Goal: Task Accomplishment & Management: Manage account settings

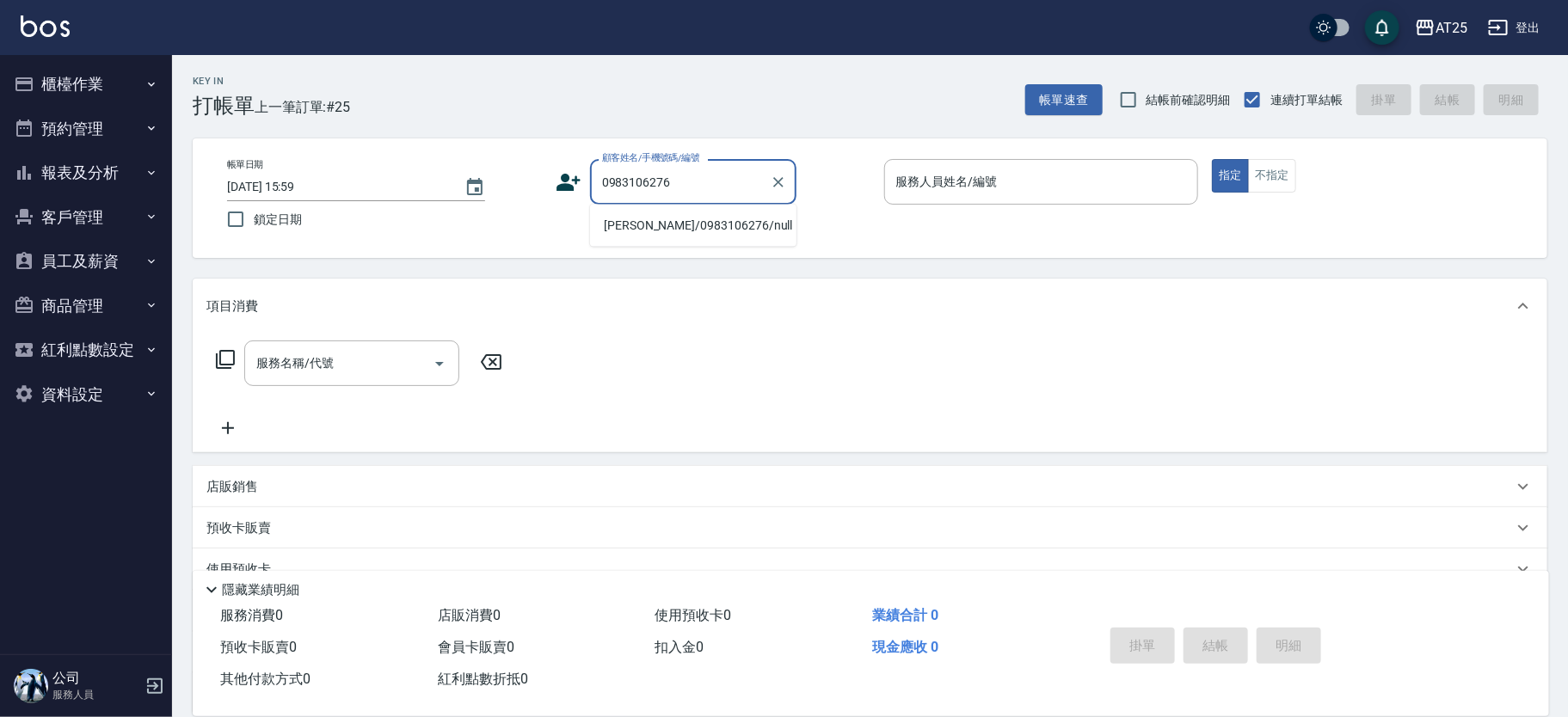
click at [663, 231] on li "林恩正/0983106276/null" at bounding box center [693, 225] width 207 height 28
type input "林恩正/0983106276/null"
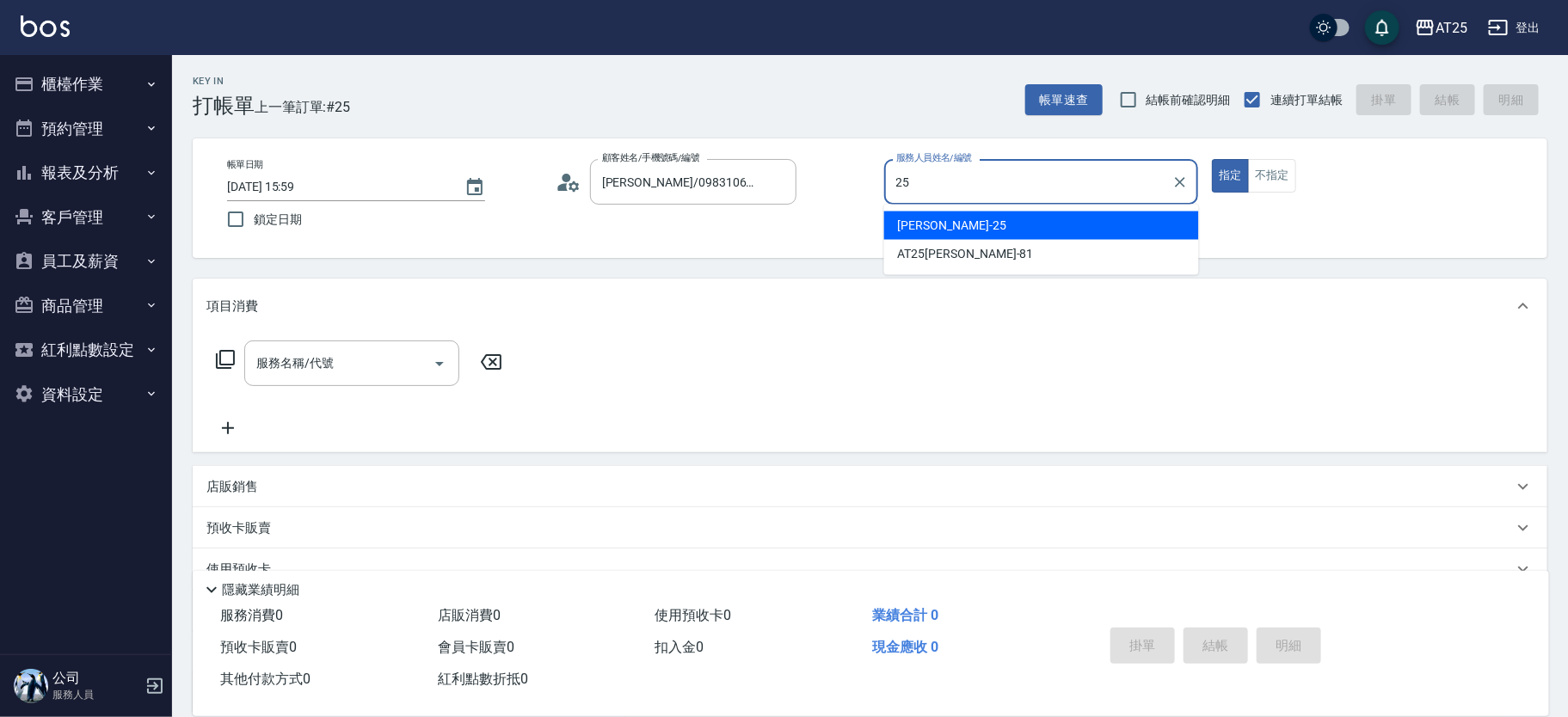
type input "Evan-25"
type button "true"
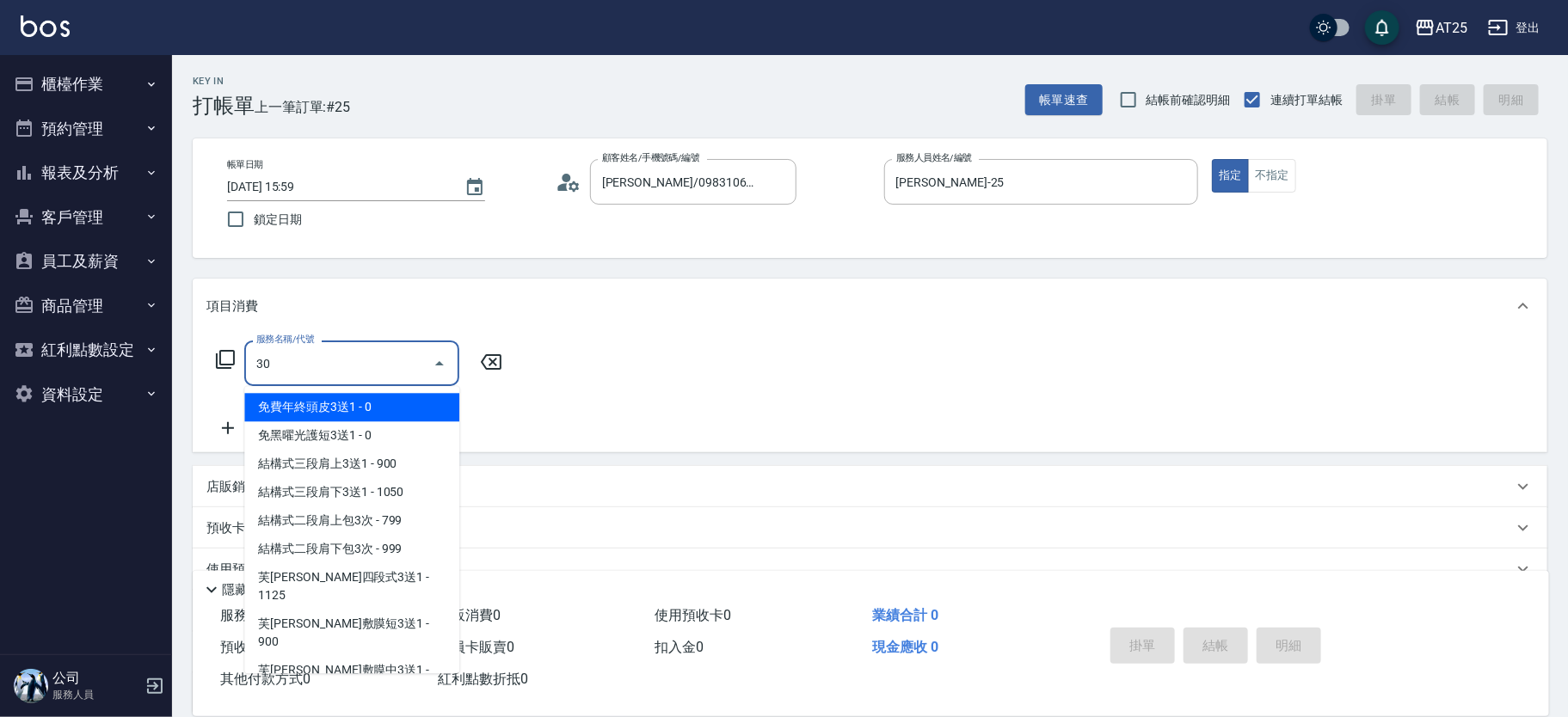
type input "301"
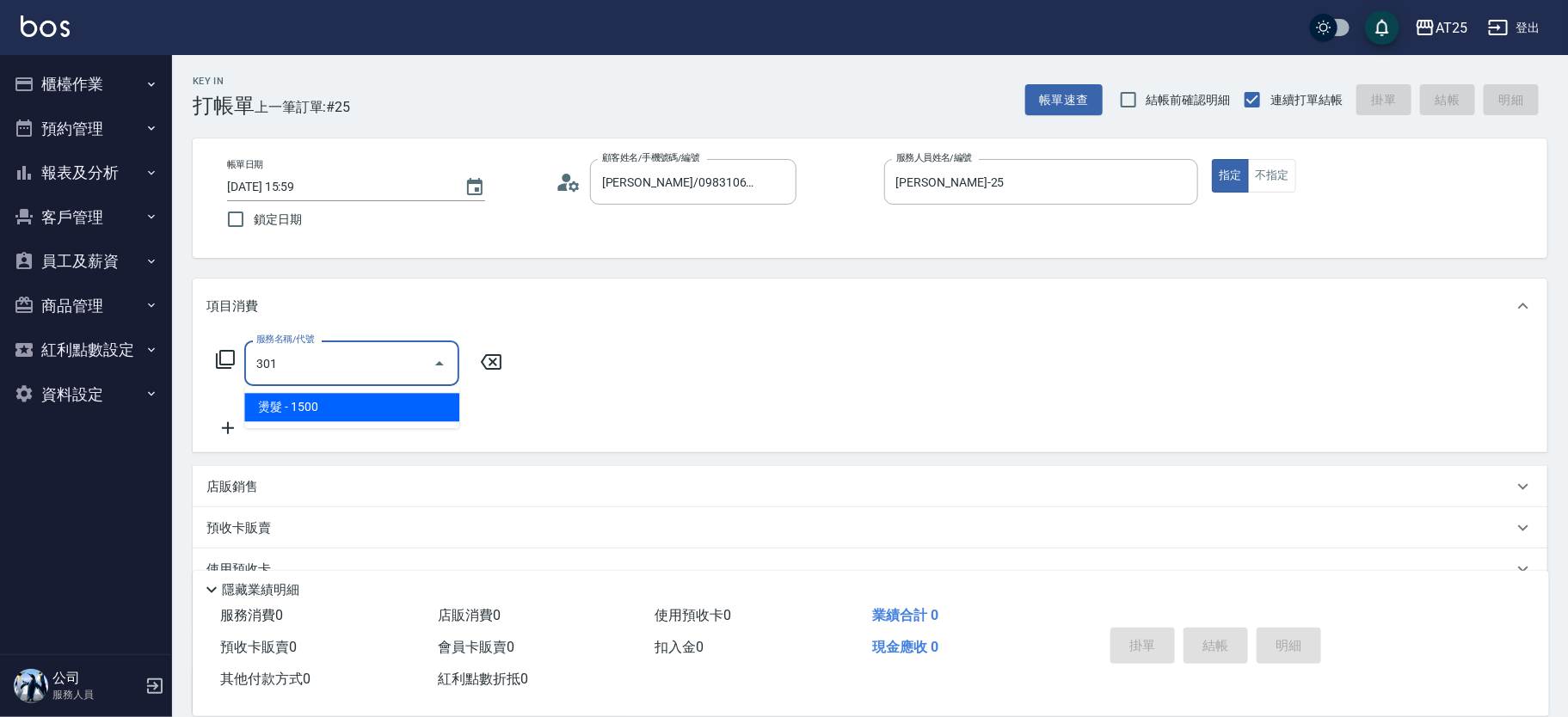
type input "150"
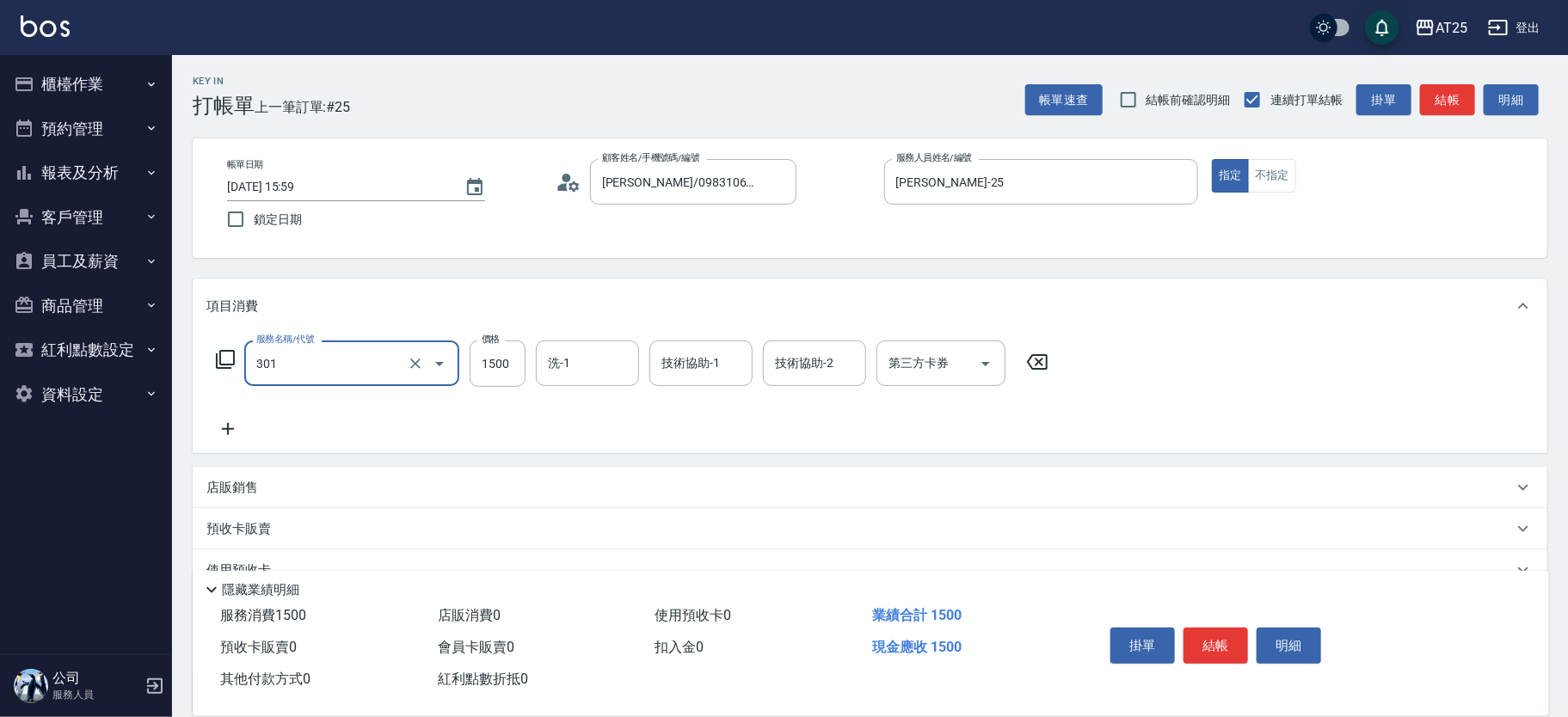
type input "燙髮(301)"
click at [1042, 359] on icon at bounding box center [1036, 362] width 43 height 21
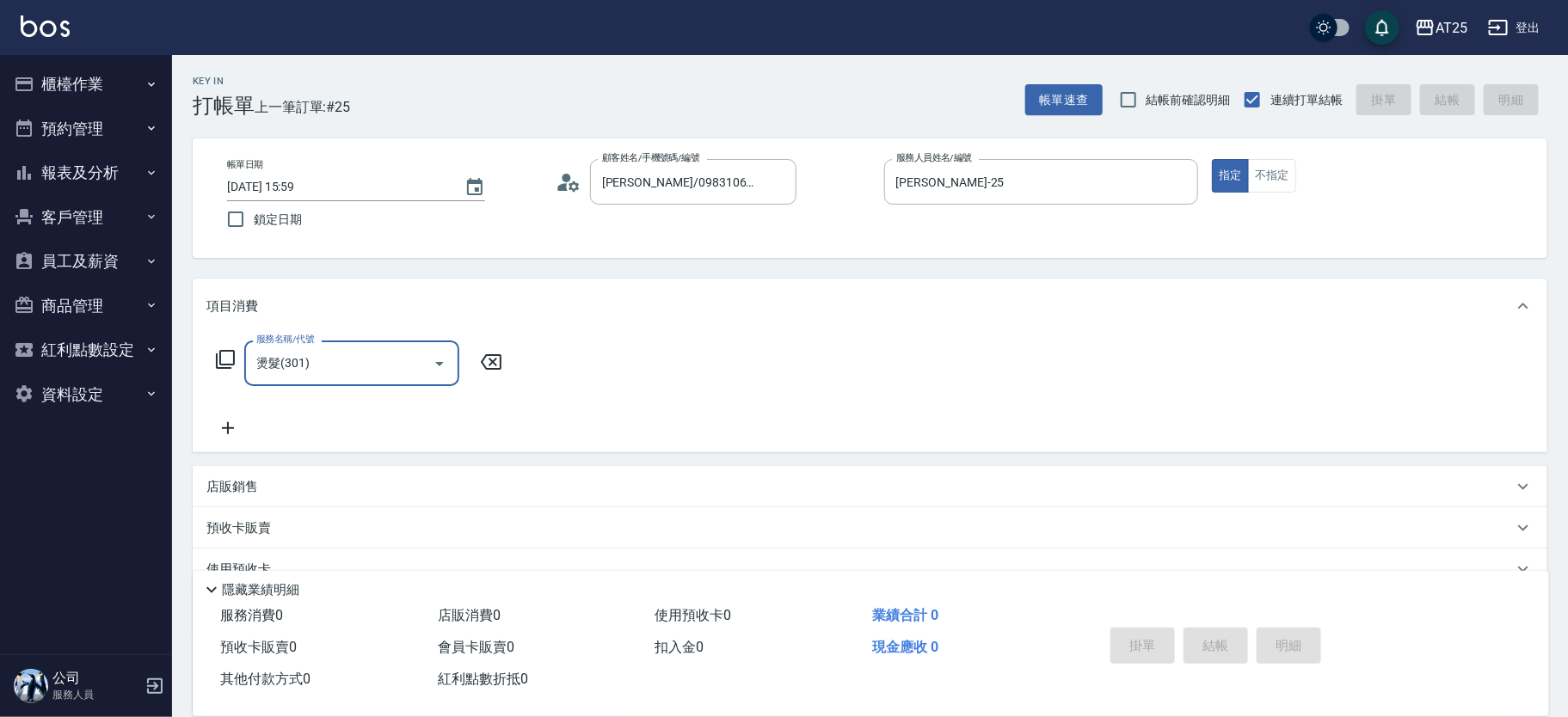
type input "0"
type input "306"
type input "100"
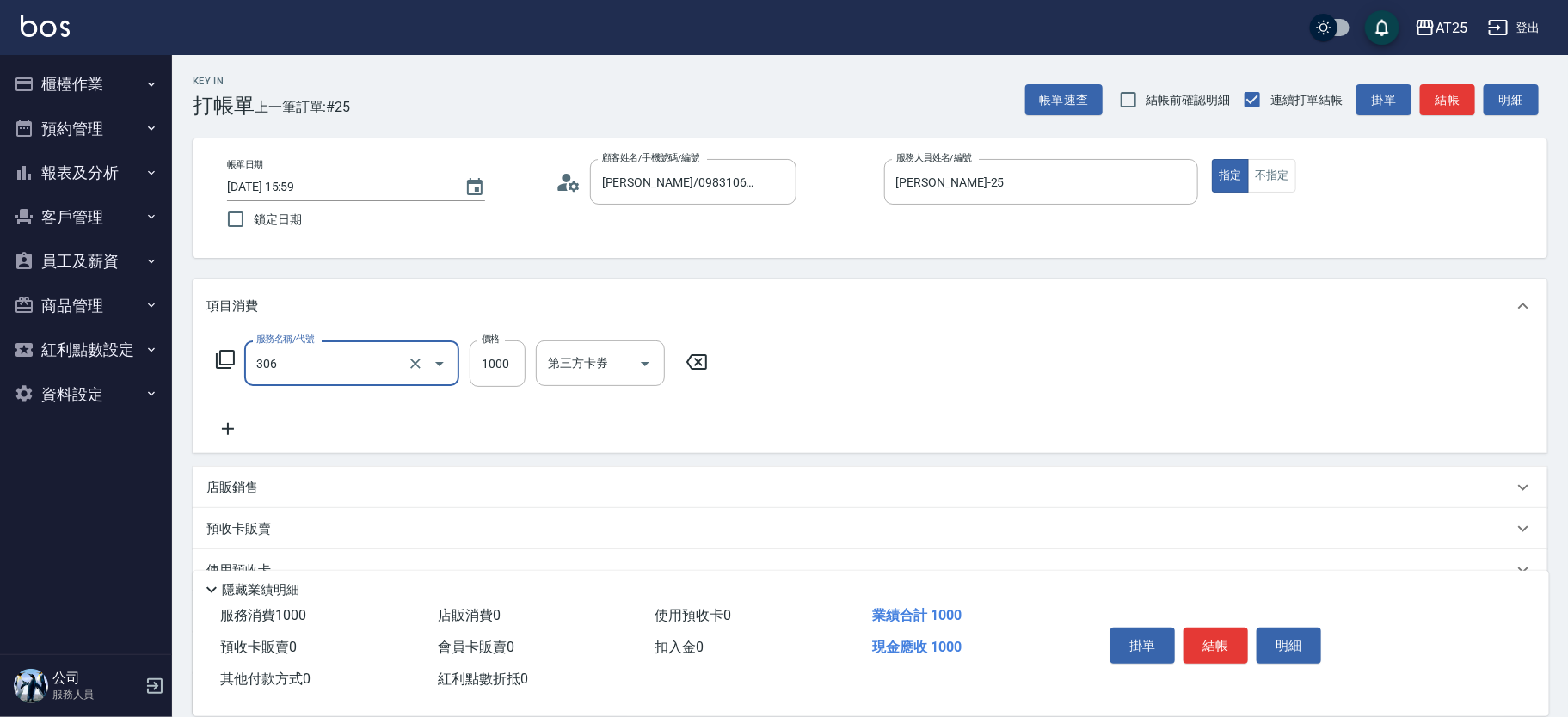
type input "男生壓貼(306)"
type input "0"
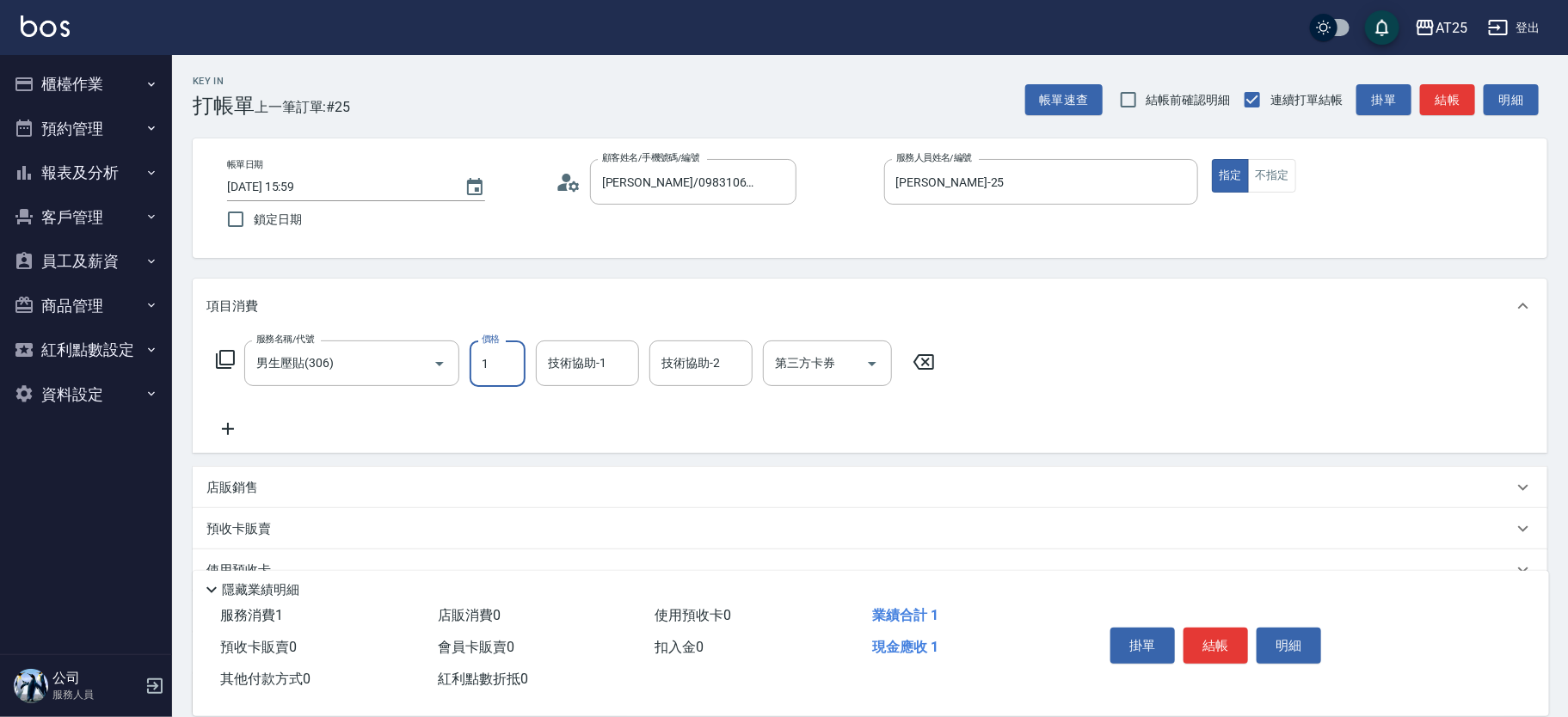
type input "16"
type input "10"
type input "160"
type input "1600"
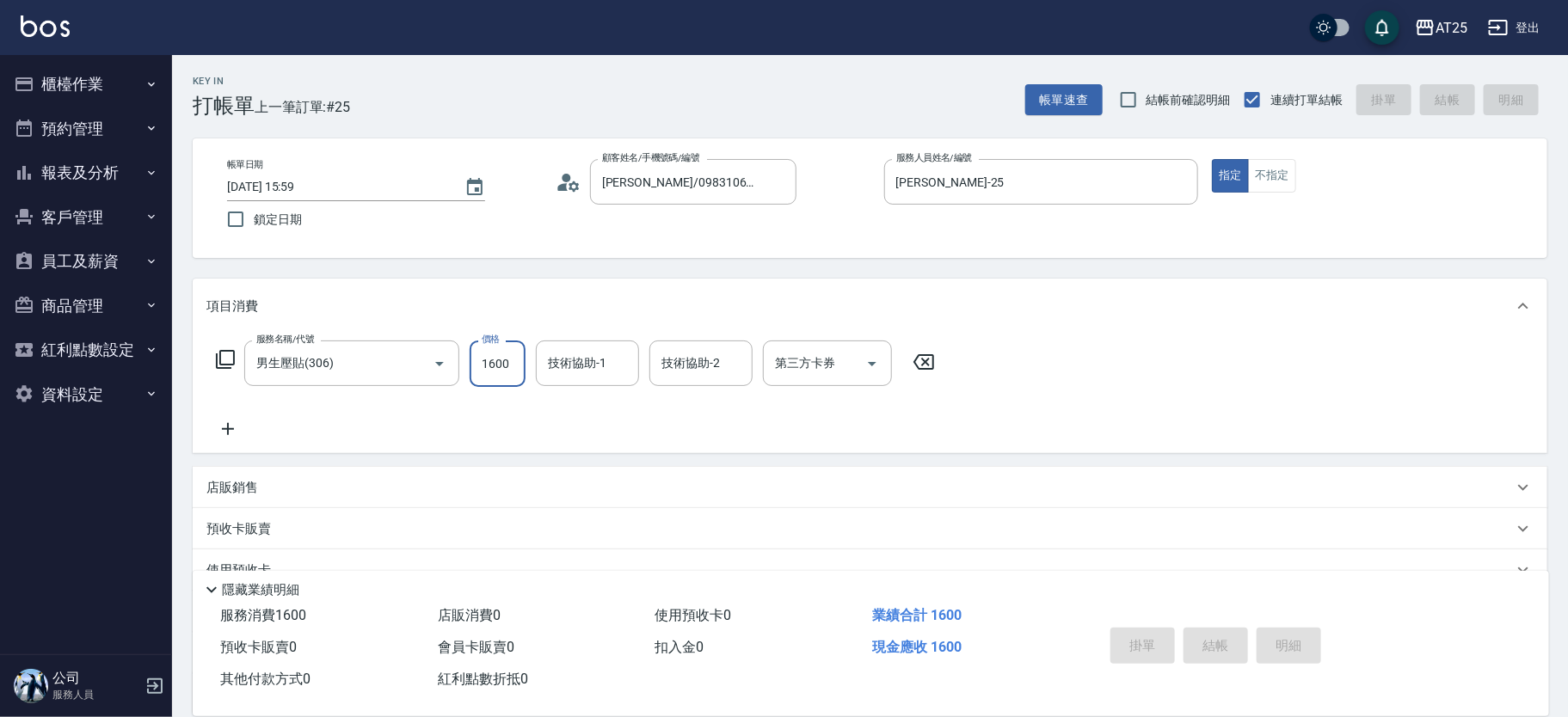
type input "2025/10/04 17:04"
type input "0"
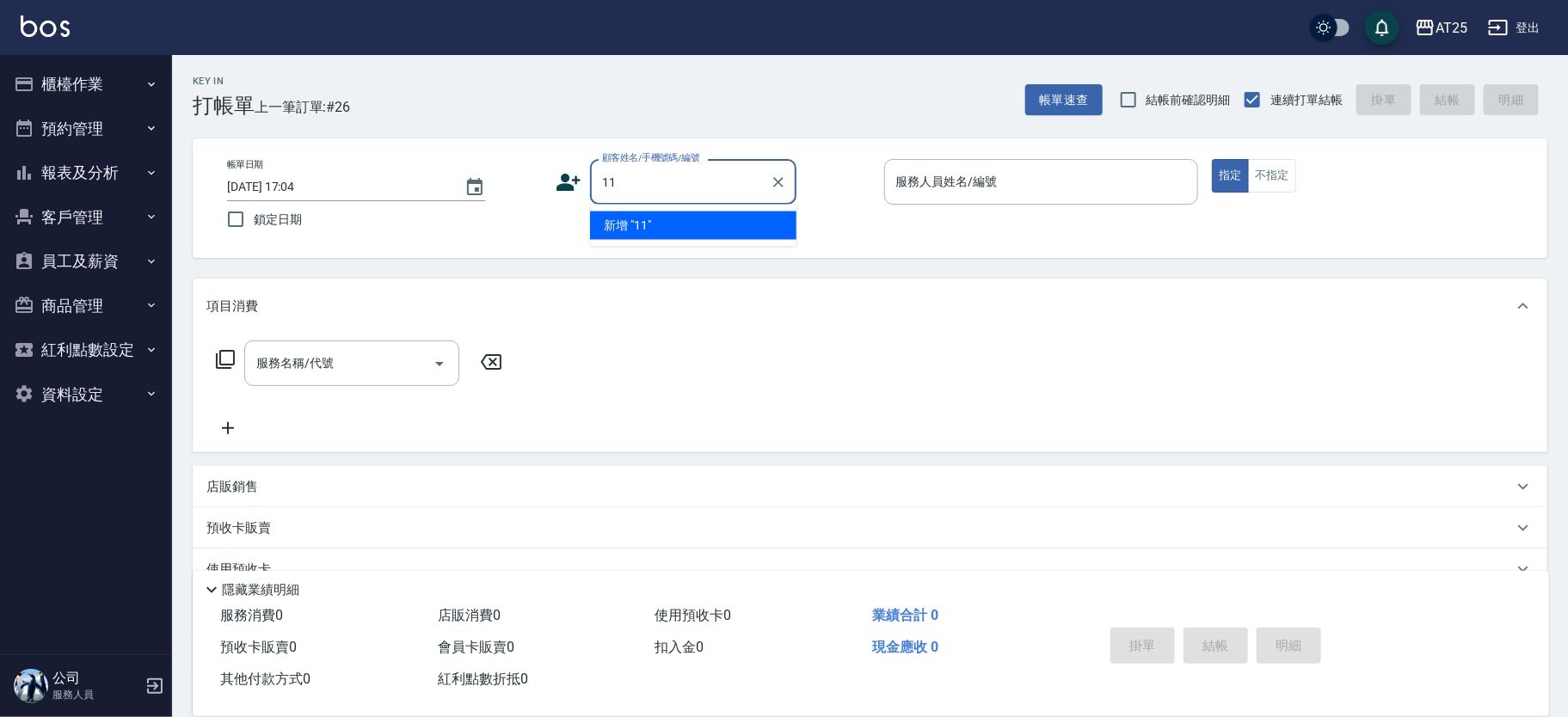
type input "11"
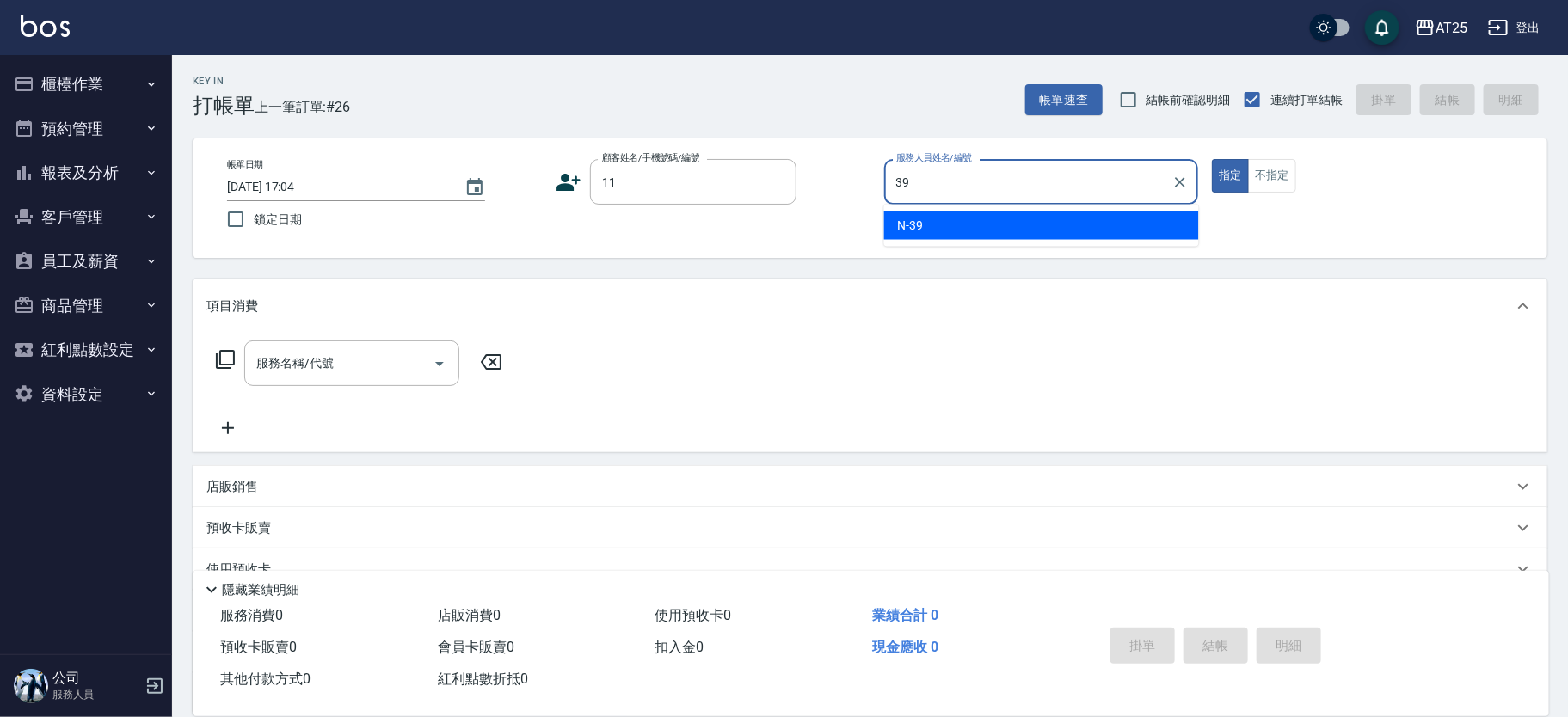
type input "N-39"
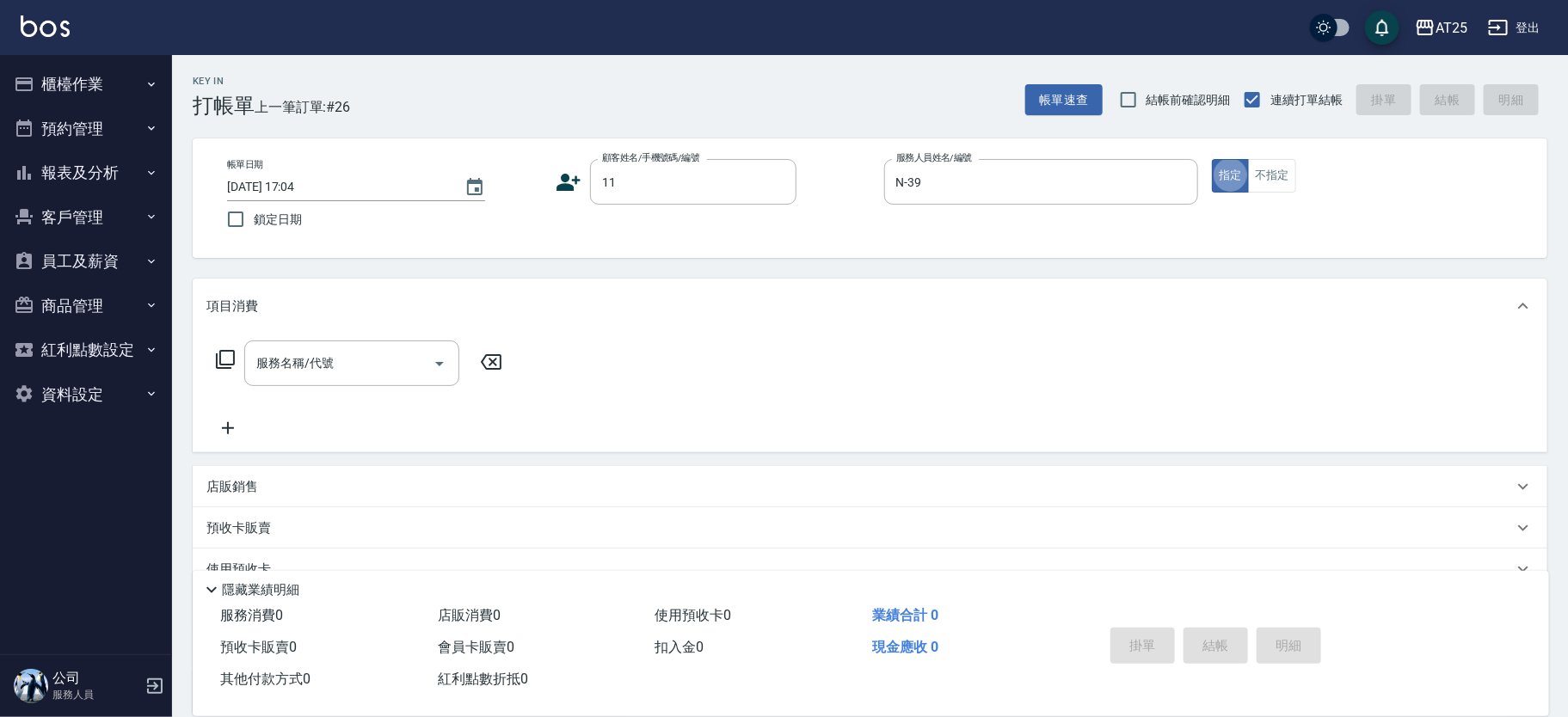
type input "新客人 姓名未設定/11/null"
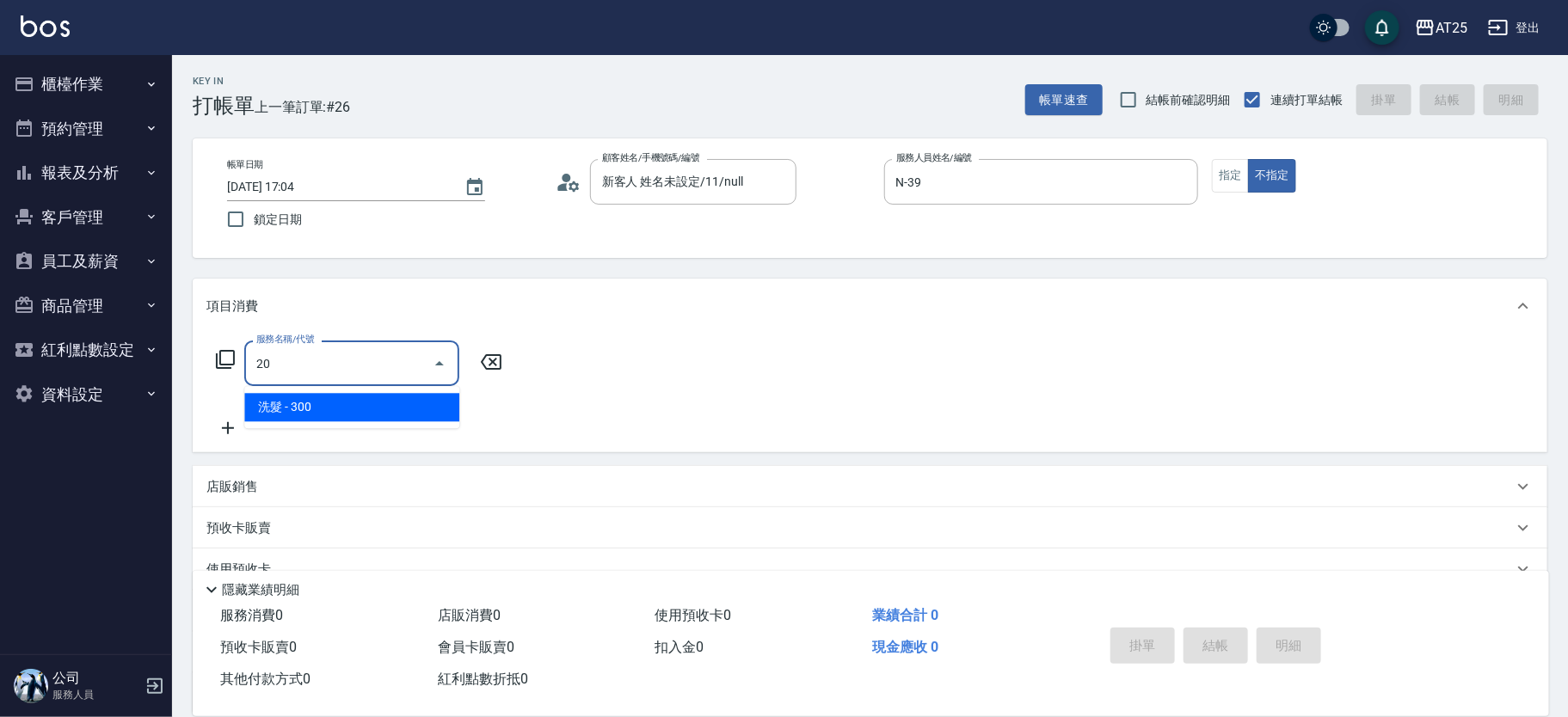
type input "201"
type input "30"
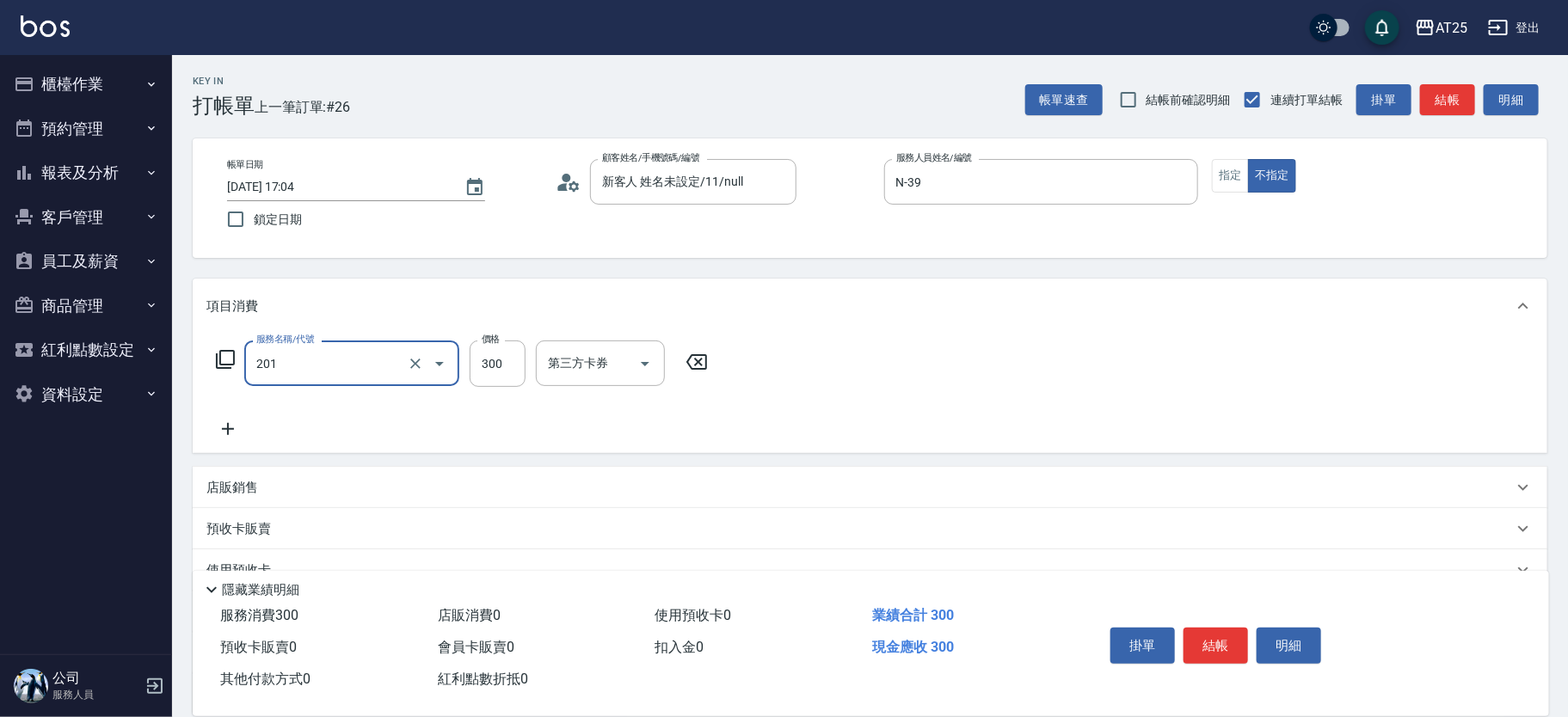
type input "洗髮(201)"
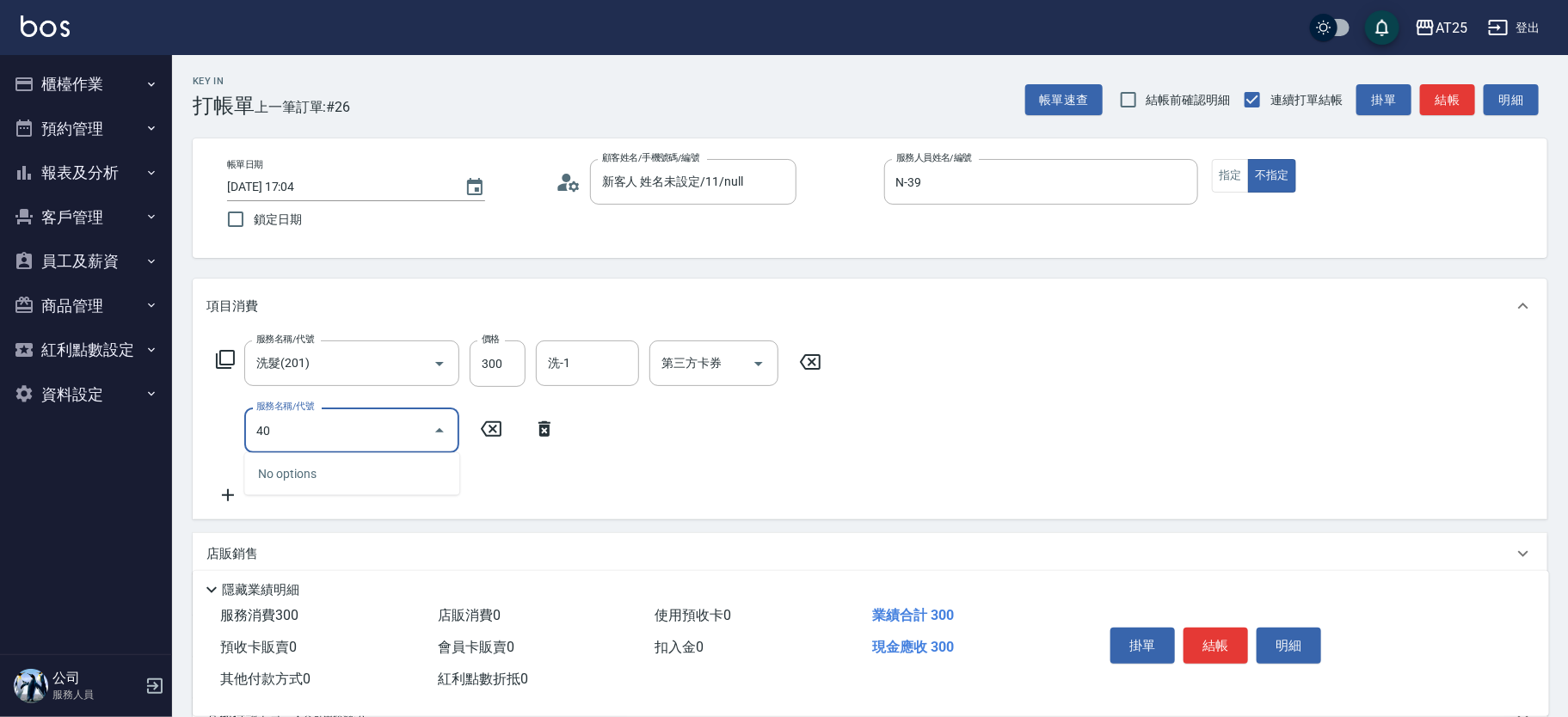
type input "401"
type input "60"
type input "剪髮(401)"
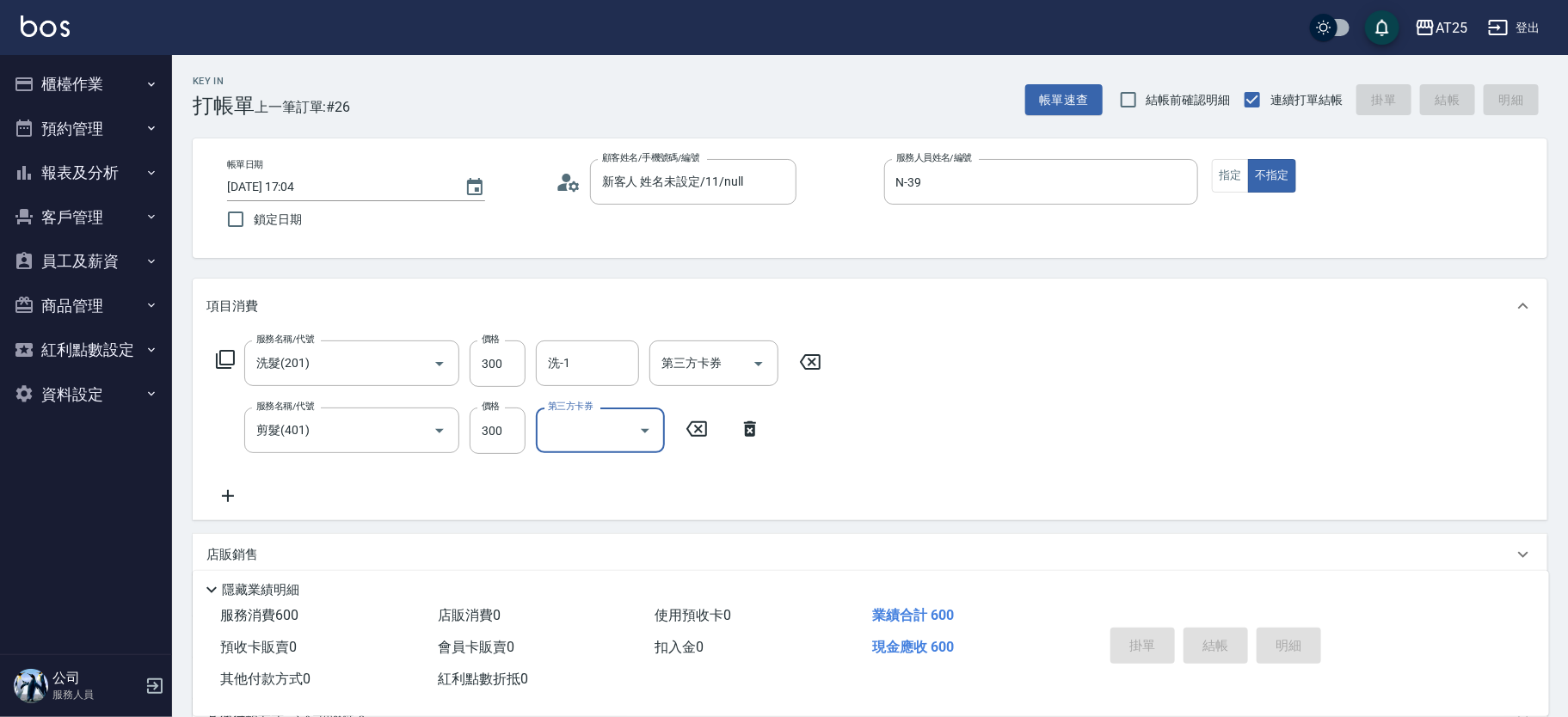
type input "0"
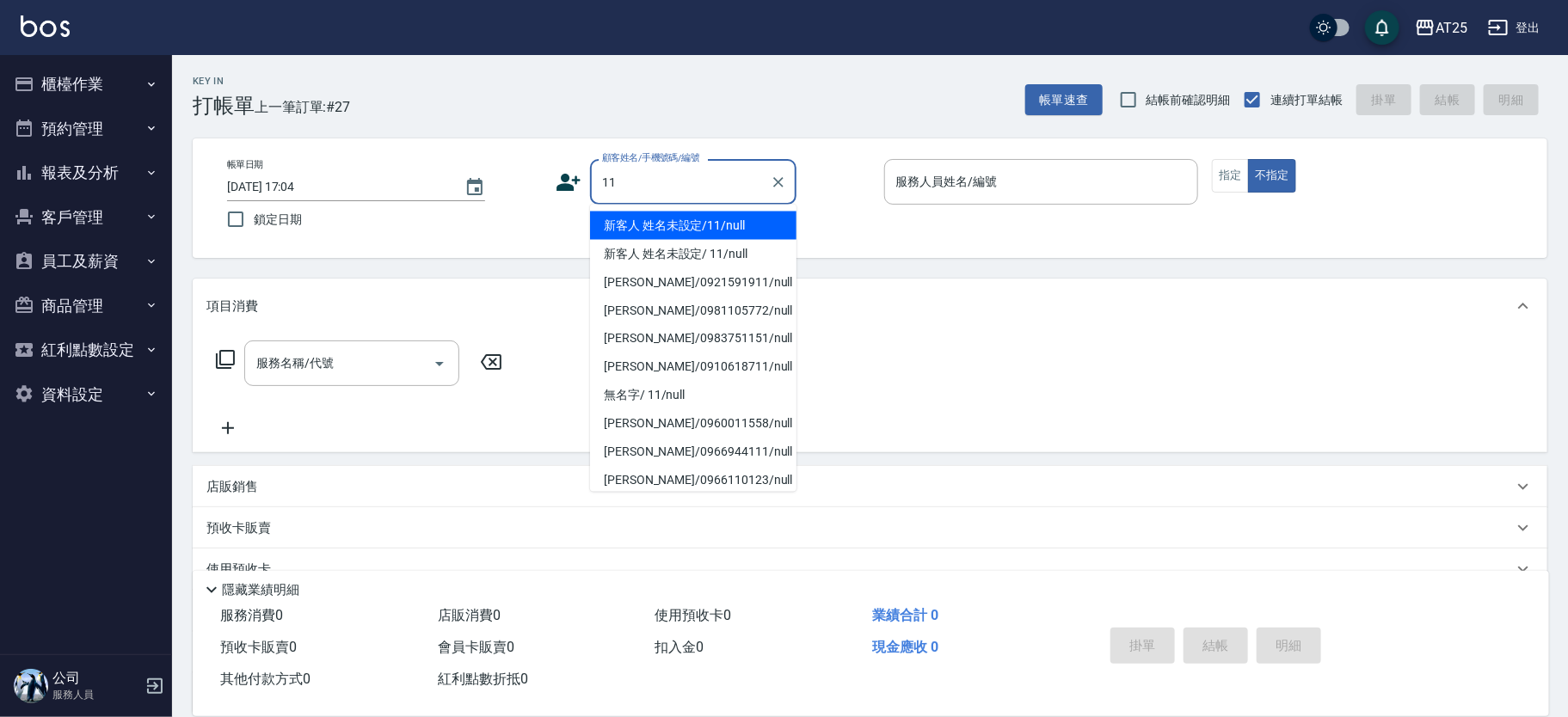
type input "新客人 姓名未設定/11/null"
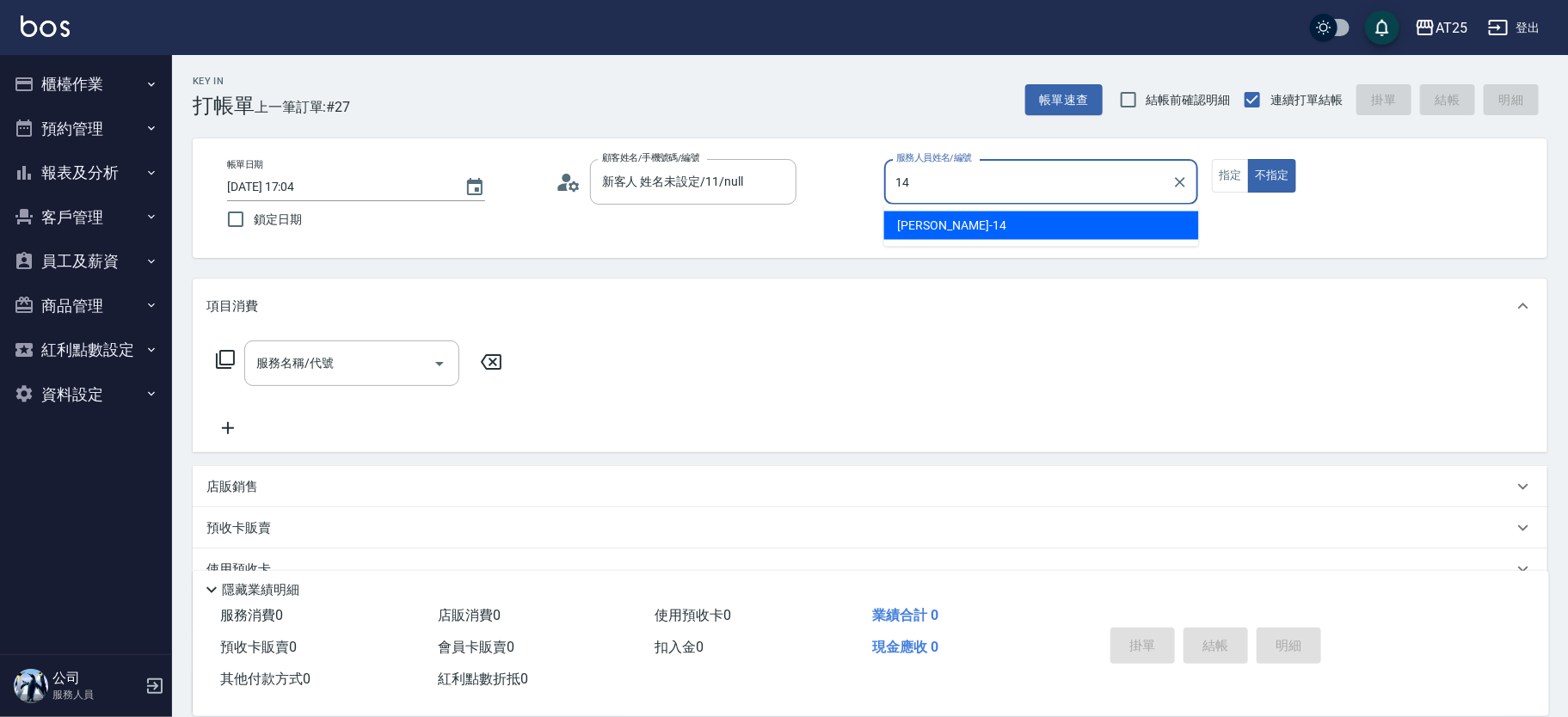
type input "Ken-14"
type button "false"
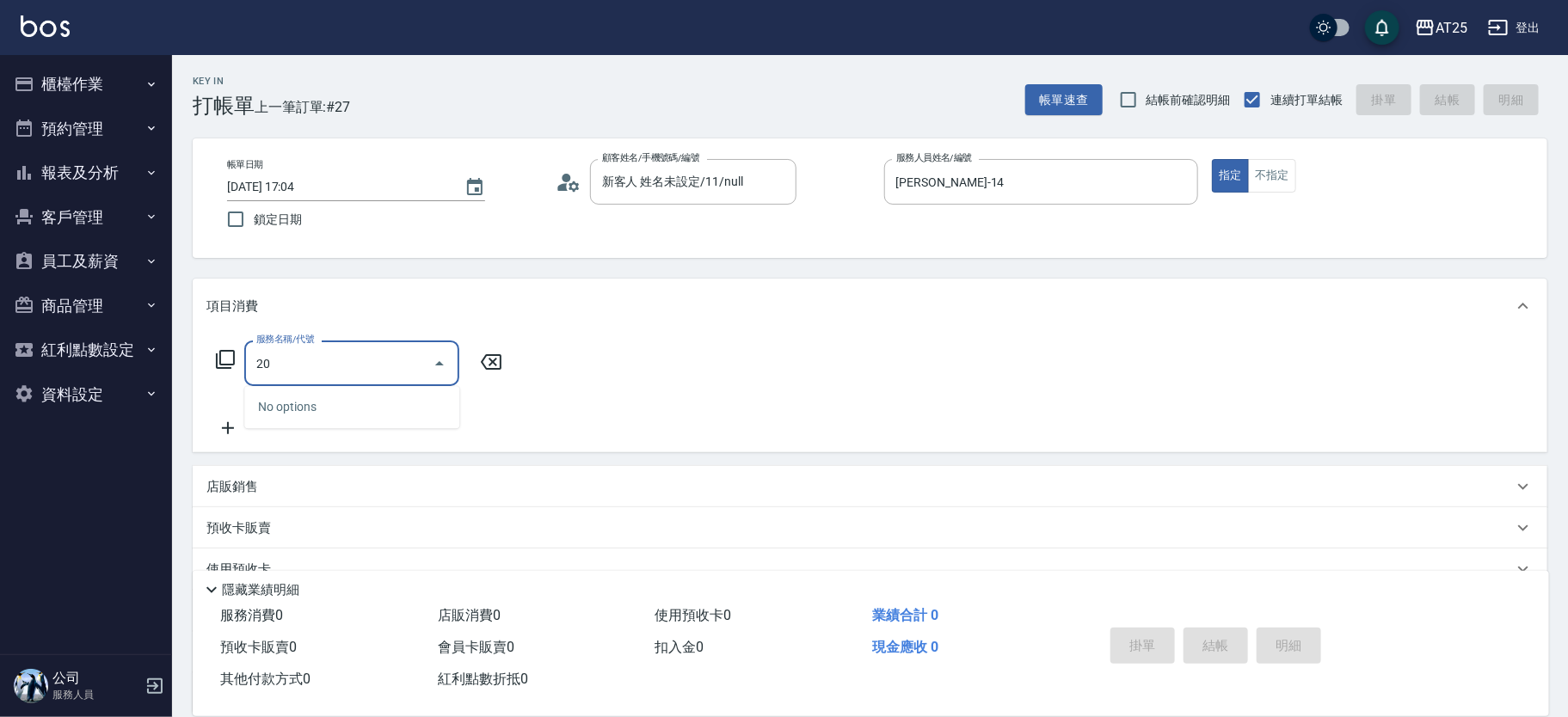
type input "201"
type input "30"
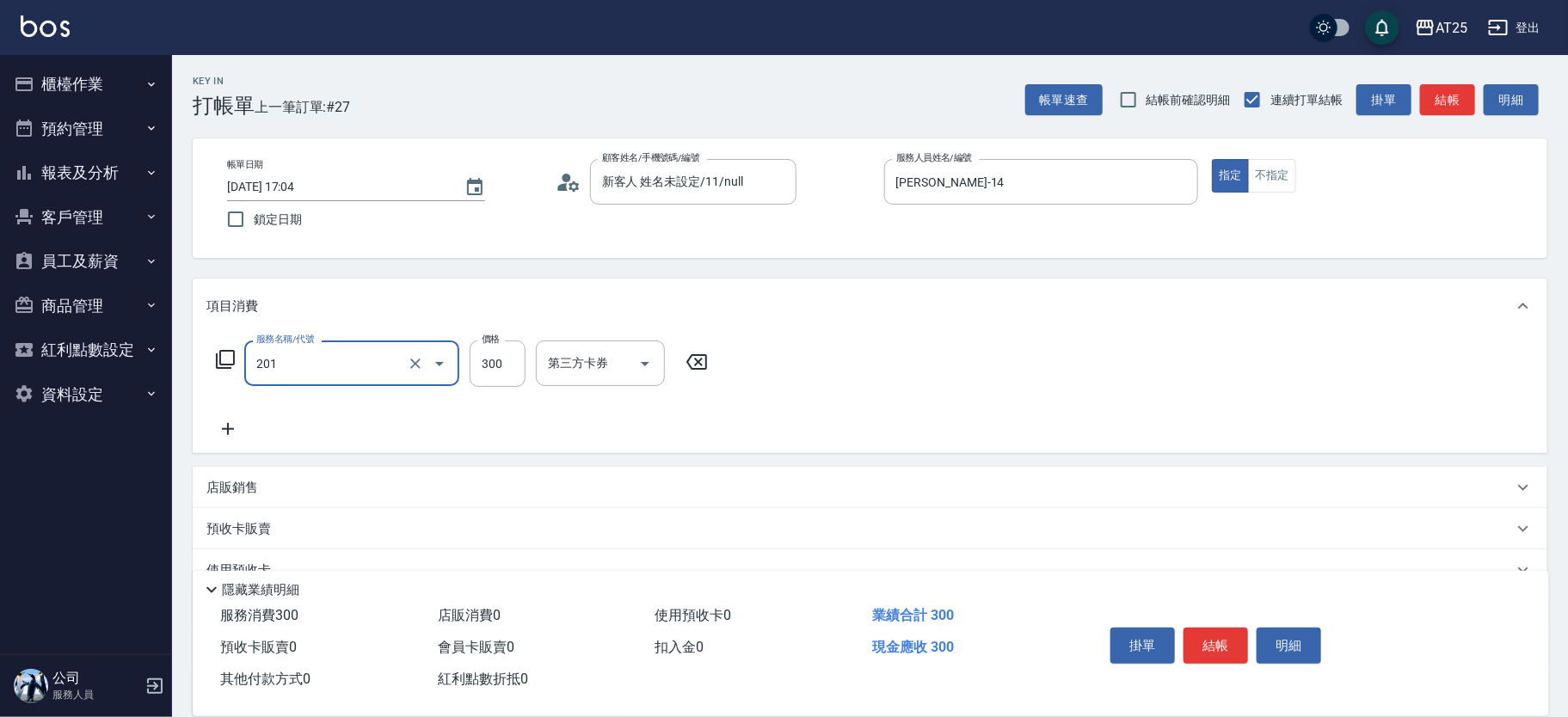
type input "洗髮(201)"
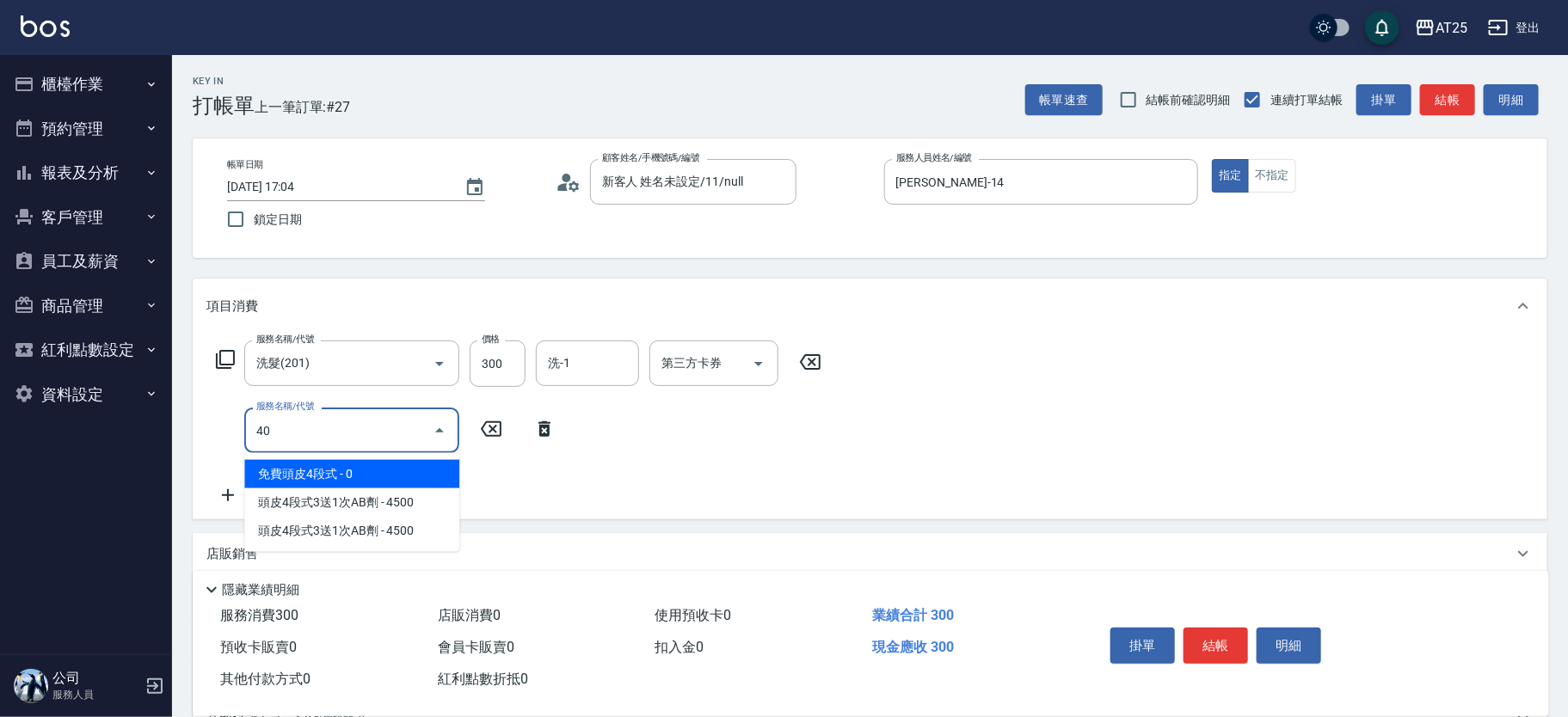
type input "401"
type input "60"
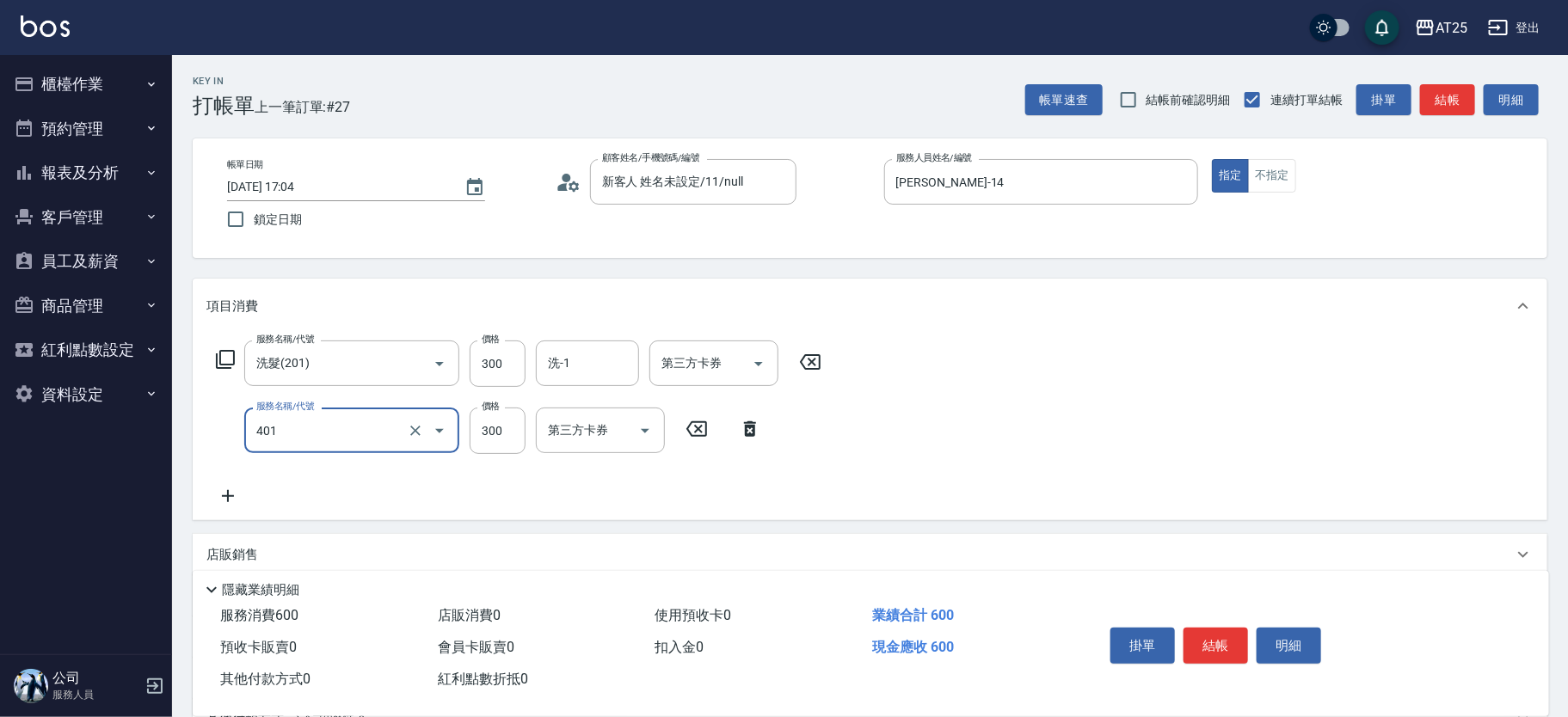
type input "剪髮(401)"
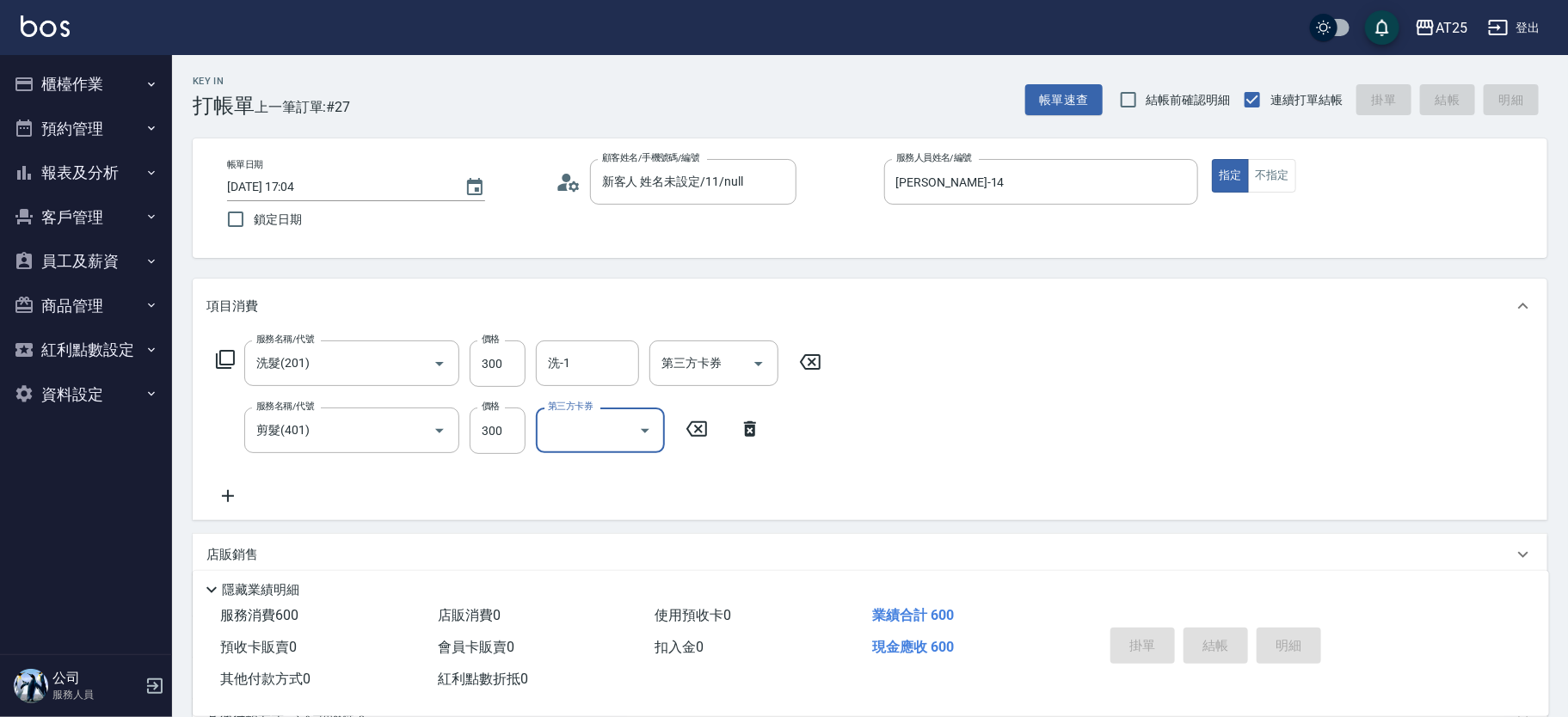
type input "2025/10/04 17:05"
type input "0"
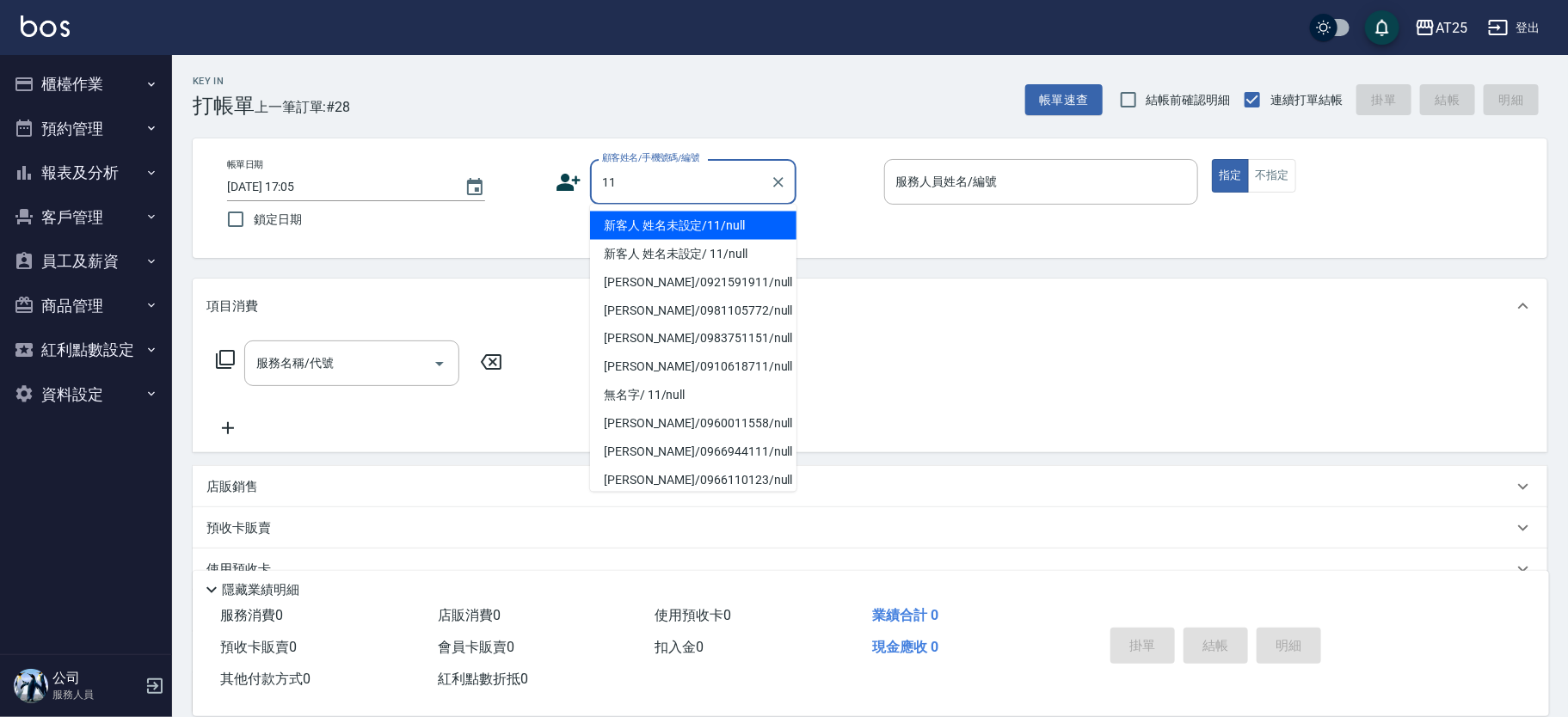
type input "新客人 姓名未設定/11/null"
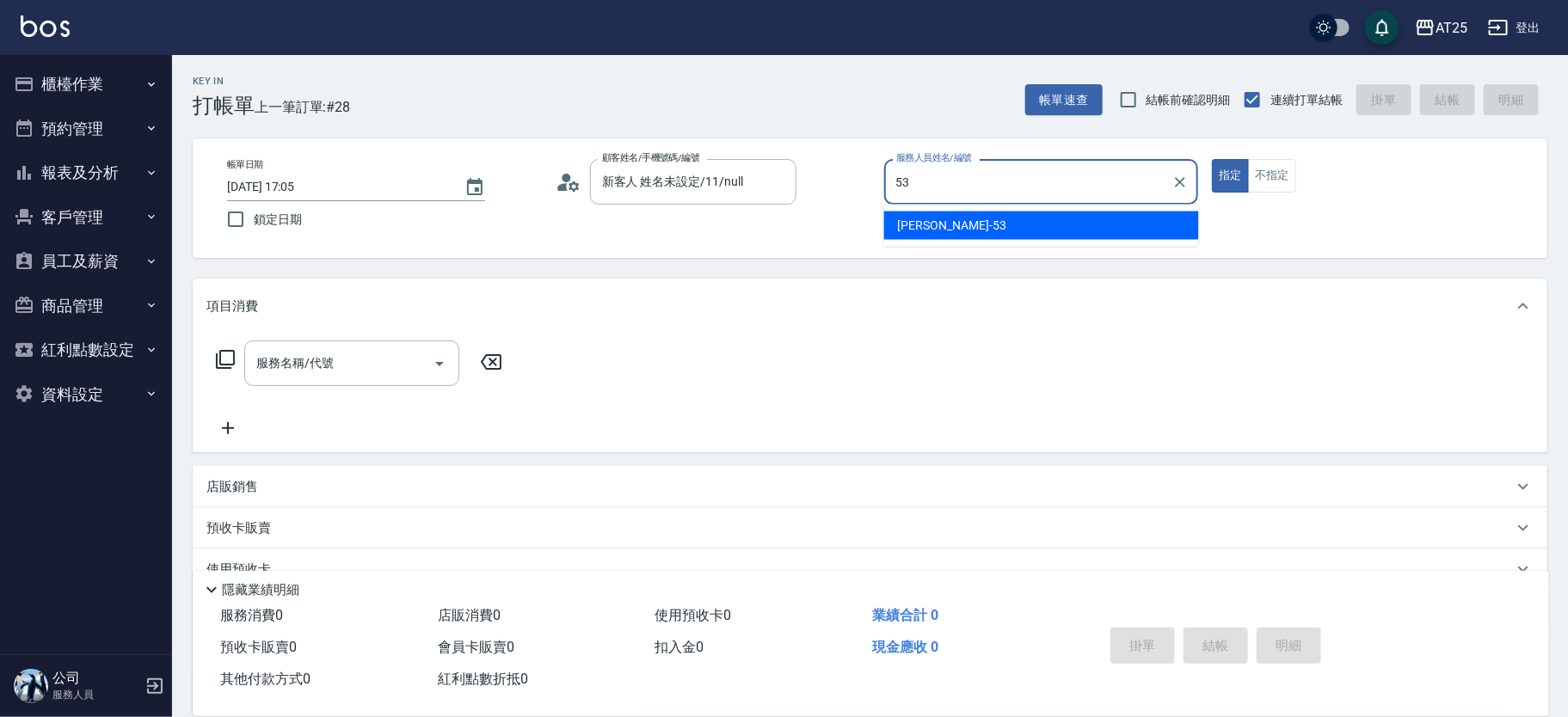
type input "Jerry-53"
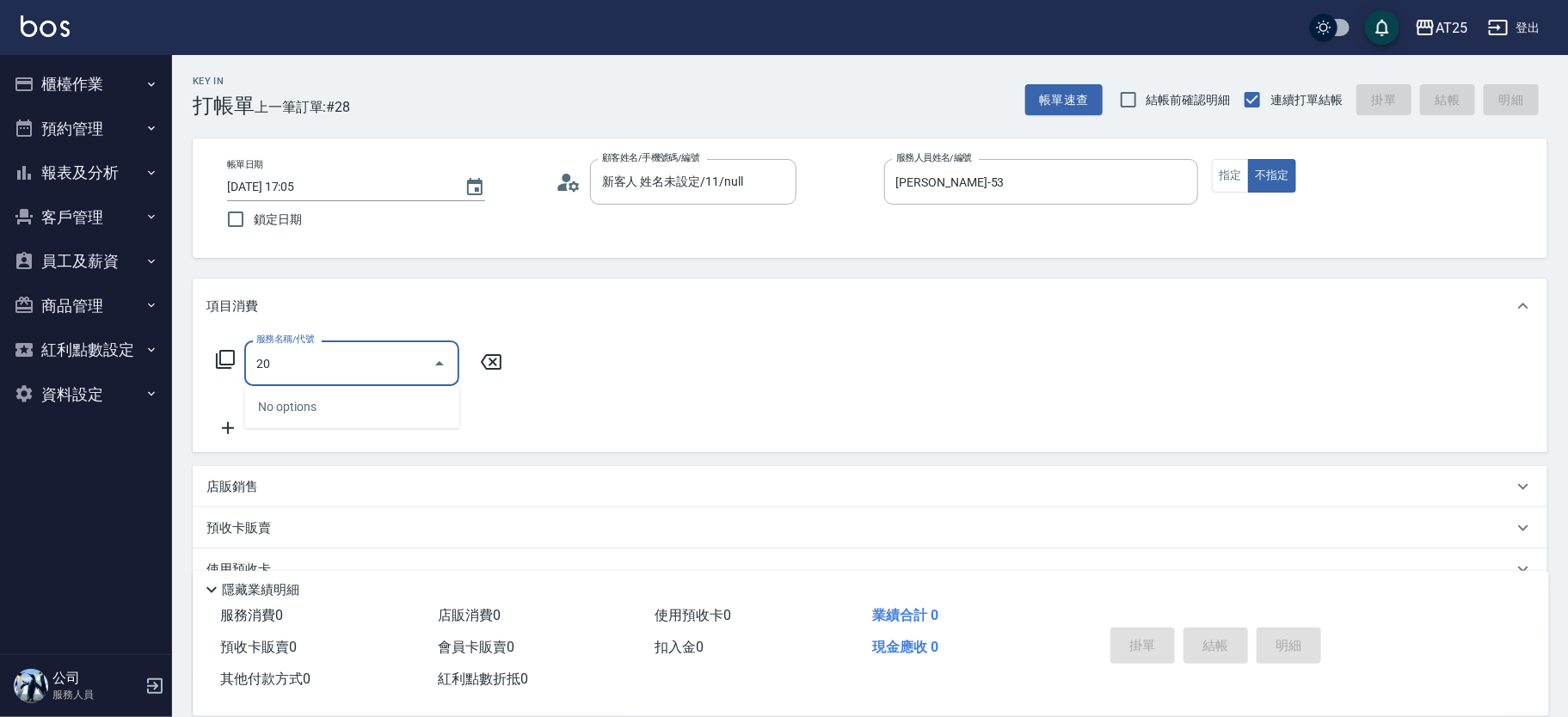
type input "201"
type input "30"
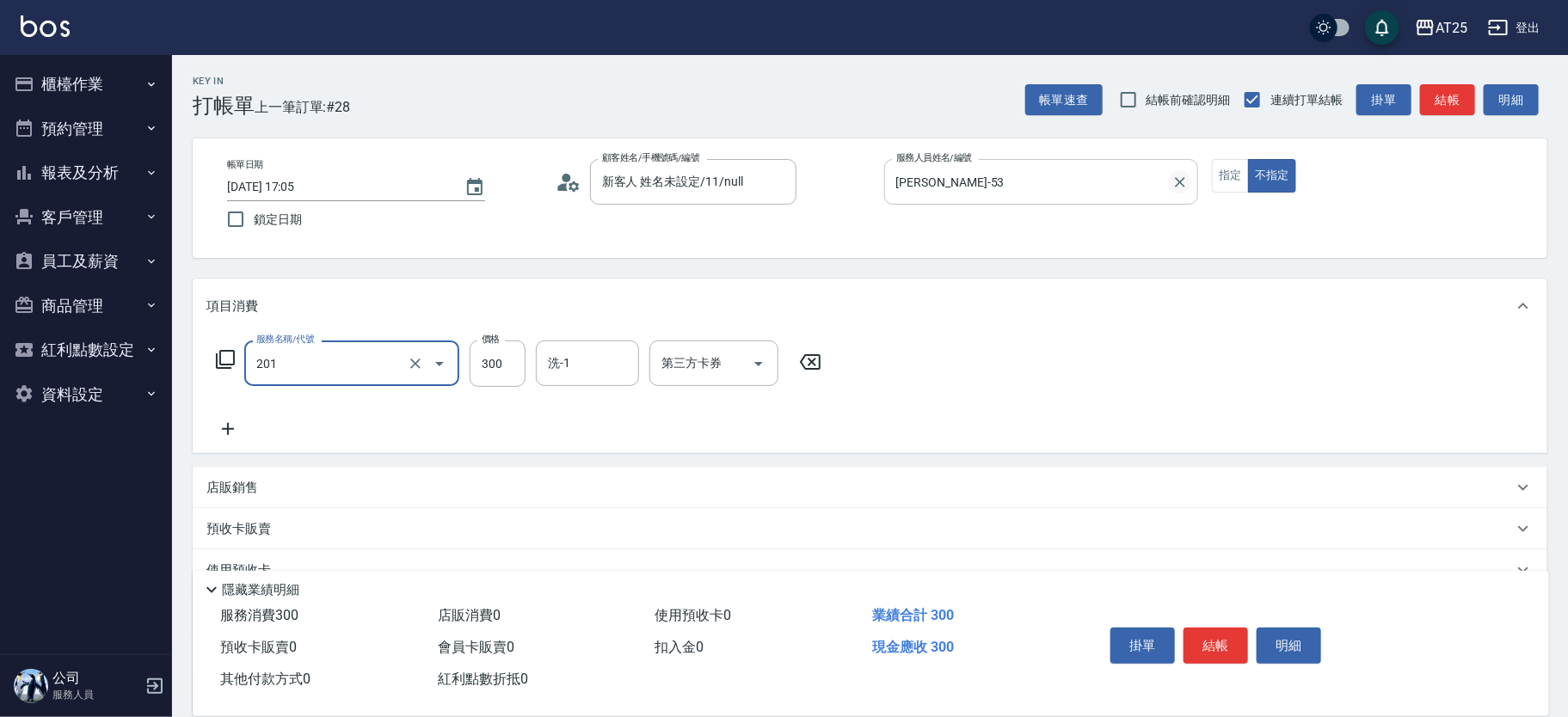
click at [1176, 179] on icon "Clear" at bounding box center [1180, 182] width 17 height 17
type input "201"
type input "洗髮(201)"
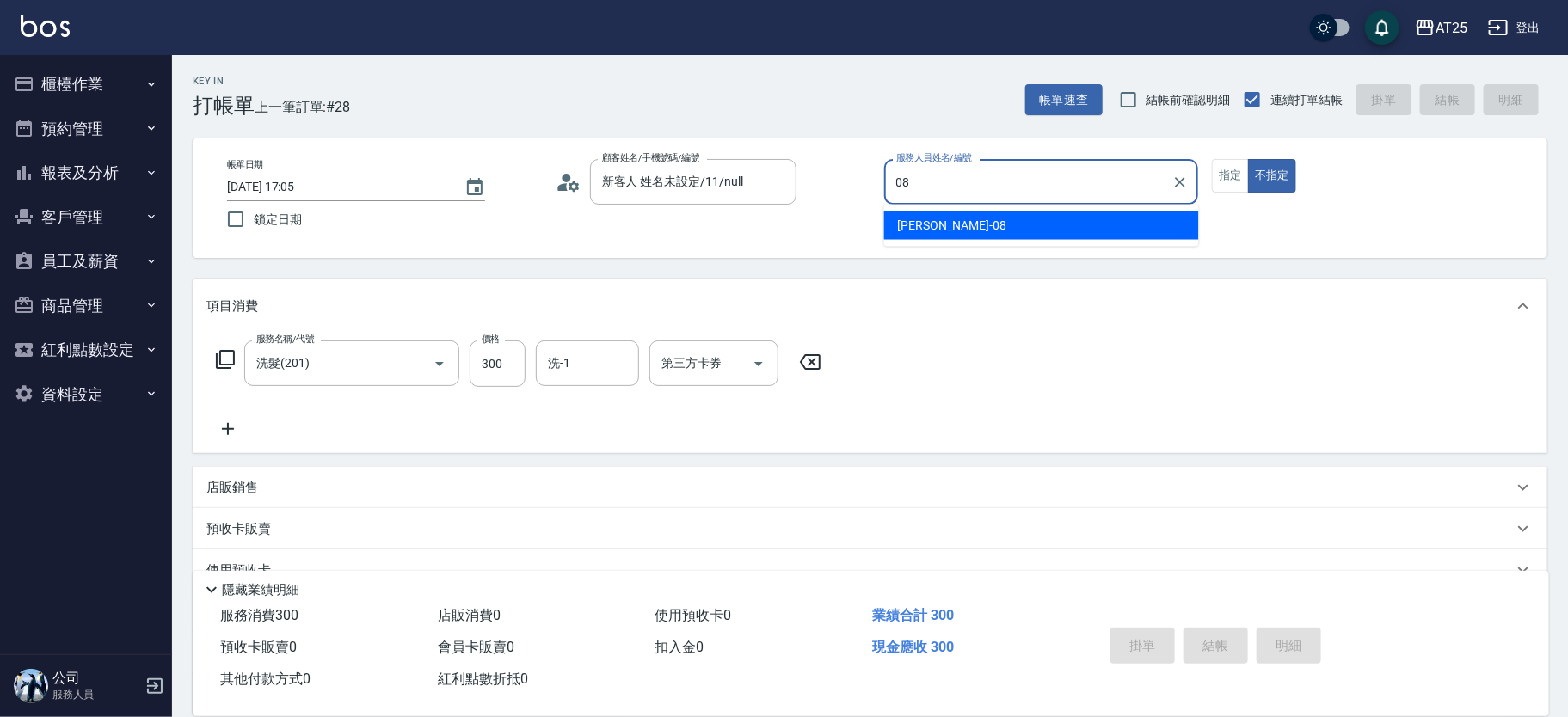
type input "Tony-08"
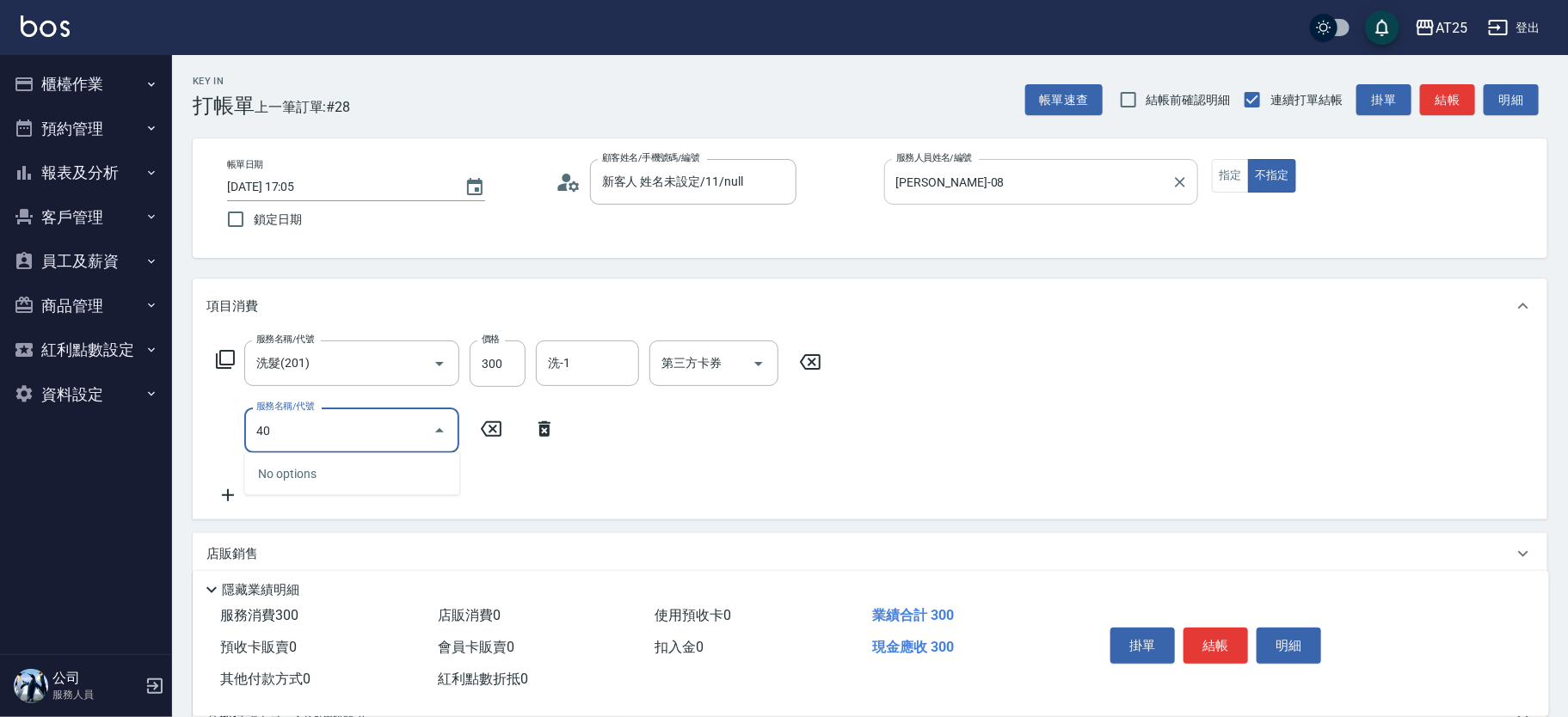
type input "401"
type input "60"
type input "剪髮(401)"
type input "30"
type input "29"
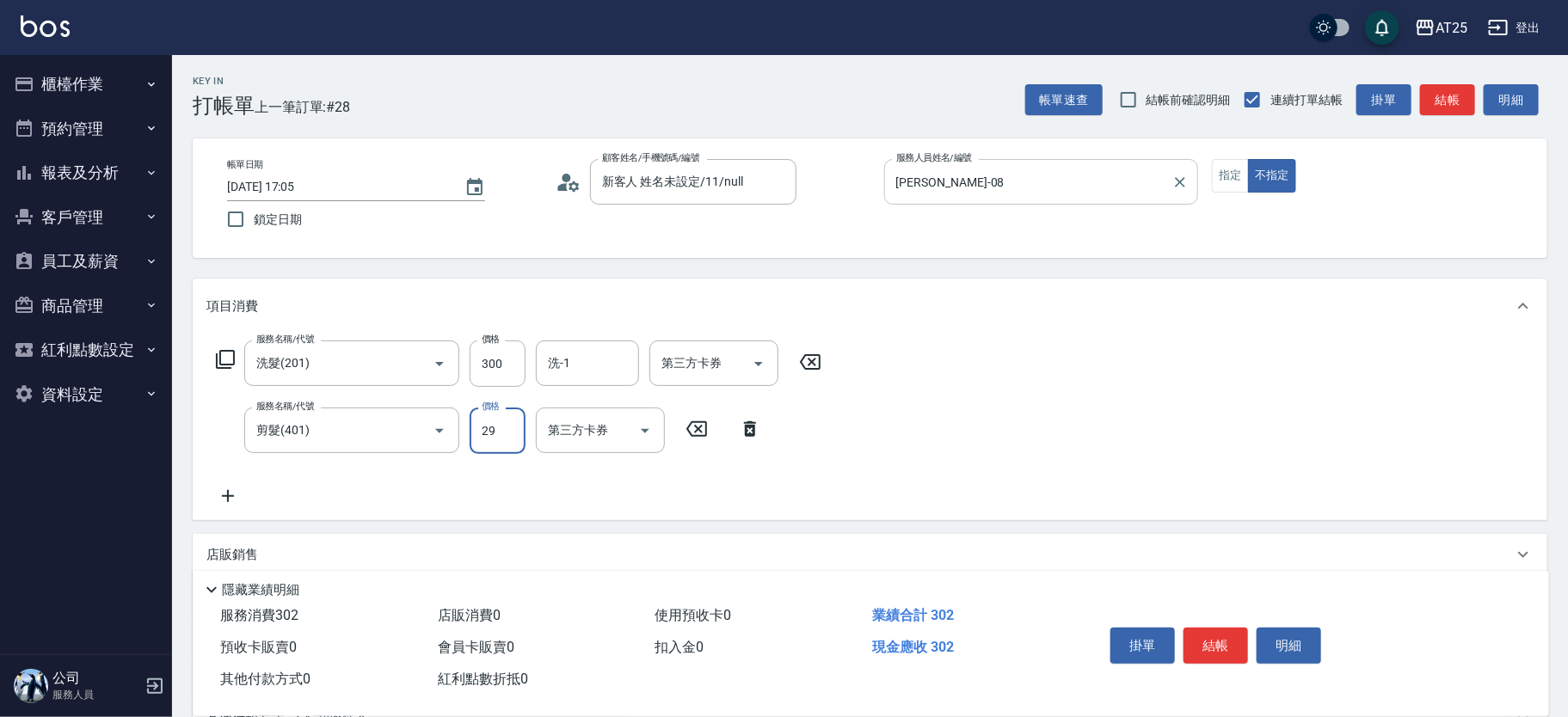
type input "50"
type input "299"
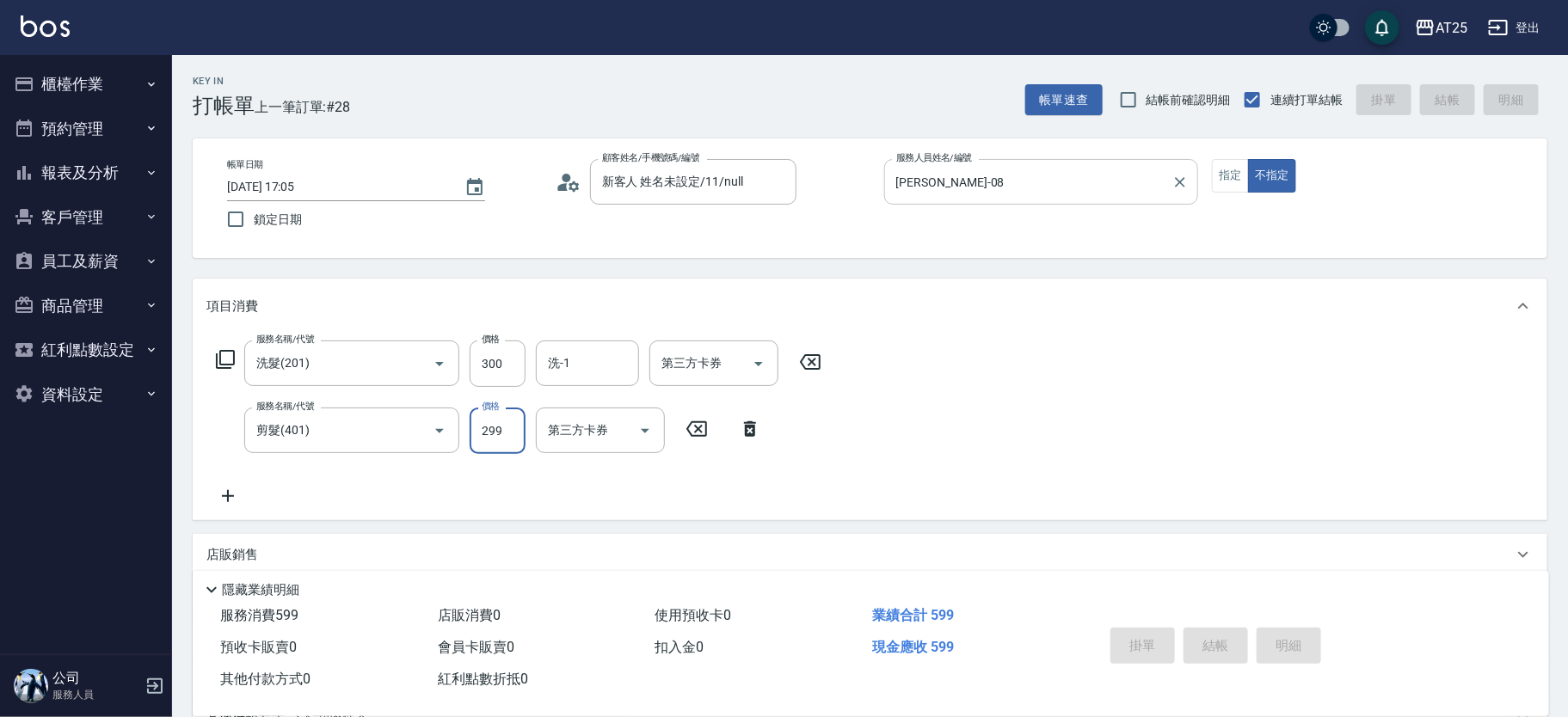
type input "0"
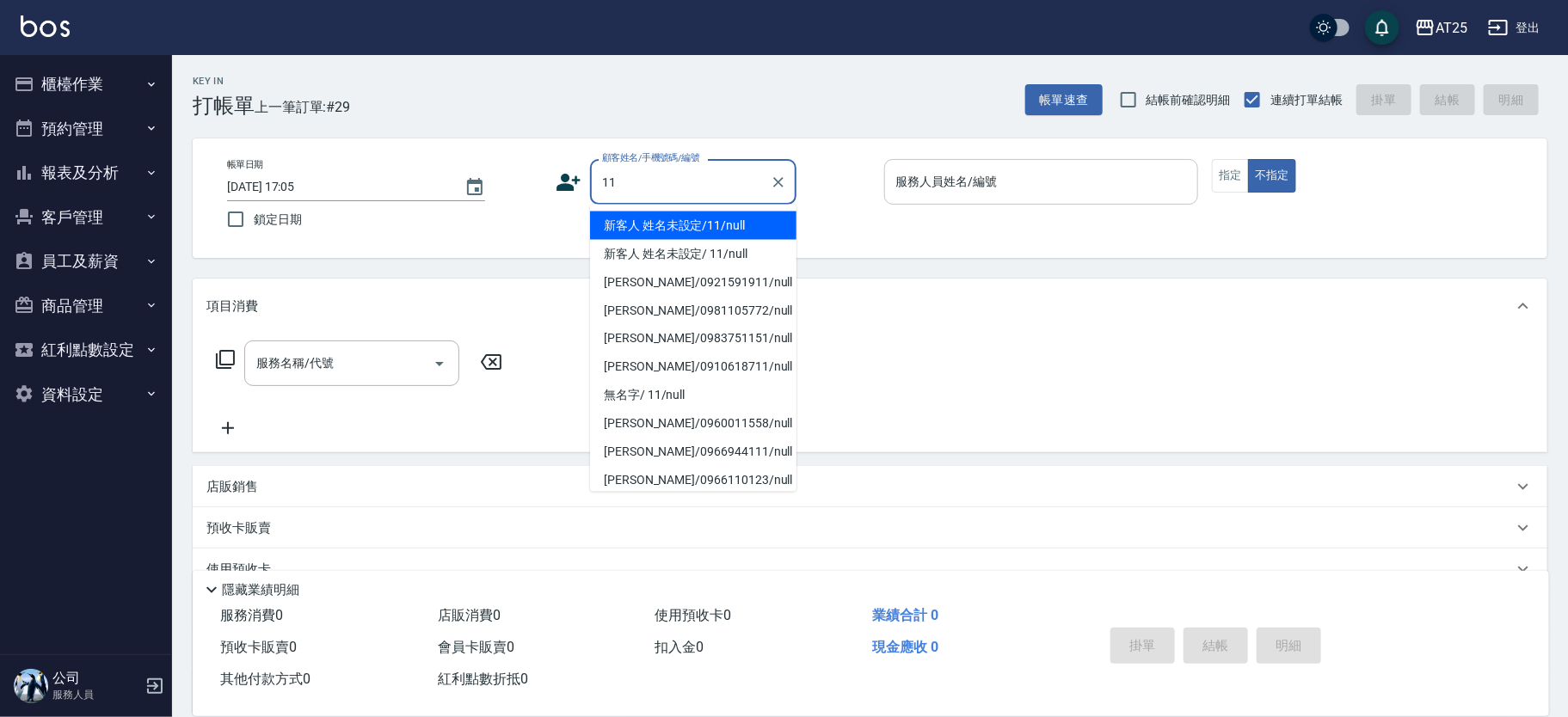
type input "新客人 姓名未設定/11/null"
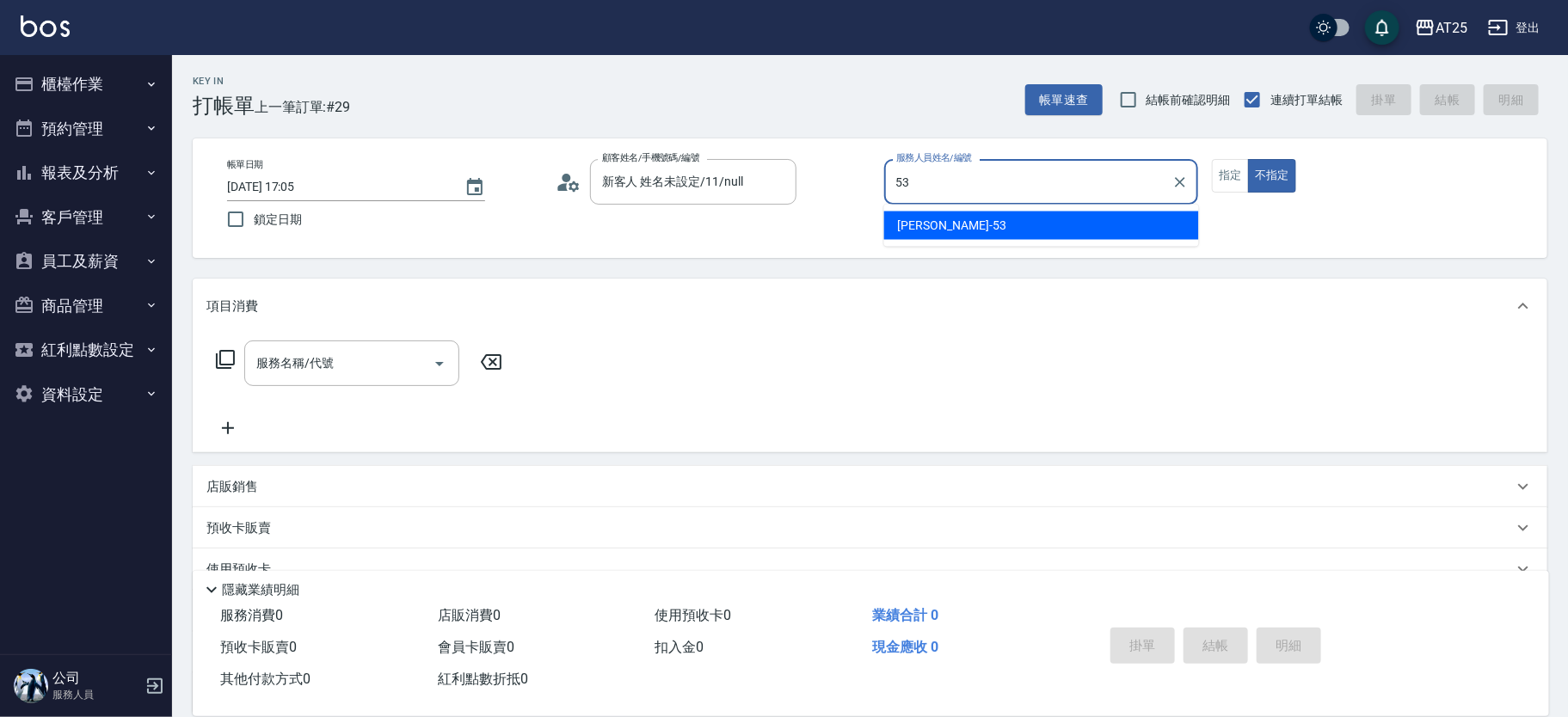
type input "Jerry-53"
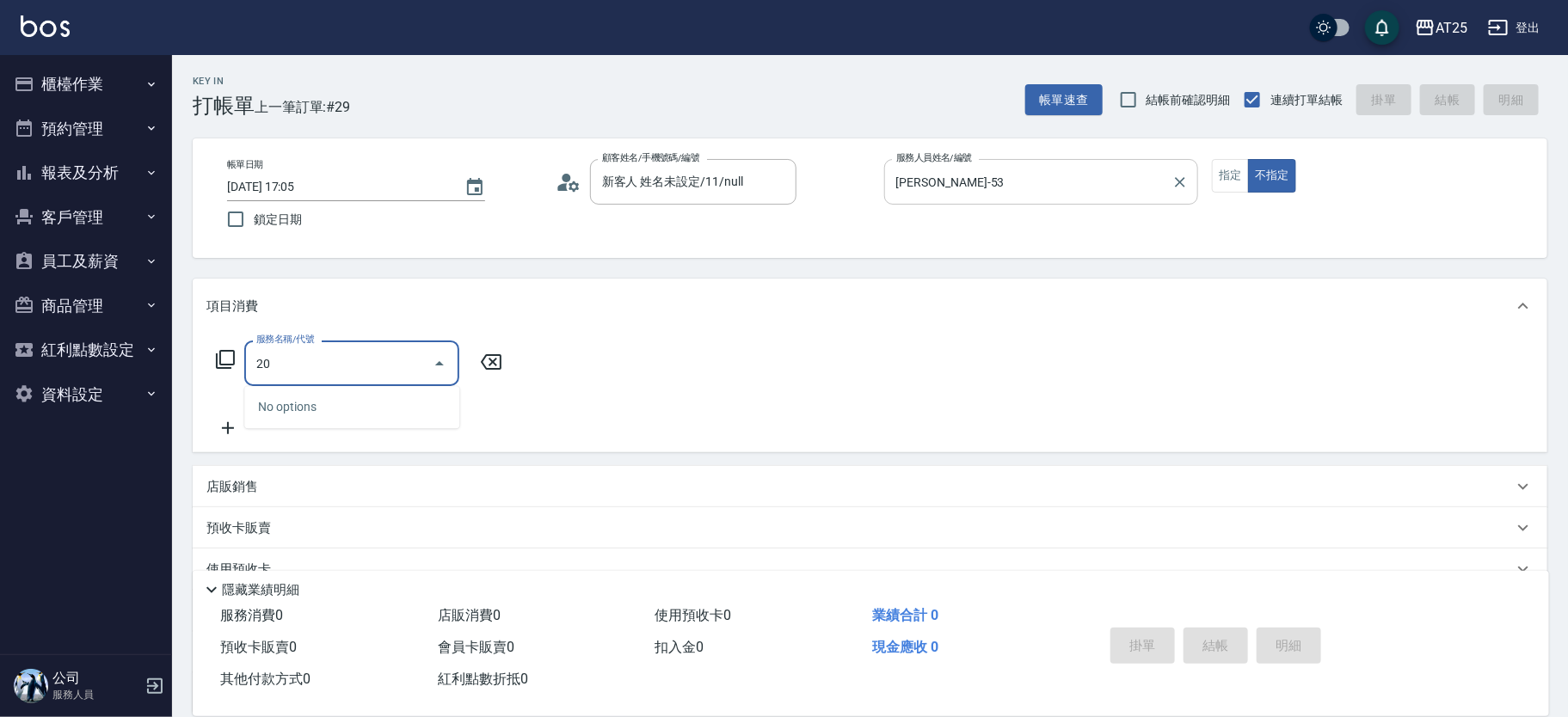
type input "201"
type input "30"
type input "洗髮(201)"
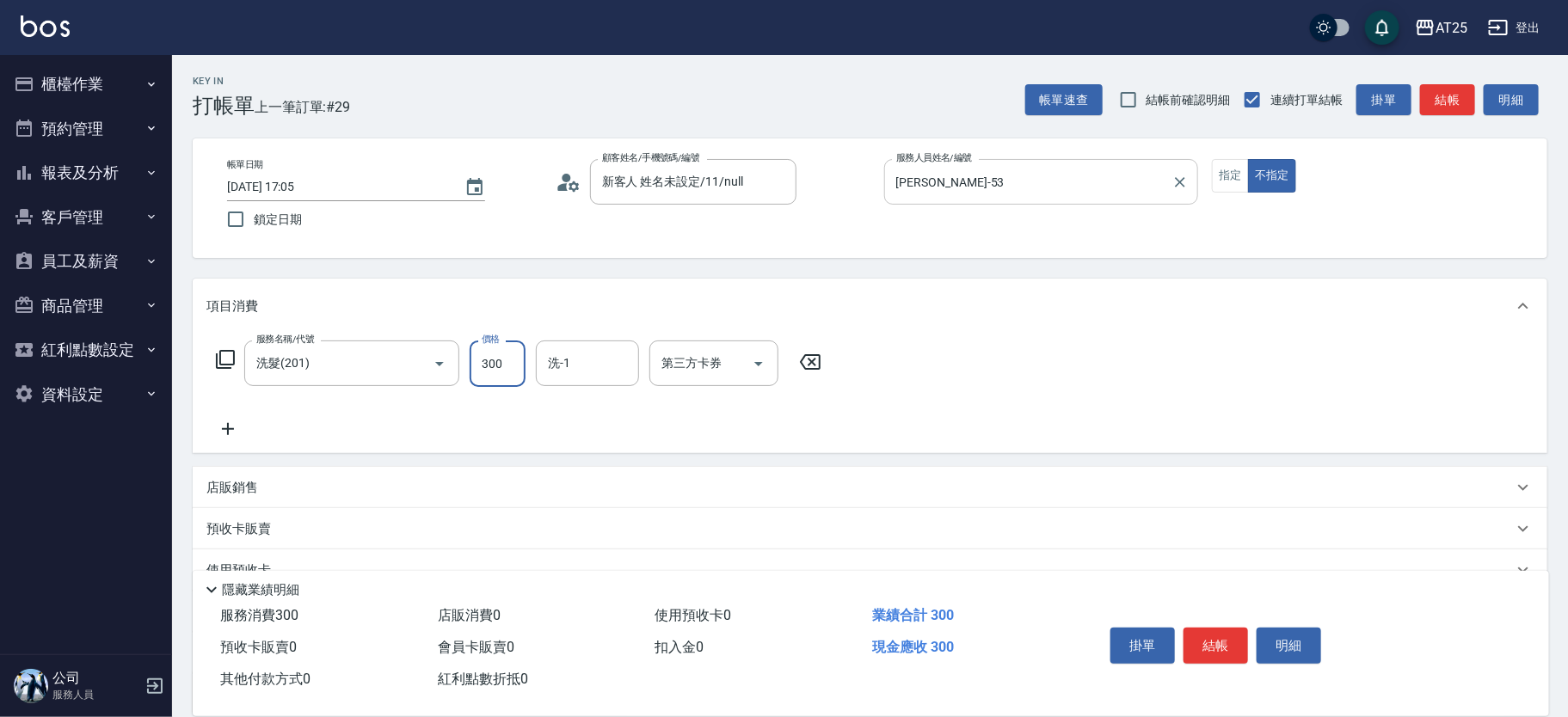
type input "0"
type input "40"
type input "400"
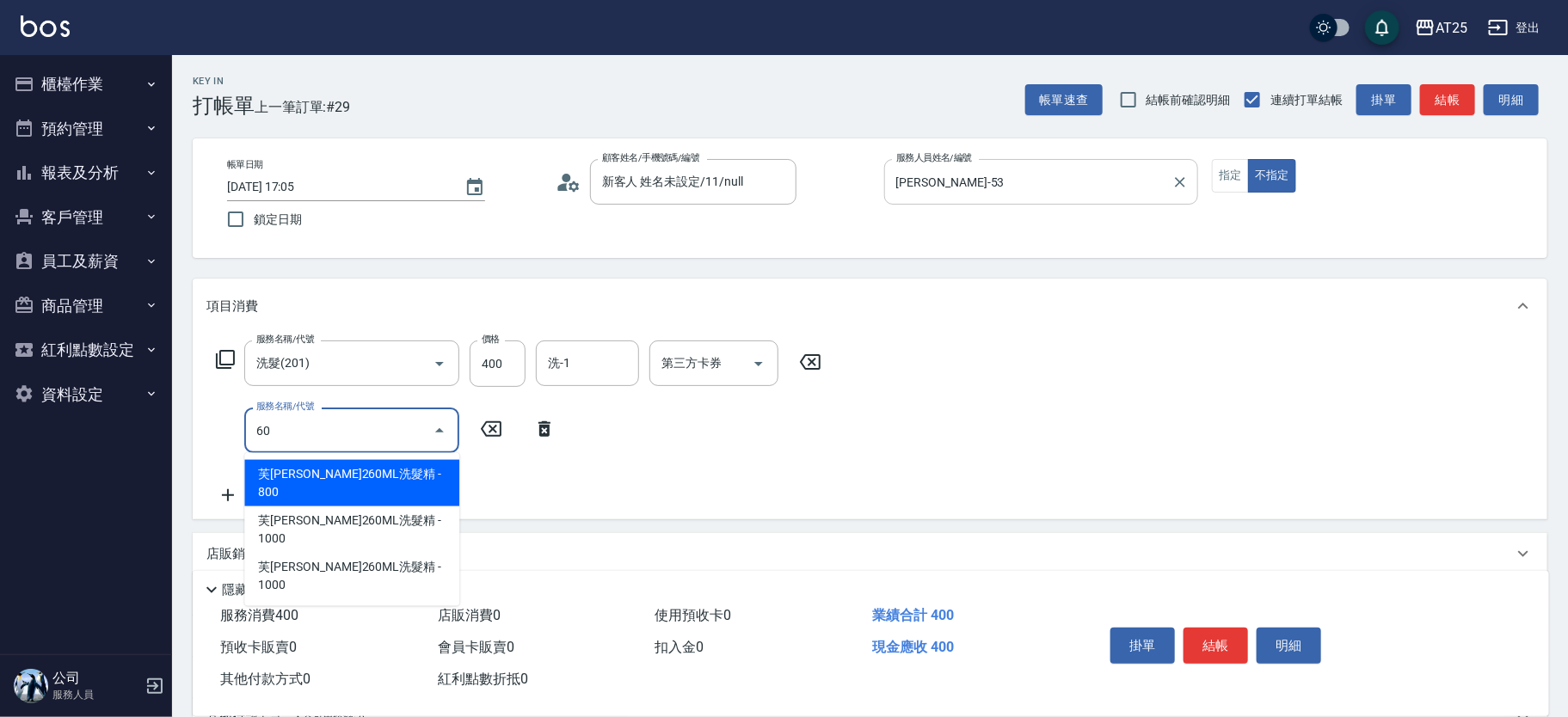
type input "608"
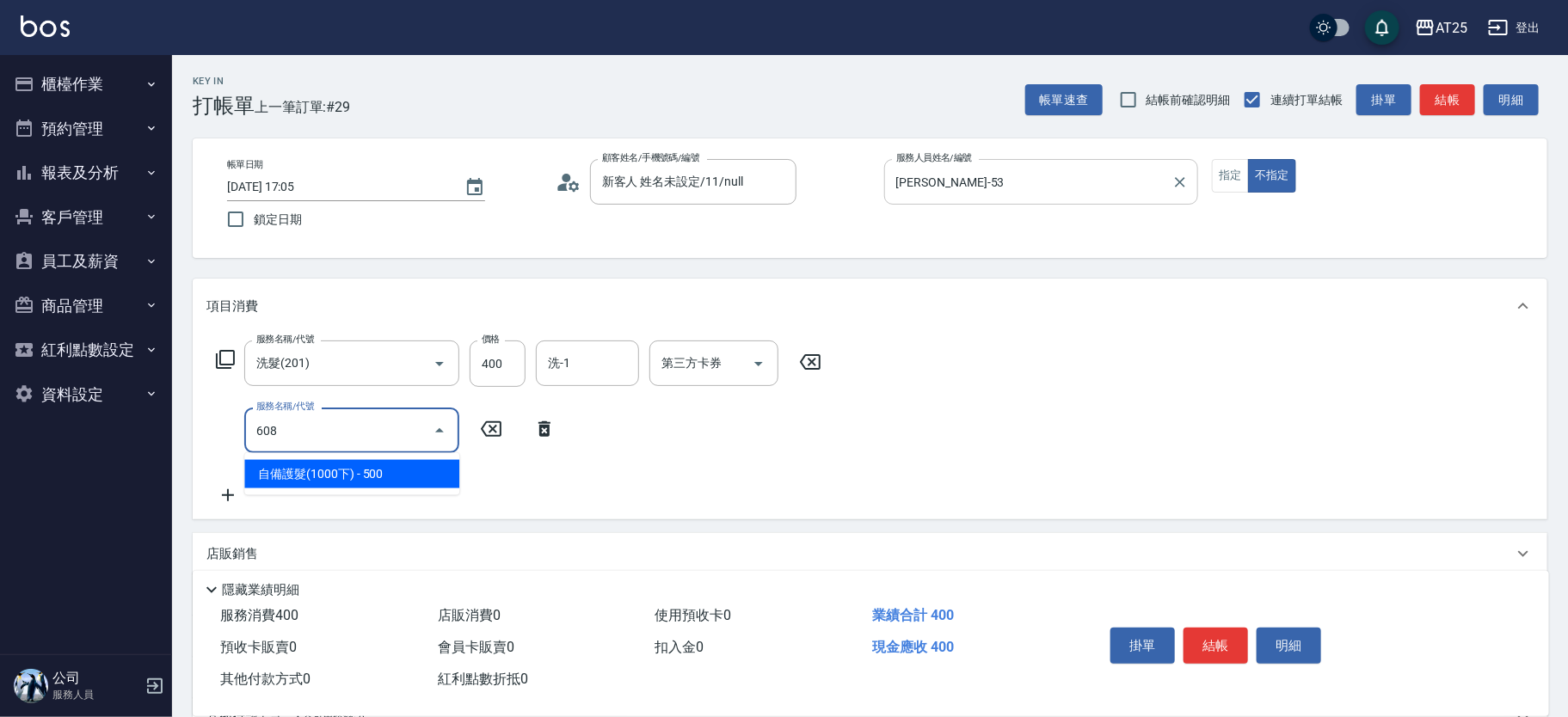
type input "90"
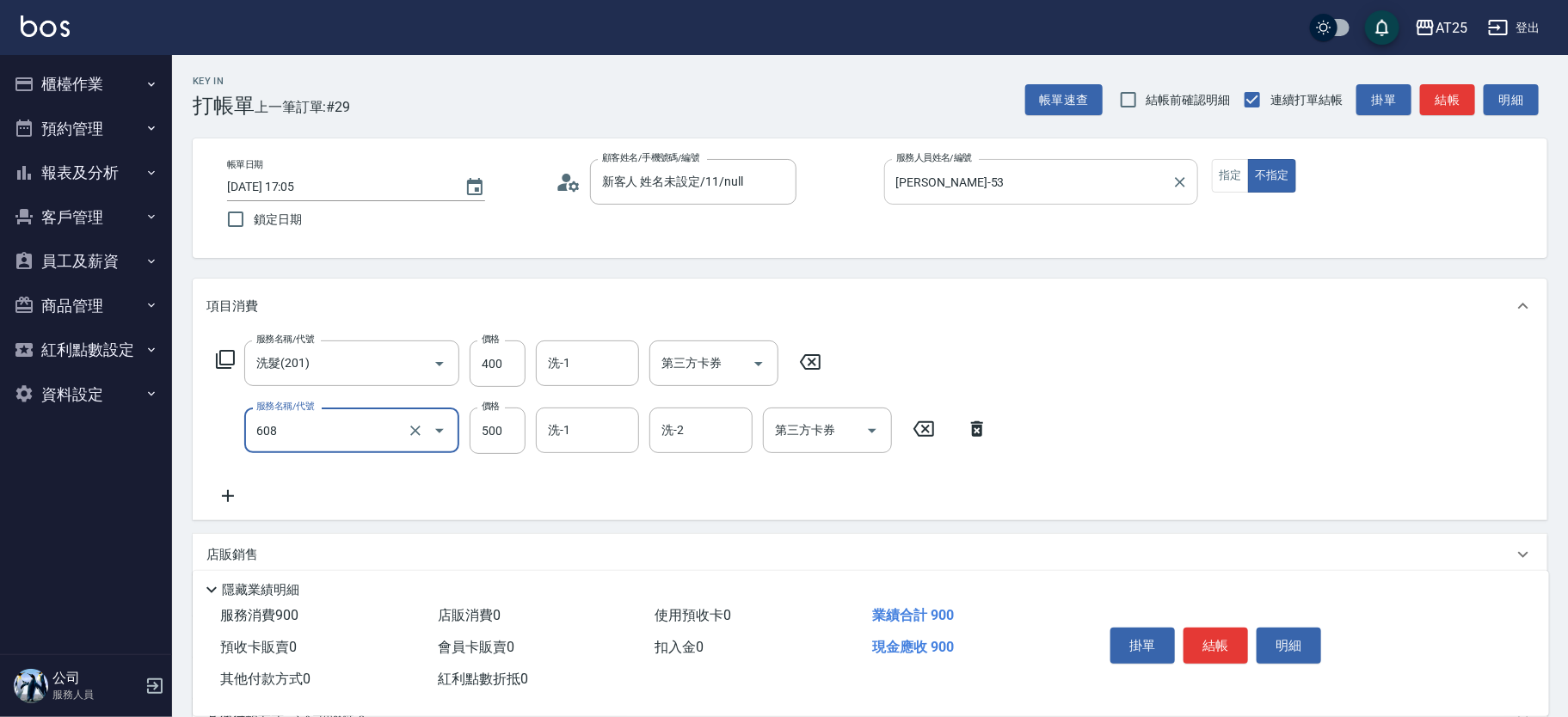
type input "自備護髮(1000下)(608)"
type input "40"
type input "60"
type input "100"
type input "600"
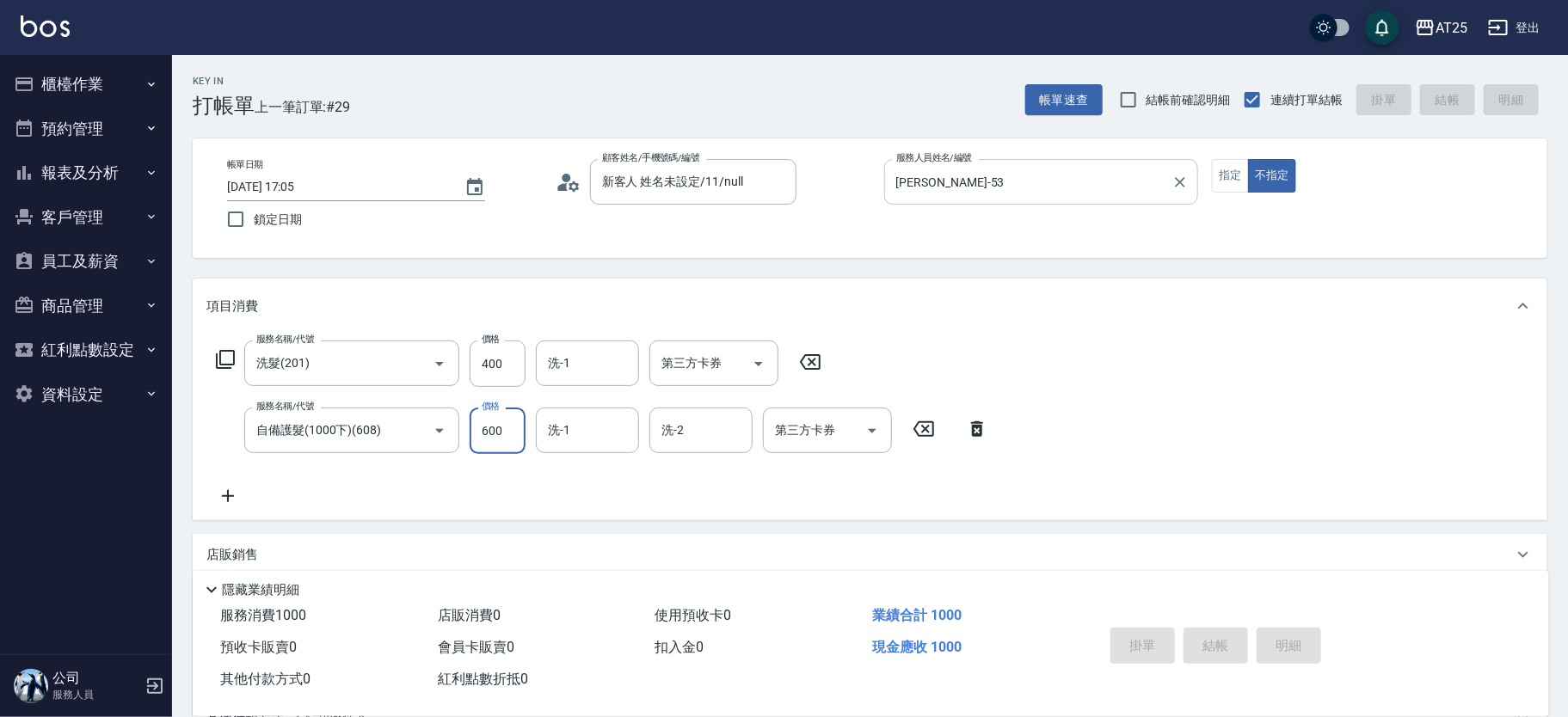
type input "0"
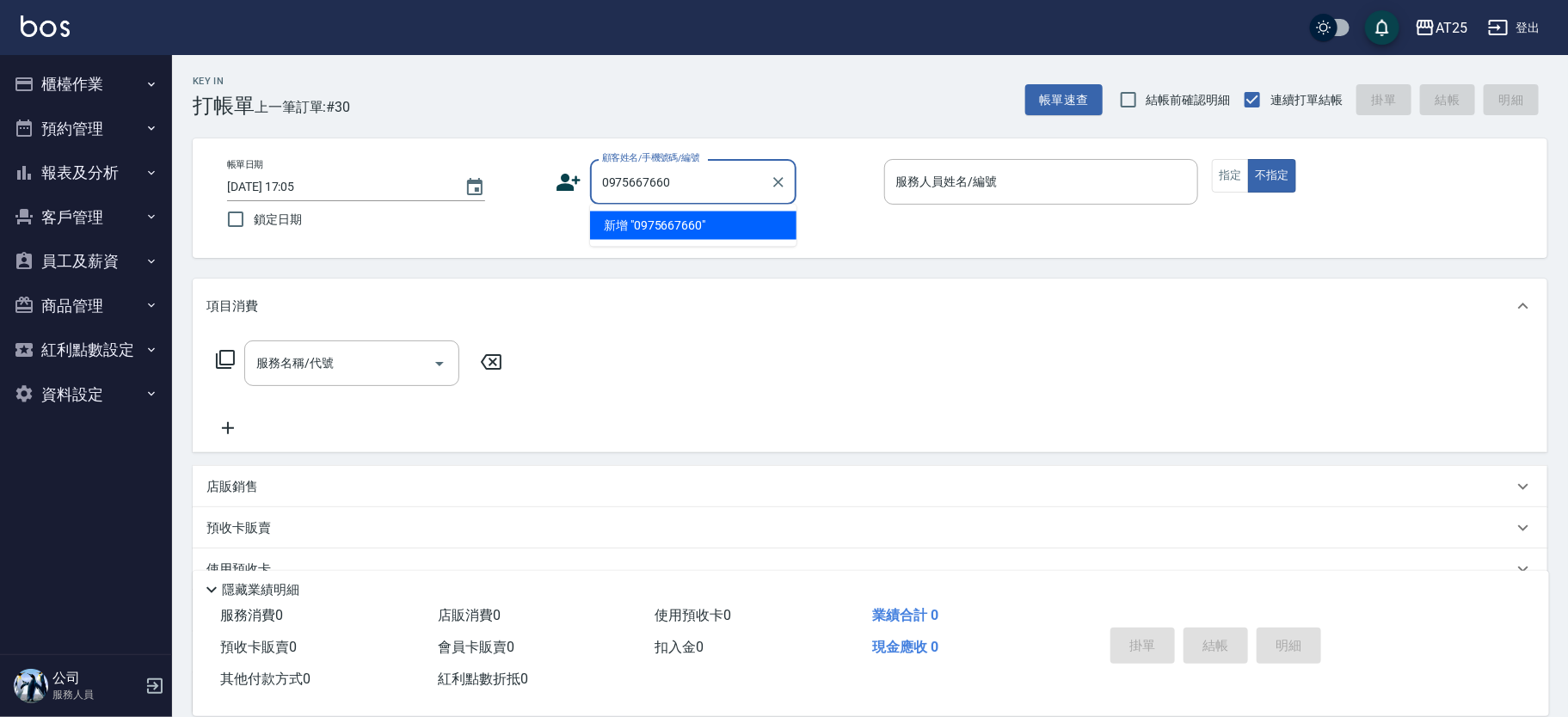
click at [710, 219] on li "新增 "0975667660"" at bounding box center [693, 225] width 207 height 28
type input "0975667660"
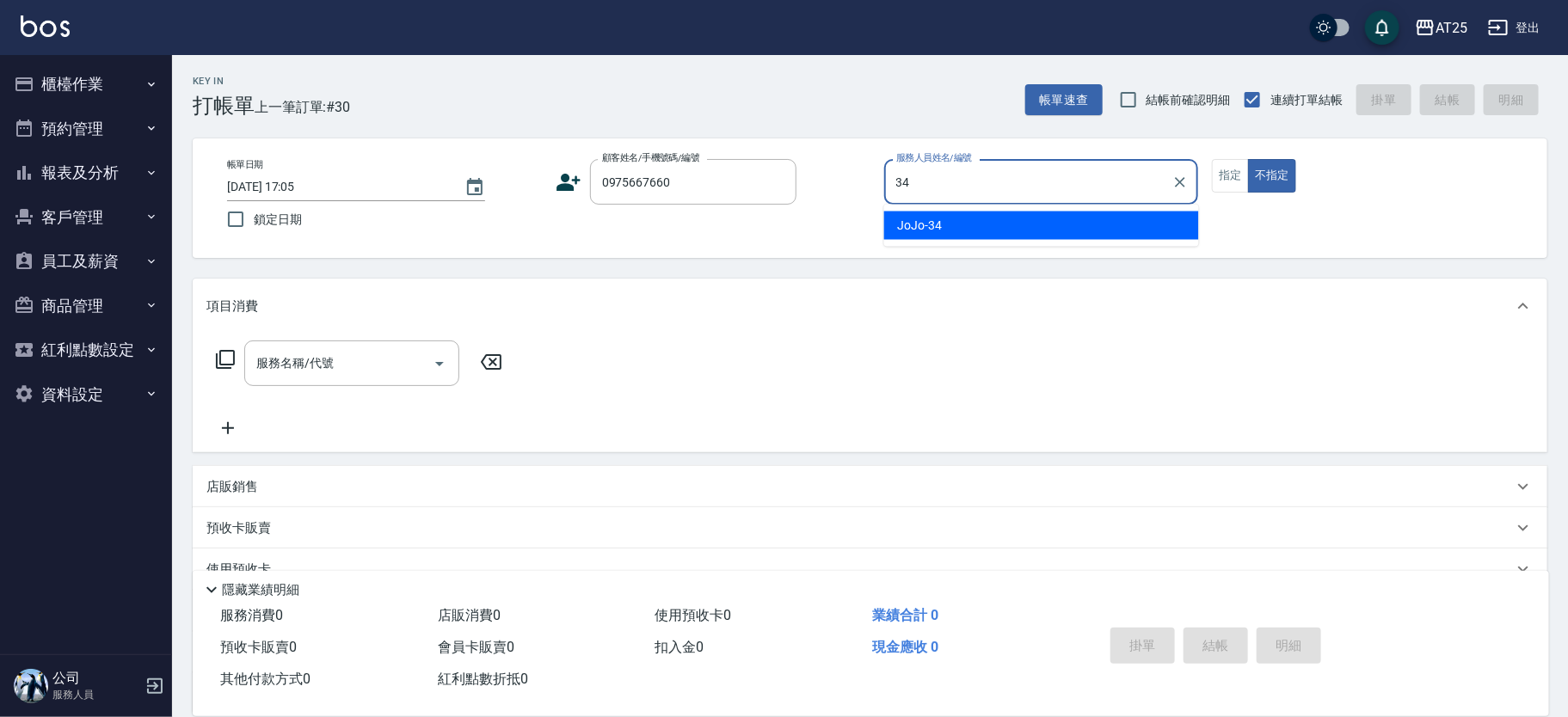
click at [1028, 239] on div "JoJo -34" at bounding box center [1042, 225] width 315 height 28
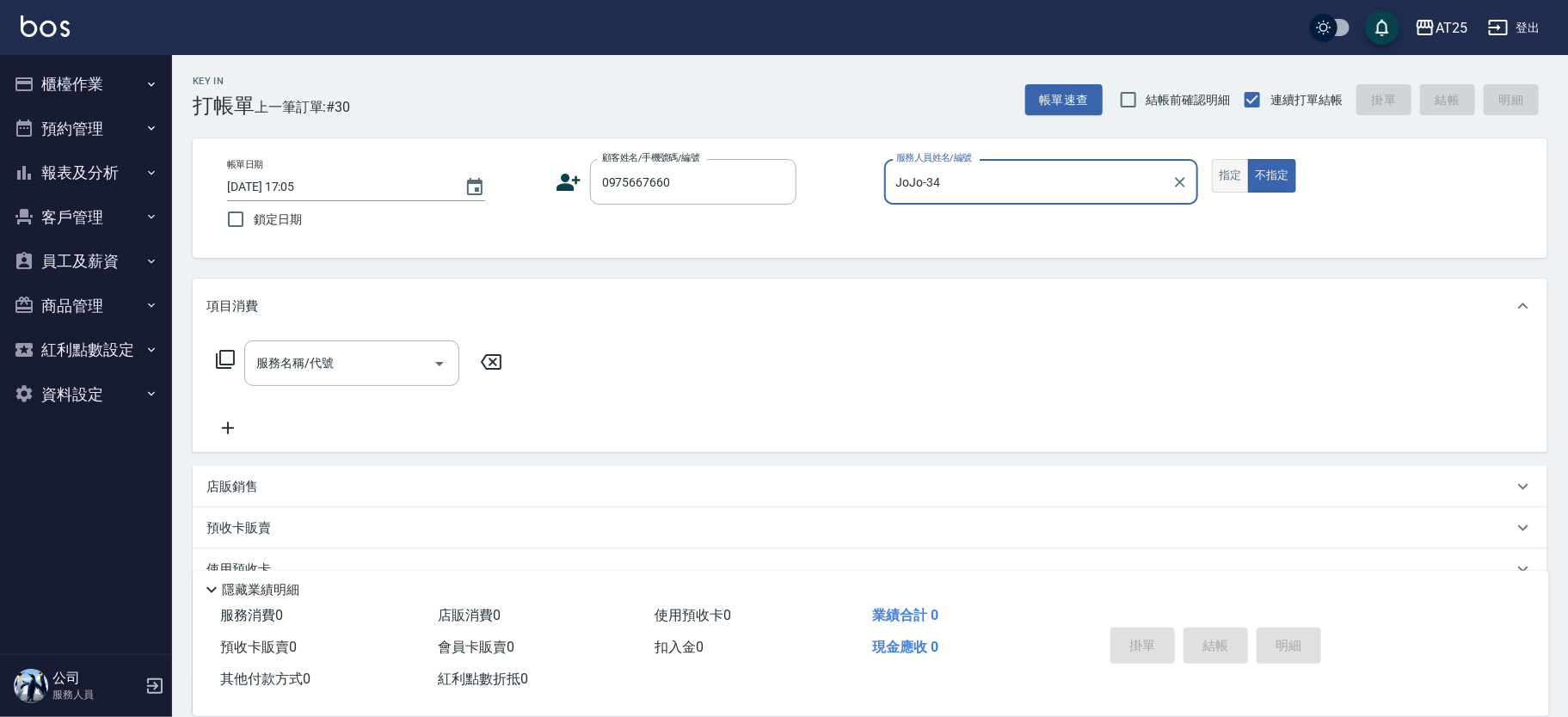
type input "JoJo-34"
click at [1240, 173] on button "指定" at bounding box center [1230, 176] width 37 height 34
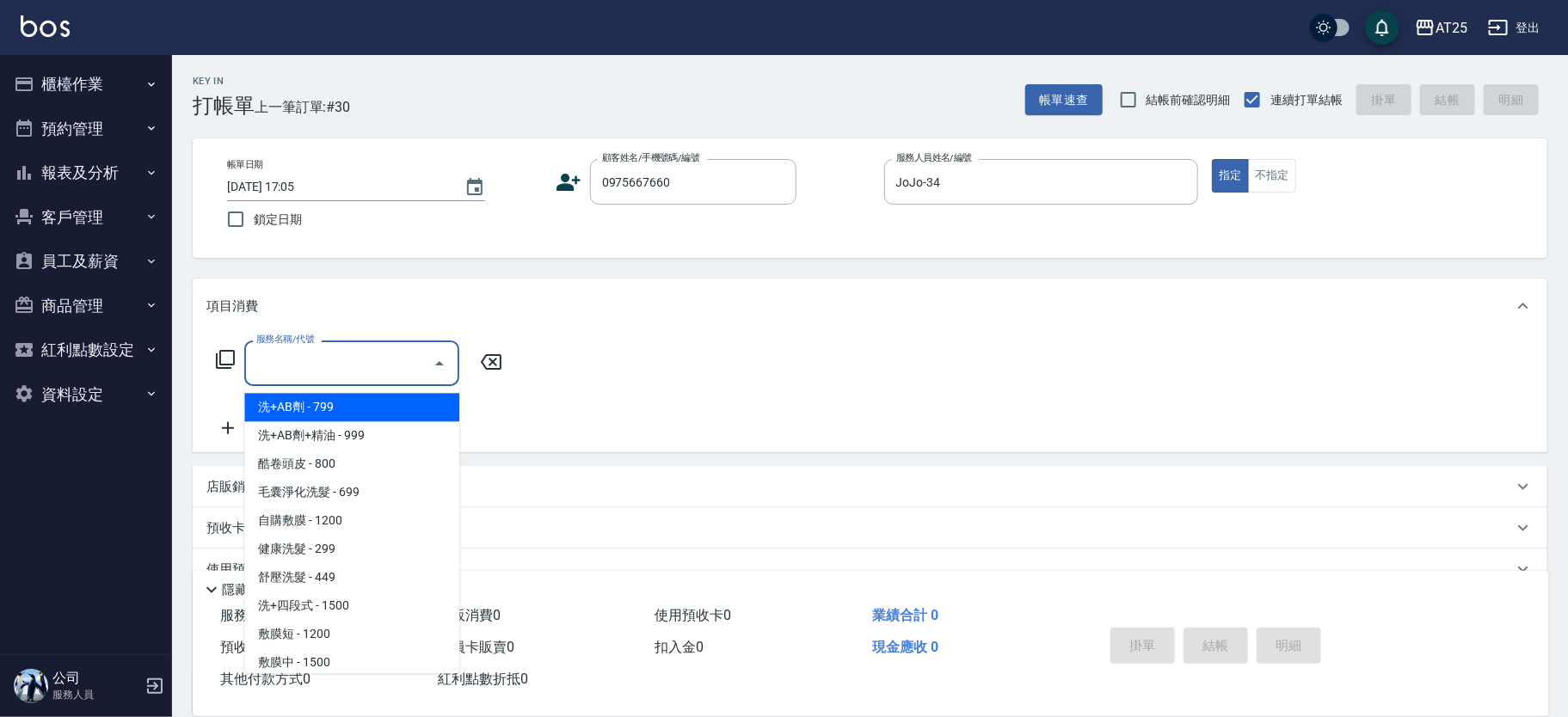
click at [338, 350] on input "服務名稱/代號" at bounding box center [338, 363] width 174 height 30
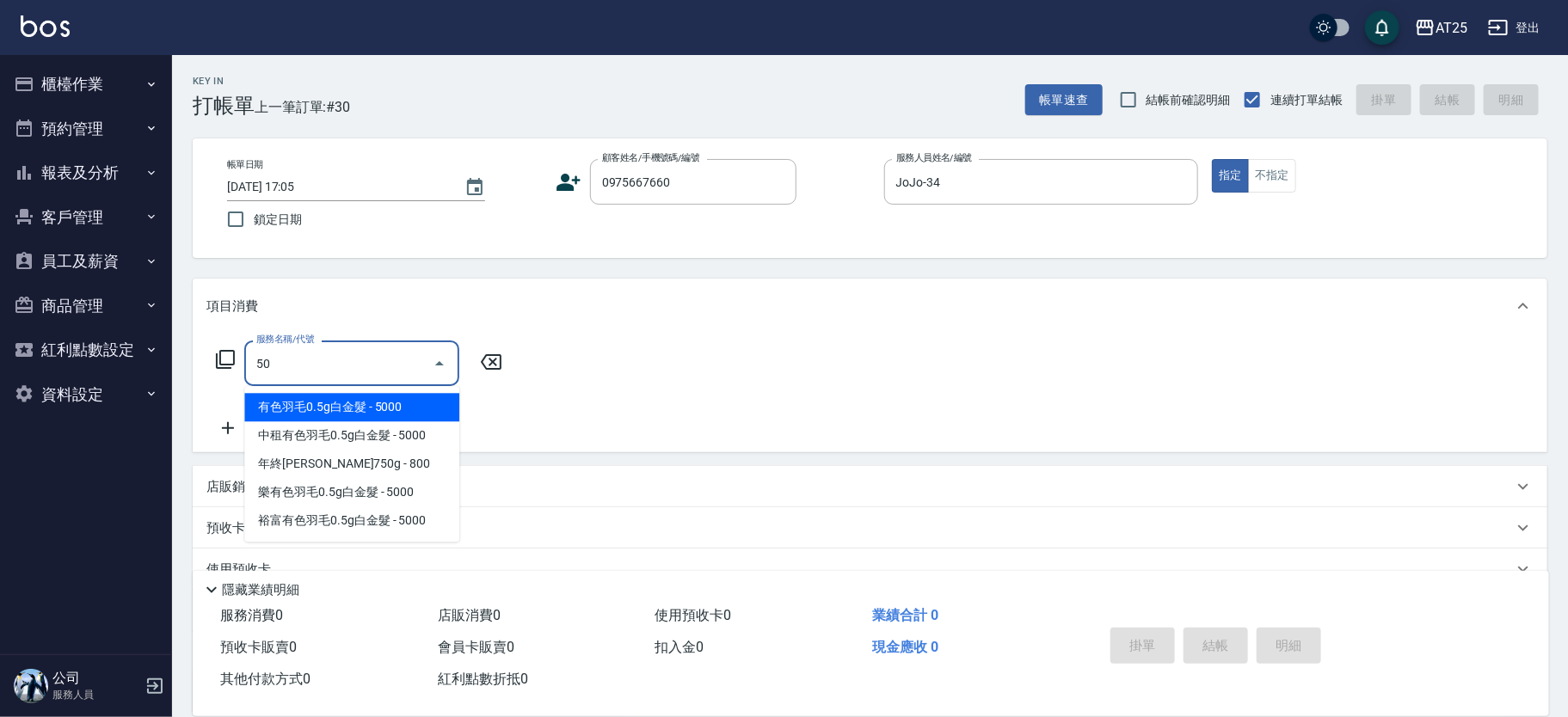
type input "501"
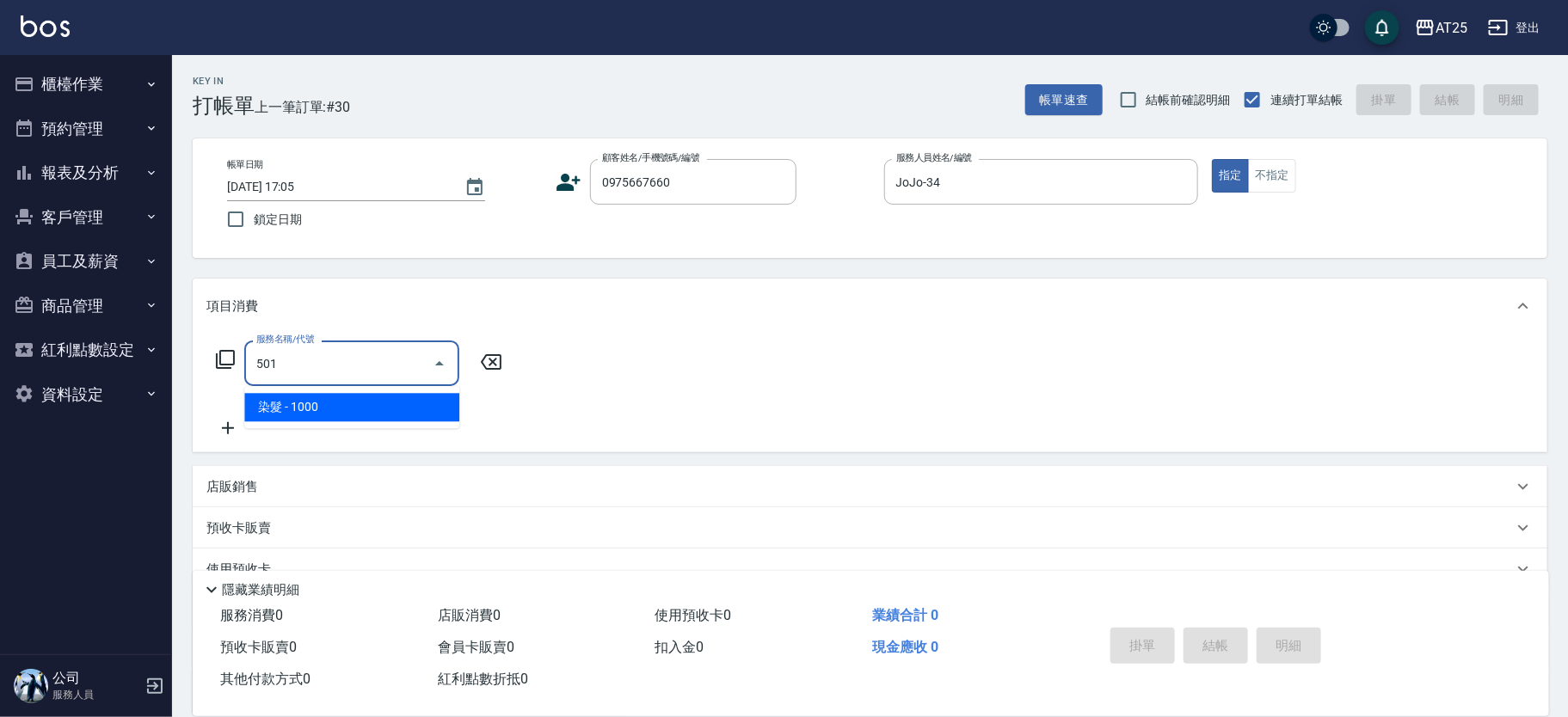
type input "100"
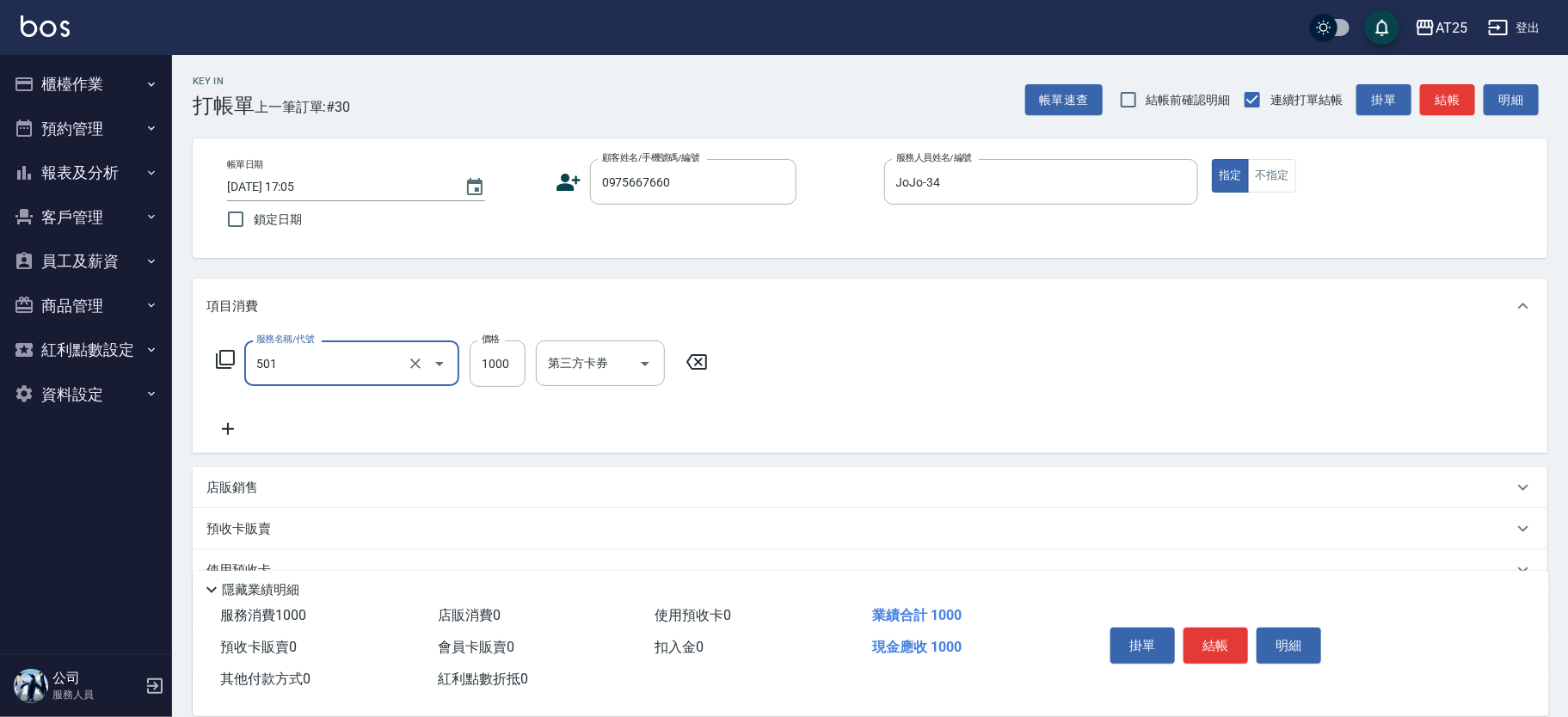
type input "染髮(501)"
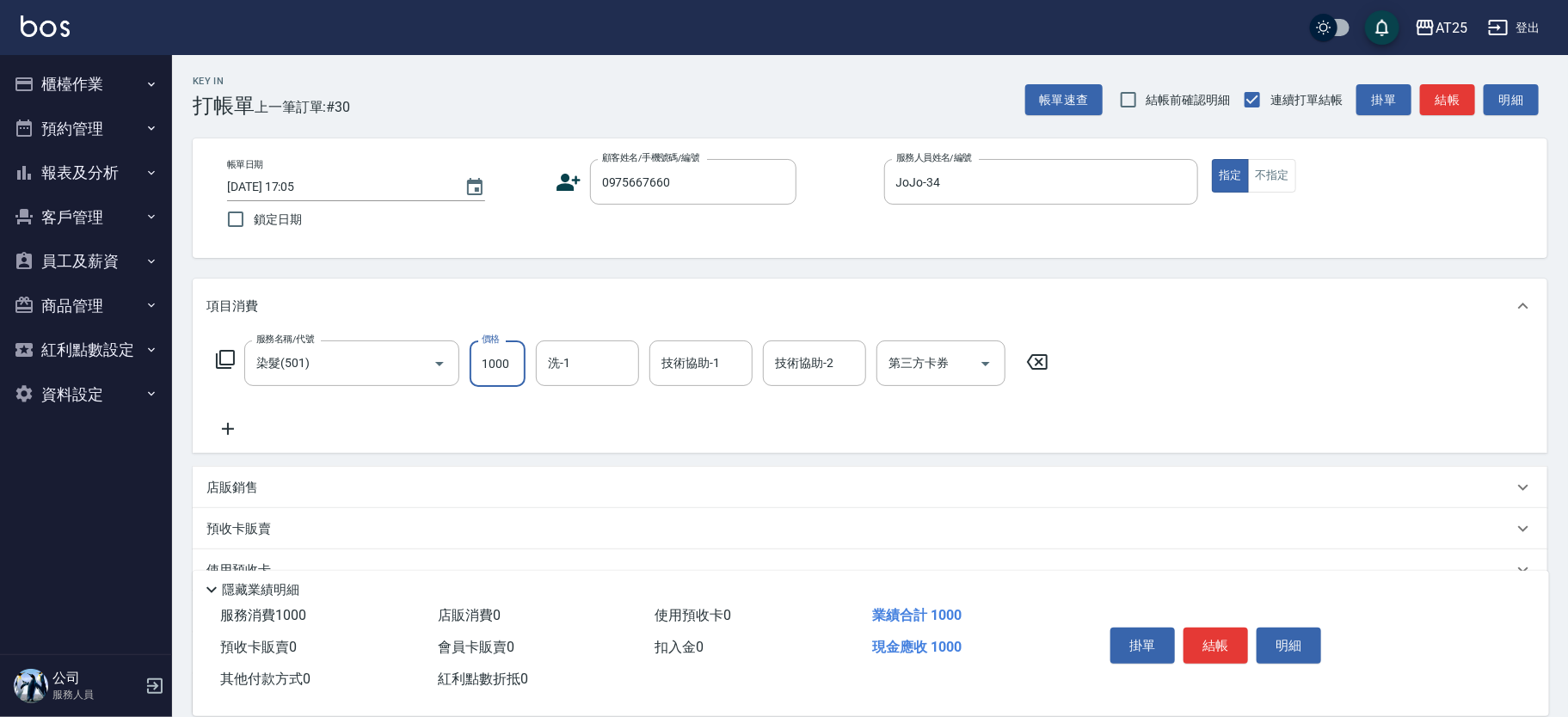
type input "0"
type input "280"
type input "2800"
type input "David-79"
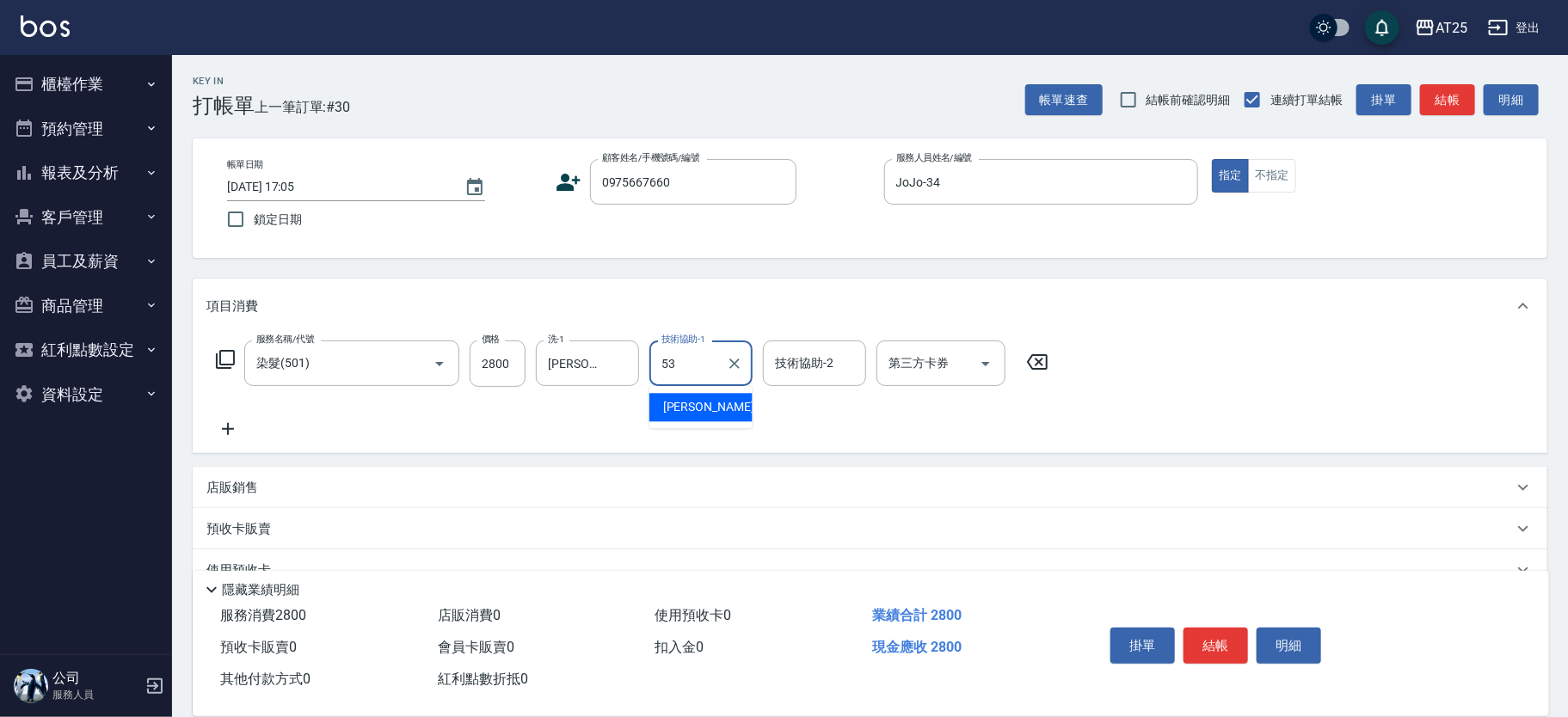
type input "Jerry-53"
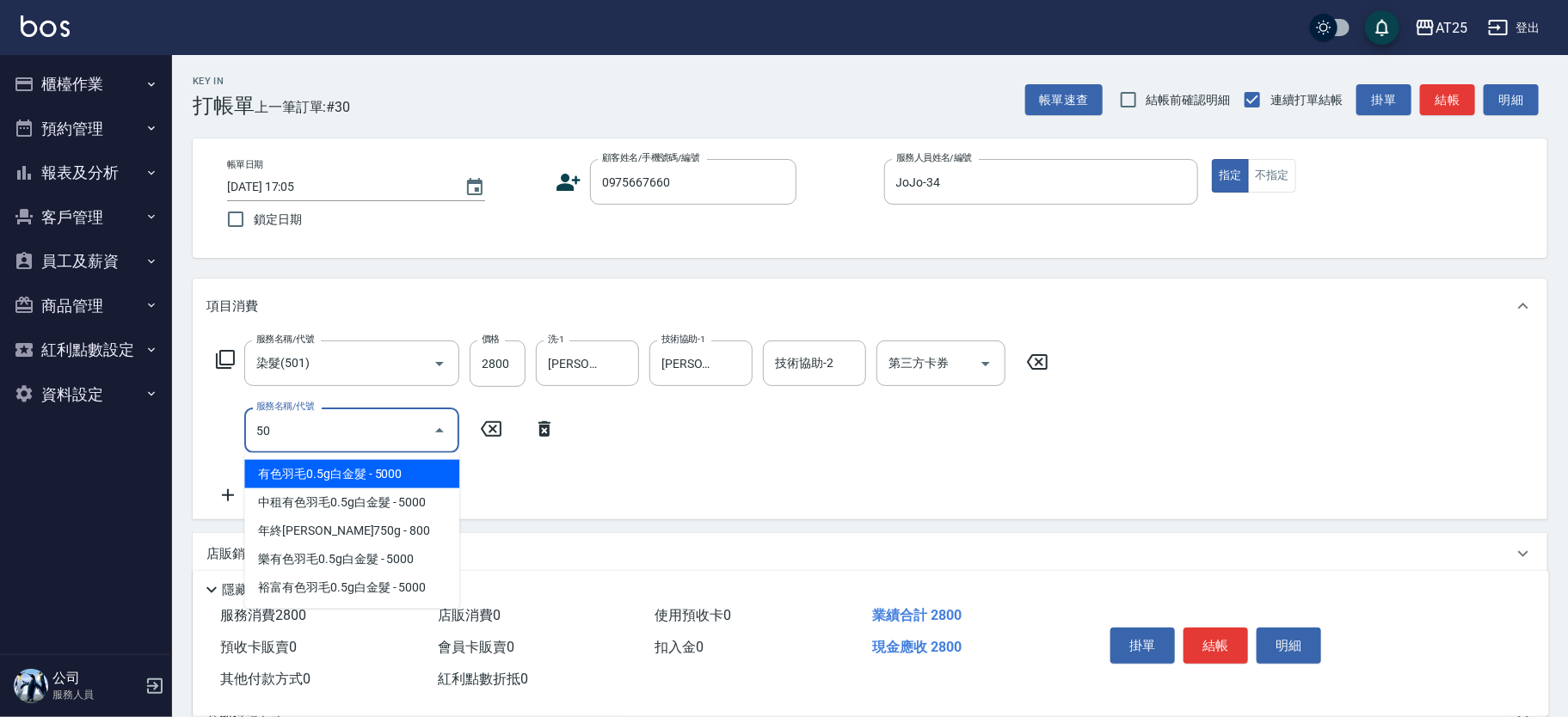
type input "502"
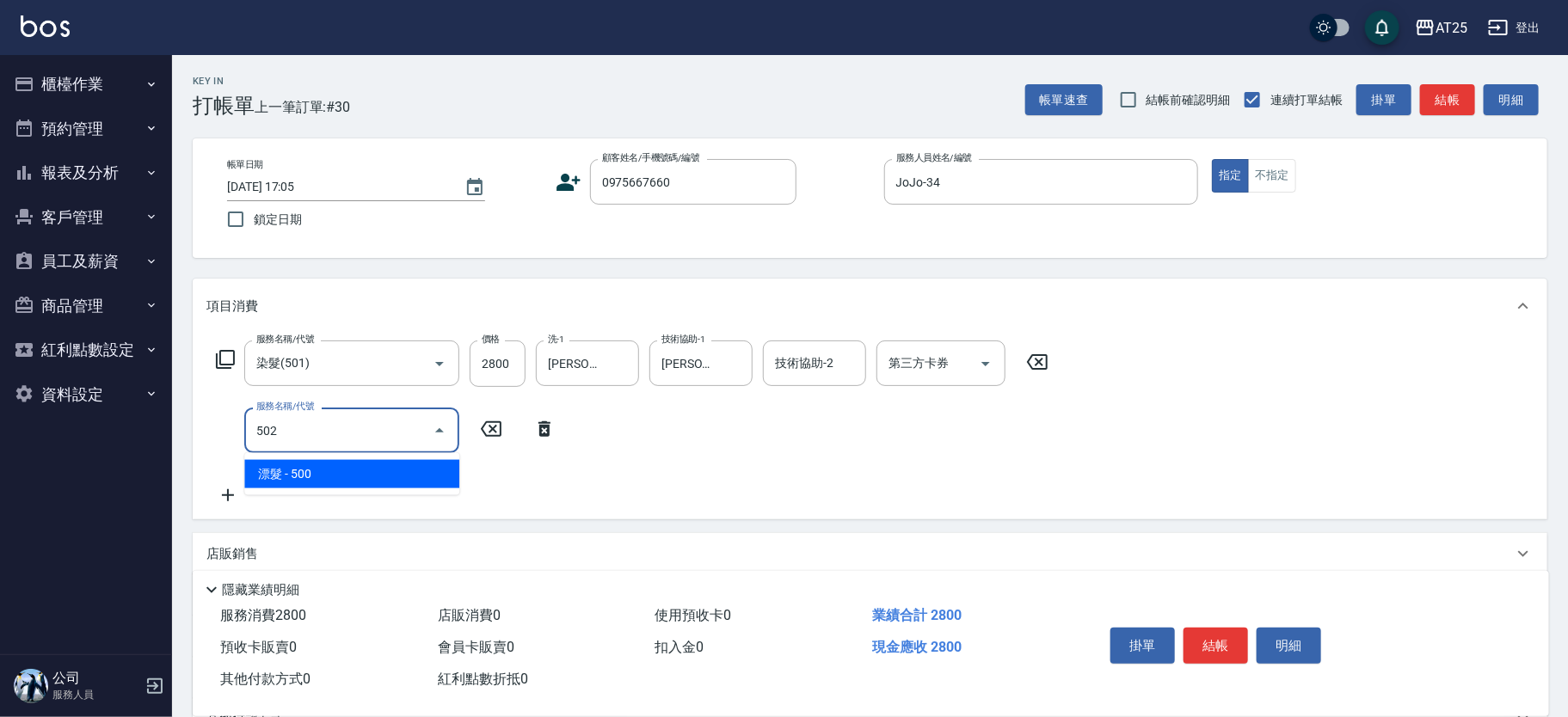
type input "330"
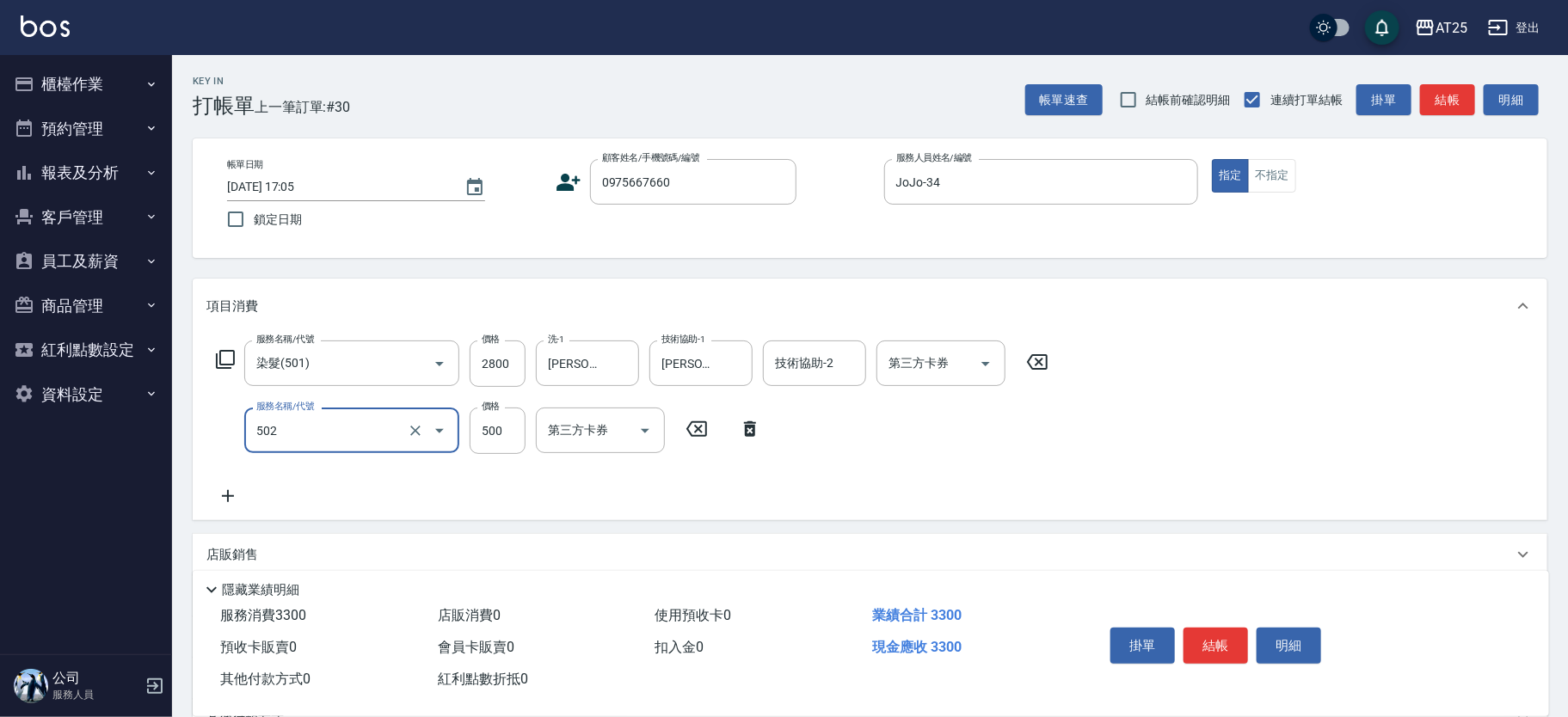
type input "漂髮(502)"
type input "280"
type input "0"
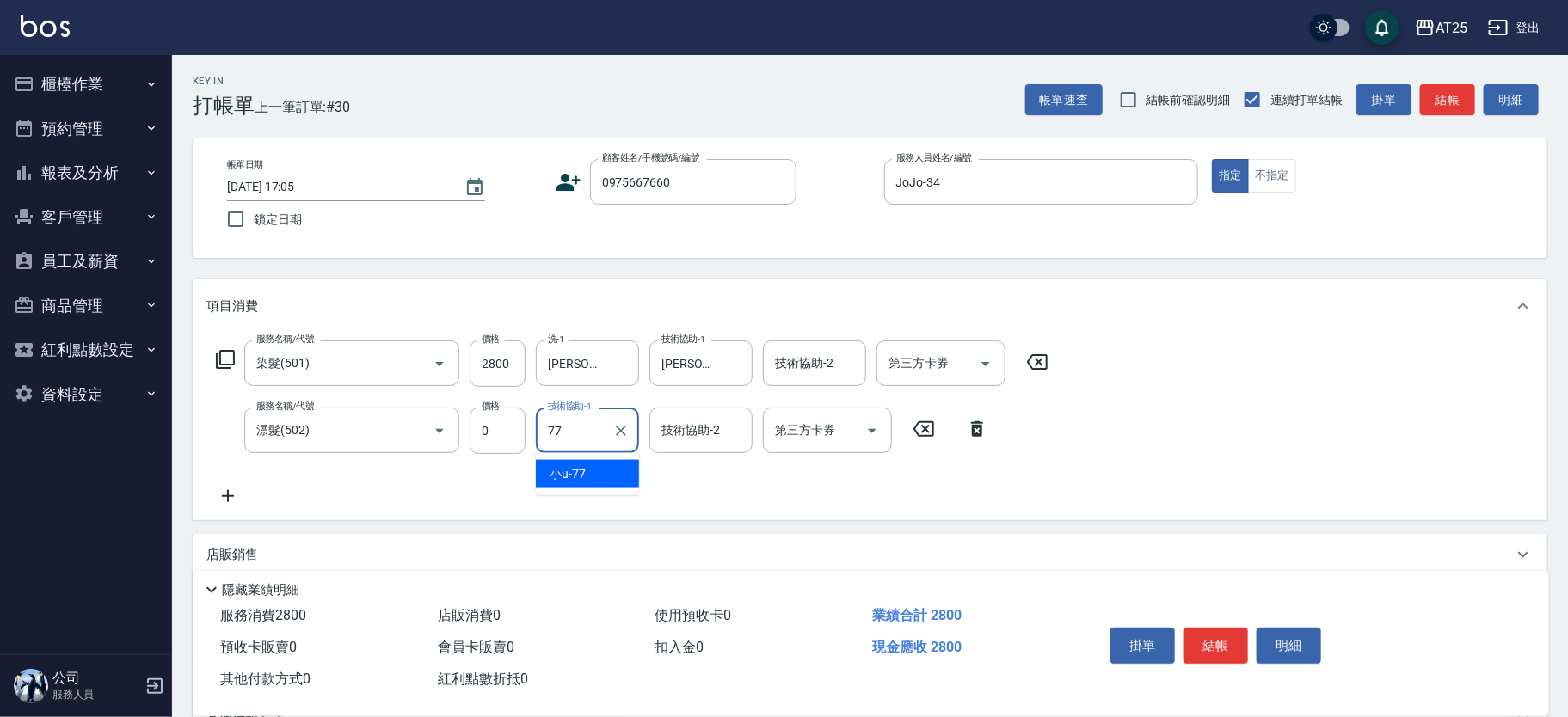
type input "小u-77"
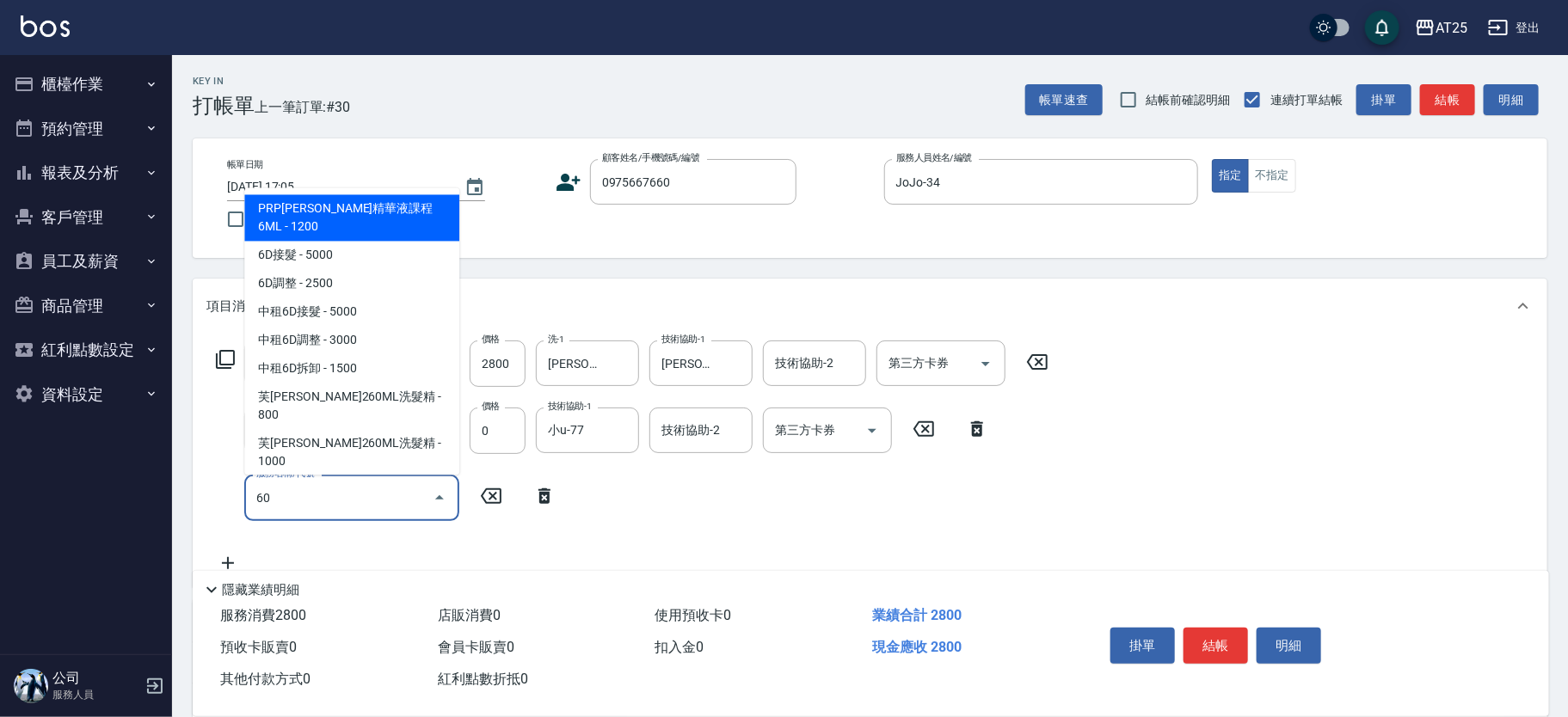
type input "601"
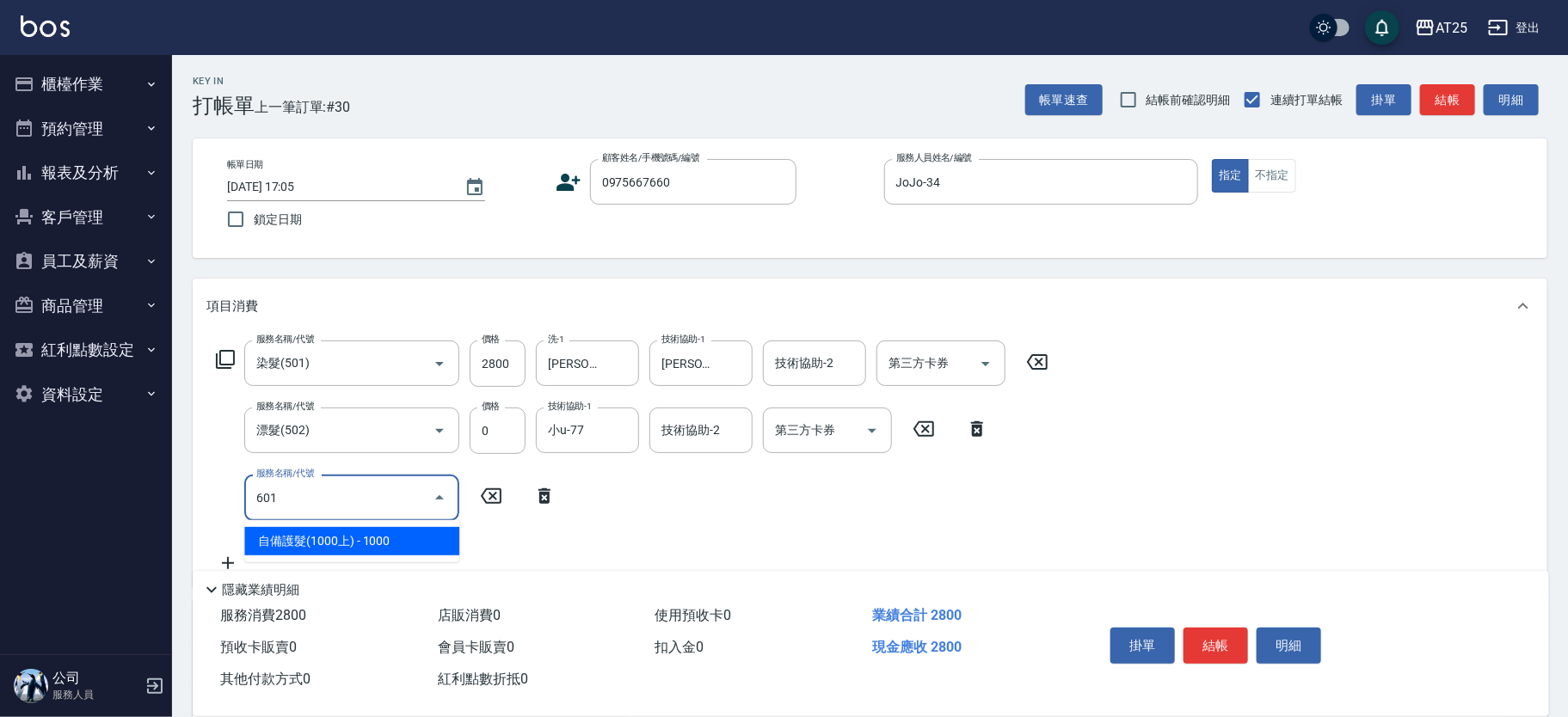
type input "380"
type input "自備護髮(1000上)(601)"
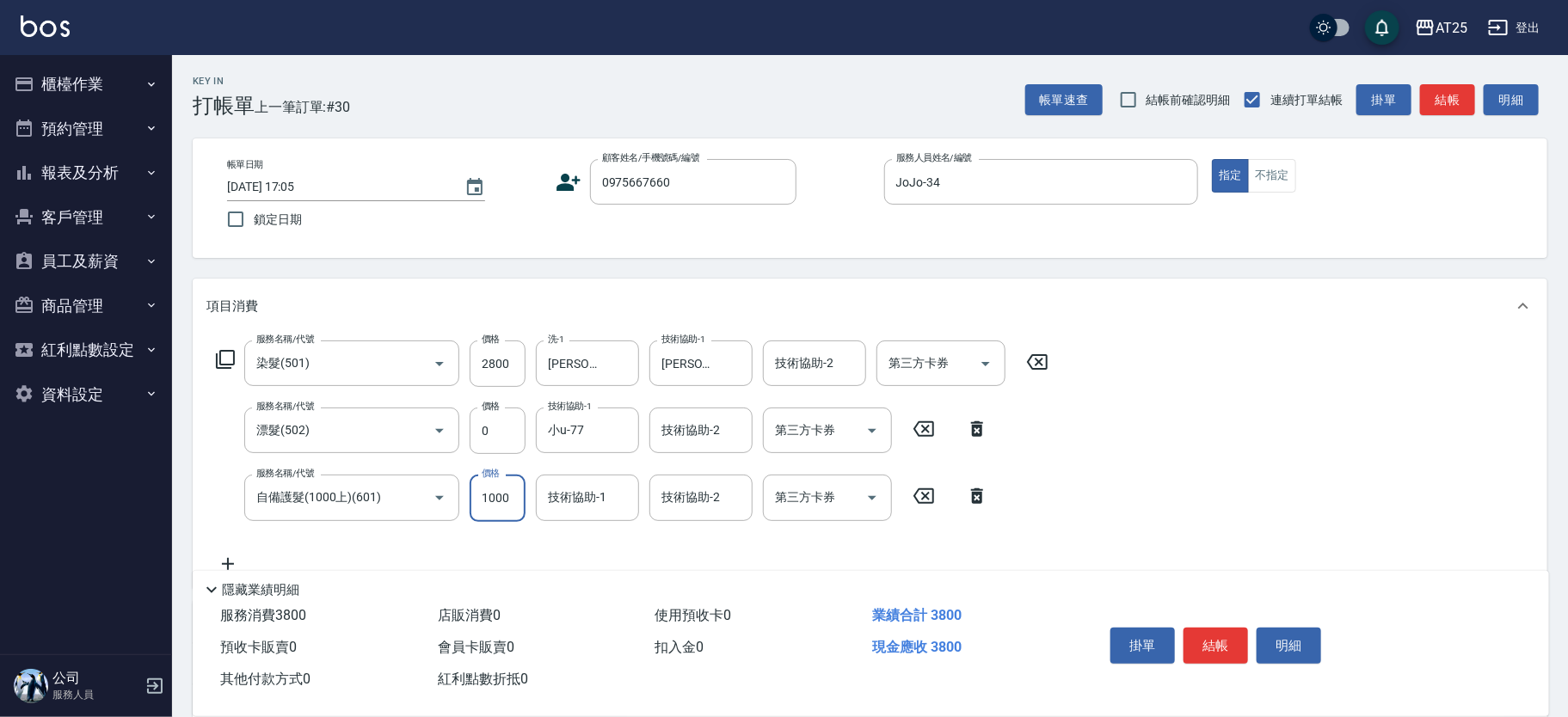
type input "280"
type input "12"
type input "290"
type input "120"
type input "400"
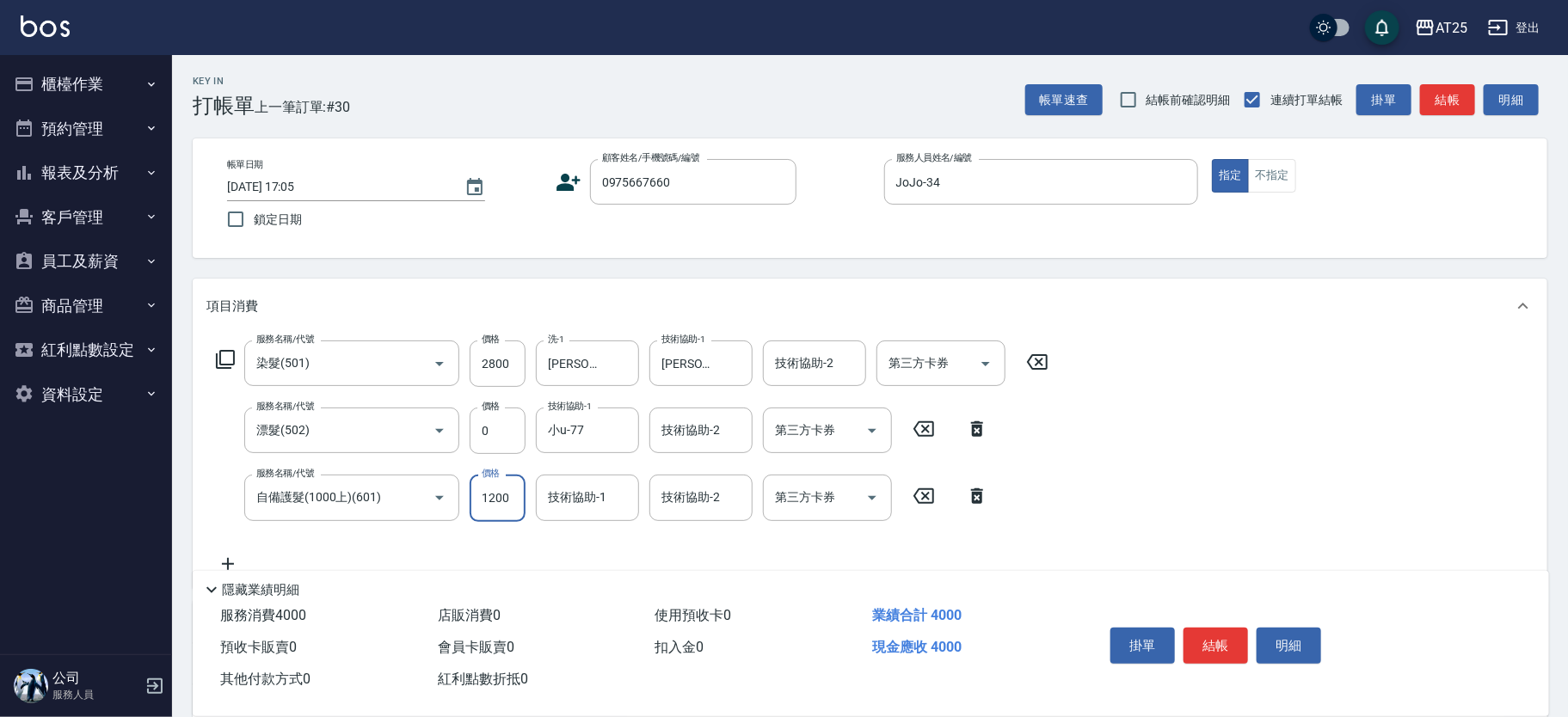
type input "1200"
type input "Jerry-53"
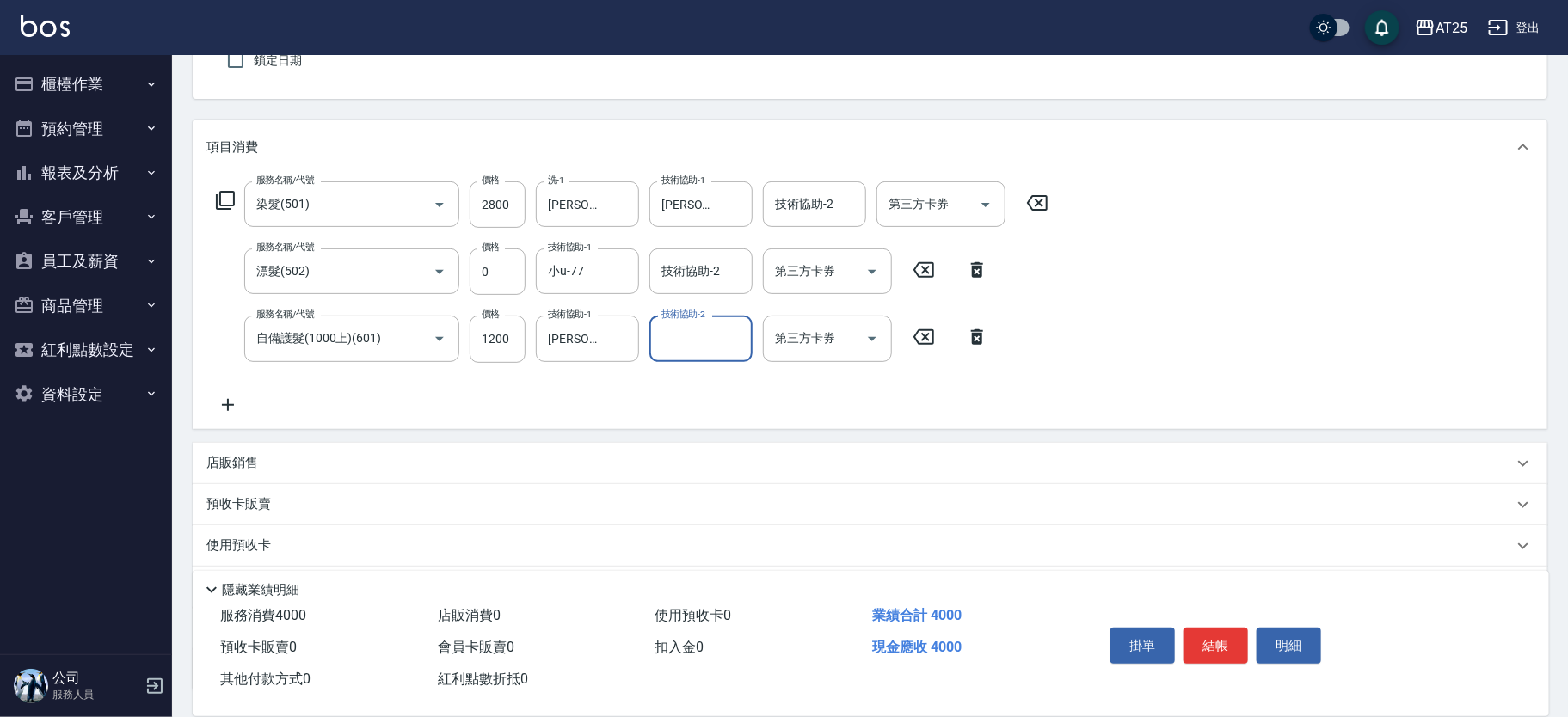
scroll to position [294, 0]
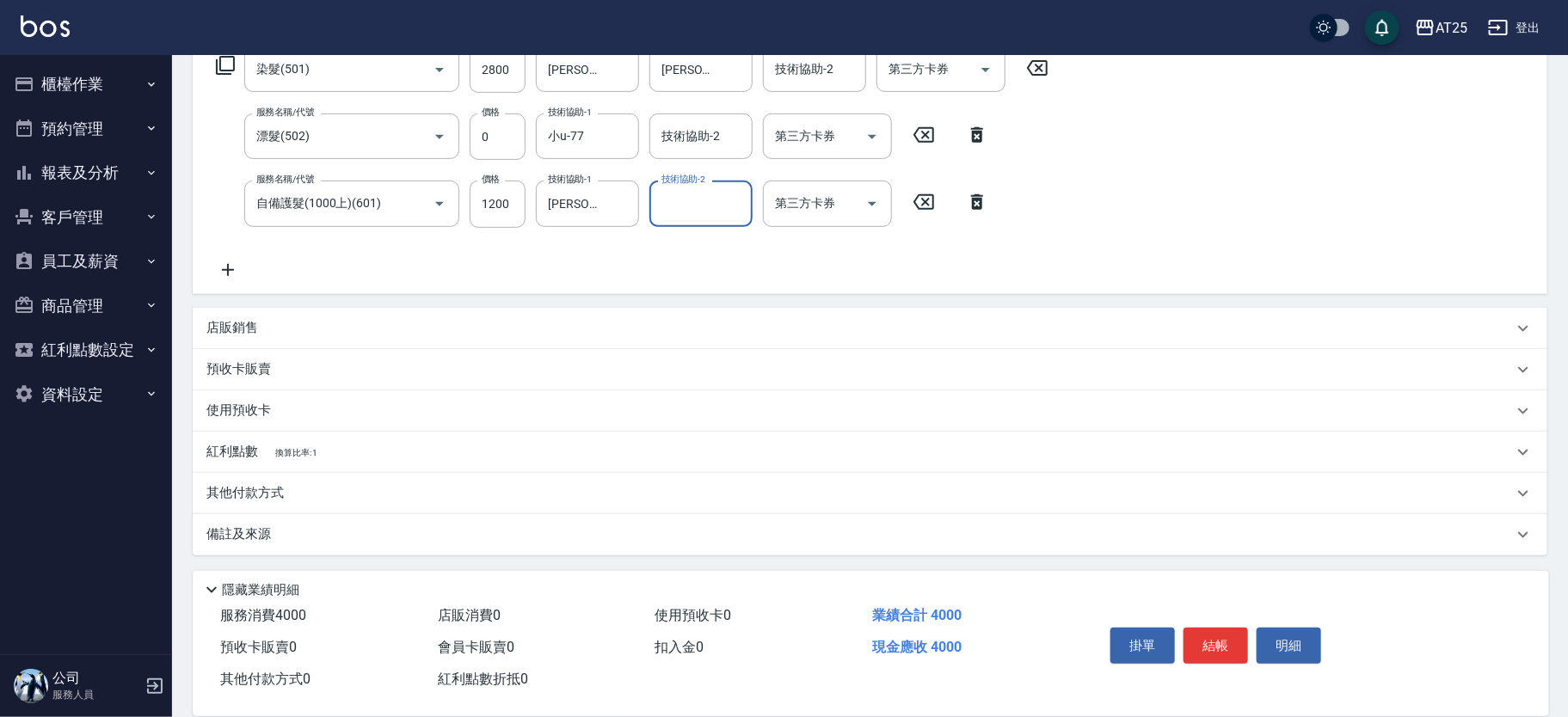
click at [242, 325] on p "店販銷售" at bounding box center [232, 328] width 51 height 18
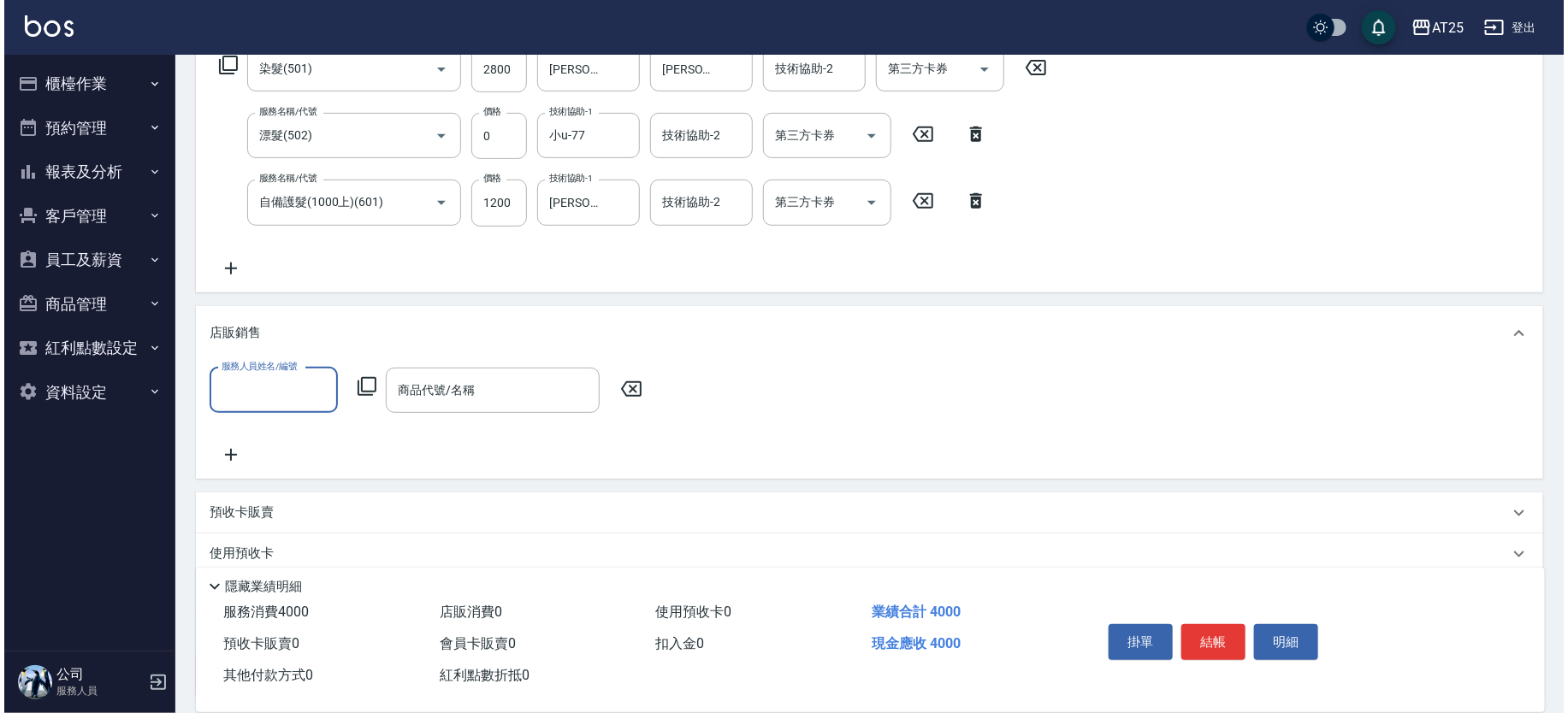
scroll to position [0, 0]
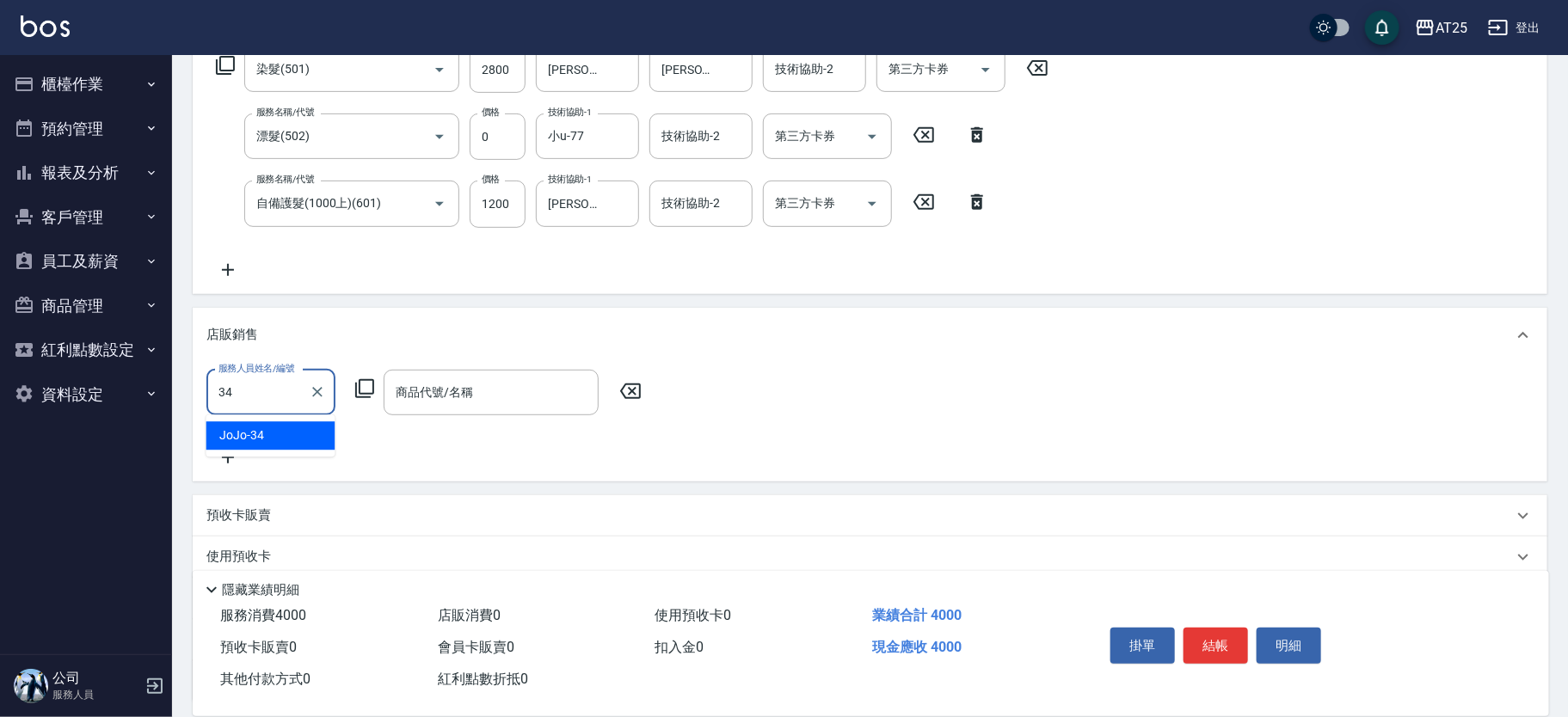
type input "JoJo-34"
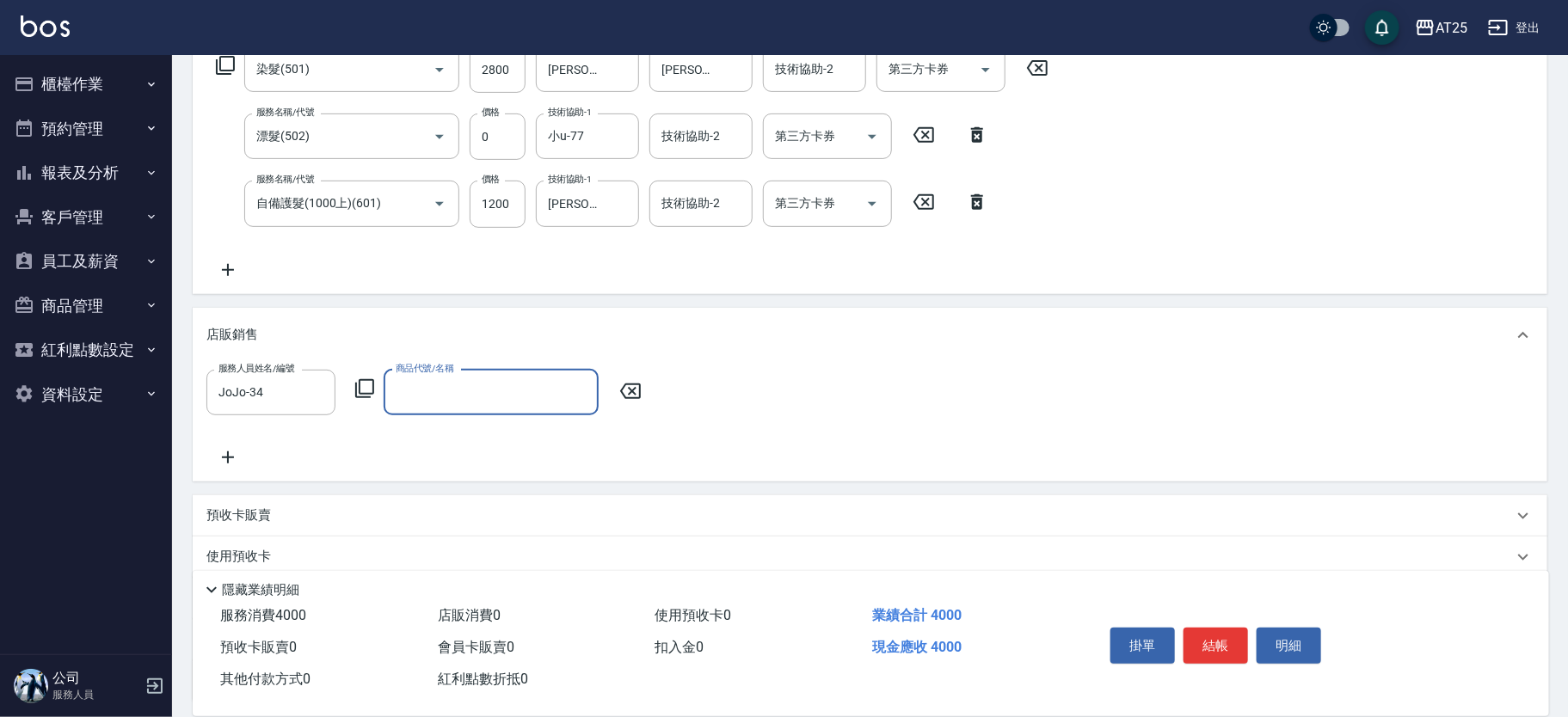
click at [360, 381] on icon at bounding box center [364, 389] width 19 height 19
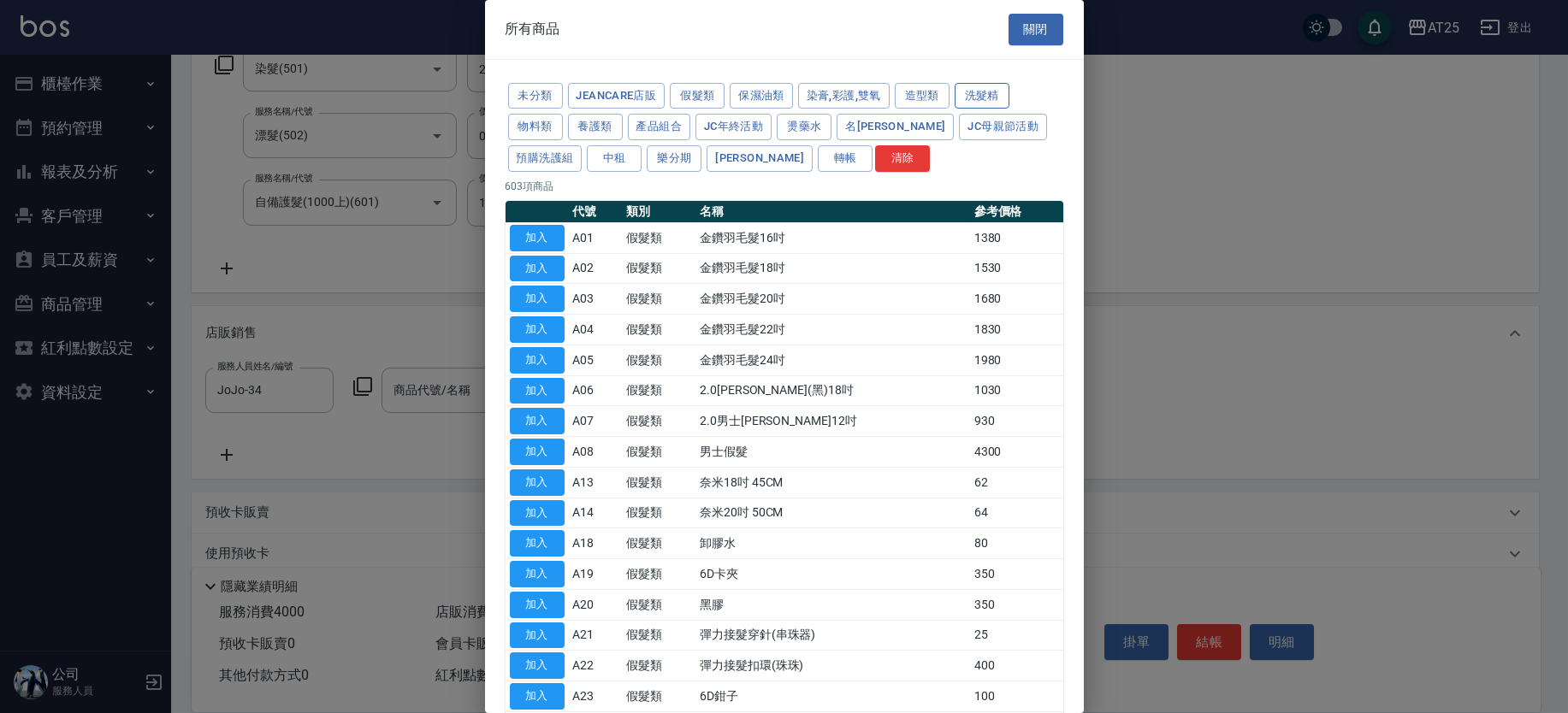
click at [994, 91] on button "洗髮精" at bounding box center [982, 95] width 55 height 26
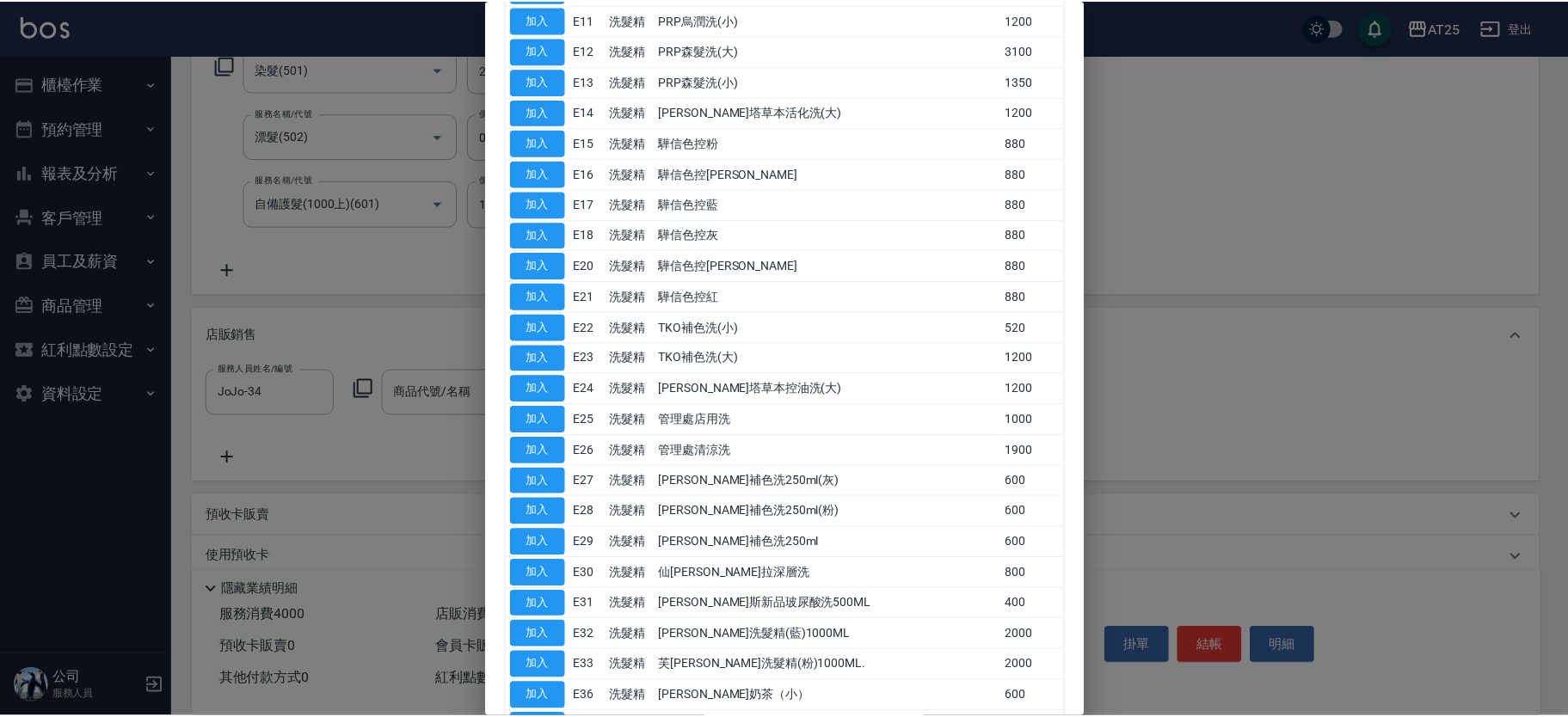
scroll to position [588, 0]
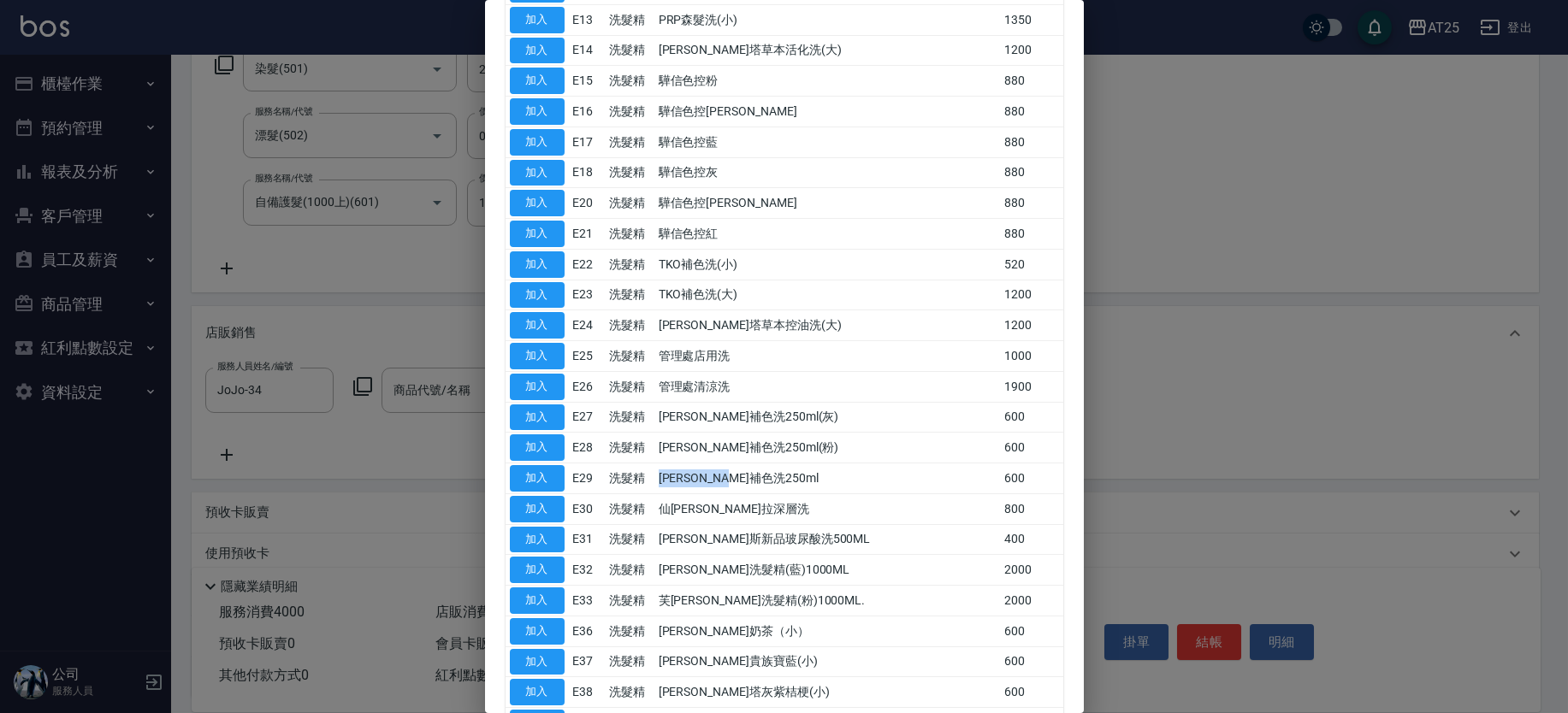
drag, startPoint x: 794, startPoint y: 458, endPoint x: 678, endPoint y: 464, distance: 116.2
click at [680, 464] on tr "加入 E29 洗髮精 里歐補色洗250ml 600" at bounding box center [784, 479] width 558 height 31
click at [528, 474] on button "加入" at bounding box center [537, 477] width 55 height 26
type input "里歐補色洗250ml"
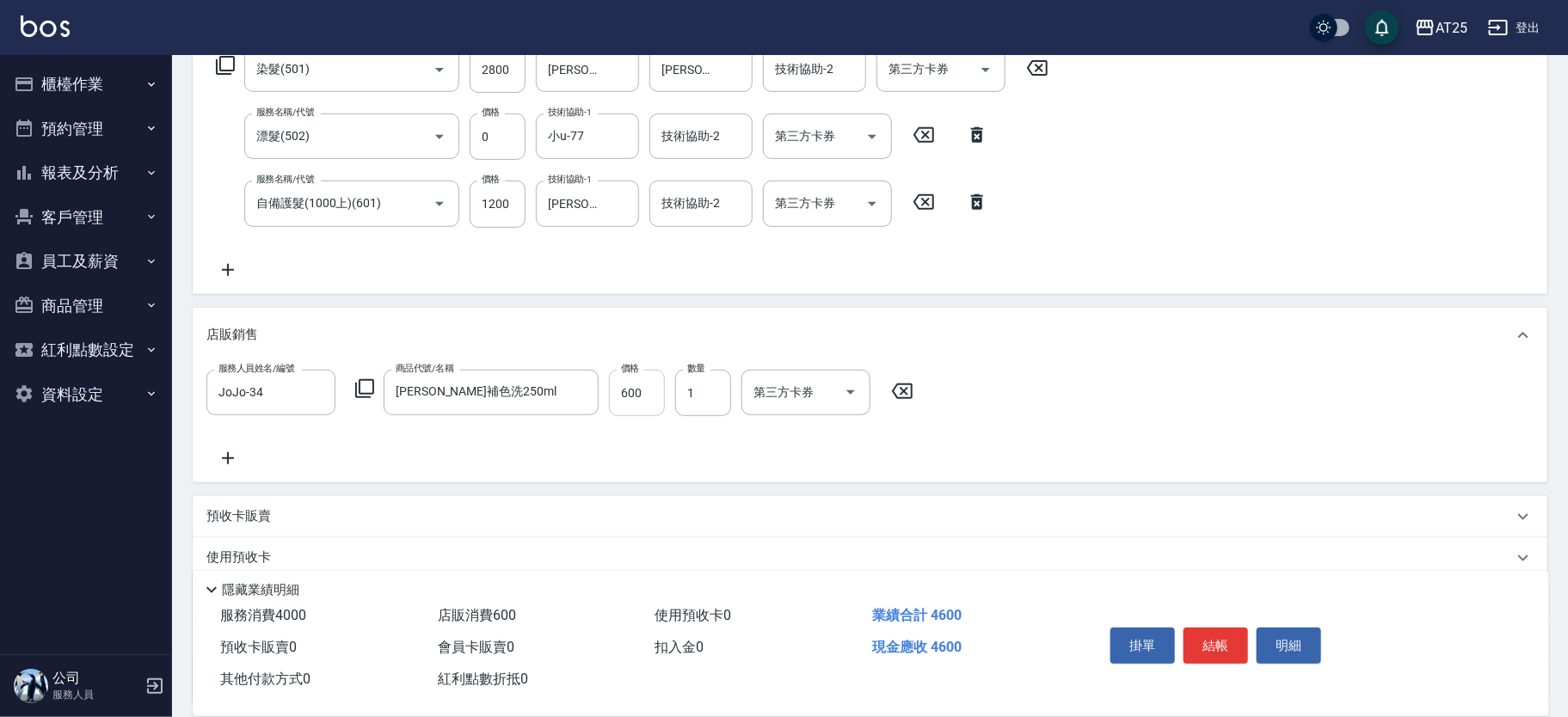
click at [640, 406] on input "600" at bounding box center [637, 392] width 56 height 47
type input "400"
type input "480"
type input "440"
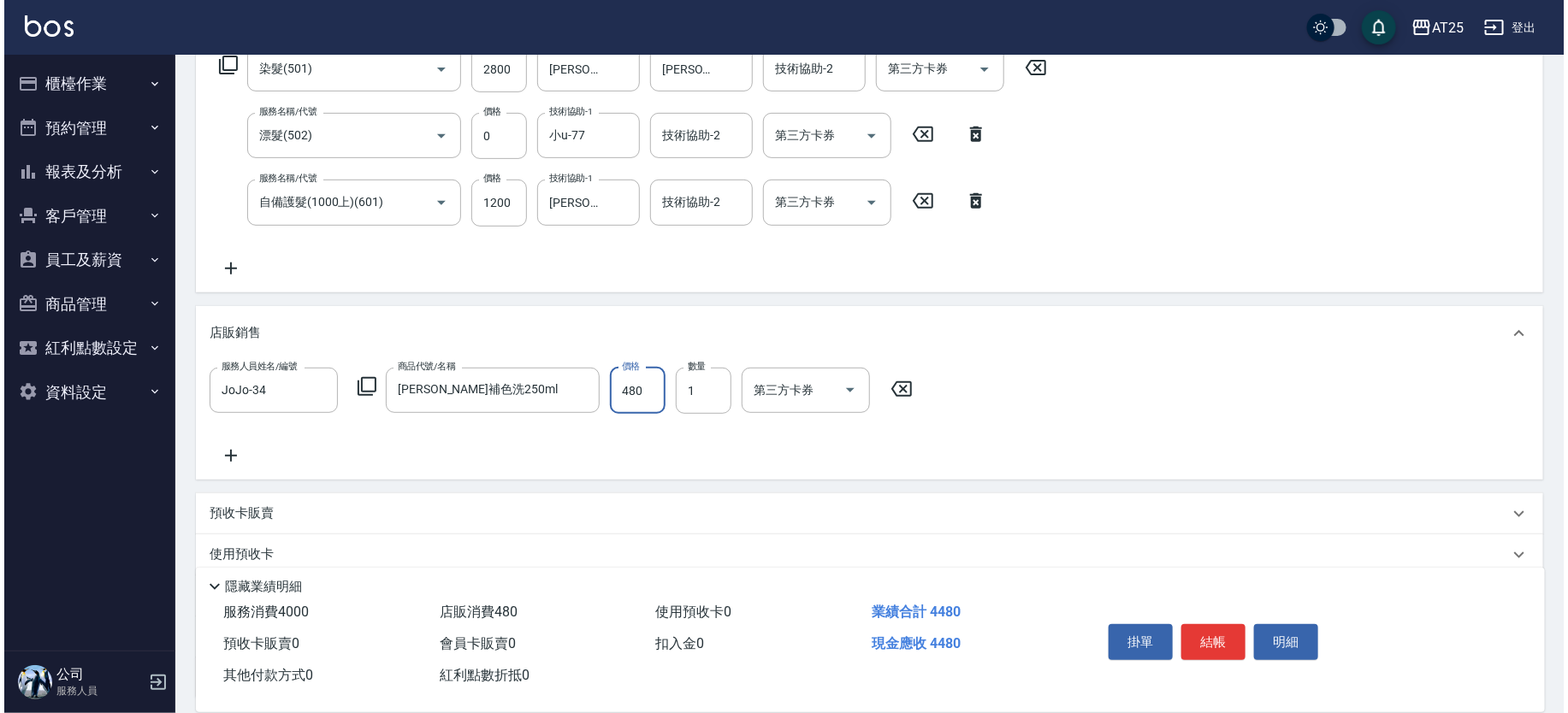
scroll to position [0, 0]
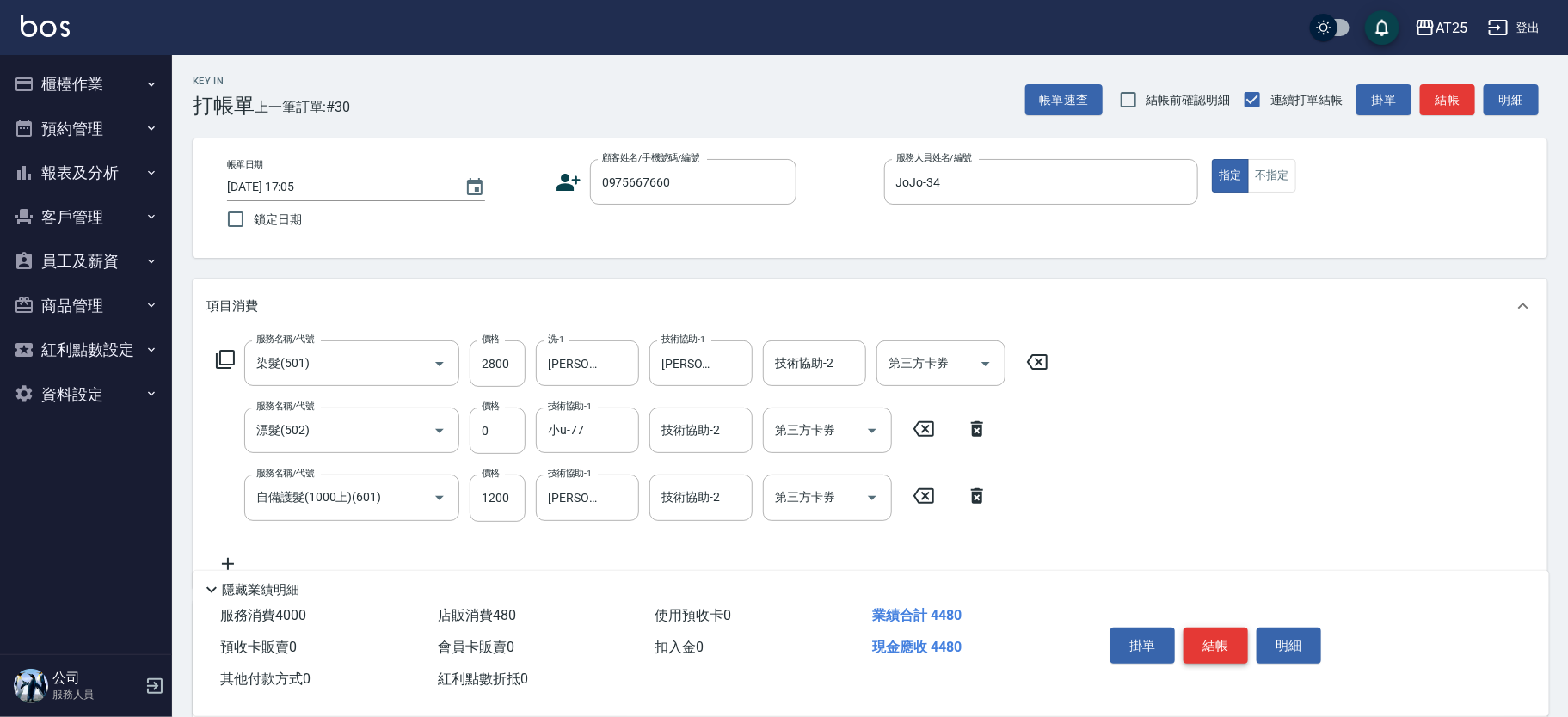
type input "480"
click at [1230, 636] on button "結帳" at bounding box center [1216, 645] width 65 height 36
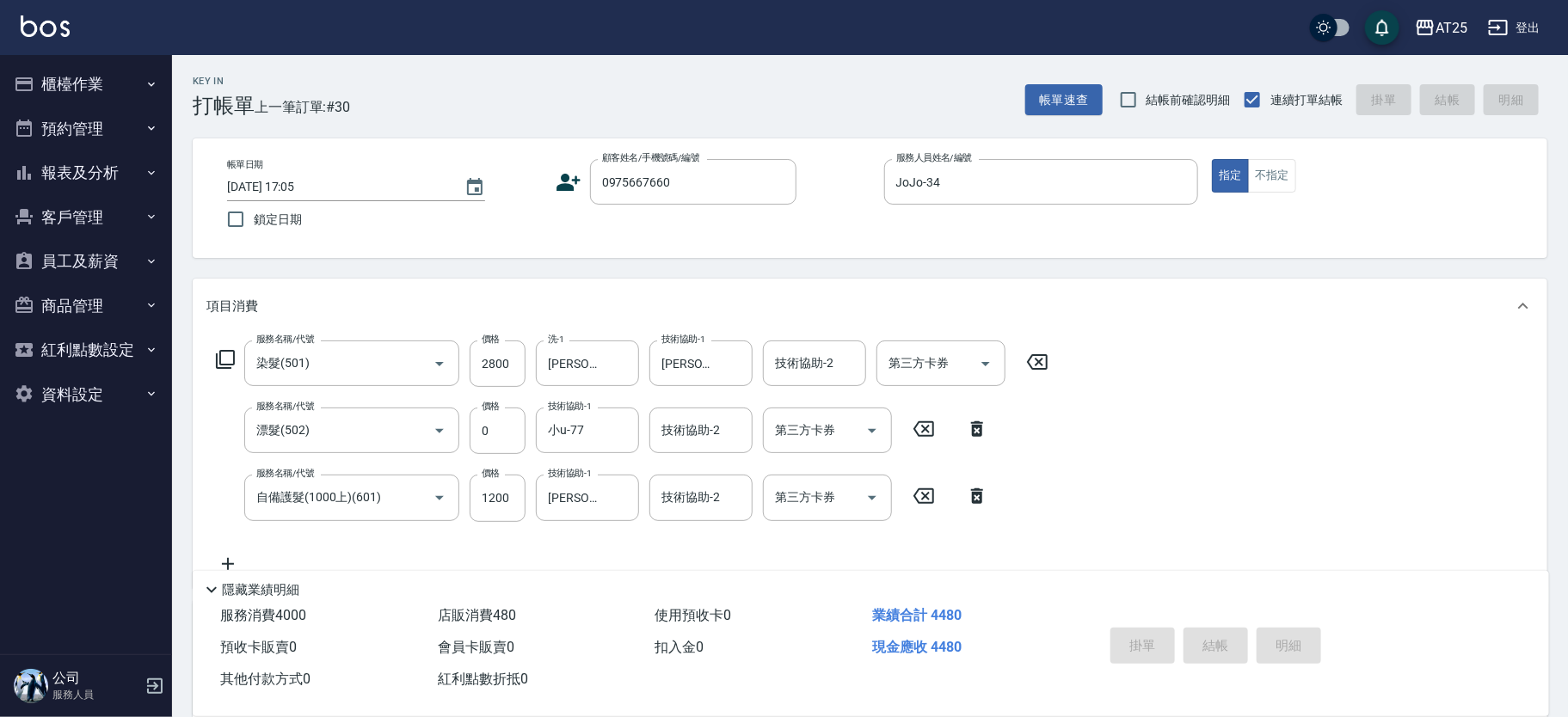
type input "2025/10/04 17:06"
type input "0"
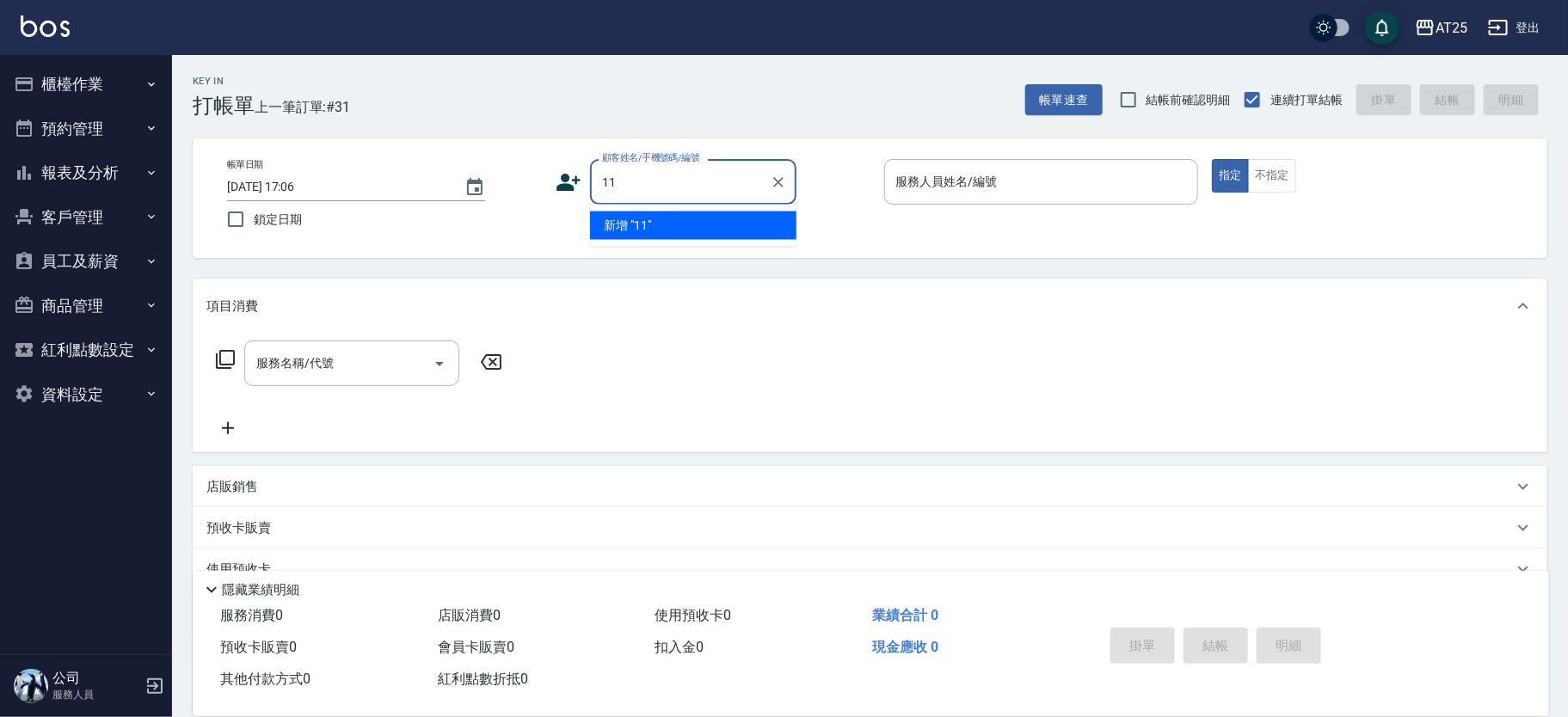
type input "11"
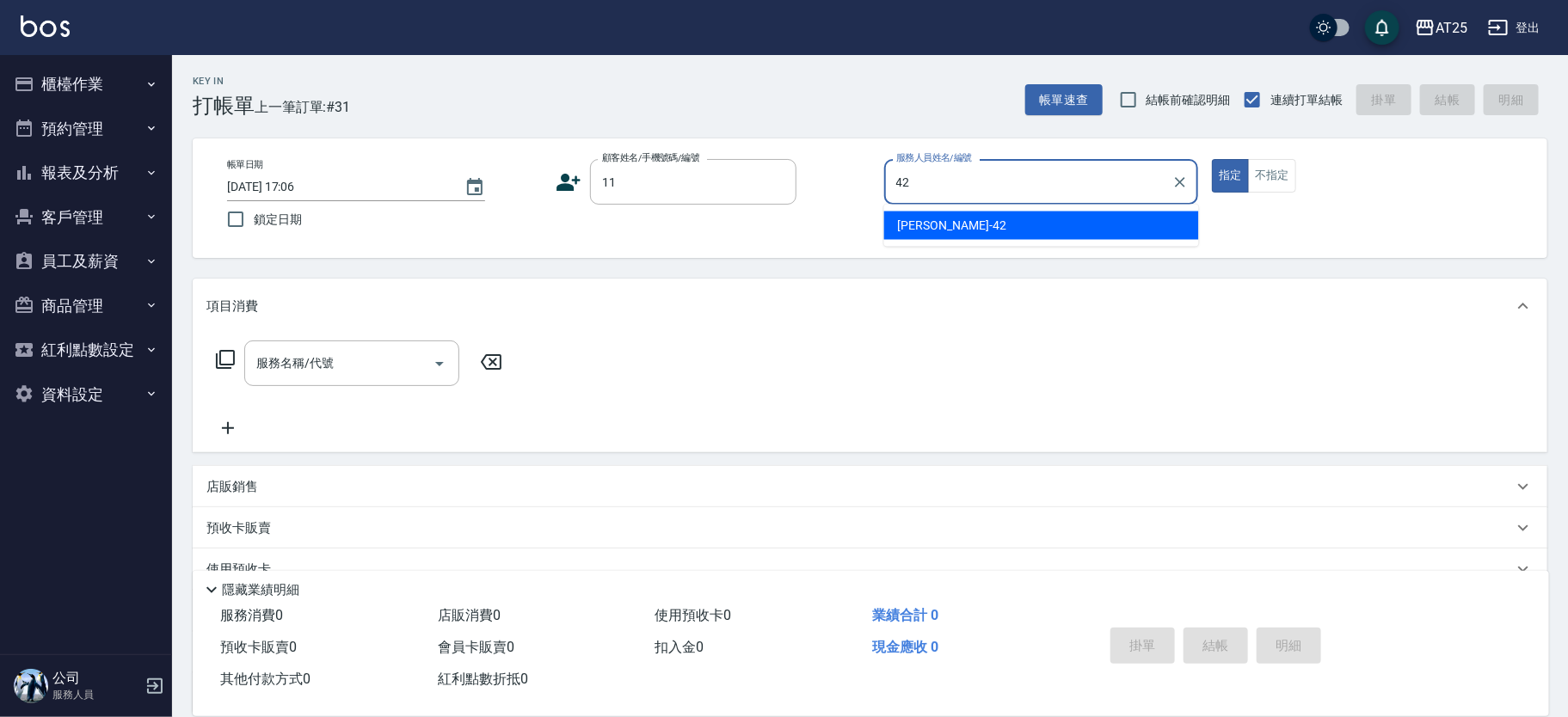
type input "韓Han-42"
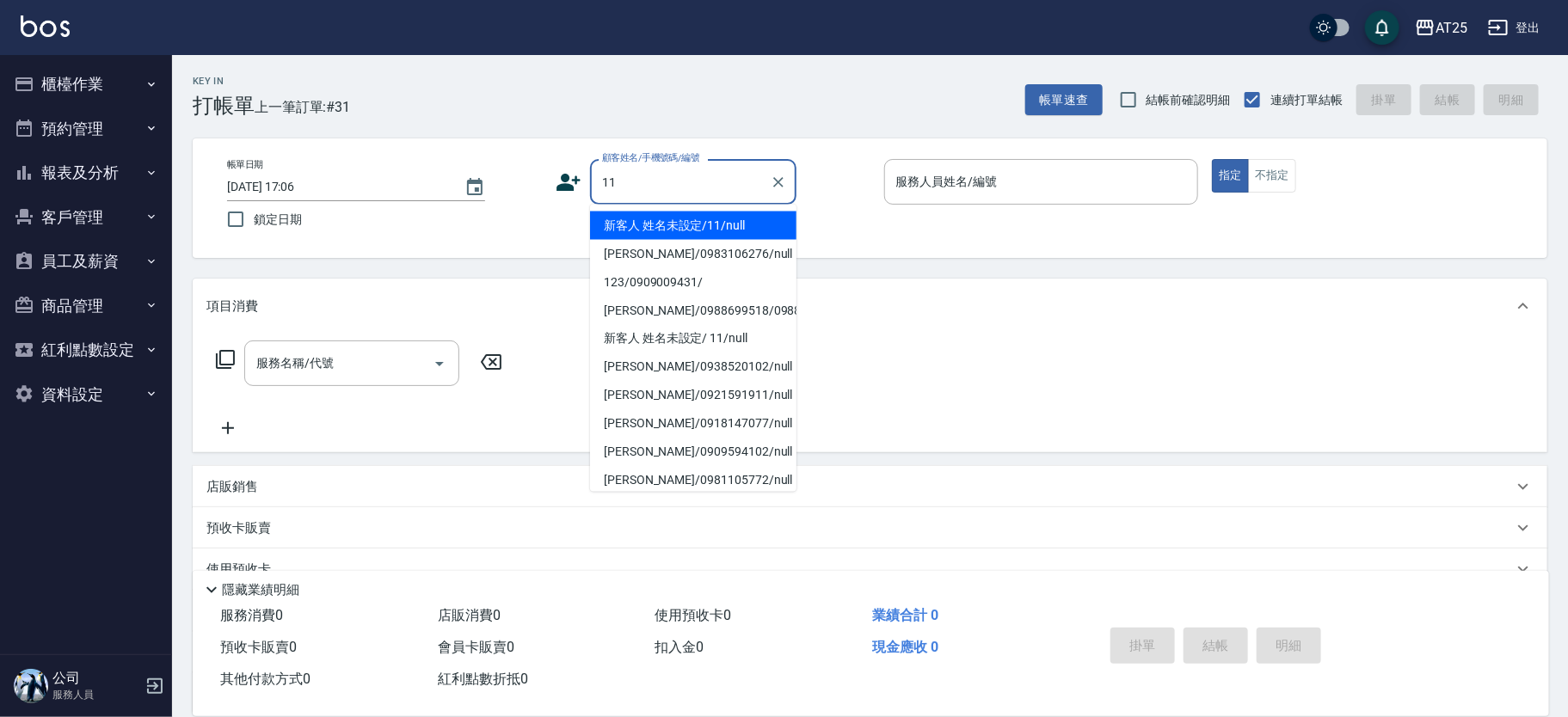
type input "新客人 姓名未設定/11/null"
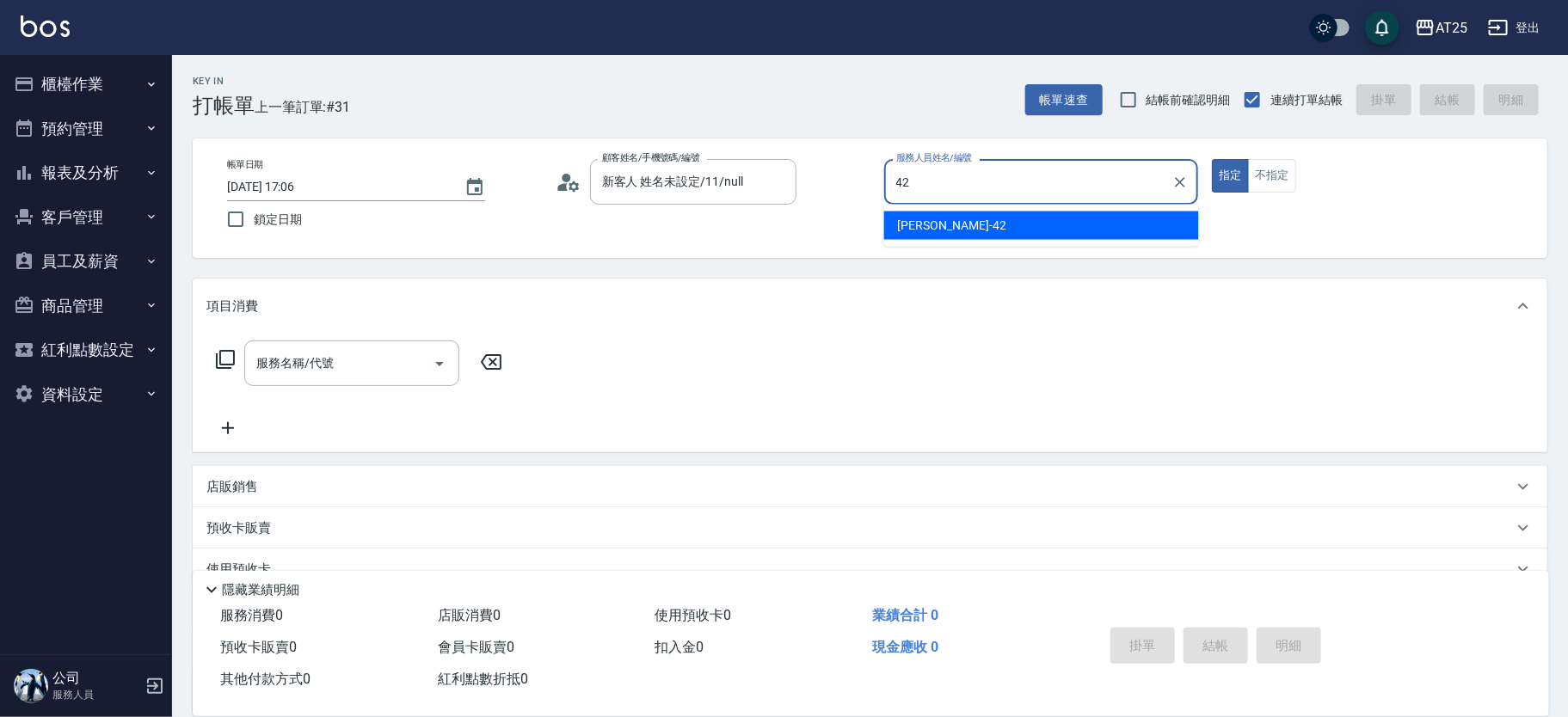
type input "[PERSON_NAME]-42"
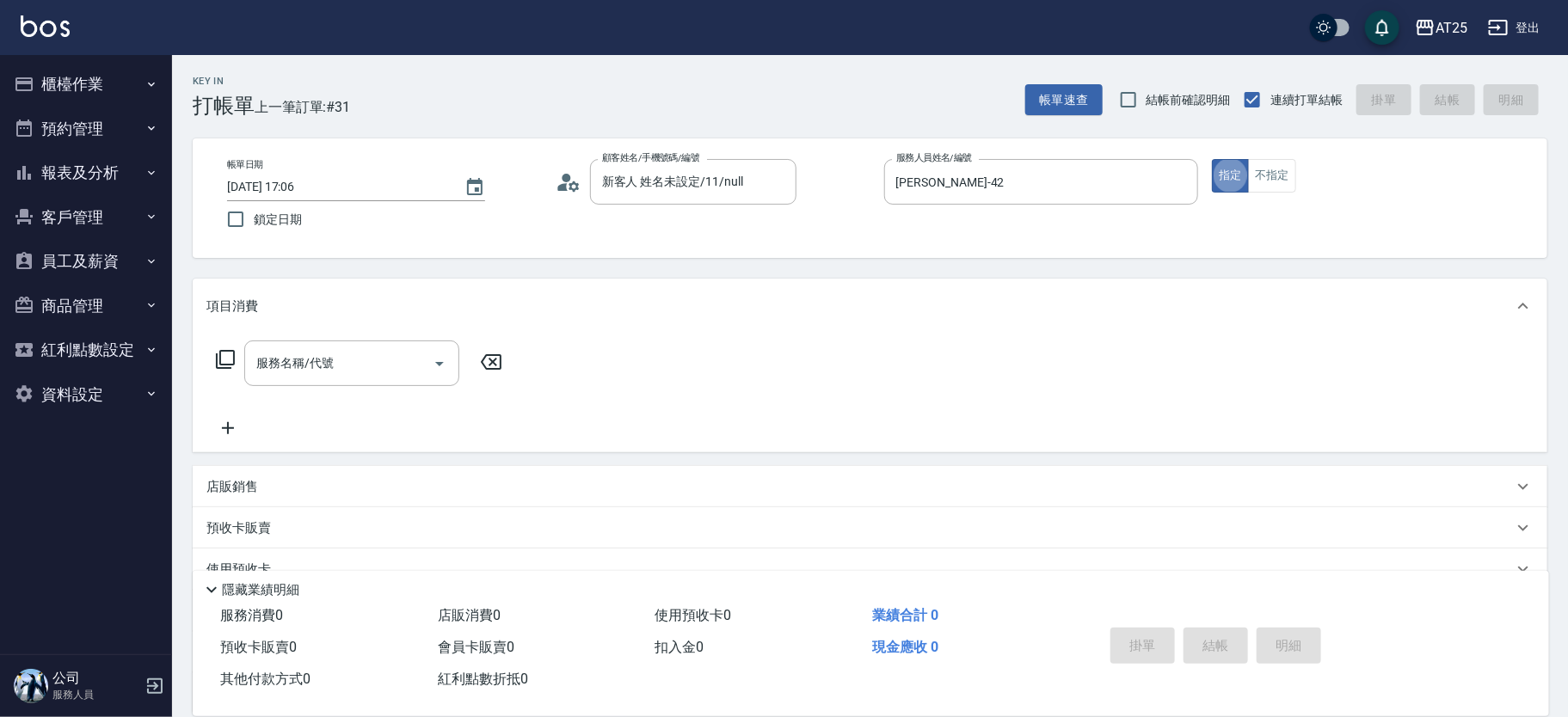
type button "true"
type input "201"
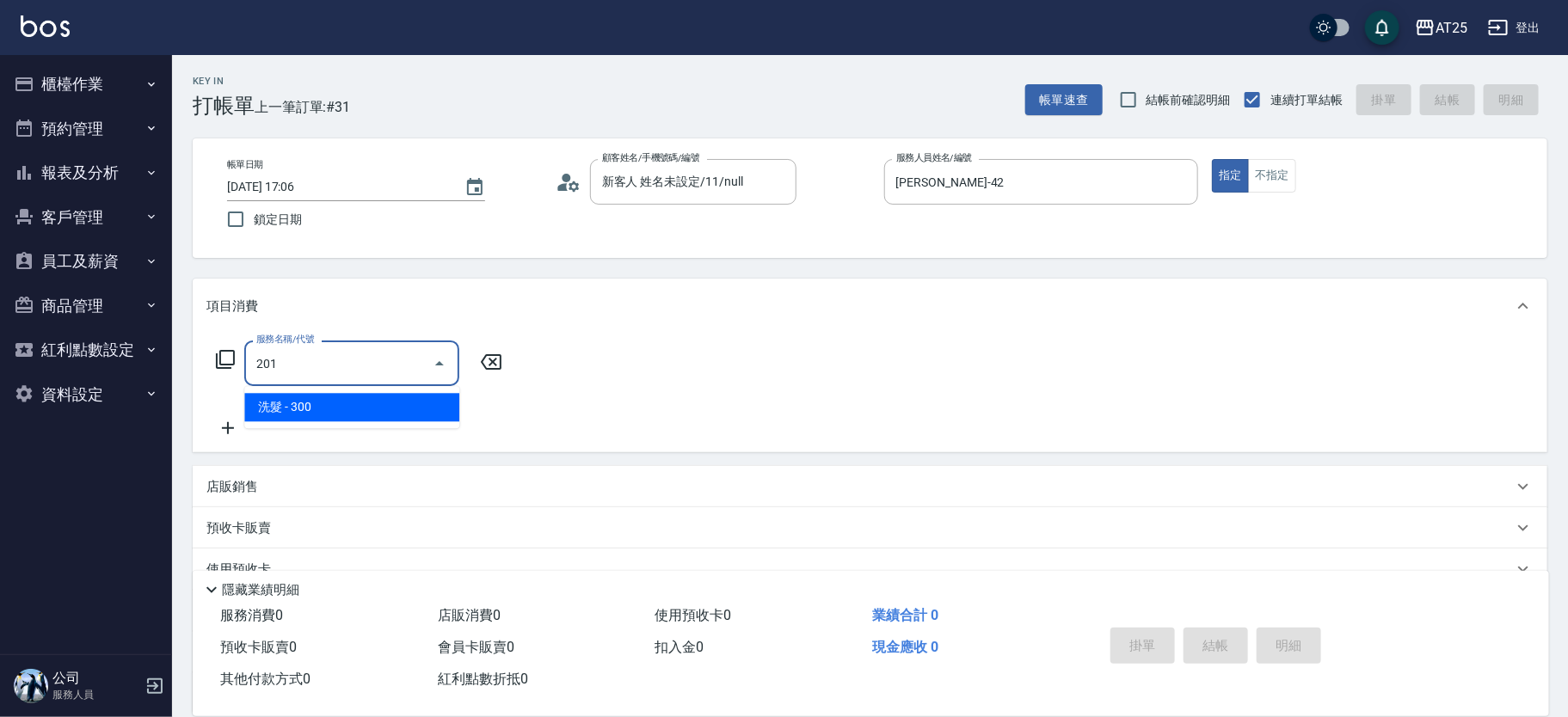
type input "30"
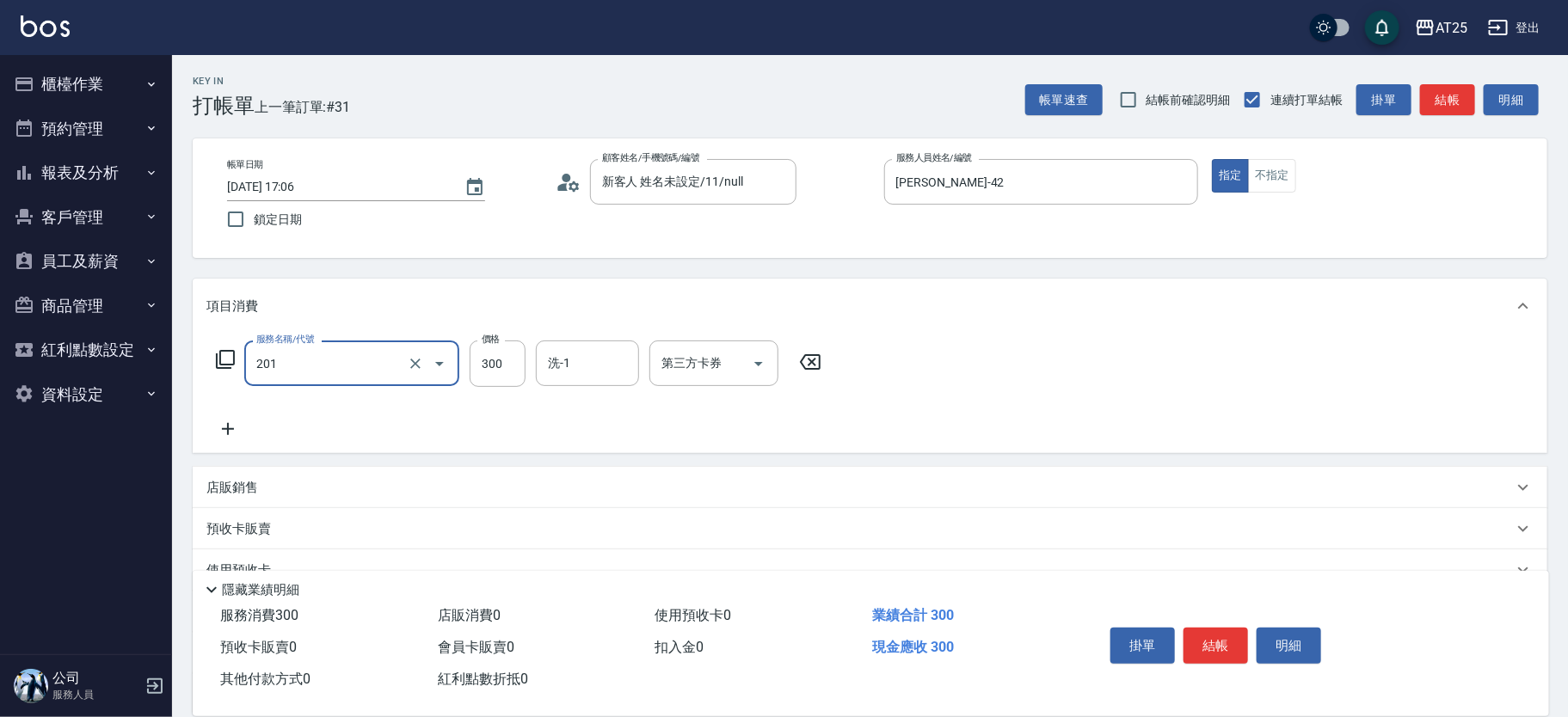
type input "洗髮(201)"
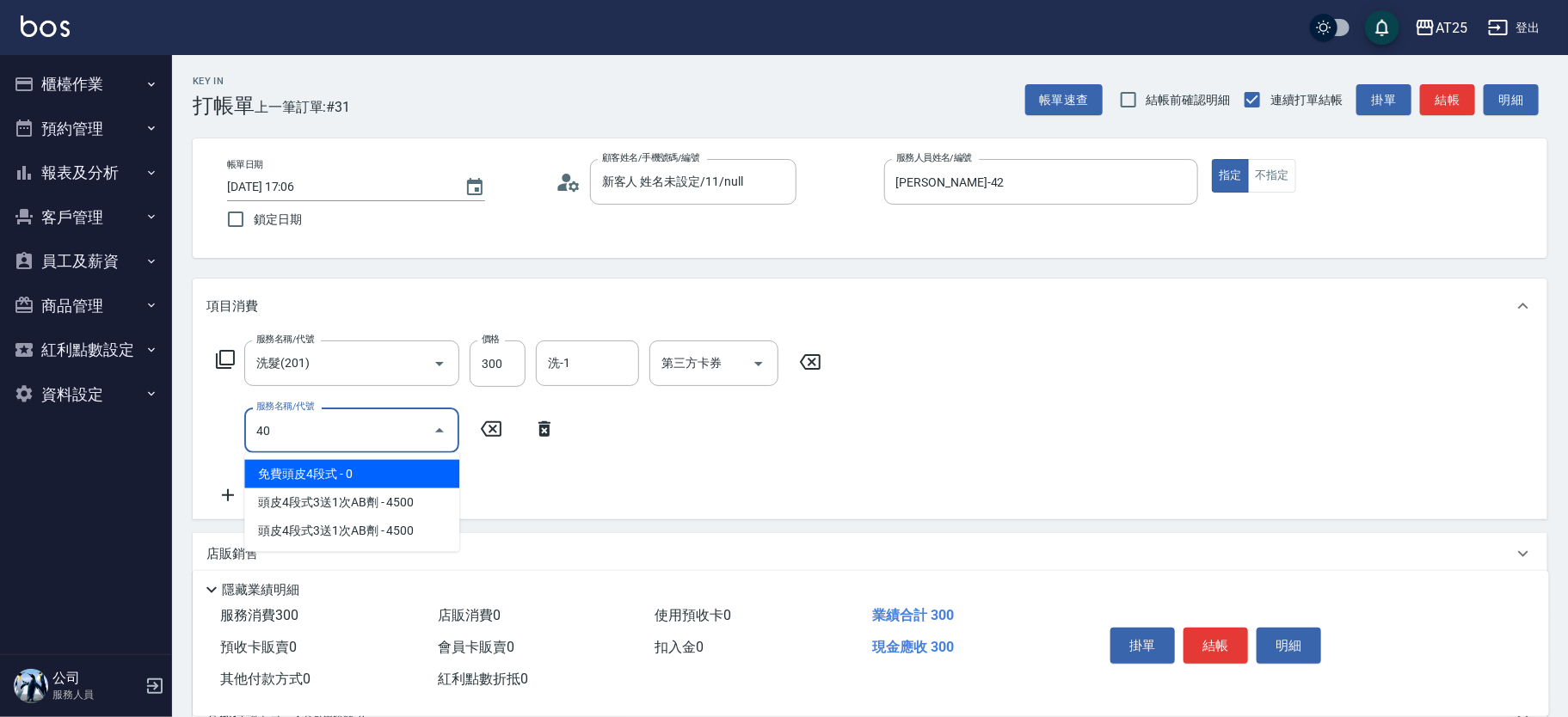
type input "401"
type input "60"
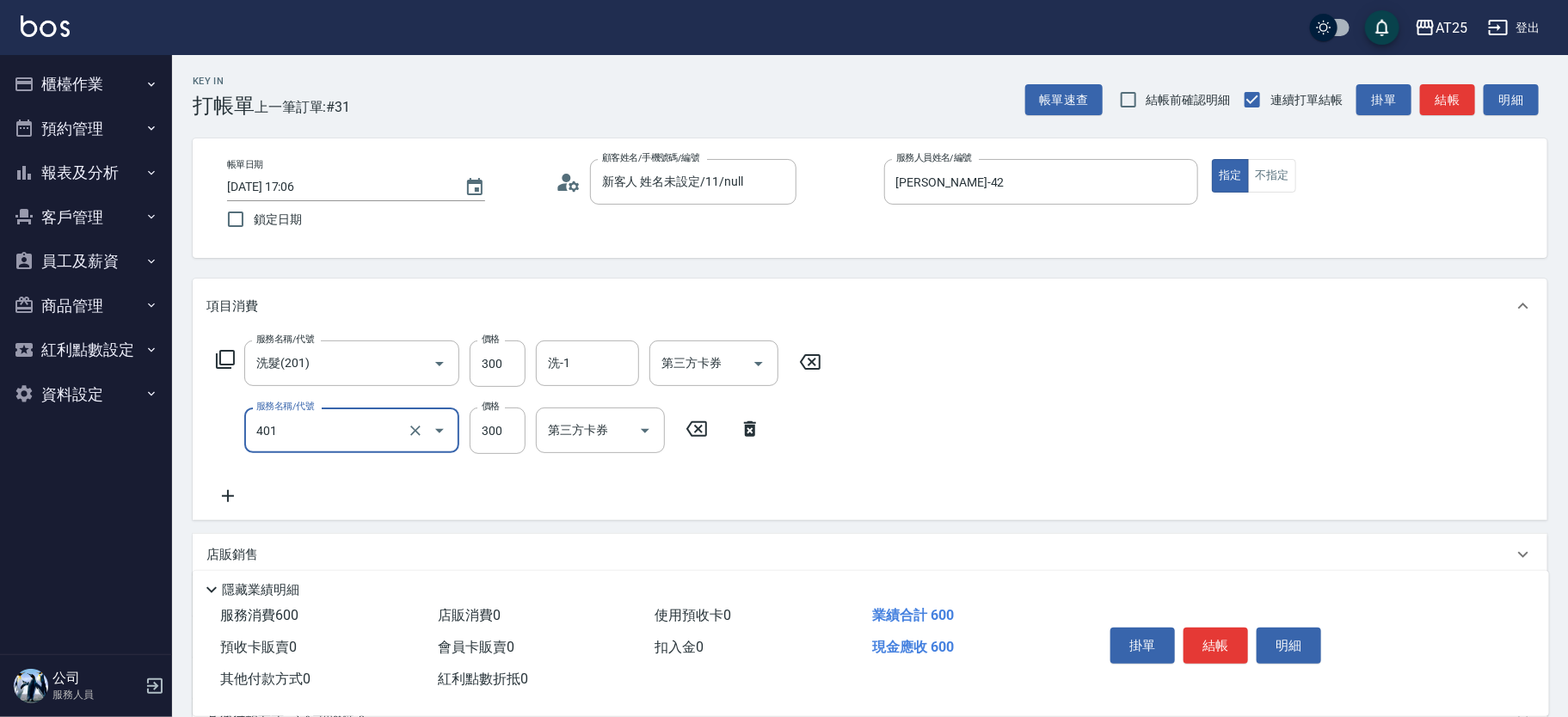
type input "剪髮(401)"
type input "30"
type input "20"
type input "50"
type input "200"
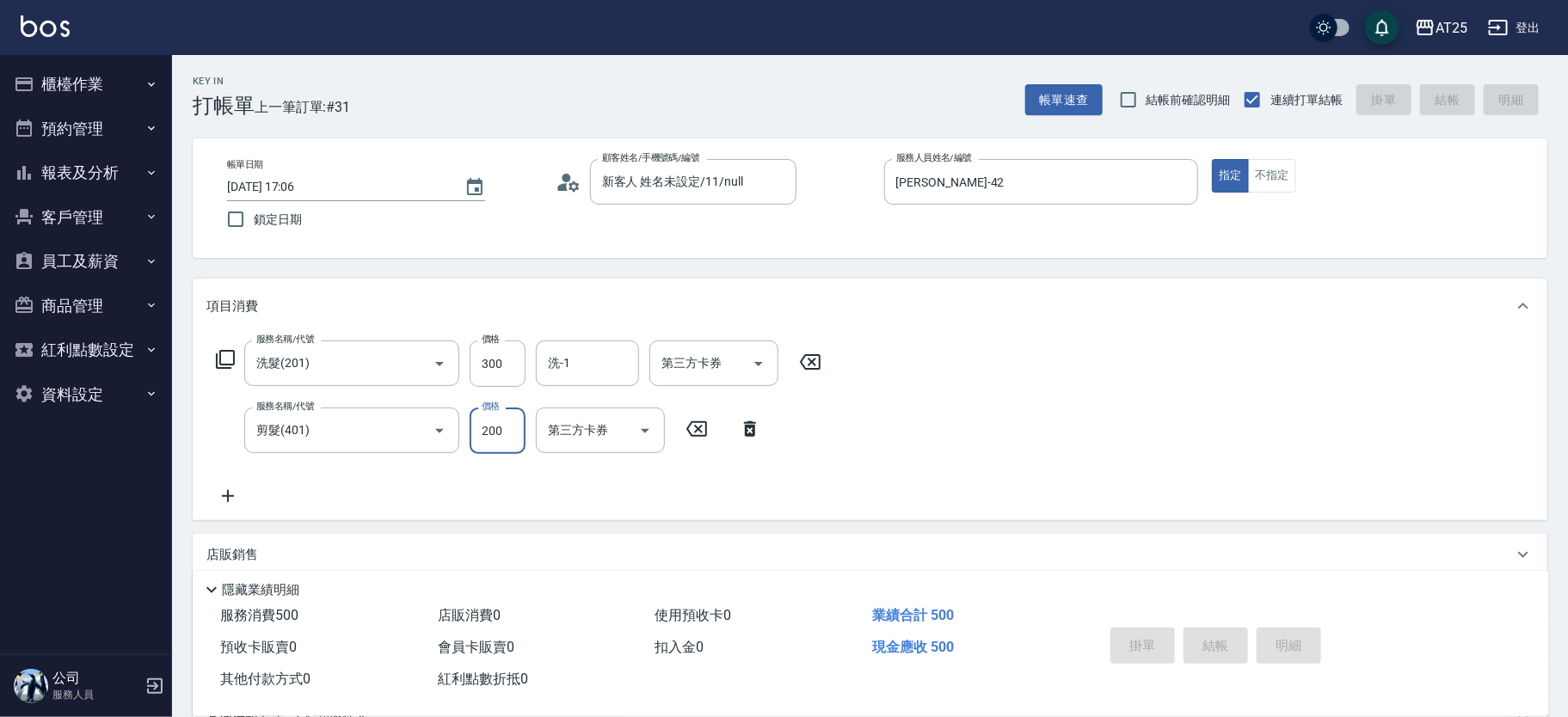
type input "0"
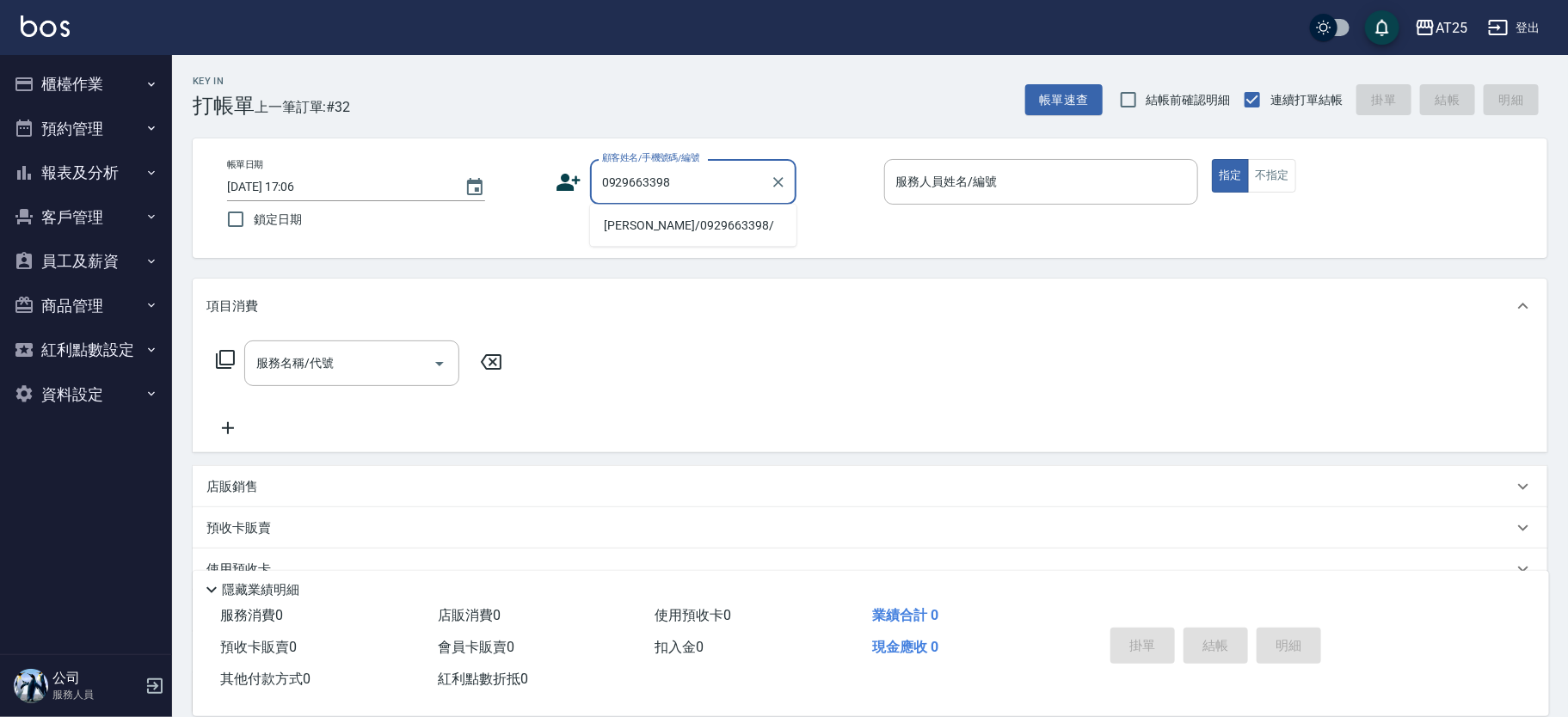
click at [706, 218] on li "鄭禾翊/0929663398/" at bounding box center [693, 225] width 207 height 28
type input "鄭禾翊/0929663398/"
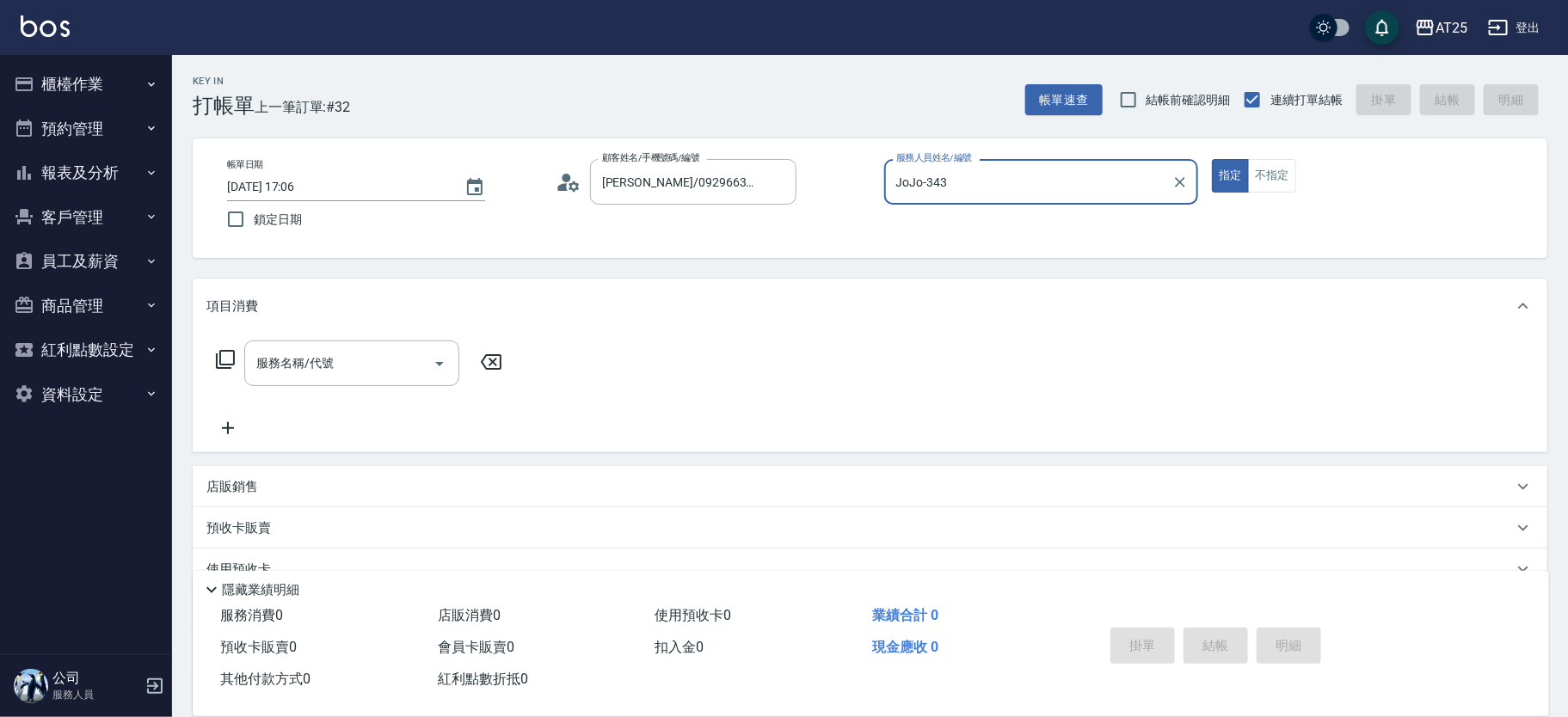
type input "JoJo-34"
click at [301, 374] on input "服務名稱/代號" at bounding box center [338, 363] width 174 height 30
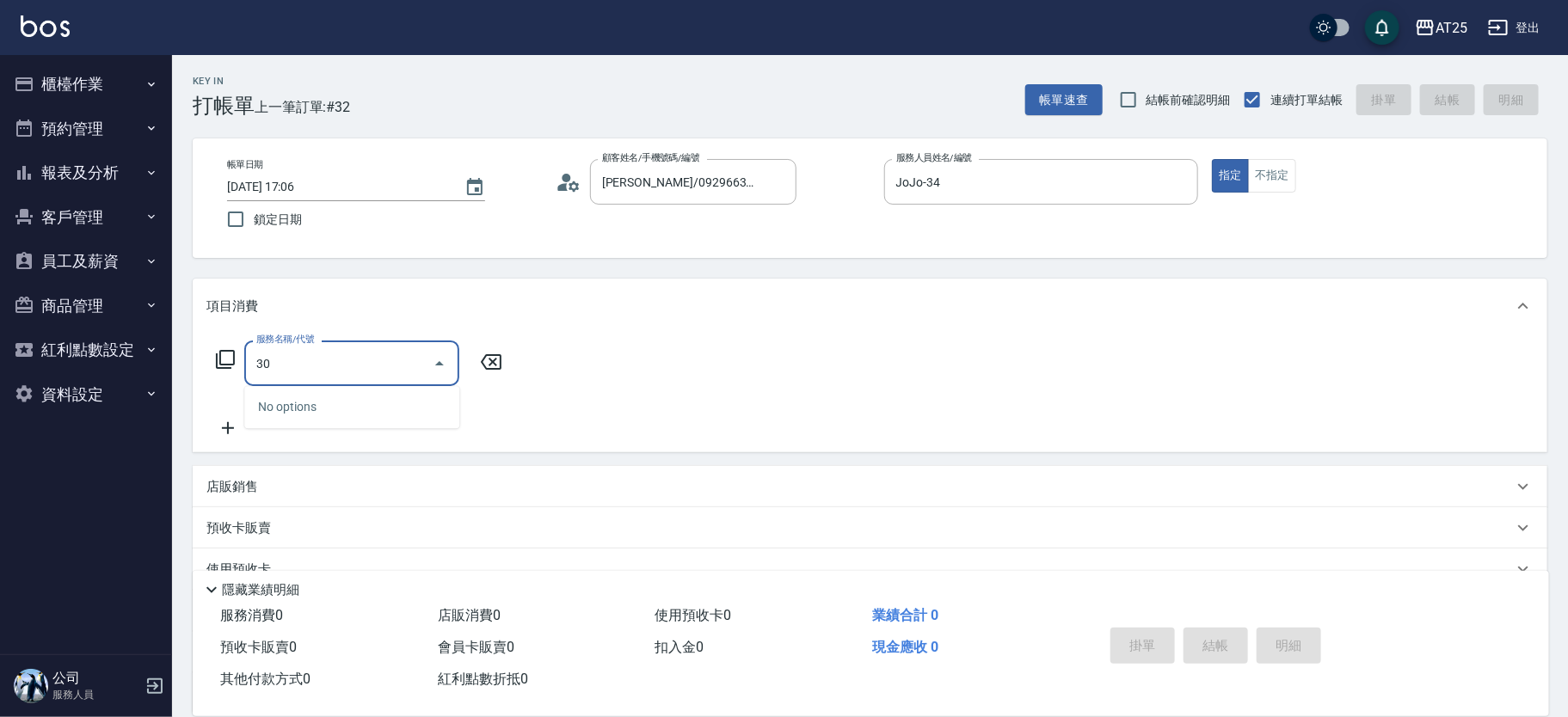
type input "301"
type input "150"
type input "燙髮(301)"
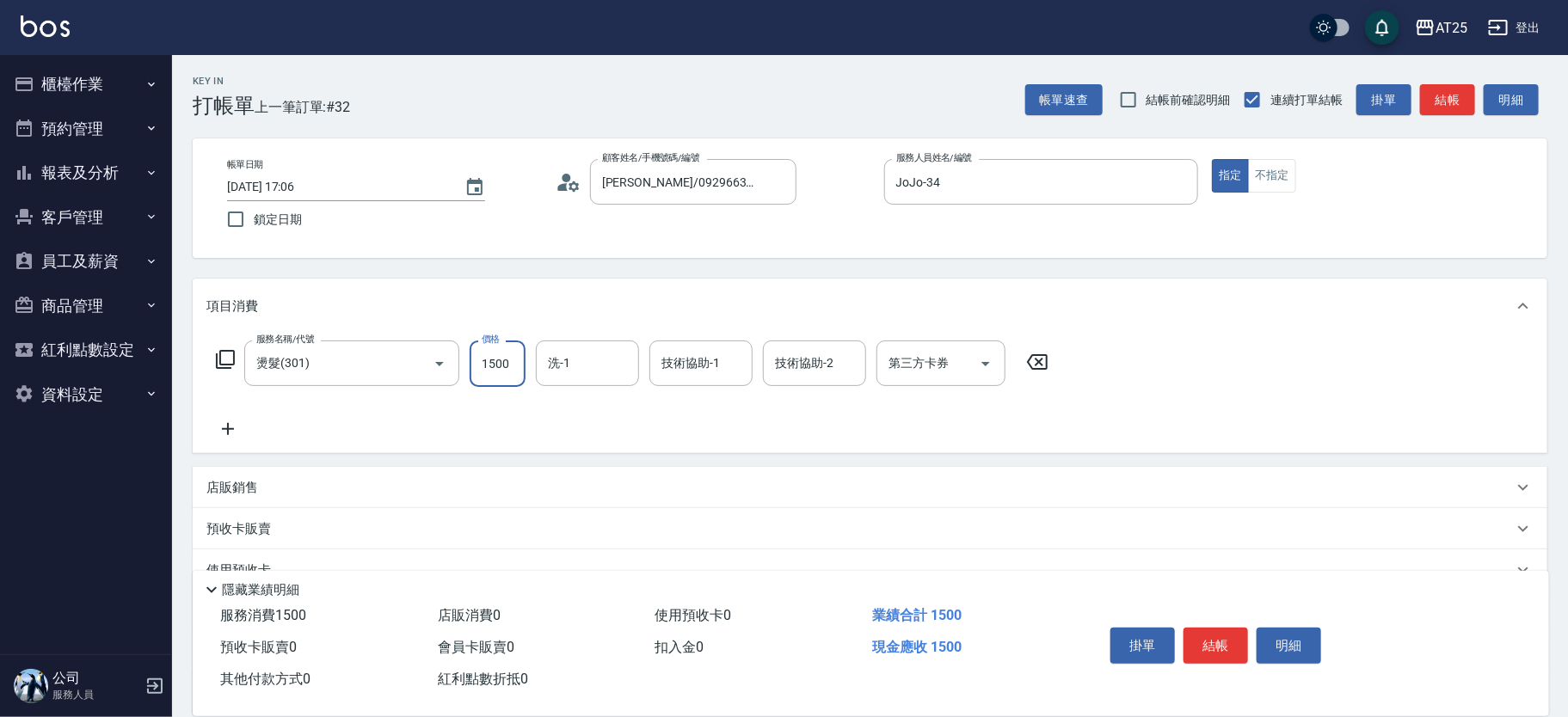
type input "4"
type input "0"
type input "414"
type input "410"
type input "4148"
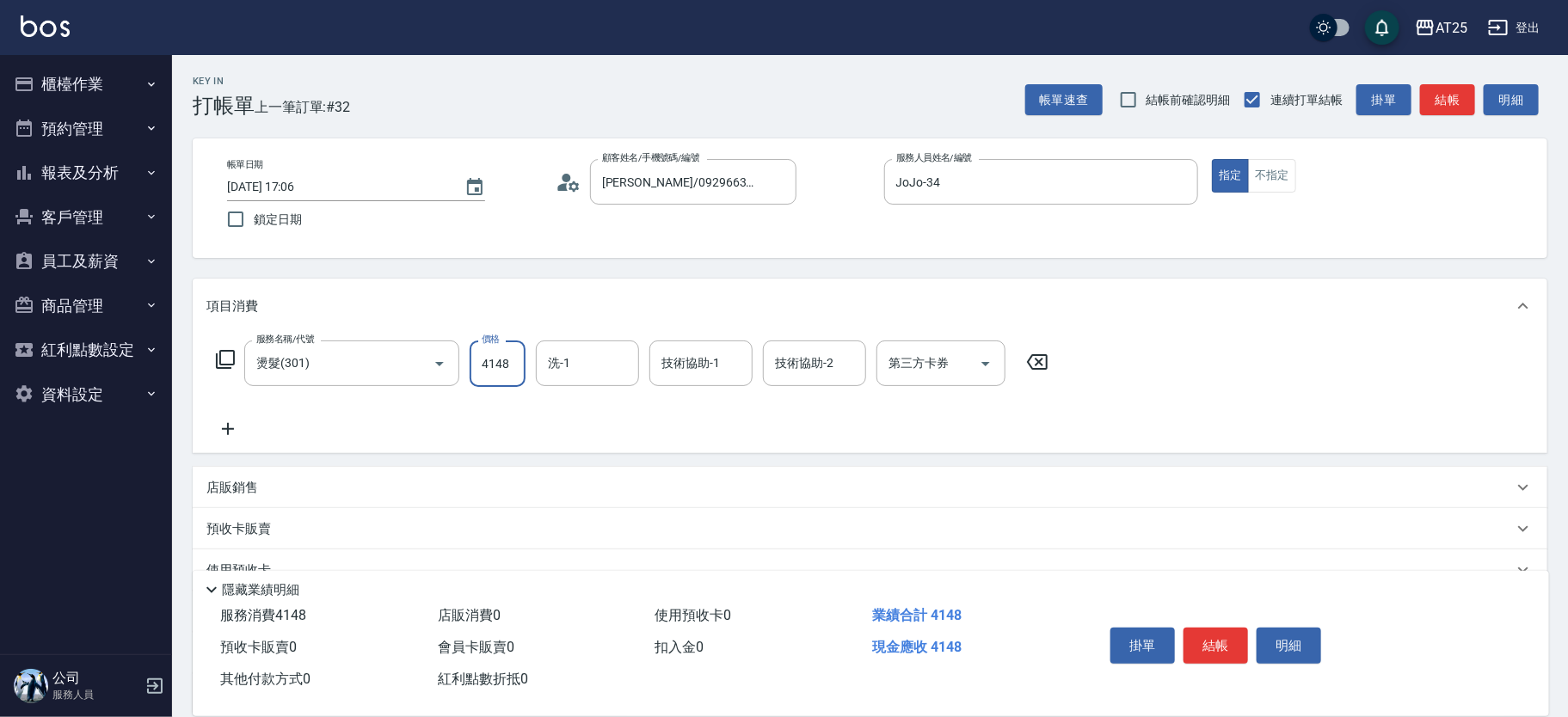
type input "40"
type input "414"
type input "0"
type input "14"
type input "10"
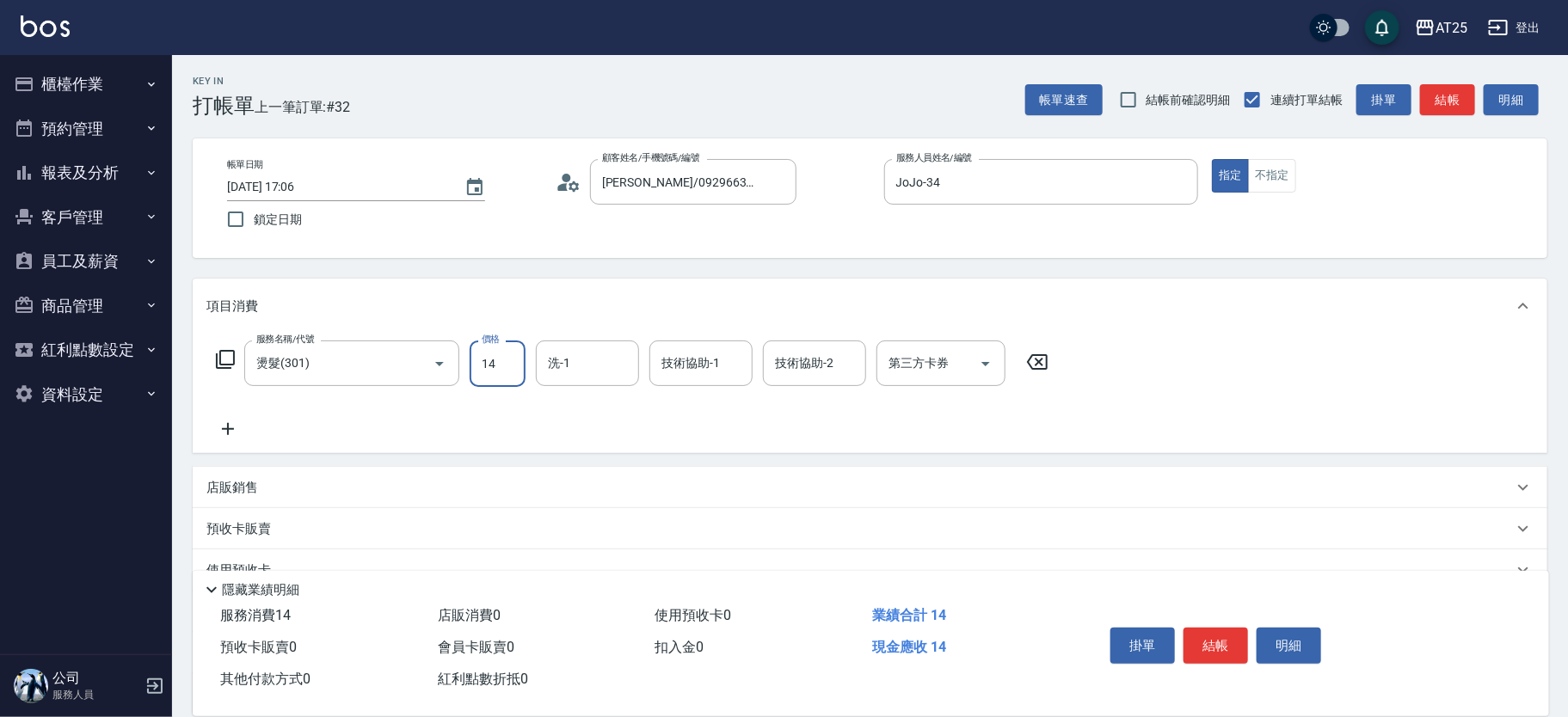
type input "148"
type input "140"
type input "1480"
type input "David-79"
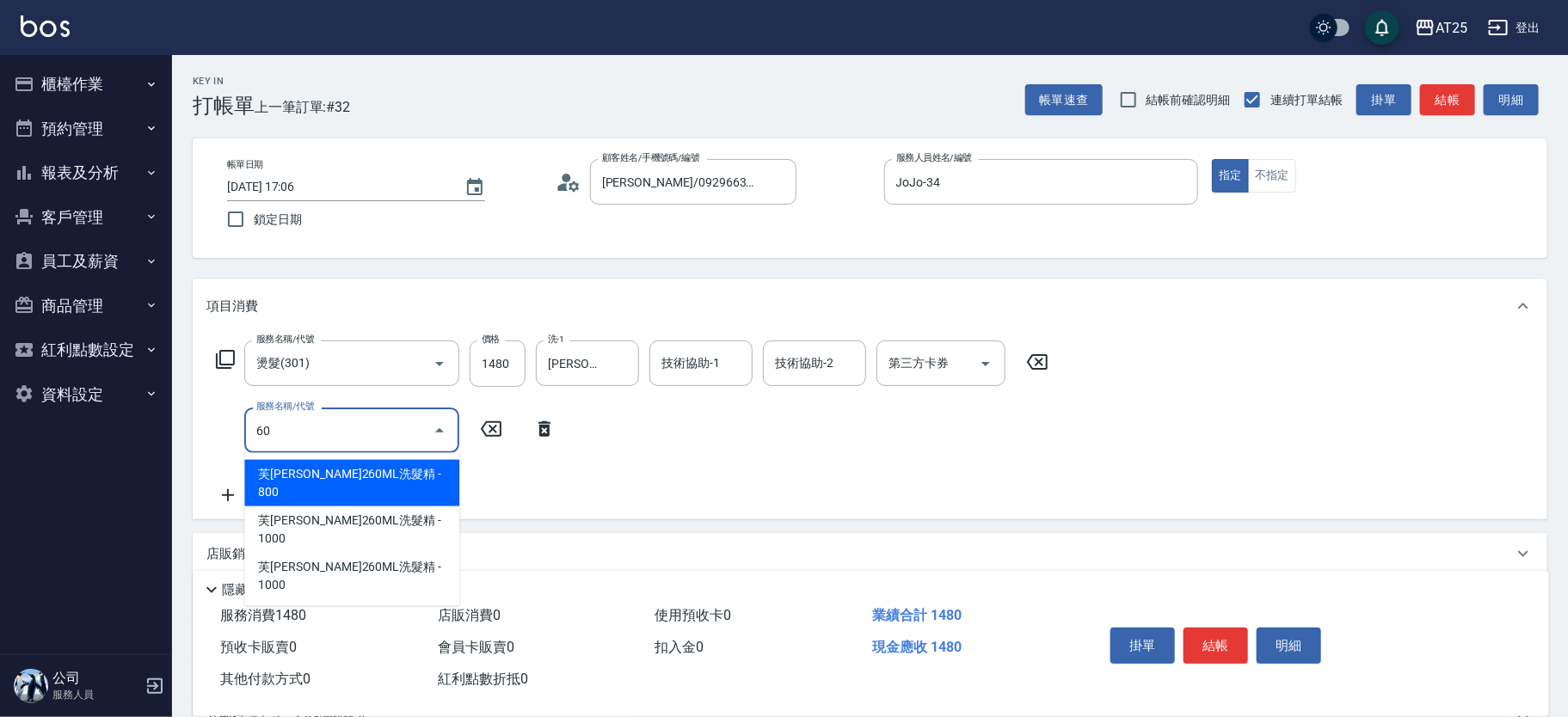
type input "601"
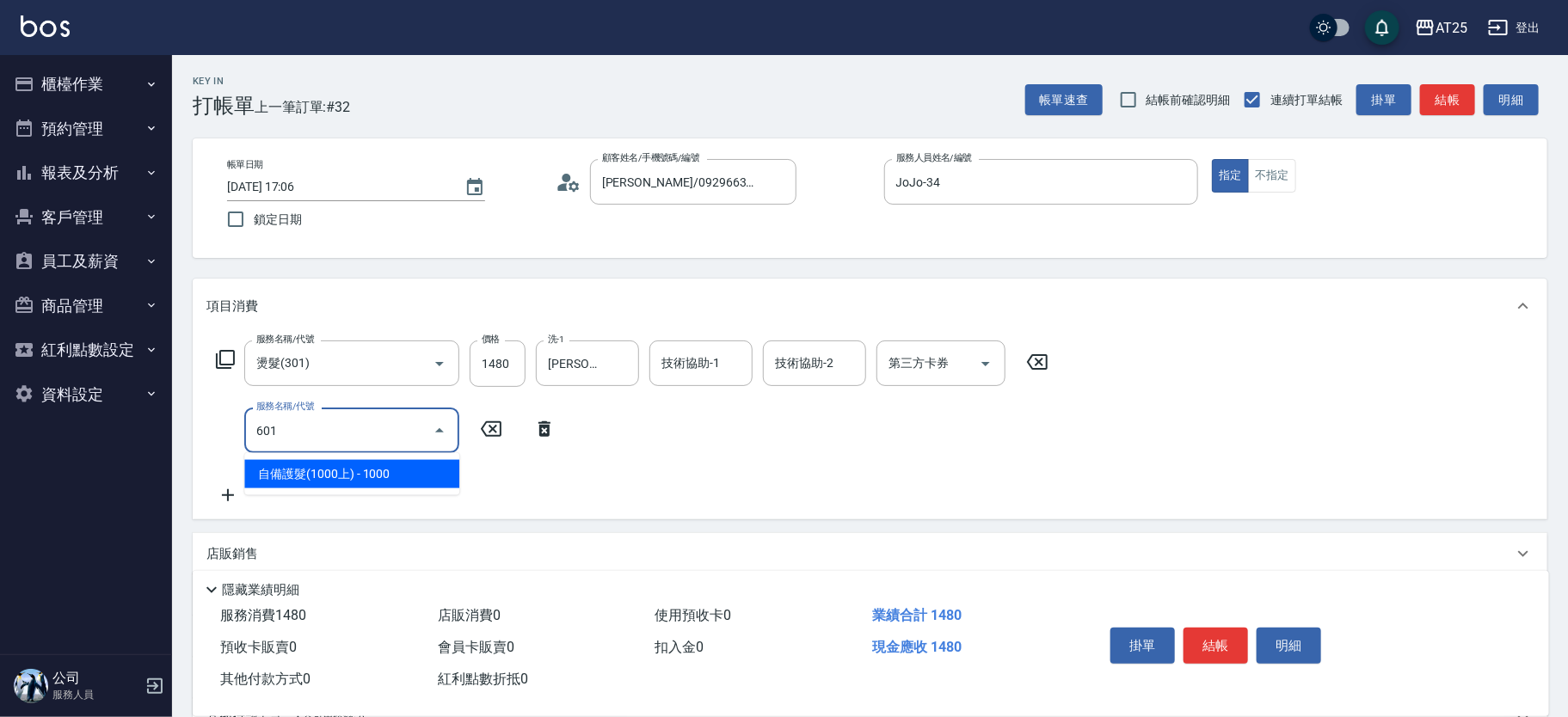
type input "240"
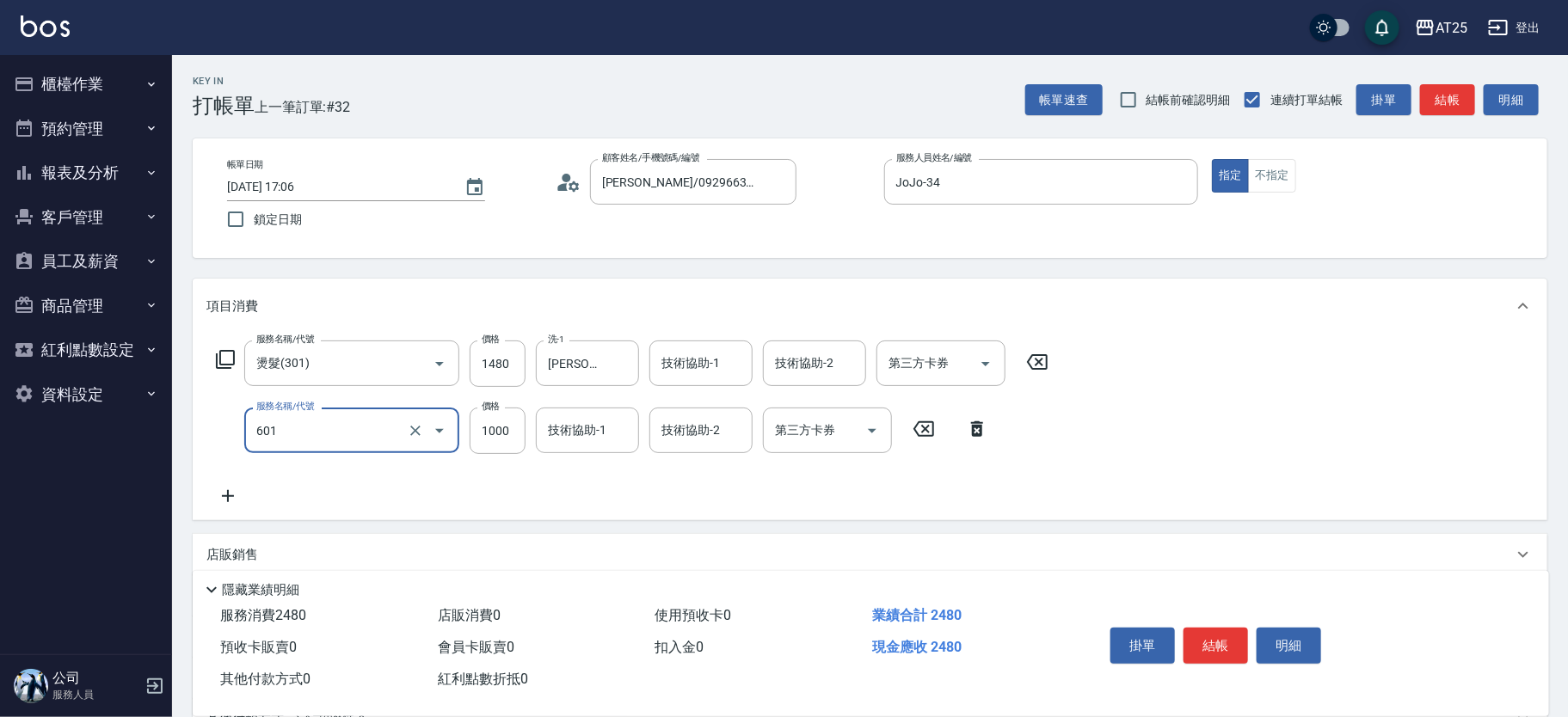
type input "自備護髮(1000上)(601)"
type input "140"
type input "15"
type input "160"
type input "150"
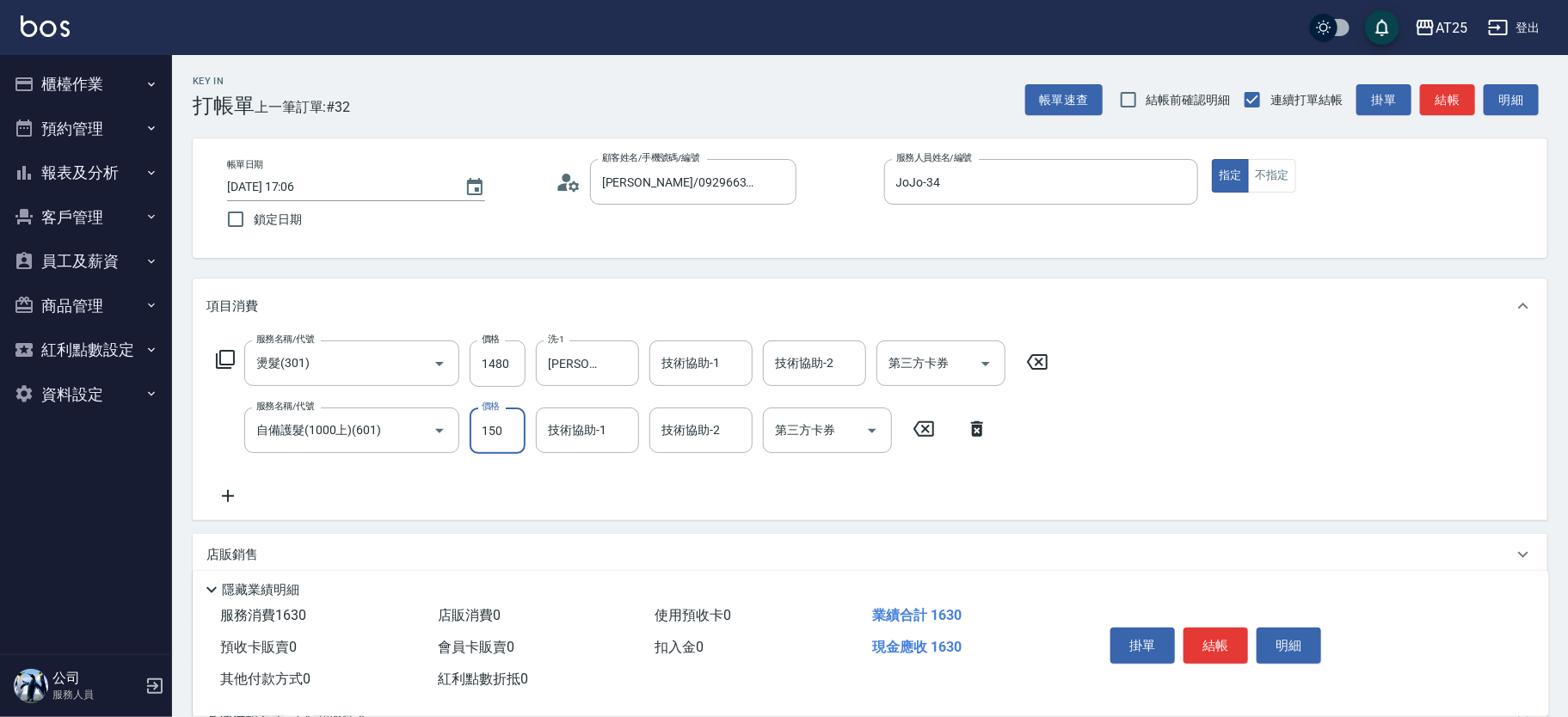
type input "290"
type input "1500"
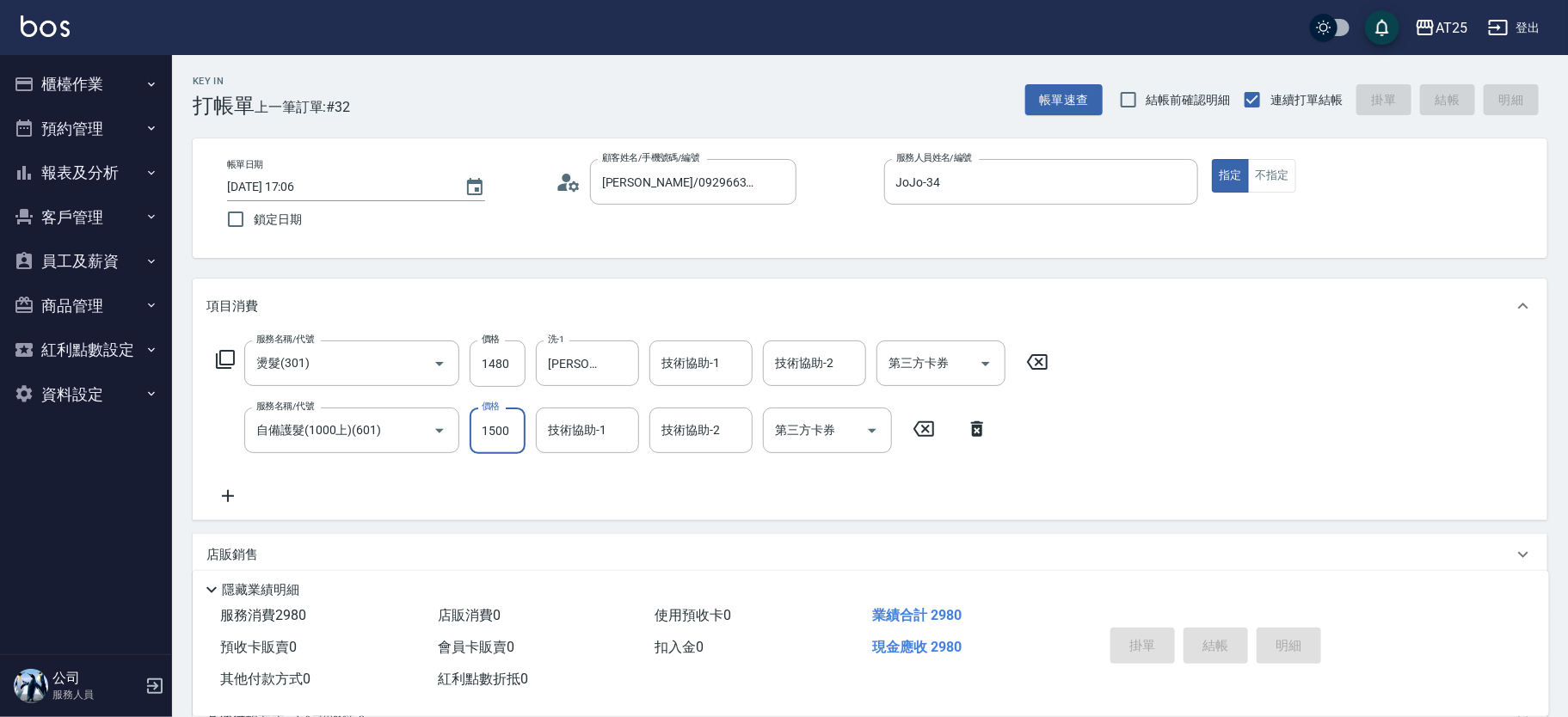
type input "2025/10/04 17:07"
type input "0"
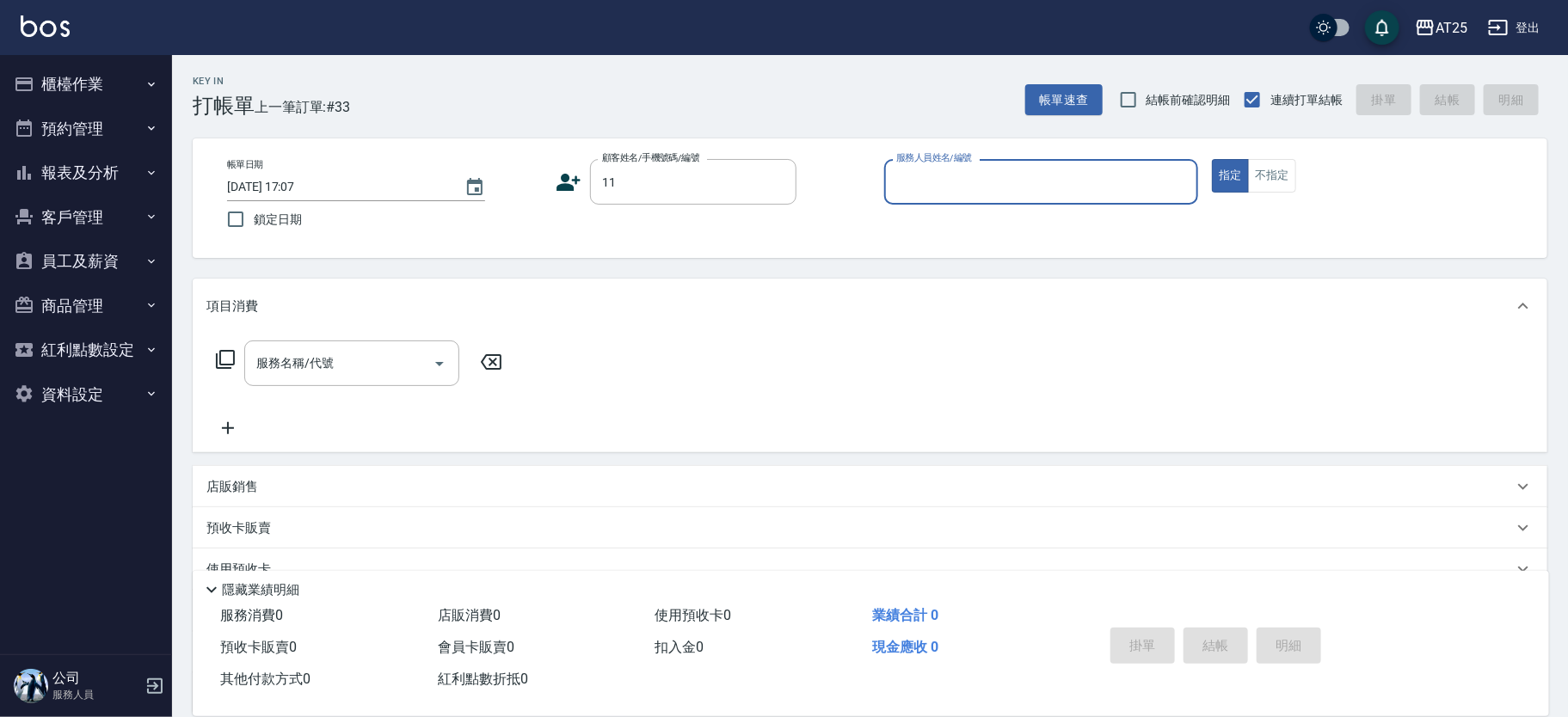
type input "新客人 姓名未設定/11/null"
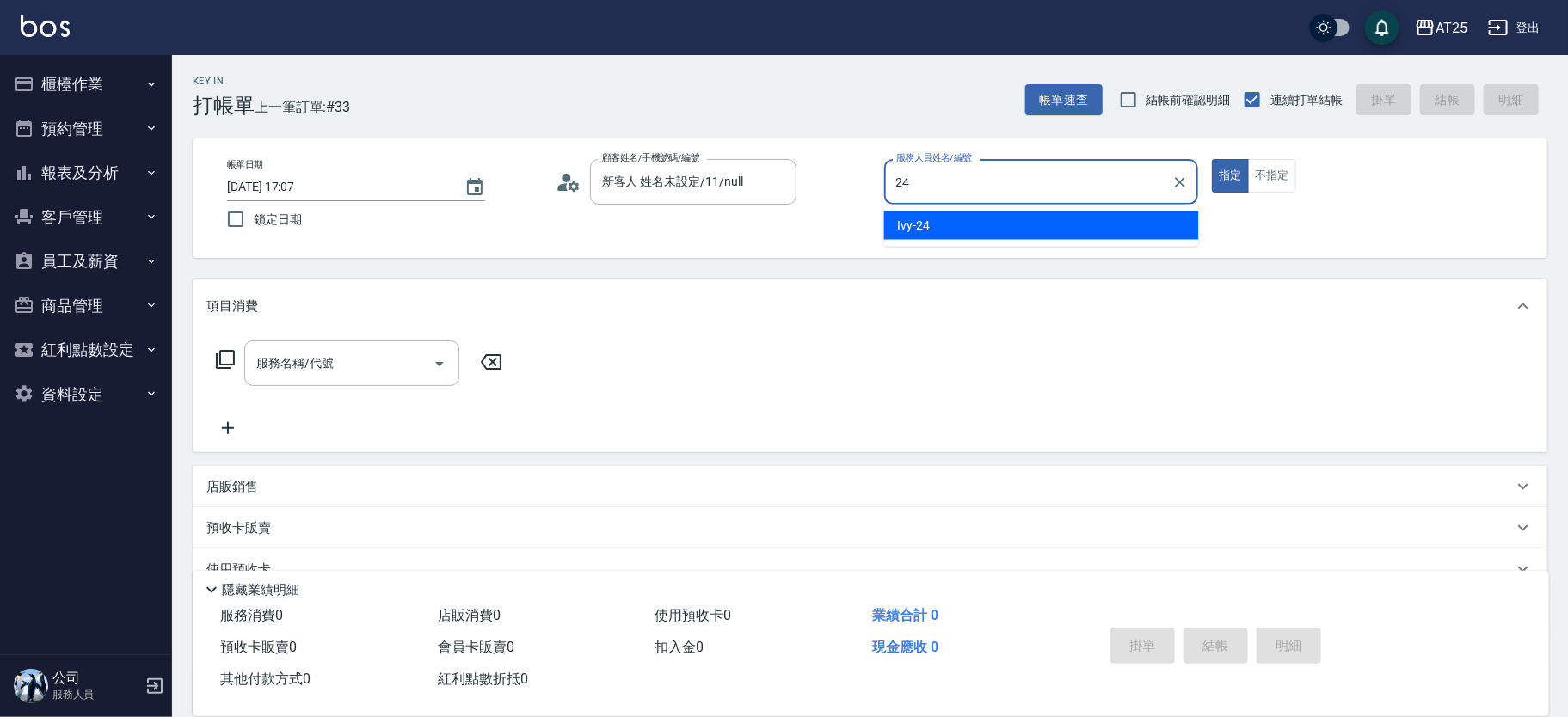
type input "Ivy-24"
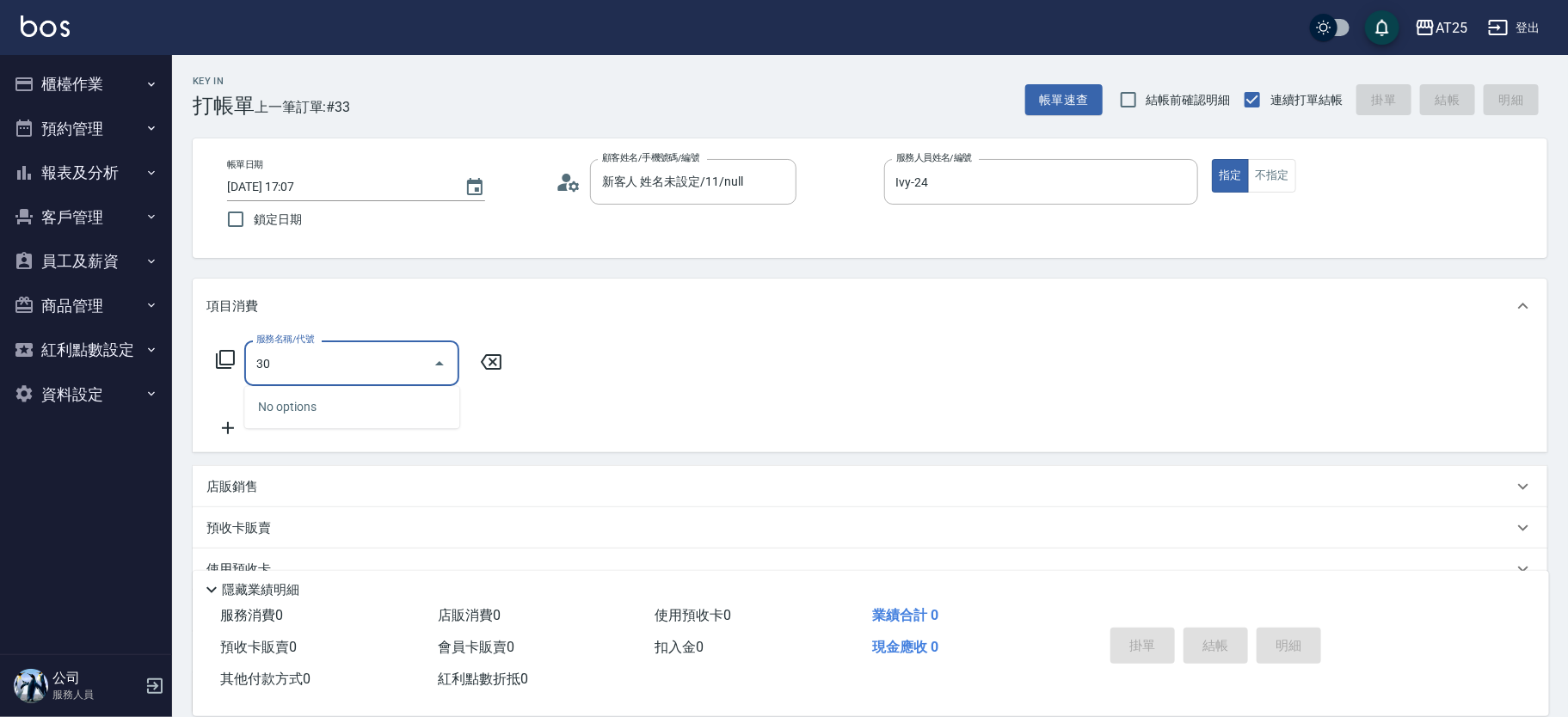
type input "303"
type input "90"
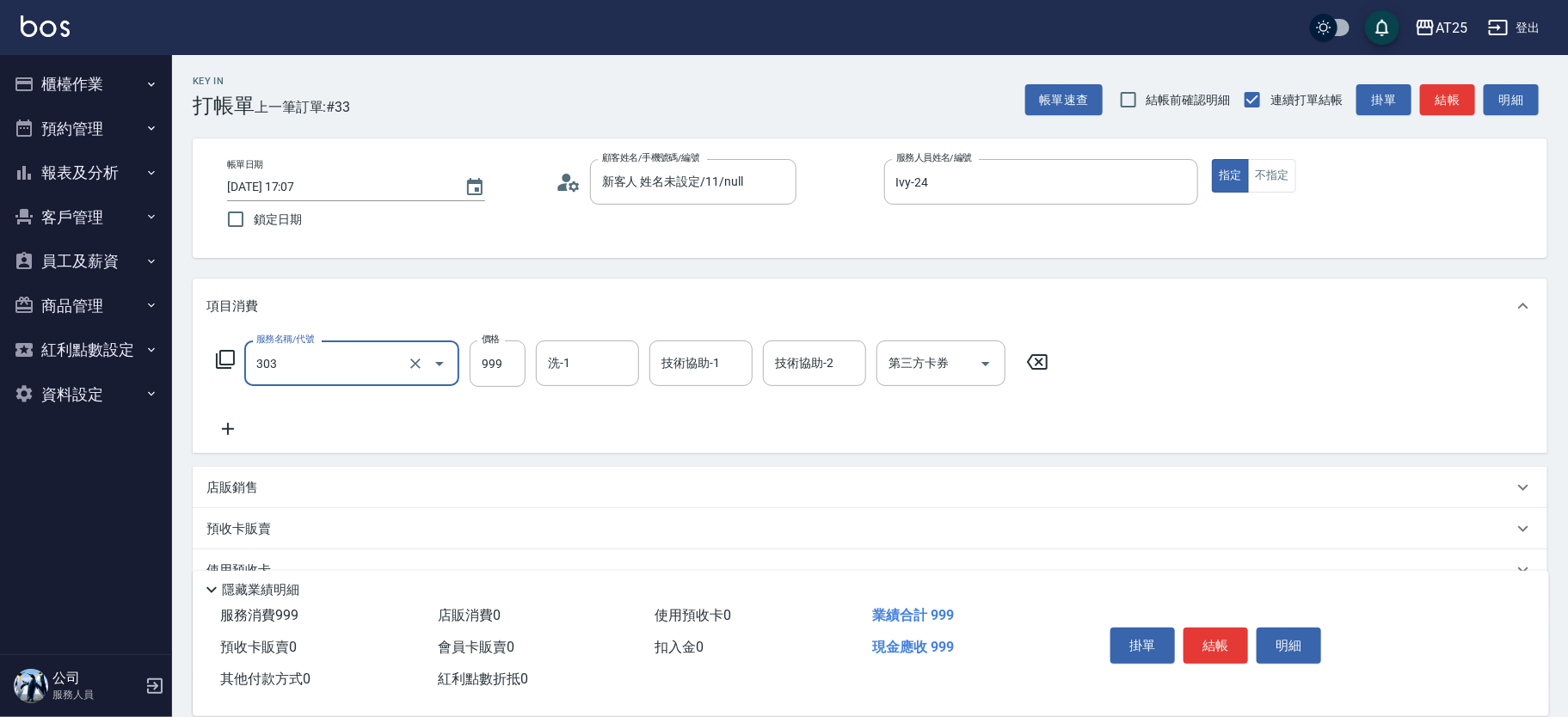
type input "局部燙(303)"
type input "0"
type input "15"
type input "10"
type input "150"
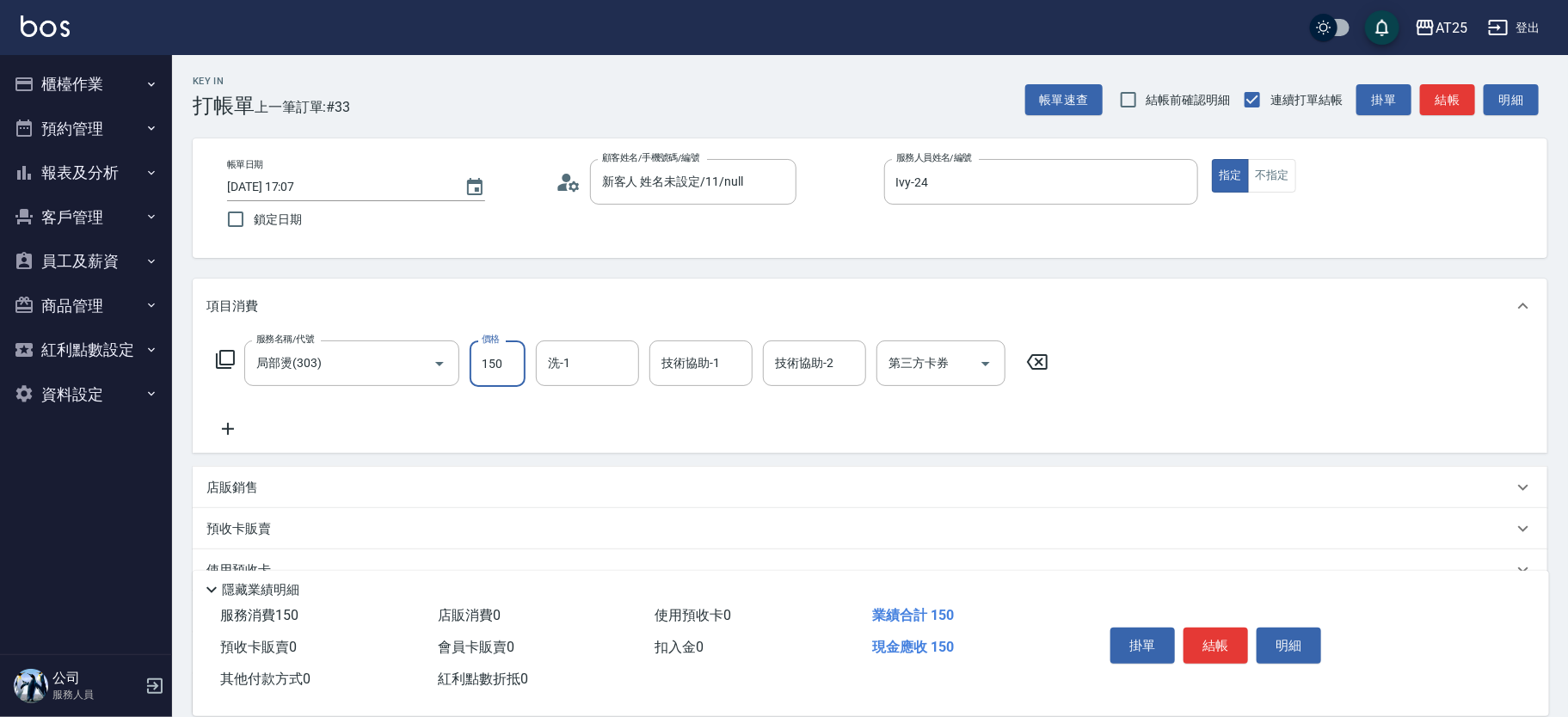
type input "150"
type input "1500"
type input "小曼-82"
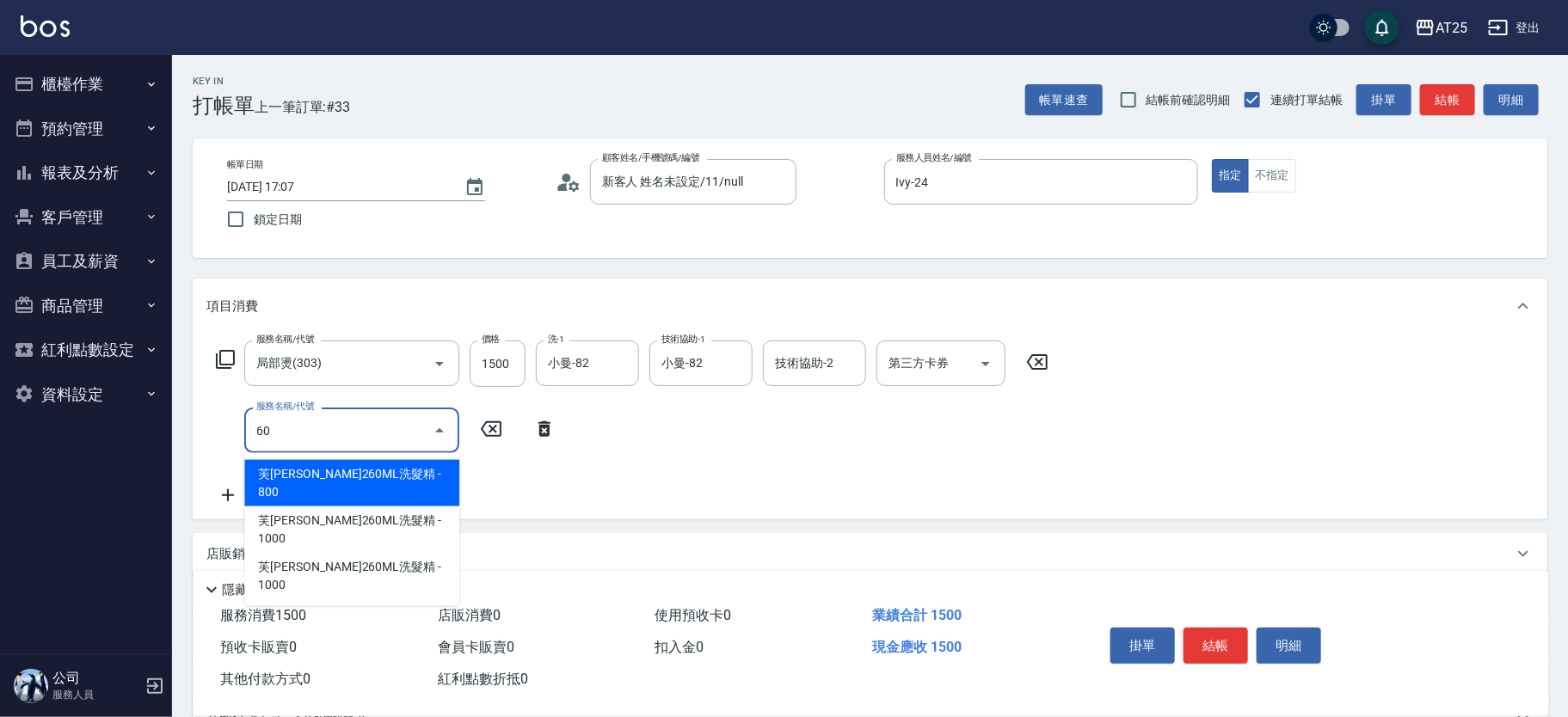
type input "608"
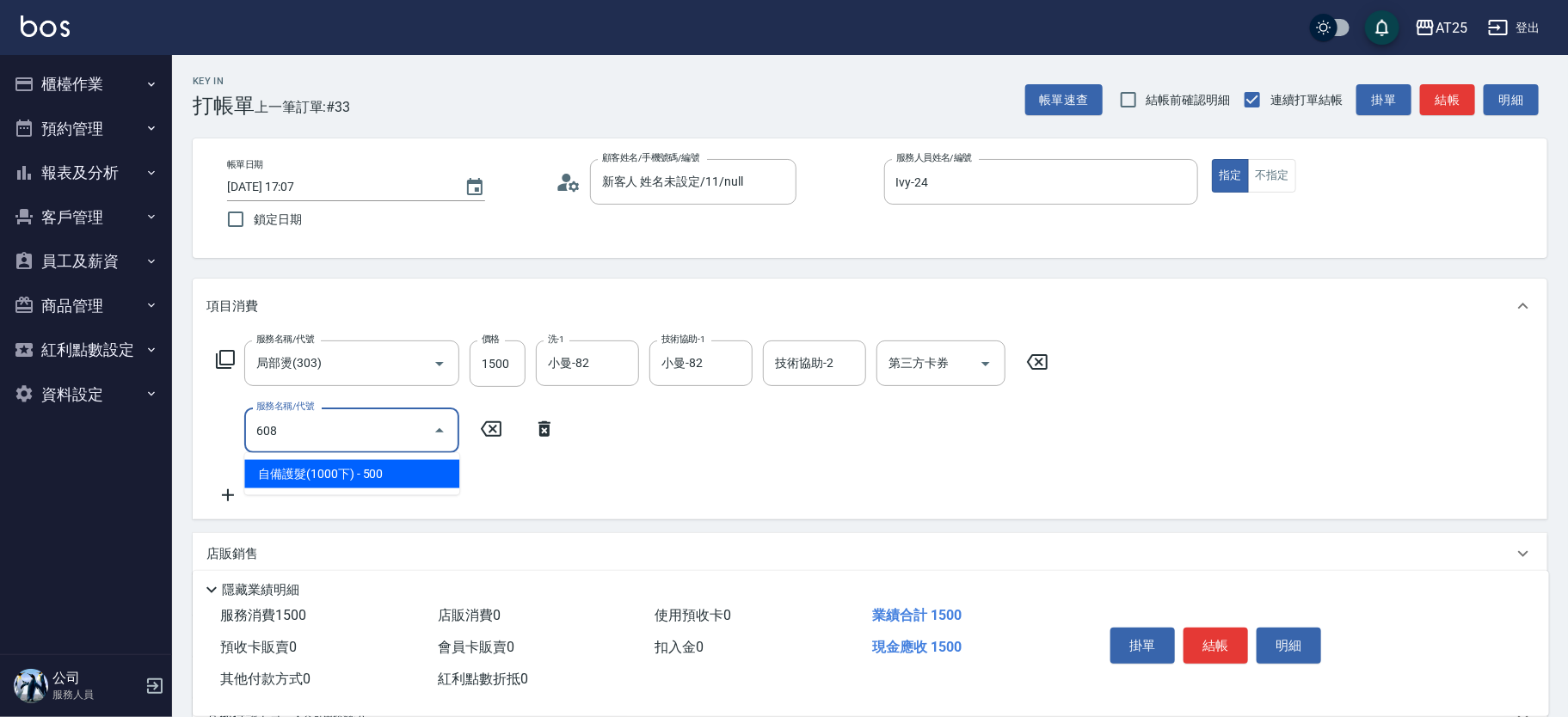
type input "200"
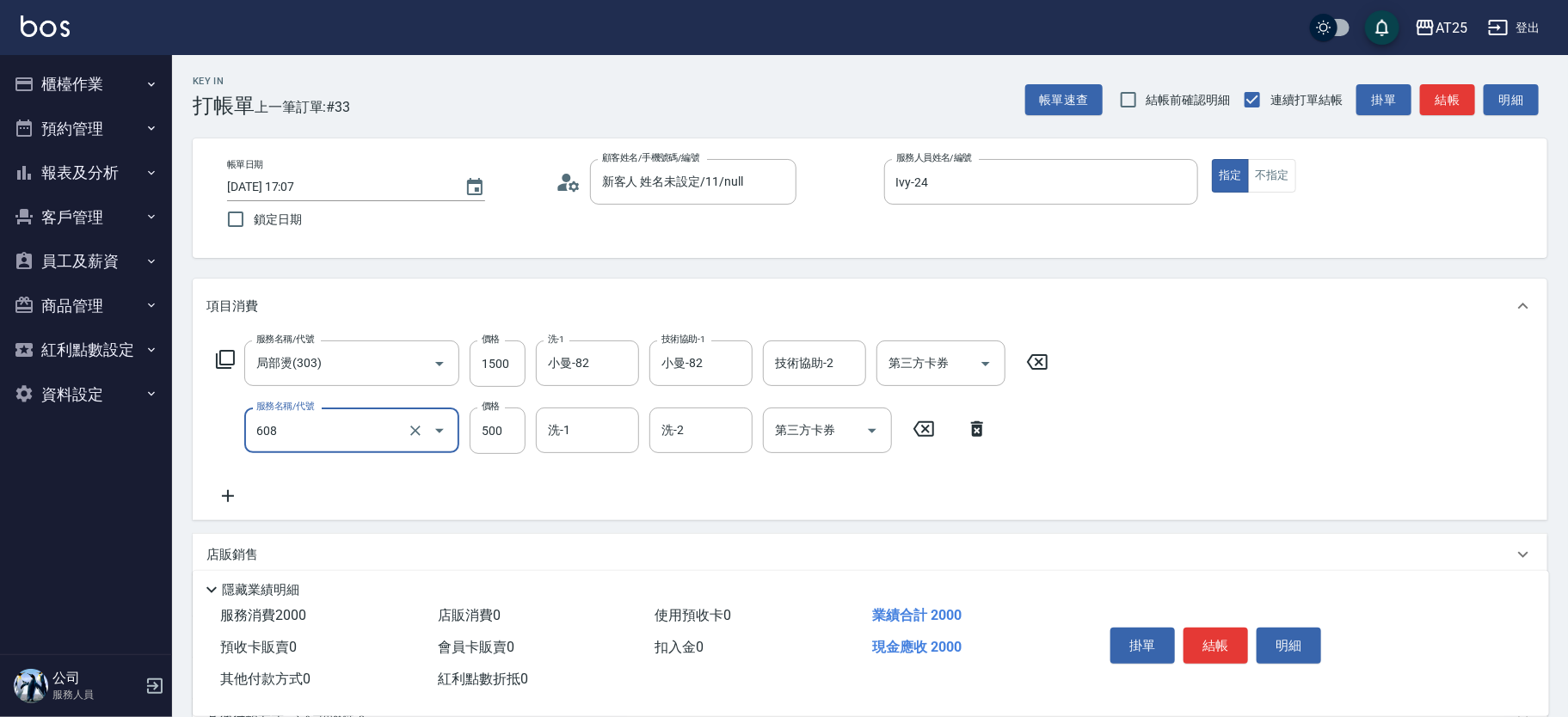
type input "自備護髮(1000下)(608)"
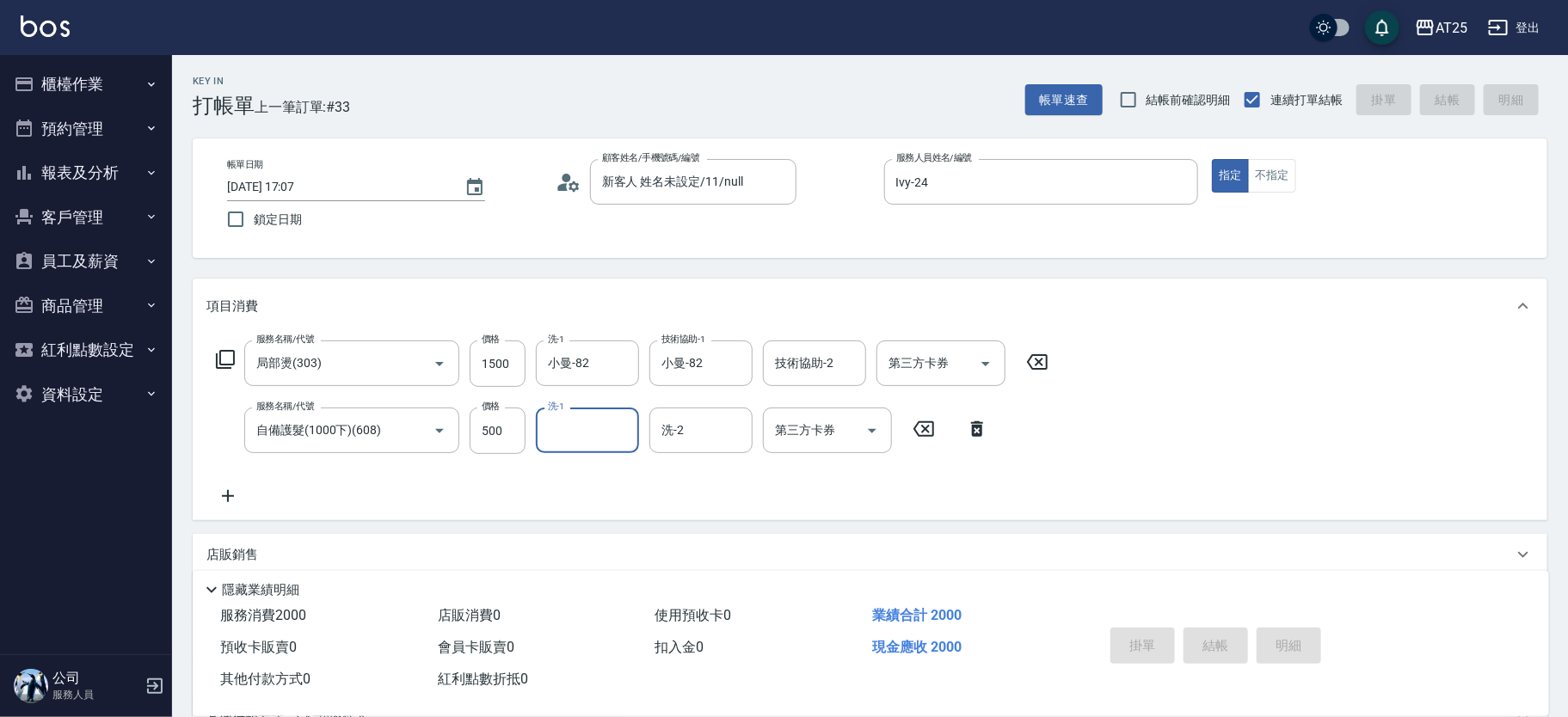
type input "0"
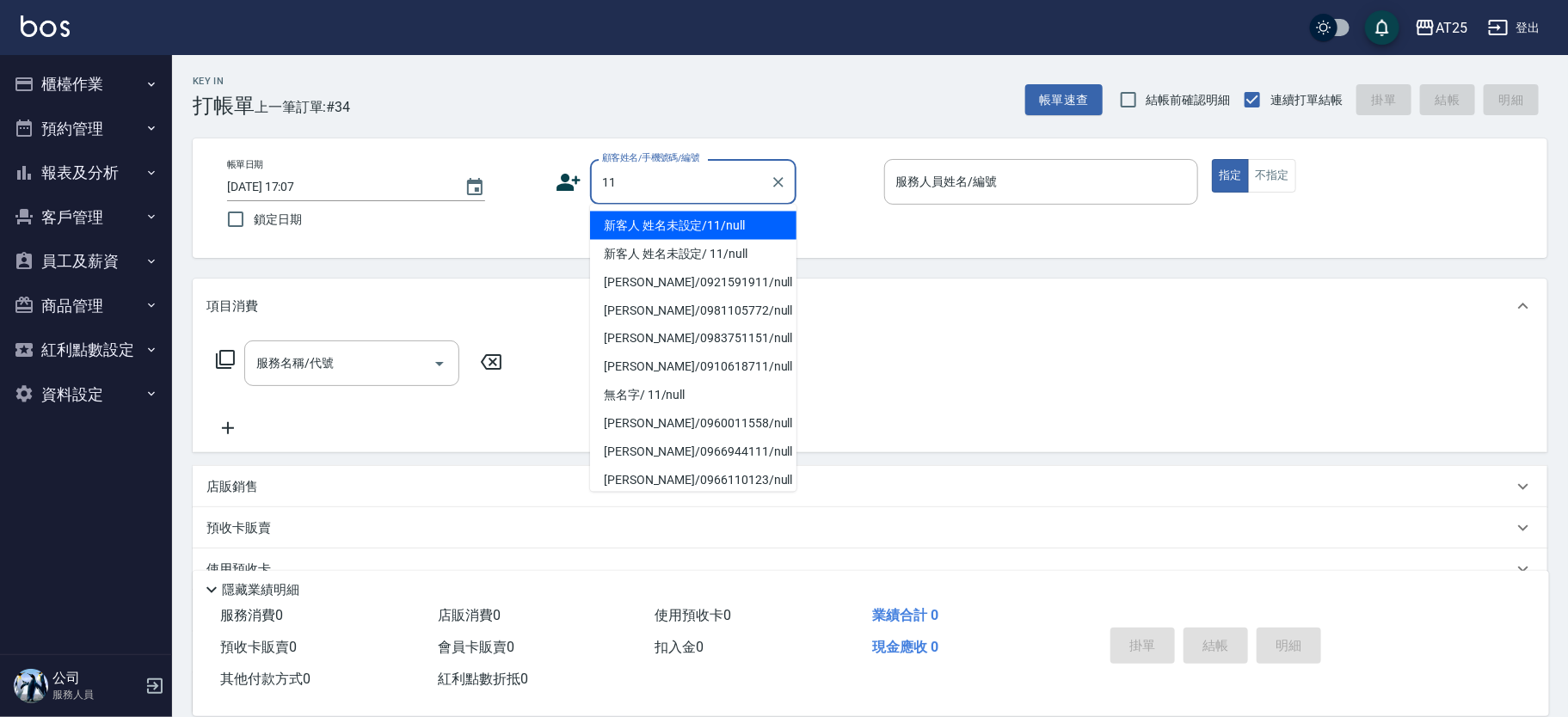
type input "新客人 姓名未設定/11/null"
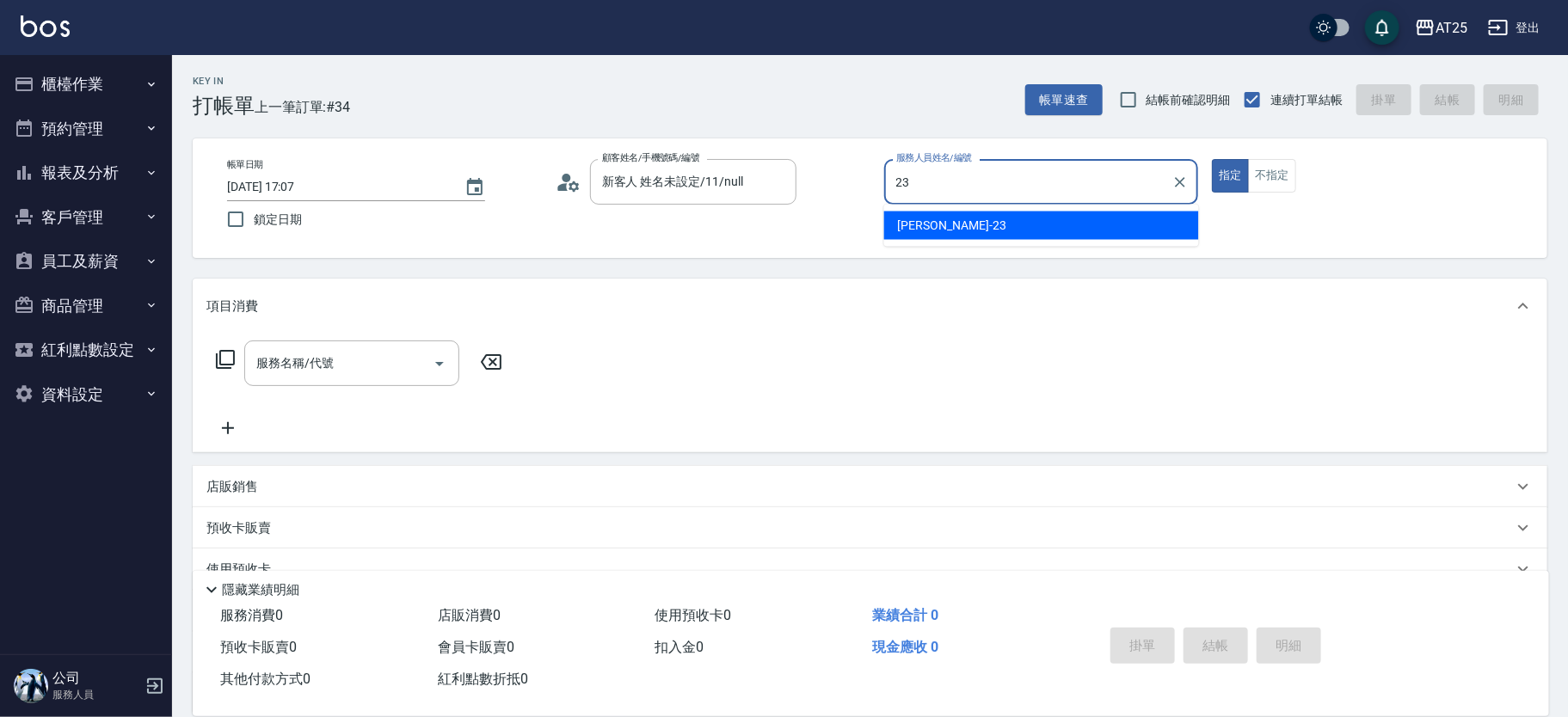
type input "Emma-23"
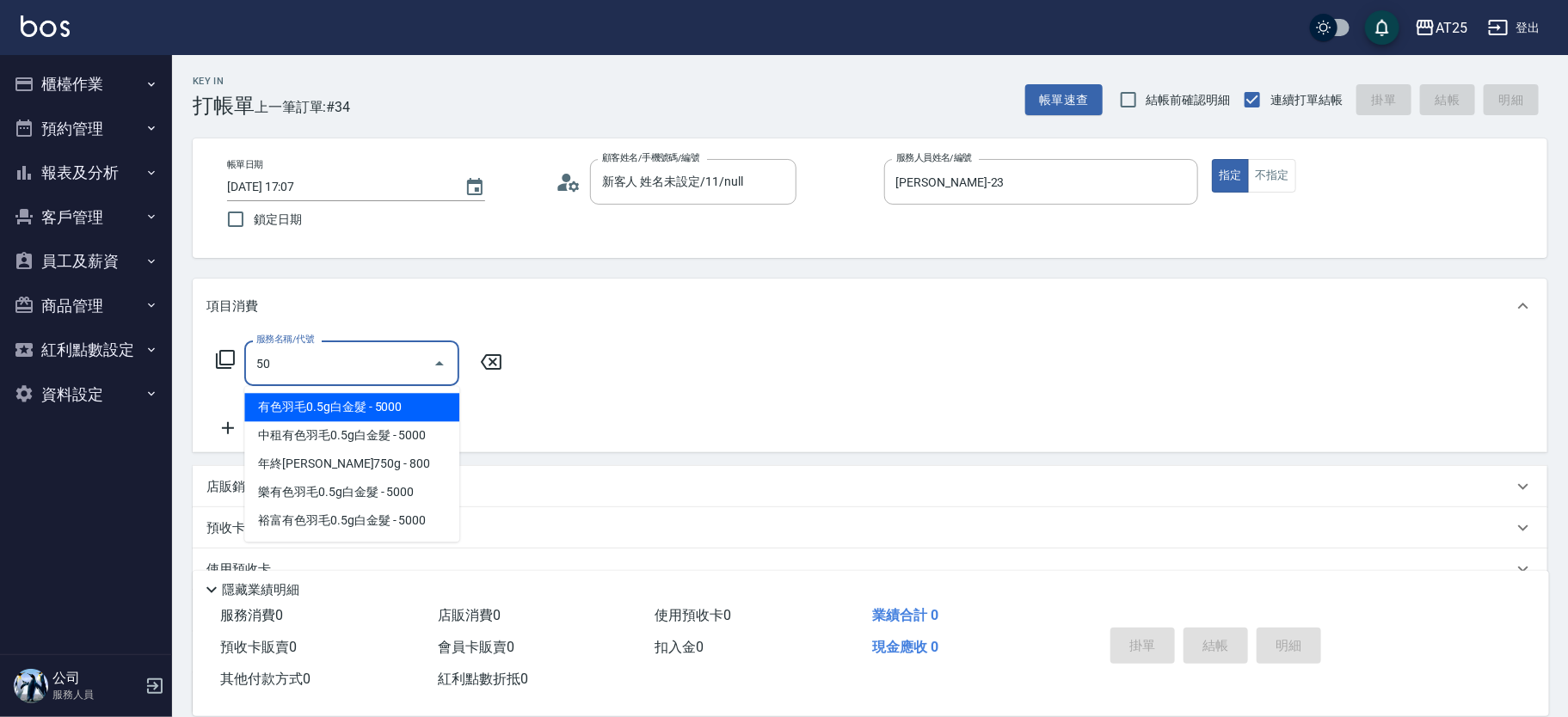
type input "501"
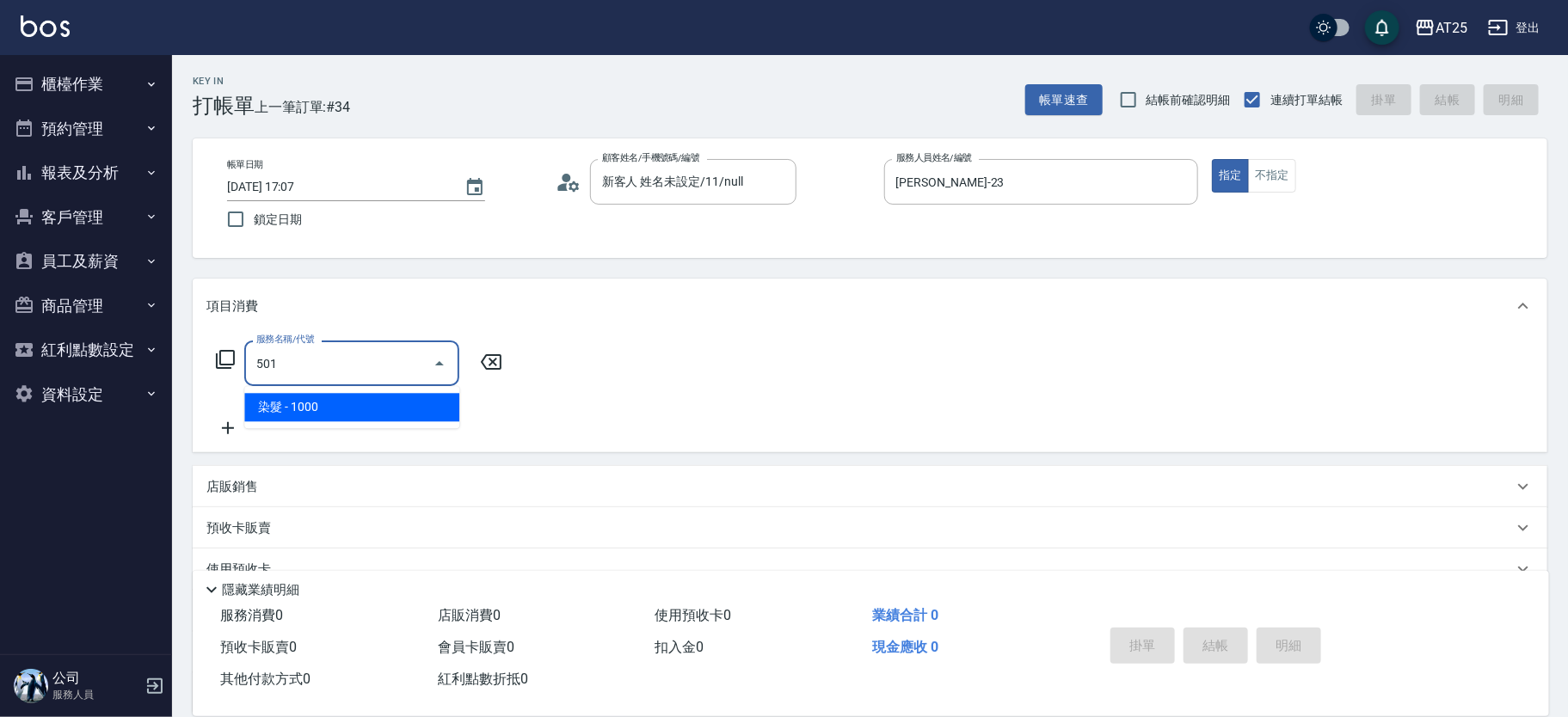
type input "100"
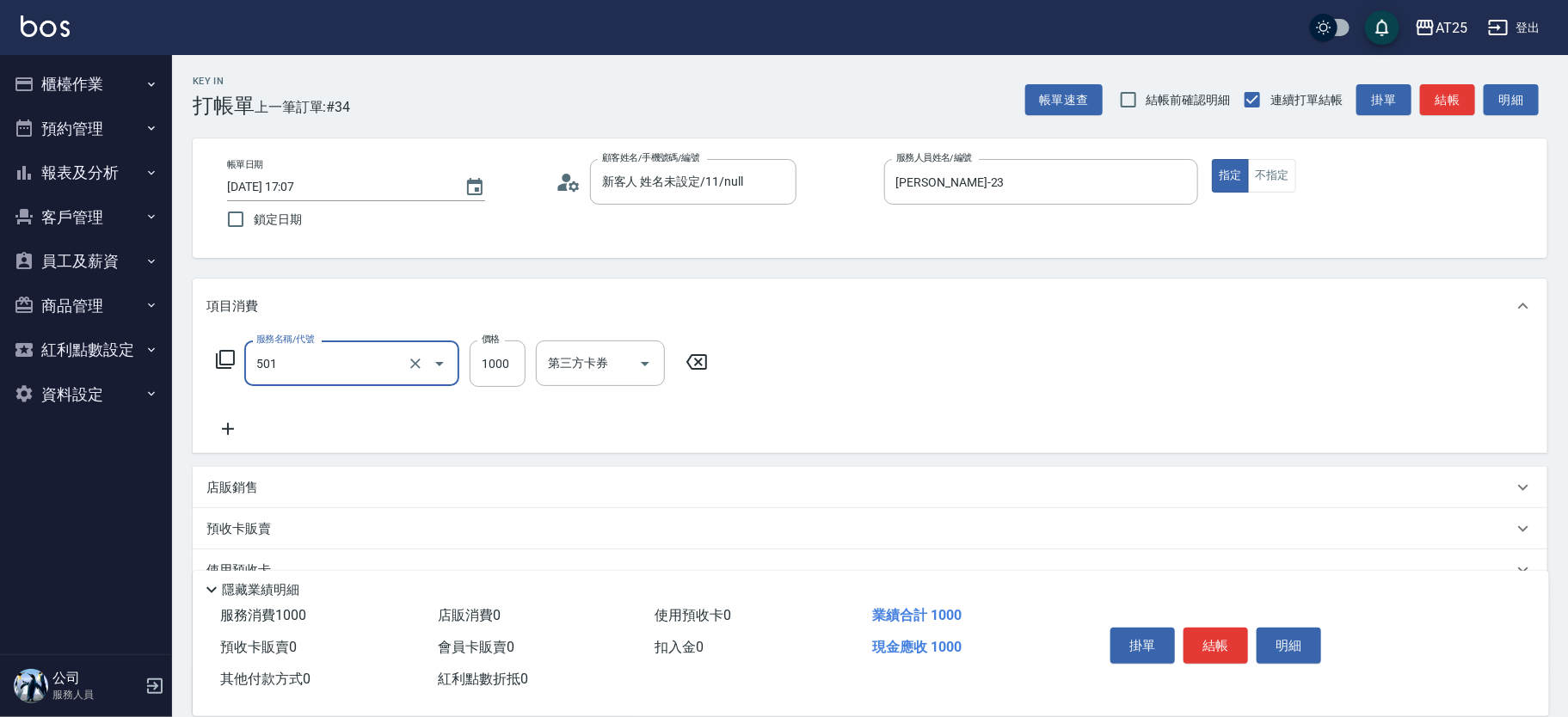
type input "染髮(501)"
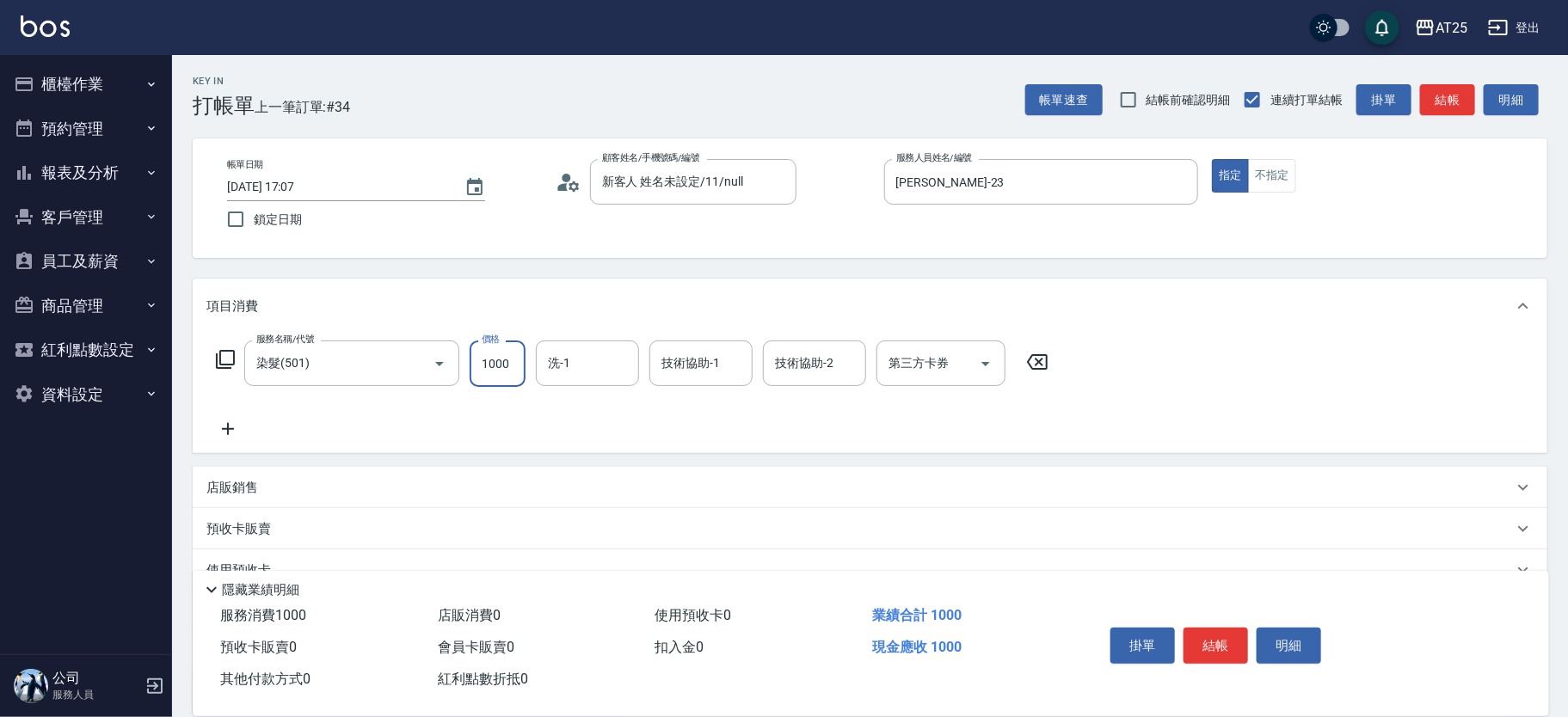
type input "0"
type input "15"
type input "10"
type input "159"
type input "150"
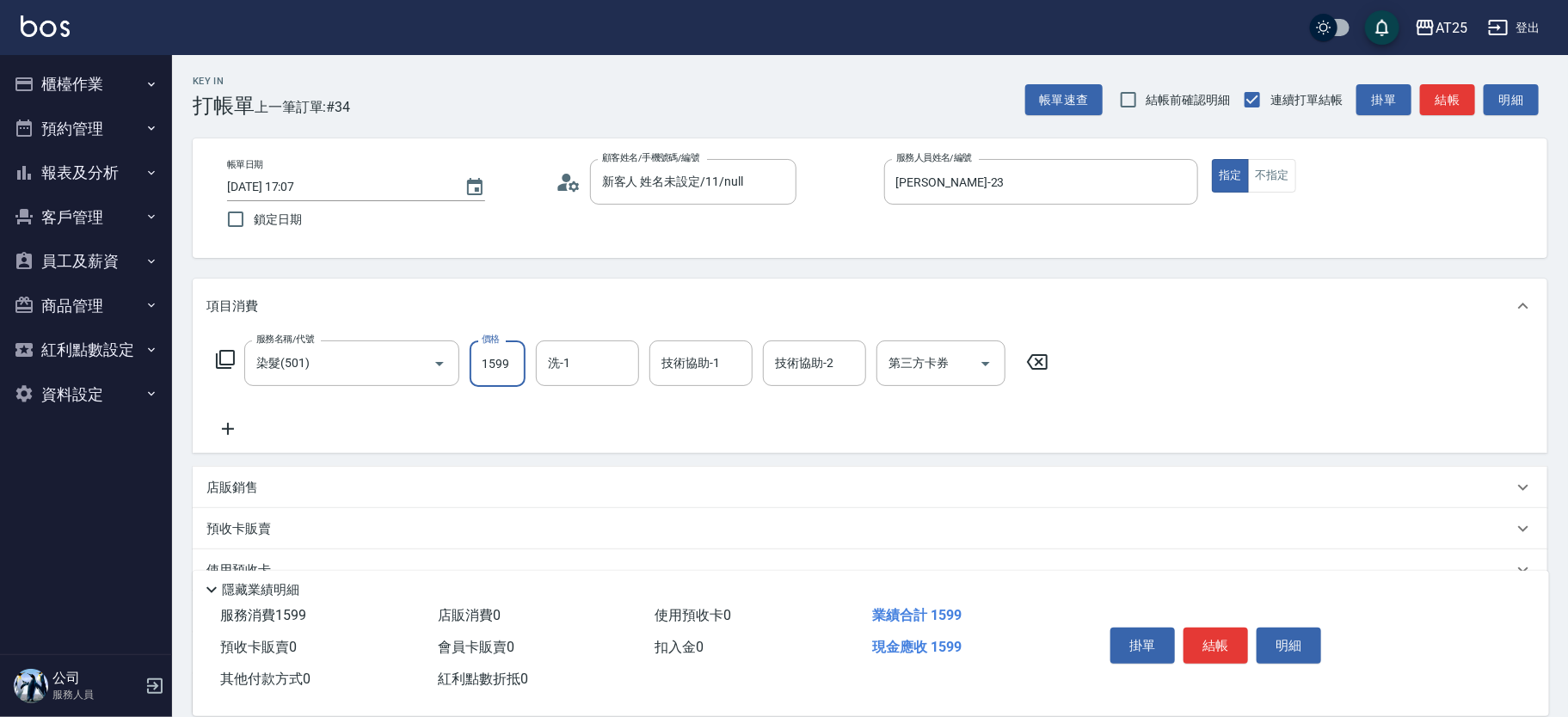
type input "1599"
type input "游惠文-61"
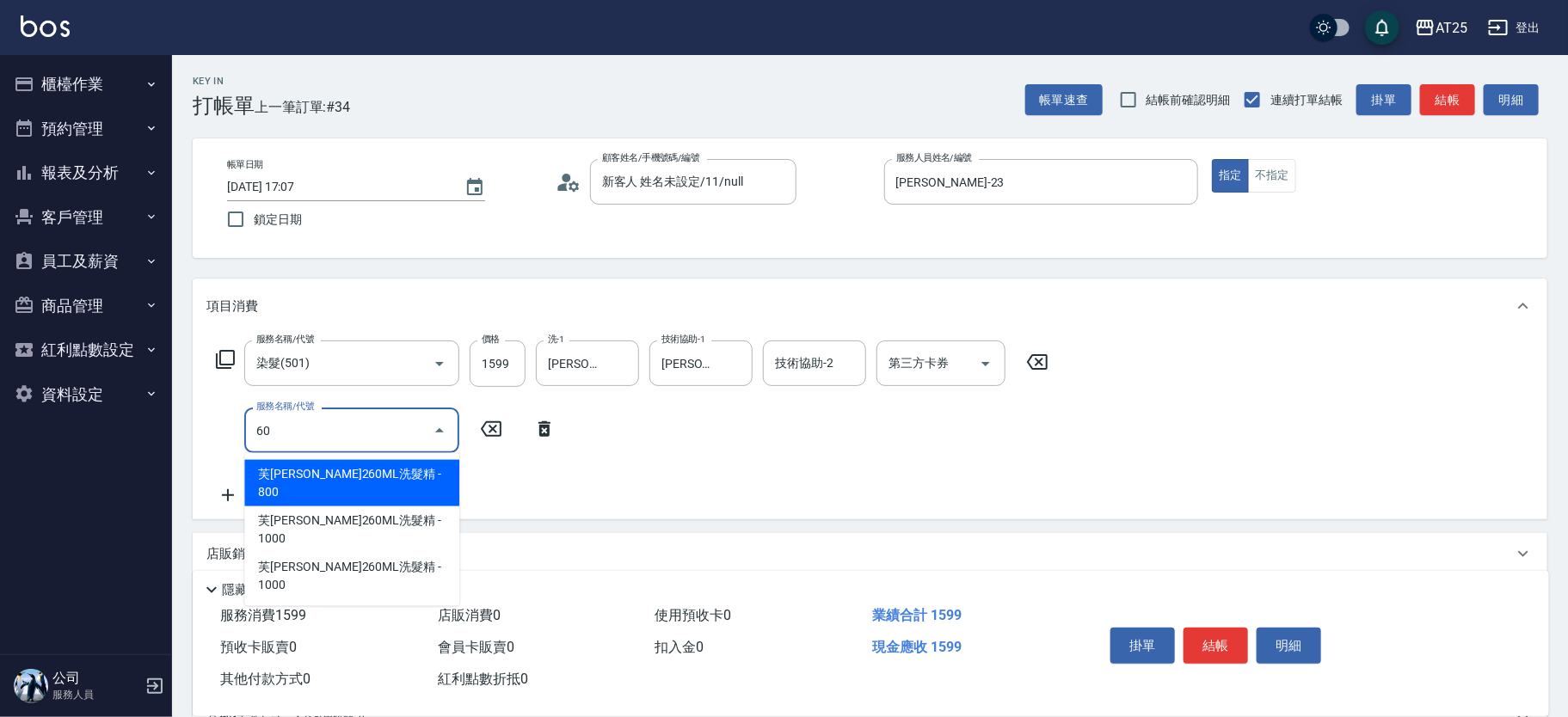
type input "601"
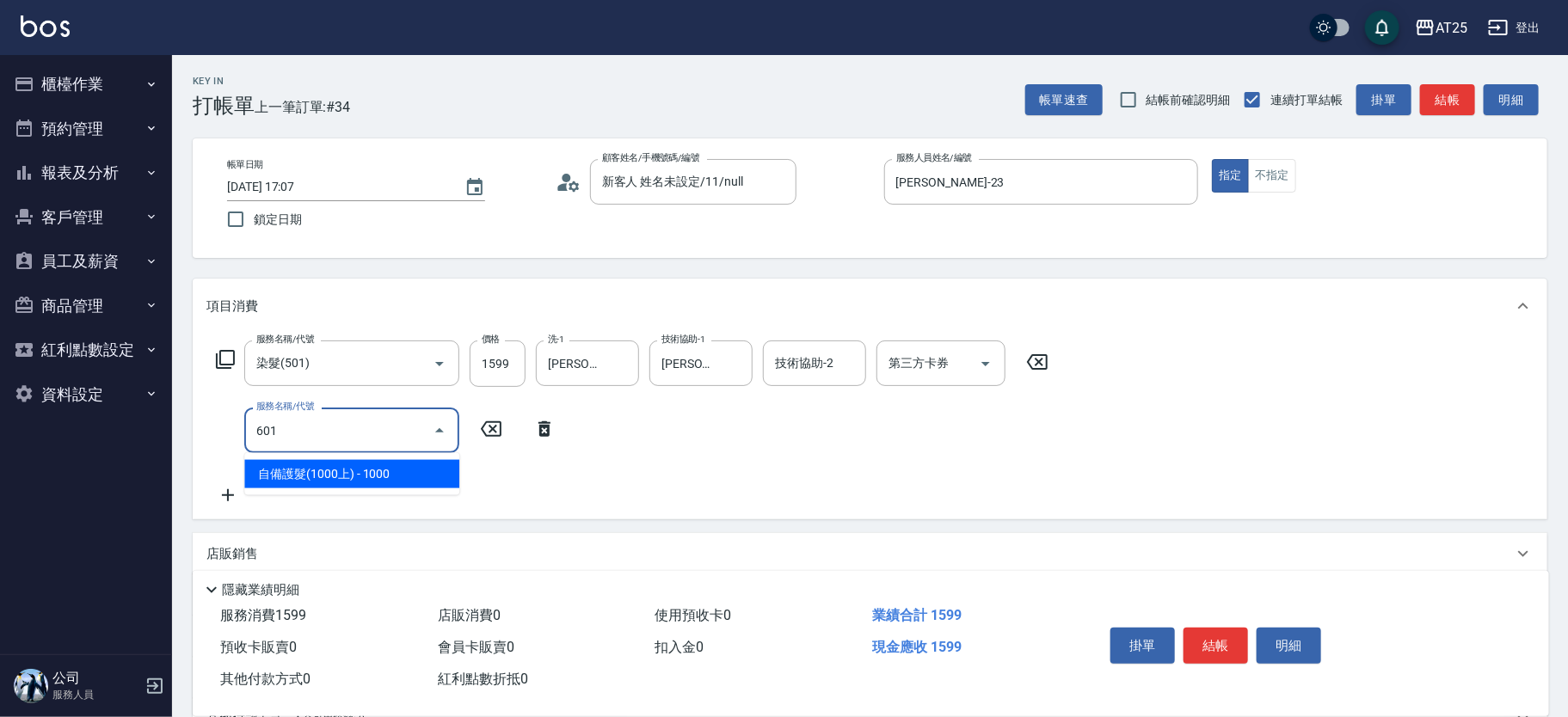
type input "250"
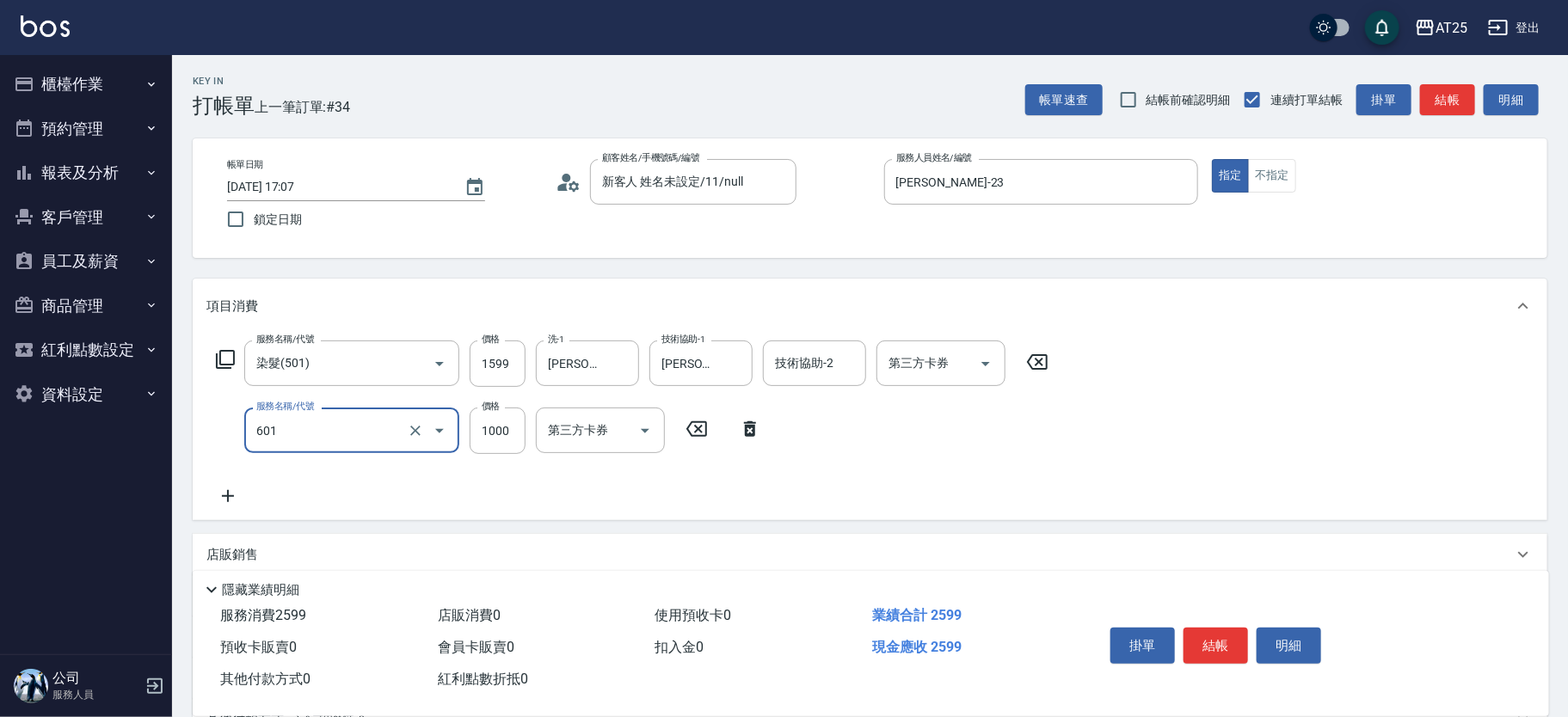
type input "自備護髮(1000上)(601)"
type input "150"
type input "0"
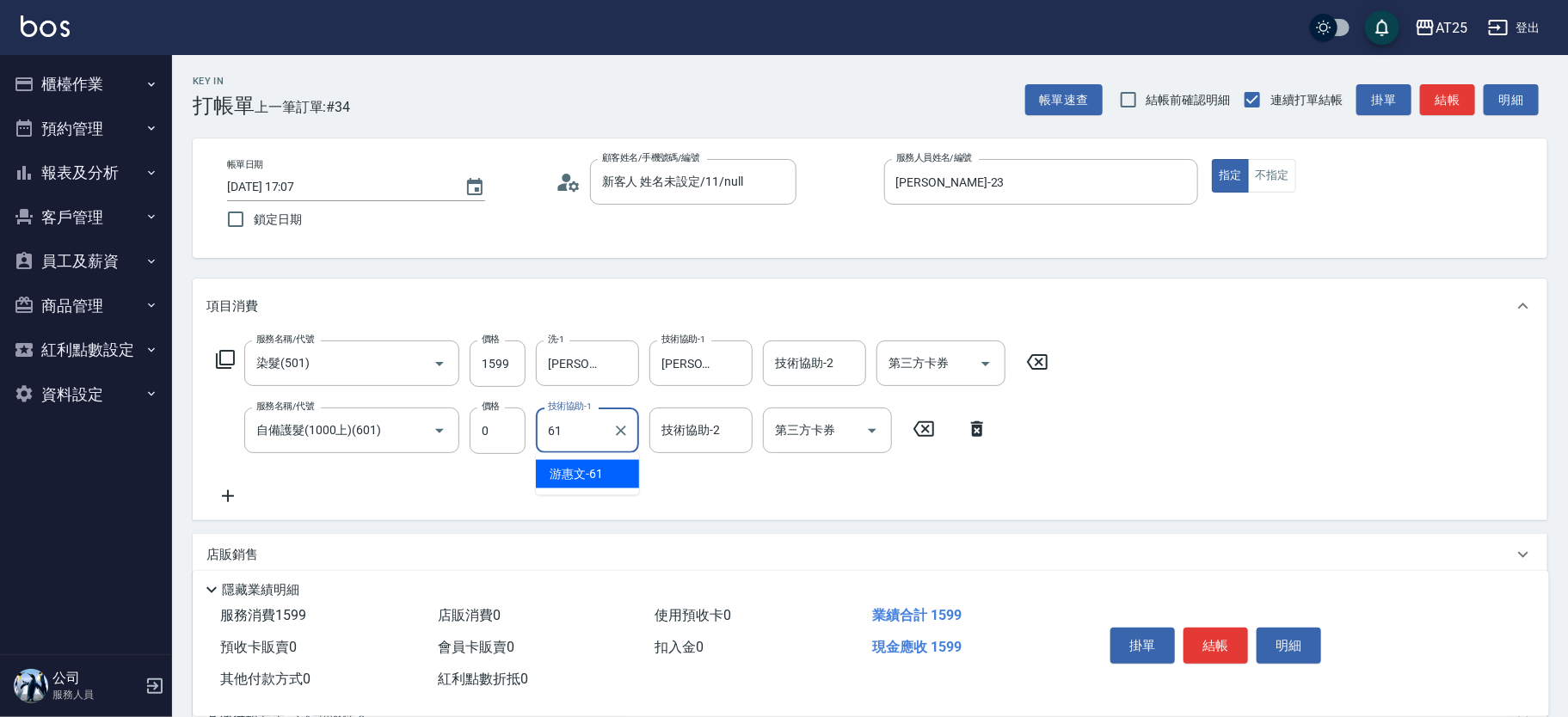
type input "游惠文-61"
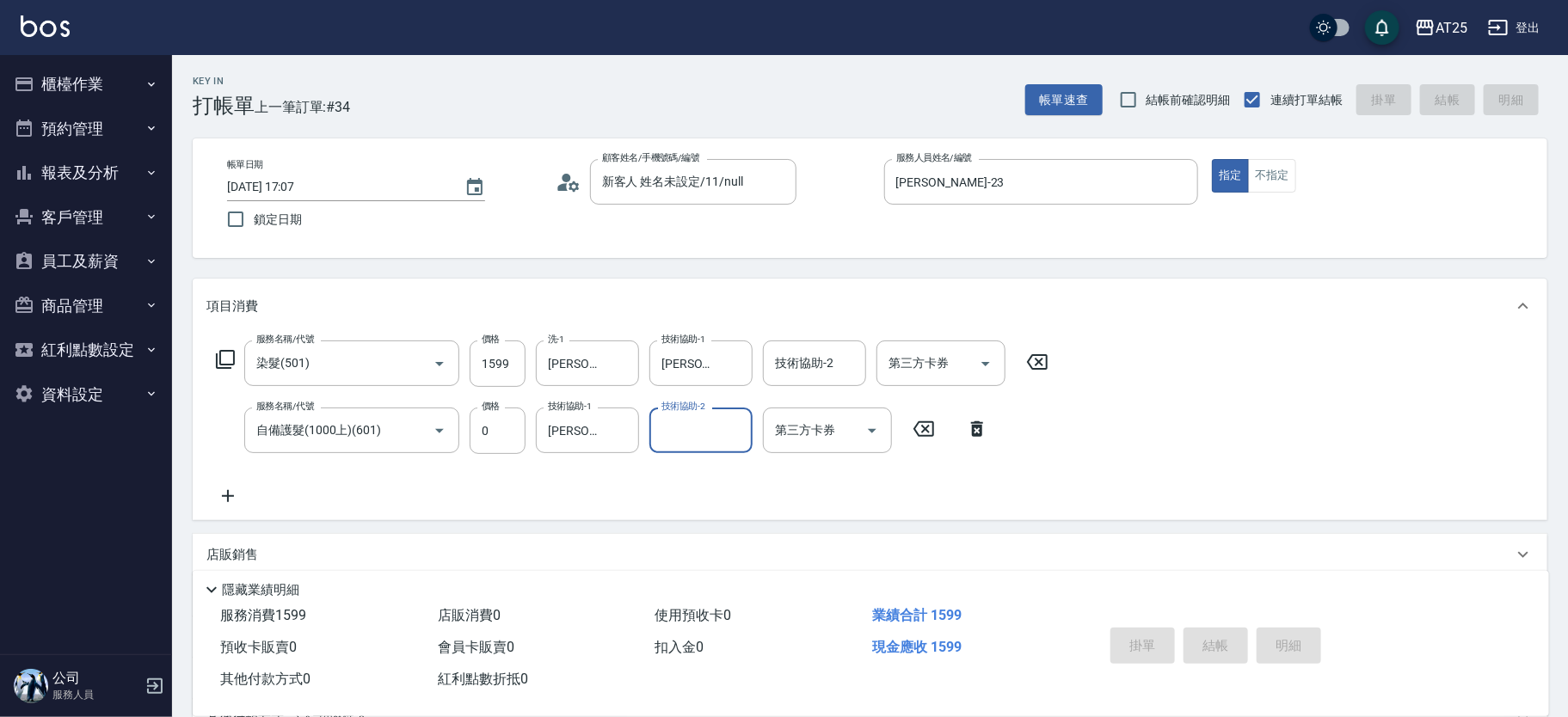
type input "2025/10/04 17:18"
type input "0"
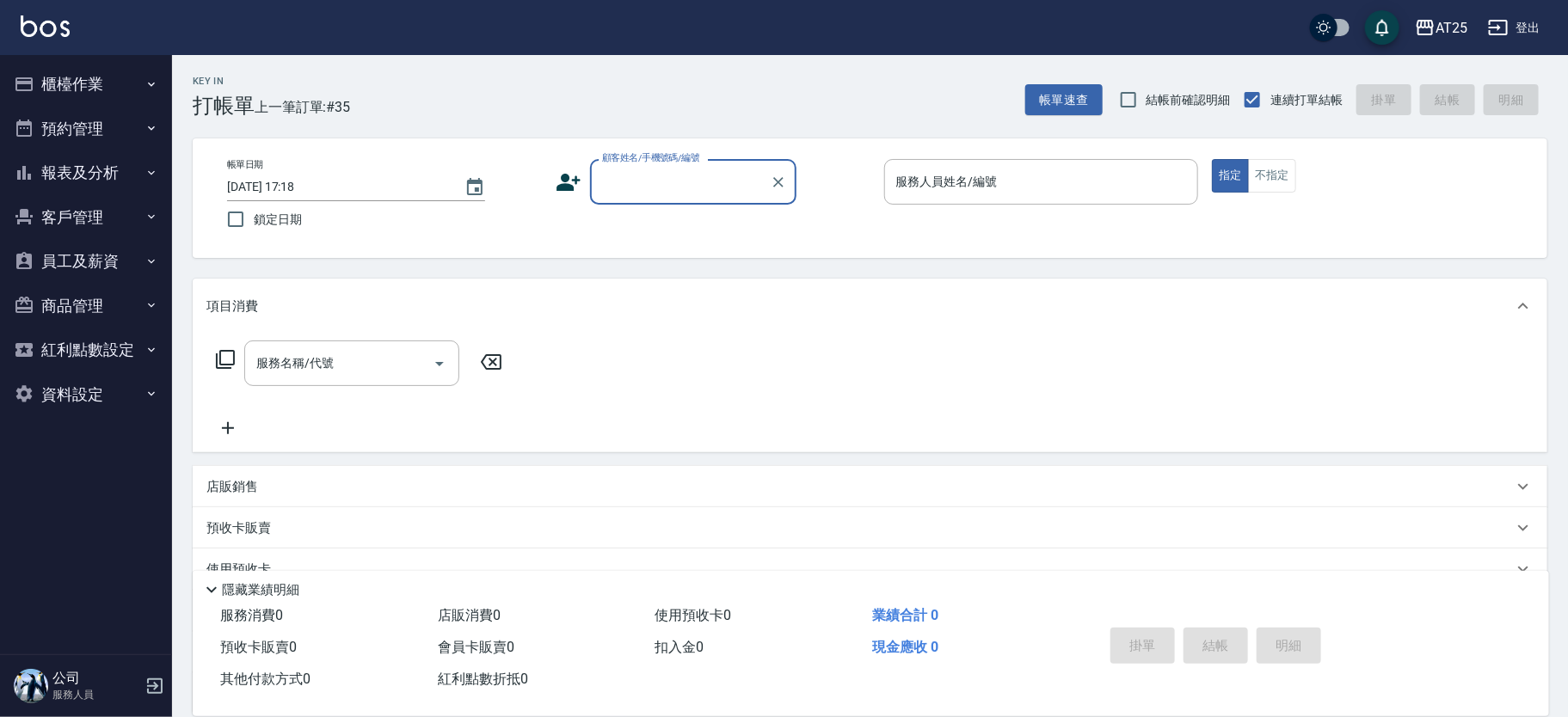
click at [654, 183] on input "顧客姓名/手機號碼/編號" at bounding box center [680, 181] width 166 height 30
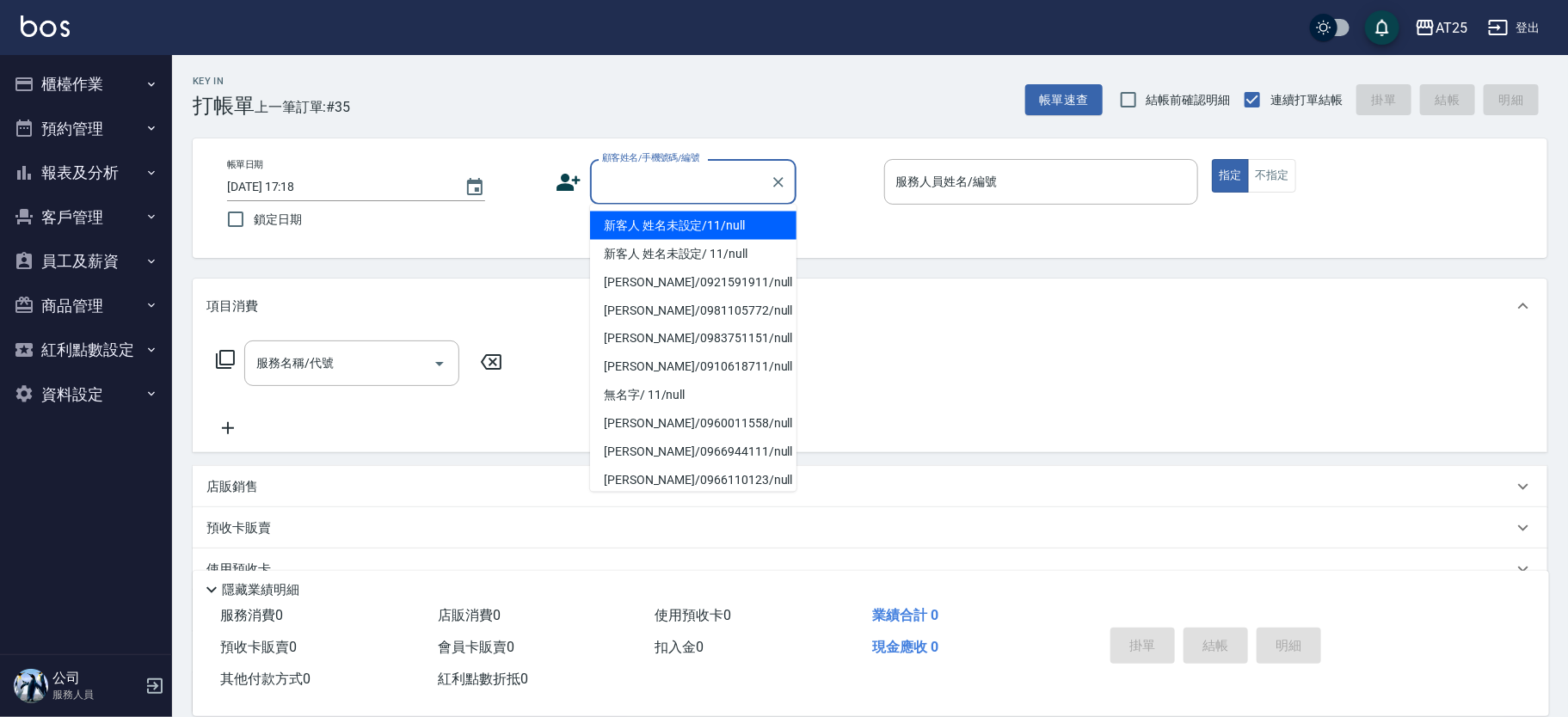
click at [729, 222] on li "新客人 姓名未設定/11/null" at bounding box center [693, 225] width 207 height 28
type input "新客人 姓名未設定/11/null"
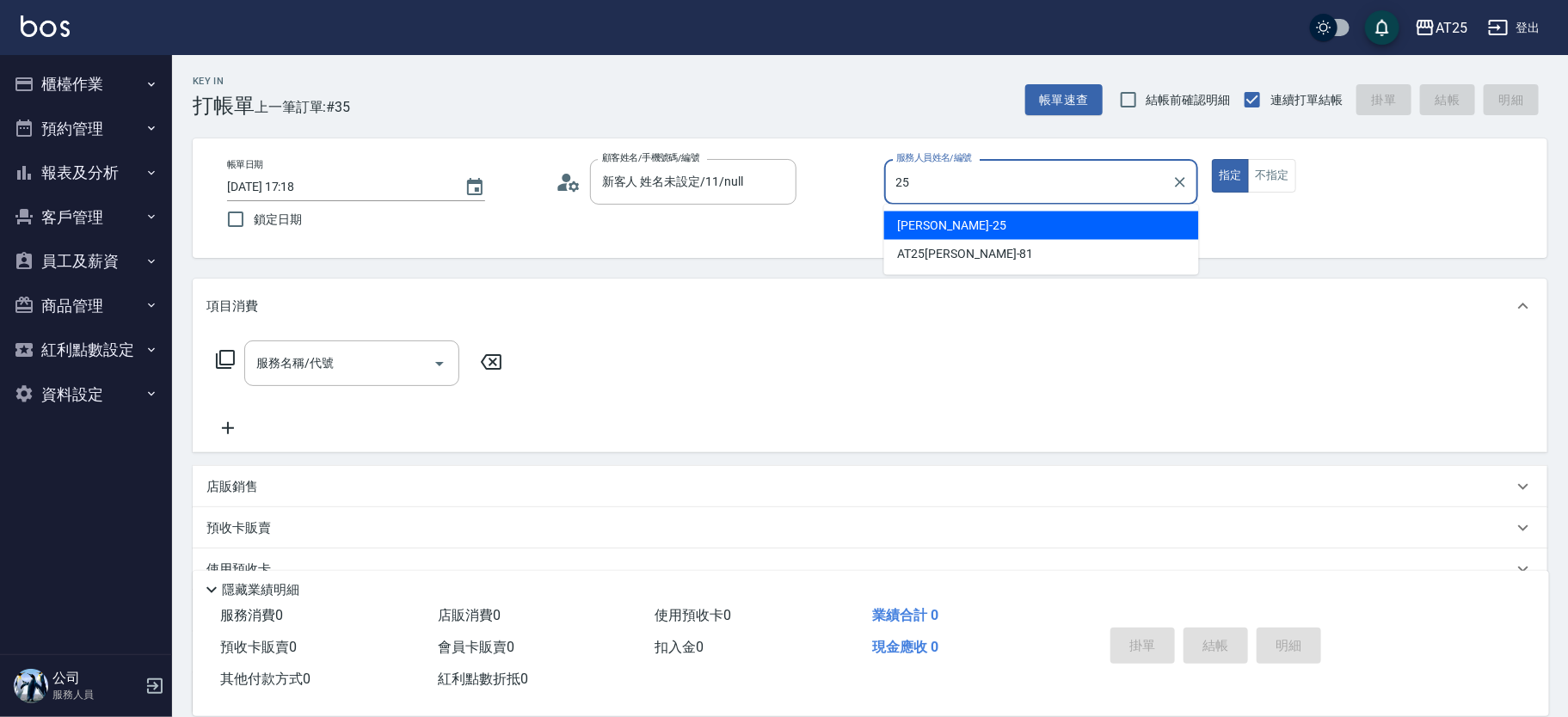
type input "Evan-25"
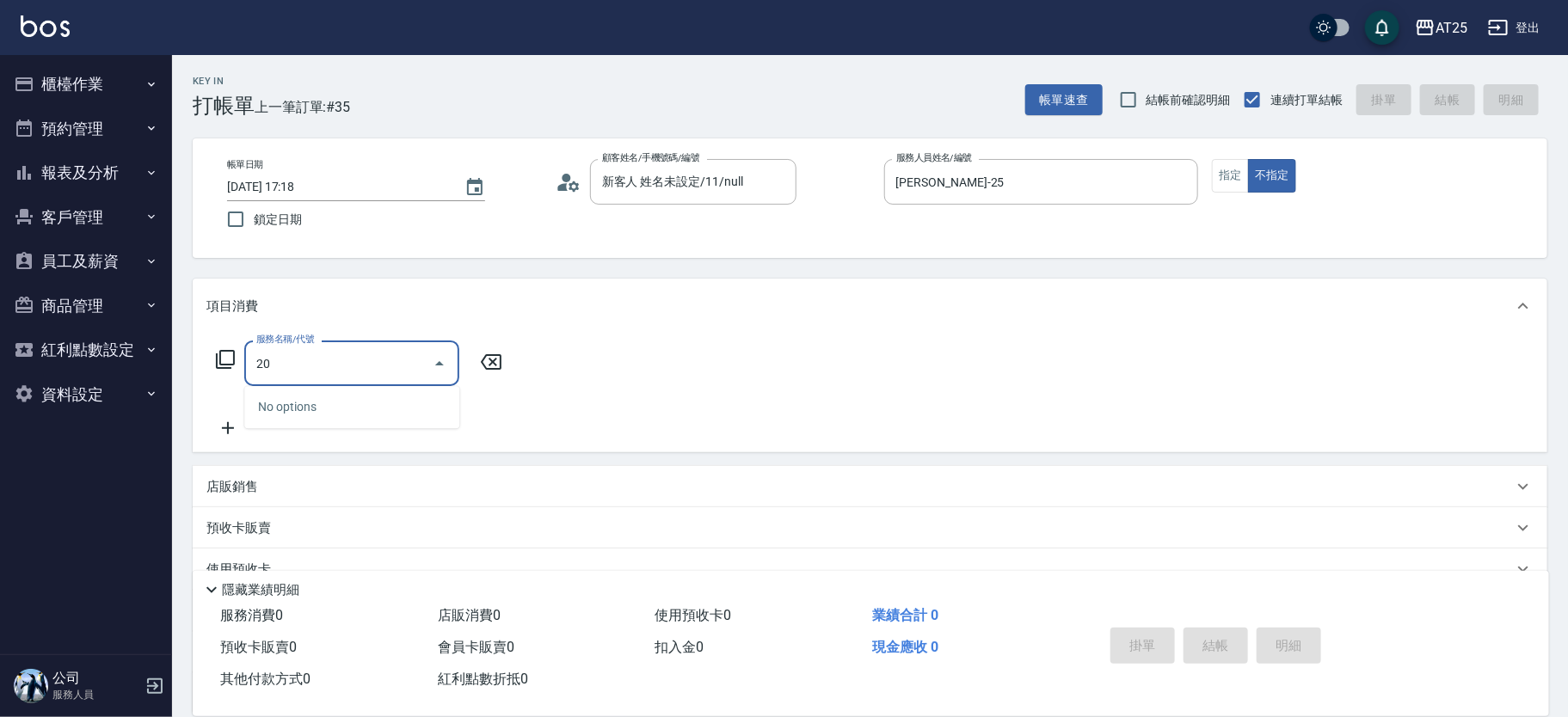
type input "201"
type input "30"
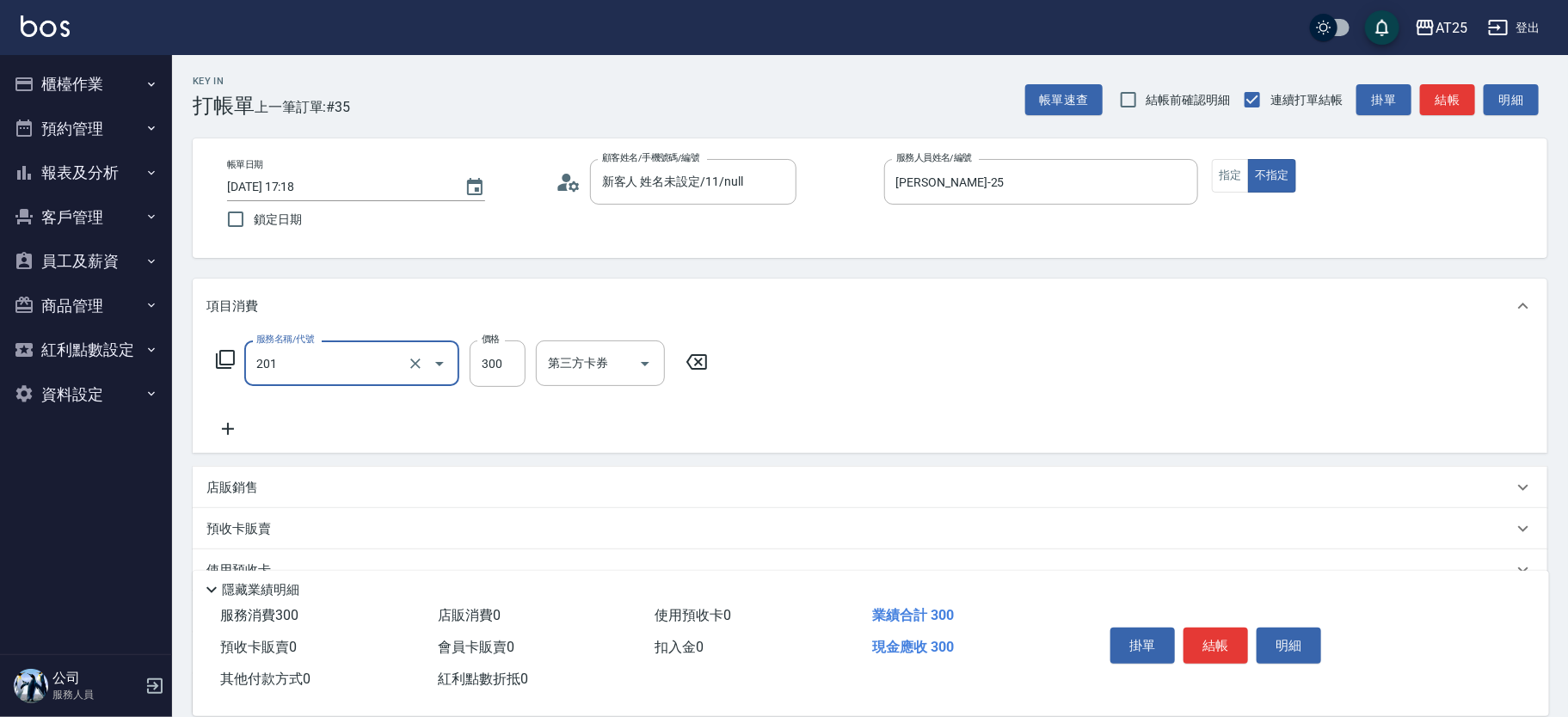
type input "洗髮(201)"
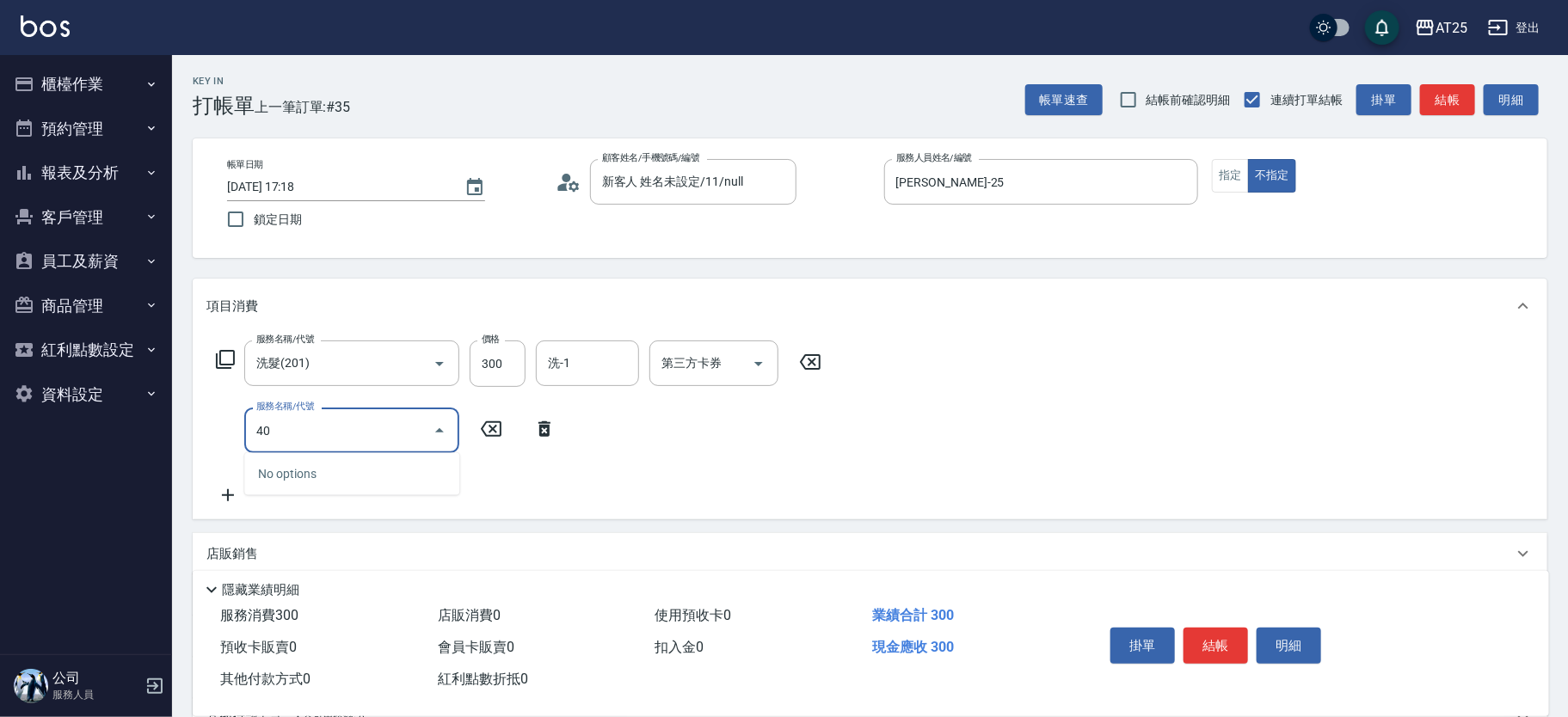
type input "401"
type input "60"
type input "剪髮(401)"
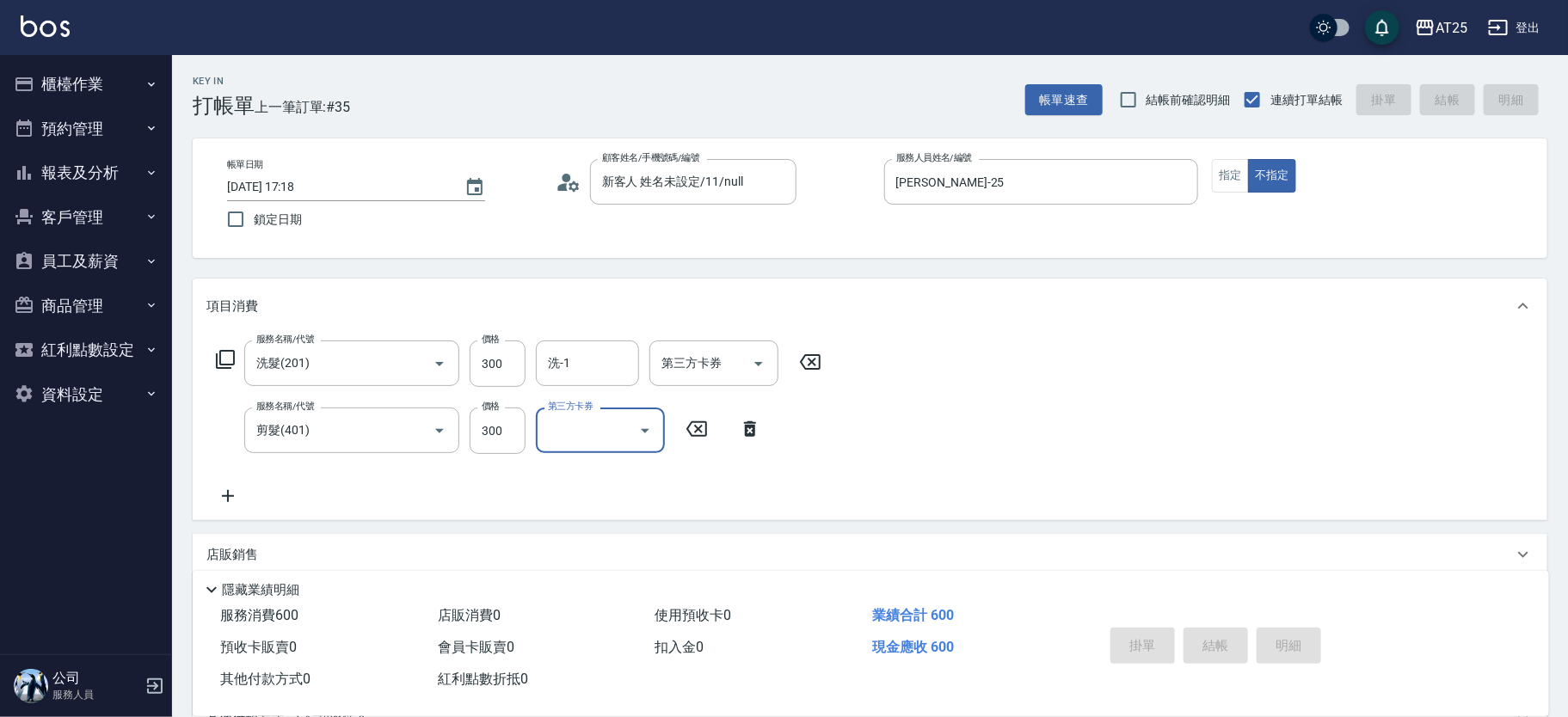
type input "2025/10/04 17:39"
type input "0"
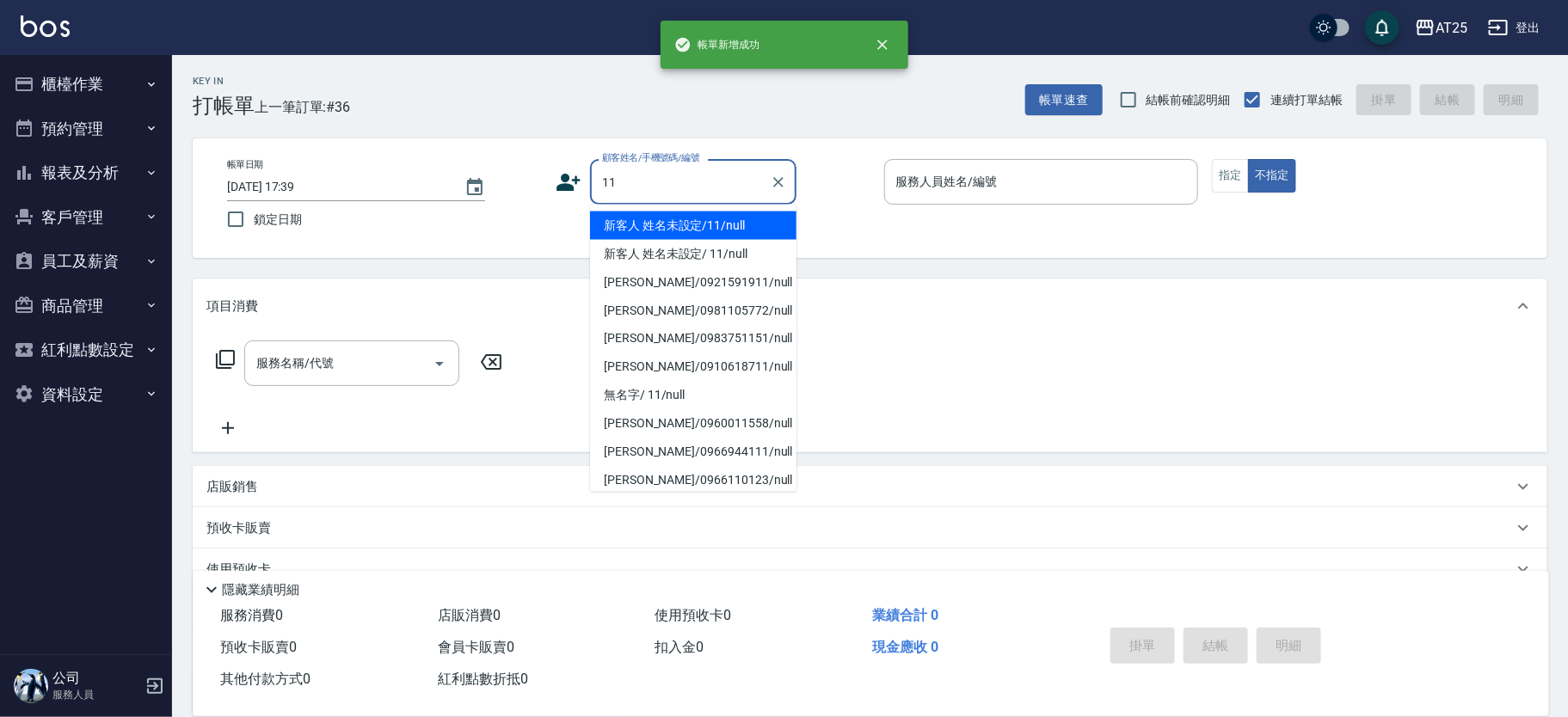
type input "新客人 姓名未設定/11/null"
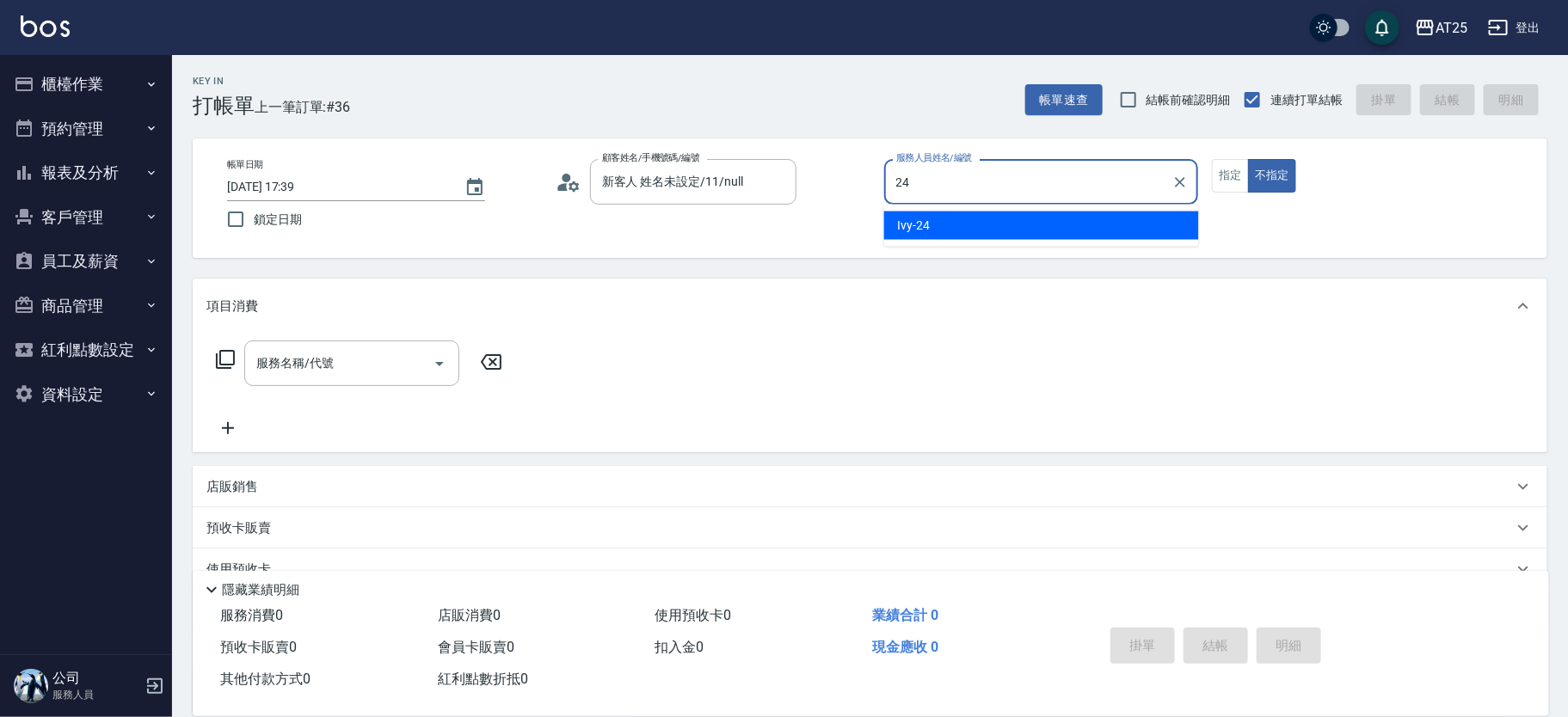
type input "Ivy-24"
type button "false"
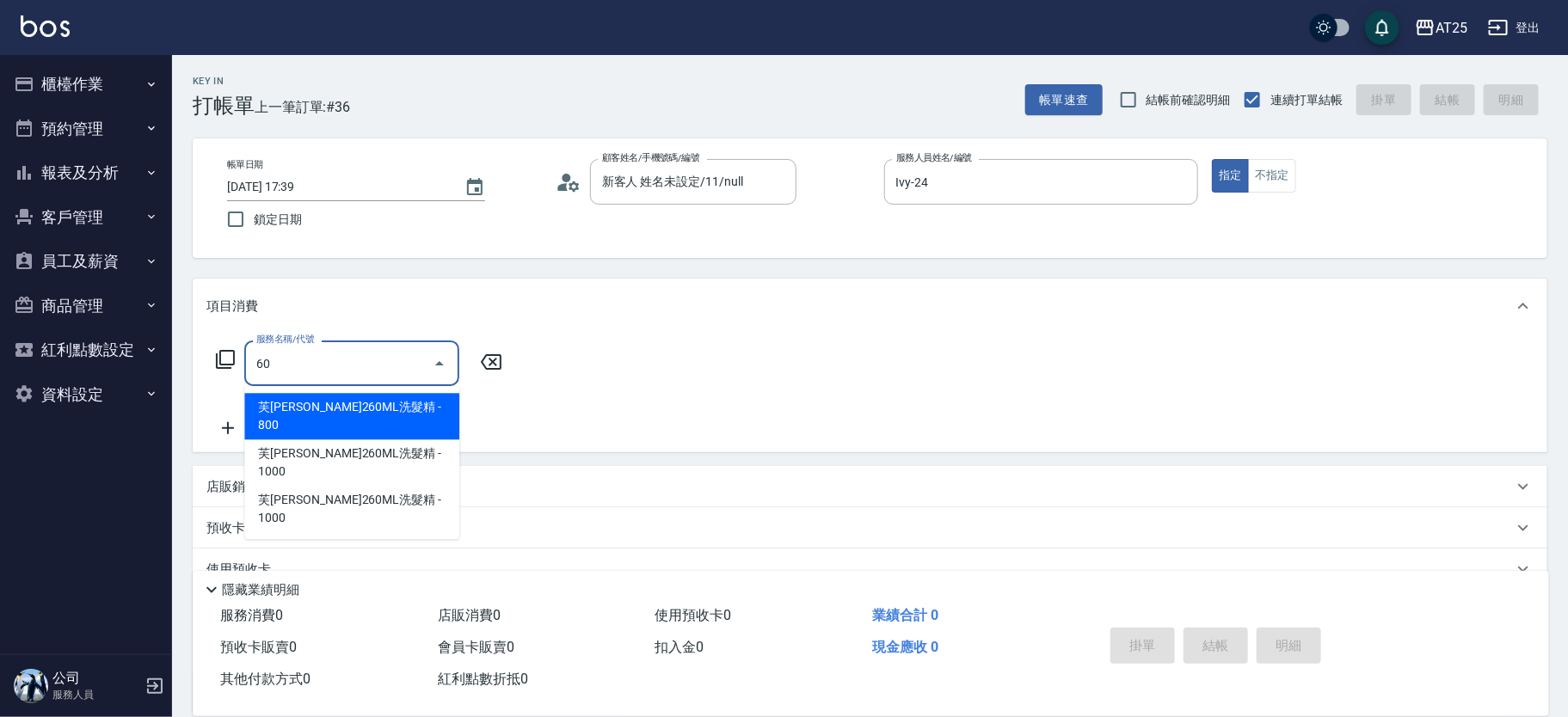
type input "601"
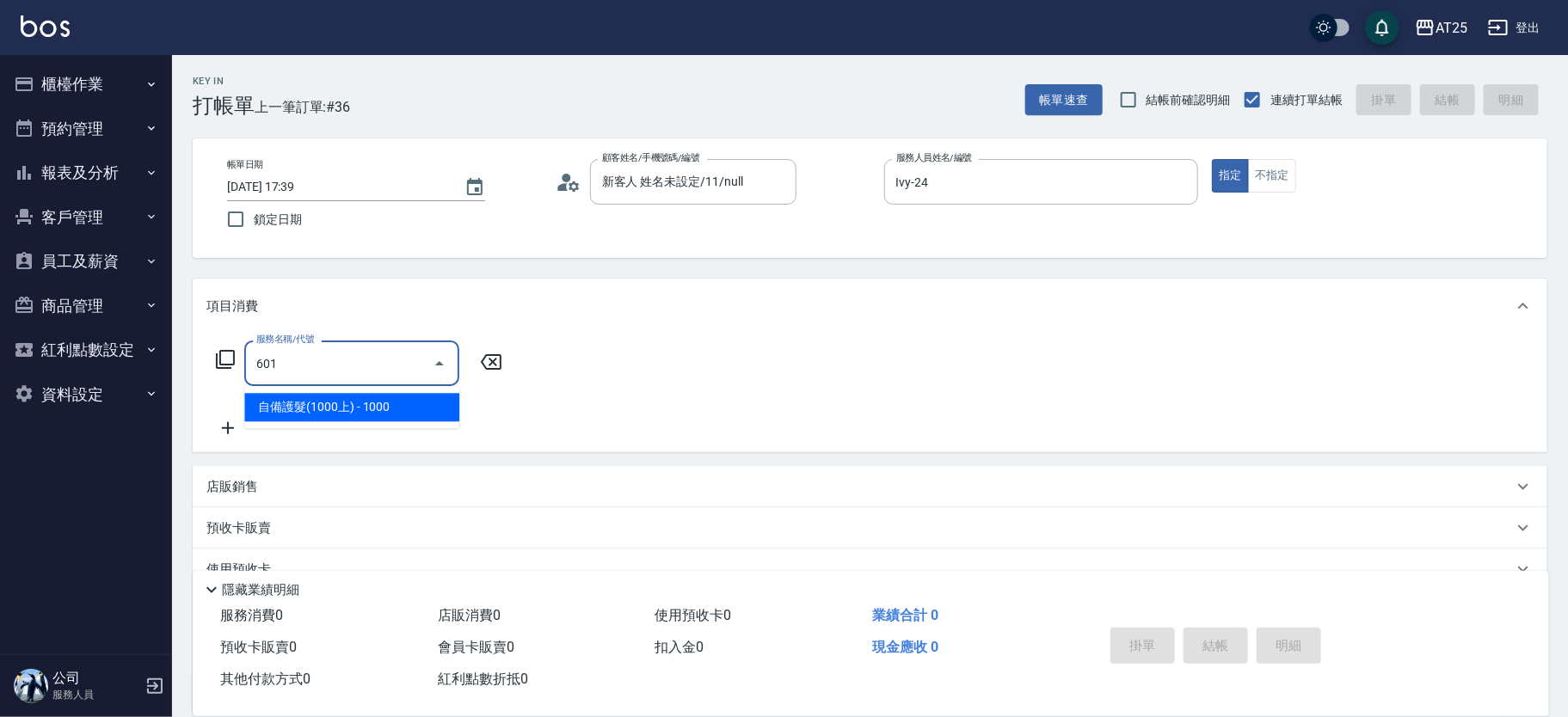
type input "100"
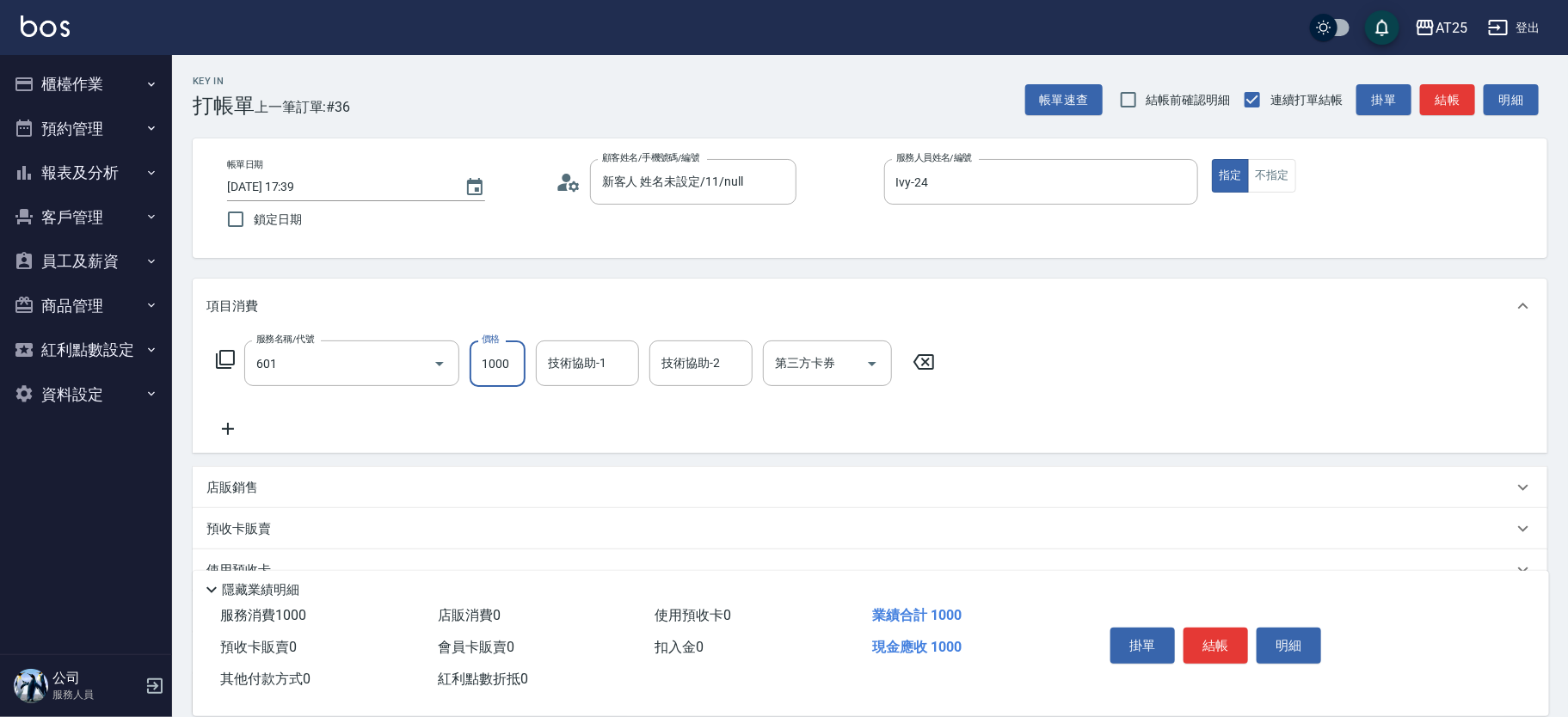
type input "自備護髮(1000上)(601)"
type input "小曼-82"
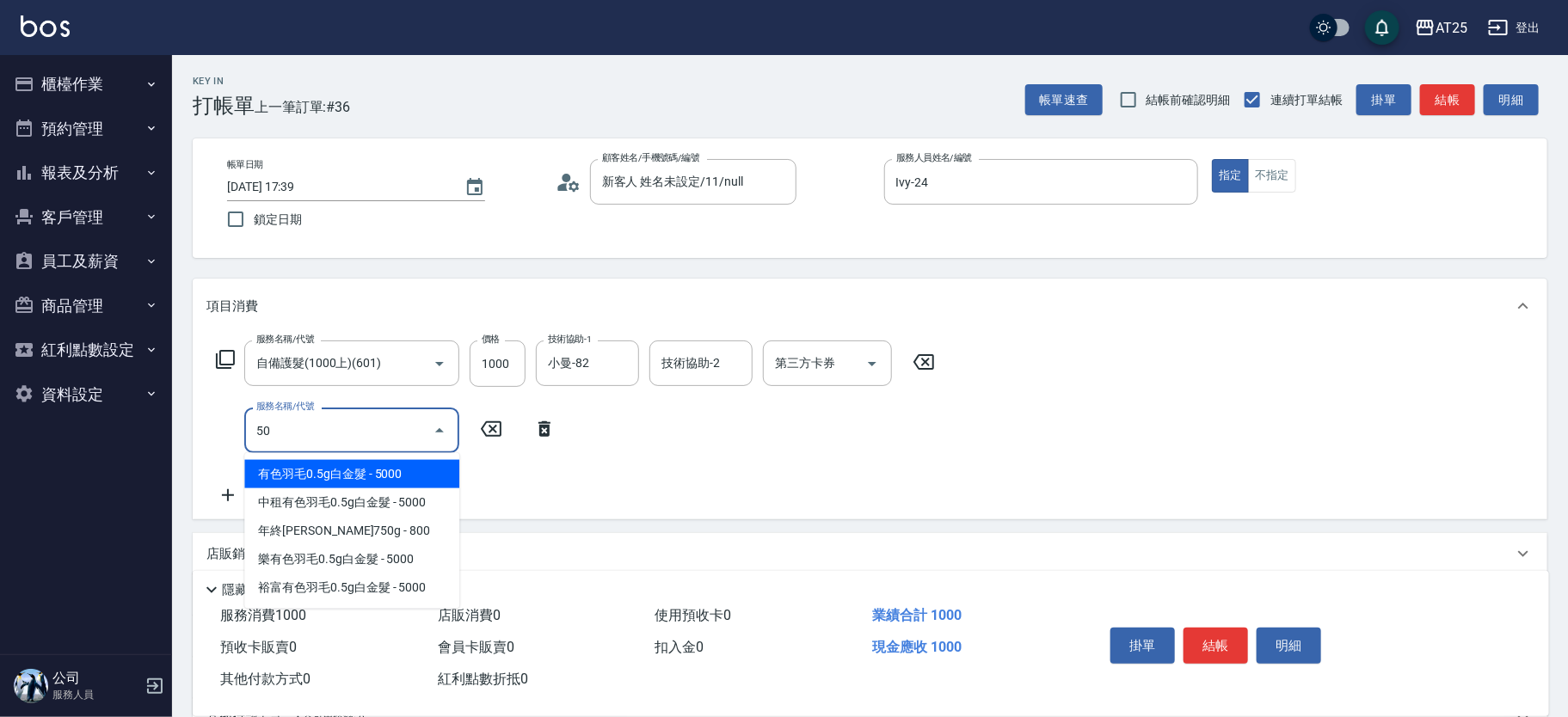
type input "501"
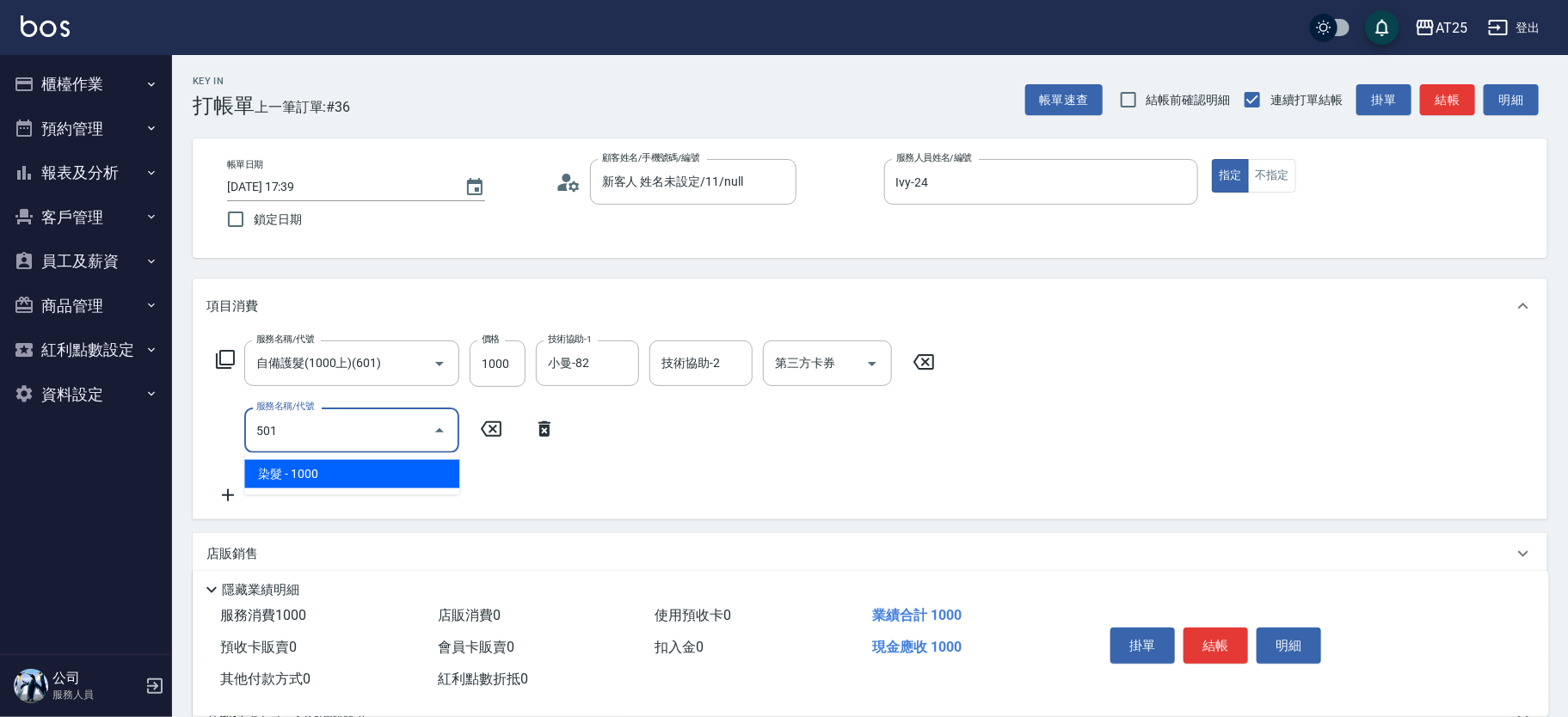
type input "200"
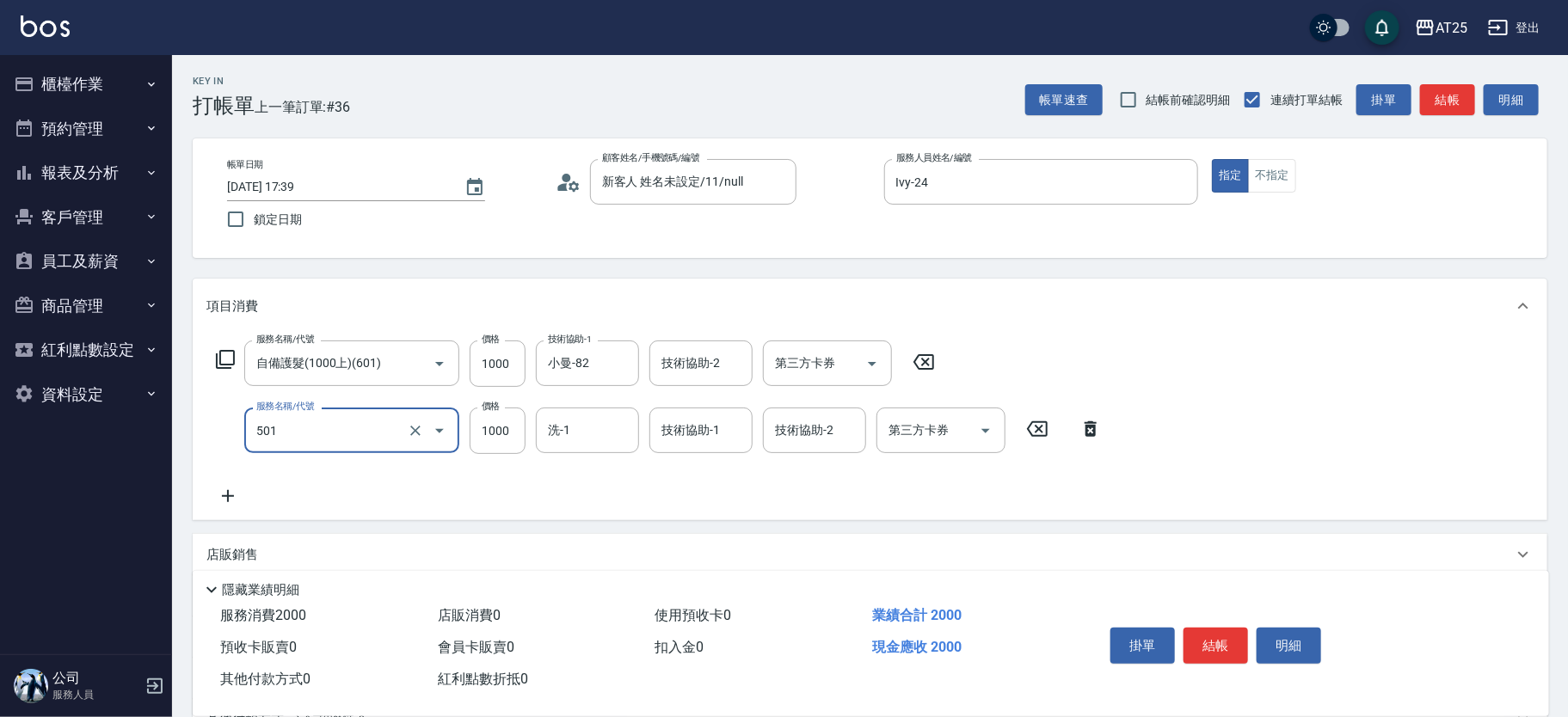
type input "染髮(501)"
type input "100"
type input "150"
type input "250"
type input "1500"
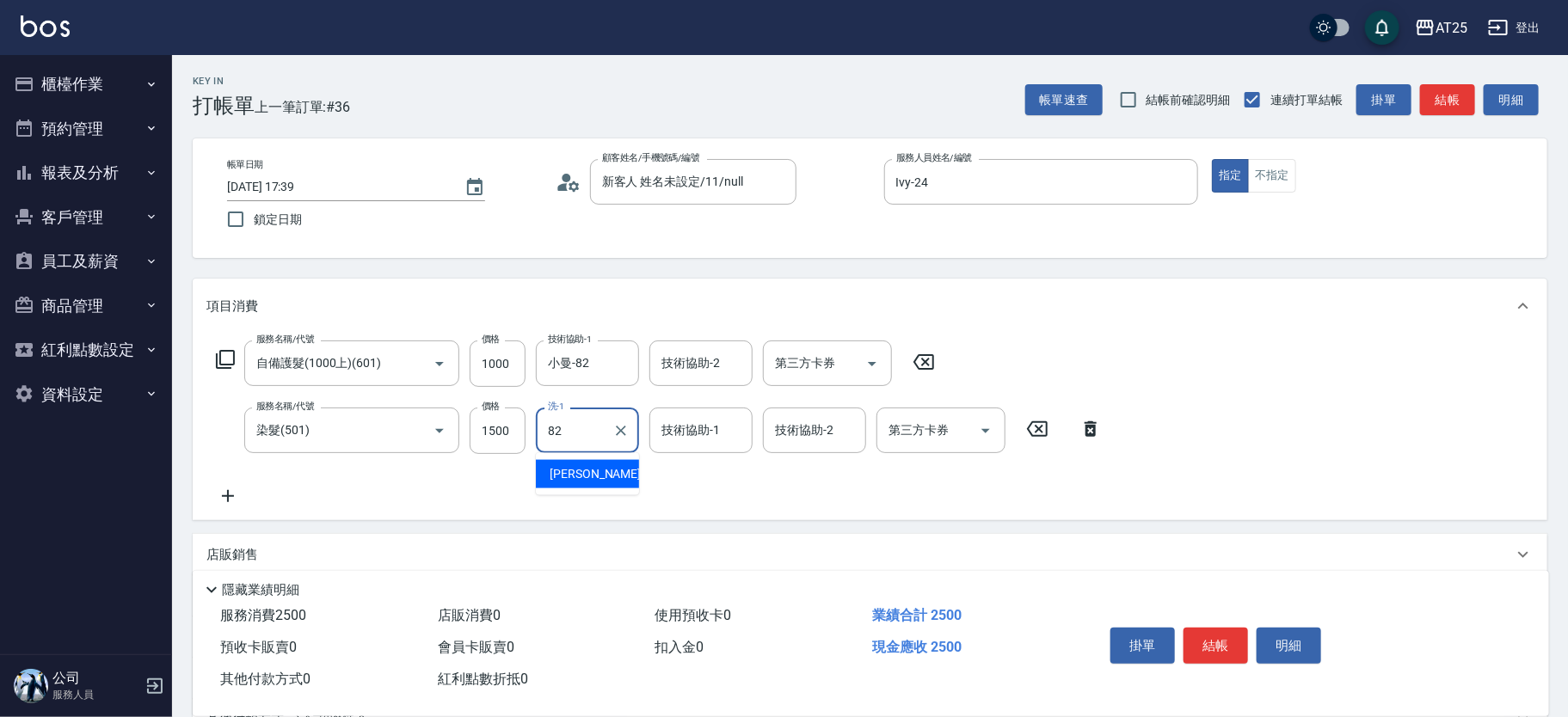
type input "小曼-82"
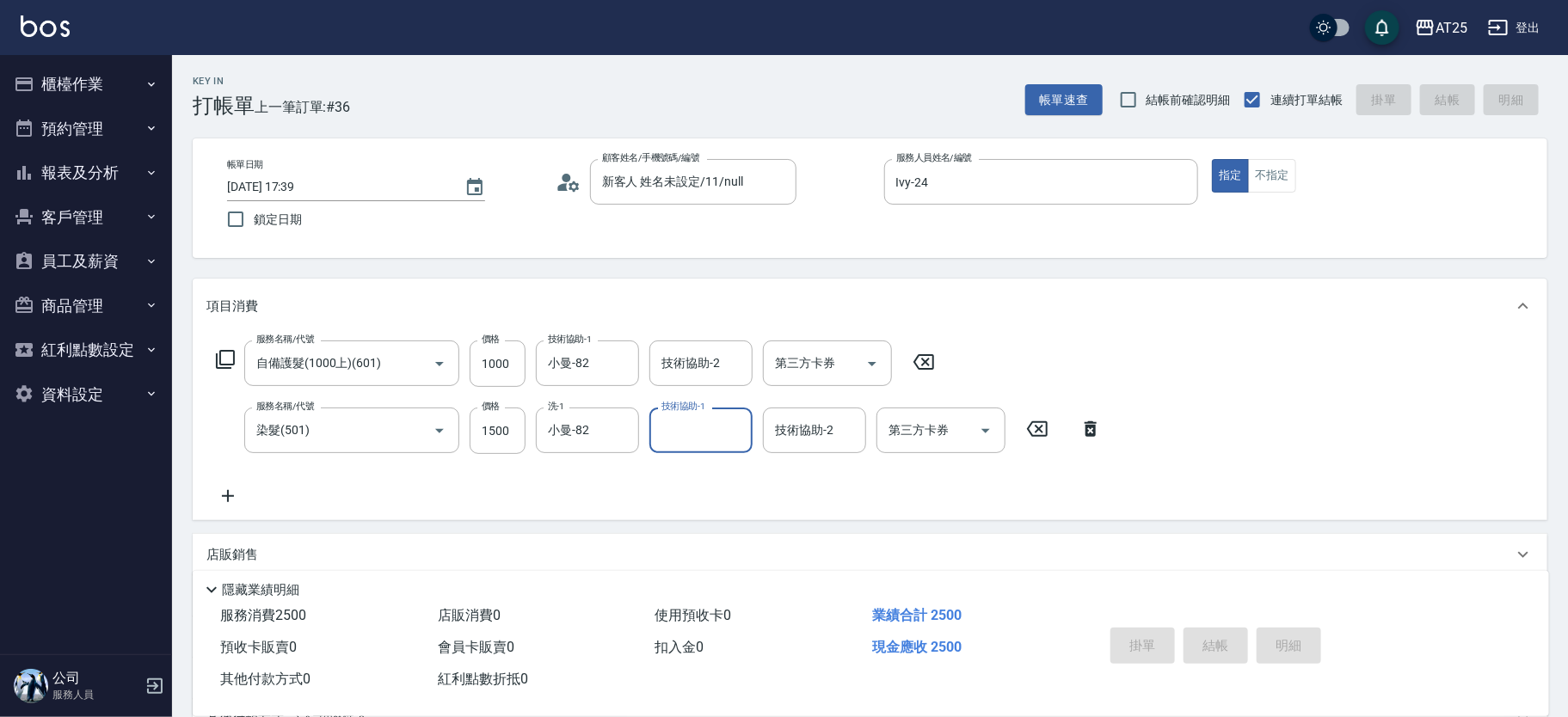
type input "2025/10/04 17:40"
type input "0"
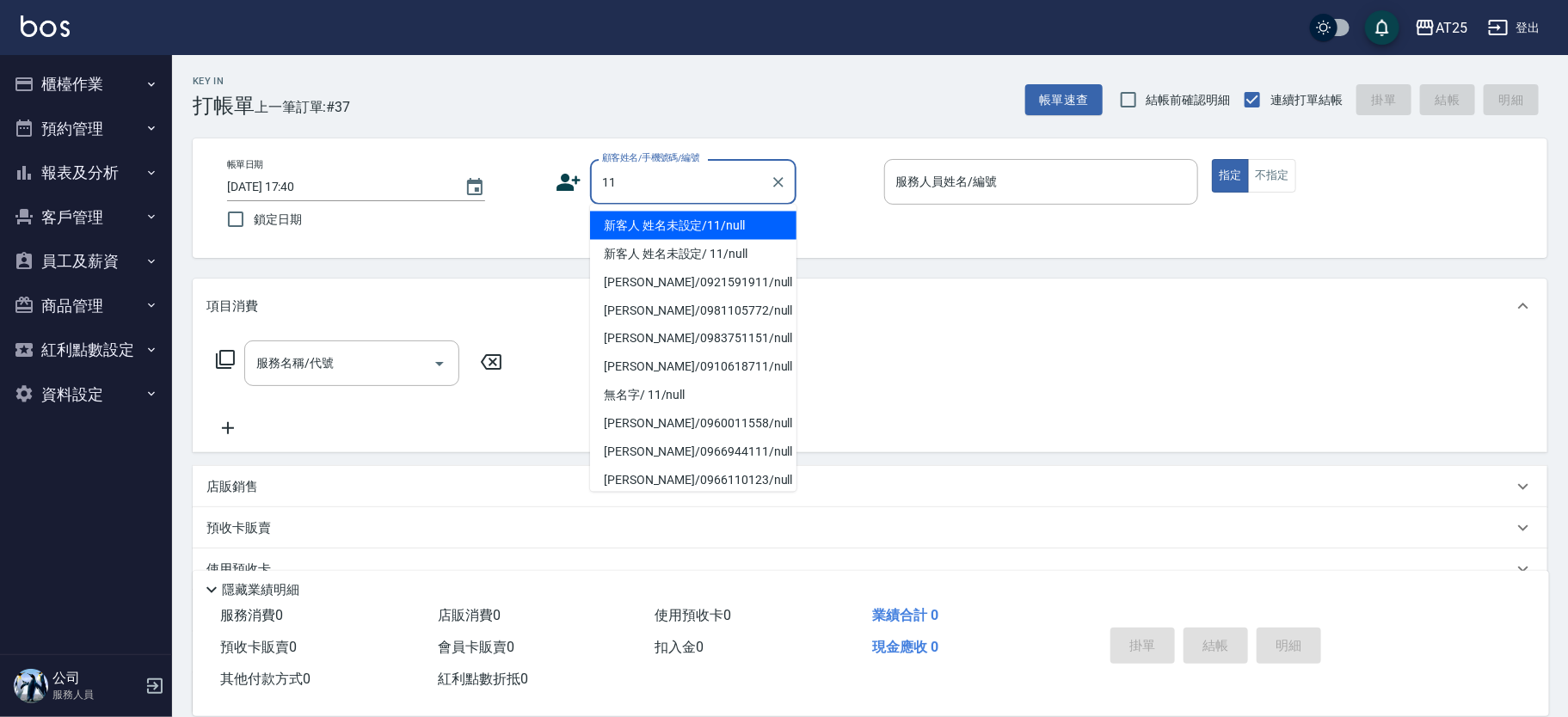
type input "新客人 姓名未設定/11/null"
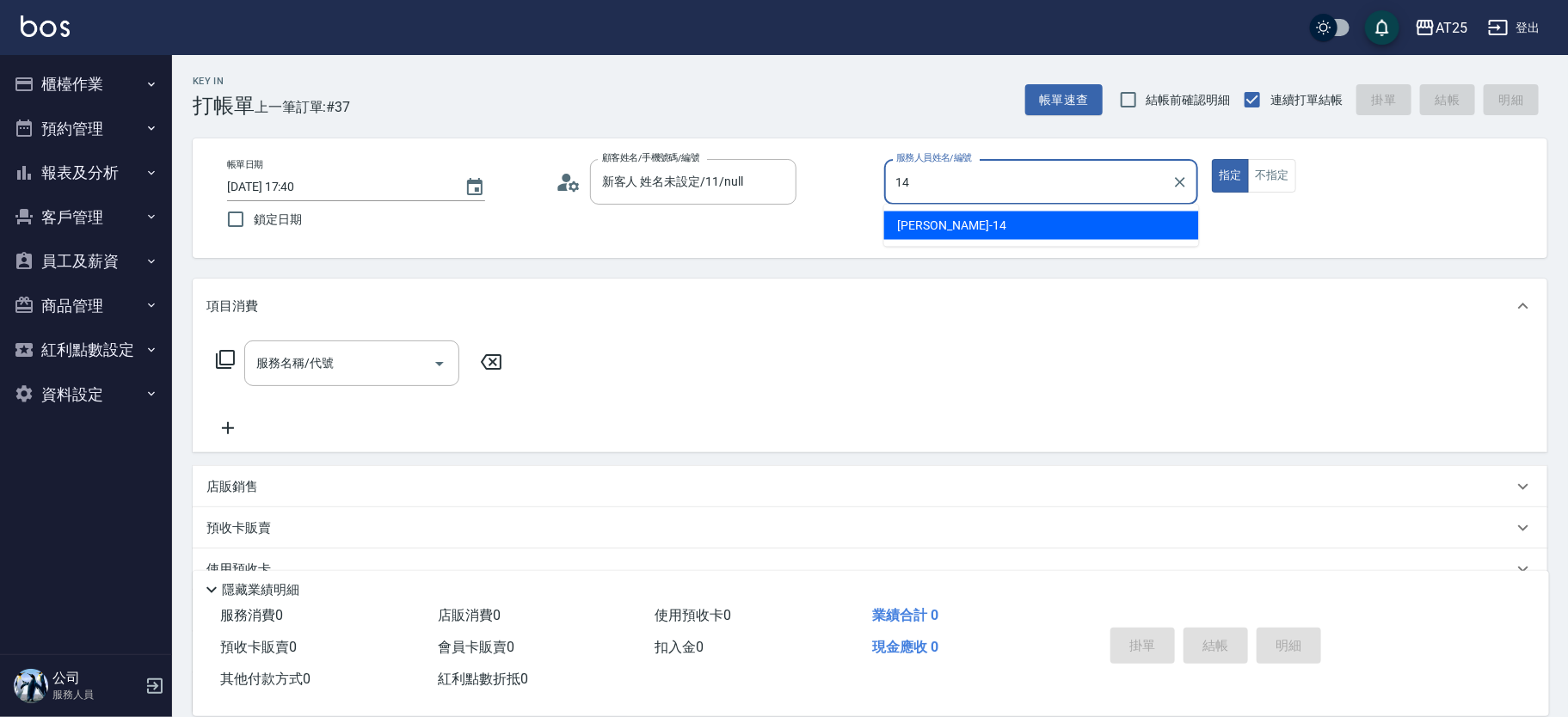
type input "Ken-14"
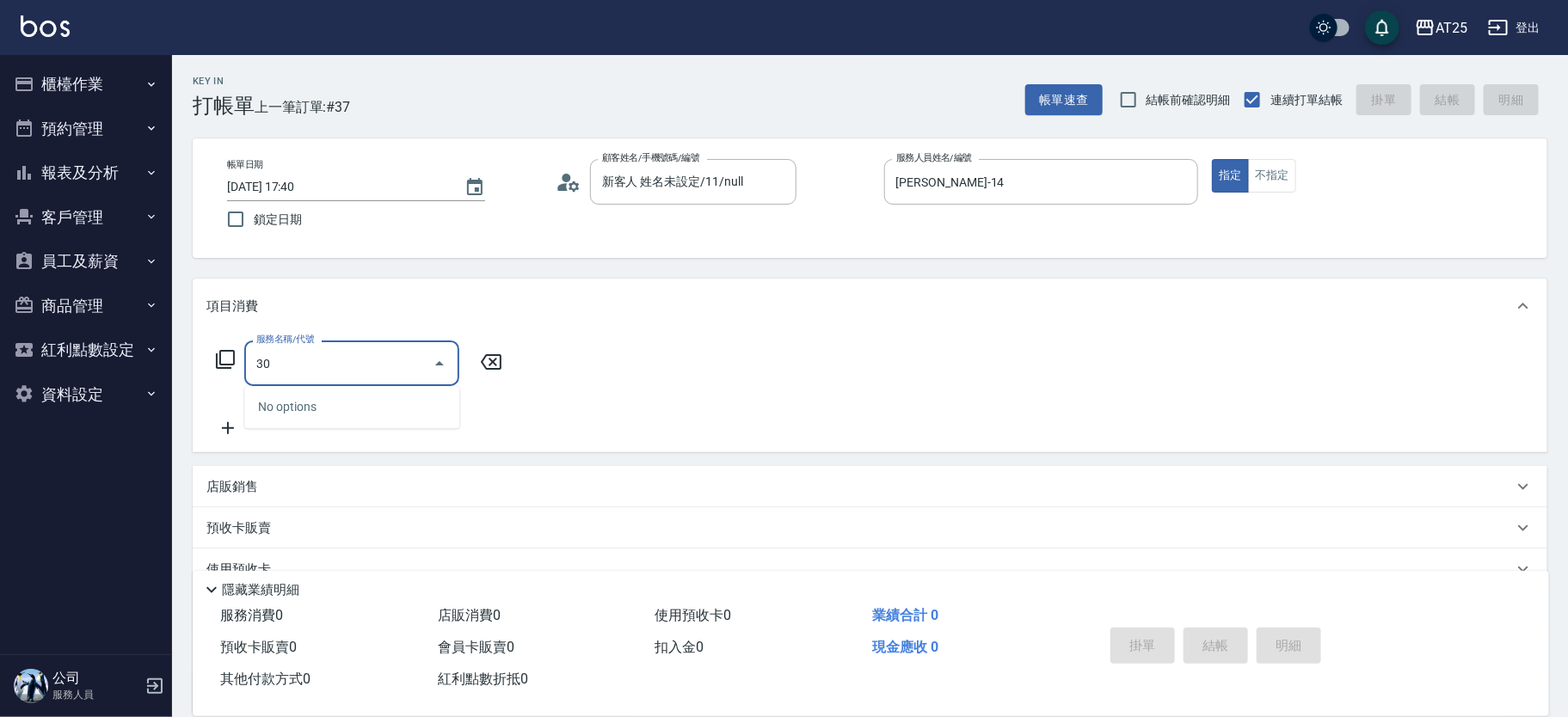
type input "301"
type input "150"
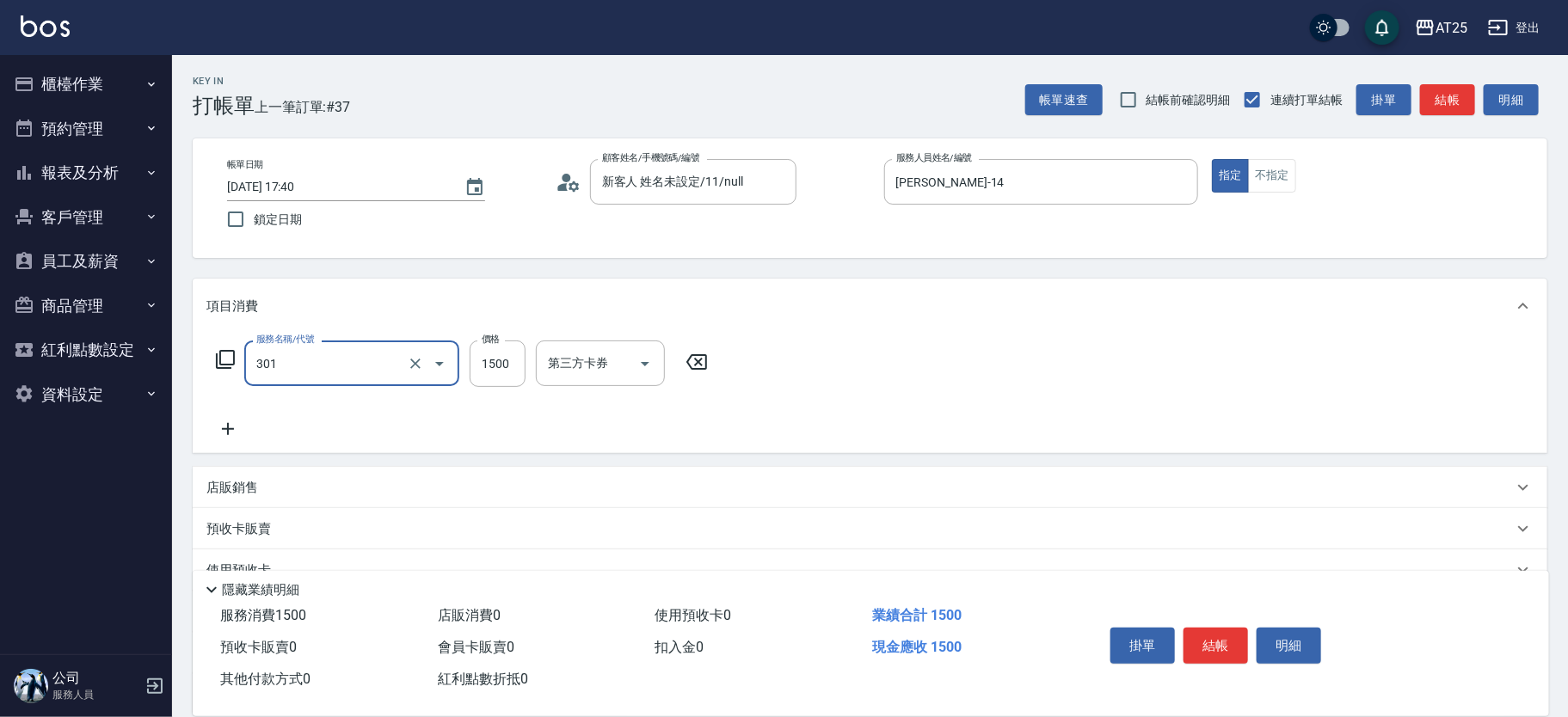
type input "燙髮(301)"
type input "0"
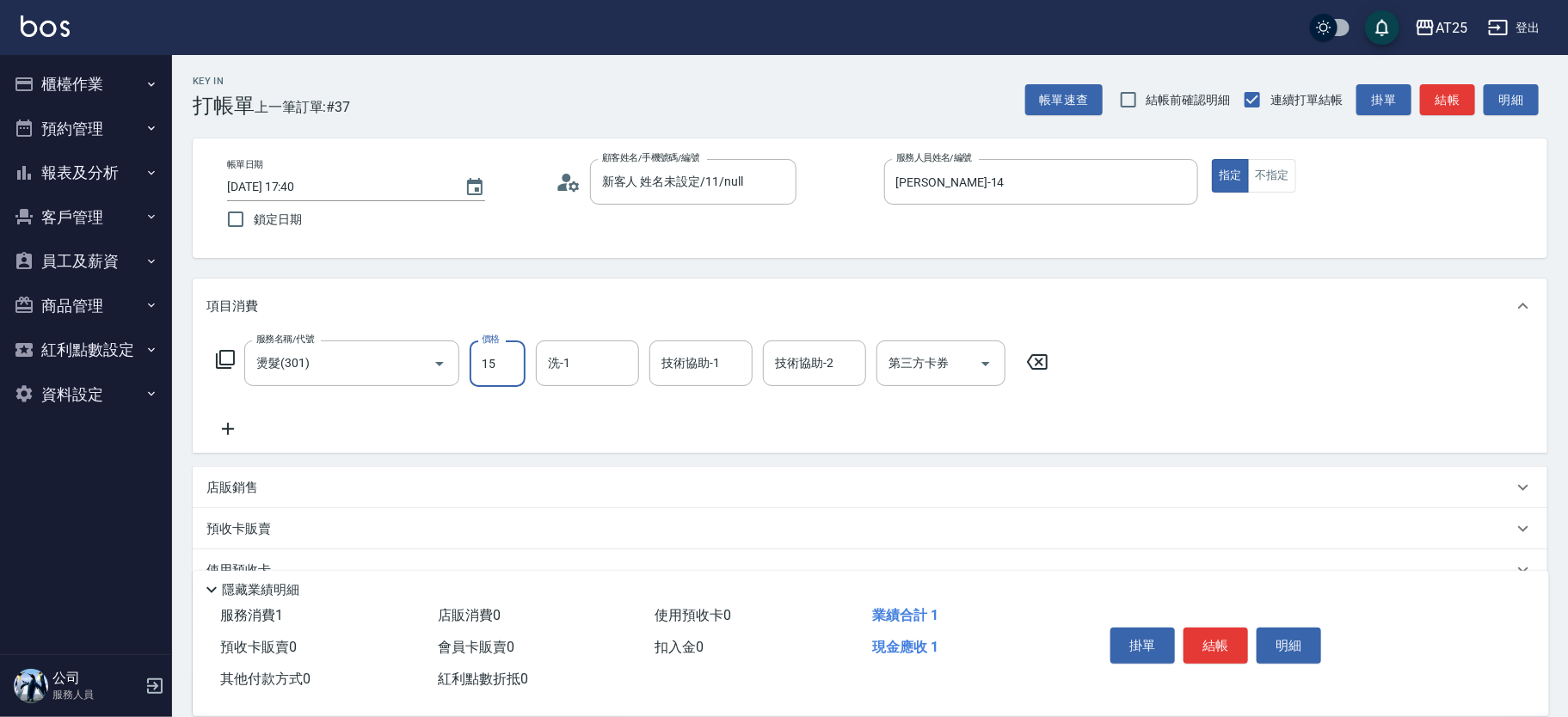
type input "150"
type input "1500"
type input "David-79"
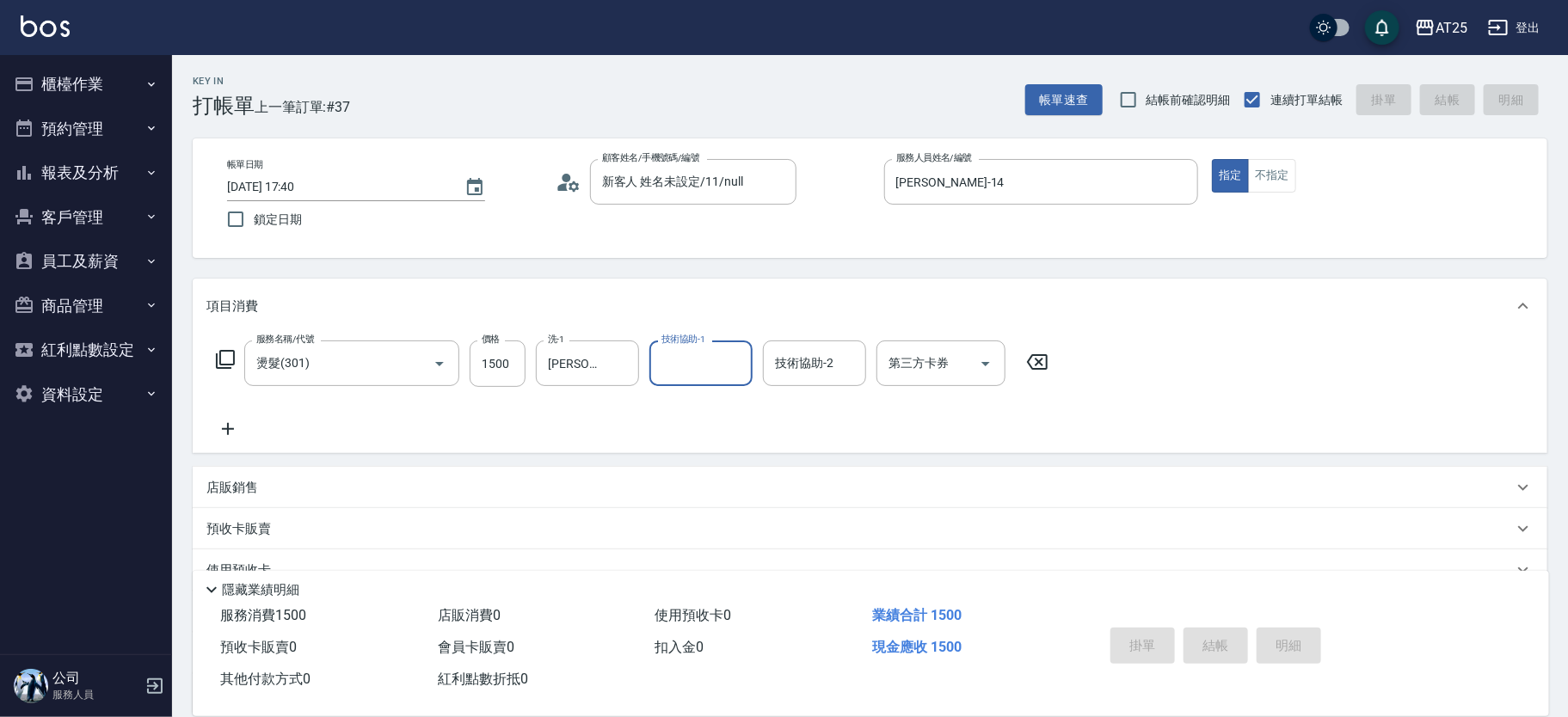
type input "0"
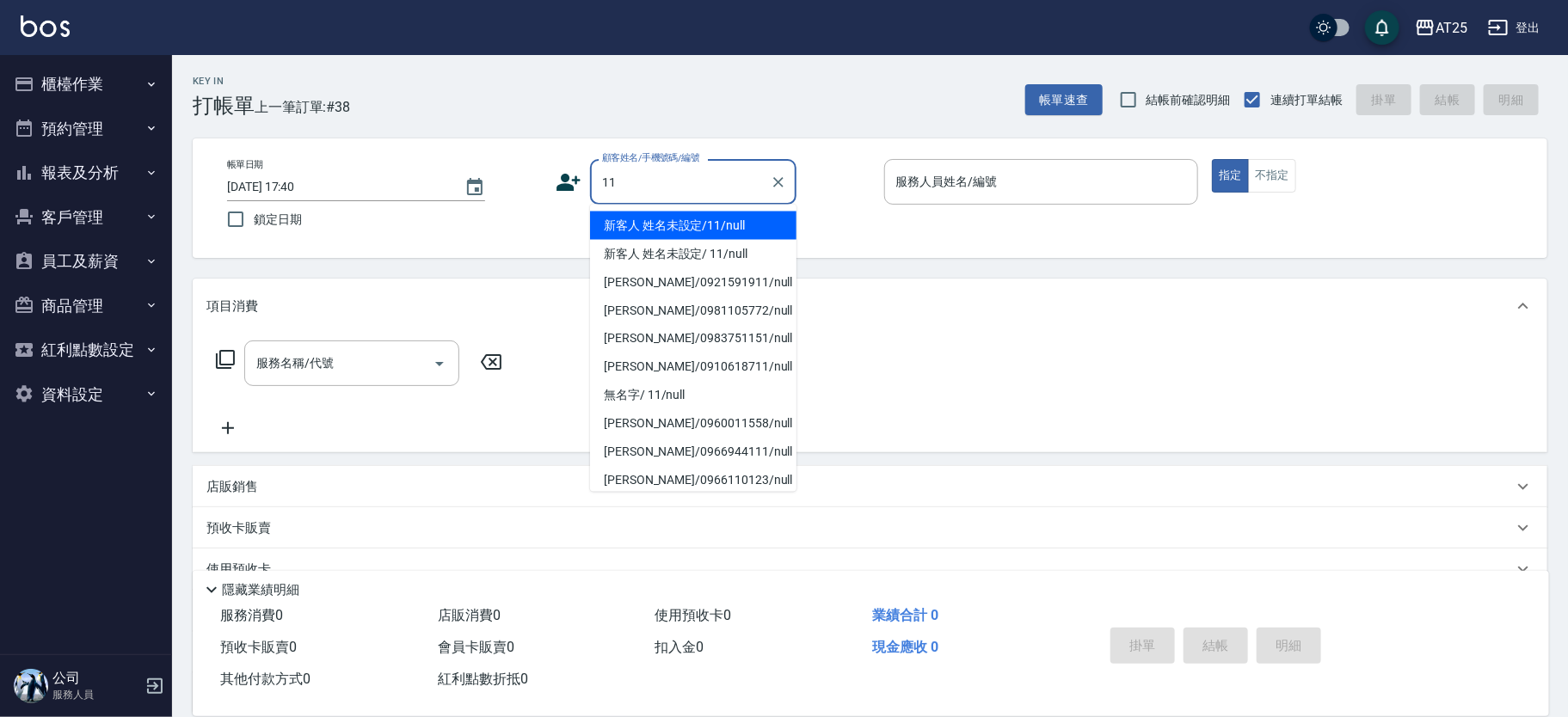
type input "新客人 姓名未設定/11/null"
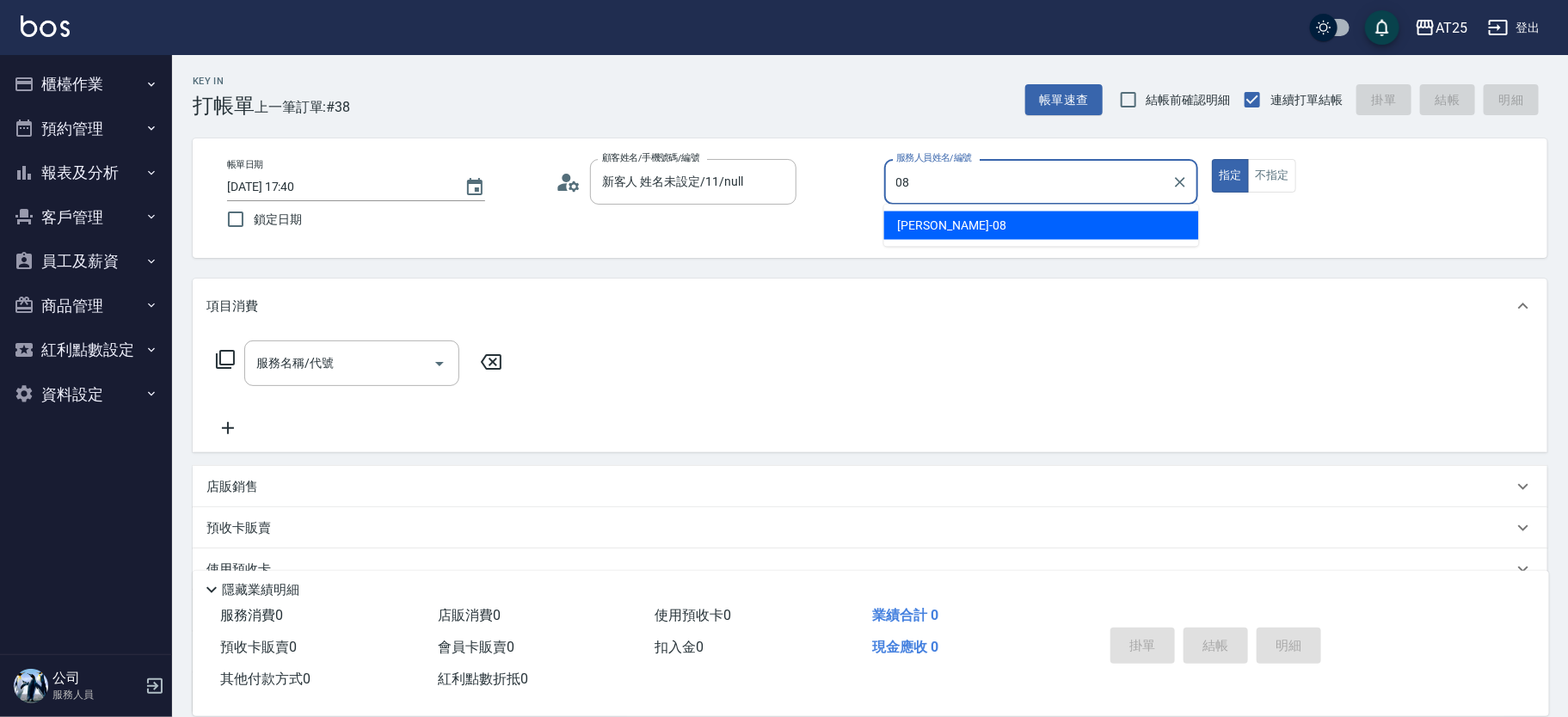
type input "Tony-08"
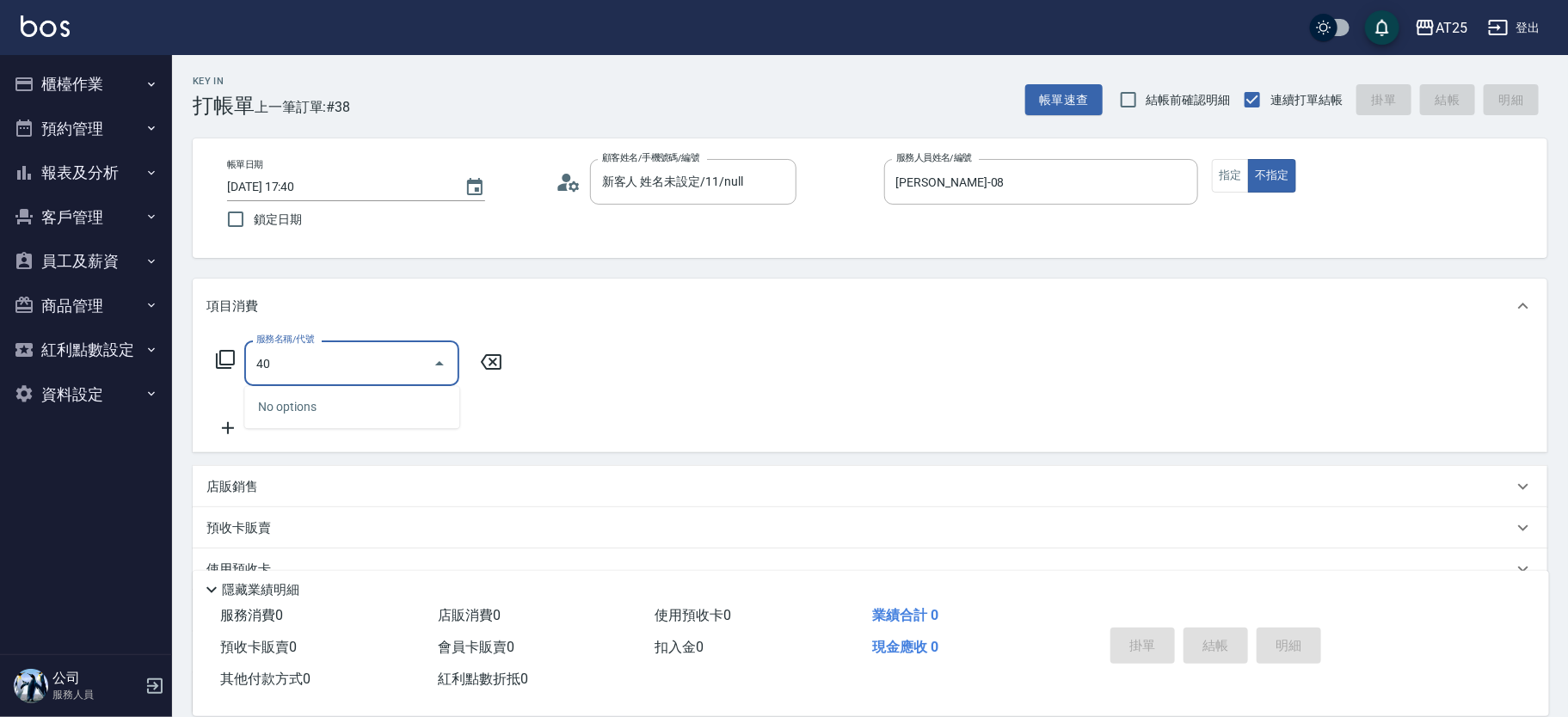
type input "401"
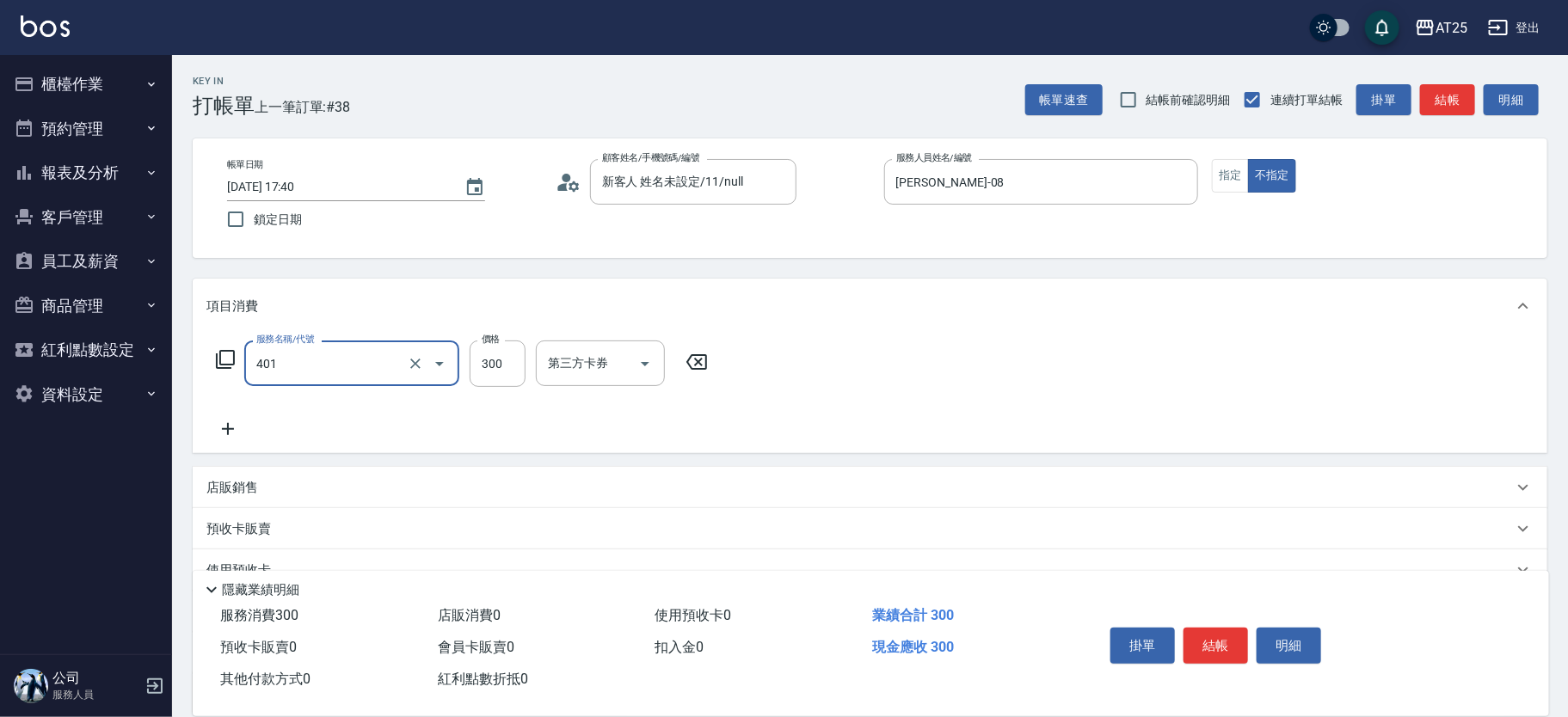
type input "30"
type input "剪髮(401)"
type input "0"
type input "40"
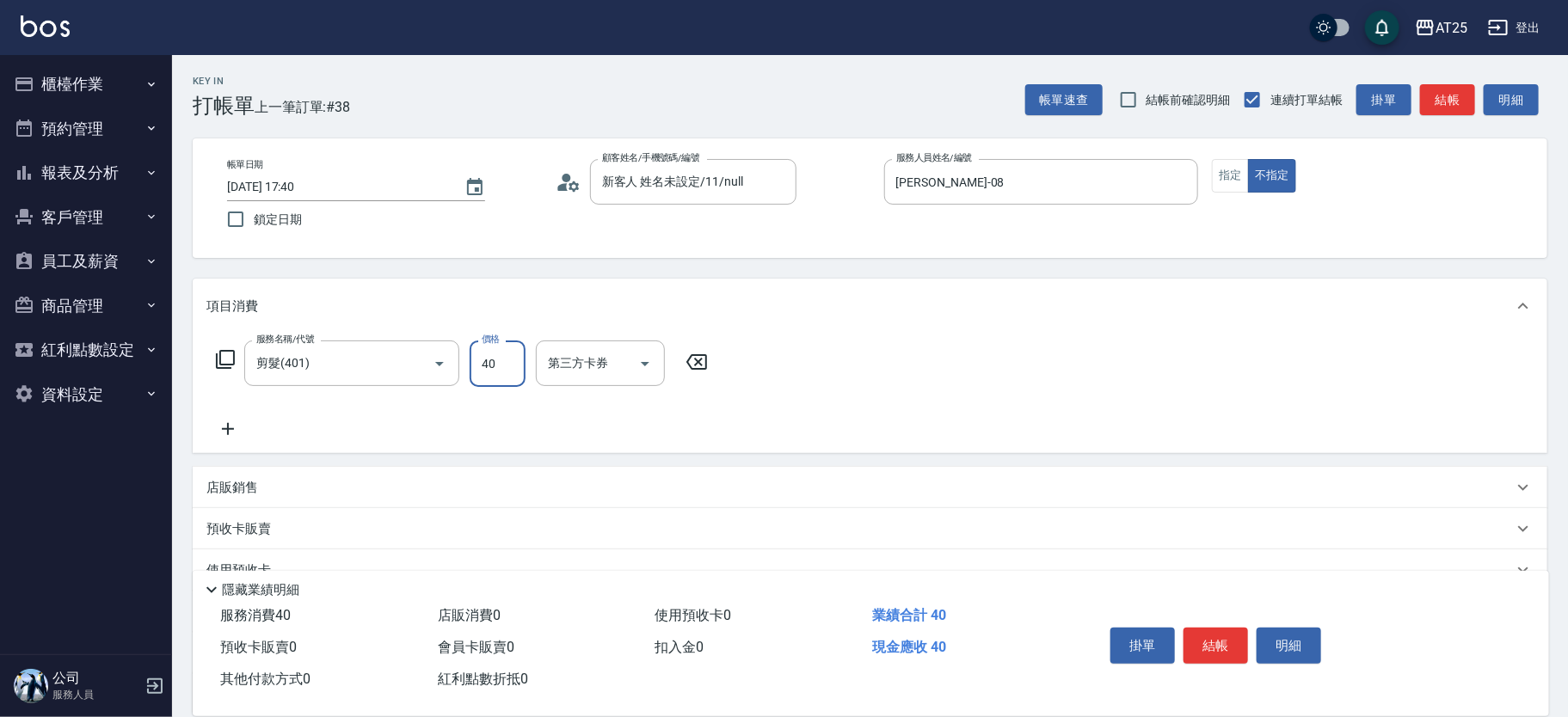
type input "400"
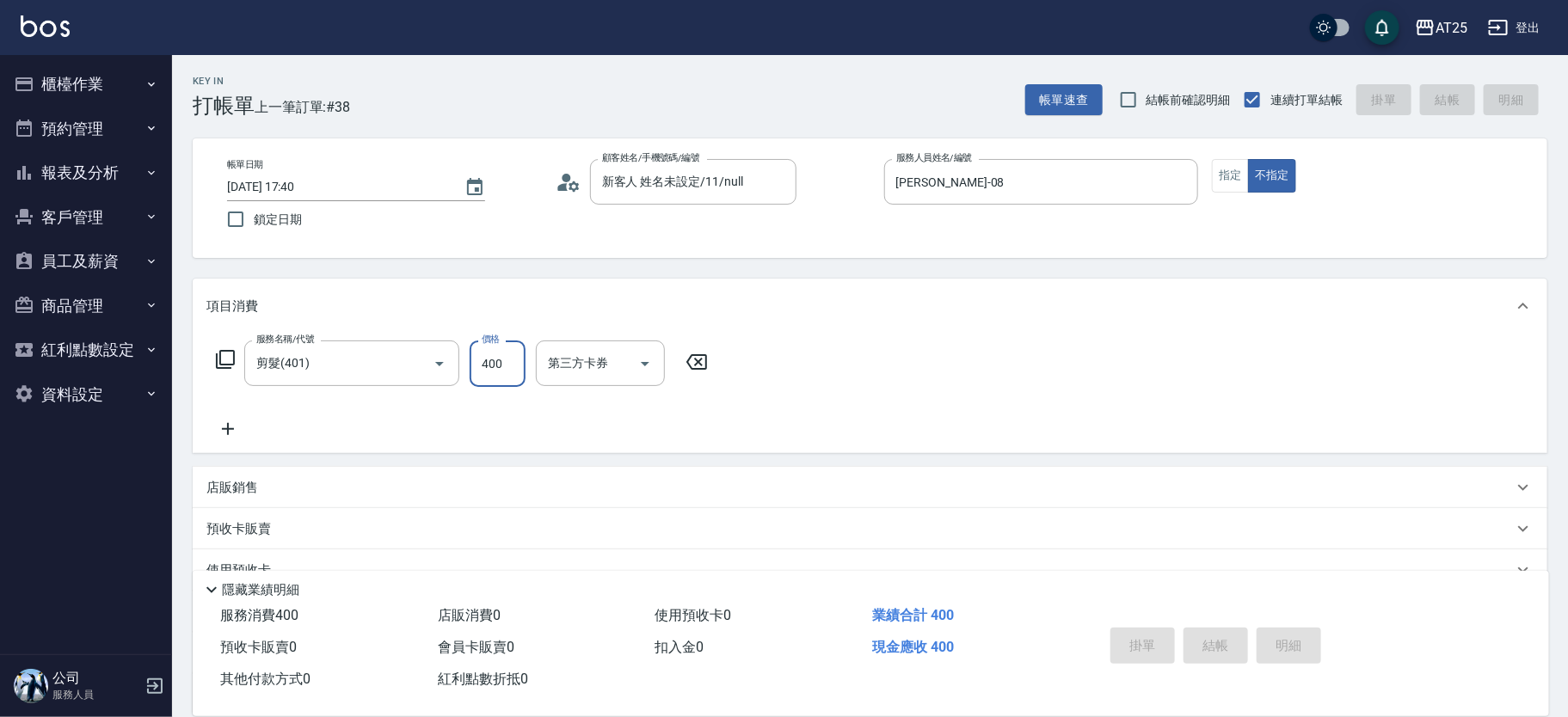
type input "2025/10/04 17:46"
type input "0"
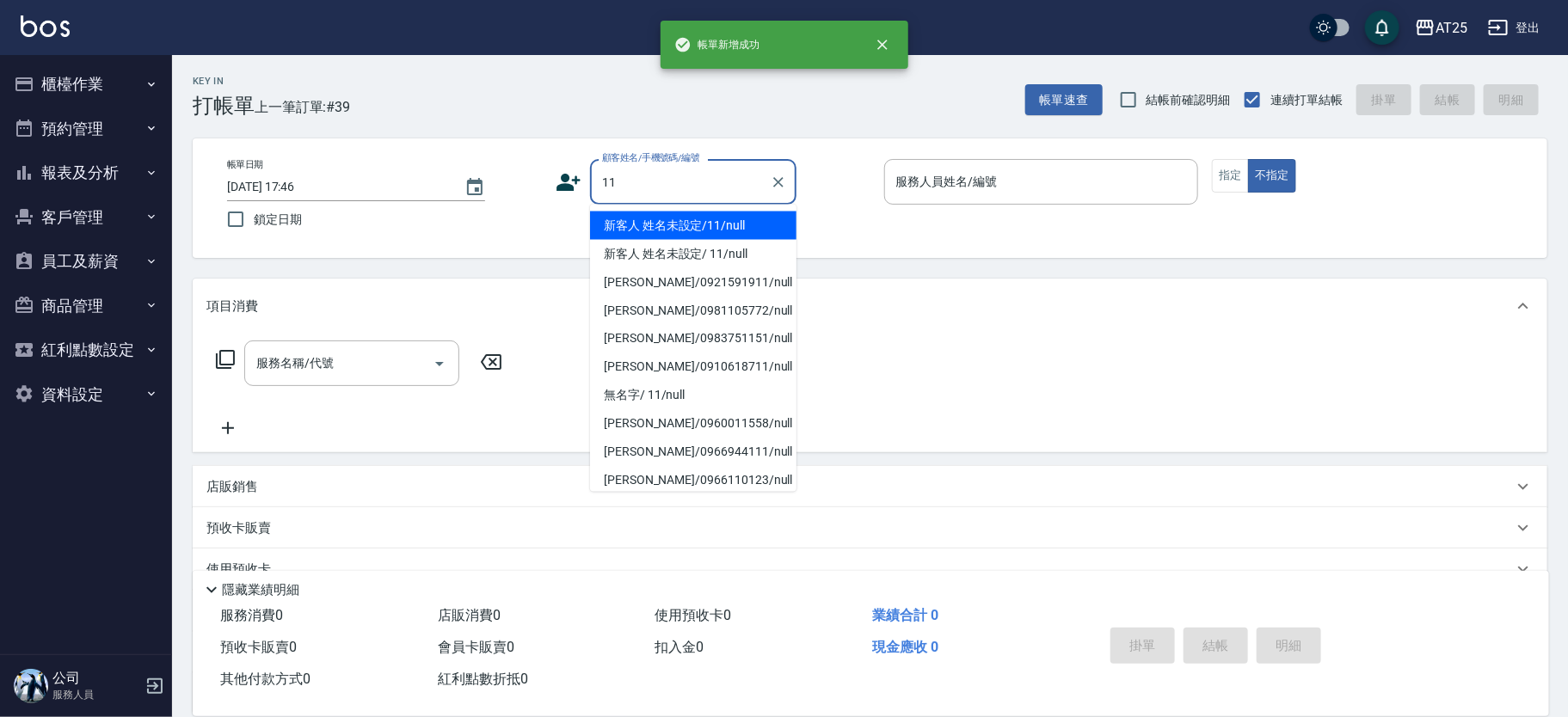
type input "新客人 姓名未設定/11/null"
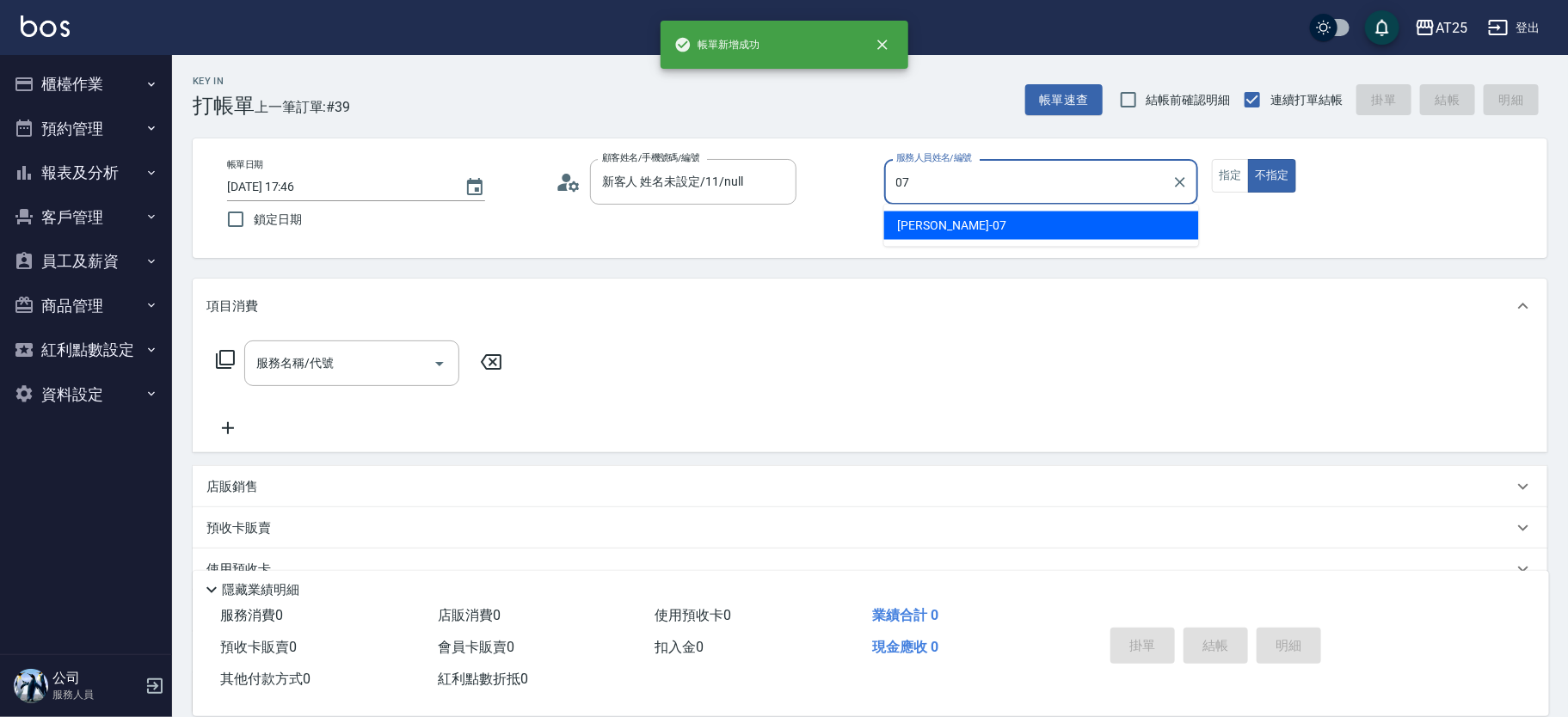
type input "Cooper-07"
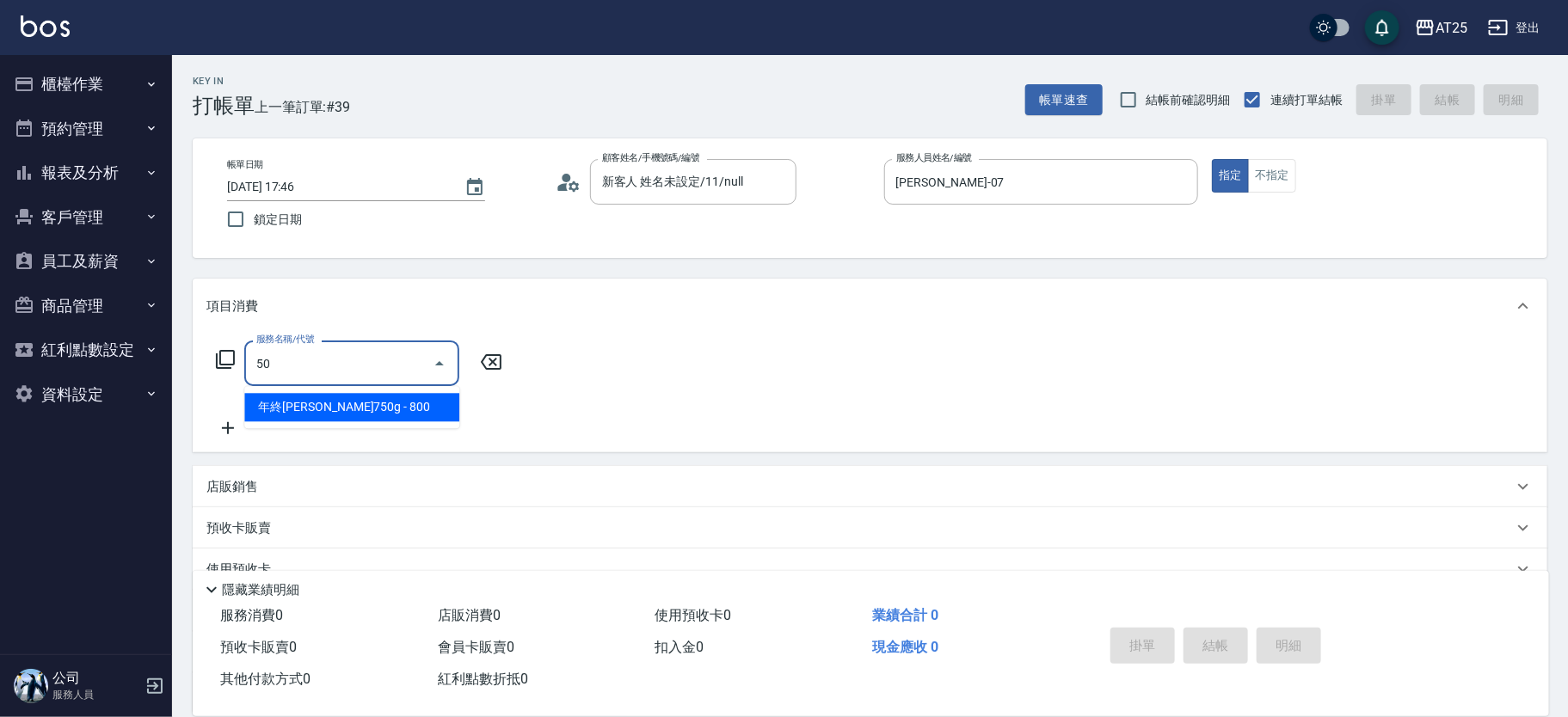
type input "501"
type input "100"
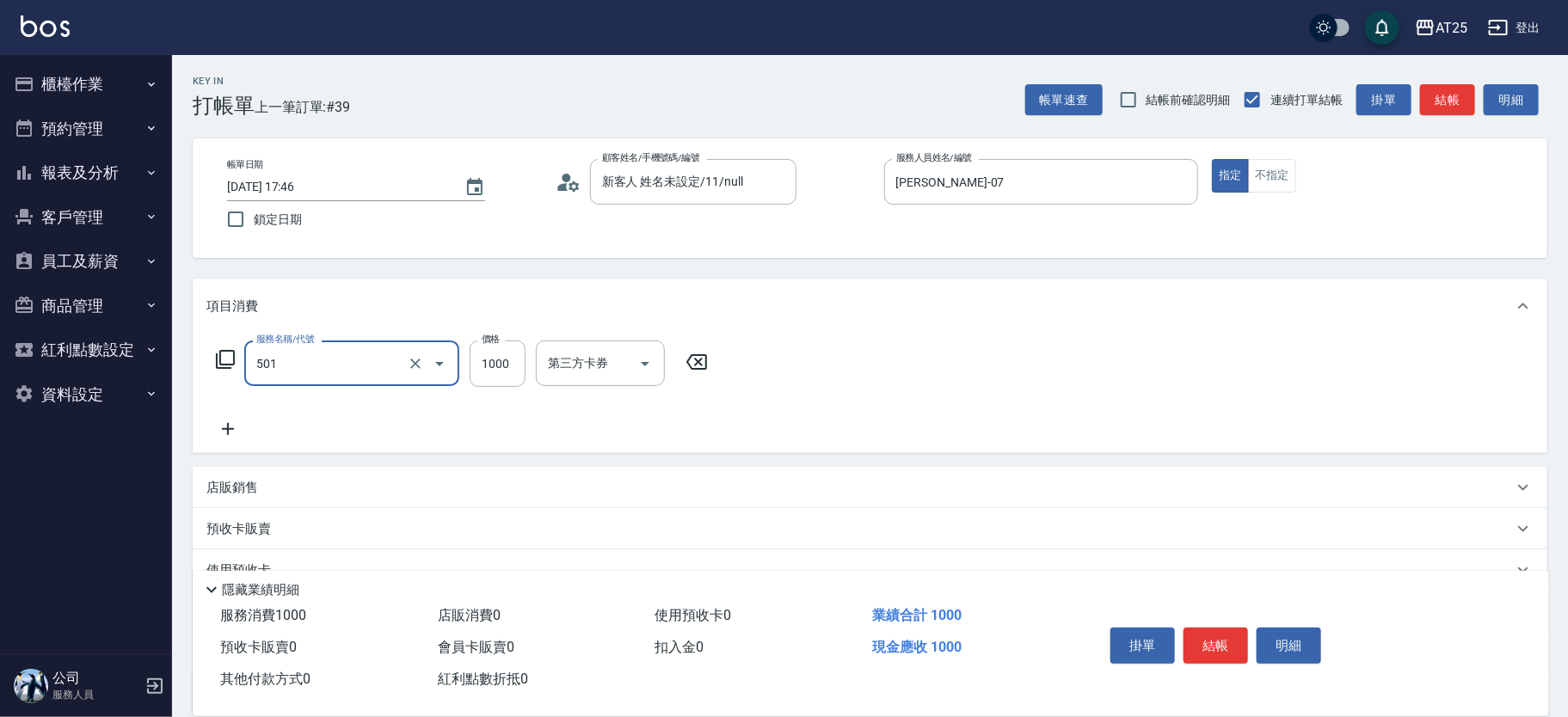
type input "染髮(501)"
type input "0"
type input "16"
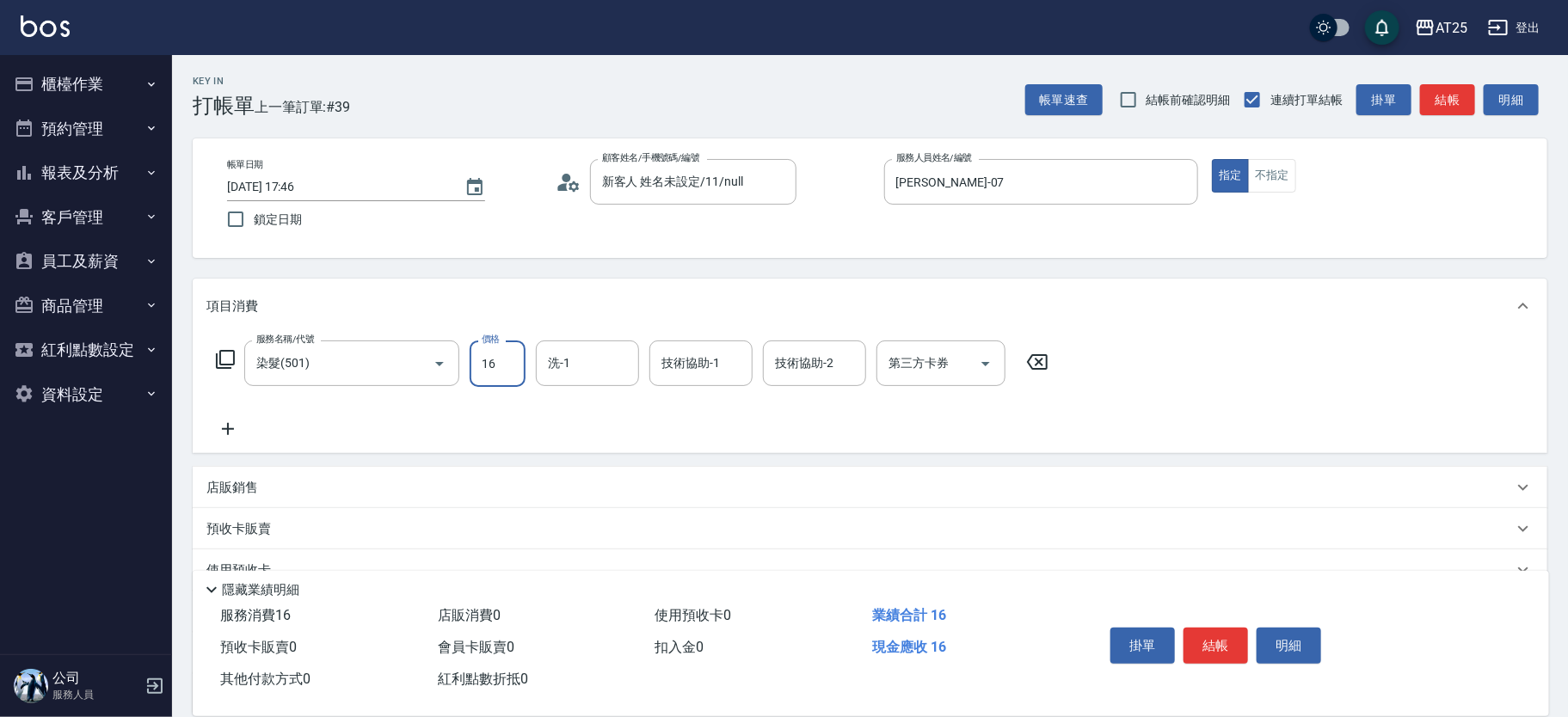
type input "10"
type input "1680"
type input "160"
type input "1680"
type input "小u-77"
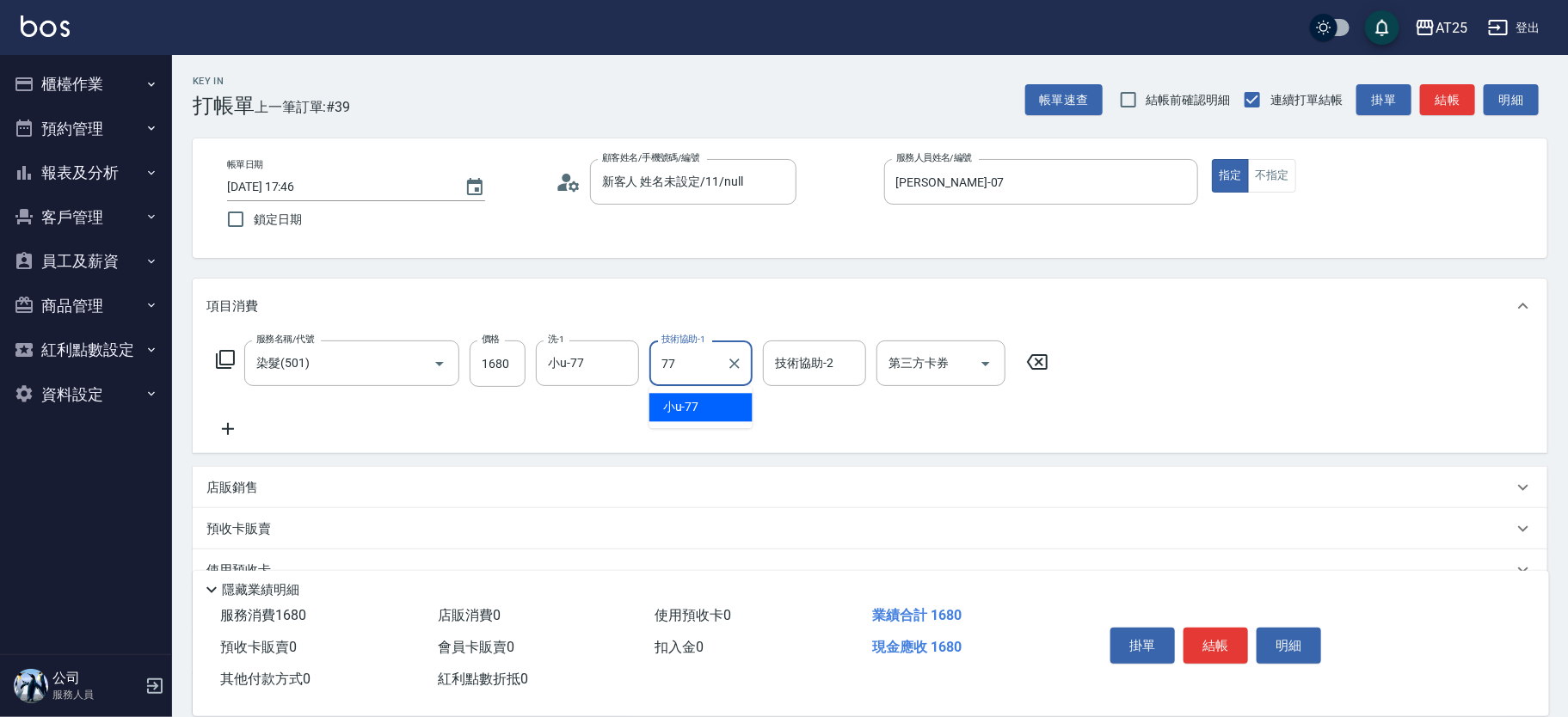
type input "小u-77"
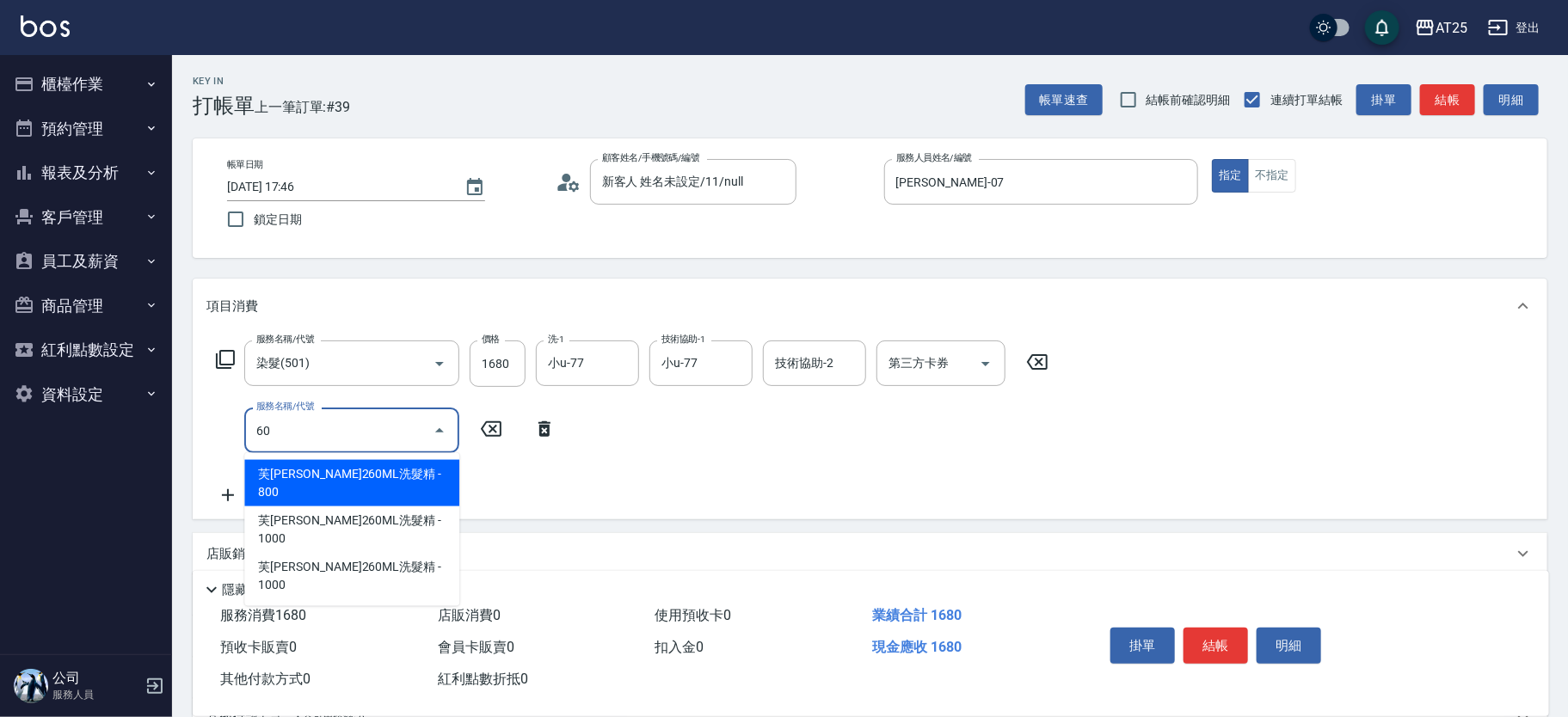
type input "601"
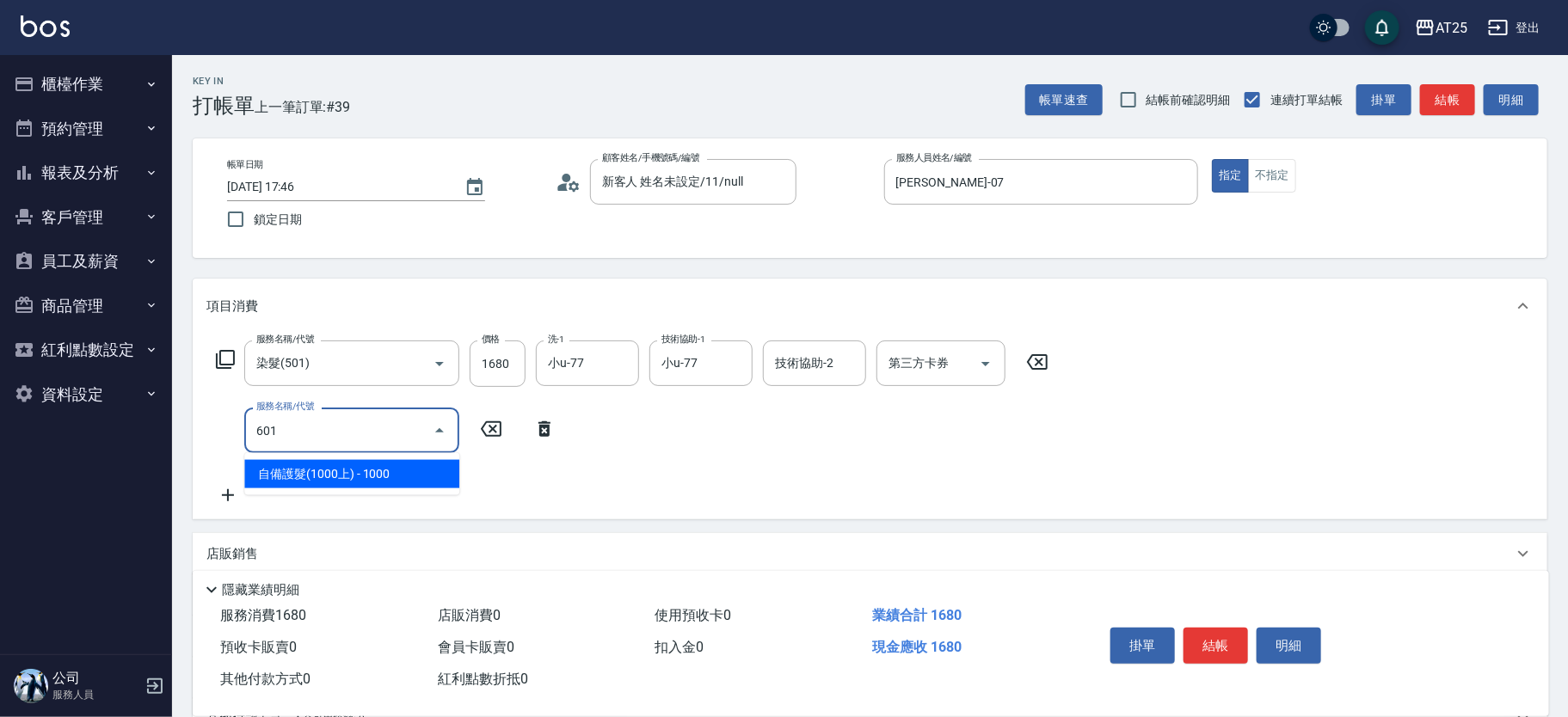
type input "260"
type input "自備護髮(1000上)(601)"
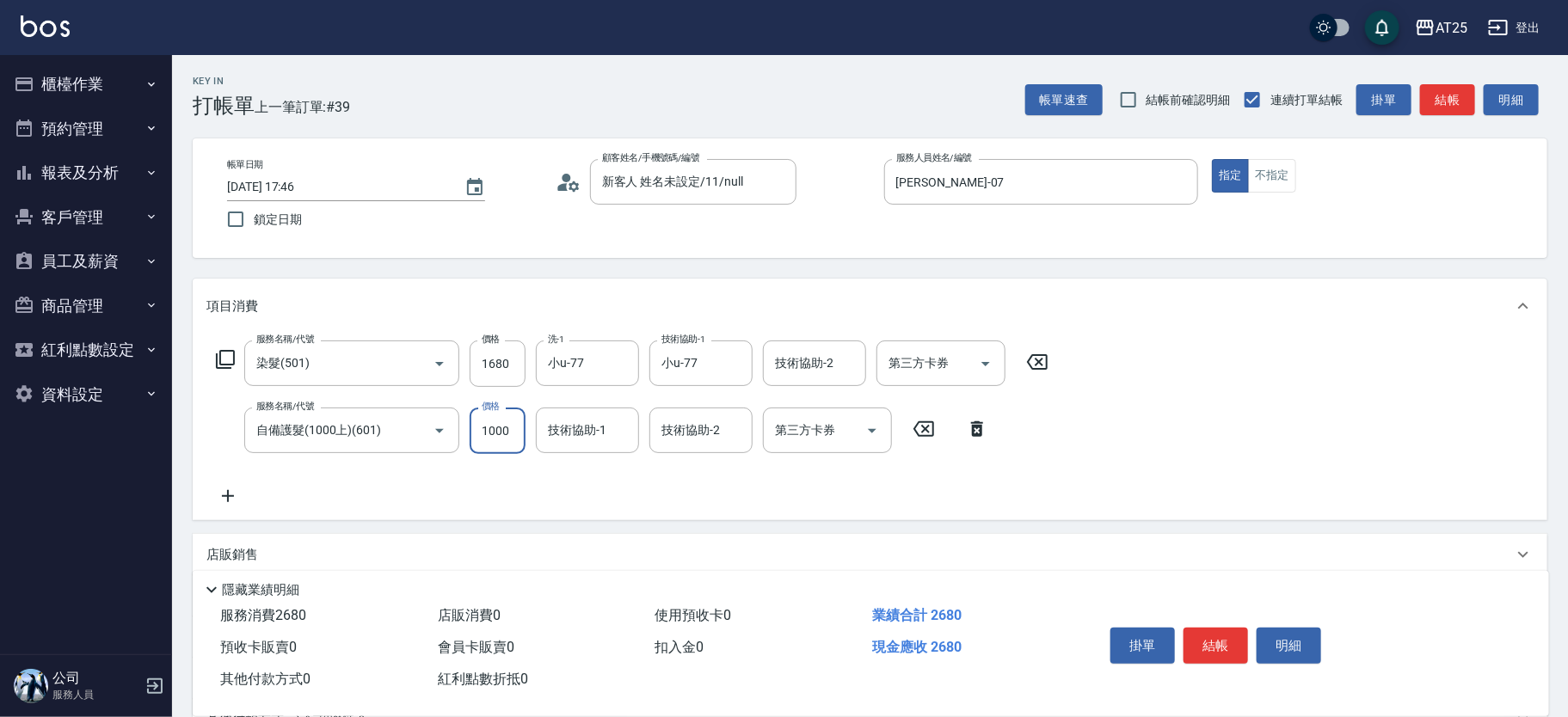
type input "160"
type input "180"
type input "340"
type input "1800"
type input "小u-77"
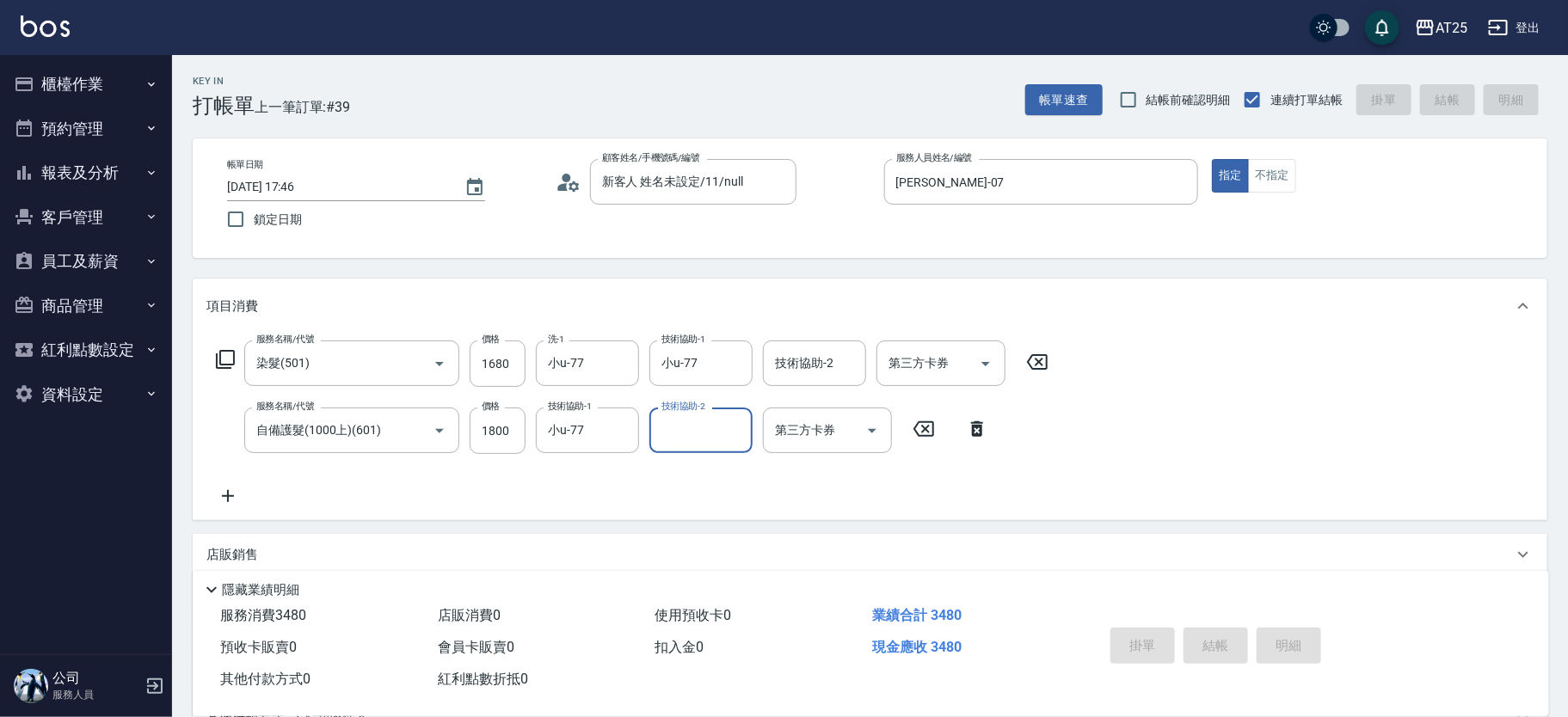
type input "2025/10/04 17:47"
type input "0"
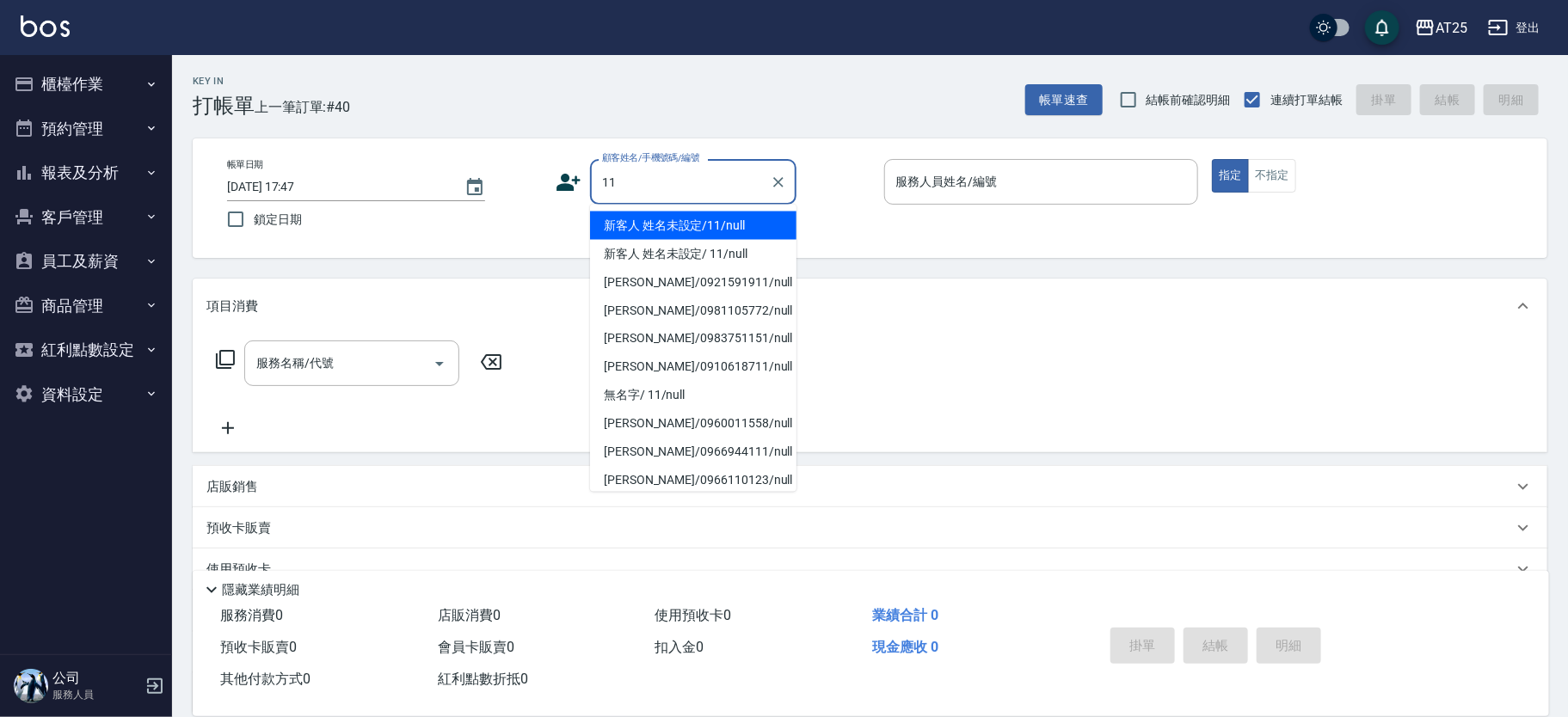
type input "新客人 姓名未設定/11/null"
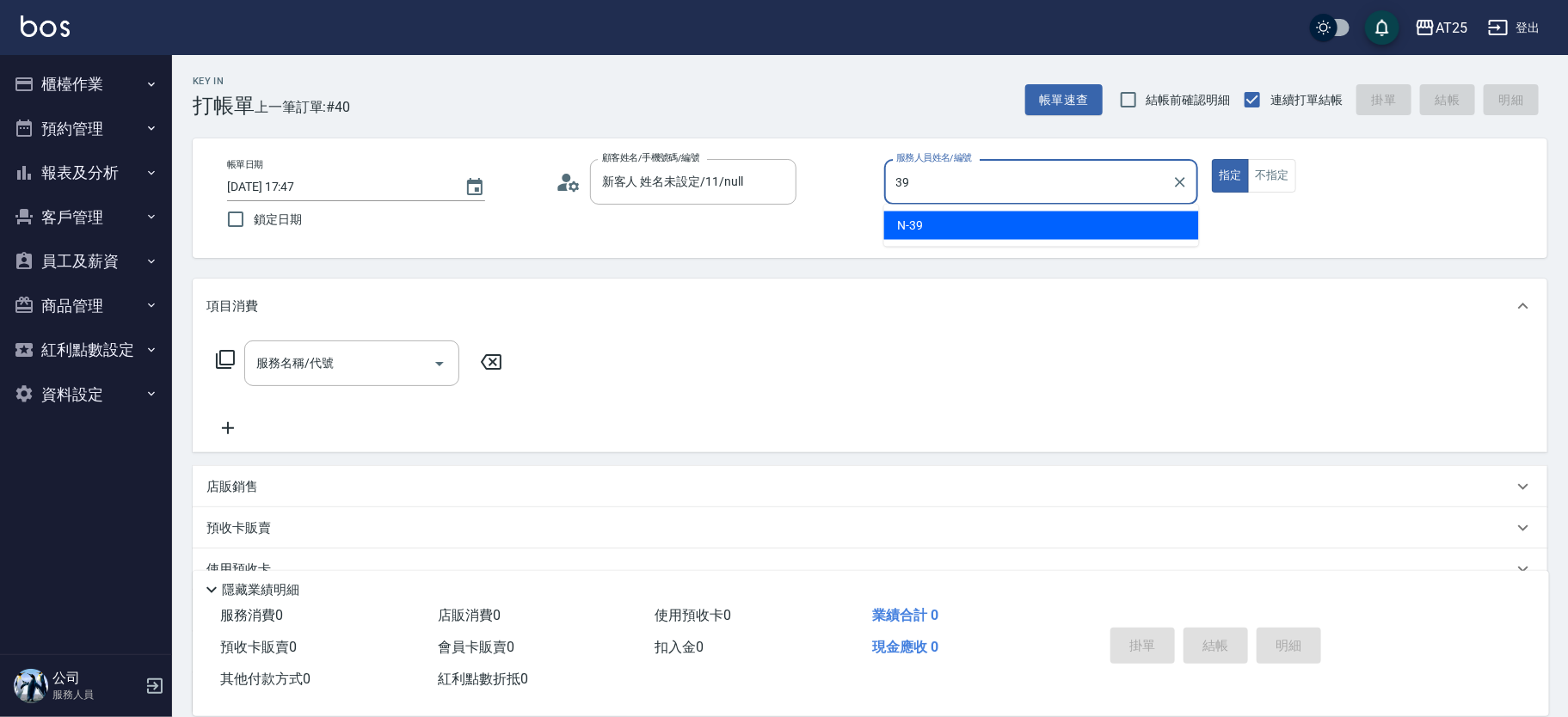
type input "N-39"
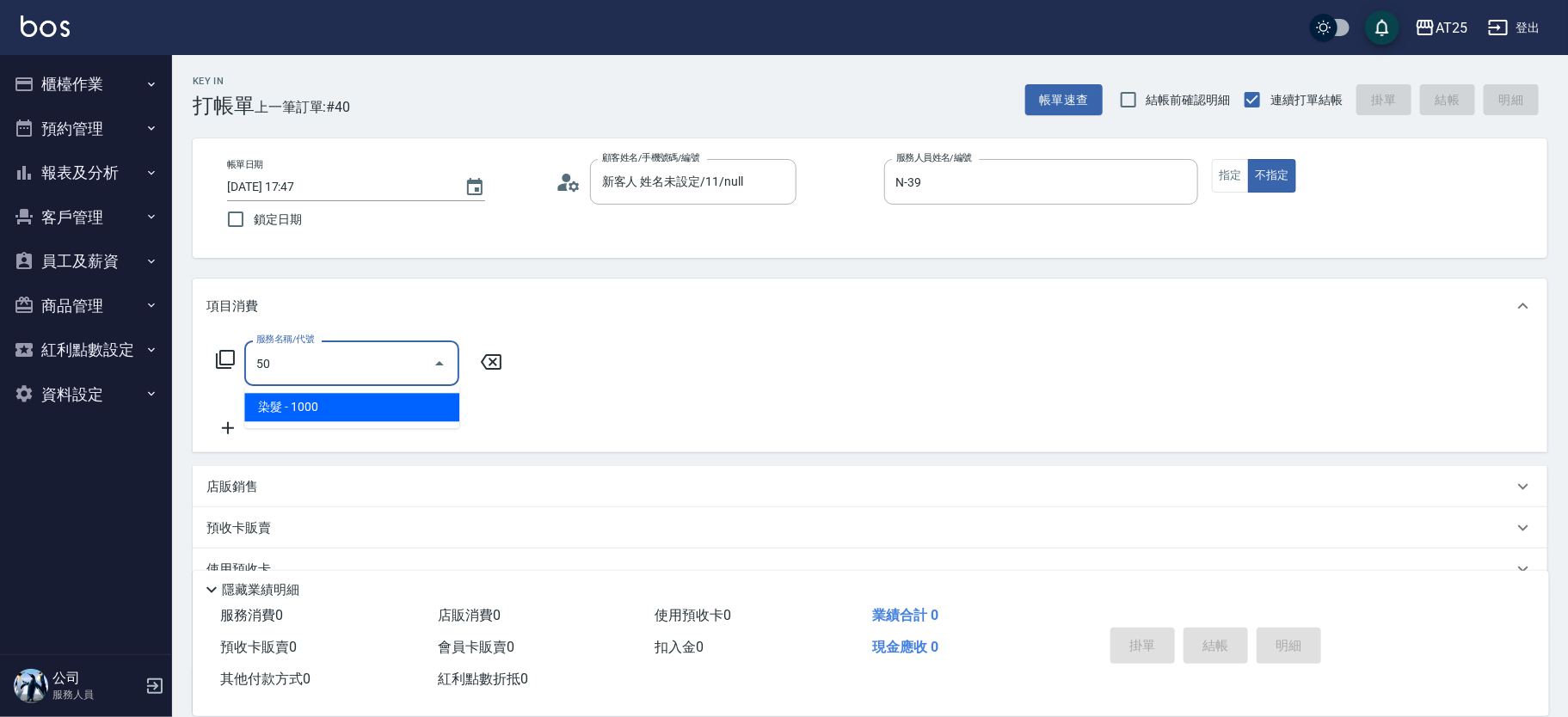
type input "501"
type input "100"
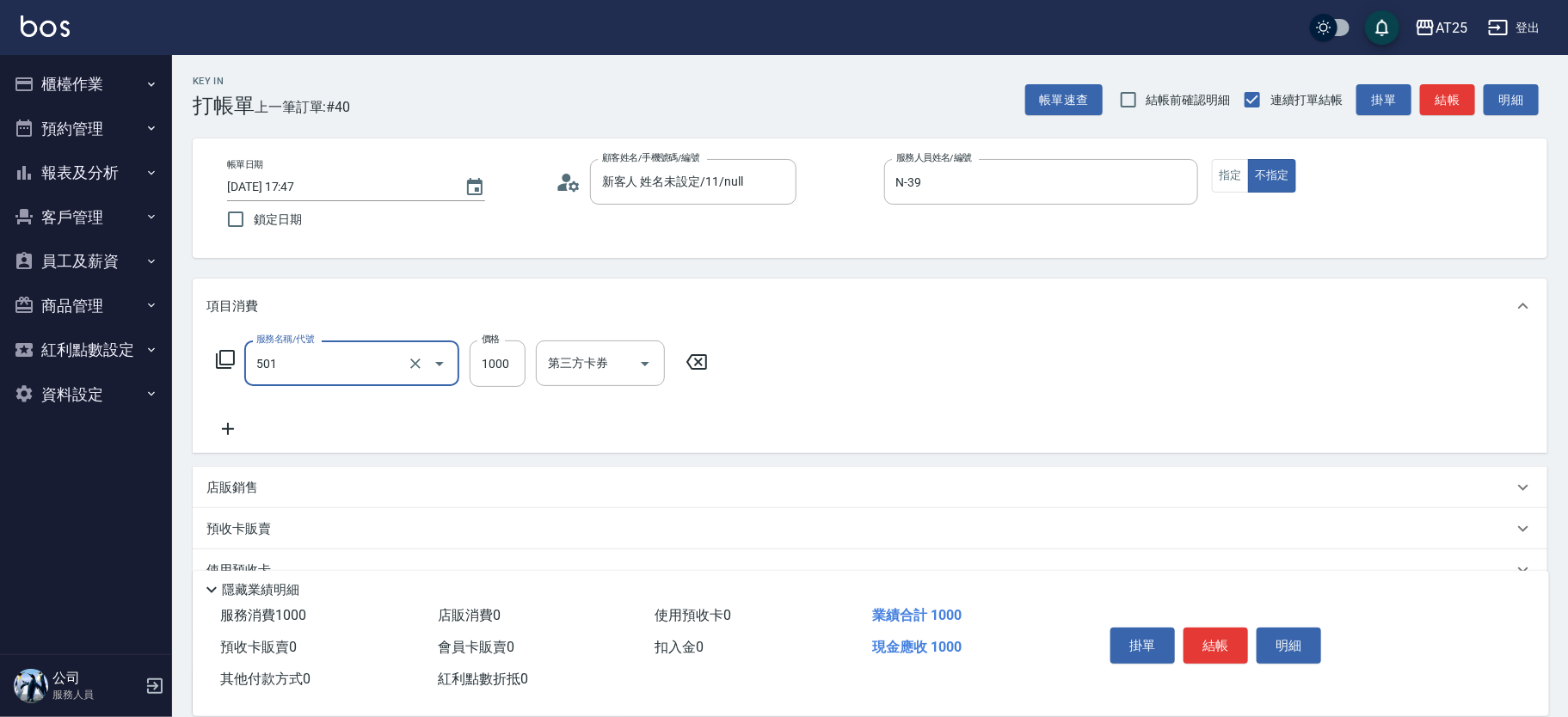
type input "染髮(501)"
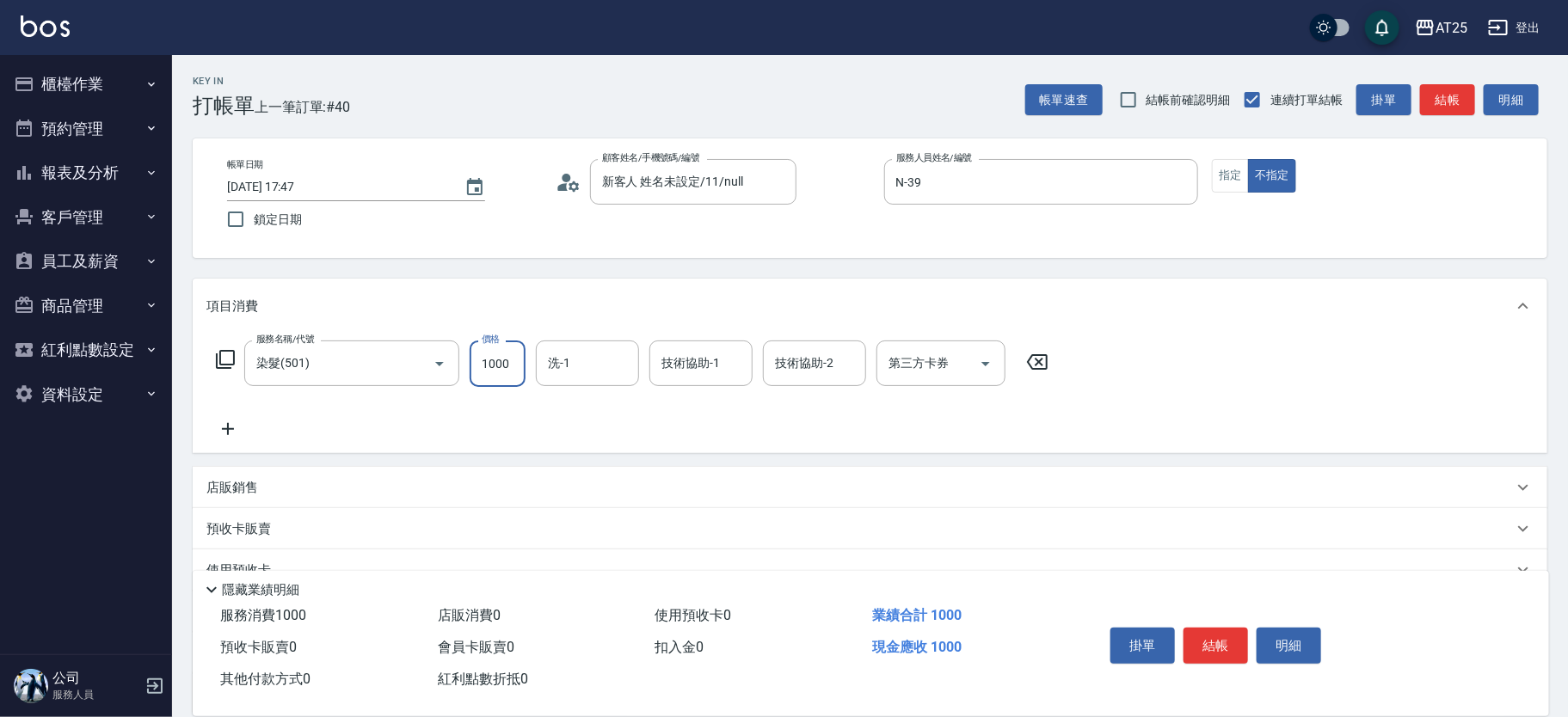
type input "0"
type input "30"
type input "300"
type input "0"
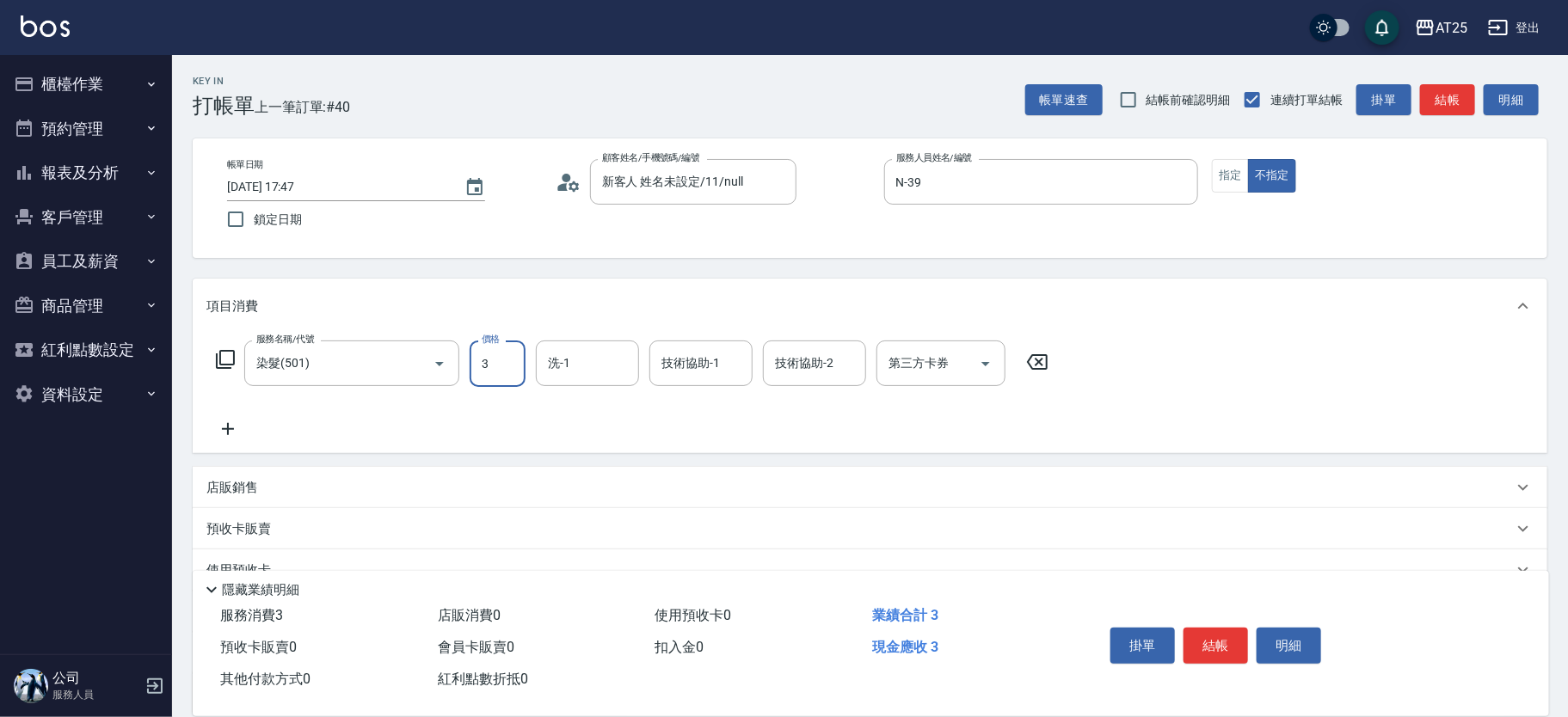
type input "32"
type input "30"
type input "320"
type input "3200"
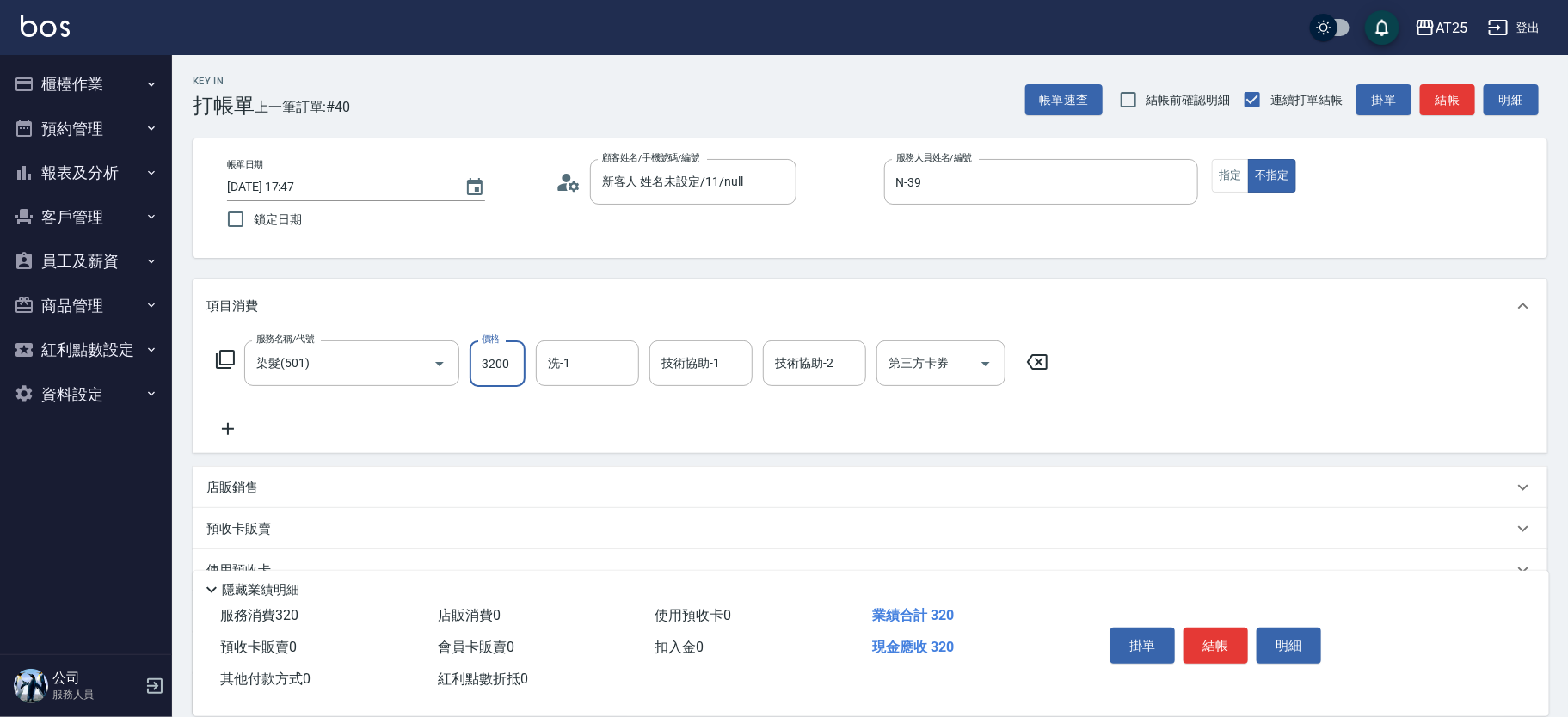
type input "3200"
type input "32000"
type input "320"
type input "3200"
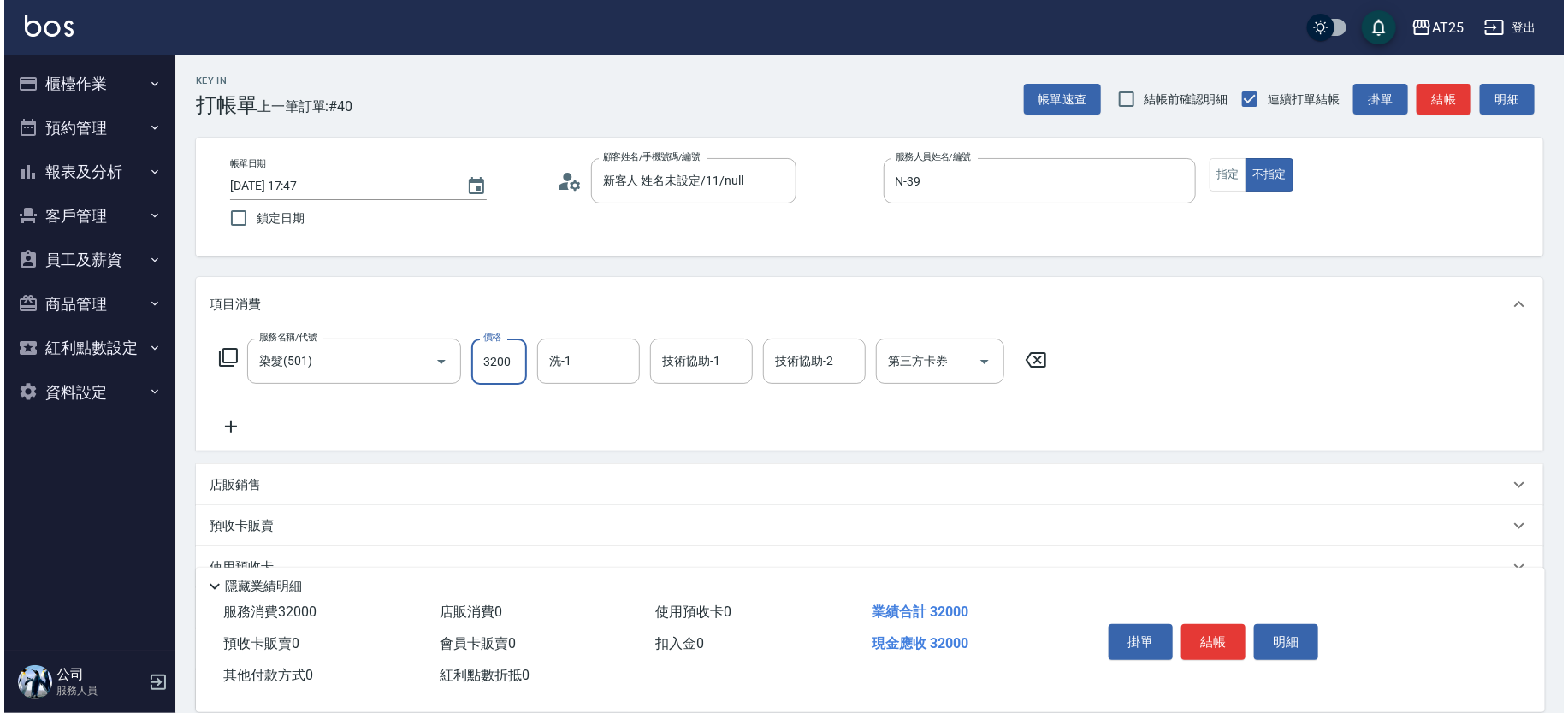
scroll to position [0, 0]
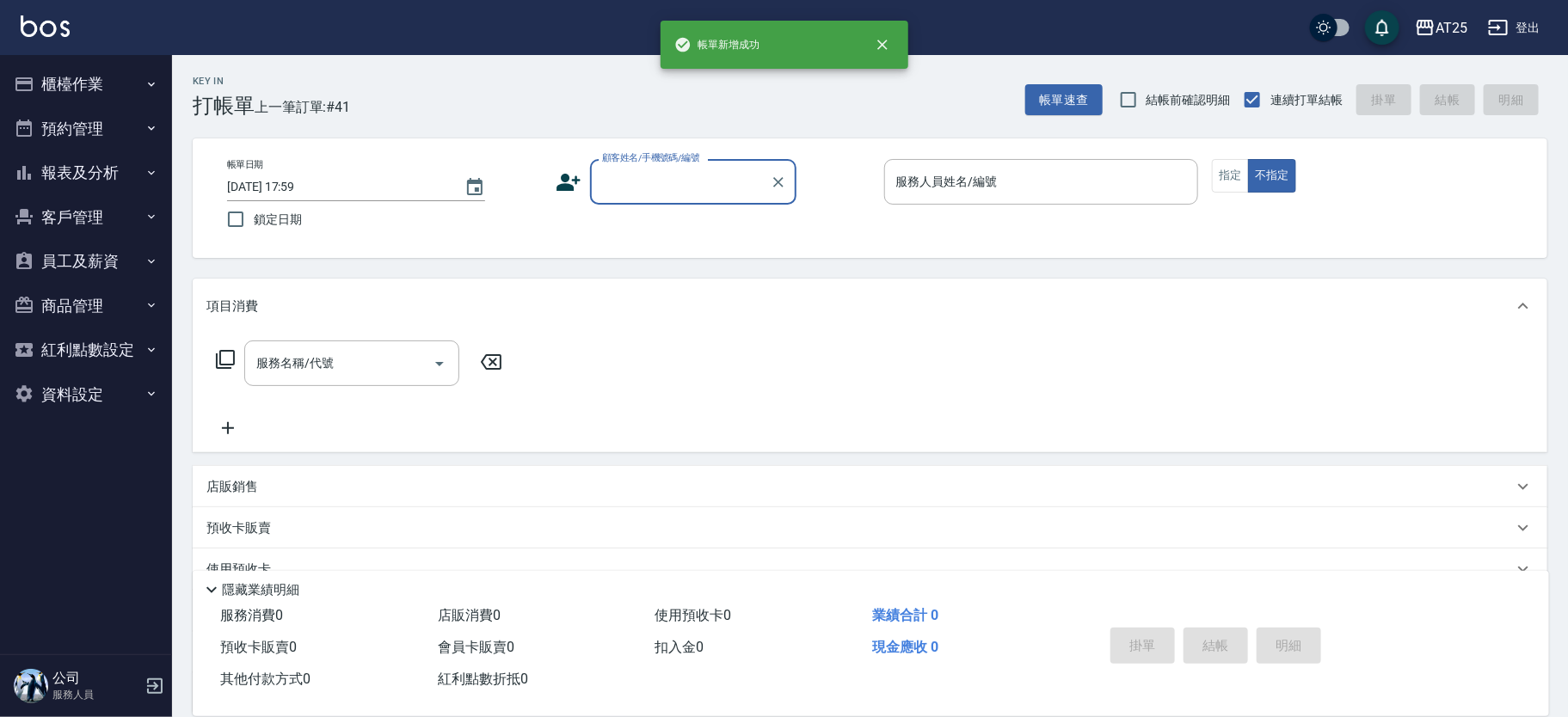
click at [714, 180] on input "顧客姓名/手機號碼/編號" at bounding box center [680, 181] width 166 height 30
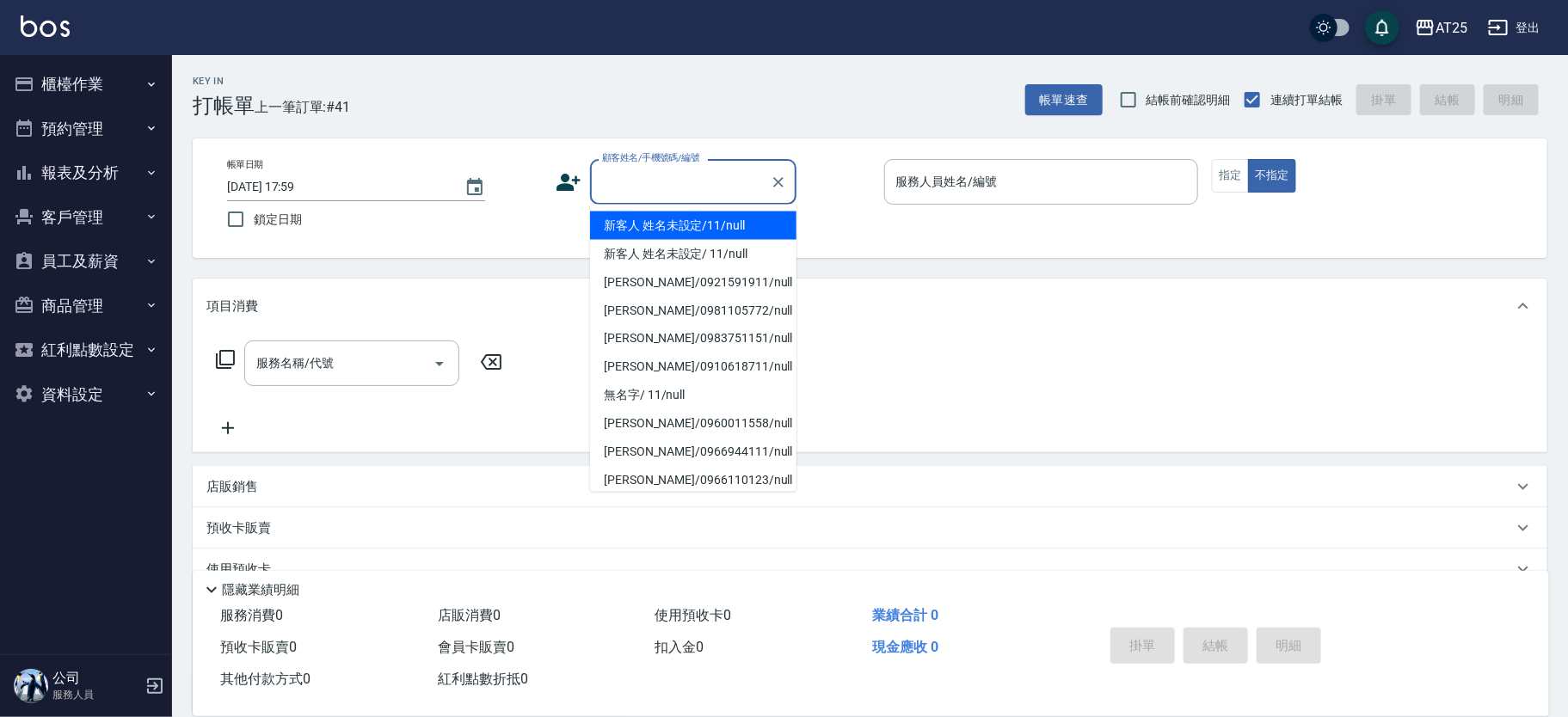
click at [752, 219] on li "新客人 姓名未設定/11/null" at bounding box center [693, 225] width 207 height 28
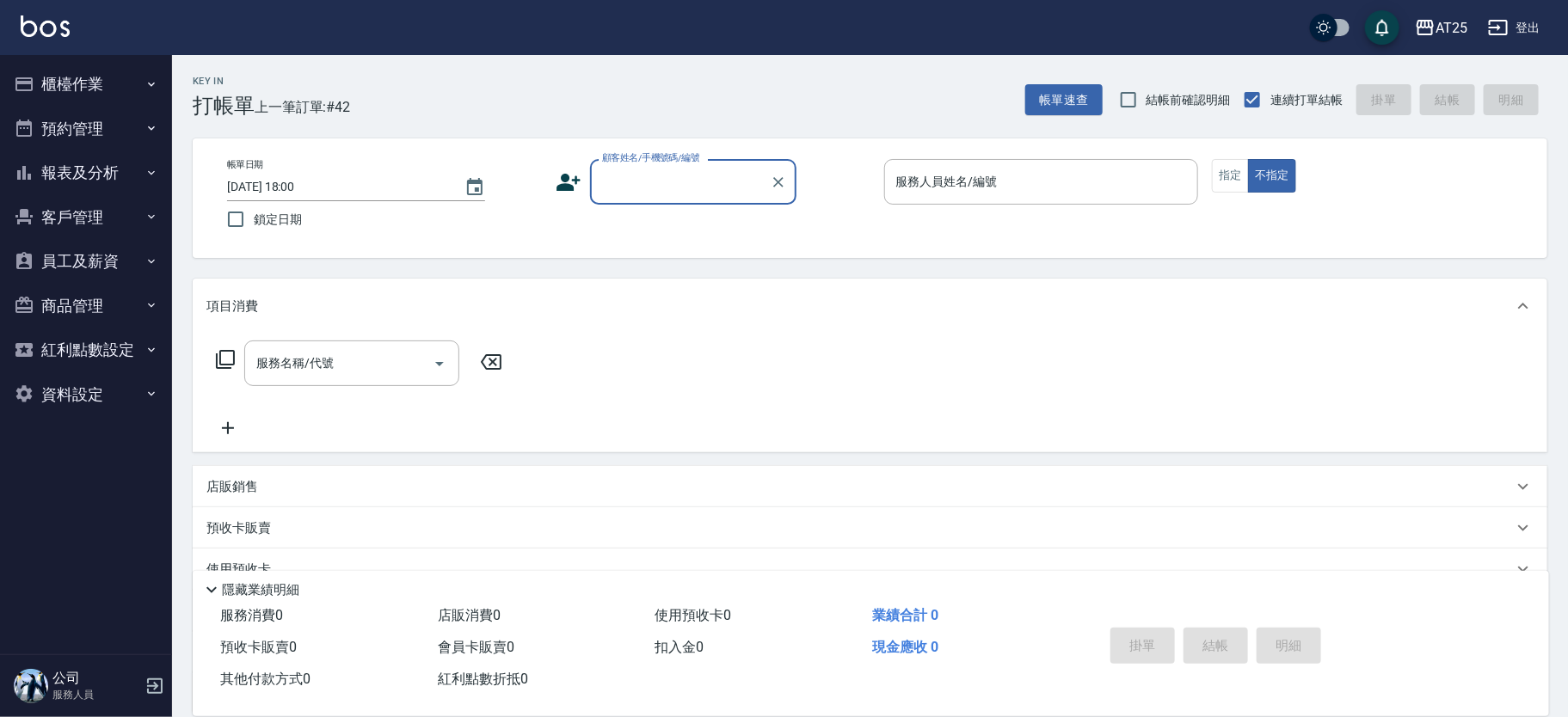
drag, startPoint x: 967, startPoint y: 132, endPoint x: 968, endPoint y: 149, distance: 17.0
click at [968, 149] on div "Key In 打帳單 上一筆訂單:#42 帳單速查 結帳前確認明細 連續打單結帳 掛單 結帳 明細 帳單日期 2025/10/04 18:00 鎖定日期 顧客…" at bounding box center [870, 466] width 1396 height 821
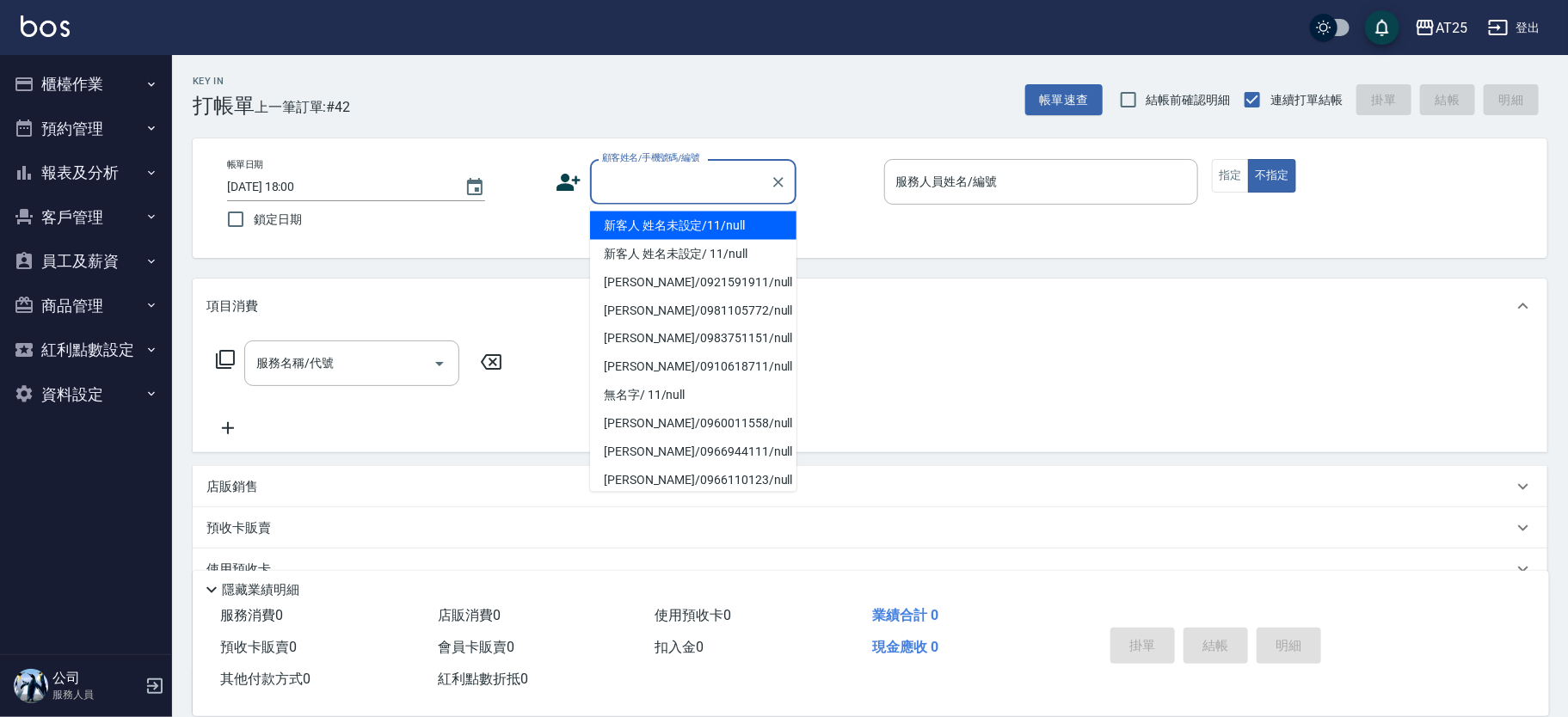
click at [681, 177] on input "顧客姓名/手機號碼/編號" at bounding box center [680, 181] width 166 height 30
click at [711, 211] on li "新客人 姓名未設定/11/null" at bounding box center [693, 225] width 207 height 28
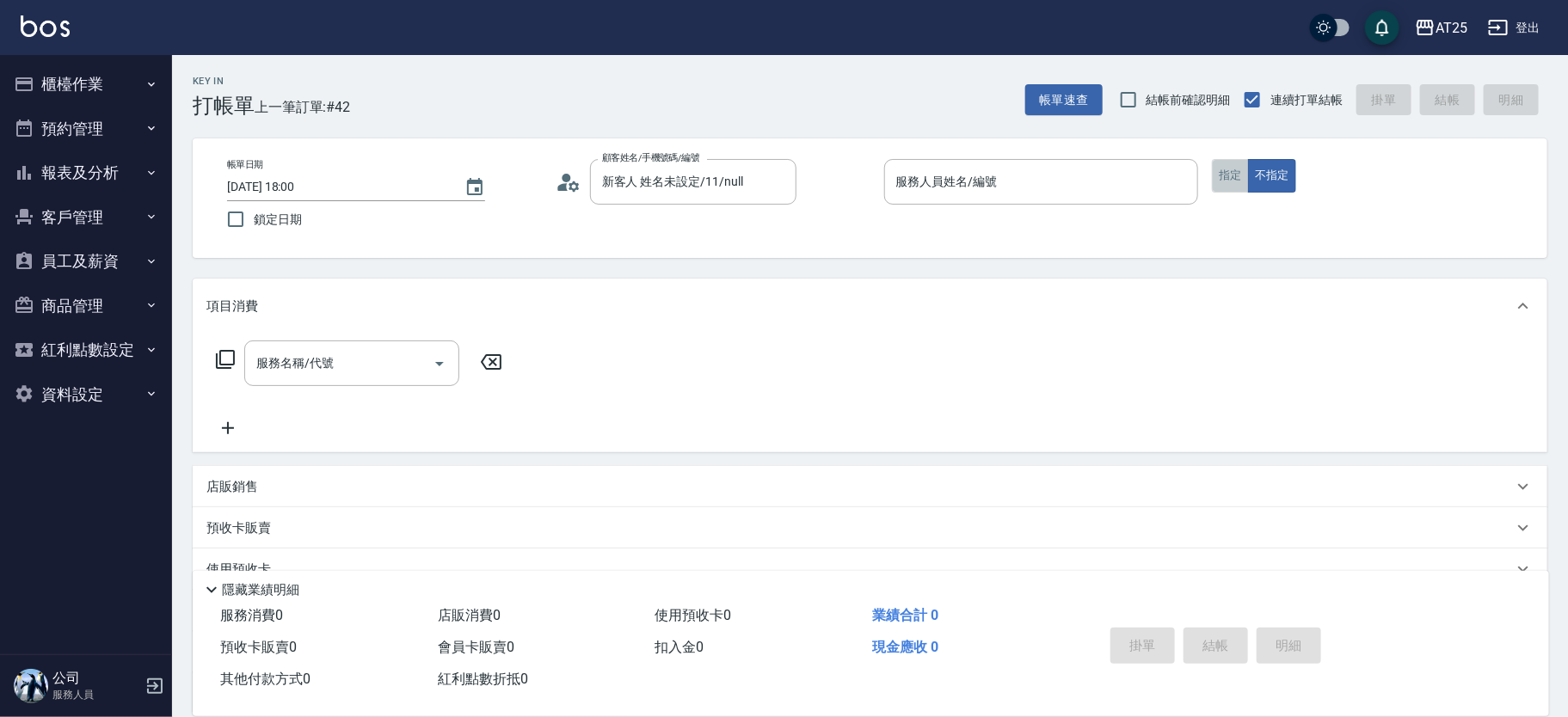
click at [1225, 169] on button "指定" at bounding box center [1230, 176] width 37 height 34
click at [1046, 169] on input "服務人員姓名/編號" at bounding box center [1041, 181] width 299 height 30
click at [1419, 237] on div "帳單日期 2025/10/04 18:14 鎖定日期 顧客姓名/手機號碼/編號 新客人 姓名未設定/11/null 顧客姓名/手機號碼/編號 服務人員姓名/編…" at bounding box center [870, 198] width 1314 height 79
click at [913, 175] on div "服務人員姓名/編號 服務人員姓名/編號" at bounding box center [1042, 182] width 315 height 46
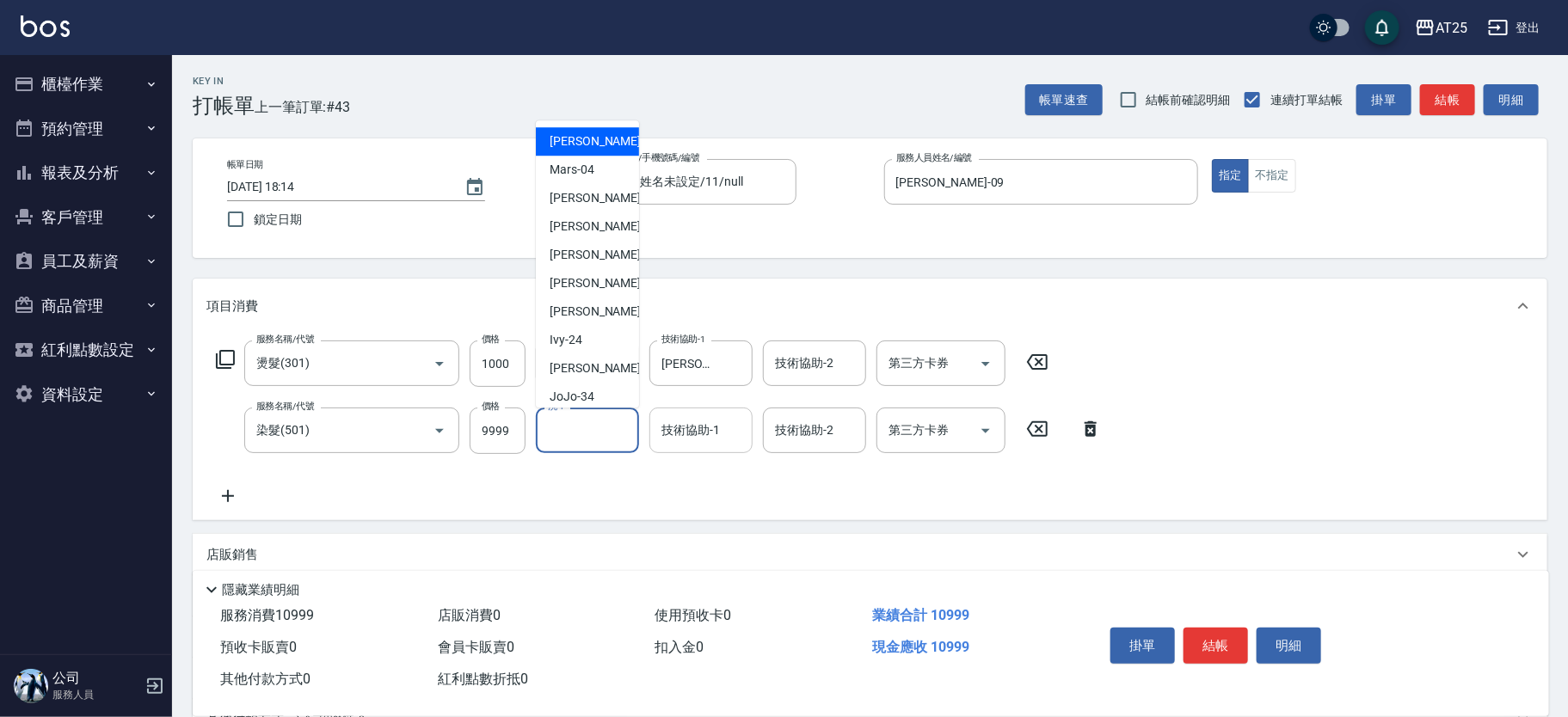
click at [696, 432] on input "技術協助-1" at bounding box center [701, 430] width 88 height 30
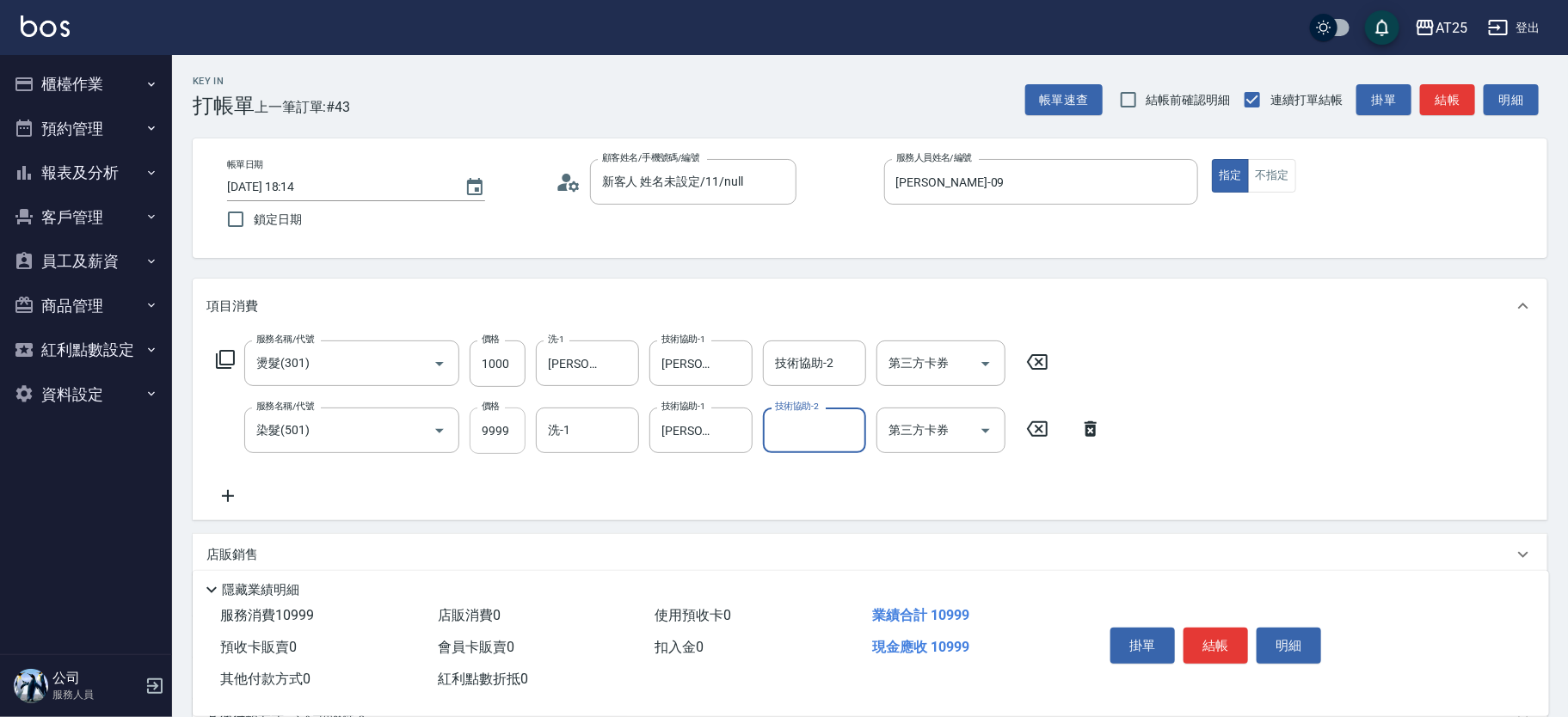
click at [483, 427] on input "9999" at bounding box center [497, 431] width 56 height 47
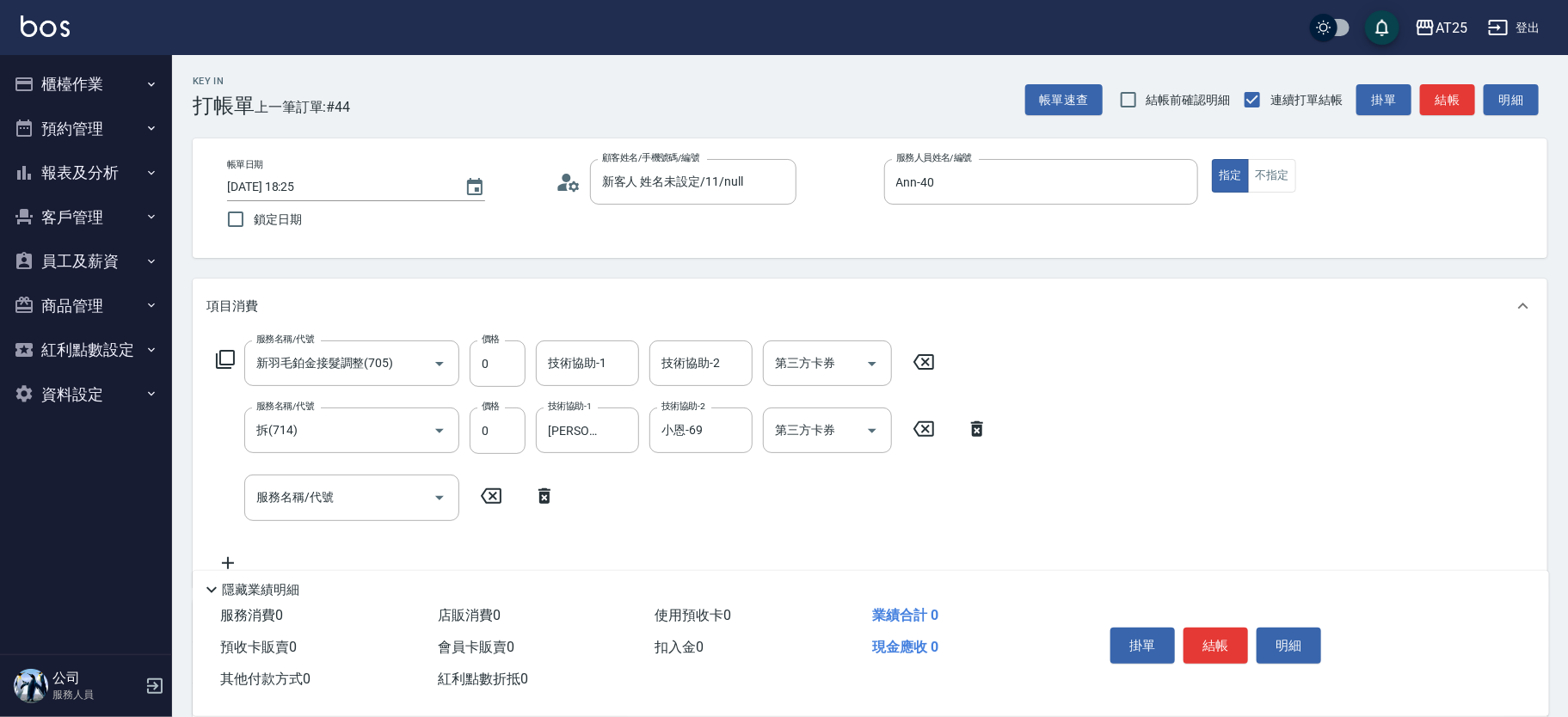
click at [220, 352] on icon at bounding box center [225, 359] width 19 height 19
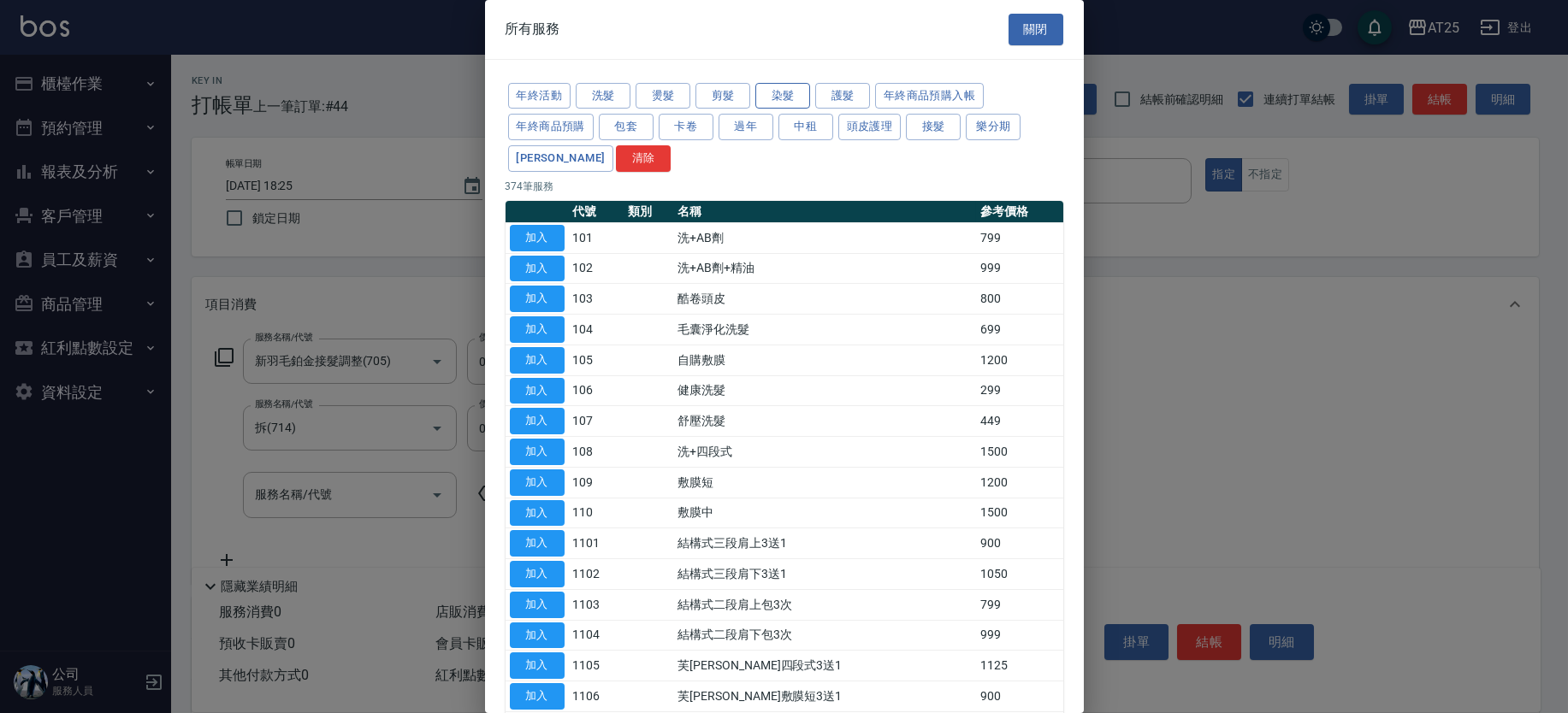
click at [778, 102] on button "染髮" at bounding box center [783, 95] width 55 height 26
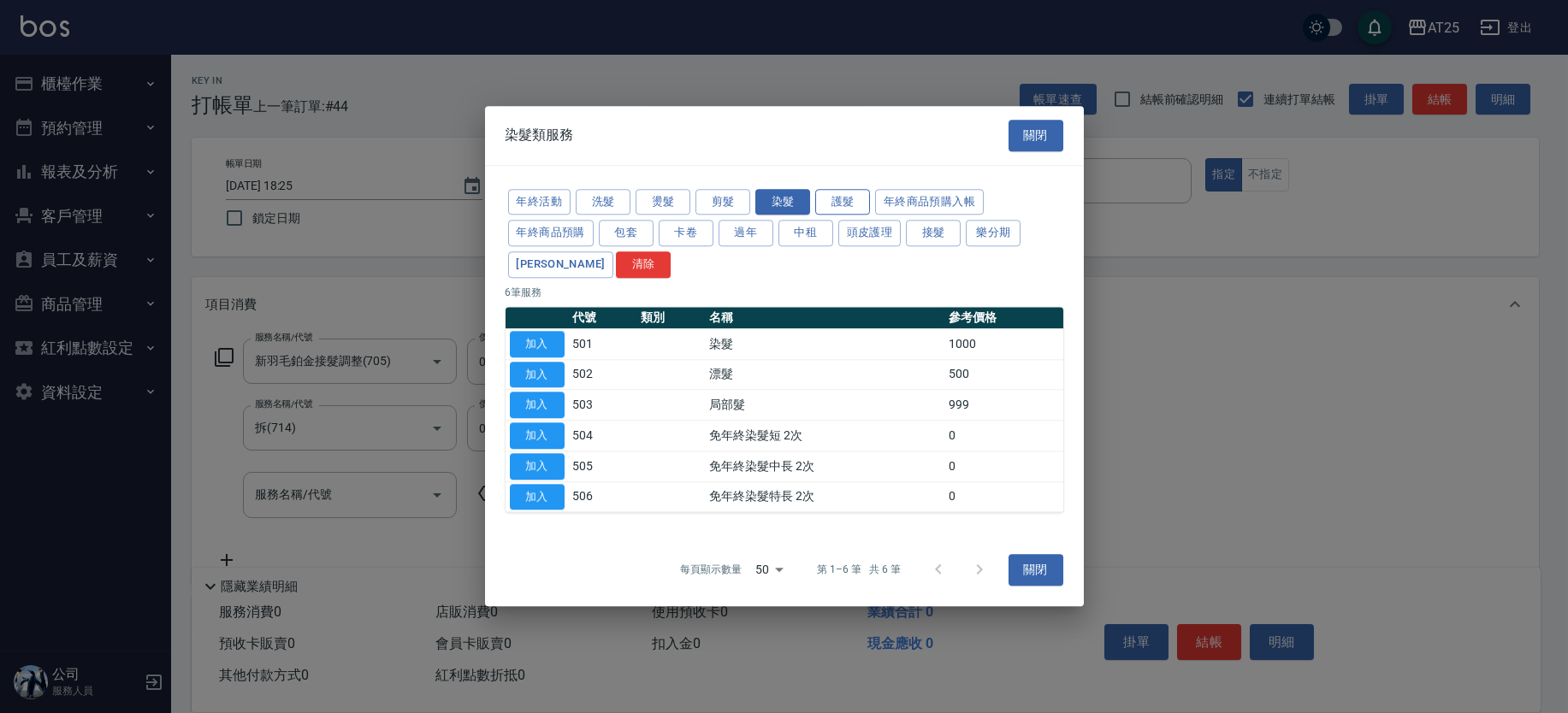
click at [845, 195] on button "護髮" at bounding box center [843, 202] width 55 height 26
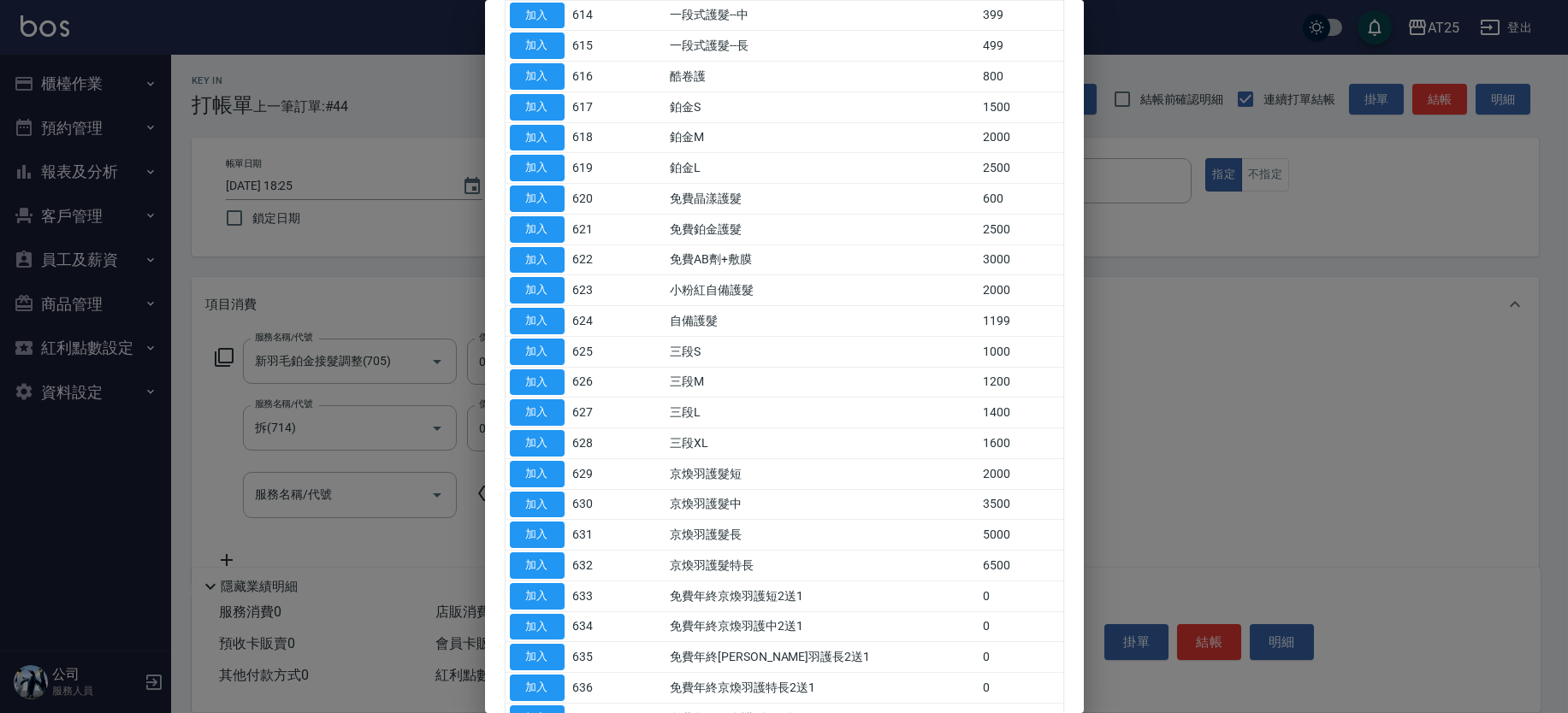
scroll to position [1130, 0]
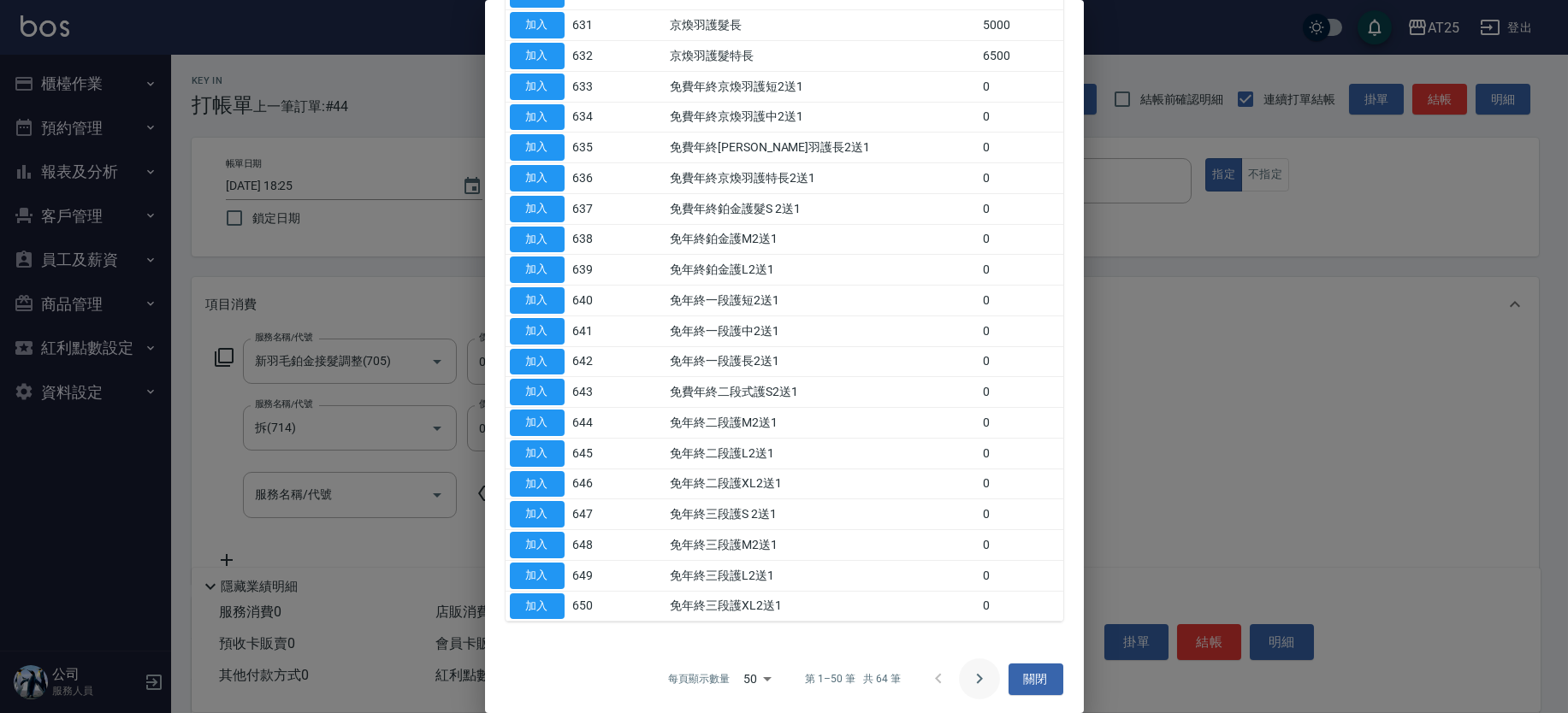
click at [969, 674] on icon "Go to next page" at bounding box center [979, 678] width 21 height 21
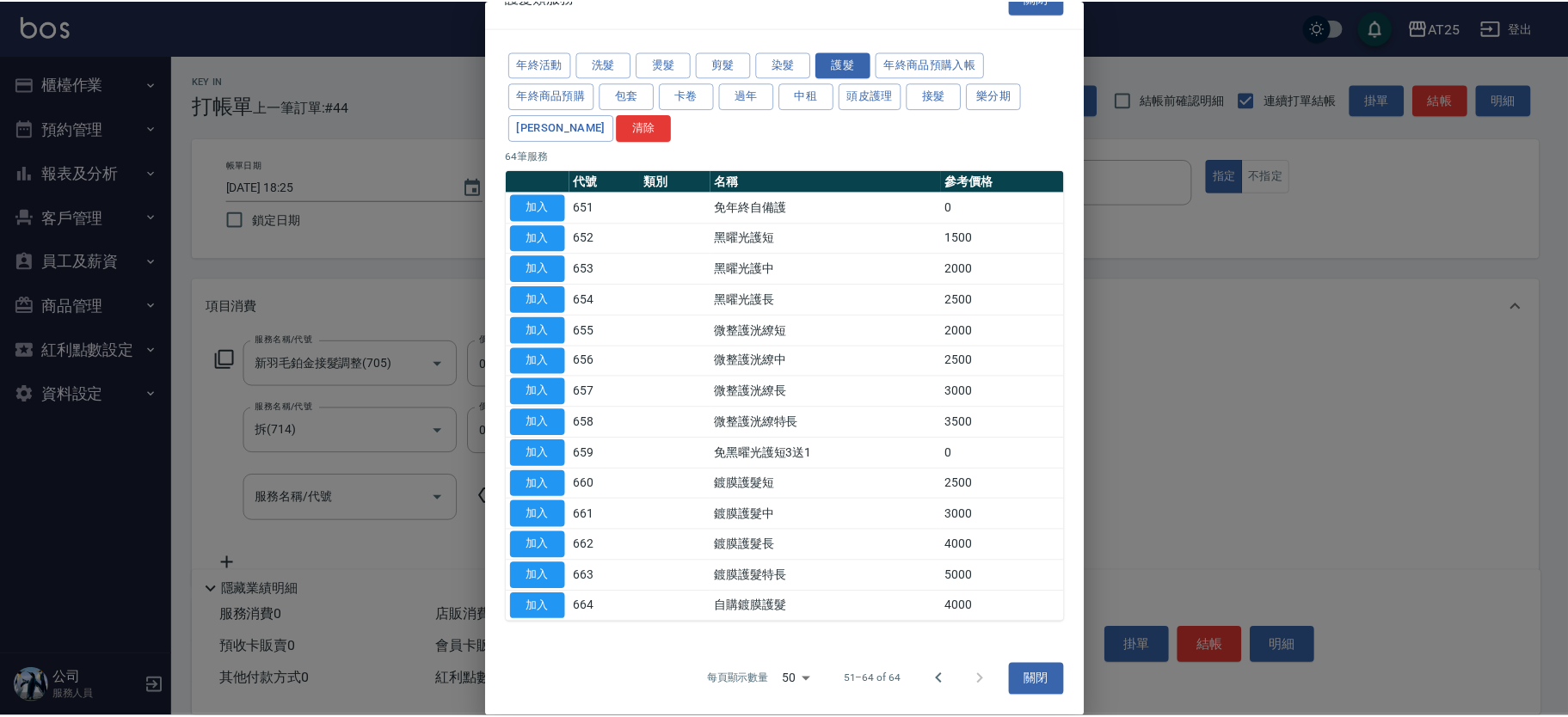
scroll to position [31, 0]
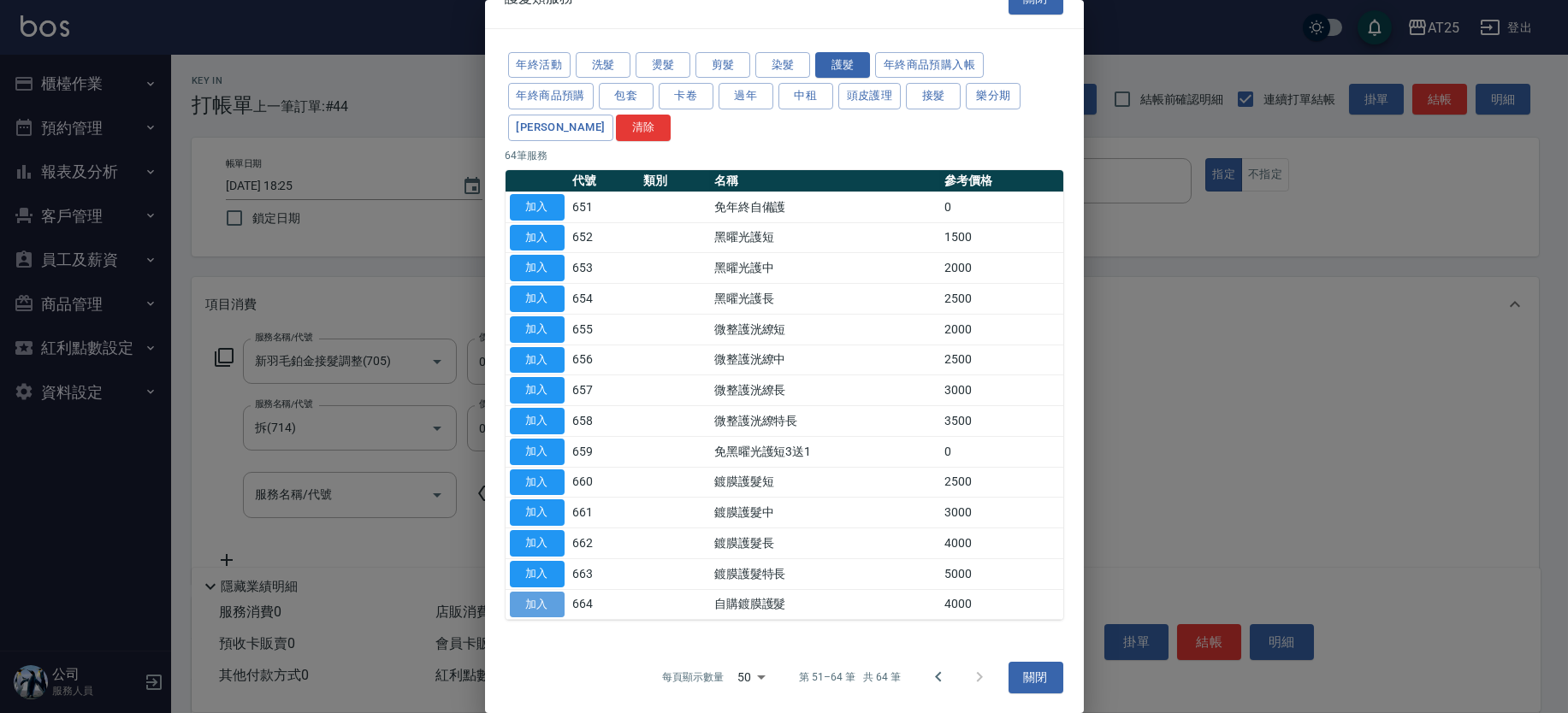
click at [531, 600] on button "加入" at bounding box center [537, 605] width 55 height 26
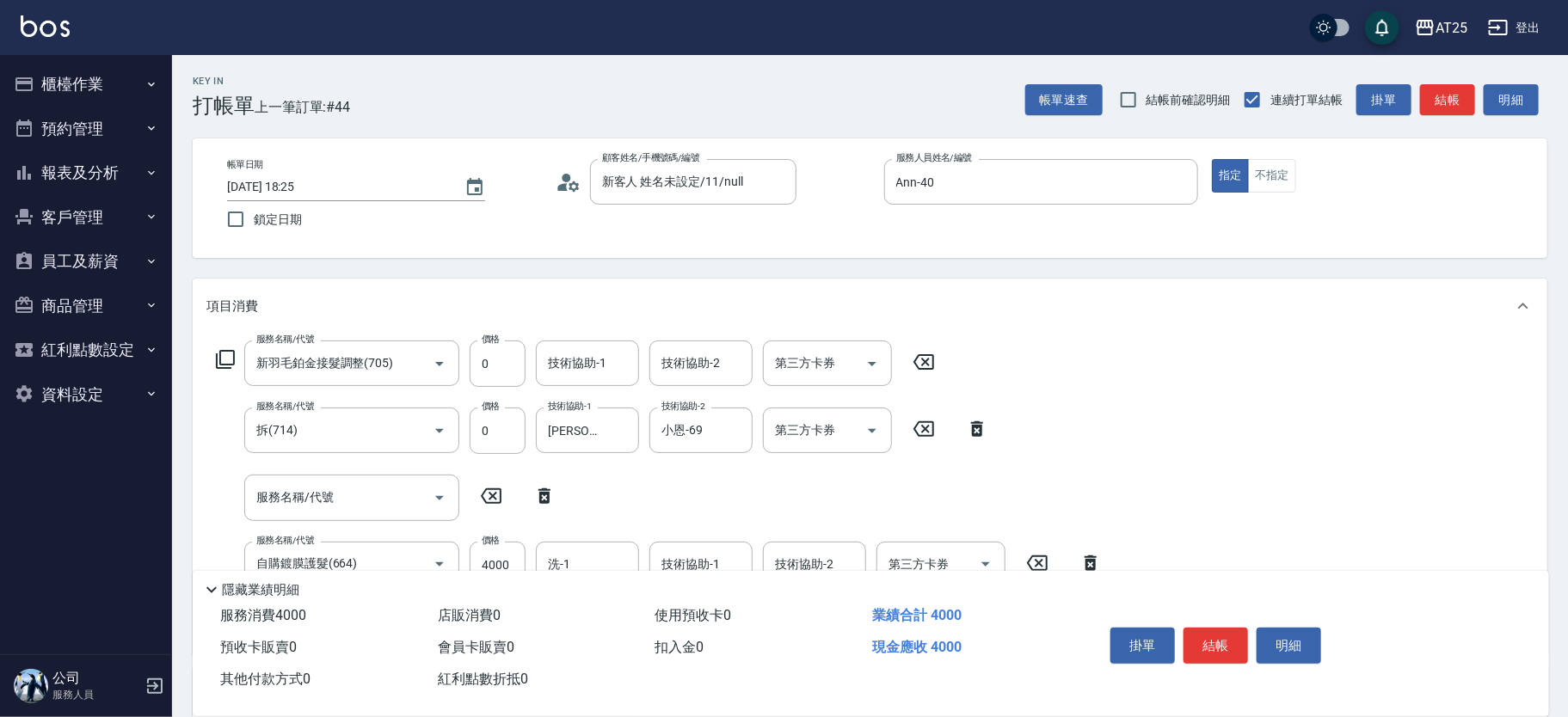
click at [547, 495] on icon at bounding box center [544, 496] width 12 height 16
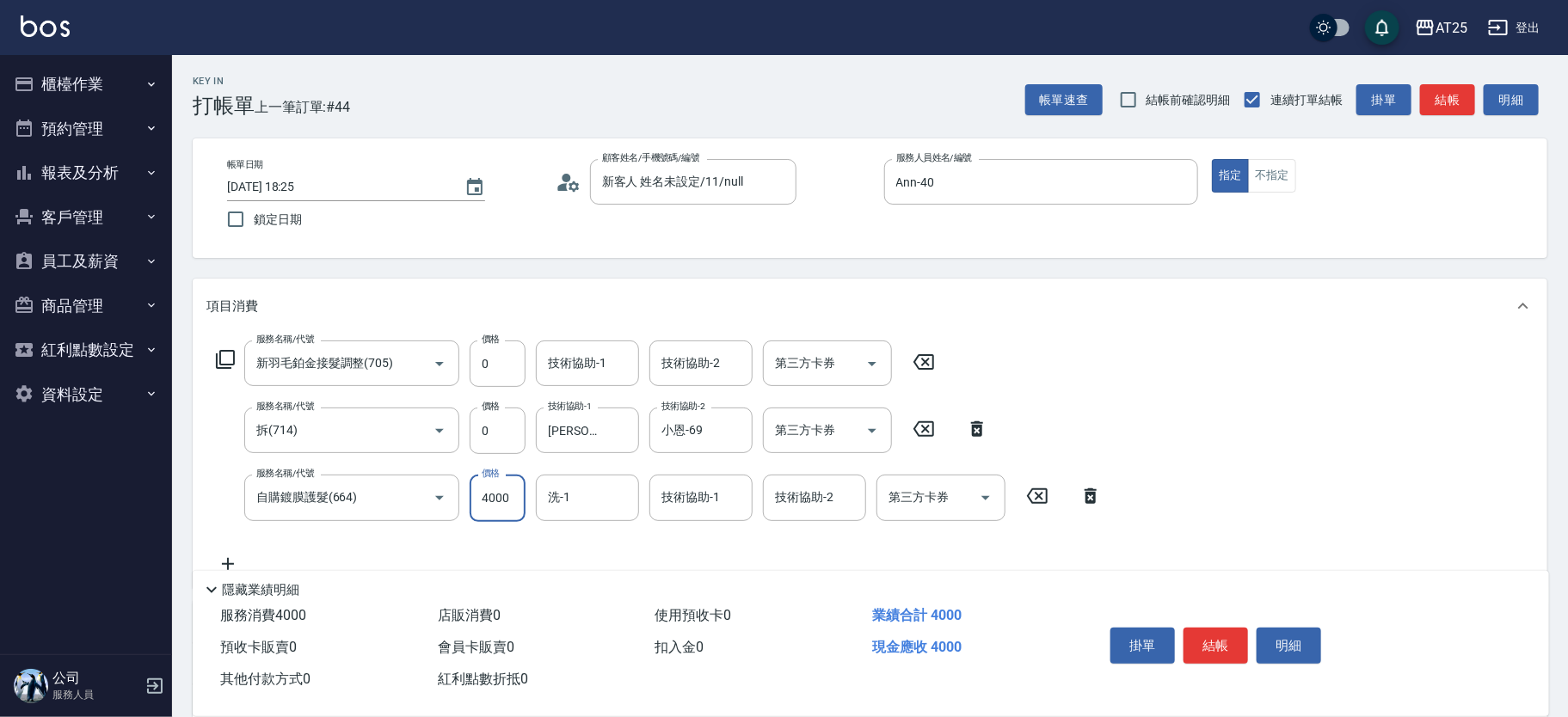
click at [491, 512] on input "4000" at bounding box center [497, 498] width 56 height 47
click at [588, 496] on input "洗-1" at bounding box center [587, 497] width 88 height 30
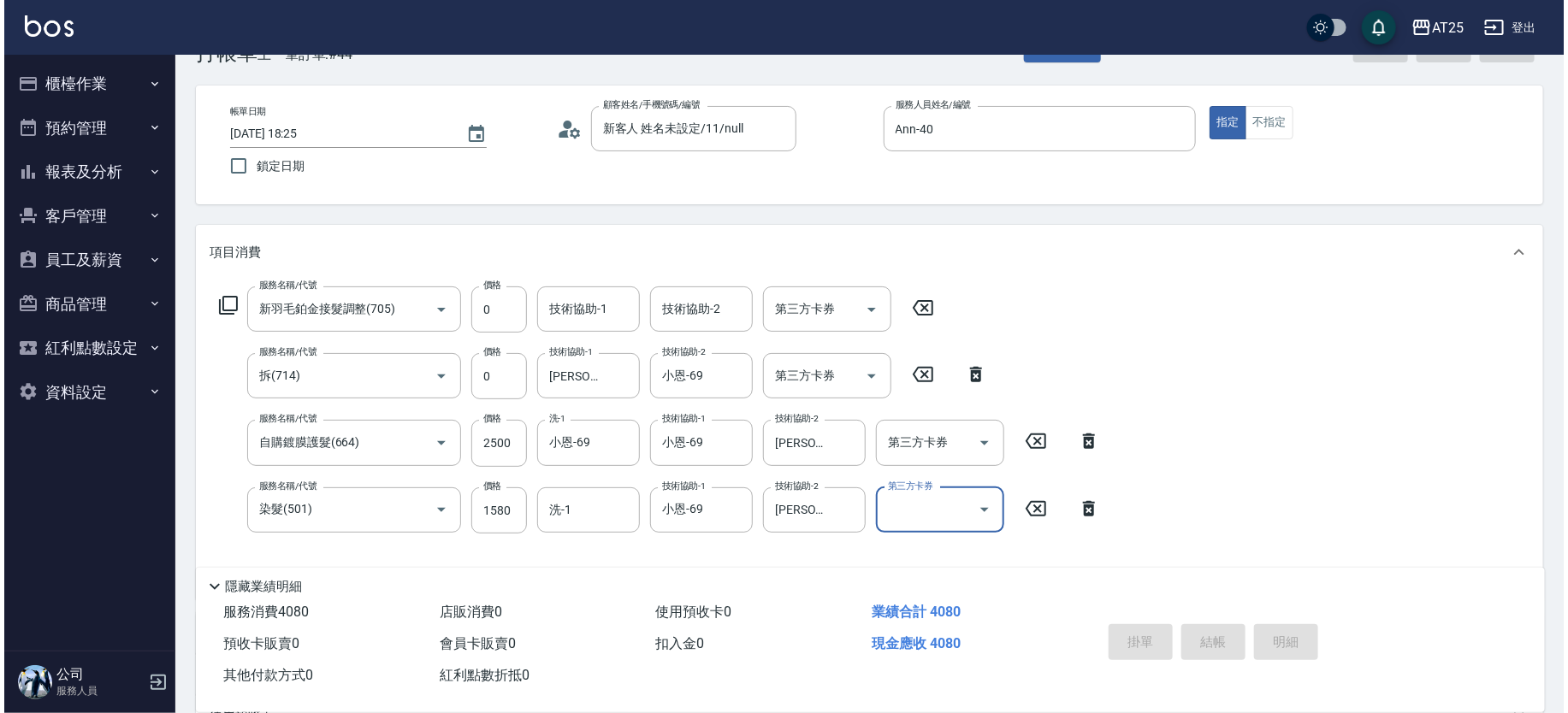
scroll to position [0, 0]
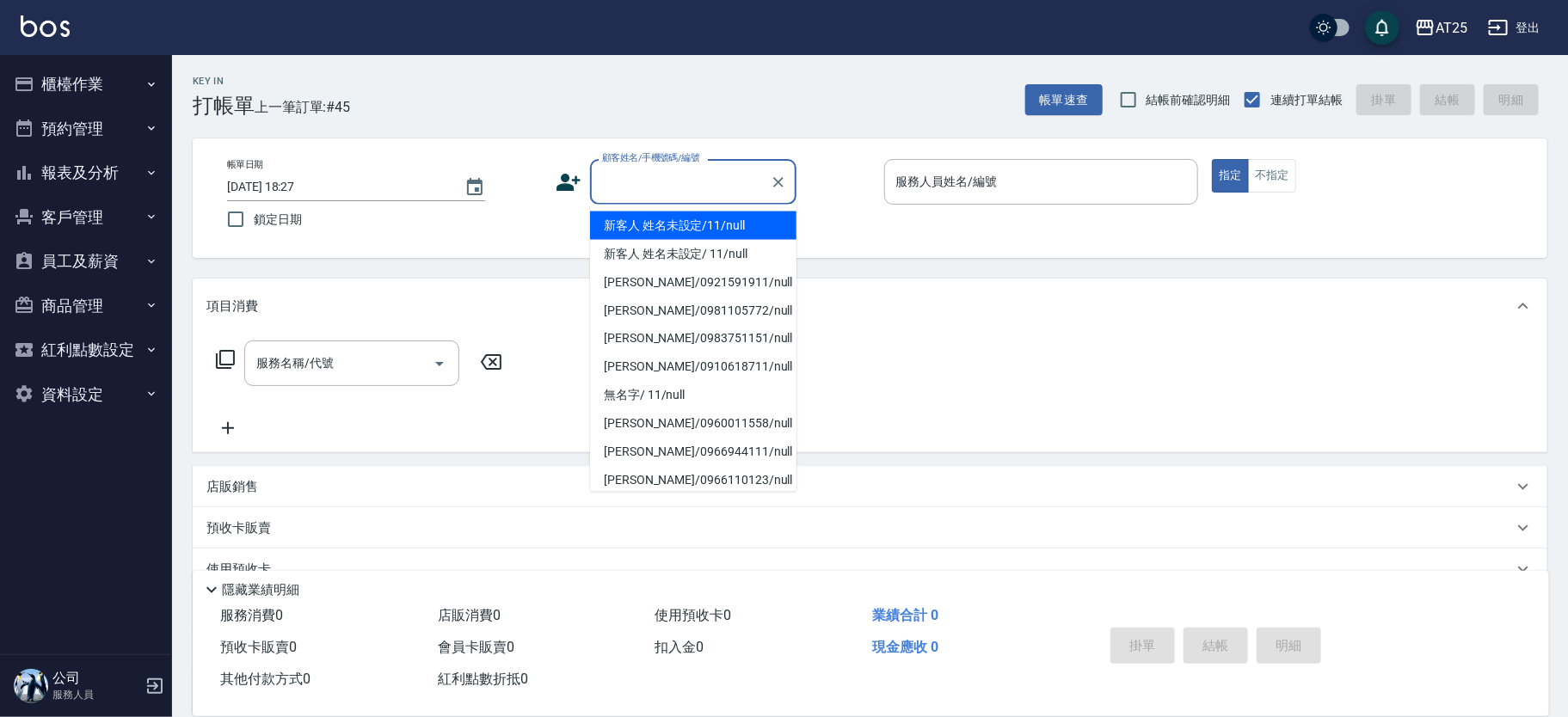
click at [719, 190] on input "顧客姓名/手機號碼/編號" at bounding box center [680, 181] width 166 height 30
click at [726, 223] on li "新客人 姓名未設定/11/null" at bounding box center [693, 225] width 207 height 28
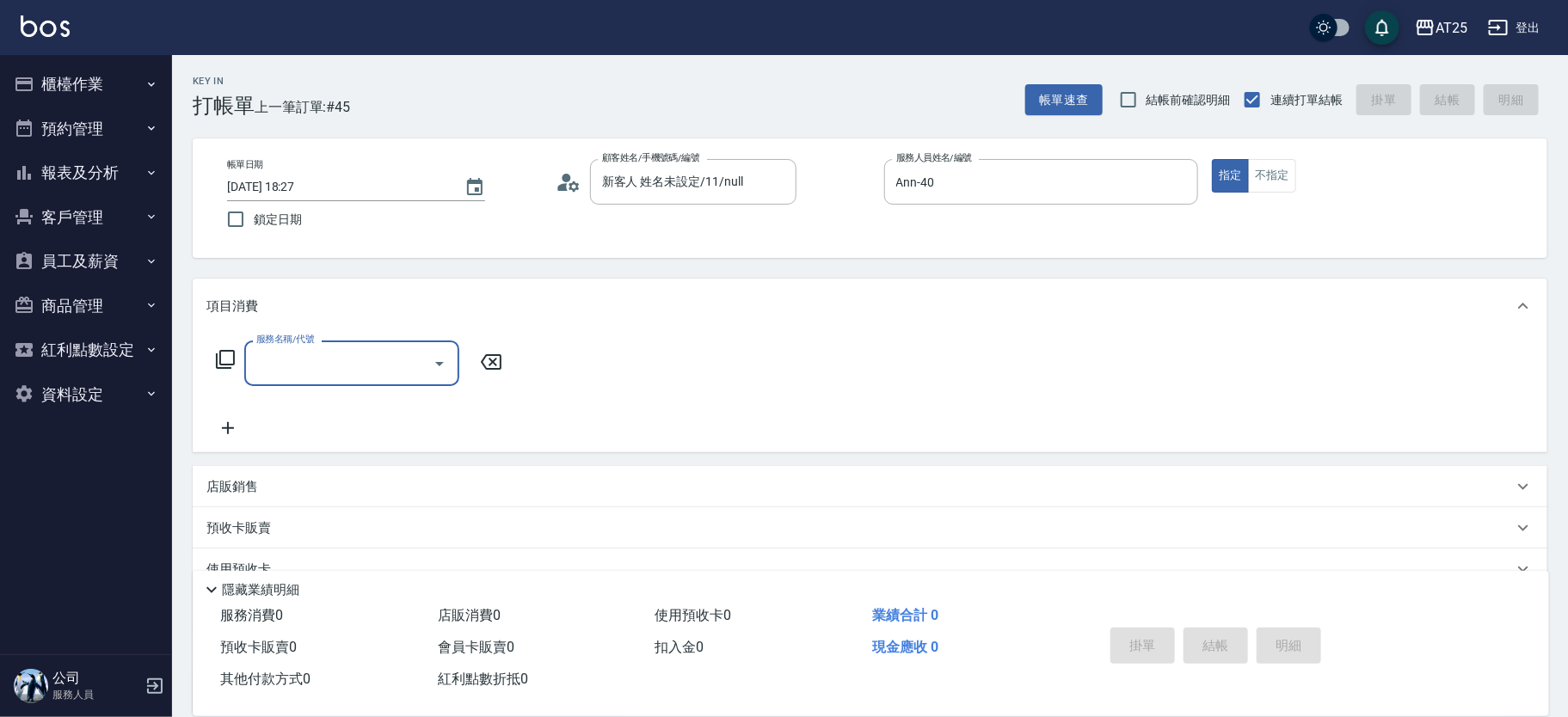
click at [229, 352] on icon at bounding box center [225, 359] width 21 height 21
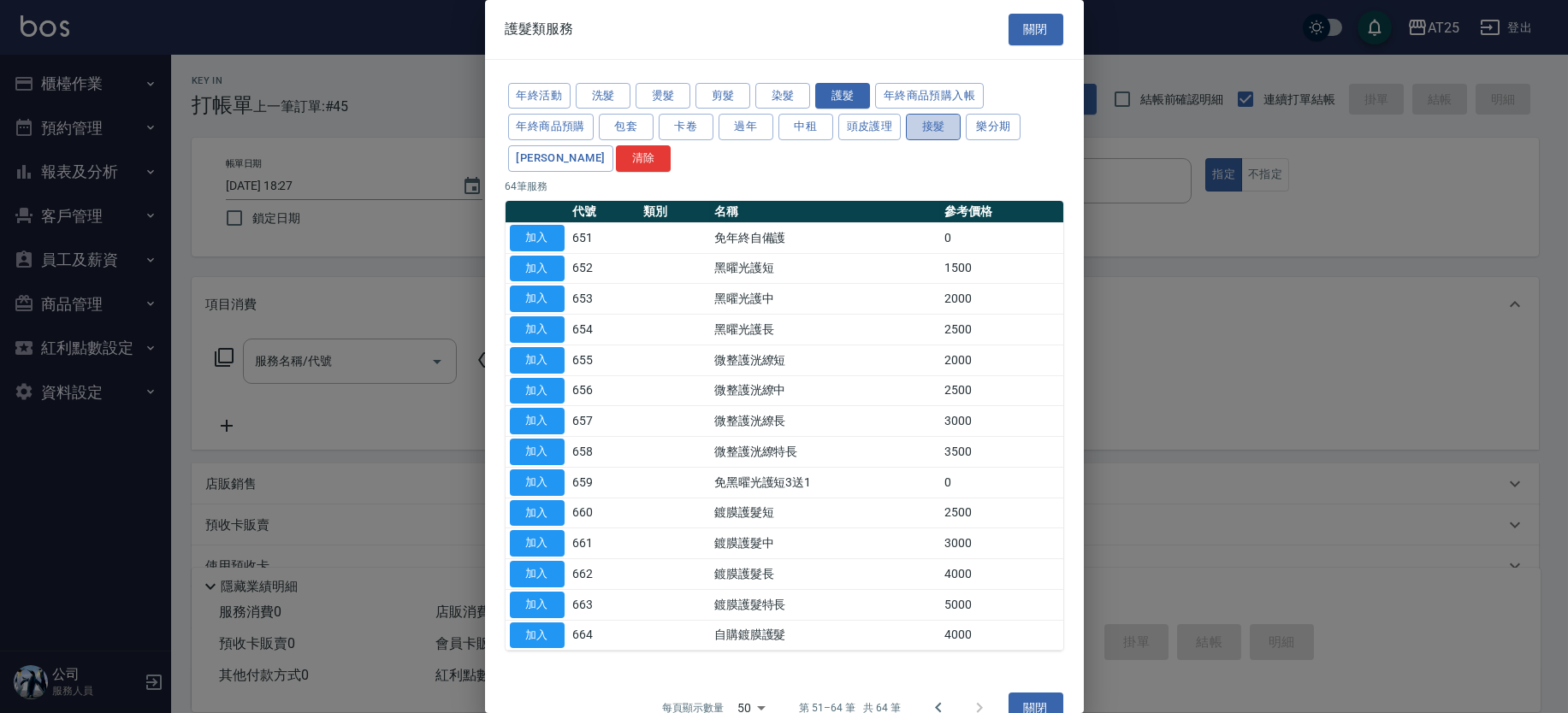
click at [923, 123] on button "接髮" at bounding box center [934, 126] width 55 height 26
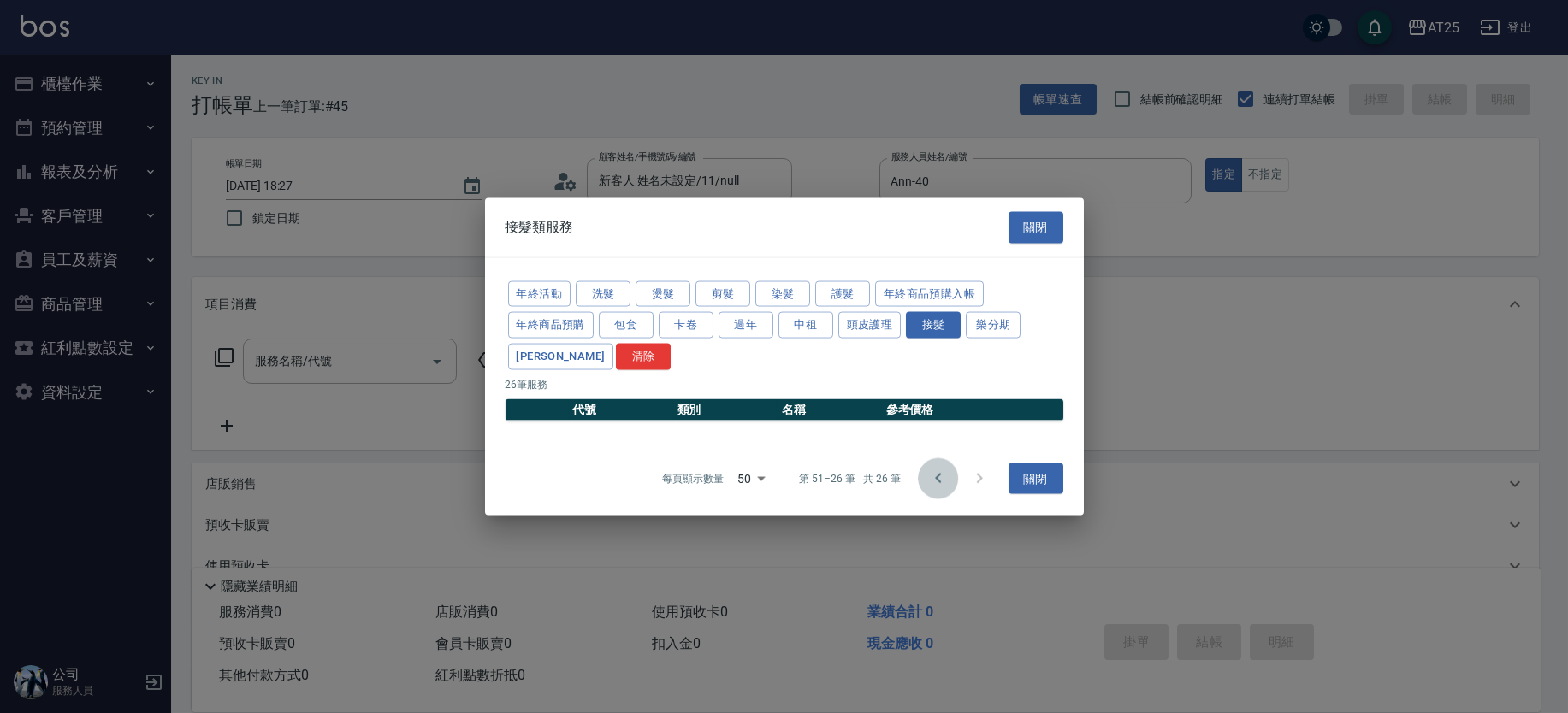
click at [926, 470] on button "Go to previous page" at bounding box center [938, 477] width 41 height 41
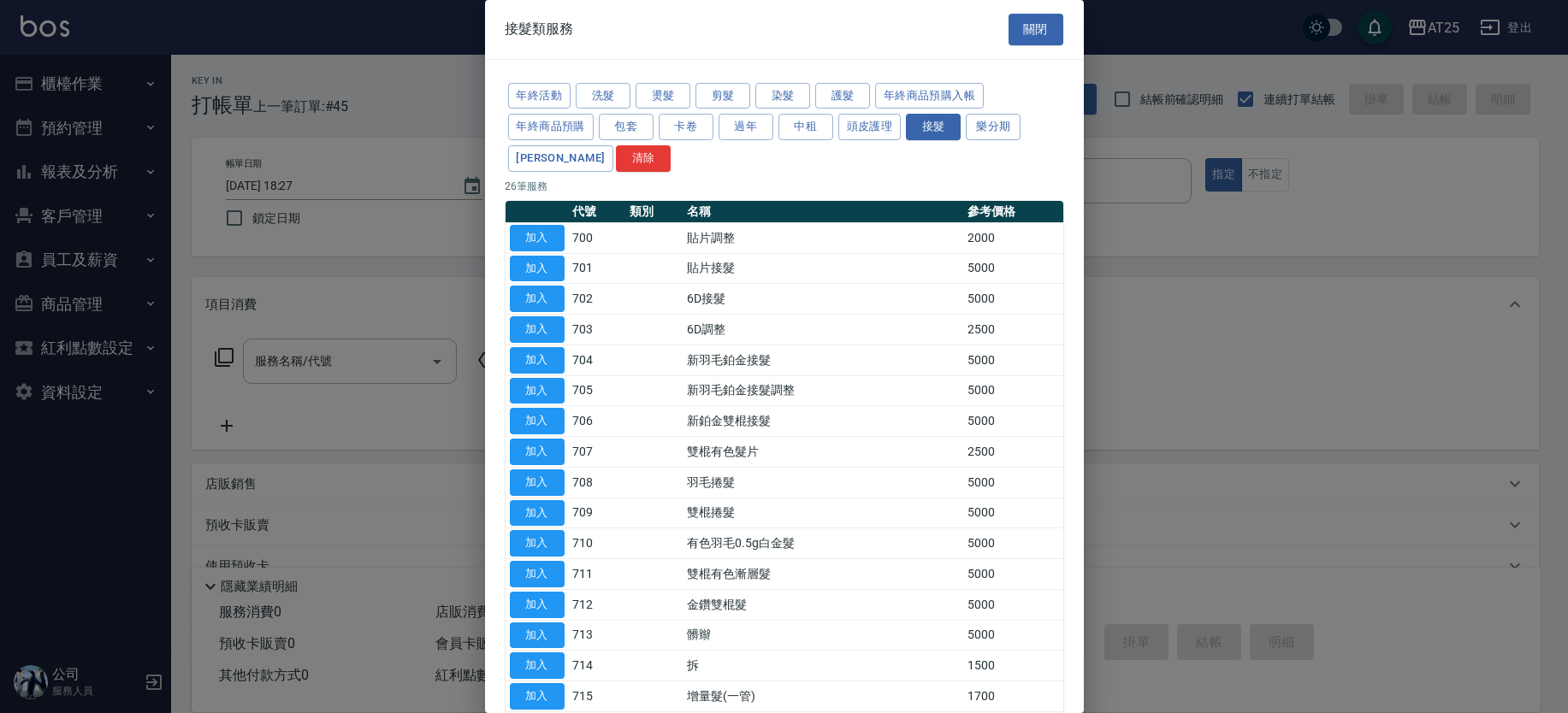
drag, startPoint x: 1074, startPoint y: 286, endPoint x: 1068, endPoint y: 632, distance: 346.1
click at [1068, 632] on div "年終活動 洗髮 燙髮 剪髮 染髮 護髮 年終商品預購入帳 年終商品預購 包套 卡卷 過年 中租 頭皮護理 接髮 樂分期 裕富 清除 26 筆服務 代號 類別 …" at bounding box center [784, 549] width 599 height 979
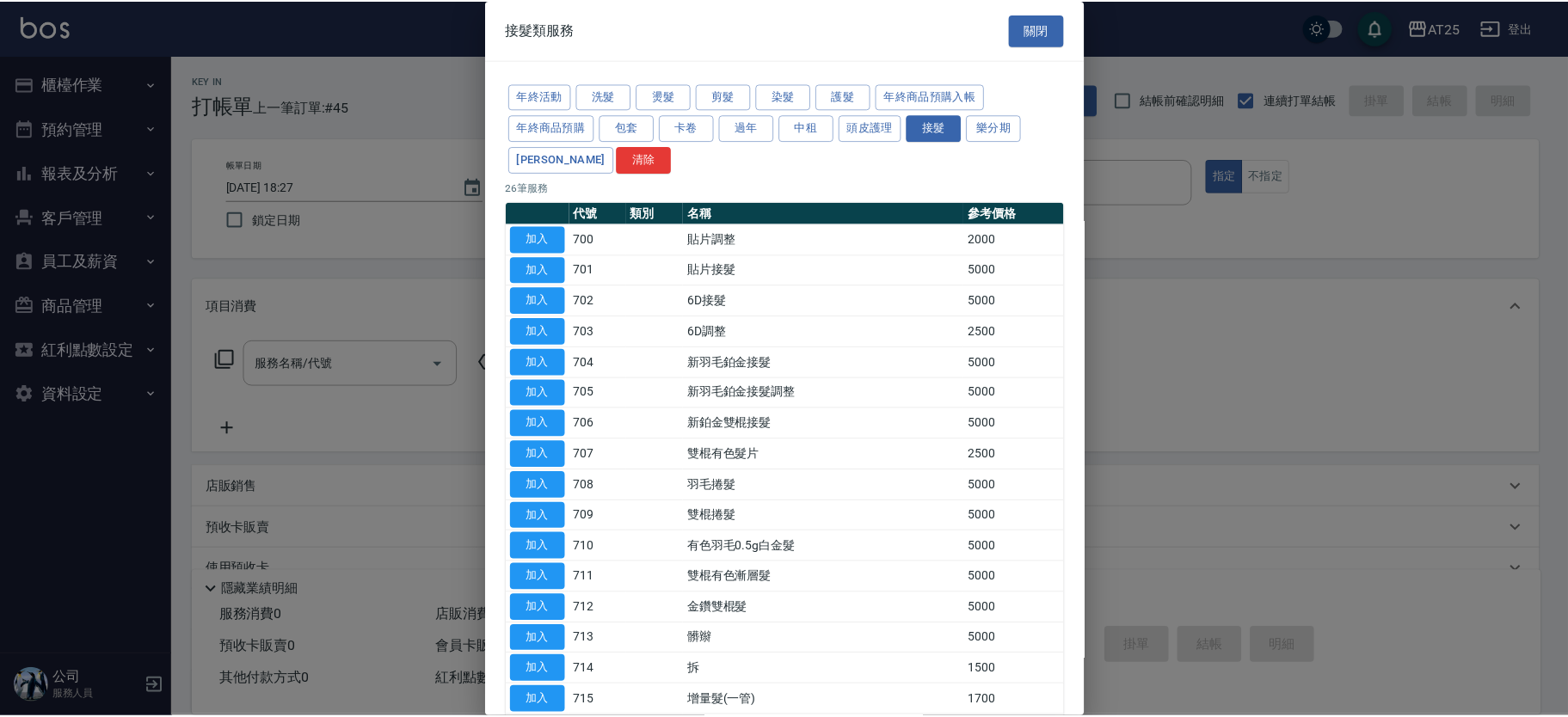
scroll to position [399, 0]
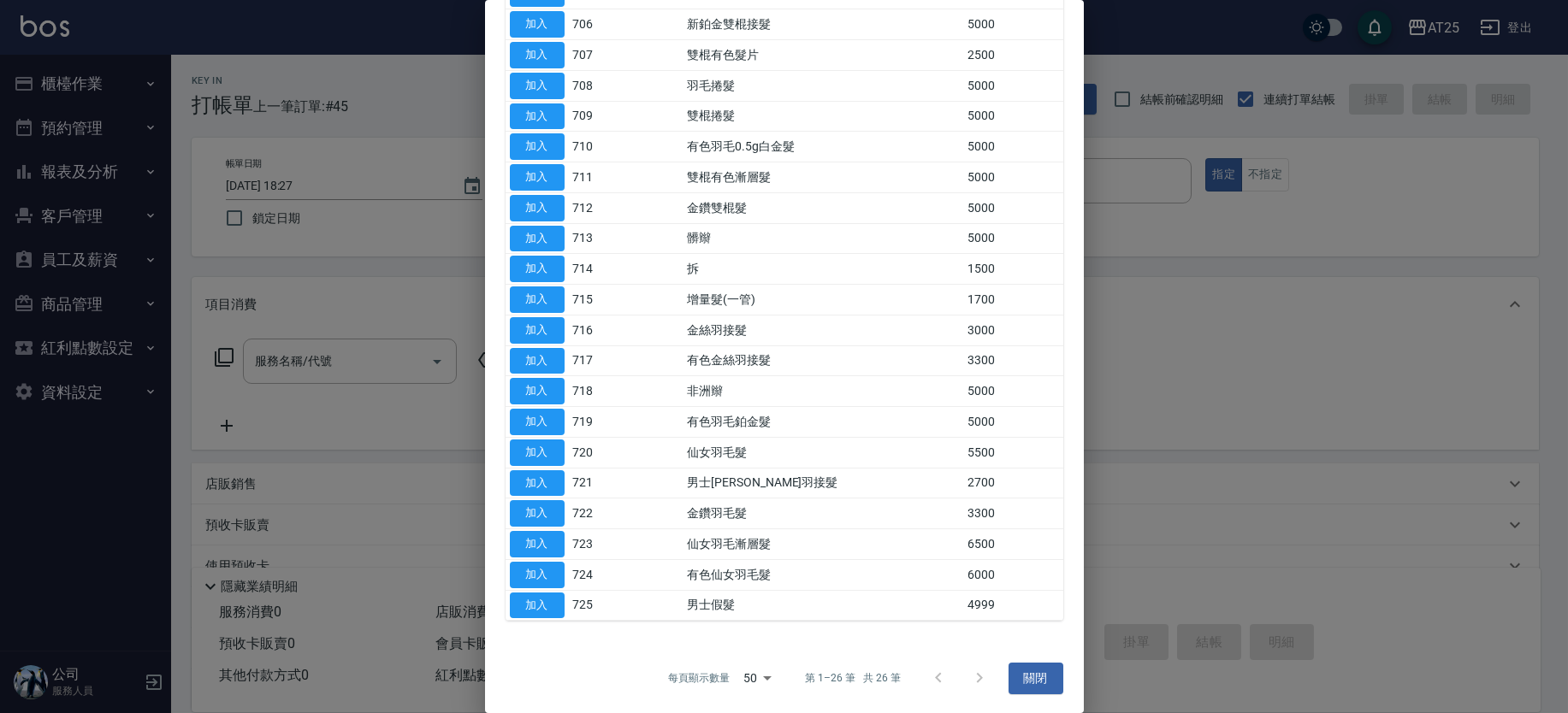
drag, startPoint x: 705, startPoint y: 553, endPoint x: 768, endPoint y: 537, distance: 65.0
click at [752, 543] on td "仙女羽毛漸層髮" at bounding box center [823, 545] width 280 height 31
click at [543, 507] on button "加入" at bounding box center [537, 513] width 55 height 26
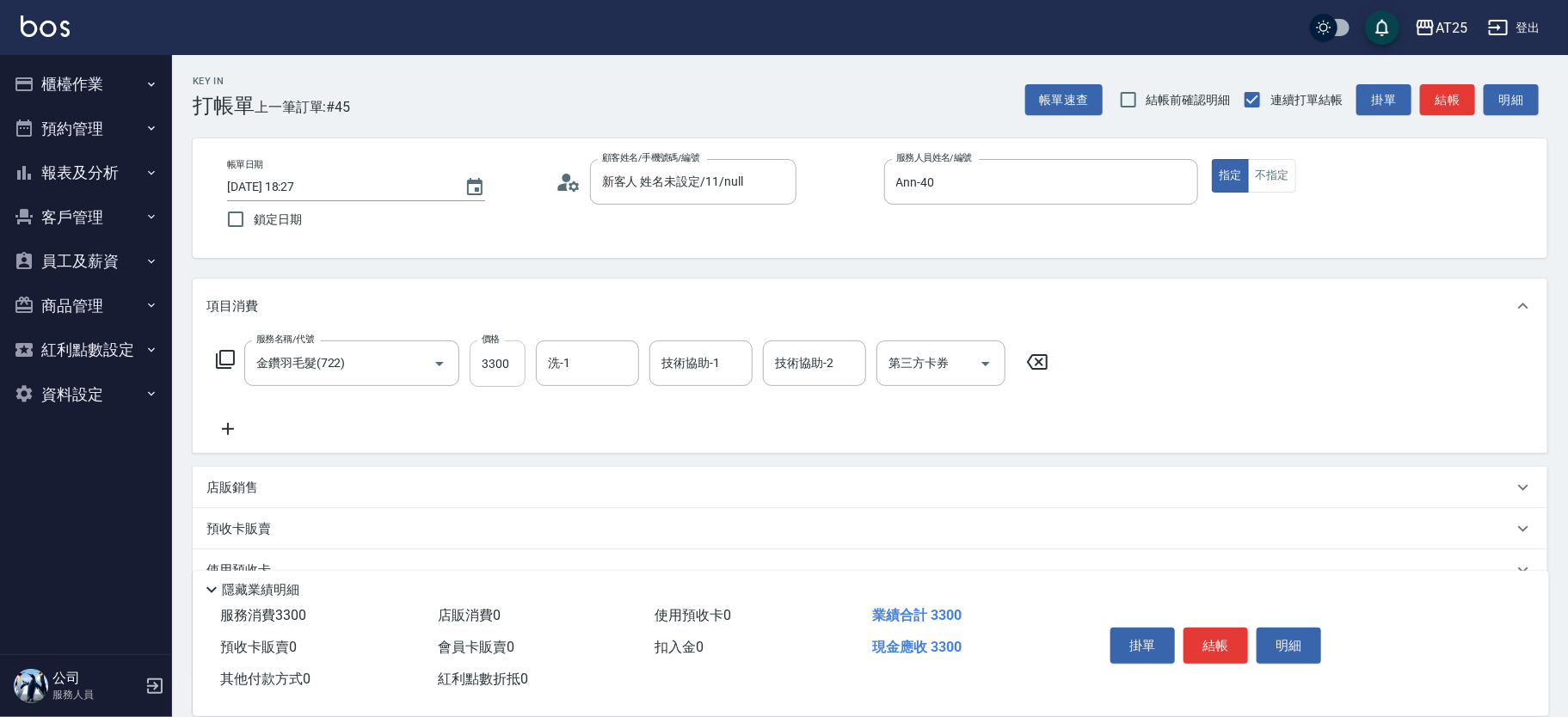
click at [506, 368] on input "3300" at bounding box center [497, 363] width 56 height 47
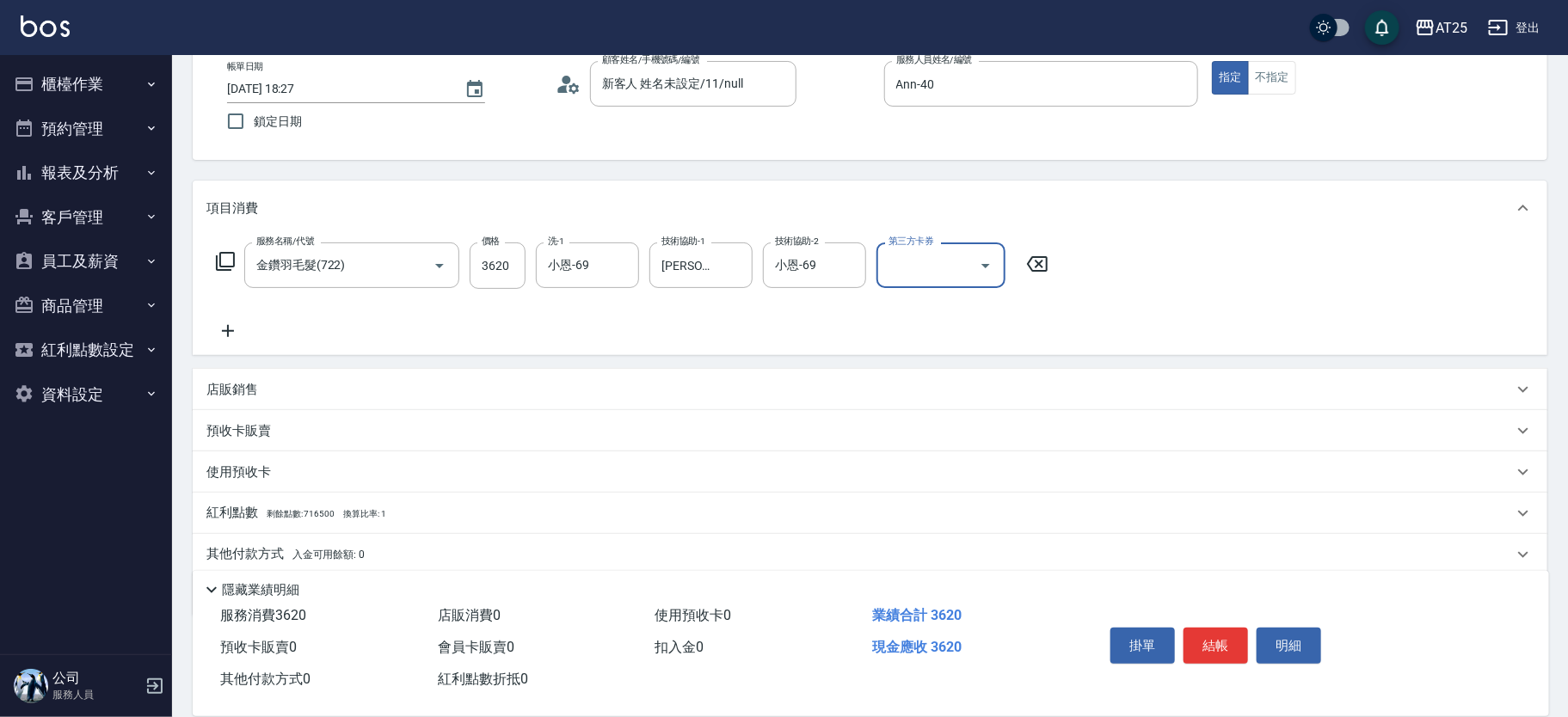
scroll to position [160, 0]
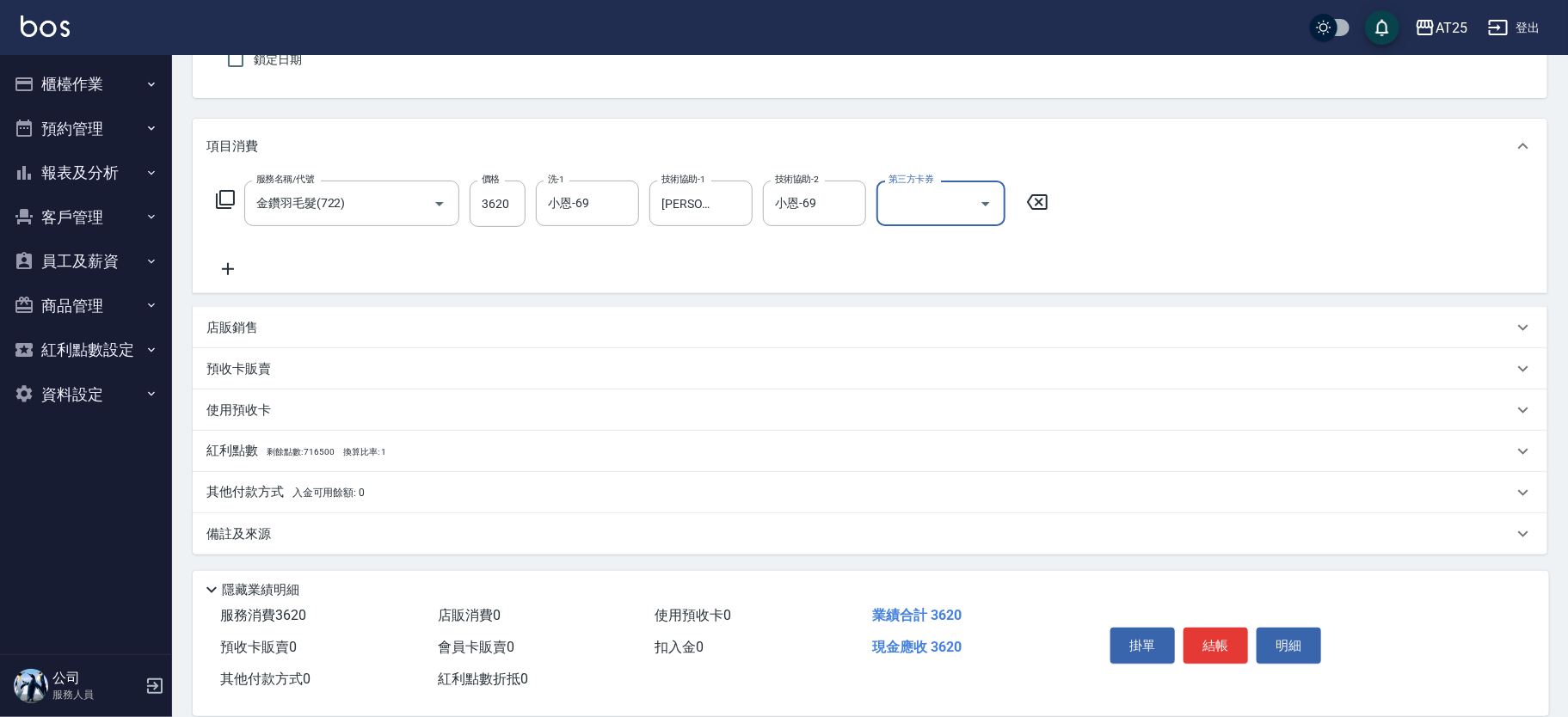
click at [278, 492] on p "其他付款方式 入金可用餘額: 0" at bounding box center [285, 492] width 158 height 19
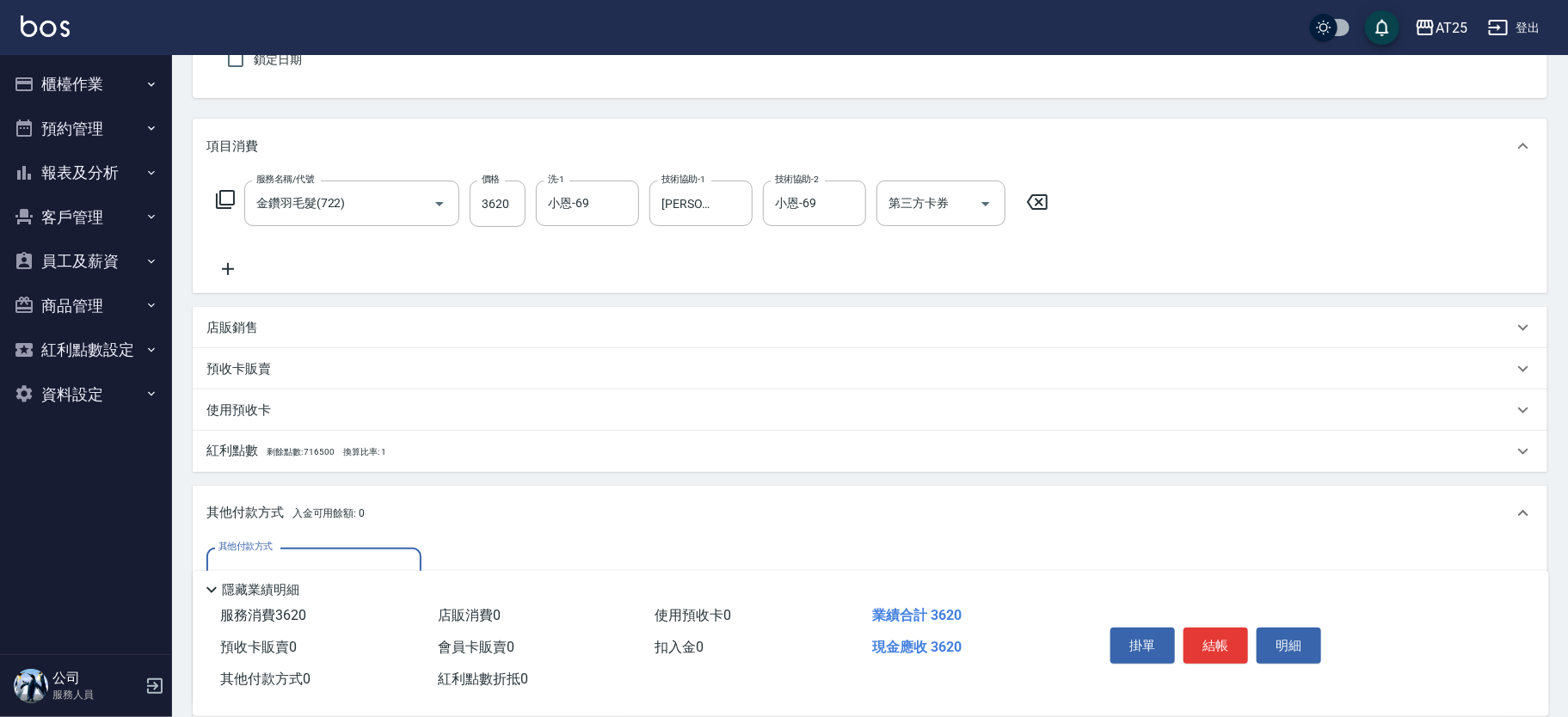
scroll to position [361, 0]
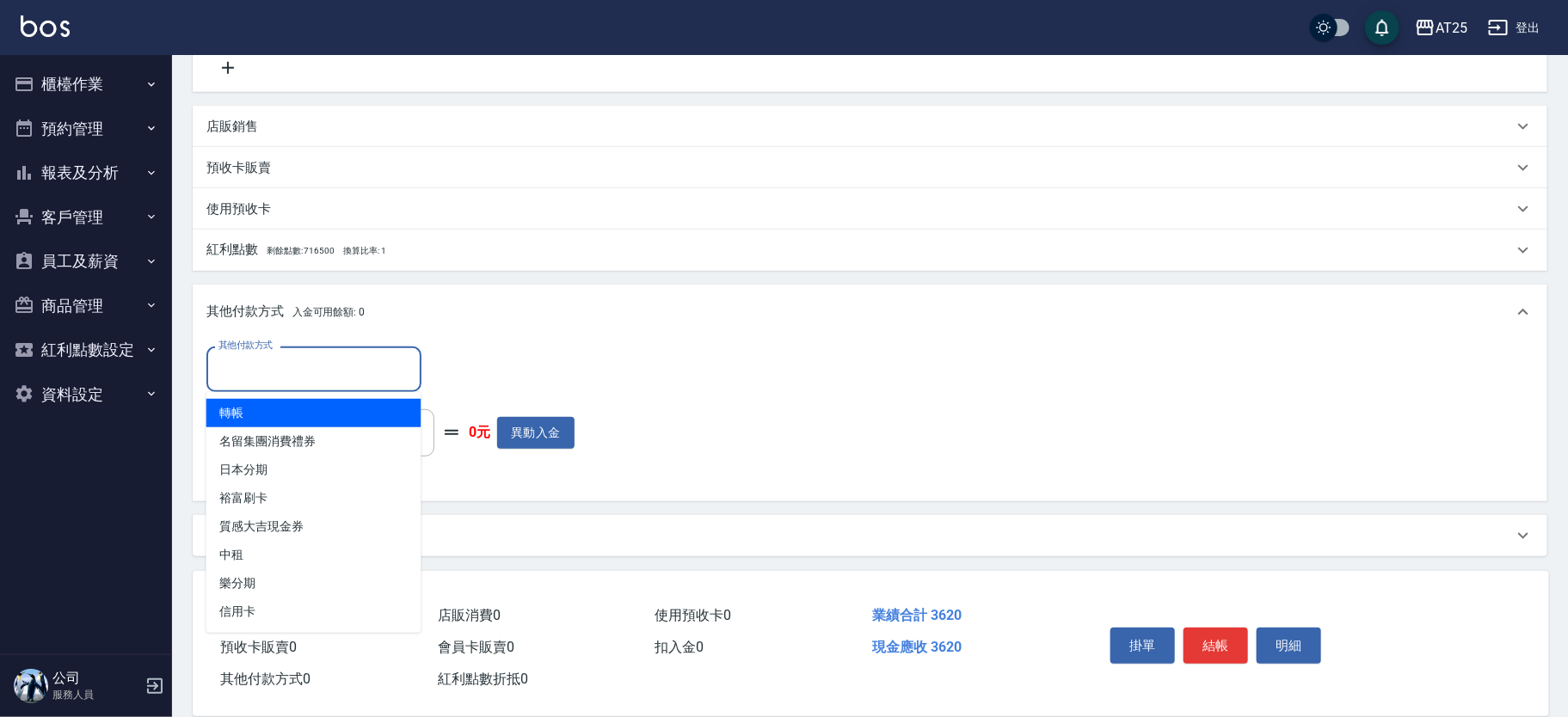
click at [318, 354] on input "其他付款方式" at bounding box center [314, 369] width 199 height 30
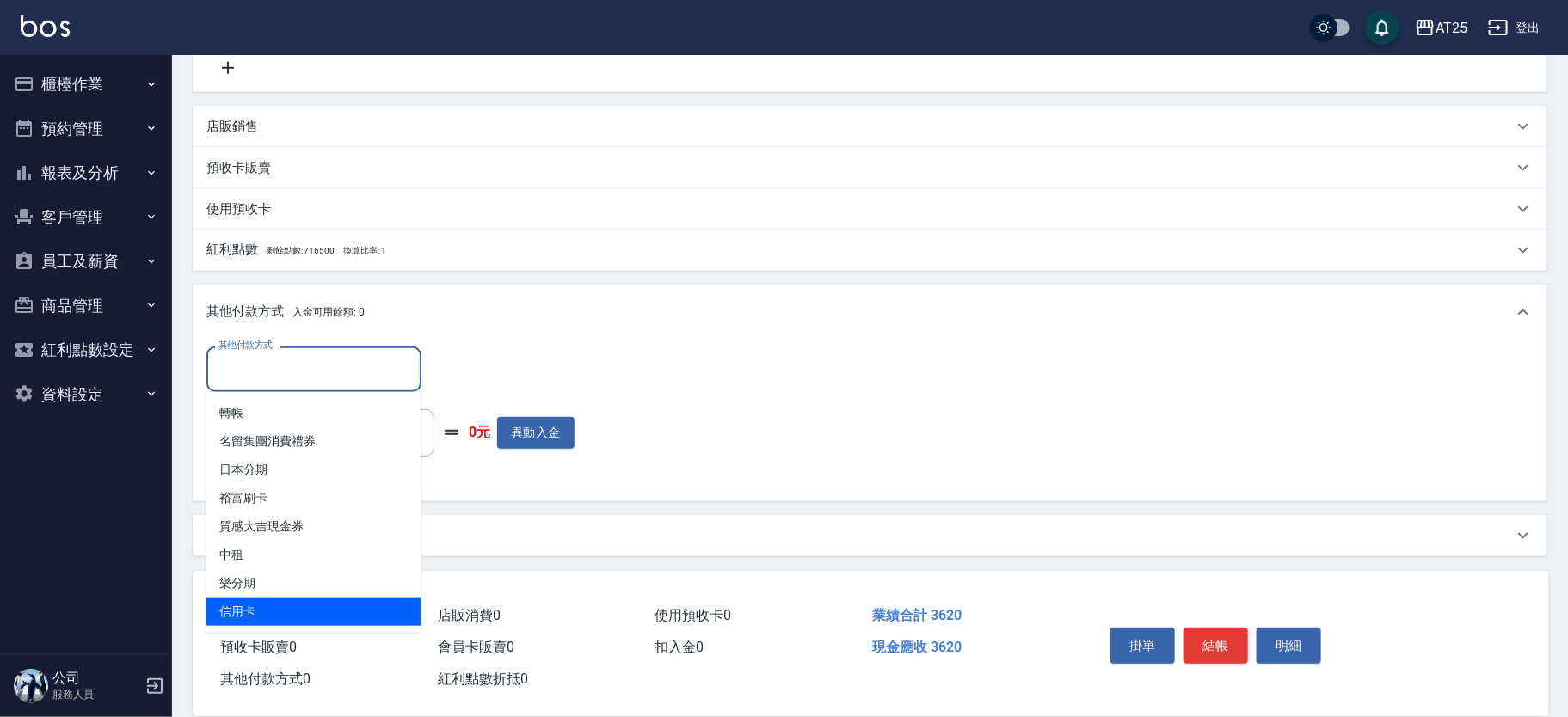
click at [290, 615] on span "信用卡" at bounding box center [314, 611] width 215 height 28
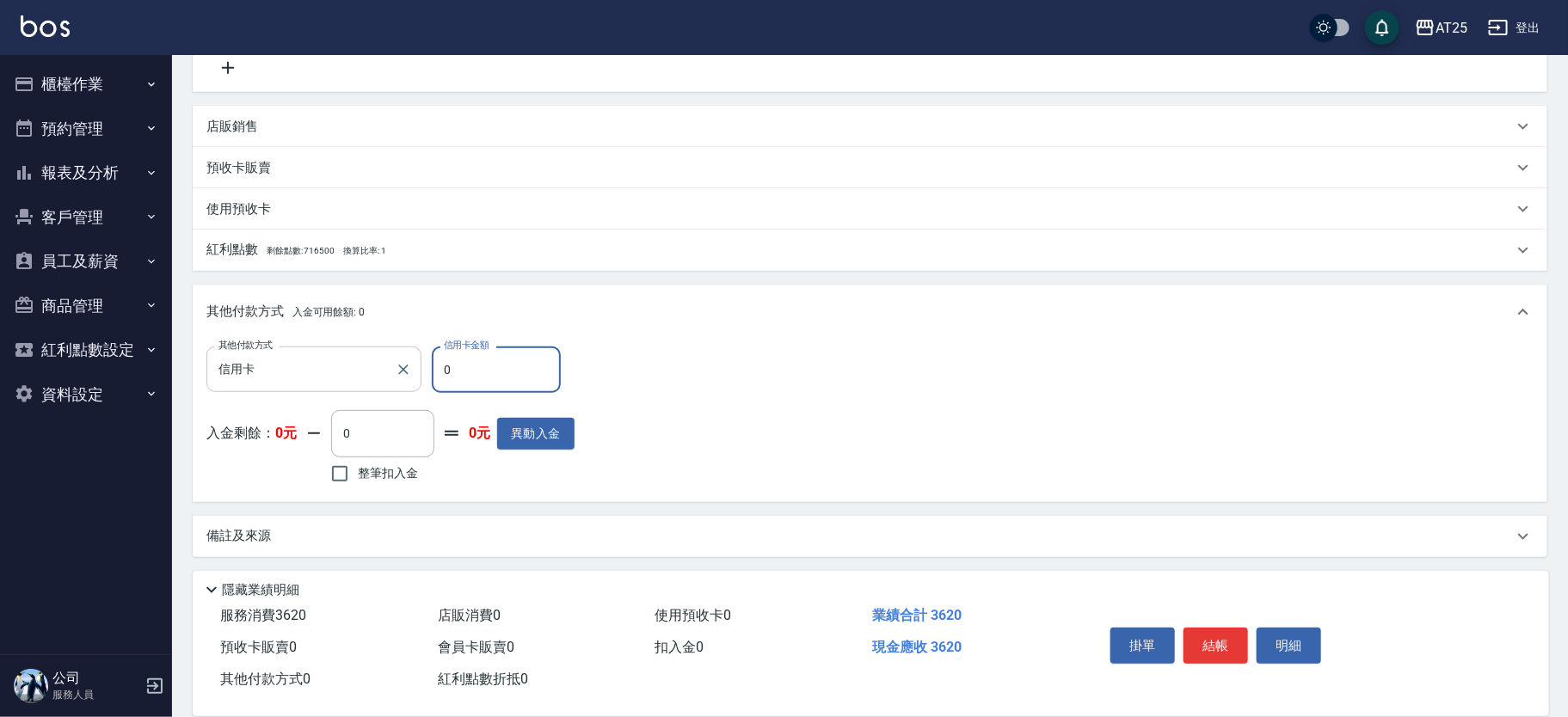
drag, startPoint x: 507, startPoint y: 384, endPoint x: 412, endPoint y: 376, distance: 95.3
click at [412, 376] on div "其他付款方式 信用卡 其他付款方式 信用卡金額 0 信用卡金額" at bounding box center [391, 369] width 368 height 47
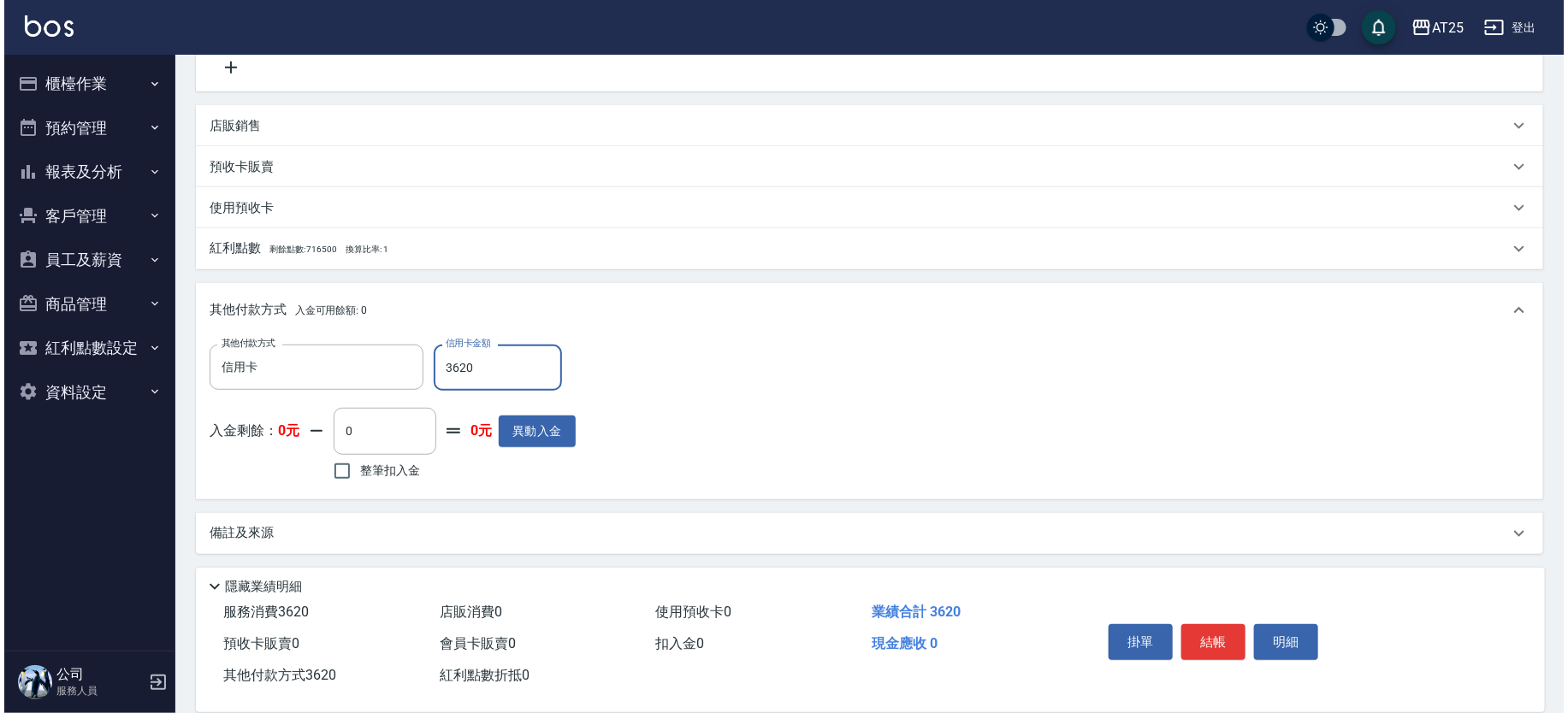
scroll to position [0, 0]
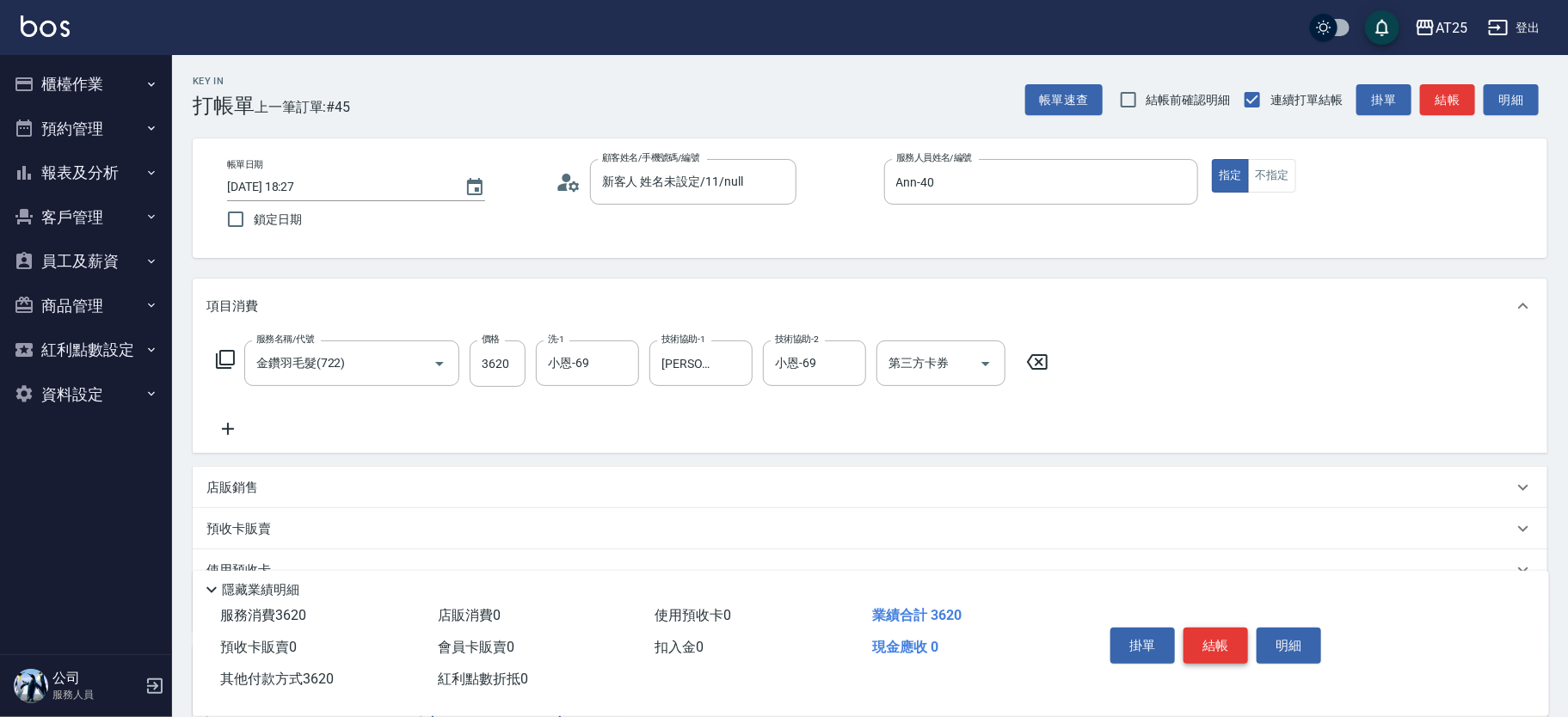
click at [1230, 639] on button "結帳" at bounding box center [1216, 645] width 65 height 36
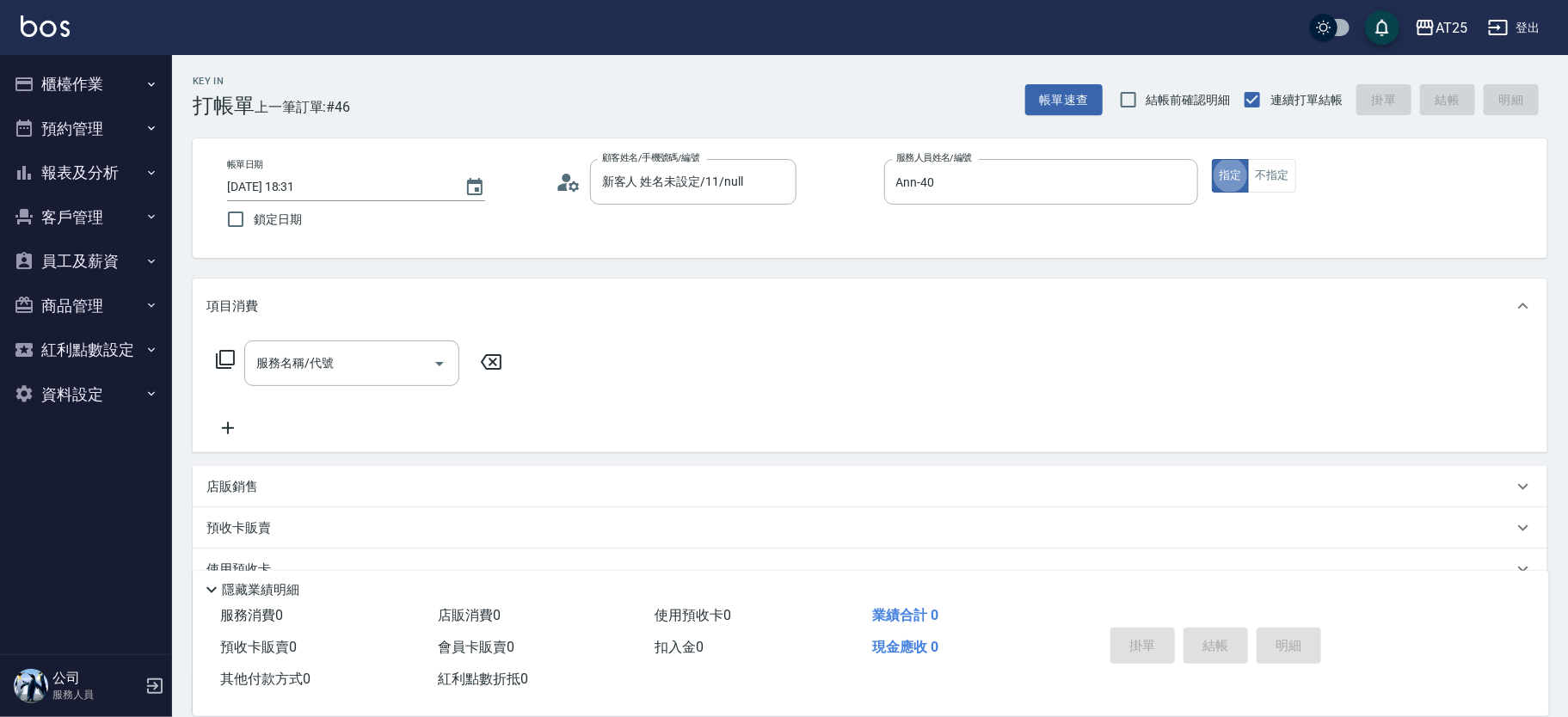
click at [215, 350] on icon at bounding box center [225, 359] width 21 height 21
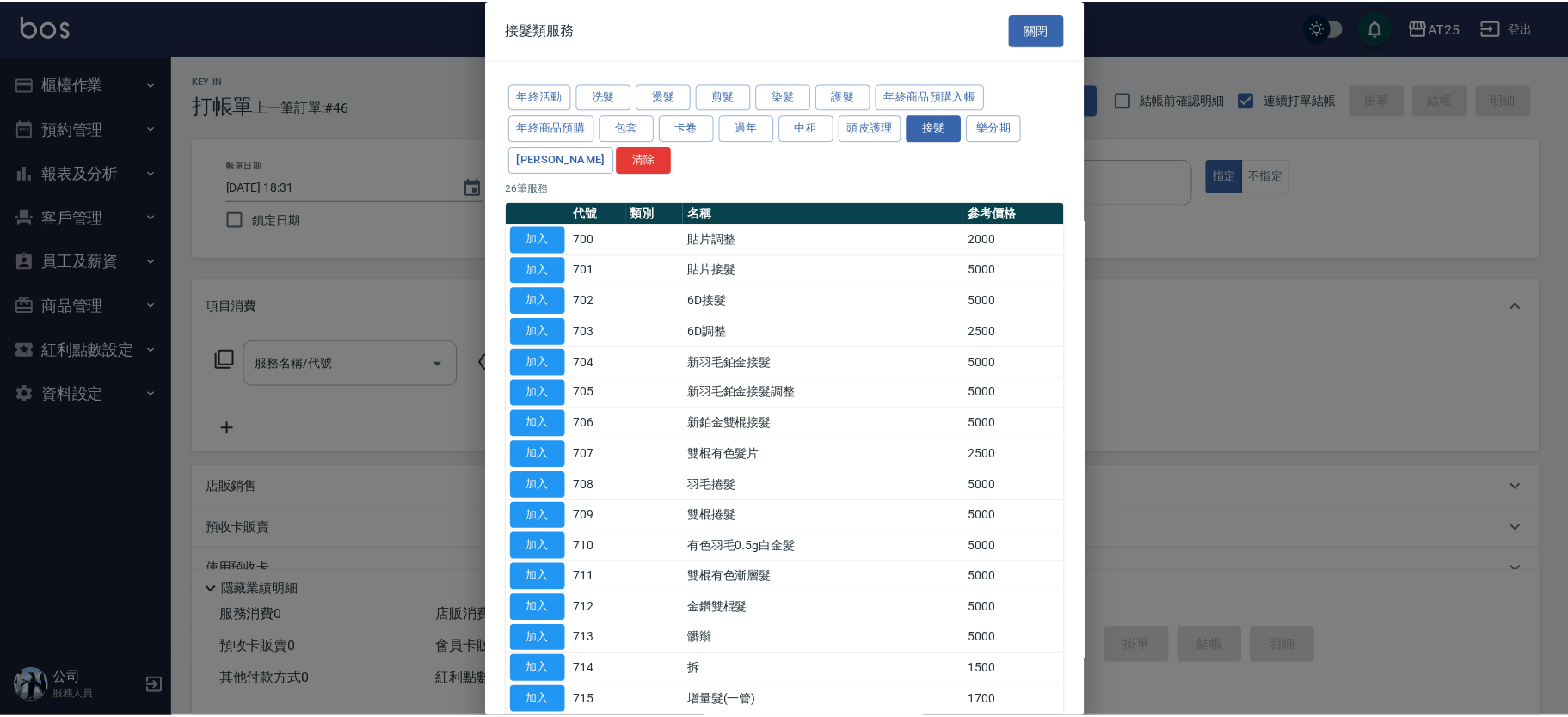
scroll to position [399, 0]
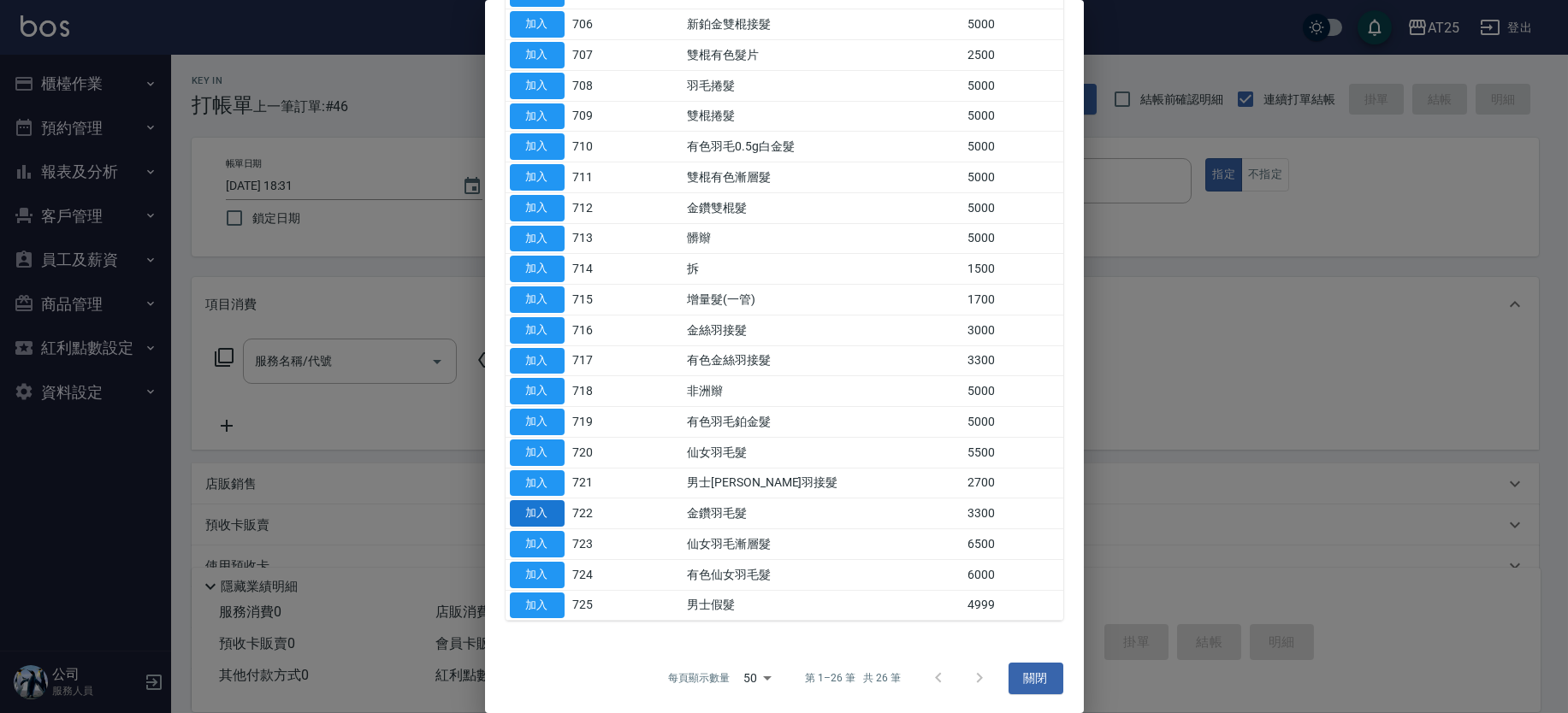
click at [540, 514] on button "加入" at bounding box center [537, 513] width 55 height 26
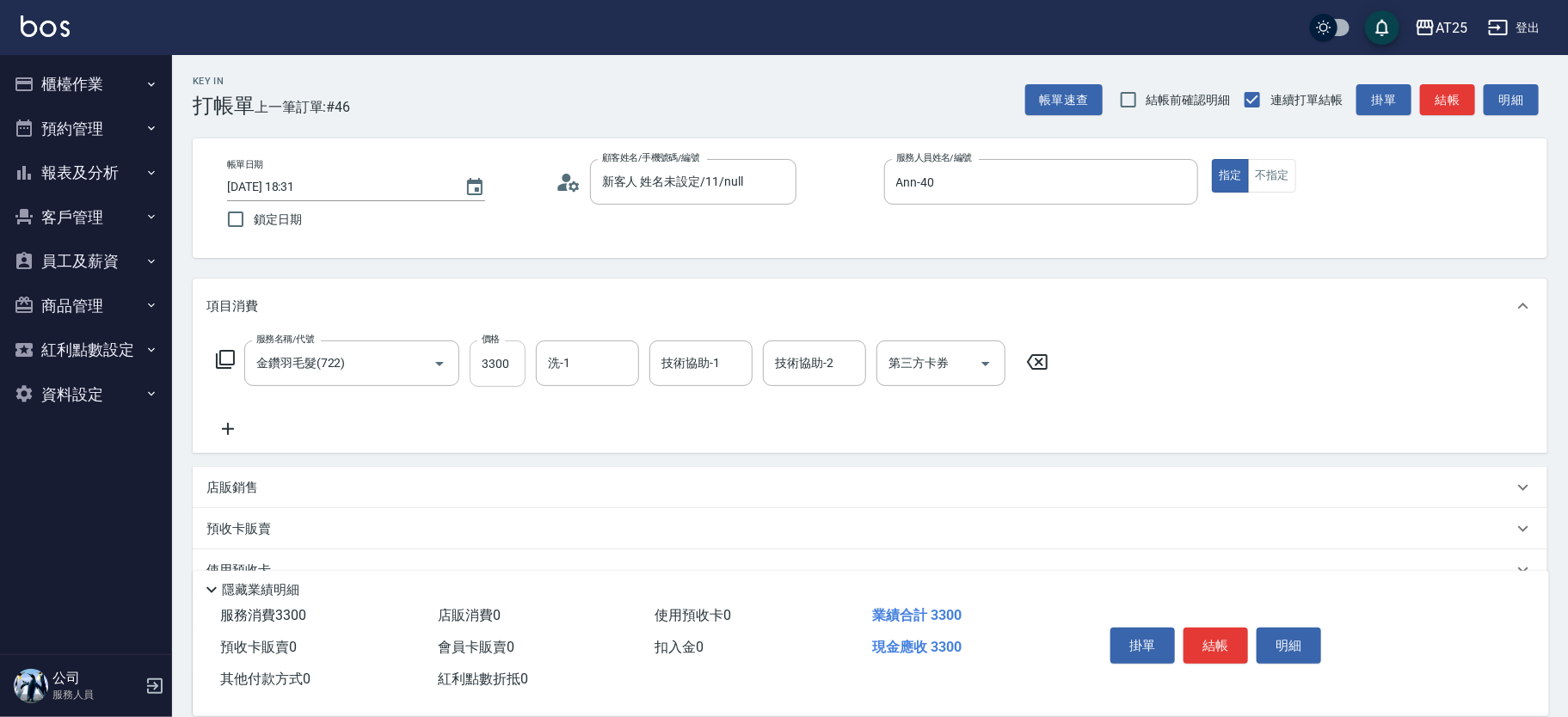
click at [510, 373] on input "3300" at bounding box center [497, 363] width 56 height 47
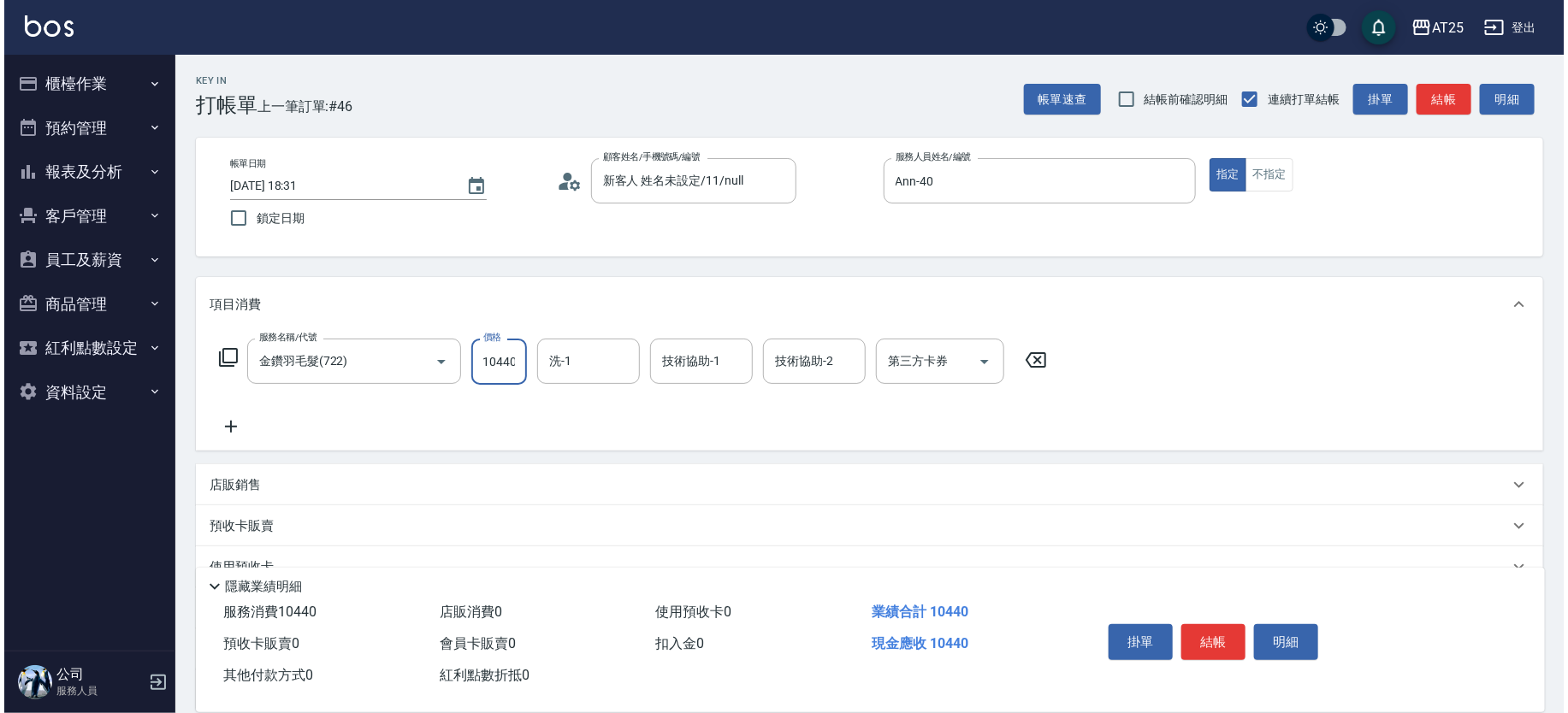
scroll to position [0, 0]
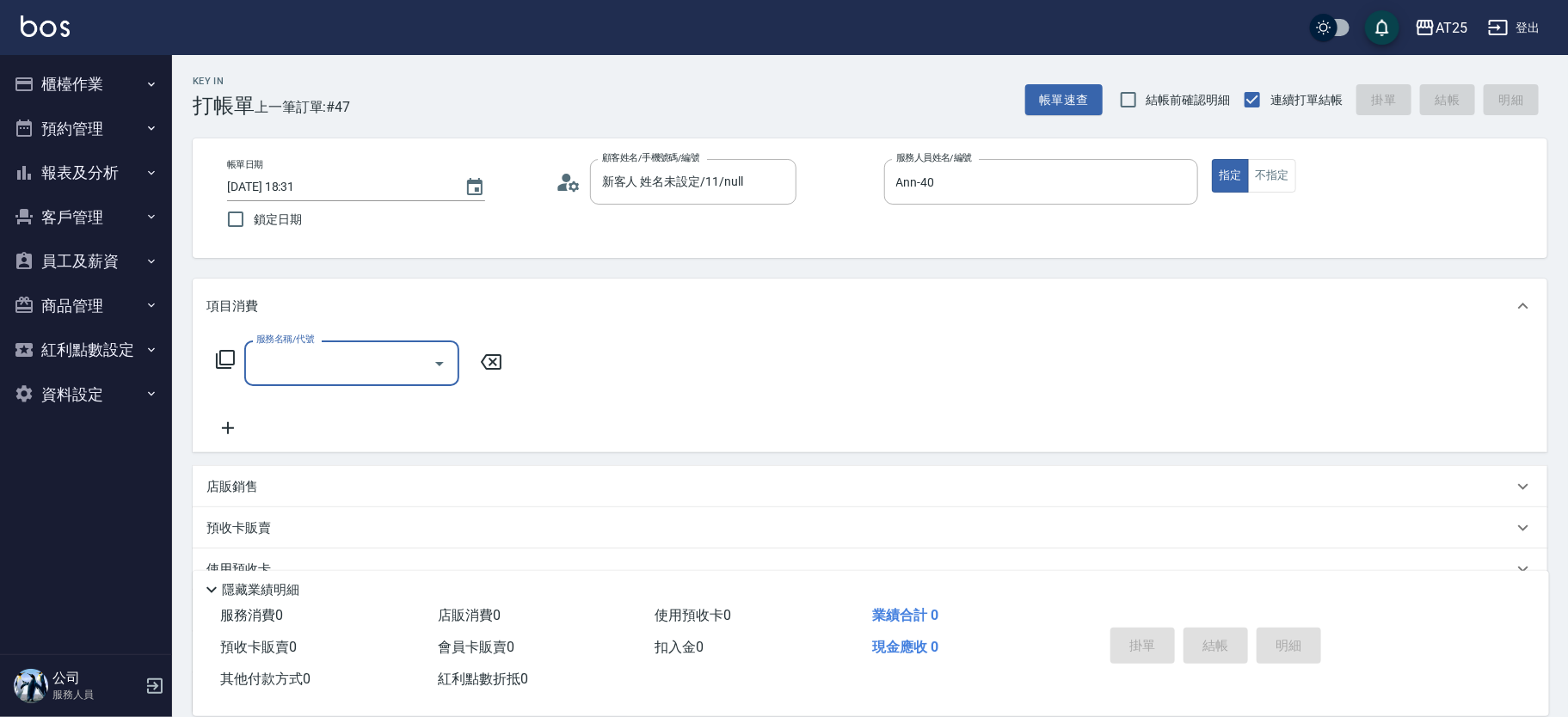
click at [222, 356] on icon at bounding box center [225, 359] width 21 height 21
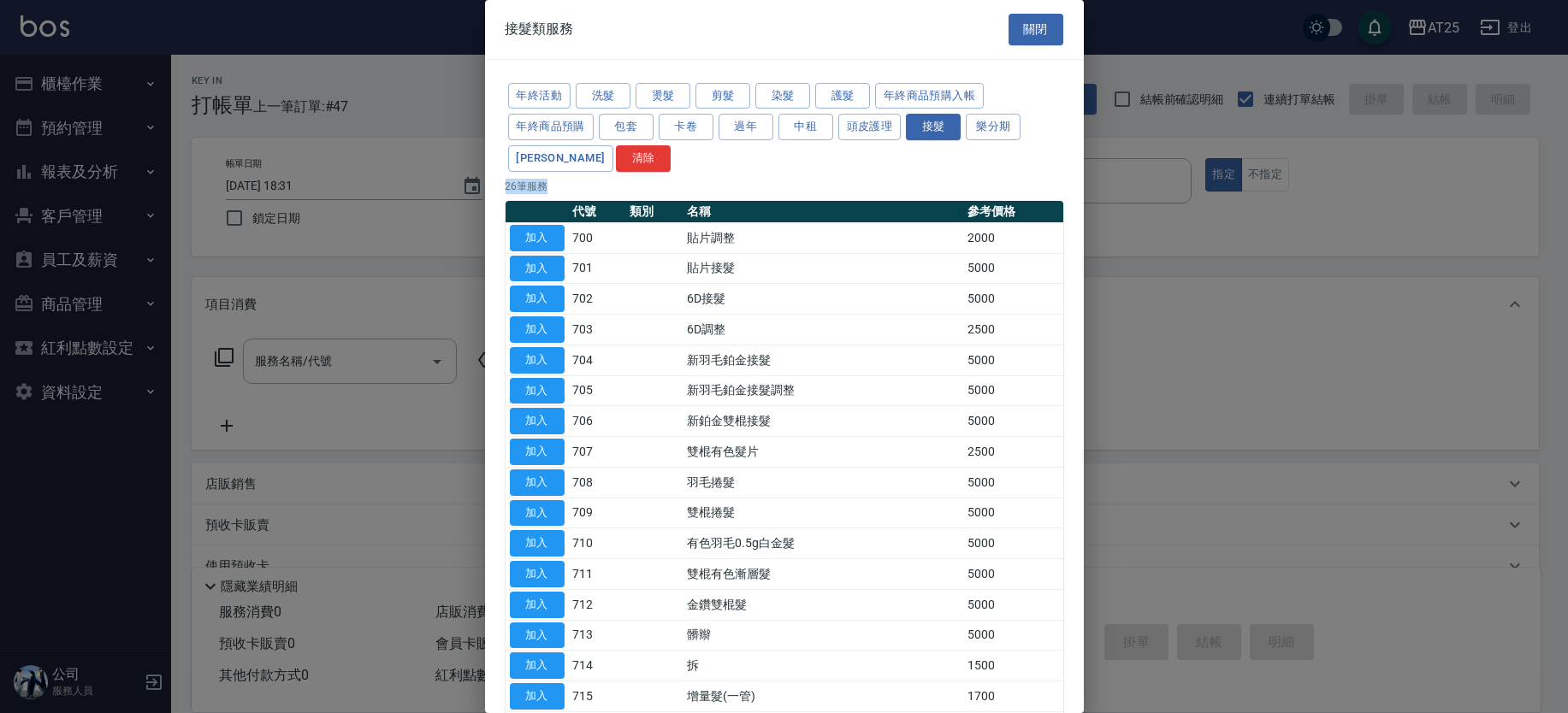
drag, startPoint x: 1073, startPoint y: 152, endPoint x: 1074, endPoint y: 219, distance: 67.0
click at [1074, 219] on div "年終活動 洗髮 燙髮 剪髮 染髮 護髮 年終商品預購入帳 年終商品預購 包套 卡卷 過年 中租 頭皮護理 接髮 樂分期 裕富 清除 26 筆服務 代號 類別 …" at bounding box center [784, 549] width 599 height 979
click at [1055, 153] on div "年終活動 洗髮 燙髮 剪髮 染髮 護髮 年終商品預購入帳 年終商品預購 包套 卡卷 過年 中租 頭皮護理 接髮 樂分期 裕富 清除 26 筆服務 代號 類別 …" at bounding box center [784, 549] width 599 height 979
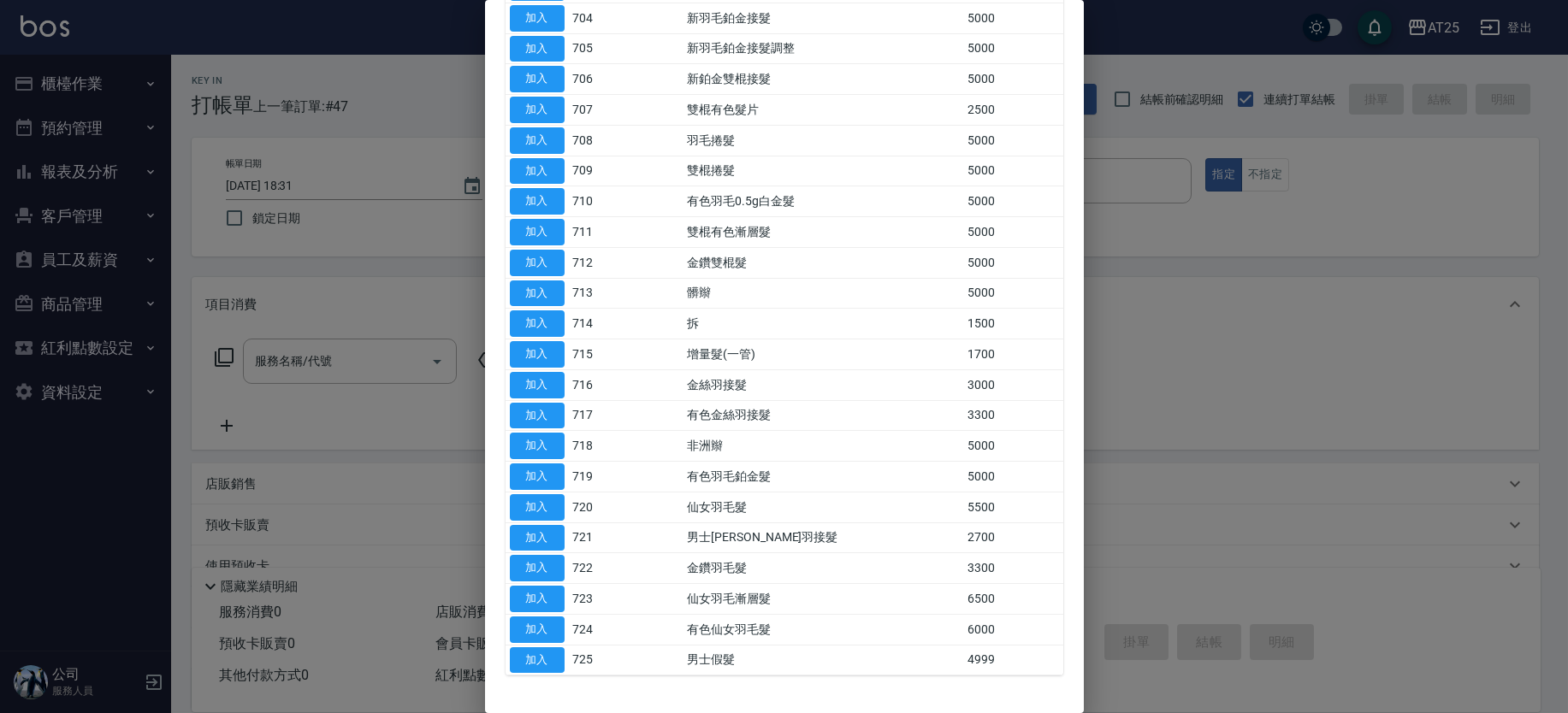
scroll to position [320, 0]
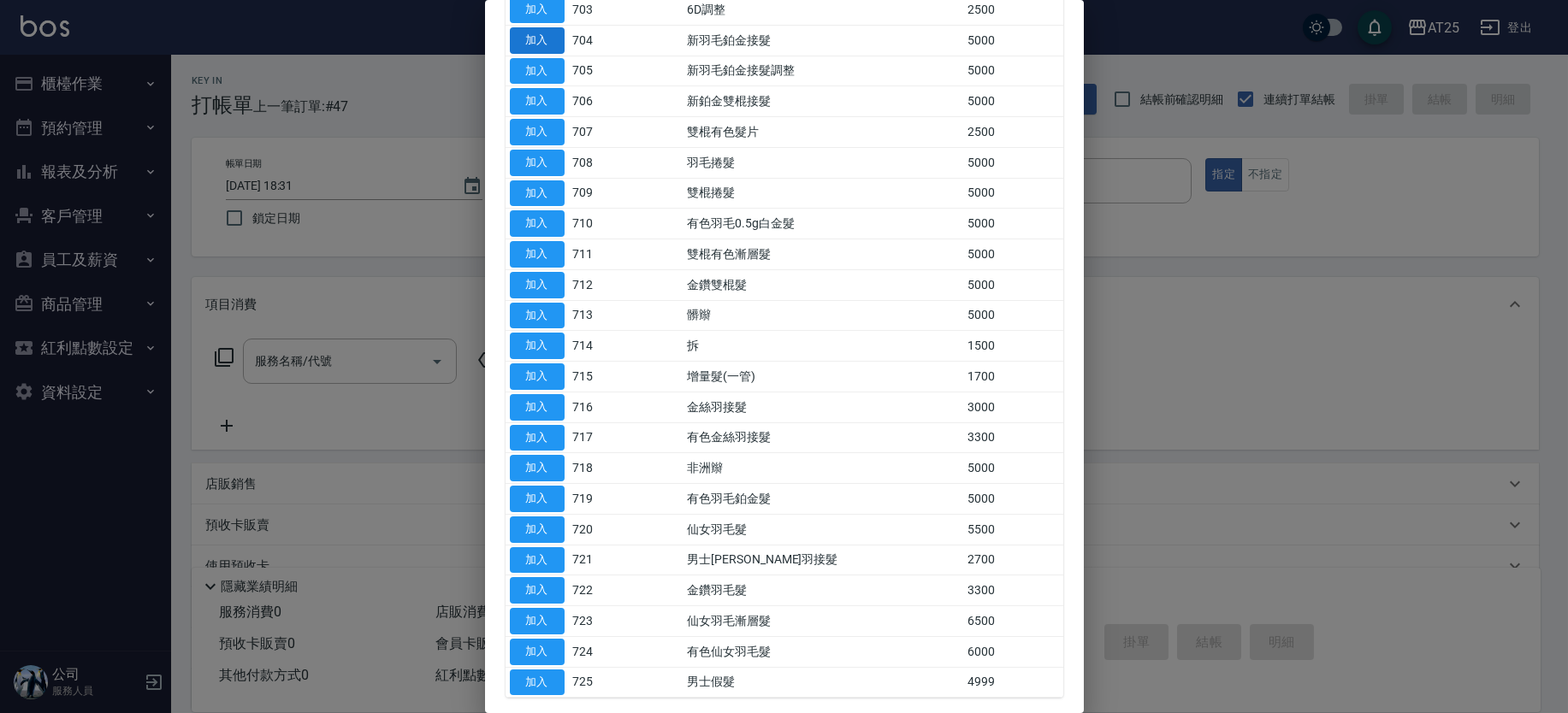
click at [552, 38] on button "加入" at bounding box center [537, 40] width 55 height 26
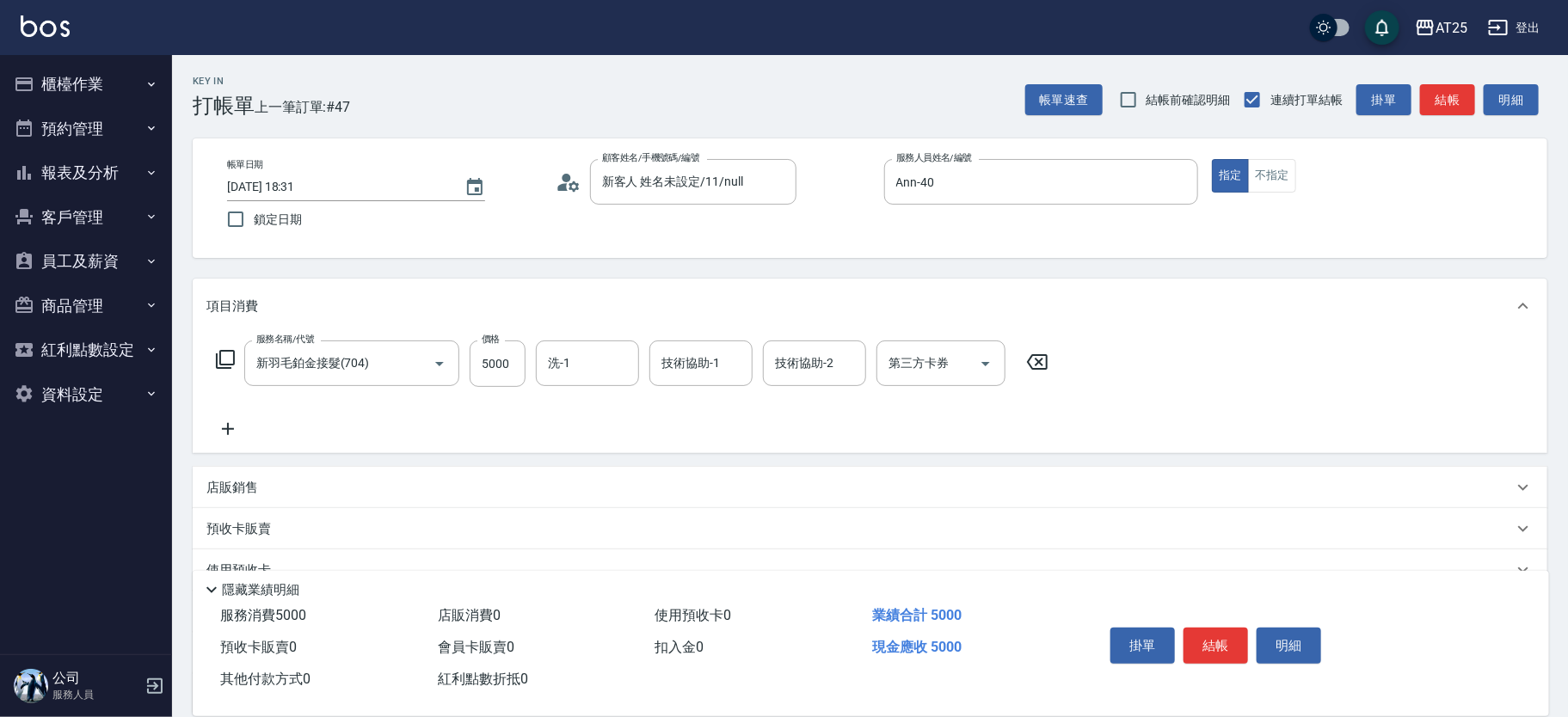
click at [247, 420] on icon at bounding box center [228, 429] width 43 height 21
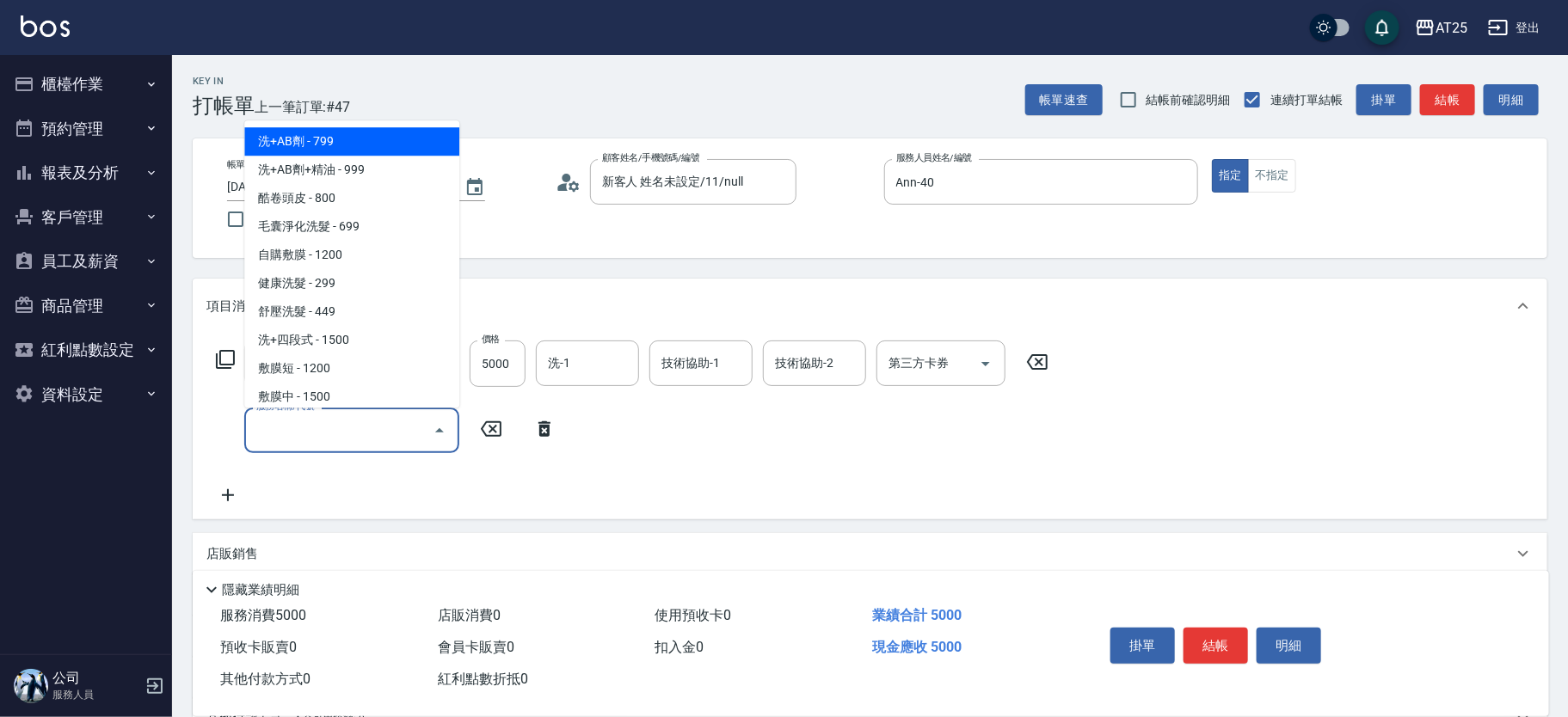
click at [288, 428] on input "服務名稱/代號" at bounding box center [338, 430] width 174 height 30
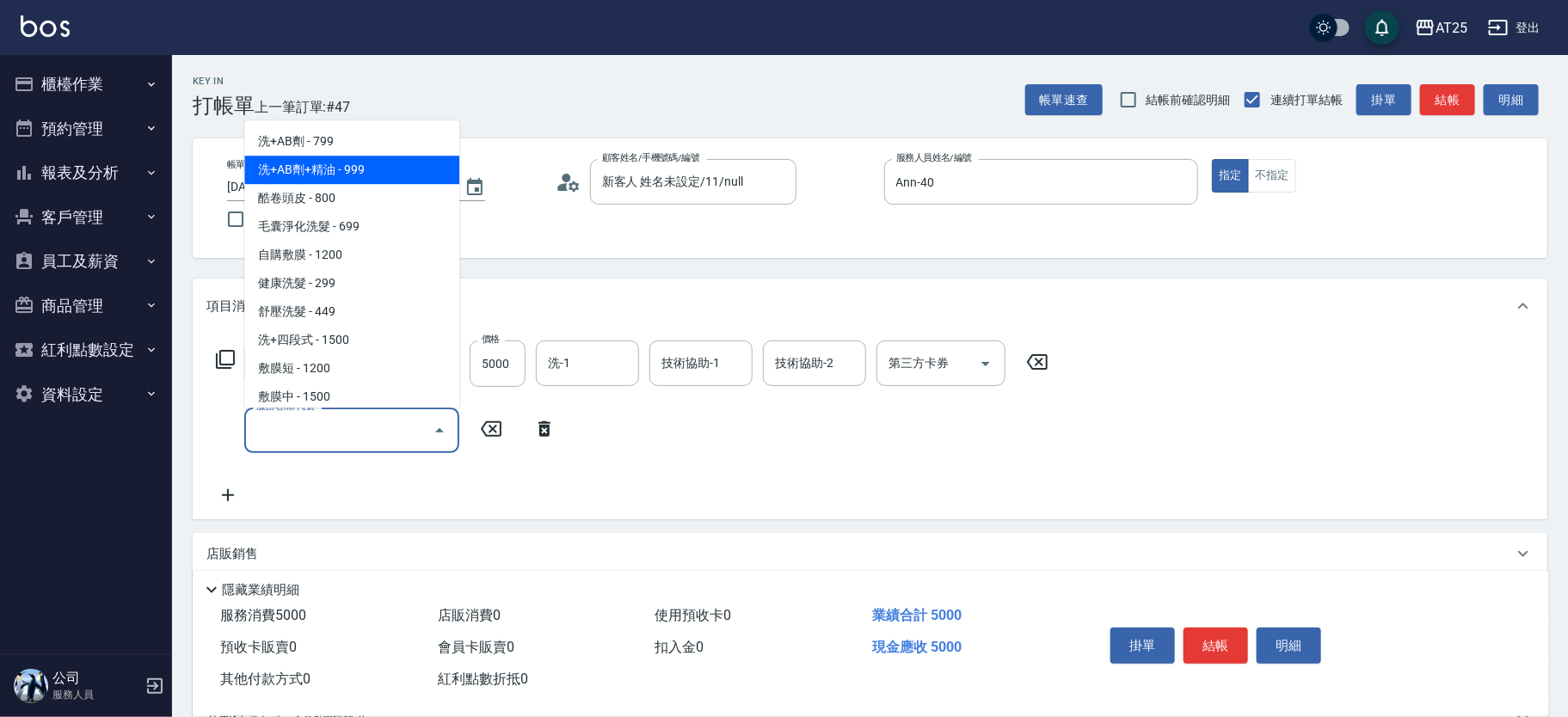
click at [363, 176] on span "洗+AB劑+精油 - 999" at bounding box center [351, 170] width 215 height 28
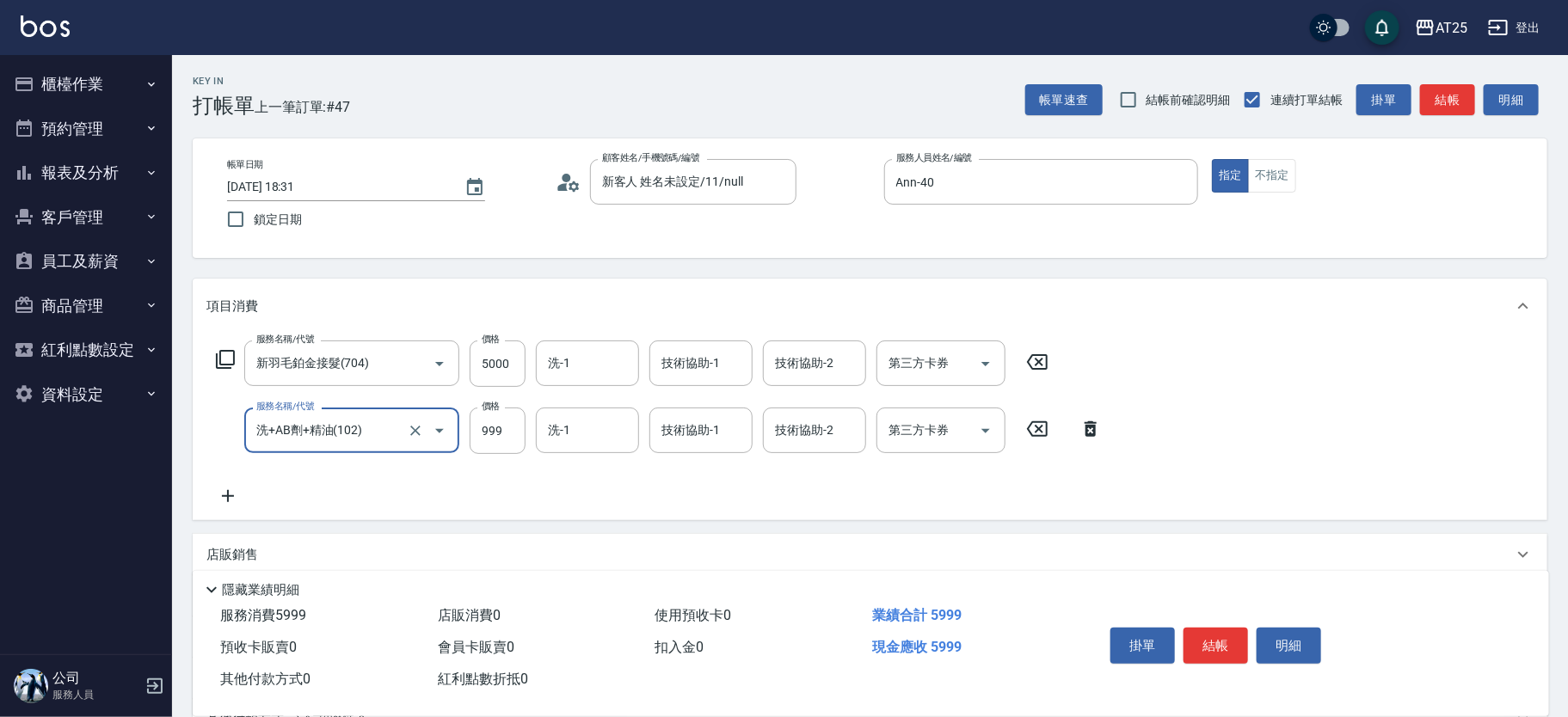
click at [237, 487] on icon at bounding box center [228, 496] width 43 height 21
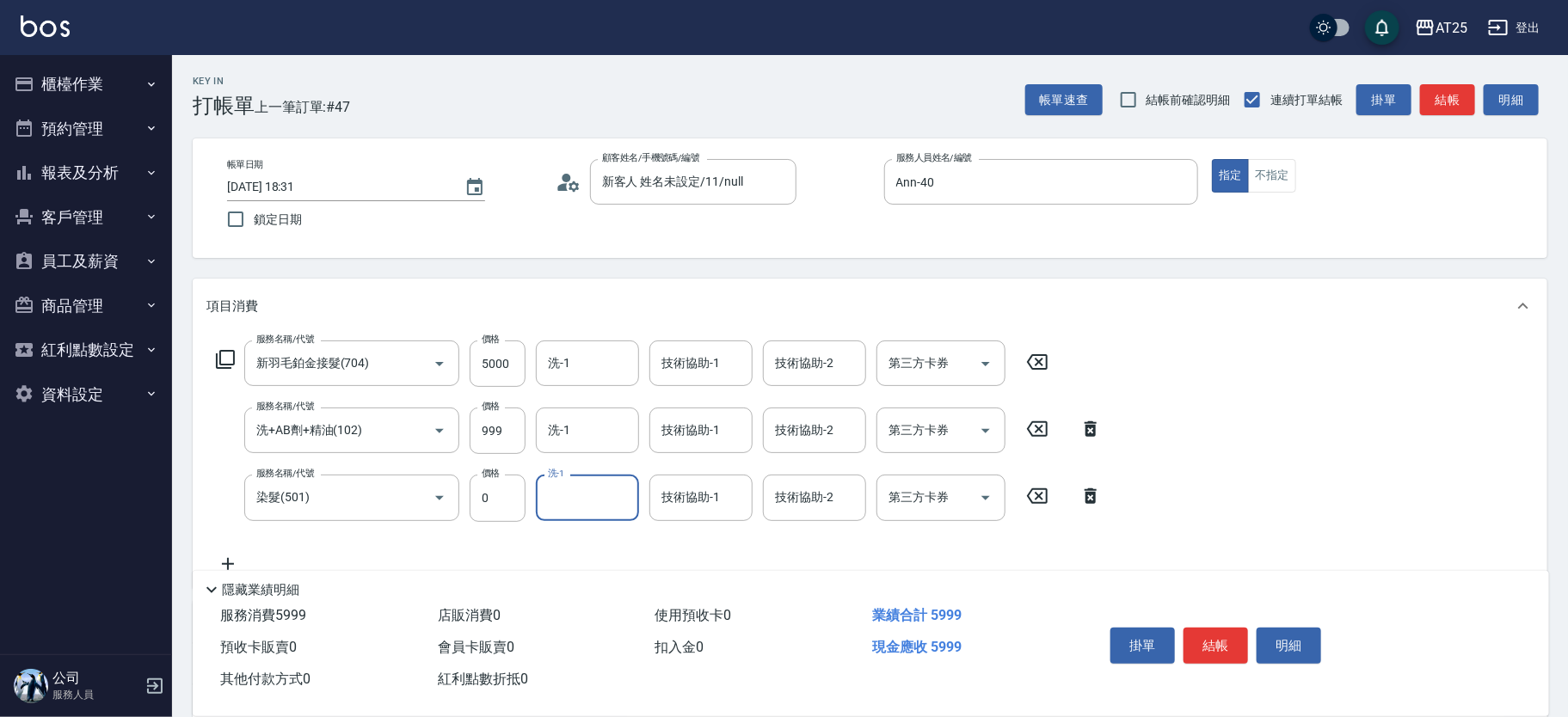
click at [231, 357] on icon at bounding box center [225, 359] width 21 height 21
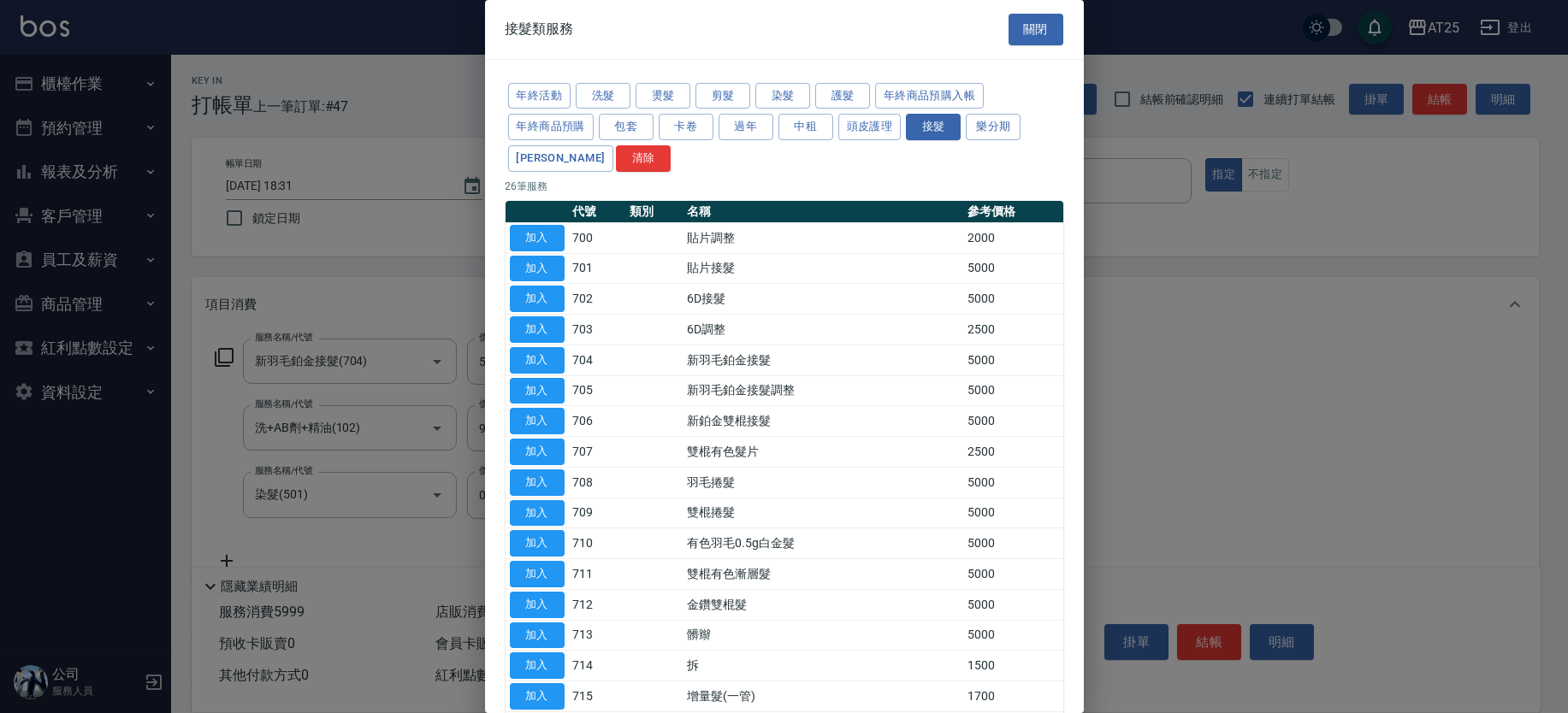
drag, startPoint x: 1082, startPoint y: 95, endPoint x: 1081, endPoint y: 121, distance: 26.0
click at [1081, 121] on div "接髮類服務 關閉 年終活動 洗髮 燙髮 剪髮 染髮 護髮 年終商品預購入帳 年終商品預購 包套 卡卷 過年 中租 頭皮護理 接髮 樂分期 裕富 清除 26 筆…" at bounding box center [784, 356] width 599 height 713
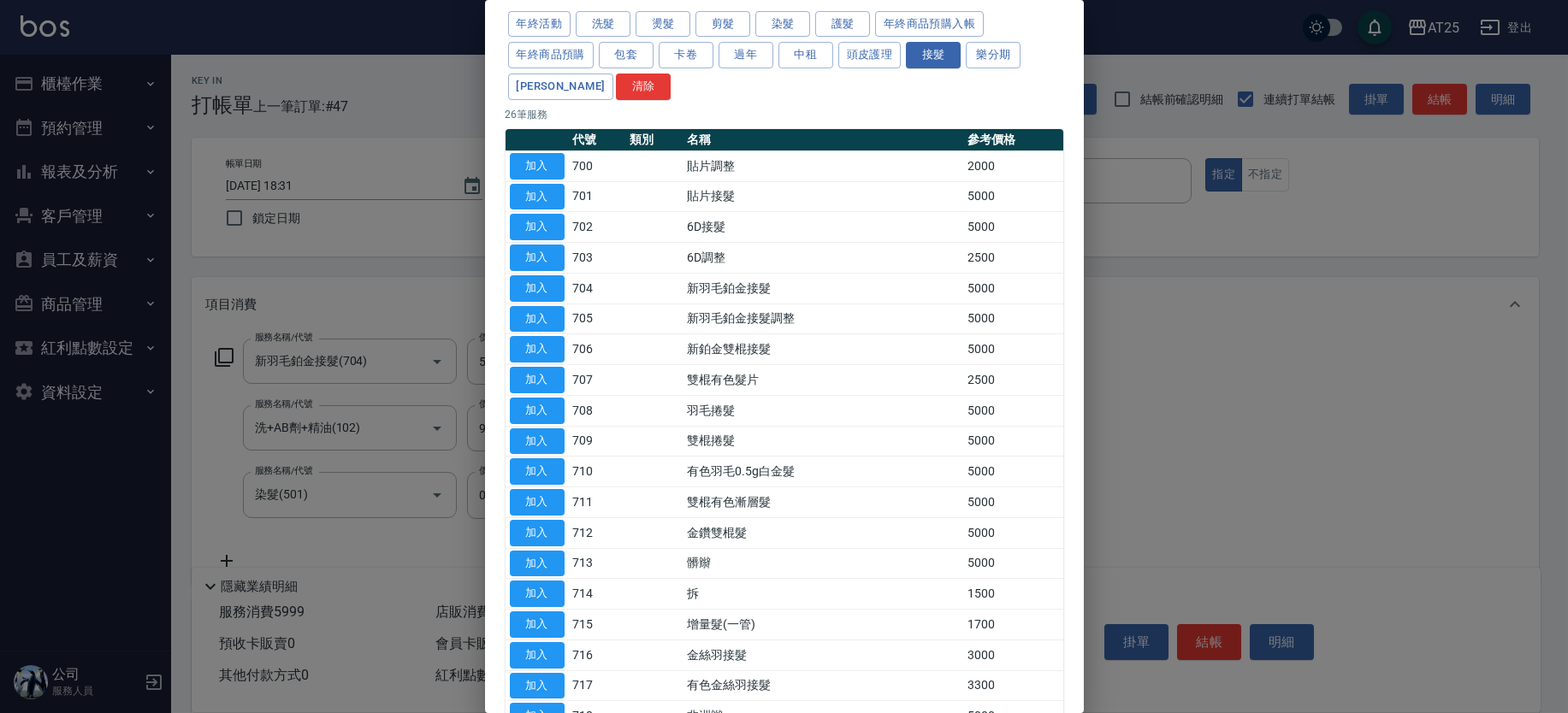
scroll to position [56, 0]
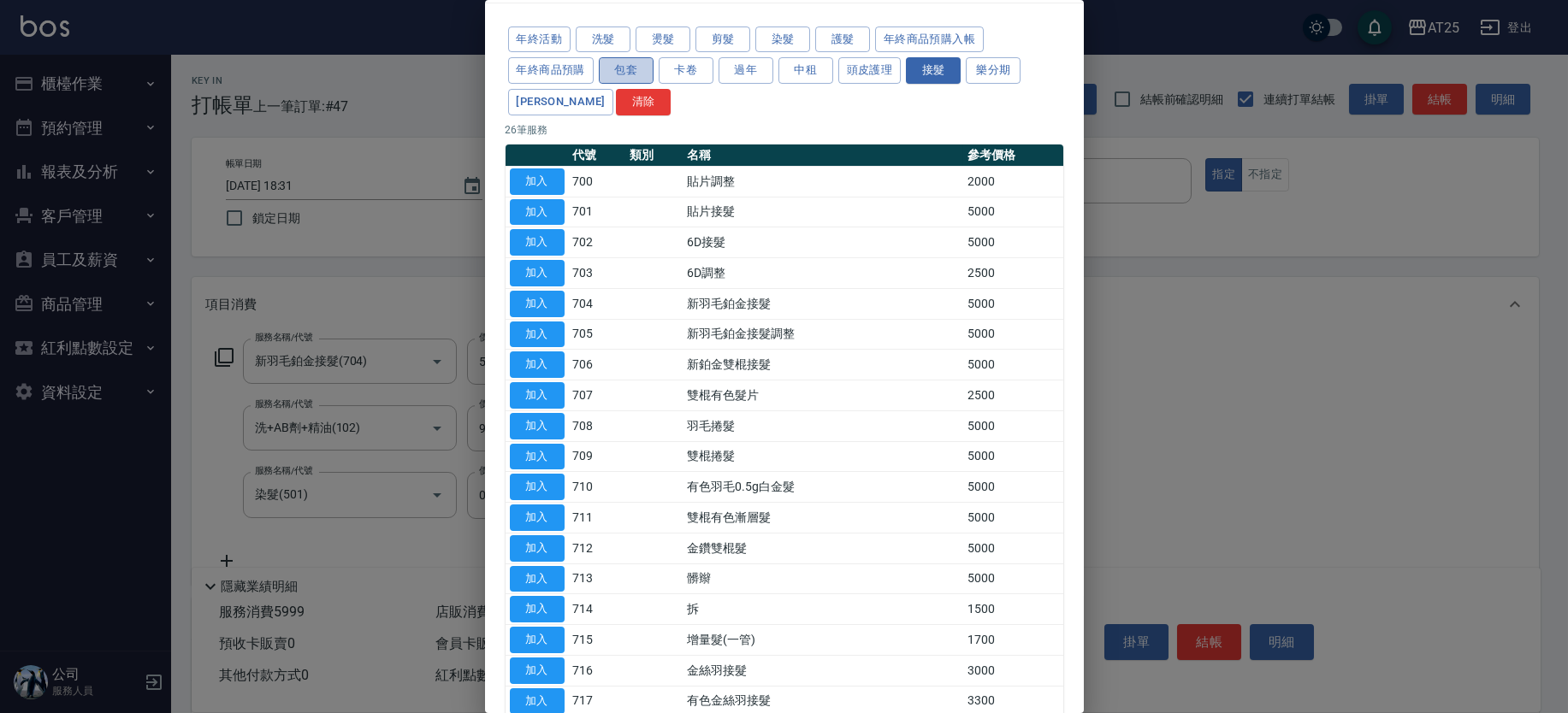
click at [629, 62] on button "包套" at bounding box center [626, 70] width 55 height 26
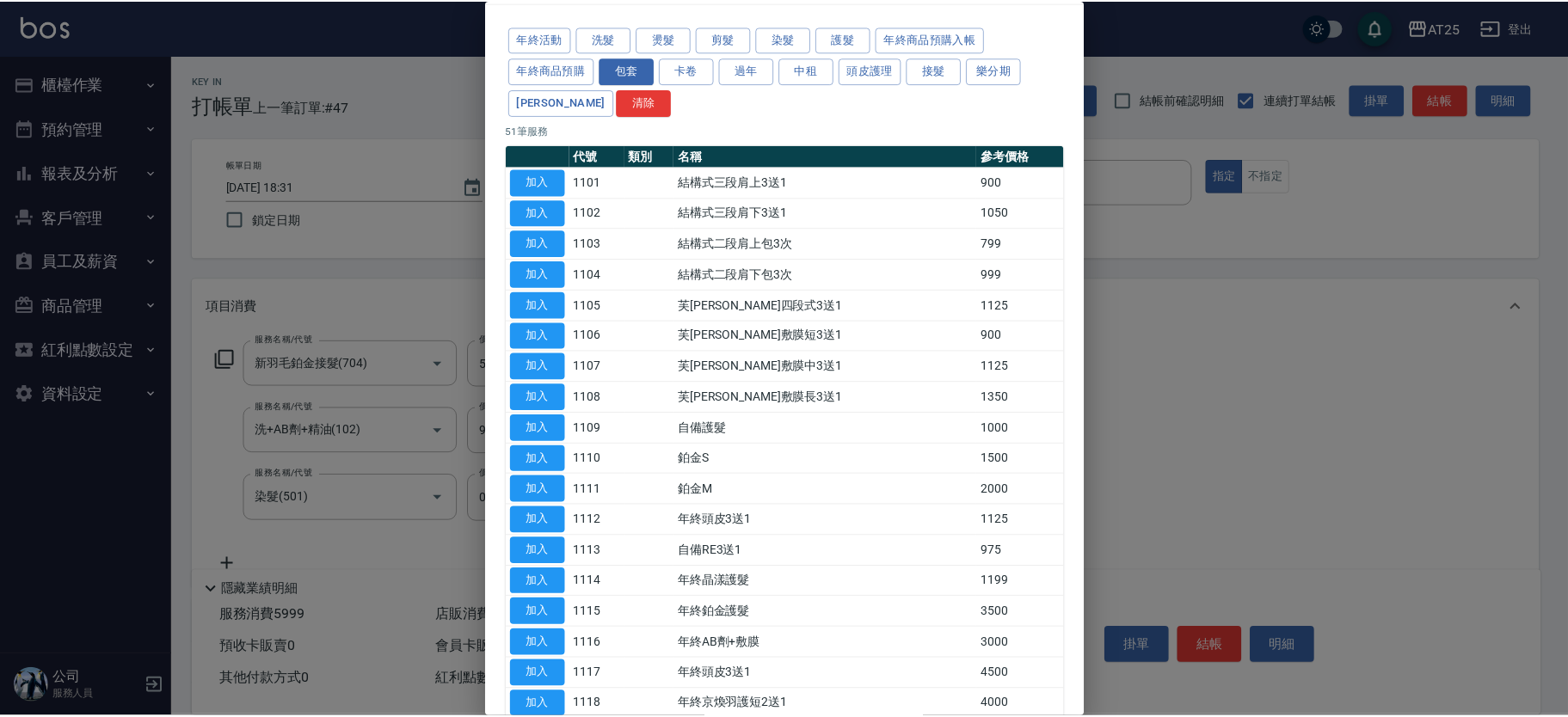
scroll to position [1136, 0]
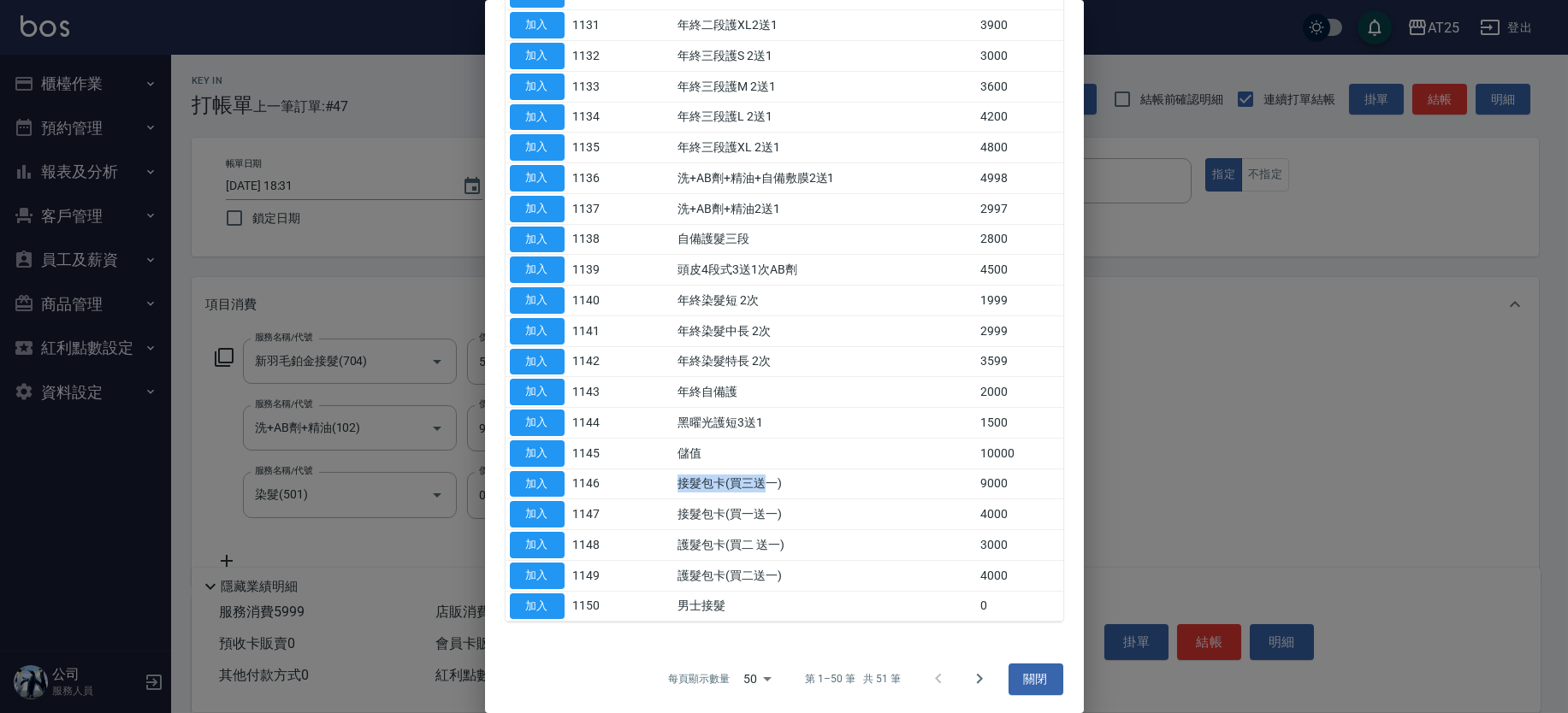
drag, startPoint x: 675, startPoint y: 485, endPoint x: 796, endPoint y: 497, distance: 121.6
click at [529, 474] on button "加入" at bounding box center [537, 484] width 55 height 26
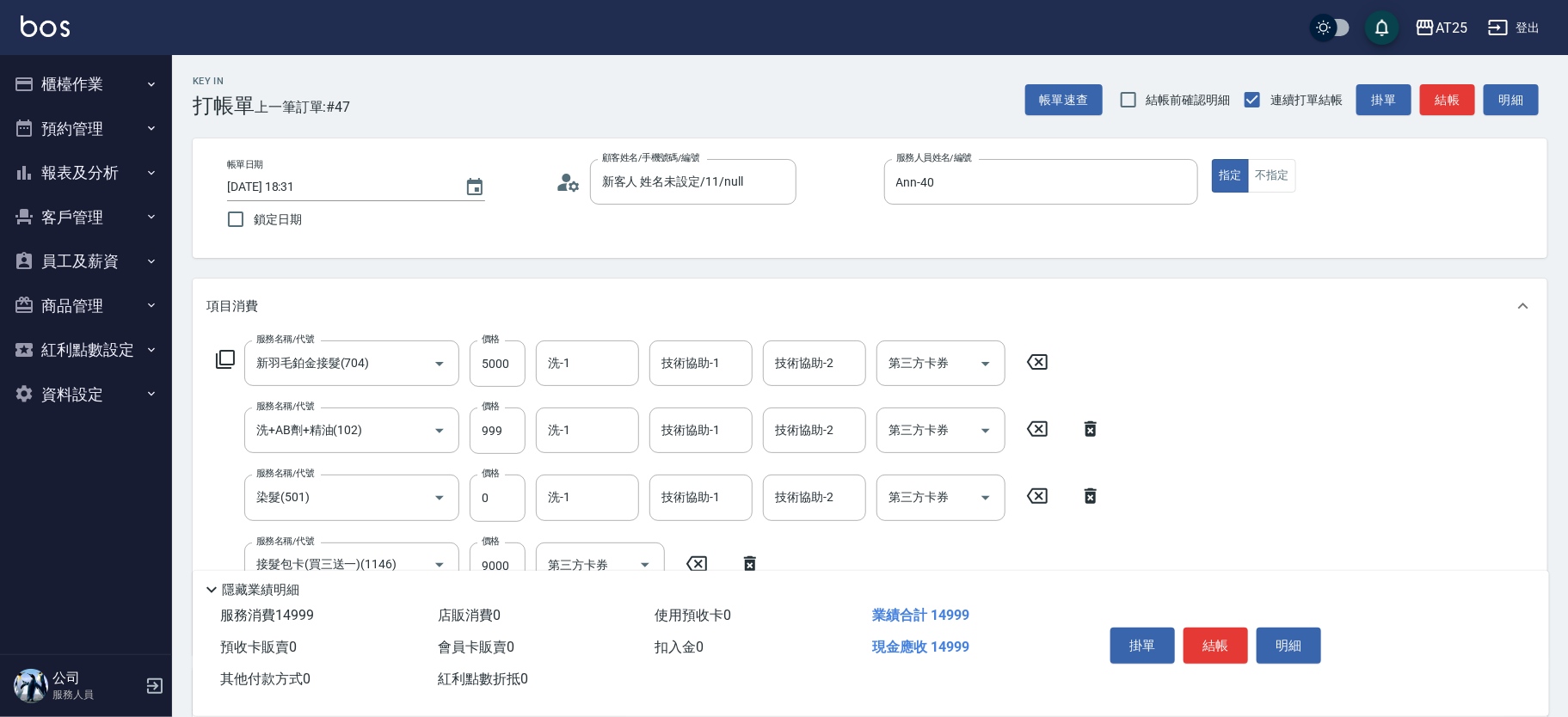
scroll to position [117, 0]
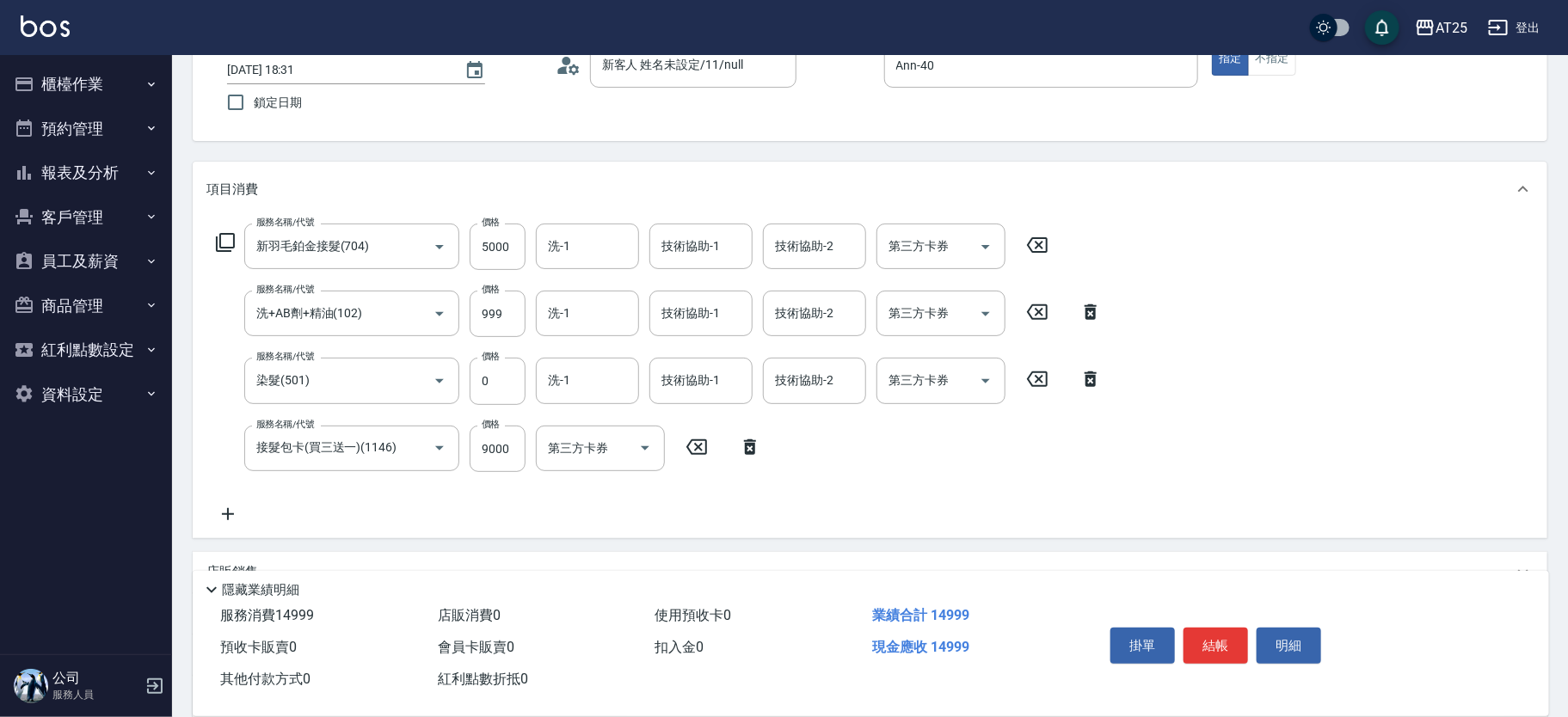
click at [232, 511] on icon at bounding box center [228, 514] width 43 height 21
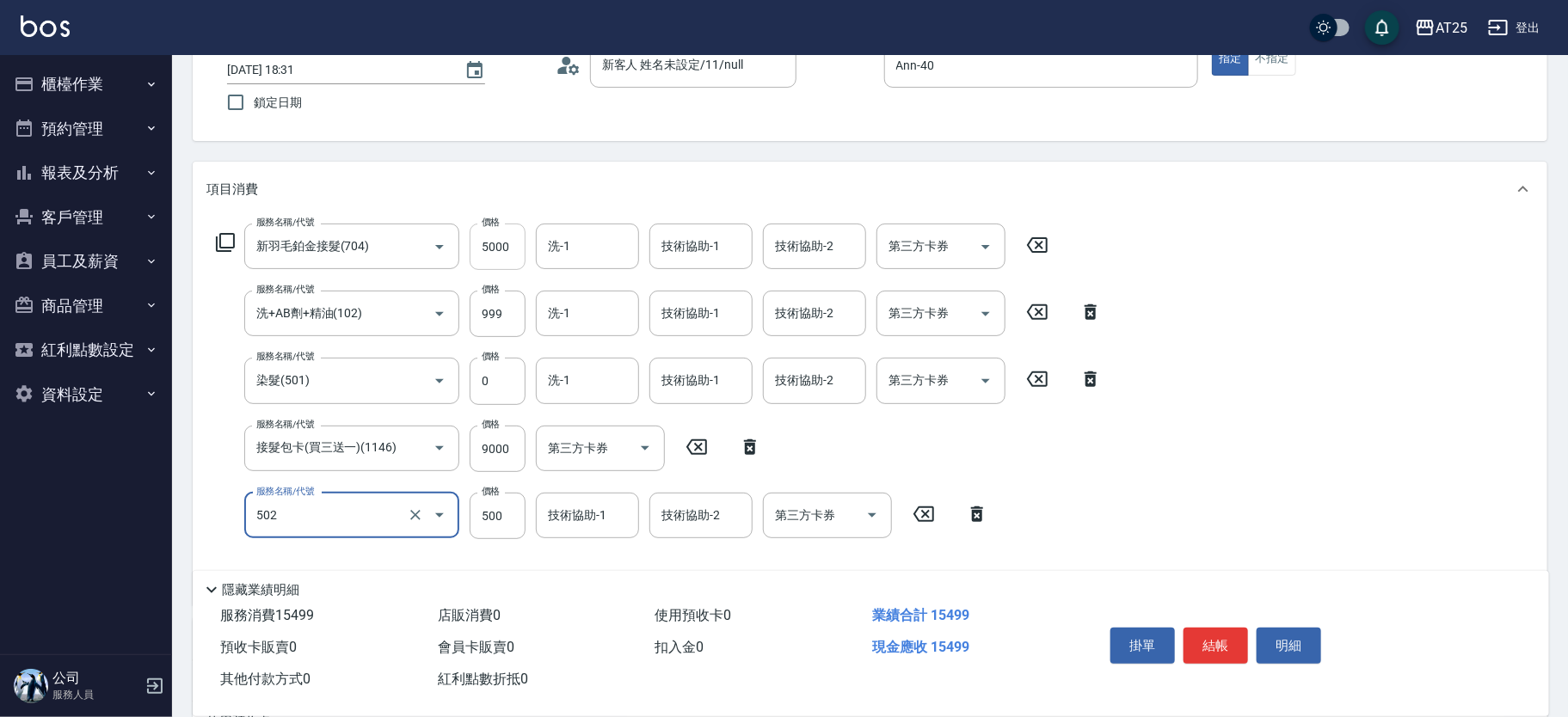
click at [505, 244] on input "5000" at bounding box center [497, 246] width 56 height 47
click at [506, 243] on input "5000" at bounding box center [497, 246] width 56 height 47
click at [491, 453] on input "9000" at bounding box center [497, 448] width 56 height 47
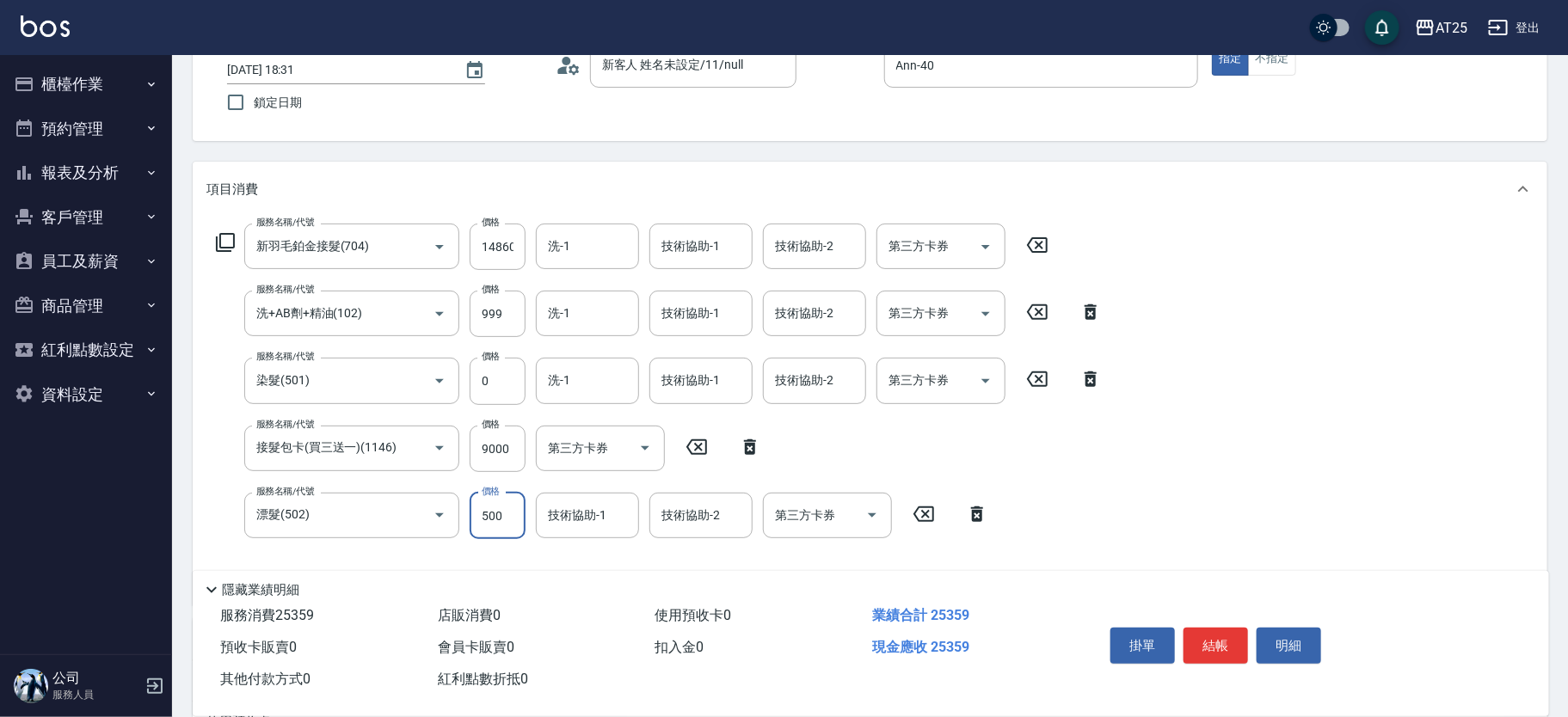
click at [493, 510] on input "500" at bounding box center [497, 516] width 56 height 47
click at [619, 254] on input "洗-1" at bounding box center [587, 246] width 88 height 30
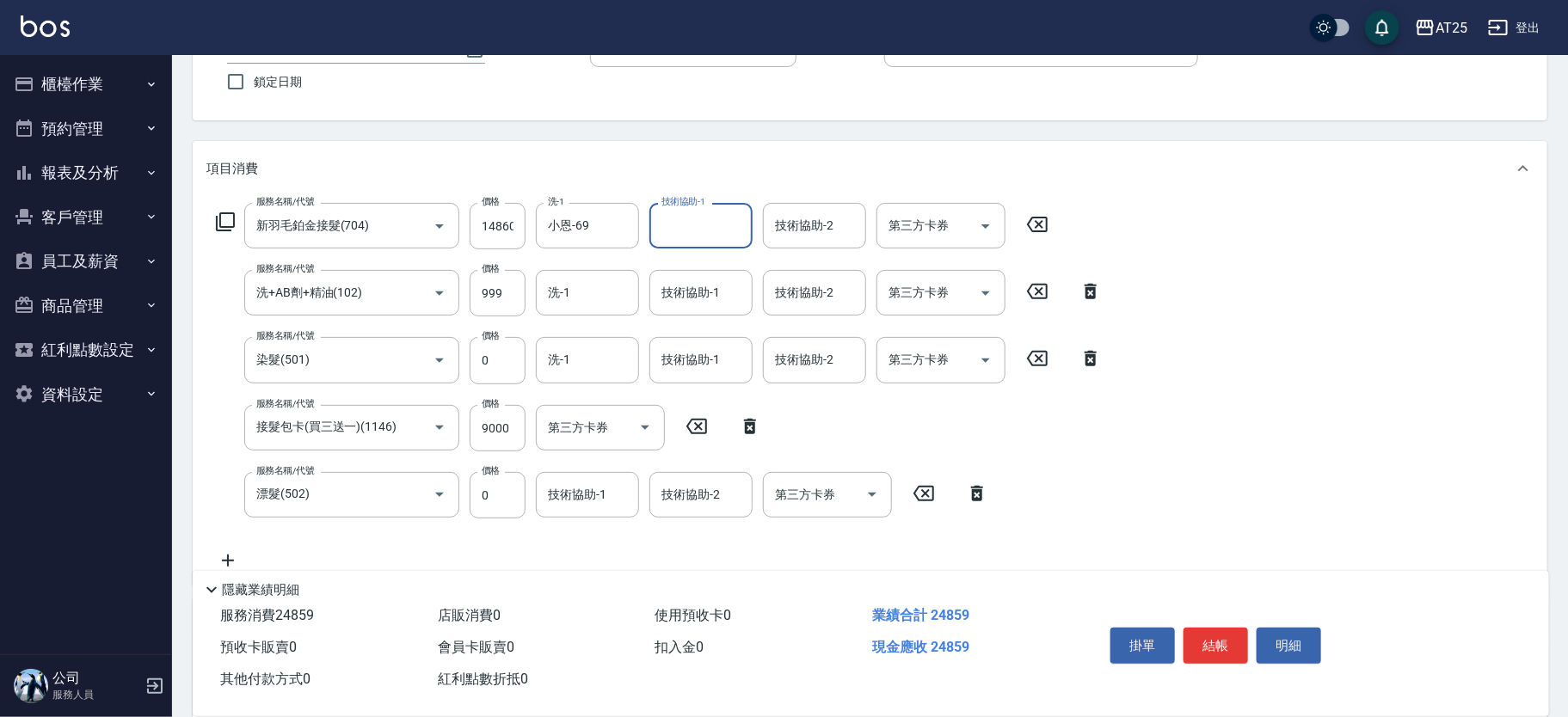
scroll to position [344, 0]
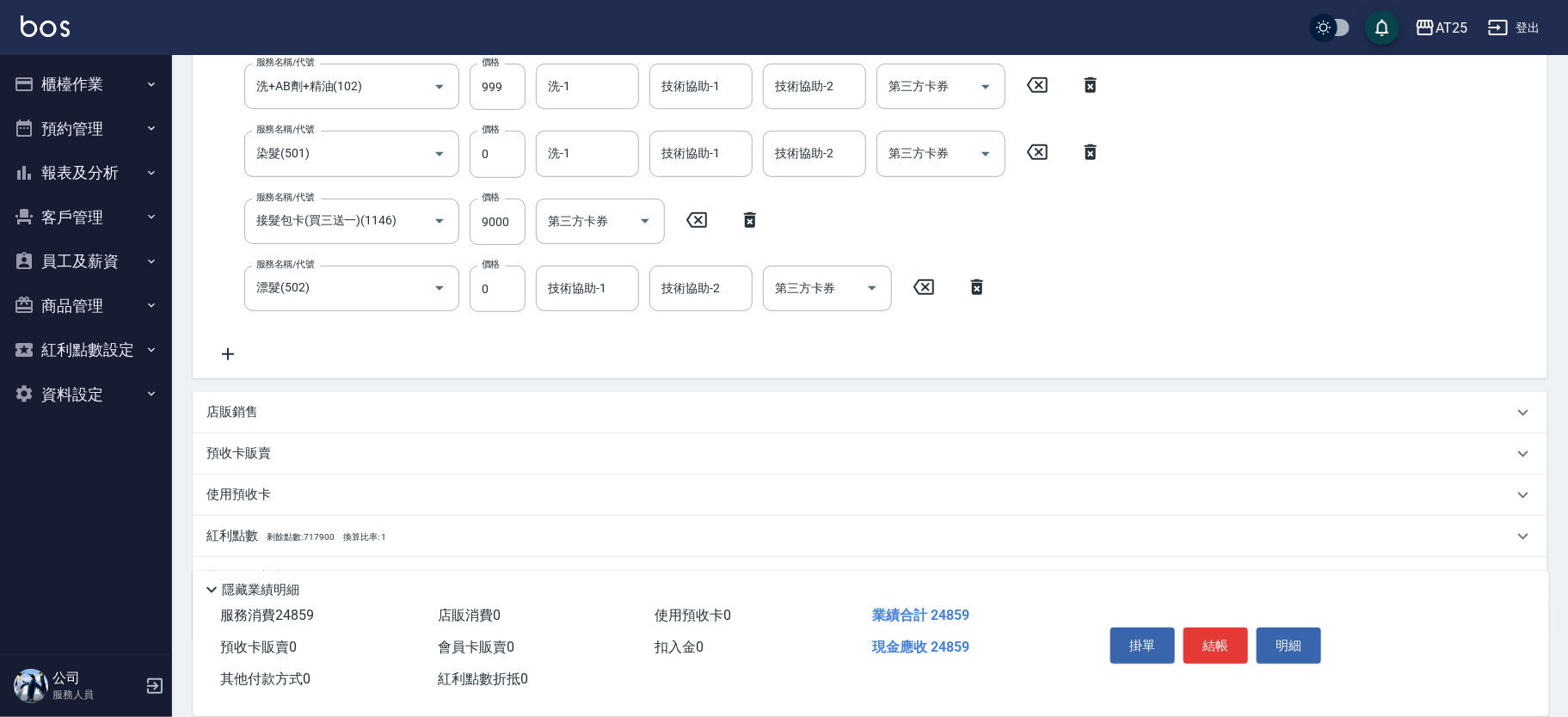
click at [237, 351] on icon at bounding box center [228, 354] width 43 height 21
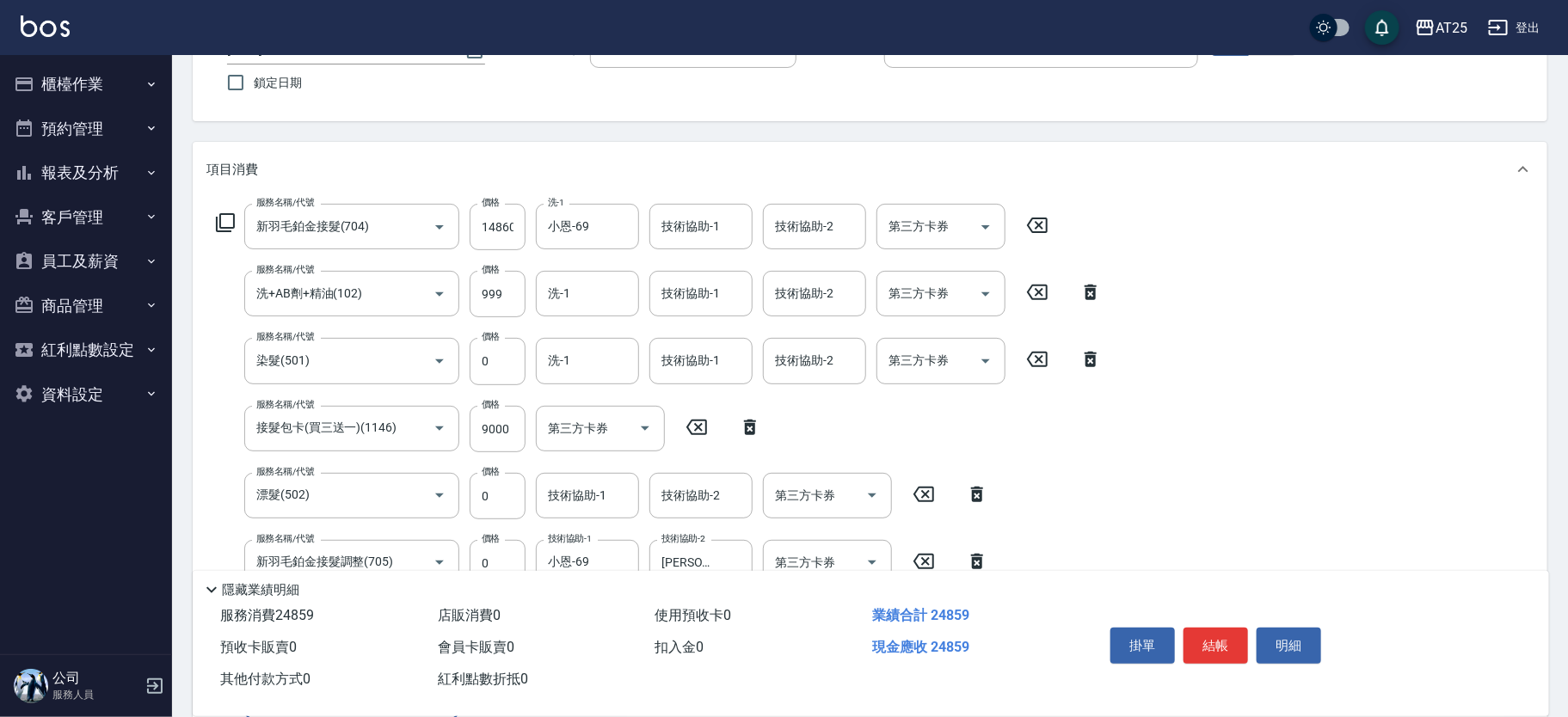
scroll to position [166, 0]
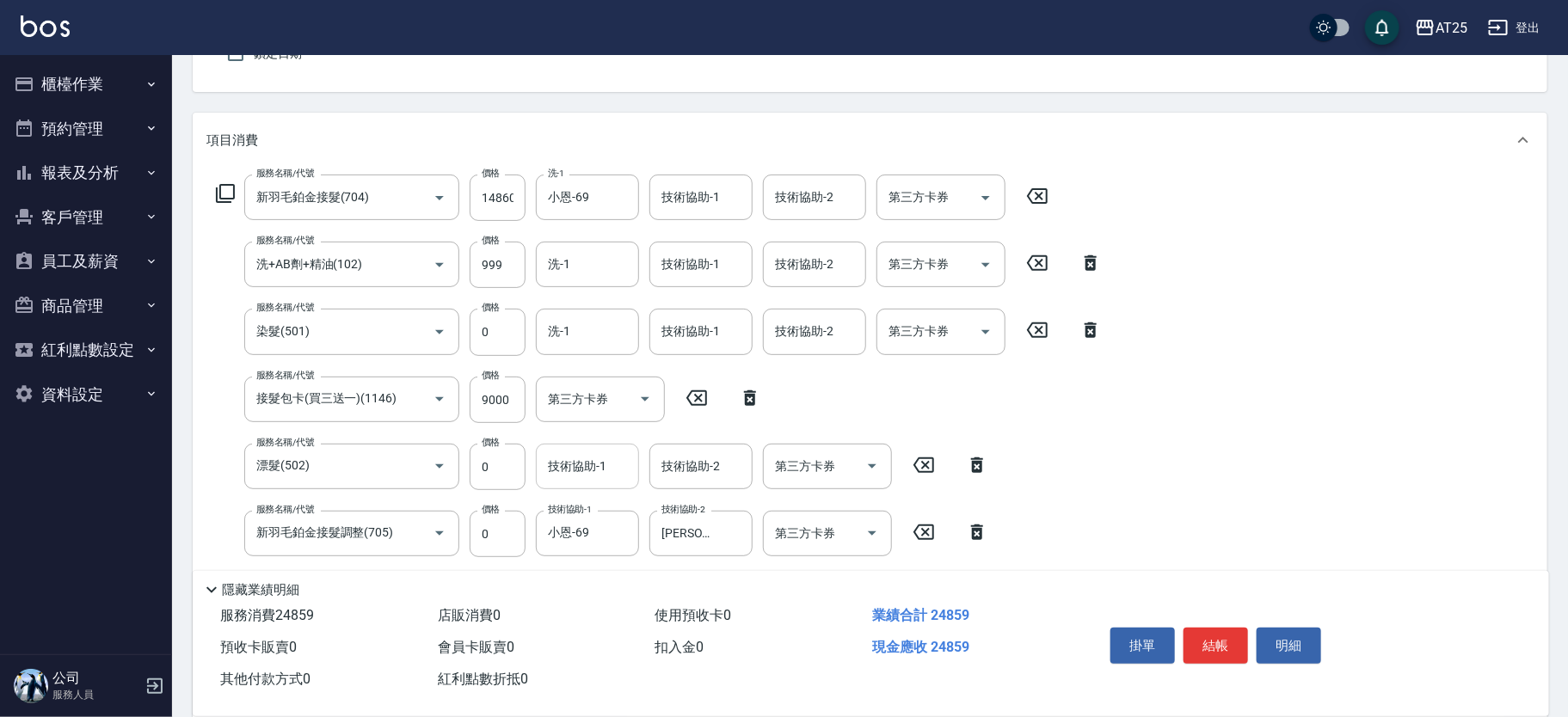
click at [606, 458] on div "技術協助-1 技術協助-1" at bounding box center [587, 466] width 103 height 46
click at [618, 467] on icon "Clear" at bounding box center [620, 466] width 10 height 10
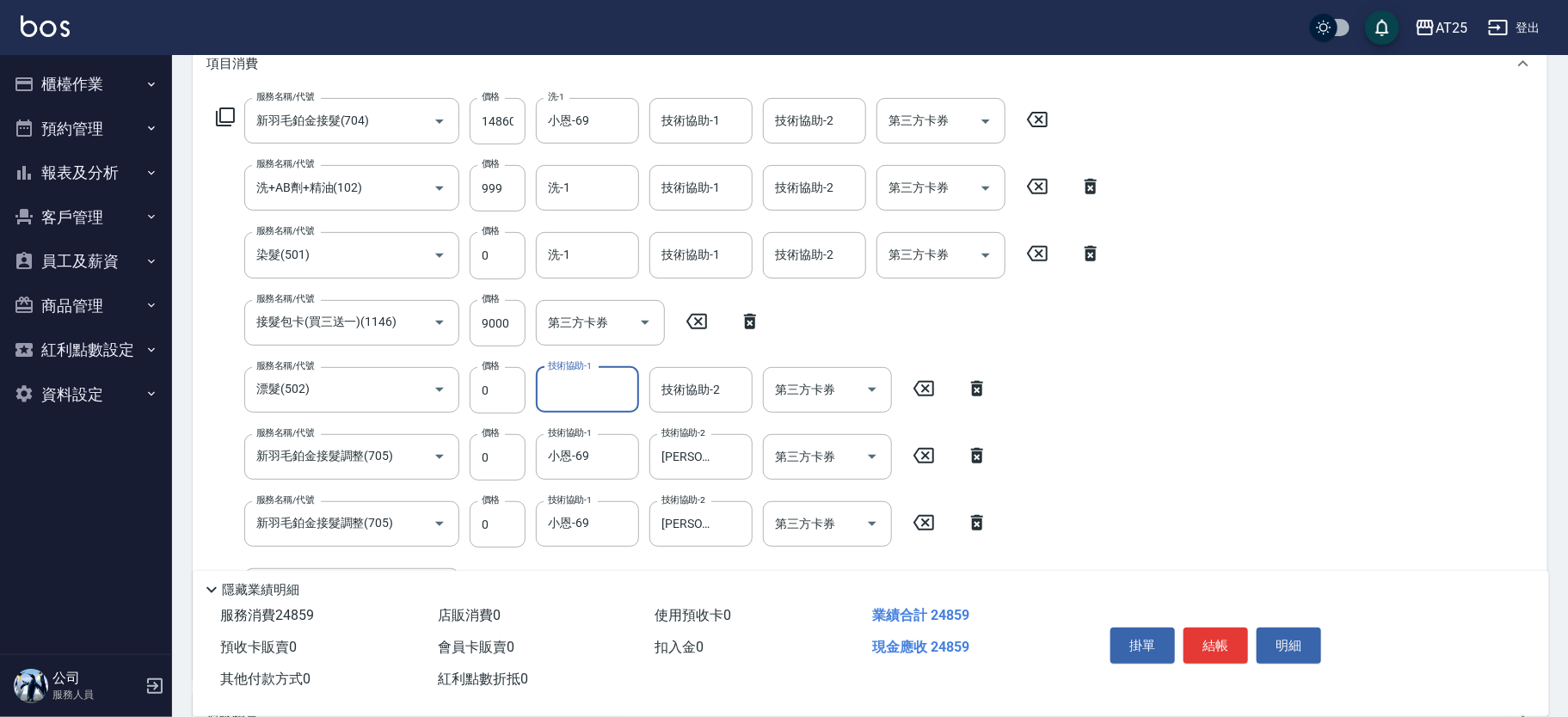
scroll to position [233, 0]
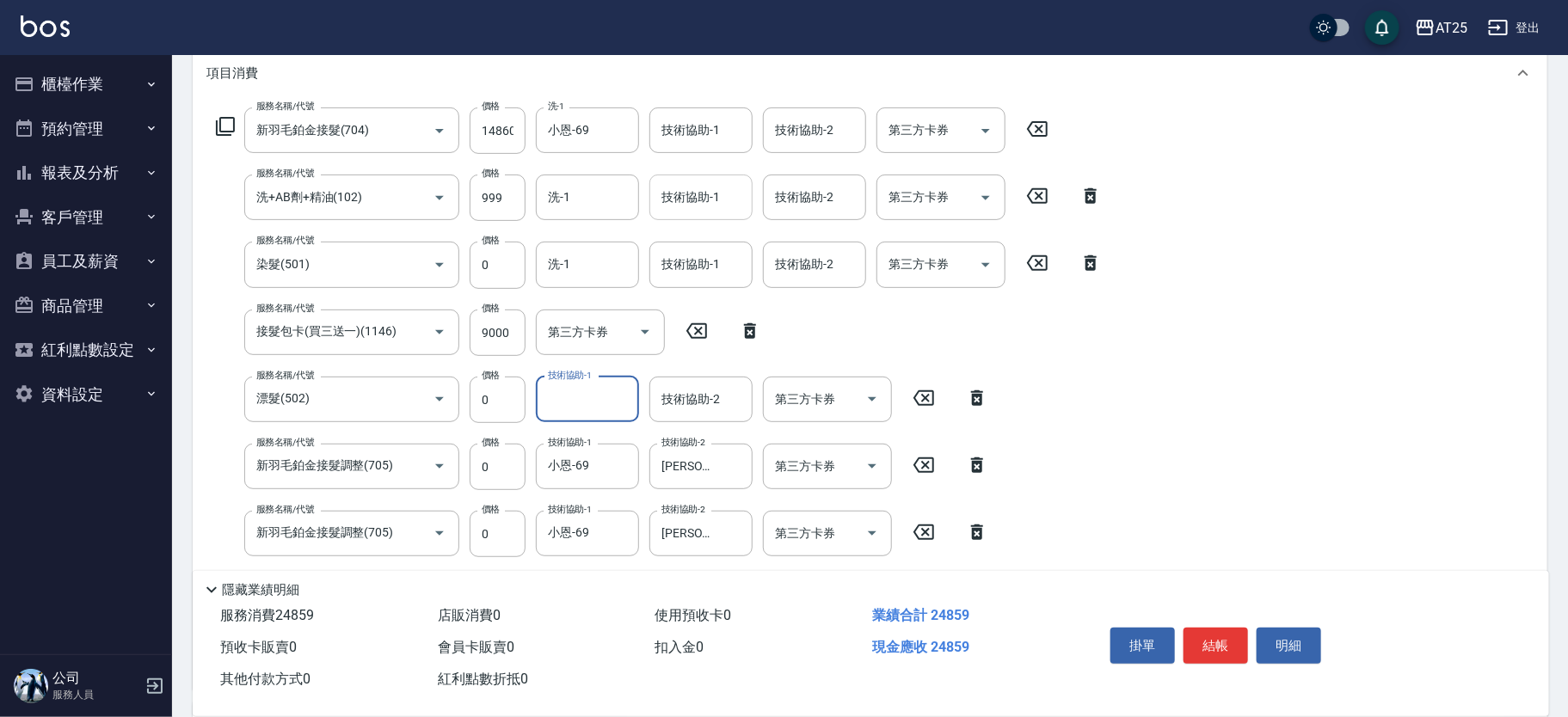
click at [724, 212] on div "技術協助-1" at bounding box center [701, 198] width 103 height 46
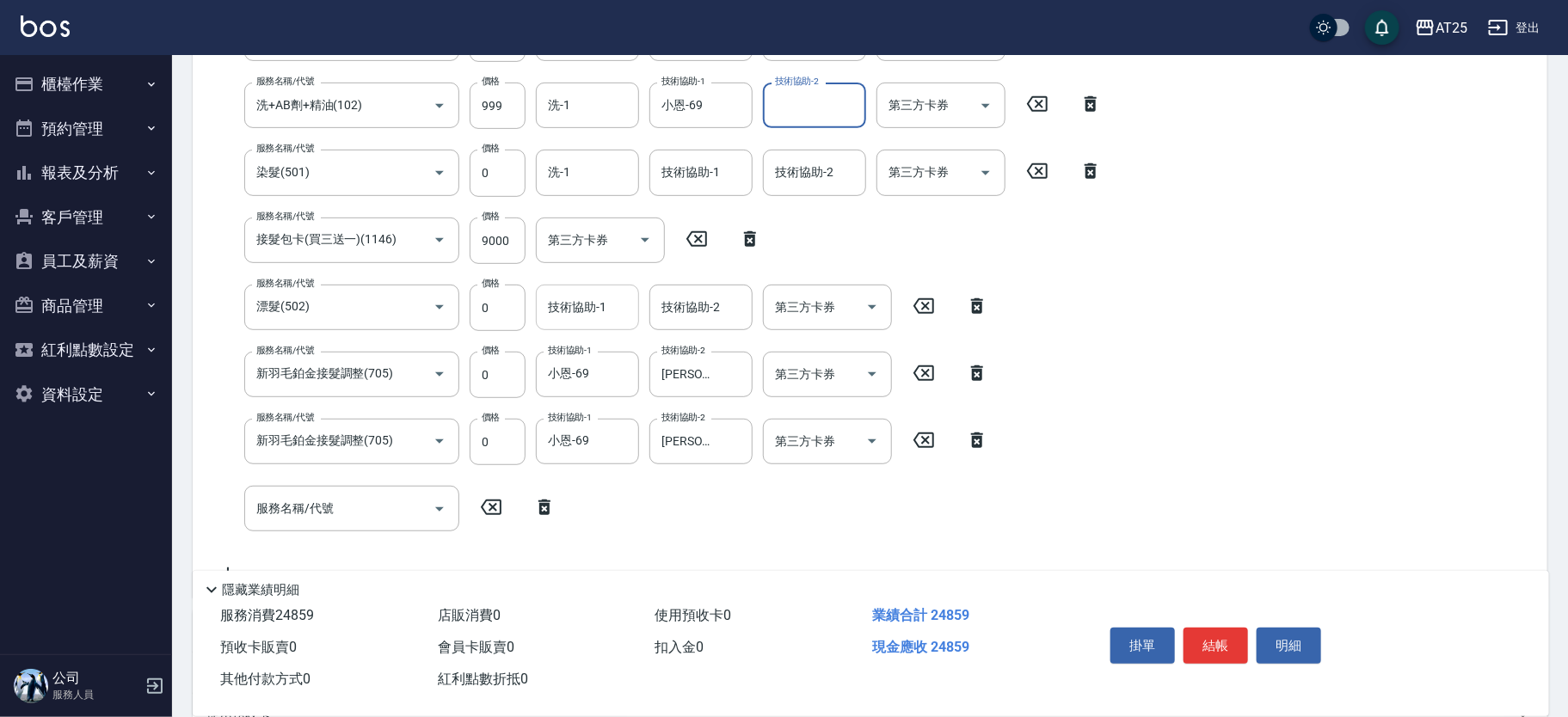
scroll to position [337, 0]
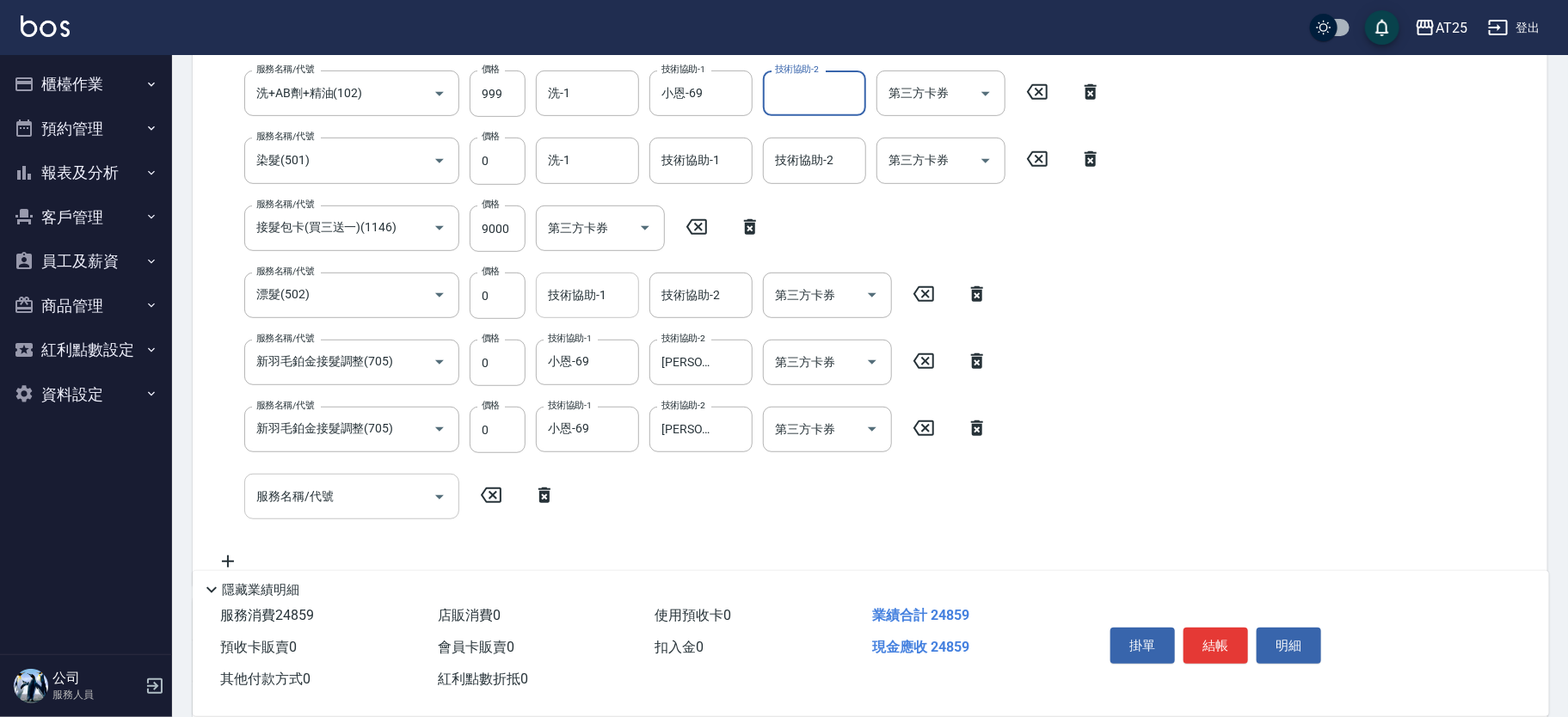
click at [334, 496] on input "服務名稱/代號" at bounding box center [338, 497] width 174 height 30
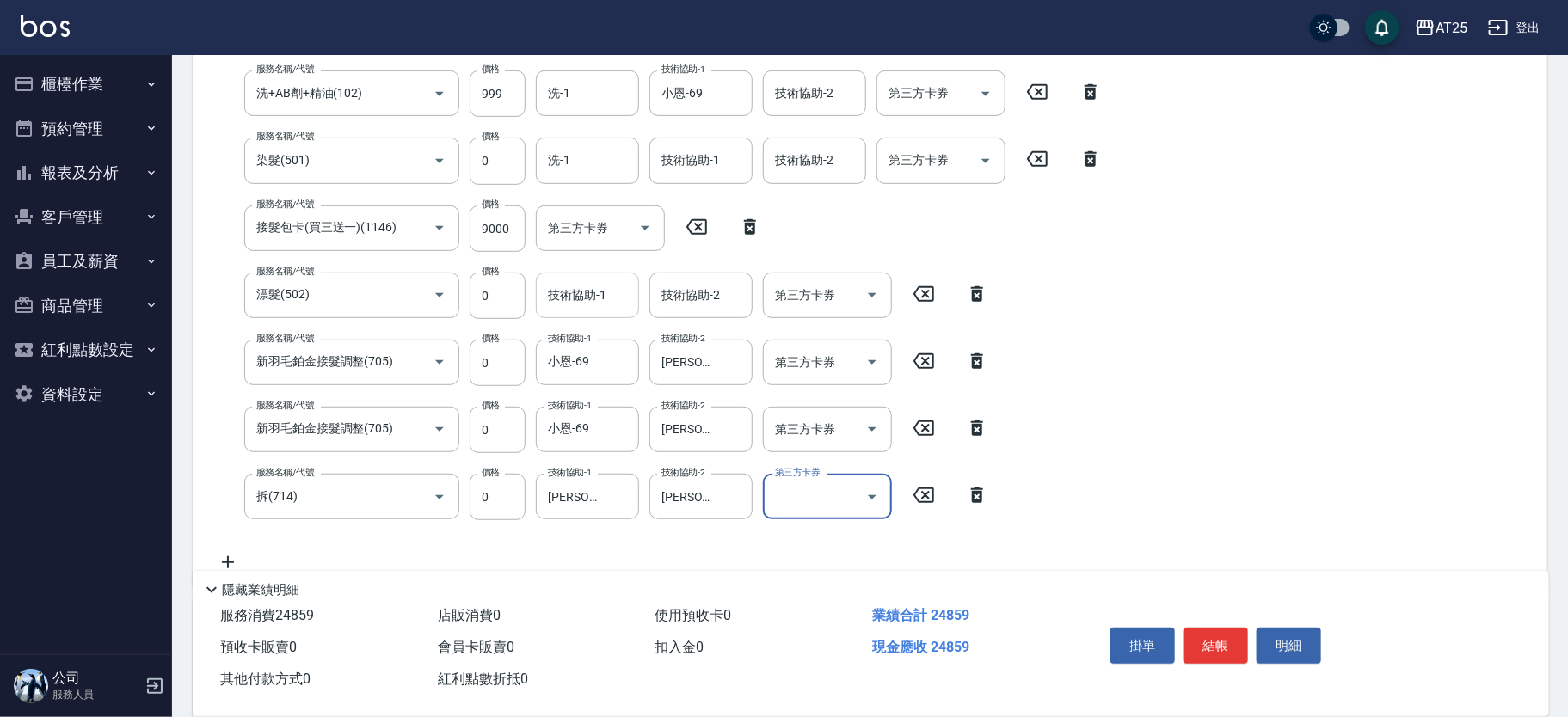
scroll to position [268, 0]
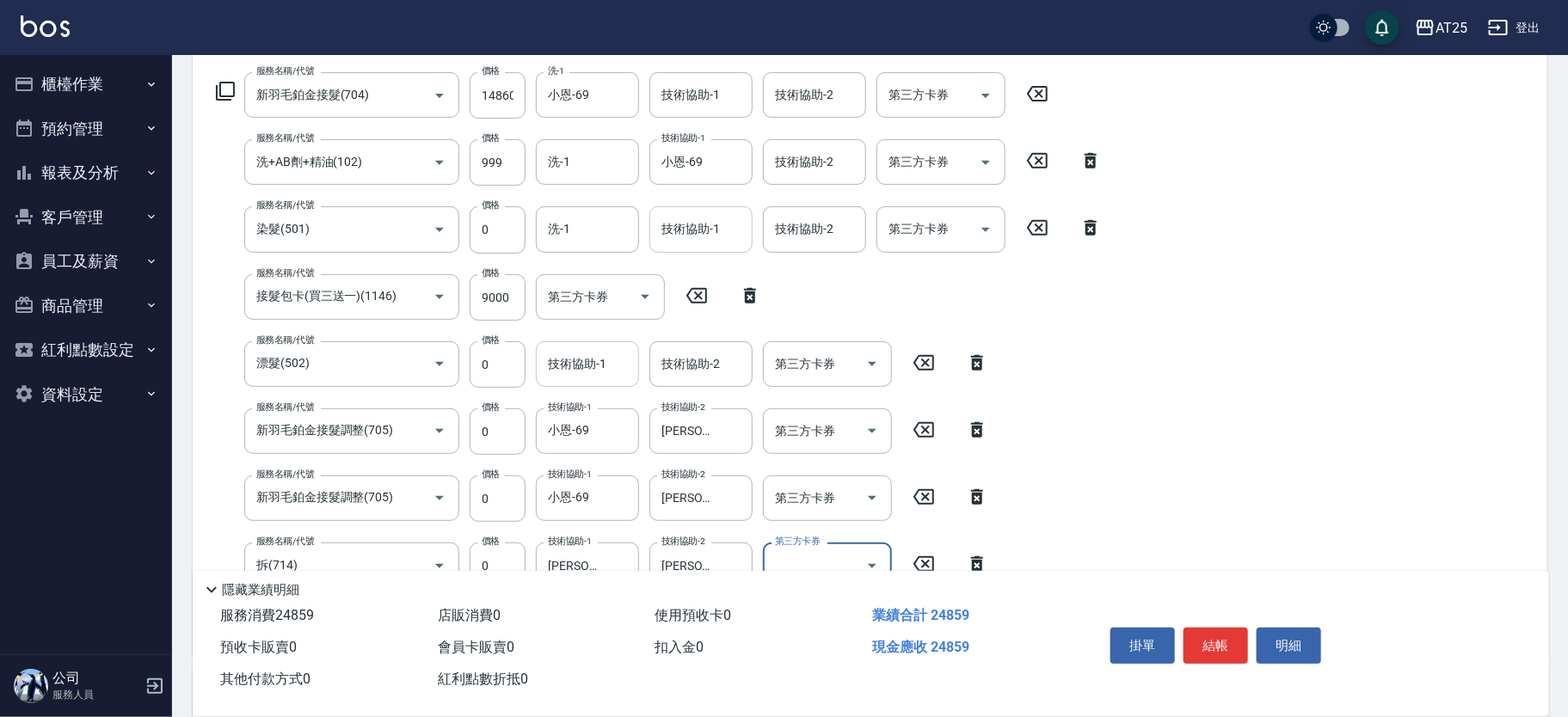
click at [714, 227] on div "技術協助-1 技術協助-1" at bounding box center [701, 230] width 103 height 46
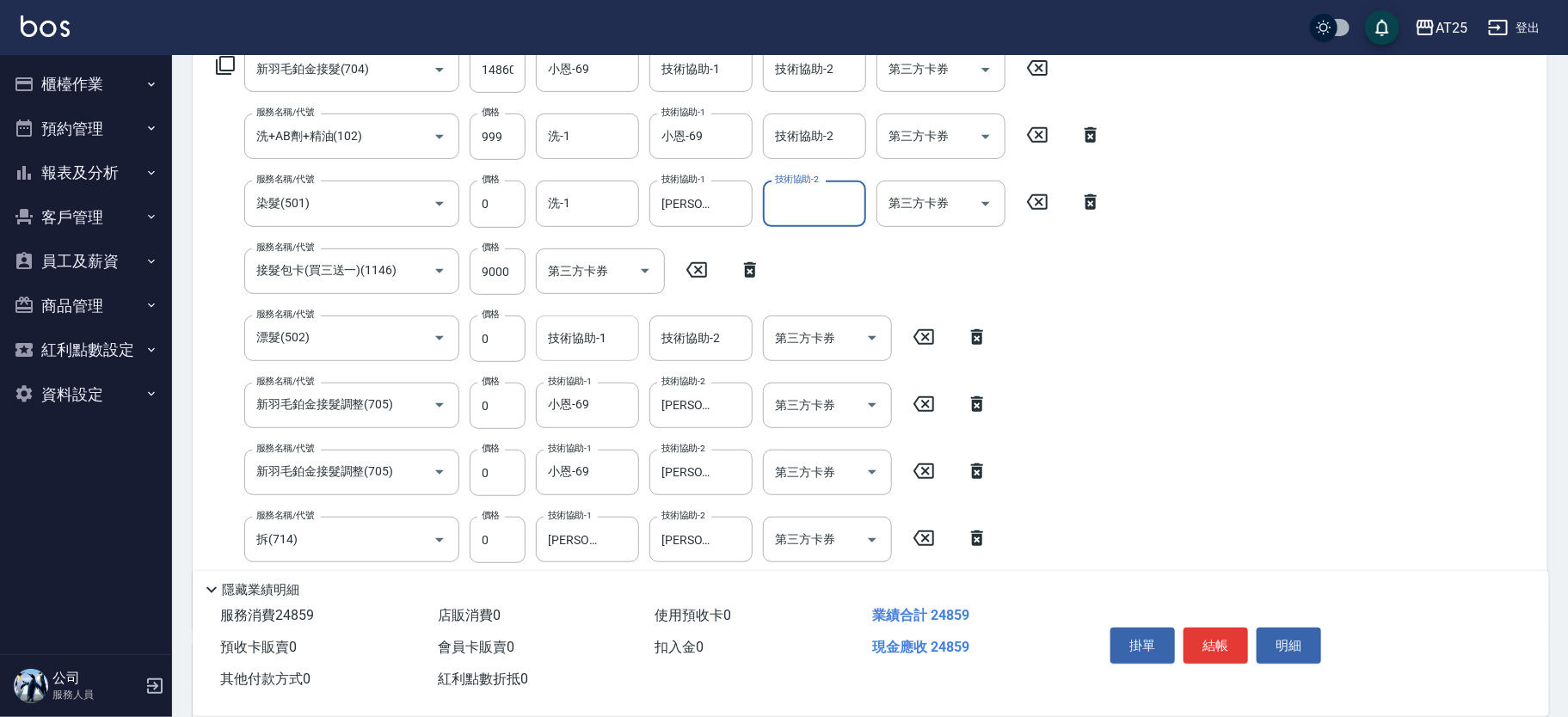
click at [575, 341] on input "技術協助-1" at bounding box center [587, 338] width 88 height 30
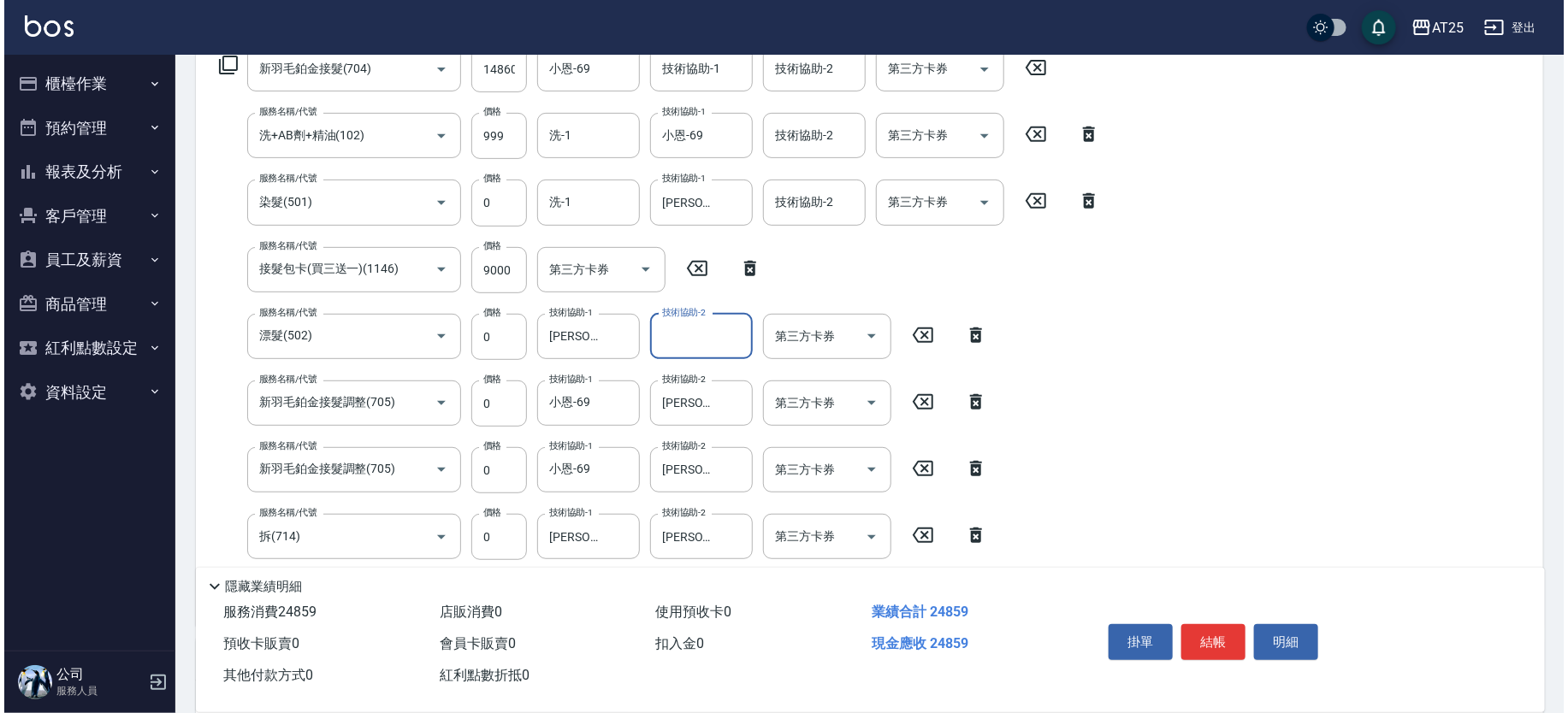
scroll to position [0, 0]
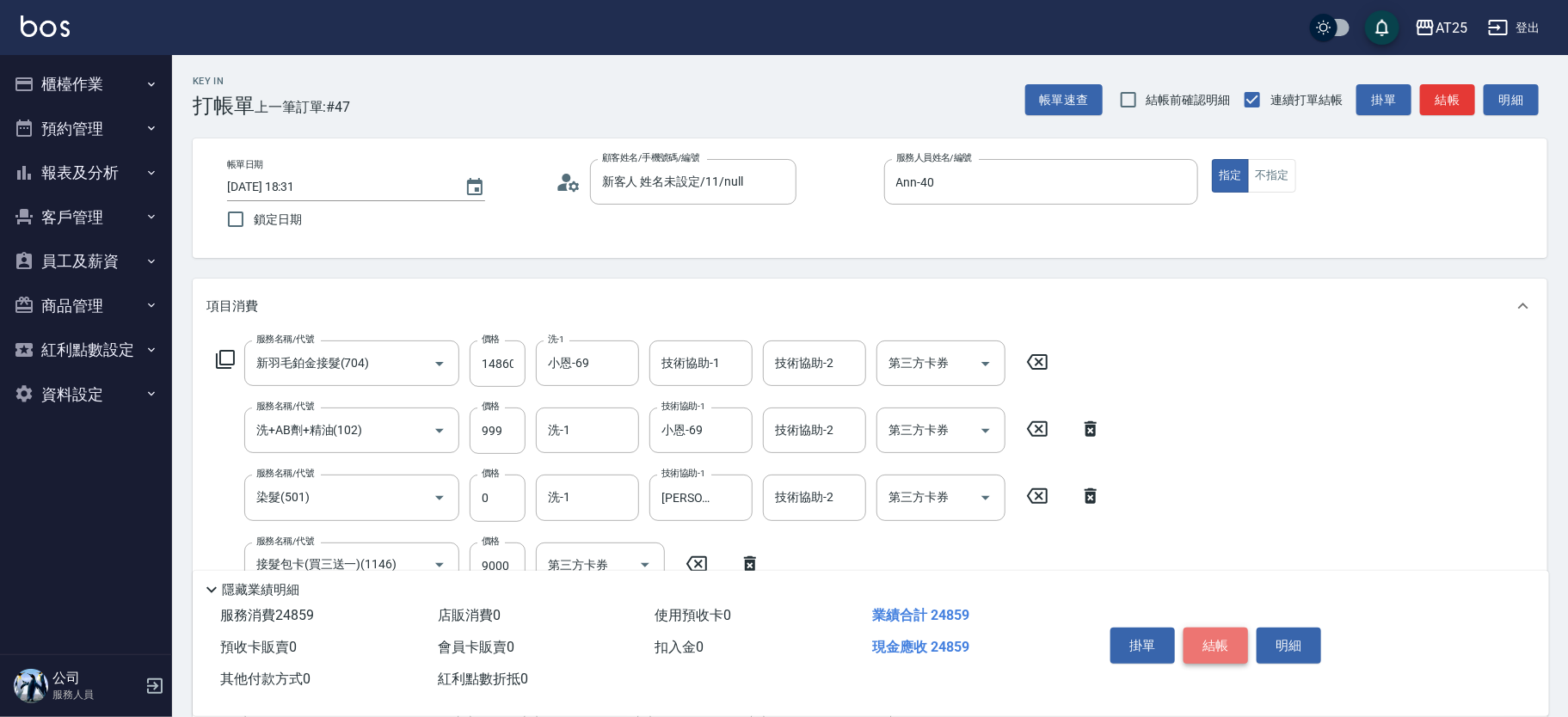
click at [1230, 639] on button "結帳" at bounding box center [1216, 645] width 65 height 36
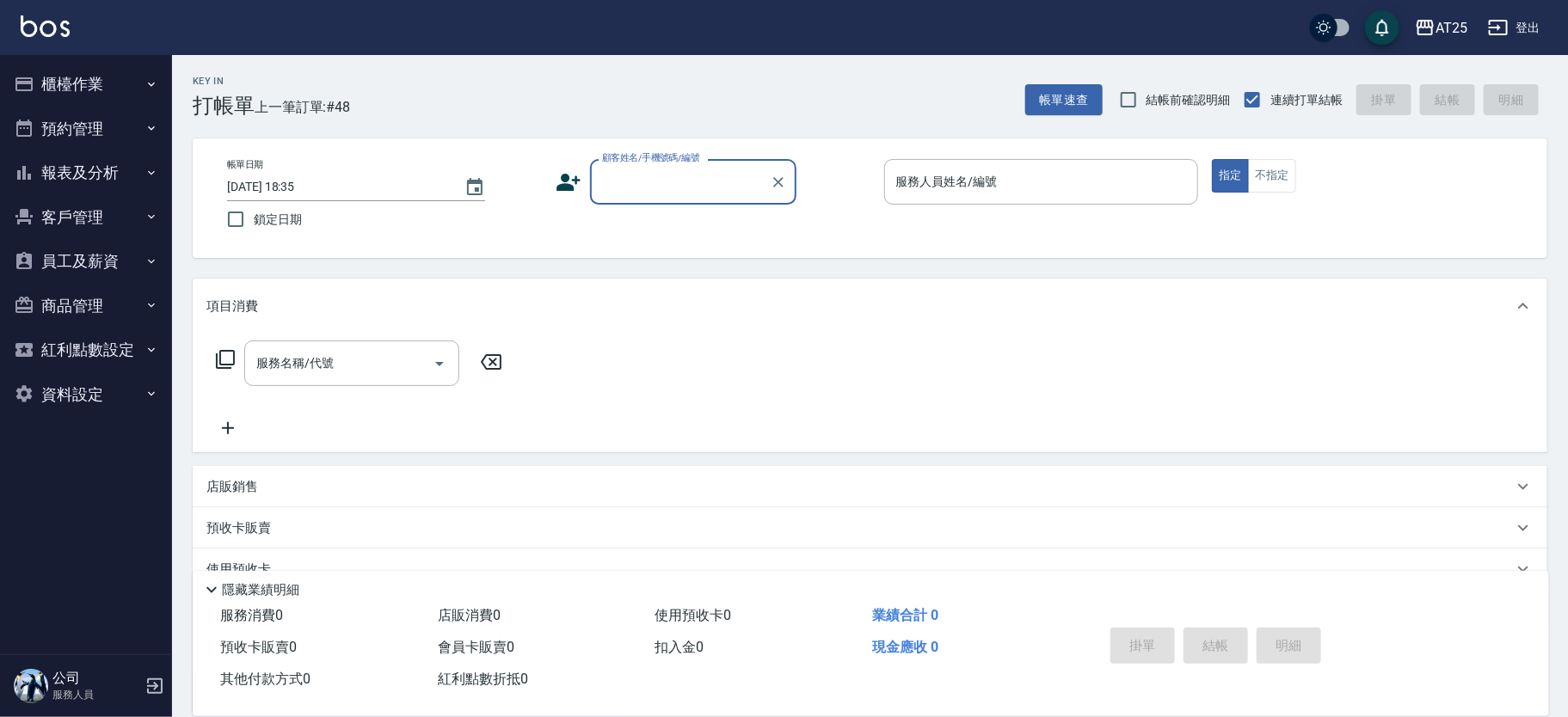
click at [661, 187] on input "顧客姓名/手機號碼/編號" at bounding box center [680, 181] width 166 height 30
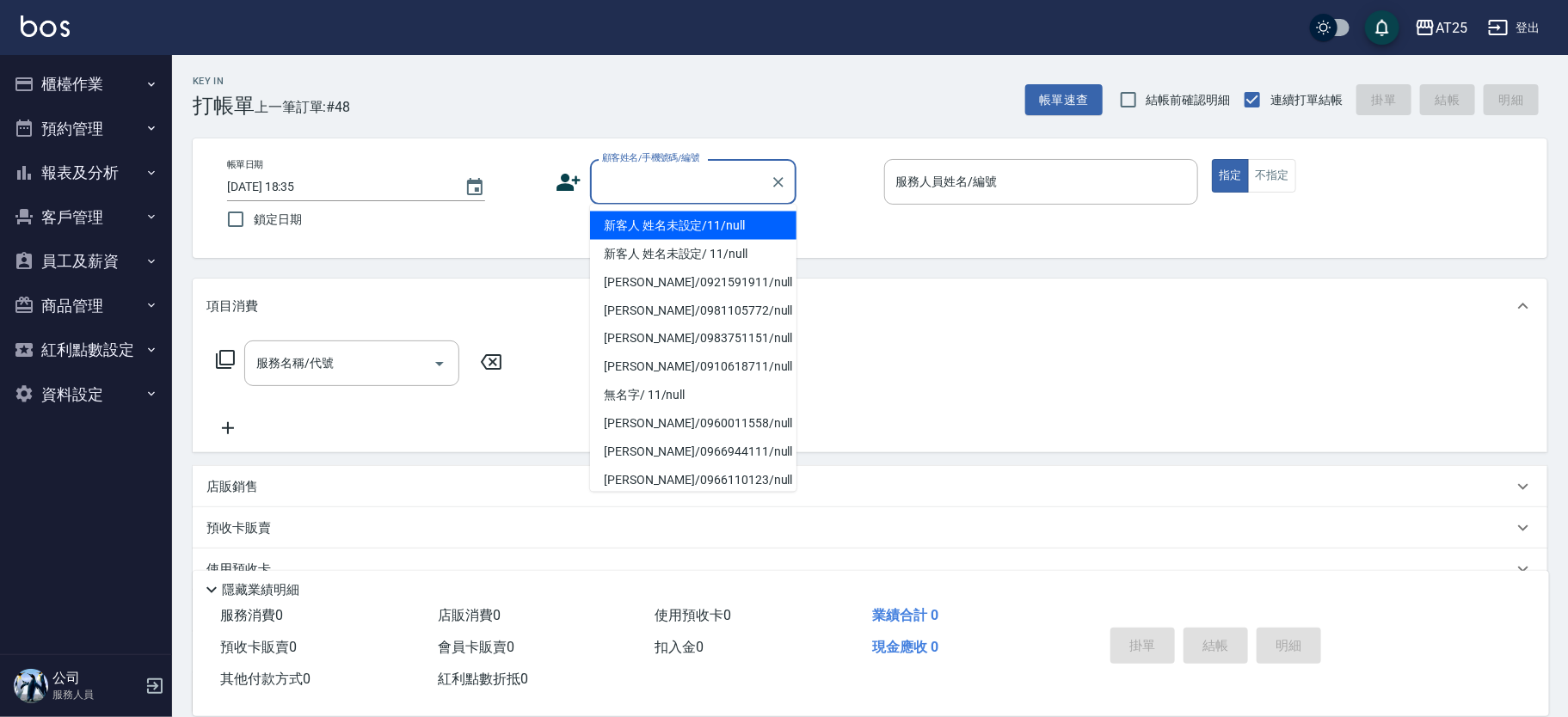
click at [721, 219] on li "新客人 姓名未設定/11/null" at bounding box center [693, 225] width 207 height 28
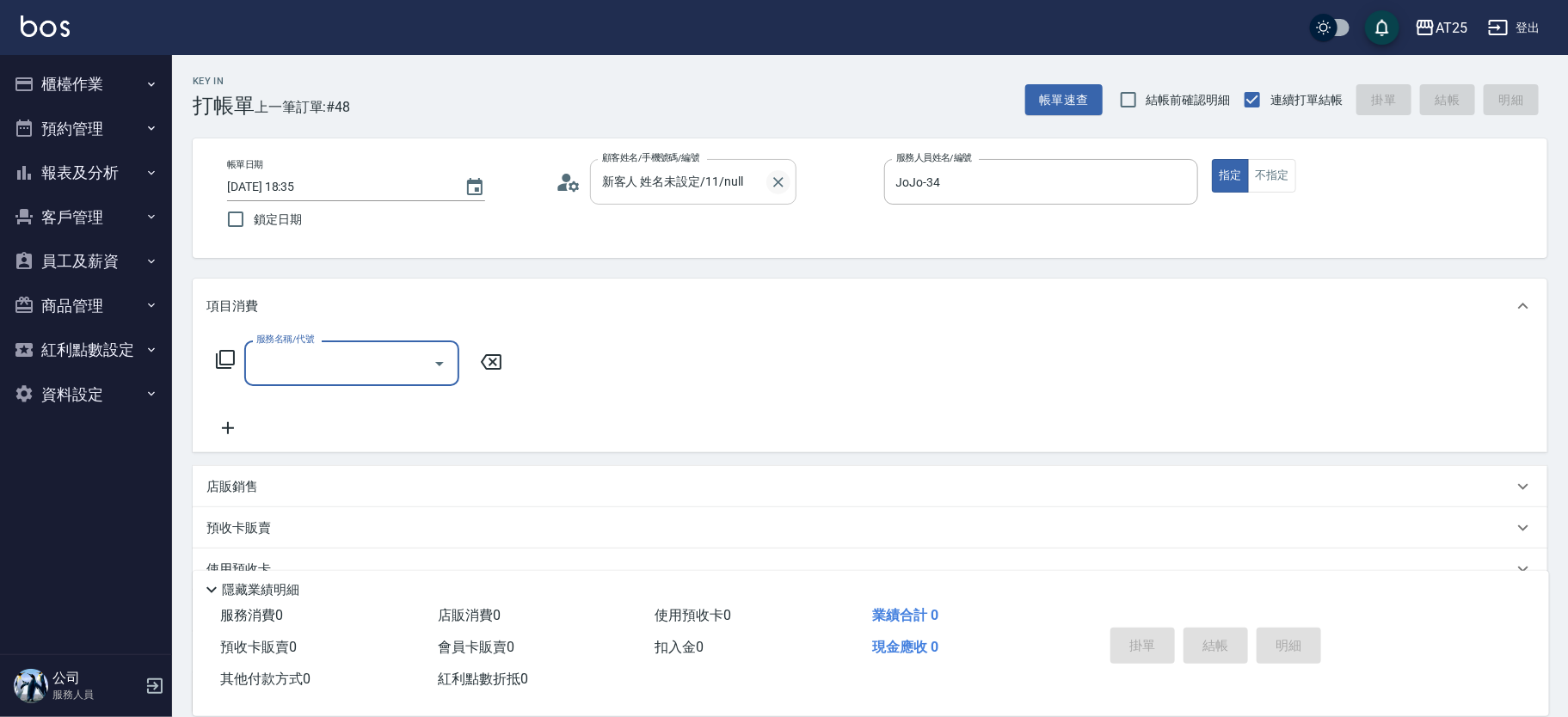
click at [781, 182] on icon "Clear" at bounding box center [778, 182] width 17 height 17
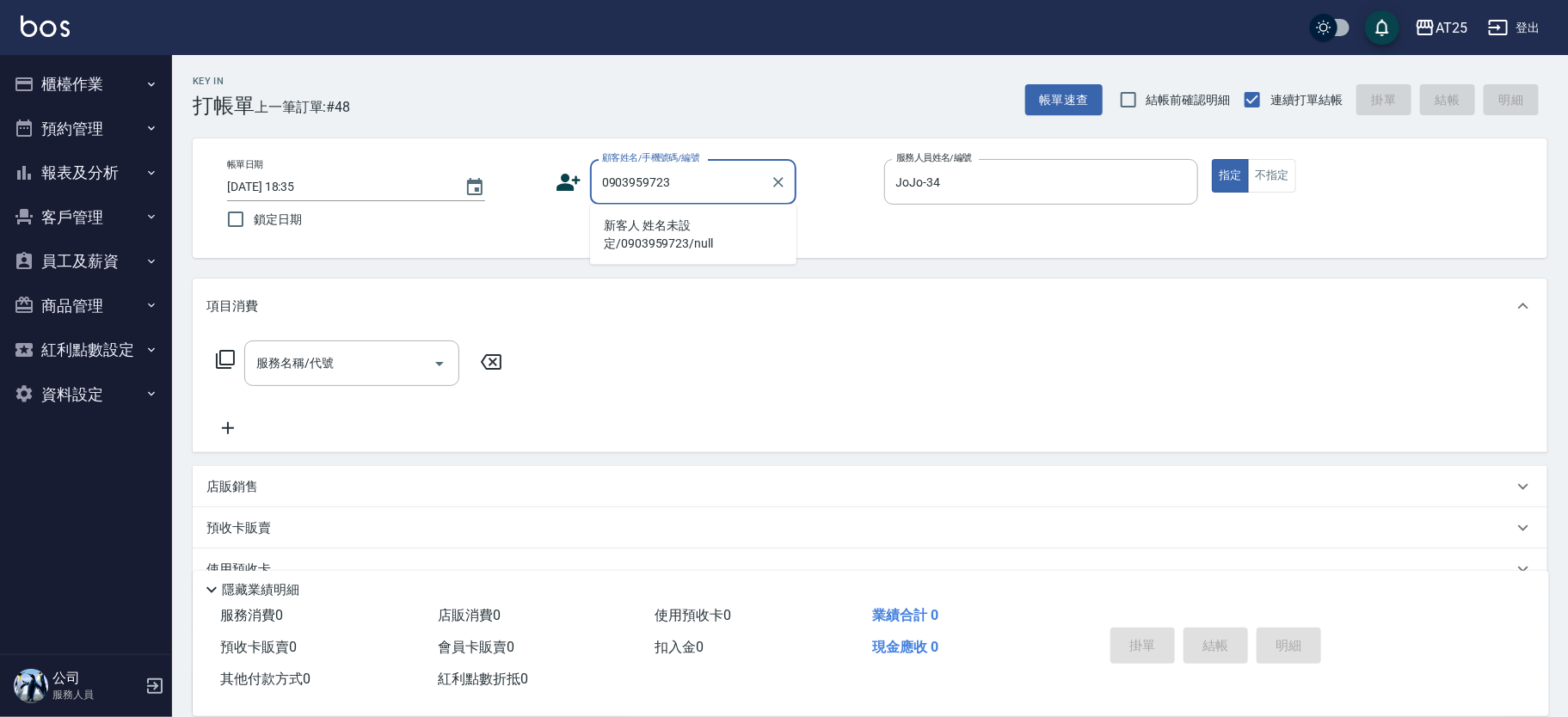
click at [688, 224] on li "新客人 姓名未設定/0903959723/null" at bounding box center [693, 234] width 207 height 47
click at [220, 349] on div "服務名稱/代號 服務名稱/代號" at bounding box center [360, 363] width 306 height 46
click at [223, 358] on icon at bounding box center [225, 359] width 21 height 21
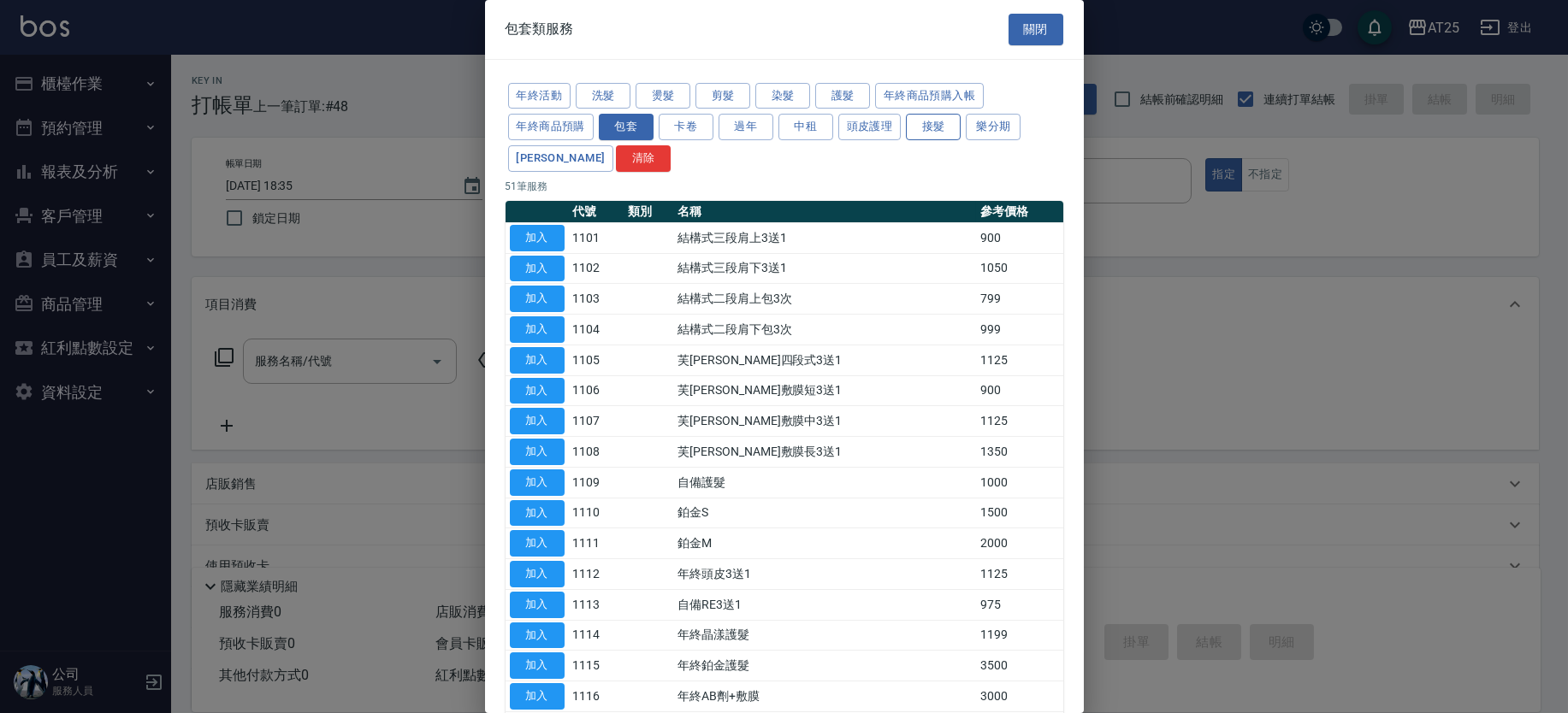
click at [943, 136] on button "接髮" at bounding box center [934, 126] width 55 height 26
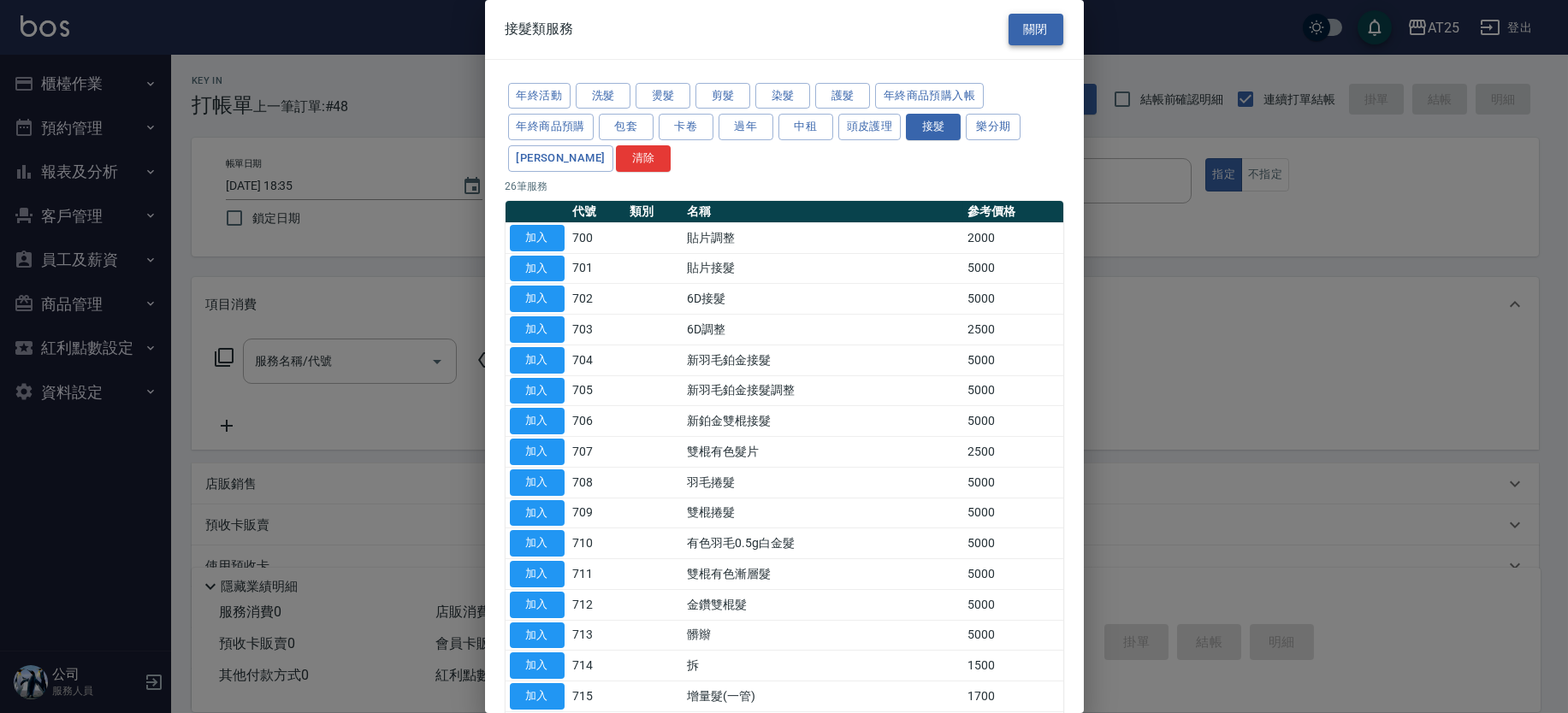
click at [1027, 17] on button "關閉" at bounding box center [1036, 29] width 55 height 32
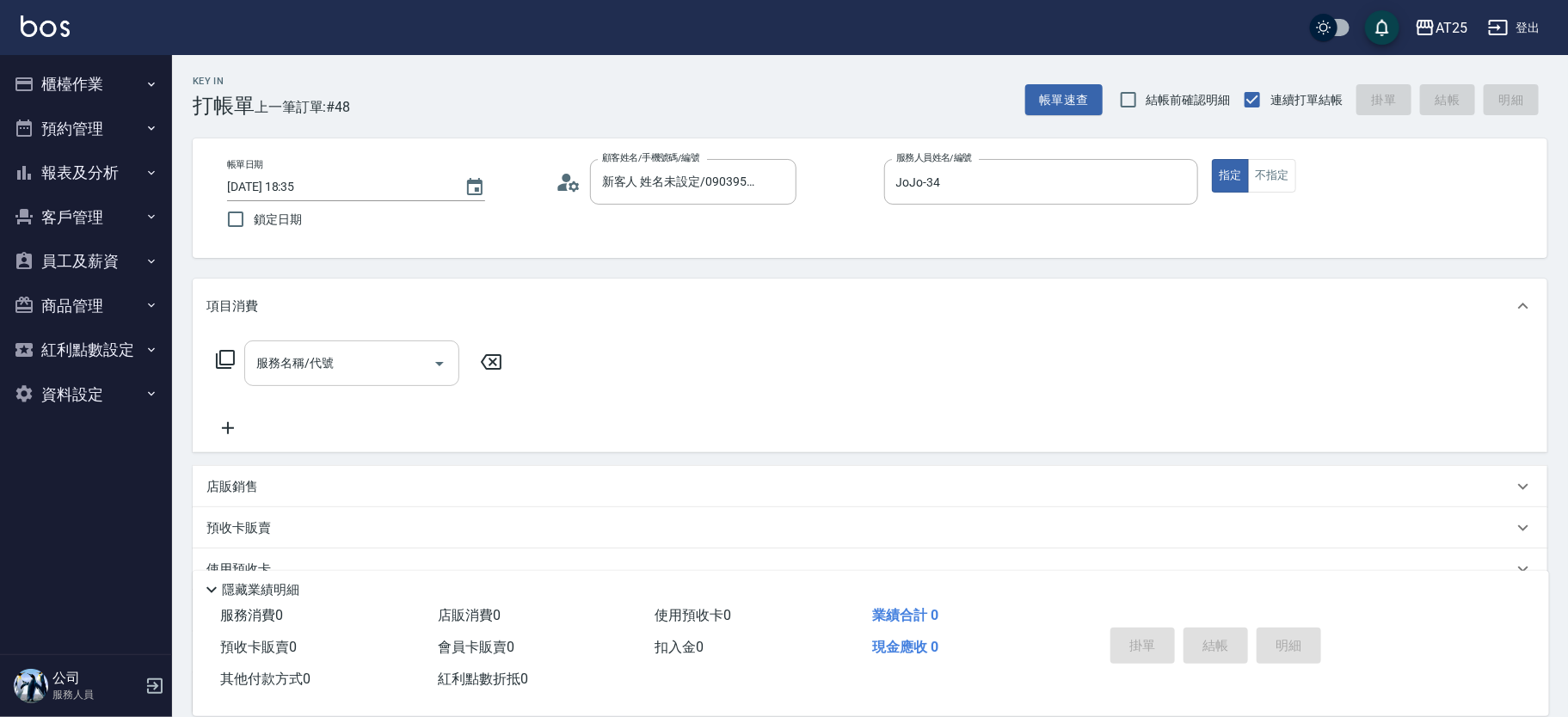
click at [360, 354] on input "服務名稱/代號" at bounding box center [338, 363] width 174 height 30
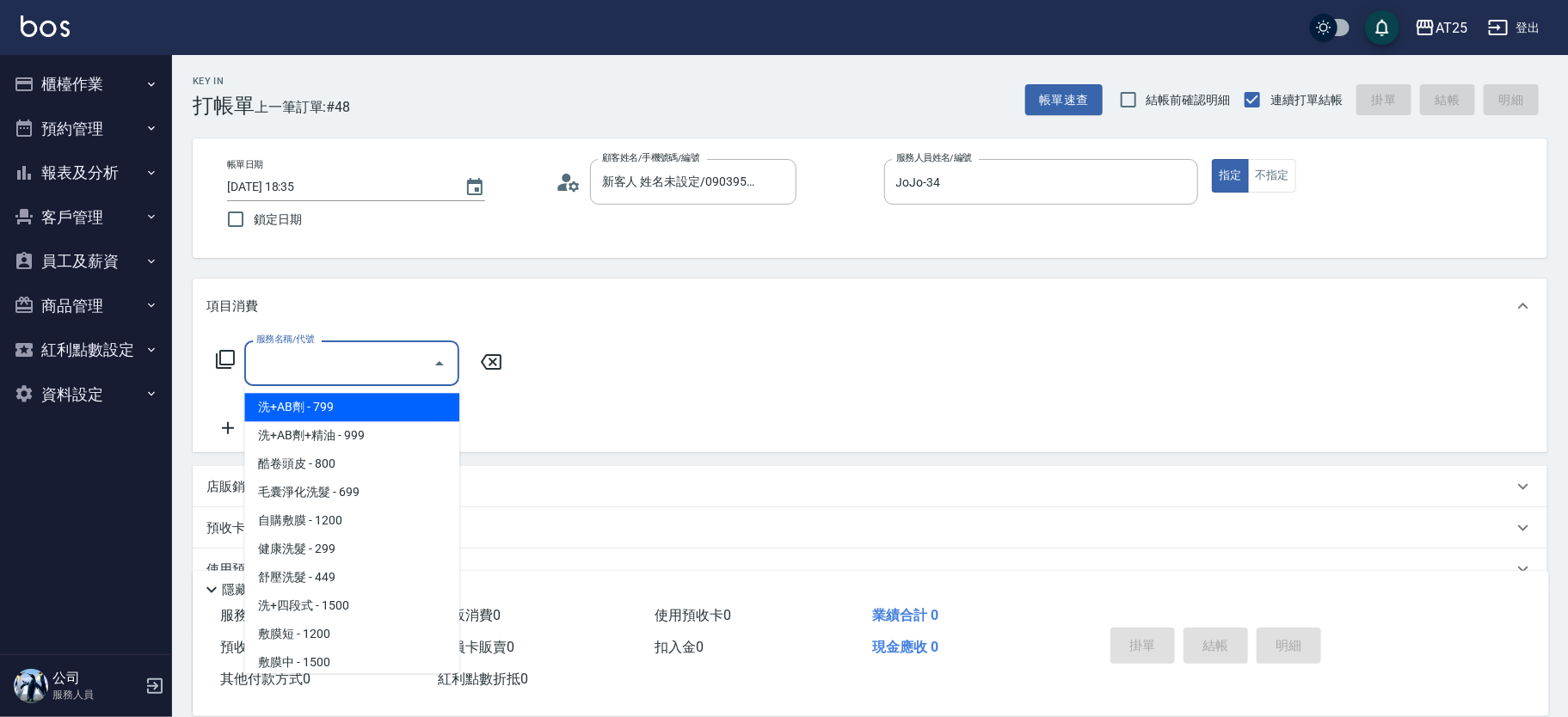
click at [217, 355] on icon at bounding box center [225, 359] width 19 height 19
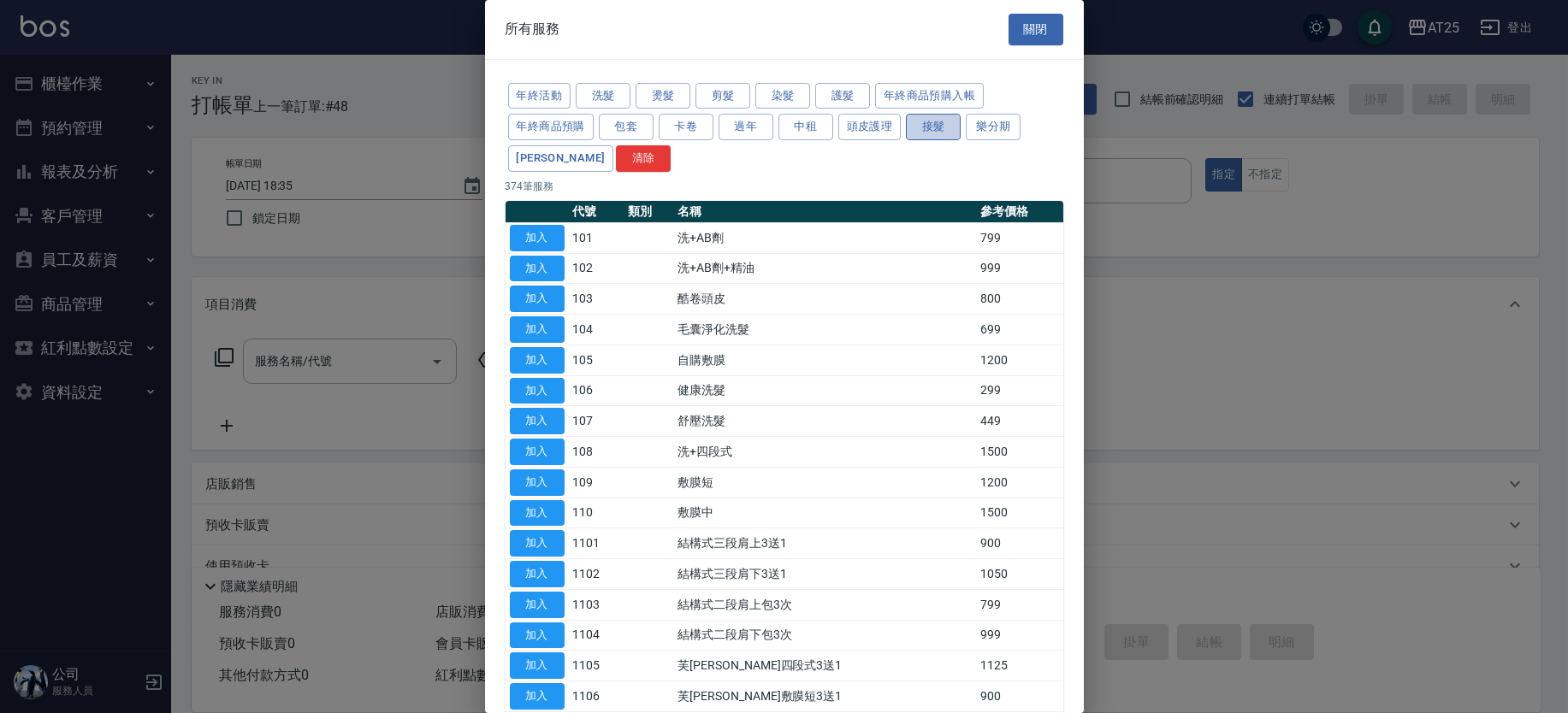
click at [929, 126] on button "接髮" at bounding box center [934, 126] width 55 height 26
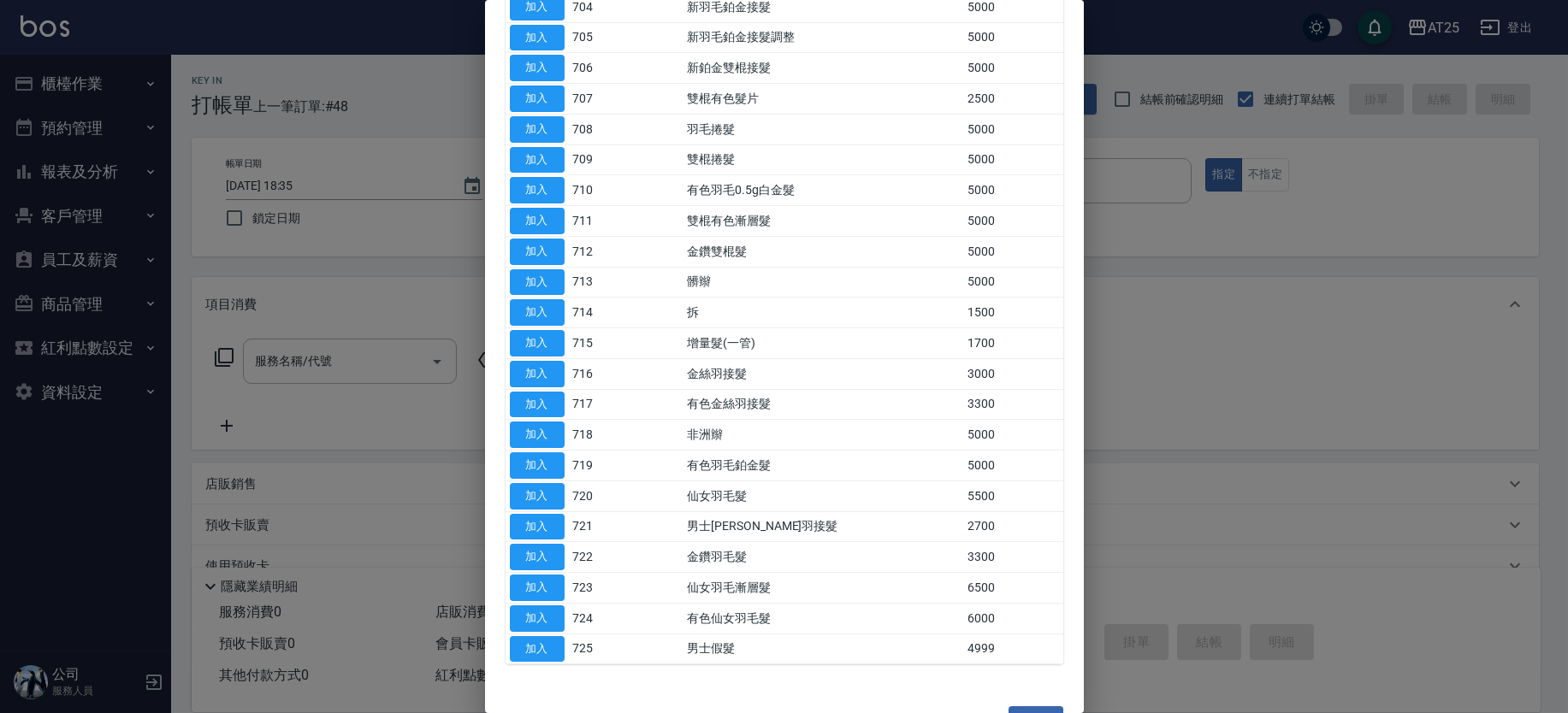
scroll to position [334, 0]
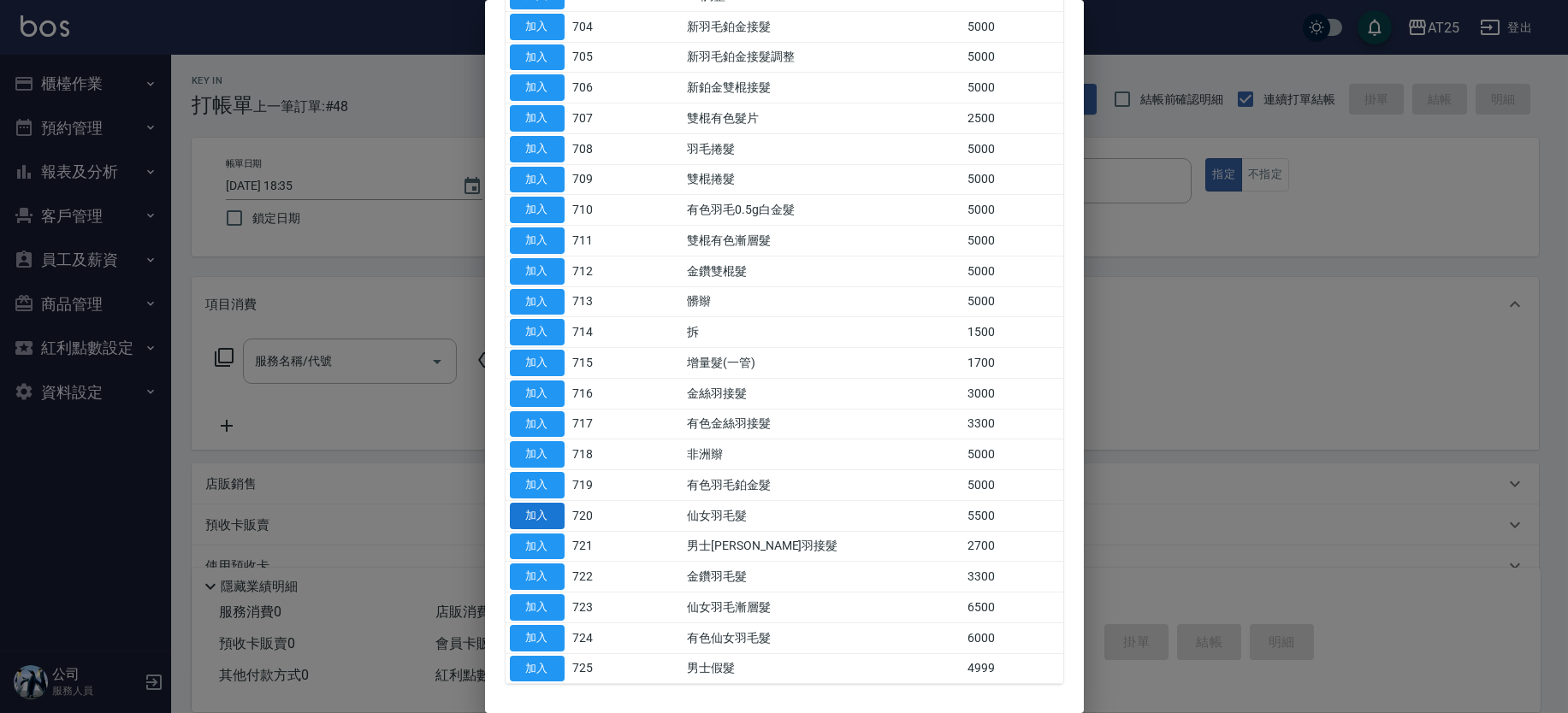
click at [534, 507] on button "加入" at bounding box center [537, 516] width 55 height 26
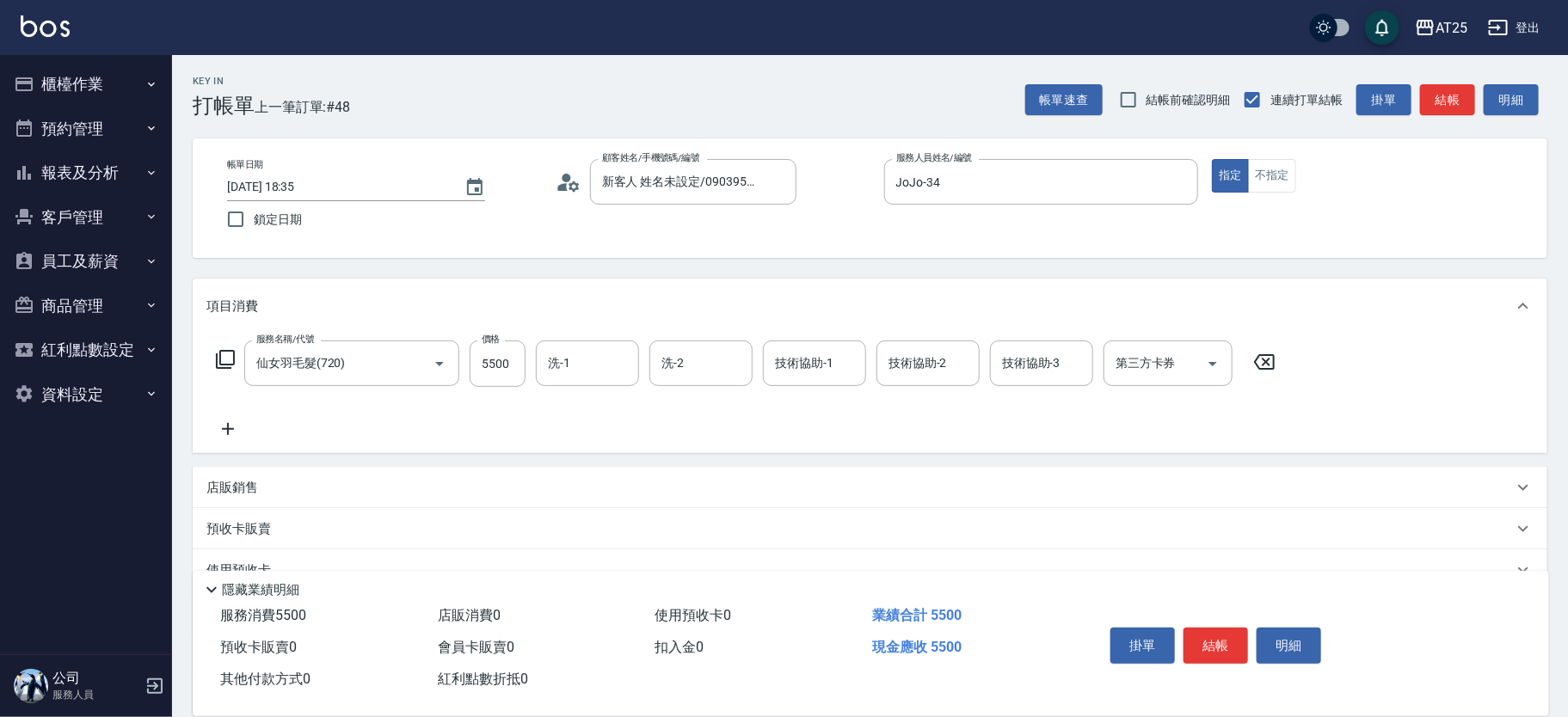
click at [220, 358] on icon at bounding box center [225, 359] width 19 height 19
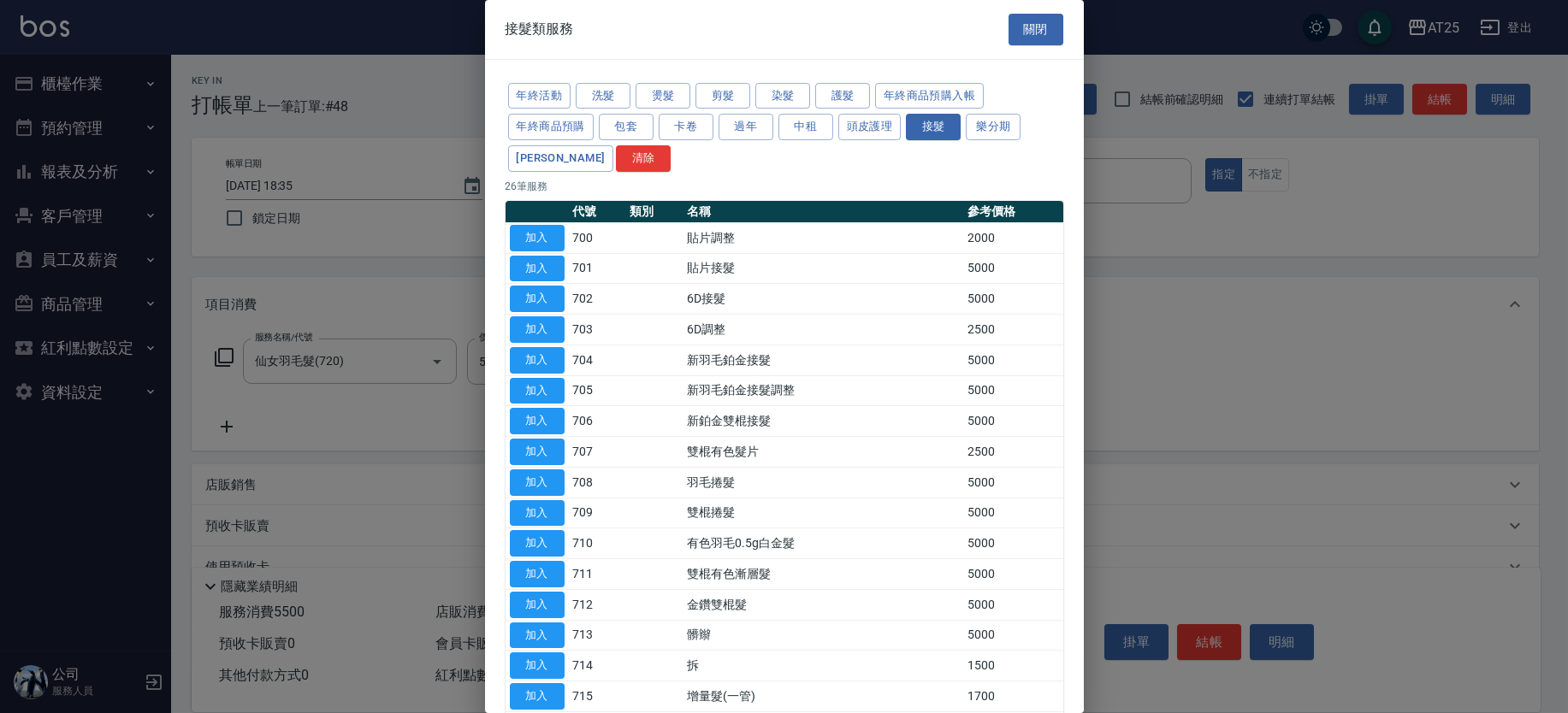
drag, startPoint x: 1072, startPoint y: 260, endPoint x: 1072, endPoint y: 331, distance: 71.0
click at [1072, 331] on div "年終活動 洗髮 燙髮 剪髮 染髮 護髮 年終商品預購入帳 年終商品預購 包套 卡卷 過年 中租 頭皮護理 接髮 樂分期 裕富 清除 26 筆服務 代號 類別 …" at bounding box center [784, 549] width 599 height 979
drag, startPoint x: 1072, startPoint y: 331, endPoint x: 1071, endPoint y: 358, distance: 27.0
click at [1071, 358] on div "年終活動 洗髮 燙髮 剪髮 染髮 護髮 年終商品預購入帳 年終商品預購 包套 卡卷 過年 中租 頭皮護理 接髮 樂分期 裕富 清除 26 筆服務 代號 類別 …" at bounding box center [784, 549] width 599 height 979
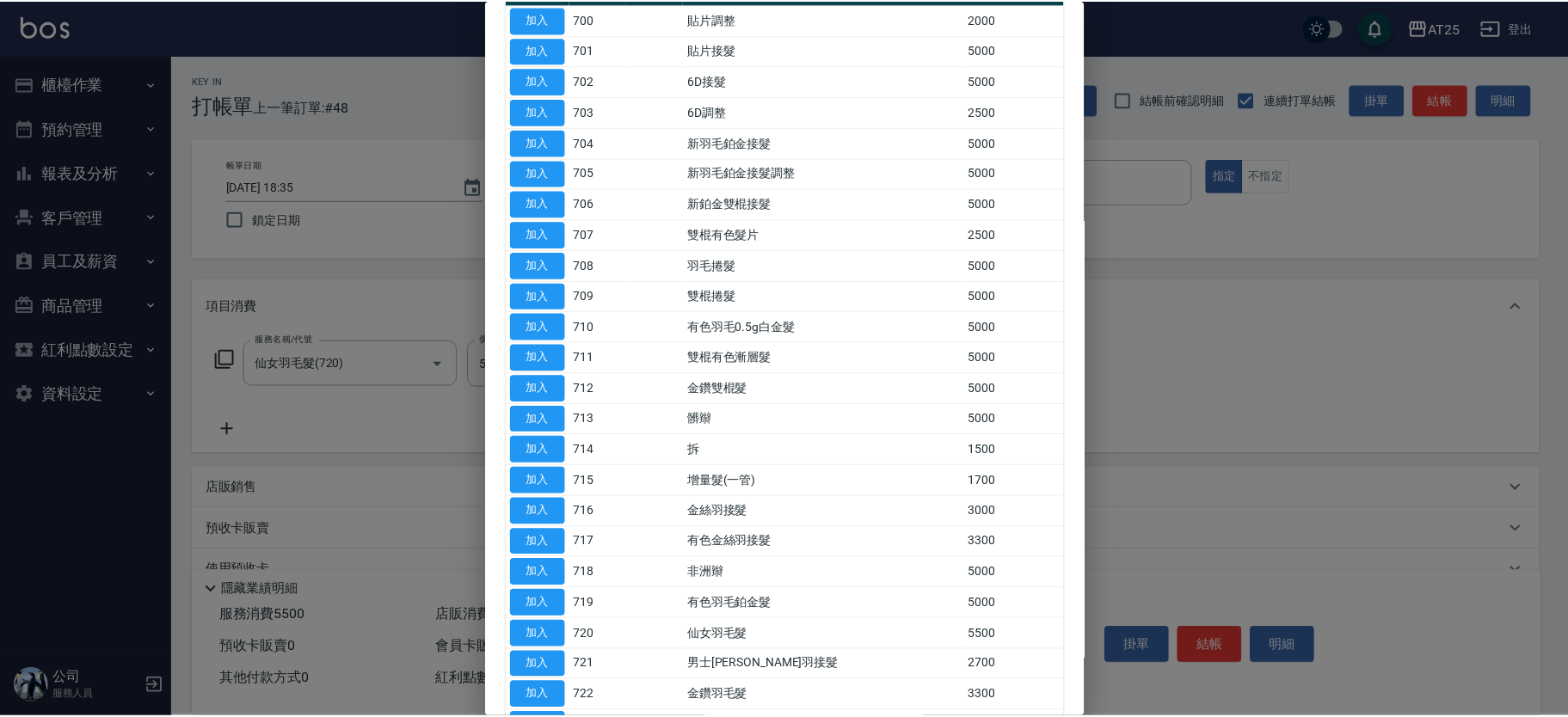
scroll to position [263, 0]
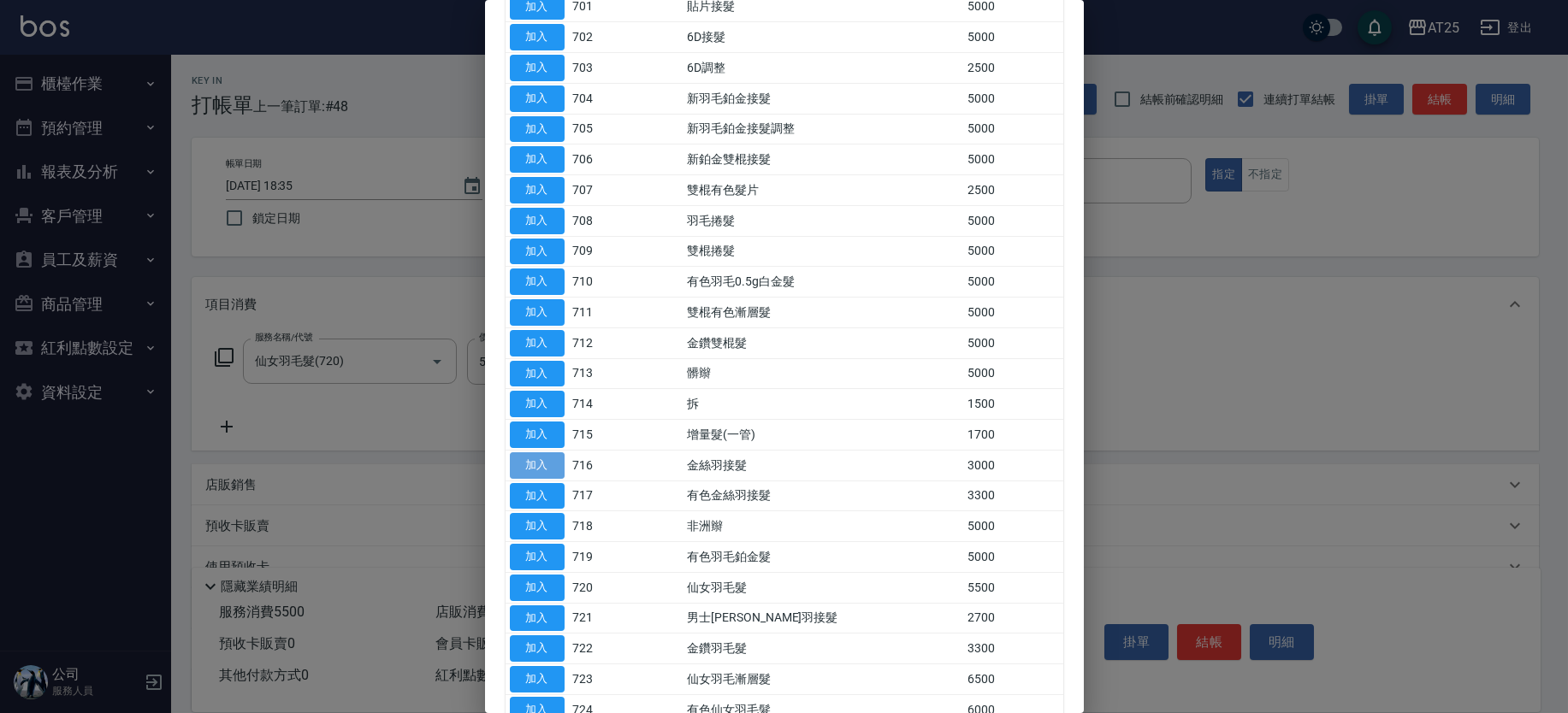
click at [548, 456] on button "加入" at bounding box center [537, 465] width 55 height 26
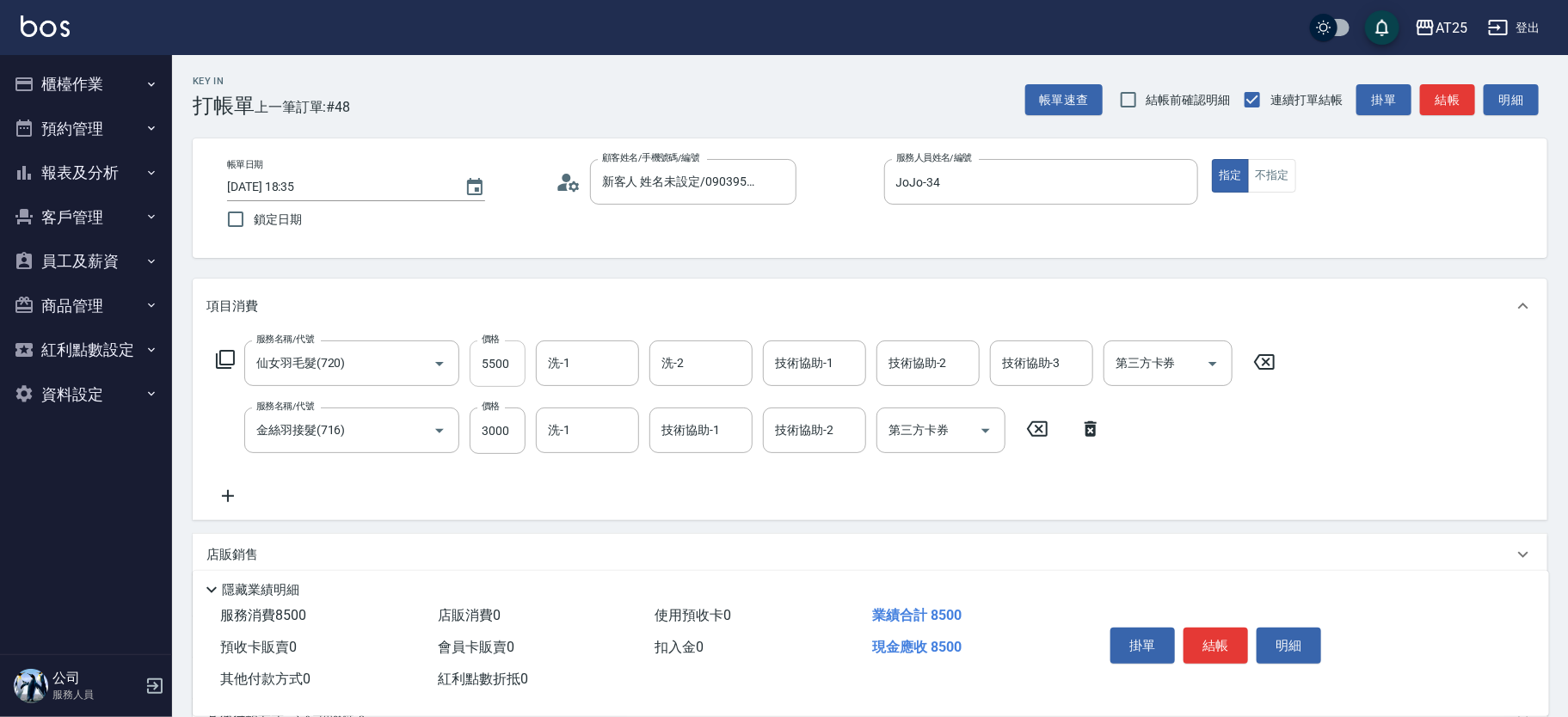
click at [493, 363] on input "5500" at bounding box center [497, 363] width 56 height 47
click at [473, 347] on input "5500" at bounding box center [497, 363] width 56 height 47
click at [507, 438] on input "3000" at bounding box center [497, 431] width 56 height 47
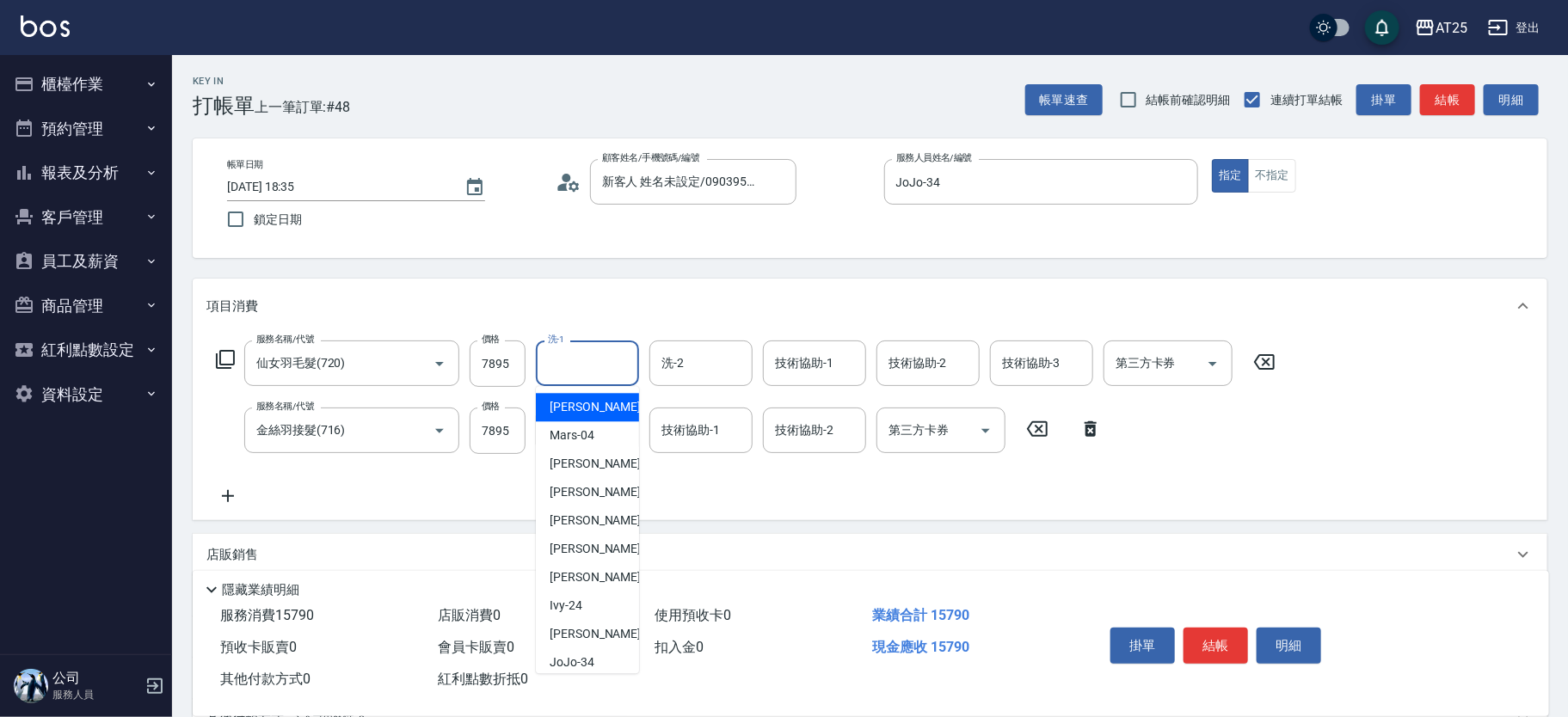
click at [626, 371] on input "洗-1" at bounding box center [587, 363] width 88 height 30
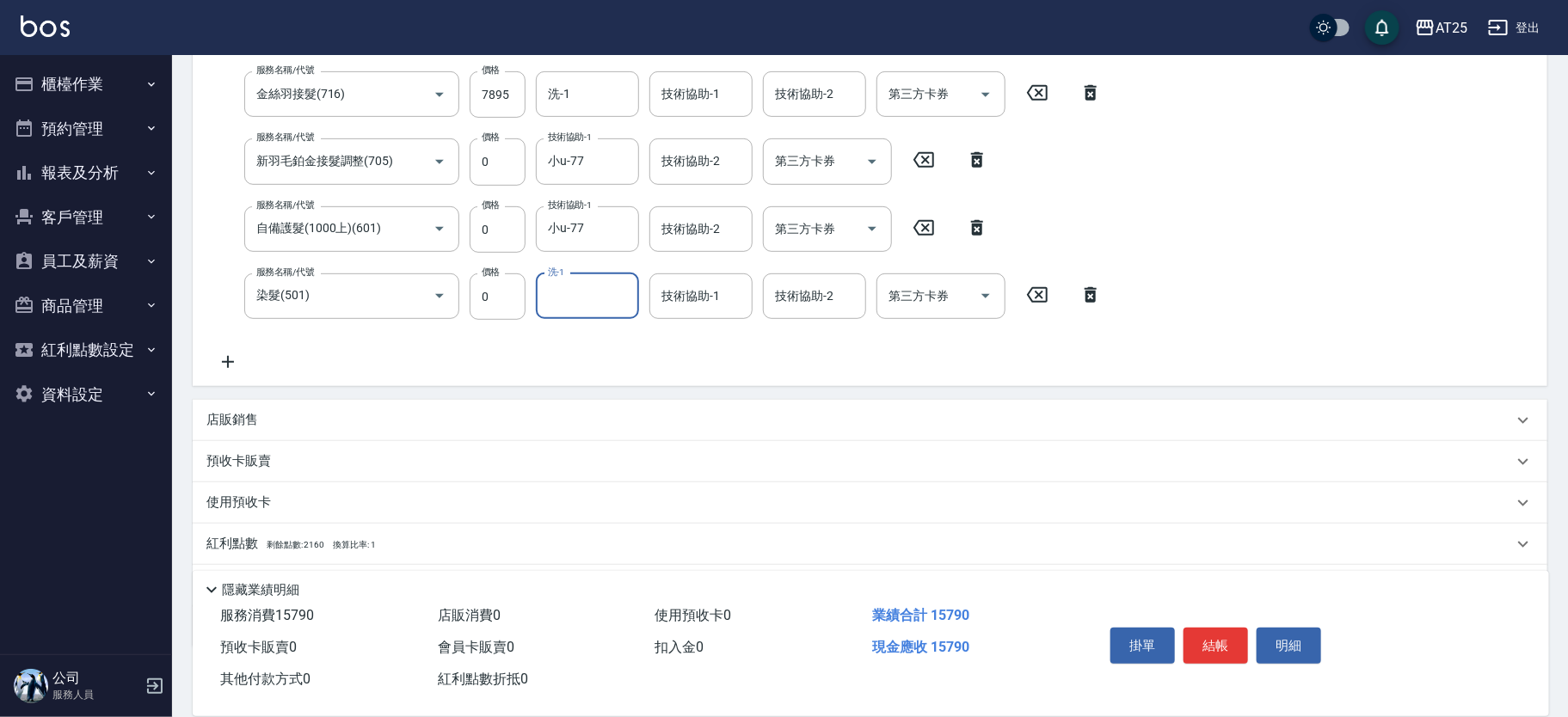
scroll to position [0, 0]
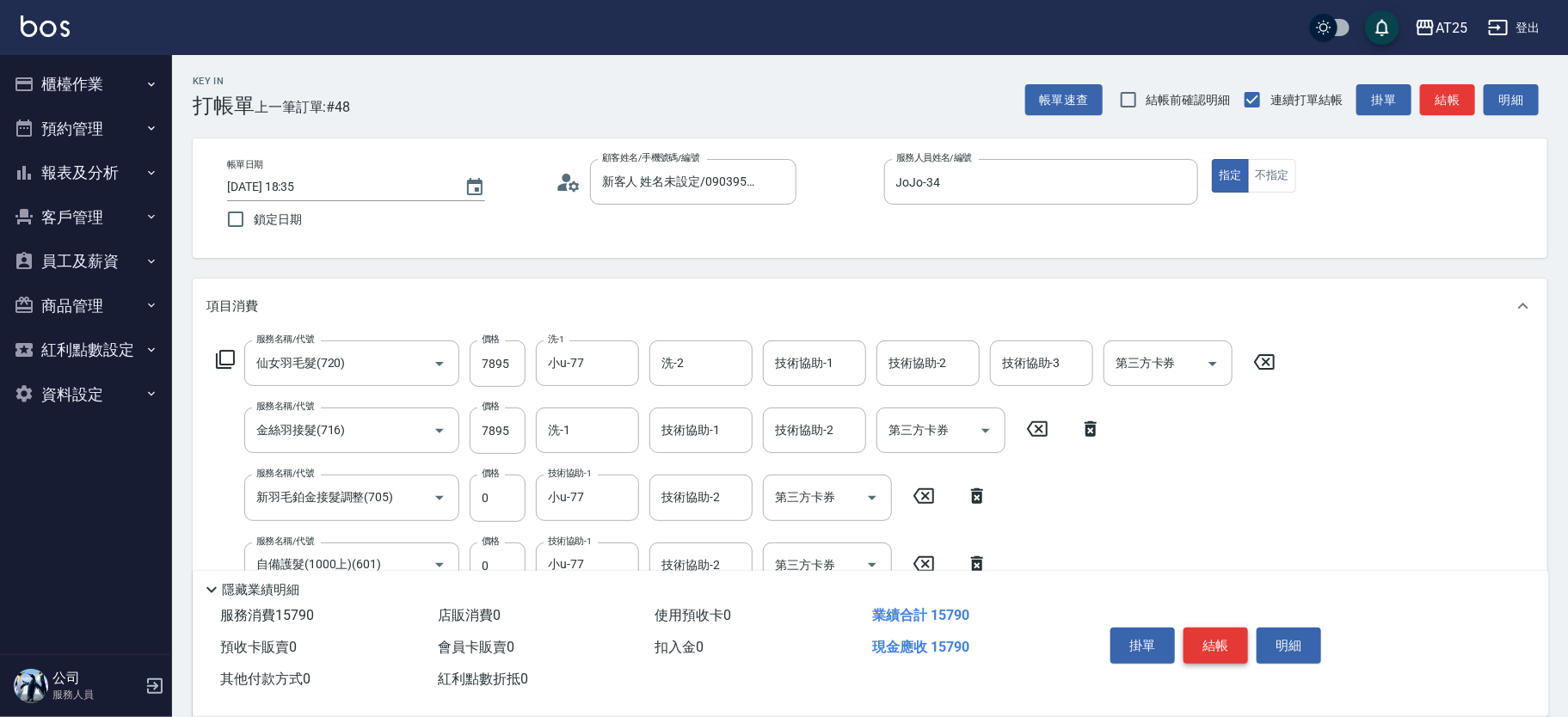
click at [1230, 636] on button "結帳" at bounding box center [1216, 645] width 65 height 36
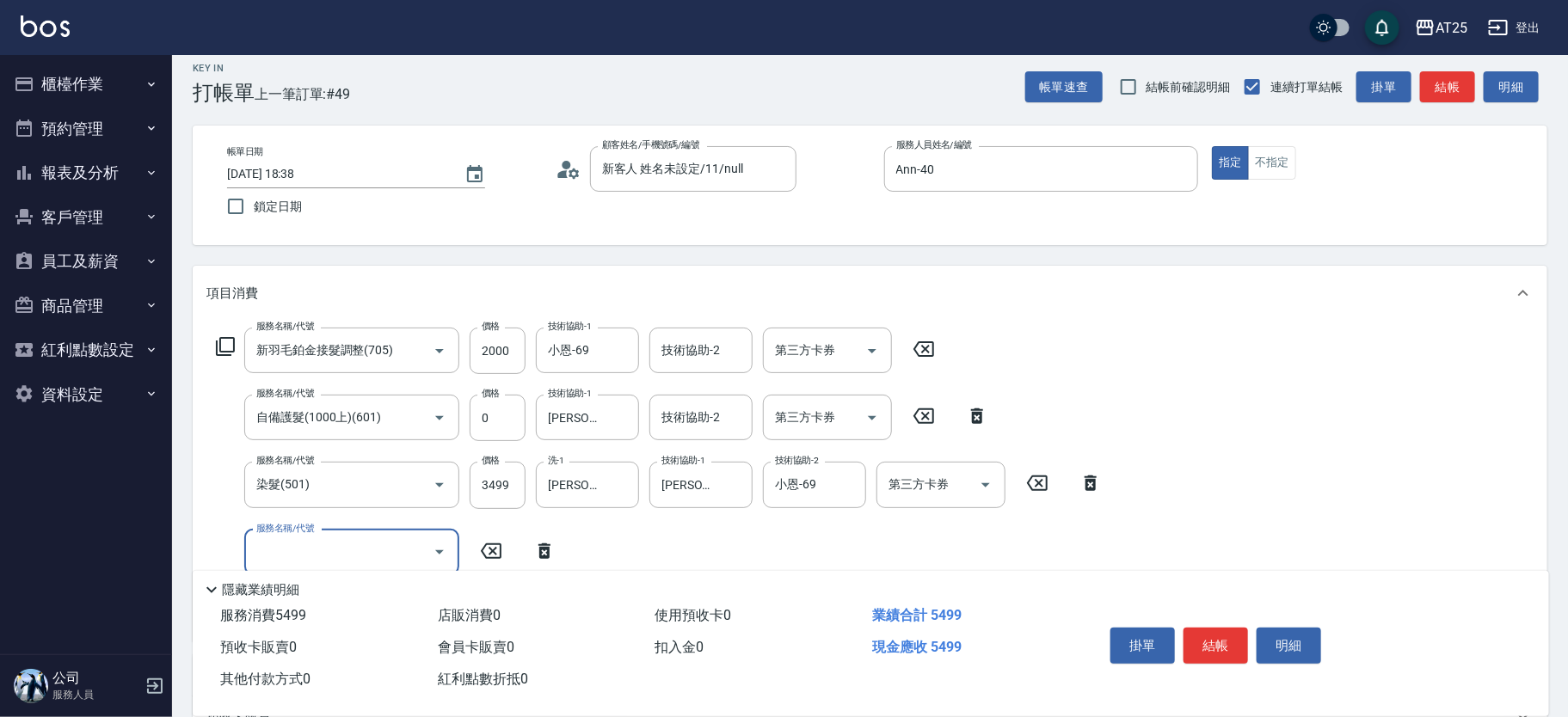
scroll to position [53, 0]
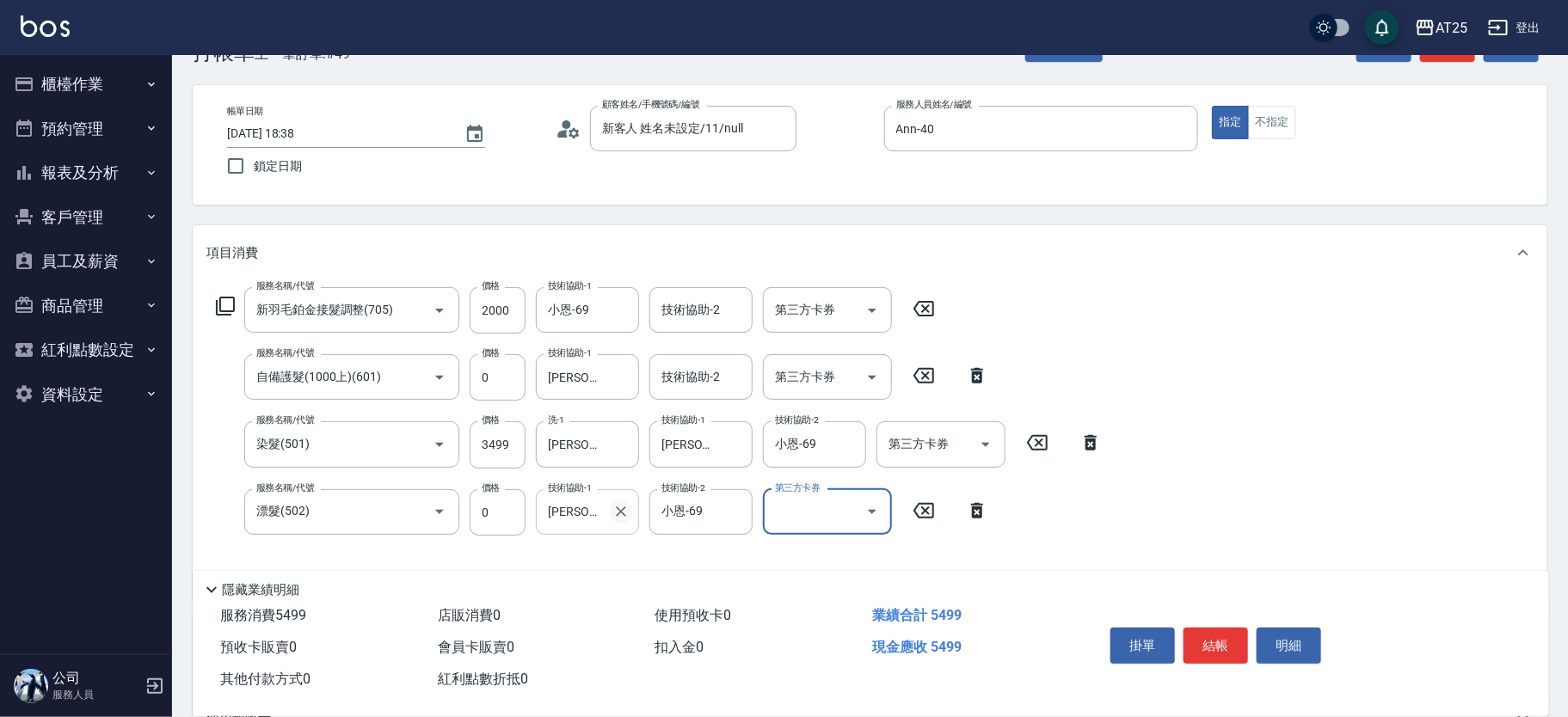
click at [627, 508] on icon "Clear" at bounding box center [620, 511] width 17 height 17
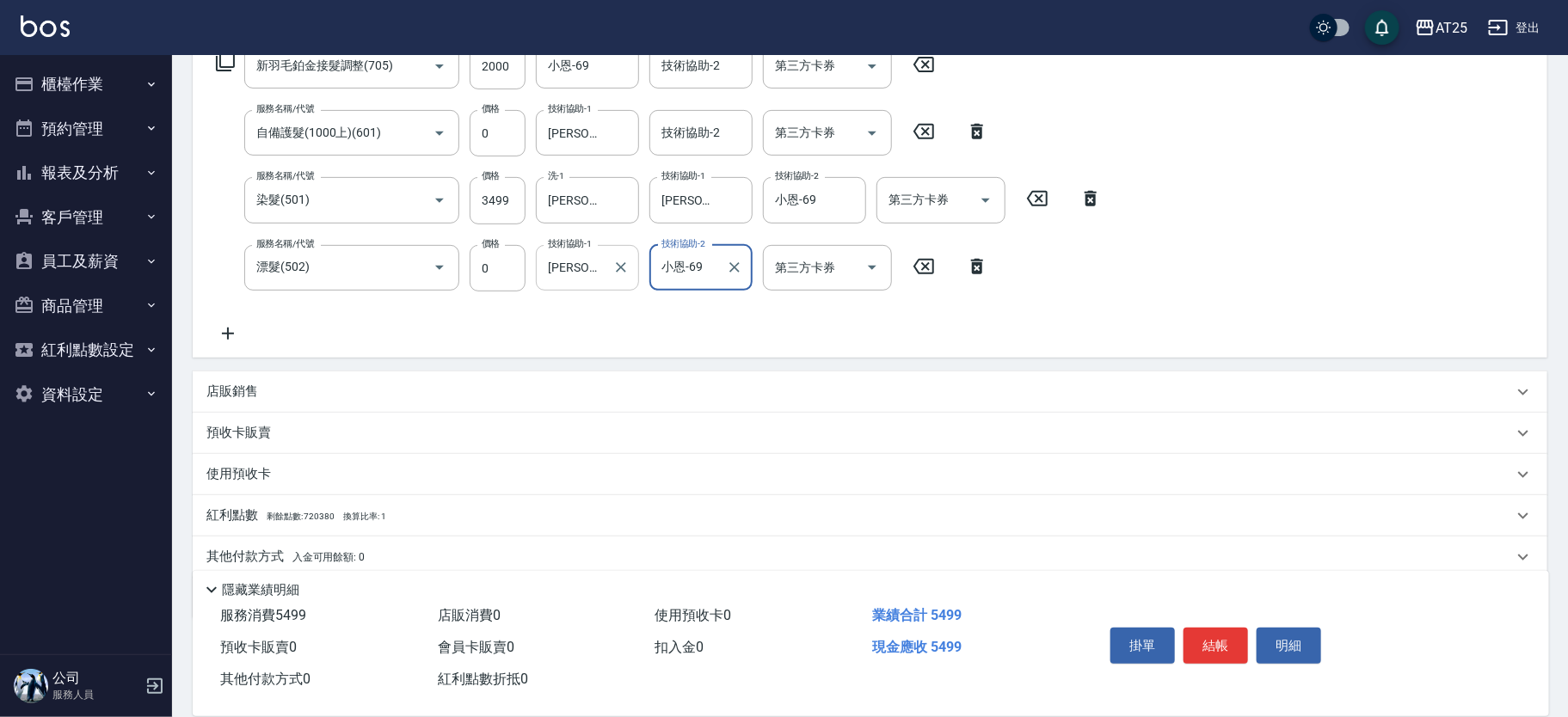
scroll to position [360, 0]
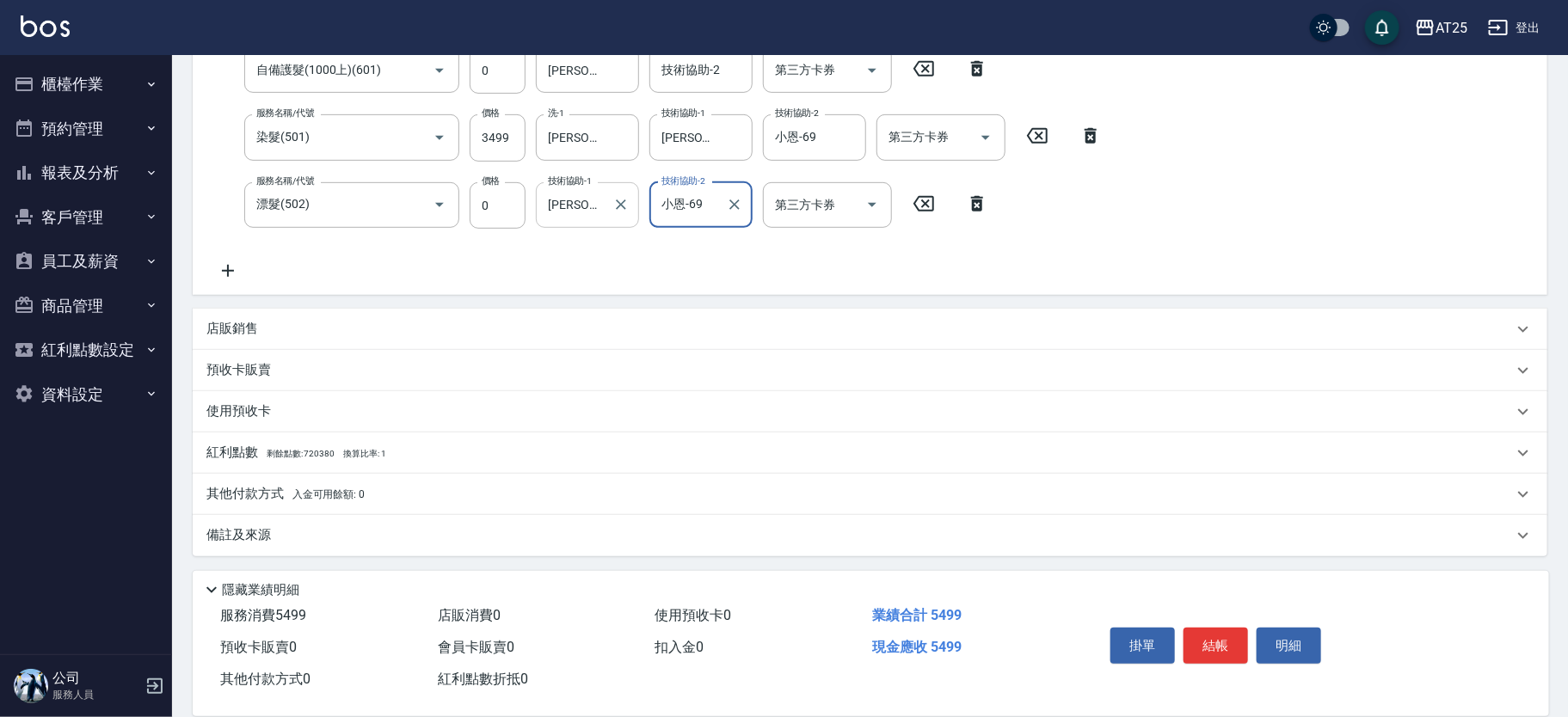
click at [303, 495] on span "入金可用餘額: 0" at bounding box center [329, 494] width 73 height 12
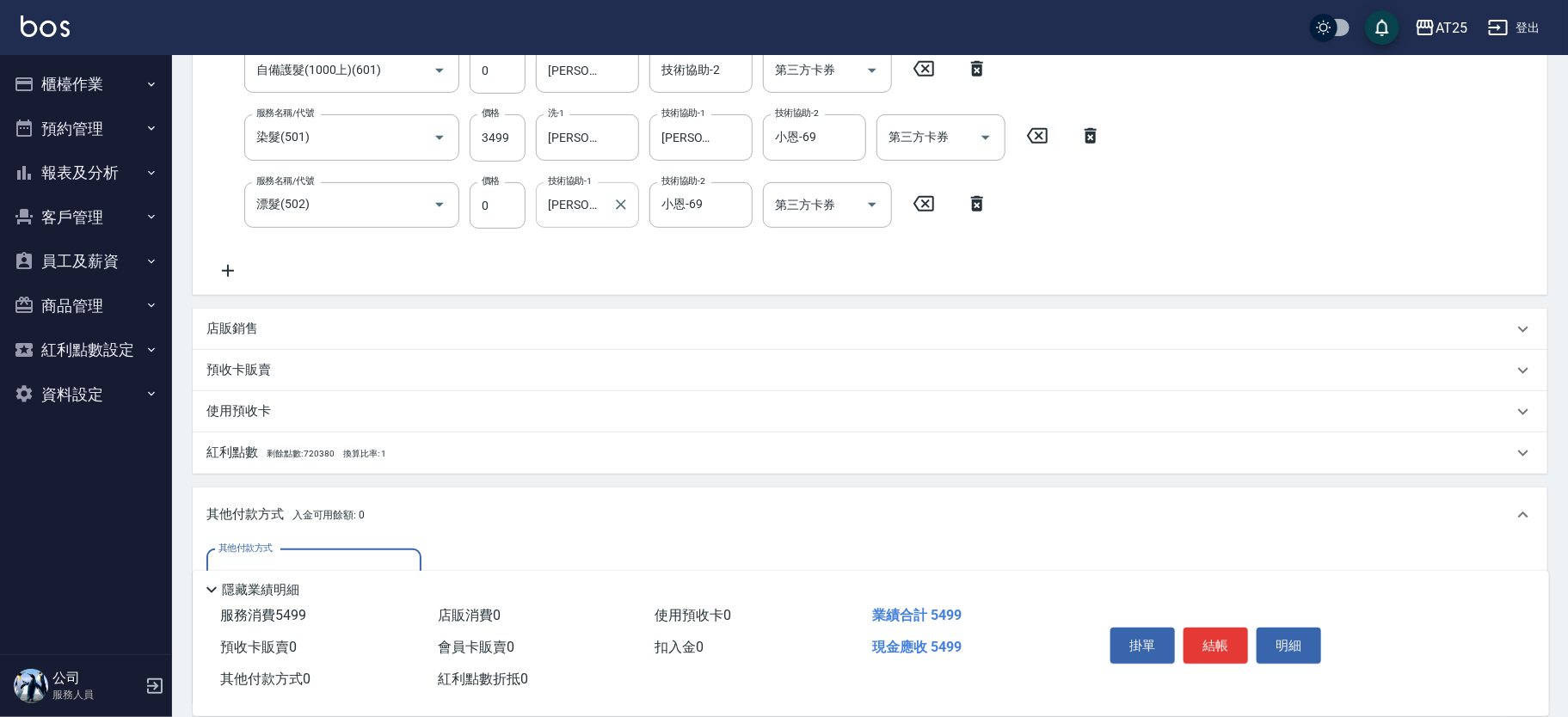
scroll to position [563, 0]
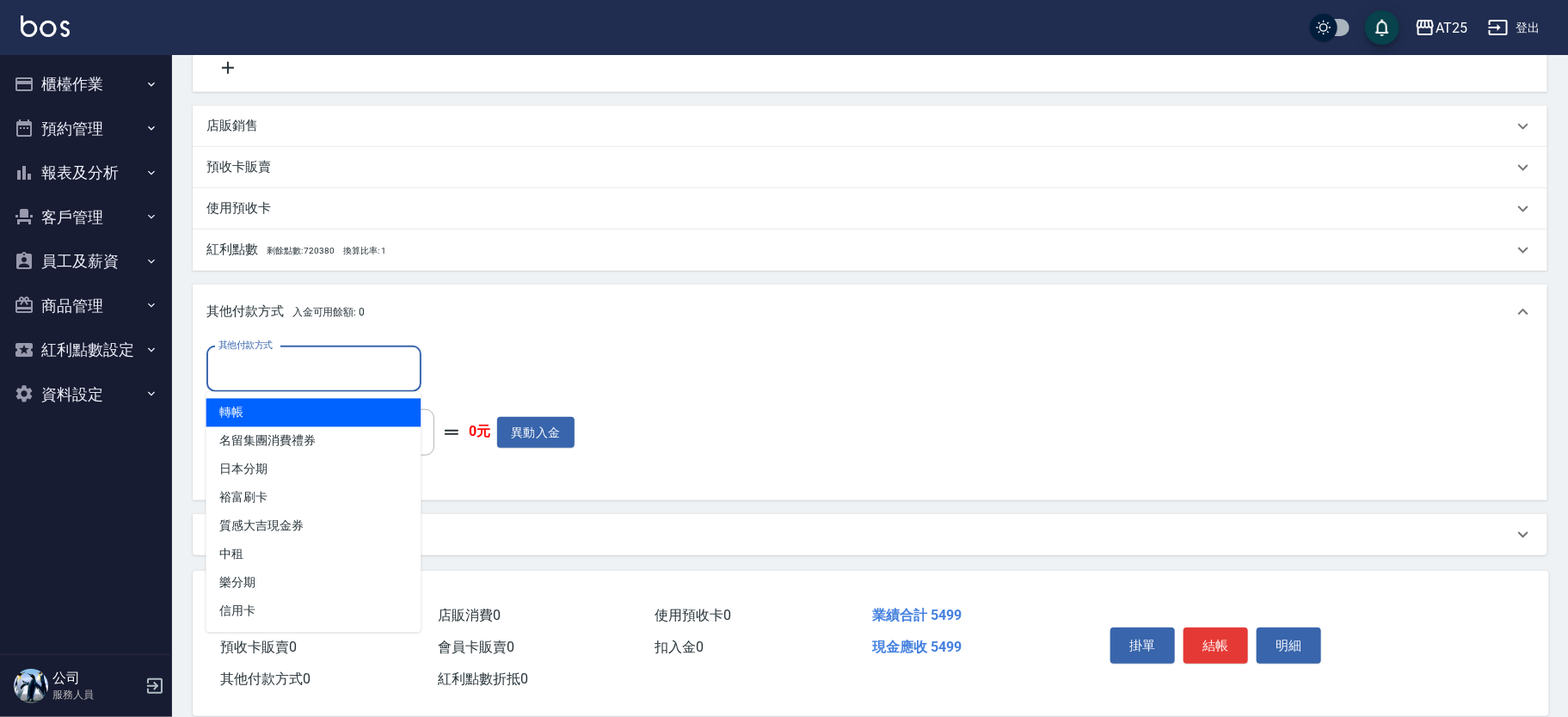
click at [286, 354] on input "其他付款方式" at bounding box center [314, 369] width 199 height 30
click at [290, 424] on span "轉帳" at bounding box center [314, 412] width 215 height 28
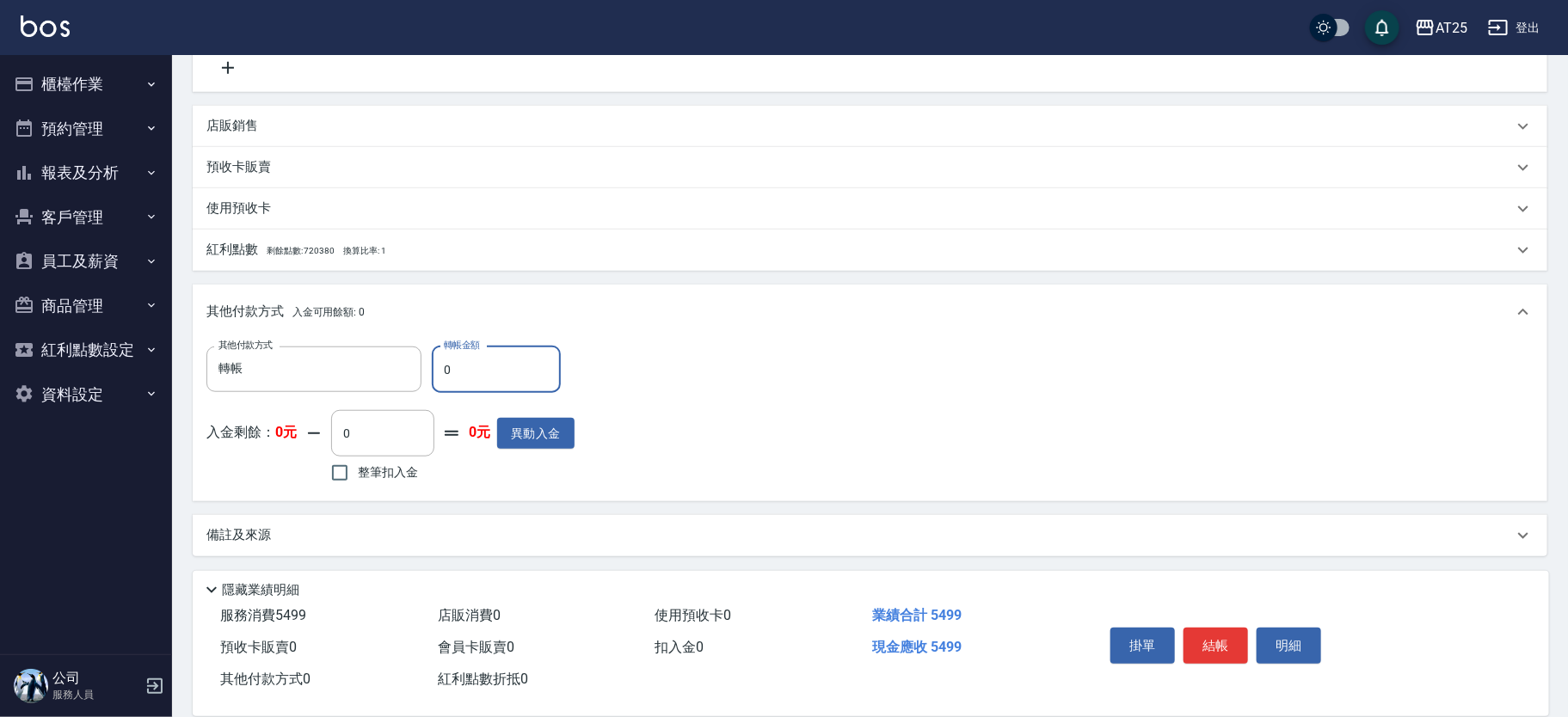
drag, startPoint x: 454, startPoint y: 360, endPoint x: 422, endPoint y: 362, distance: 32.1
click at [422, 362] on div "其他付款方式 轉帳 其他付款方式 轉帳金額 0 轉帳金額" at bounding box center [391, 369] width 368 height 47
drag, startPoint x: 510, startPoint y: 367, endPoint x: 369, endPoint y: 348, distance: 142.3
click at [369, 348] on div "其他付款方式 轉帳 其他付款方式 轉帳金額 5499 轉帳金額" at bounding box center [391, 369] width 368 height 47
drag, startPoint x: 525, startPoint y: 367, endPoint x: 282, endPoint y: 349, distance: 243.7
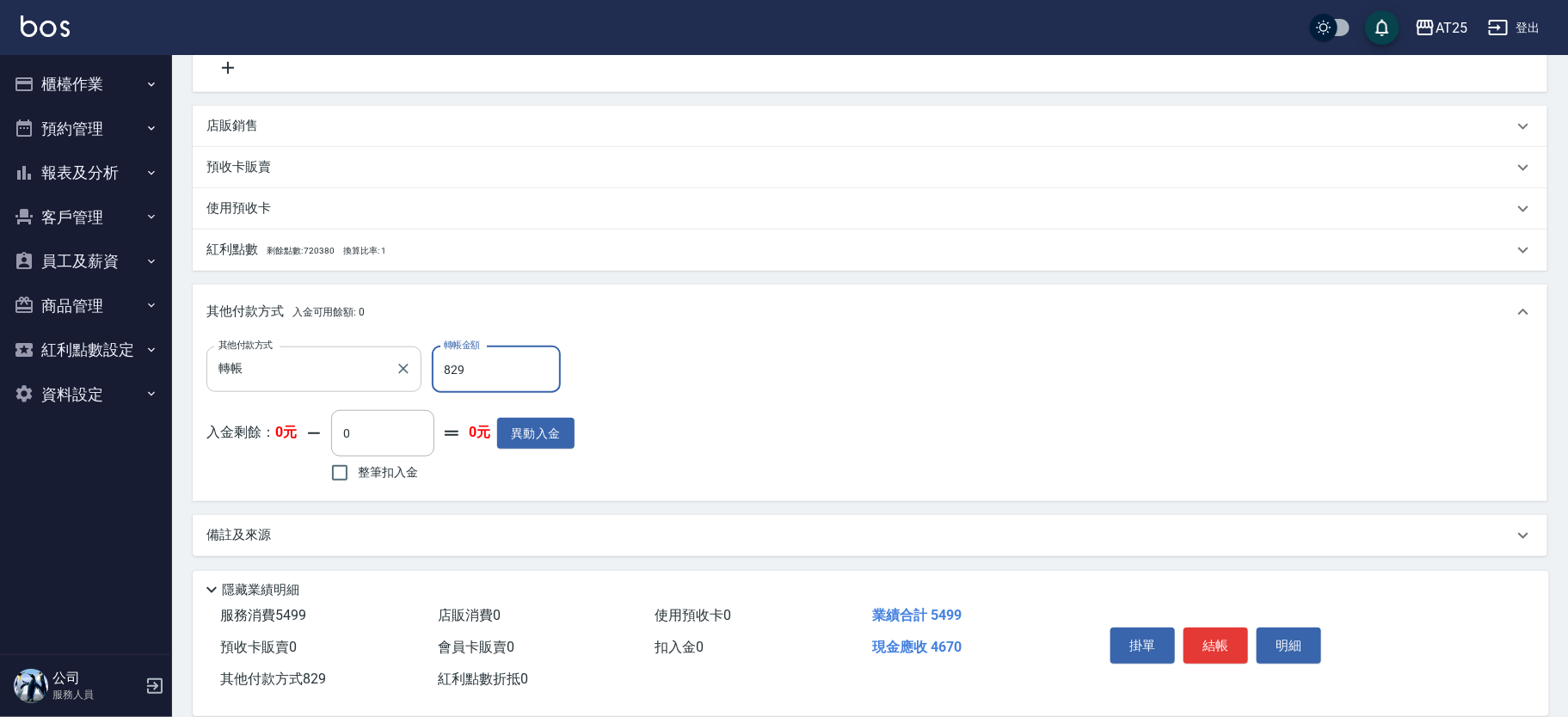
click at [282, 349] on div "其他付款方式 轉帳 其他付款方式 轉帳金額 829 轉帳金額" at bounding box center [391, 369] width 368 height 47
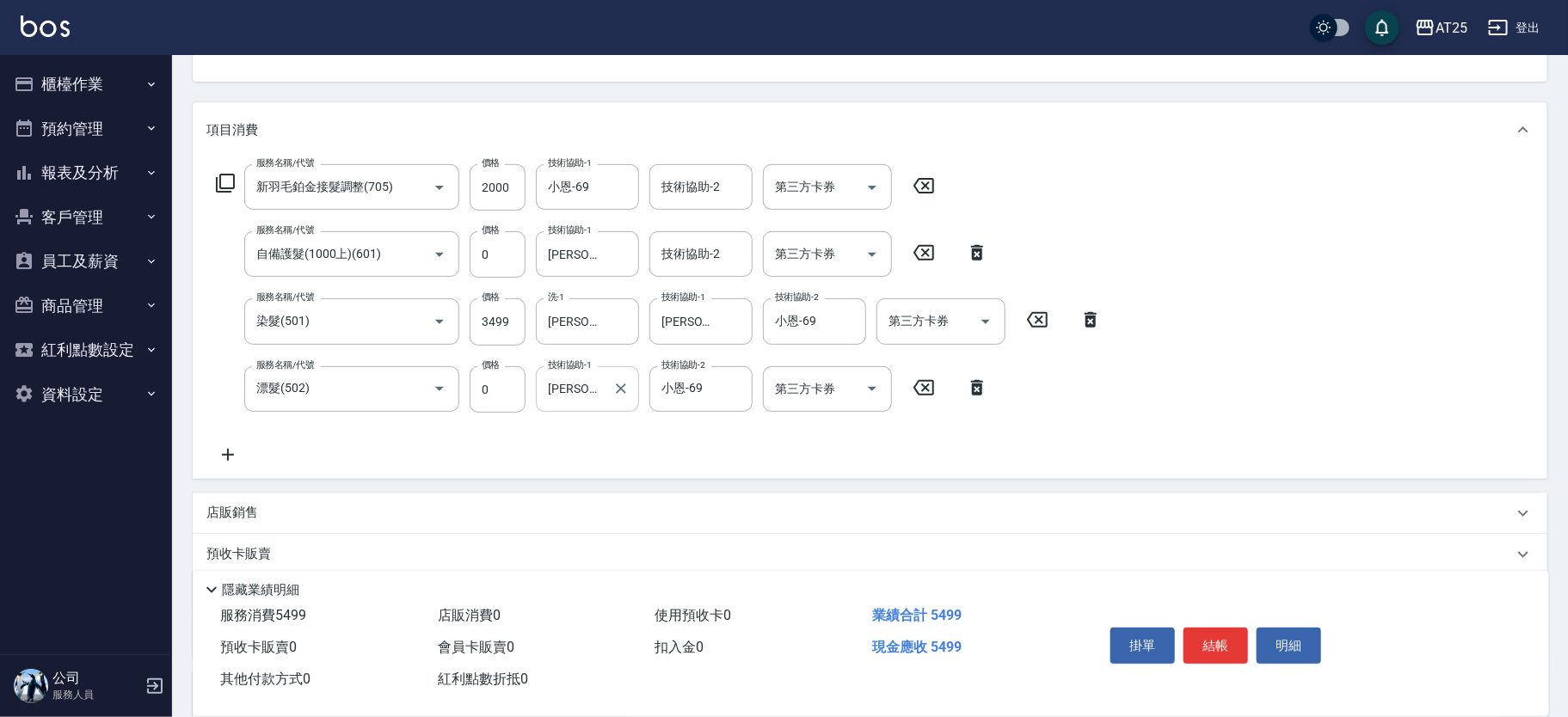
scroll to position [257, 0]
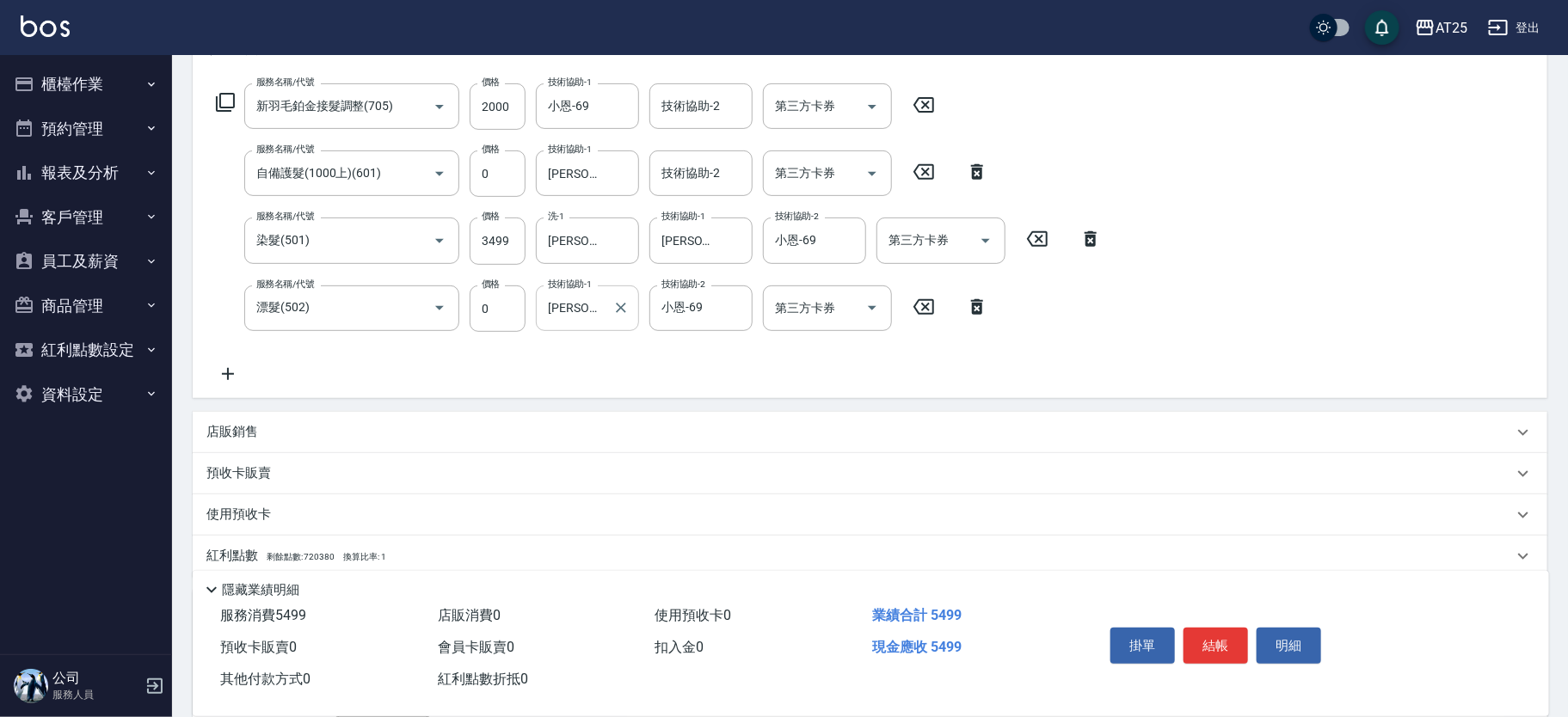
click at [237, 377] on icon at bounding box center [228, 374] width 43 height 21
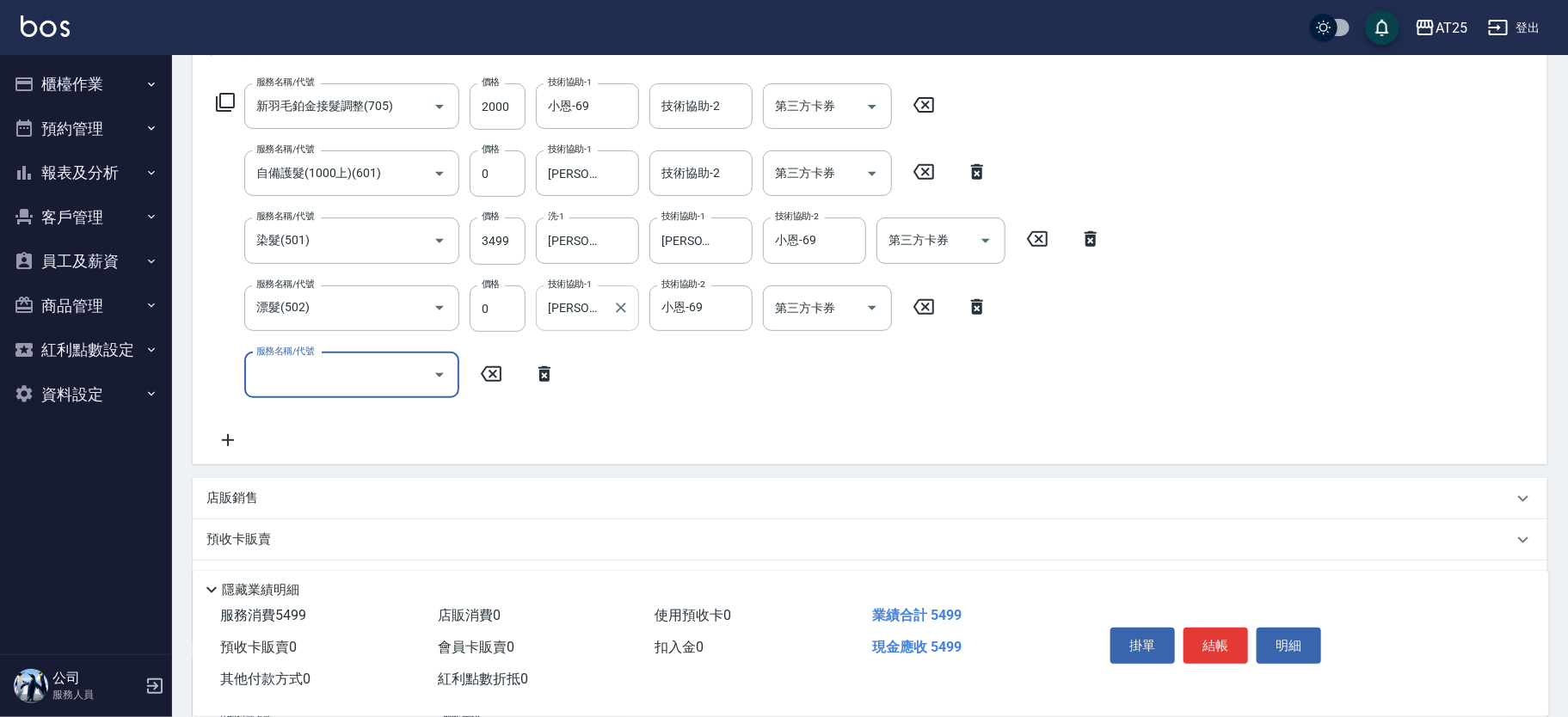
click at [543, 368] on icon at bounding box center [544, 374] width 12 height 16
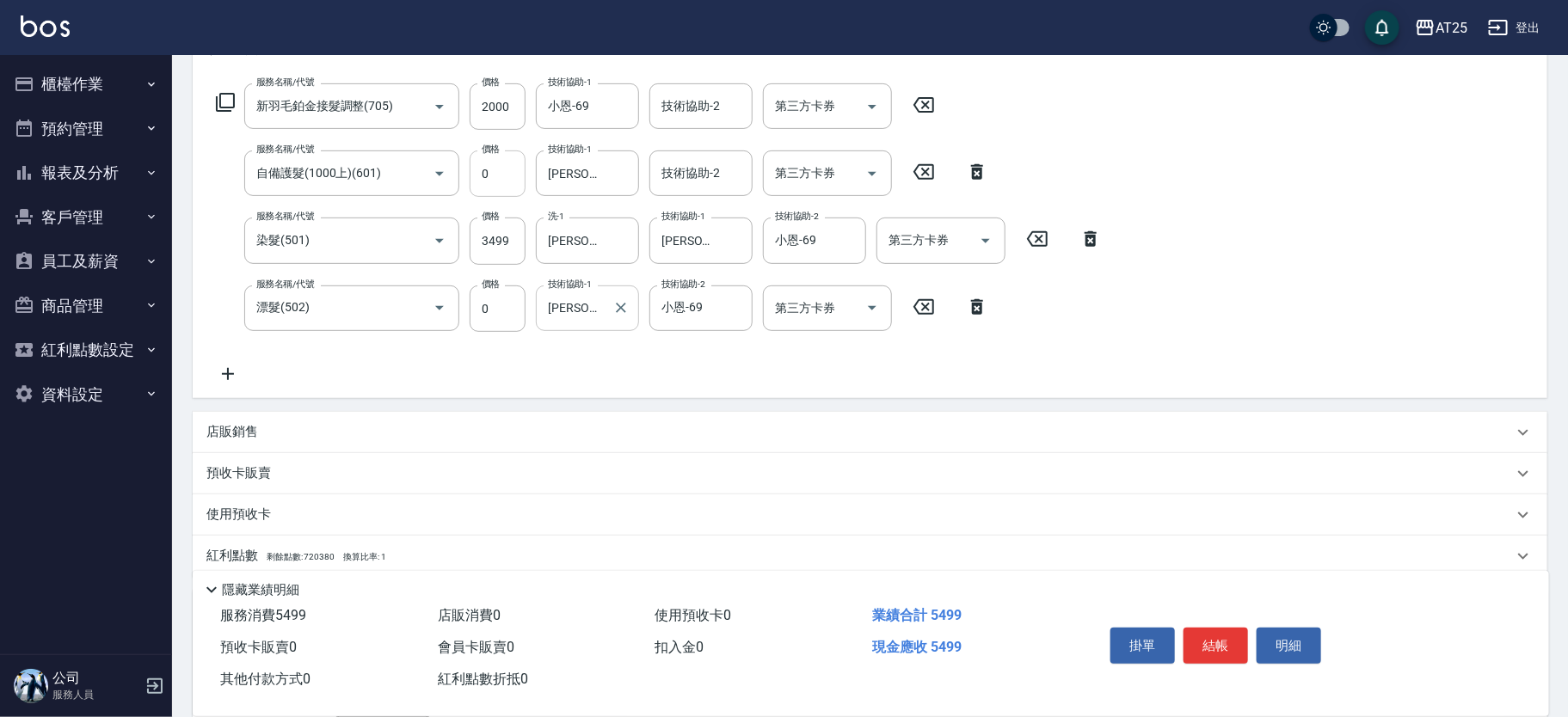
click at [510, 180] on input "0" at bounding box center [497, 174] width 56 height 47
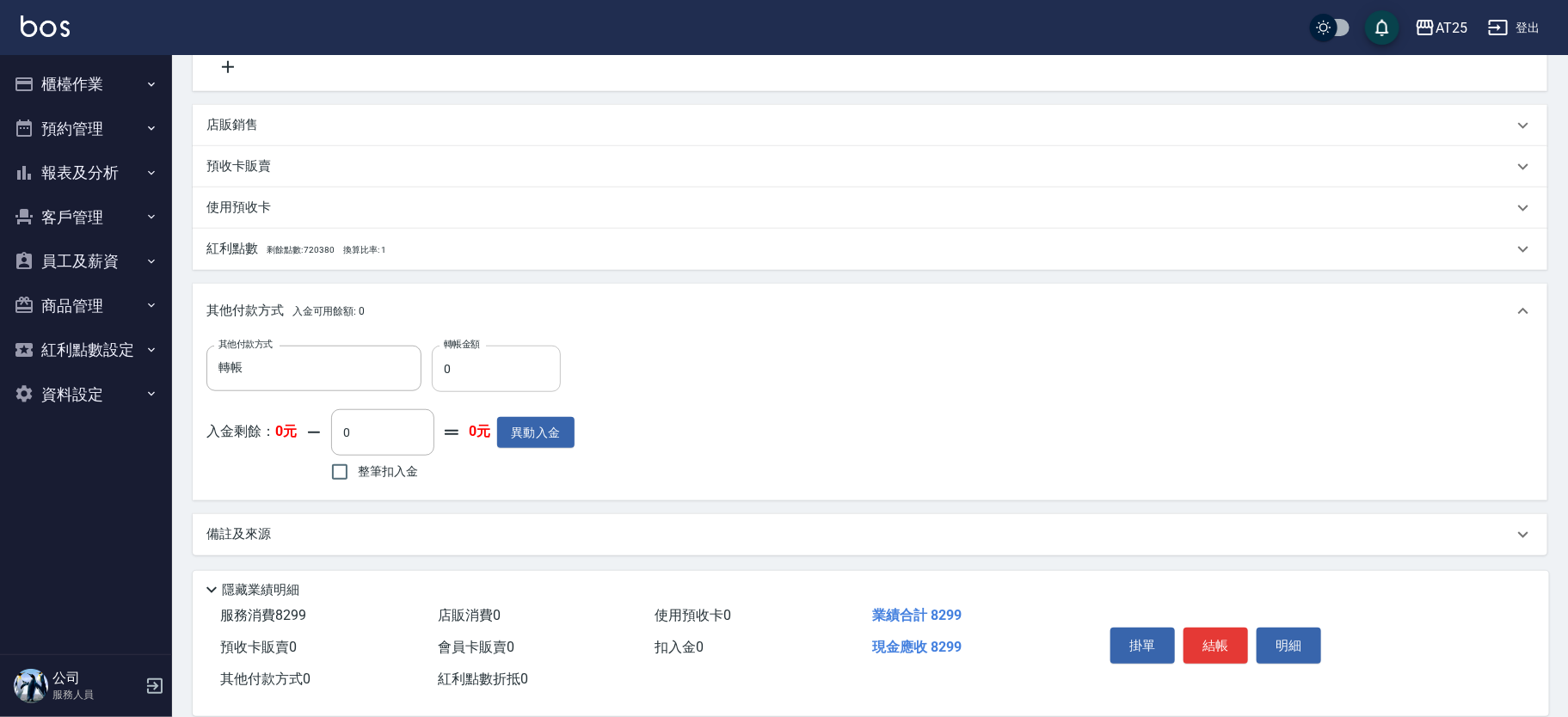
click at [498, 376] on input "0" at bounding box center [496, 369] width 129 height 47
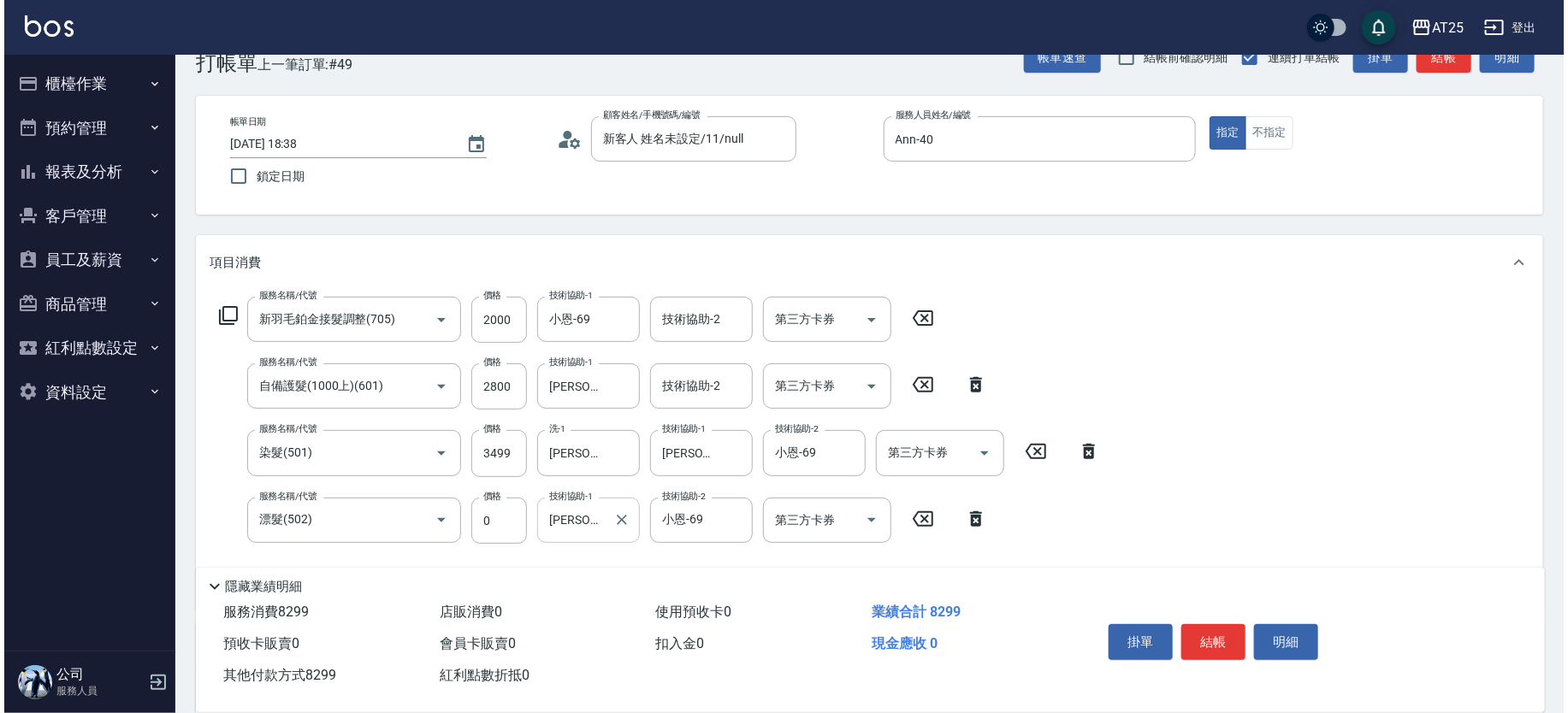
scroll to position [15, 0]
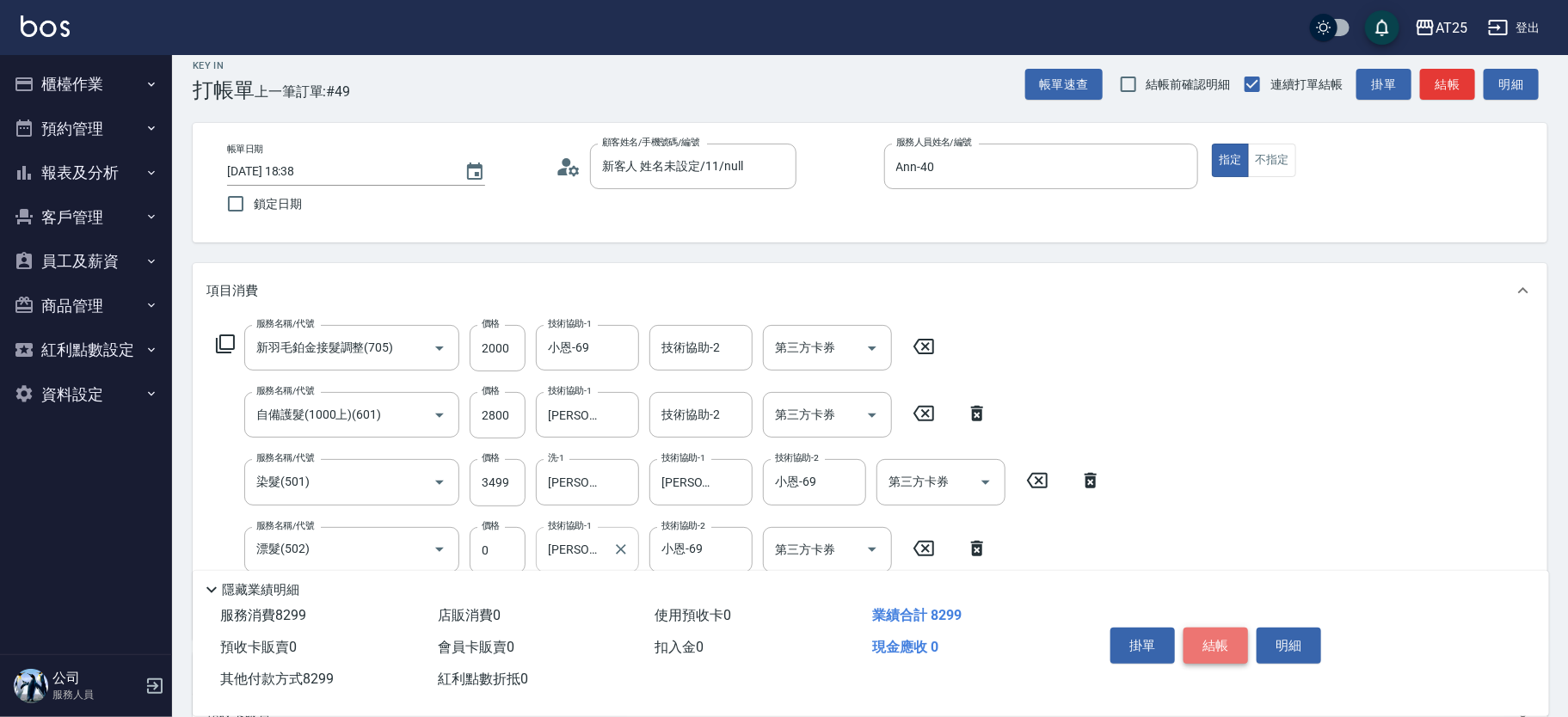
click at [1201, 642] on button "結帳" at bounding box center [1216, 645] width 65 height 36
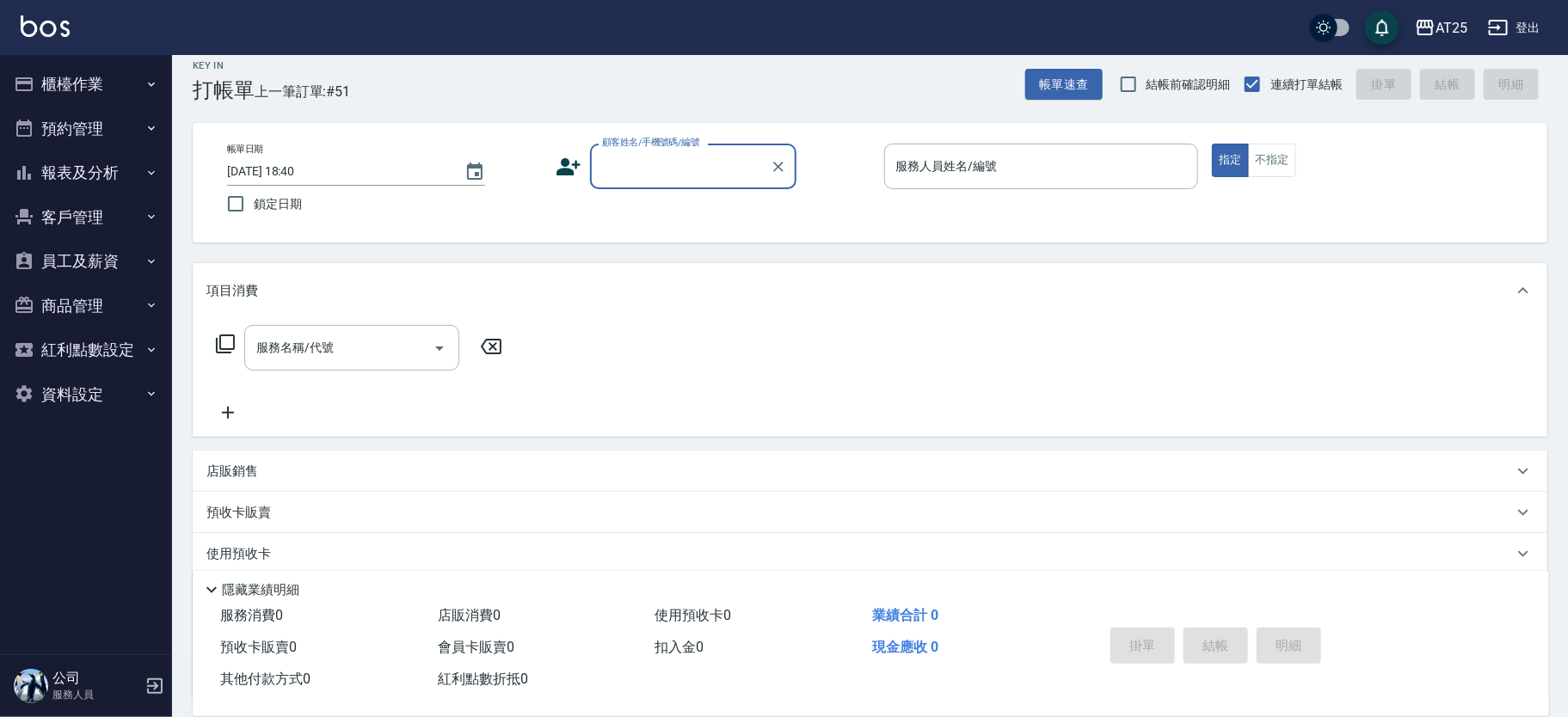
click at [678, 187] on div "顧客姓名/手機號碼/編號" at bounding box center [693, 166] width 207 height 46
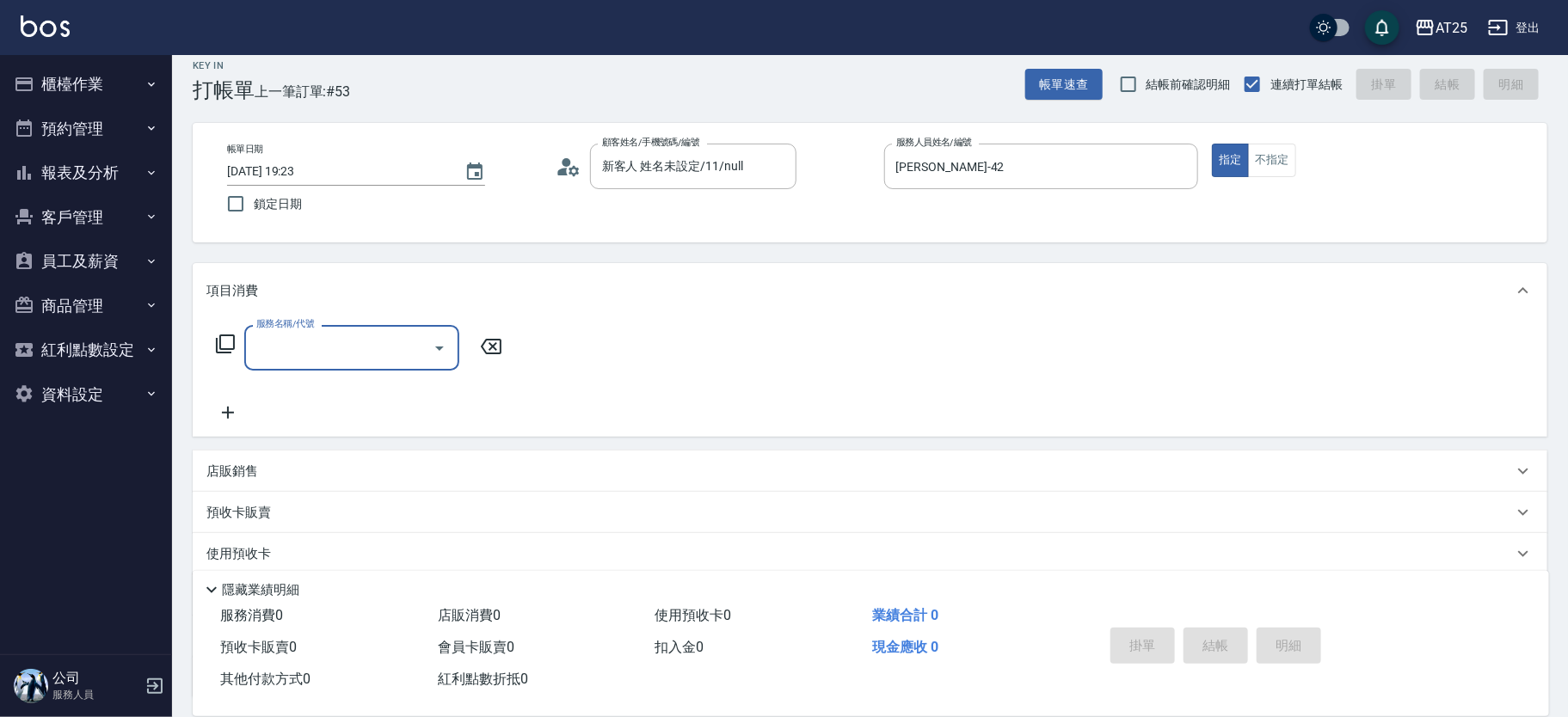
click at [222, 340] on icon at bounding box center [225, 344] width 21 height 21
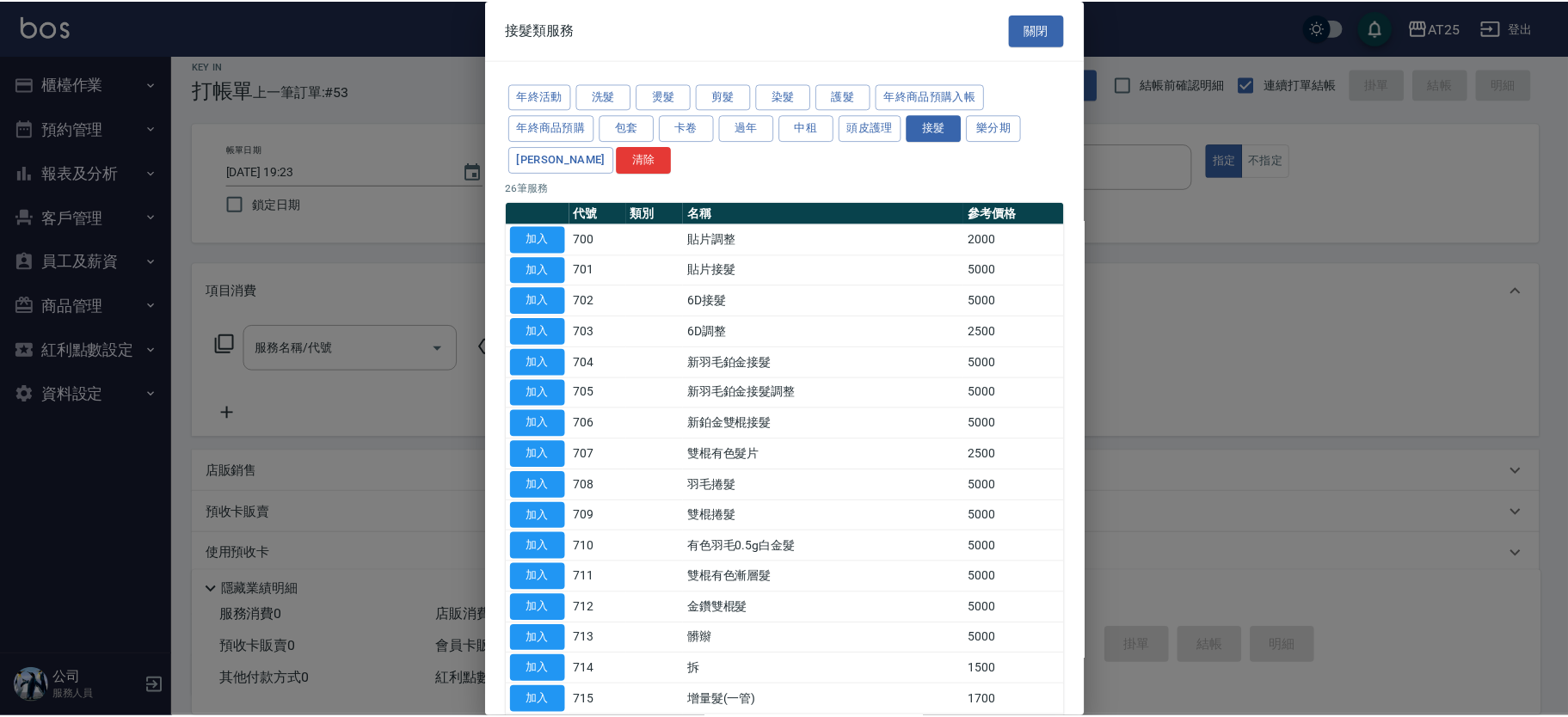
scroll to position [399, 0]
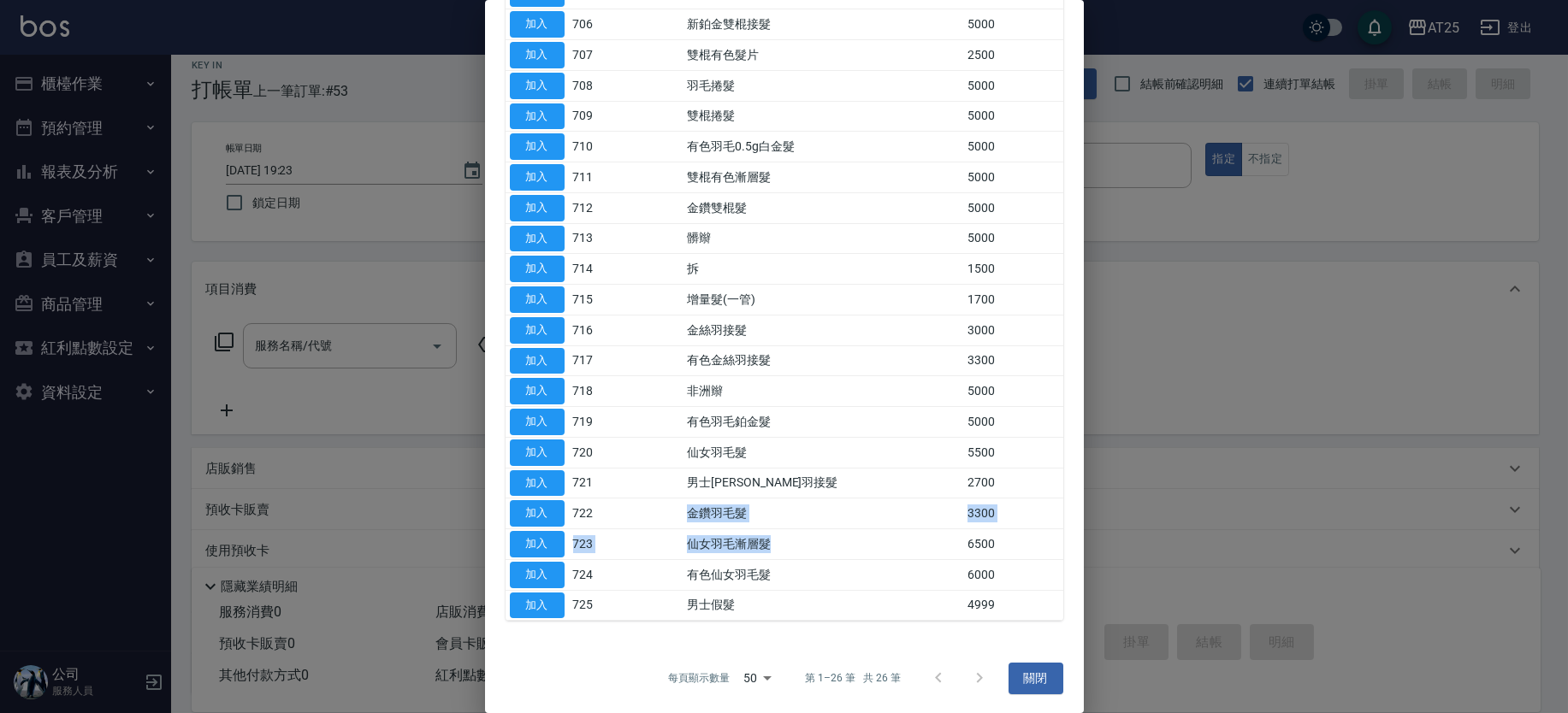
drag, startPoint x: 673, startPoint y: 514, endPoint x: 817, endPoint y: 530, distance: 144.9
click at [816, 530] on tbody "加入 700 貼片調整 2000 加入 701 貼片接髮 5000 加入 702 6D接髮 5000 加入 703 6D調整 2500 加入 704 新羽毛鉑…" at bounding box center [784, 223] width 558 height 795
click at [821, 522] on td "金鑽羽毛髮" at bounding box center [823, 514] width 280 height 31
drag, startPoint x: 669, startPoint y: 506, endPoint x: 772, endPoint y: 514, distance: 103.3
click at [772, 514] on tr "加入 722 金鑽羽毛髮 3300" at bounding box center [784, 514] width 558 height 31
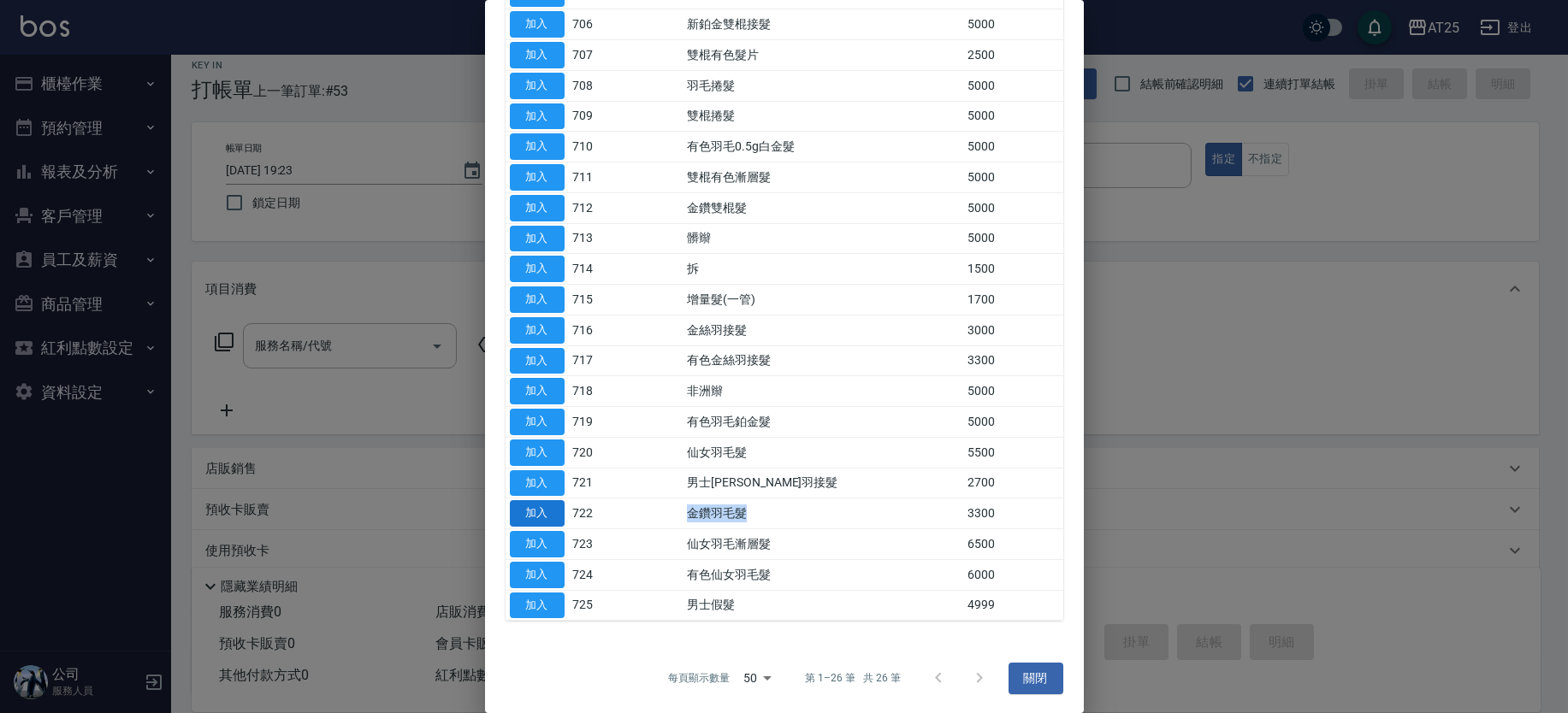
click at [527, 512] on button "加入" at bounding box center [537, 513] width 55 height 26
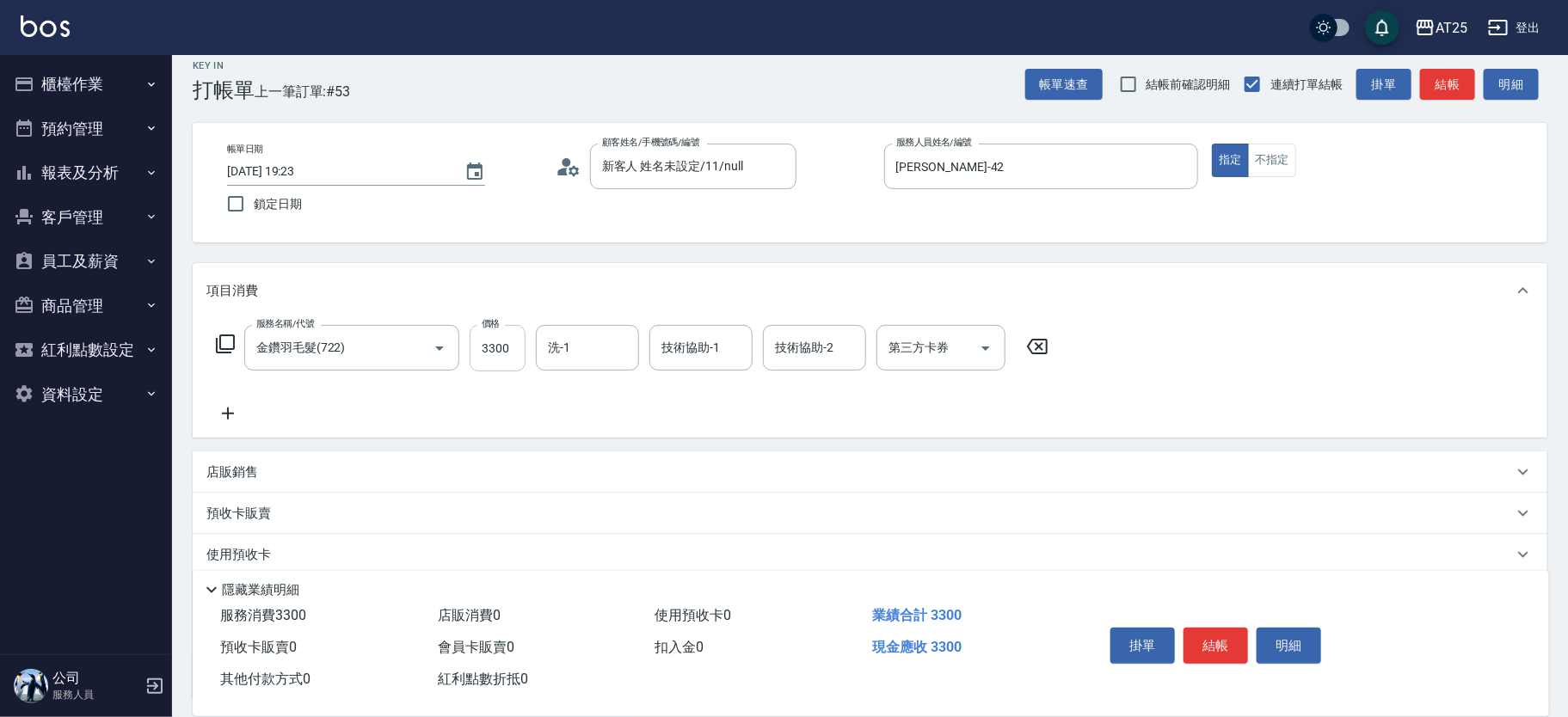
click at [496, 358] on input "3300" at bounding box center [497, 348] width 56 height 47
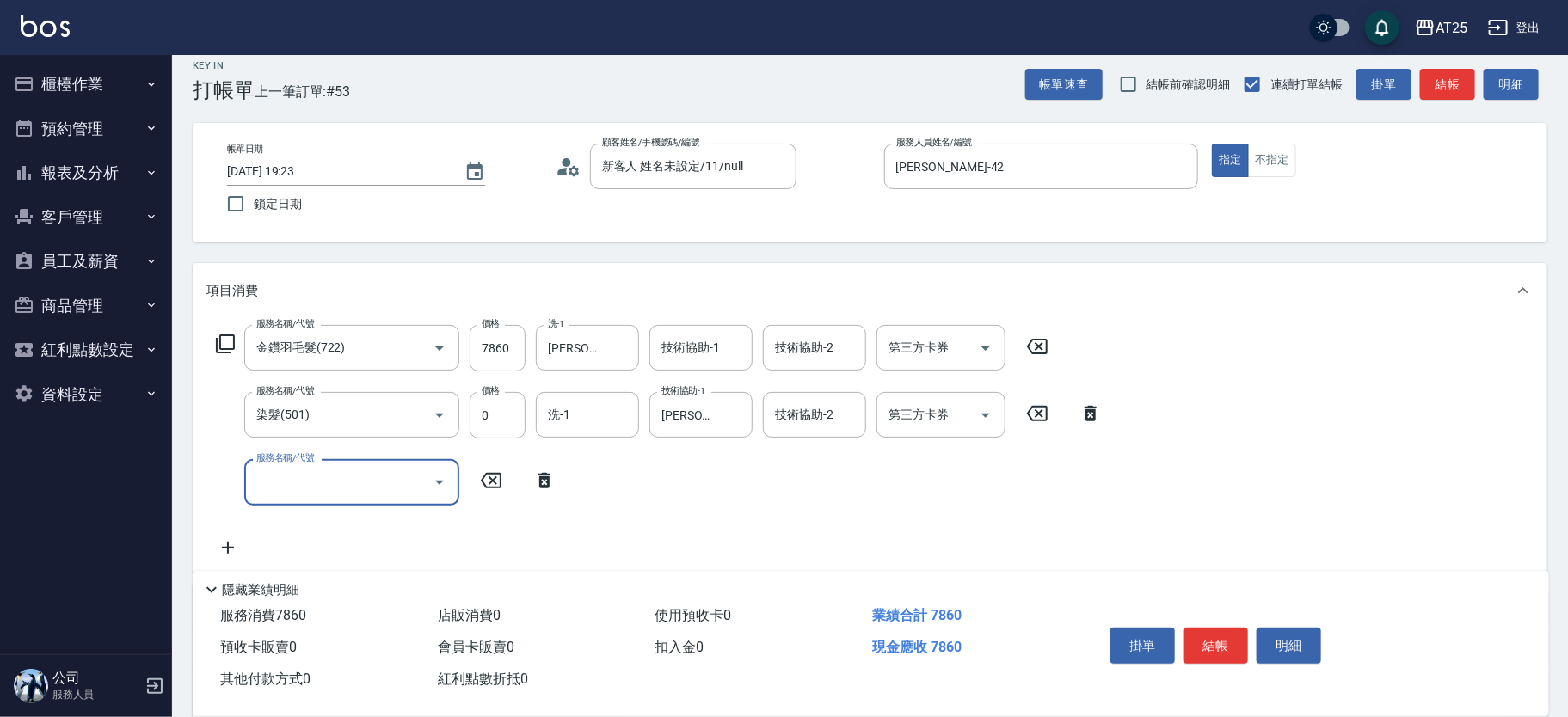
click at [554, 478] on icon at bounding box center [544, 480] width 43 height 21
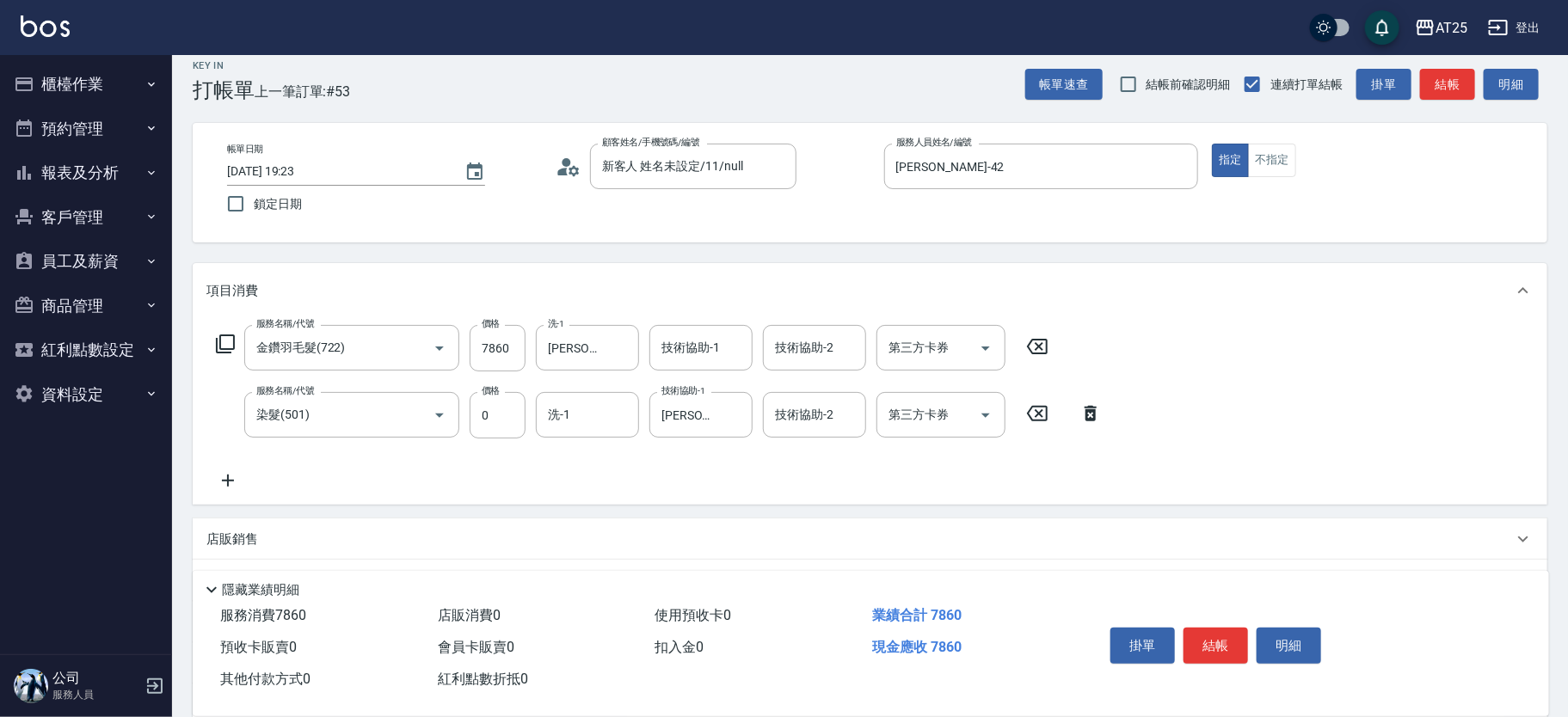
scroll to position [227, 0]
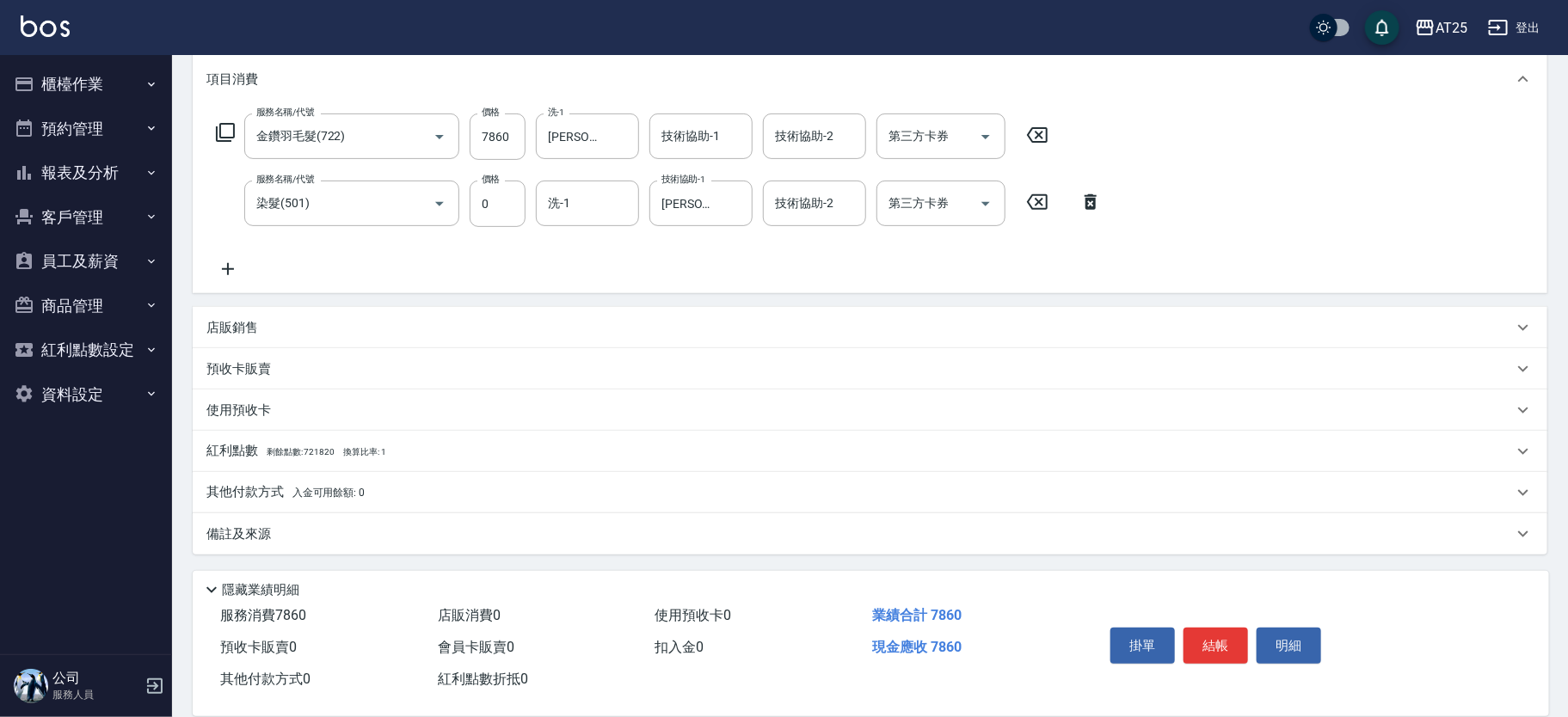
click at [315, 492] on span "入金可用餘額: 0" at bounding box center [329, 492] width 73 height 12
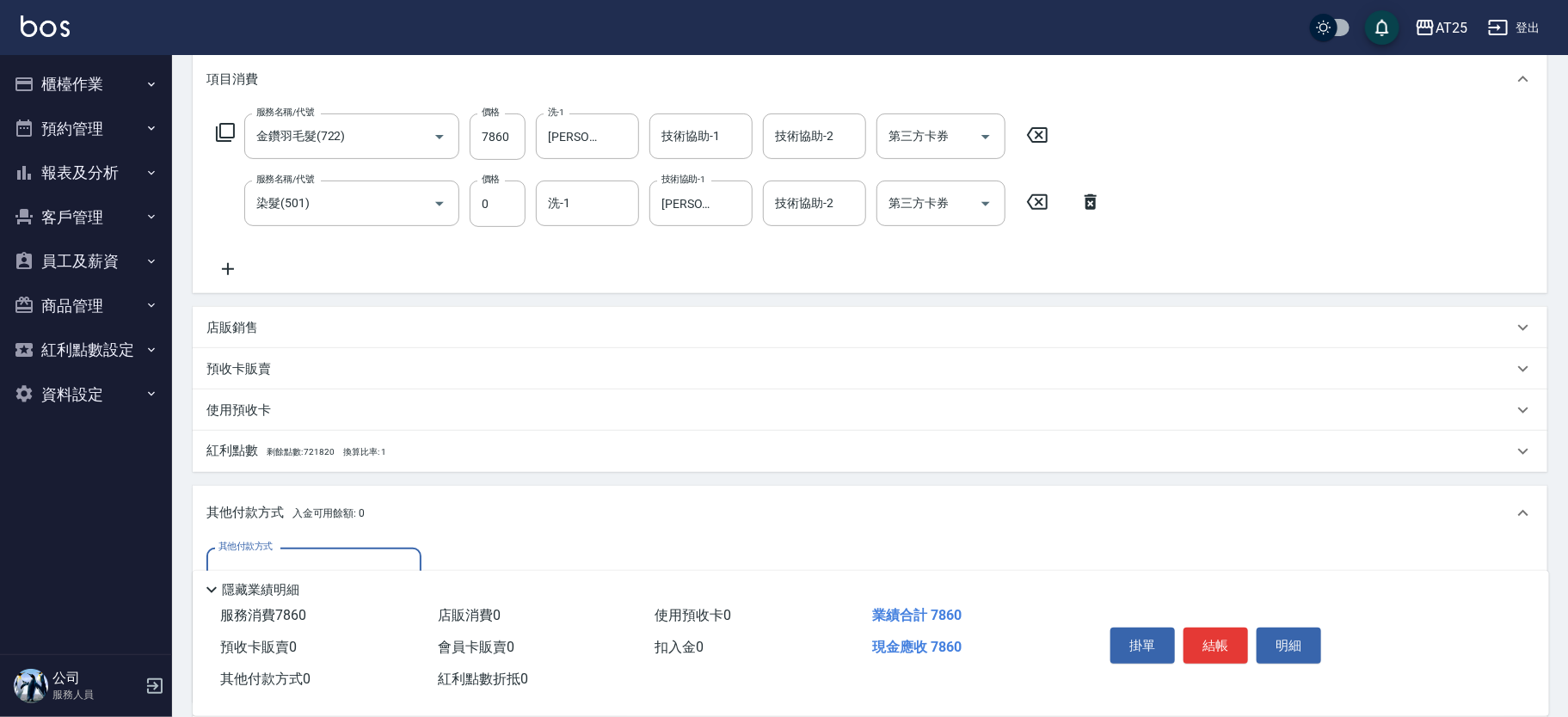
scroll to position [429, 0]
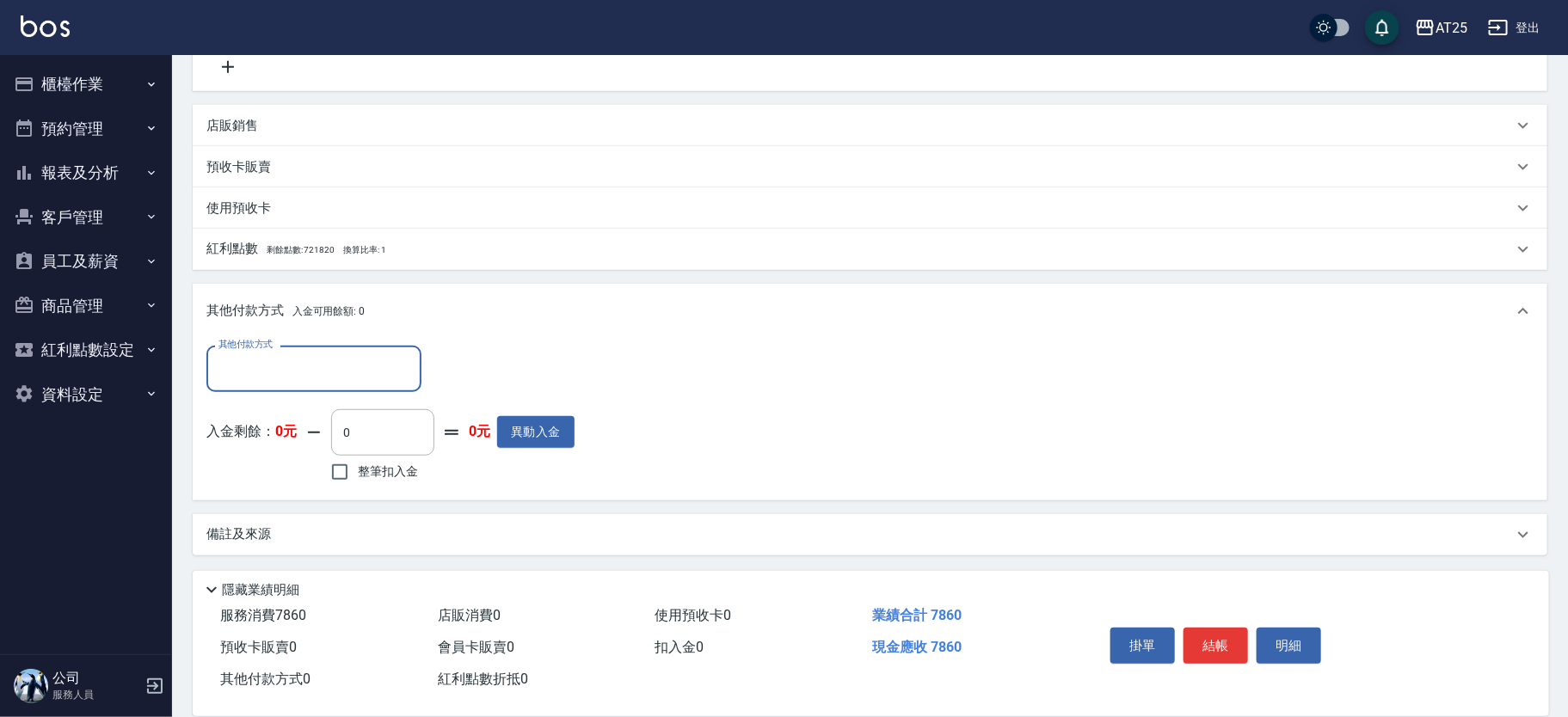
click at [295, 362] on input "其他付款方式" at bounding box center [314, 368] width 199 height 30
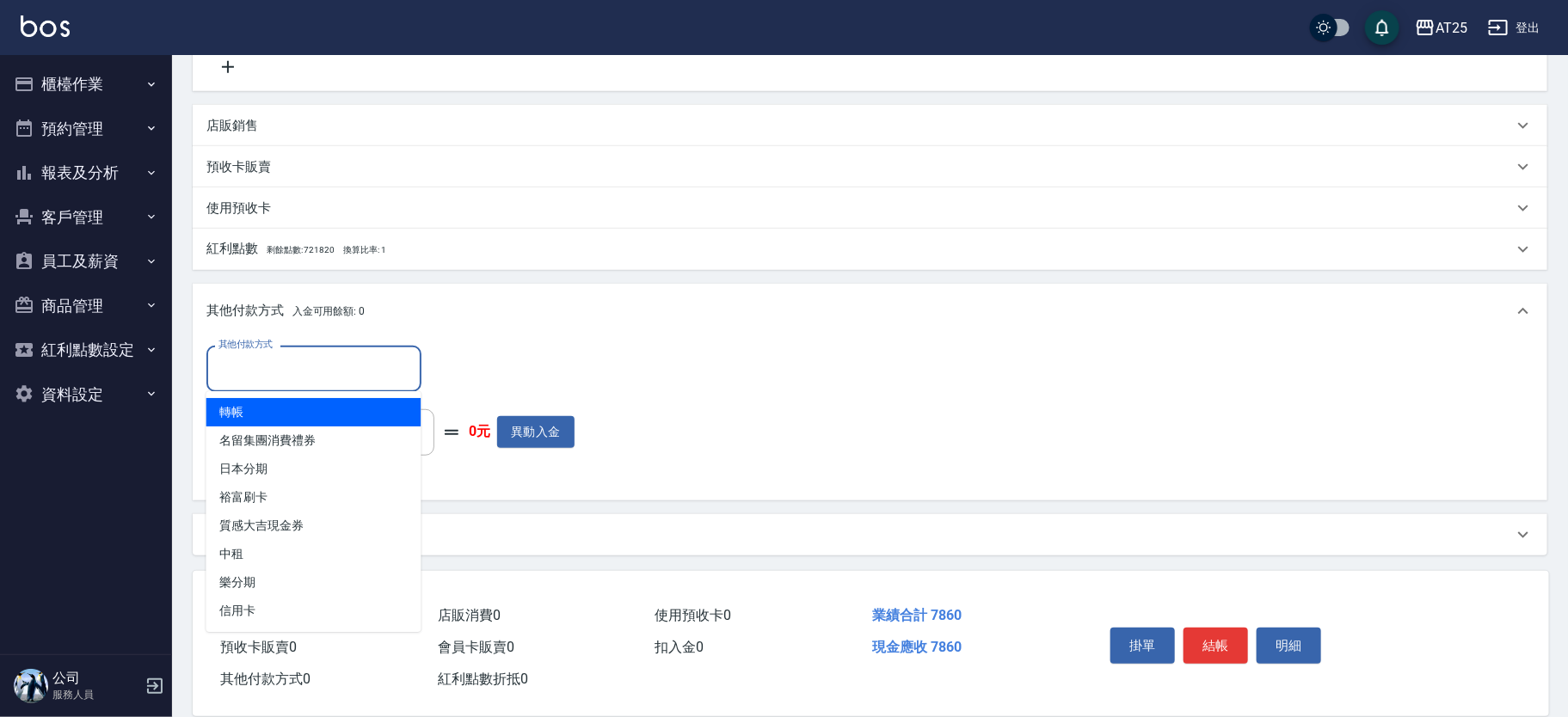
click at [285, 414] on span "轉帳" at bounding box center [314, 412] width 215 height 28
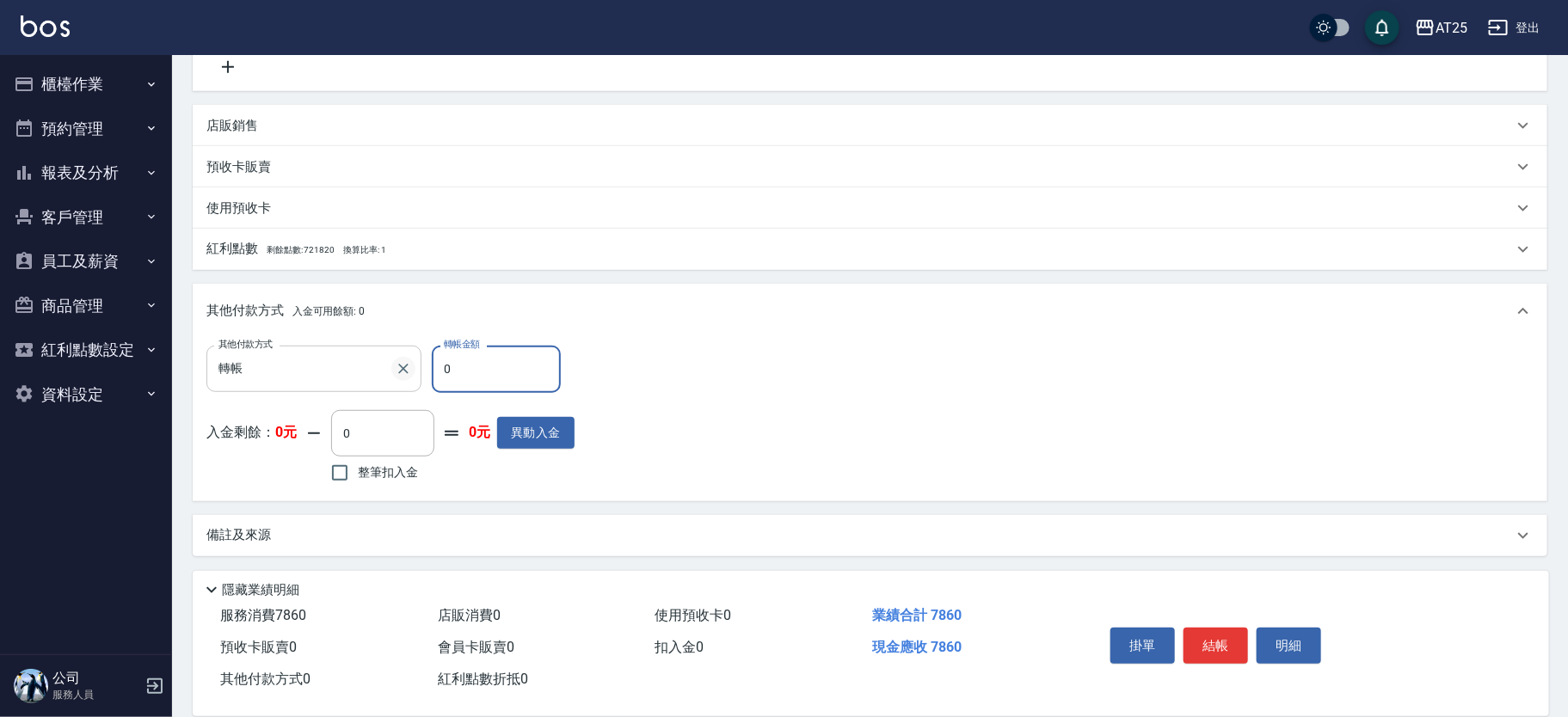
drag, startPoint x: 496, startPoint y: 386, endPoint x: 407, endPoint y: 374, distance: 89.8
click at [407, 374] on div "其他付款方式 轉帳 其他付款方式 轉帳金額 0 轉帳金額" at bounding box center [391, 369] width 368 height 47
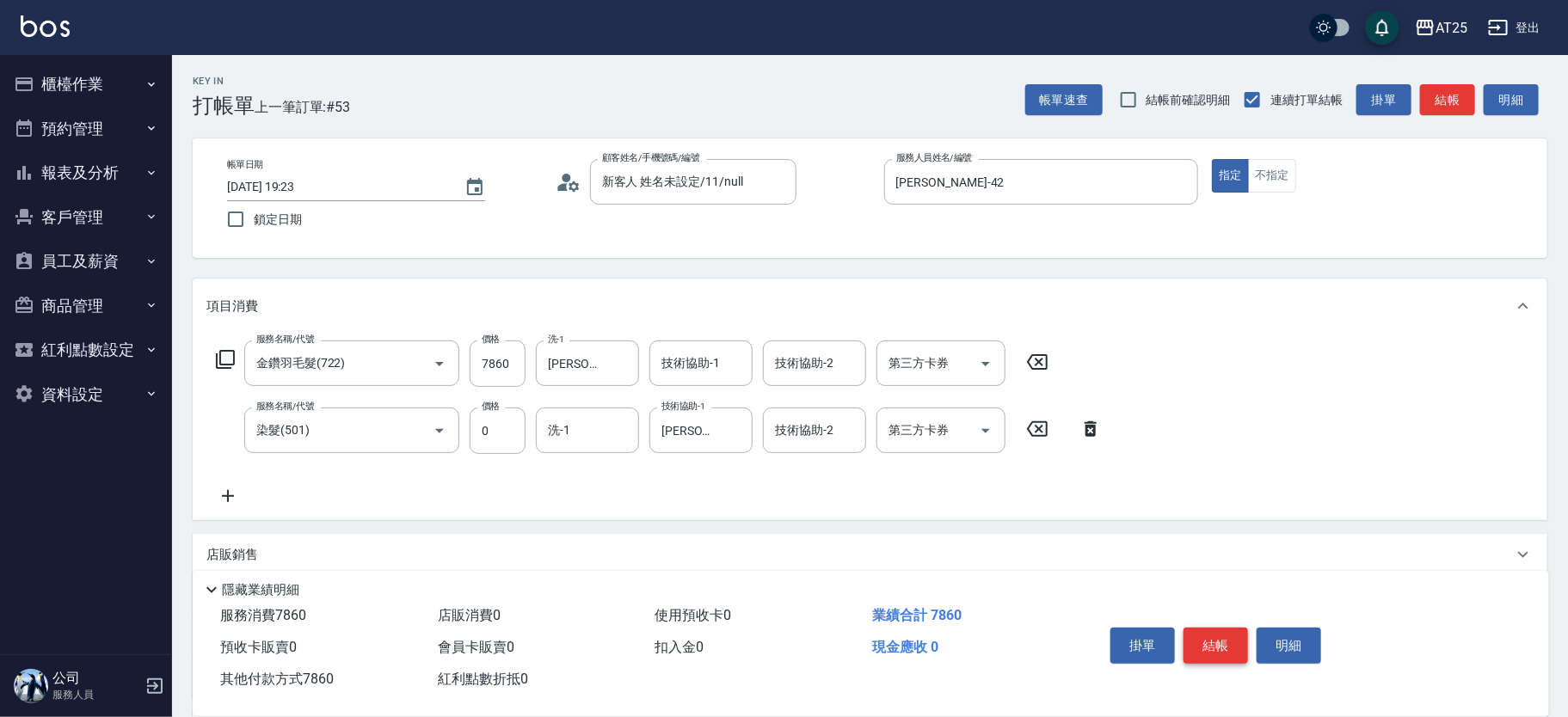
click at [1234, 637] on button "結帳" at bounding box center [1216, 645] width 65 height 36
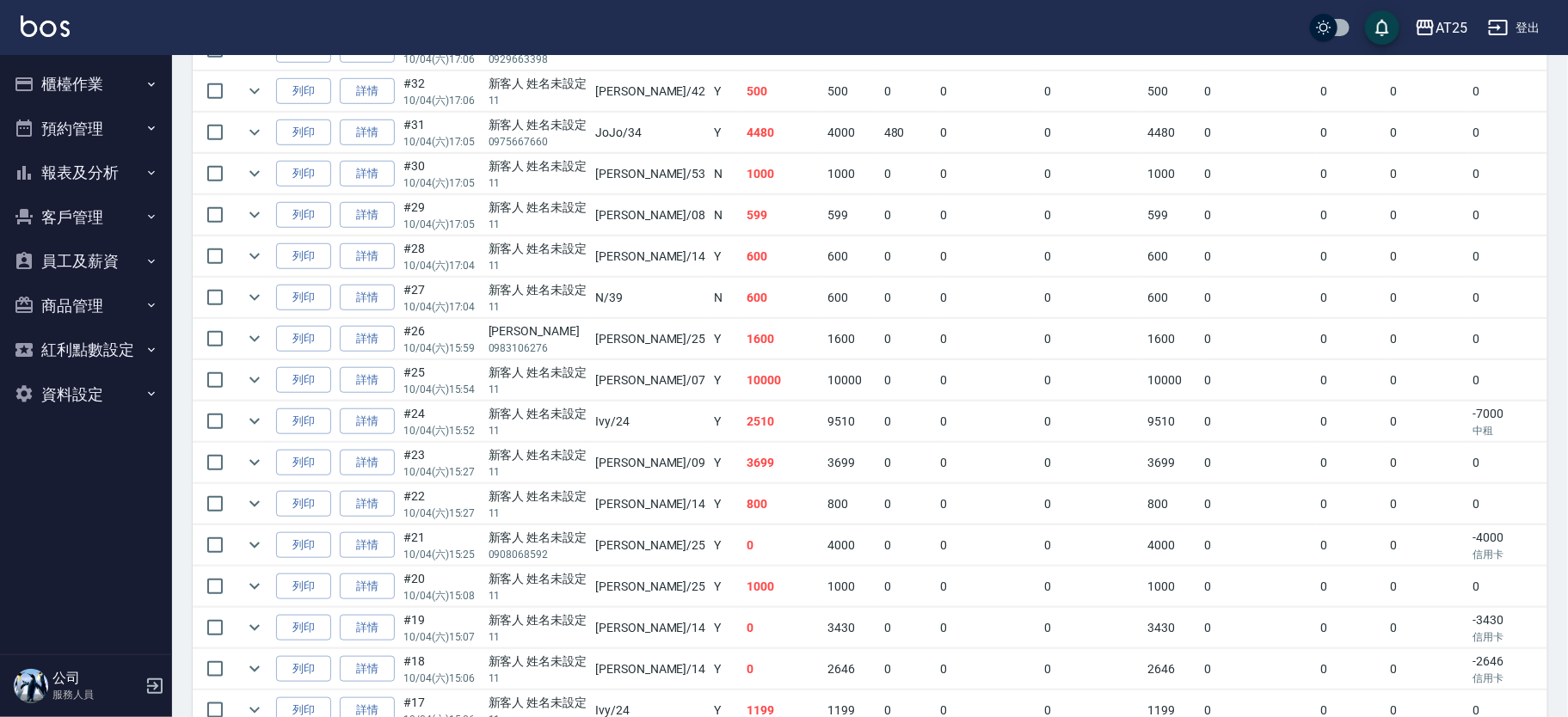
scroll to position [572, 0]
drag, startPoint x: 698, startPoint y: 332, endPoint x: 726, endPoint y: 328, distance: 28.3
click at [742, 328] on td "1600" at bounding box center [782, 337] width 81 height 40
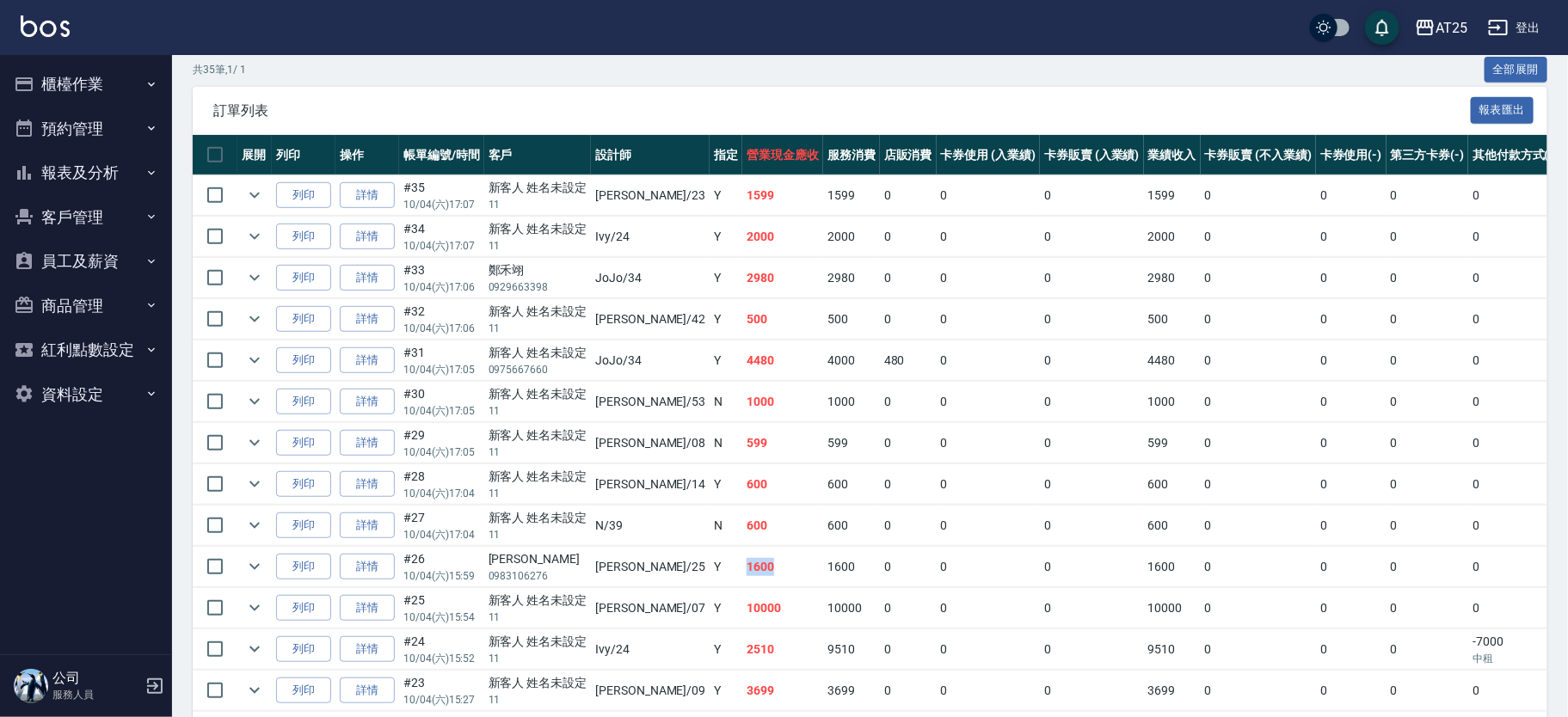
scroll to position [345, 0]
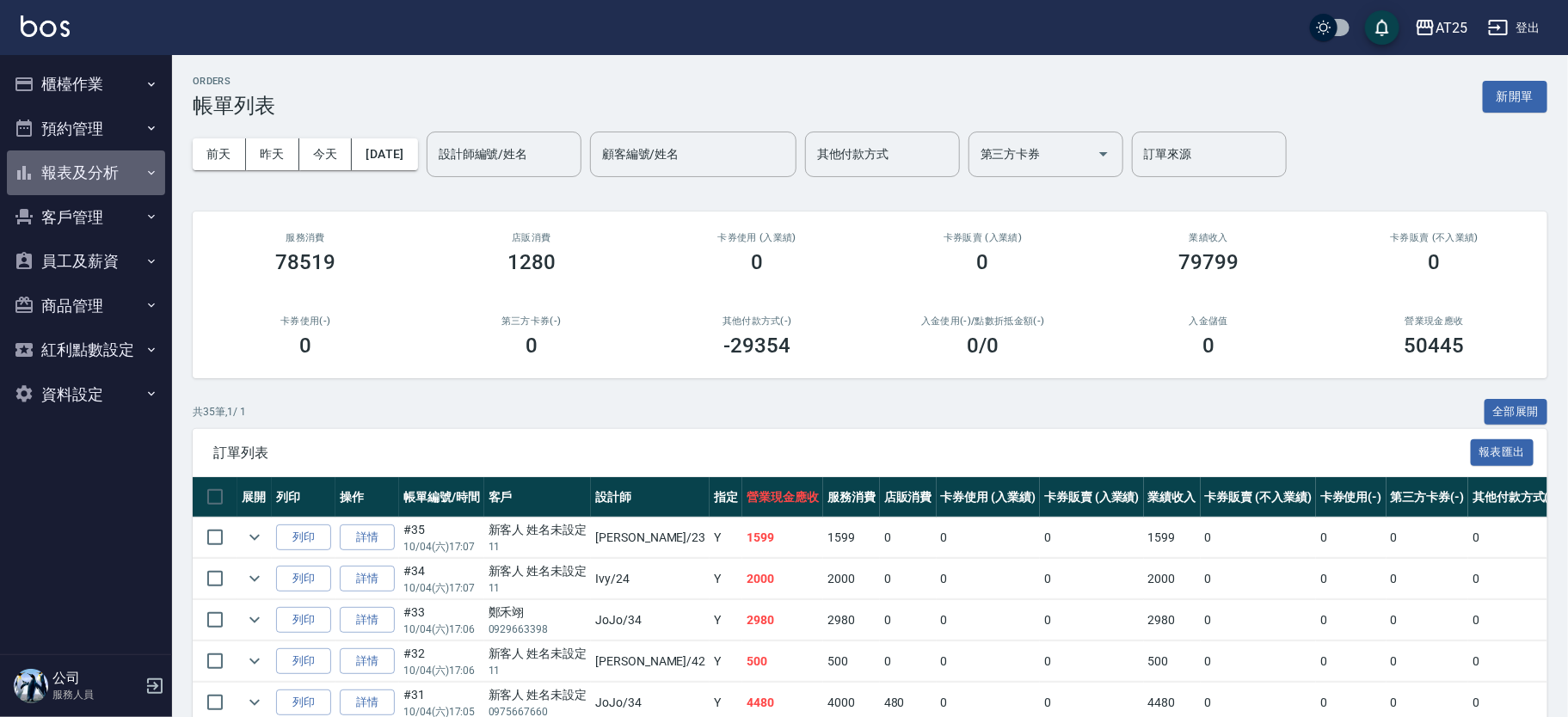
drag, startPoint x: 77, startPoint y: 160, endPoint x: 86, endPoint y: 160, distance: 9.0
click at [77, 161] on button "報表及分析" at bounding box center [86, 173] width 158 height 45
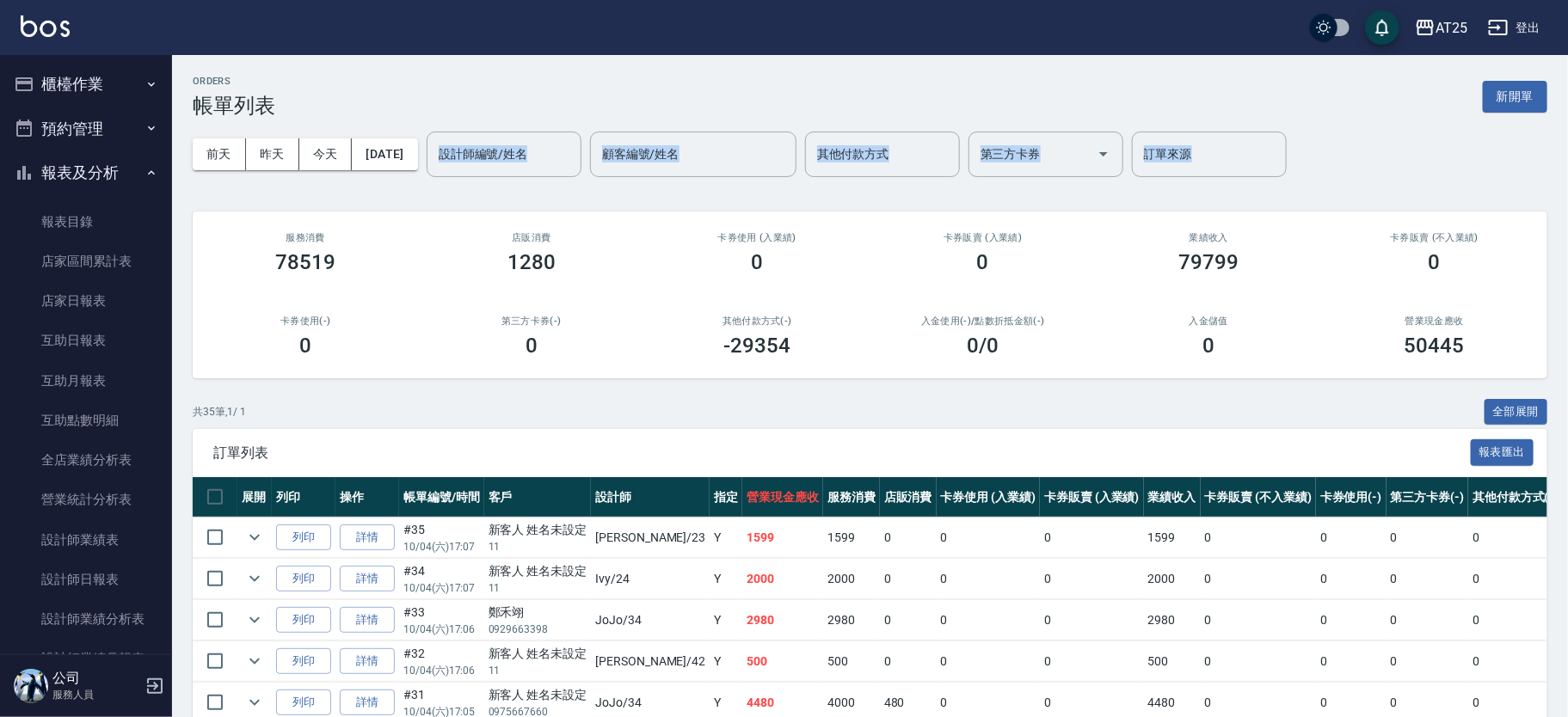
drag, startPoint x: 180, startPoint y: 157, endPoint x: 183, endPoint y: 209, distance: 52.1
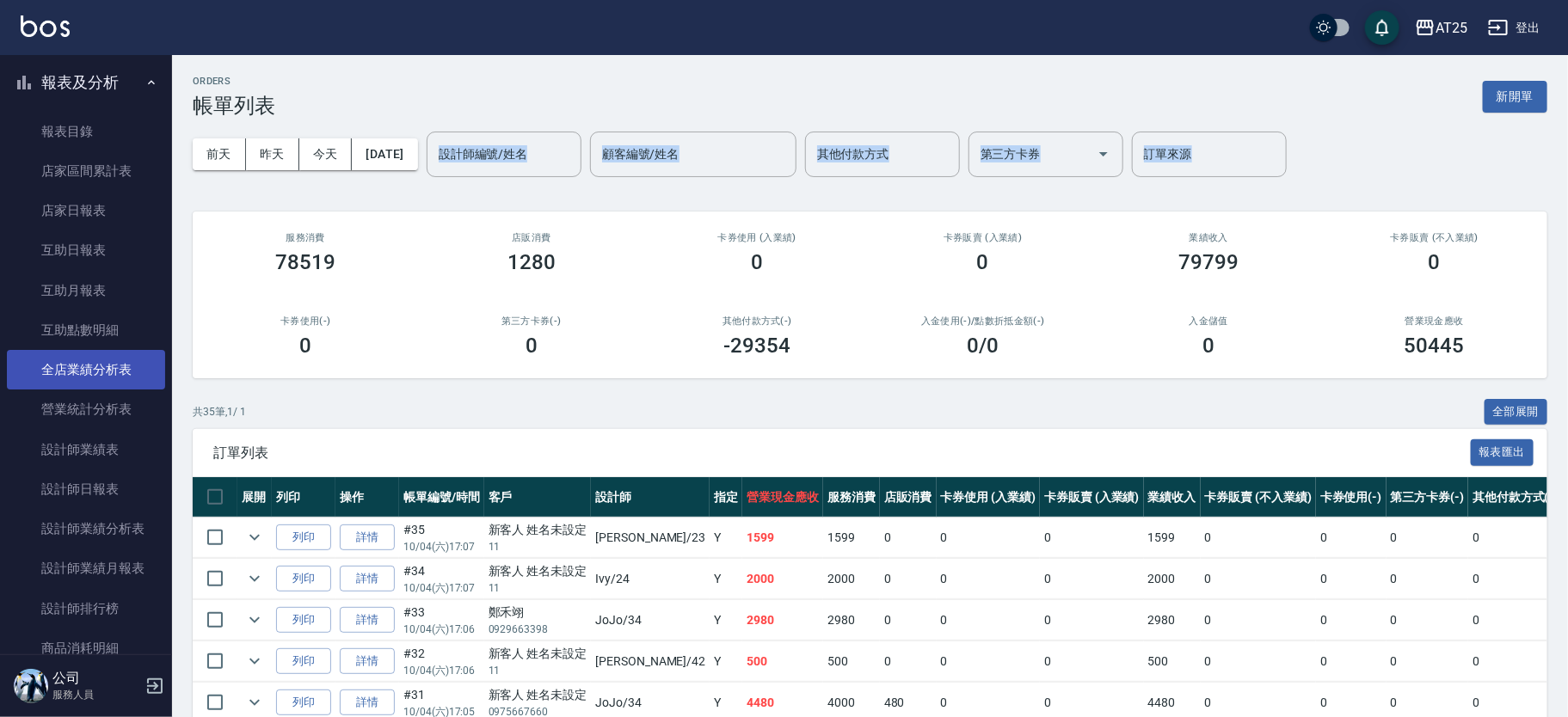
scroll to position [95, 0]
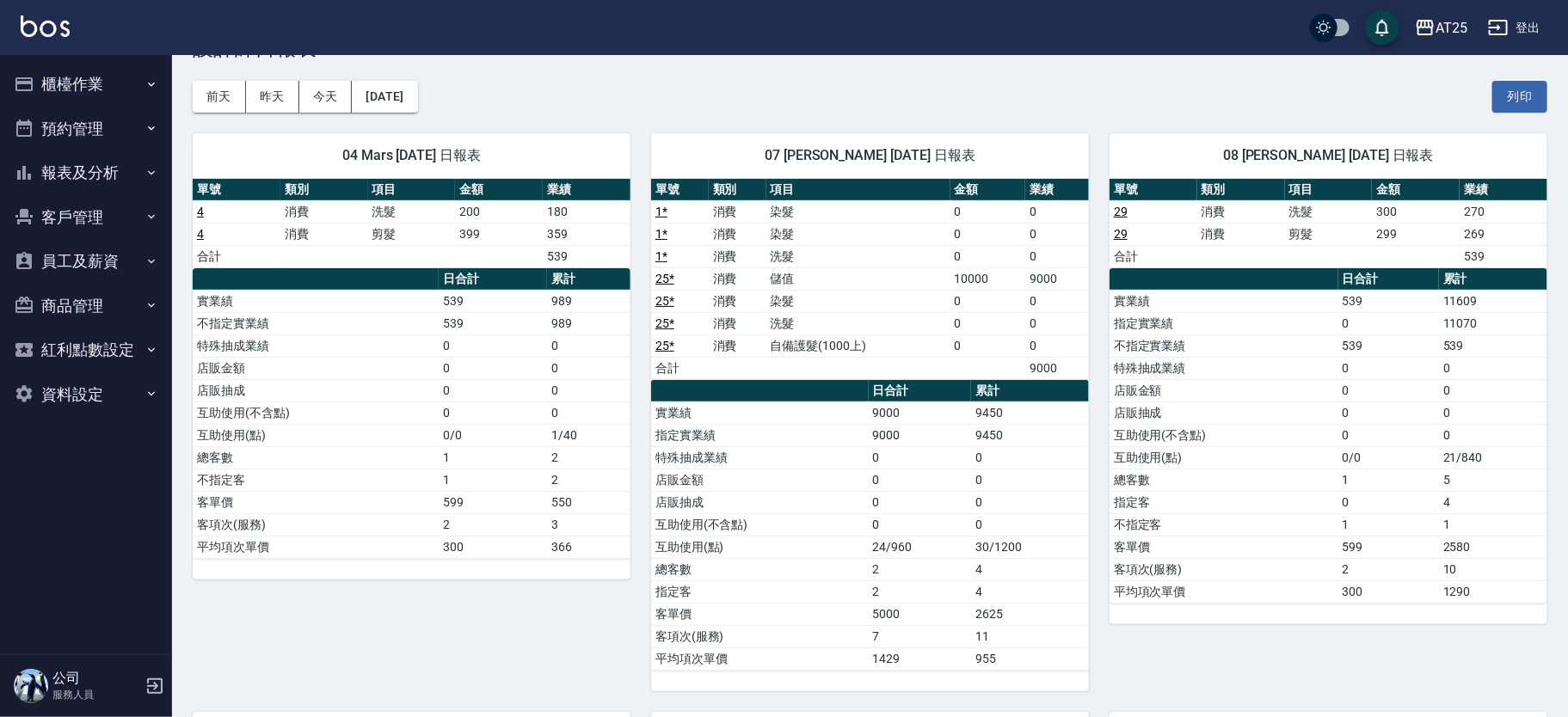
scroll to position [685, 0]
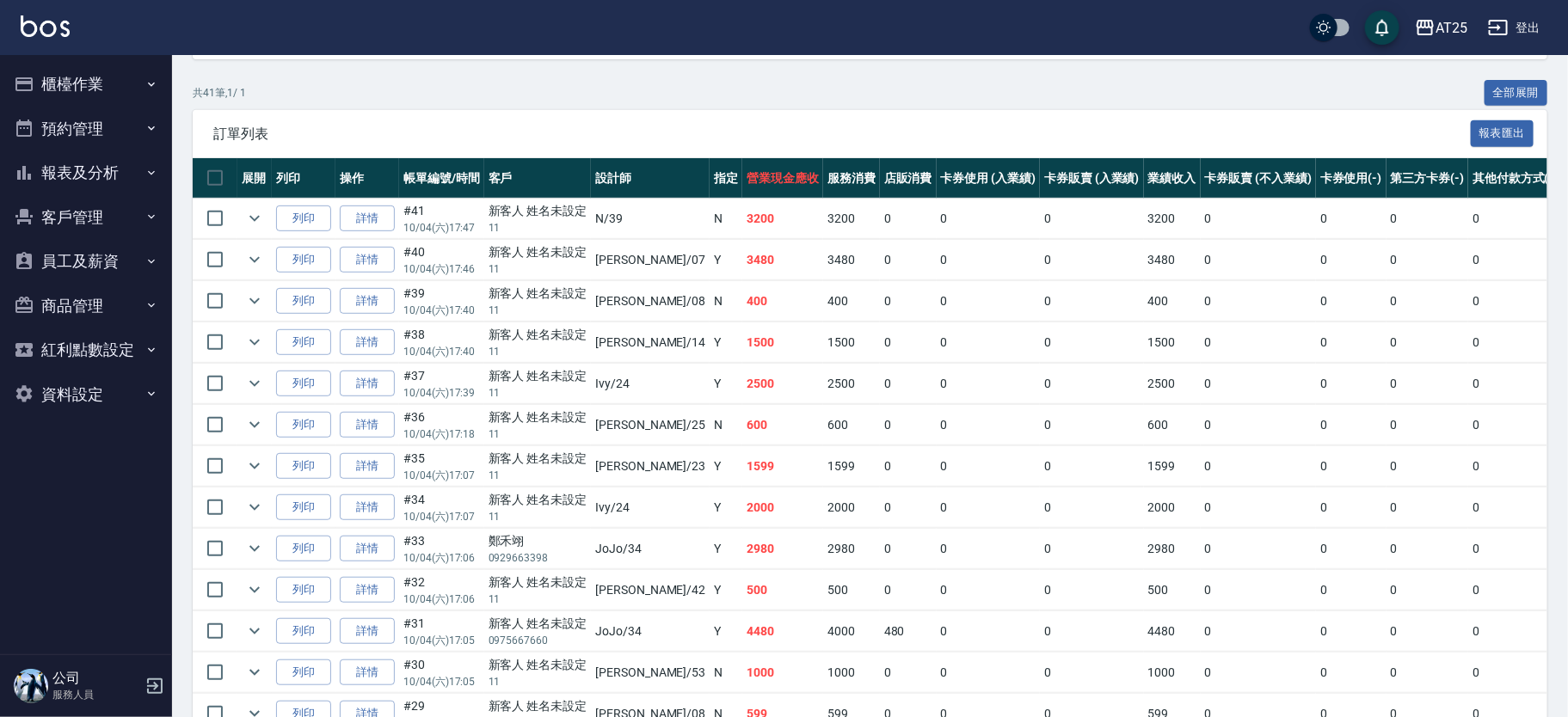
scroll to position [138, 0]
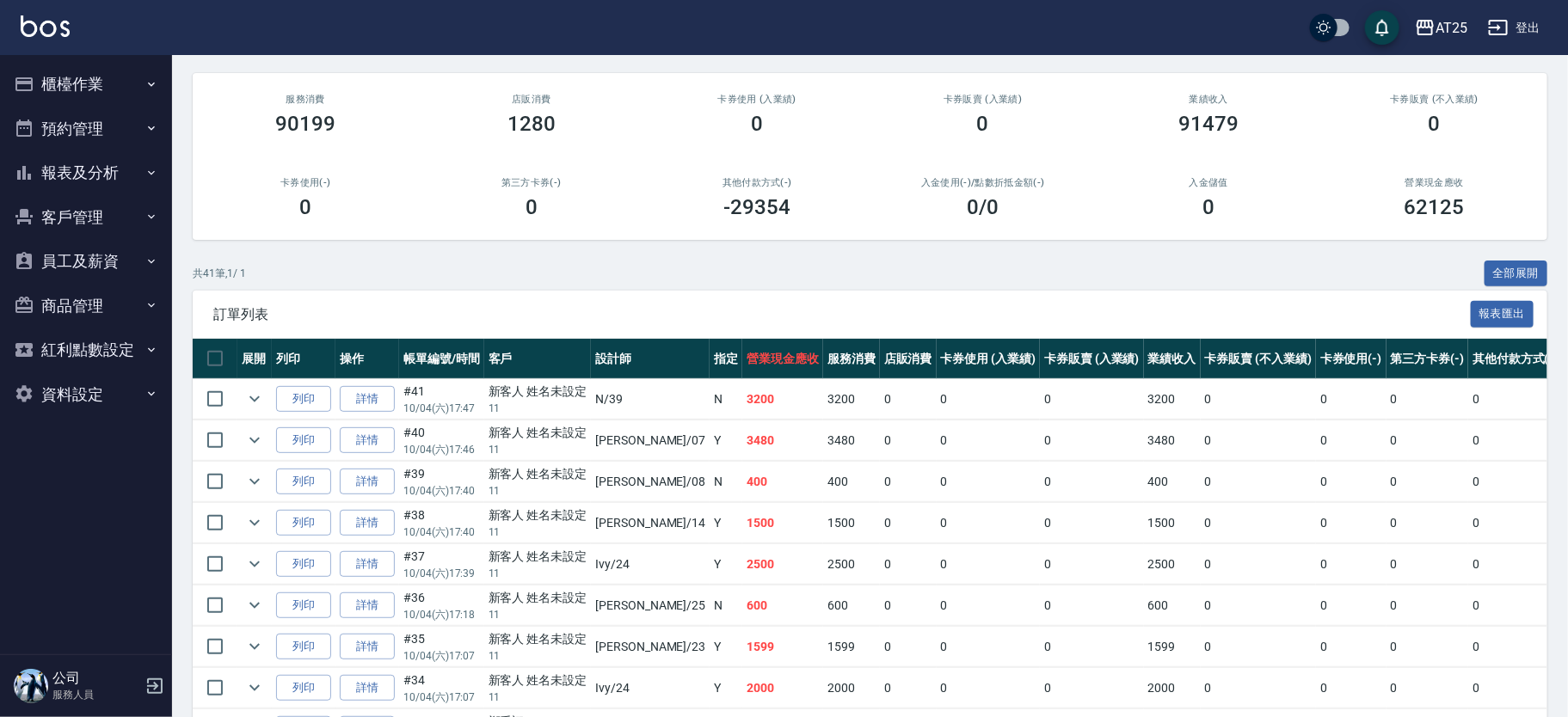
click at [376, 391] on link "詳情" at bounding box center [367, 399] width 55 height 27
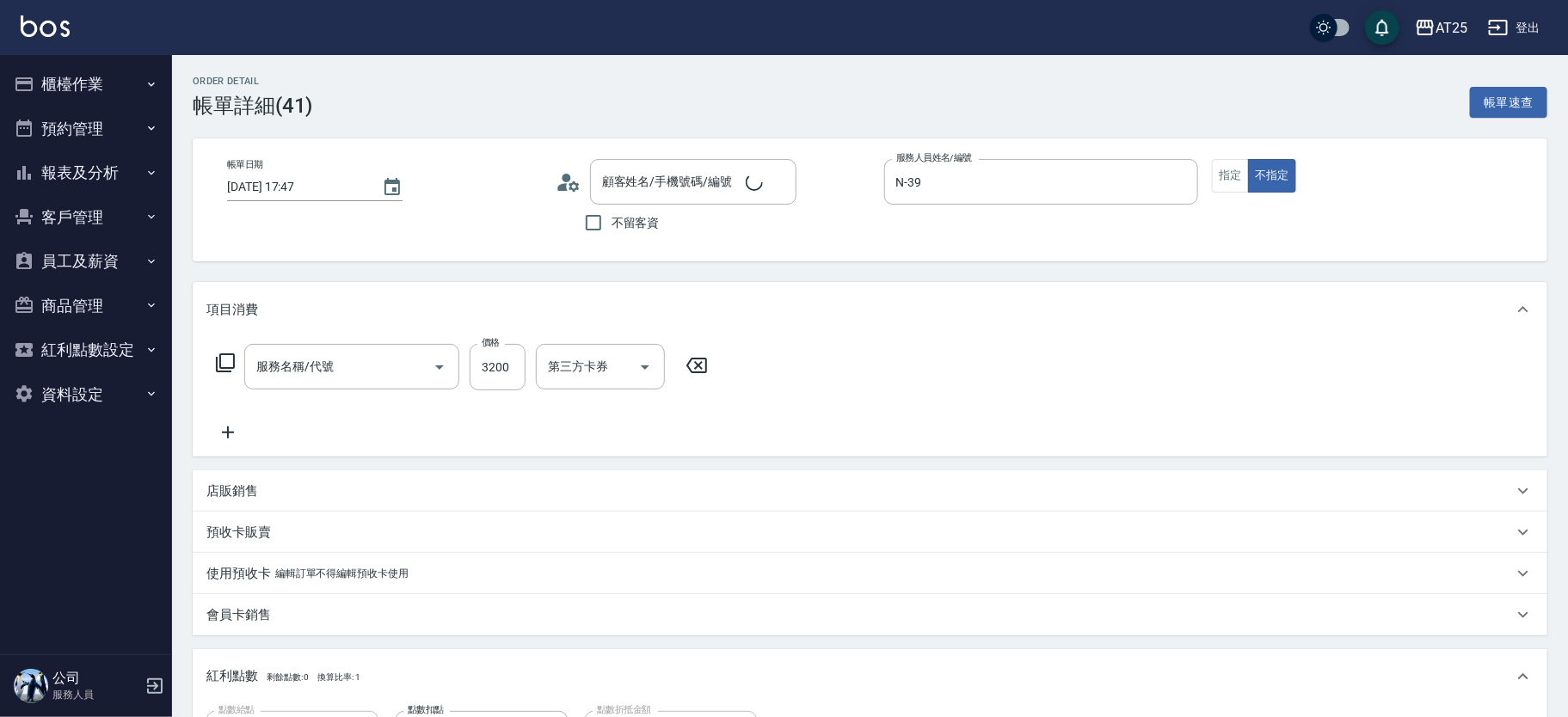
type input "[DATE] 17:47"
type input "N-39"
type input "320"
type input "染髮(501)"
click at [771, 181] on icon "Clear" at bounding box center [778, 182] width 17 height 17
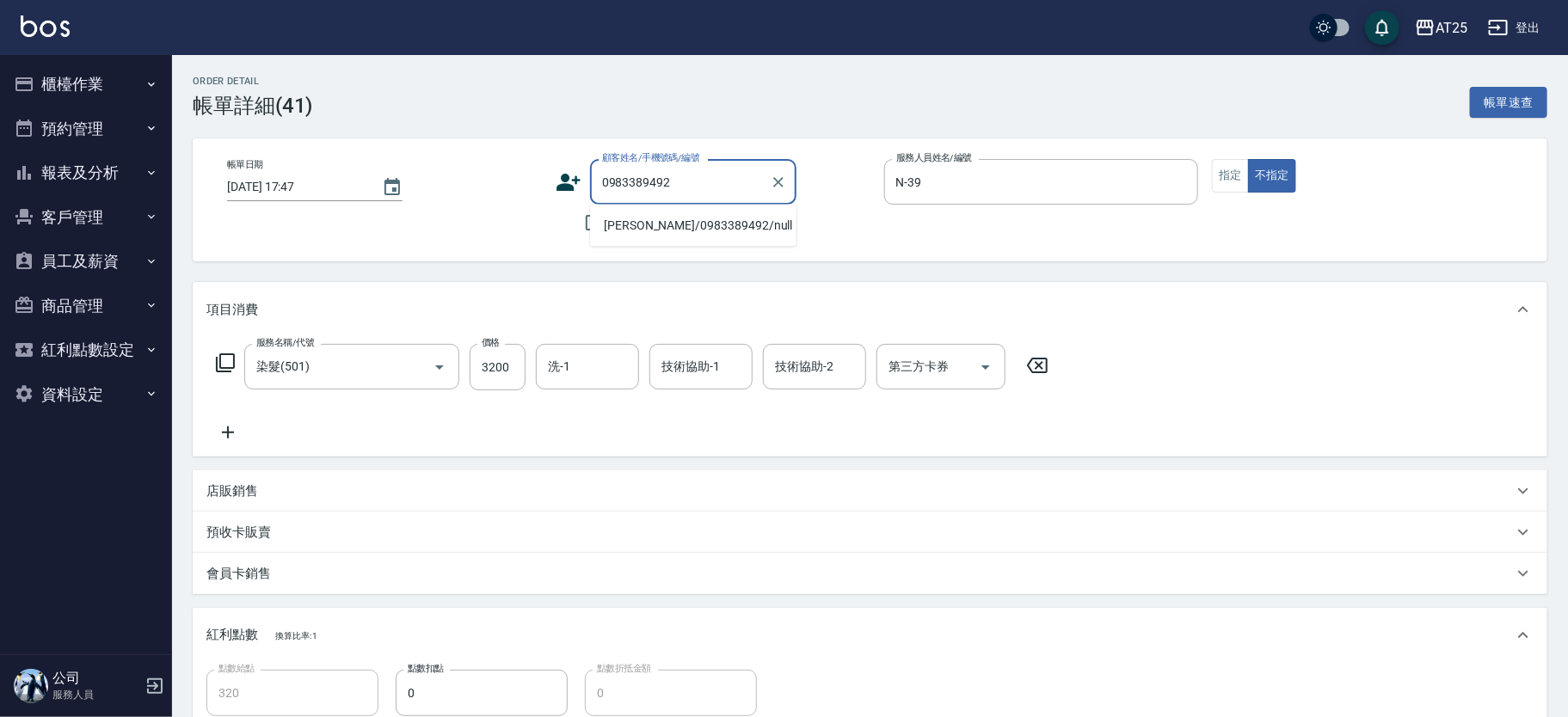
click at [702, 227] on li "[PERSON_NAME]/0983389492/null" at bounding box center [693, 225] width 207 height 28
type input "[PERSON_NAME]/0983389492/null"
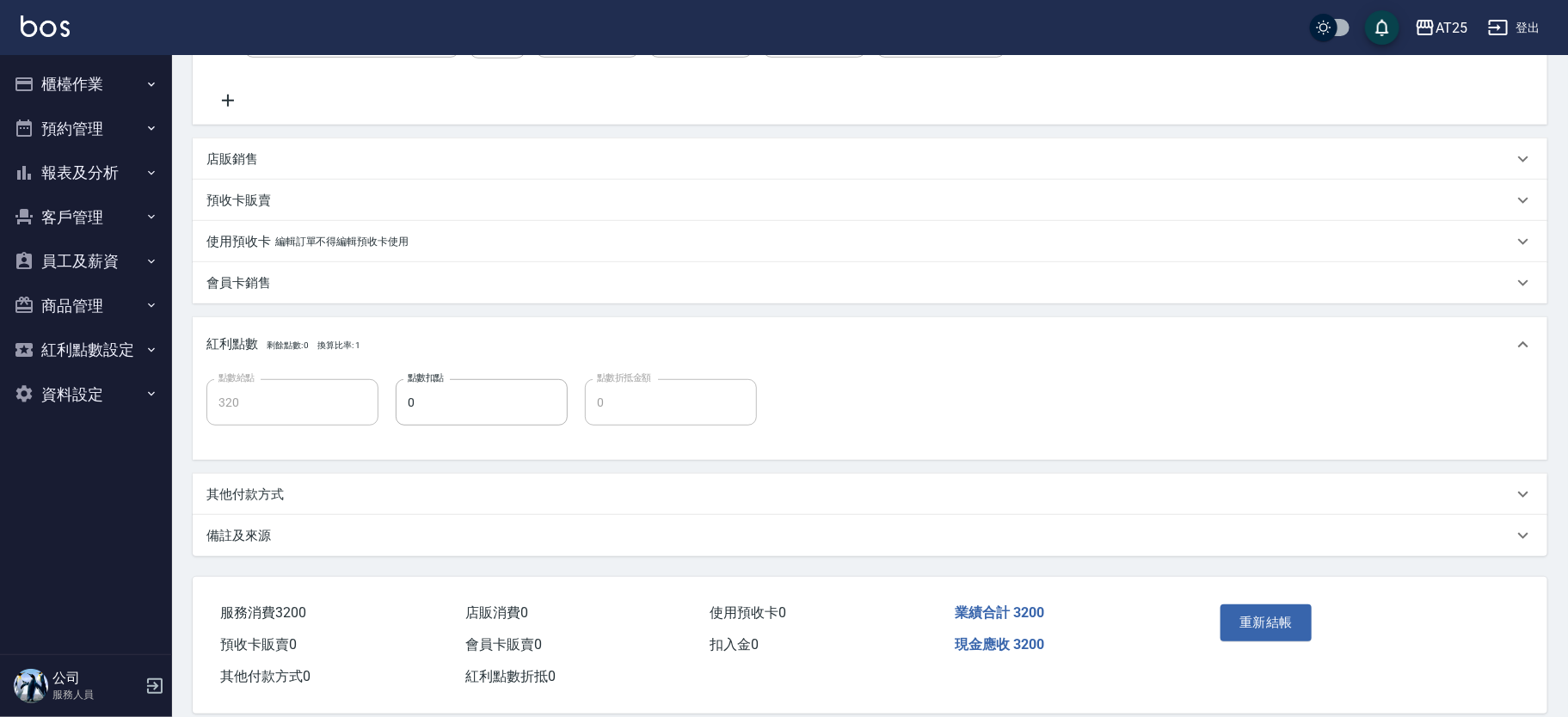
scroll to position [353, 0]
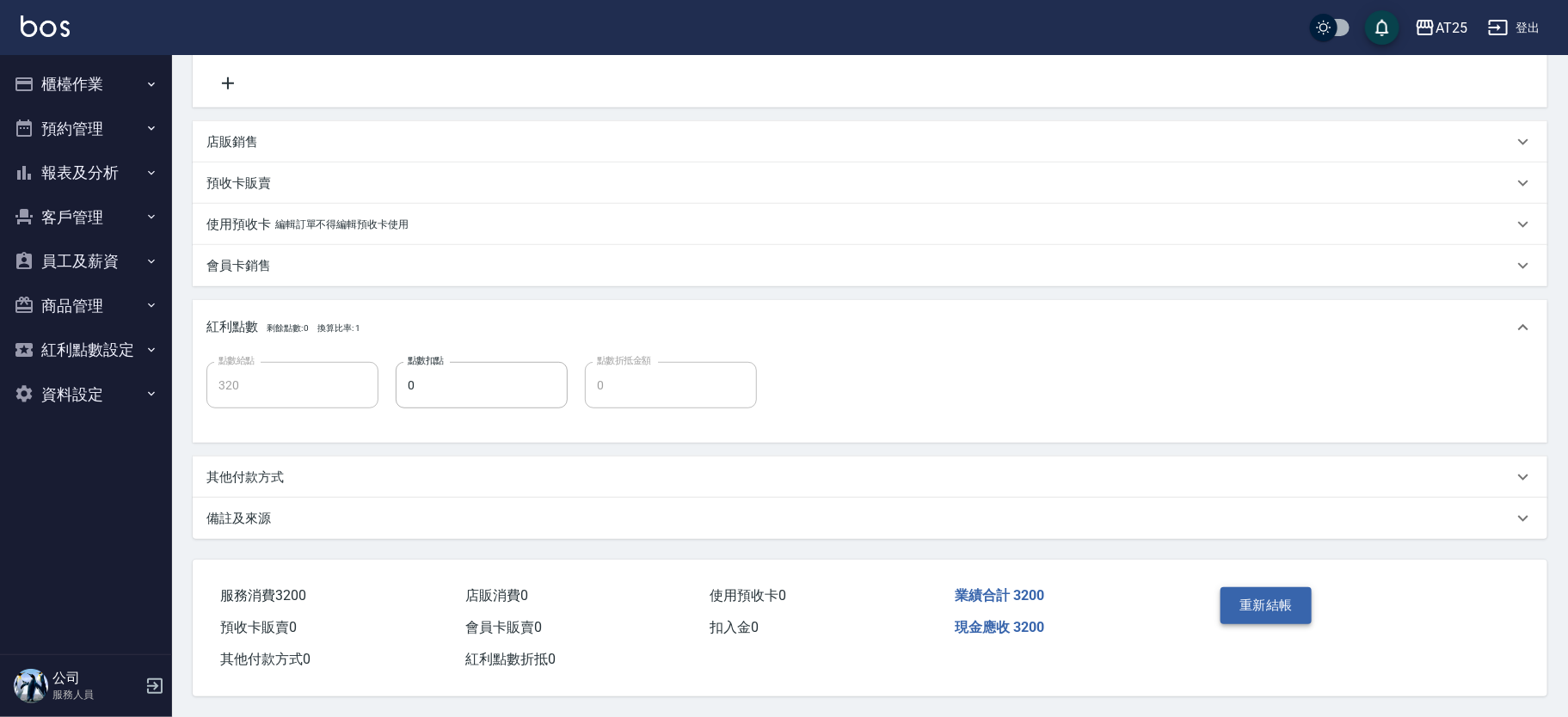
click at [1295, 587] on button "重新結帳" at bounding box center [1266, 605] width 91 height 36
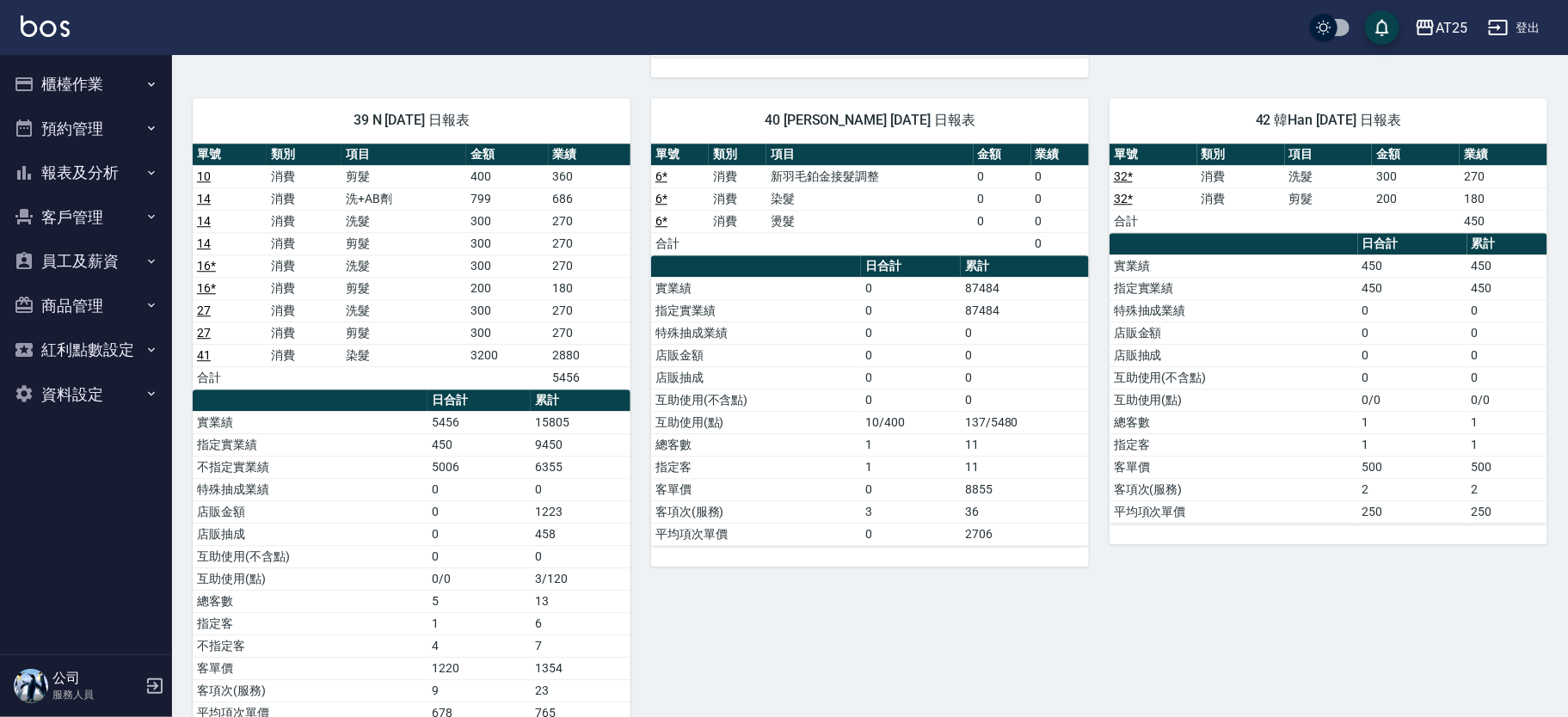
scroll to position [2934, 0]
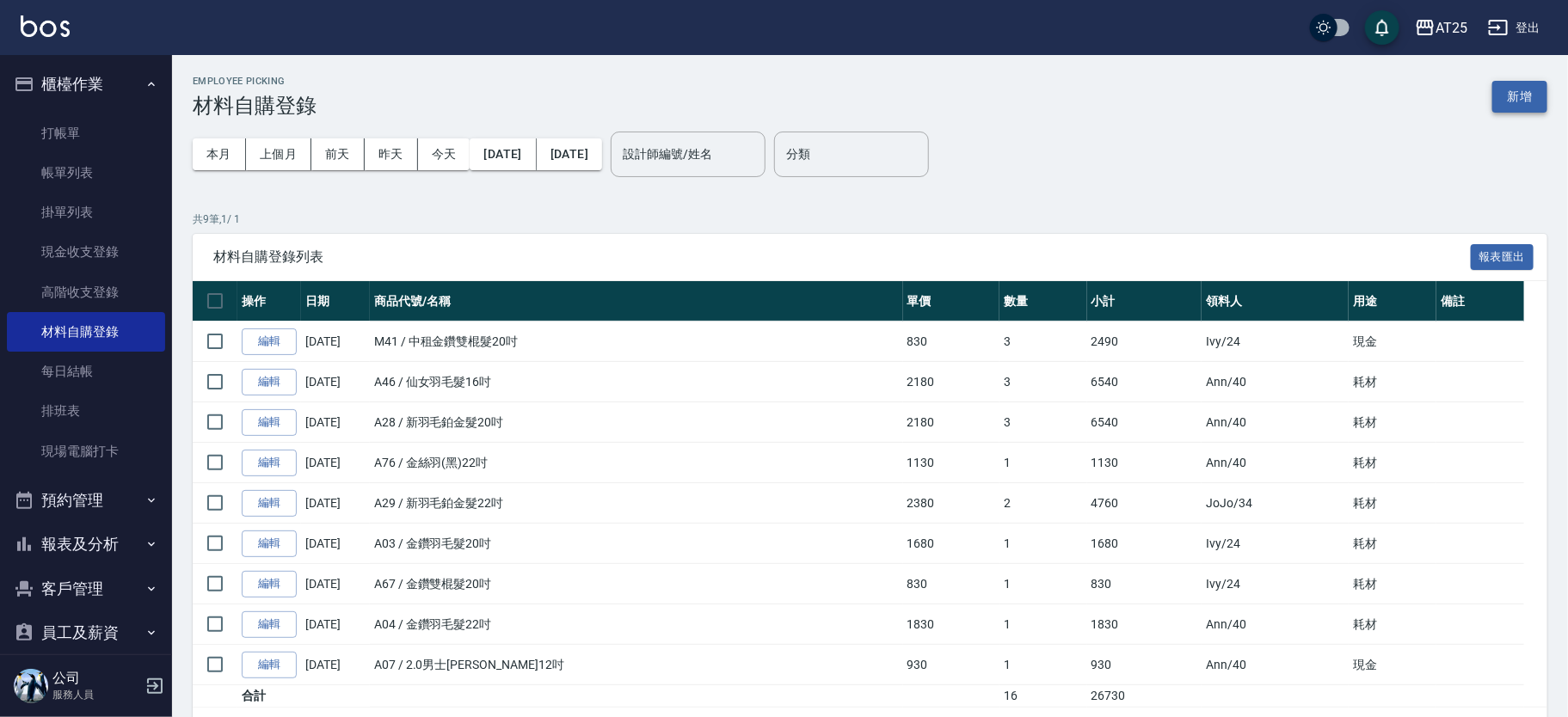
click at [1513, 95] on button "新增" at bounding box center [1520, 96] width 55 height 32
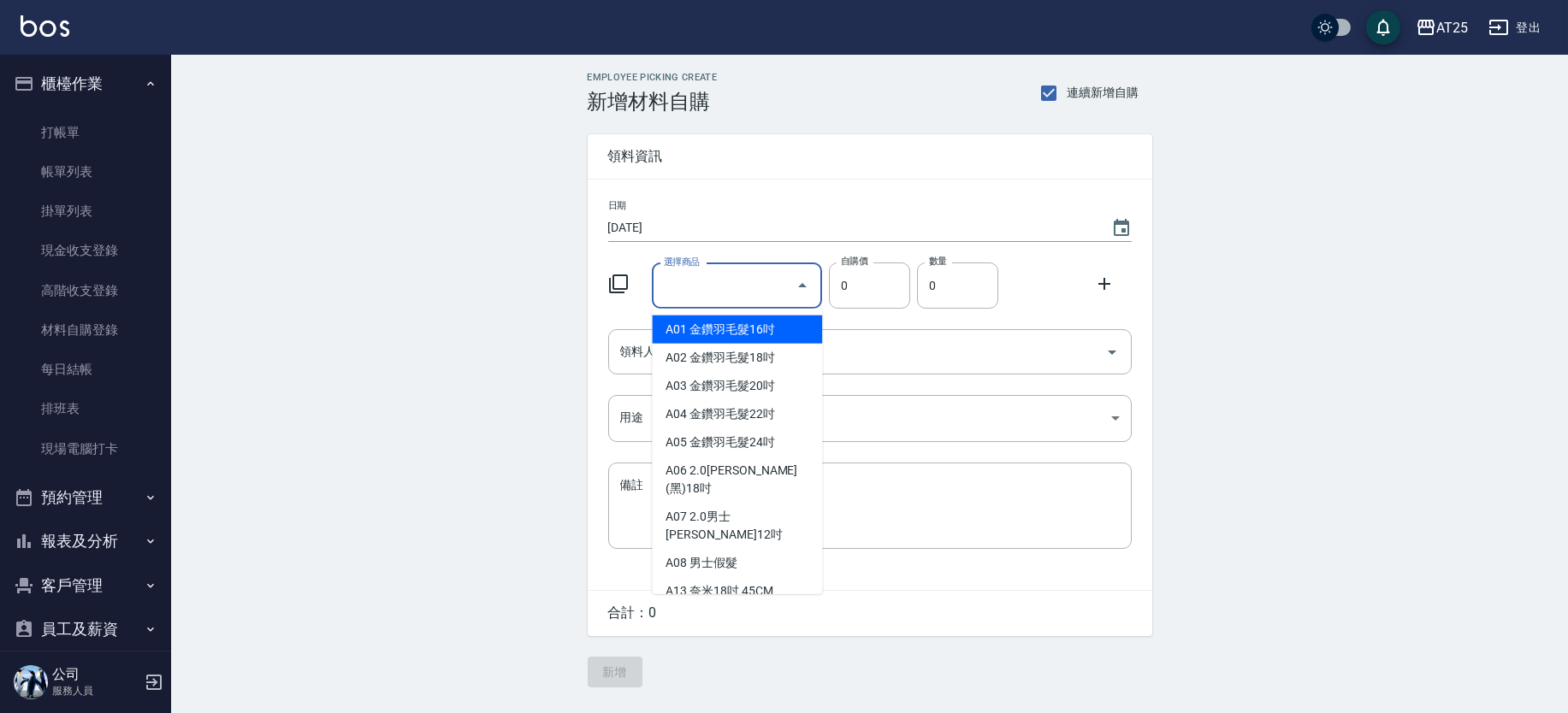
click at [677, 279] on div "選擇商品 選擇商品" at bounding box center [736, 286] width 170 height 45
click at [727, 326] on li "A01 金鑽羽毛髮16吋" at bounding box center [736, 329] width 170 height 28
type input "金鑽羽毛髮16吋"
type input "1380"
type input "1"
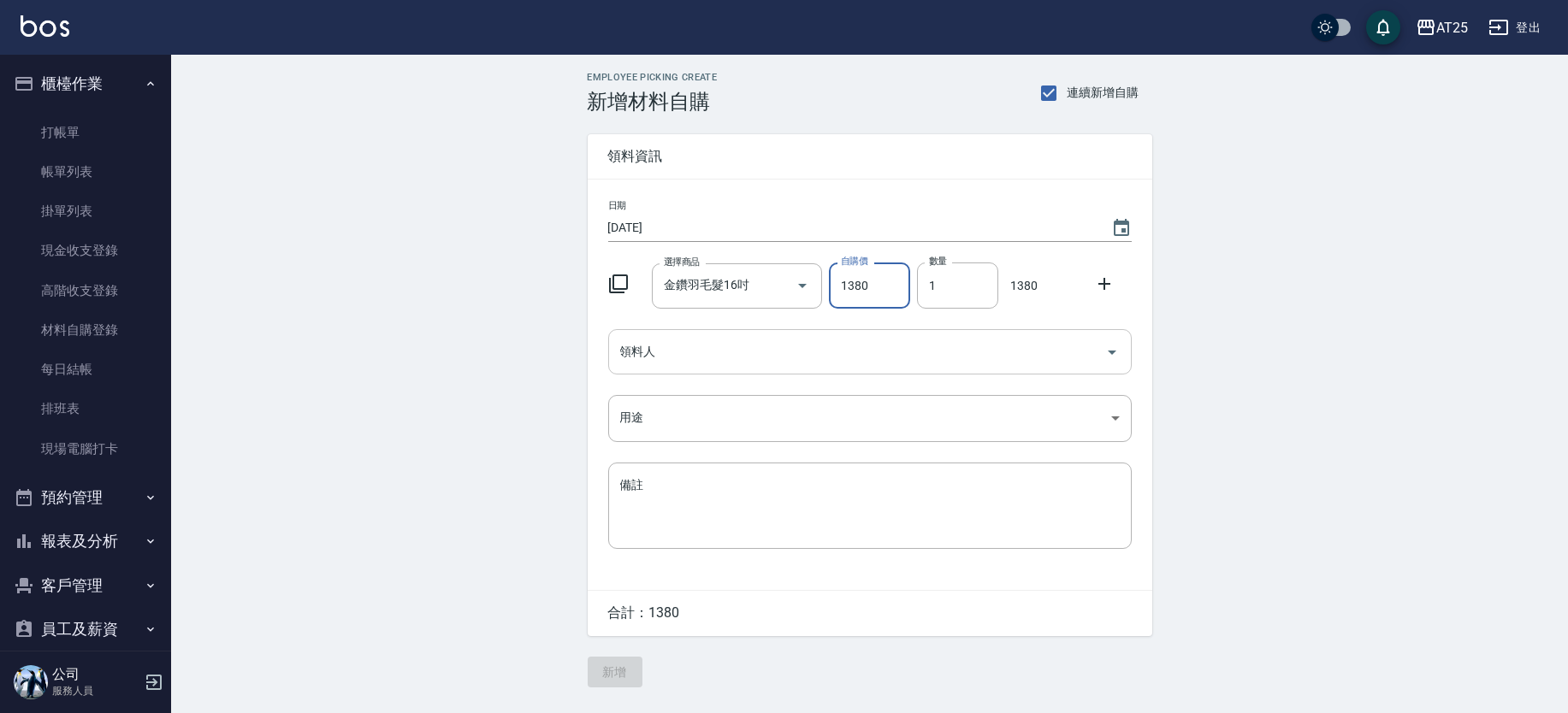
drag, startPoint x: 741, startPoint y: 350, endPoint x: 732, endPoint y: 344, distance: 10.8
click at [741, 350] on input "領料人" at bounding box center [857, 351] width 482 height 30
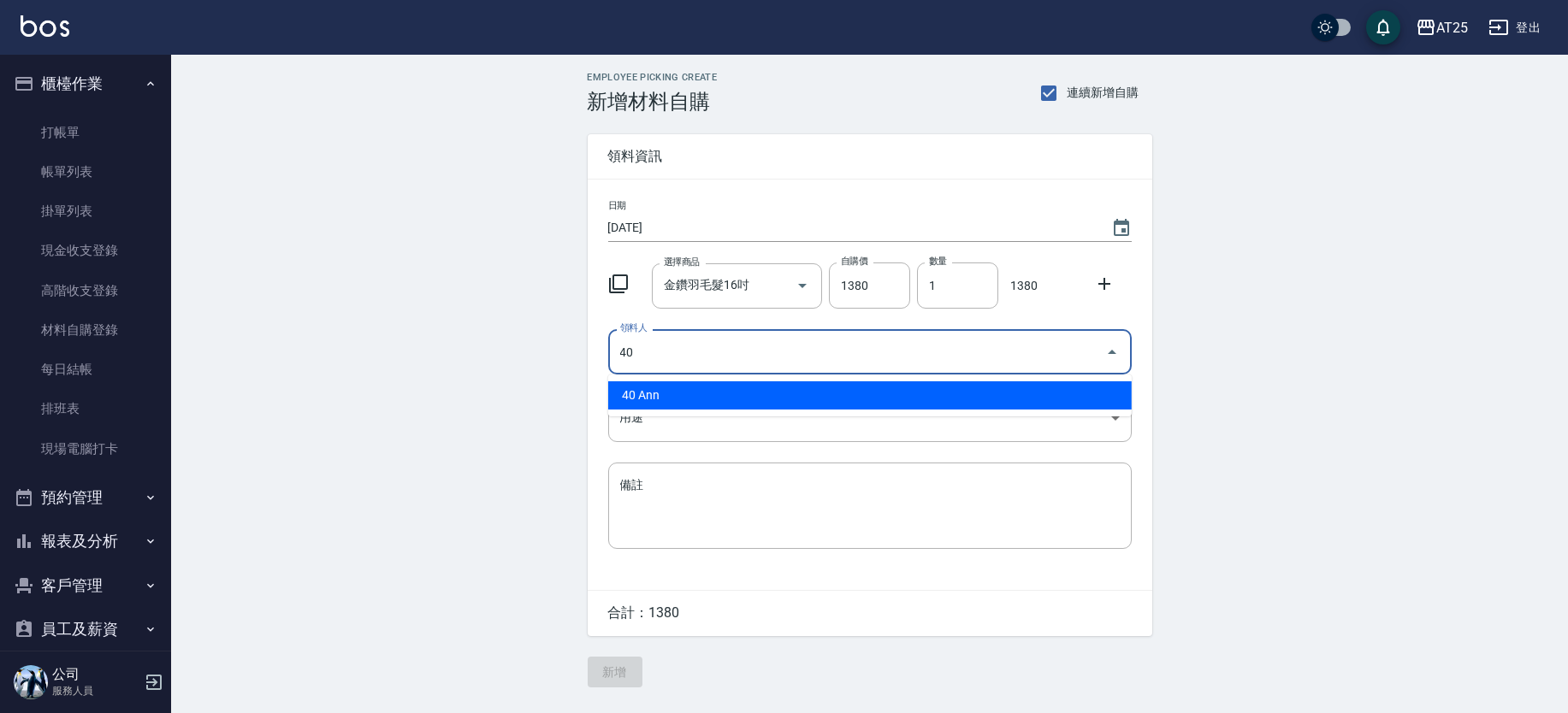
type input "40 Ann"
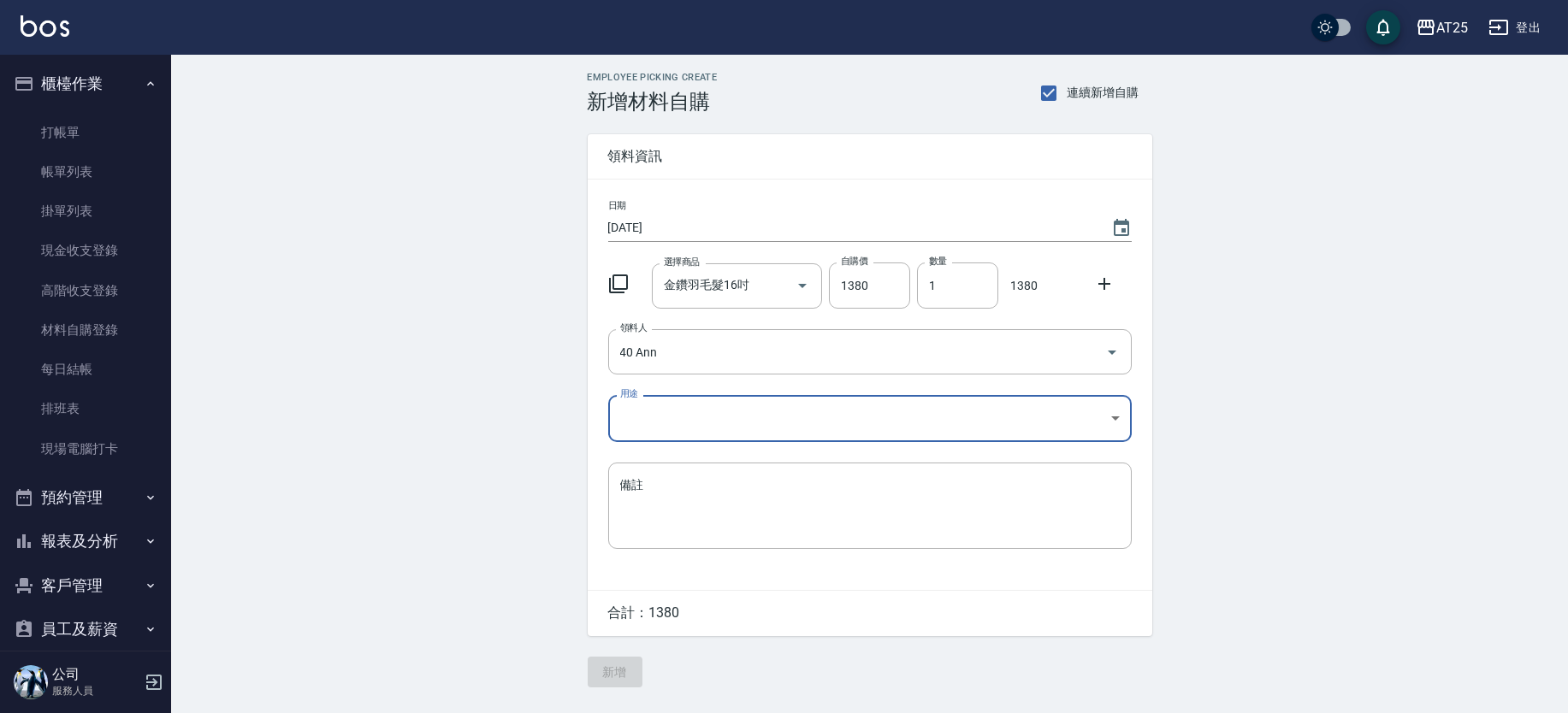
click at [677, 409] on body "AT25 登出 櫃檯作業 打帳單 帳單列表 掛單列表 現金收支登錄 高階收支登錄 材料自購登錄 每日結帳 排班表 現場電腦打卡 預約管理 預約管理 單日預約紀…" at bounding box center [784, 356] width 1568 height 713
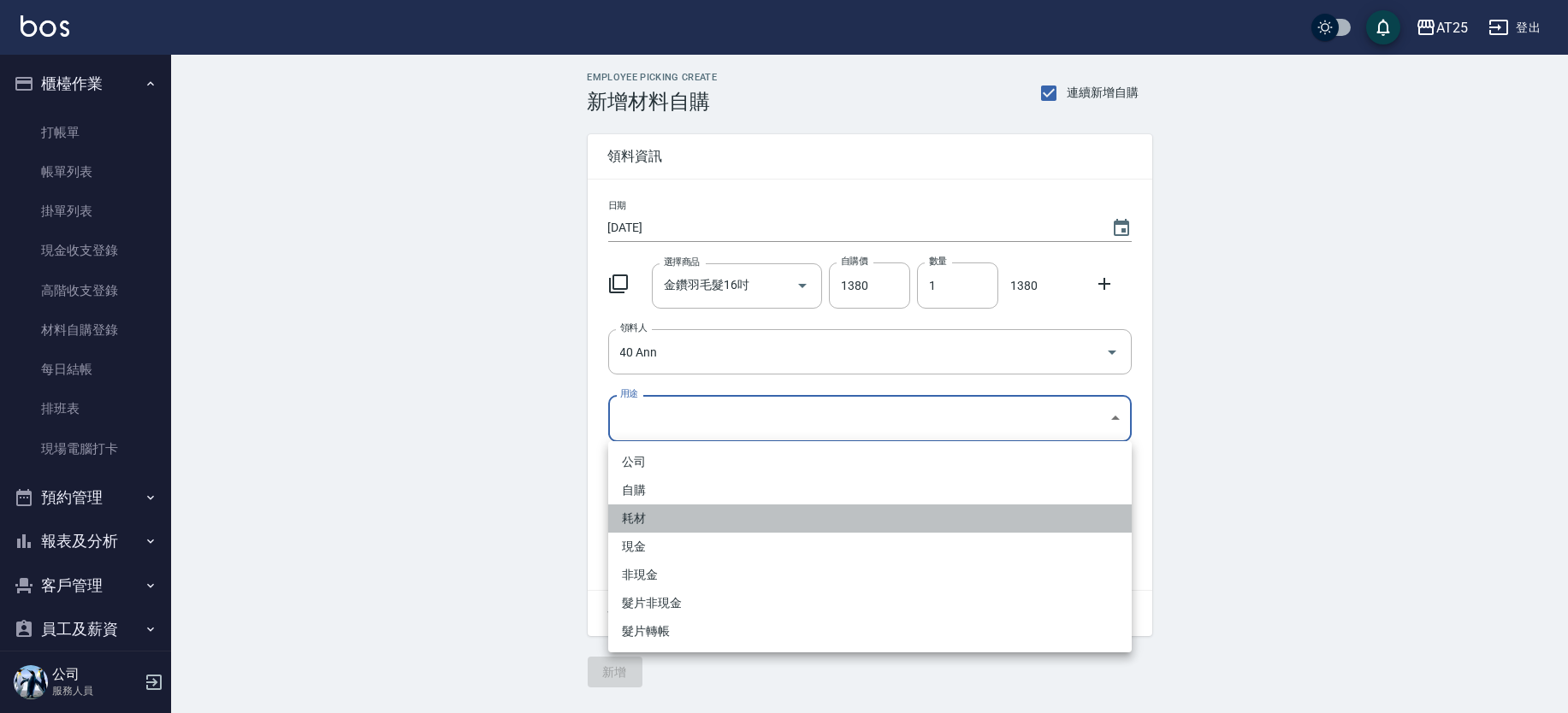
click at [652, 519] on li "耗材" at bounding box center [869, 518] width 523 height 28
type input "耗材"
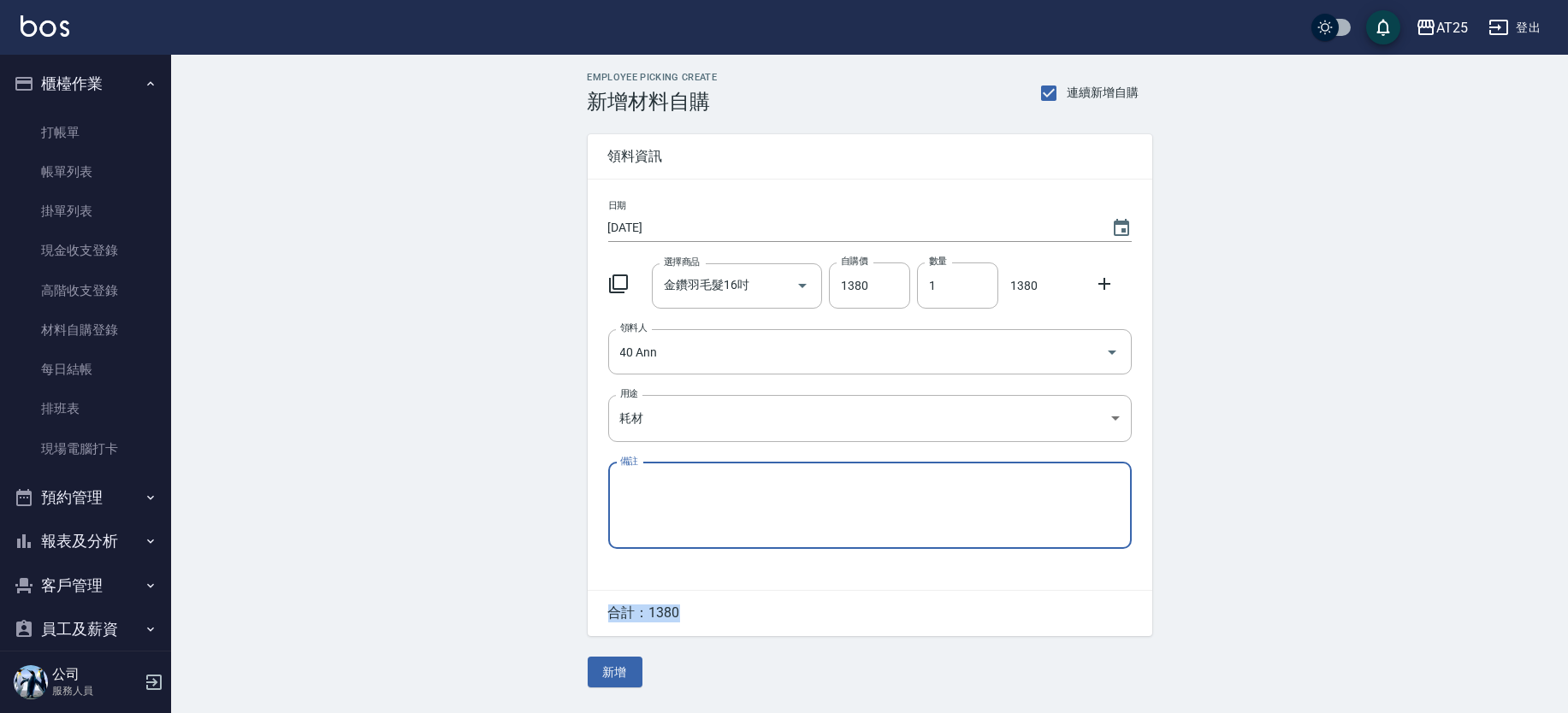
drag, startPoint x: 1566, startPoint y: 336, endPoint x: 1507, endPoint y: 494, distance: 168.7
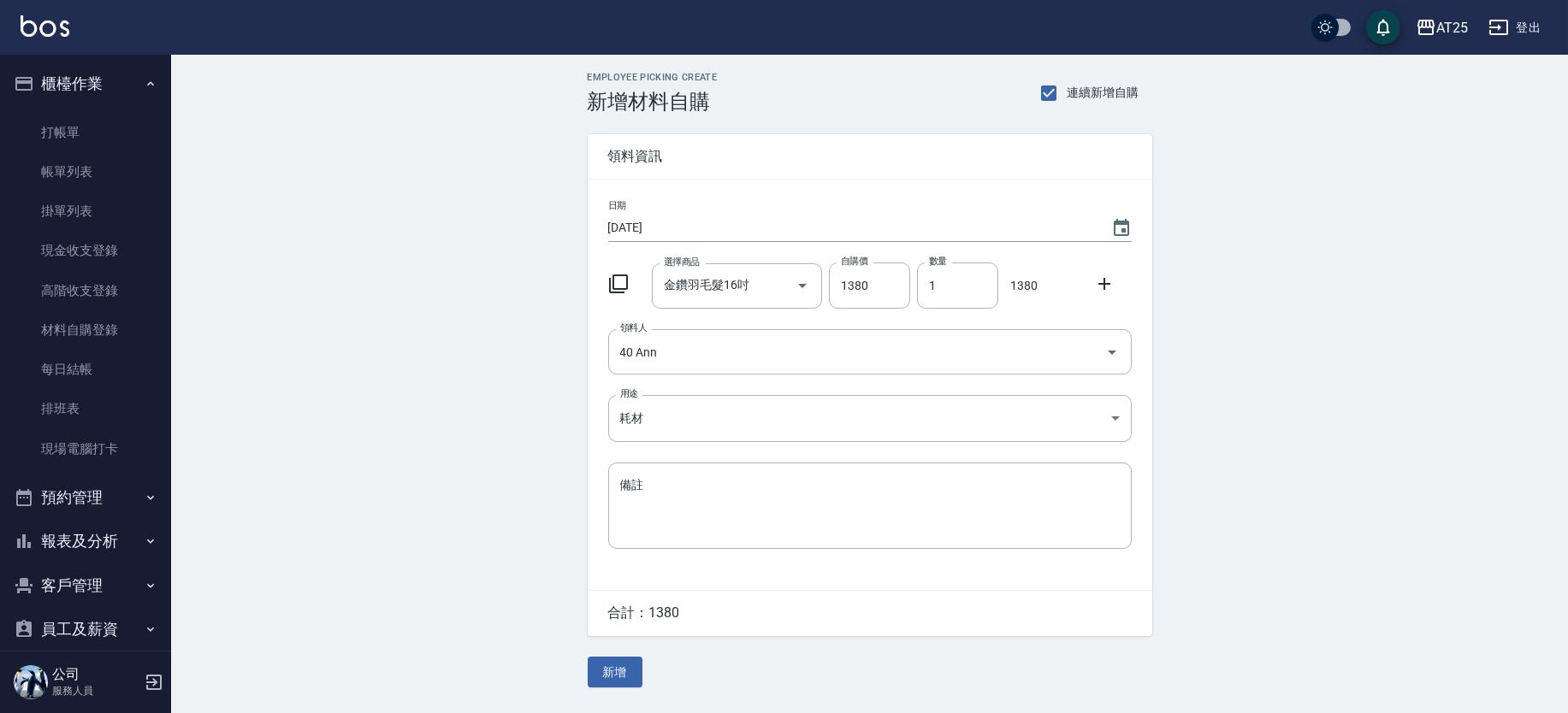
click at [480, 489] on div "Employee Picking Create 新增材料自購 連續新增自購 領料資訊 日期 [DATE] 選擇商品 金鑽羽毛髮16吋 選擇商品 自購價 138…" at bounding box center [869, 379] width 1397 height 650
click at [629, 676] on button "新增" at bounding box center [615, 672] width 55 height 32
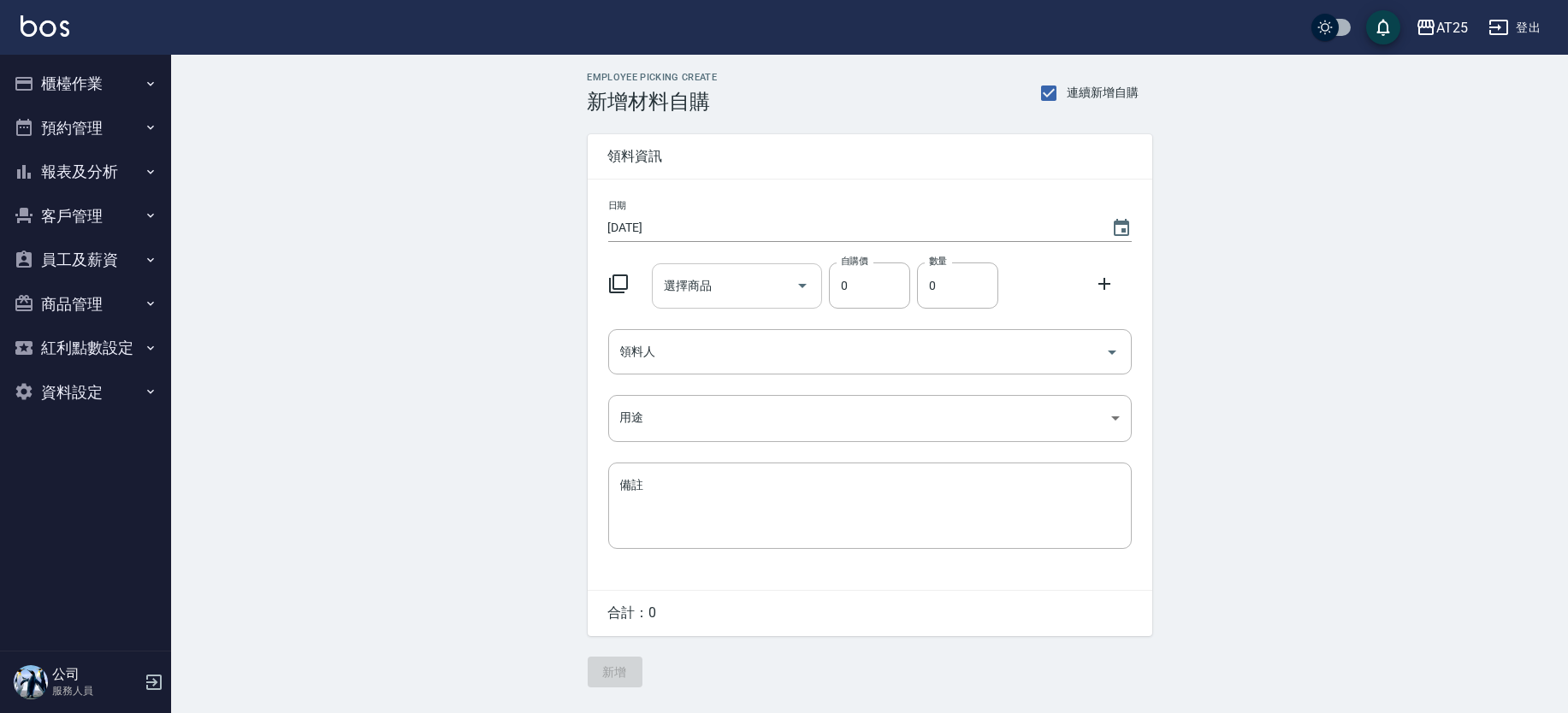
click at [751, 286] on input "選擇商品" at bounding box center [724, 286] width 129 height 30
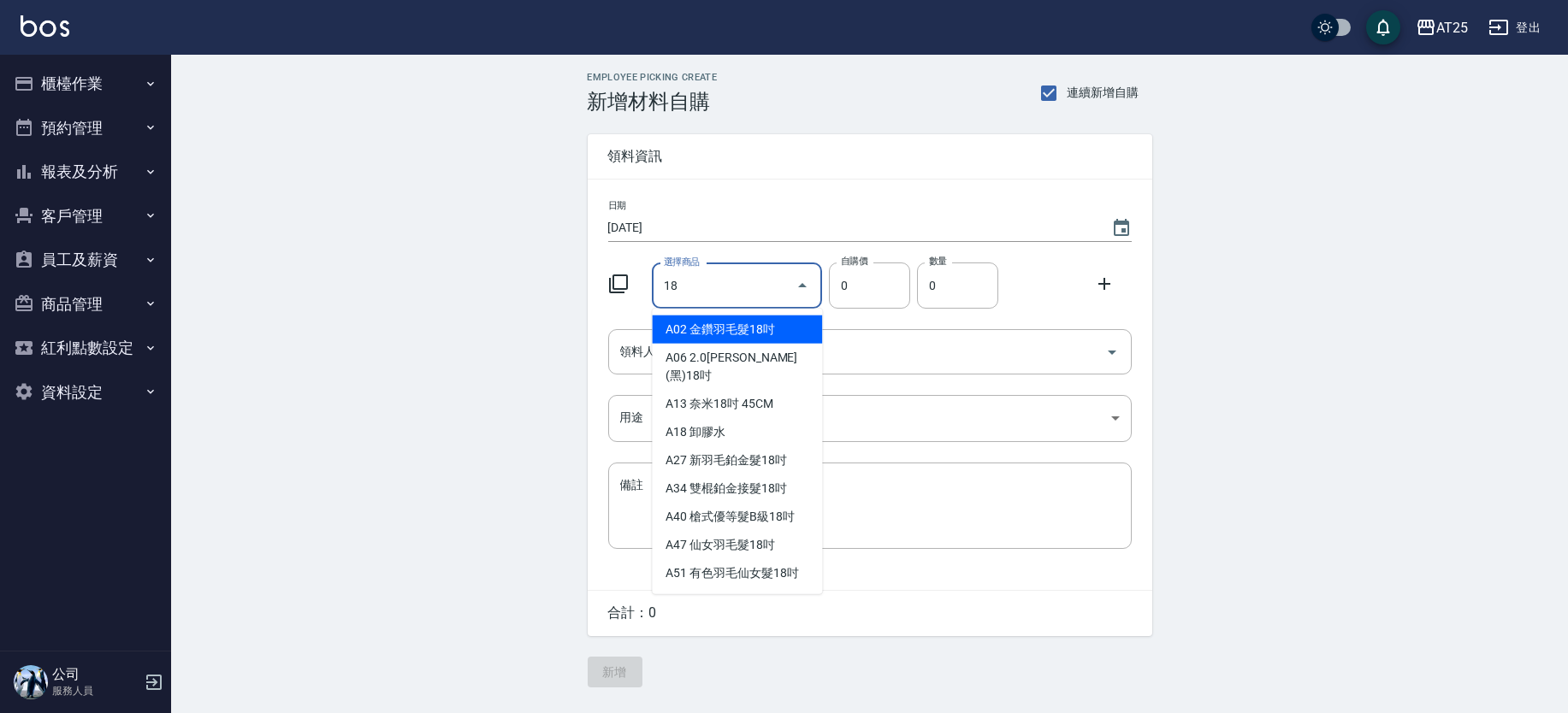
click at [752, 329] on li "A02 金鑽羽毛髮18吋" at bounding box center [736, 329] width 170 height 28
type input "金鑽羽毛髮18吋"
type input "1530"
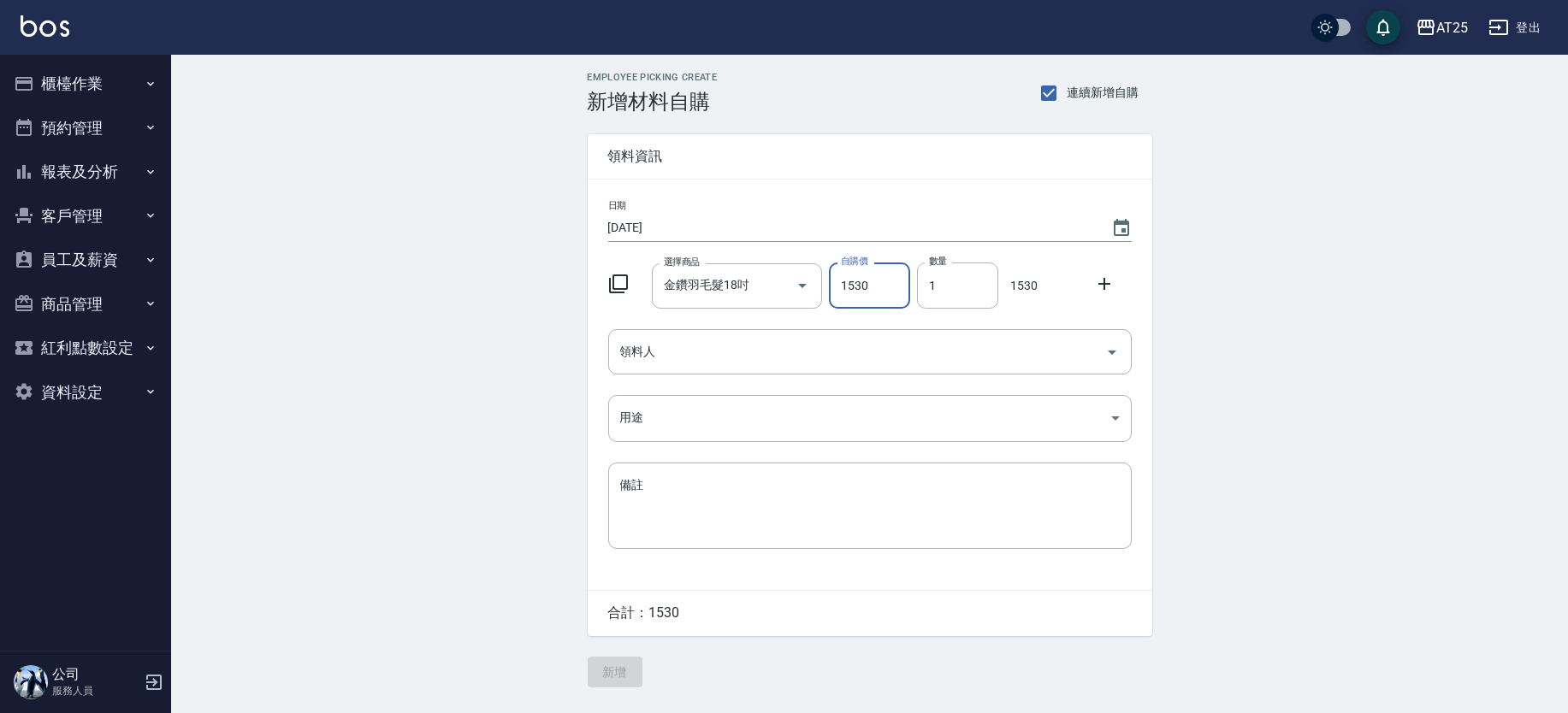
drag, startPoint x: 963, startPoint y: 288, endPoint x: 854, endPoint y: 282, distance: 109.2
click at [854, 282] on div "選擇商品 金鑽羽毛髮18吋 選擇商品 自購價 1530 自購價 數量 1 數量 1530" at bounding box center [866, 282] width 531 height 53
click at [736, 371] on div "領料人" at bounding box center [869, 352] width 523 height 45
type input "2"
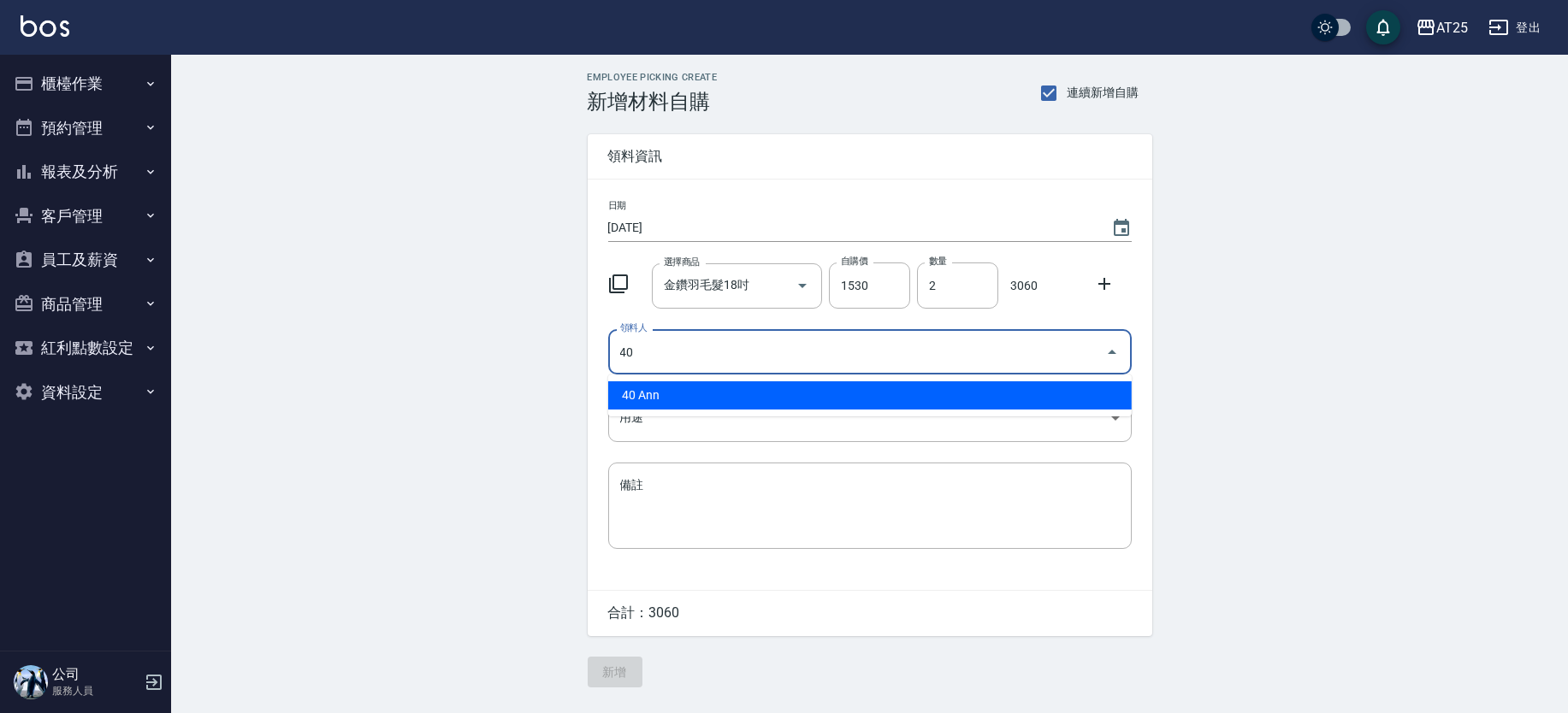
type input "40 Ann"
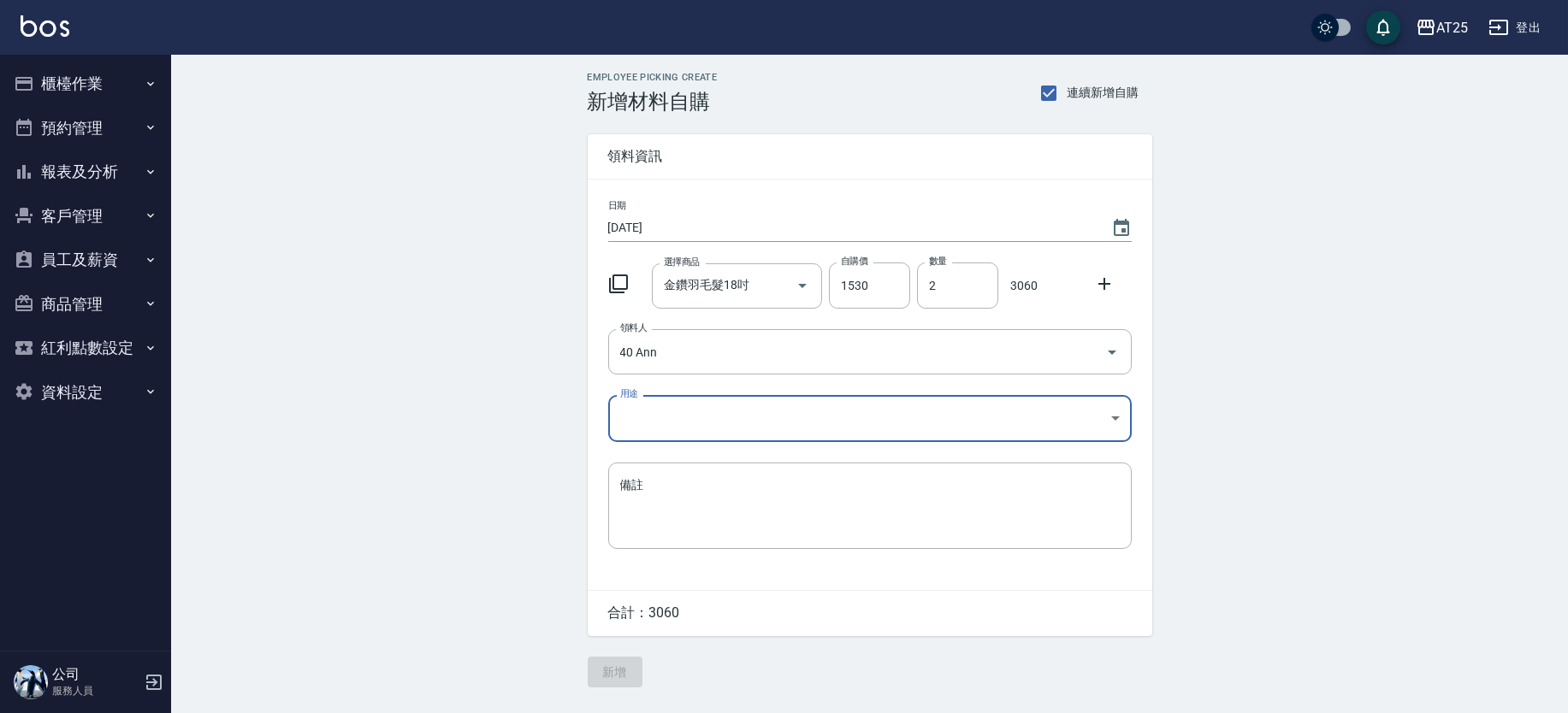
click at [687, 418] on body "AT25 登出 櫃檯作業 打帳單 帳單列表 掛單列表 現金收支登錄 高階收支登錄 材料自購登錄 每日結帳 排班表 現場電腦打卡 預約管理 預約管理 單日預約紀…" at bounding box center [784, 356] width 1568 height 713
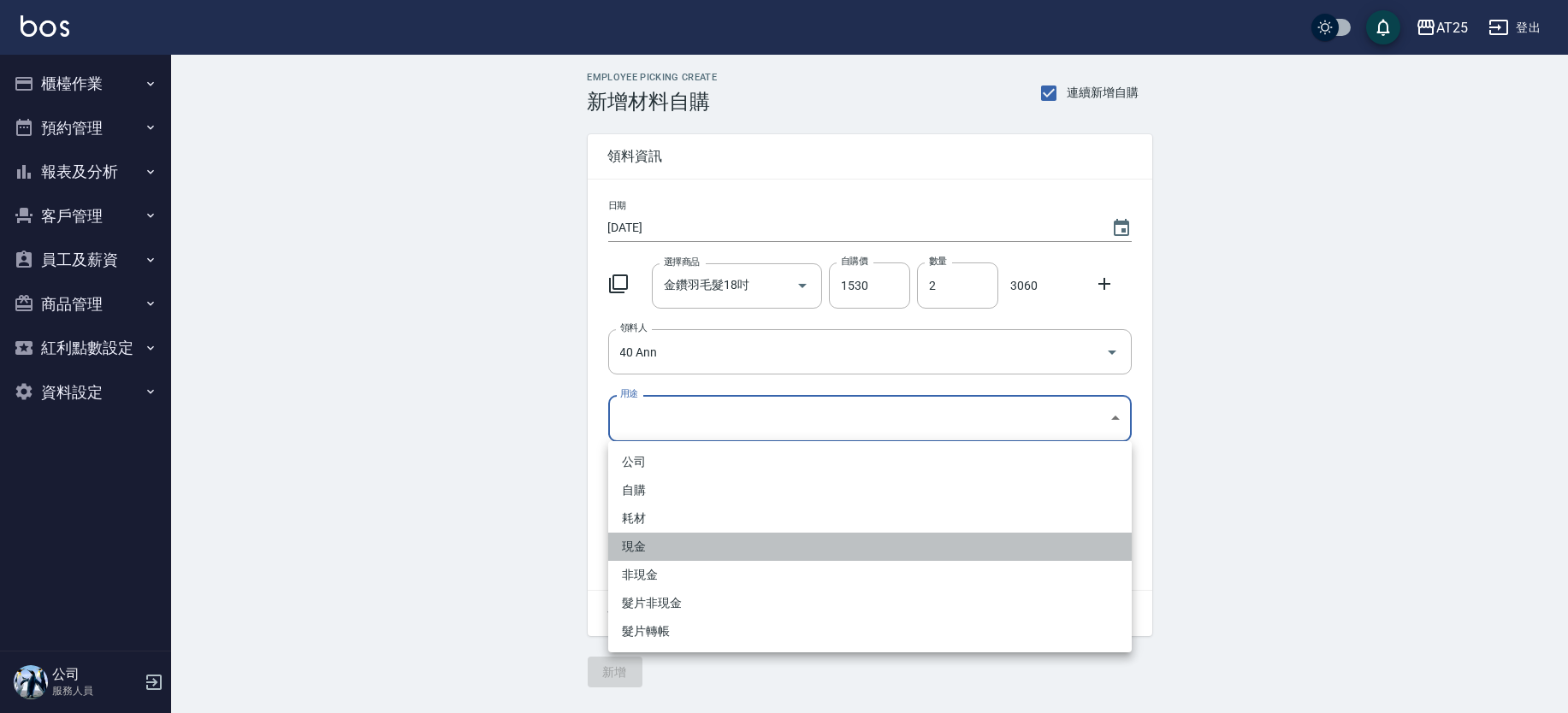
click at [647, 538] on li "現金" at bounding box center [869, 547] width 523 height 28
type input "現金"
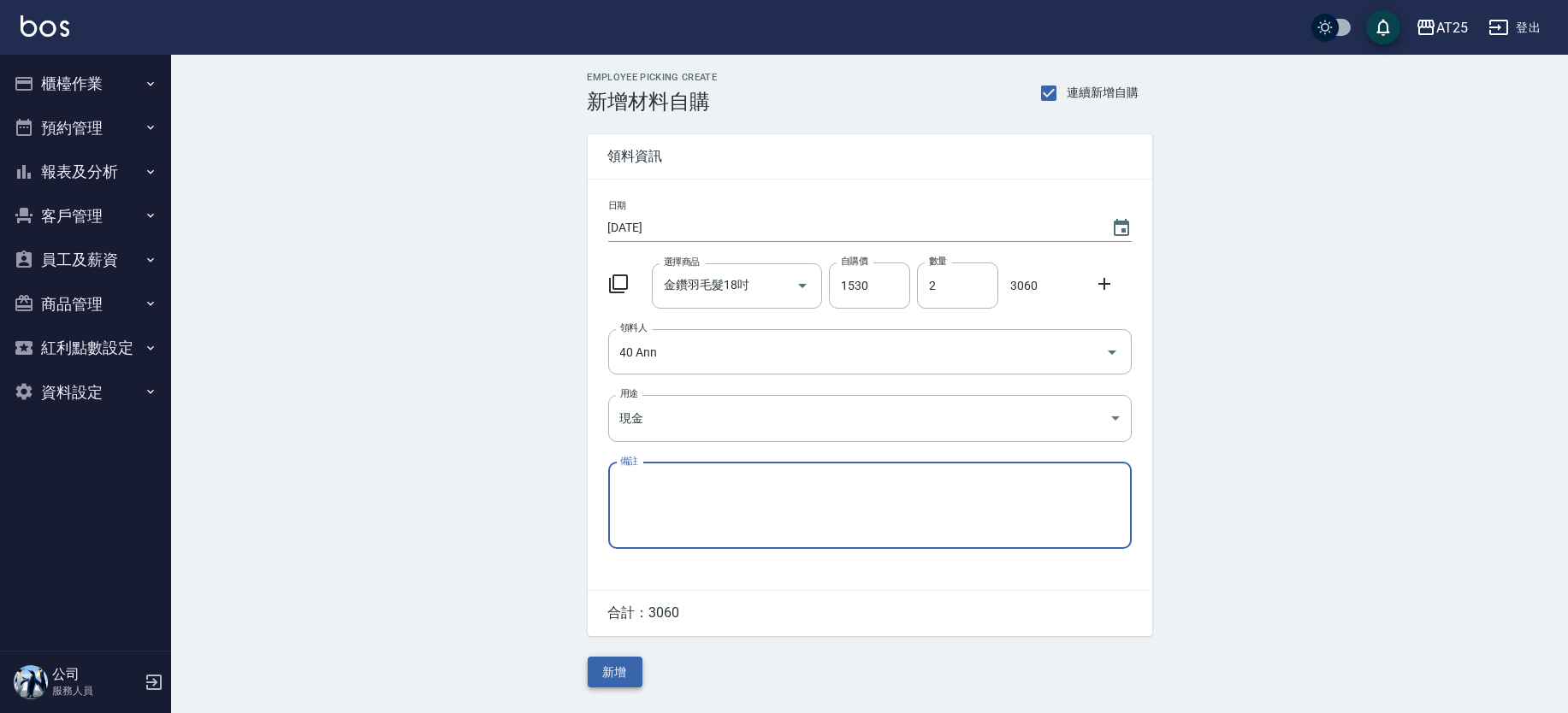
click at [622, 665] on button "新增" at bounding box center [615, 672] width 55 height 32
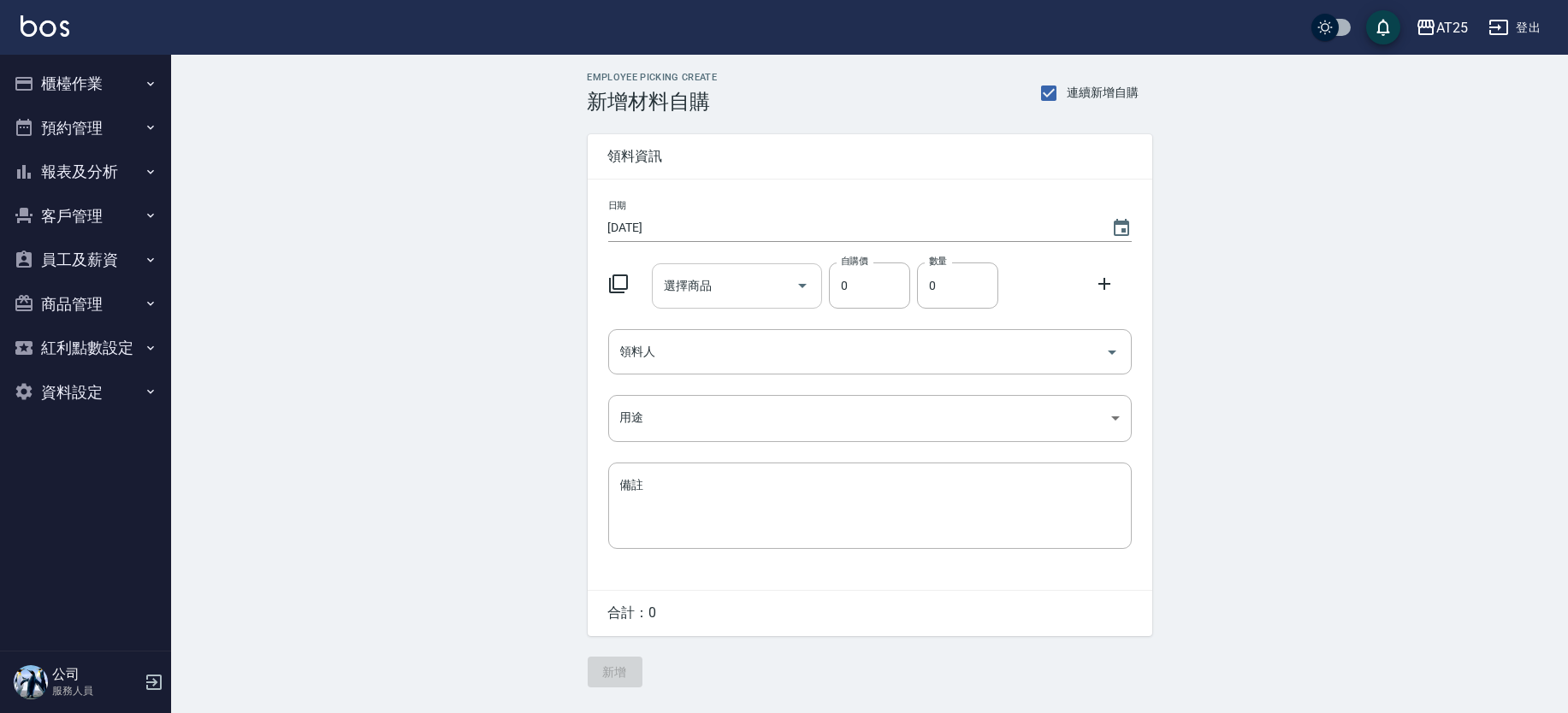
click at [705, 292] on input "選擇商品" at bounding box center [724, 286] width 129 height 30
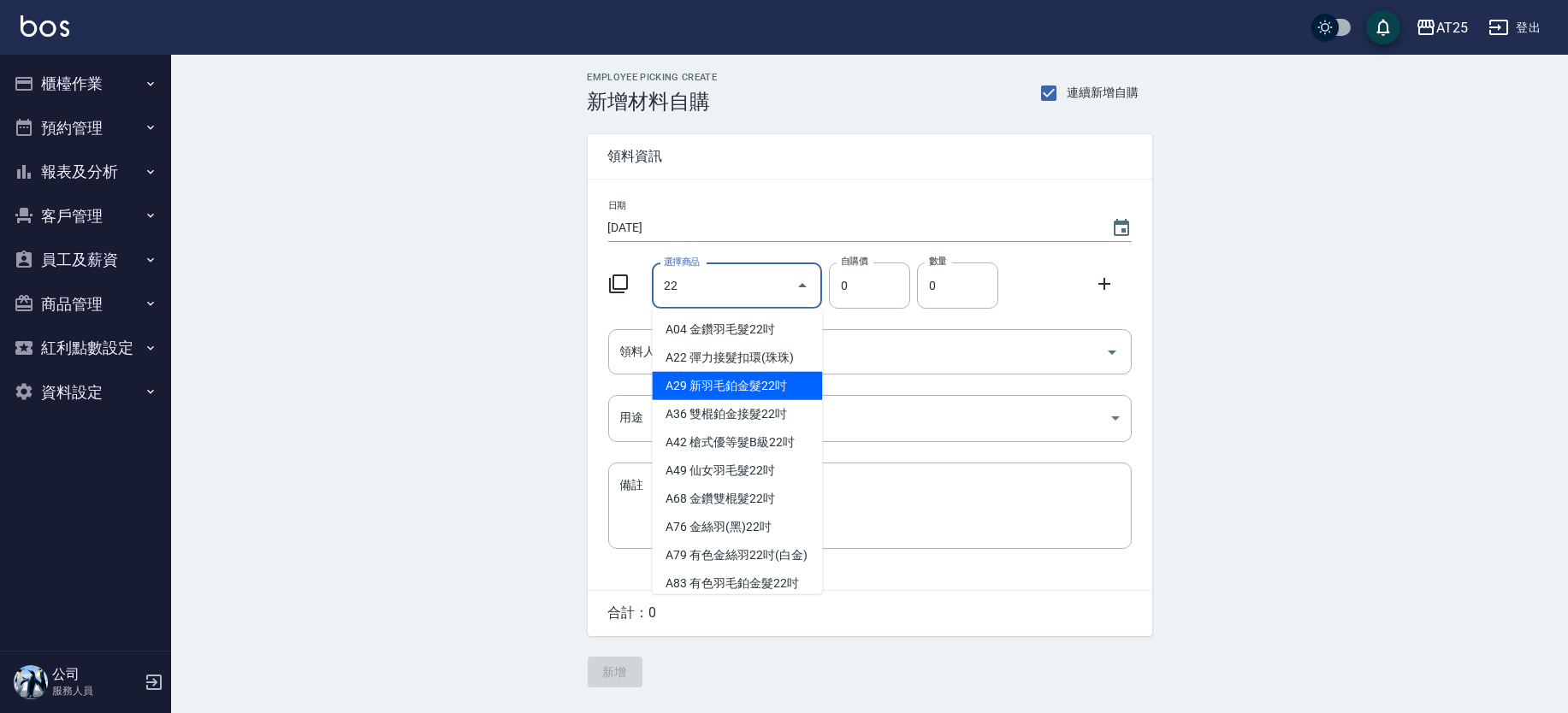
click at [790, 387] on li "A29 新羽毛鉑金髮22吋" at bounding box center [736, 386] width 170 height 28
type input "新羽毛鉑金髮22吋"
type input "2380"
type input "1"
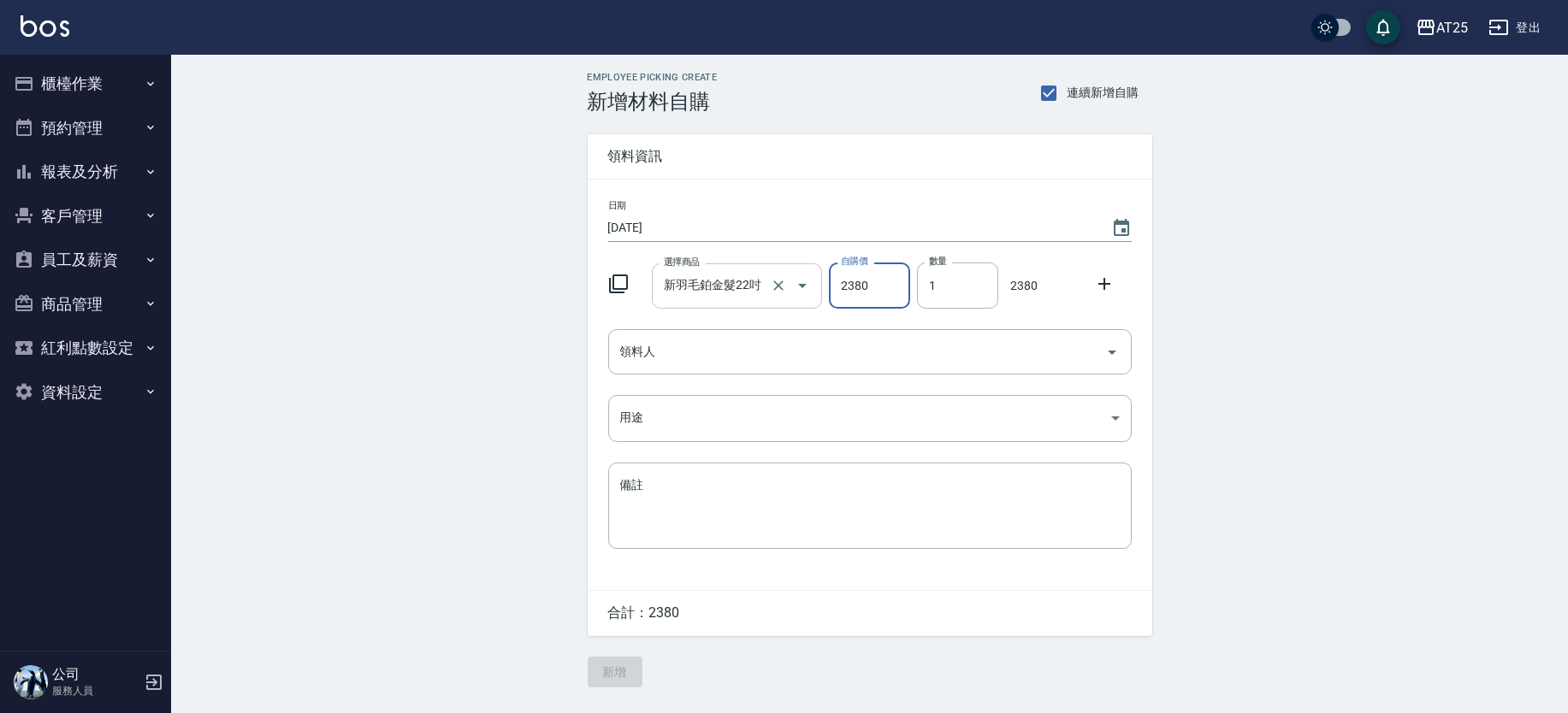
click at [757, 291] on input "新羽毛鉑金髮22吋" at bounding box center [713, 286] width 107 height 30
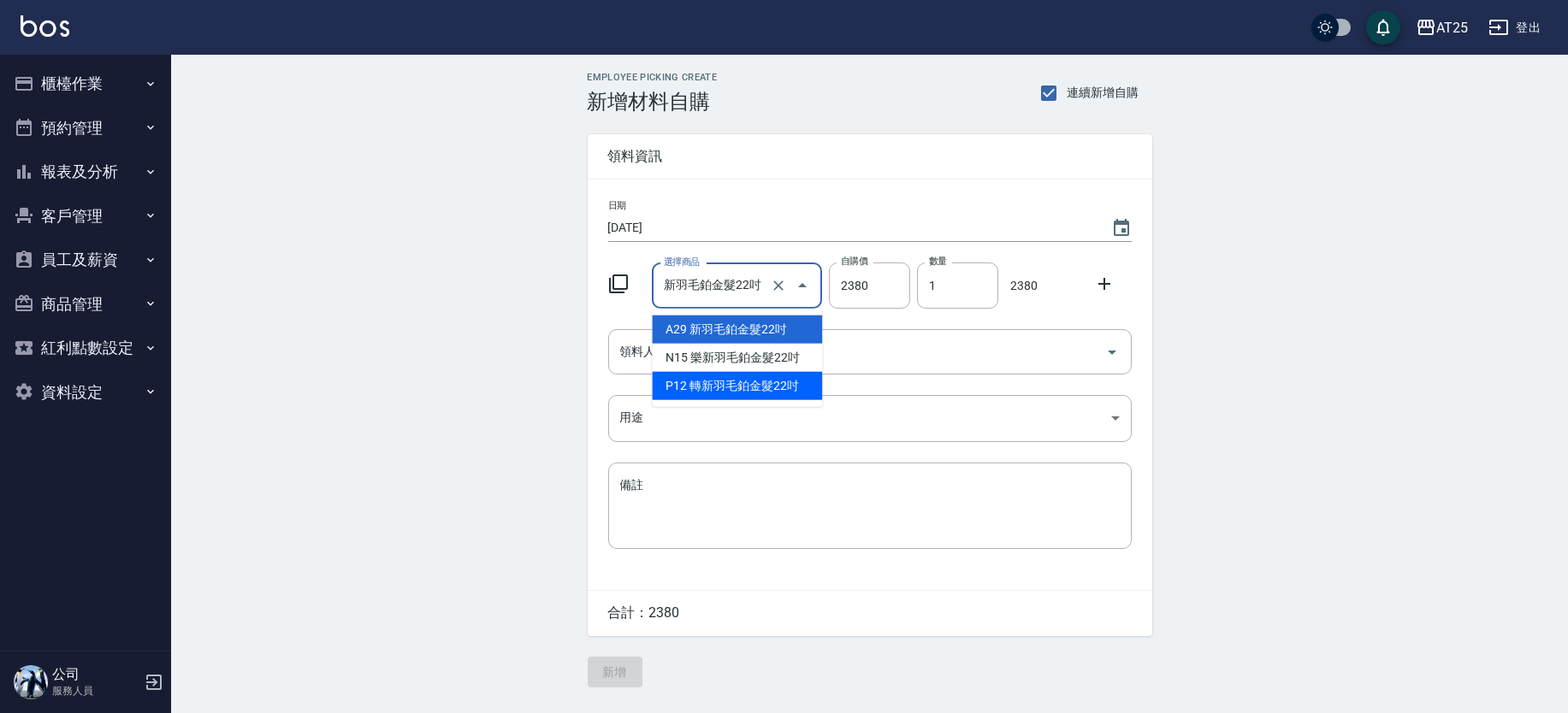
click at [754, 374] on li "P12 轉新羽毛鉑金髮22吋" at bounding box center [736, 386] width 170 height 28
type input "轉新羽毛鉑金髮22吋"
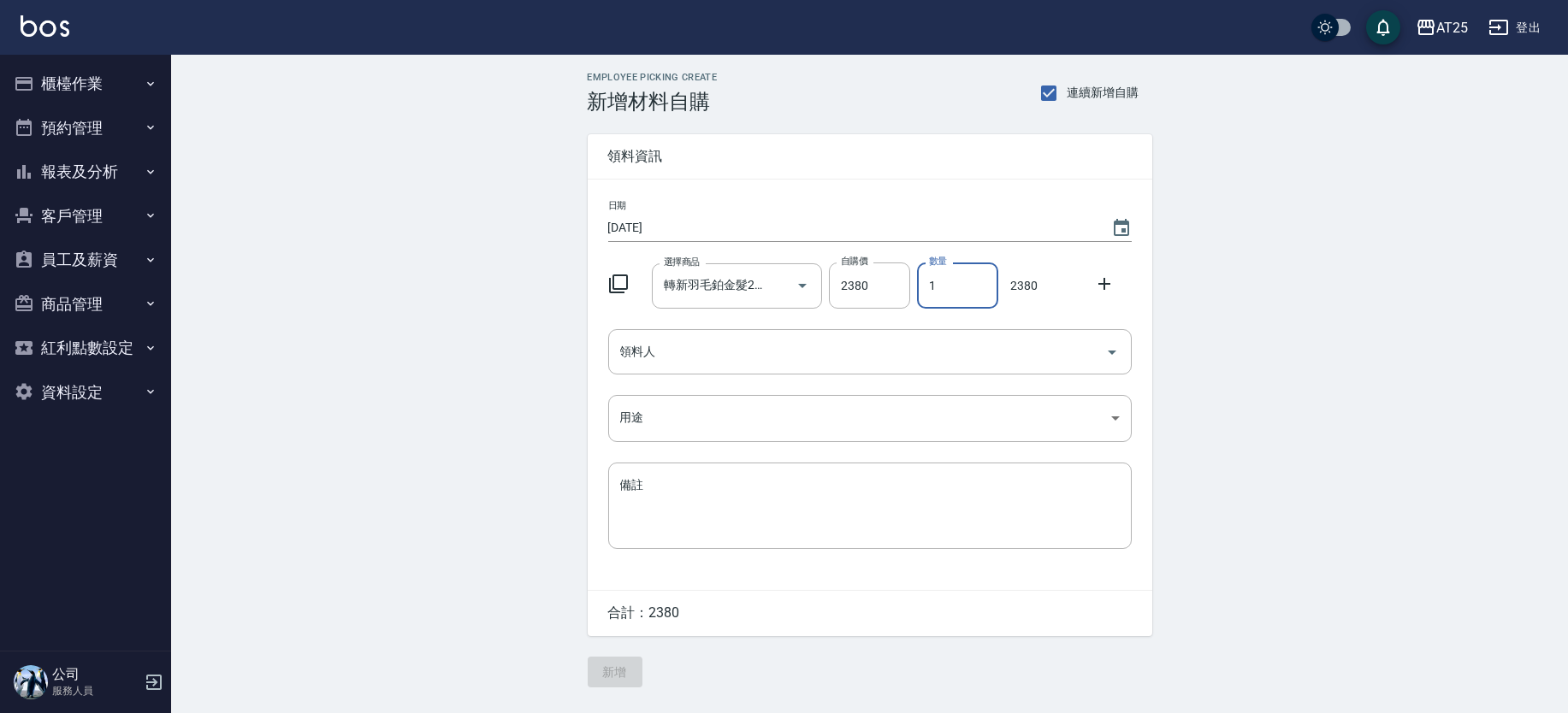
drag, startPoint x: 956, startPoint y: 290, endPoint x: 916, endPoint y: 292, distance: 40.0
click at [916, 292] on div "數量 1 數量" at bounding box center [954, 282] width 88 height 53
type input "3"
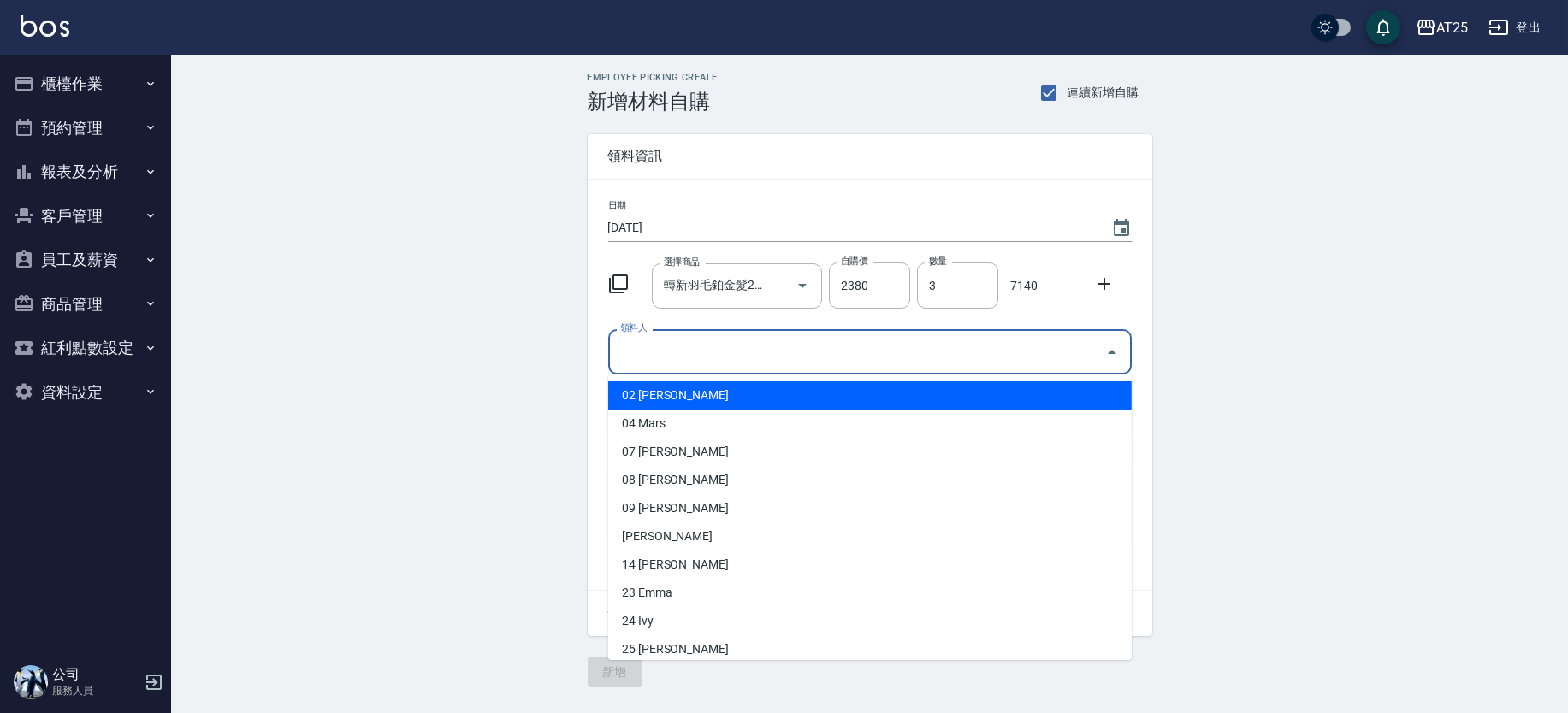
click at [765, 340] on input "領料人" at bounding box center [857, 351] width 482 height 30
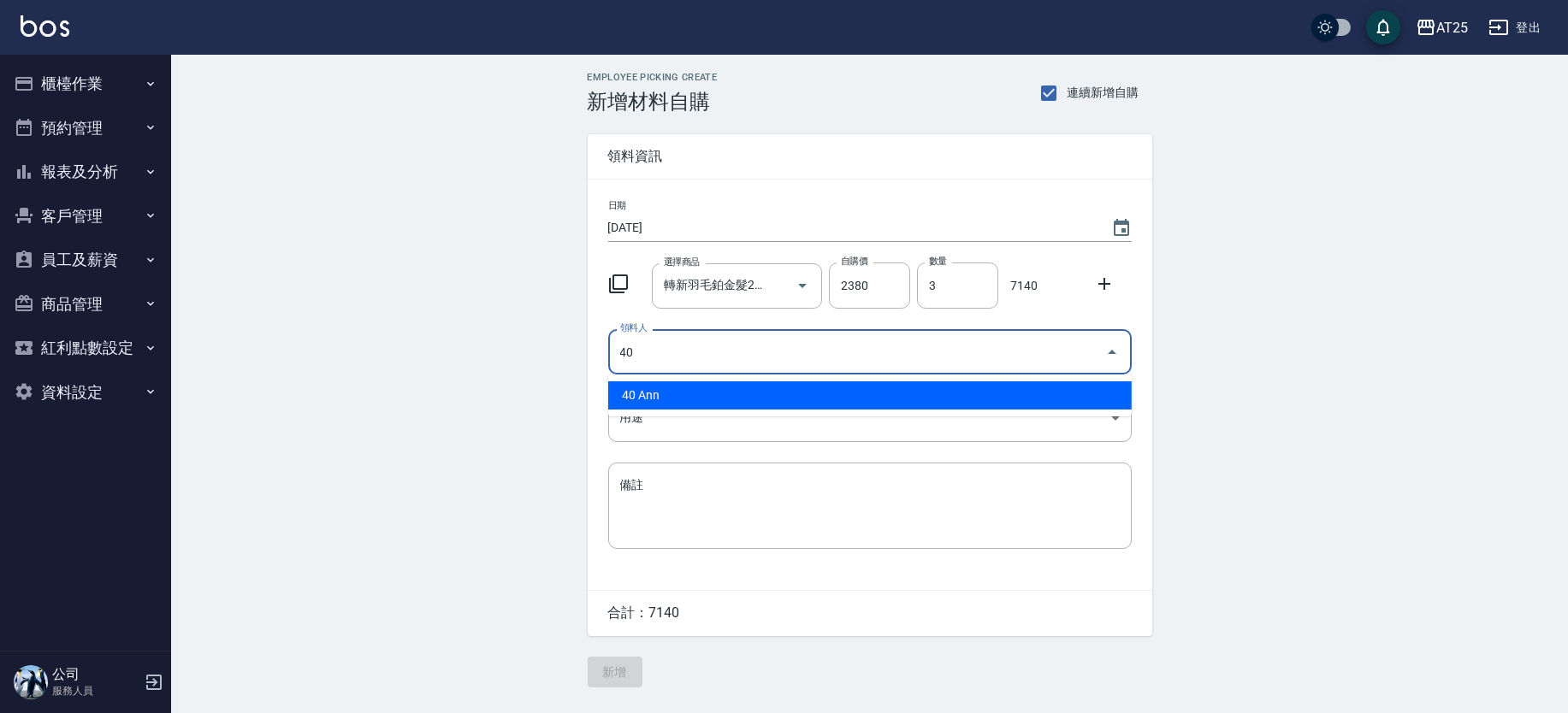
type input "40 Ann"
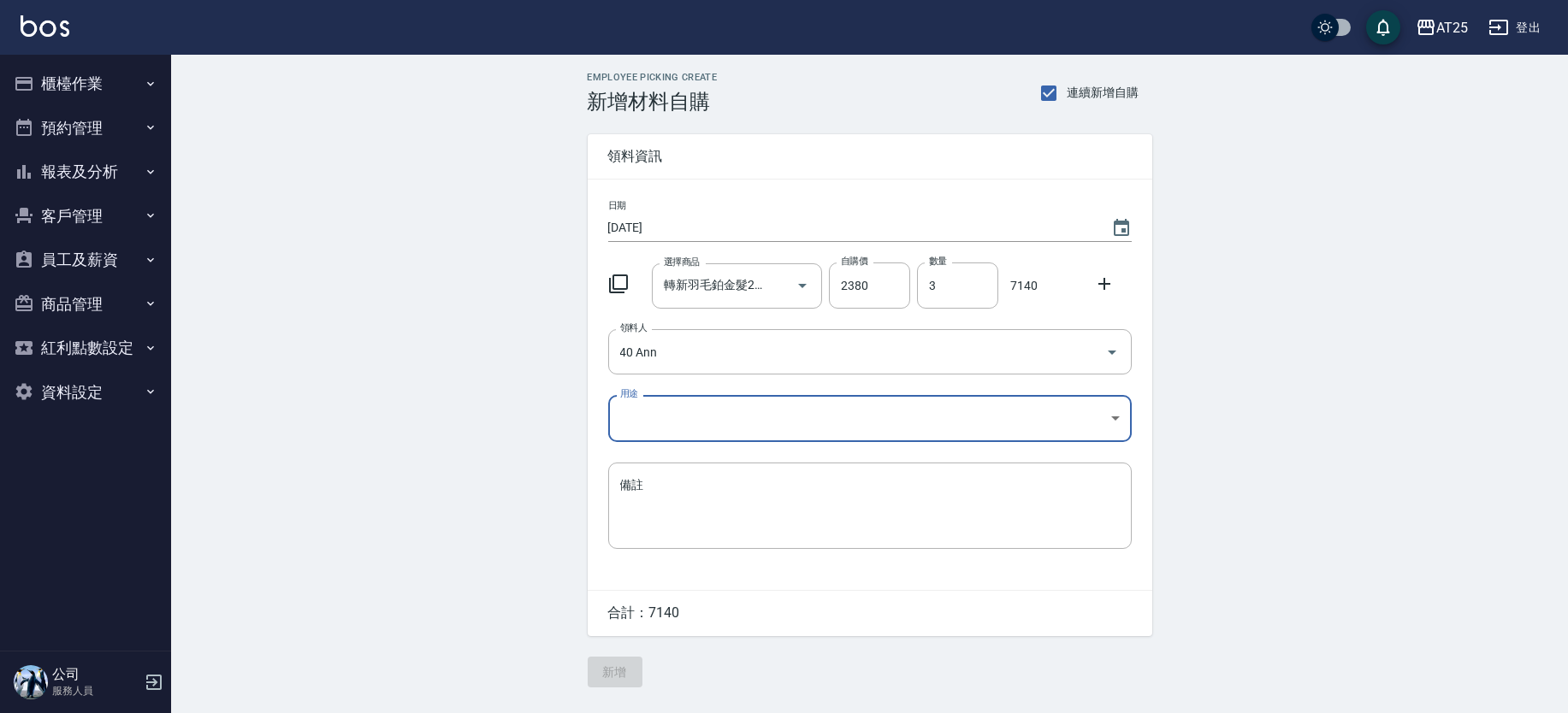
click at [655, 416] on body "AT25 登出 櫃檯作業 打帳單 帳單列表 掛單列表 現金收支登錄 高階收支登錄 材料自購登錄 每日結帳 排班表 現場電腦打卡 預約管理 預約管理 單日預約紀…" at bounding box center [784, 356] width 1568 height 713
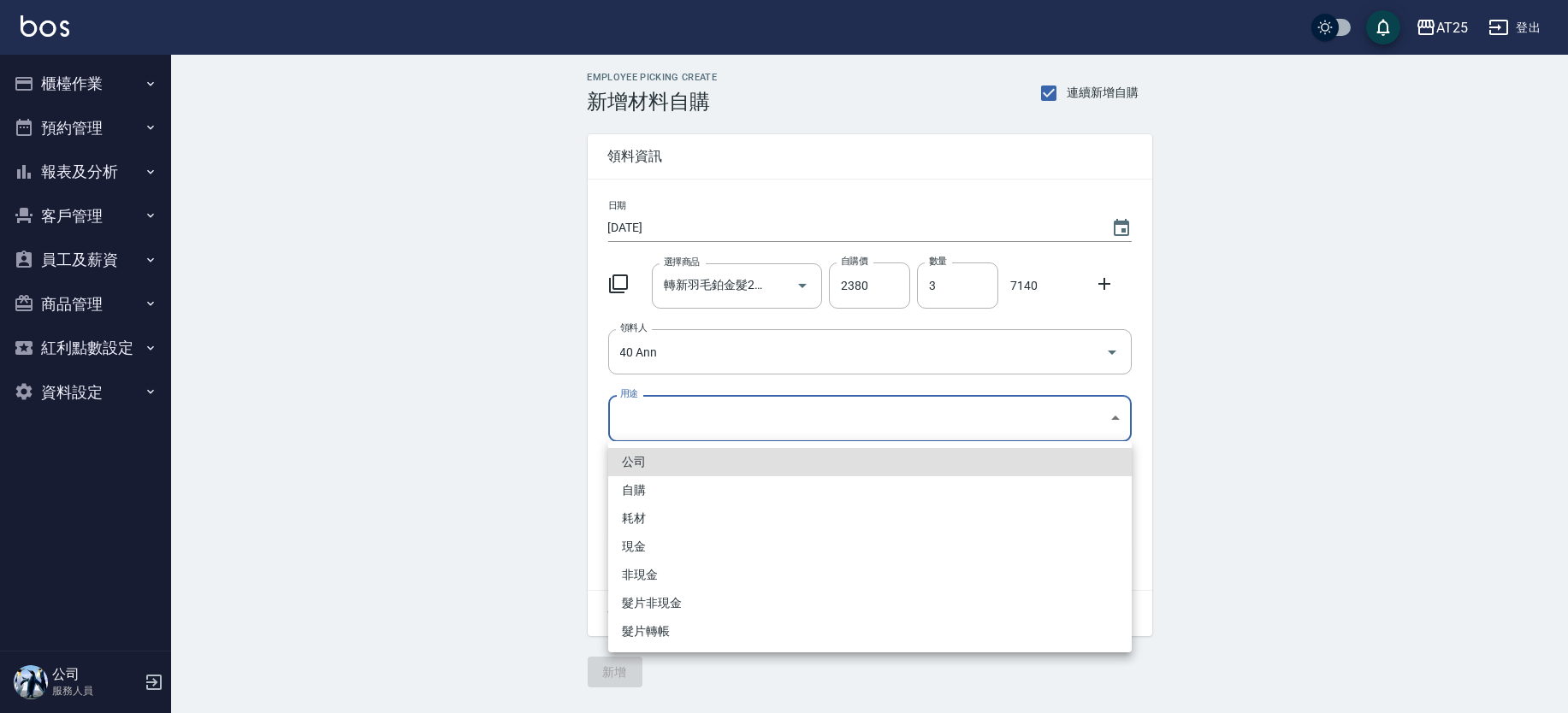
click at [653, 516] on li "耗材" at bounding box center [869, 518] width 523 height 28
type input "耗材"
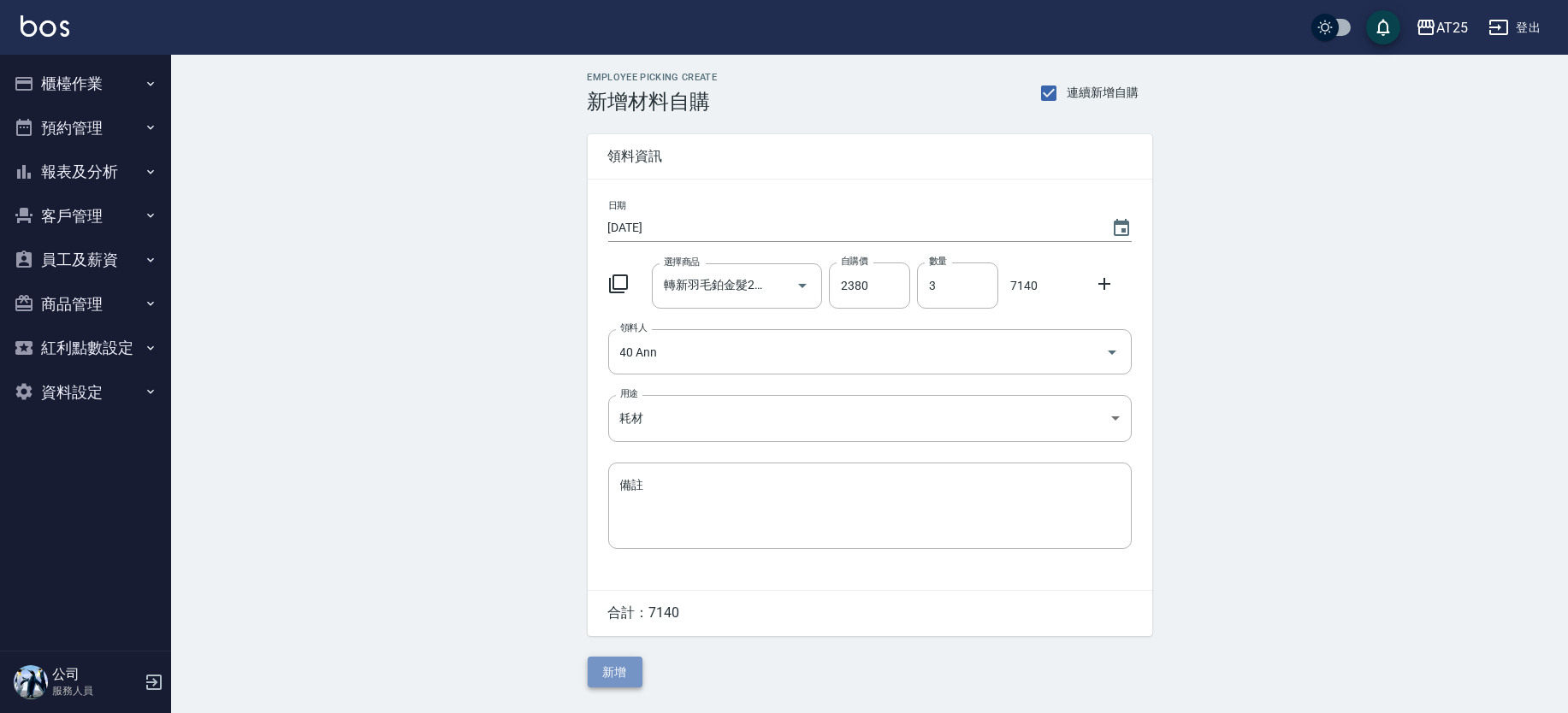
click at [603, 673] on button "新增" at bounding box center [615, 672] width 55 height 32
click at [691, 299] on input "選擇商品" at bounding box center [724, 286] width 129 height 30
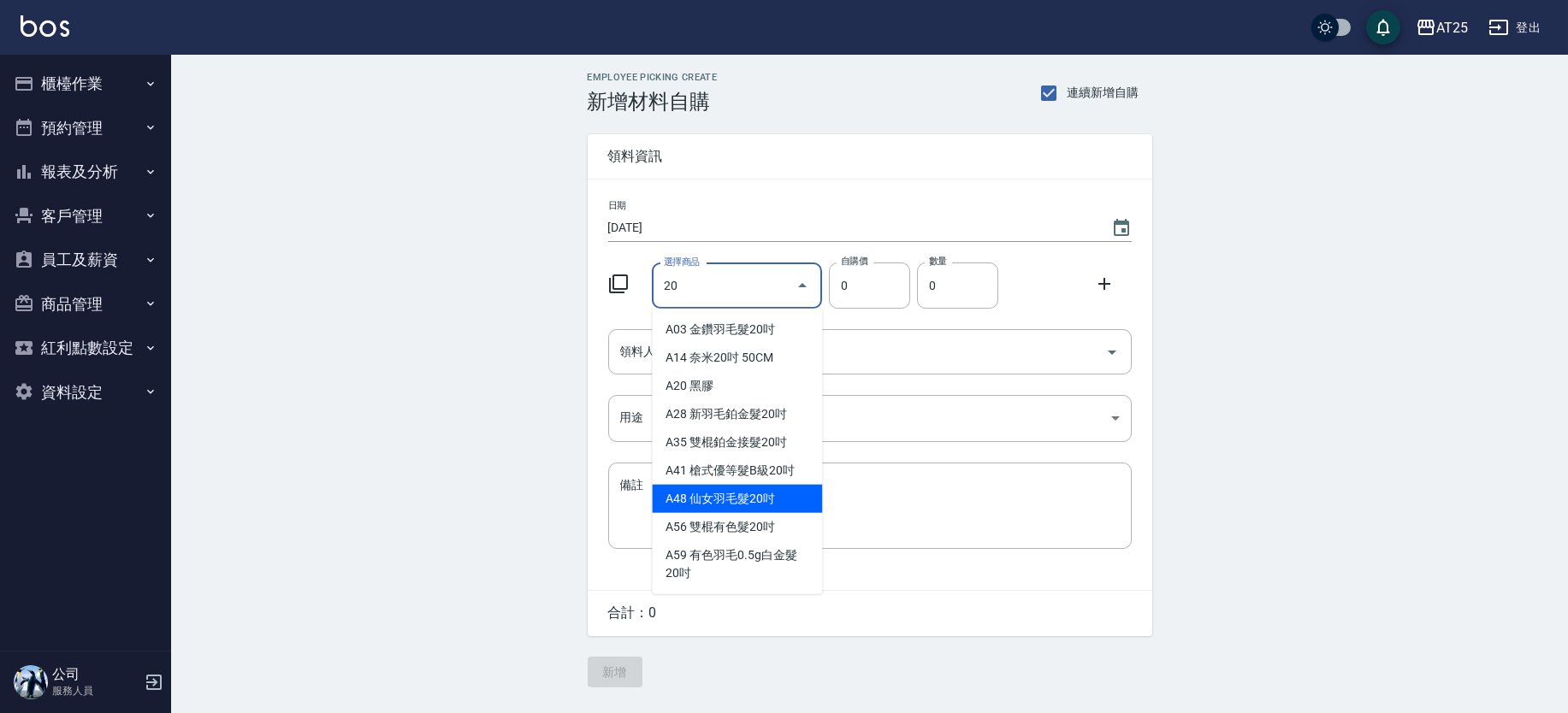
click at [793, 487] on li "A48 仙女羽毛髮20吋" at bounding box center [736, 498] width 170 height 28
type input "仙女羽毛髮20吋"
type input "2580"
type input "1"
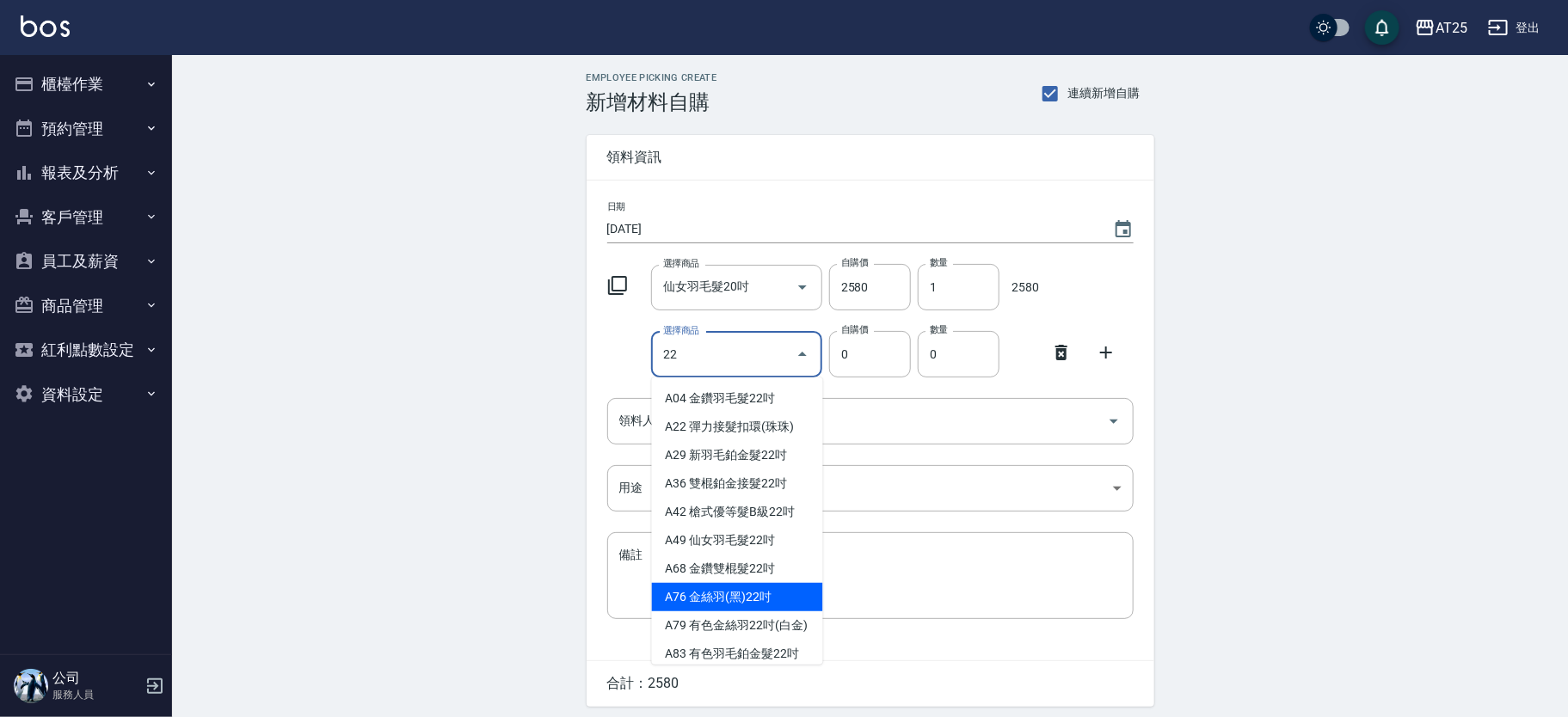
click at [779, 590] on li "A76 金絲羽(黑)22吋" at bounding box center [737, 596] width 171 height 28
type input "金絲羽(黑)22吋"
type input "1130"
type input "1"
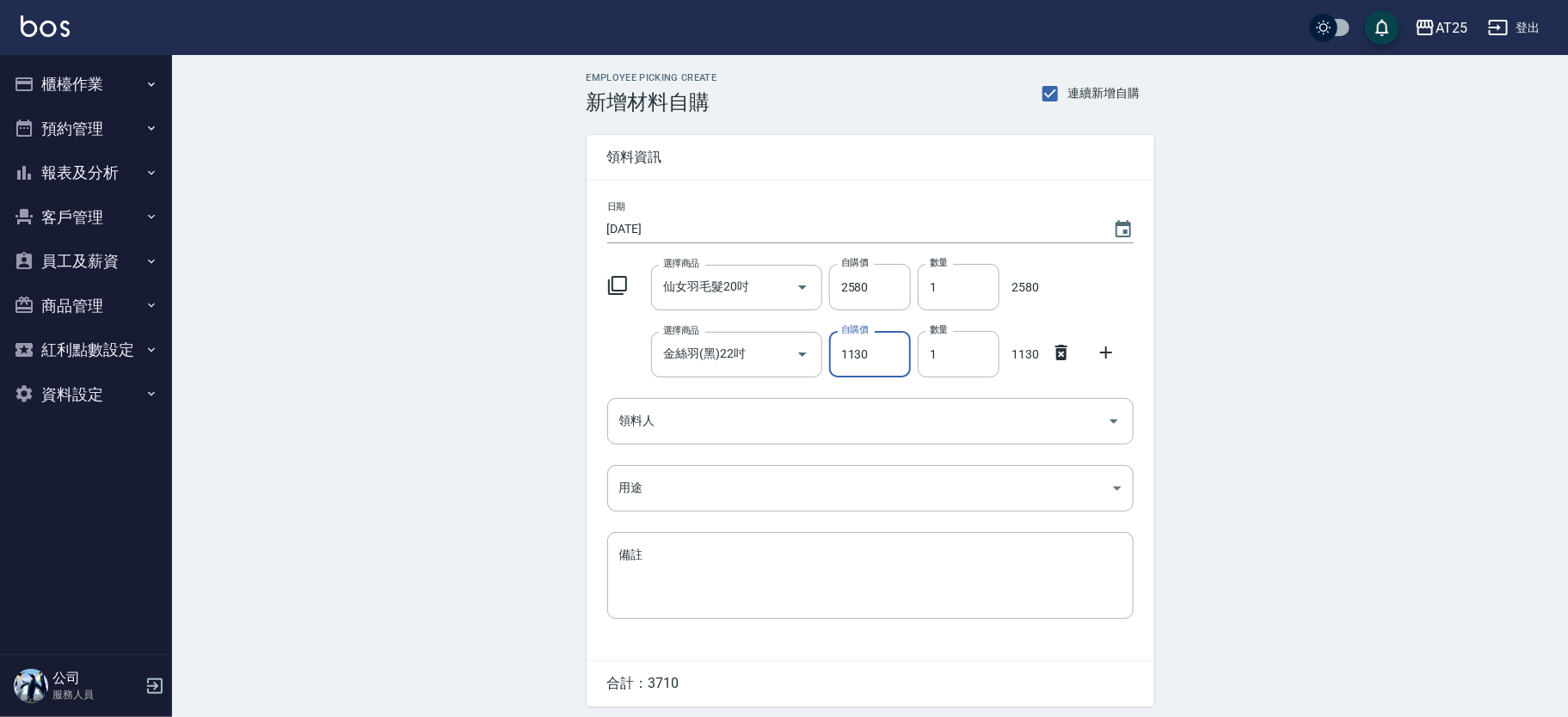
scroll to position [10, 0]
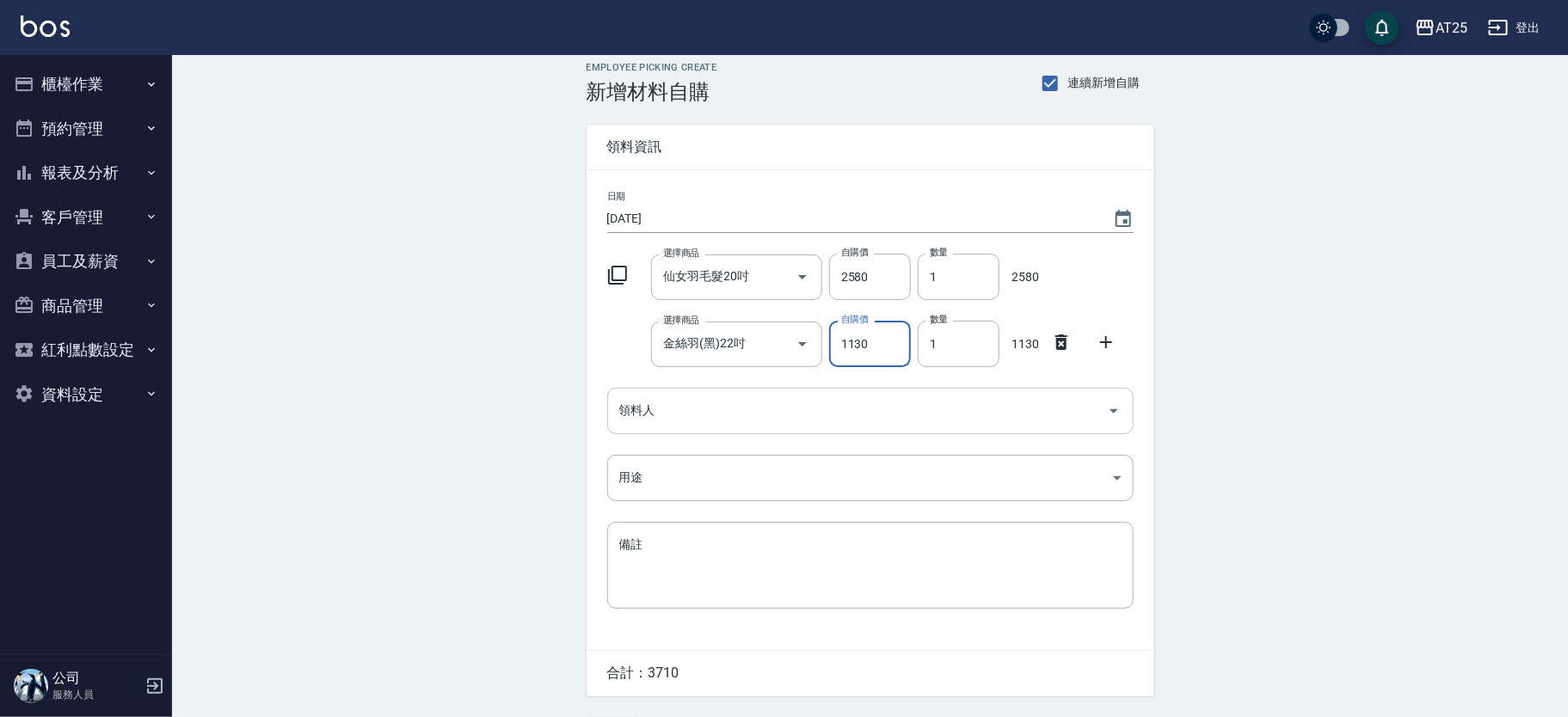
click at [871, 421] on input "領料人" at bounding box center [857, 410] width 485 height 30
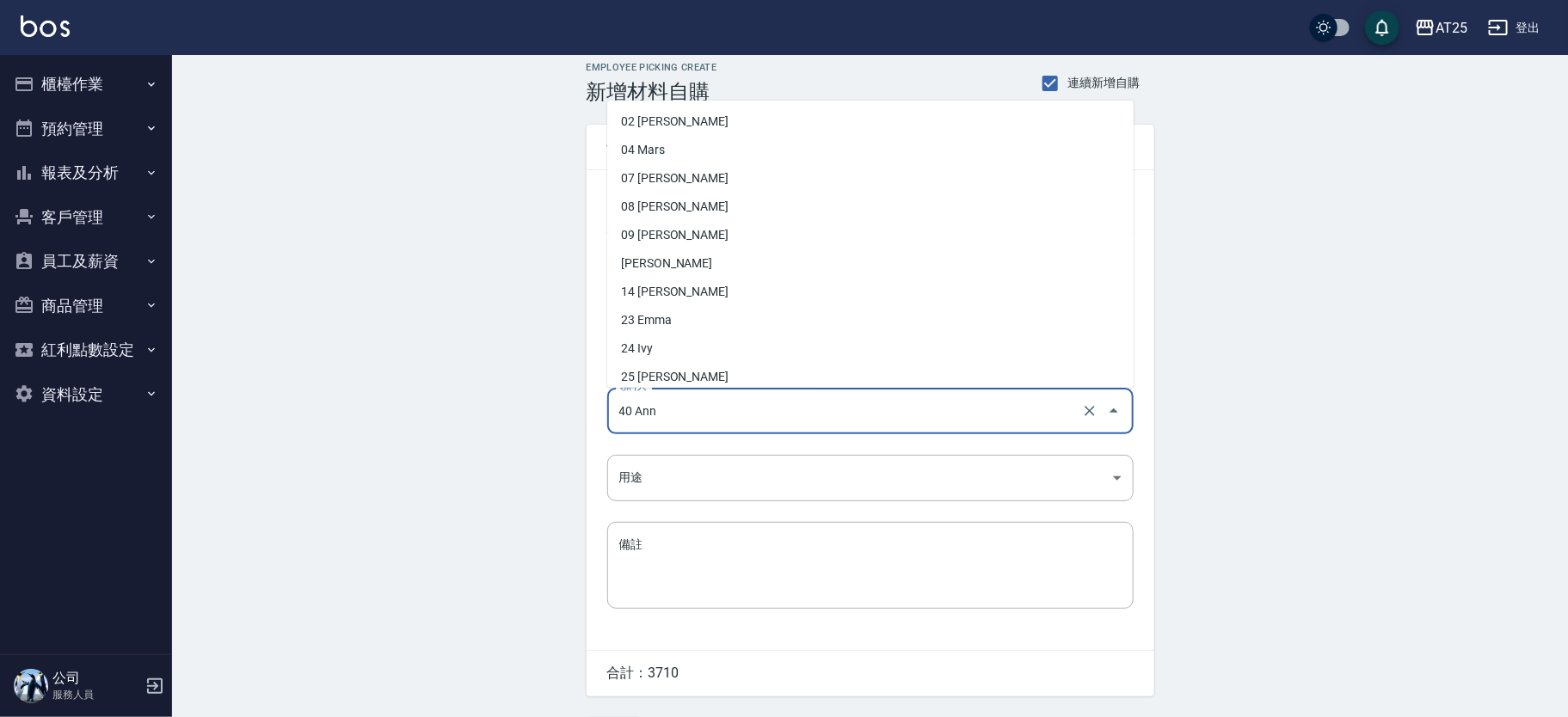
scroll to position [117, 0]
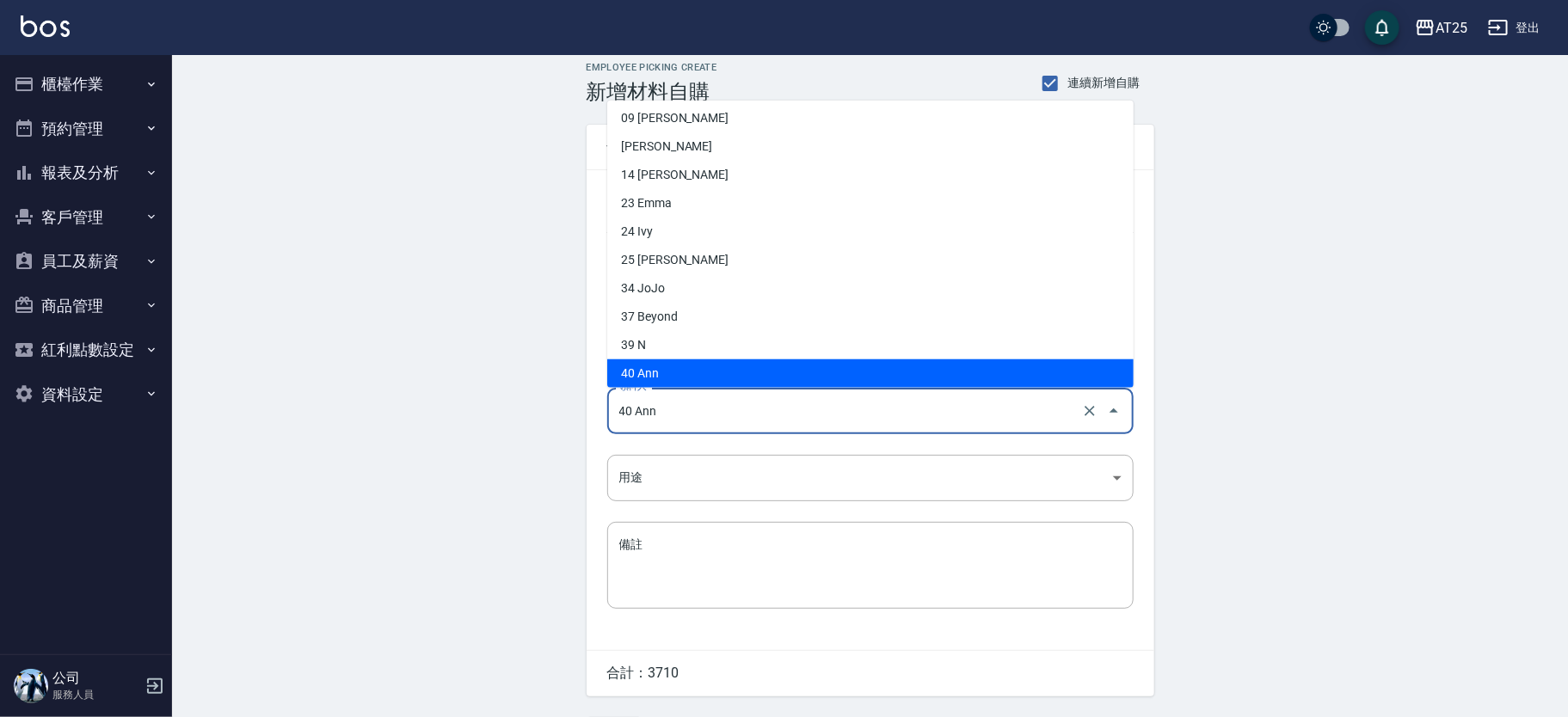
drag, startPoint x: 713, startPoint y: 423, endPoint x: 548, endPoint y: 385, distance: 169.3
click at [548, 385] on div "Employee Picking Create 新增材料自購 連續新增自購 領料資訊 日期 [DATE] 選擇商品 仙女羽毛髮20吋 選擇商品 自購價 258…" at bounding box center [870, 405] width 1396 height 721
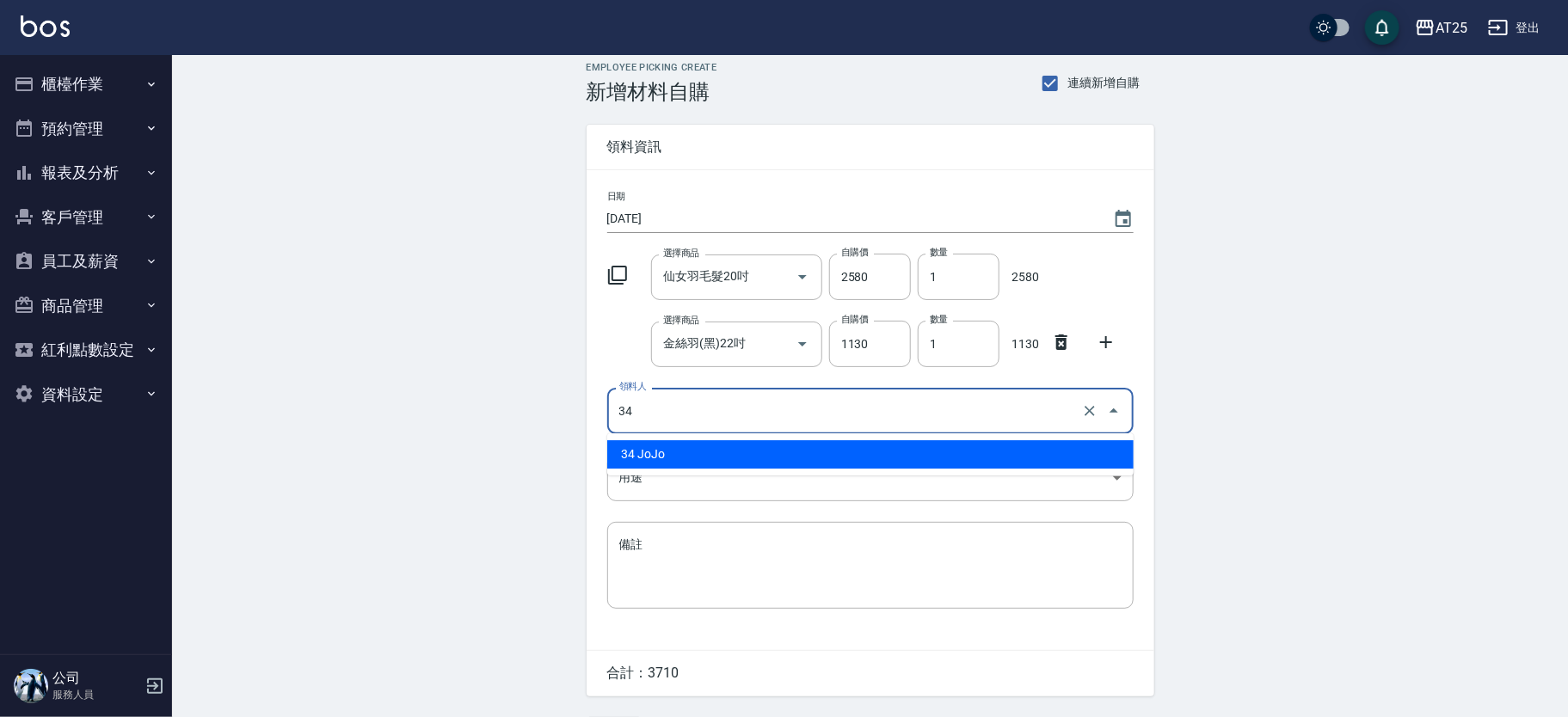
type input "34 JoJo"
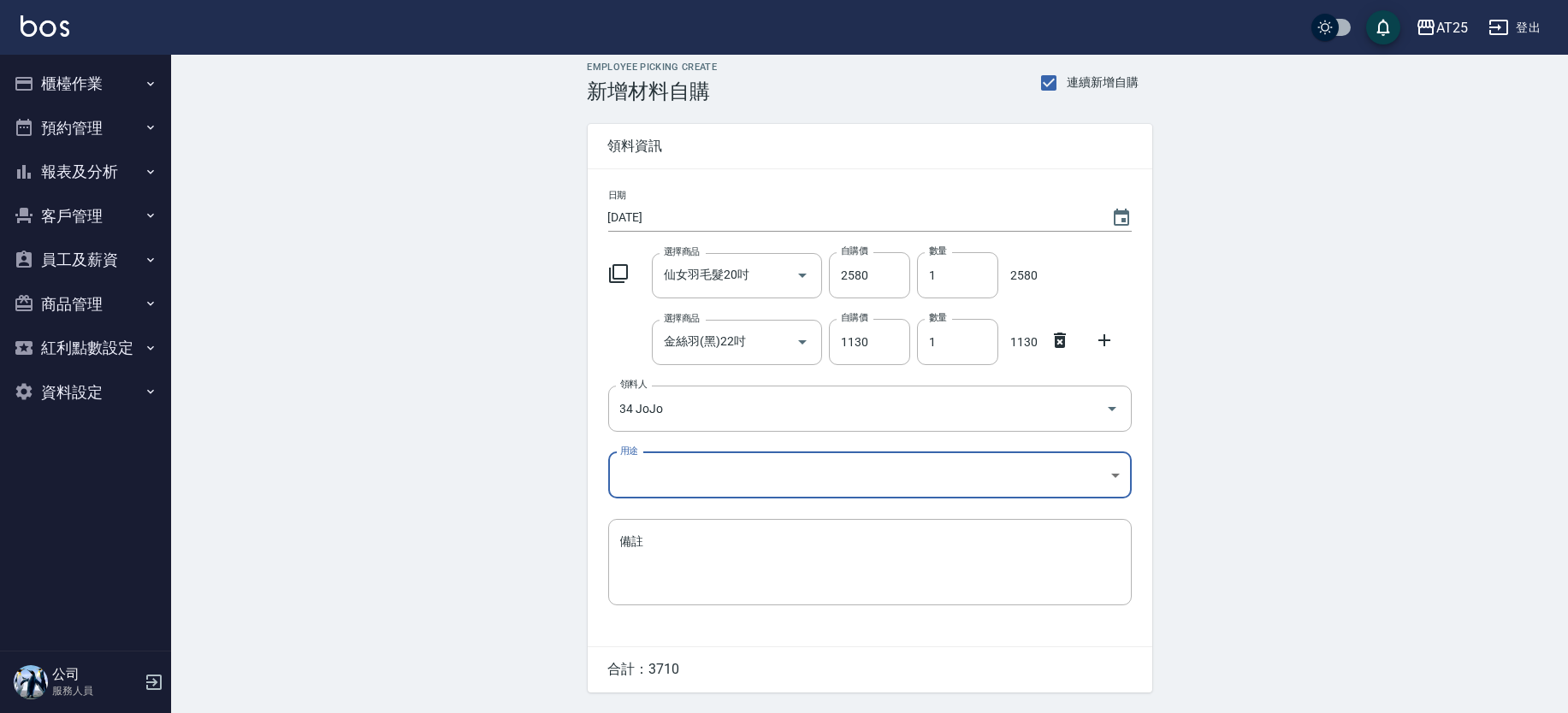
click at [702, 471] on body "AT25 登出 櫃檯作業 打帳單 帳單列表 掛單列表 現金收支登錄 高階收支登錄 材料自購登錄 每日結帳 排班表 現場電腦打卡 預約管理 預約管理 單日預約紀…" at bounding box center [784, 376] width 1568 height 771
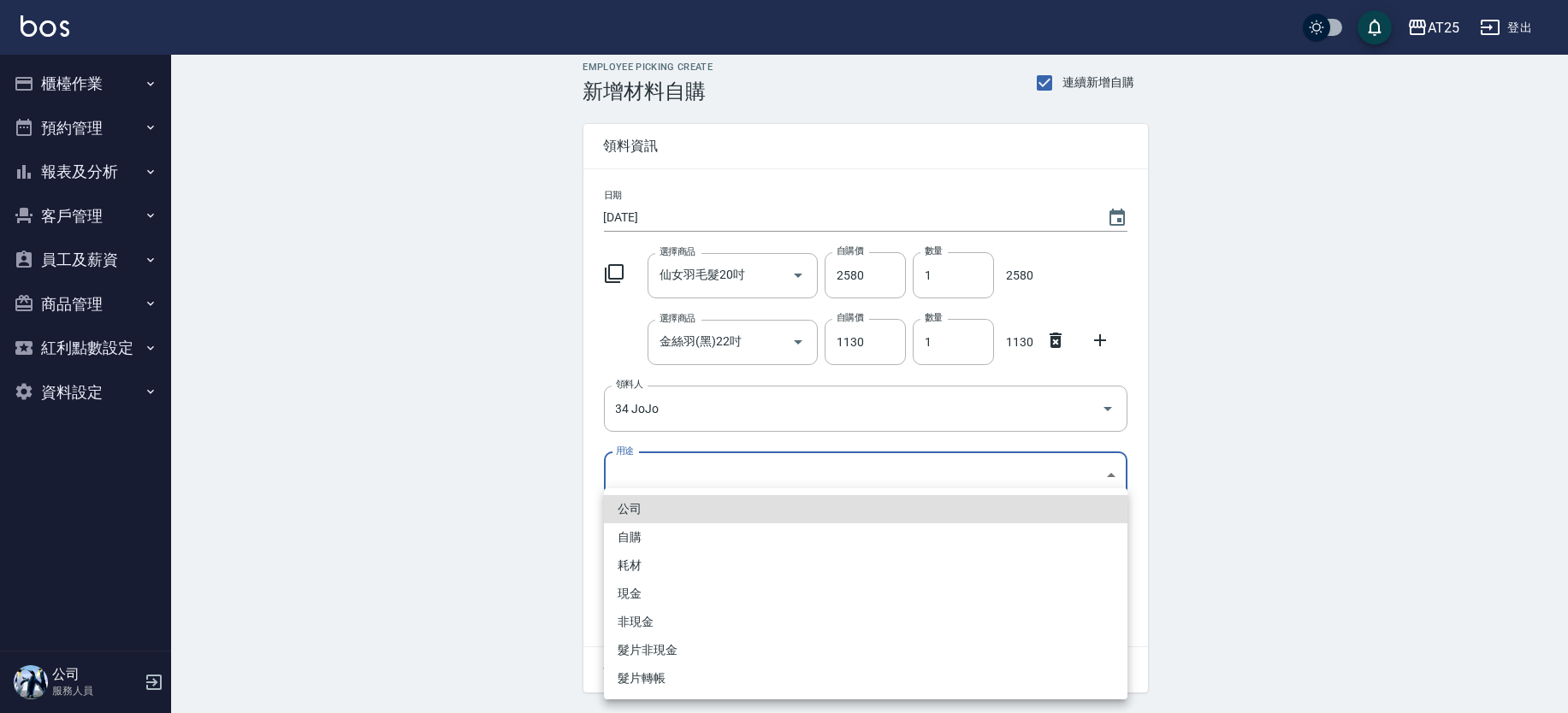
click at [647, 582] on li "現金" at bounding box center [865, 593] width 523 height 28
type input "現金"
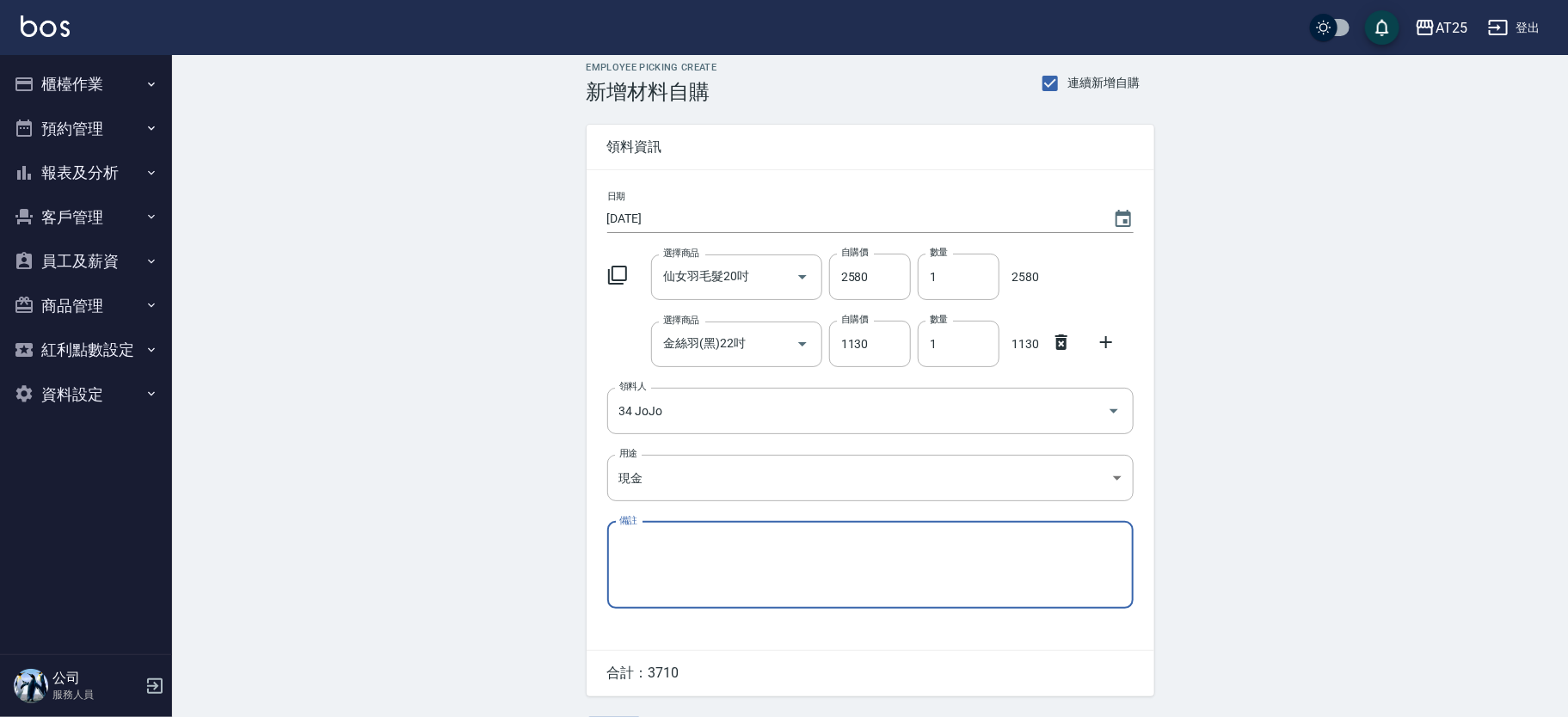
scroll to position [59, 0]
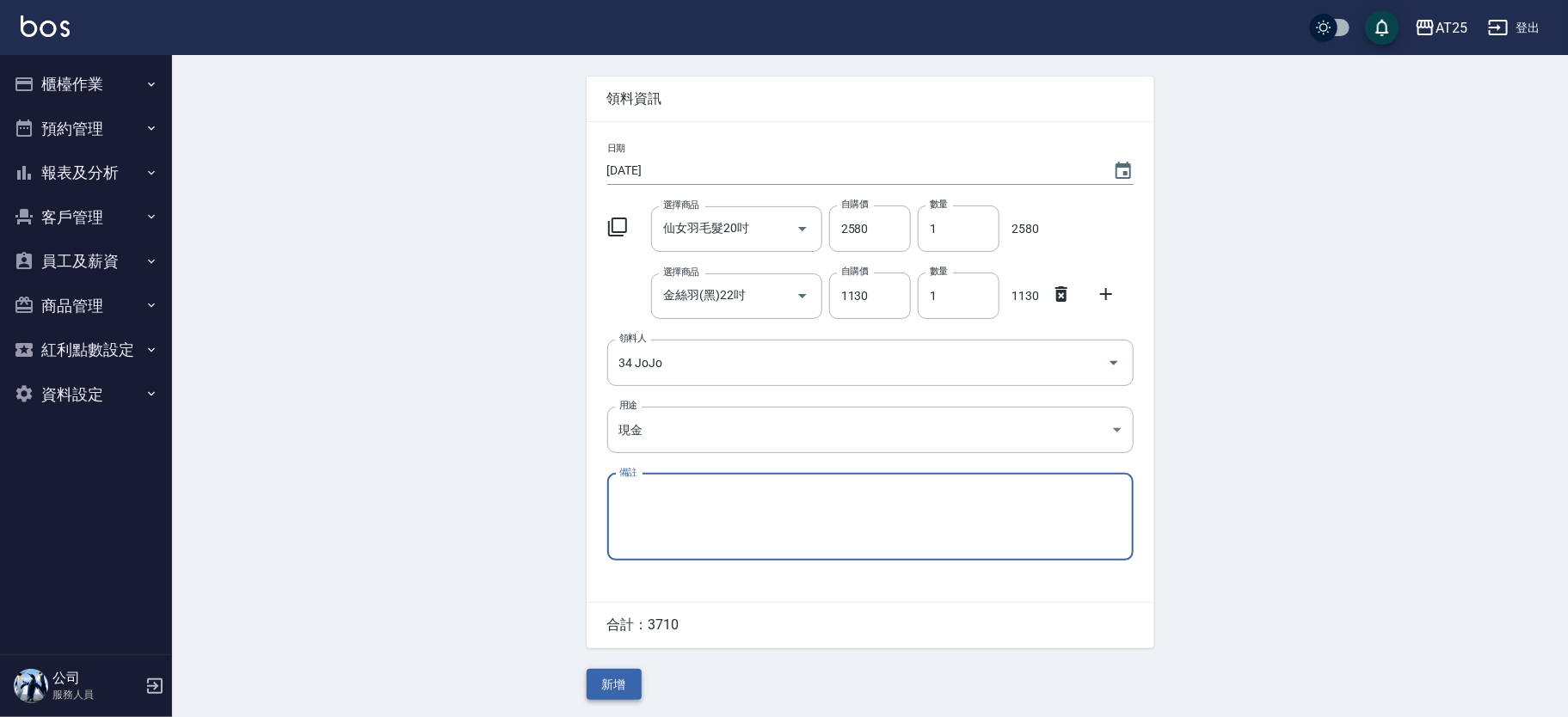
click at [612, 680] on button "新增" at bounding box center [614, 684] width 55 height 32
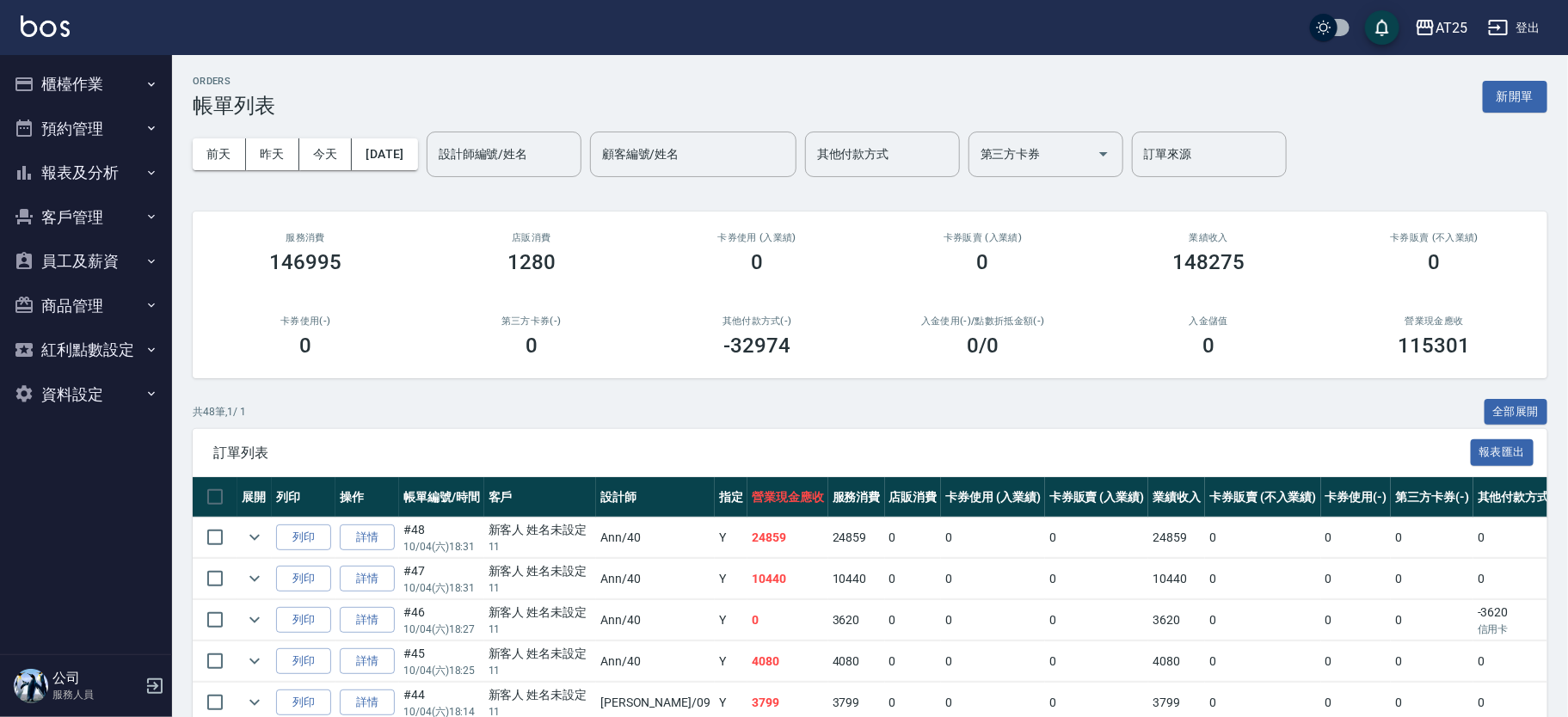
scroll to position [147, 0]
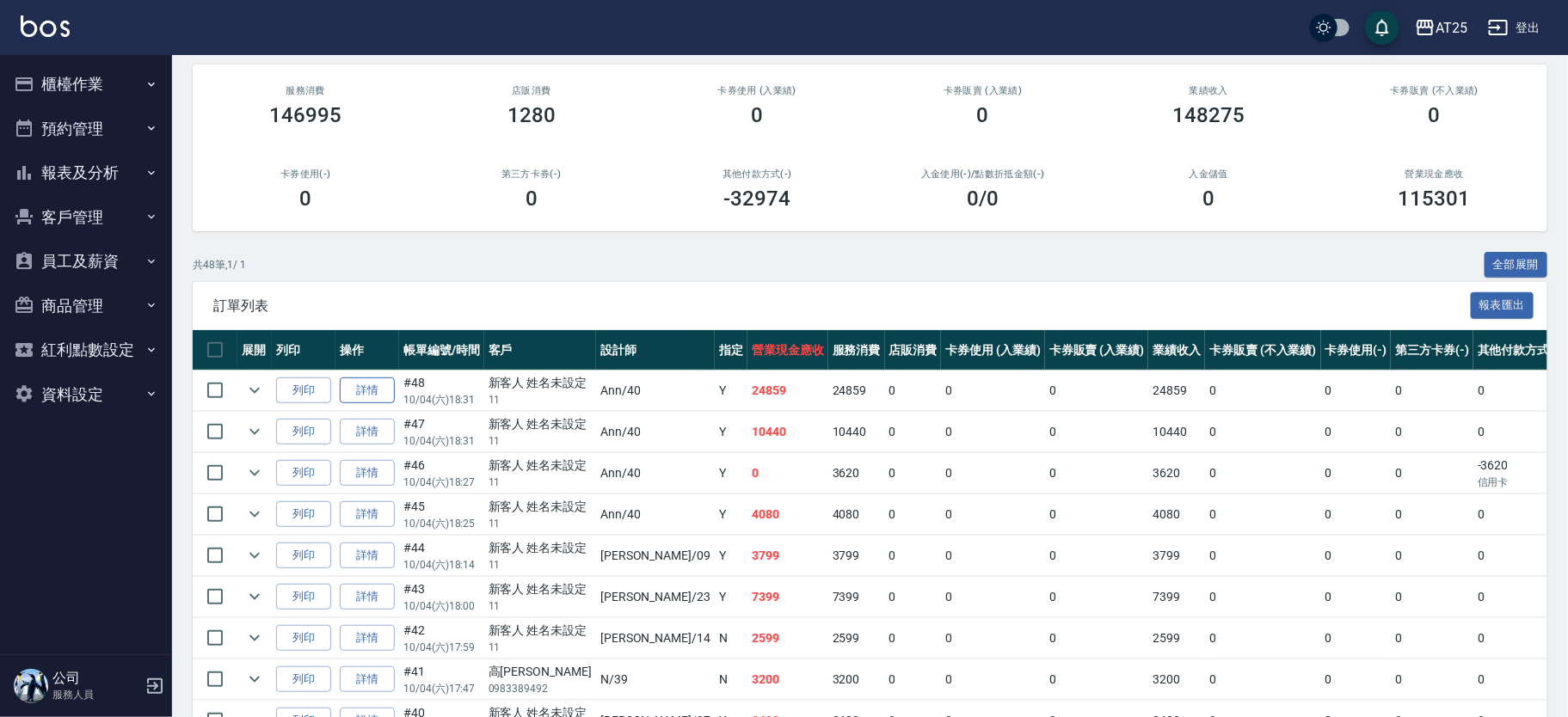
click at [366, 381] on link "詳情" at bounding box center [367, 391] width 55 height 27
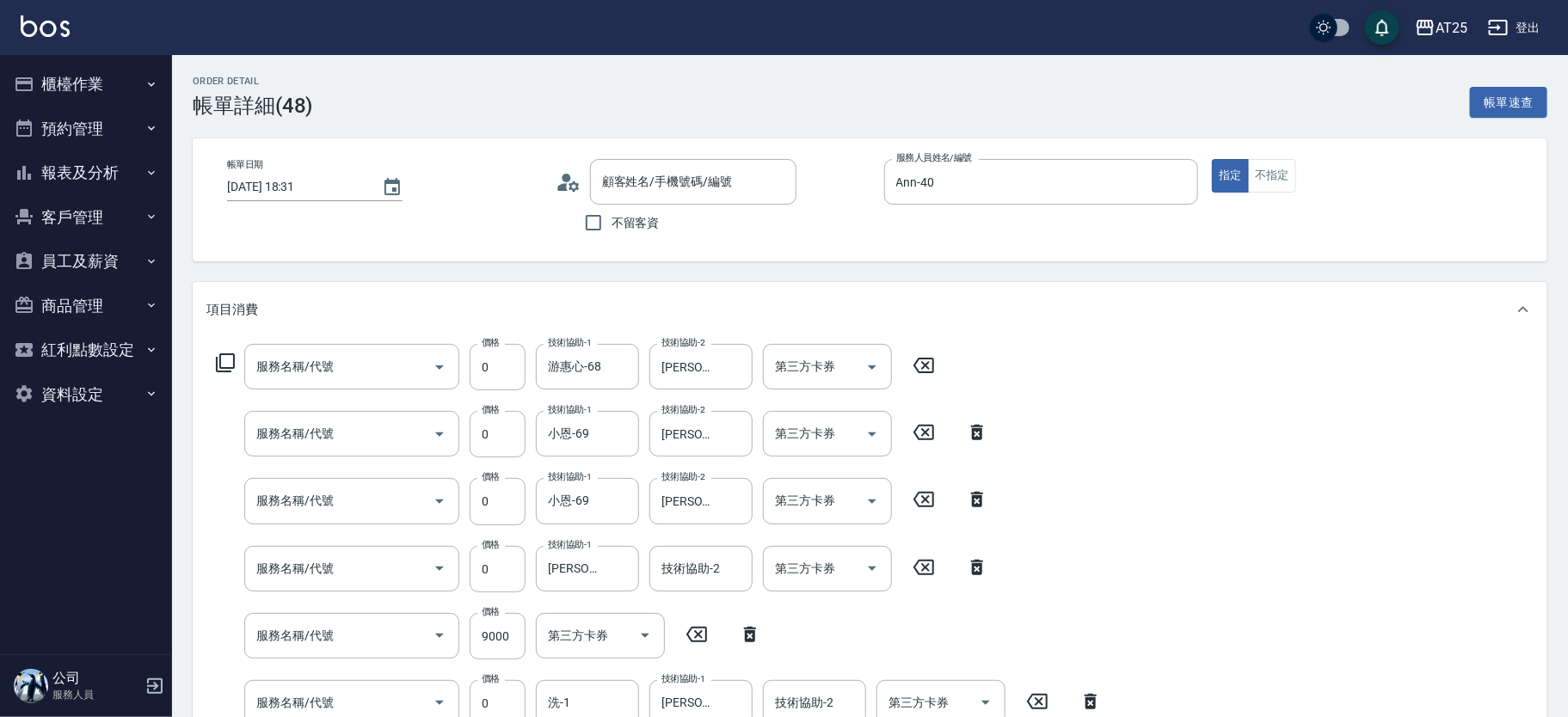
type input "2025/10/04 18:31"
type input "Ann-40"
type input "2480"
type input "拆(714)"
type input "新羽毛鉑金接髮調整(705)"
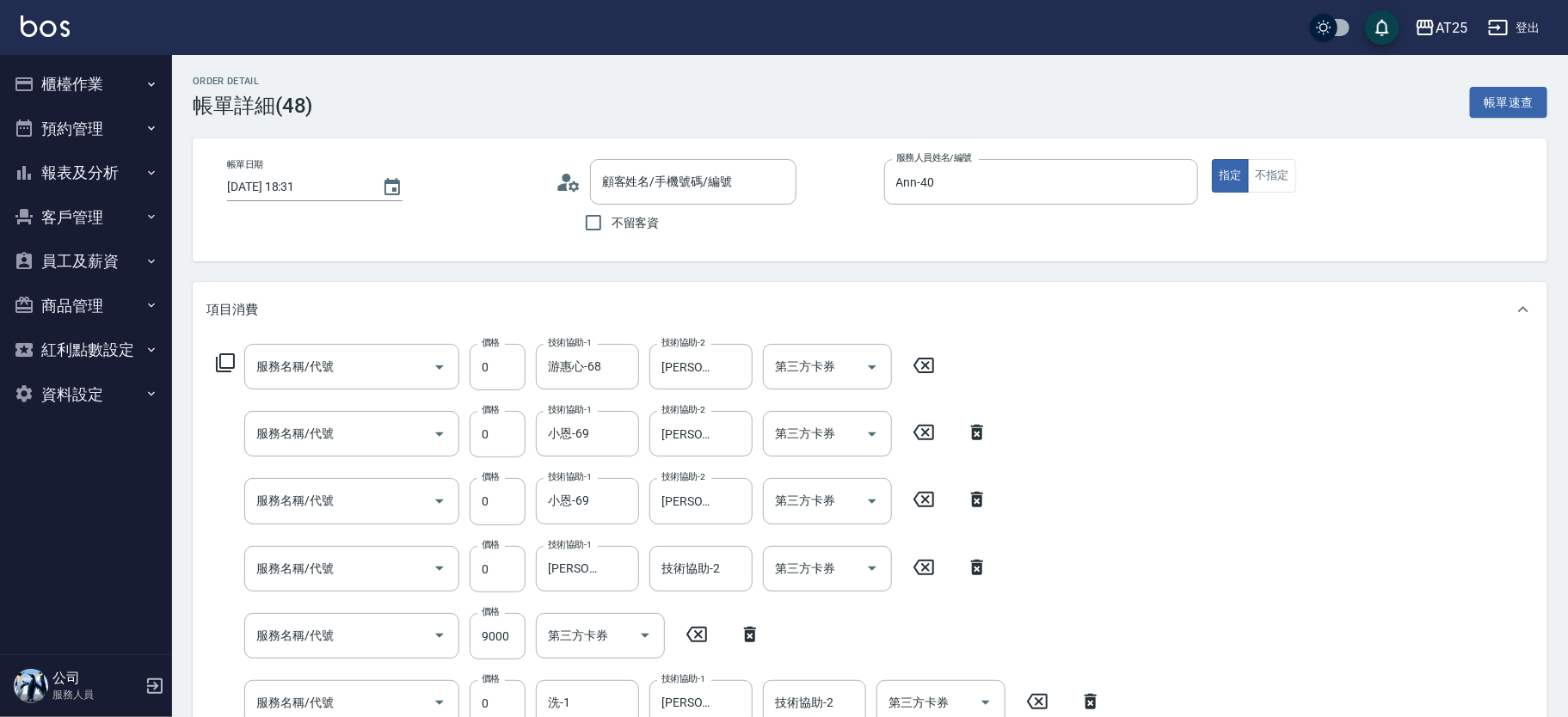
type input "新羽毛鉑金接髮調整(705)"
type input "漂髮(502)"
type input "接髮包卡(買三送一)(1146)"
type input "染髮(501)"
type input "洗+AB劑+精油(102)"
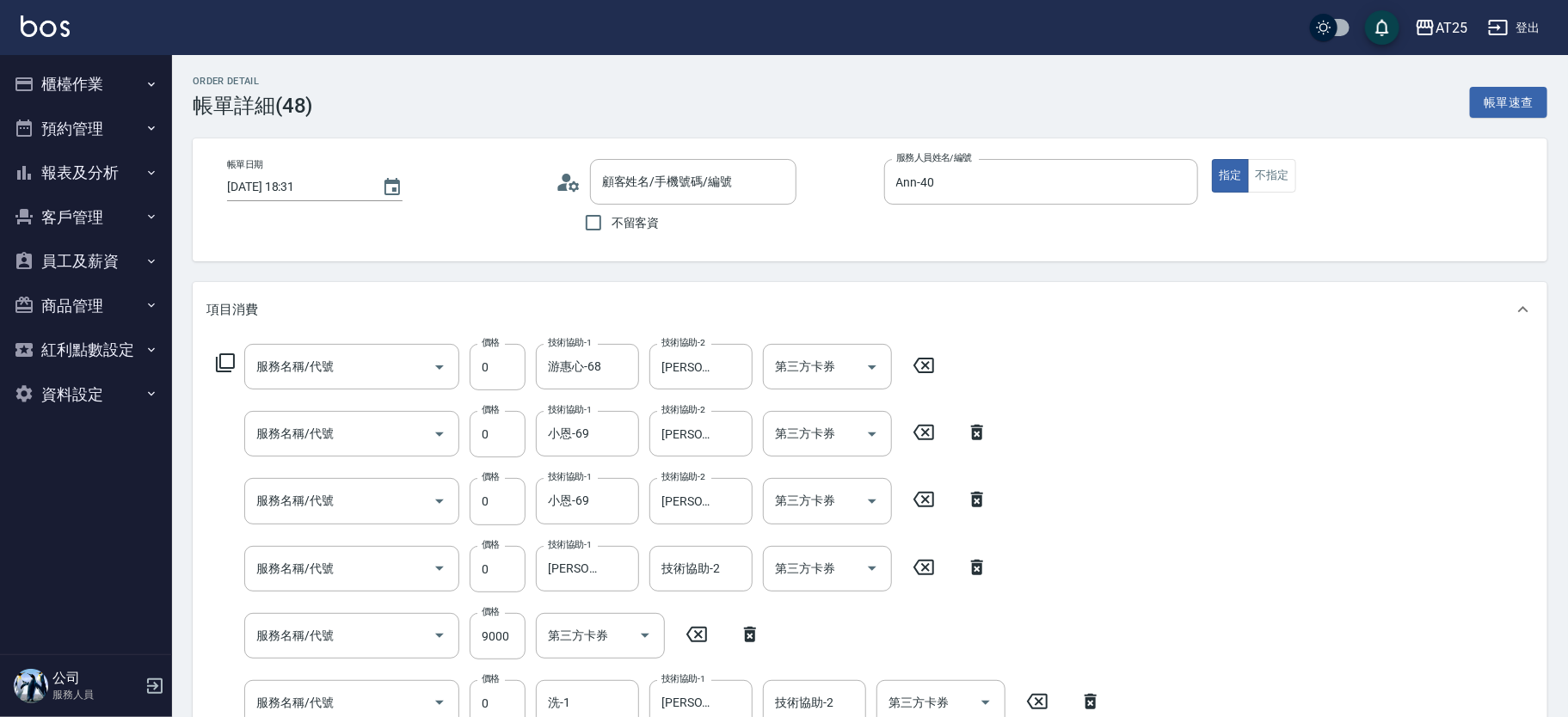
type input "新羽毛鉑金接髮(704)"
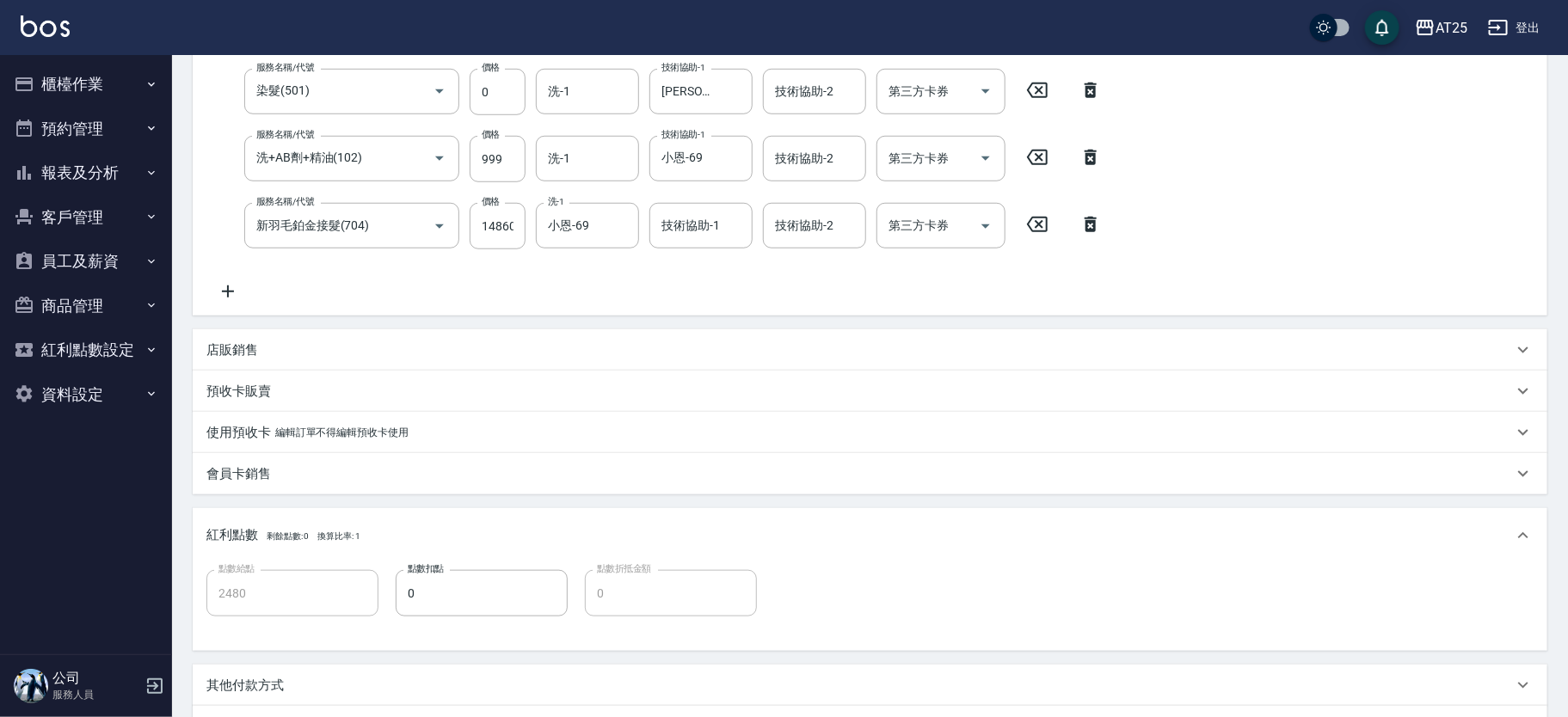
type input "新客人 姓名未設定/11/null"
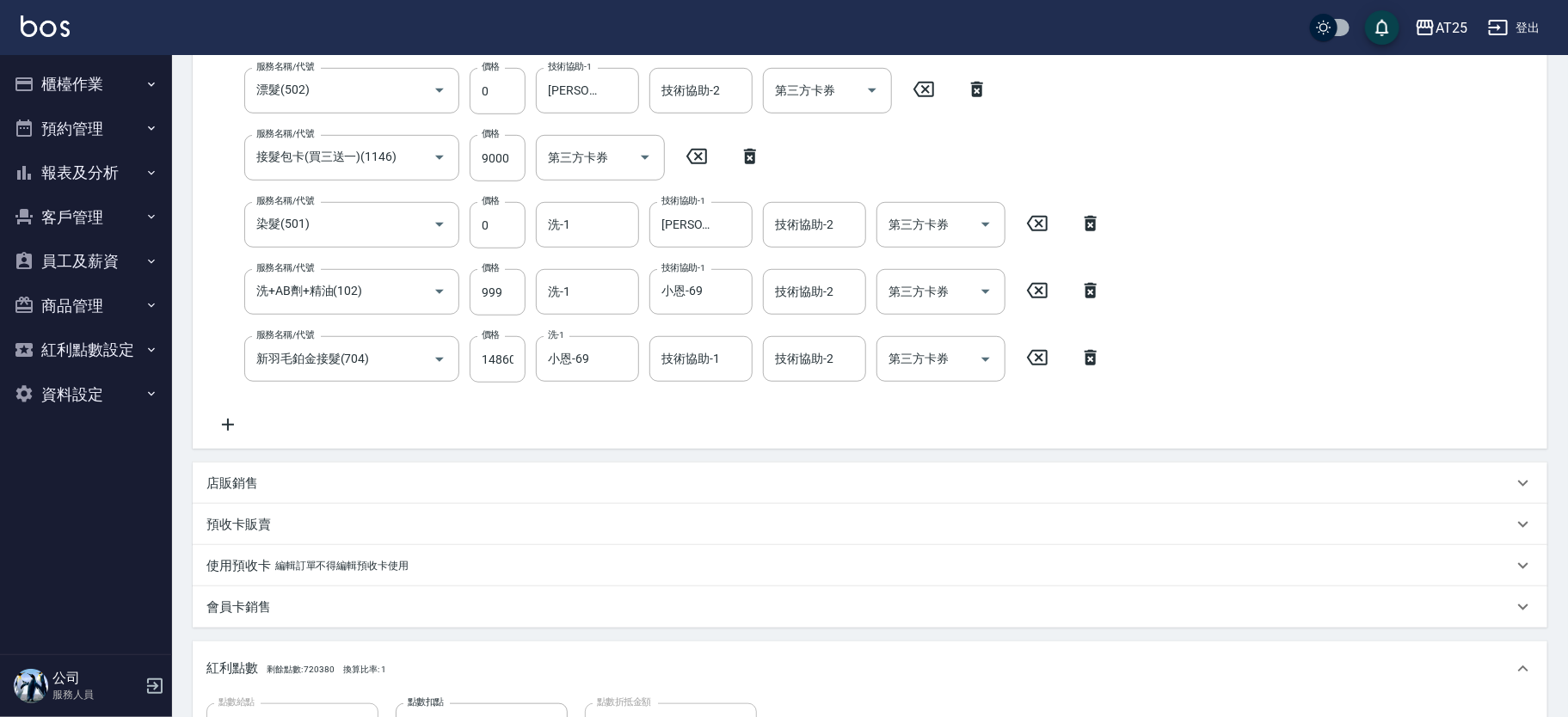
scroll to position [824, 0]
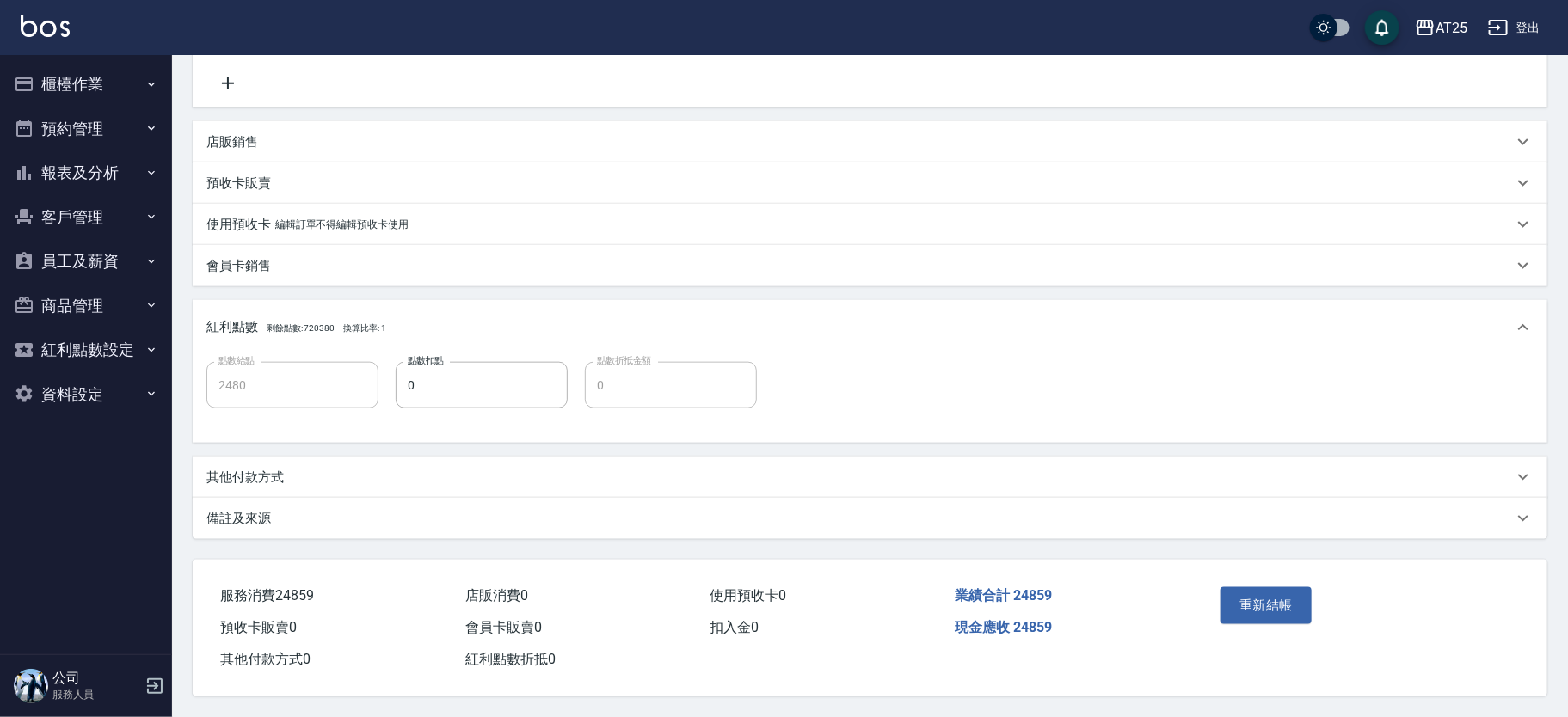
click at [251, 476] on p "其他付款方式" at bounding box center [245, 477] width 78 height 18
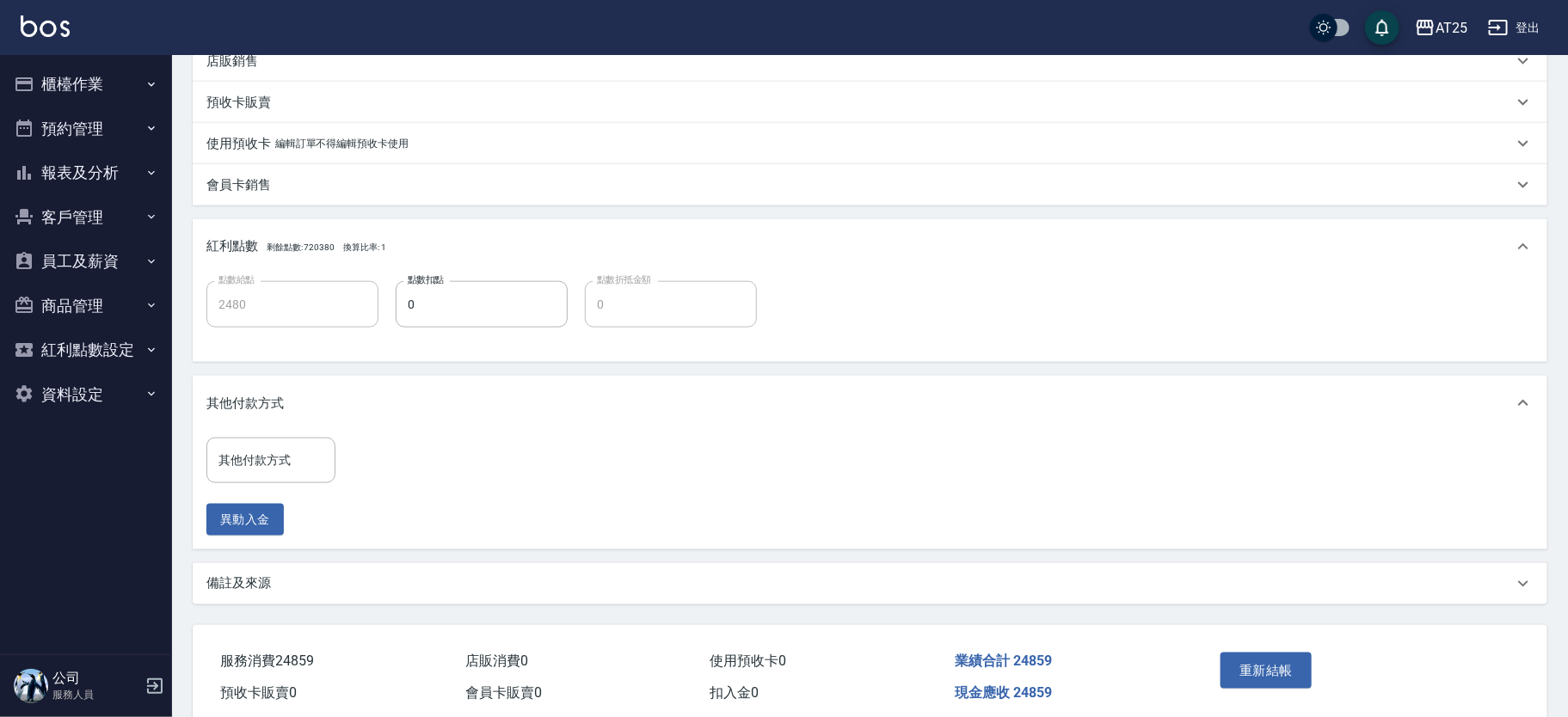
scroll to position [905, 0]
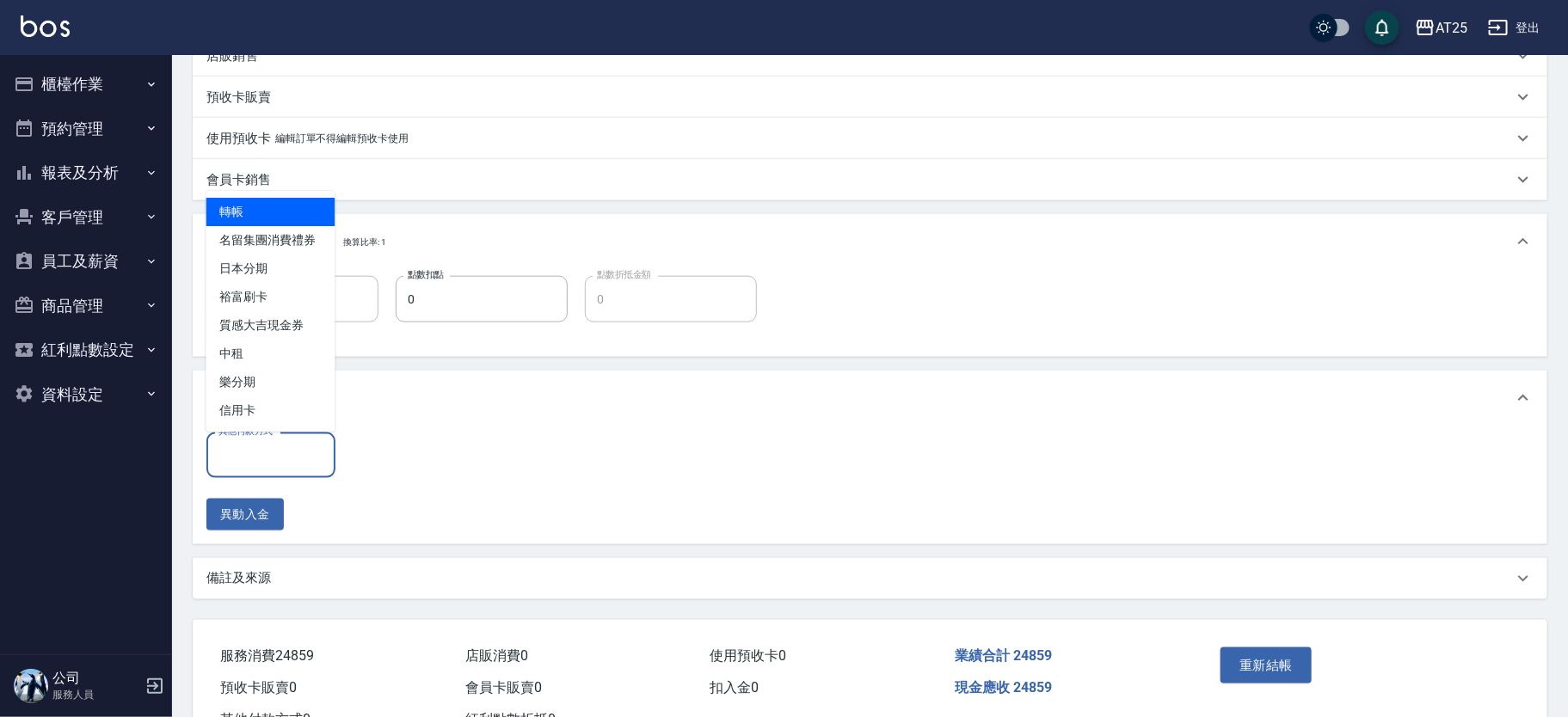
click at [268, 448] on div "其他付款方式 其他付款方式" at bounding box center [271, 455] width 129 height 46
click at [251, 208] on span "轉帳" at bounding box center [271, 211] width 129 height 28
type input "轉帳"
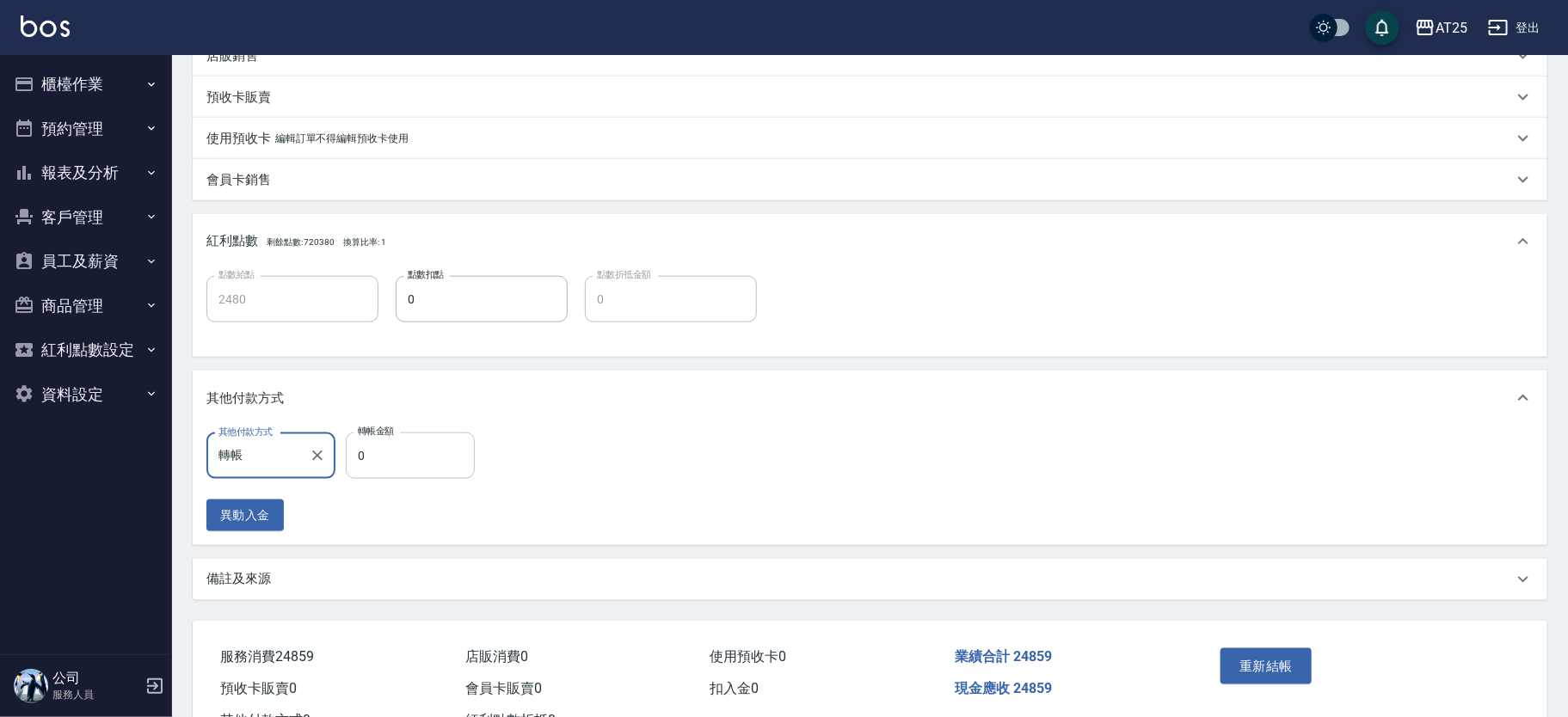
click at [437, 466] on input "0" at bounding box center [410, 455] width 129 height 47
type input "24"
type input "2460"
type input "24859"
type input "0"
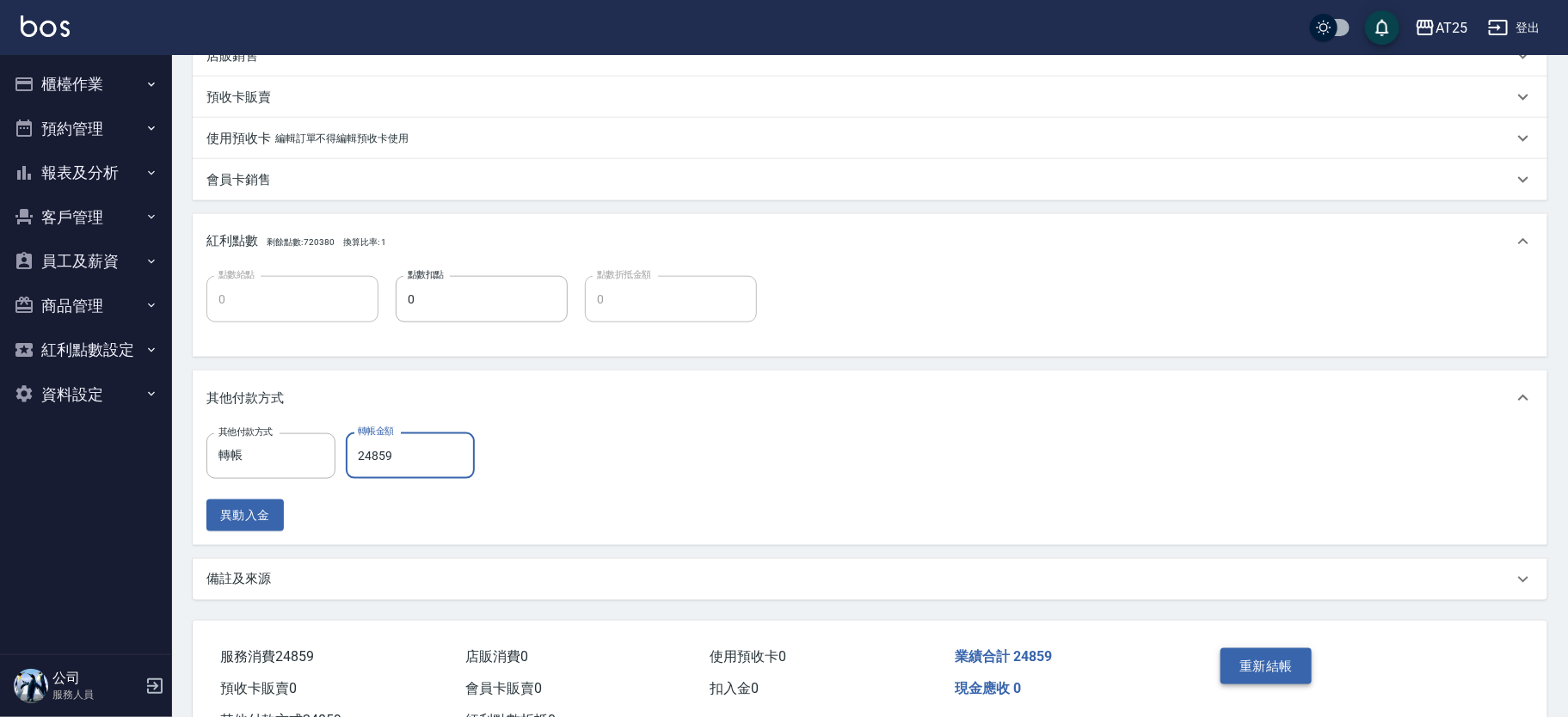
type input "24859"
click at [1294, 669] on button "重新結帳" at bounding box center [1266, 666] width 91 height 36
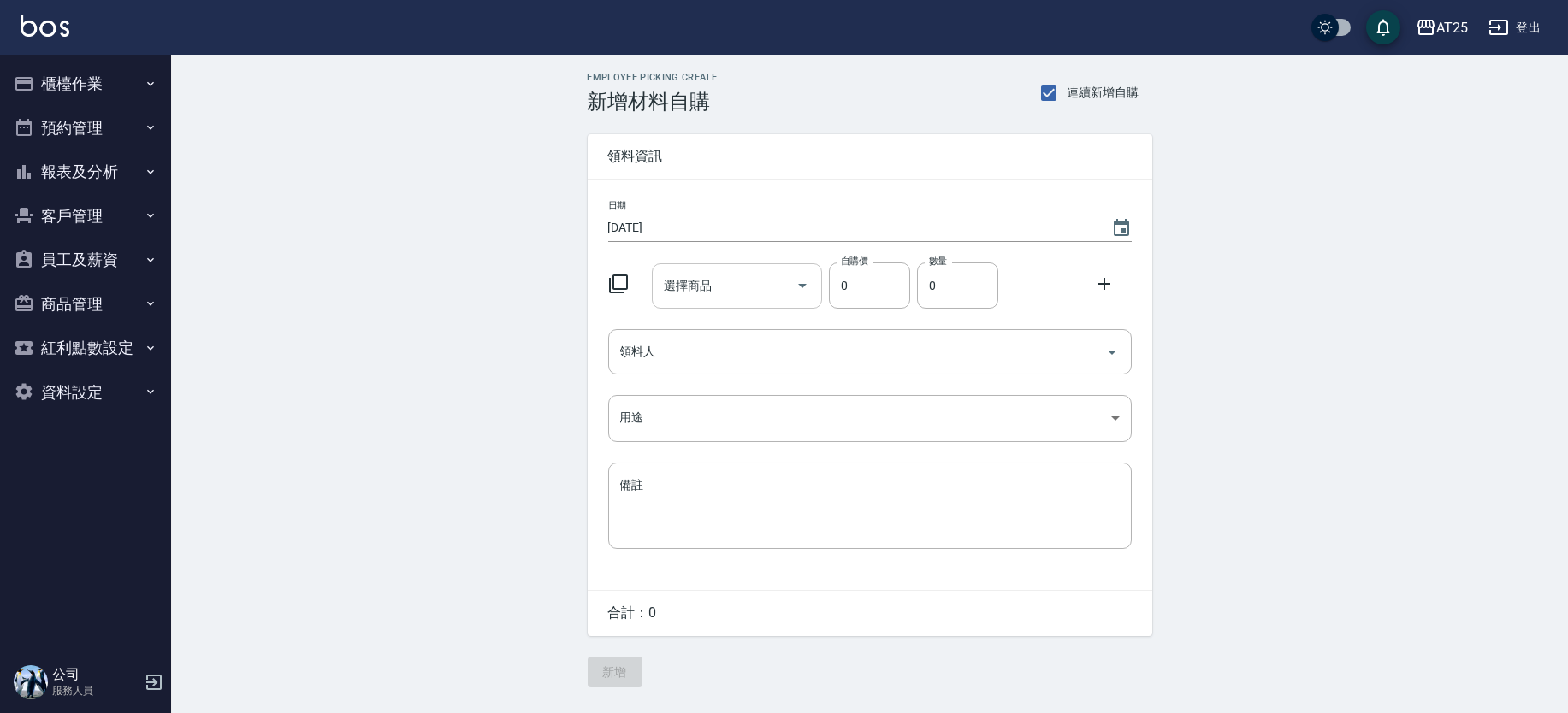
click at [756, 286] on input "選擇商品" at bounding box center [724, 286] width 129 height 30
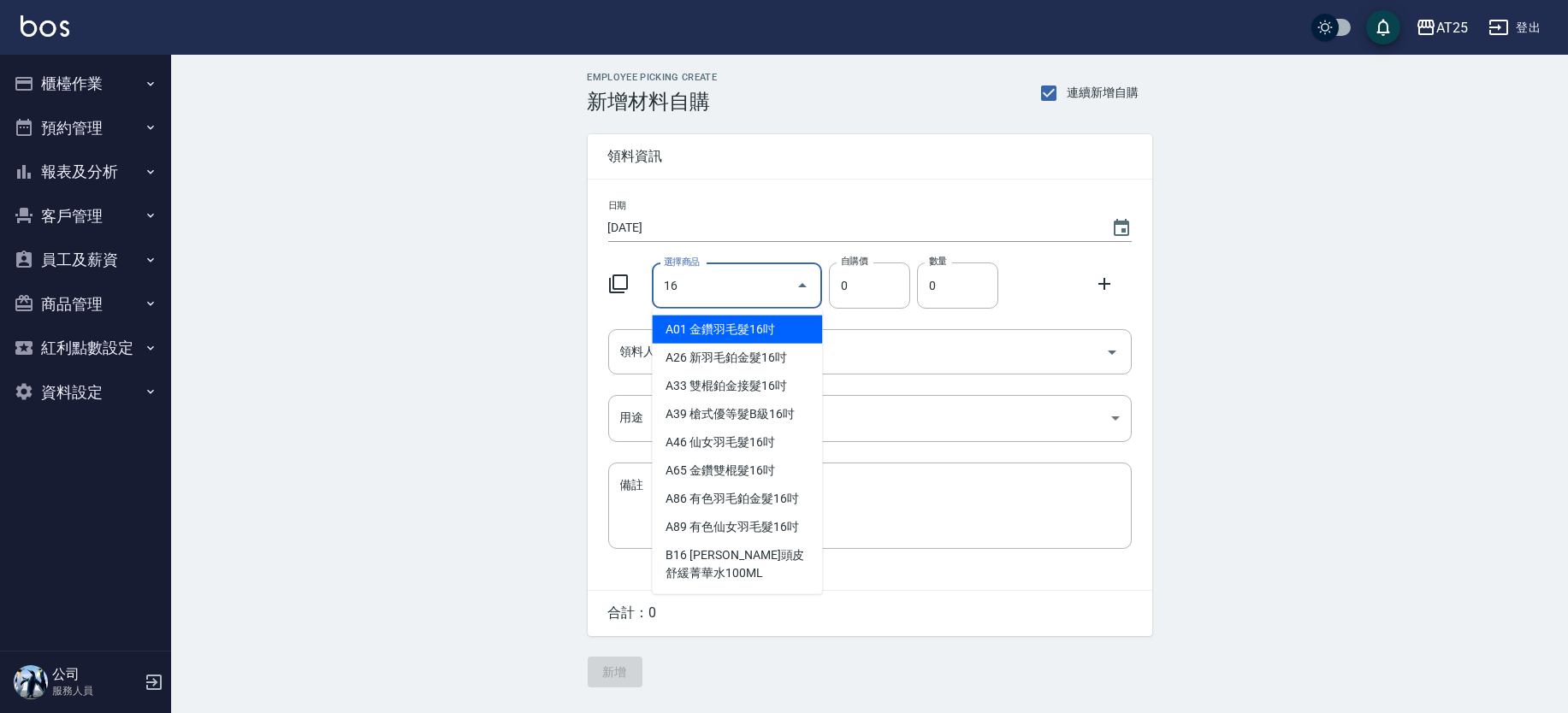
click at [782, 326] on li "A01 金鑽羽毛髮16吋" at bounding box center [736, 329] width 170 height 28
type input "金鑽羽毛髮16吋"
type input "1380"
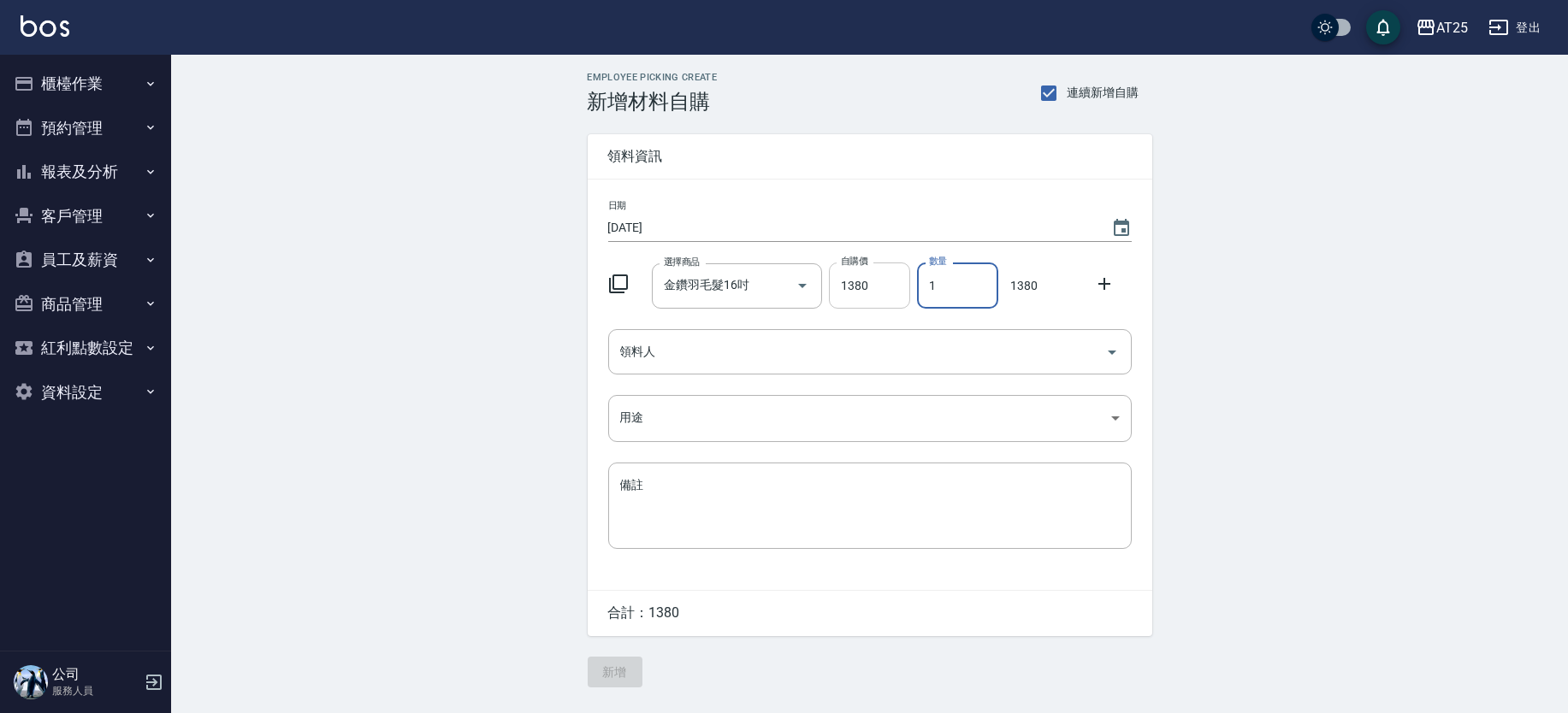
drag, startPoint x: 916, startPoint y: 278, endPoint x: 904, endPoint y: 279, distance: 12.0
click at [904, 279] on div "選擇商品 金鑽羽毛髮16吋 選擇商品 自購價 1380 自購價 數量 1 數量 1380" at bounding box center [866, 282] width 531 height 53
type input "3"
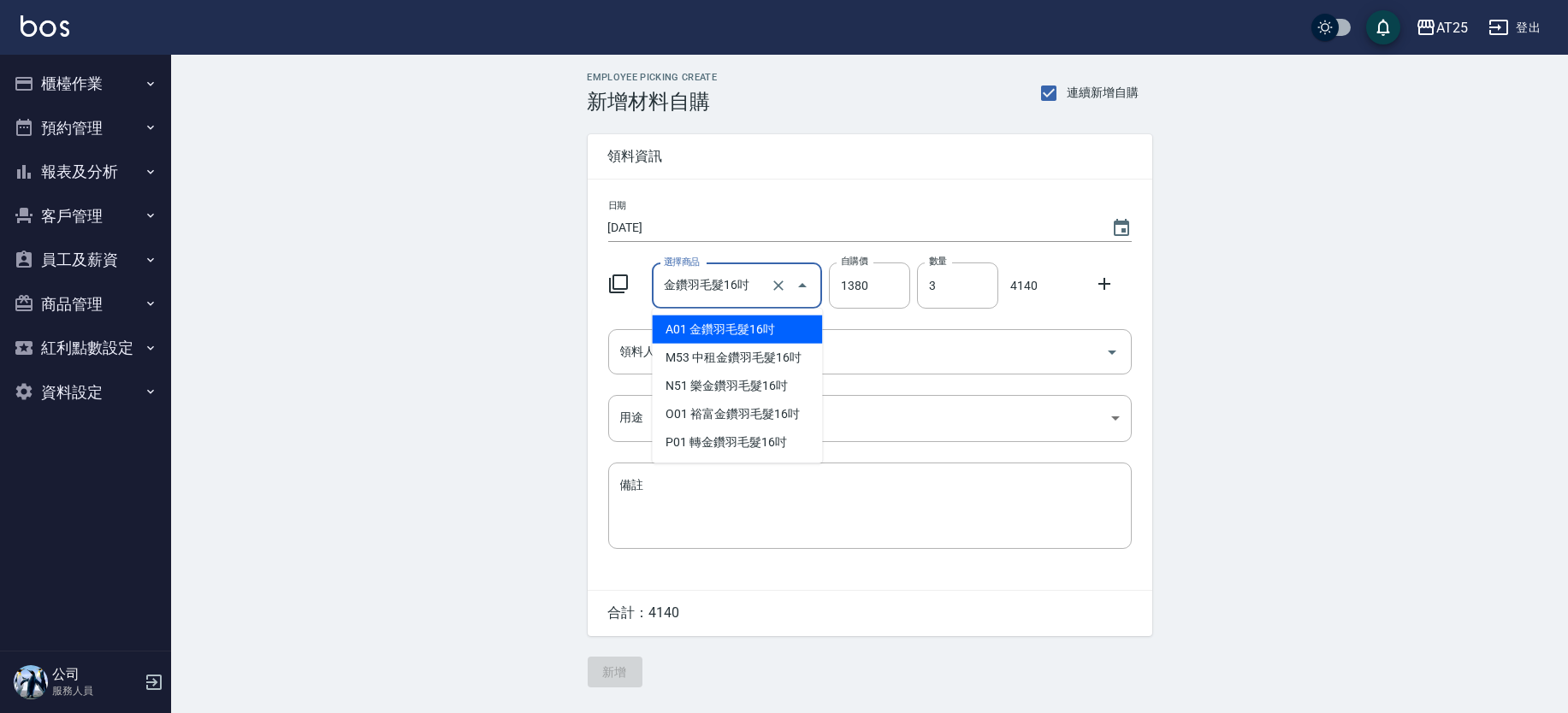
click at [702, 274] on input "金鑽羽毛髮16吋" at bounding box center [713, 286] width 107 height 30
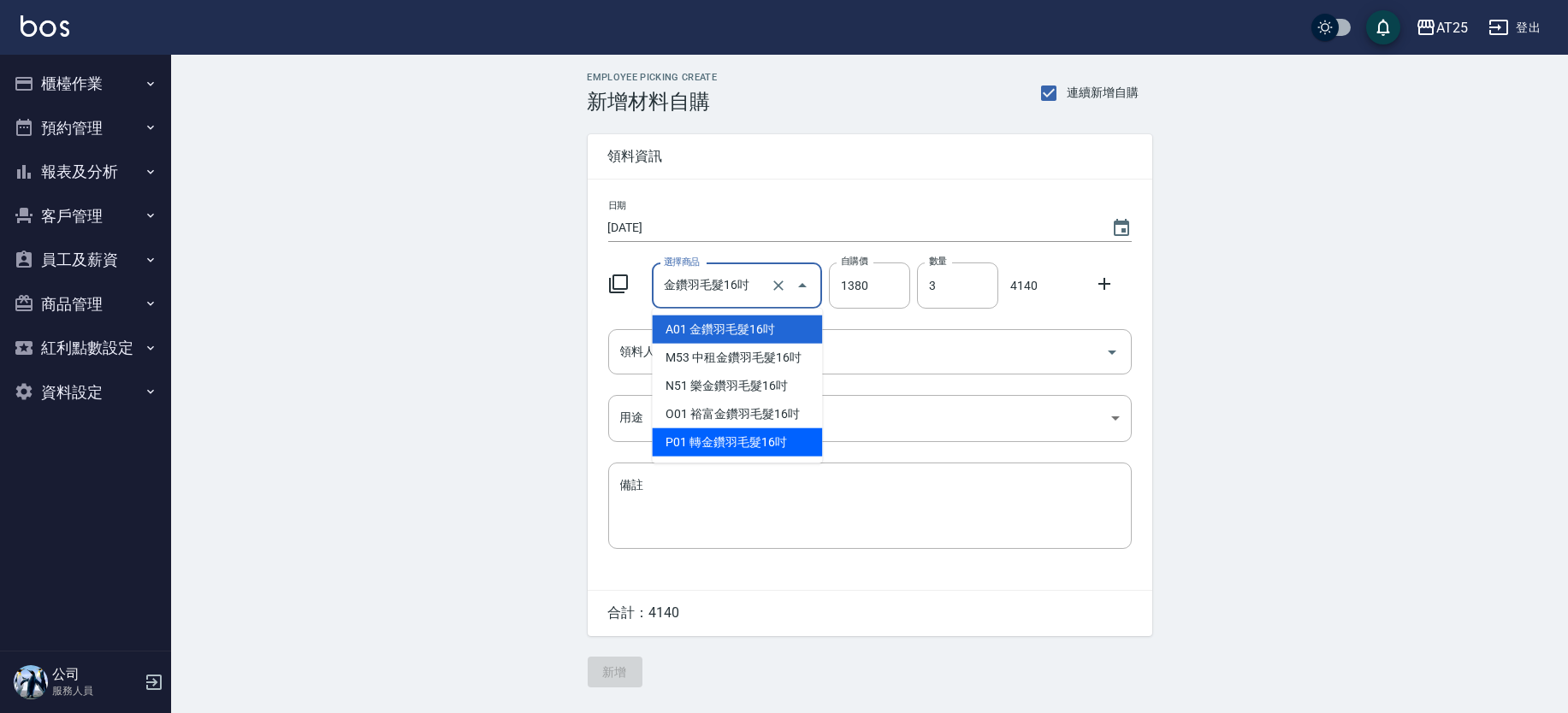
click at [727, 441] on li "P01 轉金鑽羽毛髮16吋" at bounding box center [736, 442] width 170 height 28
type input "轉金鑽羽毛髮16吋"
type input "1"
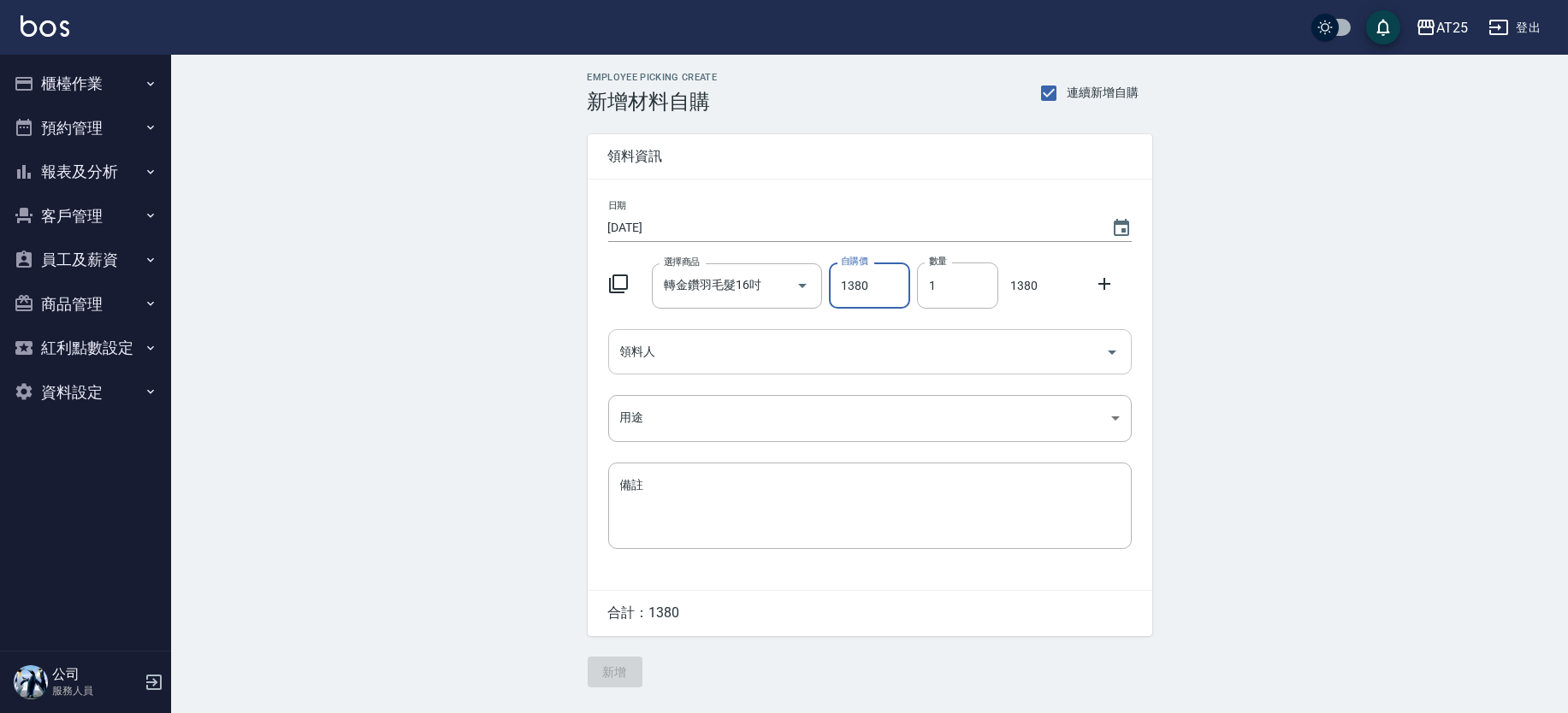
click at [731, 356] on input "領料人" at bounding box center [857, 351] width 482 height 30
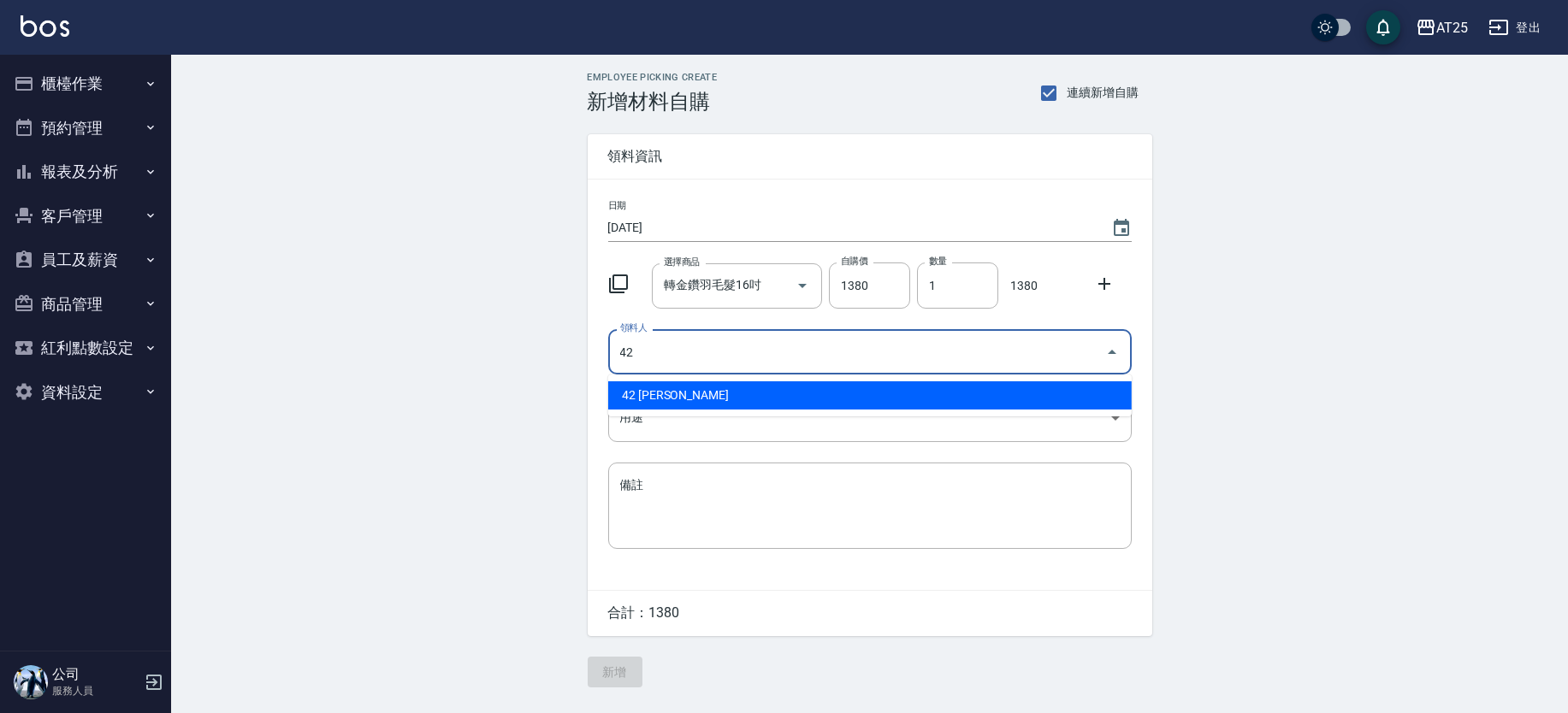
type input "42 韓Han"
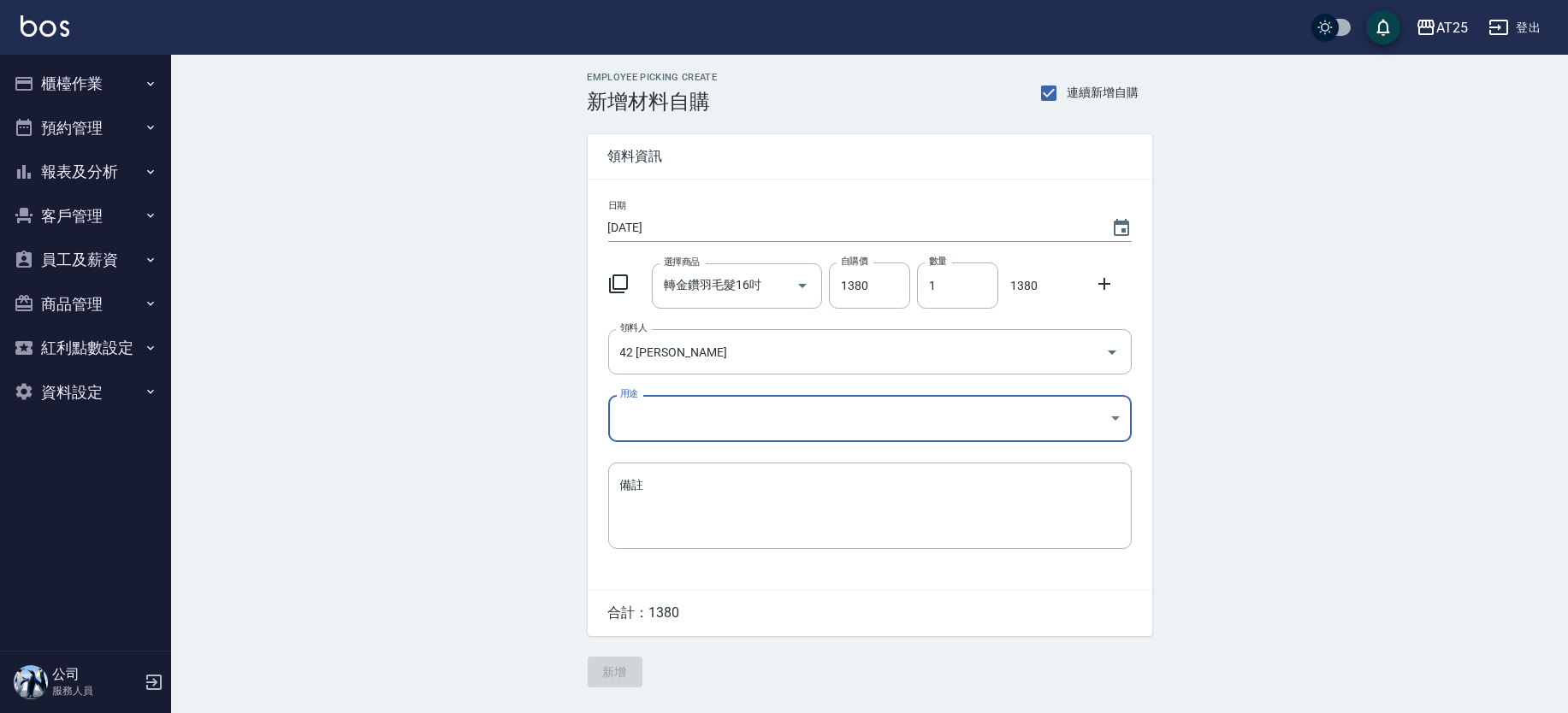
click at [693, 415] on body "AT25 登出 櫃檯作業 打帳單 帳單列表 掛單列表 現金收支登錄 高階收支登錄 材料自購登錄 每日結帳 排班表 現場電腦打卡 預約管理 預約管理 單日預約紀…" at bounding box center [784, 356] width 1568 height 713
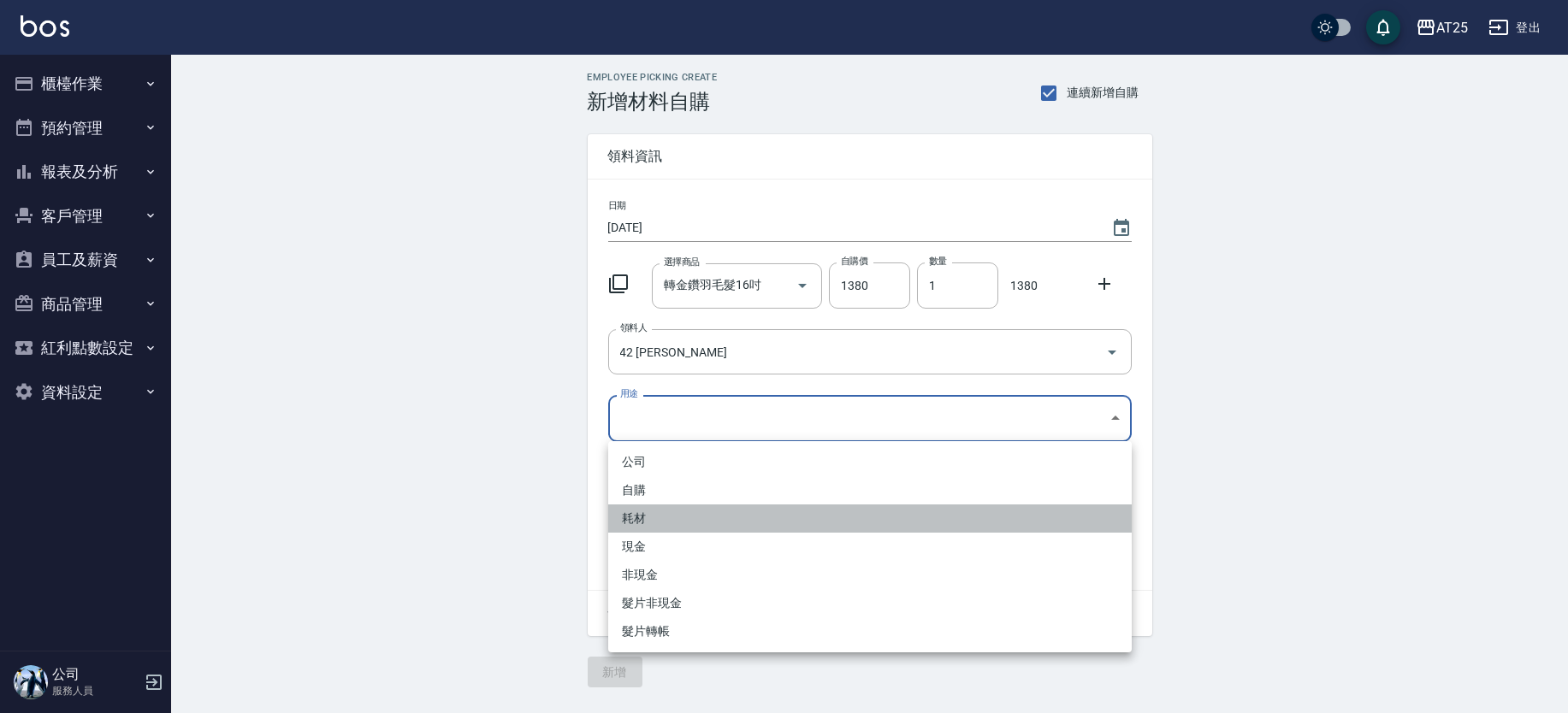
click at [649, 516] on li "耗材" at bounding box center [869, 518] width 523 height 28
type input "耗材"
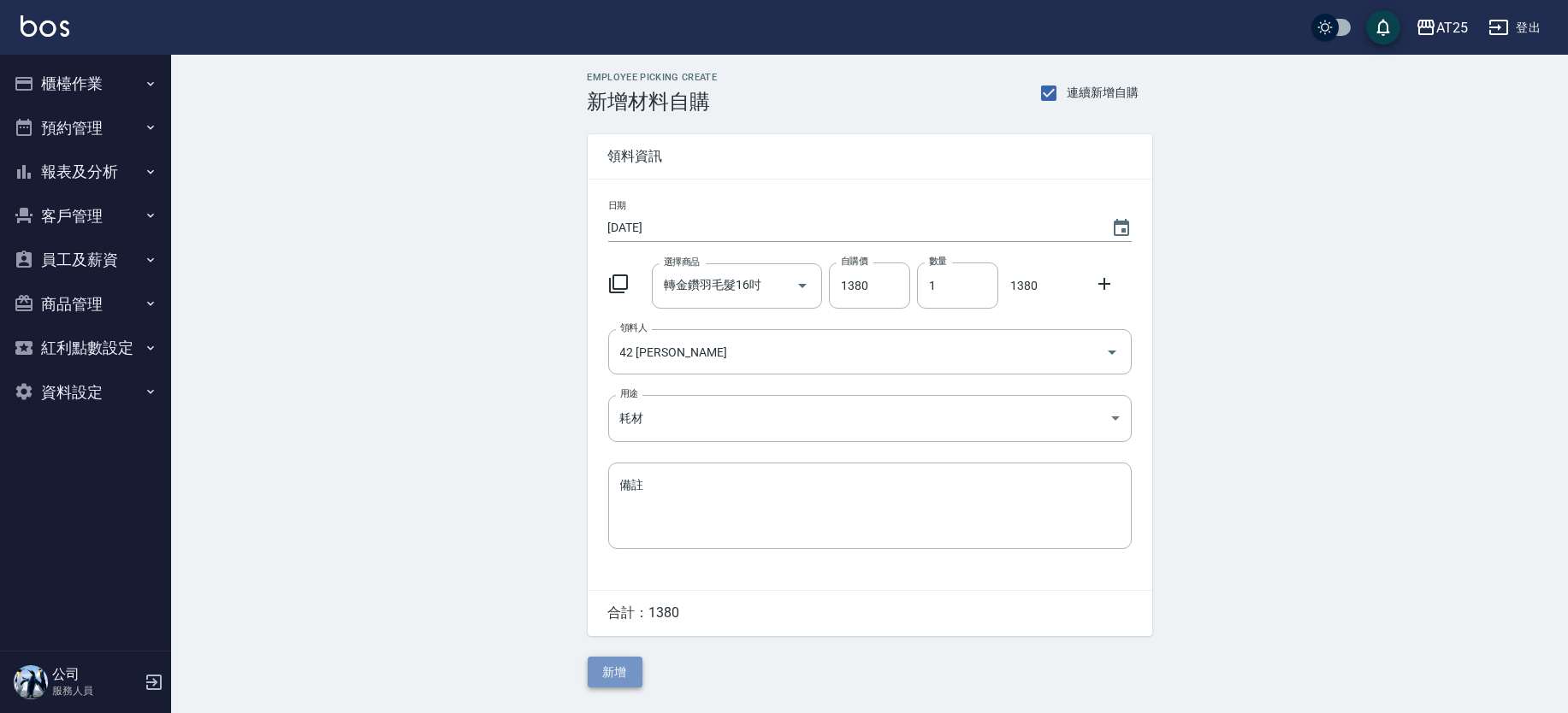
click at [609, 666] on button "新增" at bounding box center [615, 672] width 55 height 32
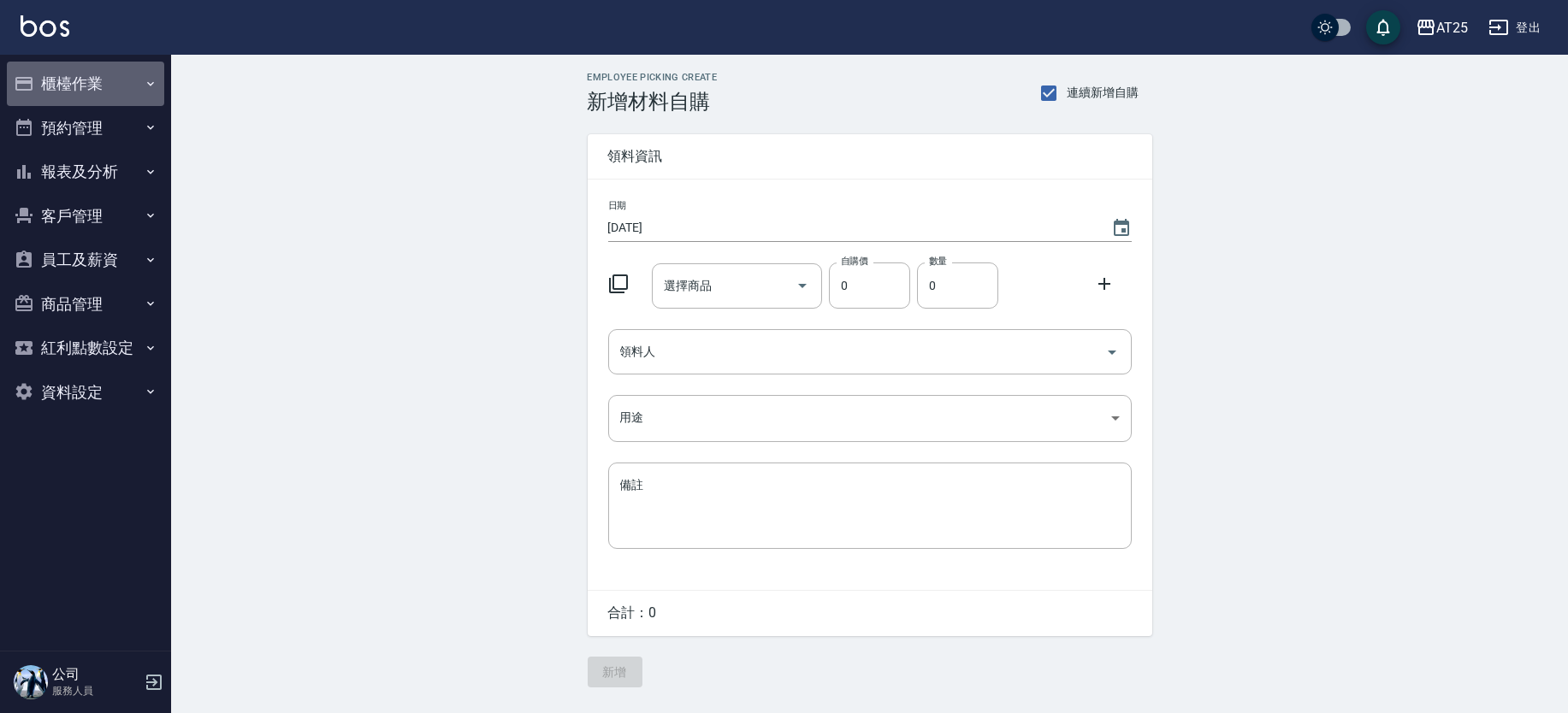
click at [138, 80] on button "櫃檯作業" at bounding box center [86, 84] width 157 height 45
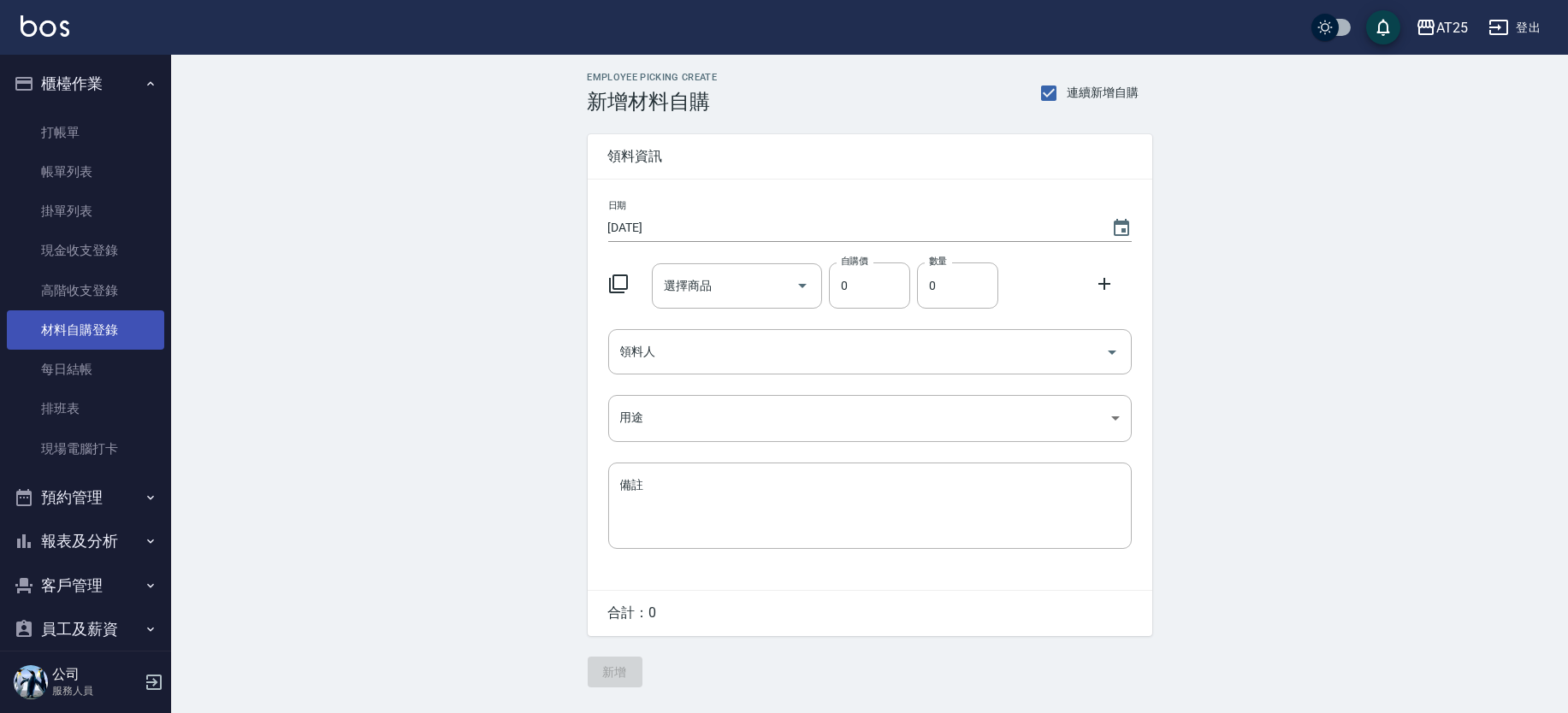
drag, startPoint x: 107, startPoint y: 336, endPoint x: 117, endPoint y: 341, distance: 11.2
click at [107, 336] on link "材料自購登錄" at bounding box center [86, 329] width 157 height 39
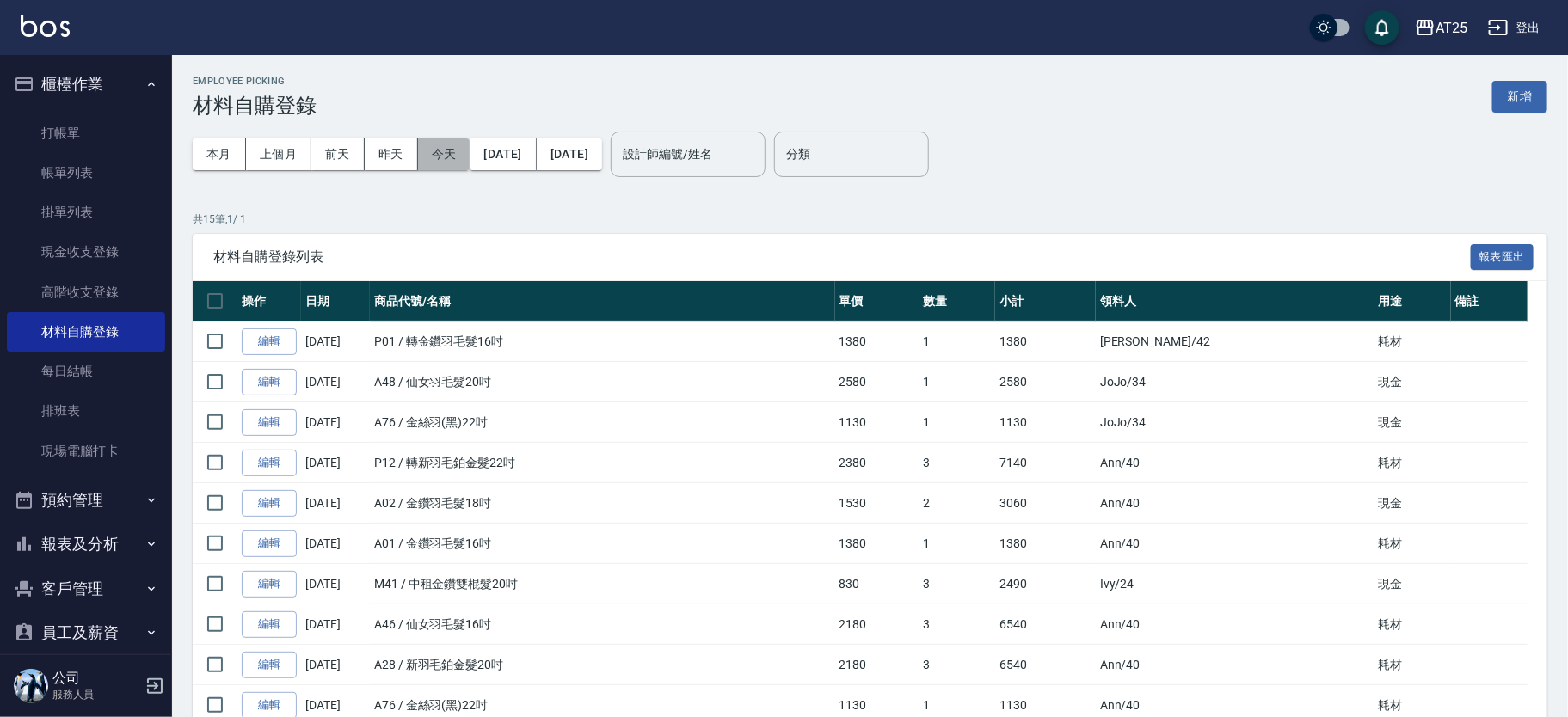
click at [424, 160] on button "今天" at bounding box center [444, 154] width 52 height 32
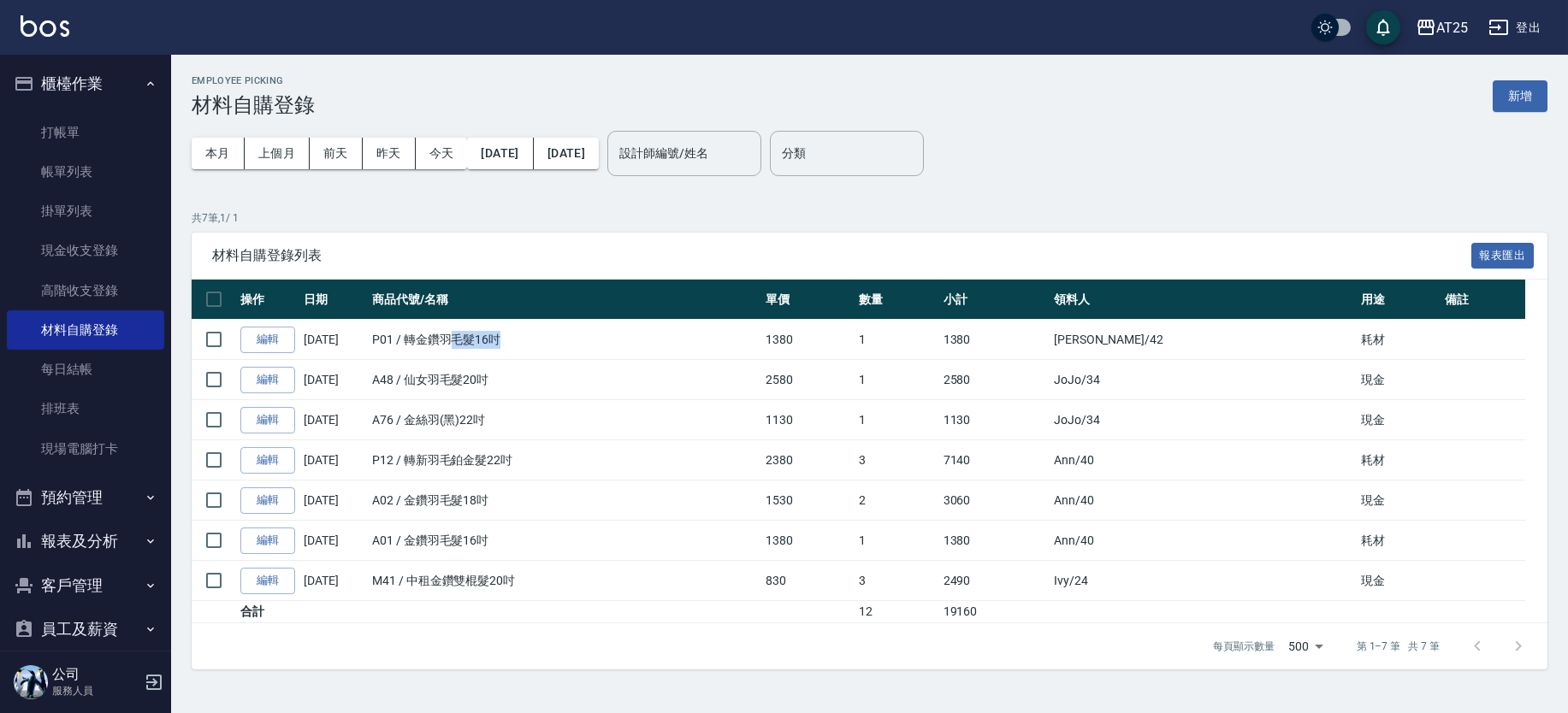
drag, startPoint x: 450, startPoint y: 334, endPoint x: 625, endPoint y: 347, distance: 175.5
click at [623, 347] on td "P01 / 轉金鑽羽毛髮16吋" at bounding box center [564, 340] width 393 height 40
click at [625, 347] on td "P01 / 轉金鑽羽毛髮16吋" at bounding box center [564, 340] width 393 height 40
click at [272, 341] on link "編輯" at bounding box center [268, 339] width 55 height 26
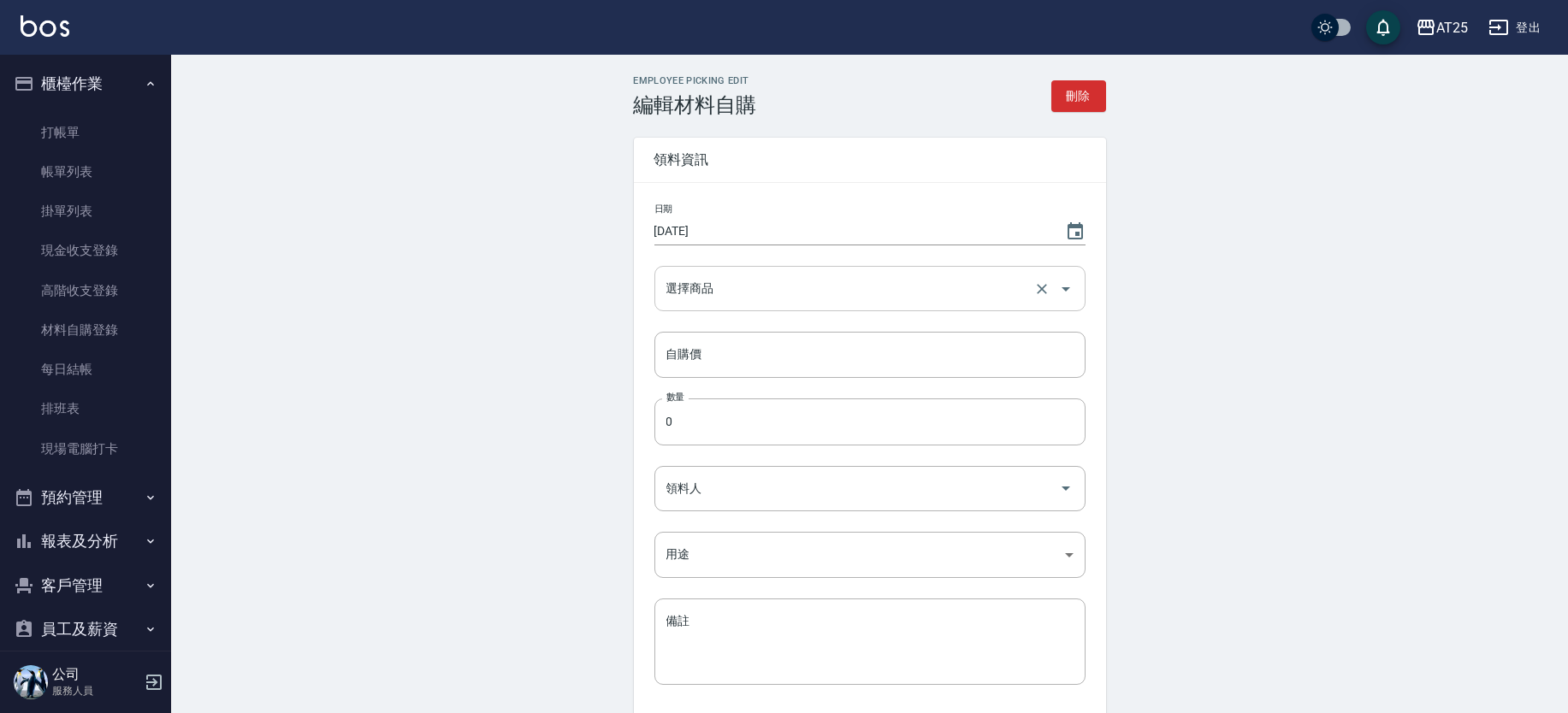
type input "轉金鑽羽毛髮16吋"
type input "1380"
type input "1"
type input "[PERSON_NAME]"
type input "耗材"
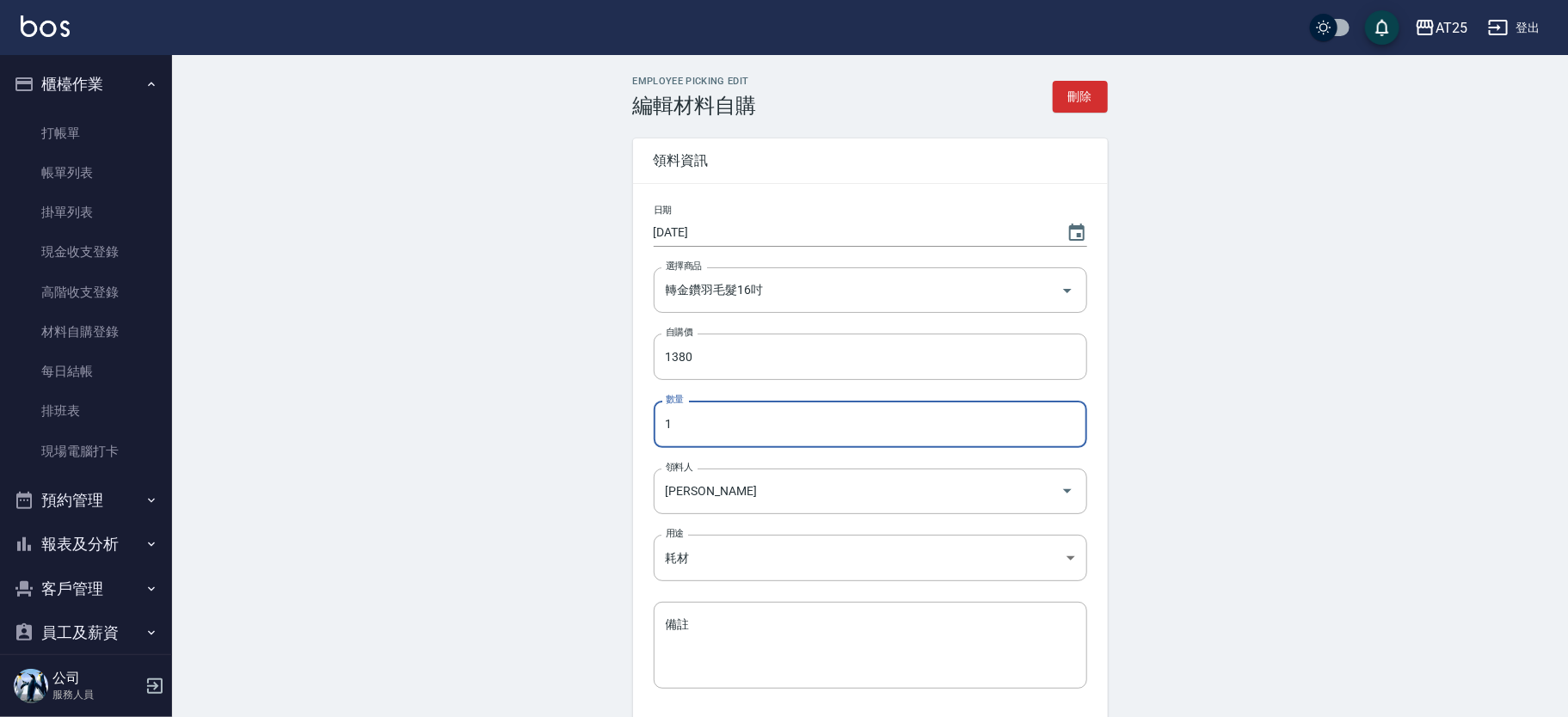
click at [701, 433] on input "1" at bounding box center [871, 423] width 434 height 47
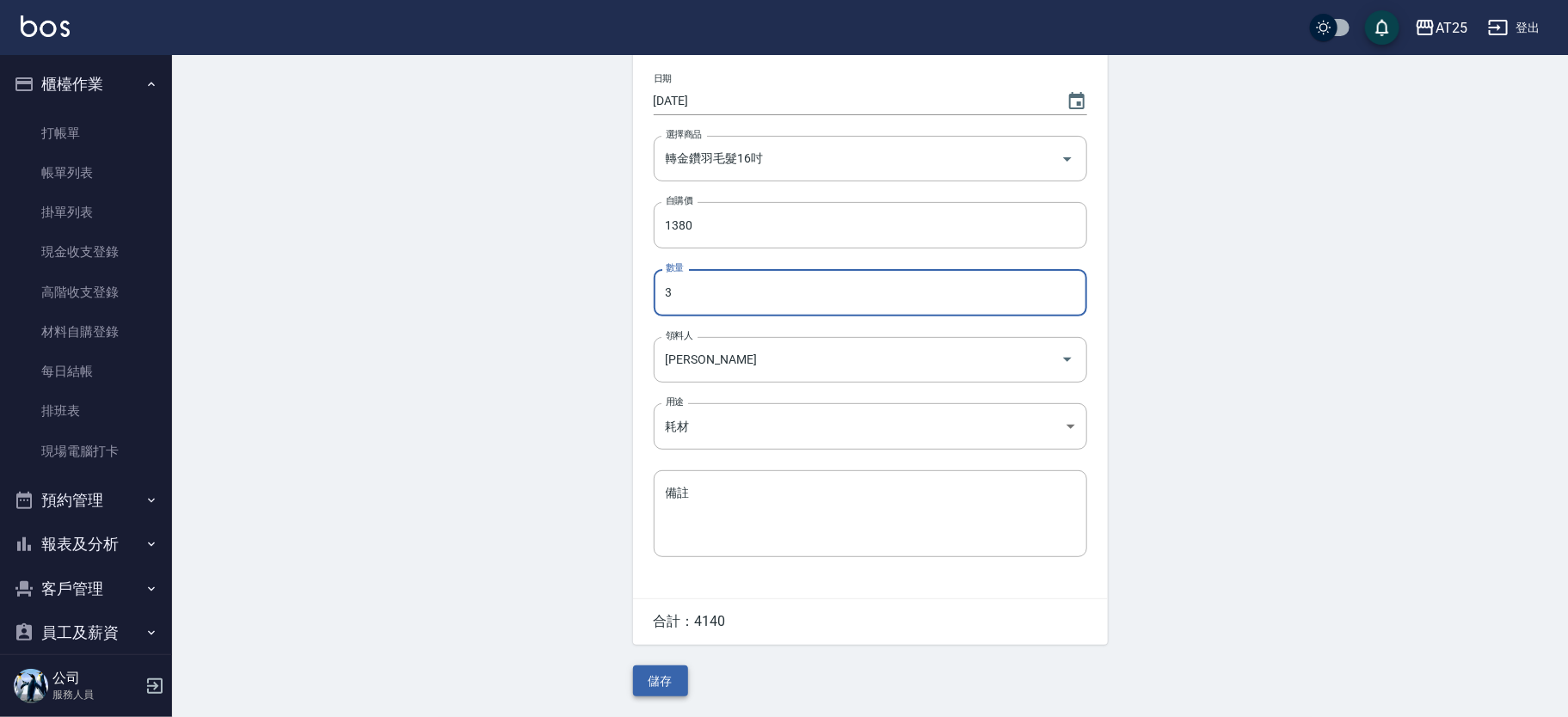
type input "3"
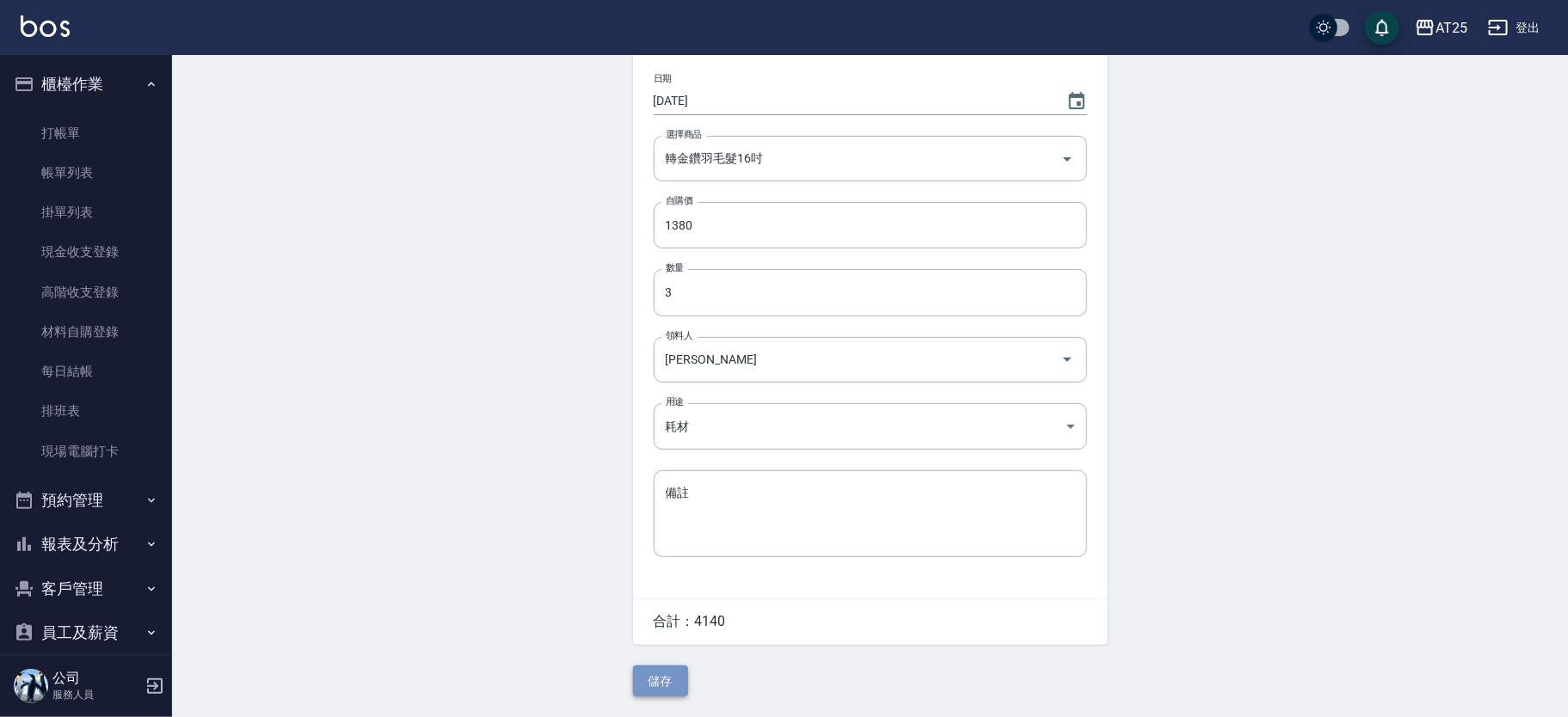
click at [682, 682] on button "儲存" at bounding box center [660, 681] width 55 height 32
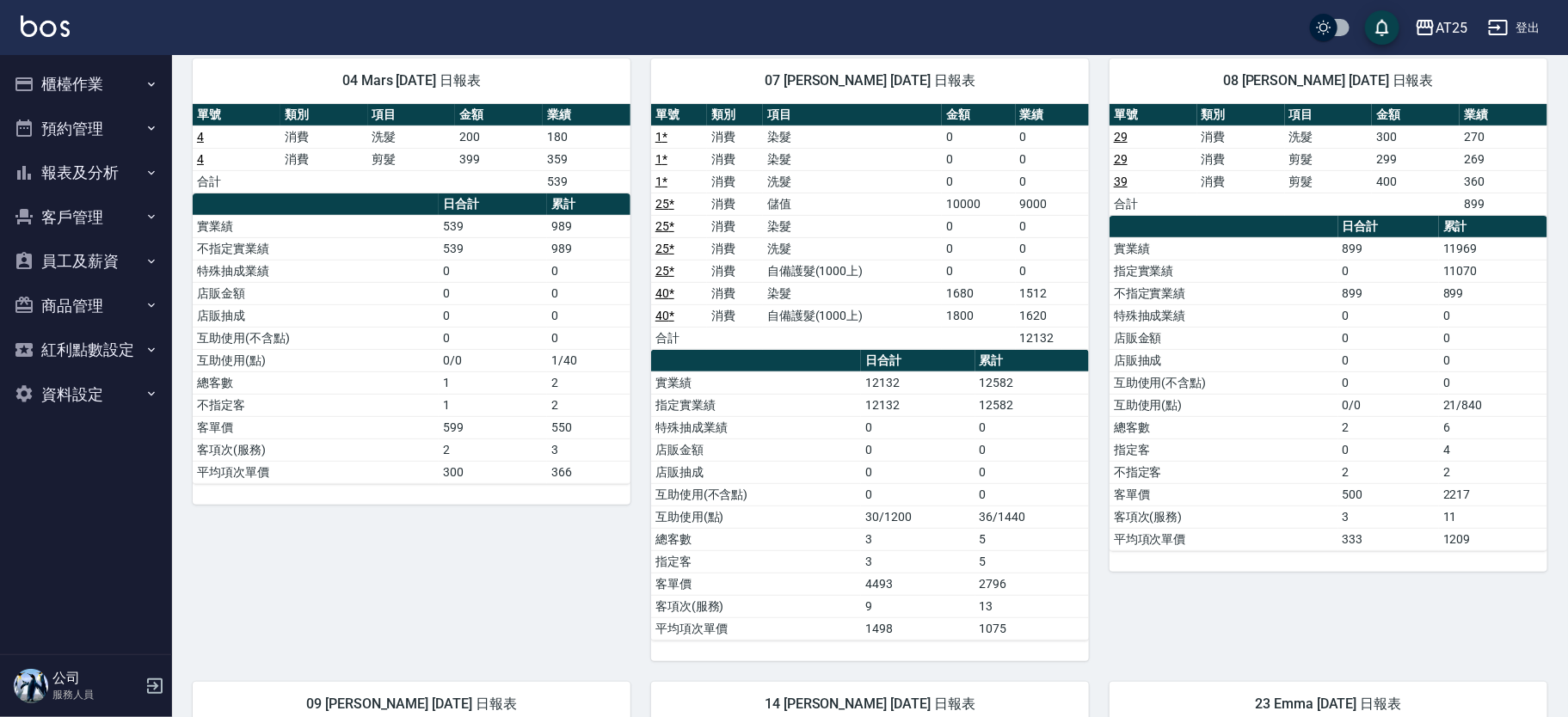
scroll to position [305, 0]
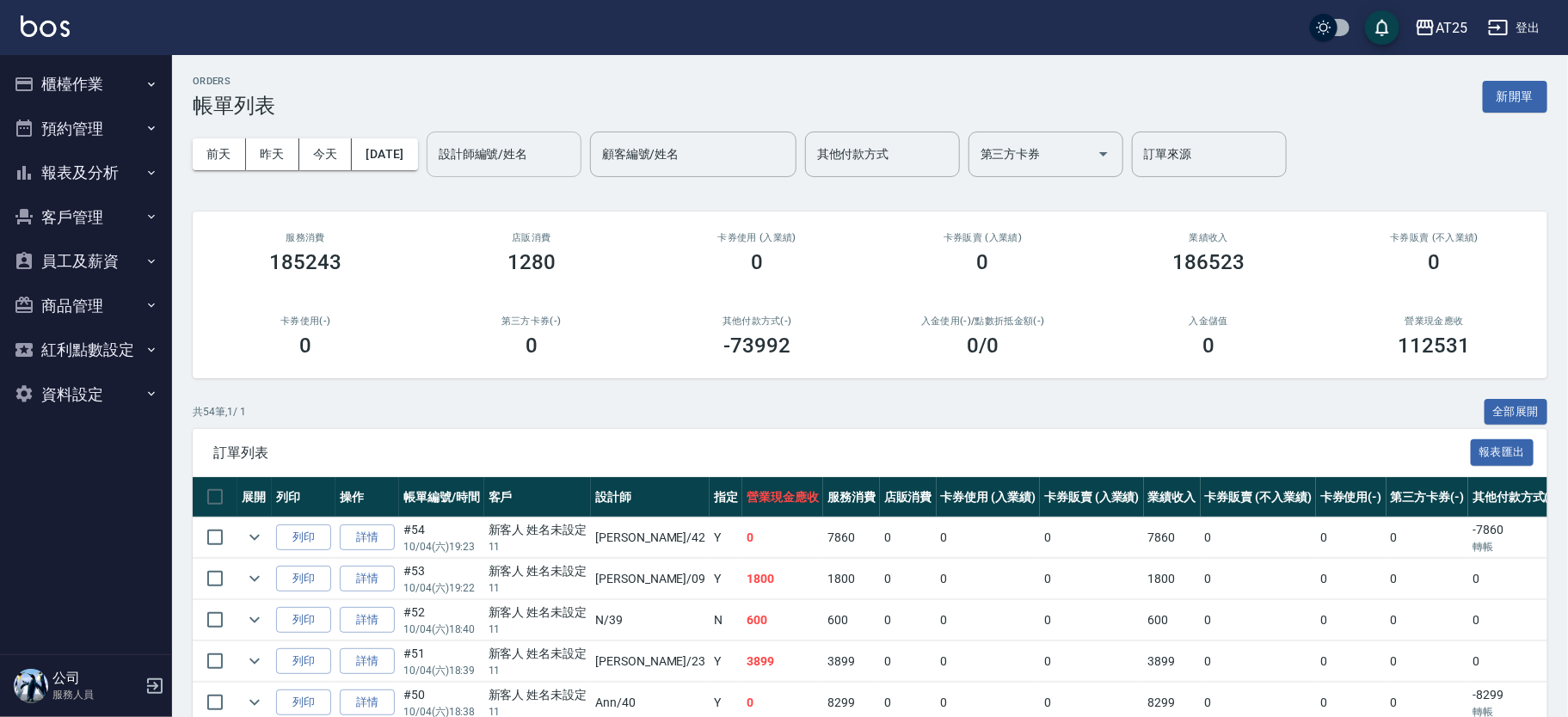
click at [520, 134] on div "設計師編號/姓名" at bounding box center [503, 155] width 155 height 46
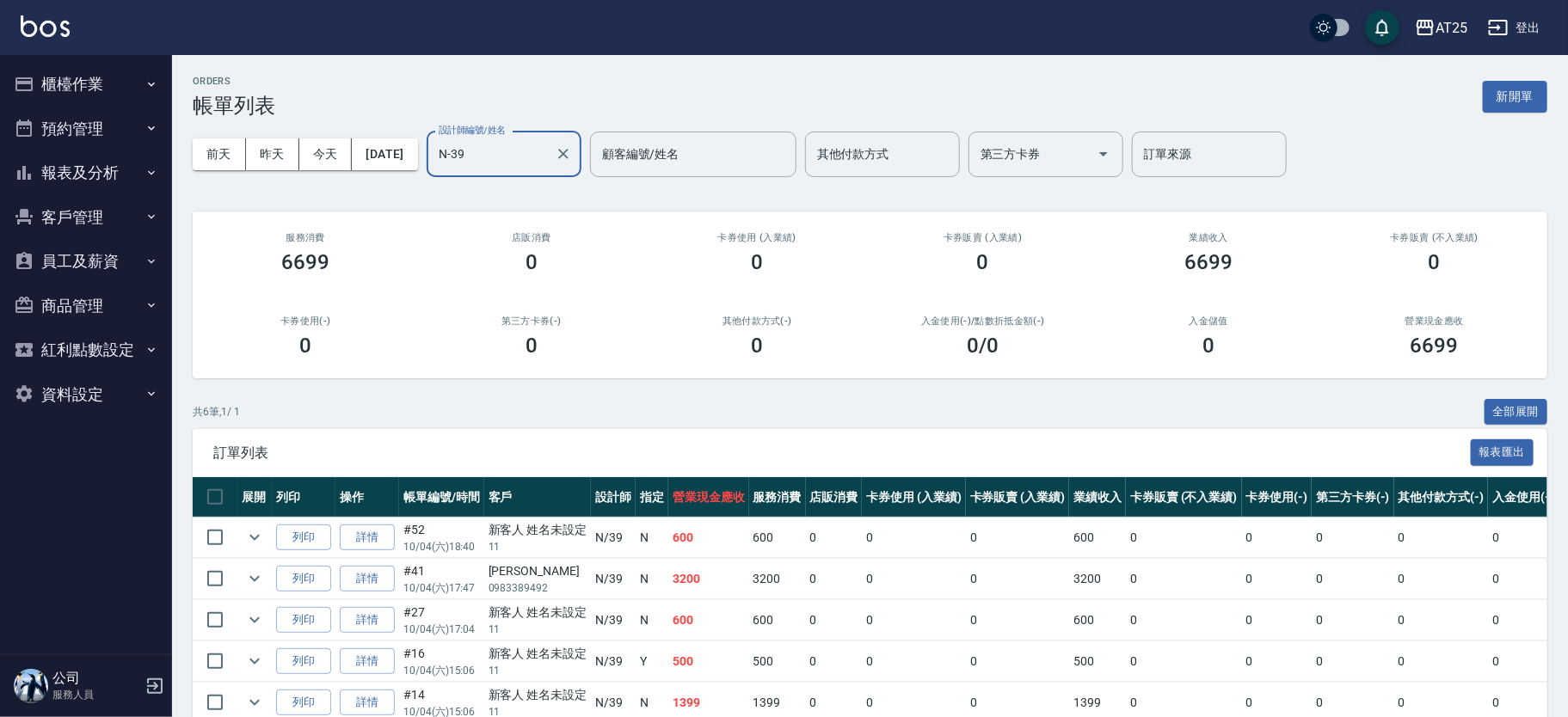
type input "N-39"
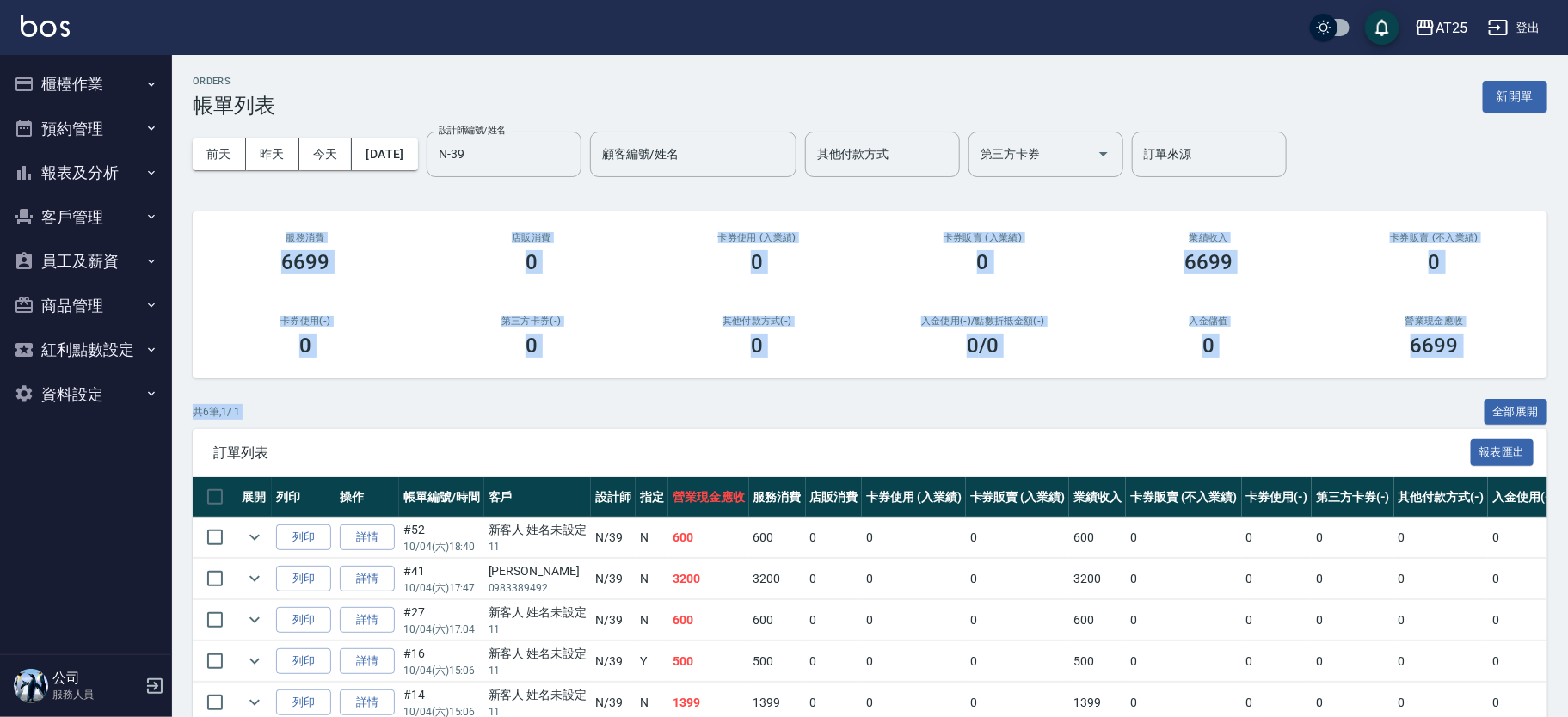
drag, startPoint x: 1574, startPoint y: 155, endPoint x: 1574, endPoint y: 388, distance: 233.0
click at [1567, 388] on html "AT25 登出 櫃檯作業 打帳單 帳單列表 掛單列表 現金收支登錄 高階收支登錄 材料自購登錄 每日結帳 排班表 現場電腦打卡 預約管理 預約管理 單日預約紀…" at bounding box center [784, 416] width 1568 height 832
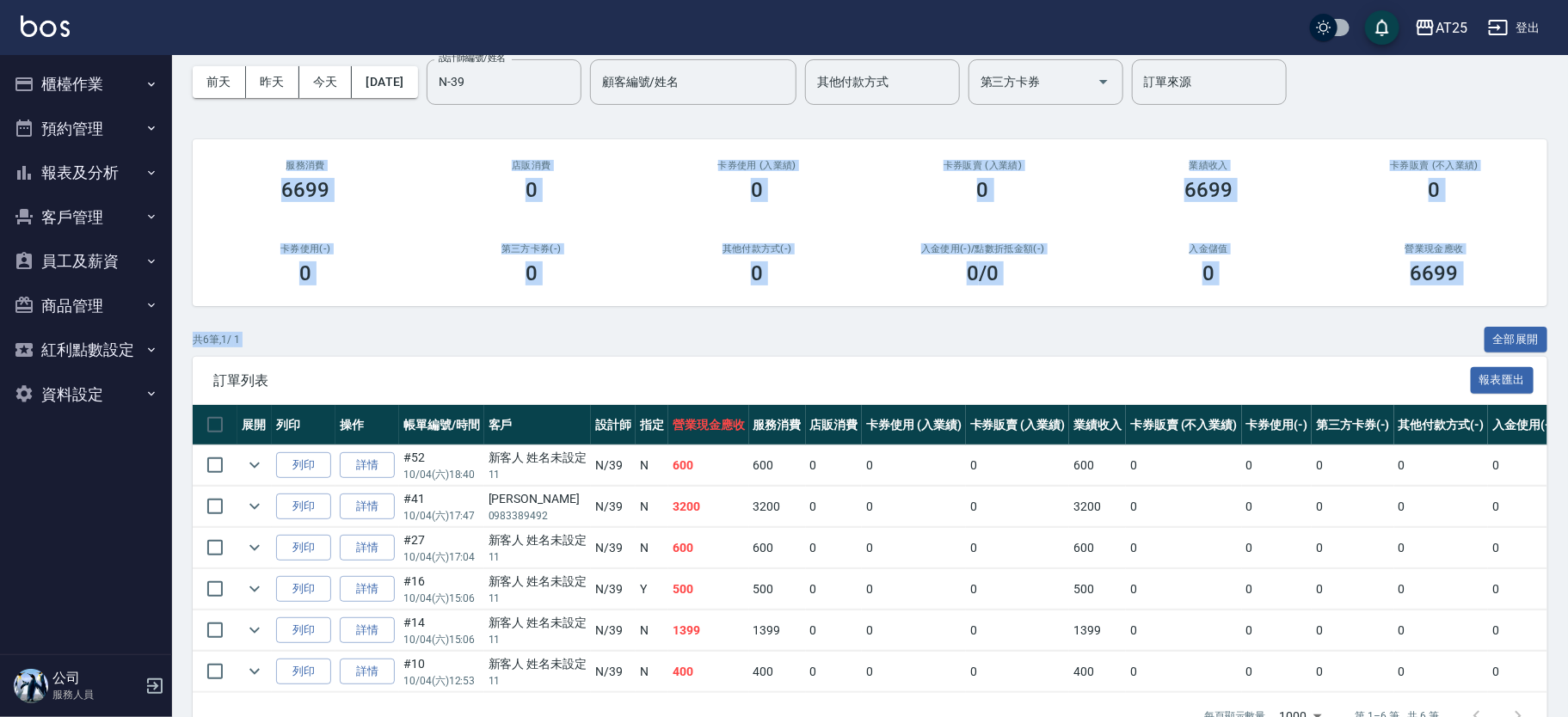
click at [1349, 97] on div "前天 昨天 今天 2025/10/04 設計師編號/姓名 N-39 設計師編號/姓名 顧客編號/姓名 顧客編號/姓名 其他付款方式 其他付款方式 第三方卡券 …" at bounding box center [870, 82] width 1355 height 73
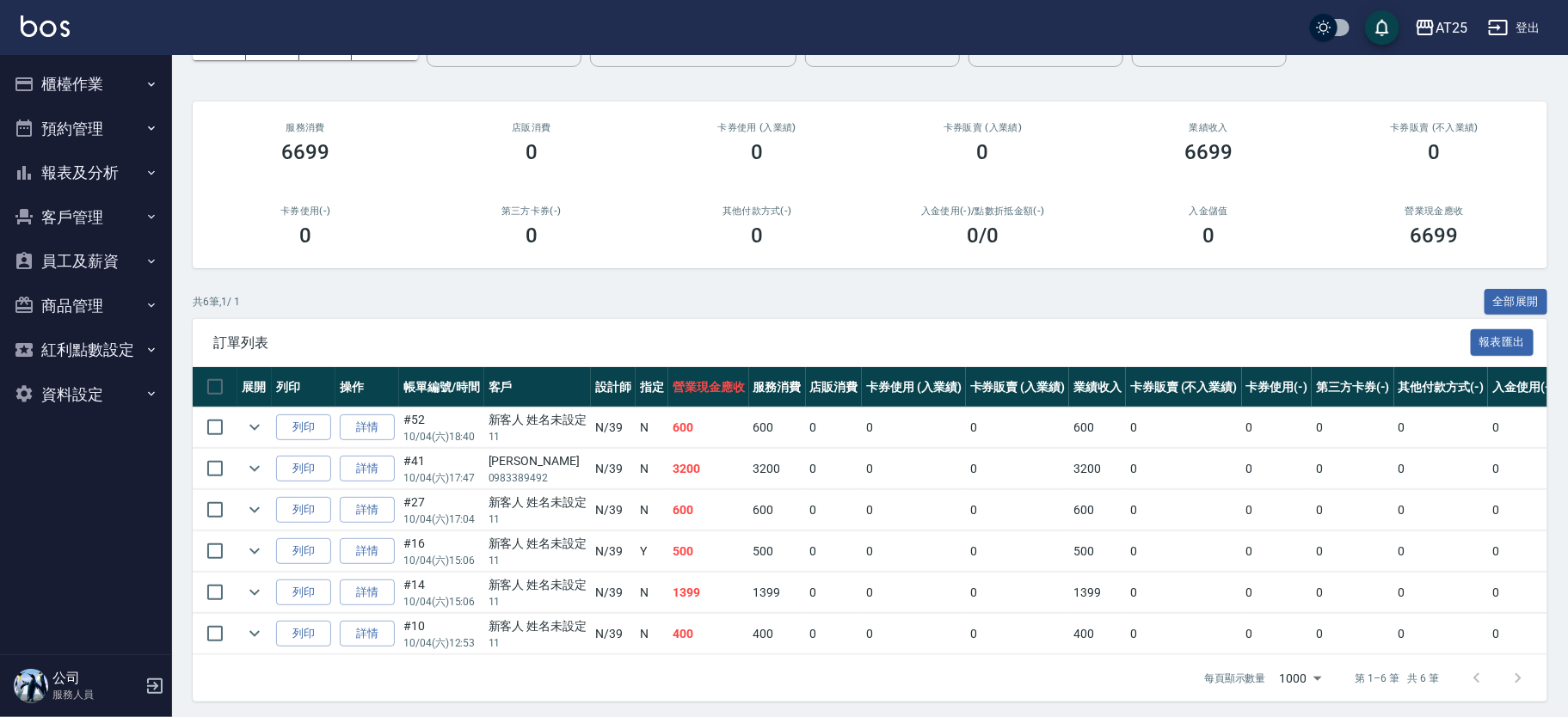
scroll to position [108, 0]
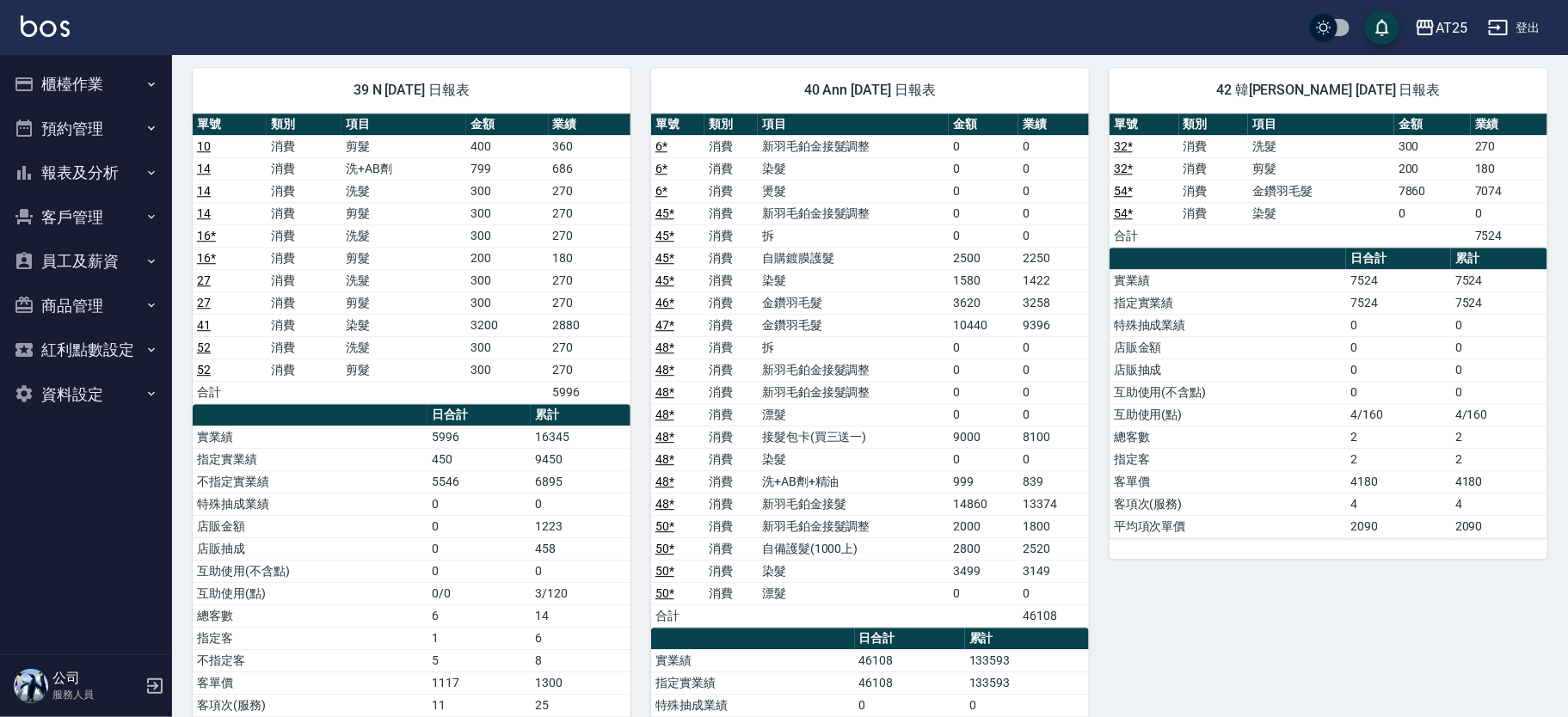
scroll to position [2243, 0]
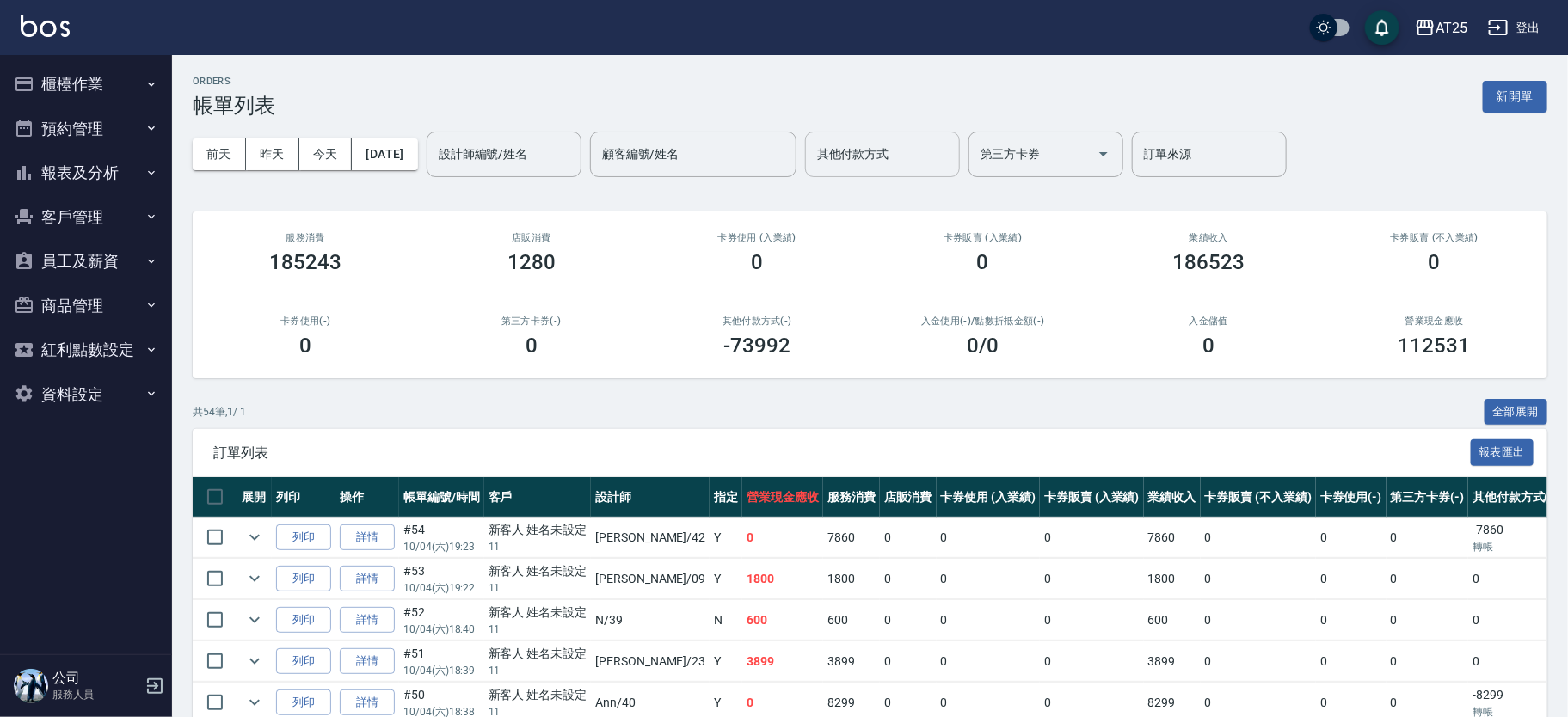
click at [877, 169] on div "其他付款方式" at bounding box center [882, 155] width 155 height 46
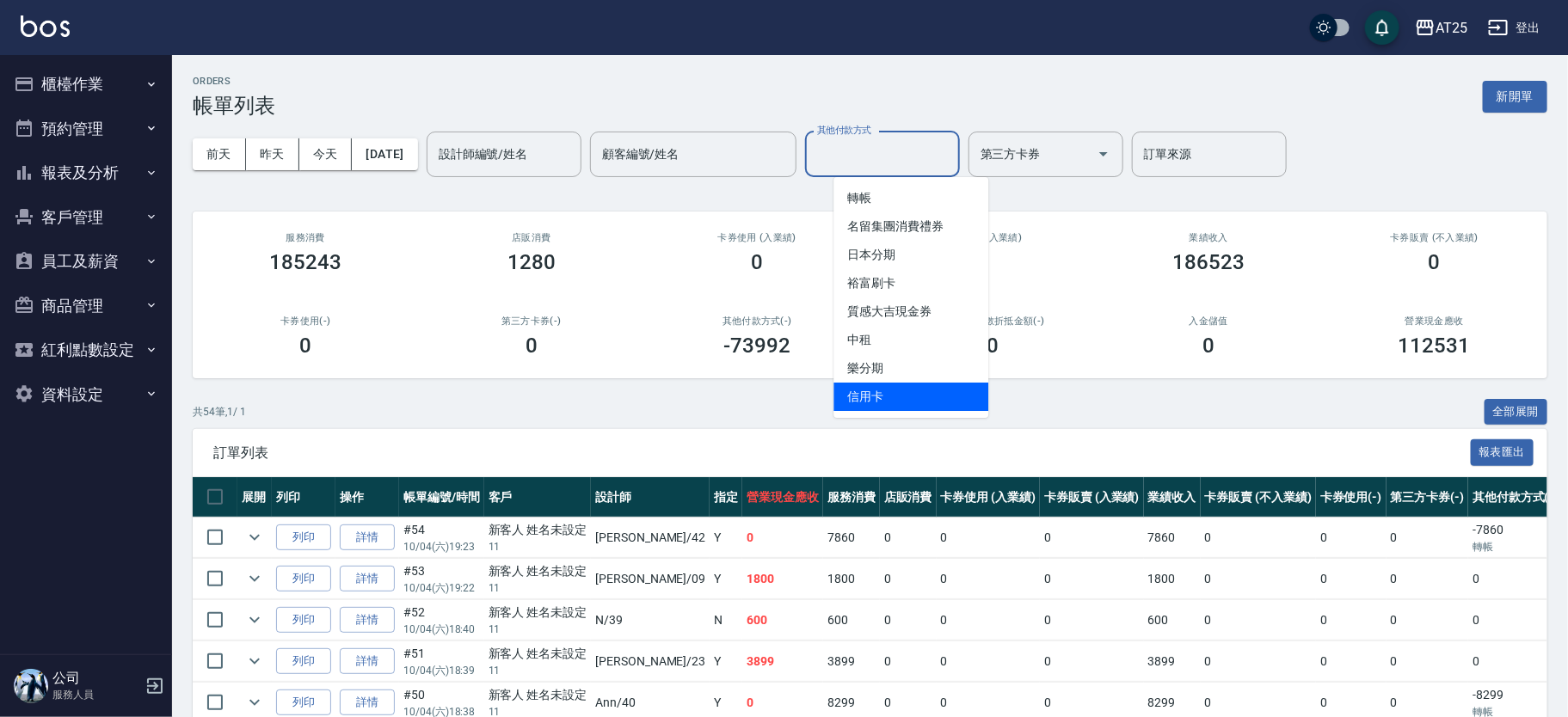
click at [895, 388] on span "信用卡" at bounding box center [910, 396] width 155 height 28
type input "信用卡"
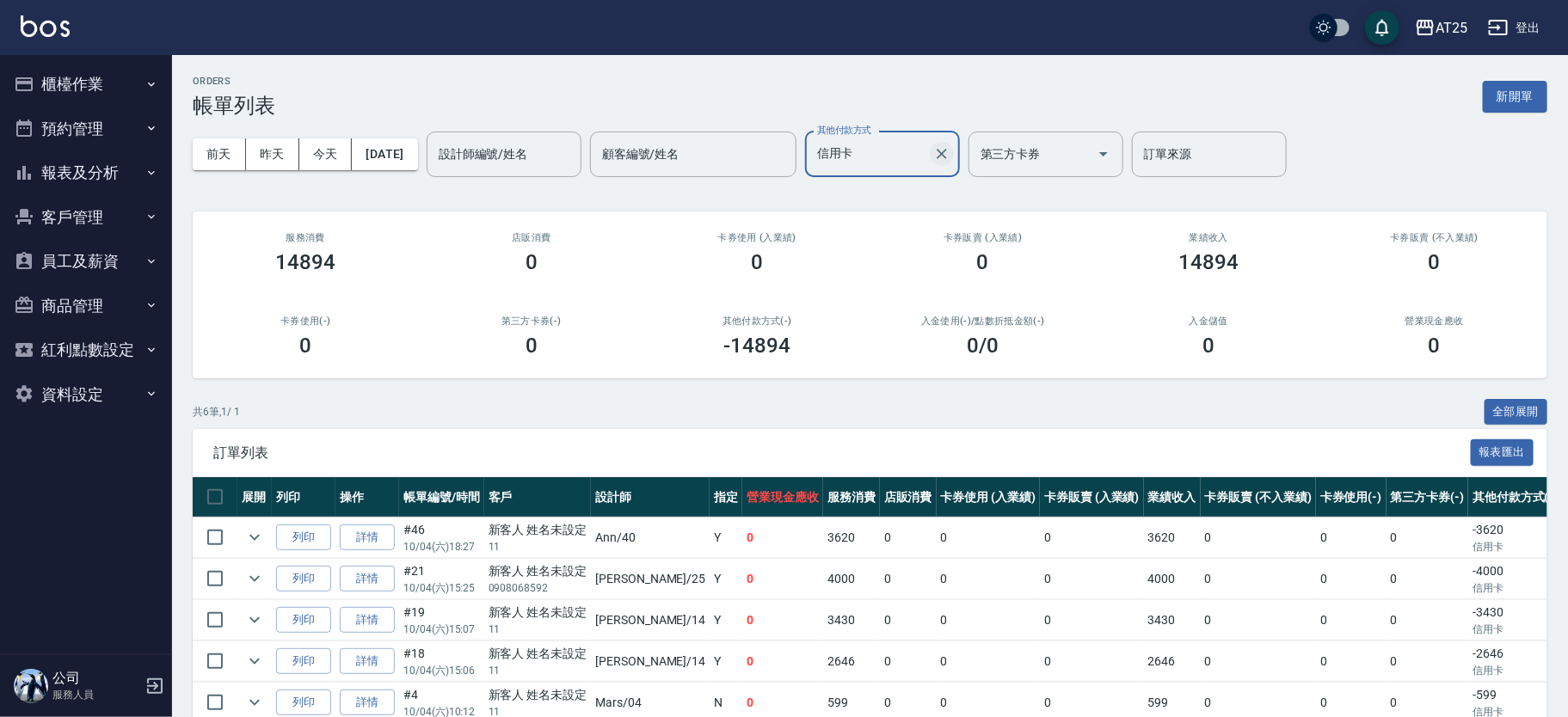
click at [950, 149] on icon "Clear" at bounding box center [941, 154] width 17 height 17
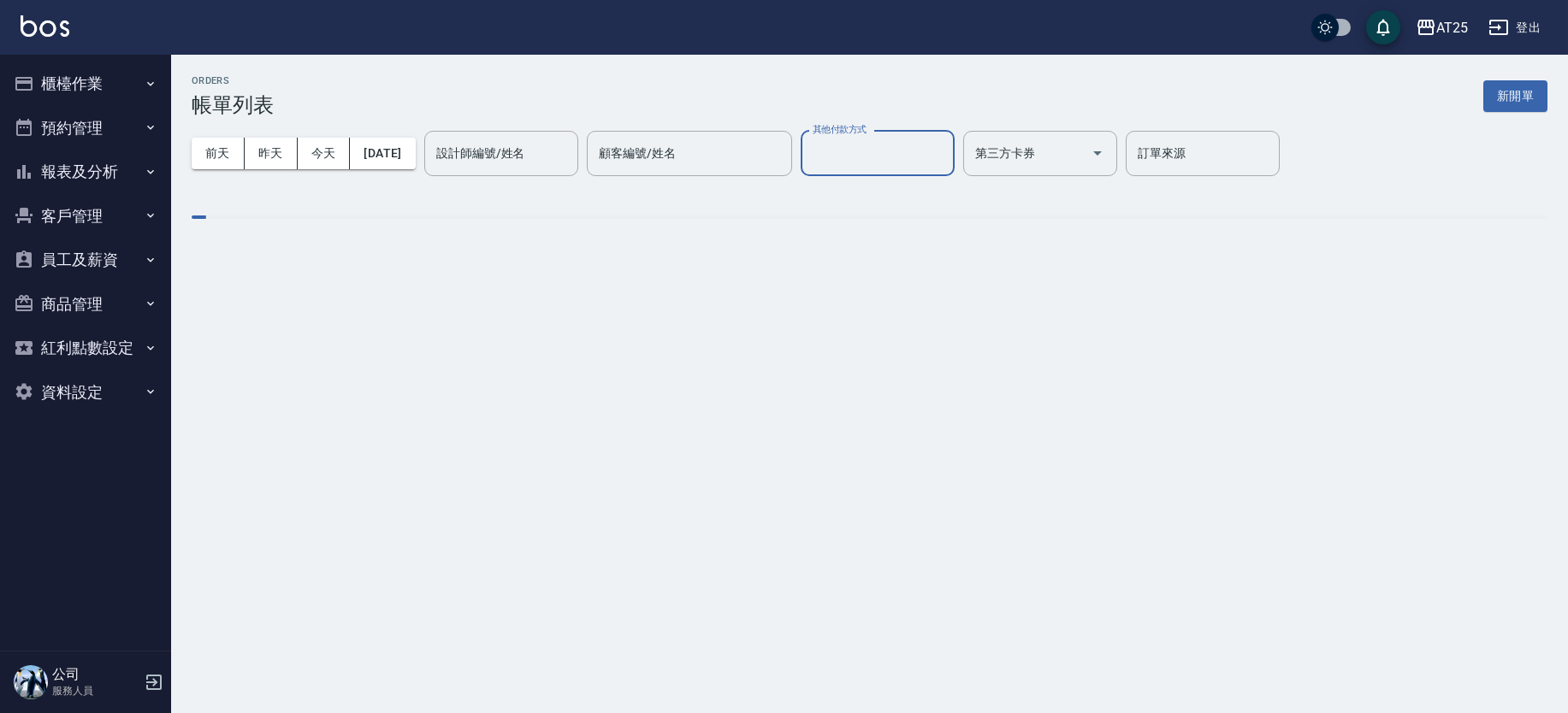
click at [912, 159] on input "其他付款方式" at bounding box center [877, 153] width 138 height 30
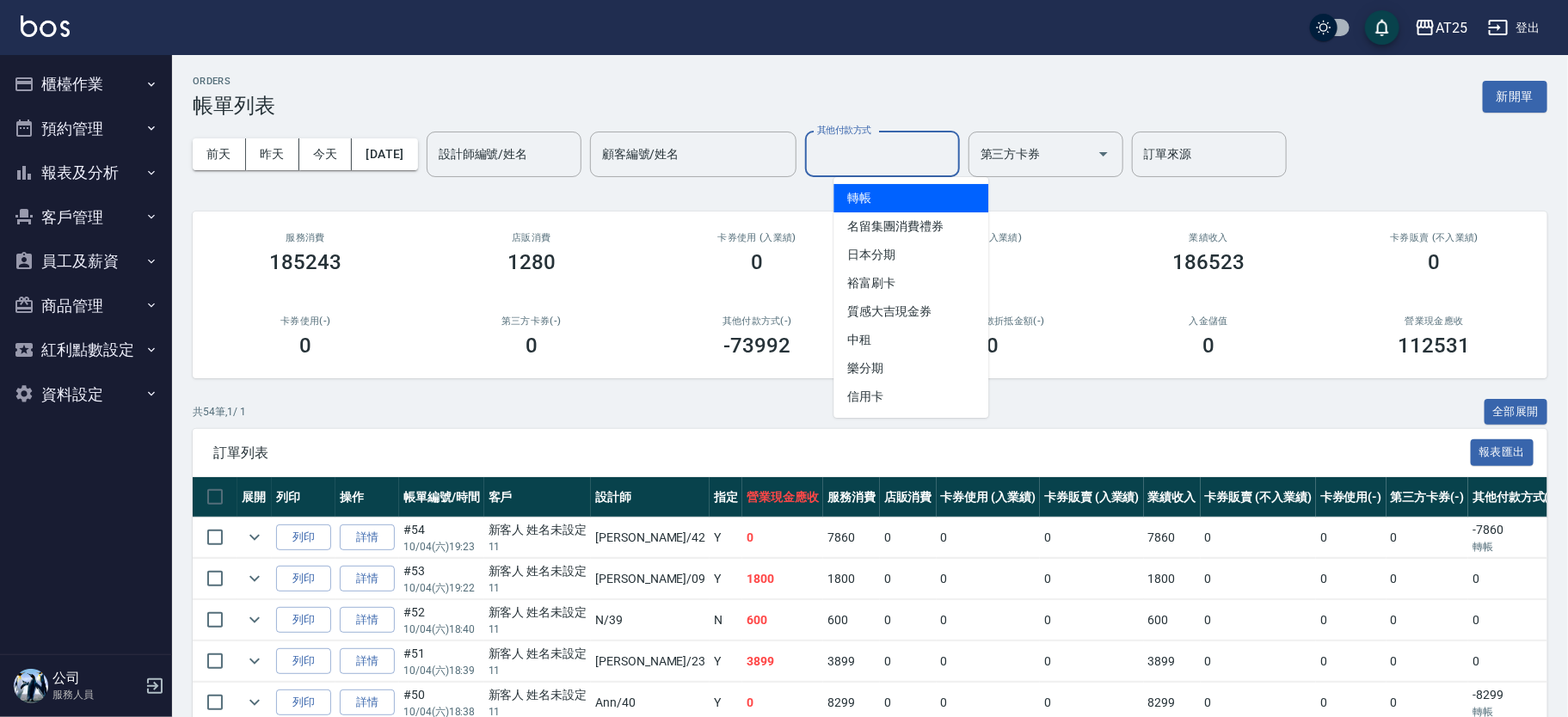
click at [906, 201] on span "轉帳" at bounding box center [910, 198] width 155 height 28
type input "轉帳"
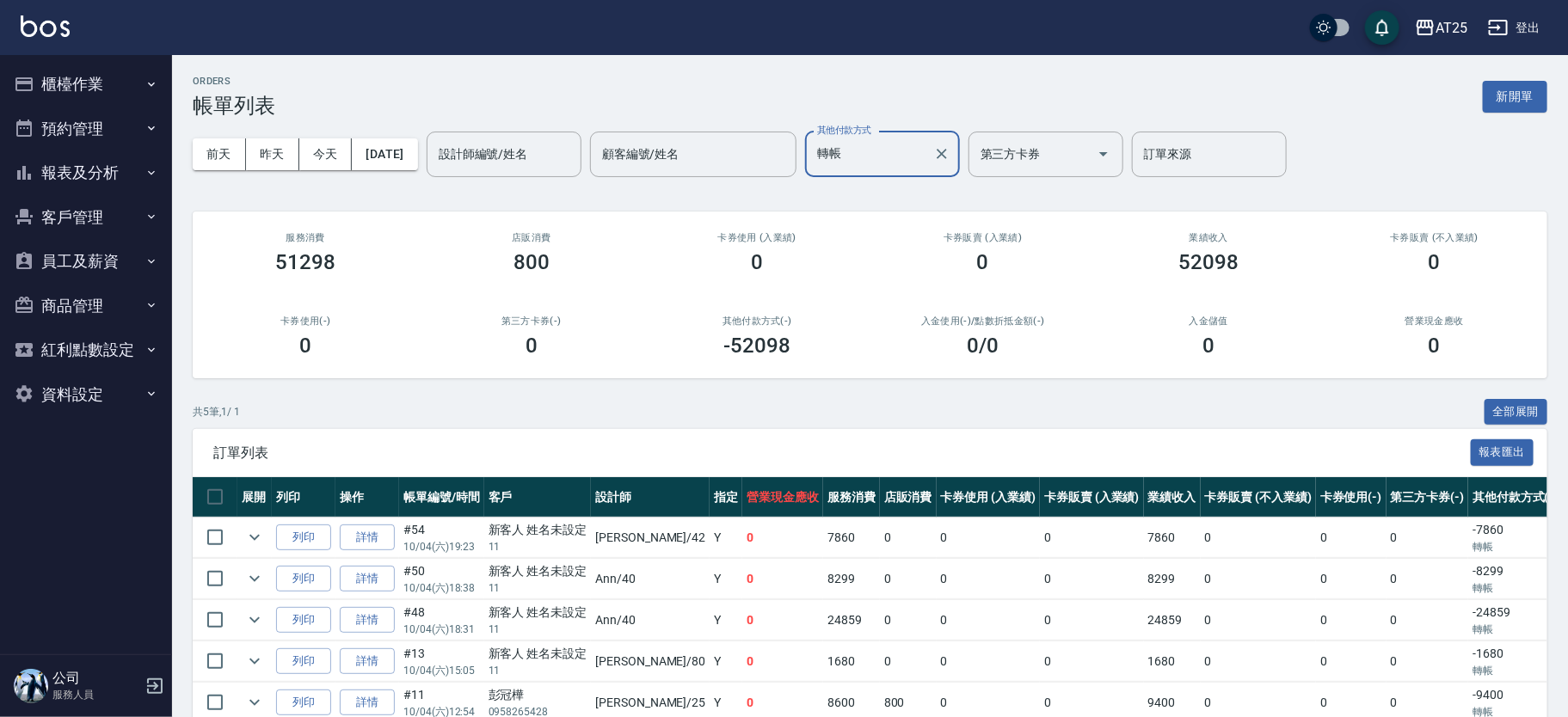
scroll to position [90, 0]
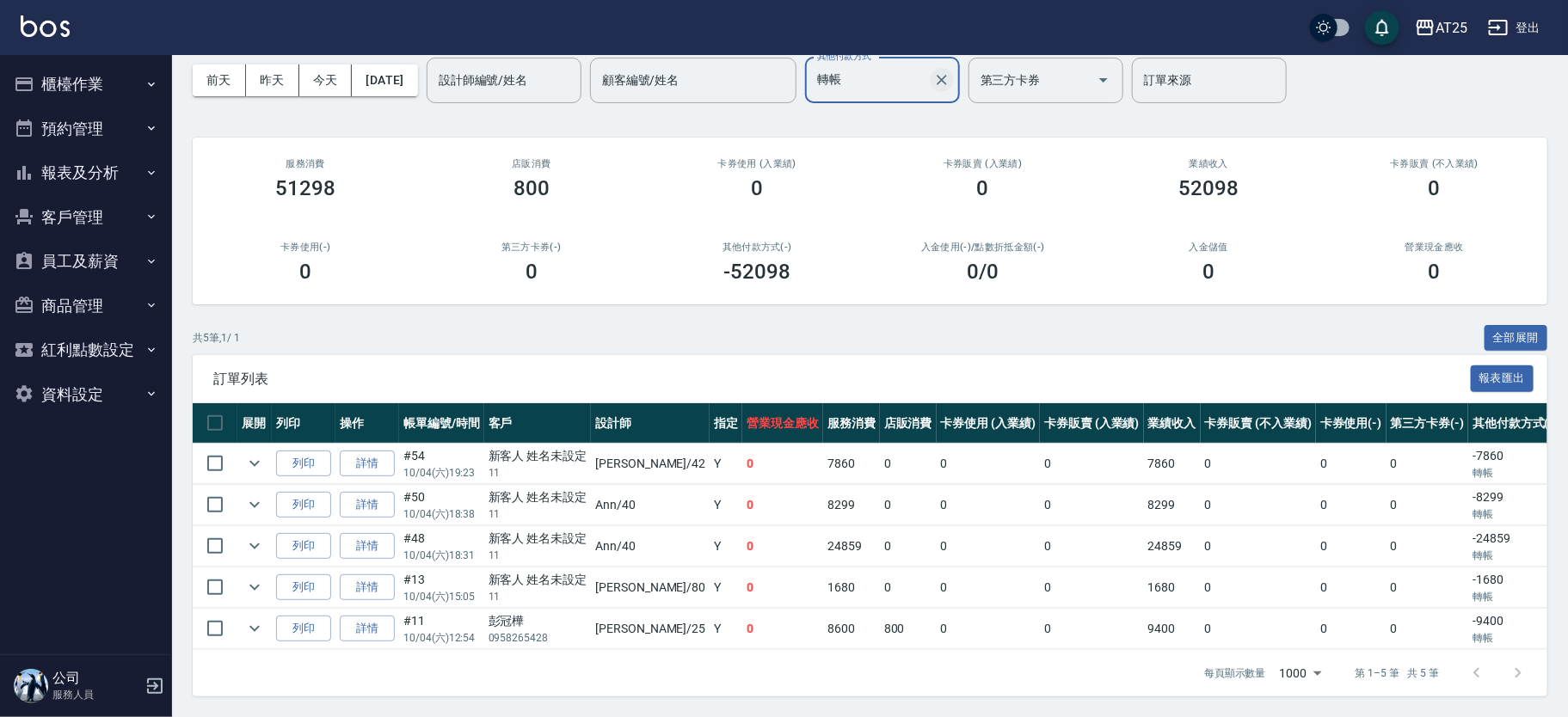
click at [954, 75] on button "Clear" at bounding box center [941, 80] width 24 height 24
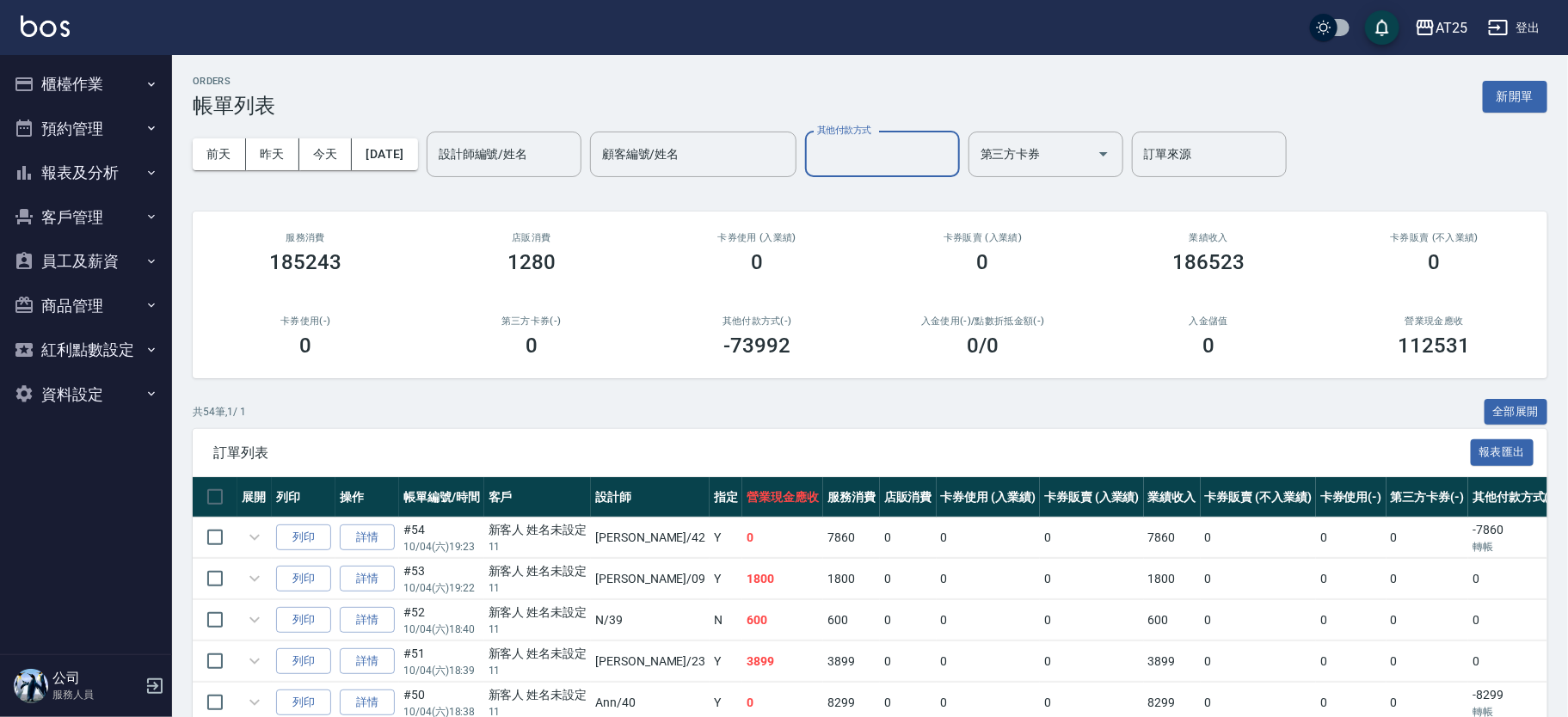
click at [883, 151] on input "其他付款方式" at bounding box center [882, 154] width 139 height 30
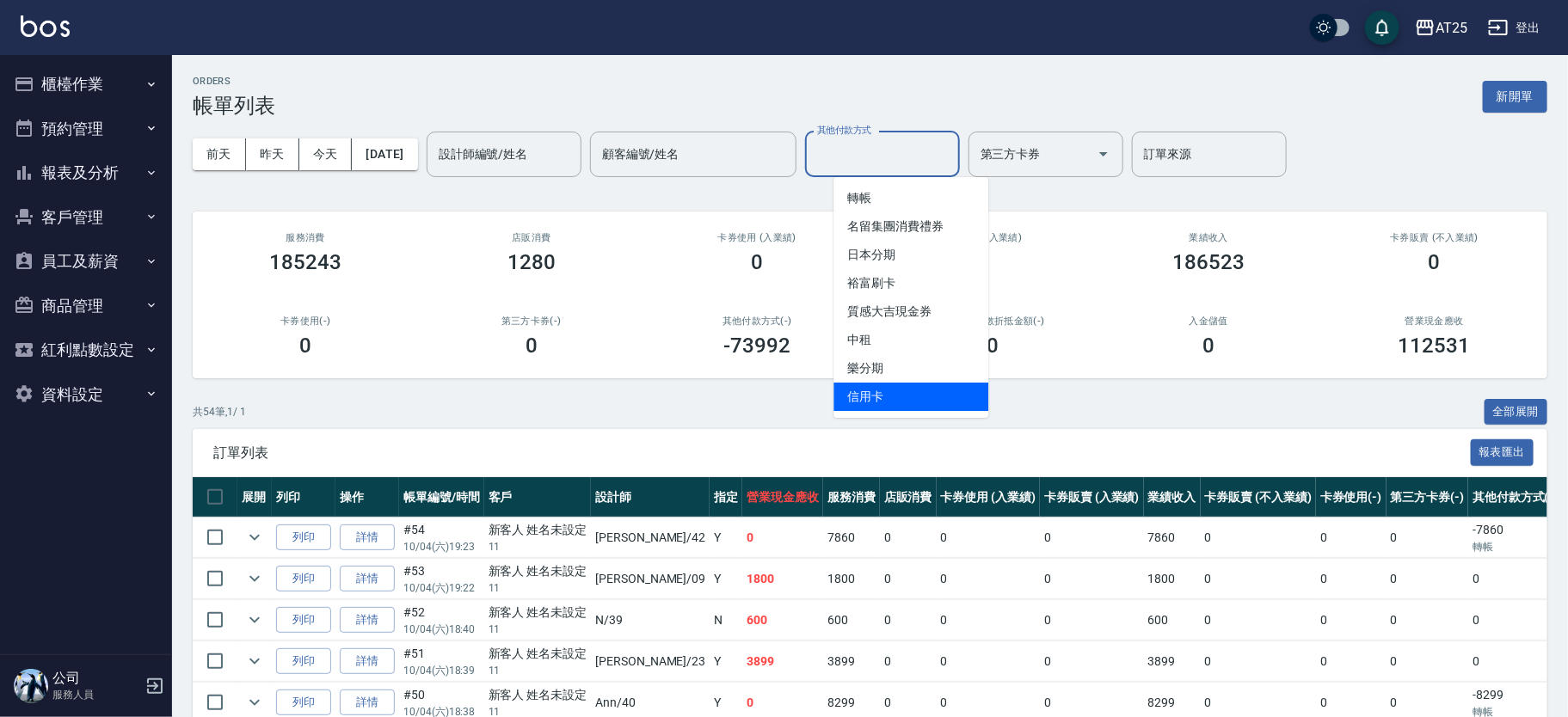
click at [904, 398] on span "信用卡" at bounding box center [910, 396] width 155 height 28
type input "信用卡"
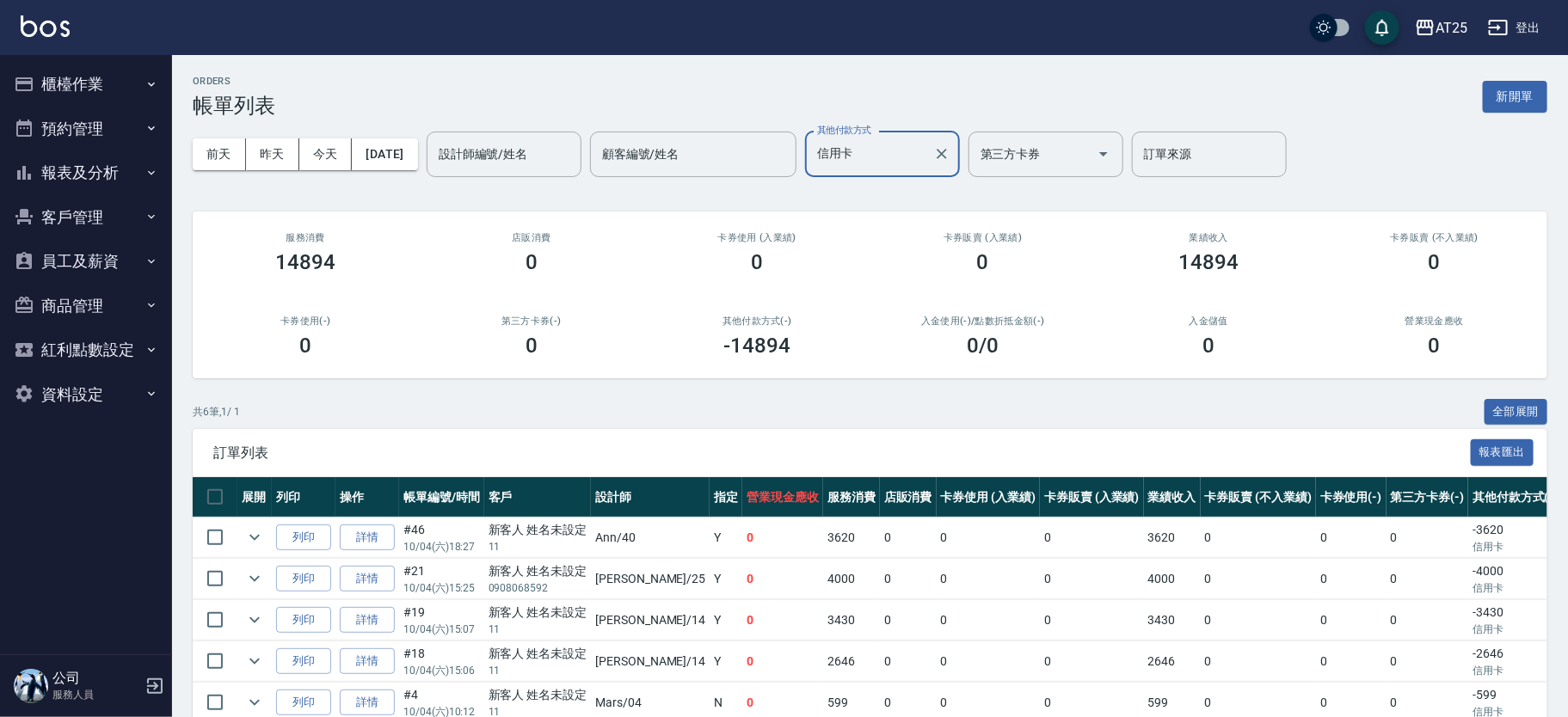
scroll to position [130, 0]
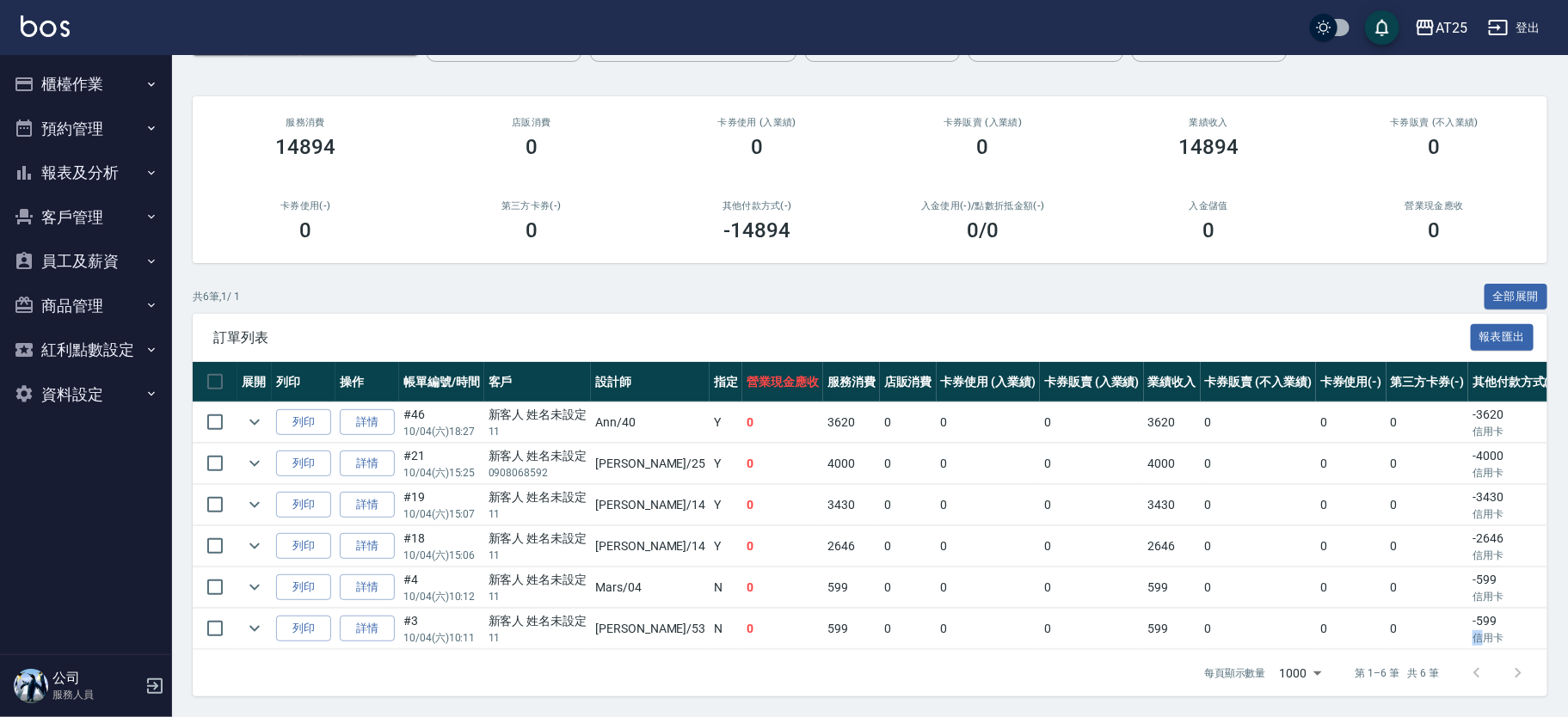
click at [1473, 630] on p "信用卡" at bounding box center [1516, 637] width 86 height 16
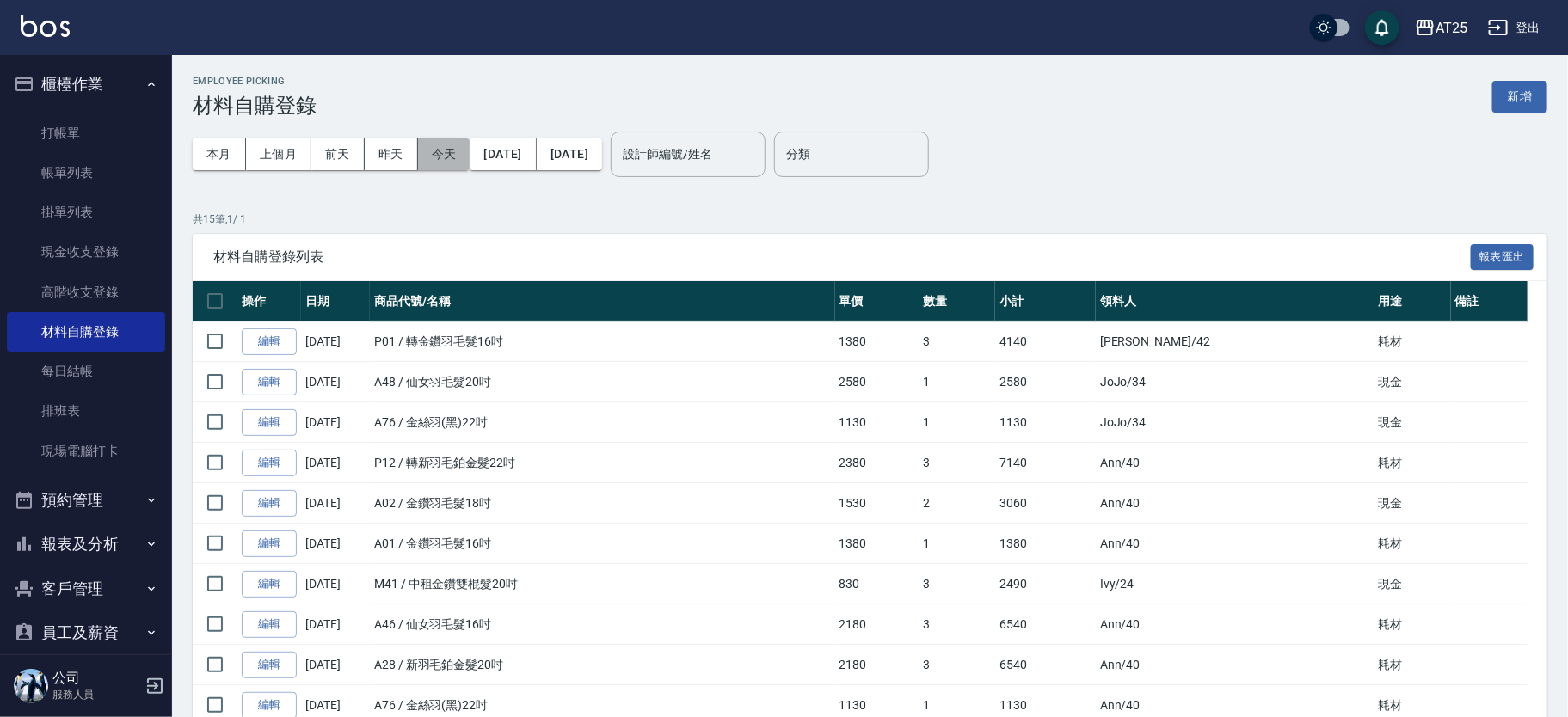
click at [432, 145] on button "今天" at bounding box center [444, 154] width 52 height 32
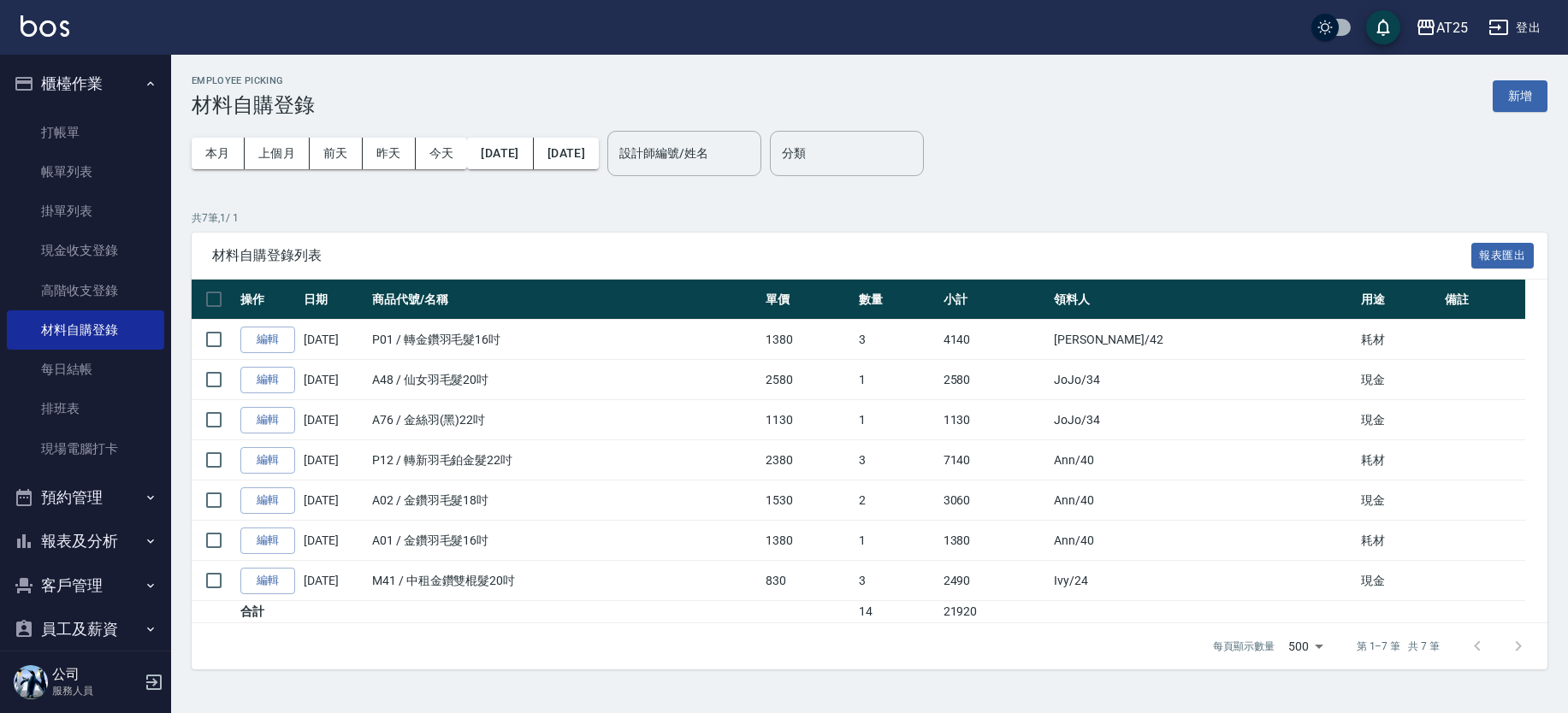
drag, startPoint x: 420, startPoint y: 576, endPoint x: 499, endPoint y: 576, distance: 79.0
click at [487, 576] on td "M41 / 中租金鑽雙棍髮20吋" at bounding box center [564, 581] width 393 height 40
click at [500, 576] on td "M41 / 中租金鑽雙棍髮20吋" at bounding box center [564, 581] width 393 height 40
click at [450, 525] on td "A01 / 金鑽羽毛髮16吋" at bounding box center [564, 541] width 393 height 40
click at [422, 461] on td "P12 / 轉新羽毛鉑金髮22吋" at bounding box center [564, 460] width 393 height 40
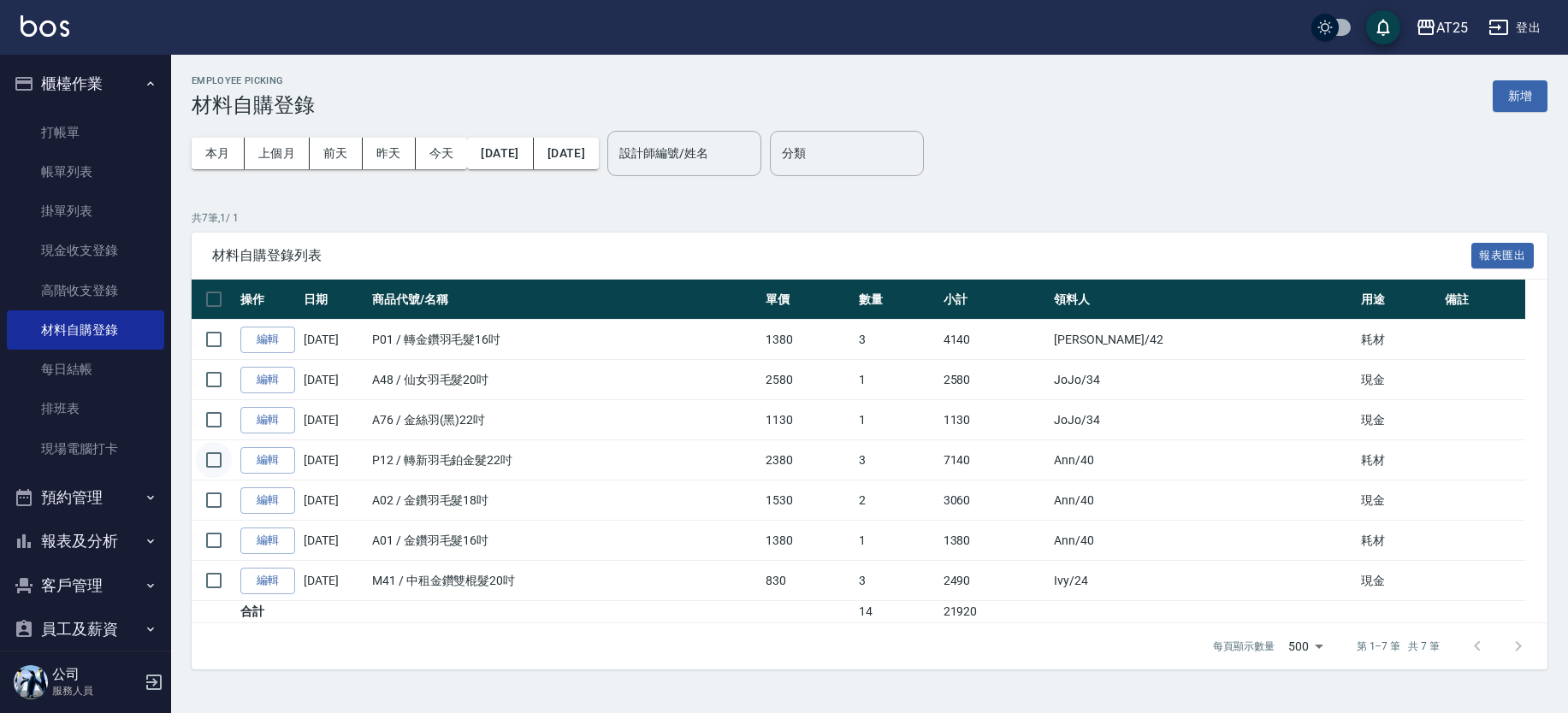
click at [207, 454] on input "checkbox" at bounding box center [213, 459] width 35 height 35
checkbox input "true"
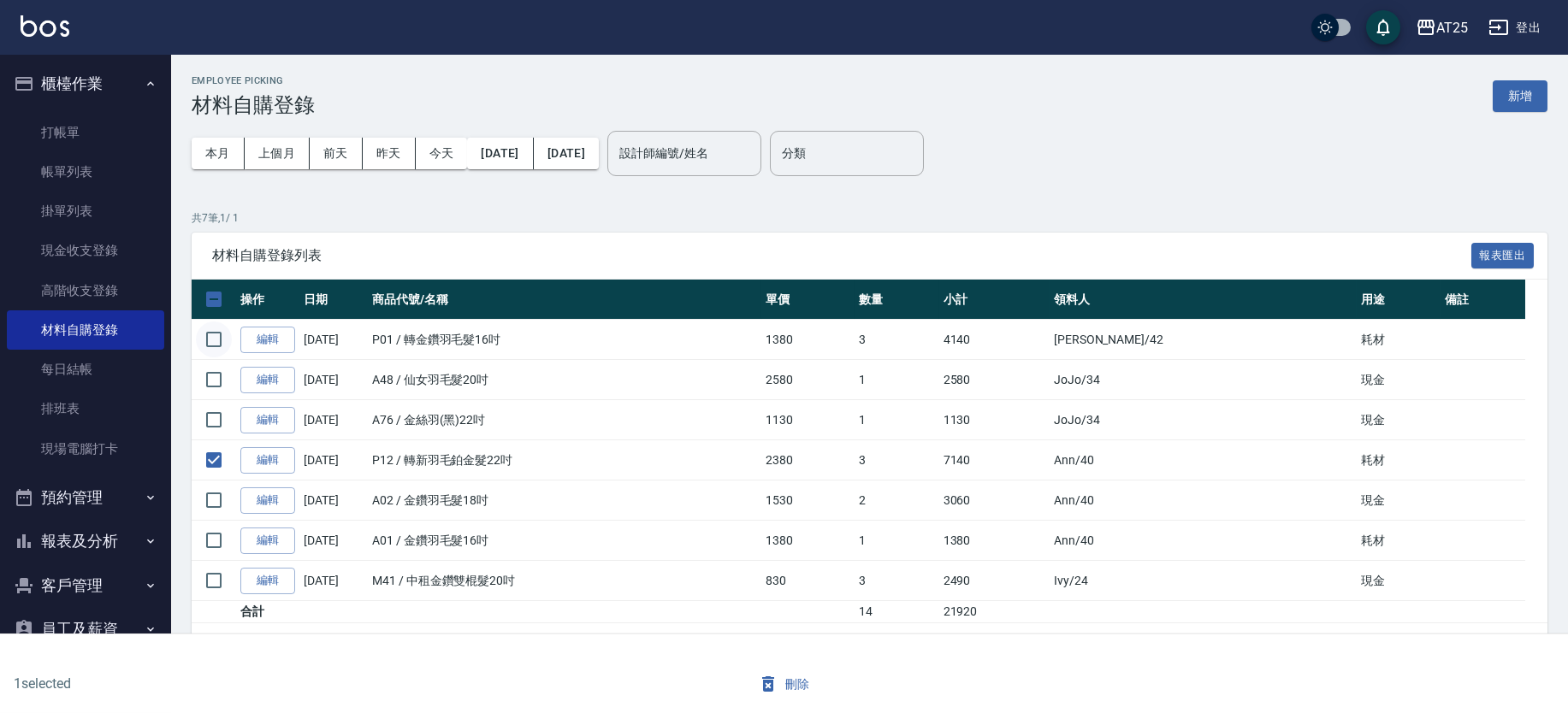
click at [202, 340] on input "checkbox" at bounding box center [213, 339] width 35 height 35
checkbox input "true"
click at [1542, 95] on button "新增" at bounding box center [1521, 95] width 55 height 32
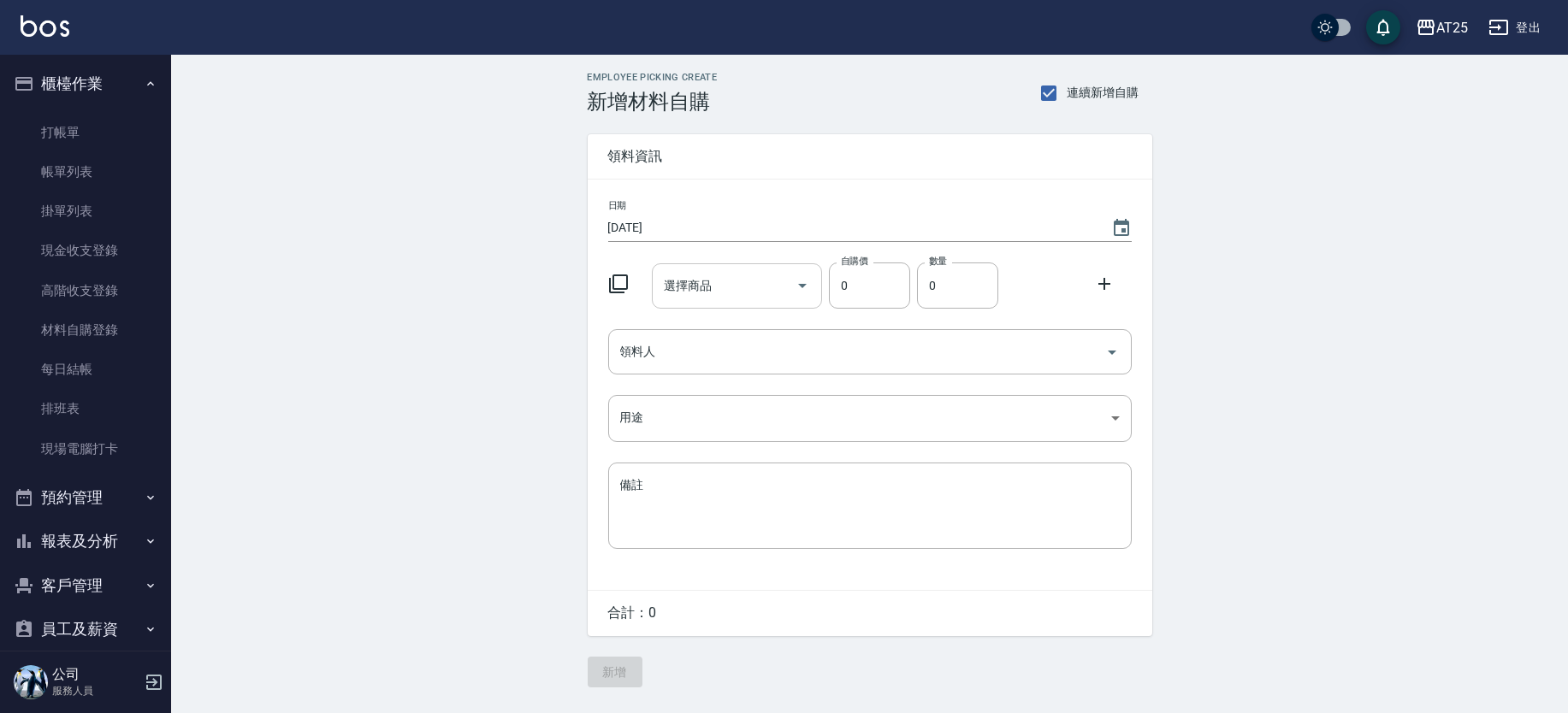
click at [768, 273] on input "選擇商品" at bounding box center [724, 286] width 129 height 30
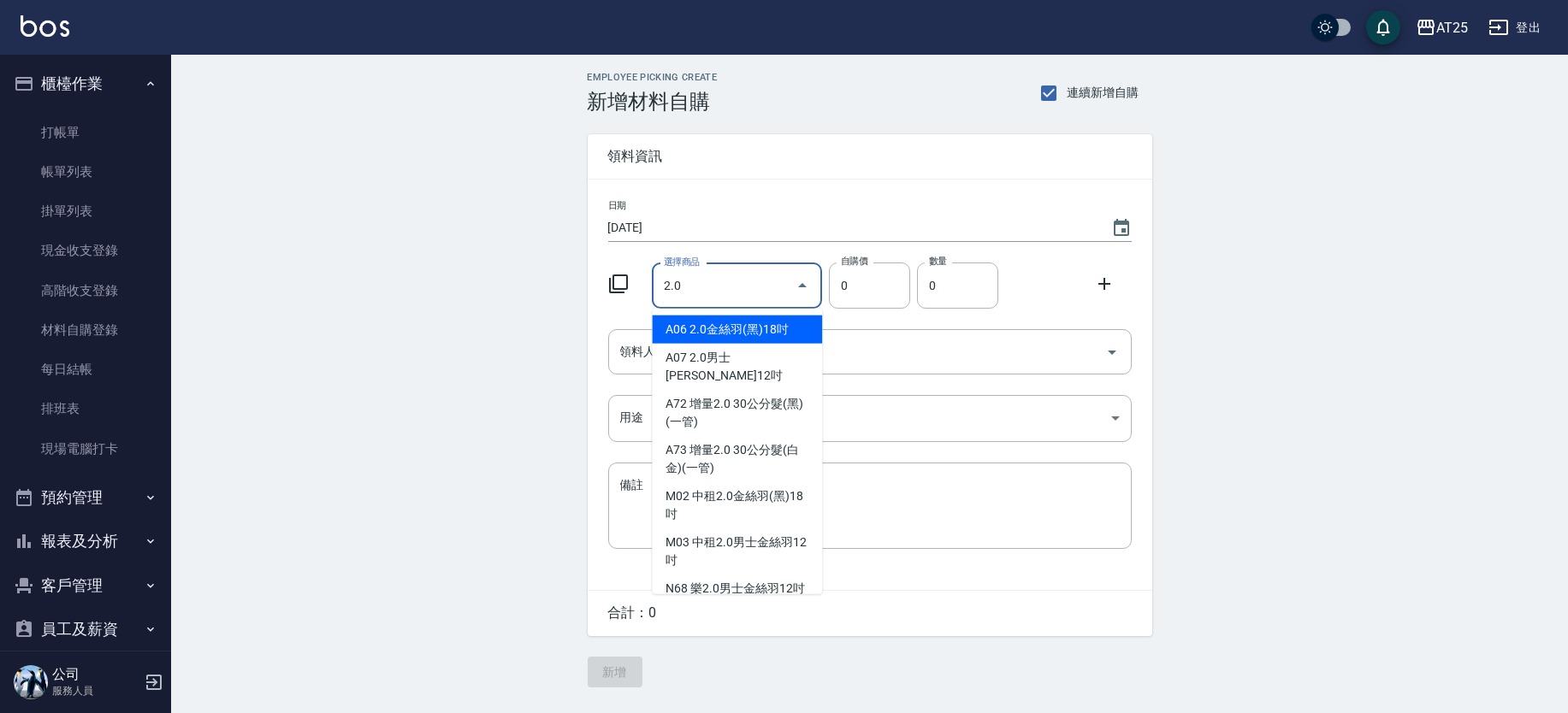
click at [719, 293] on input "2.0" at bounding box center [724, 286] width 129 height 30
click at [731, 296] on input "2.0" at bounding box center [724, 286] width 129 height 30
click at [733, 284] on input "2.0" at bounding box center [724, 286] width 129 height 30
type input "2.0男士金絲羽12吋"
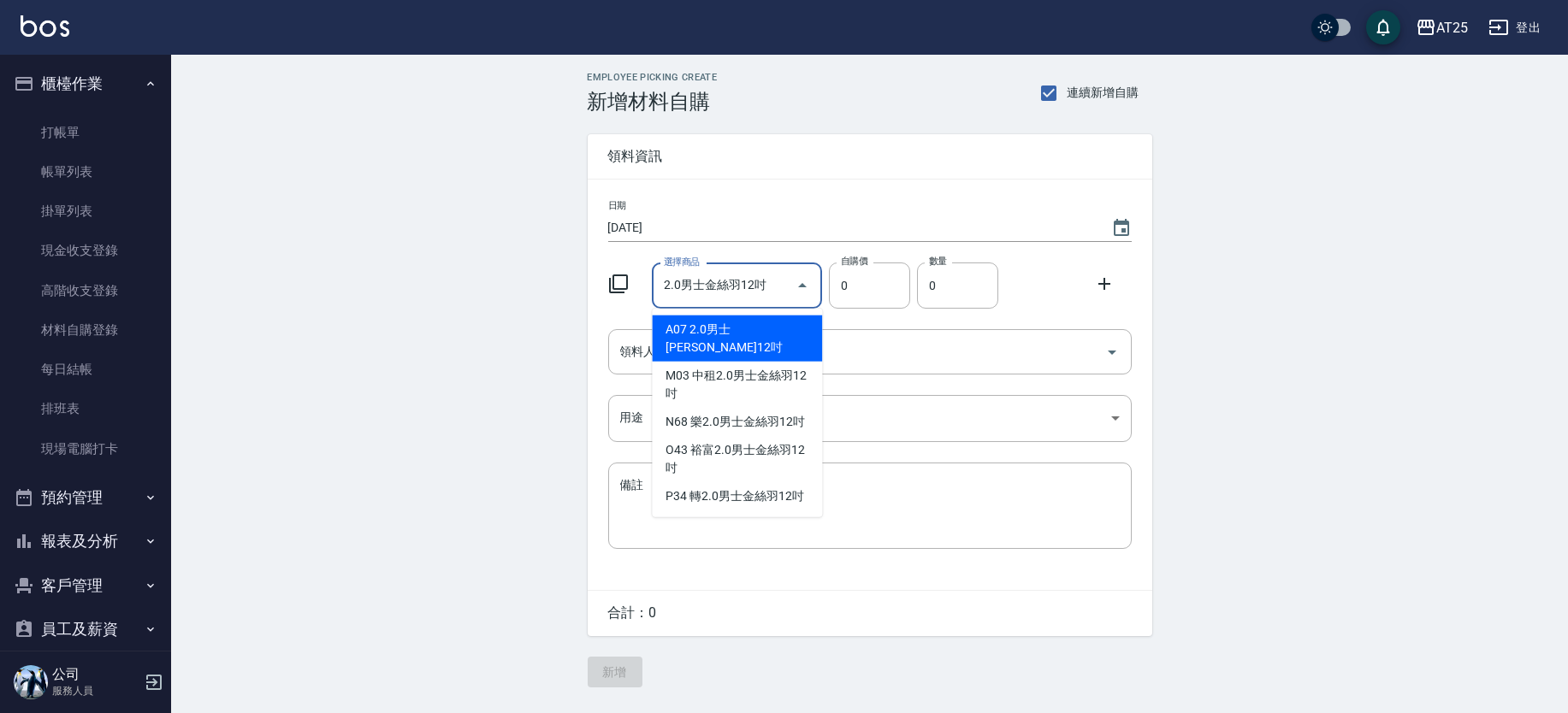
click at [754, 324] on li "A07 2.0男士金絲羽12吋" at bounding box center [736, 338] width 170 height 46
type input "930"
type input "1"
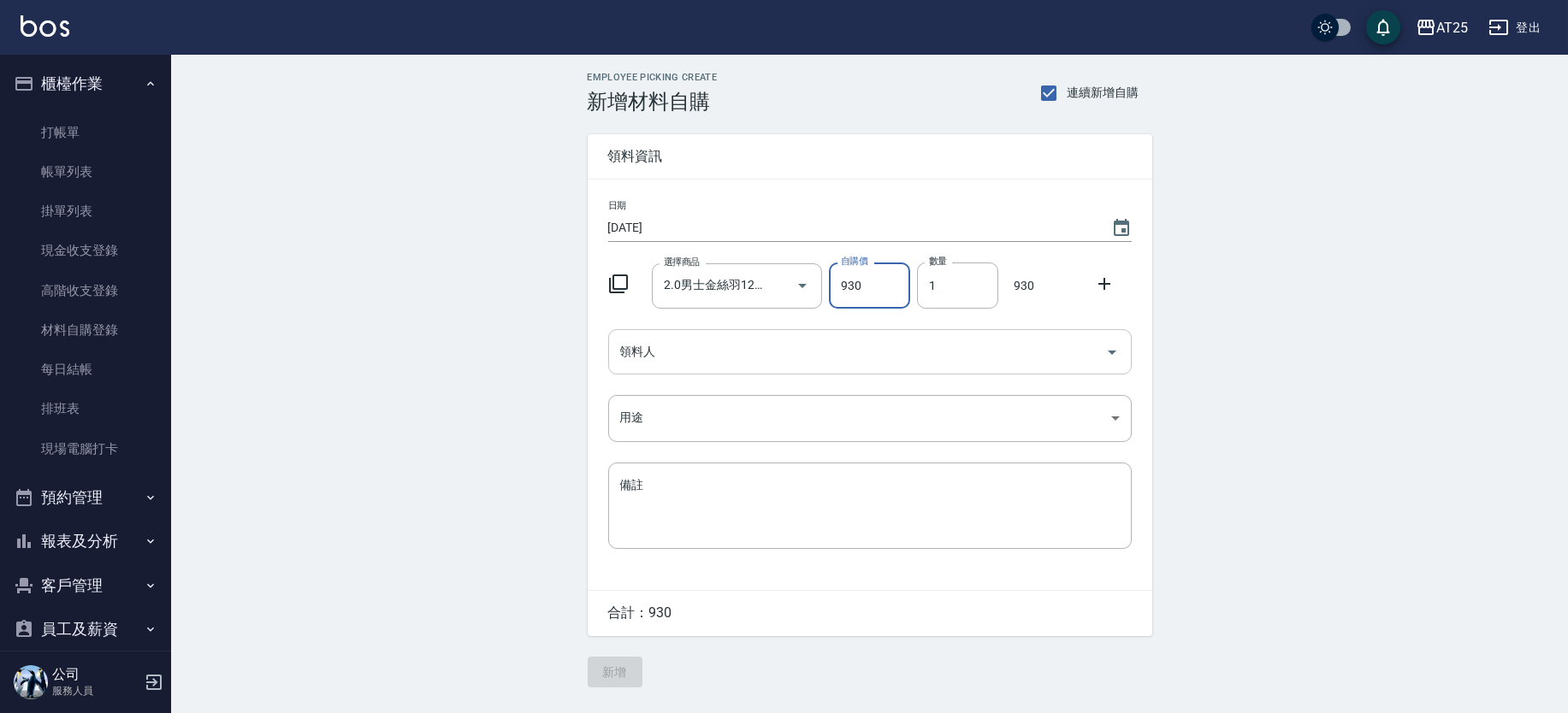
click at [870, 361] on input "領料人" at bounding box center [857, 351] width 482 height 30
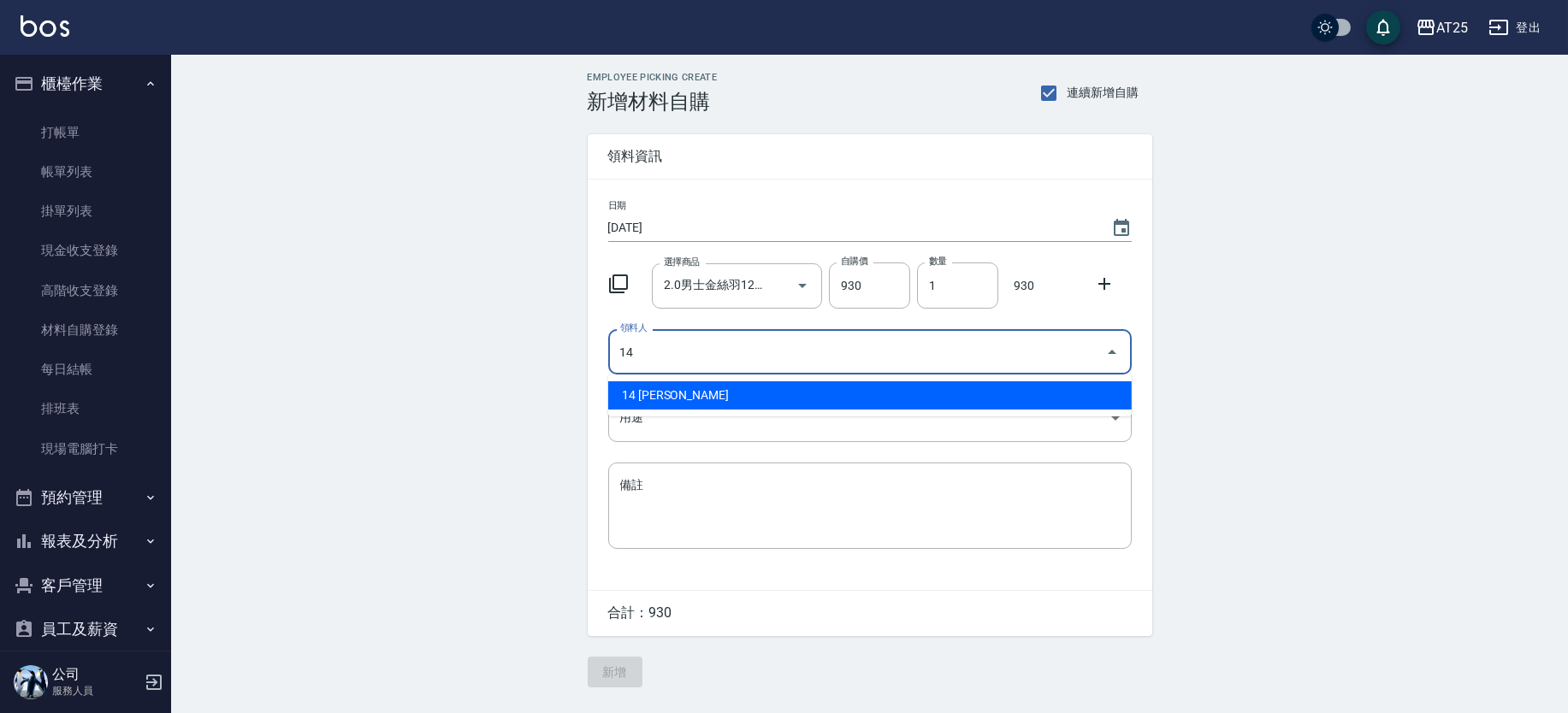
type input "14 Ken"
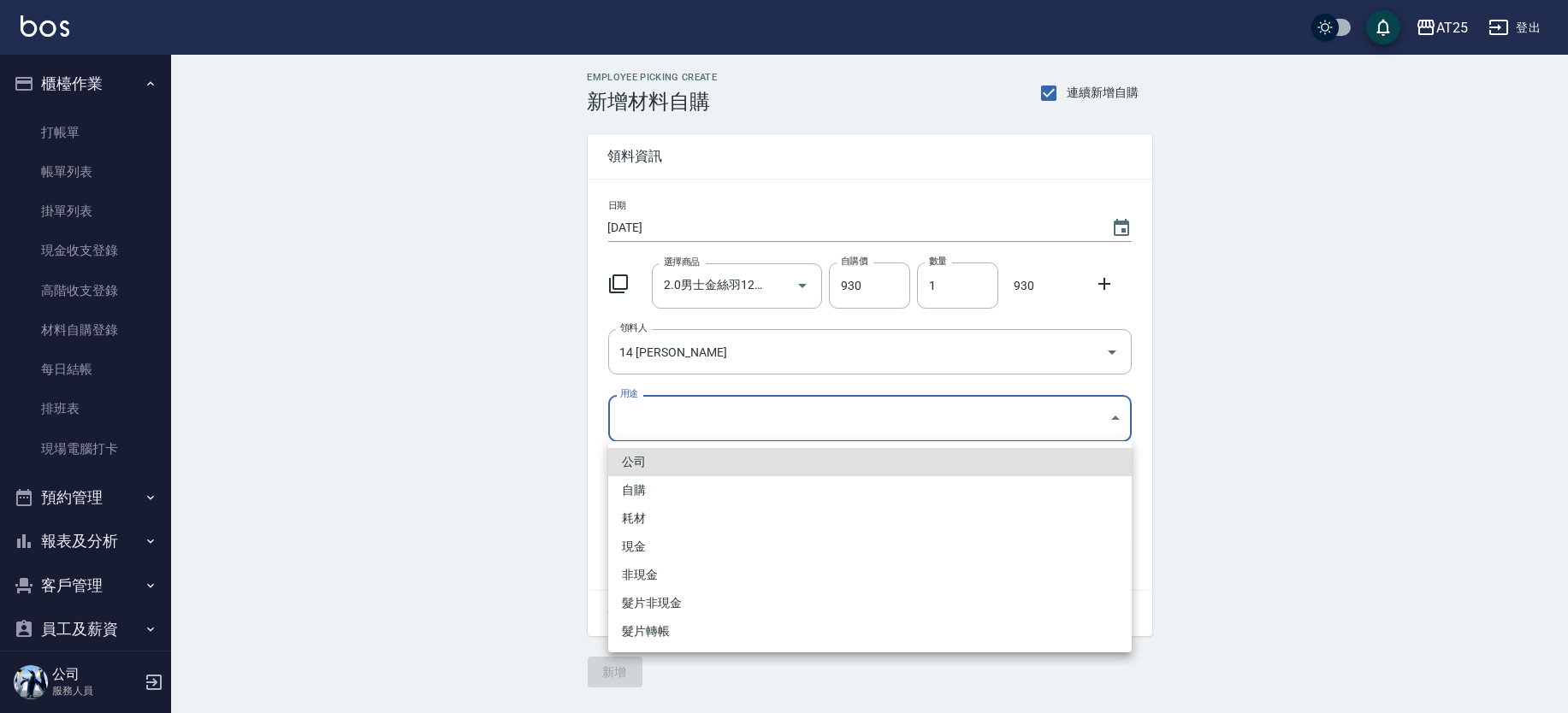
click at [782, 414] on body "AT25 登出 櫃檯作業 打帳單 帳單列表 掛單列表 現金收支登錄 高階收支登錄 材料自購登錄 每日結帳 排班表 現場電腦打卡 預約管理 預約管理 單日預約紀…" at bounding box center [784, 356] width 1568 height 713
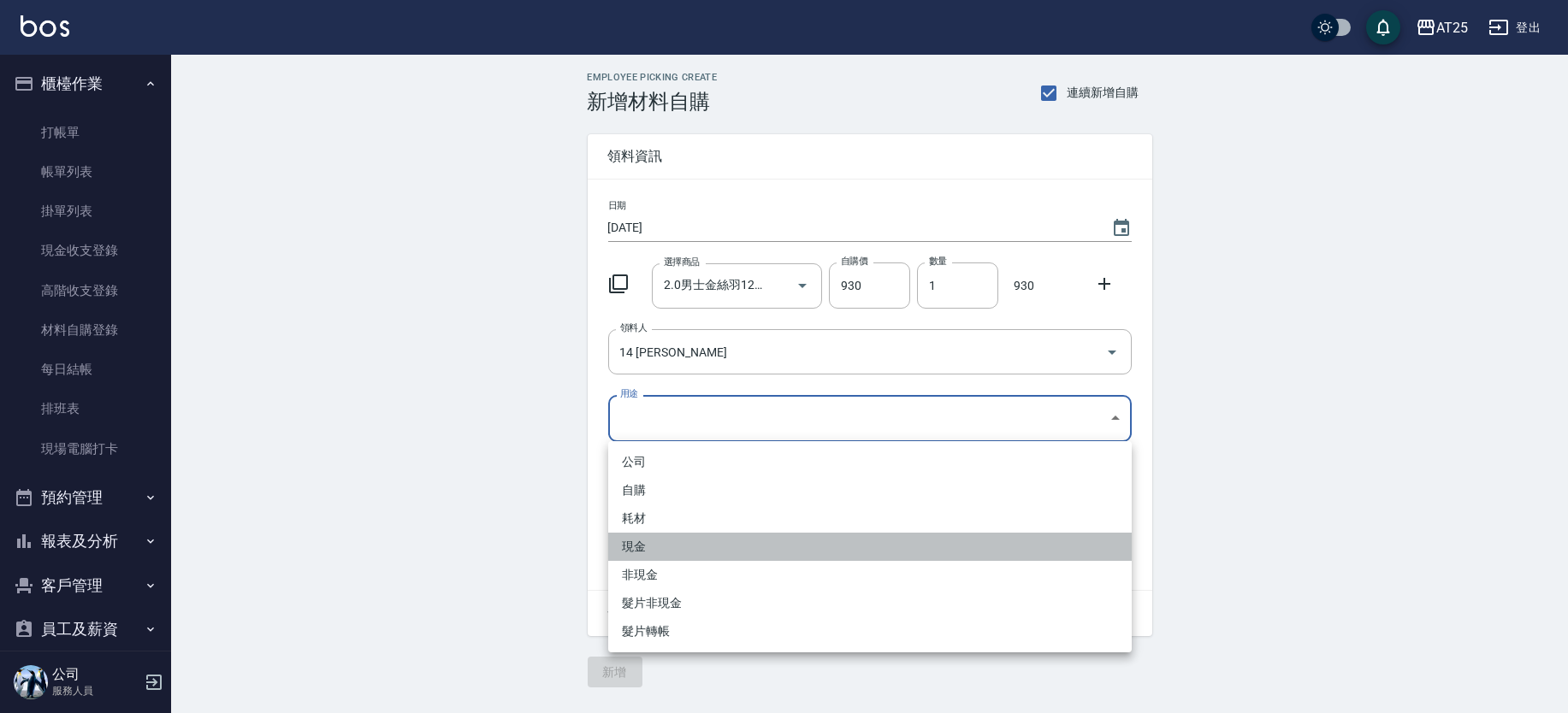
click at [658, 543] on li "現金" at bounding box center [869, 547] width 523 height 28
type input "現金"
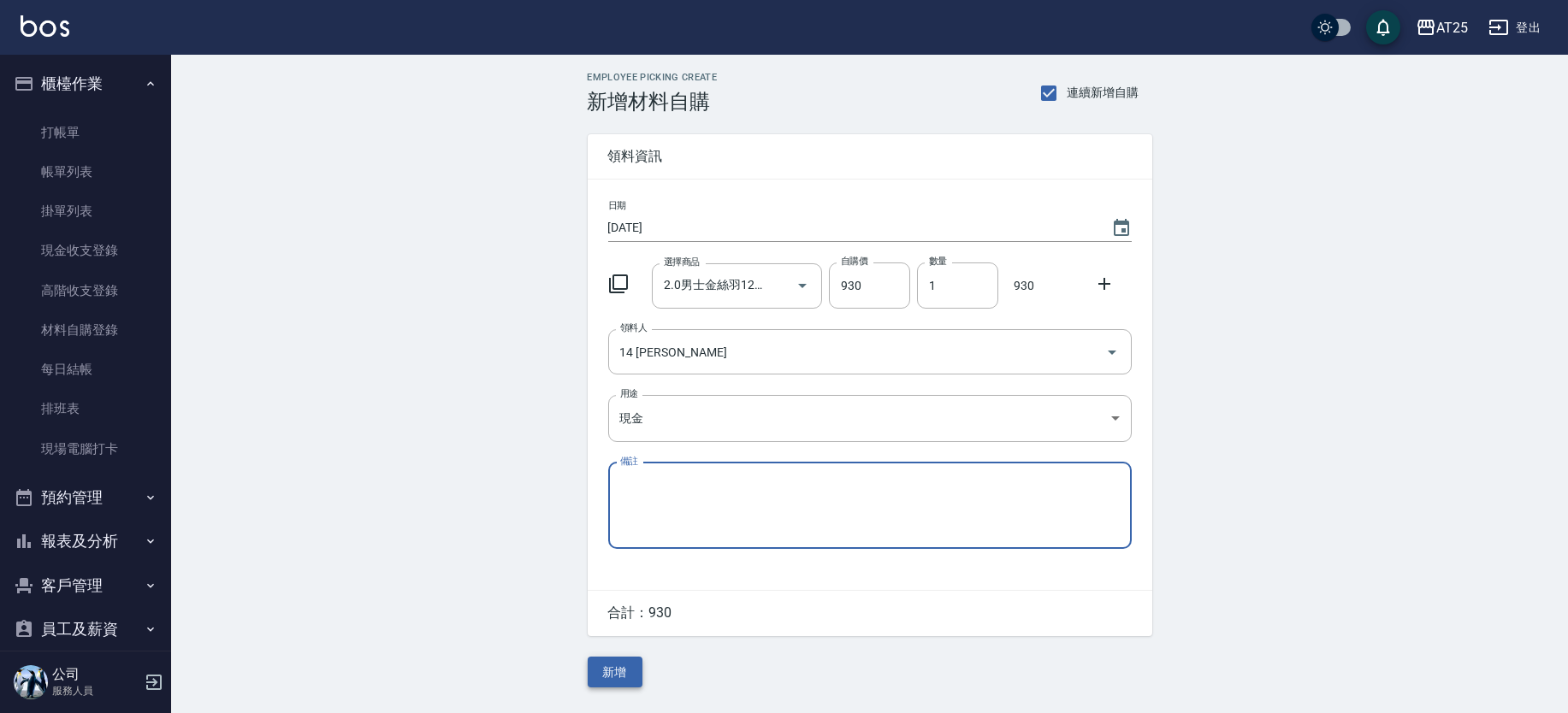
click at [627, 667] on button "新增" at bounding box center [615, 672] width 55 height 32
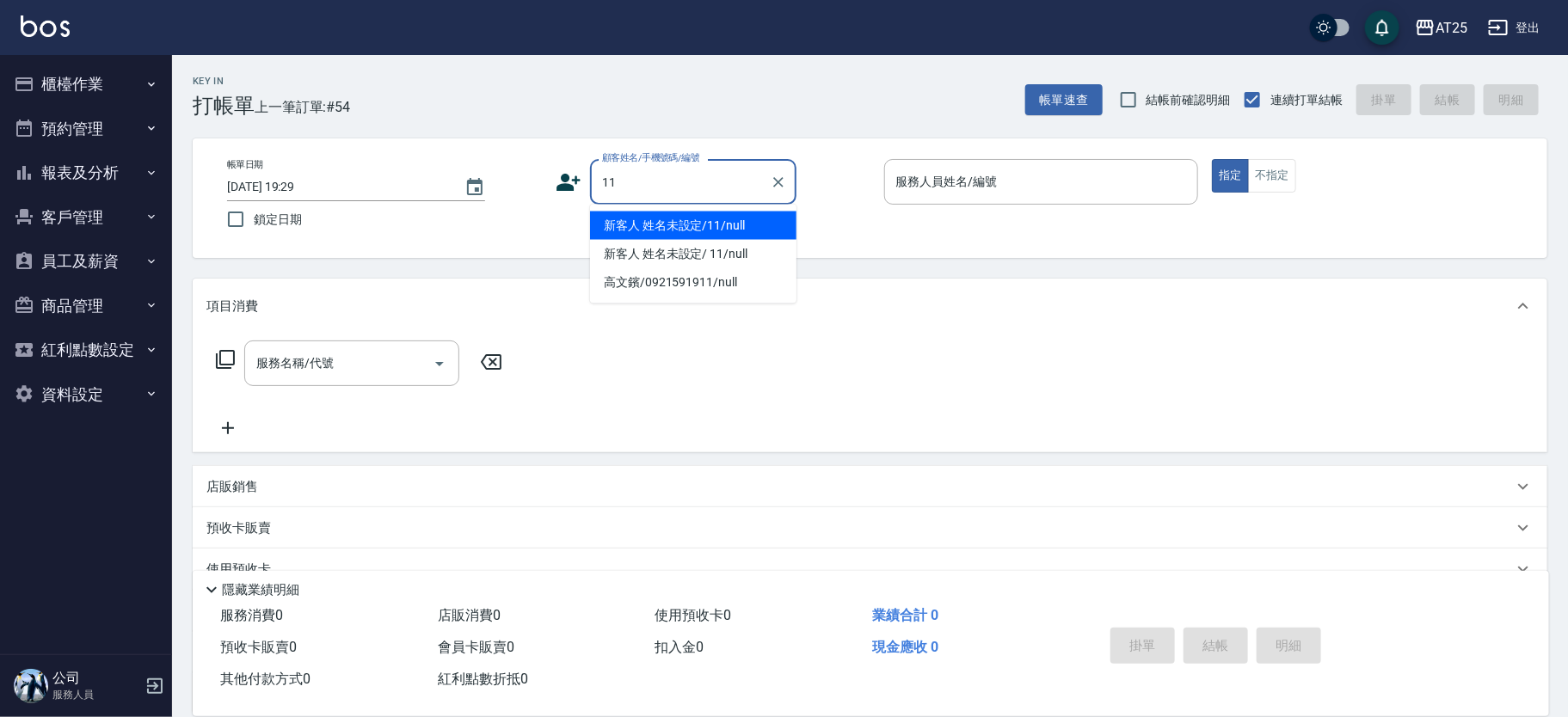
type input "新客人 姓名未設定/11/null"
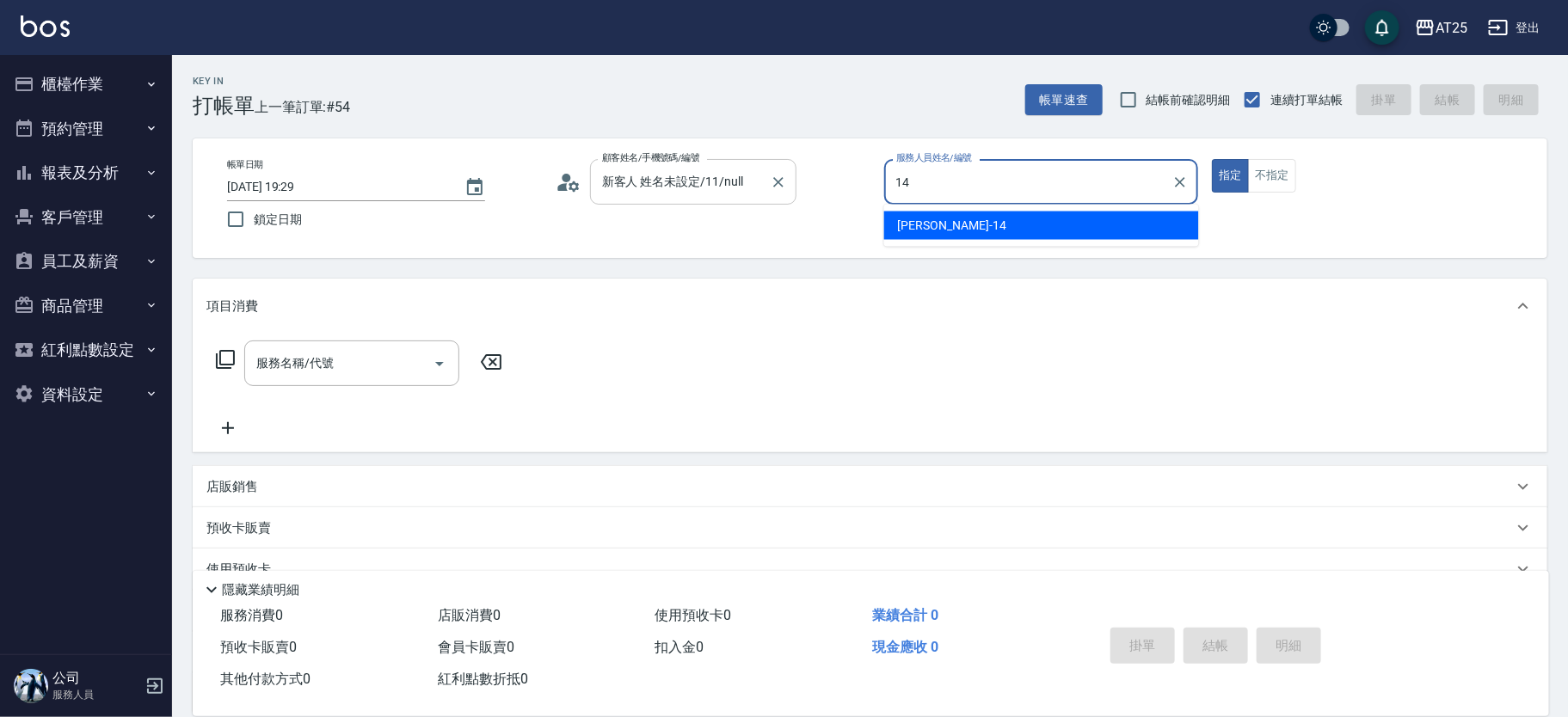
type input "[PERSON_NAME]-14"
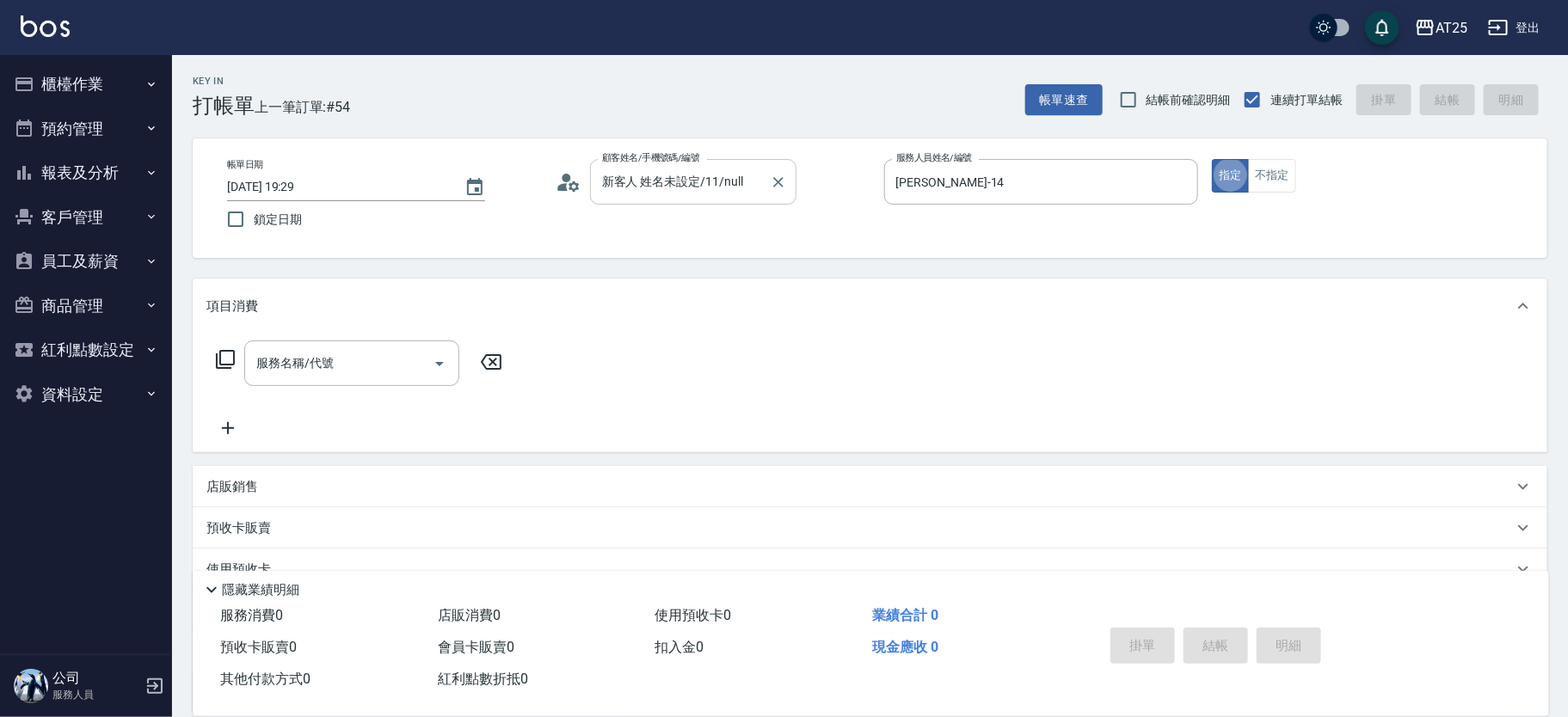
type button "true"
type input "201"
type input "30"
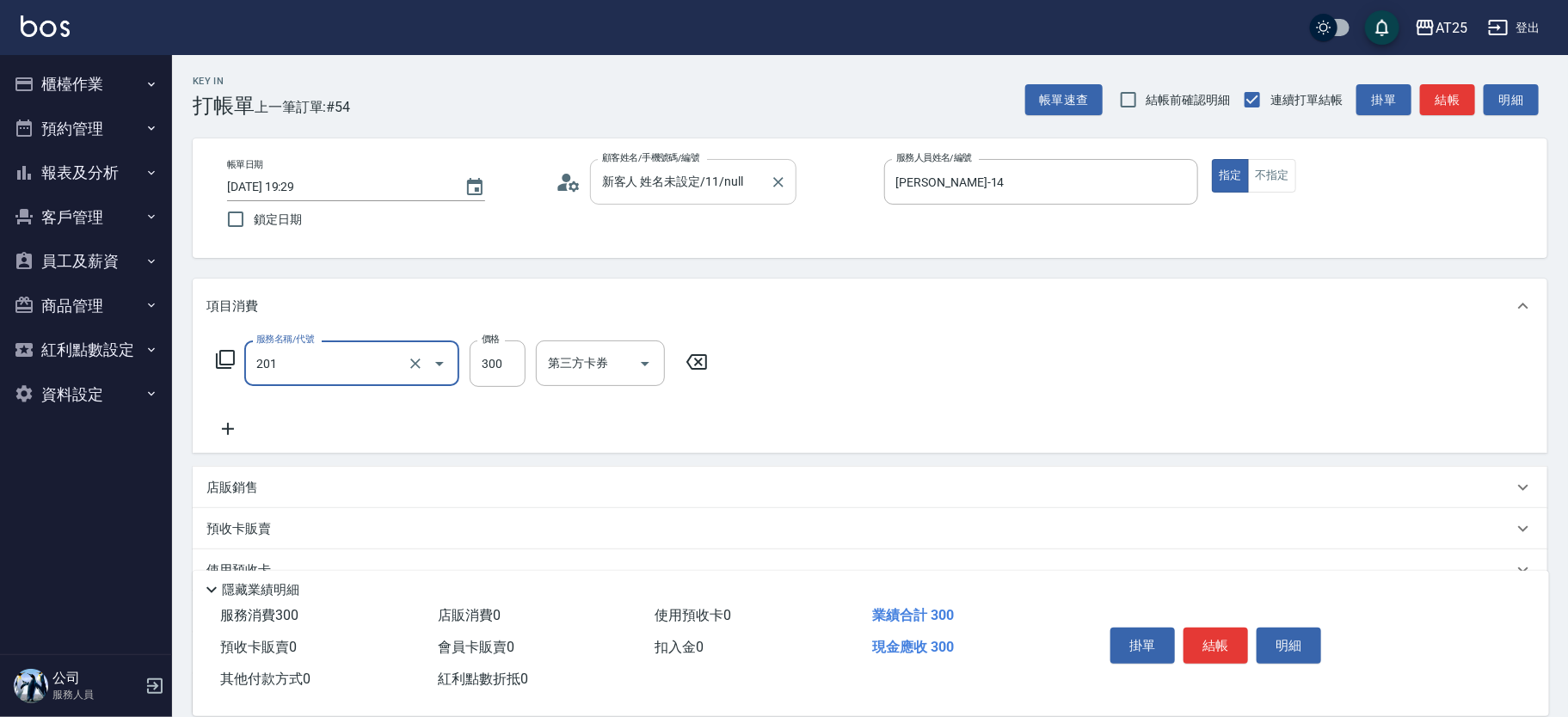
type input "洗髮(201)"
type input "0"
type input "50"
type input "500"
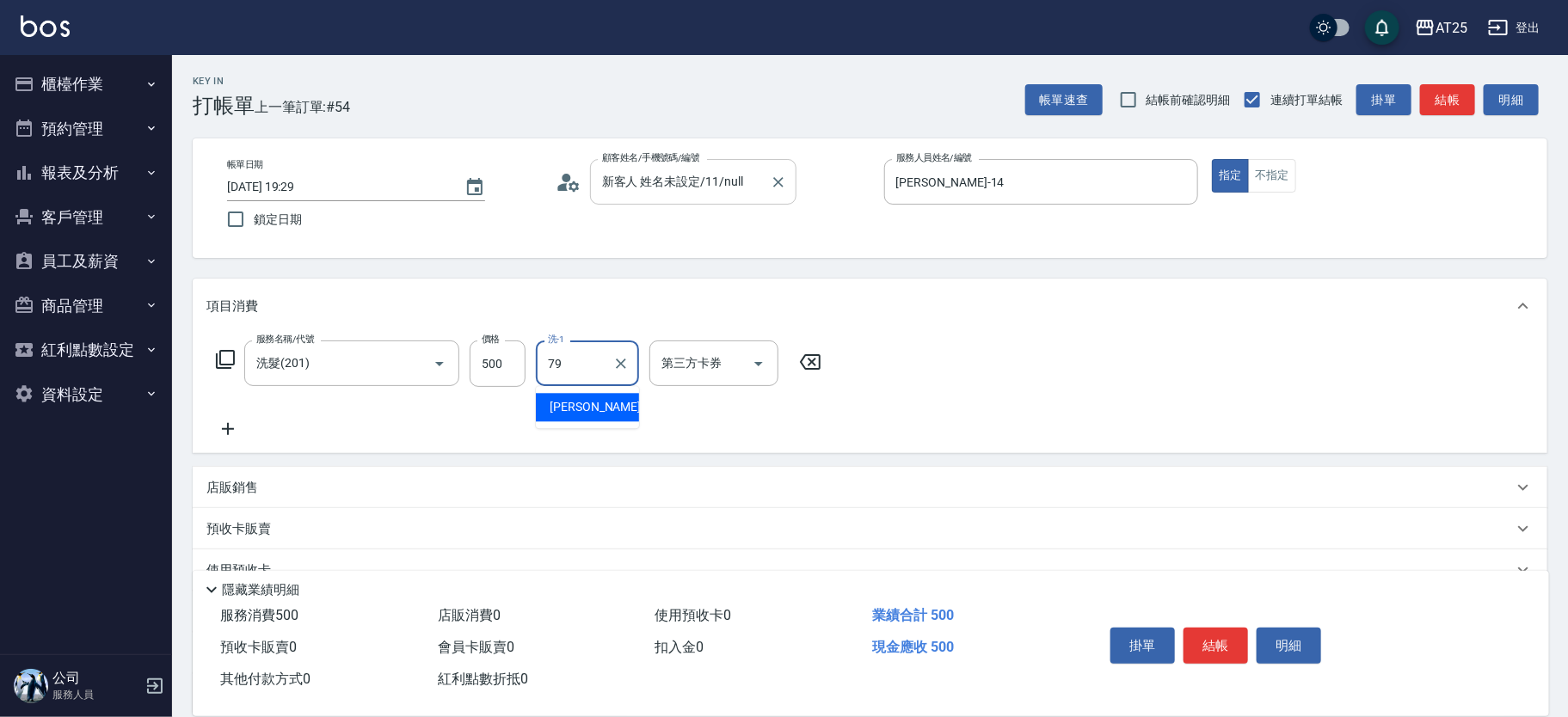
type input "[PERSON_NAME]-79"
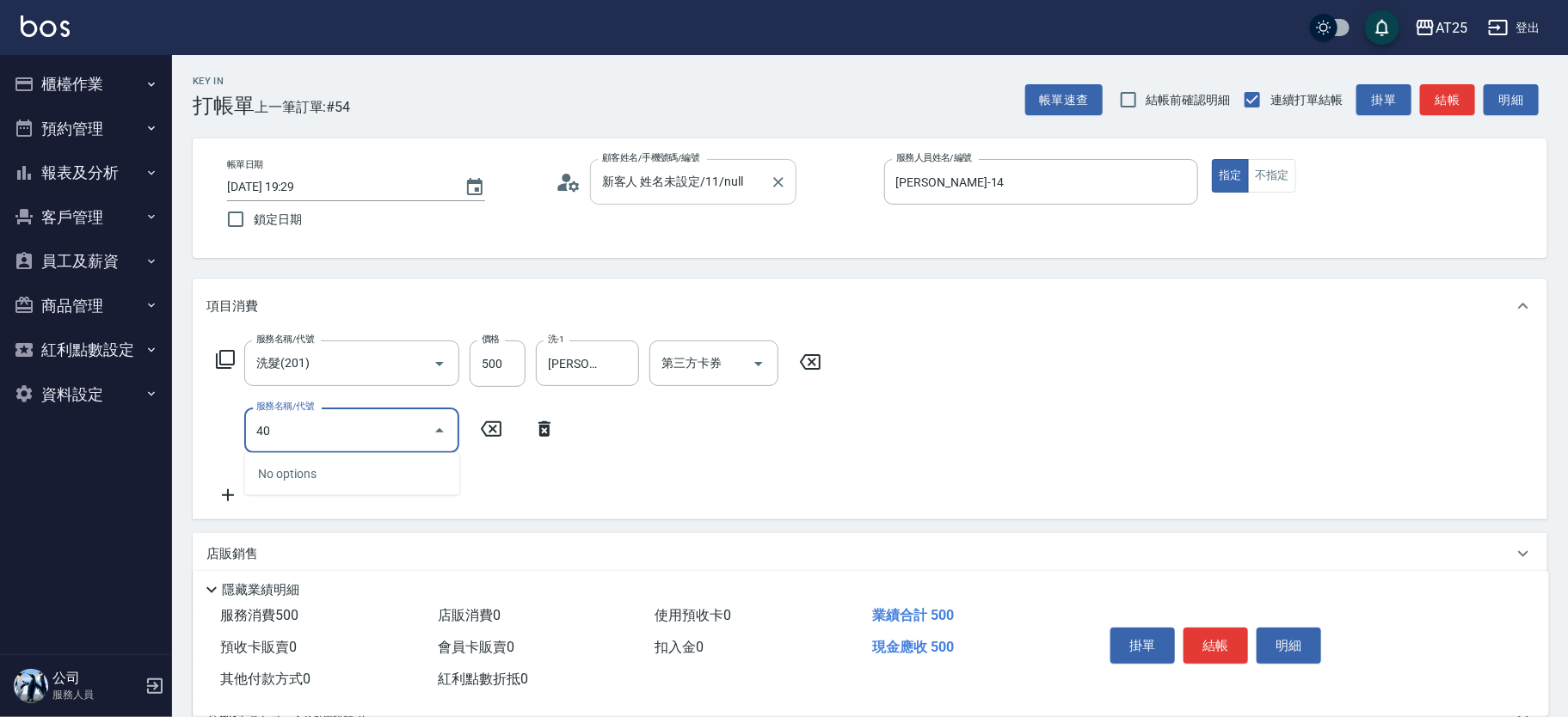
type input "401"
type input "80"
type input "剪髮(401)"
type input "50"
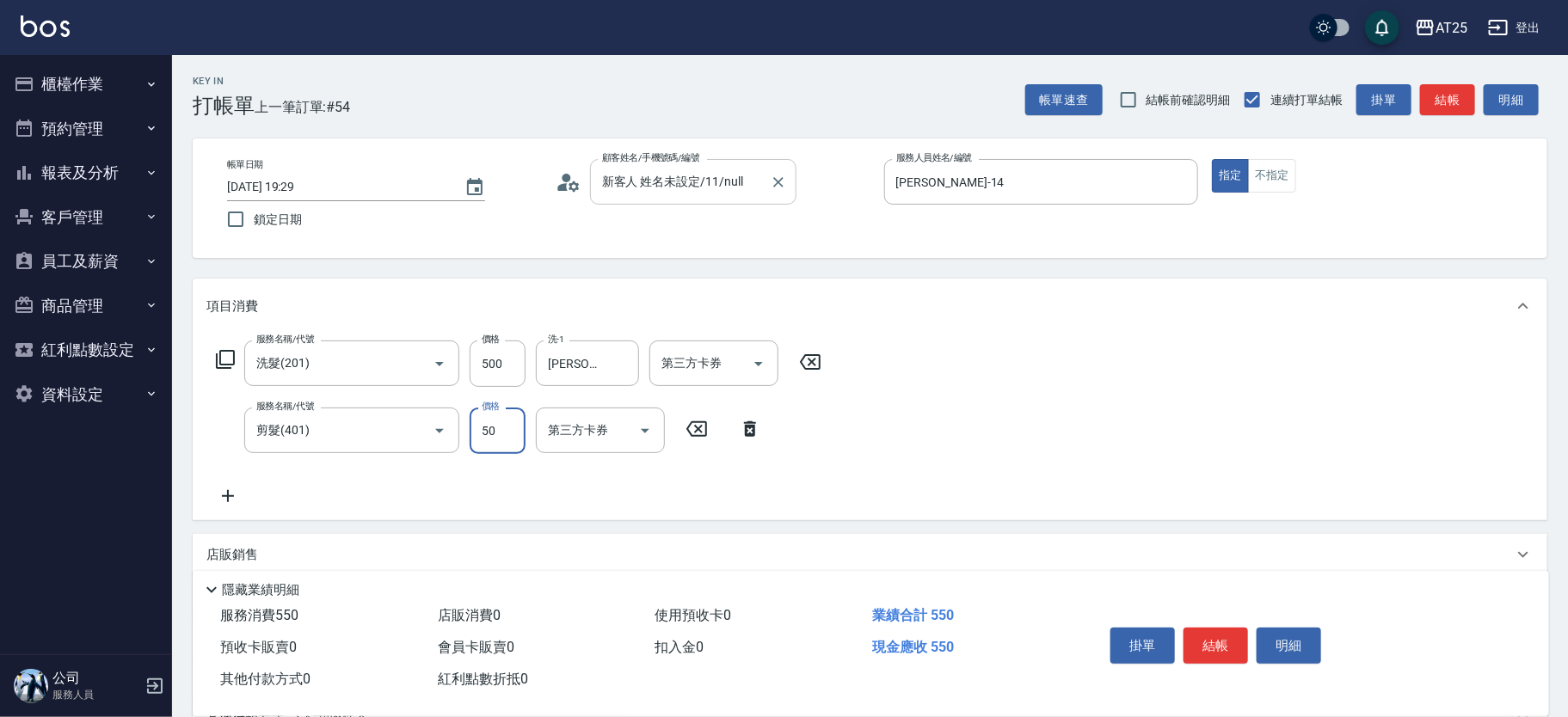
type input "100"
type input "500"
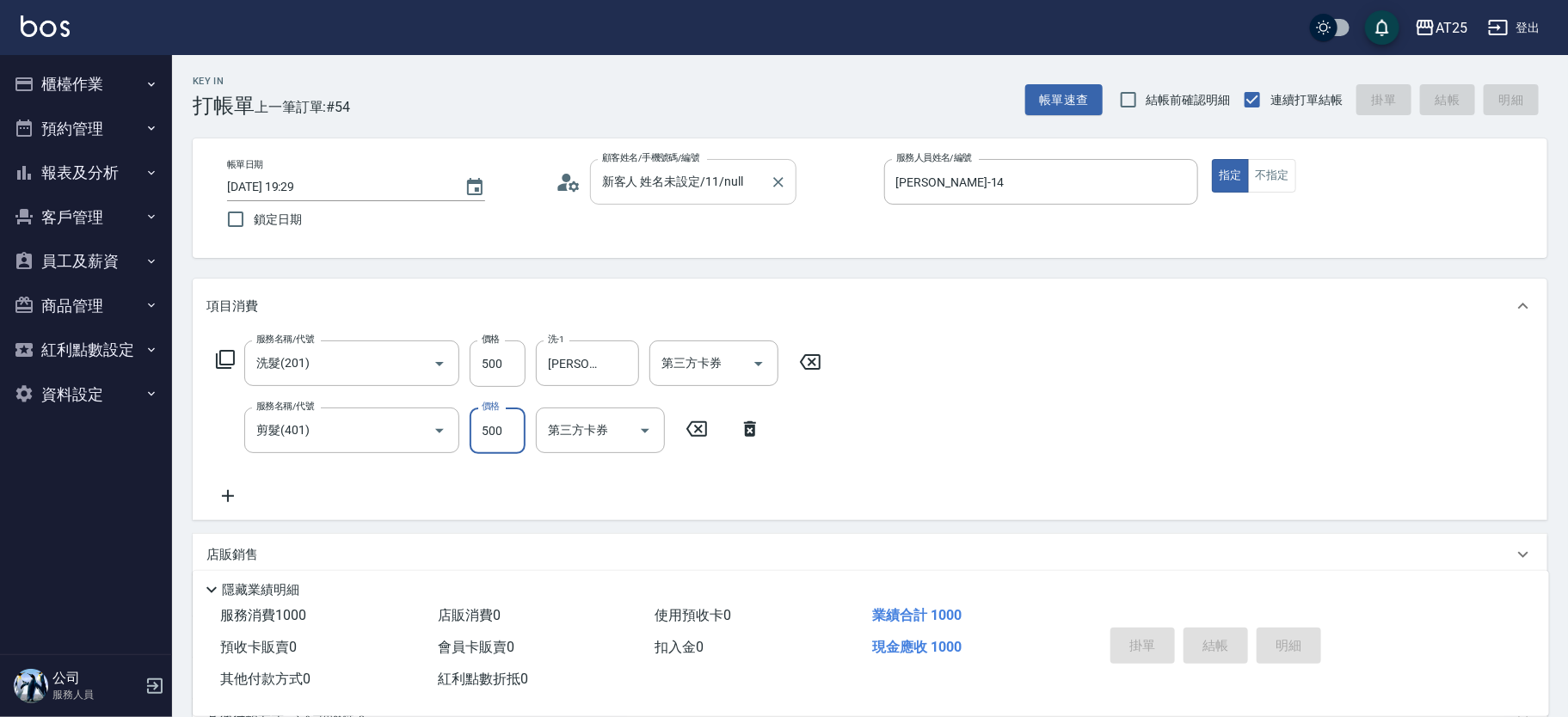
type input "[DATE] 20:09"
type input "0"
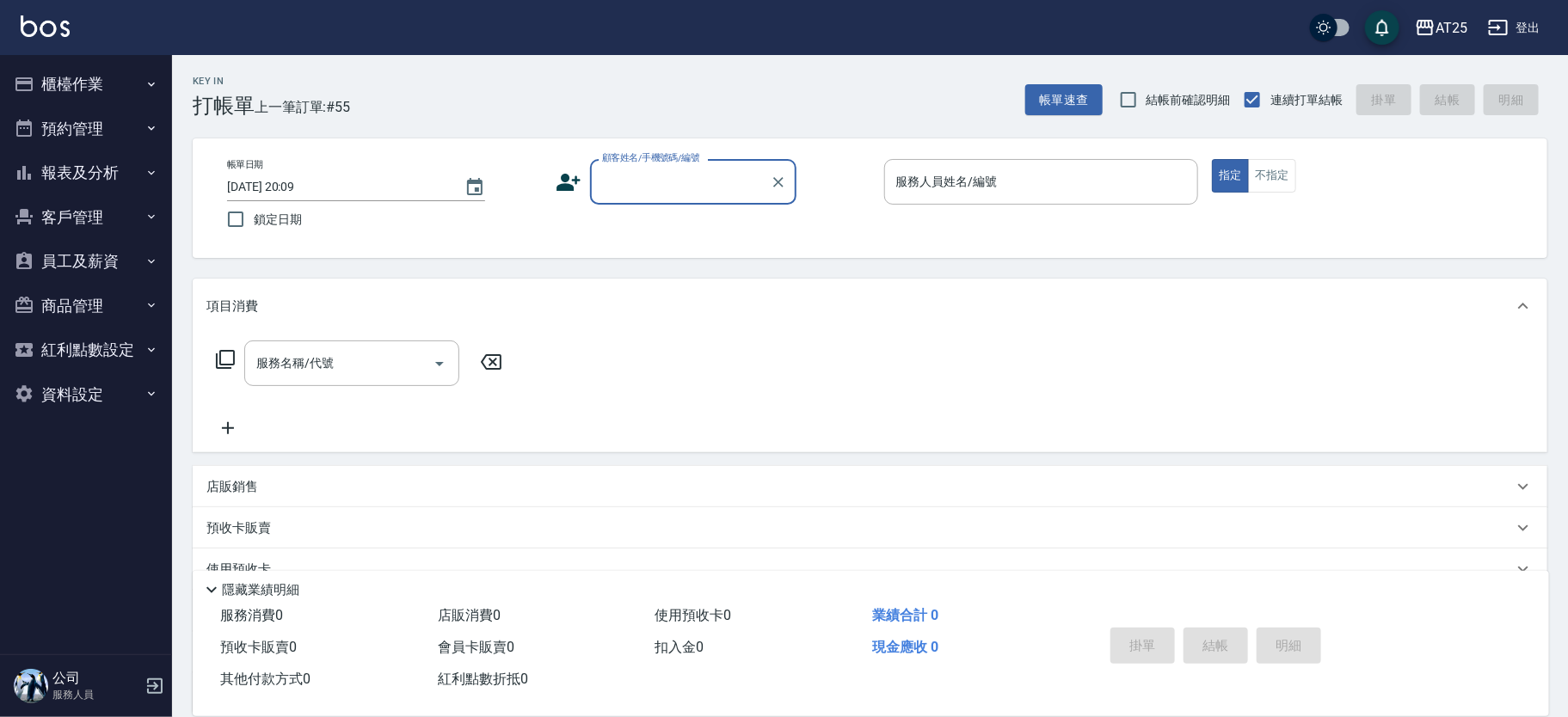
click at [629, 192] on div "顧客姓名/手機號碼/編號" at bounding box center [693, 182] width 207 height 46
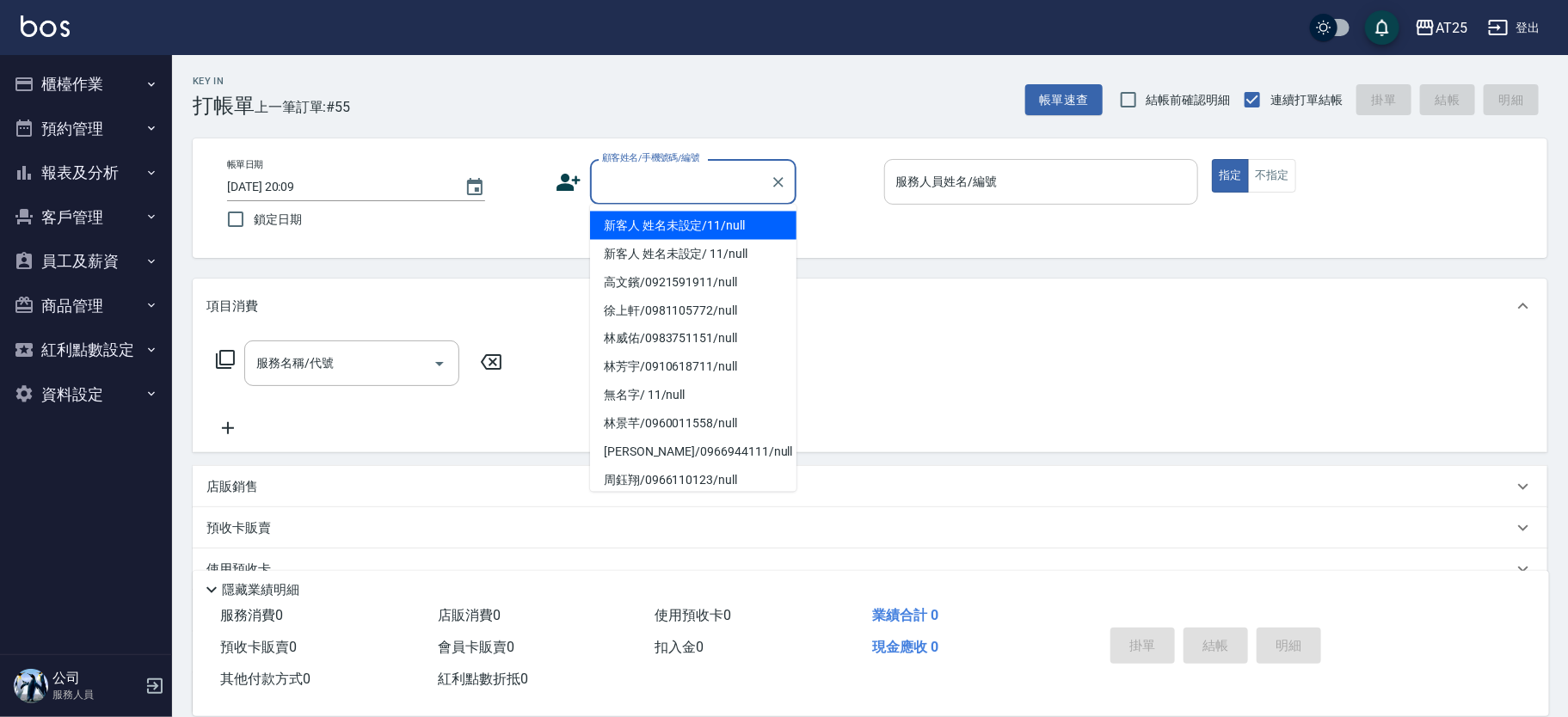
click at [745, 231] on li "新客人 姓名未設定/11/null" at bounding box center [693, 225] width 207 height 28
type input "新客人 姓名未設定/11/null"
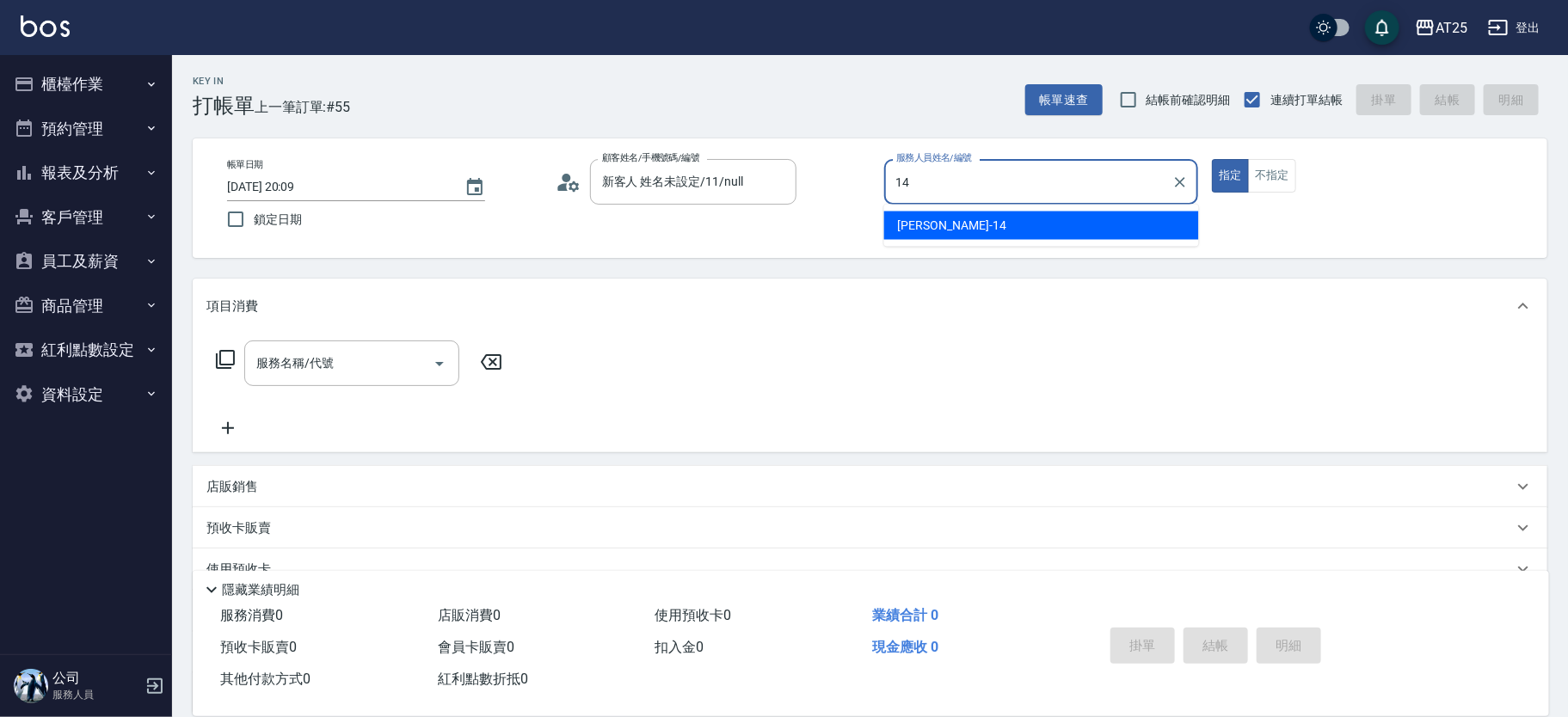
type input "[PERSON_NAME]-14"
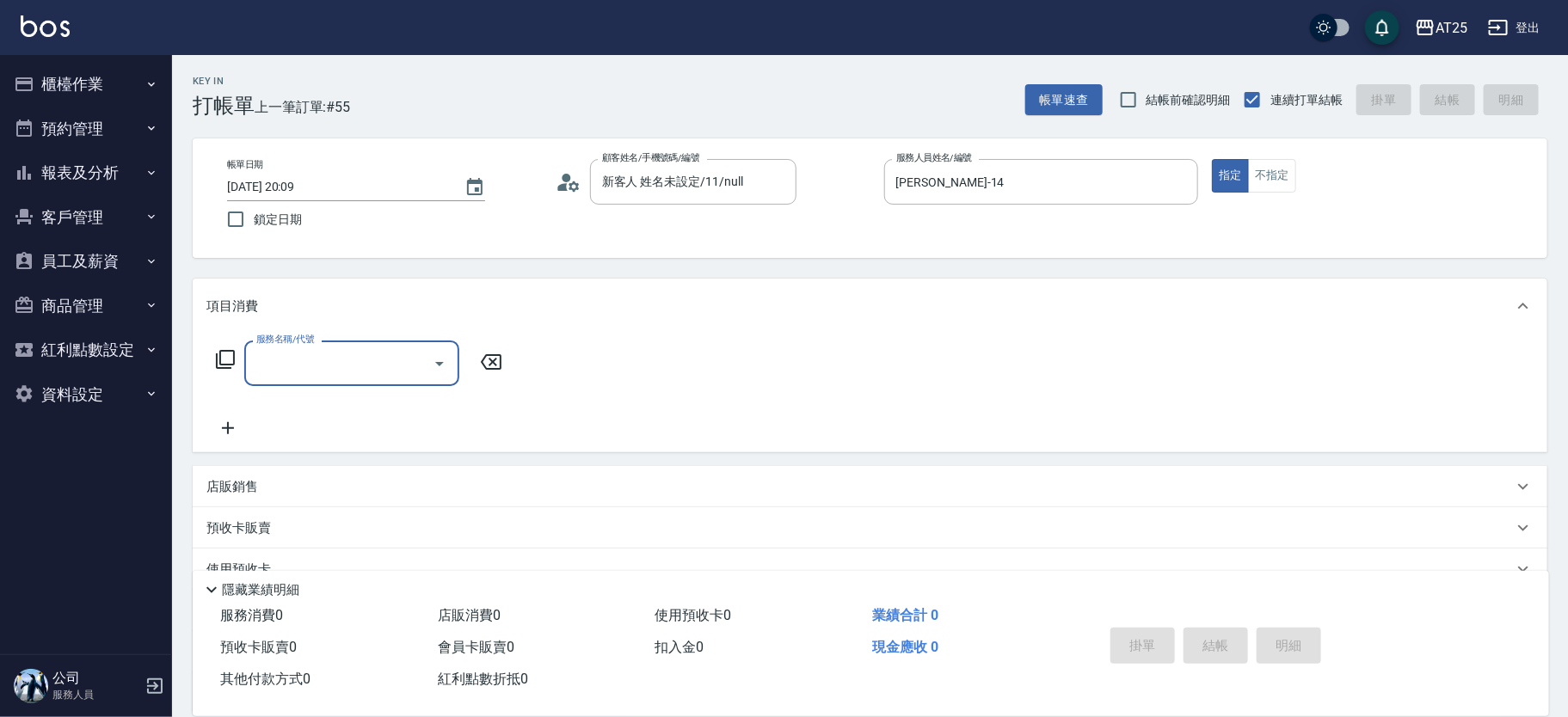
click at [230, 367] on icon at bounding box center [225, 359] width 21 height 21
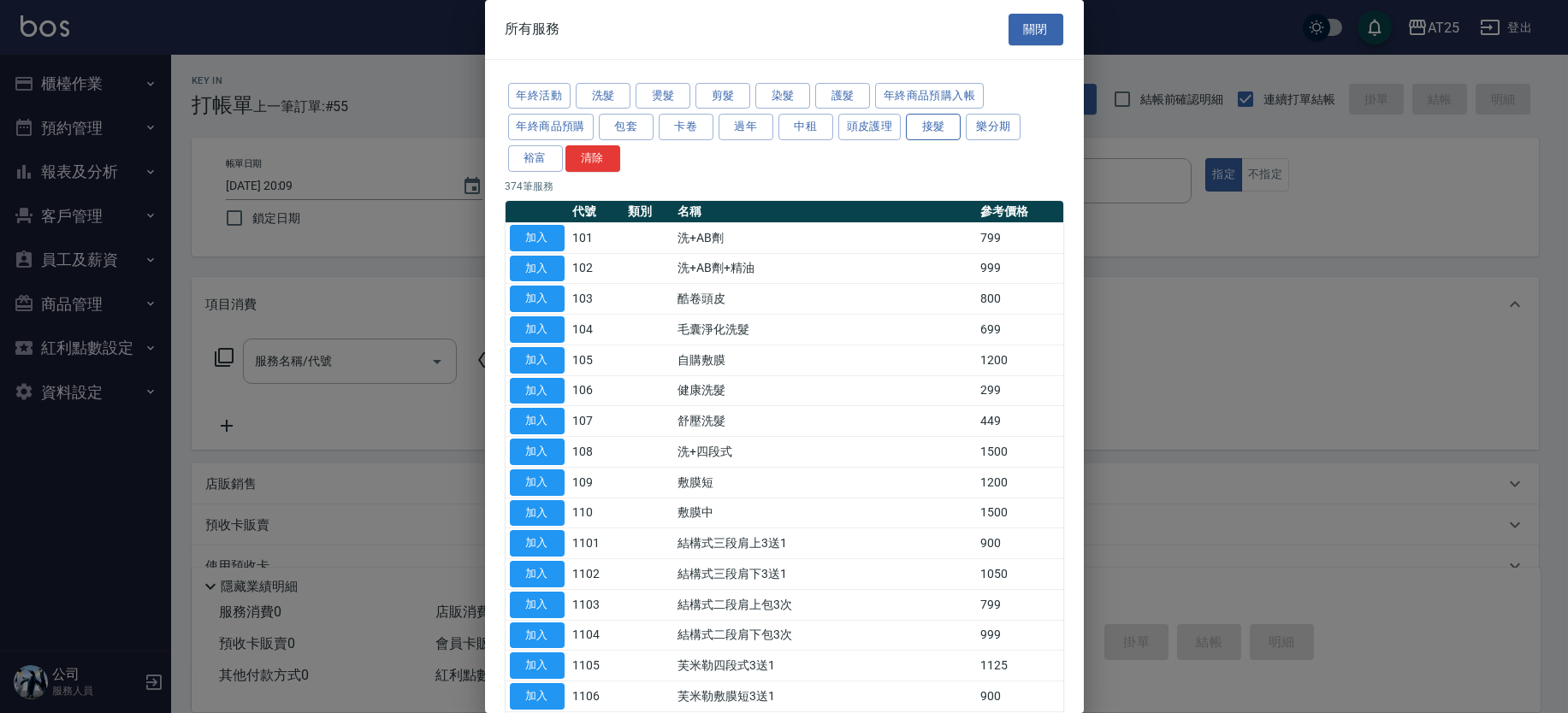
click at [946, 132] on button "接髮" at bounding box center [934, 126] width 55 height 26
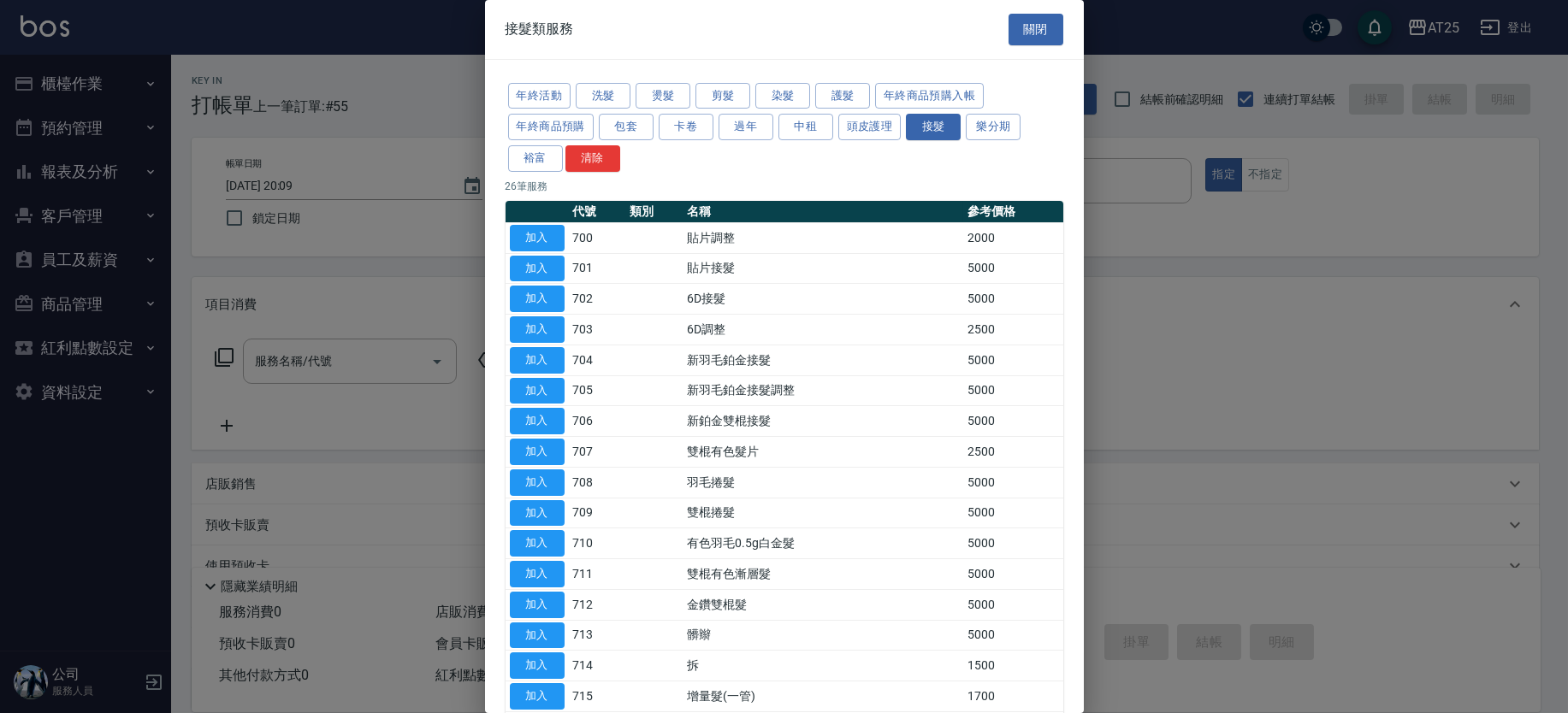
scroll to position [397, 0]
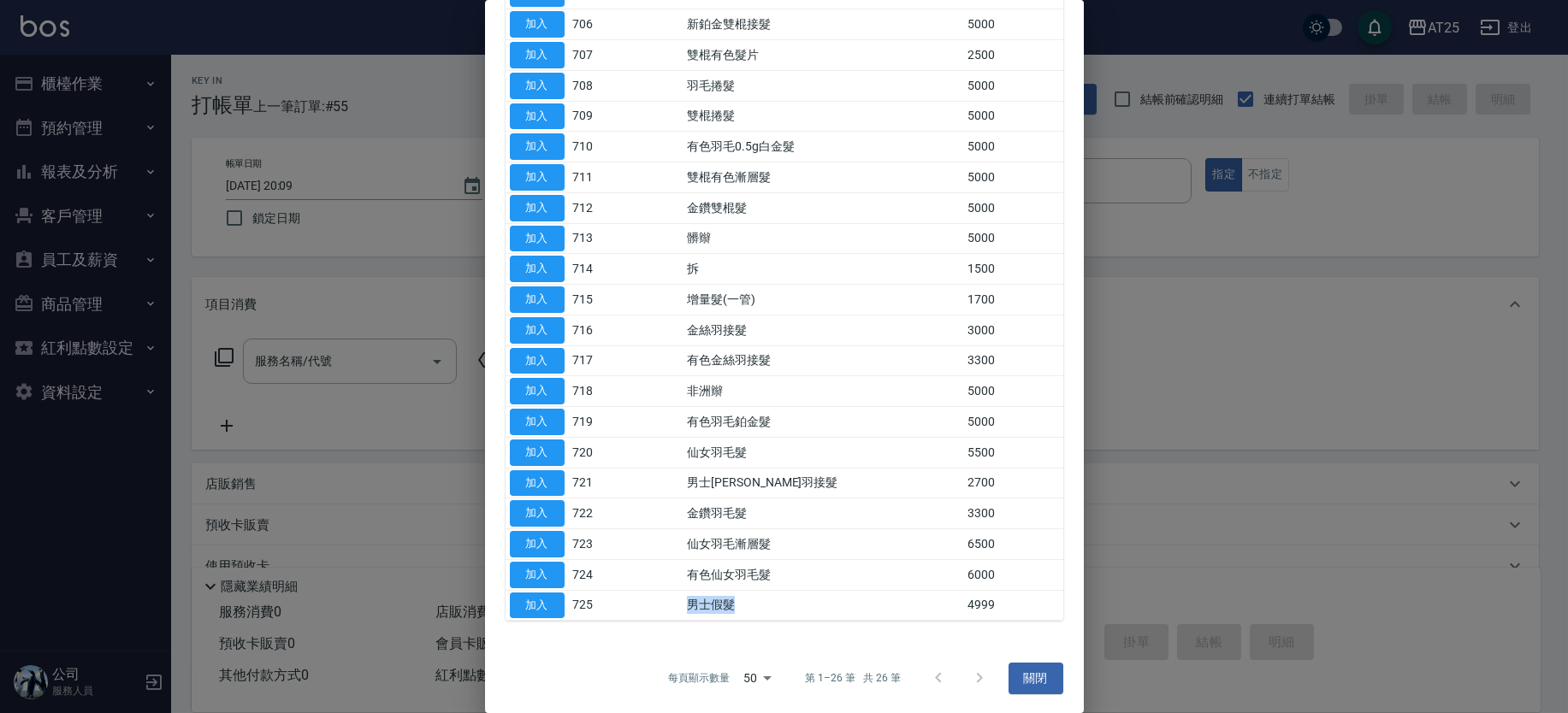
drag, startPoint x: 751, startPoint y: 598, endPoint x: 796, endPoint y: 599, distance: 45.0
click at [796, 599] on tr "加入 725 男士假髮 4999" at bounding box center [784, 606] width 558 height 31
drag, startPoint x: 739, startPoint y: 564, endPoint x: 824, endPoint y: 550, distance: 86.1
click at [739, 563] on td "有色仙女羽毛髮" at bounding box center [823, 575] width 280 height 31
drag, startPoint x: 829, startPoint y: 549, endPoint x: 695, endPoint y: 527, distance: 135.8
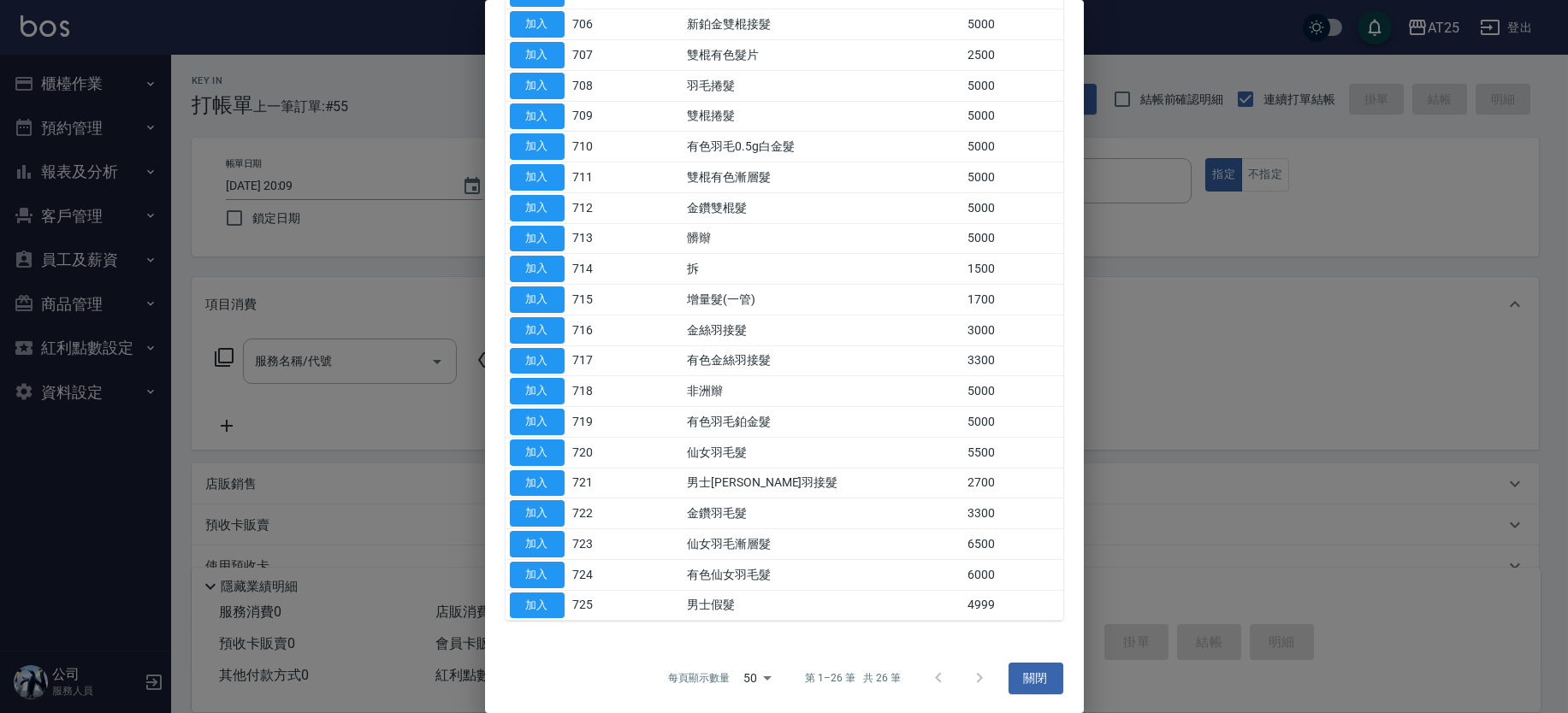
click at [697, 543] on tr "加入 723 仙女羽毛漸層髮 6500" at bounding box center [784, 545] width 558 height 31
click at [759, 509] on td "金鑽羽毛髮" at bounding box center [823, 514] width 280 height 31
drag, startPoint x: 667, startPoint y: 471, endPoint x: 824, endPoint y: 475, distance: 157.1
click at [824, 475] on tr "加入 721 男士[PERSON_NAME]接髮 2700" at bounding box center [784, 483] width 558 height 31
click at [532, 475] on button "加入" at bounding box center [537, 483] width 55 height 26
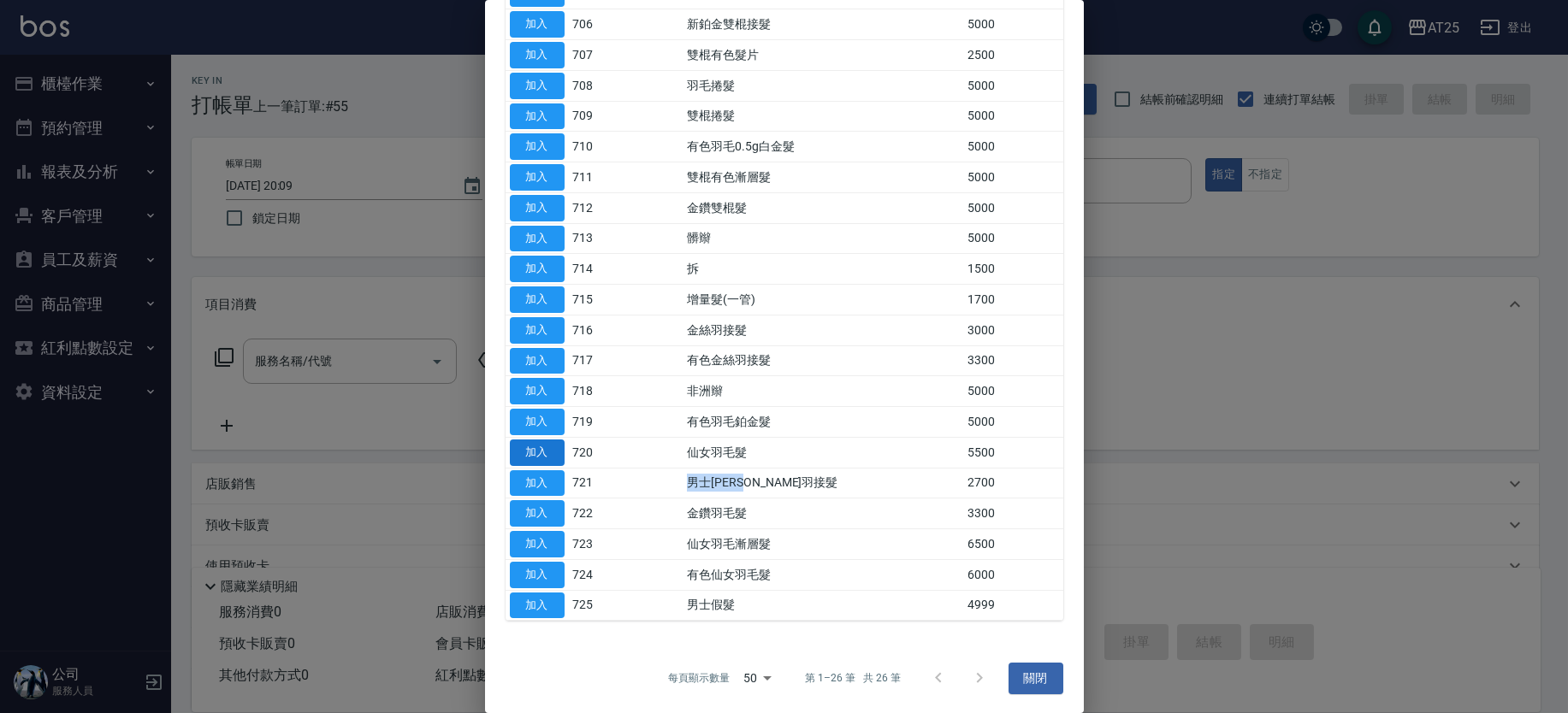
type input "男士[PERSON_NAME]羽接髮(721)"
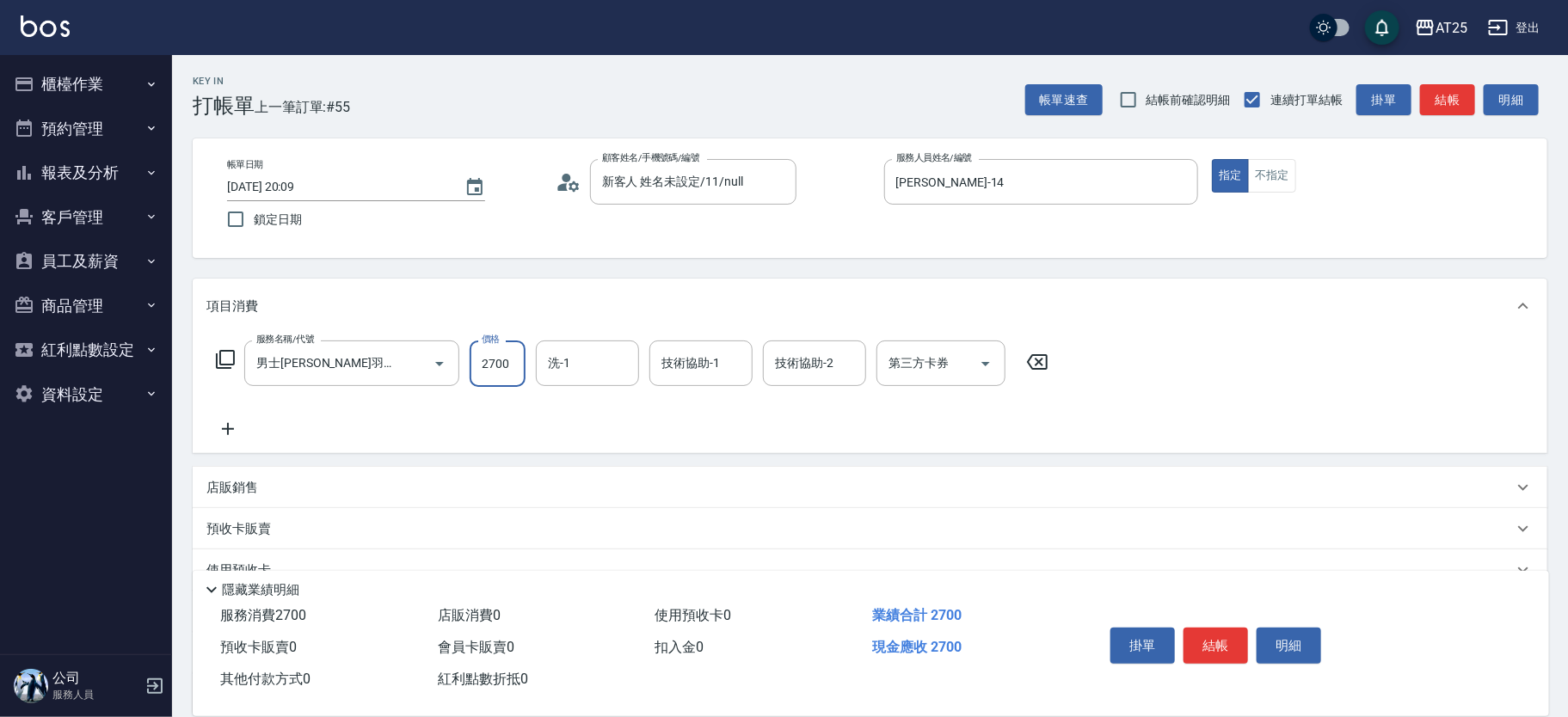
click at [517, 366] on input "2700" at bounding box center [497, 363] width 56 height 47
type input "0"
type input "65"
type input "60"
type input "656"
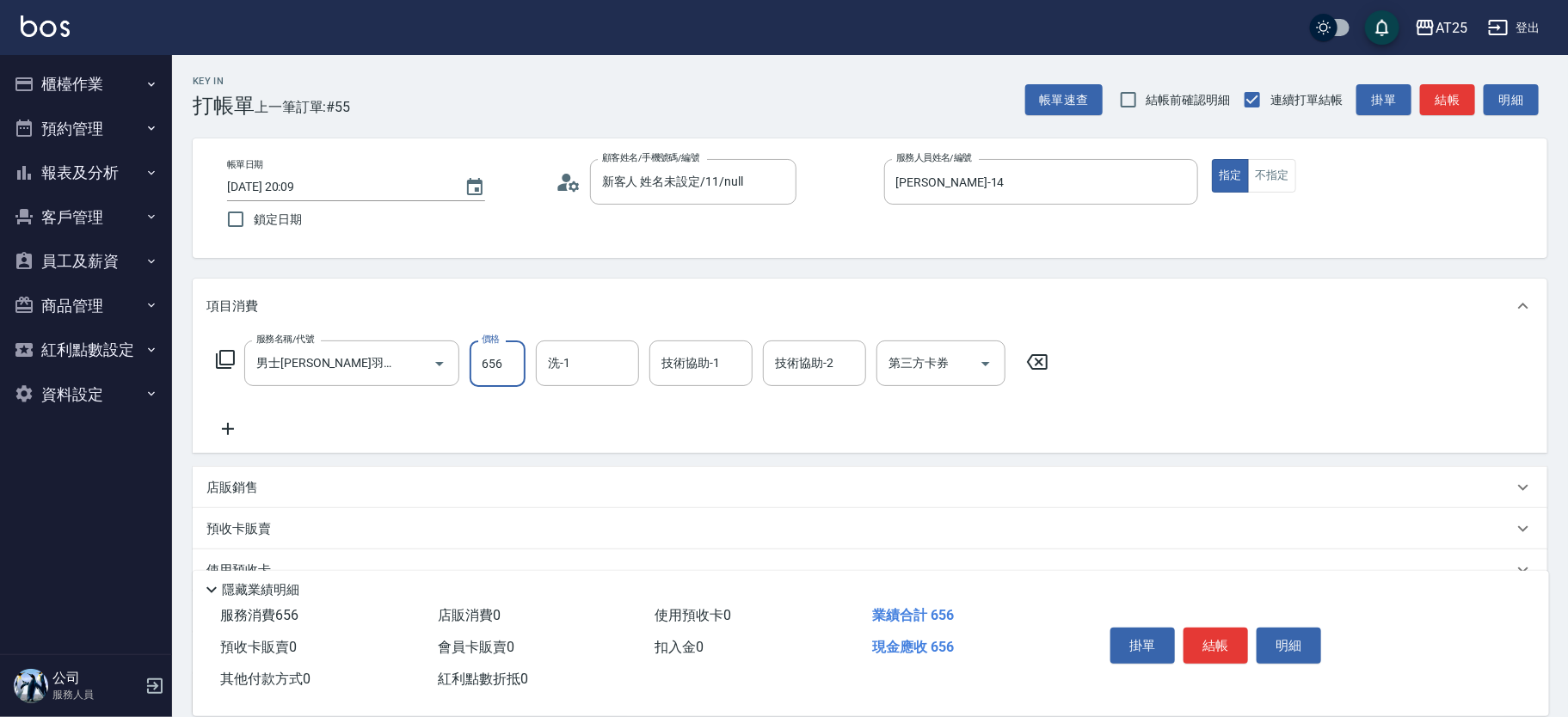
type input "650"
type input "6569"
type input "David-79"
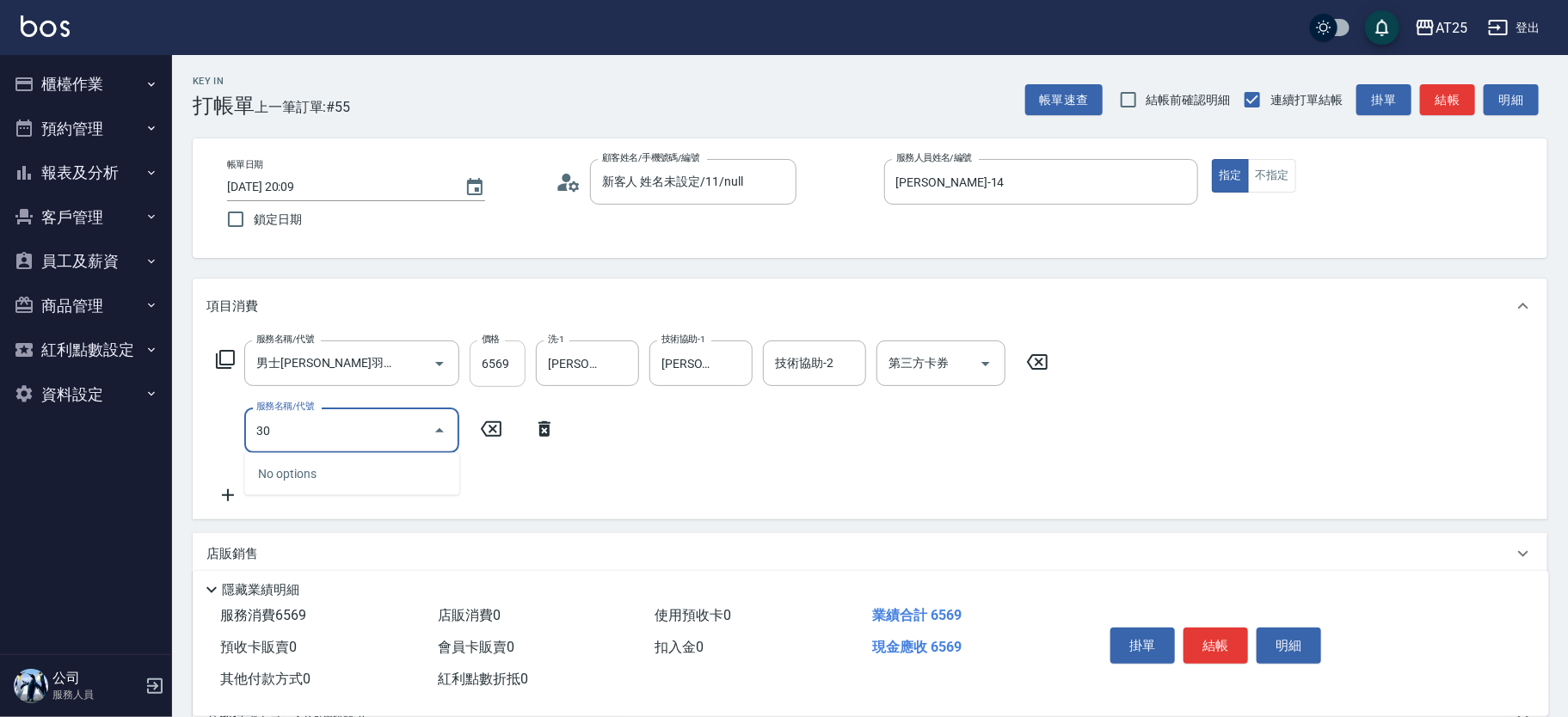
type input "303"
type input "750"
type input "局部燙(303)"
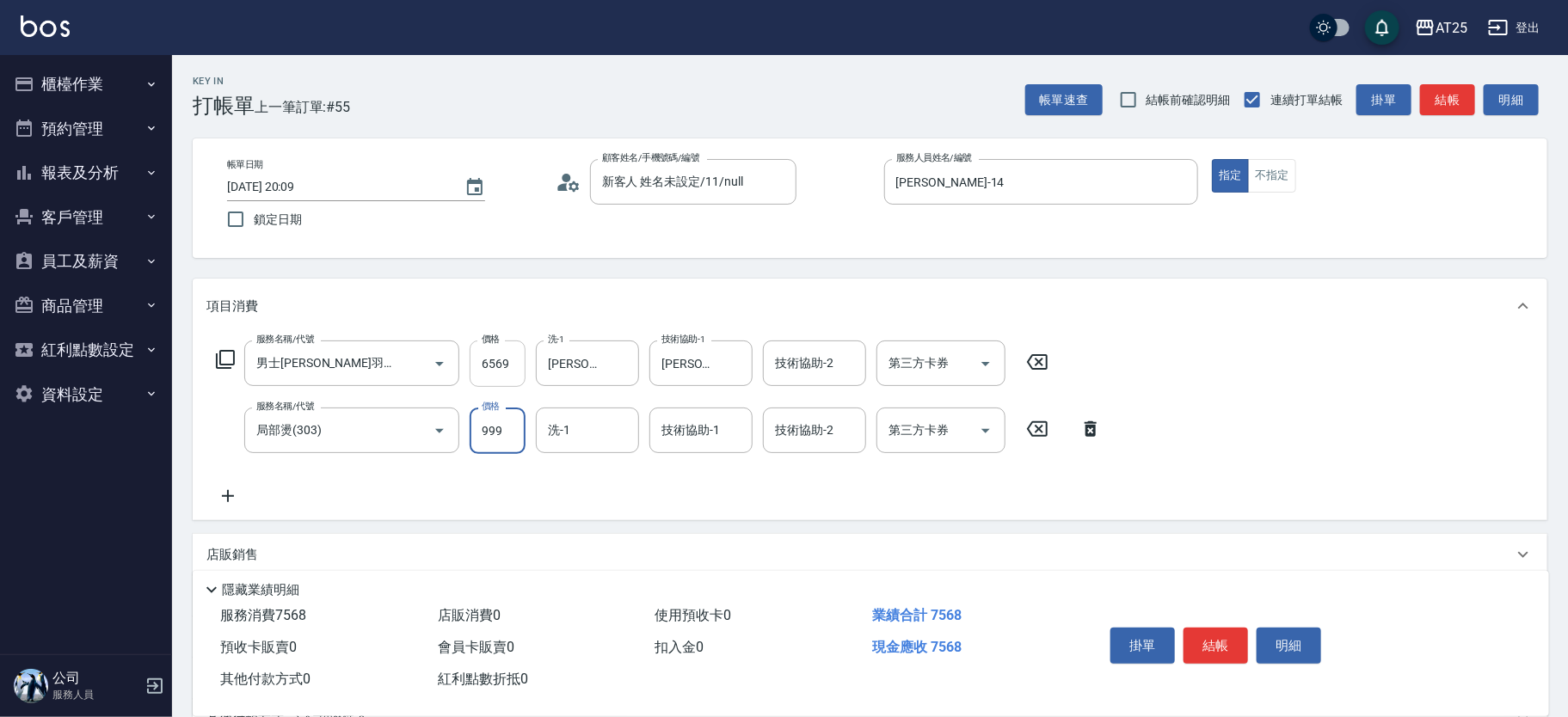
type input "650"
type input "0"
type input "David-79"
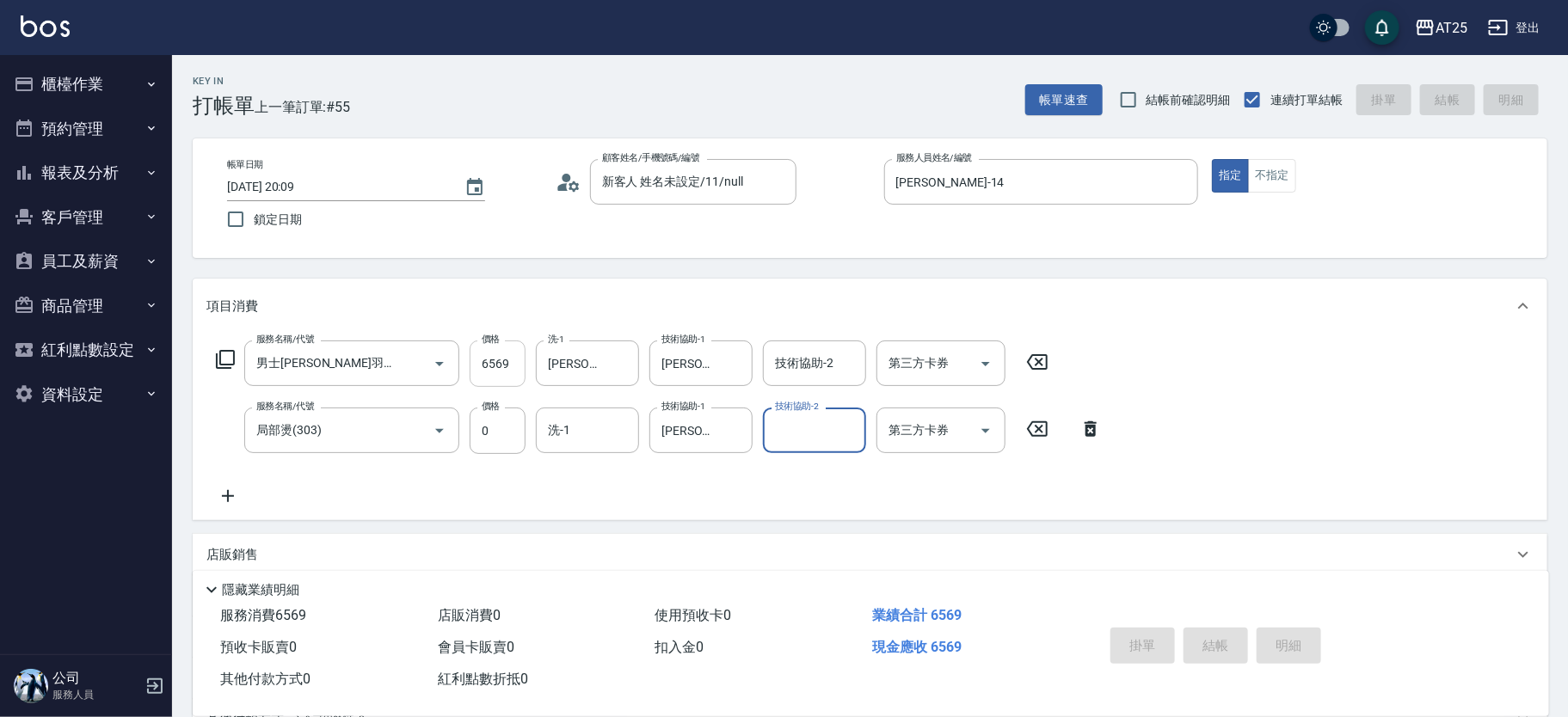
type input "2025/10/04 20:15"
type input "0"
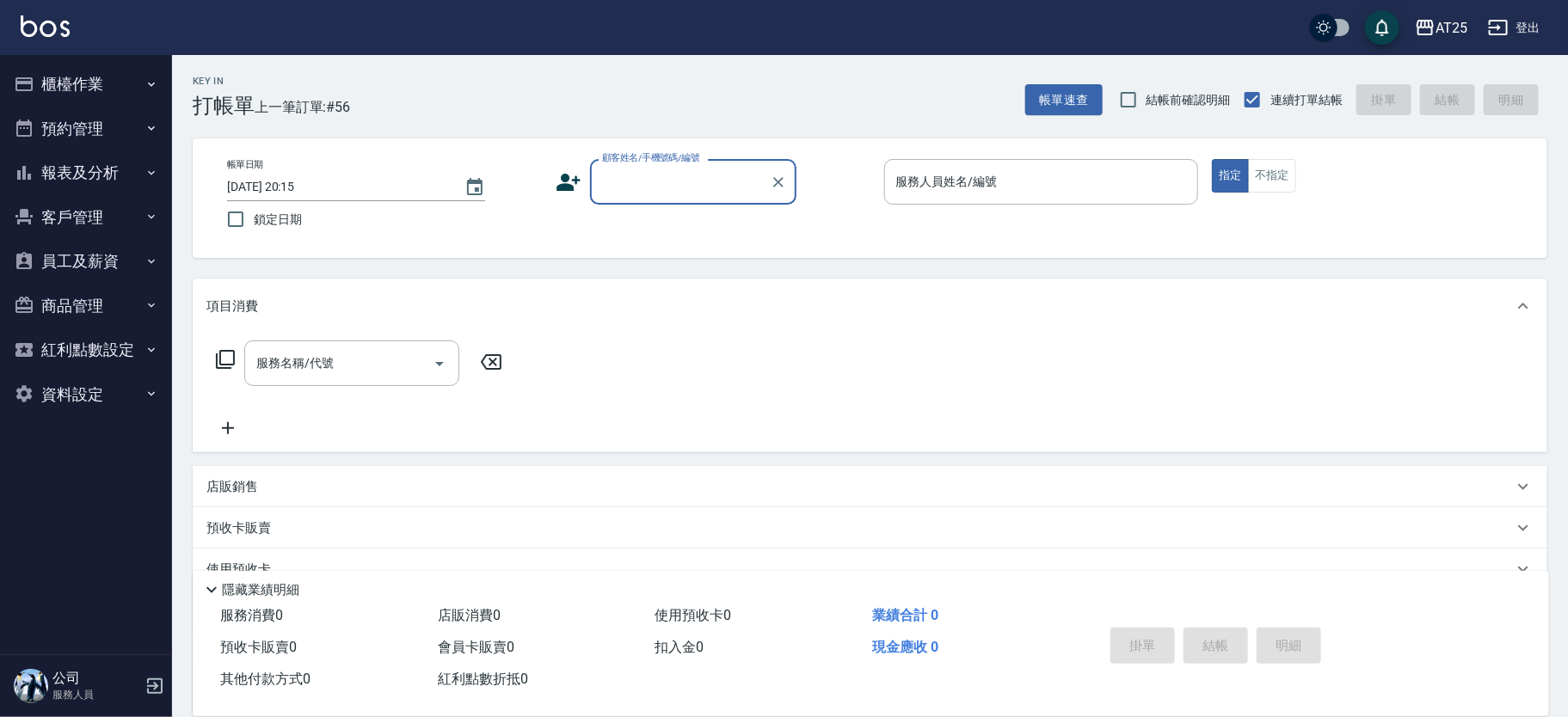
click at [81, 164] on button "報表及分析" at bounding box center [86, 173] width 158 height 45
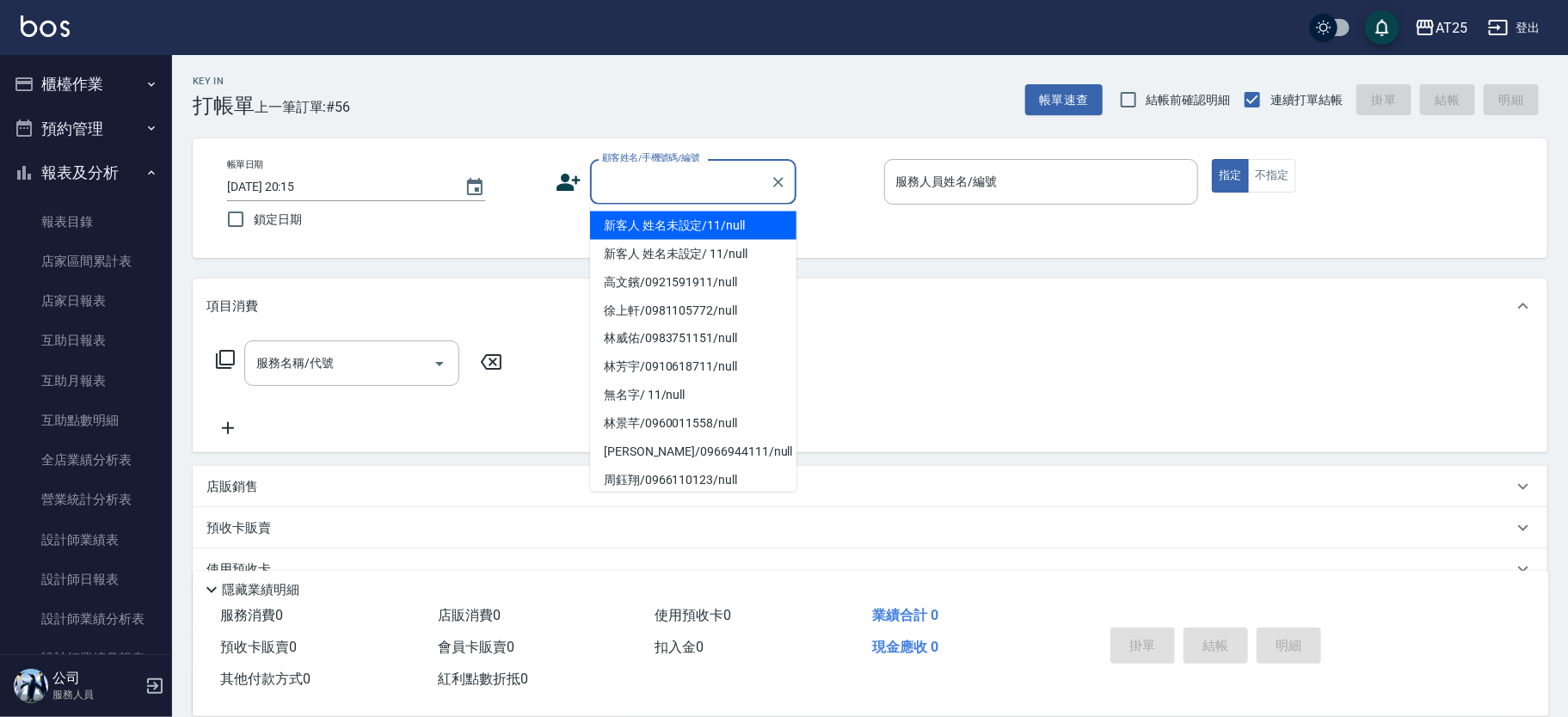
click at [650, 179] on input "顧客姓名/手機號碼/編號" at bounding box center [680, 181] width 166 height 30
click at [728, 217] on li "新客人 姓名未設定/11/null" at bounding box center [693, 225] width 207 height 28
type input "新客人 姓名未設定/11/null"
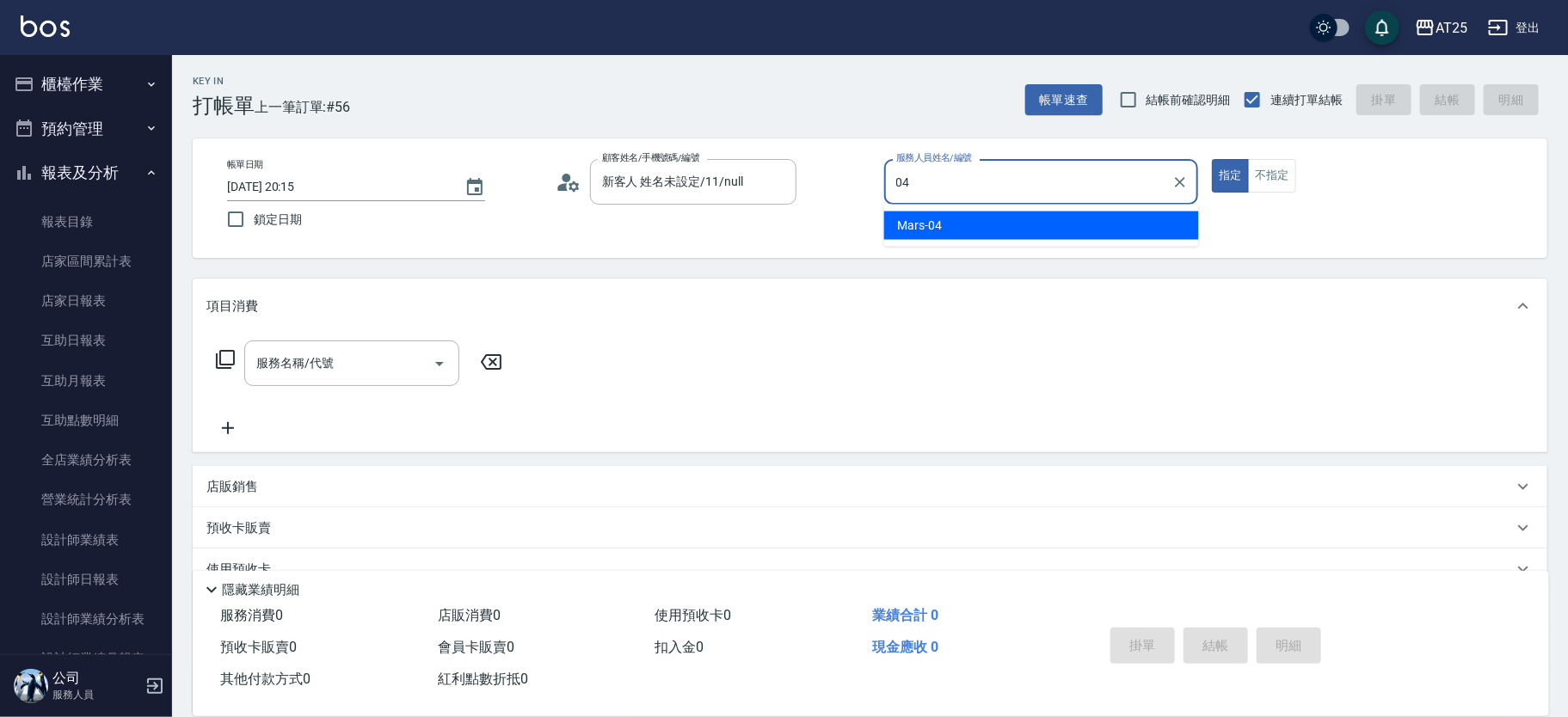
type input "Mars-04"
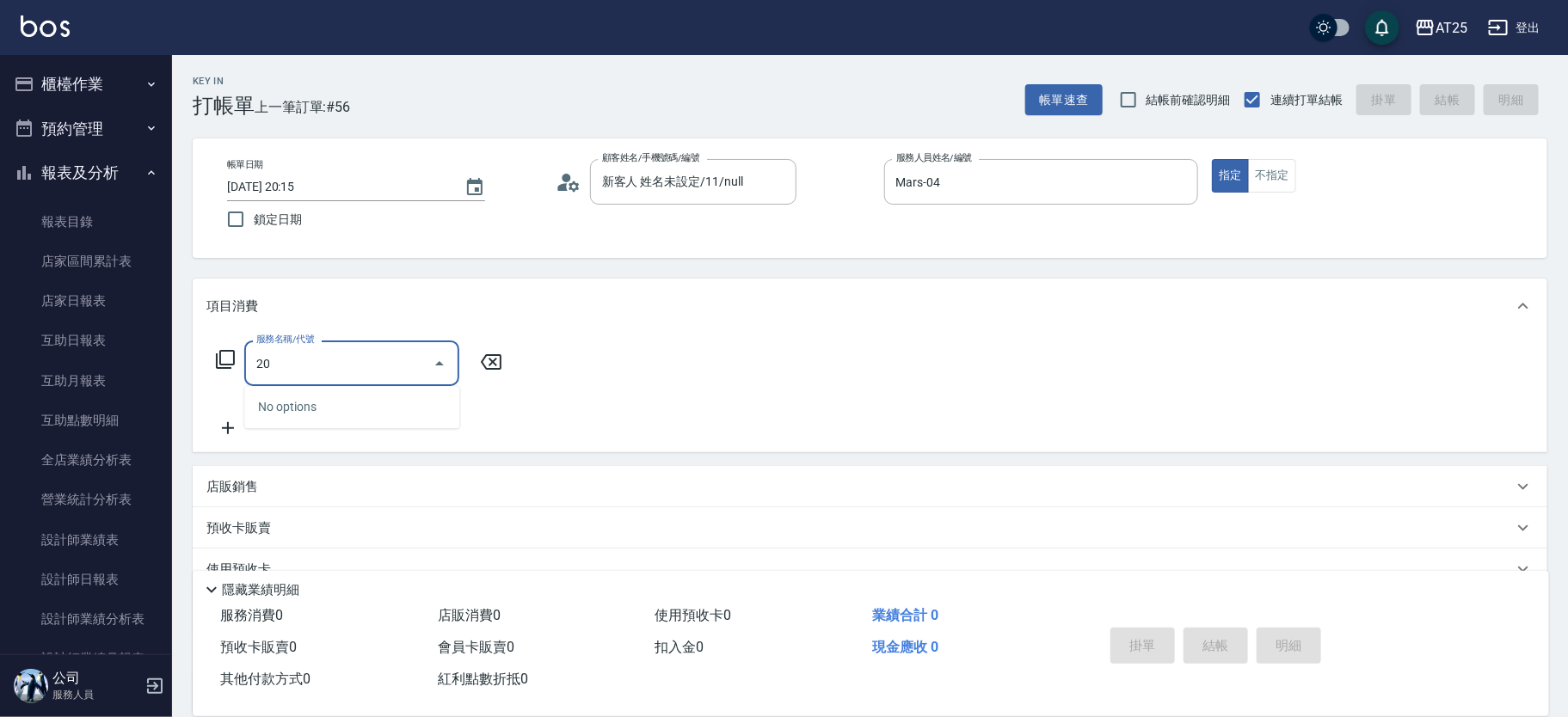
type input "2"
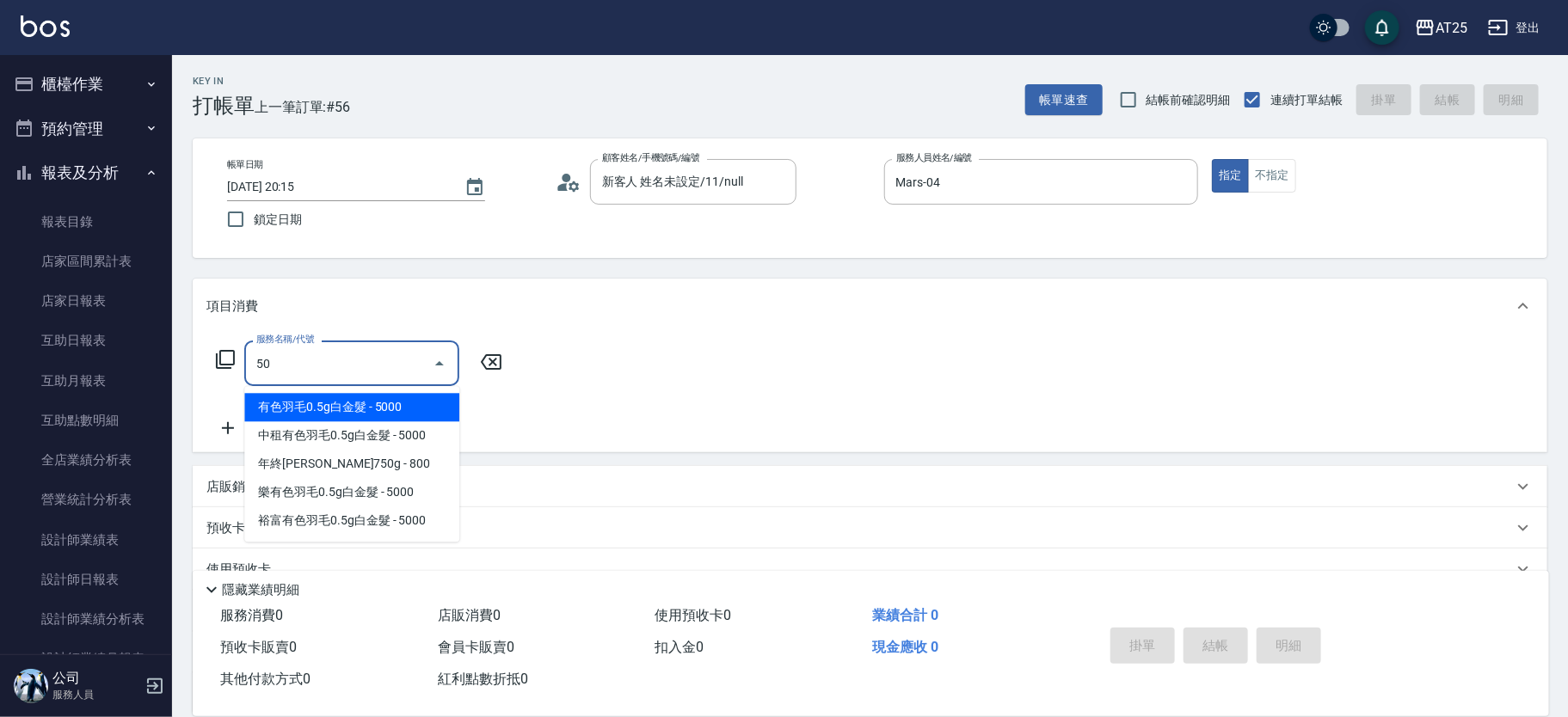
type input "501"
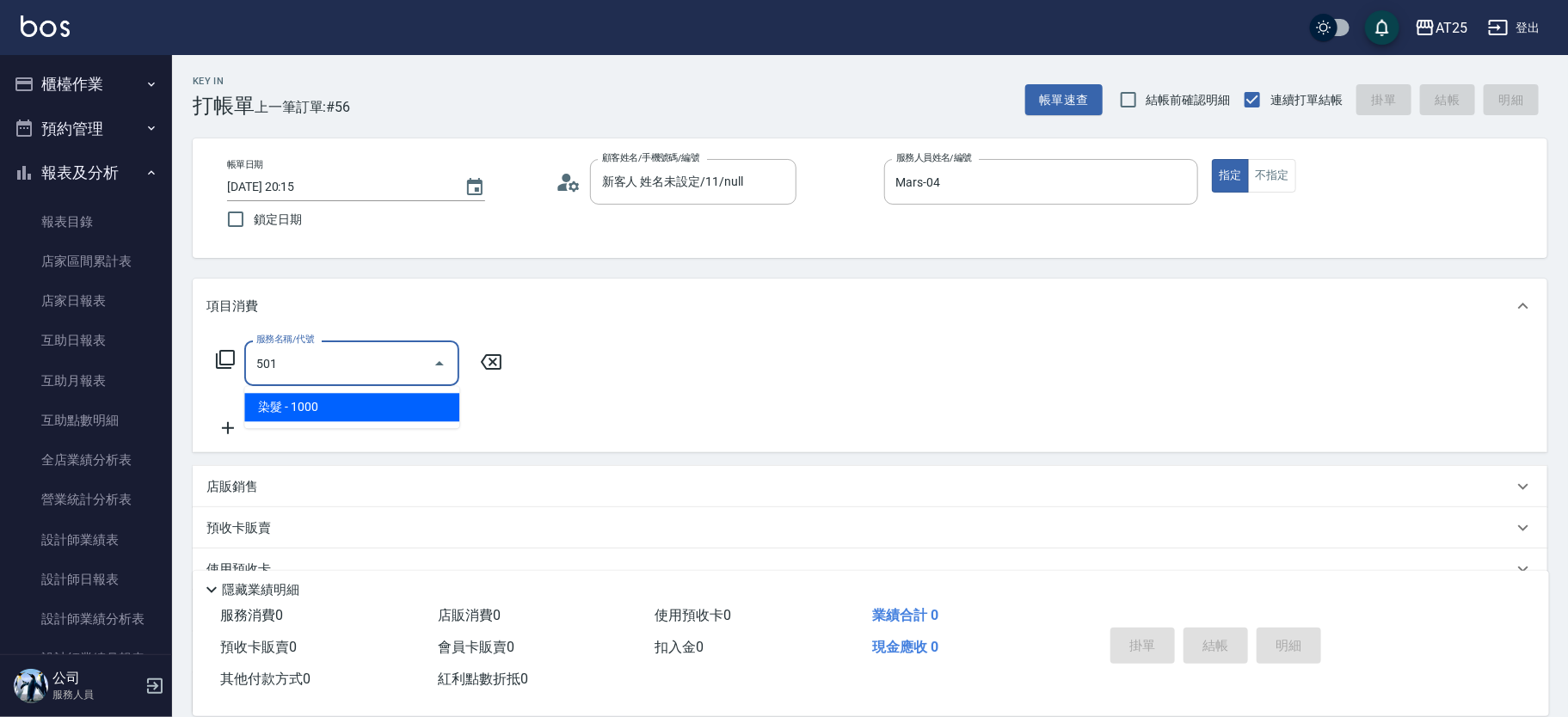
type input "100"
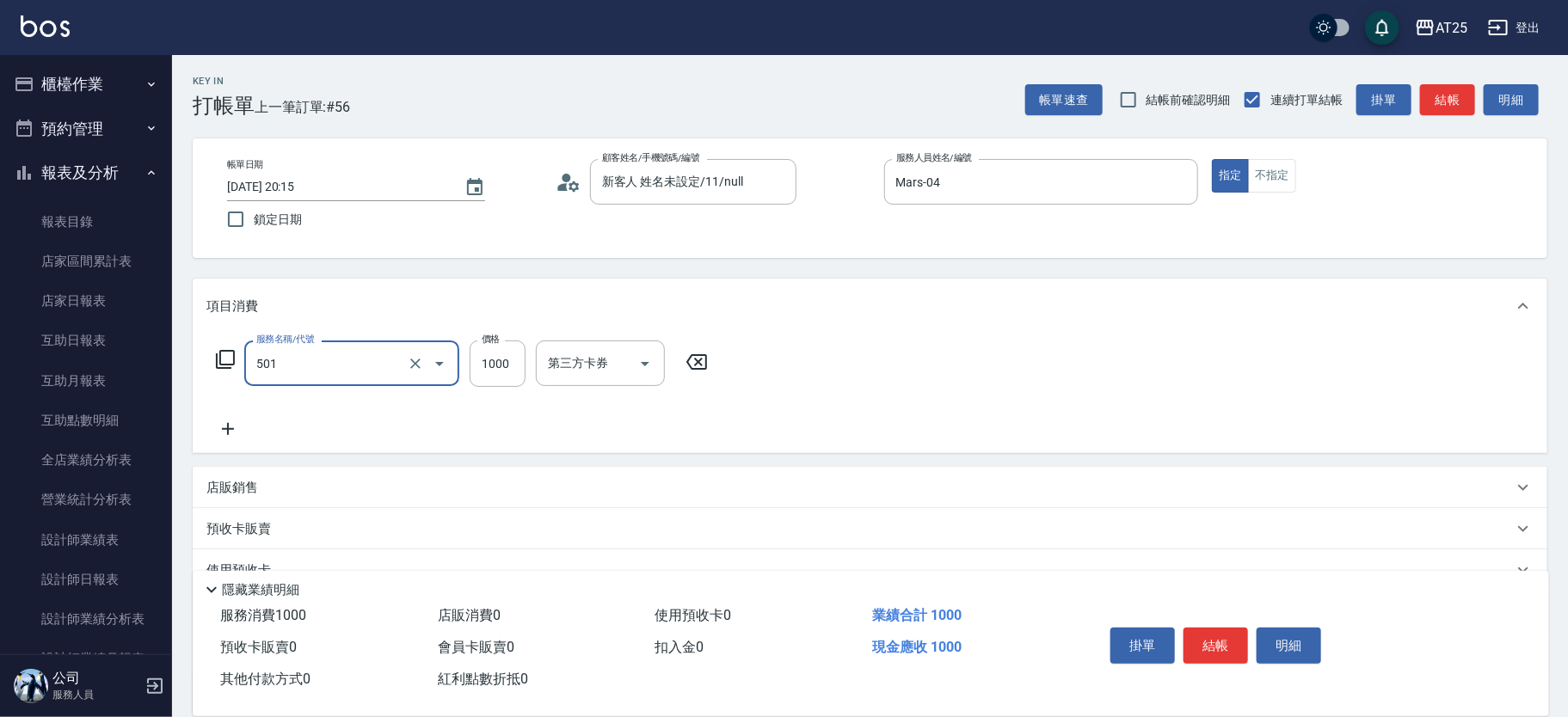
type input "染髮(501)"
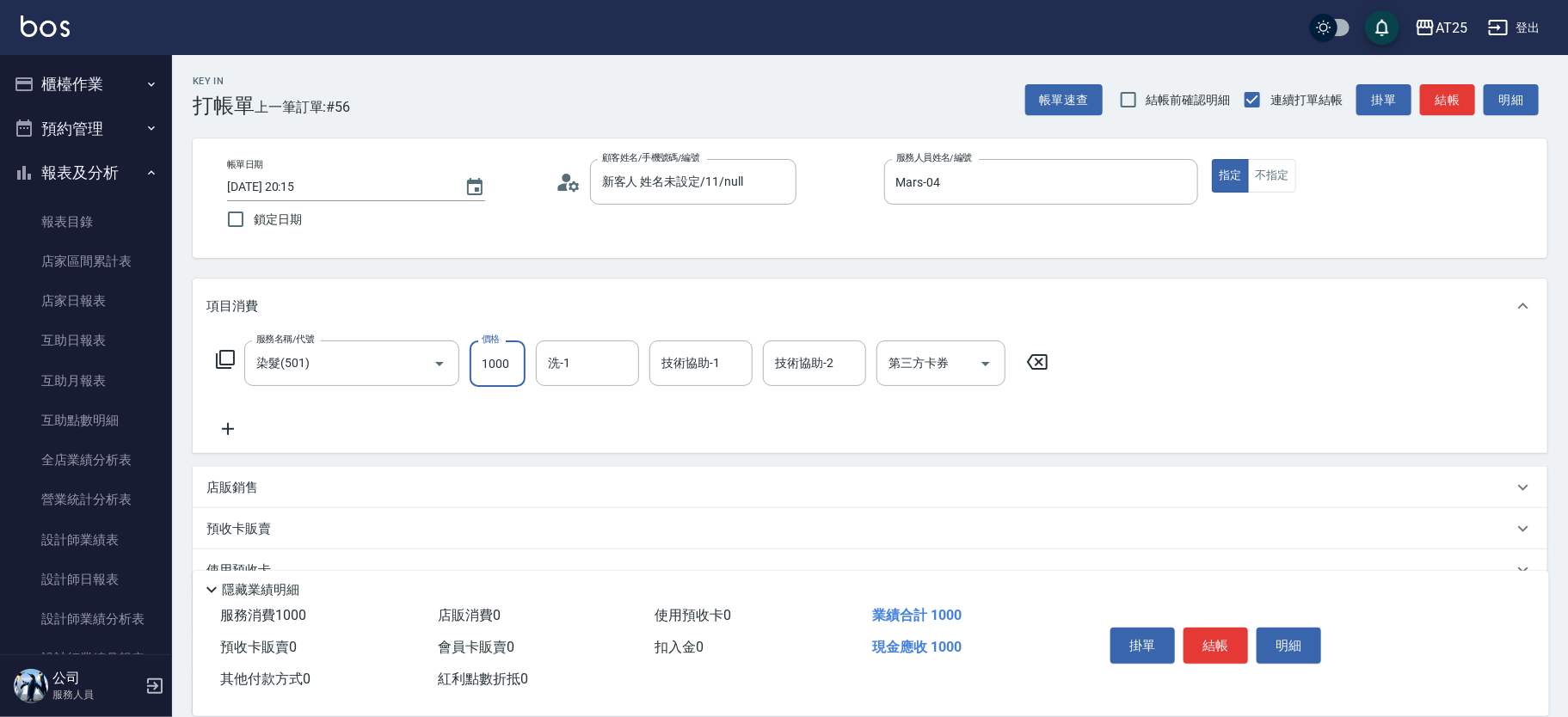
type input "0"
type input "250"
type input "2500"
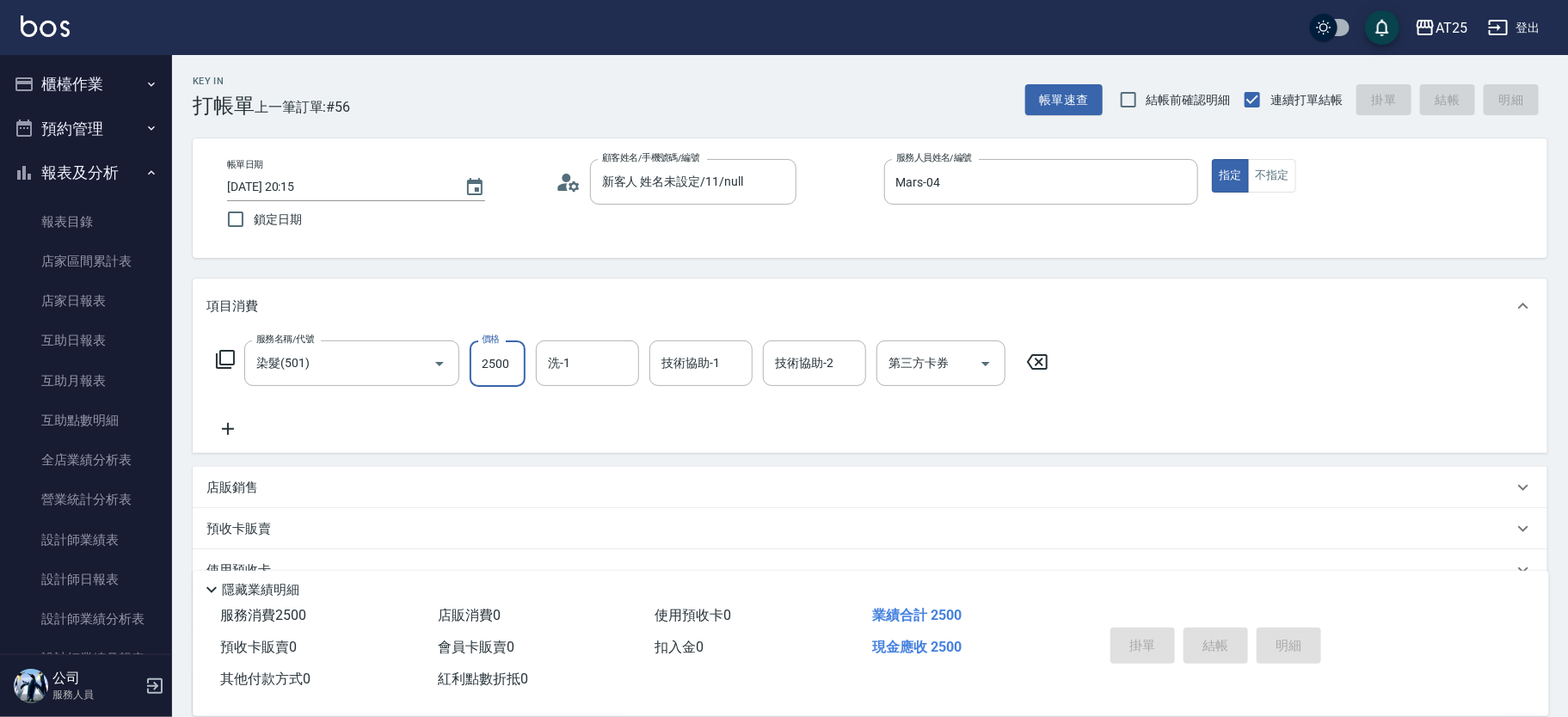
type input "2025/10/04 20:24"
type input "0"
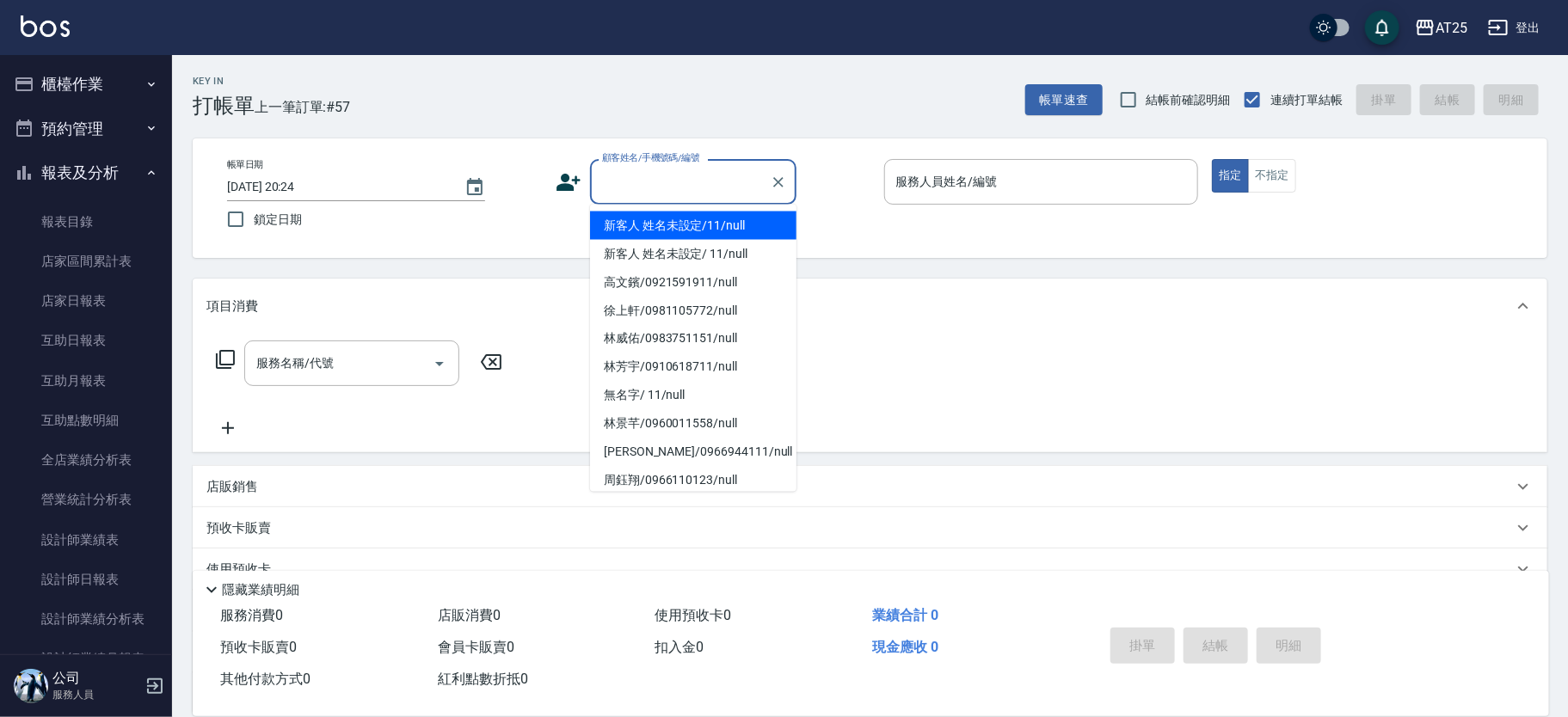
click at [667, 187] on input "顧客姓名/手機號碼/編號" at bounding box center [680, 181] width 166 height 30
click at [708, 230] on li "新客人 姓名未設定/11/null" at bounding box center [693, 225] width 207 height 28
type input "新客人 姓名未設定/11/null"
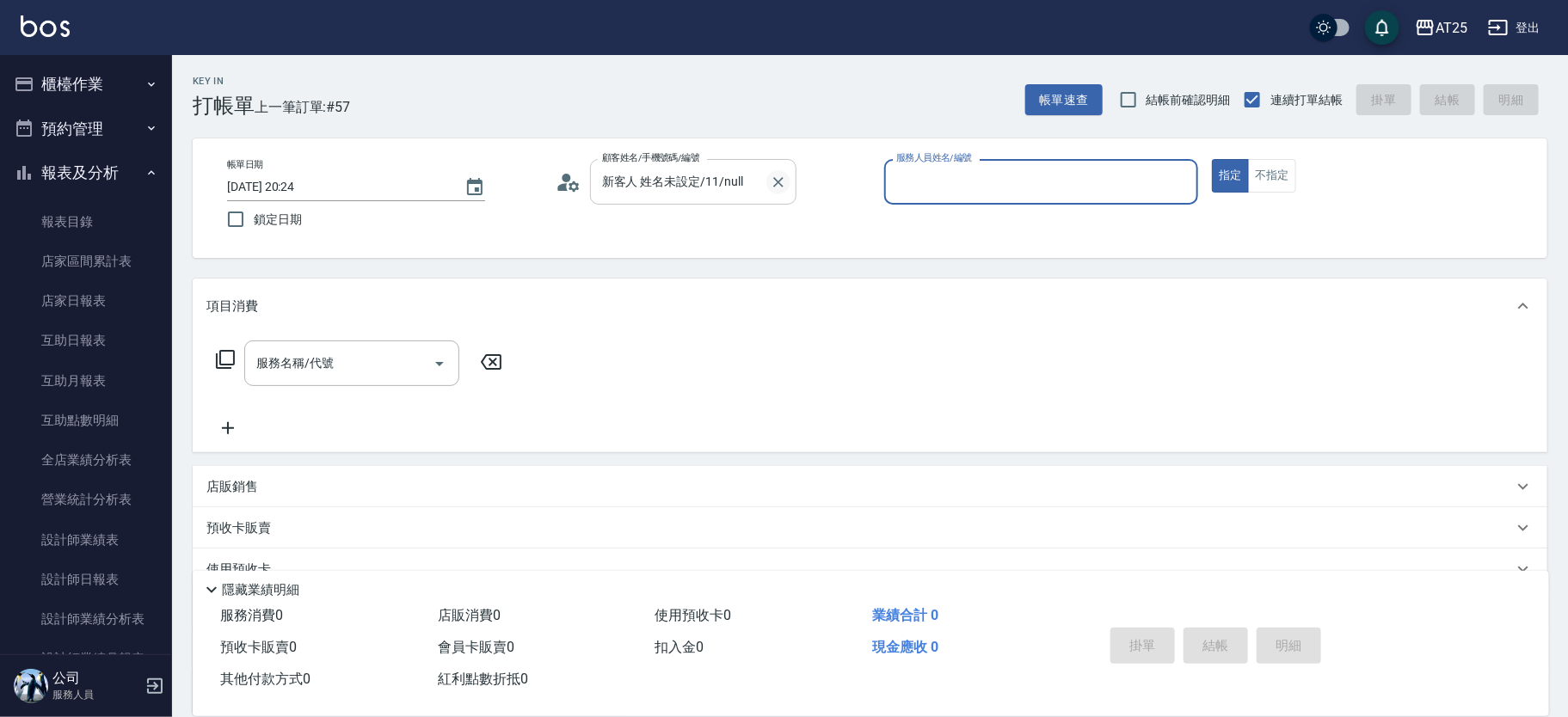
click at [775, 180] on icon "Clear" at bounding box center [778, 182] width 17 height 17
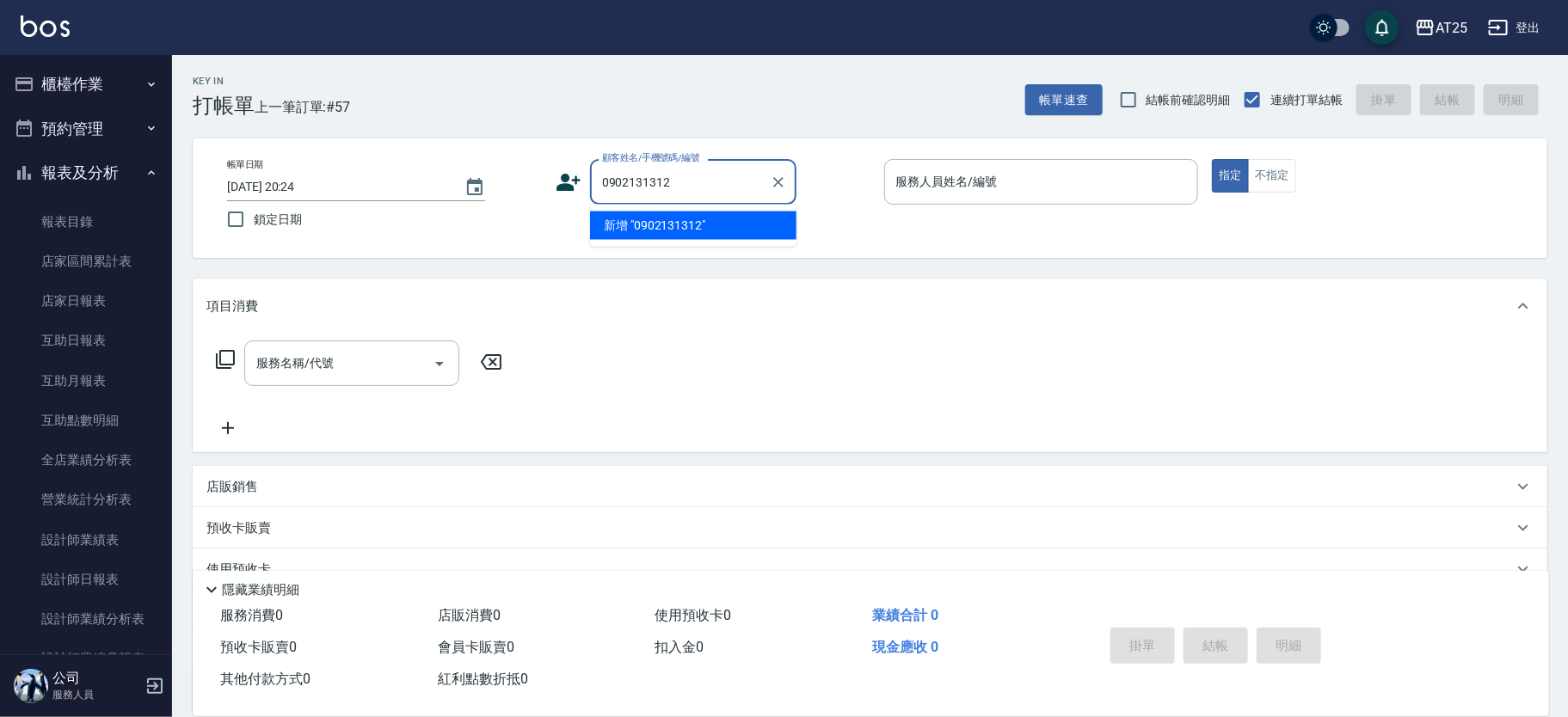
click at [698, 231] on li "新增 "0902131312"" at bounding box center [693, 225] width 207 height 28
type input "0902131312"
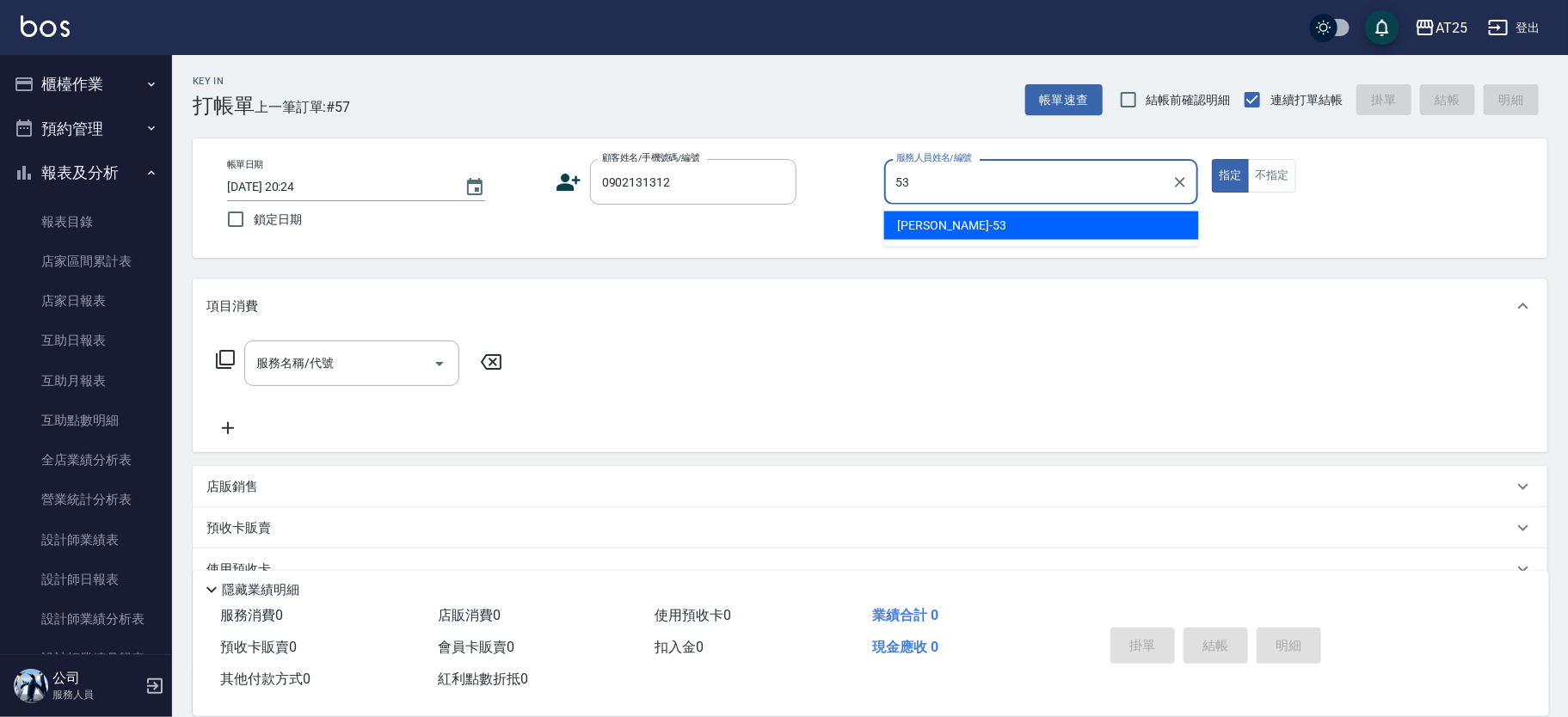
type input "Jerry-53"
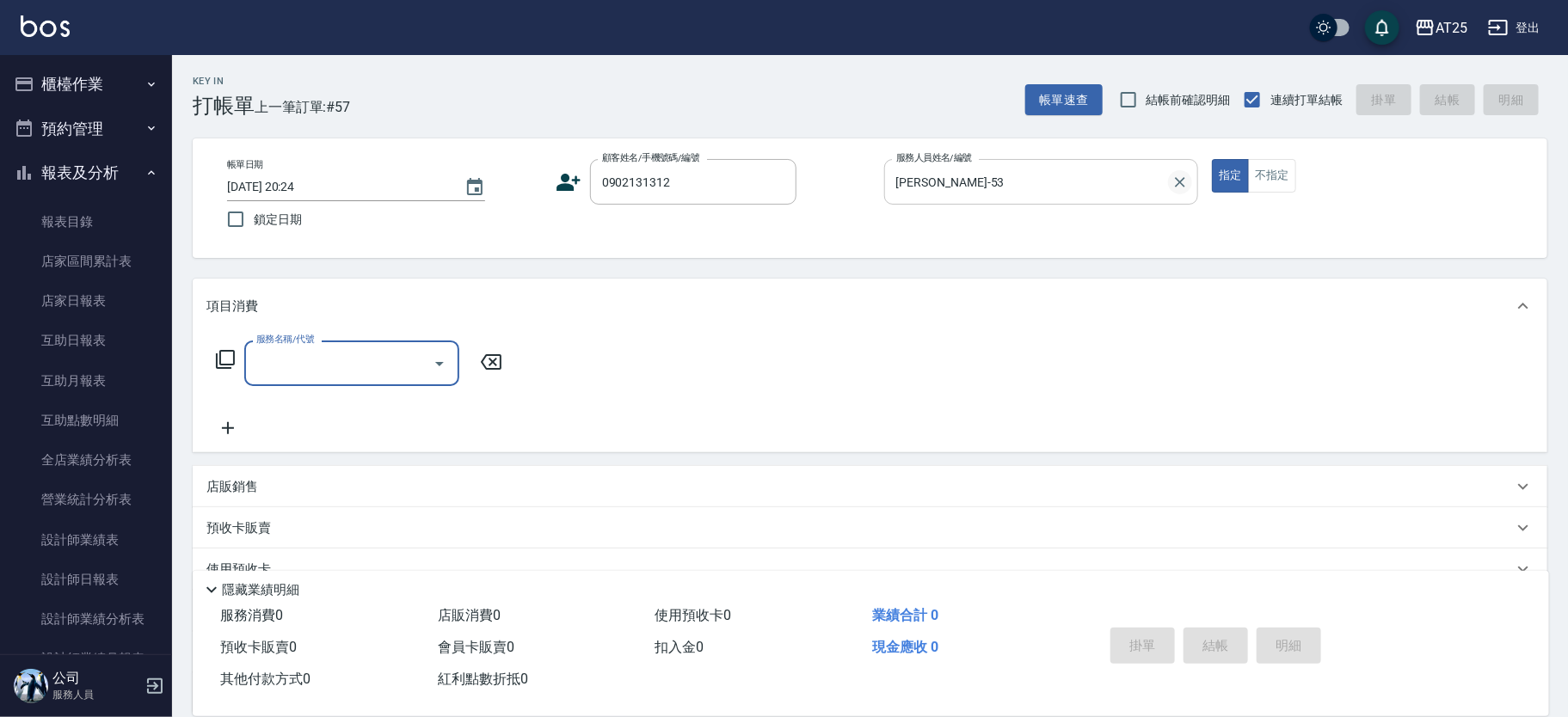
click at [1178, 178] on icon "Clear" at bounding box center [1180, 182] width 17 height 17
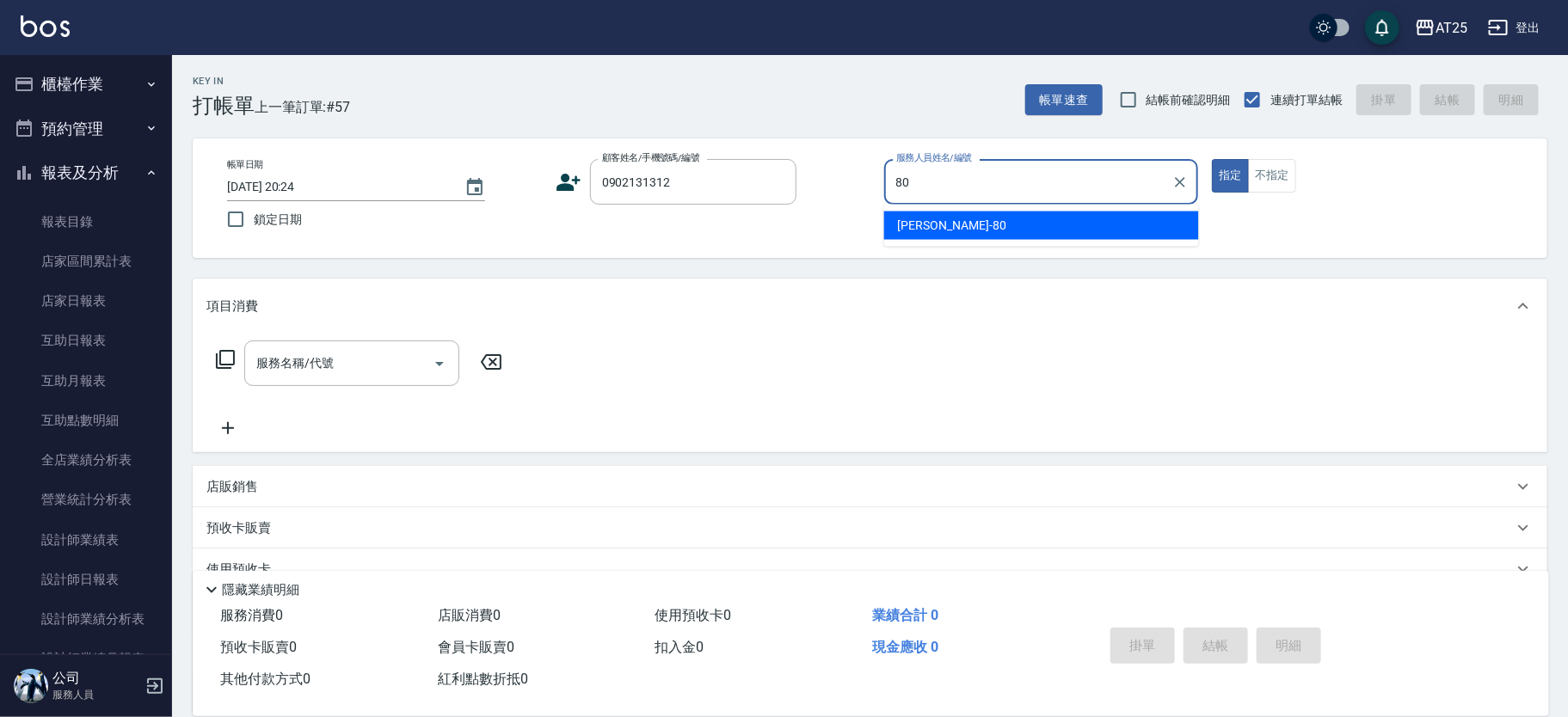
type input "Jessica-80"
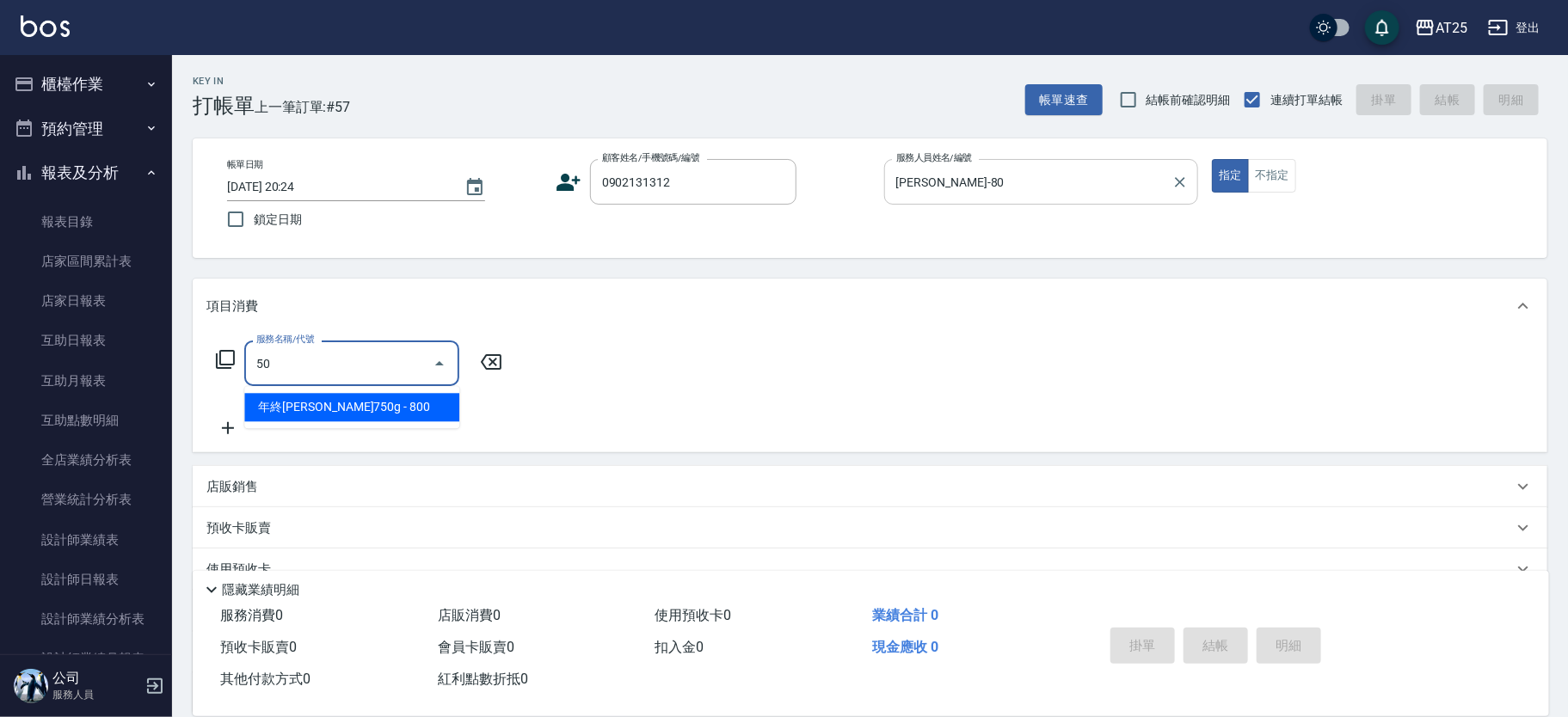
type input "501"
type input "100"
type input "染髮(501)"
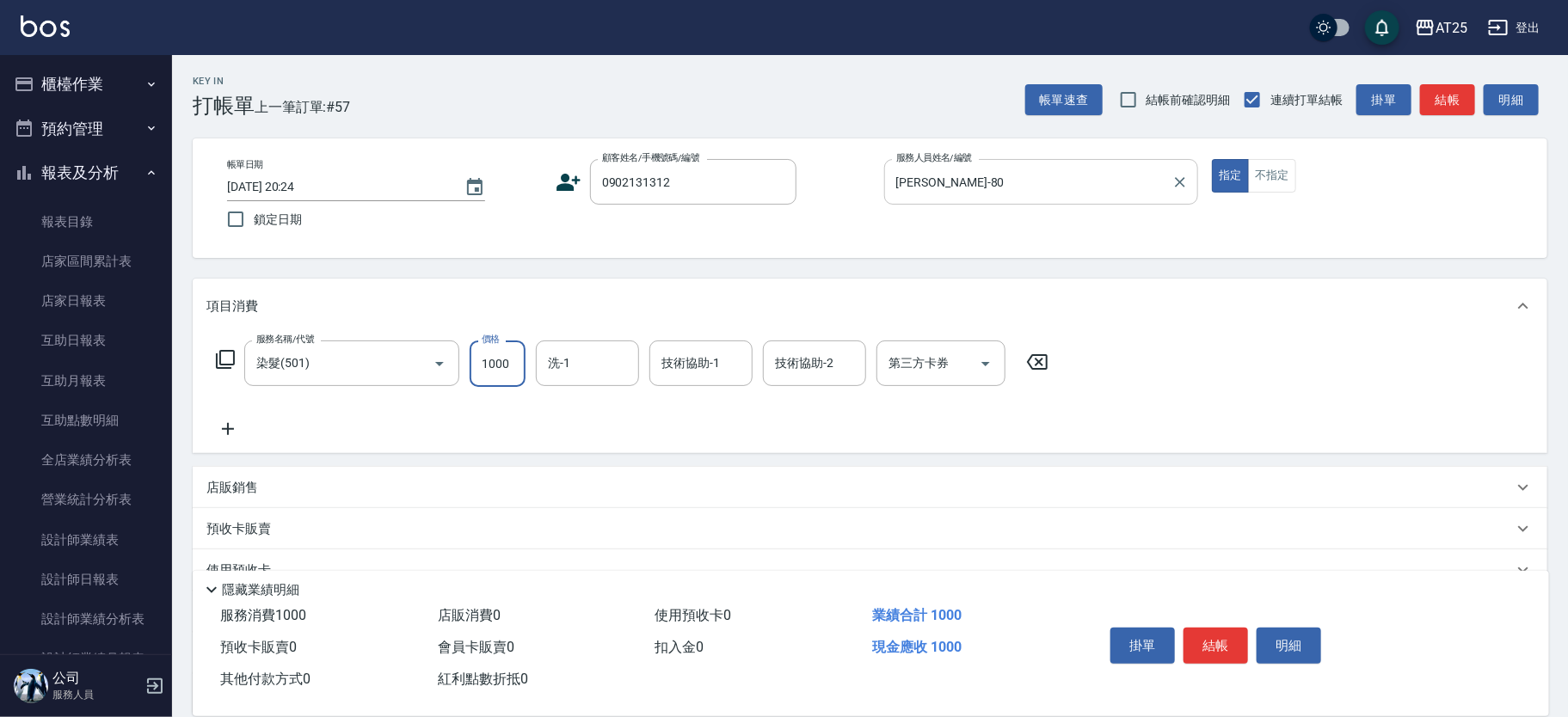
type input "0"
type input "17"
type input "10"
type input "1780"
type input "170"
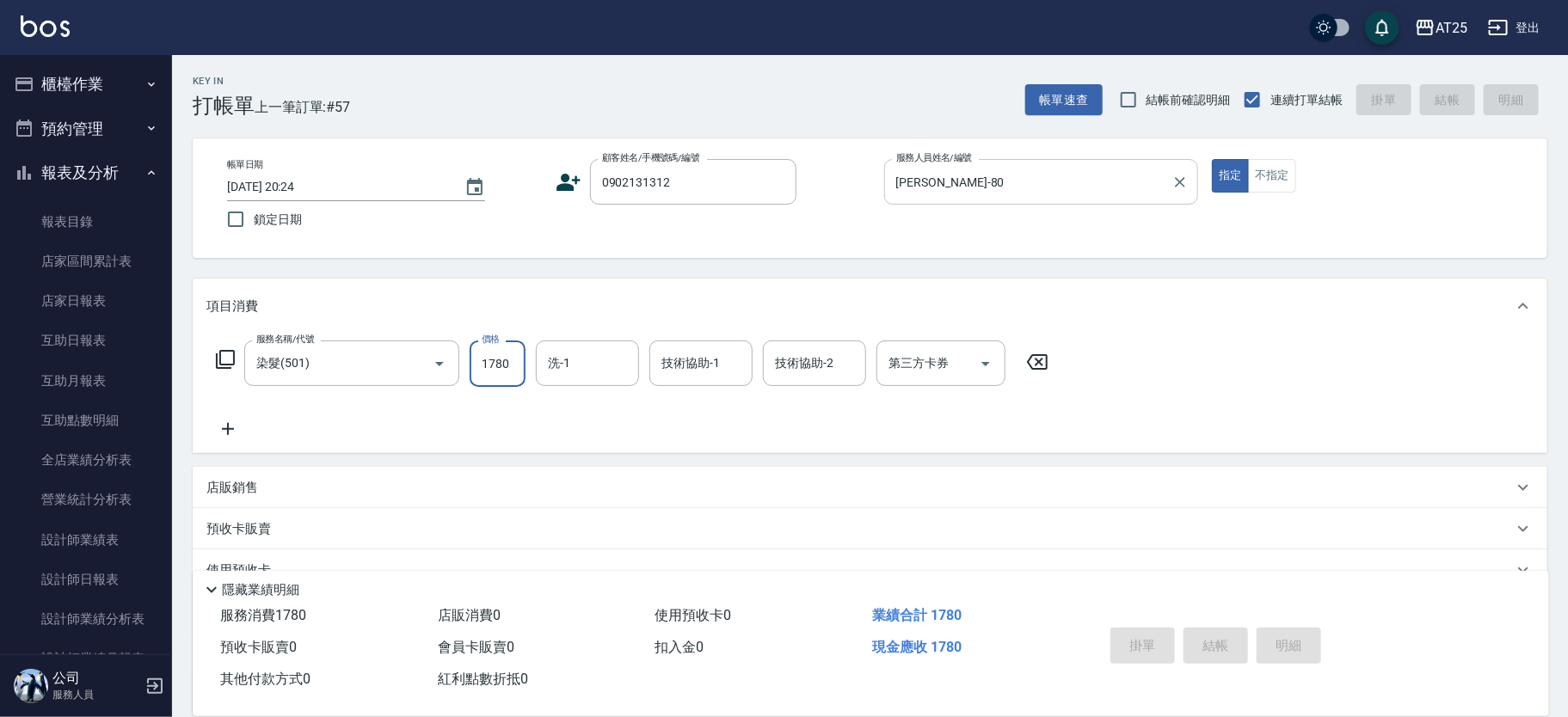
type input "2025/10/04 20:42"
type input "0"
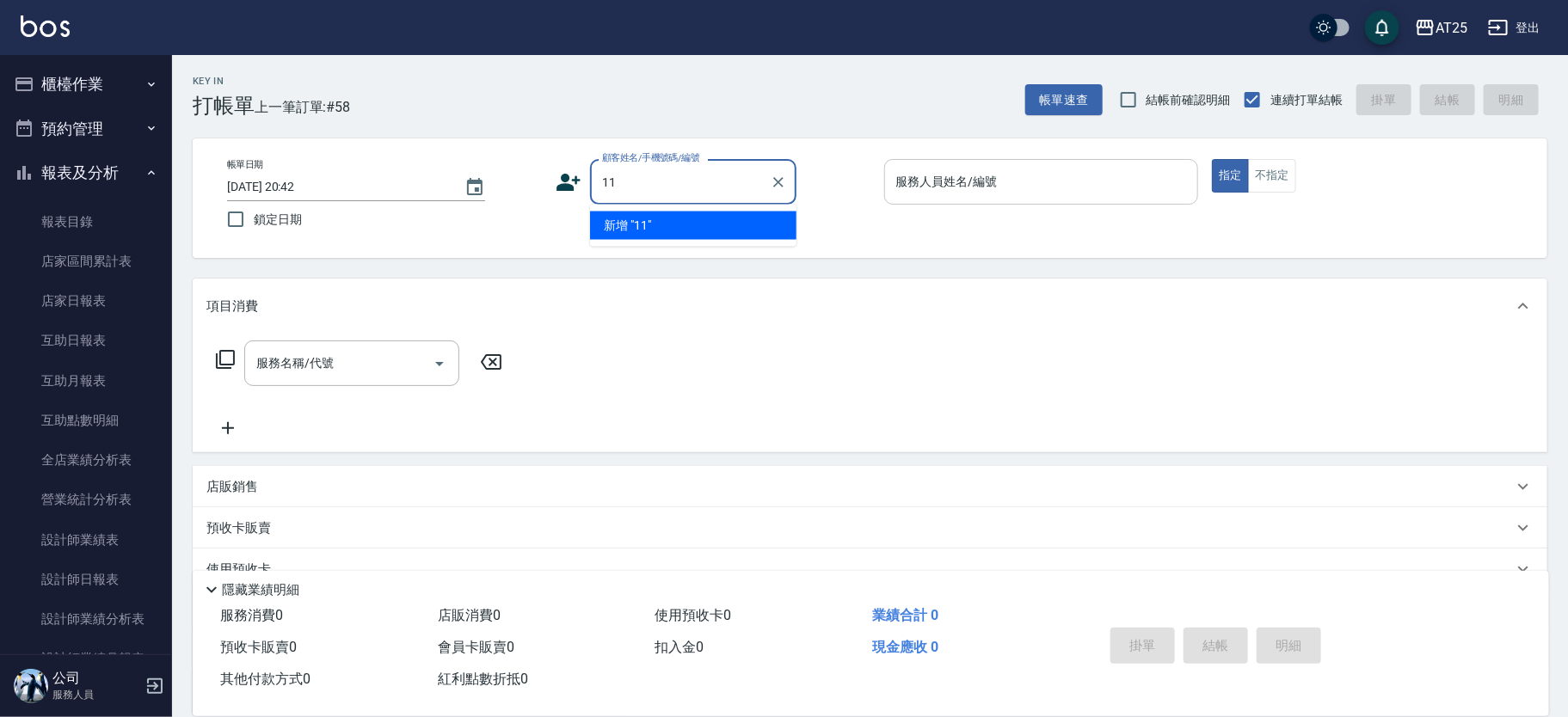
type input "11"
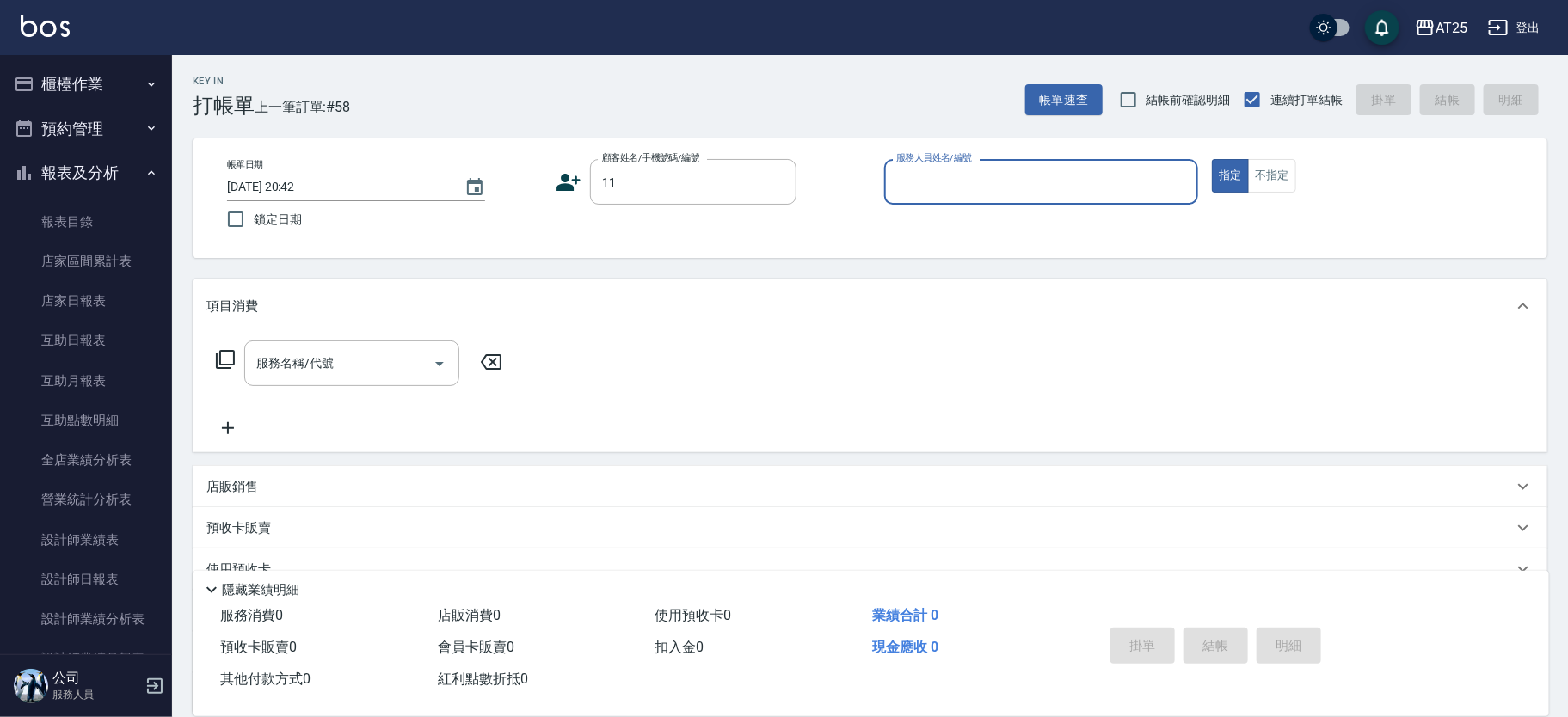
type input "0"
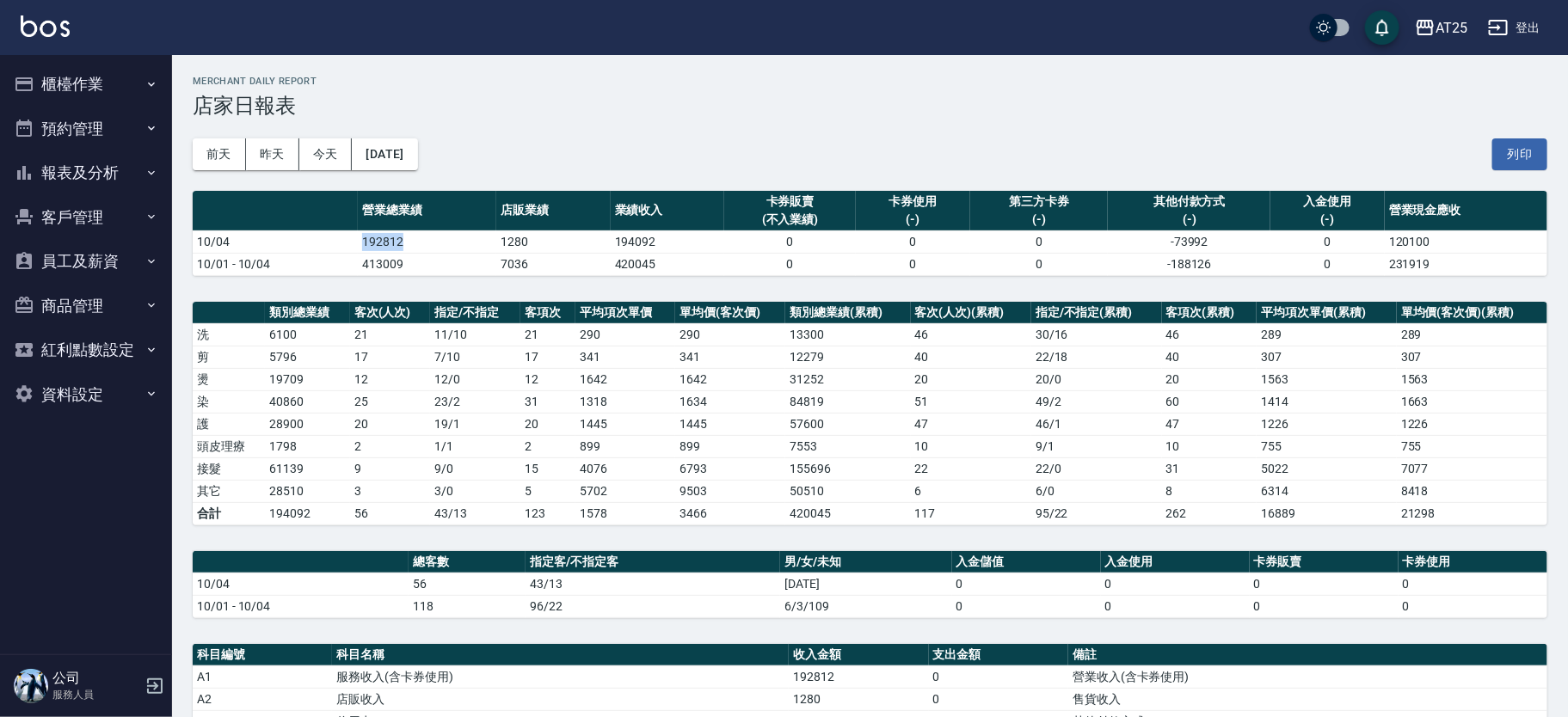
drag, startPoint x: 354, startPoint y: 248, endPoint x: 425, endPoint y: 241, distance: 71.3
click at [425, 241] on tr "10/04 192812 1280 194092 0 0 0 -73992 0 120100" at bounding box center [870, 241] width 1355 height 22
click at [425, 242] on td "192812" at bounding box center [426, 241] width 138 height 22
drag, startPoint x: 234, startPoint y: 262, endPoint x: 277, endPoint y: 262, distance: 43.0
click at [242, 262] on td "10/01 - 10/04" at bounding box center [275, 263] width 166 height 22
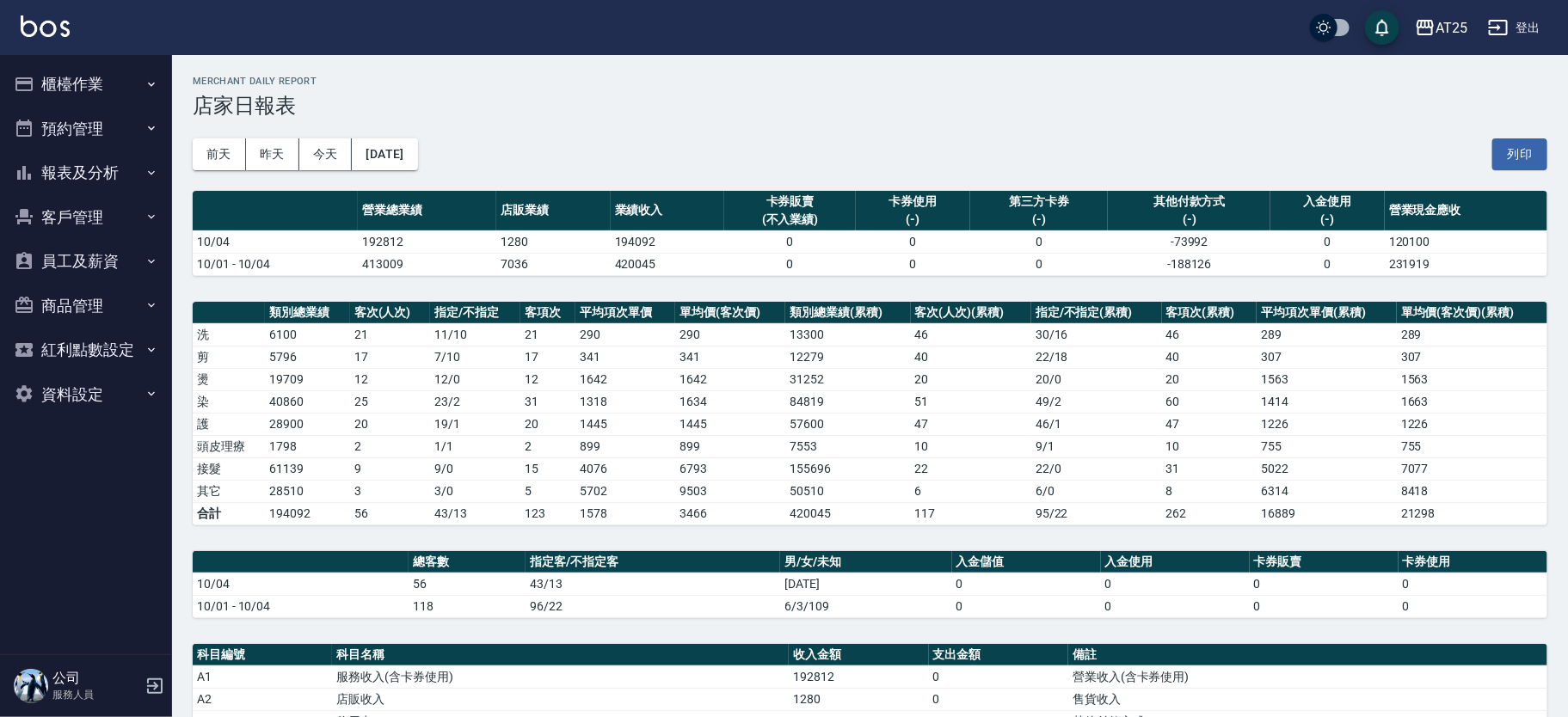
click at [278, 262] on td "10/01 - 10/04" at bounding box center [275, 263] width 166 height 22
click at [100, 166] on button "報表及分析" at bounding box center [86, 173] width 158 height 45
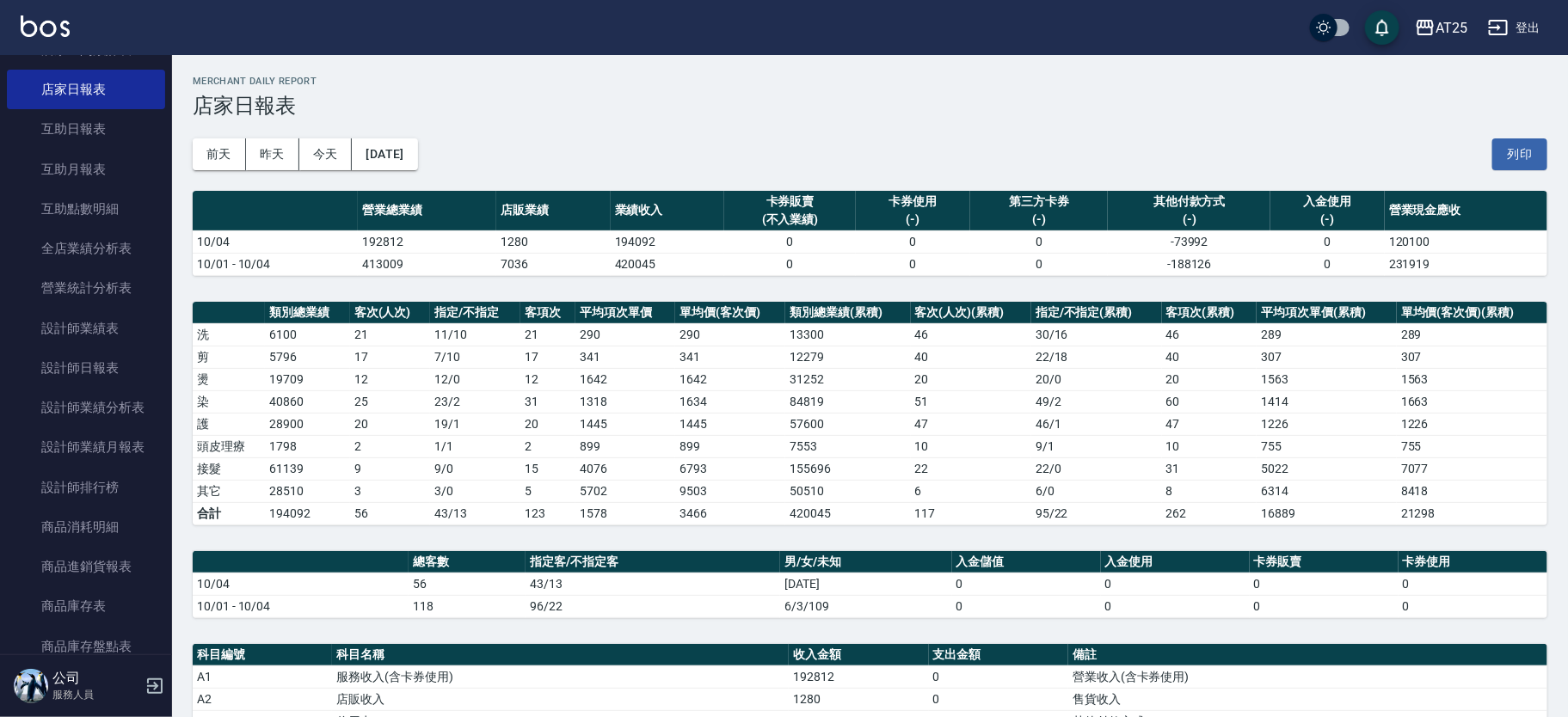
scroll to position [225, 0]
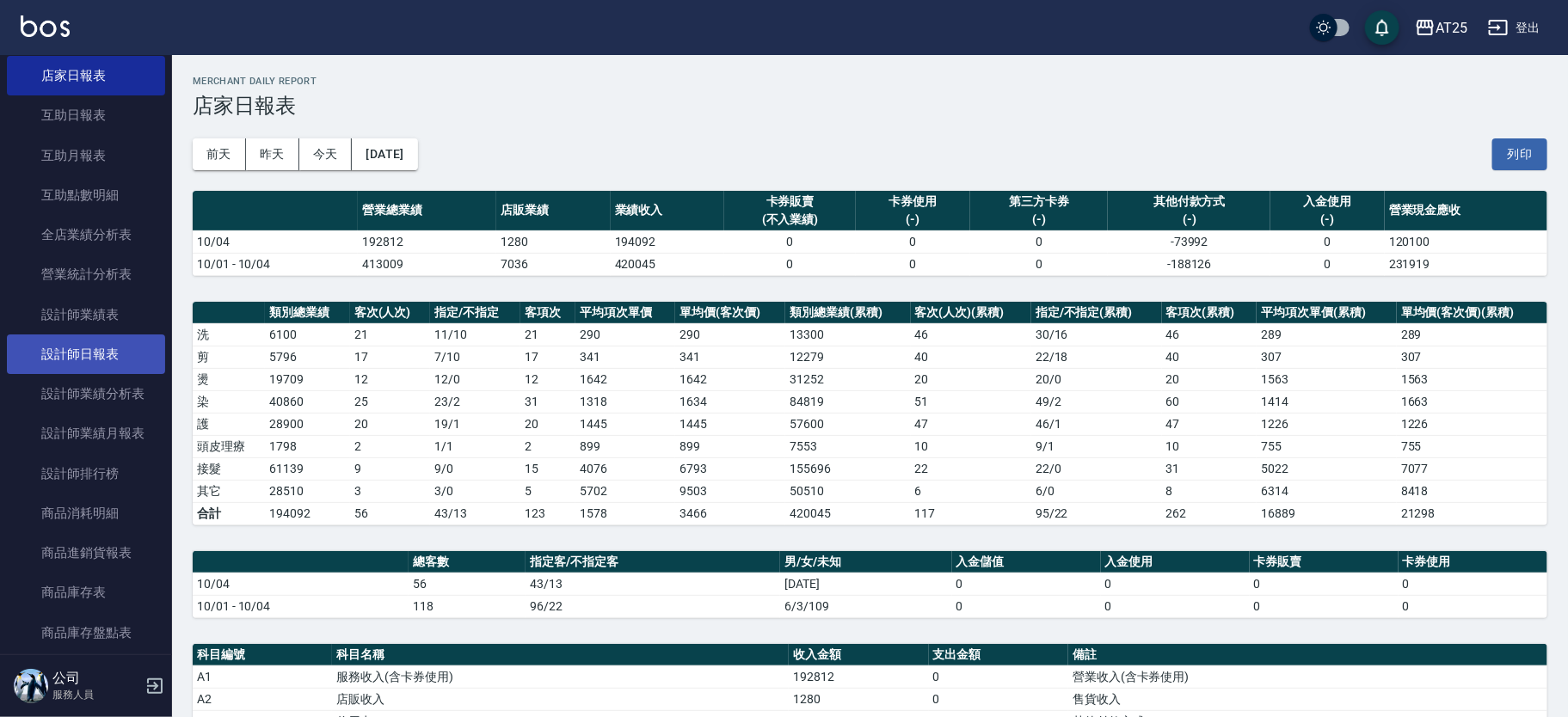
click at [132, 336] on link "設計師日報表" at bounding box center [86, 354] width 158 height 39
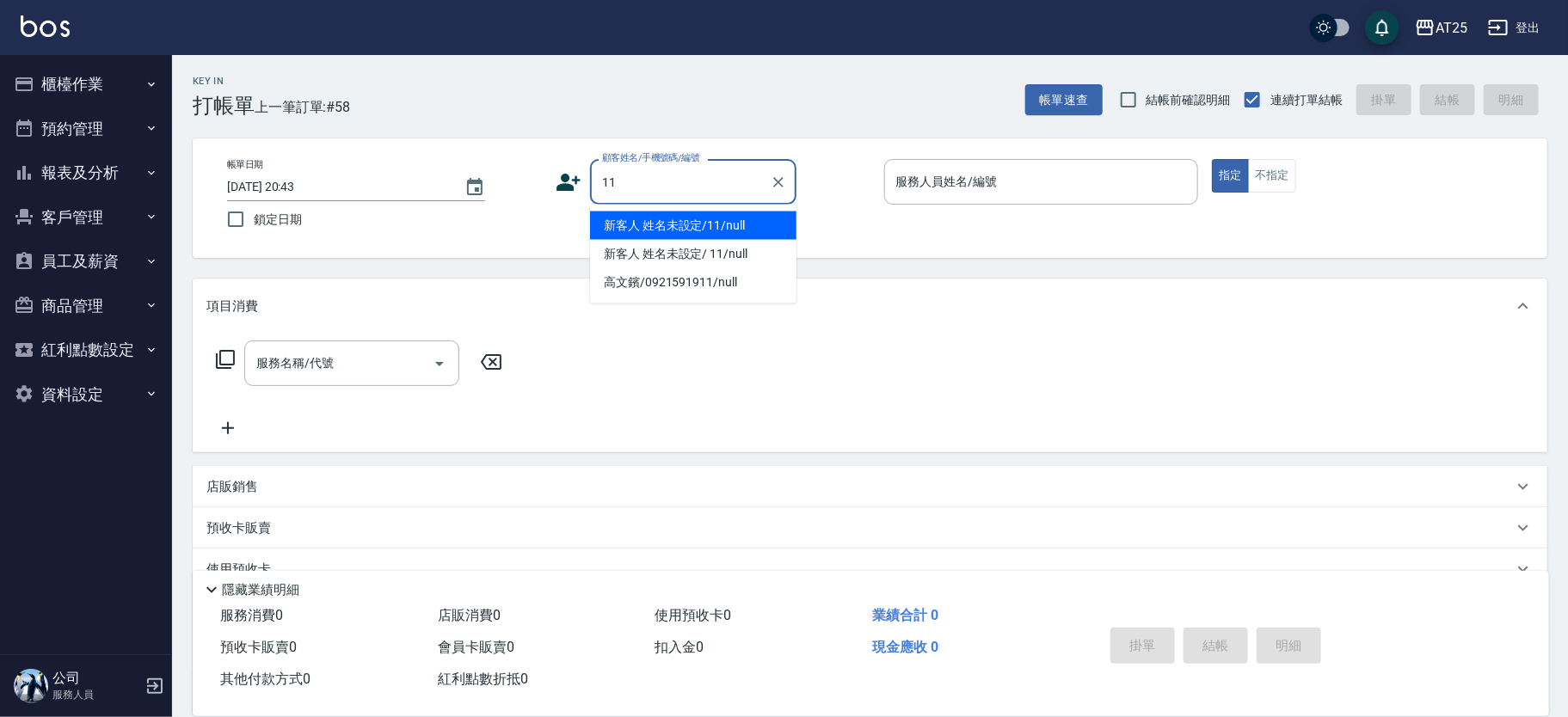
type input "新客人 姓名未設定/11/null"
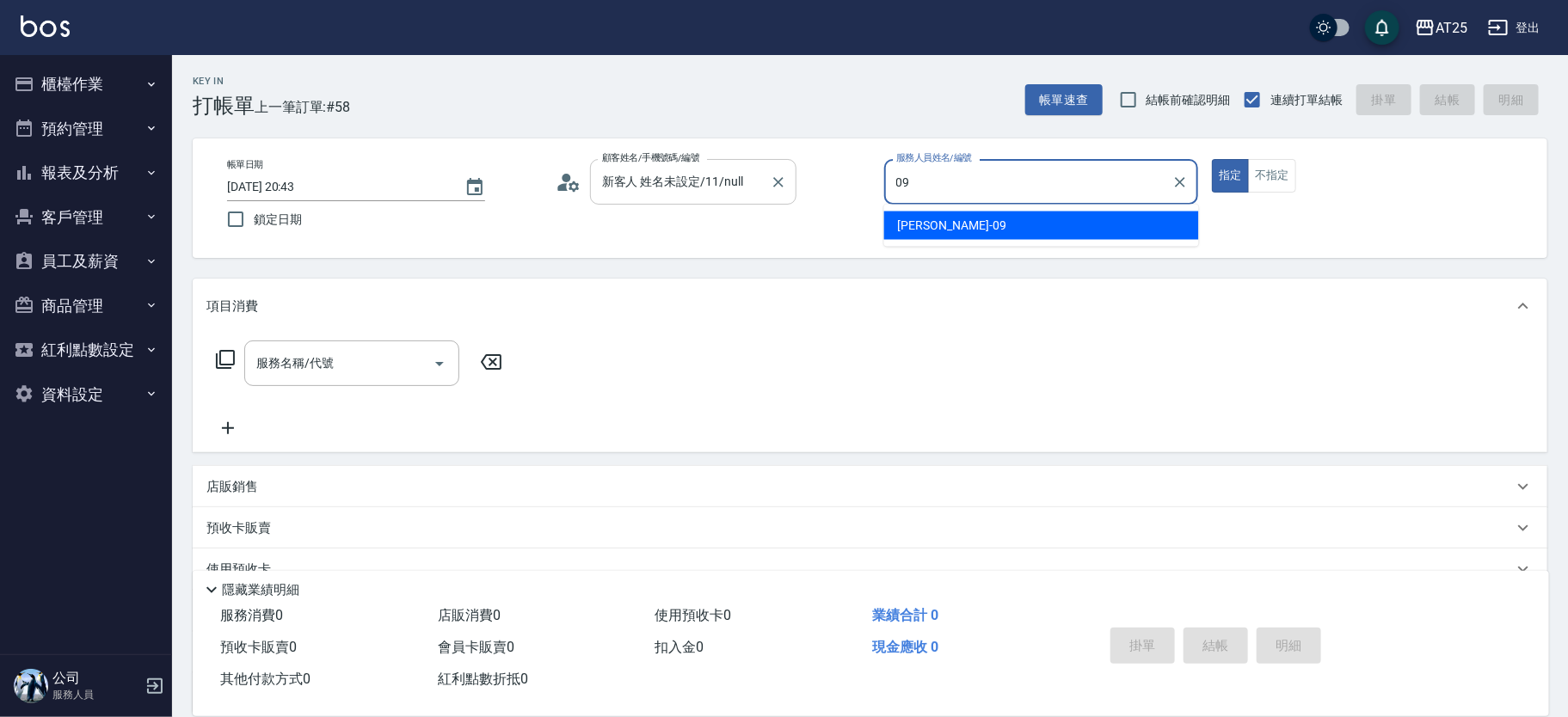
type input "Kevin-09"
type button "true"
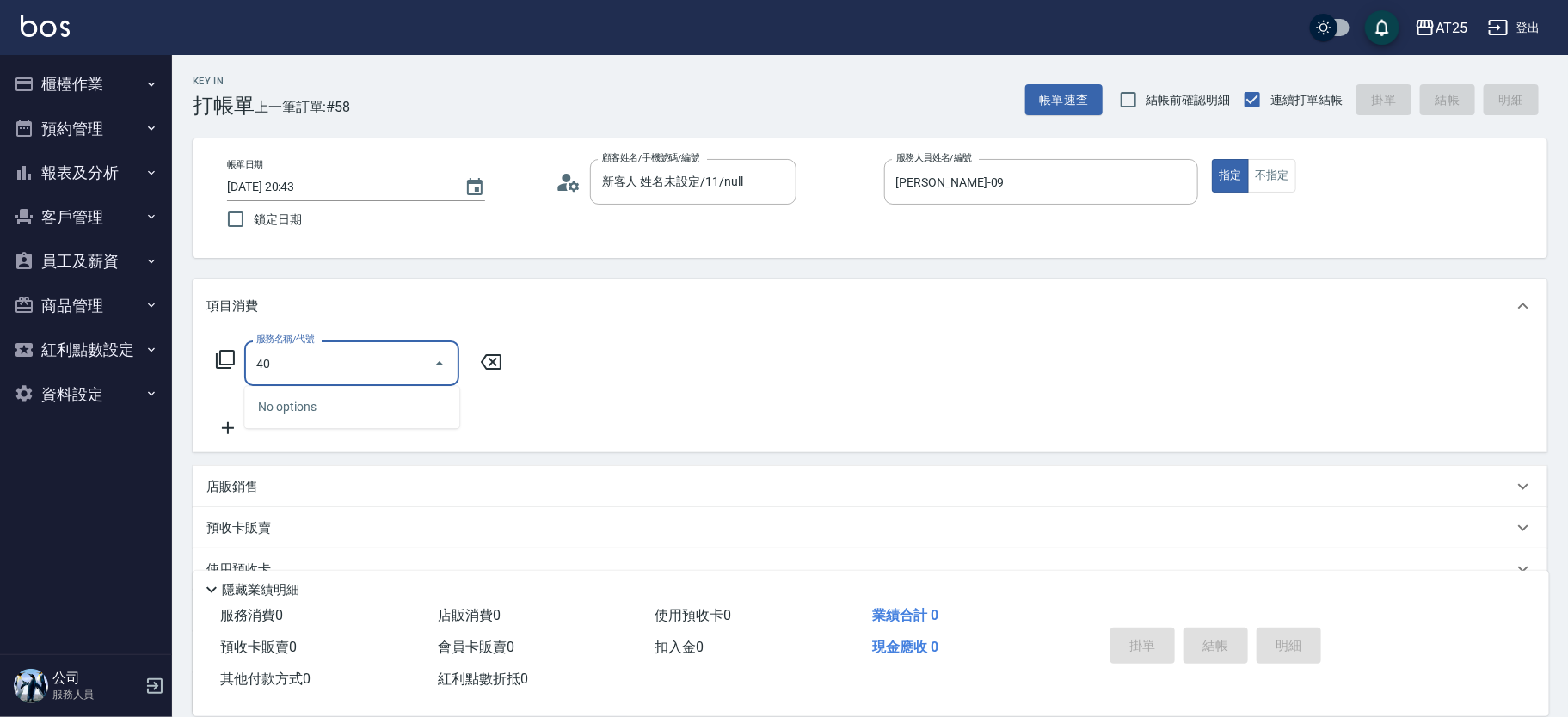
type input "401"
type input "30"
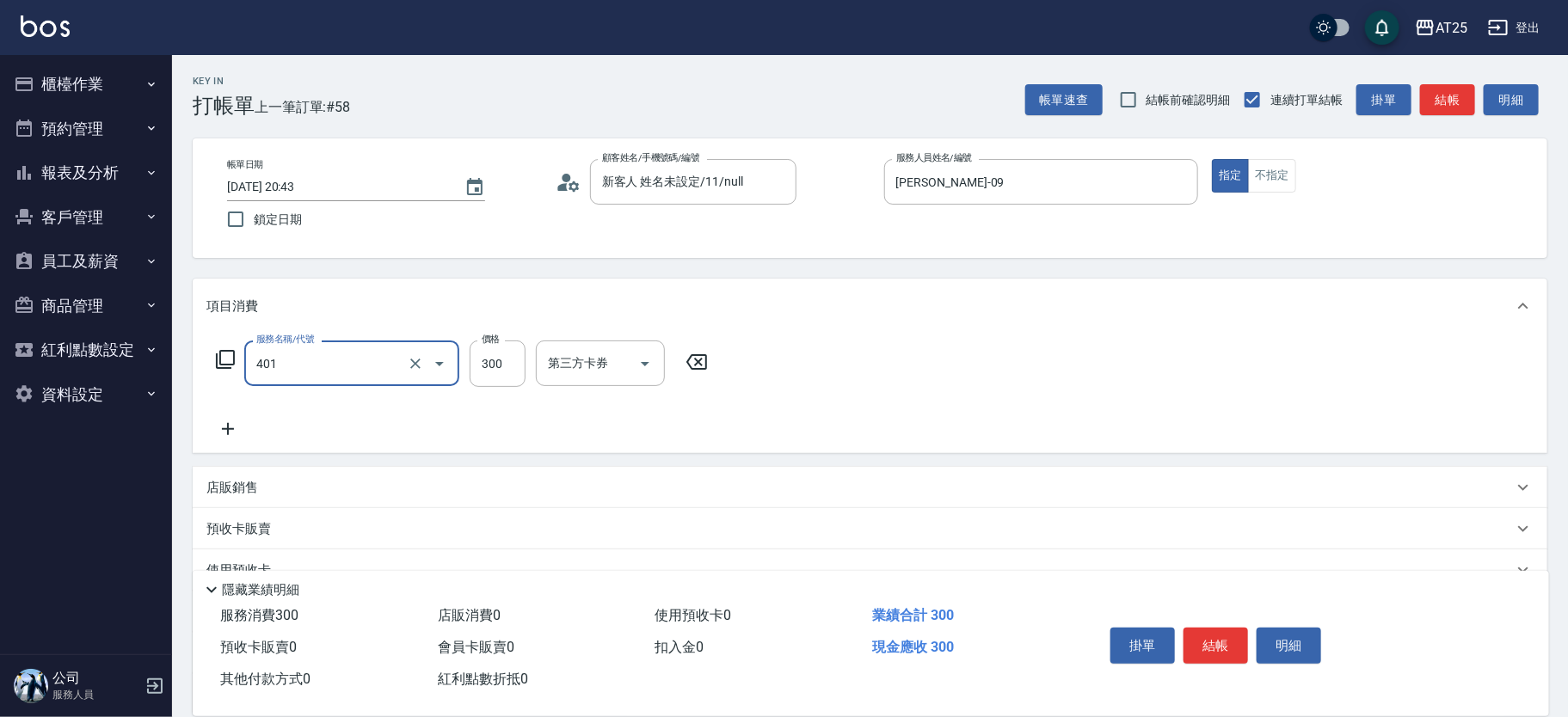
type input "剪髮(401)"
type input "0"
type input "50"
type input "500"
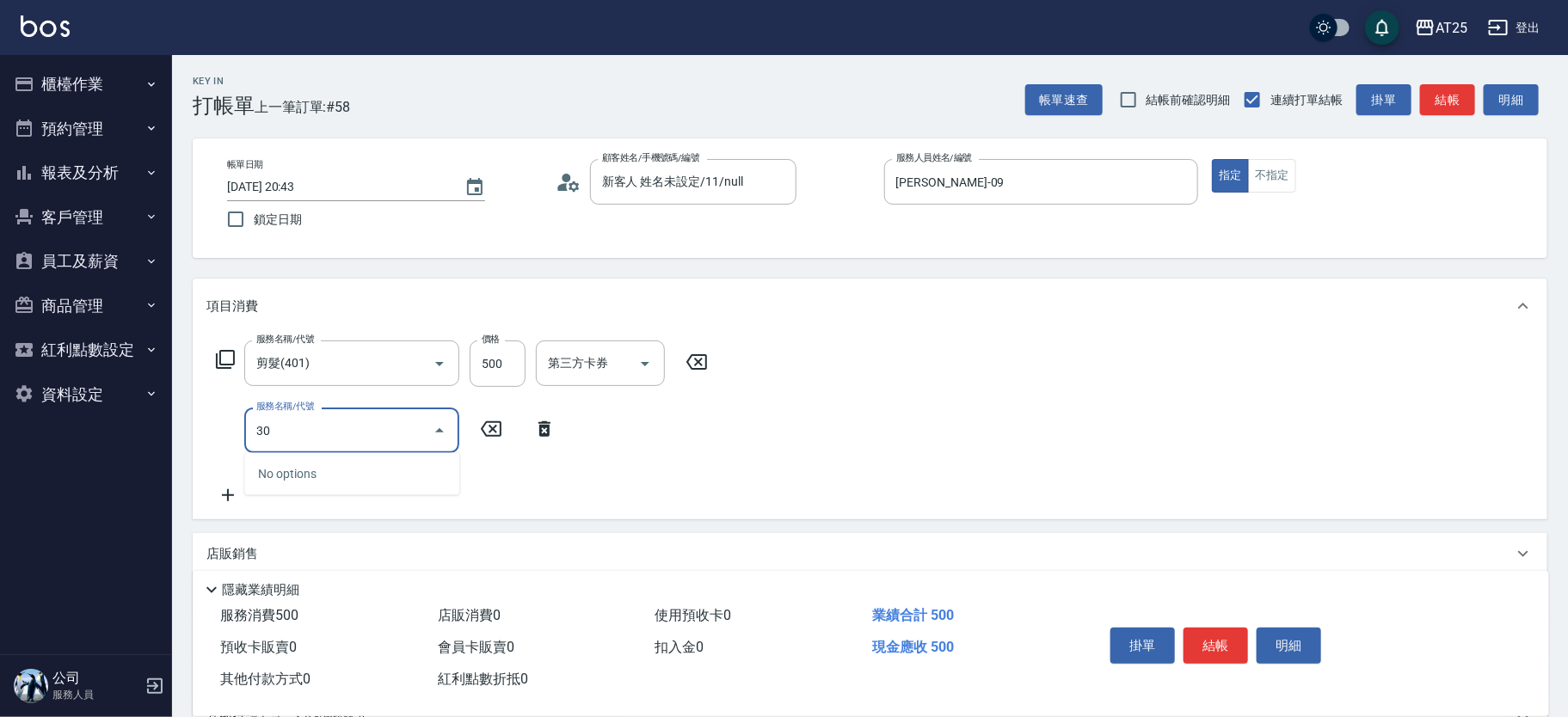
type input "301"
type input "200"
type input "燙髮(301)"
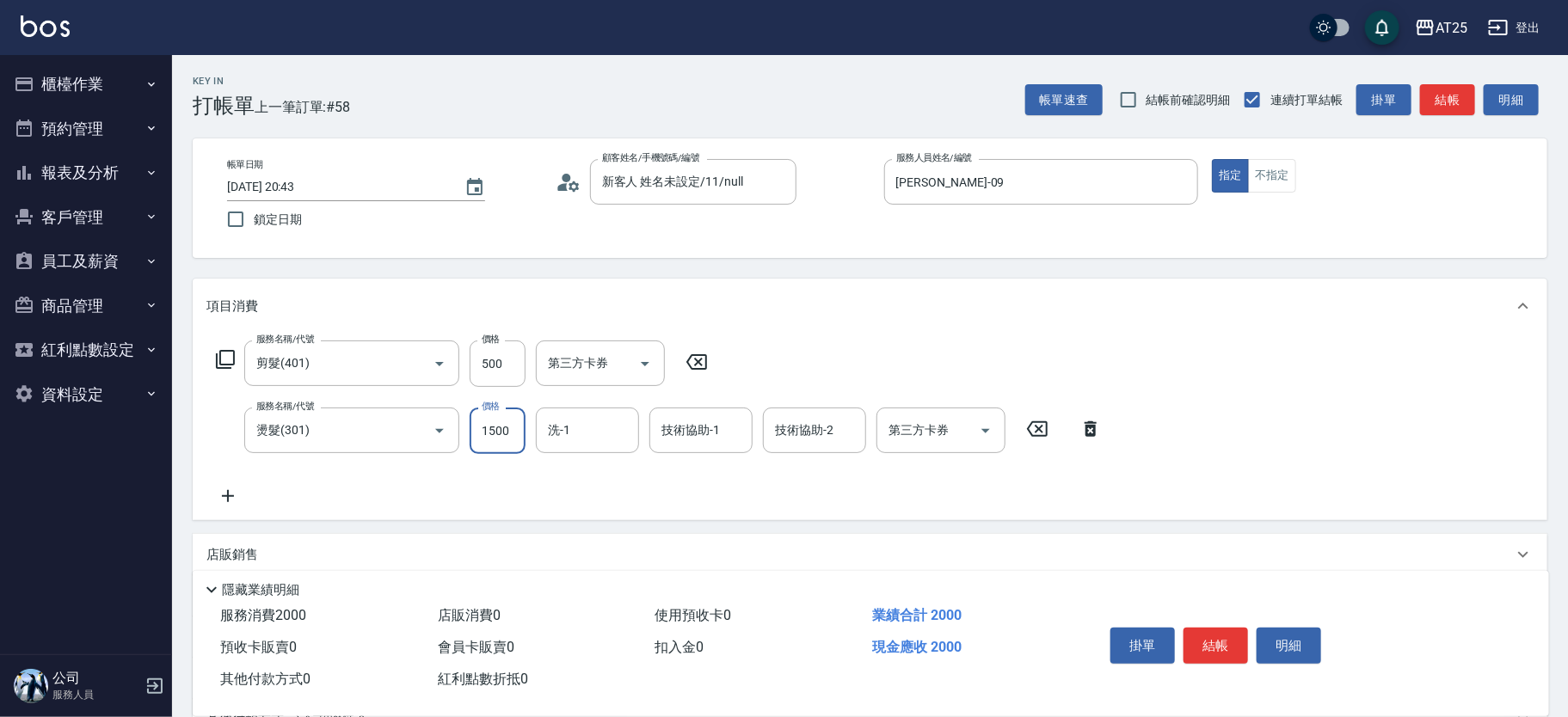
type input "50"
type input "15"
type input "60"
type input "150"
type input "200"
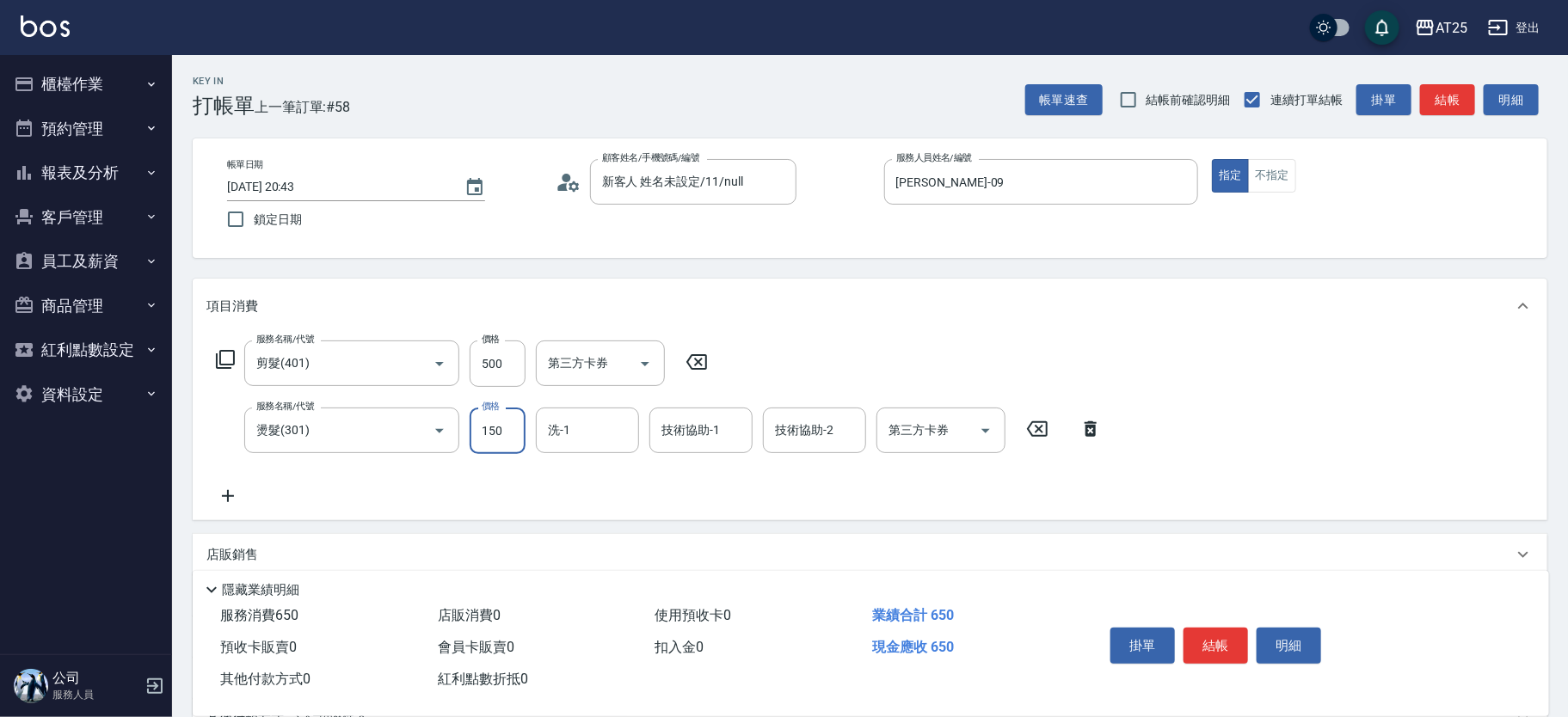
type input "1500"
type input "6"
type input "小曼-82"
type input "688"
type input "游惠心-68"
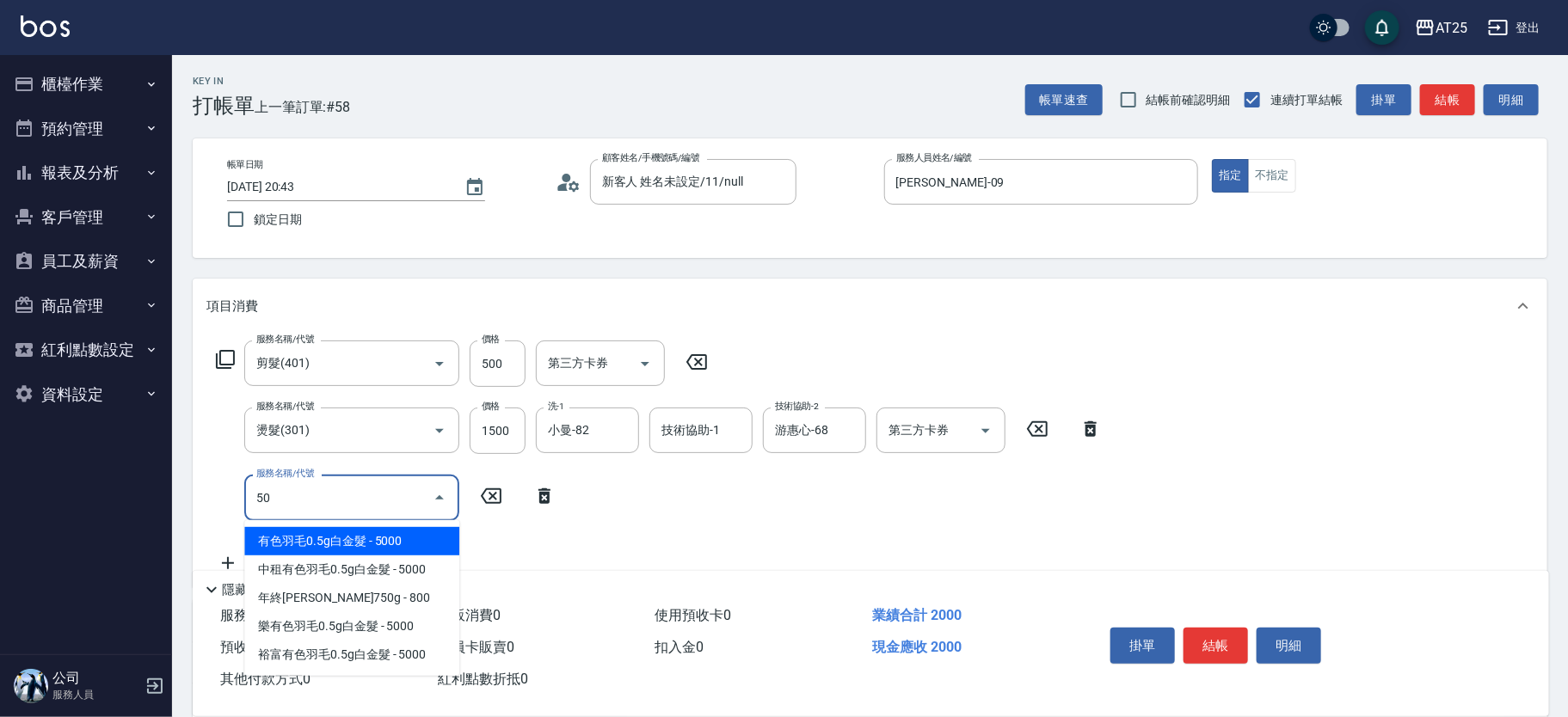
type input "501"
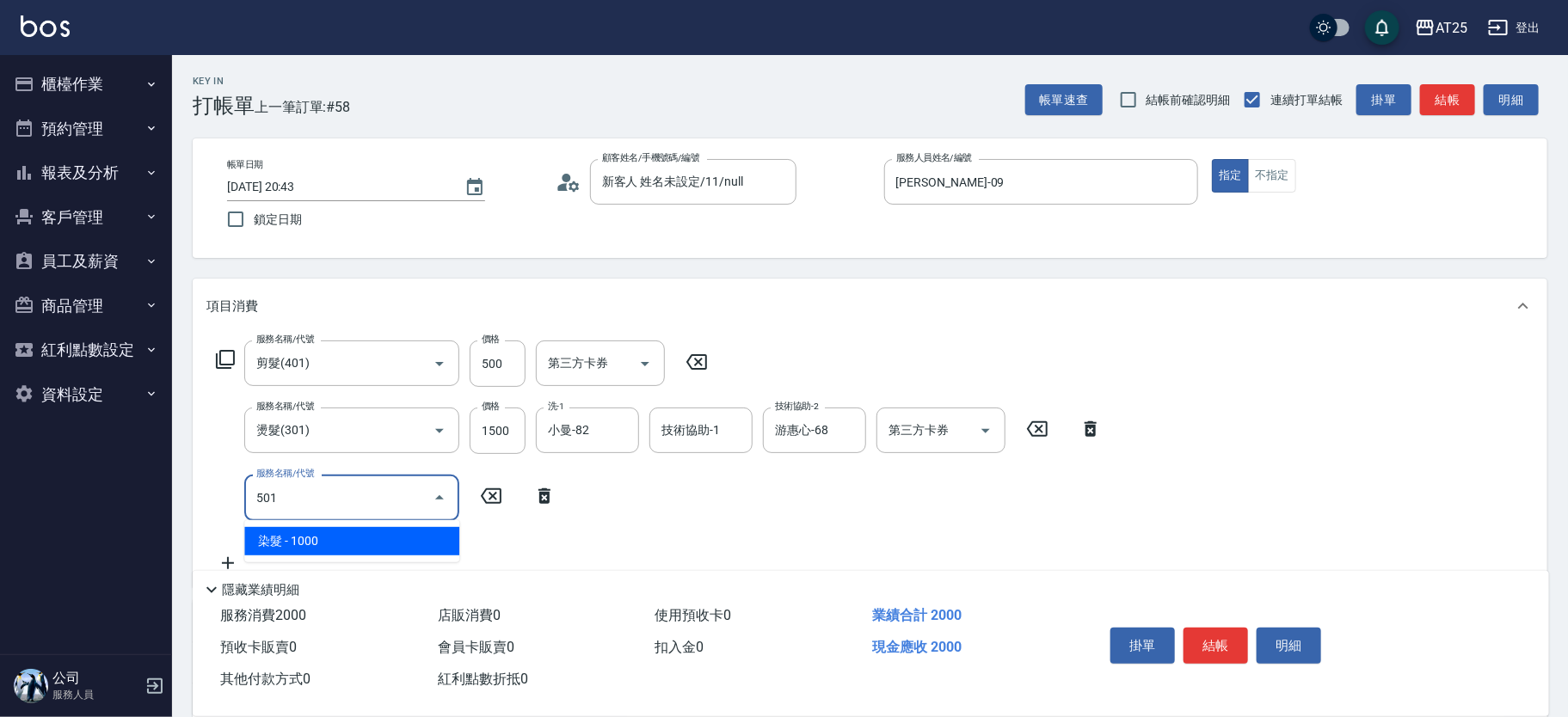
type input "300"
type input "染髮(501)"
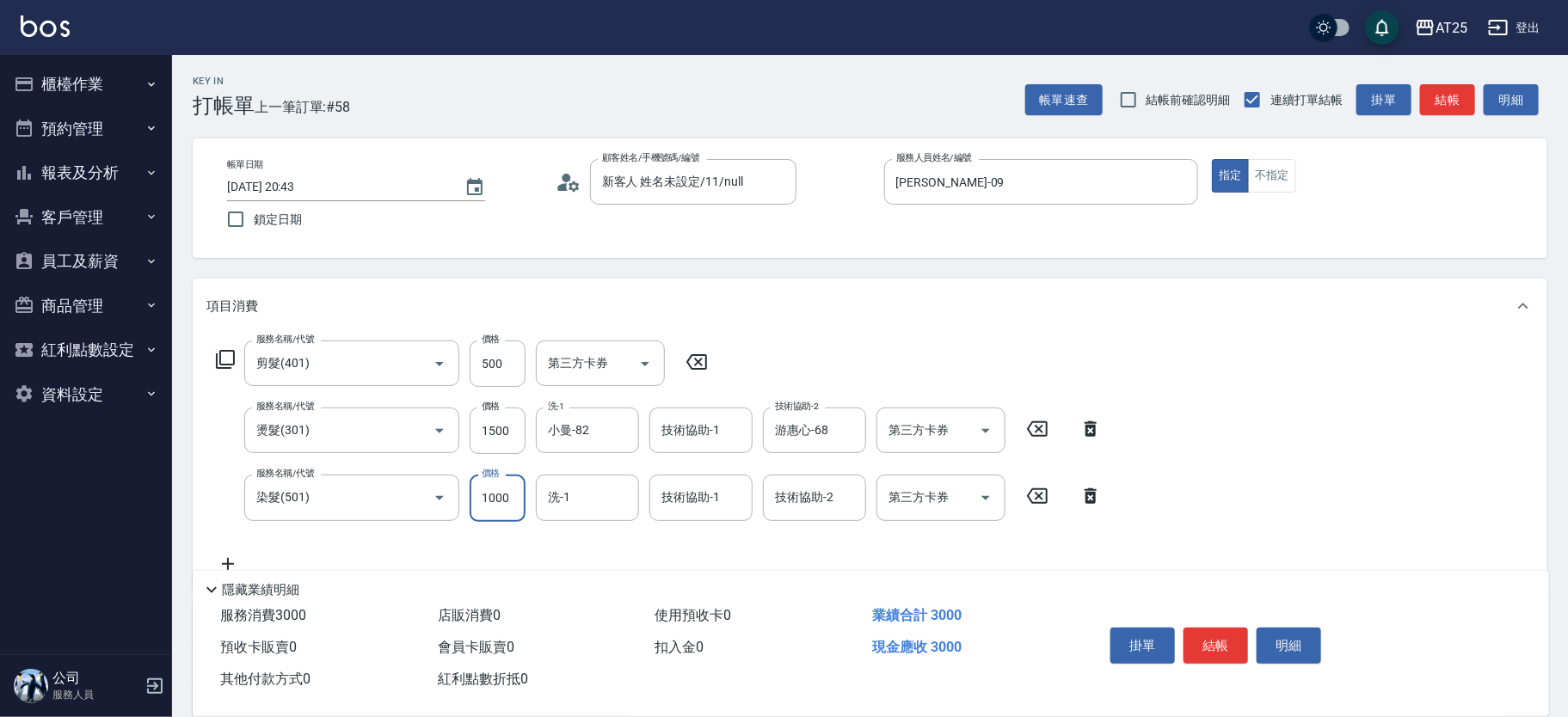
type input "200"
type input "150"
type input "350"
type input "1500"
type input "小曼-82"
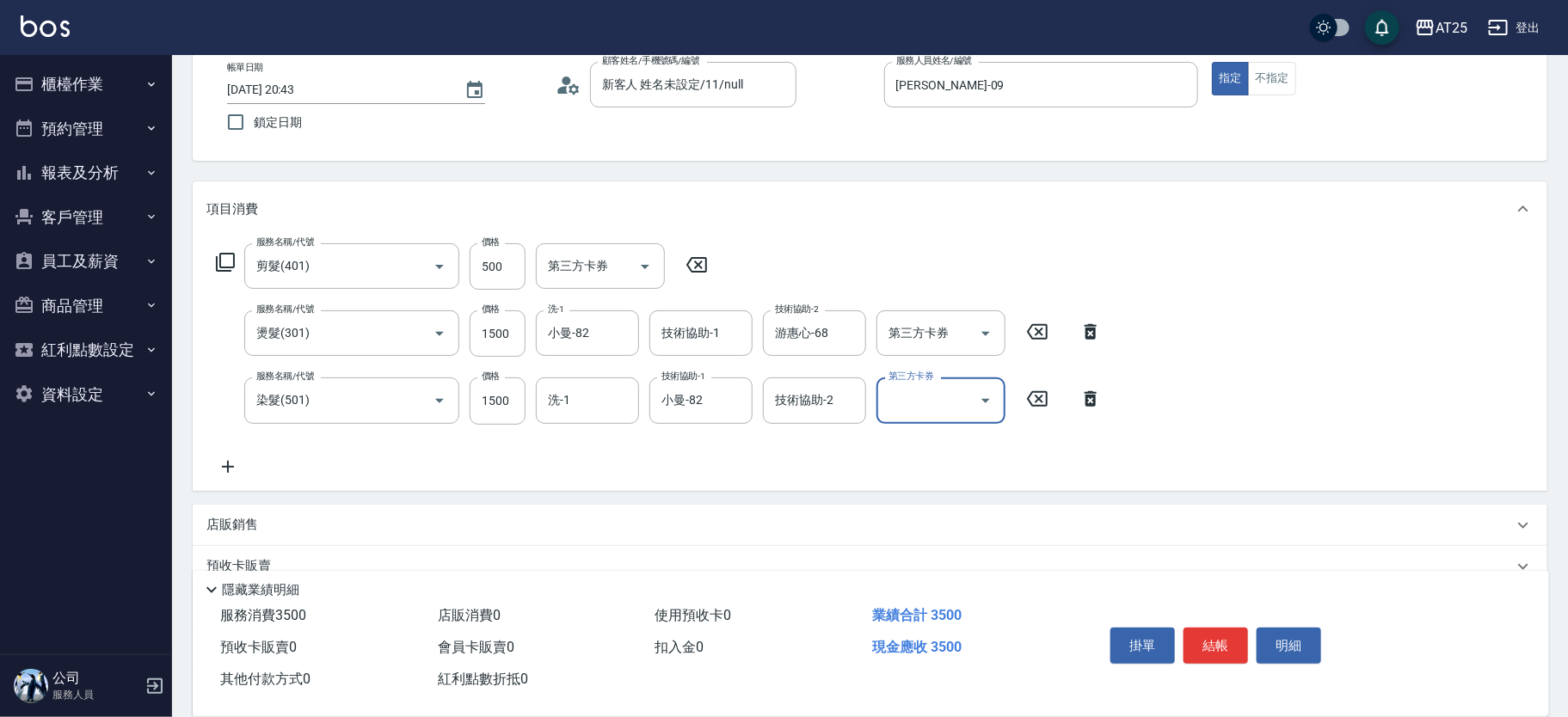
scroll to position [98, 0]
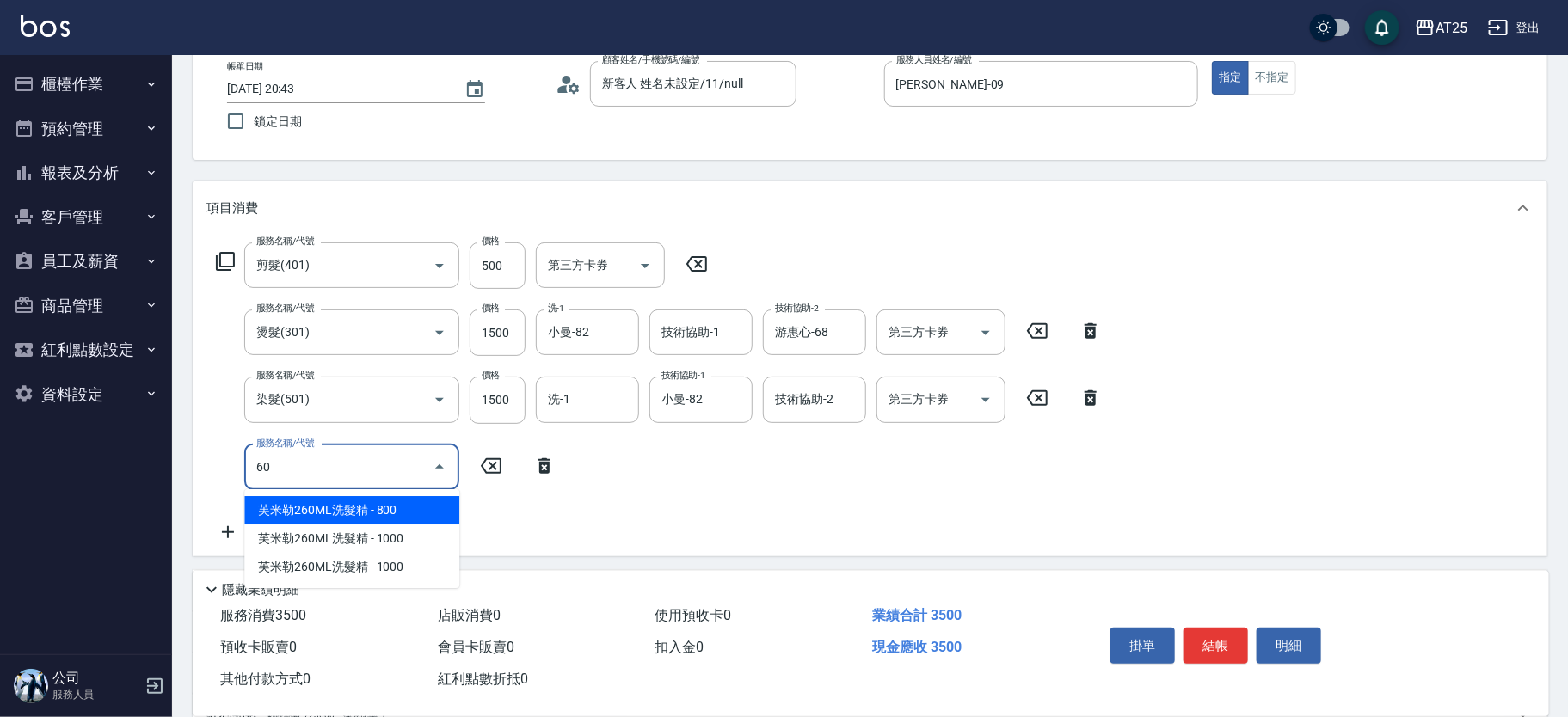
type input "601"
type input "450"
type input "自備護髮(1000上)(601)"
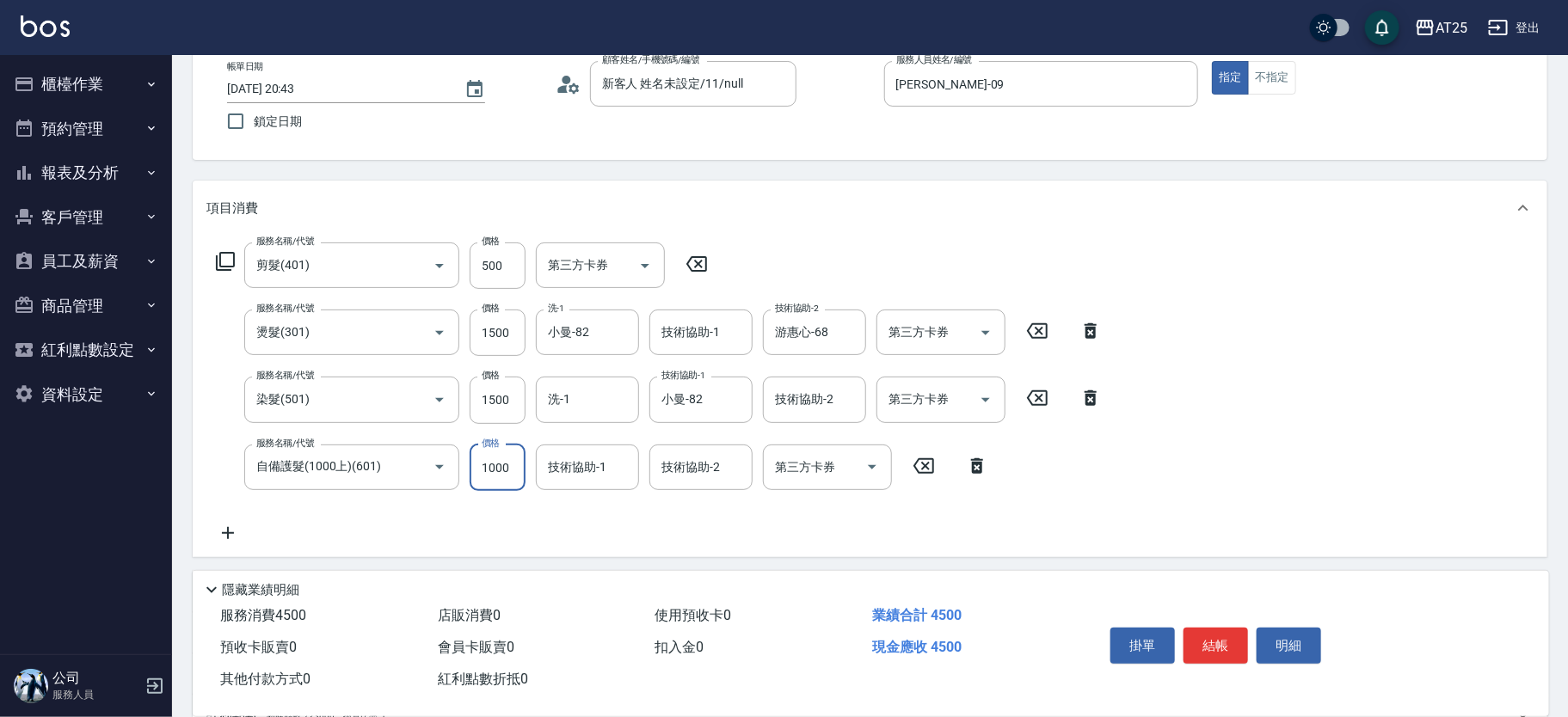
type input "350"
type input "0"
type input "小曼-82"
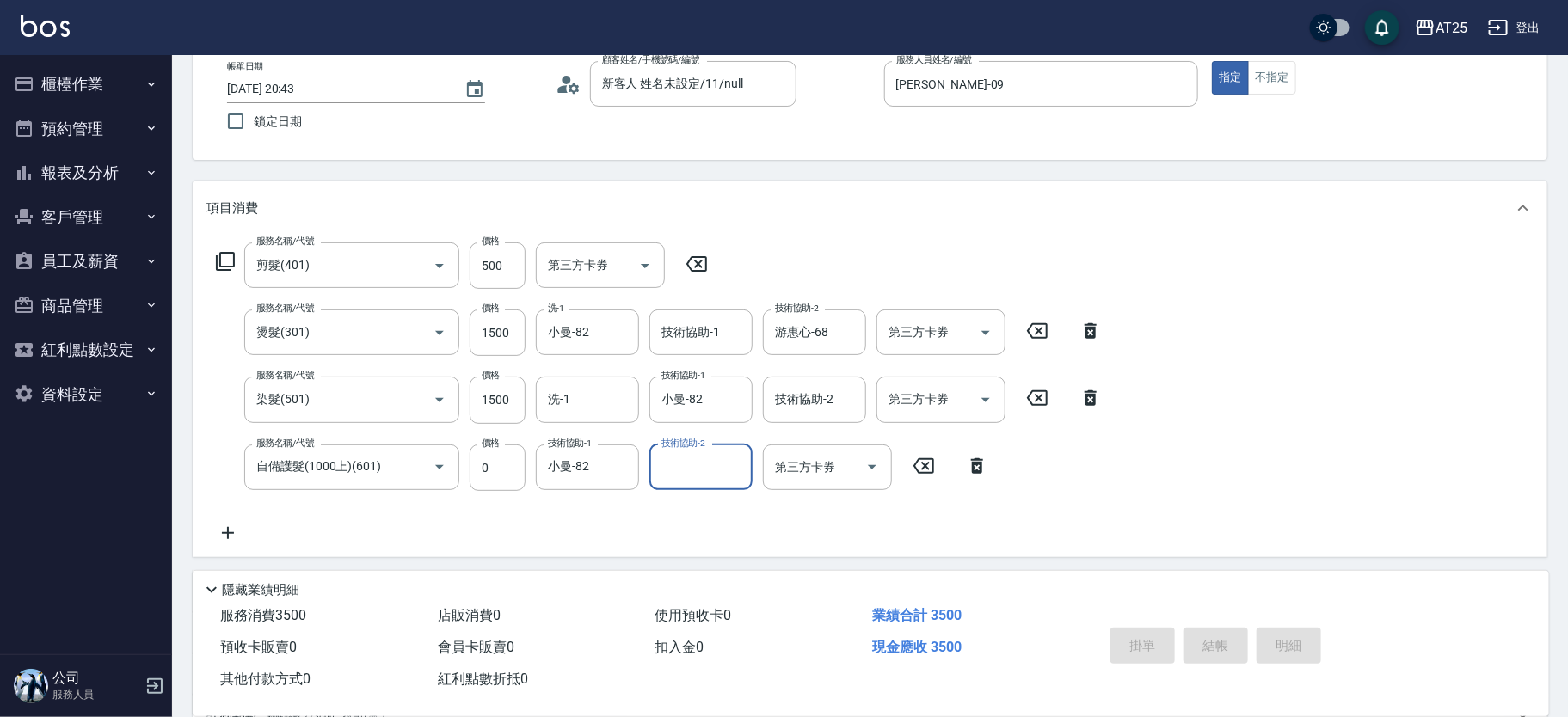
type input "2025/10/04 20:44"
type input "0"
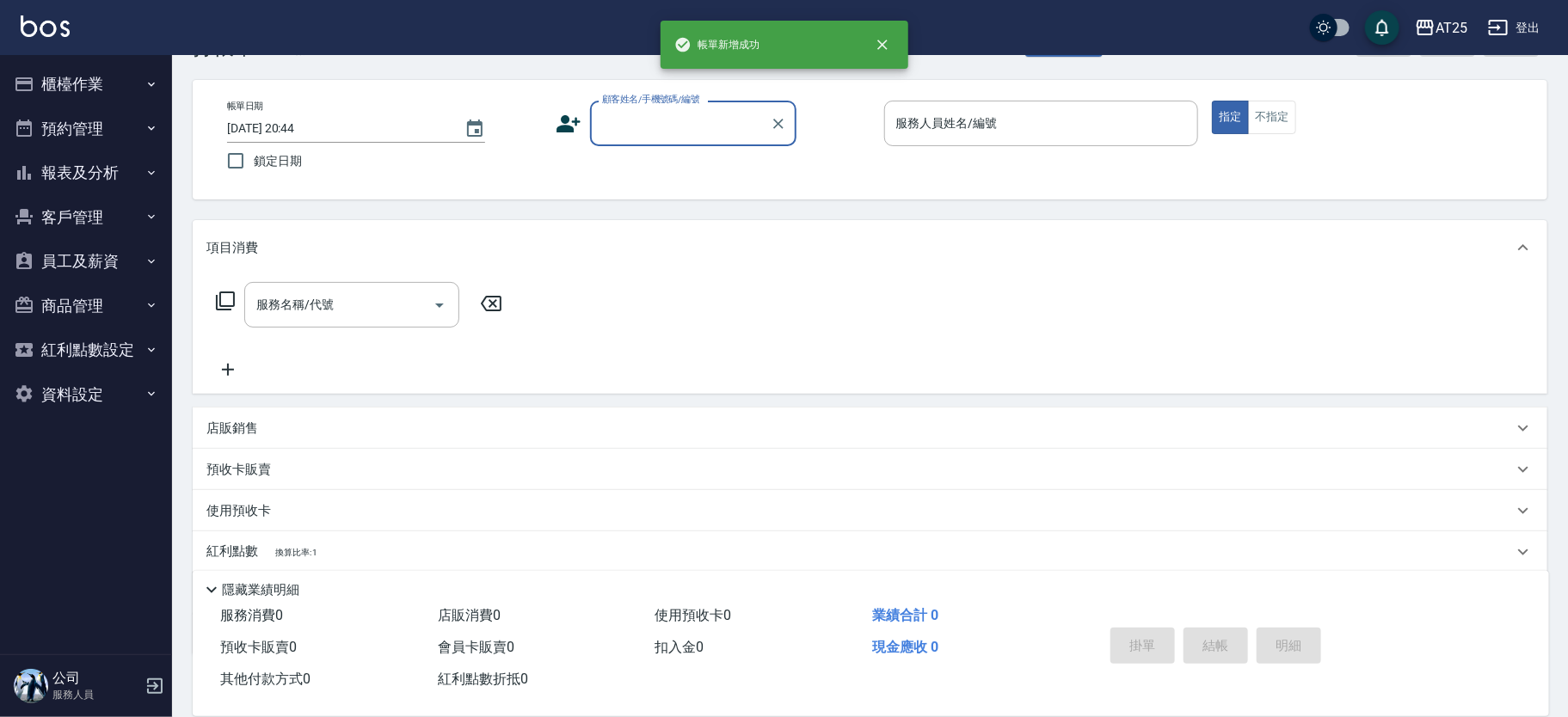
scroll to position [24, 0]
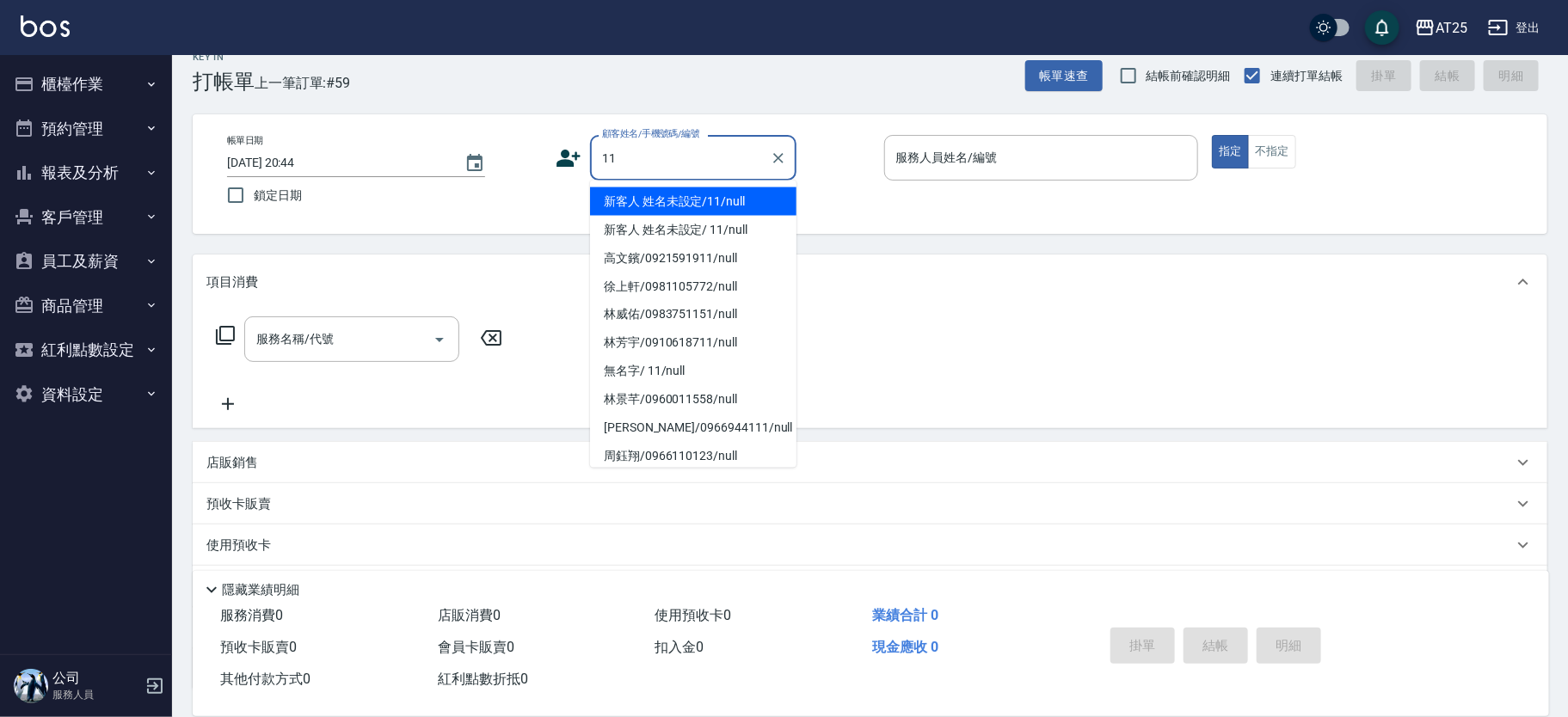
type input "新客人 姓名未設定/11/null"
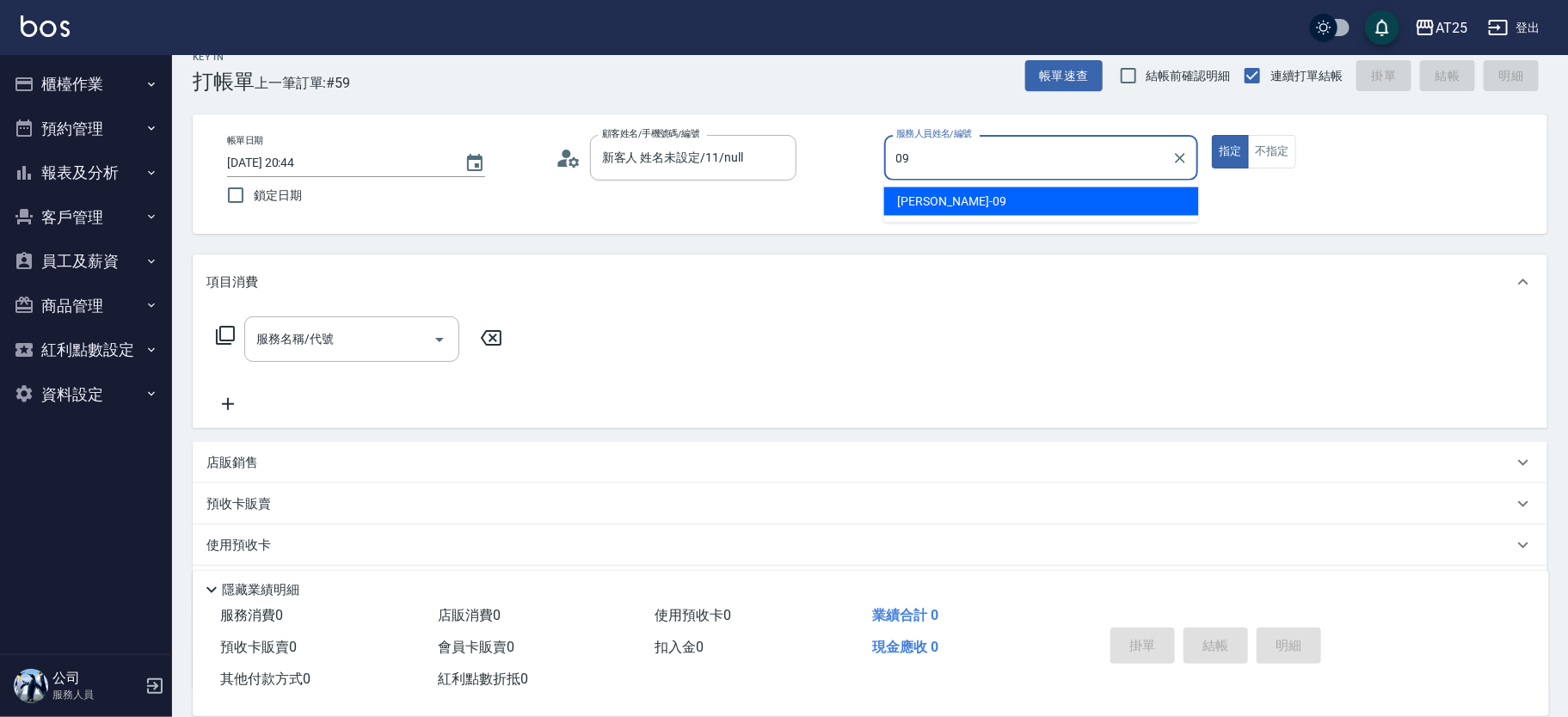
type input "Kevin-09"
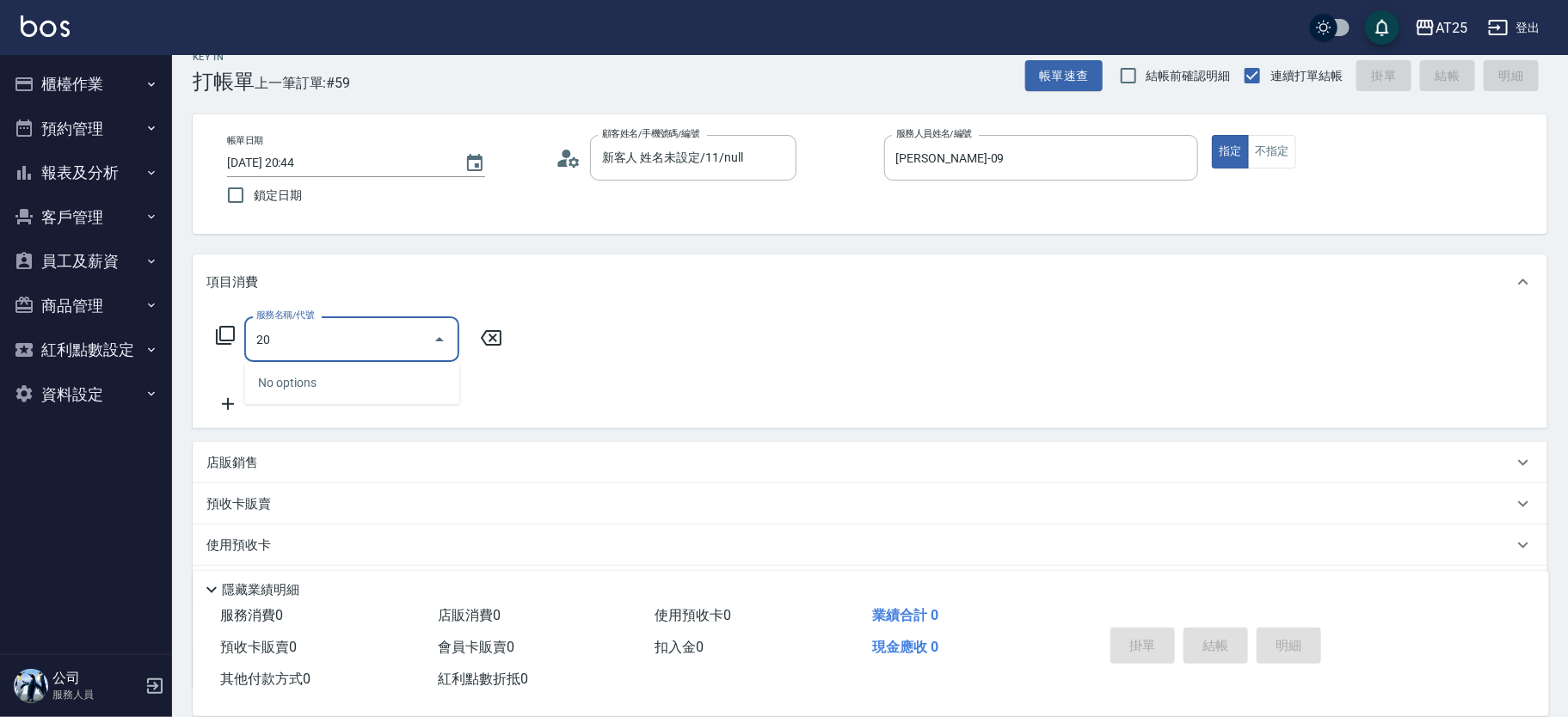
type input "201"
type input "30"
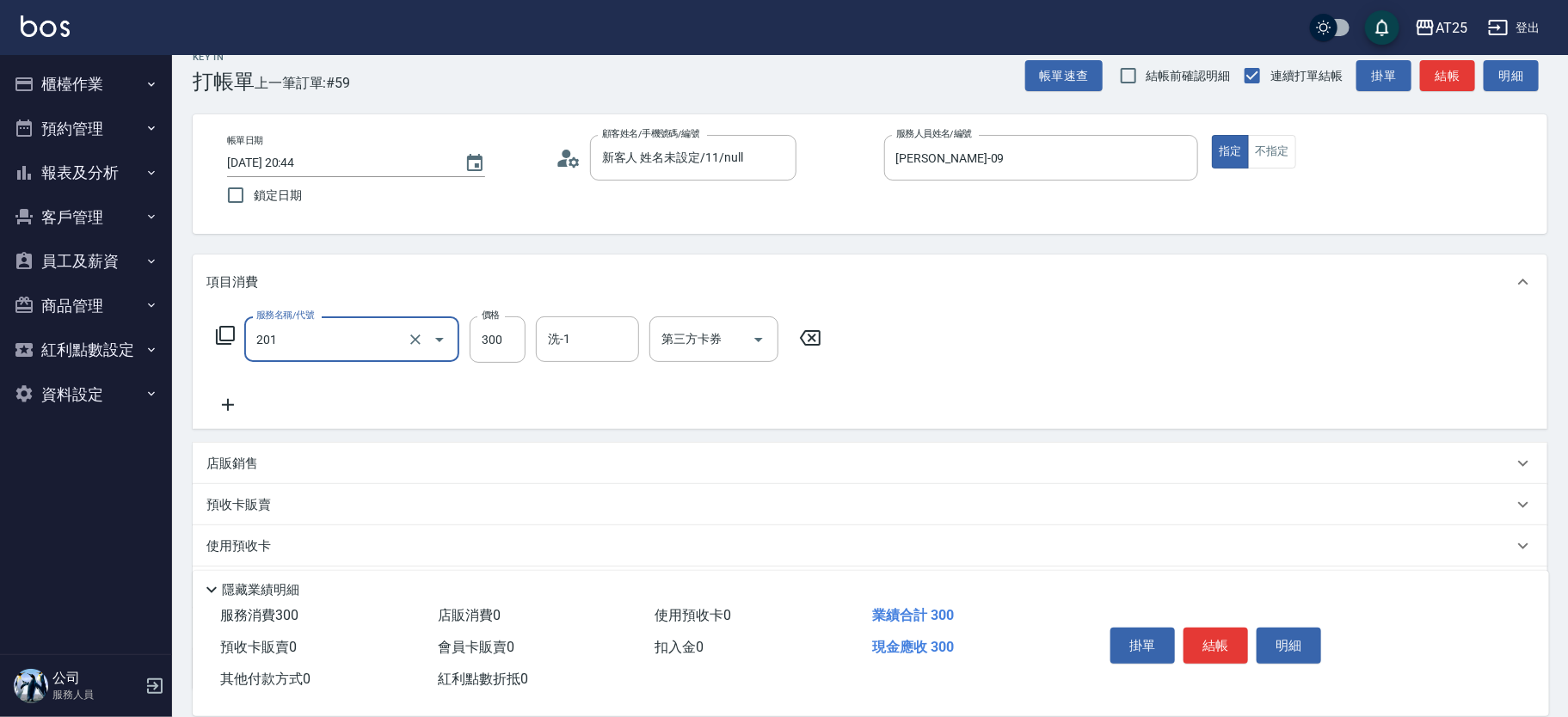
type input "洗髮(201)"
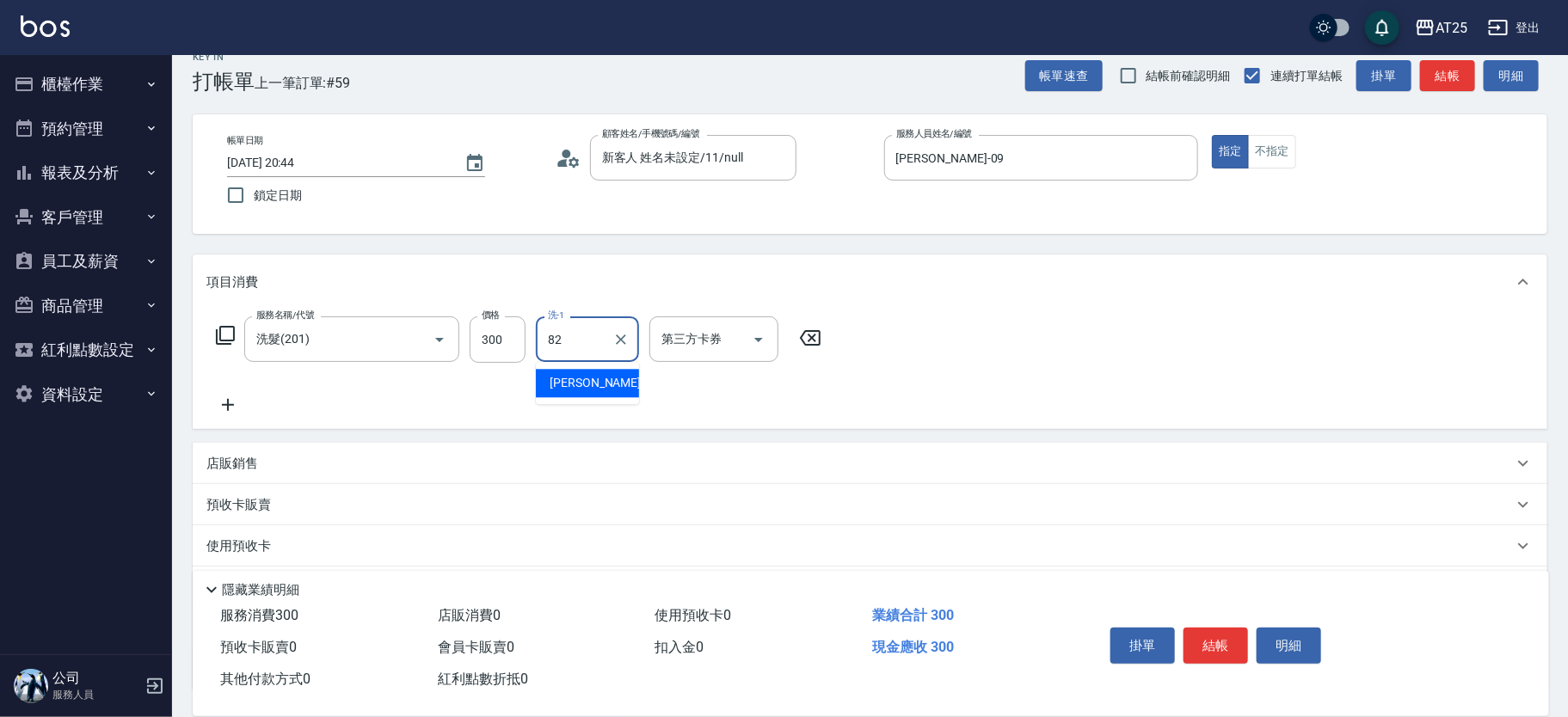
type input "小曼-82"
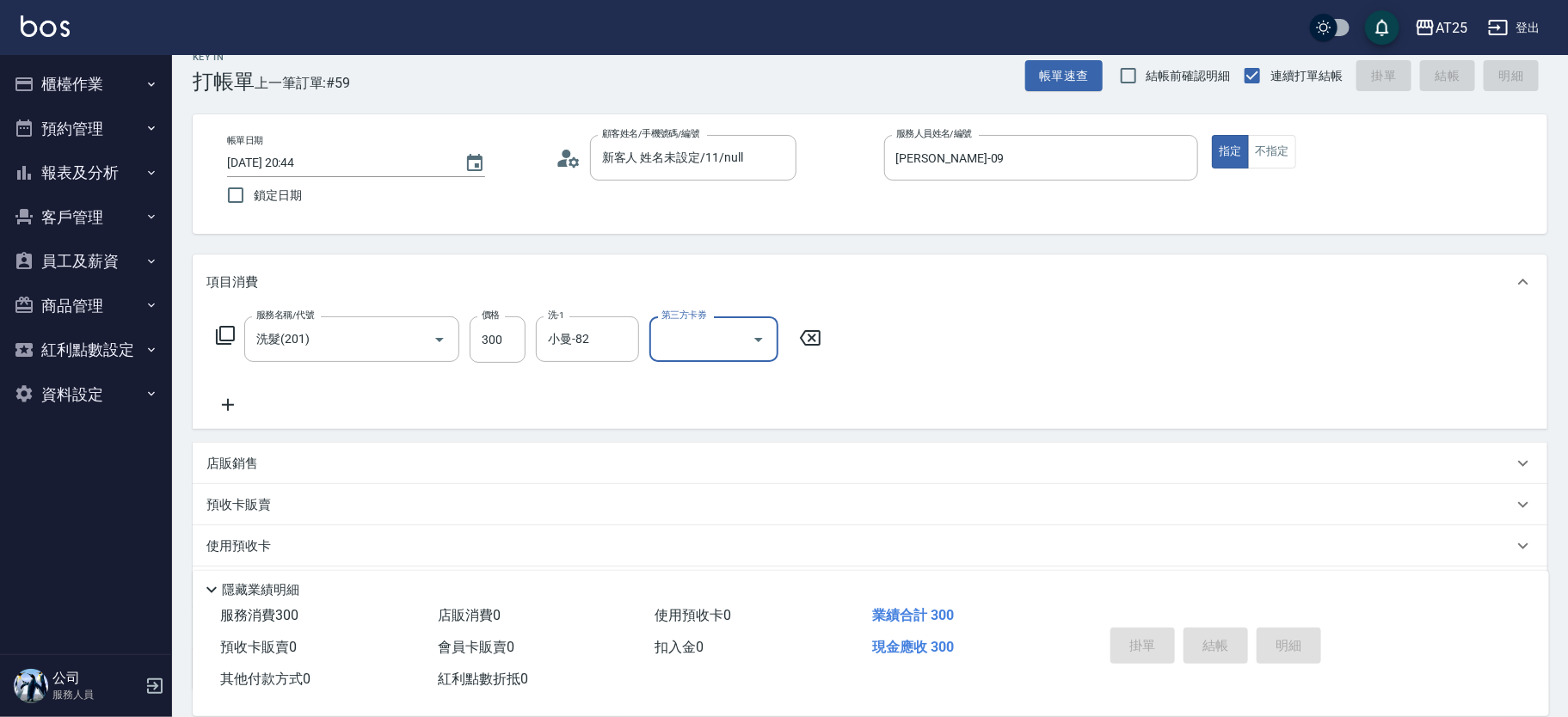
type input "0"
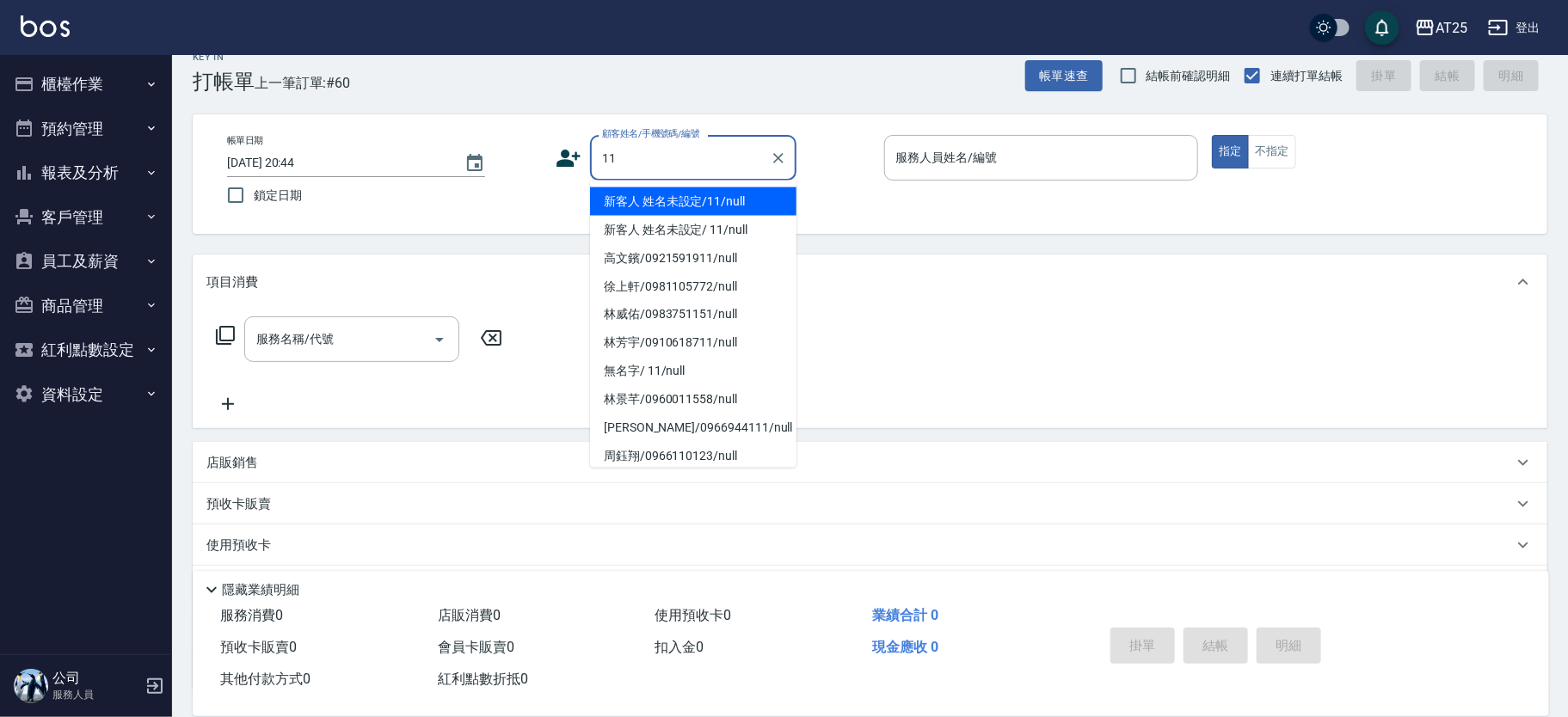
type input "新客人 姓名未設定/11/null"
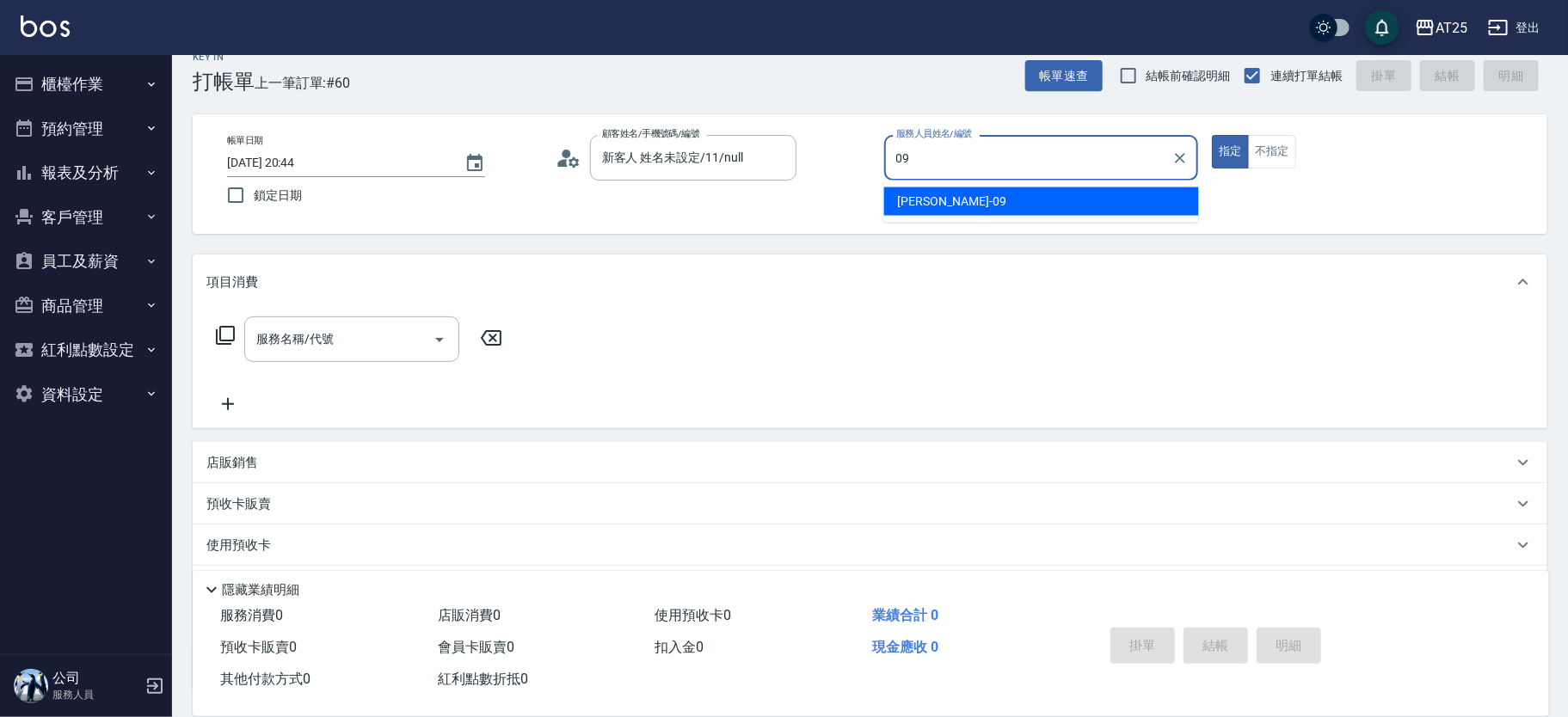
type input "Kevin-09"
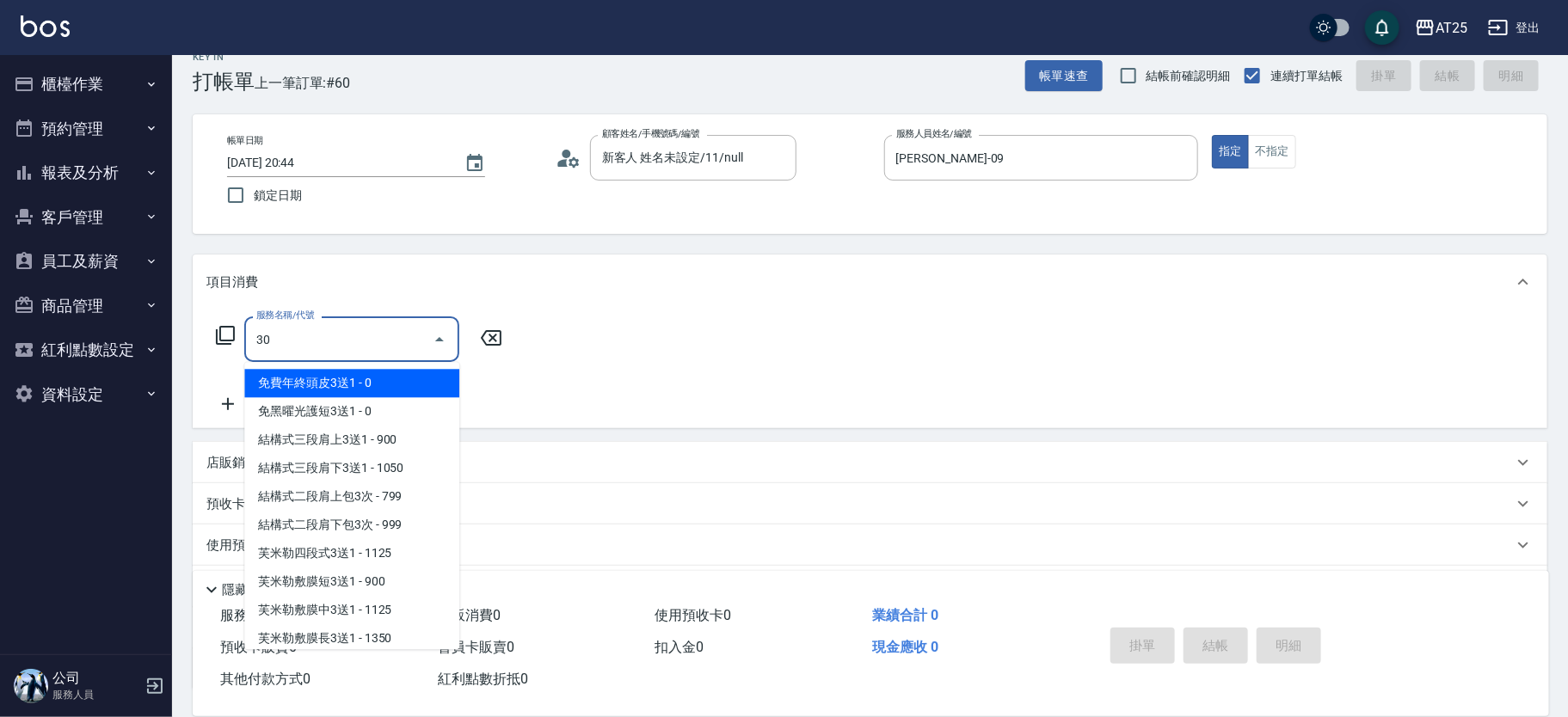
type input "301"
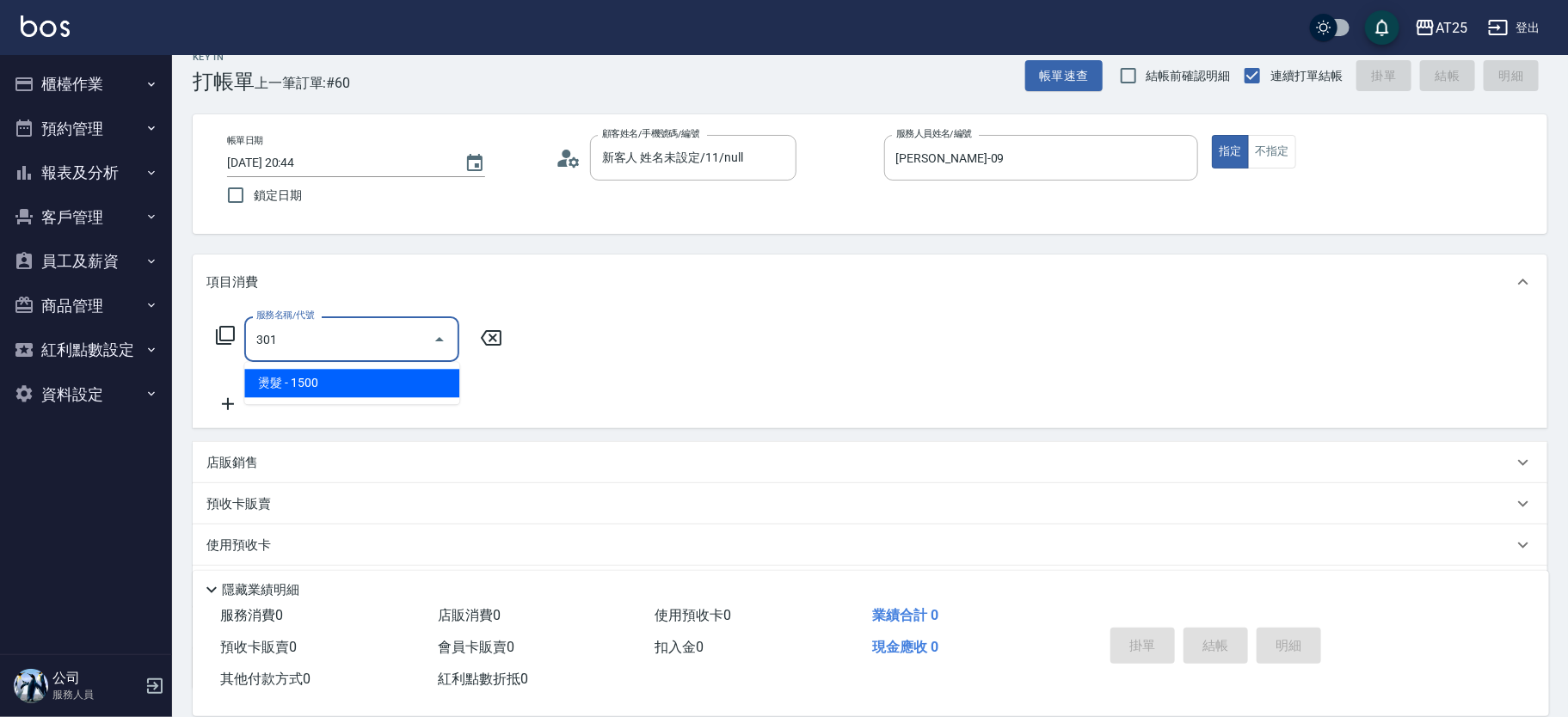
type input "150"
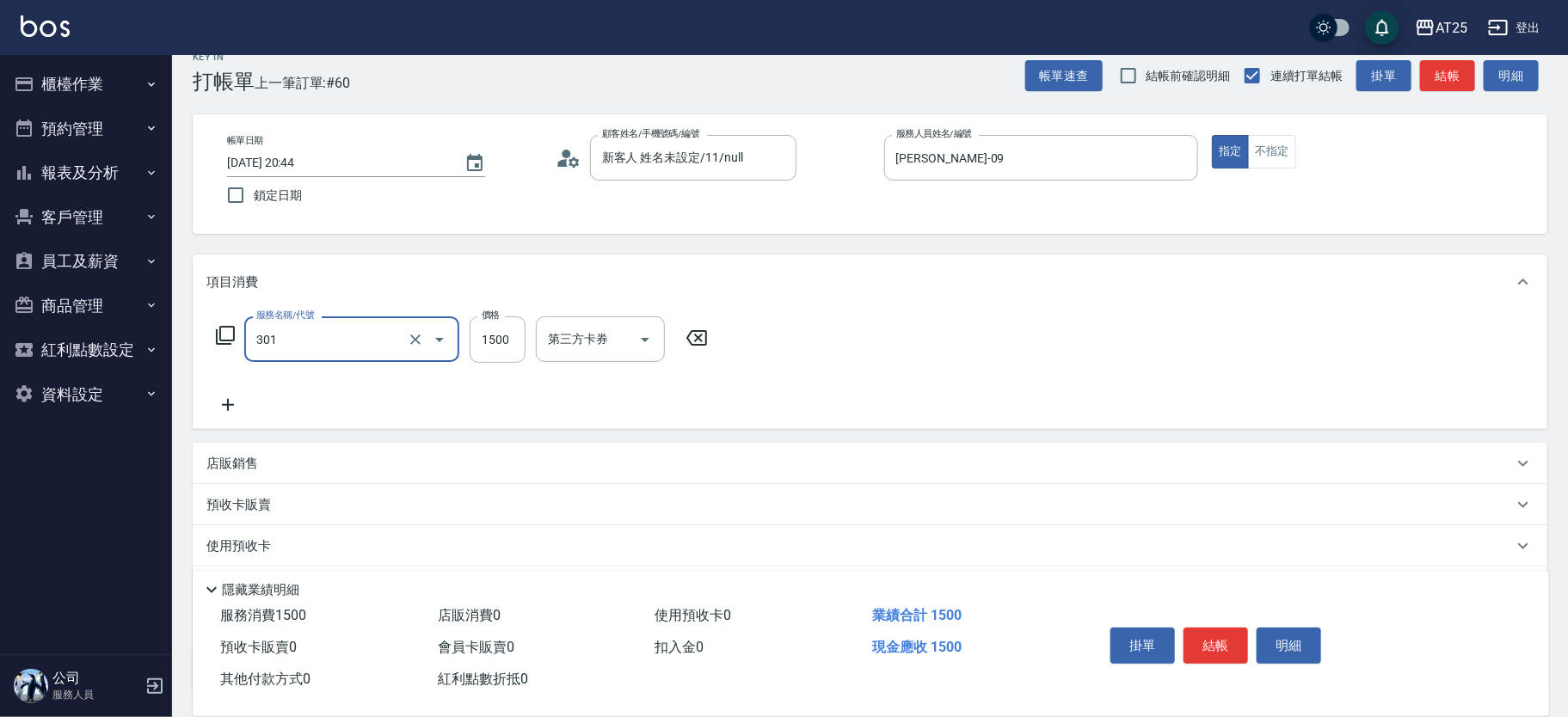
type input "燙髮(301)"
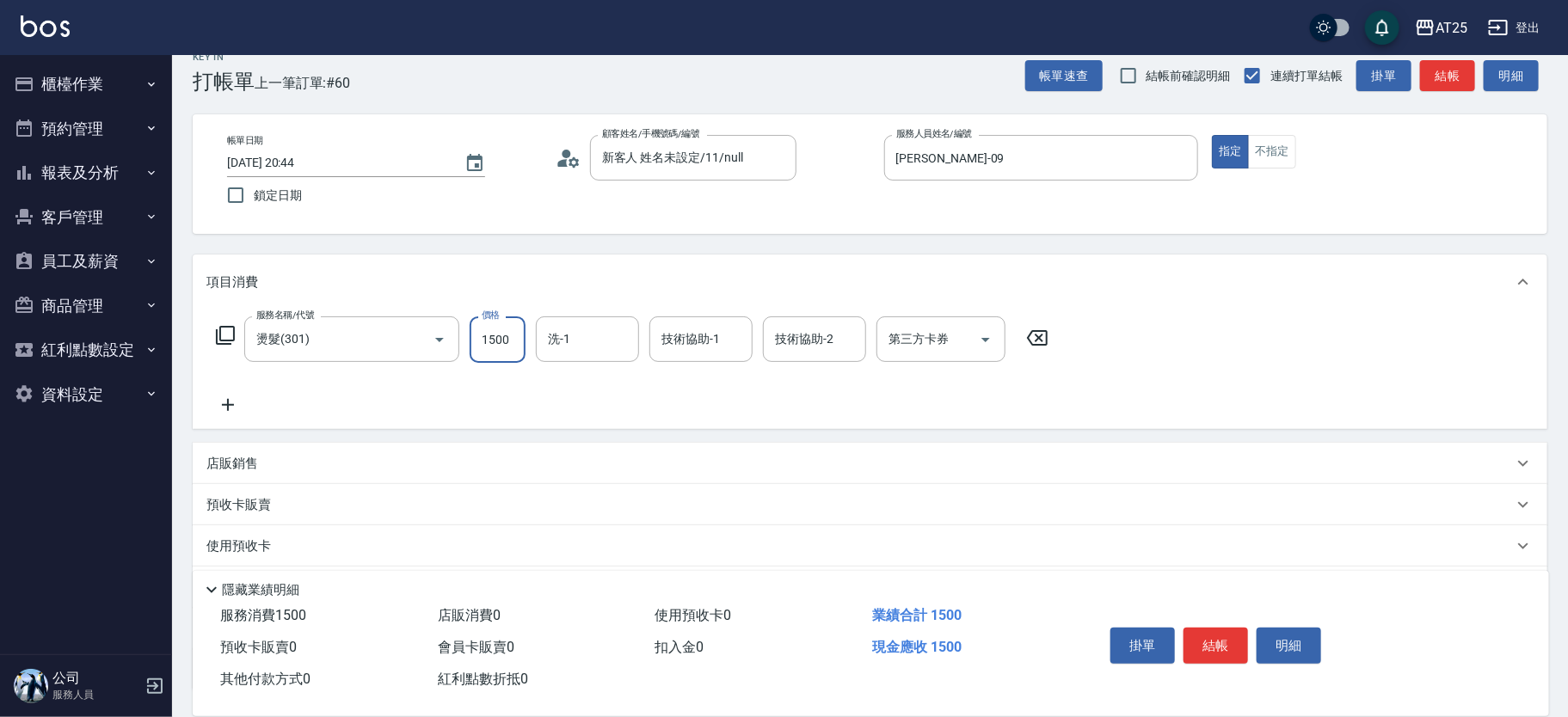
type input "0"
type input "14"
type input "10"
type input "149"
type input "140"
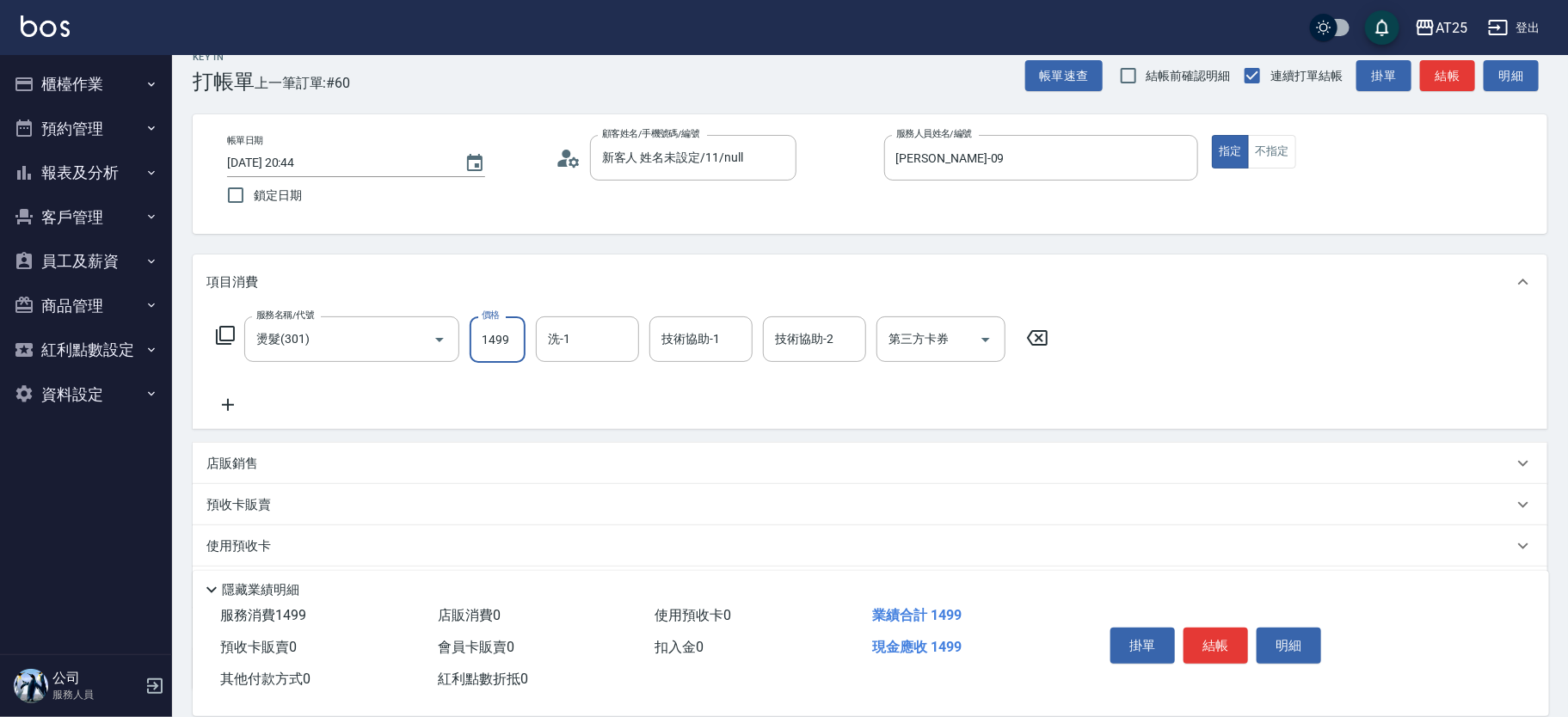
type input "1499"
type input "游惠心-68"
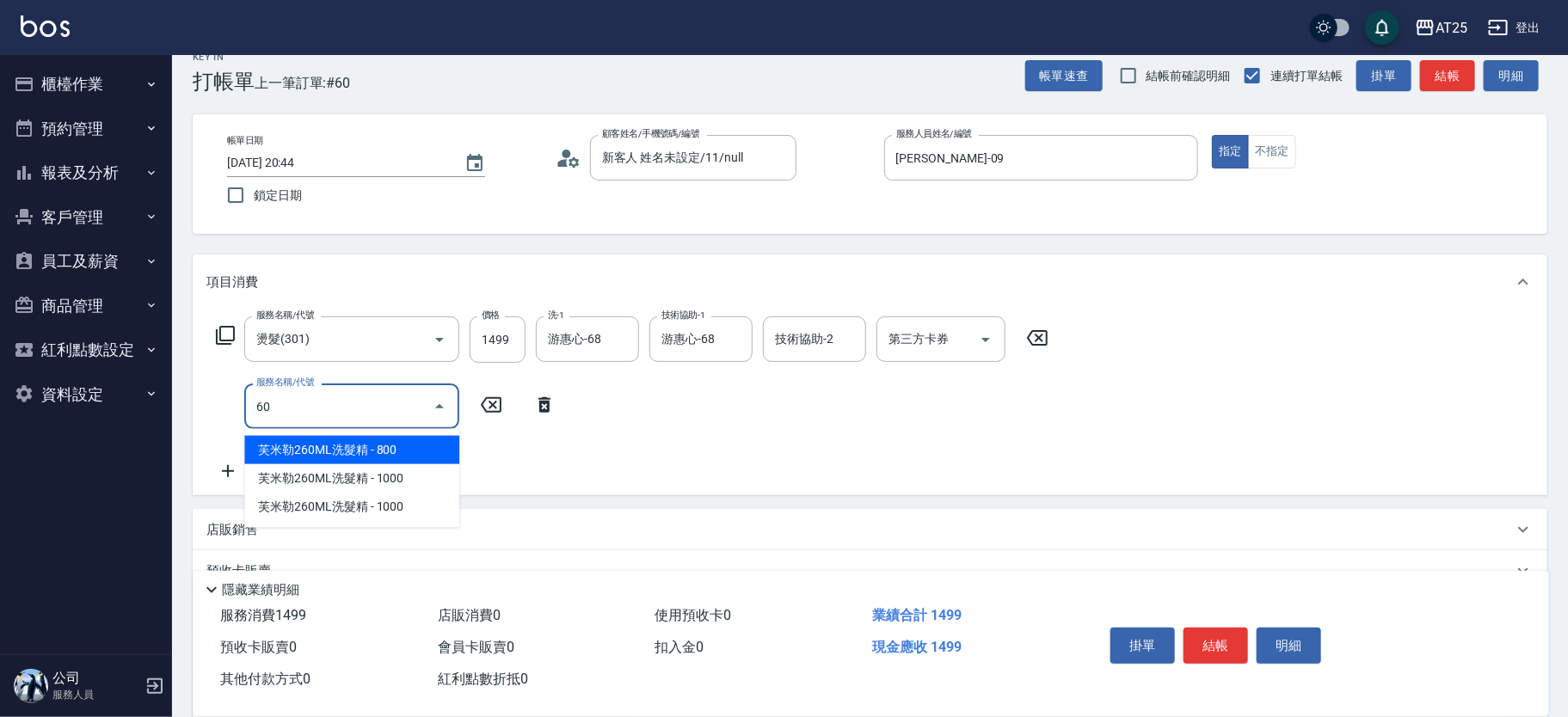
type input "601"
type input "240"
type input "自備護髮(1000上)(601)"
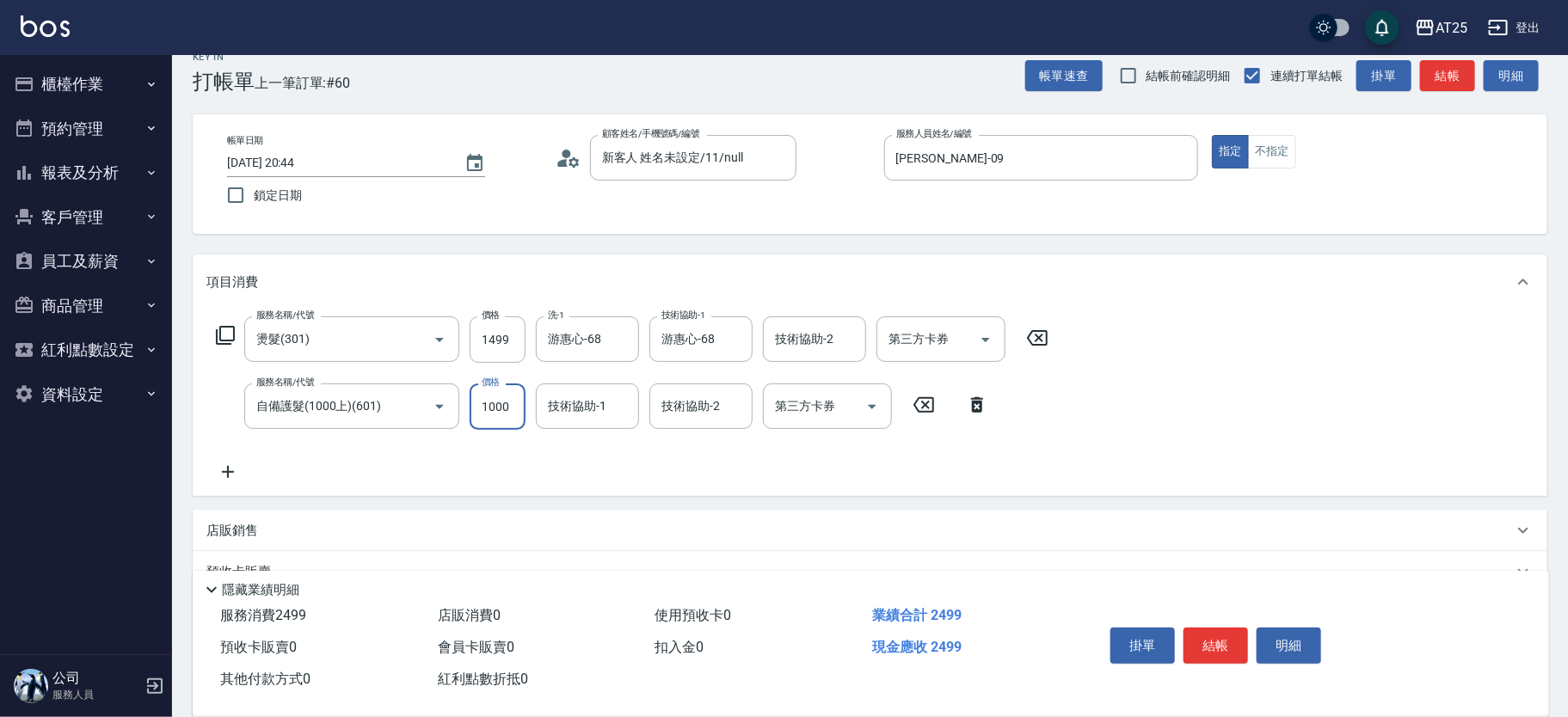
type input "150"
type input "290"
type input "1500"
type input "游惠心-68"
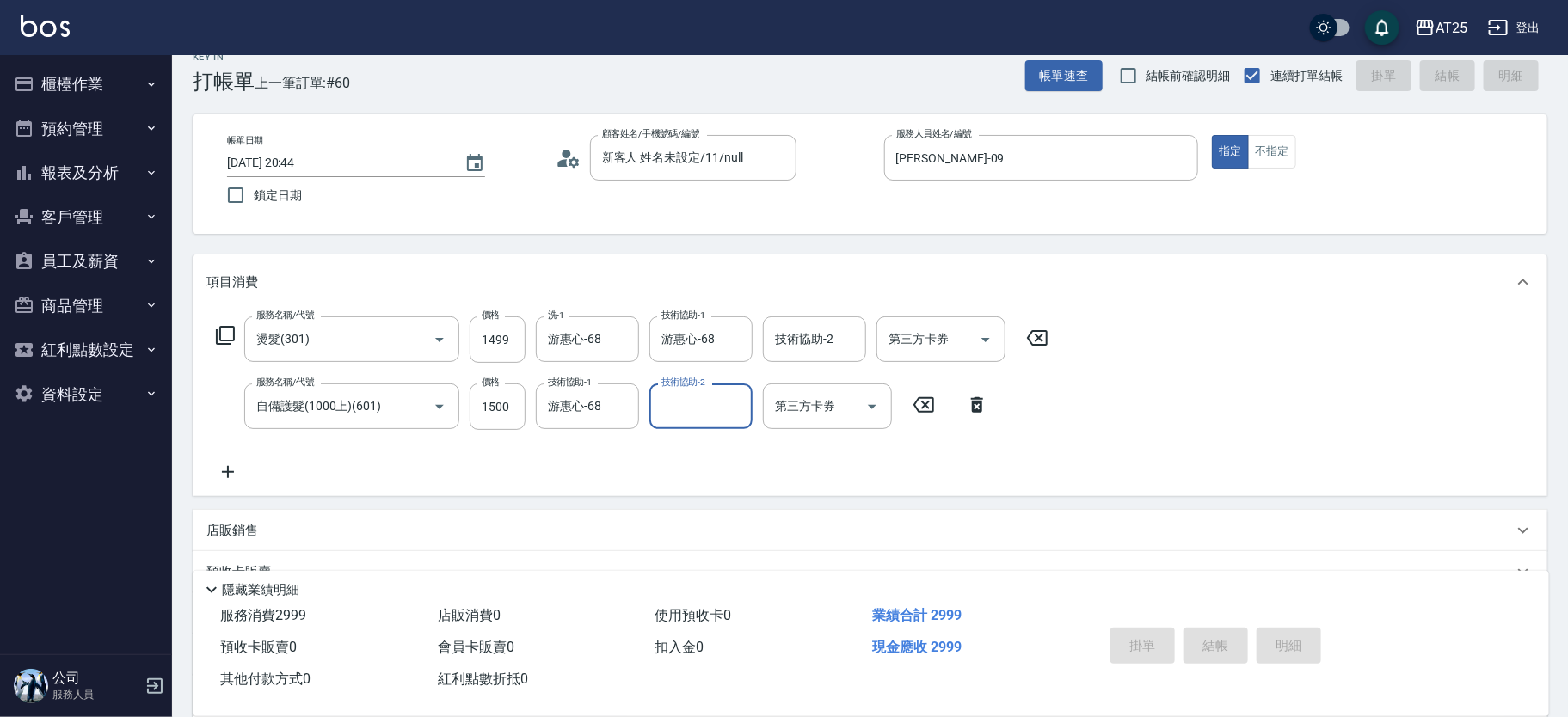
type input "0"
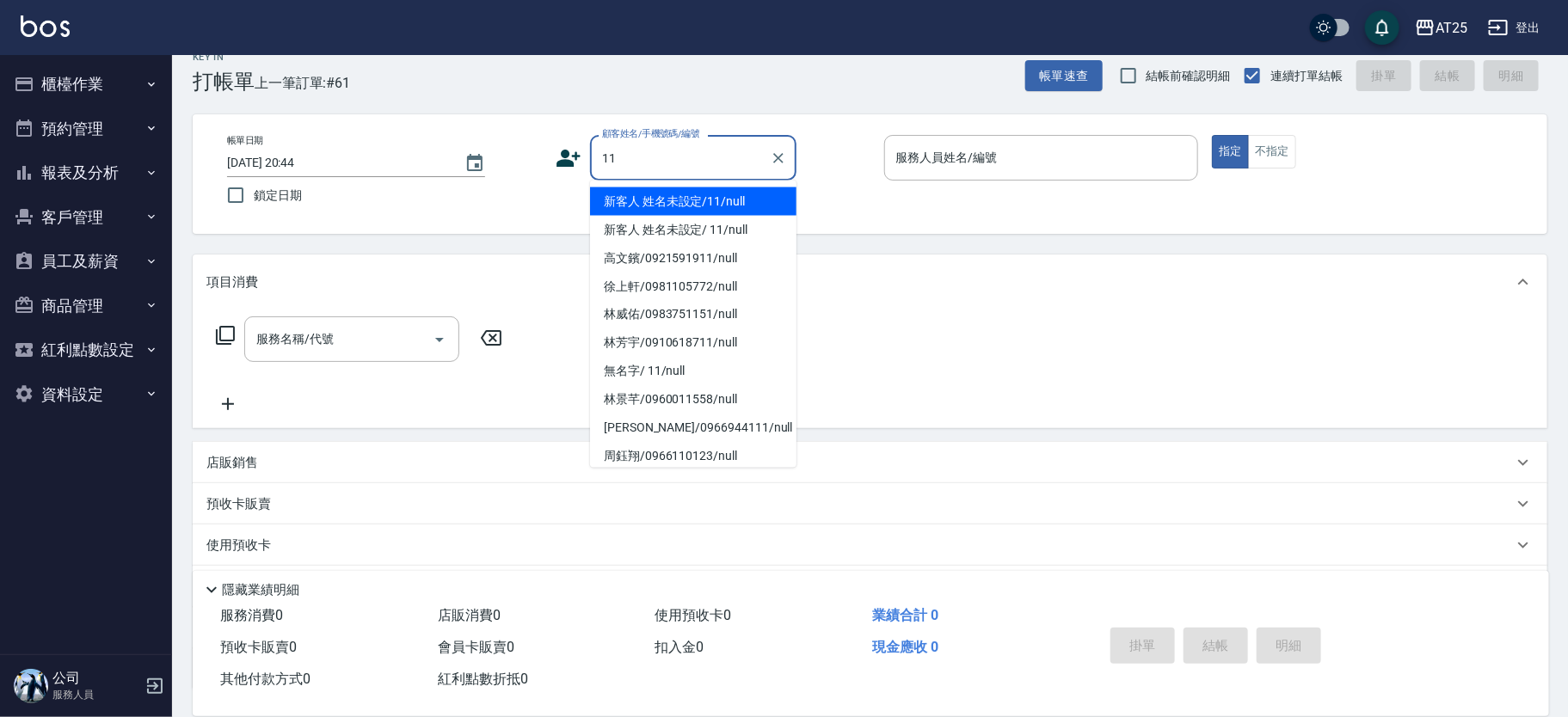
type input "新客人 姓名未設定/11/null"
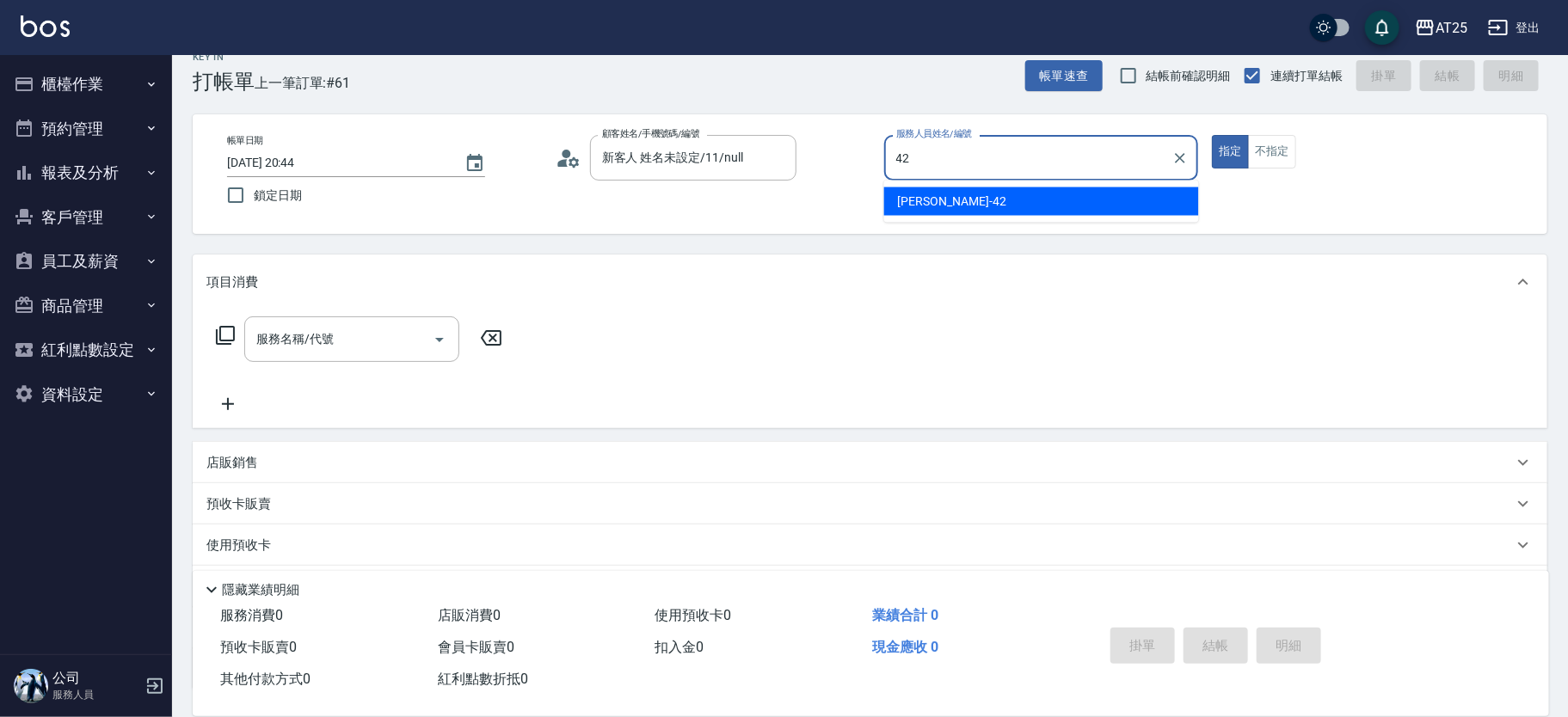
type input "韓Han-42"
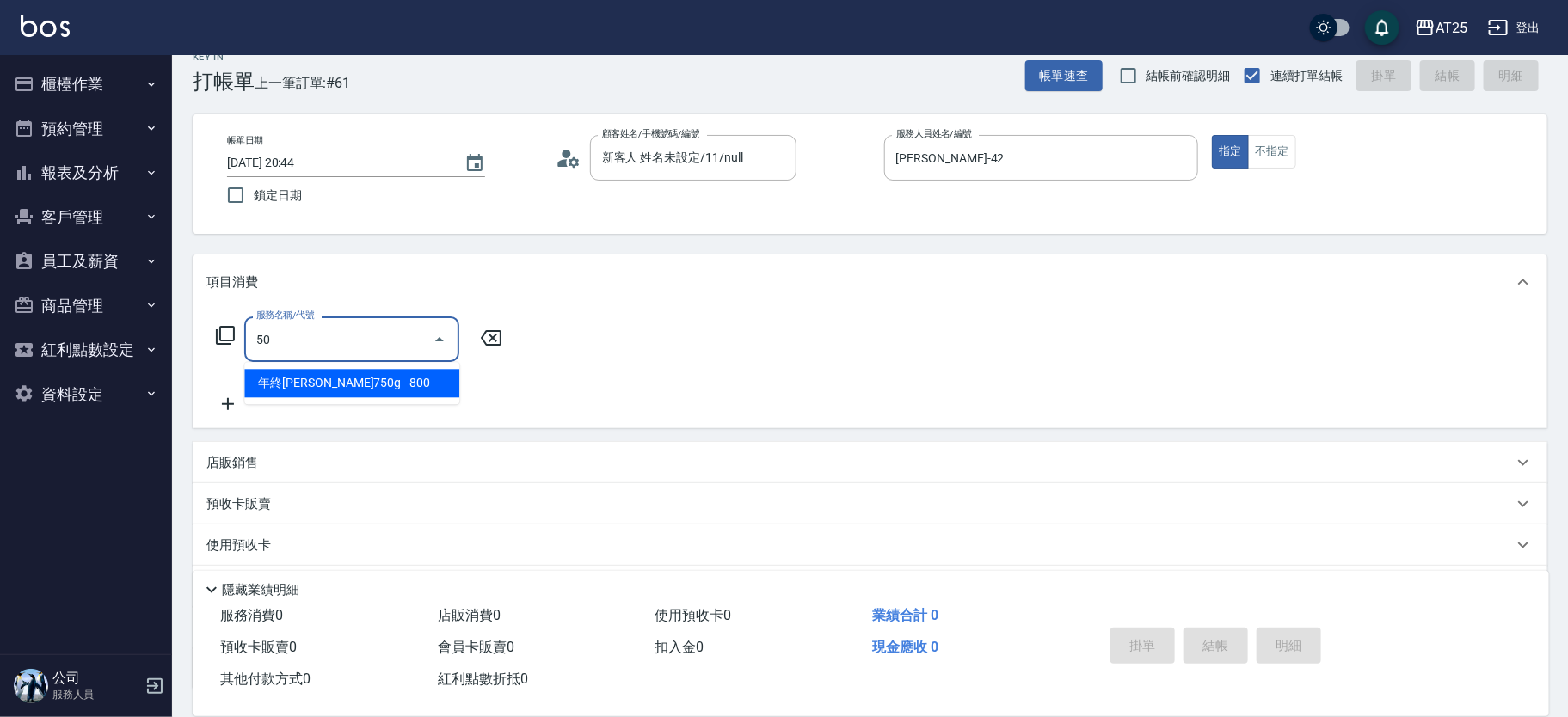
type input "501"
type input "100"
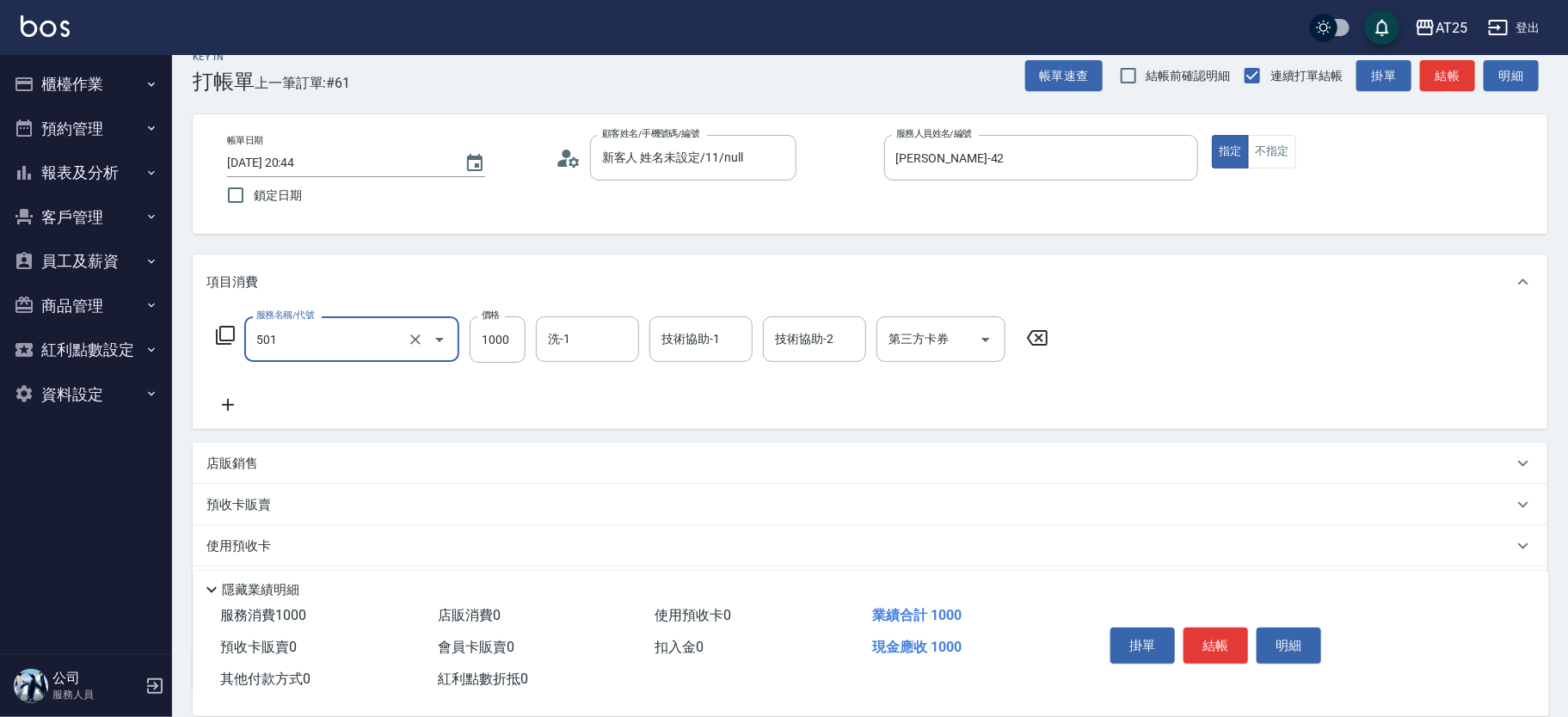
type input "0"
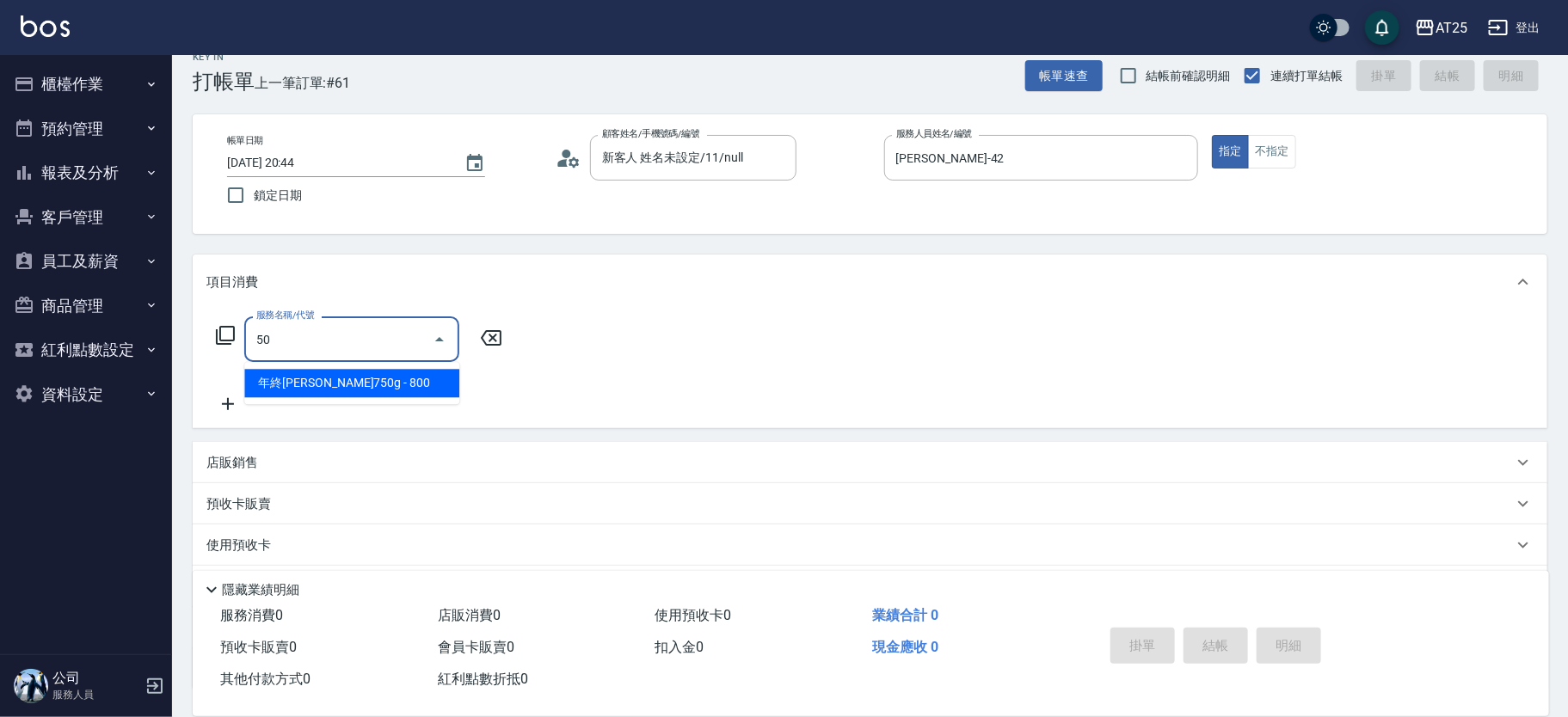
type input "503"
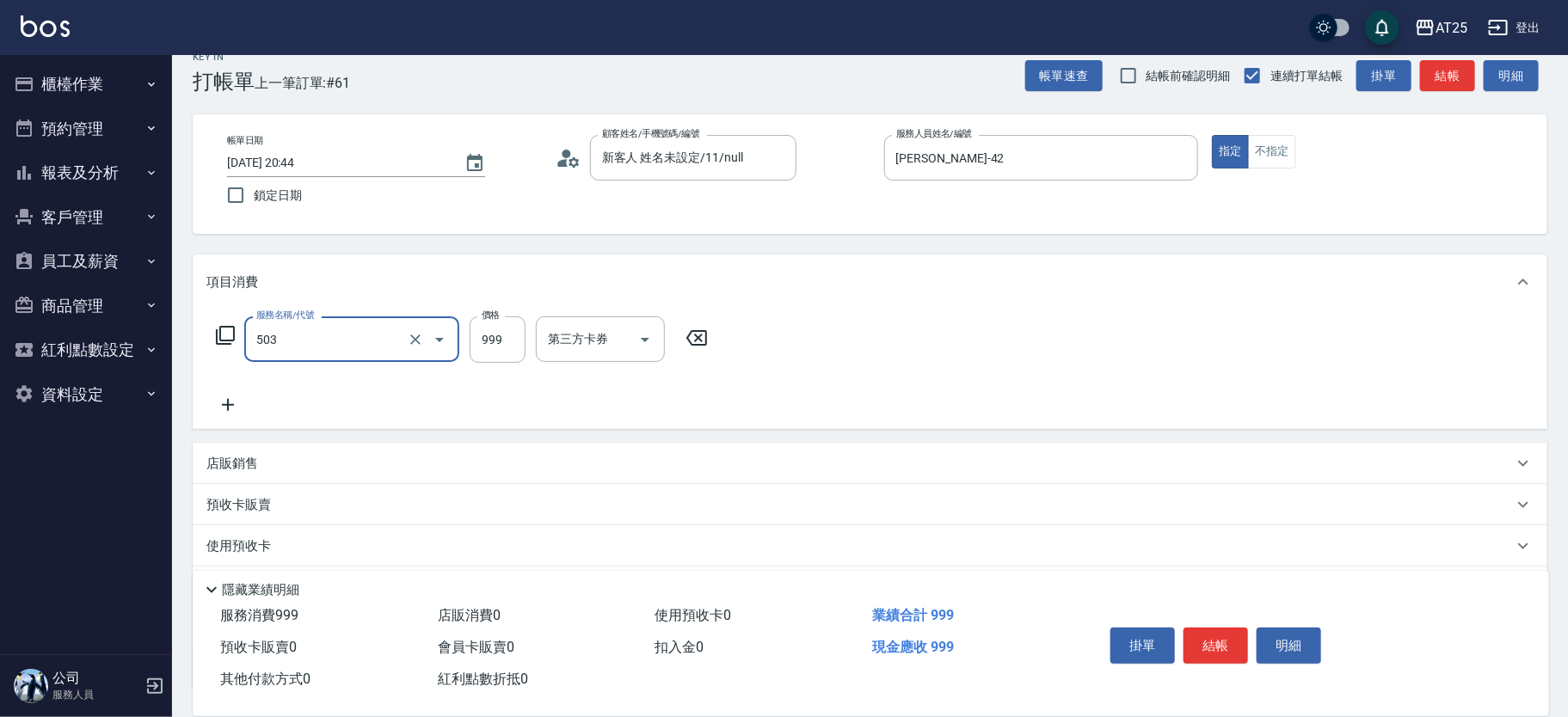
type input "90"
type input "局部髮(503)"
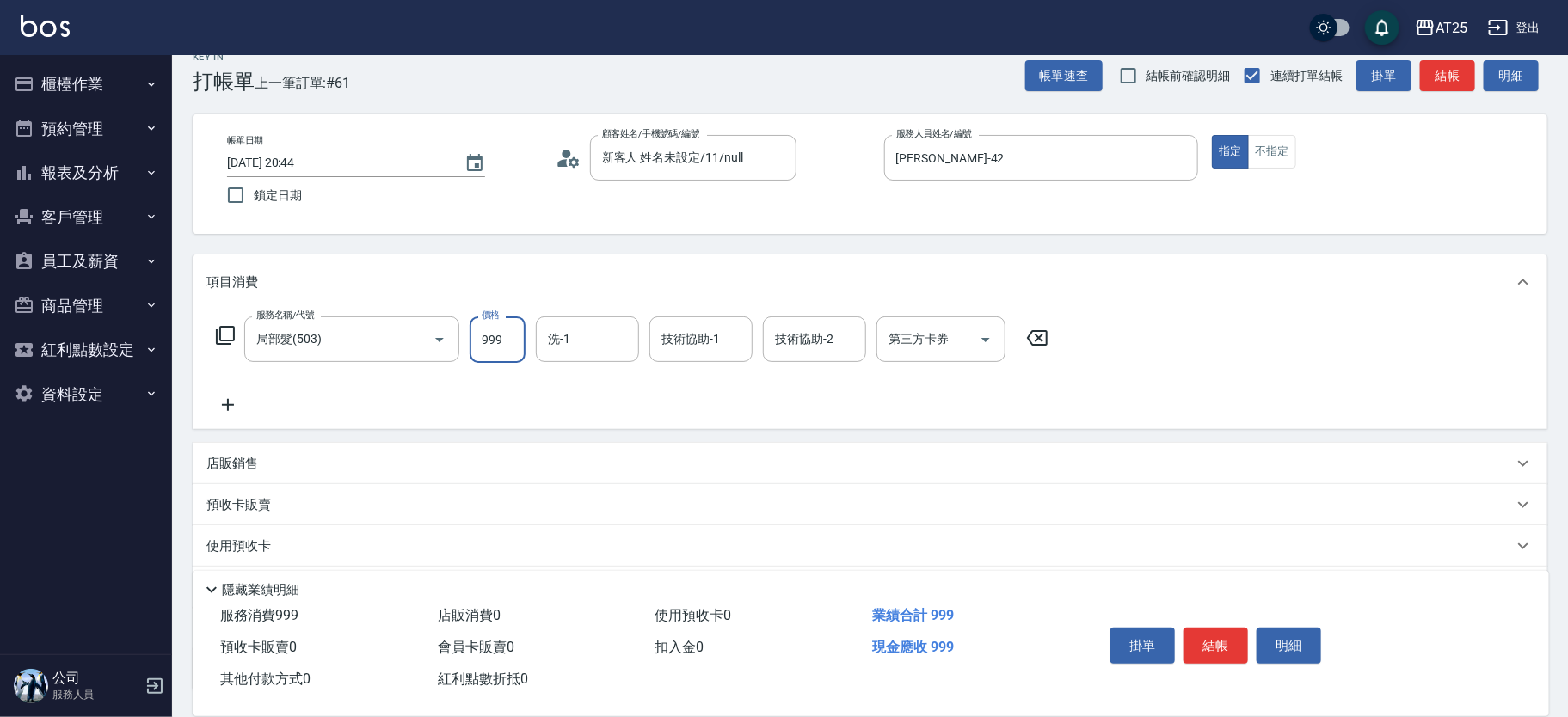
type input "0"
type input "10"
type input "100"
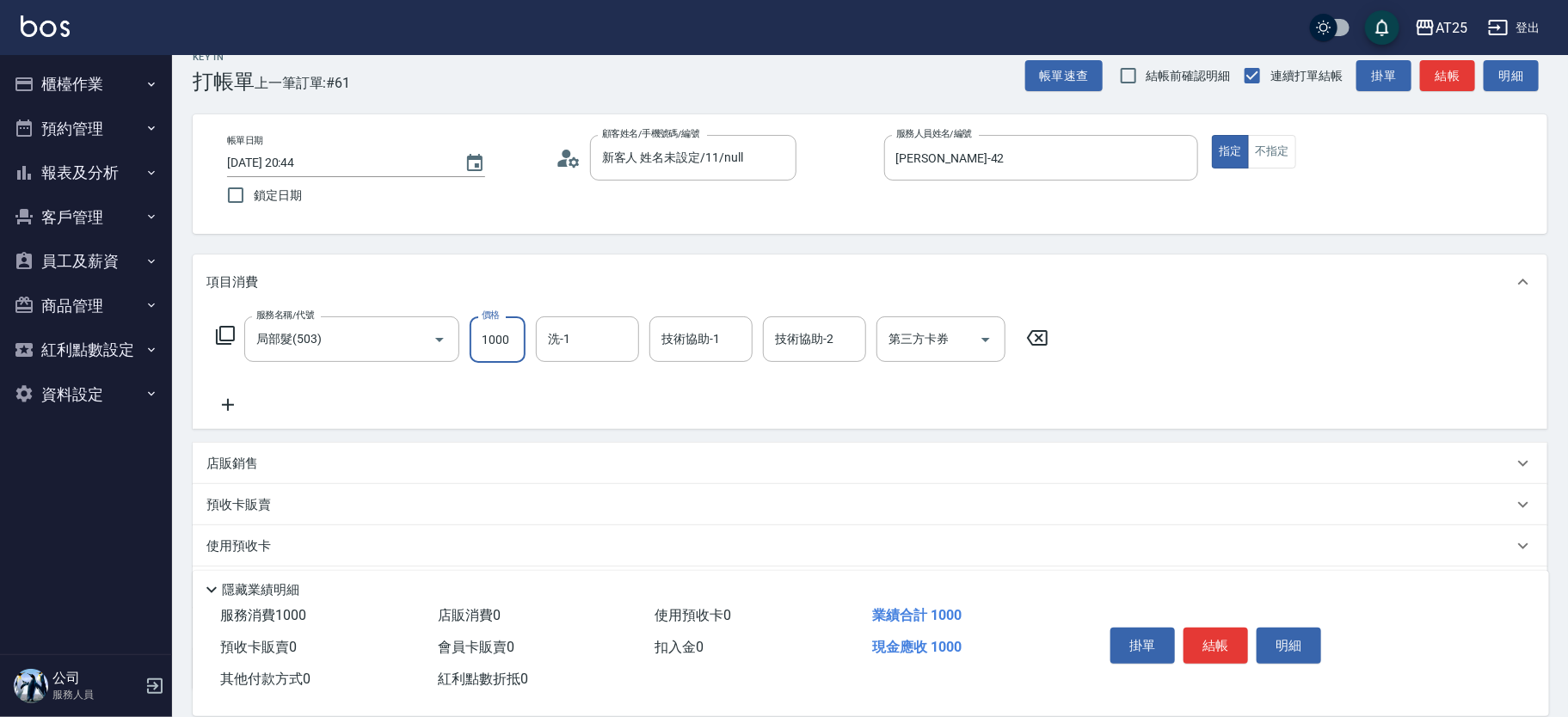
type input "1000"
type input "小恩-69"
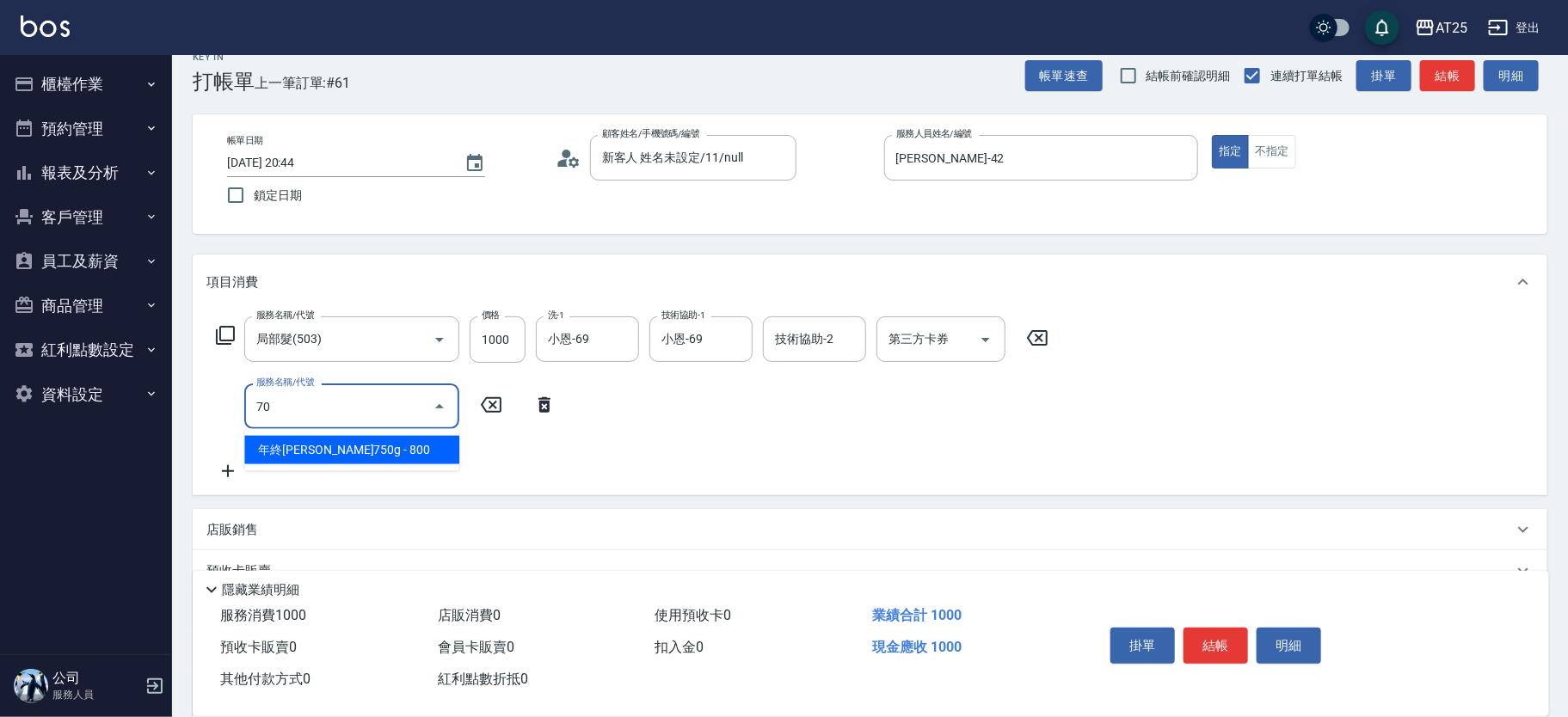
type input "705"
type input "600"
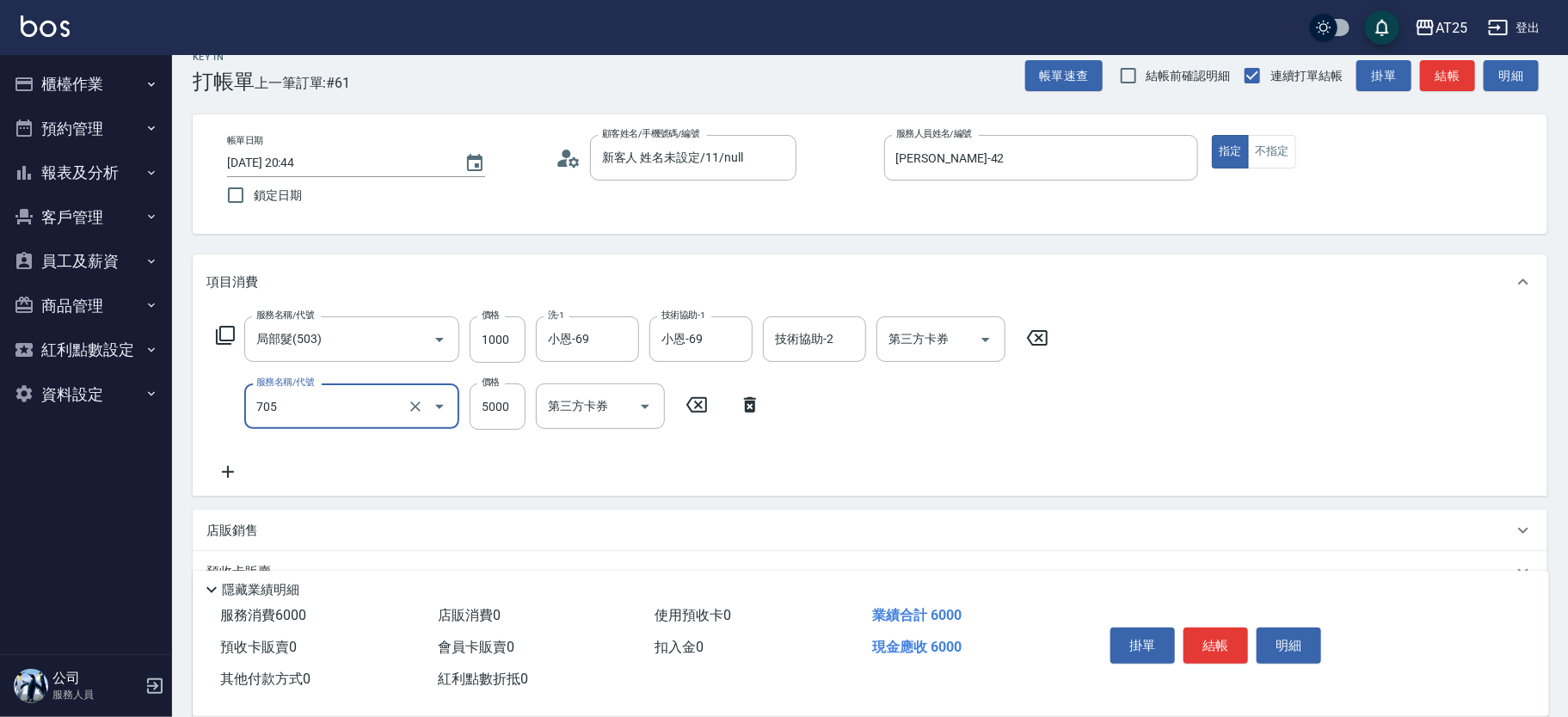
type input "新羽毛鉑金接髮調整(705)"
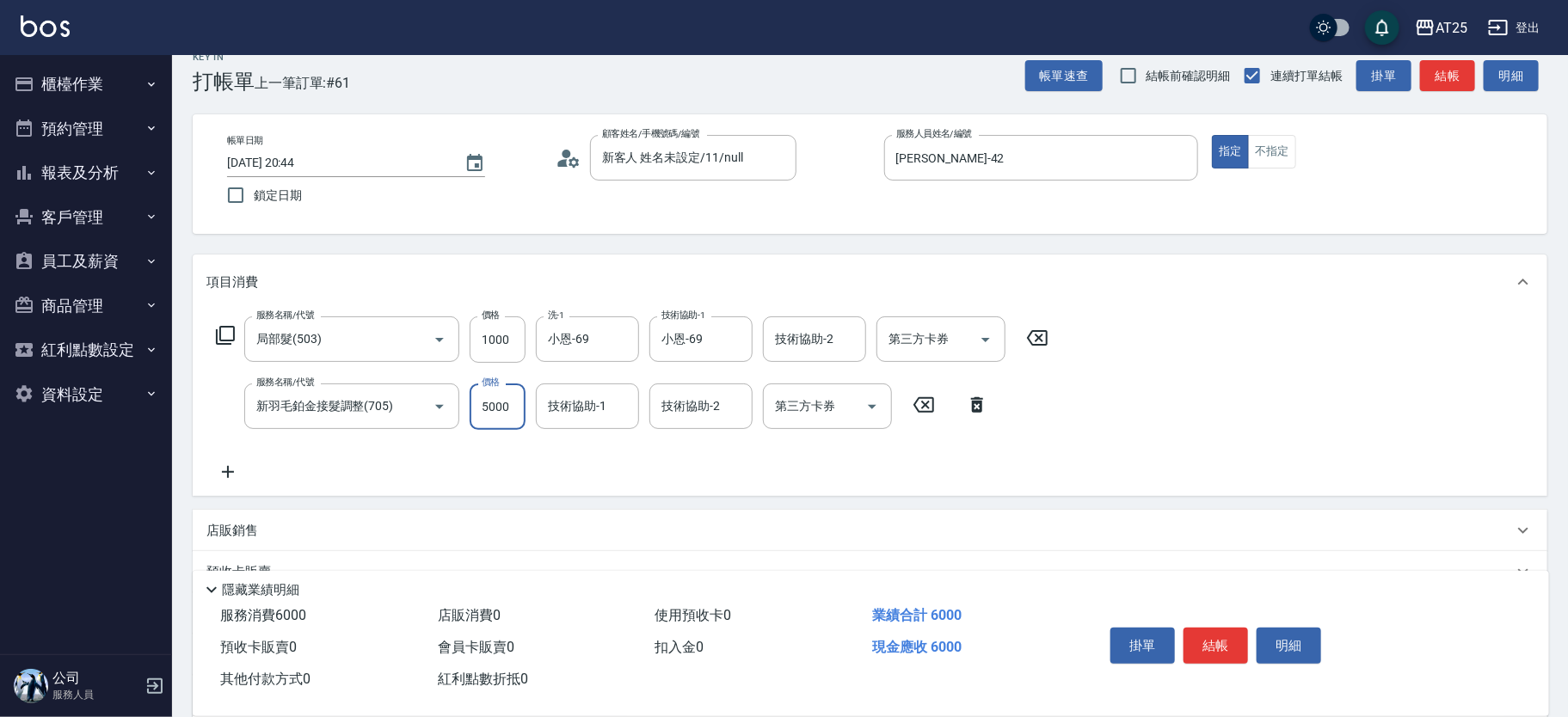
type input "100"
type input "40"
type input "140"
type input "400"
type input "500"
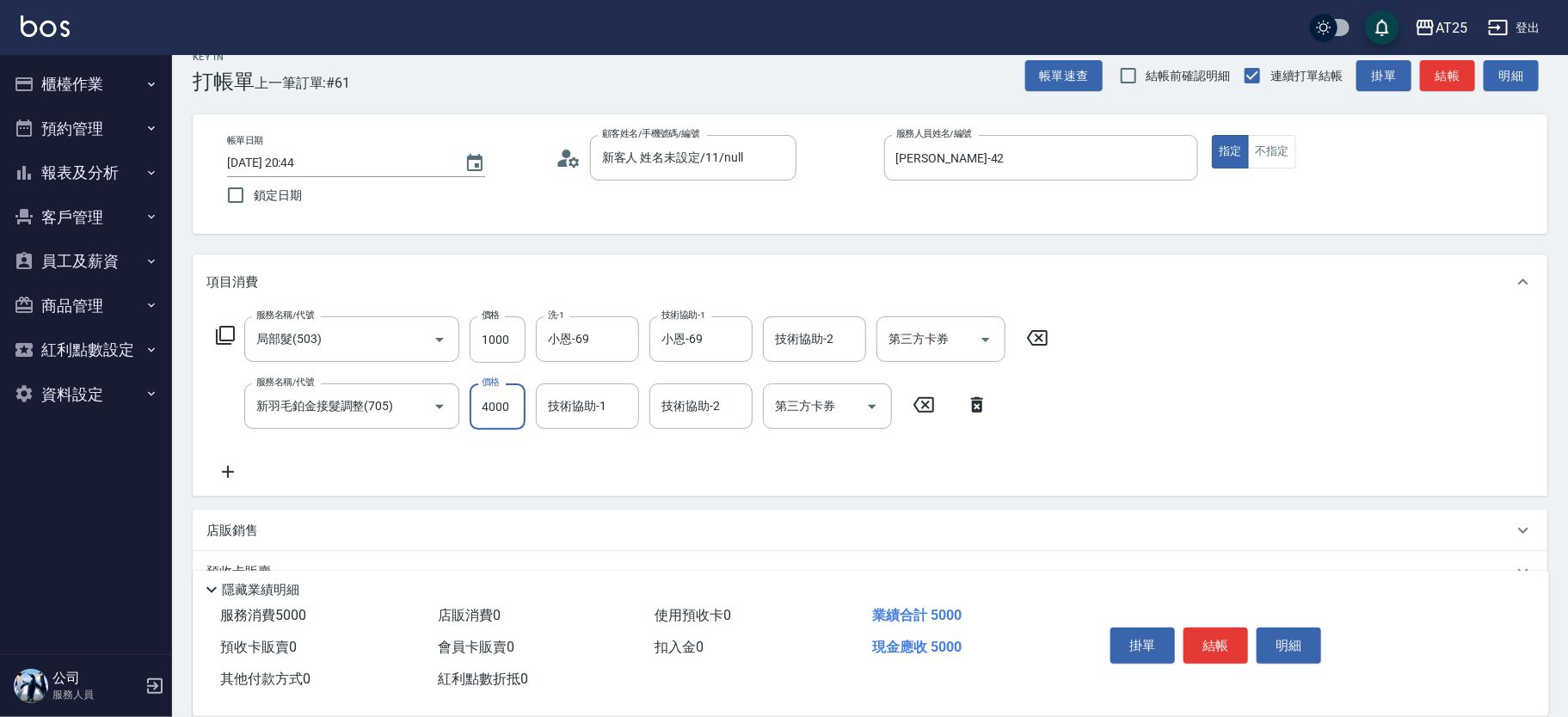
type input "4000"
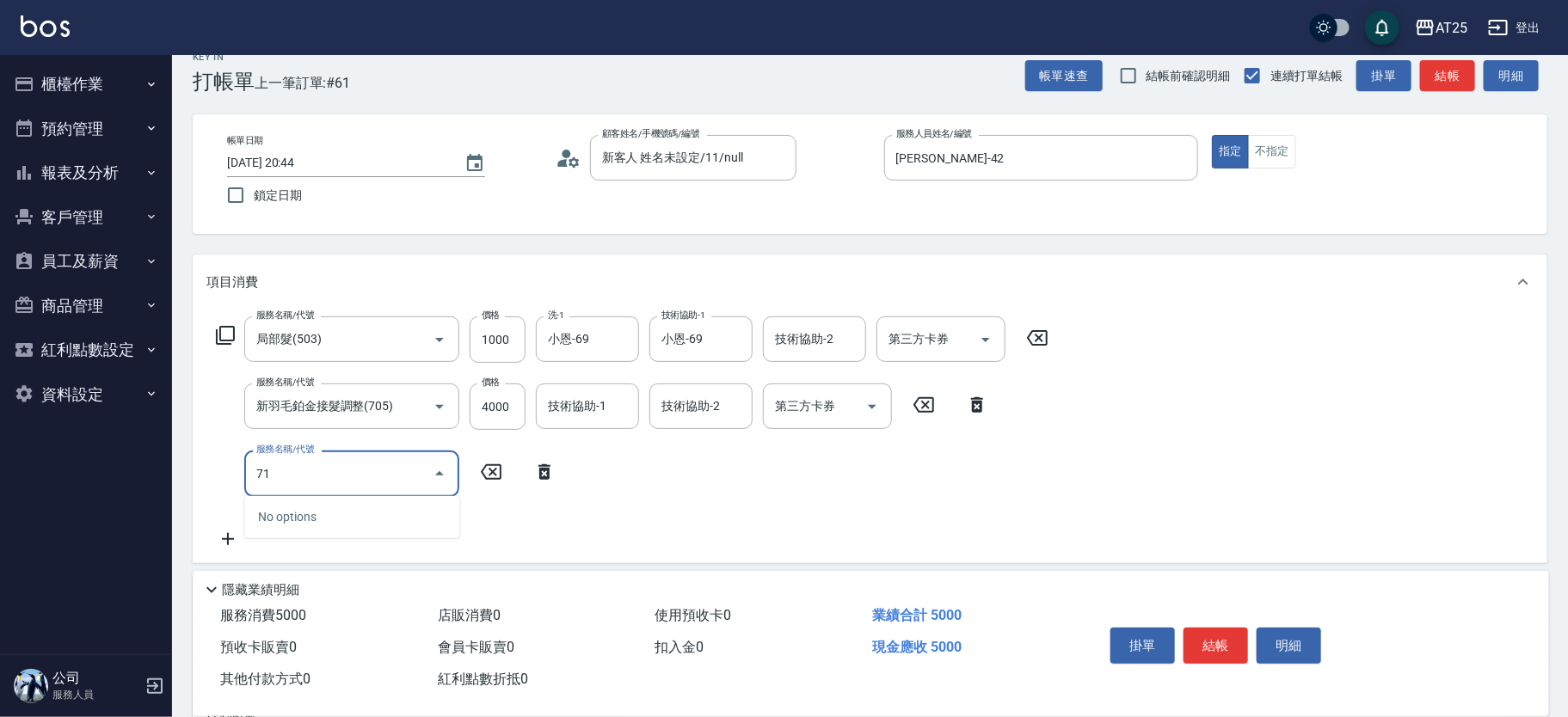
type input "714"
type input "650"
type input "拆(714)"
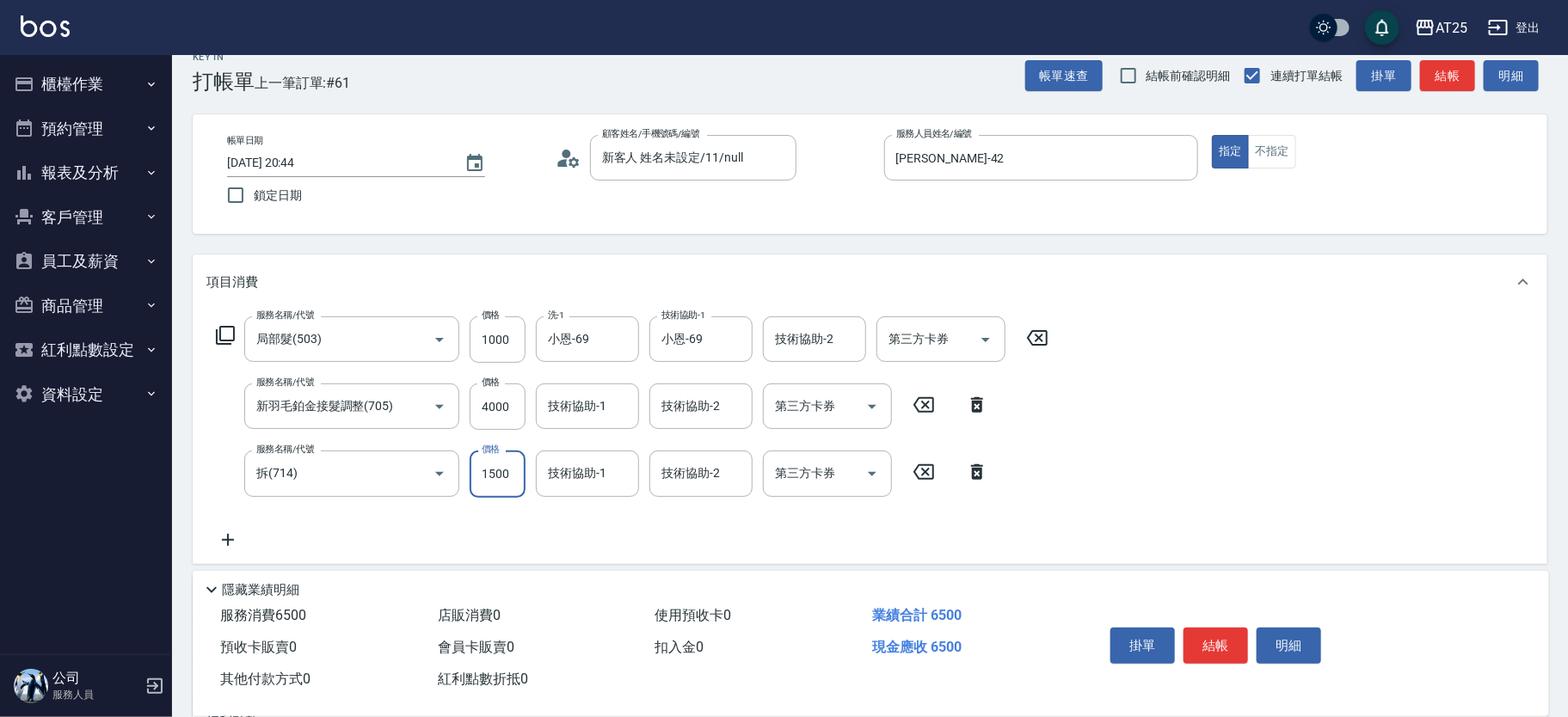
type input "0"
type input "500"
type input "0"
type input "小恩-69"
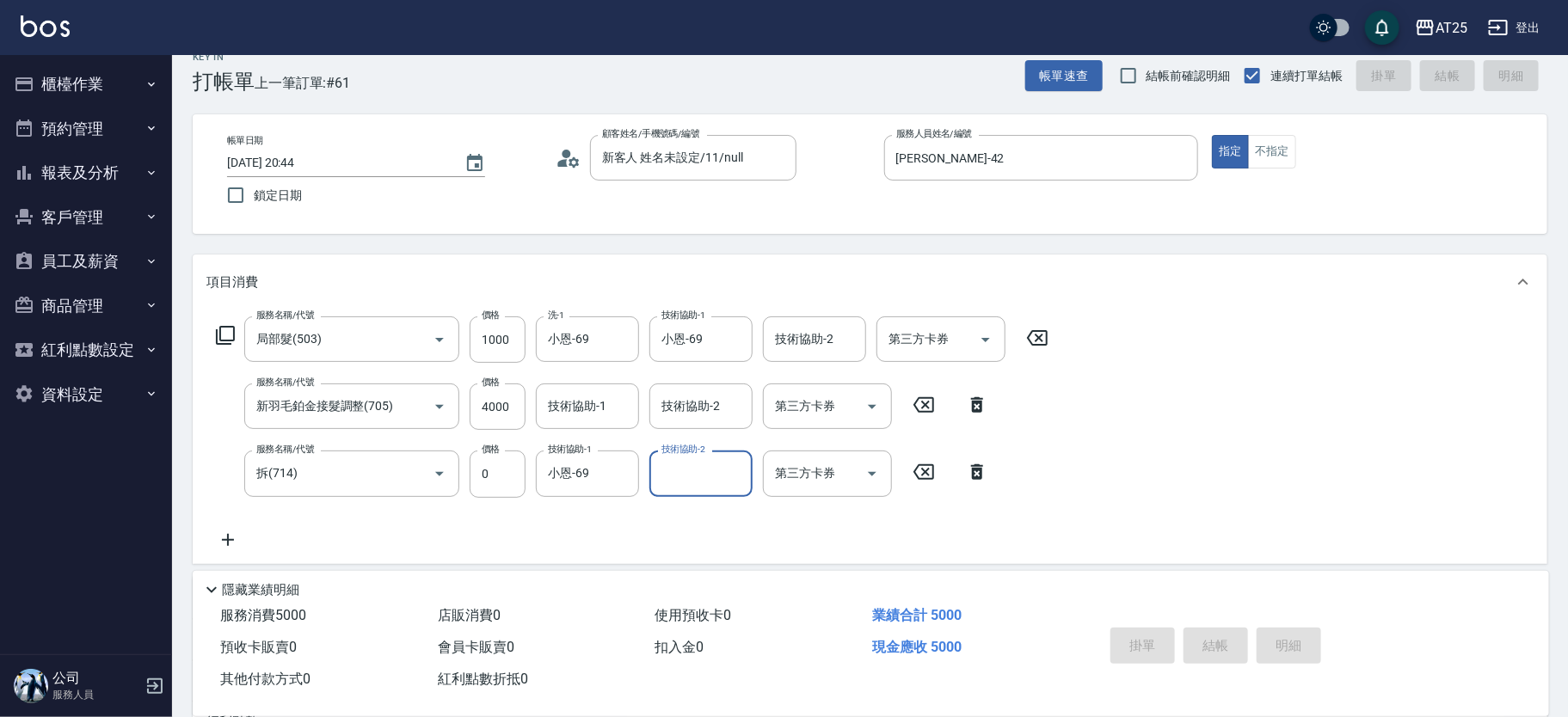
type input "0"
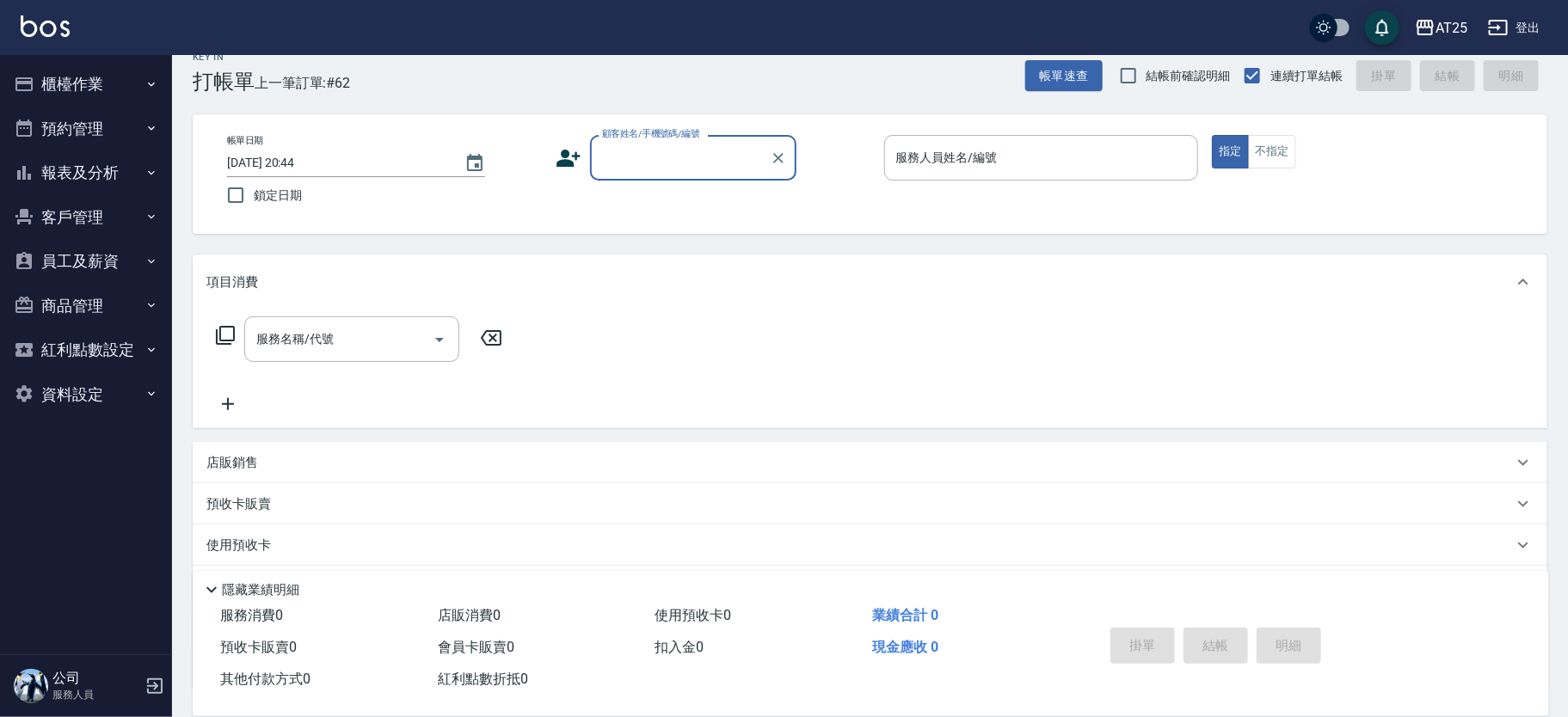
click at [126, 162] on button "報表及分析" at bounding box center [86, 173] width 158 height 45
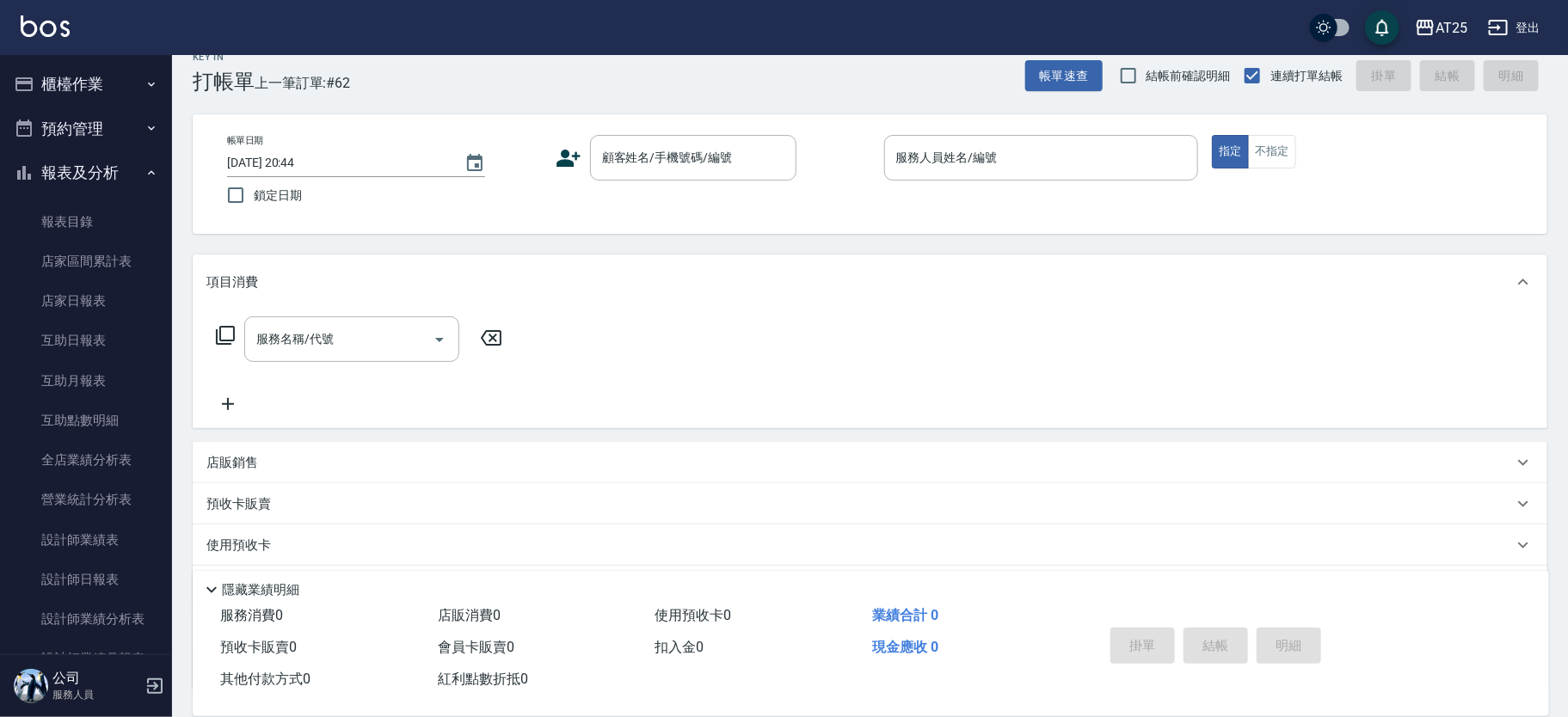
scroll to position [70, 0]
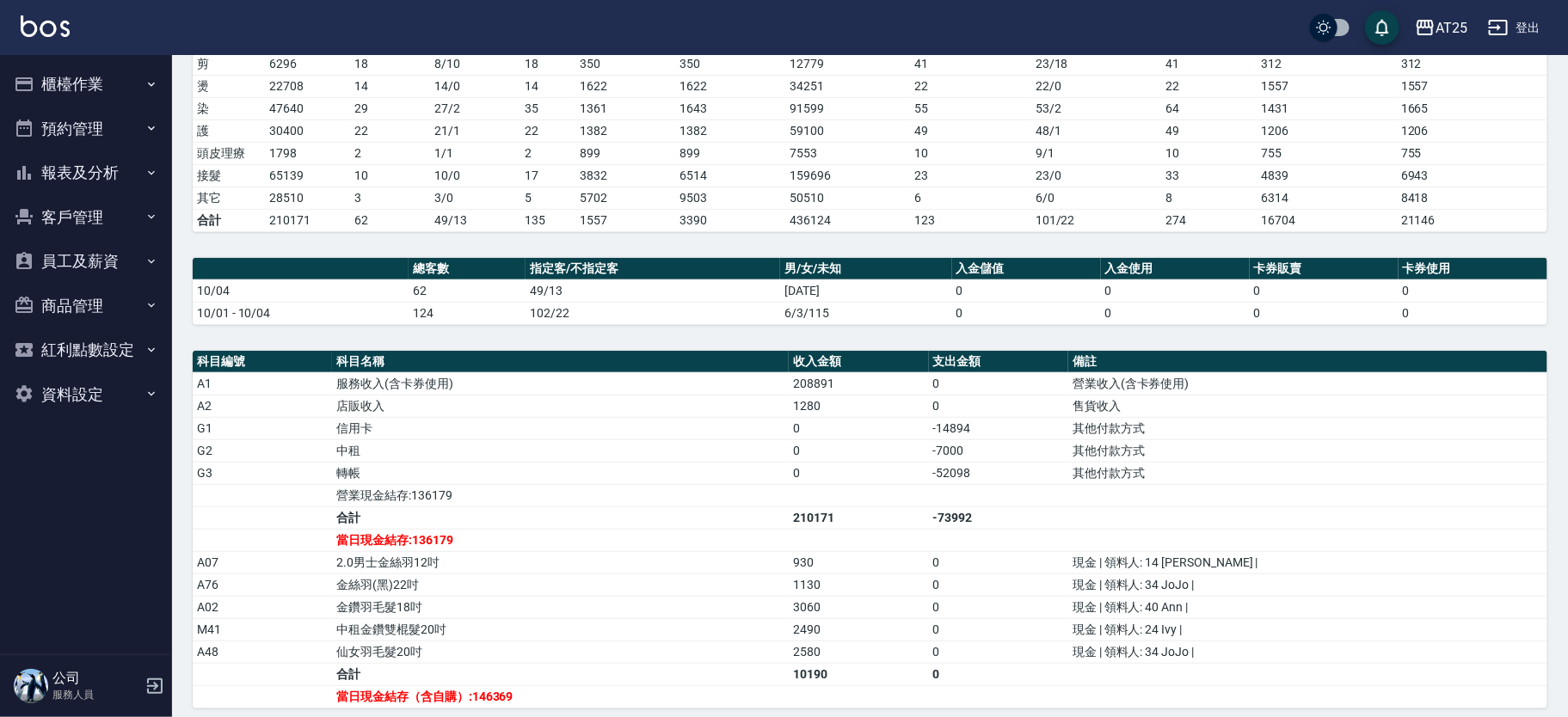
scroll to position [283, 0]
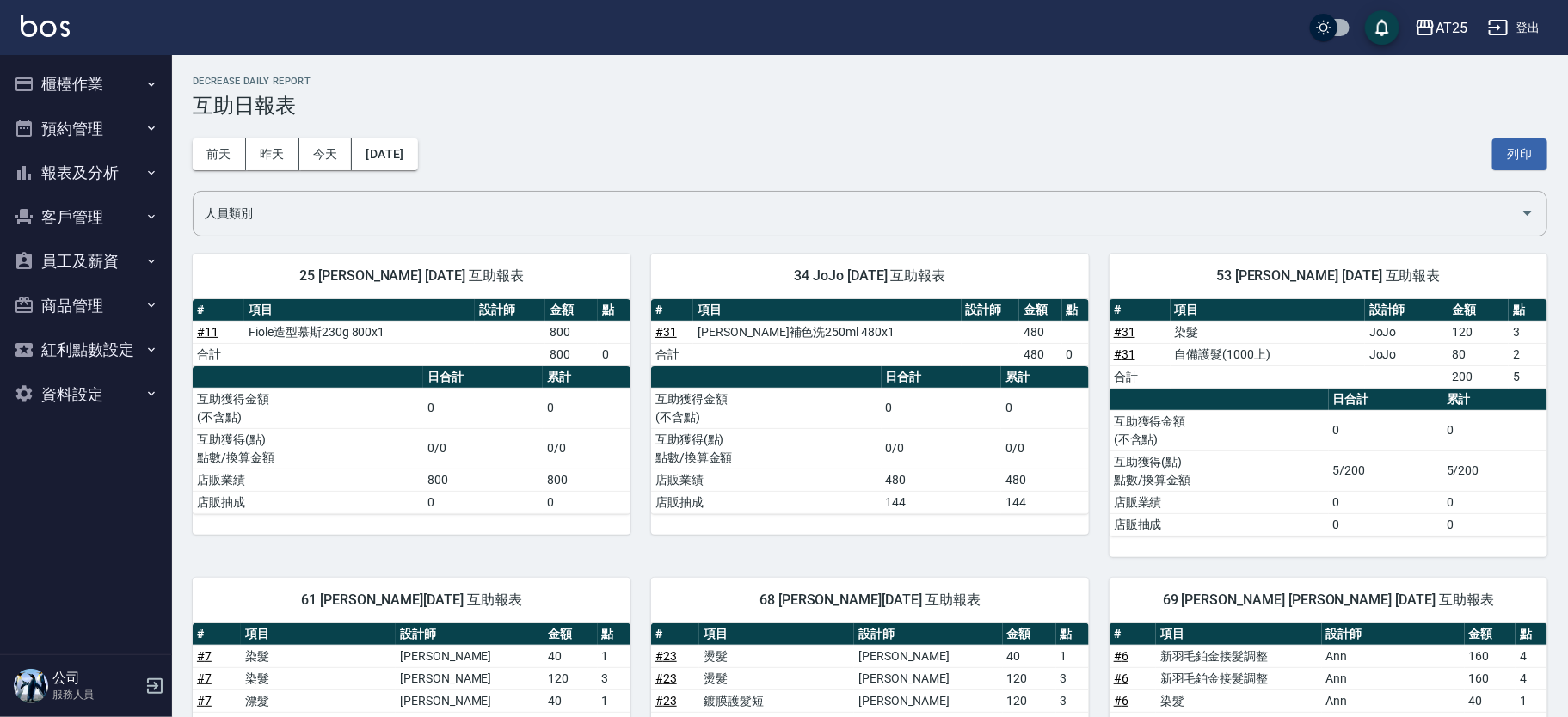
click at [129, 93] on button "櫃檯作業" at bounding box center [86, 84] width 158 height 45
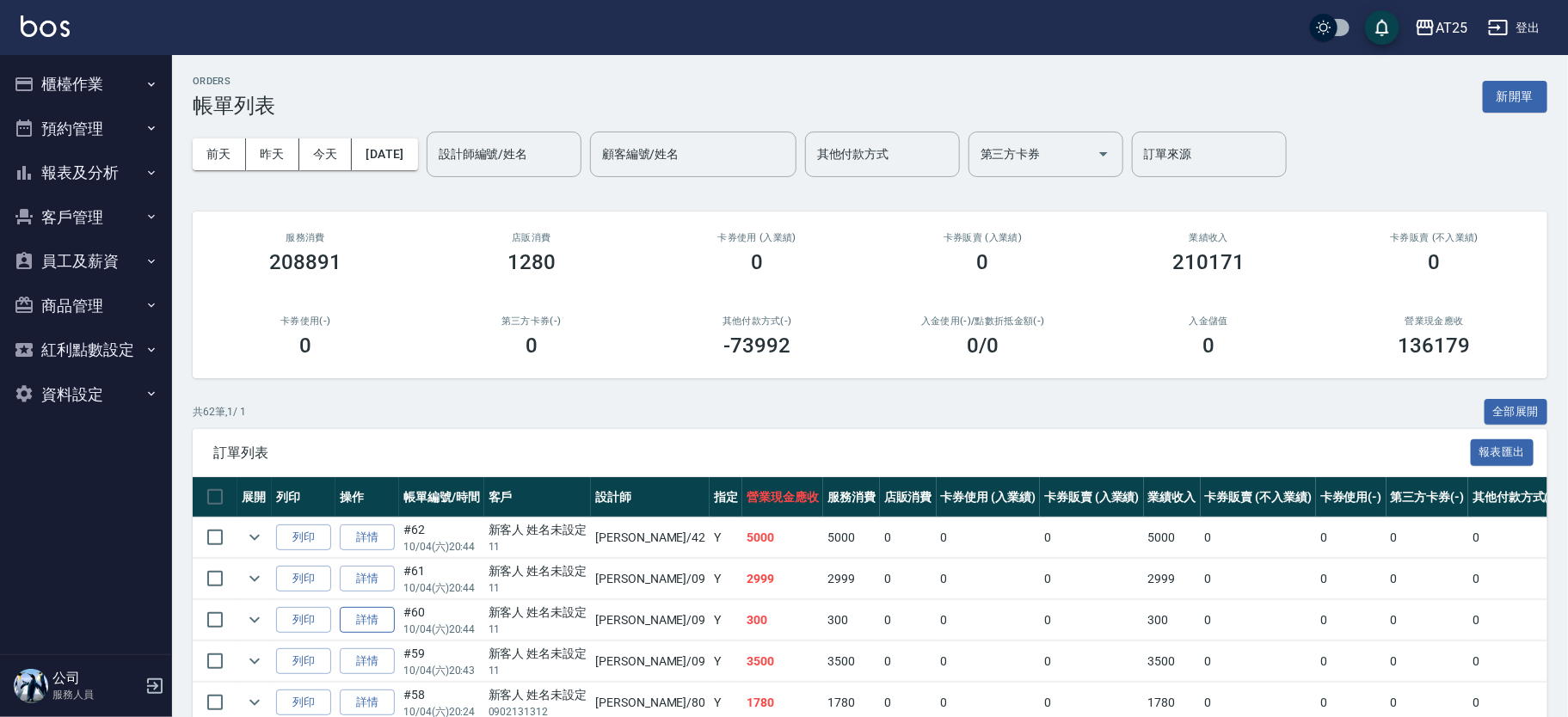
click at [375, 611] on link "詳情" at bounding box center [367, 620] width 55 height 27
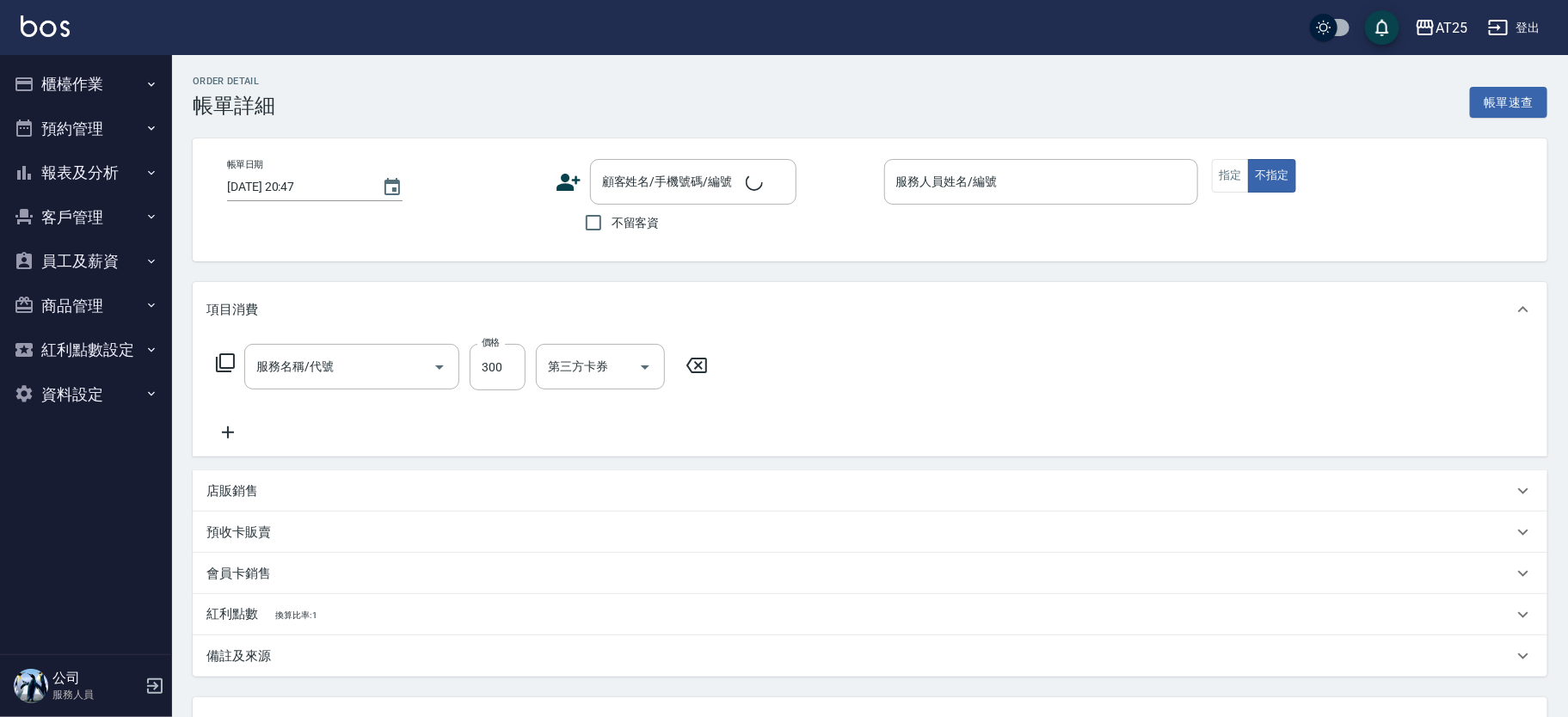
type input "2025/10/04 20:44"
type input "Kevin-09"
type input "30"
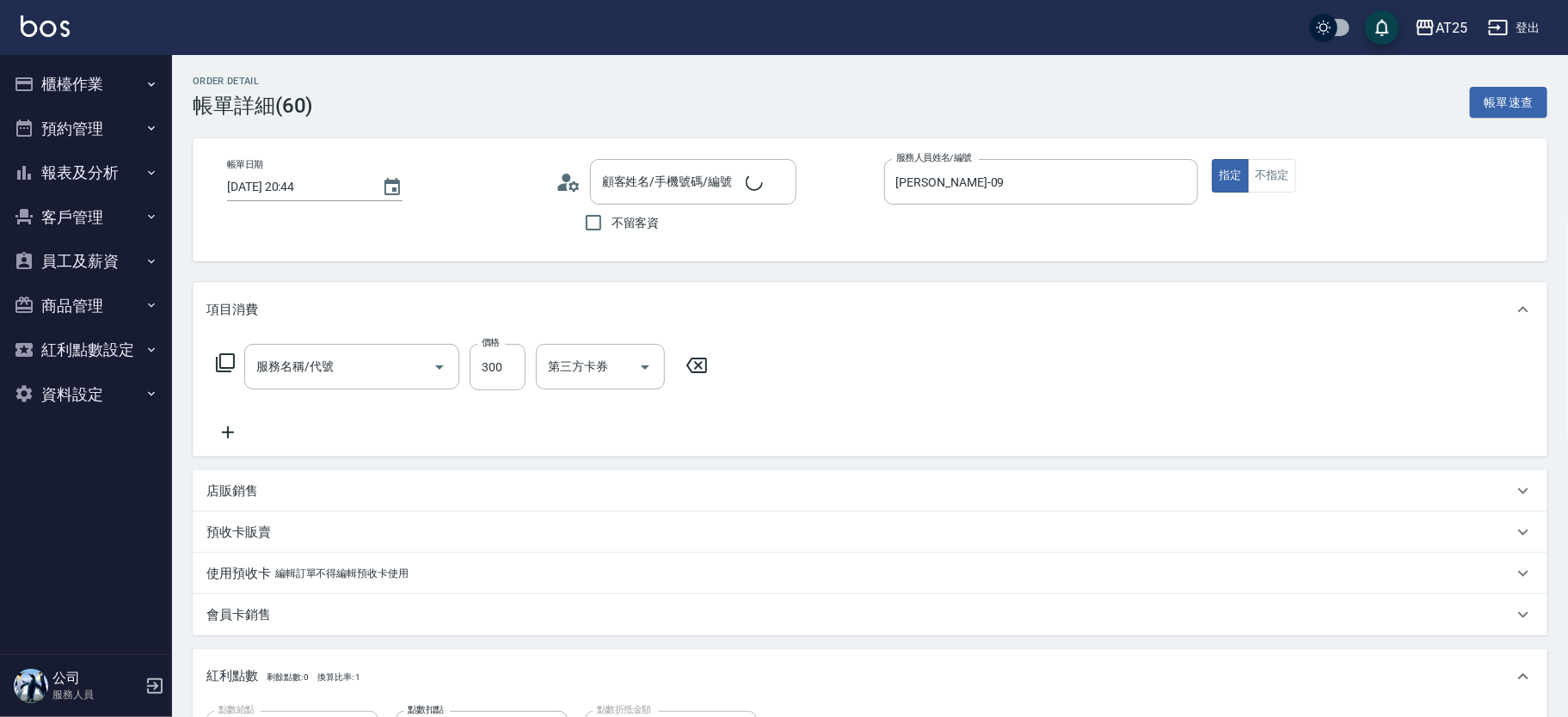
type input "洗髮(201)"
type input "新客人 姓名未設定/11/null"
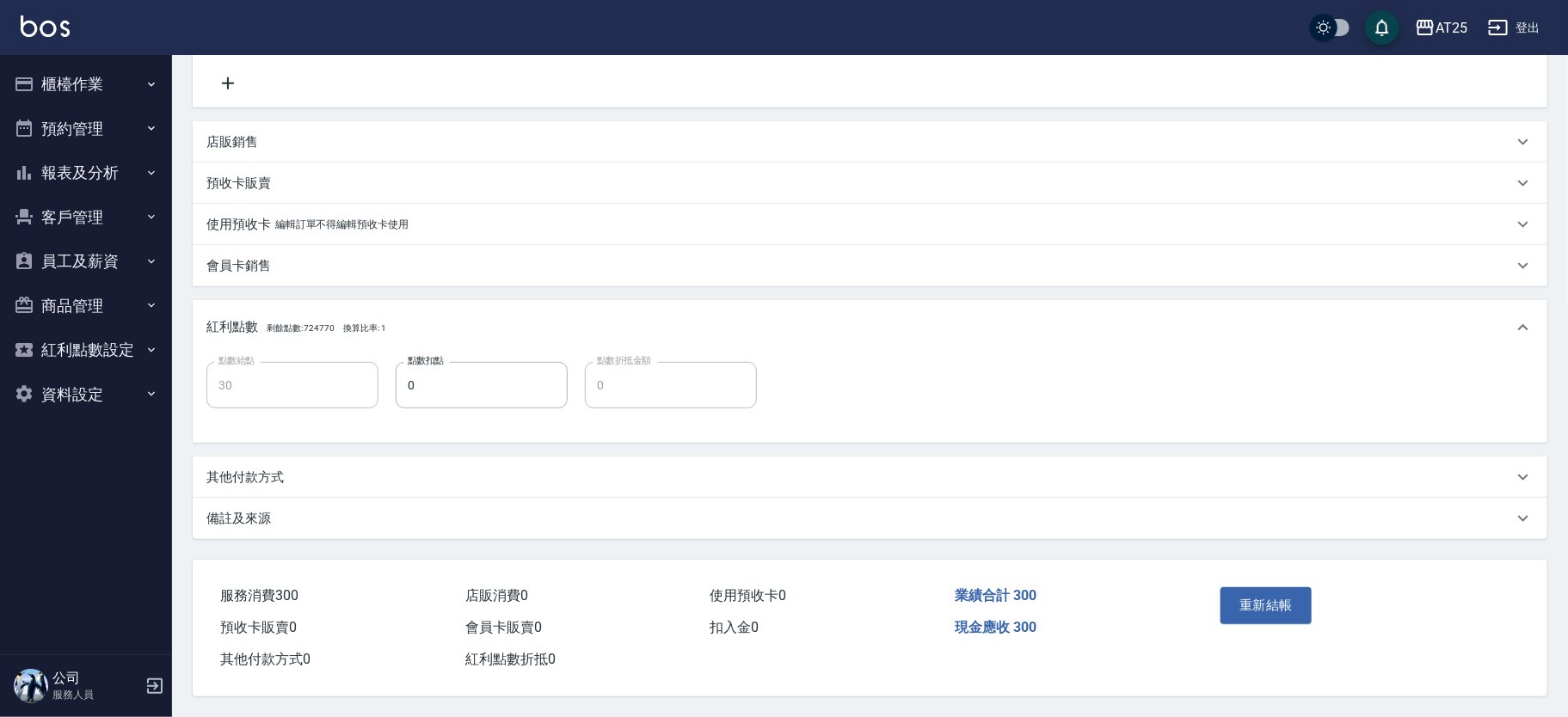
click at [455, 474] on div "其他付款方式" at bounding box center [860, 477] width 1306 height 18
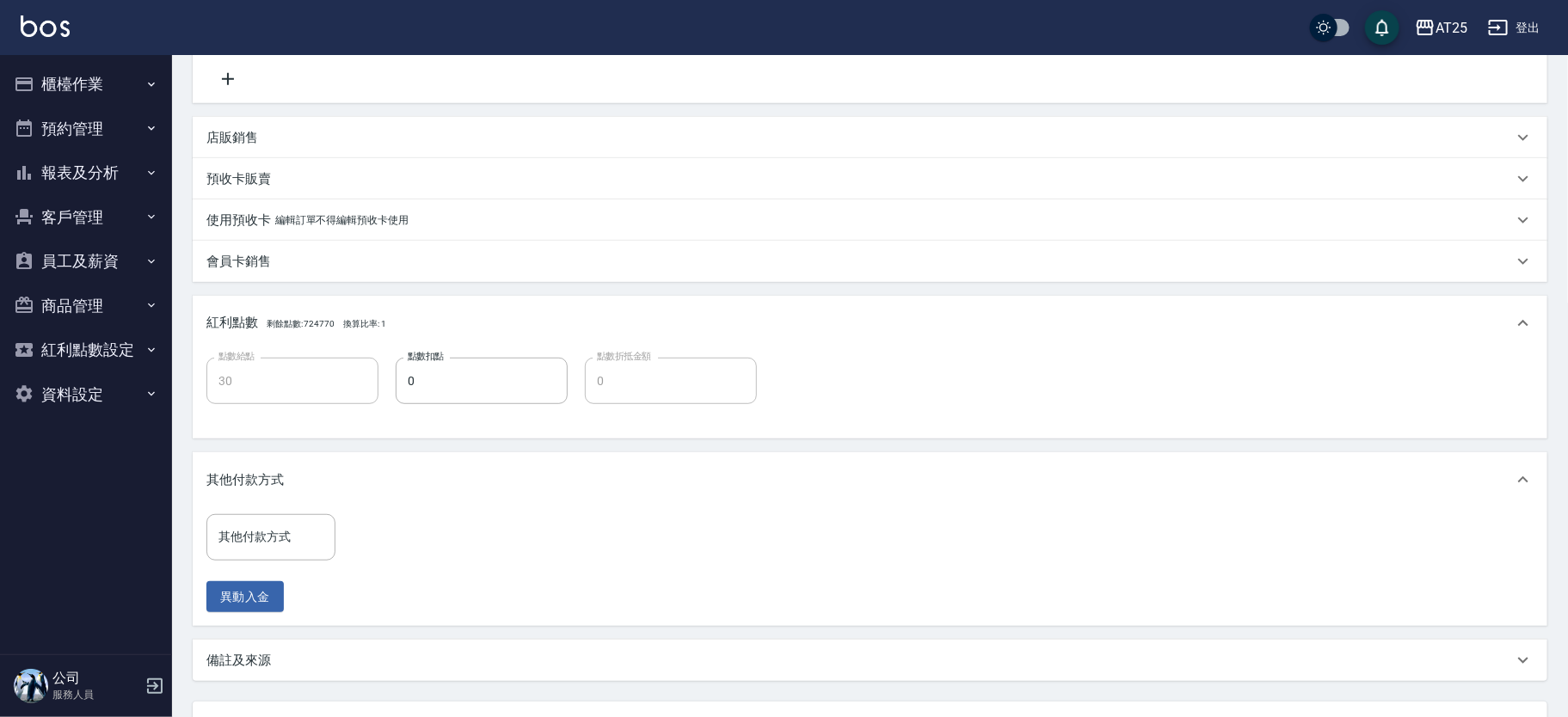
scroll to position [499, 0]
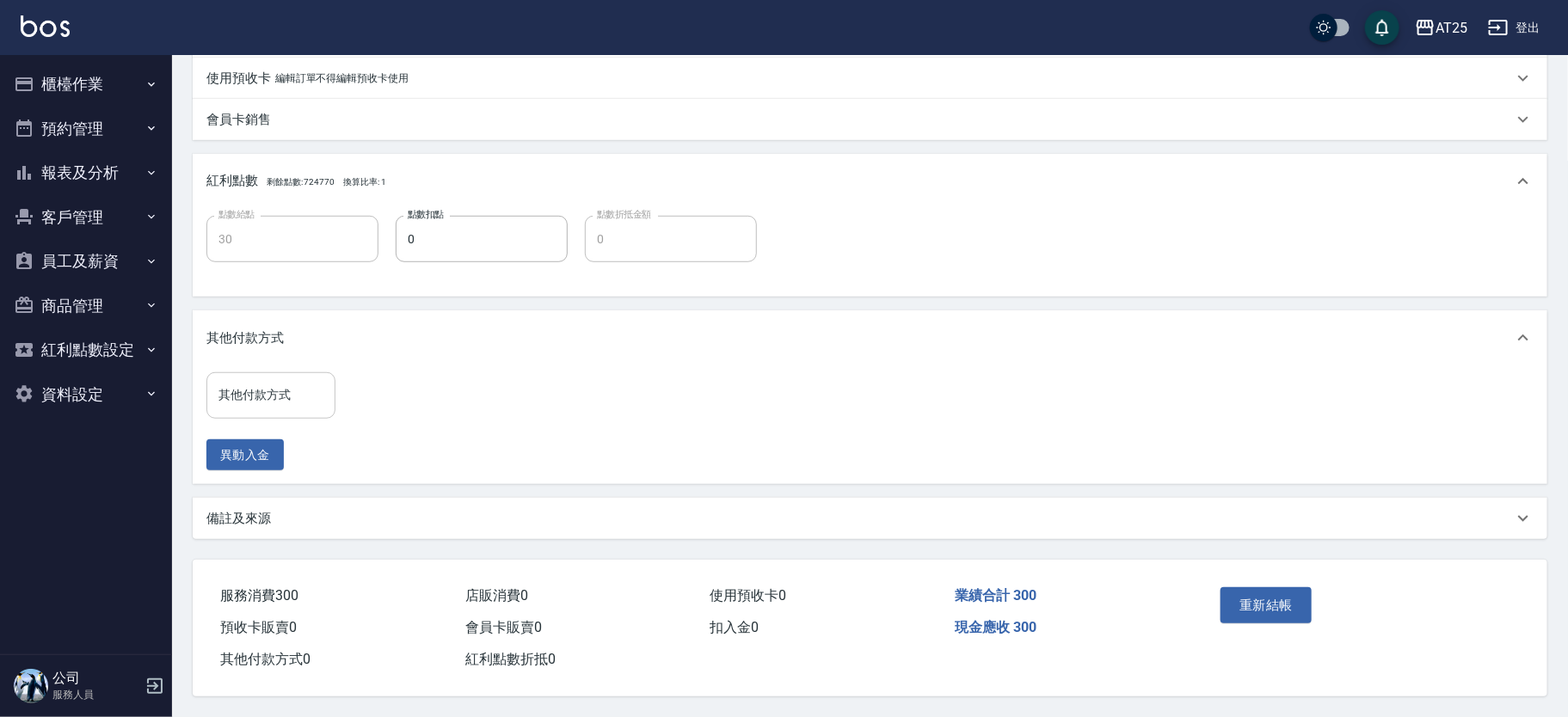
click at [251, 409] on div "其他付款方式" at bounding box center [271, 395] width 129 height 46
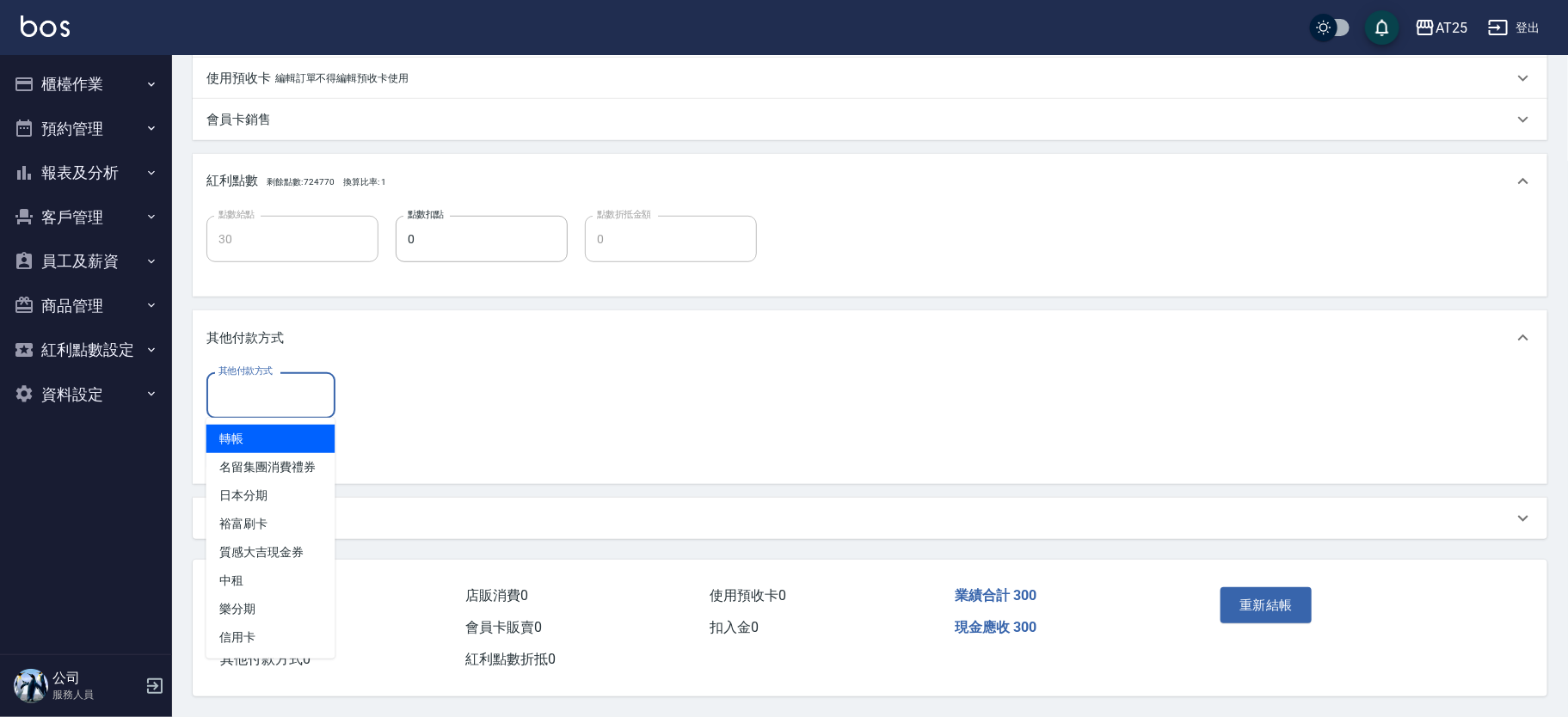
click at [267, 428] on span "轉帳" at bounding box center [271, 438] width 129 height 28
type input "轉帳"
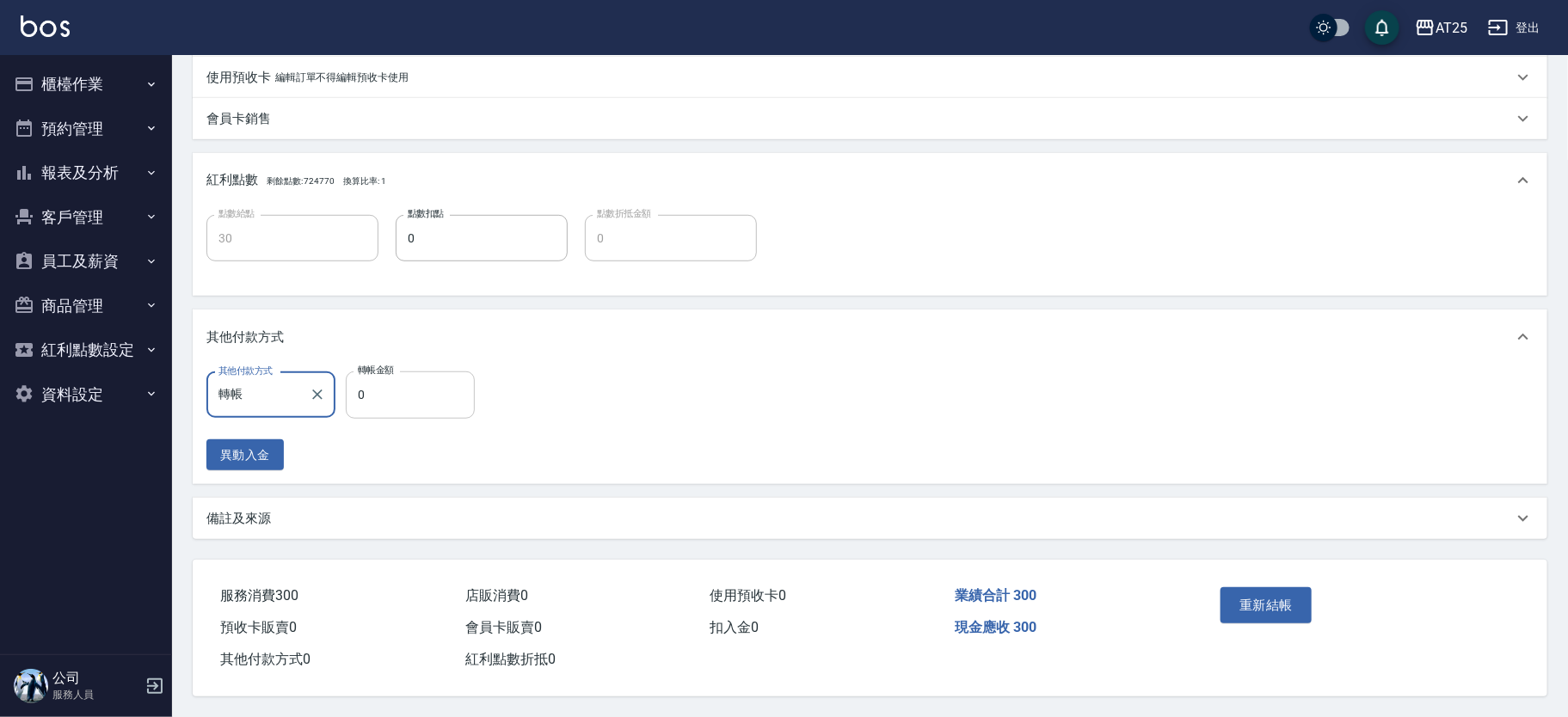
click at [424, 378] on input "0" at bounding box center [410, 394] width 129 height 47
type input "20"
type input "30"
type input "0"
type input "300"
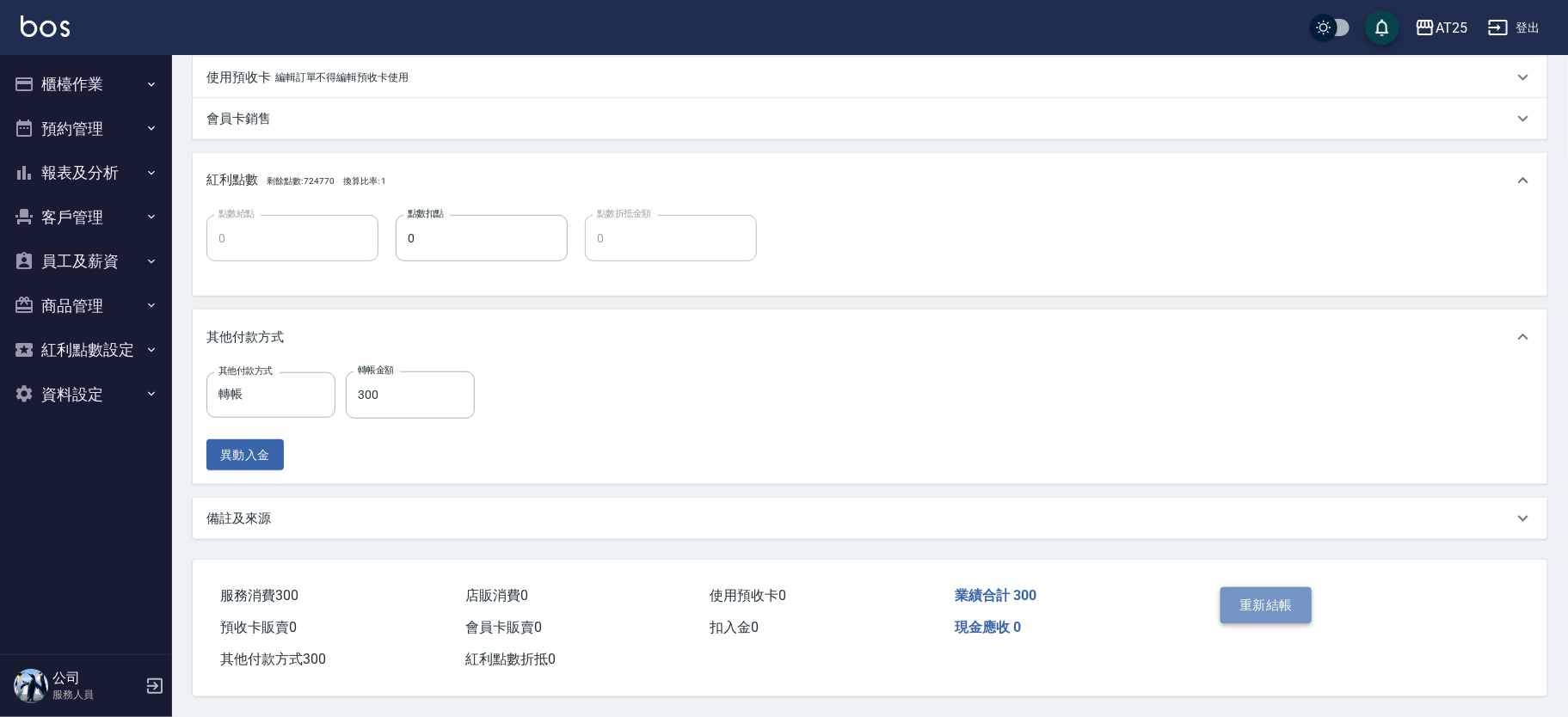
click at [1261, 610] on button "重新結帳" at bounding box center [1266, 605] width 91 height 36
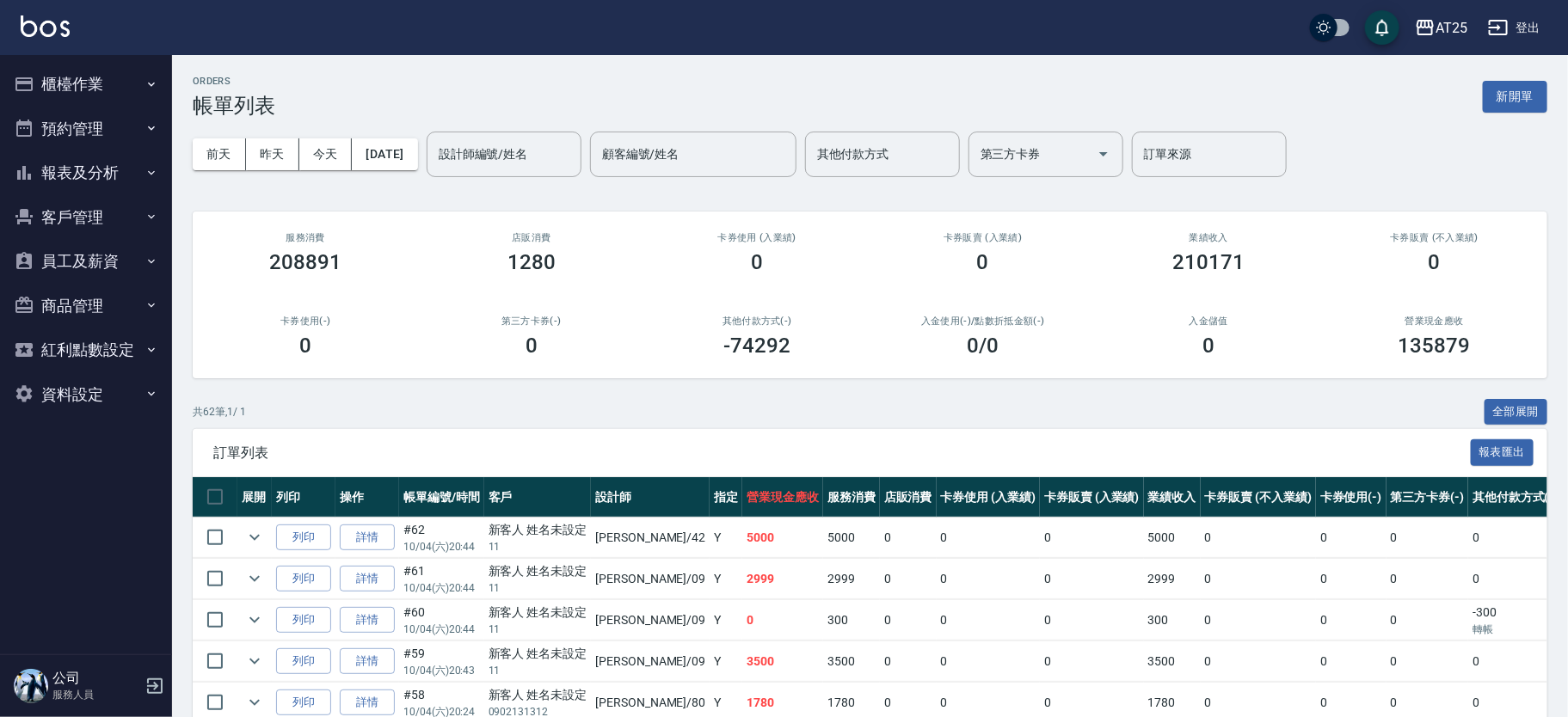
scroll to position [144, 0]
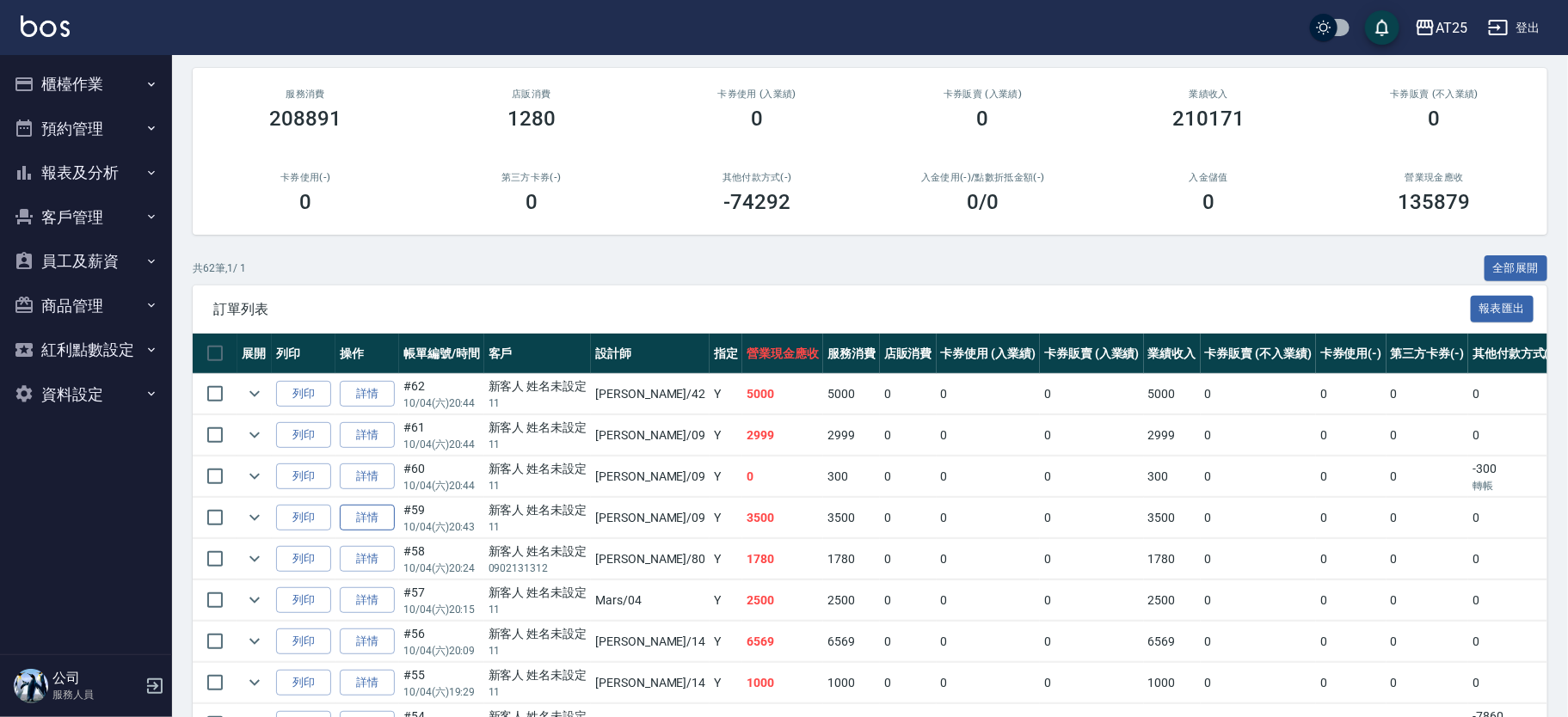
click at [381, 526] on link "詳情" at bounding box center [367, 518] width 55 height 27
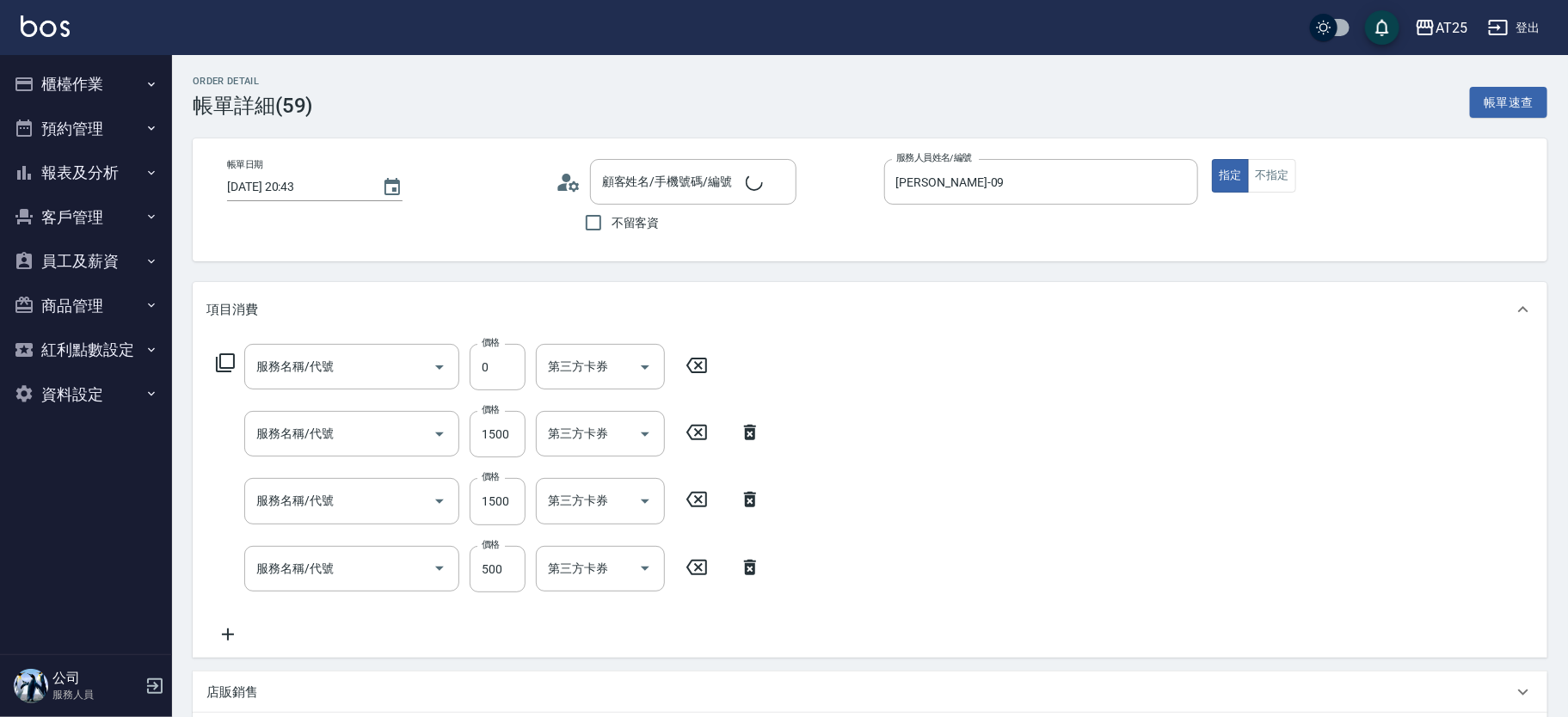
type input "2025/10/04 20:43"
type input "Kevin-09"
type input "350"
type input "自備護髮(1000上)(601)"
type input "染髮(501)"
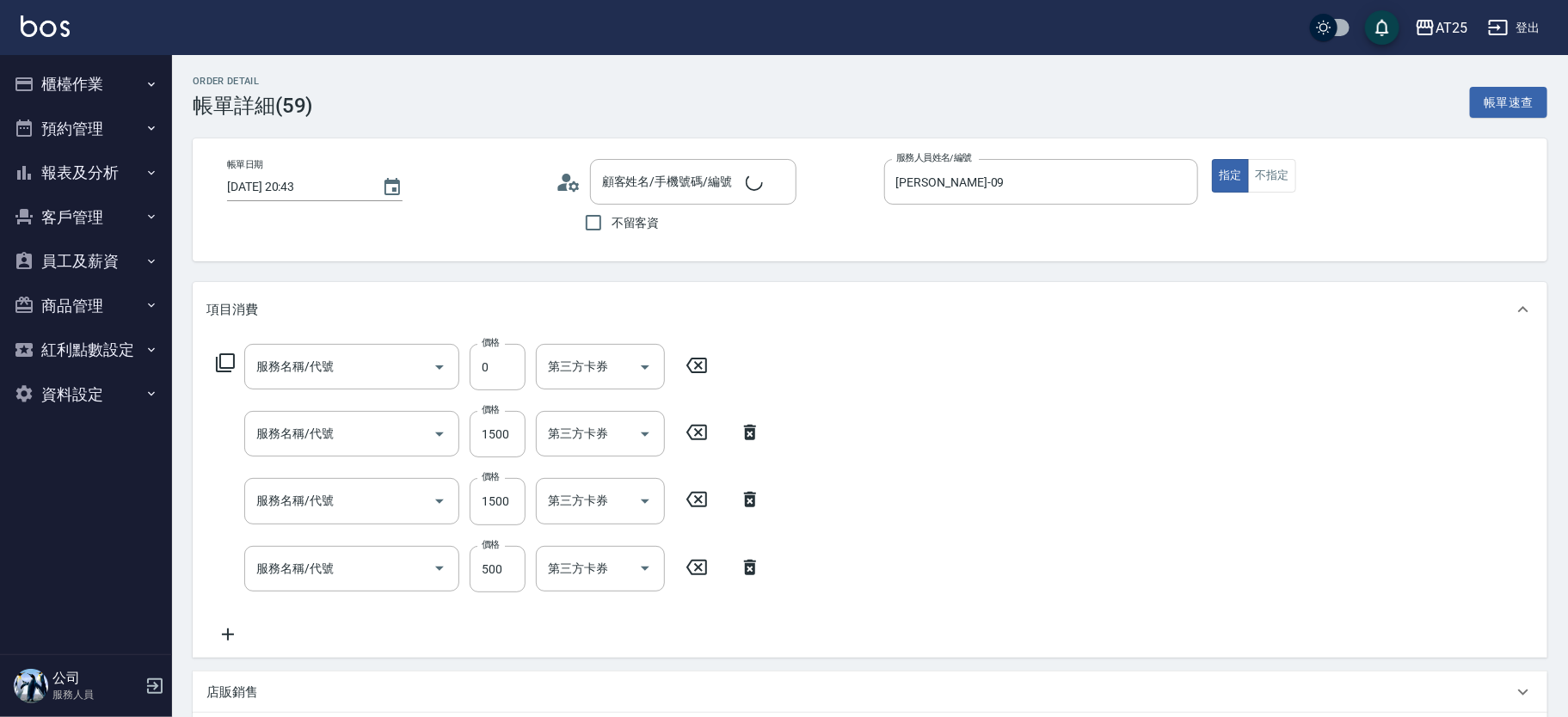
type input "燙髮(301)"
type input "剪髮(401)"
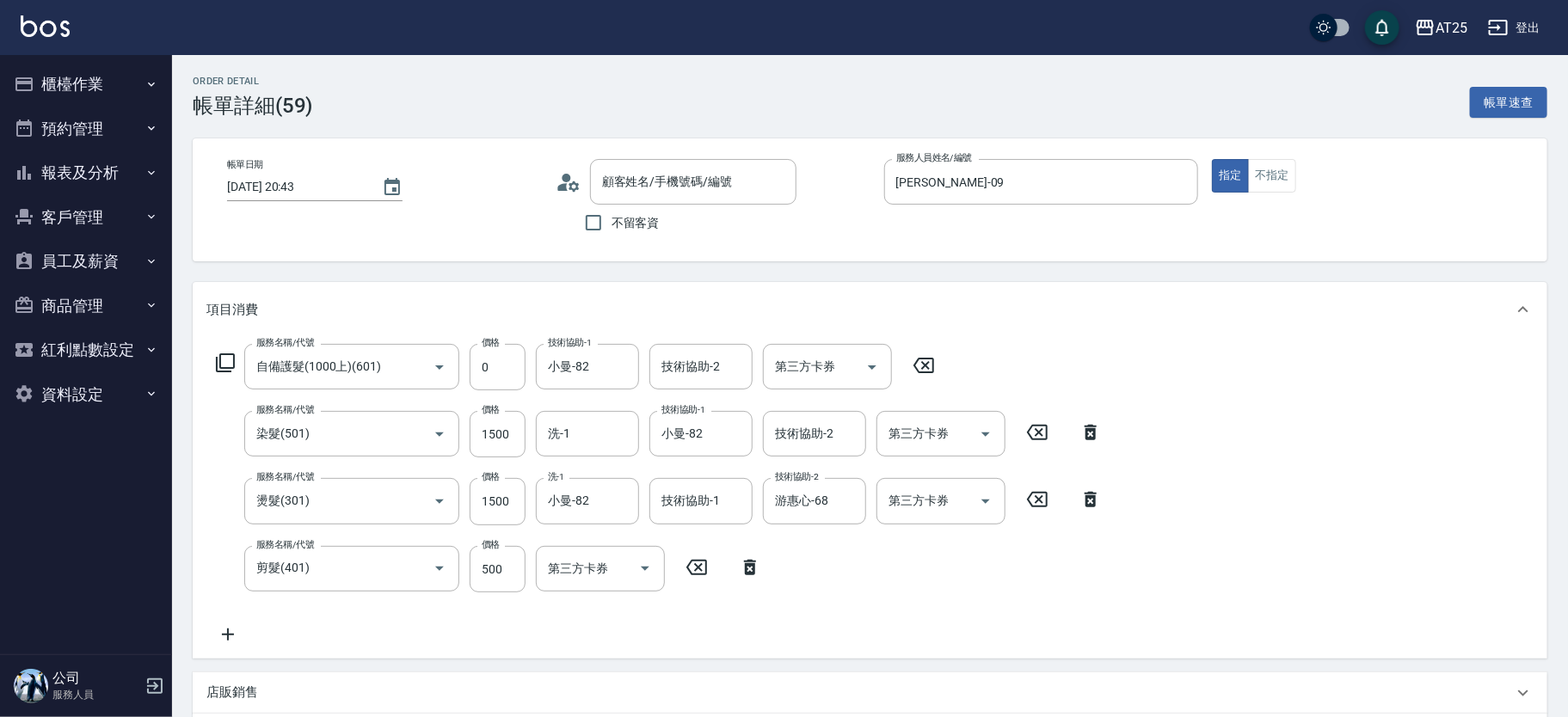
type input "新客人 姓名未設定/11/null"
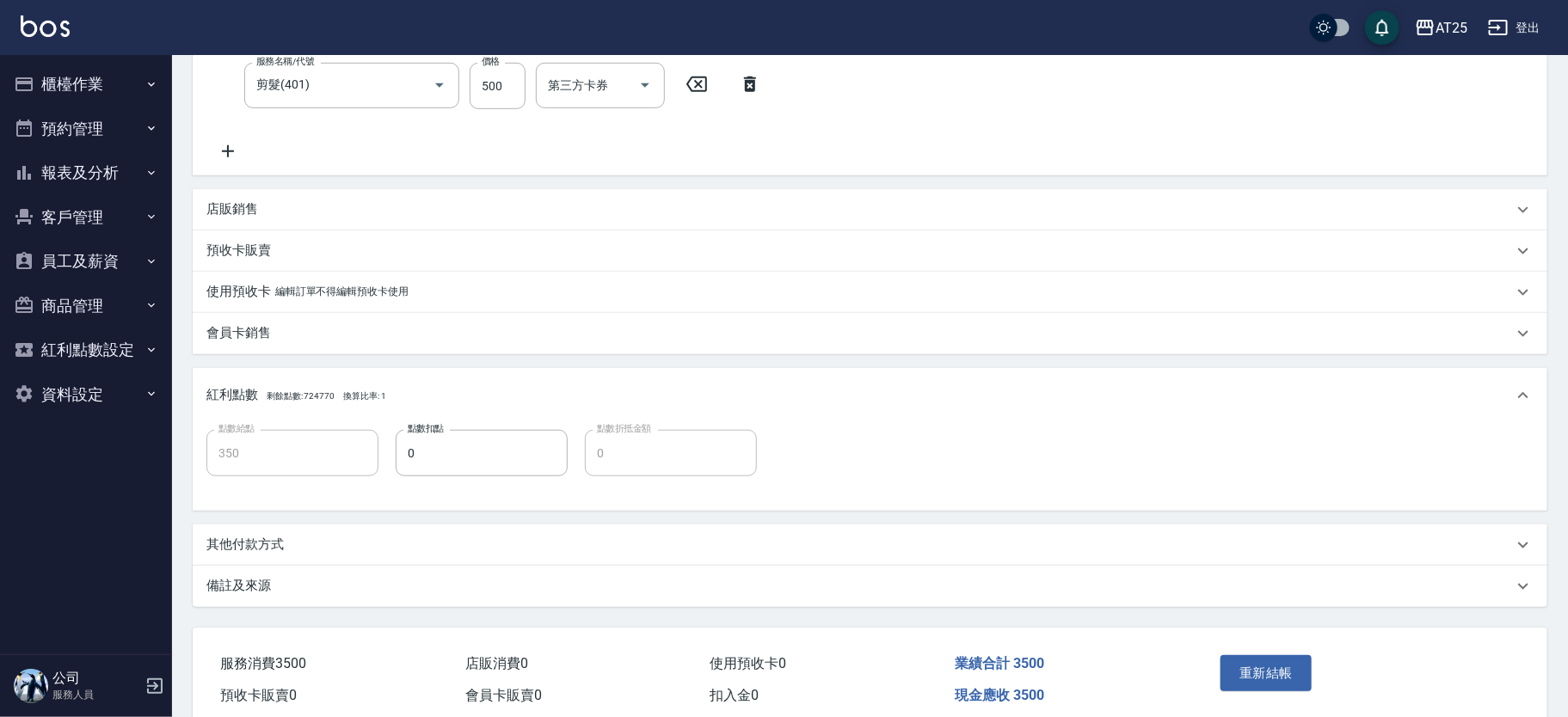
click at [263, 546] on p "其他付款方式" at bounding box center [245, 545] width 78 height 18
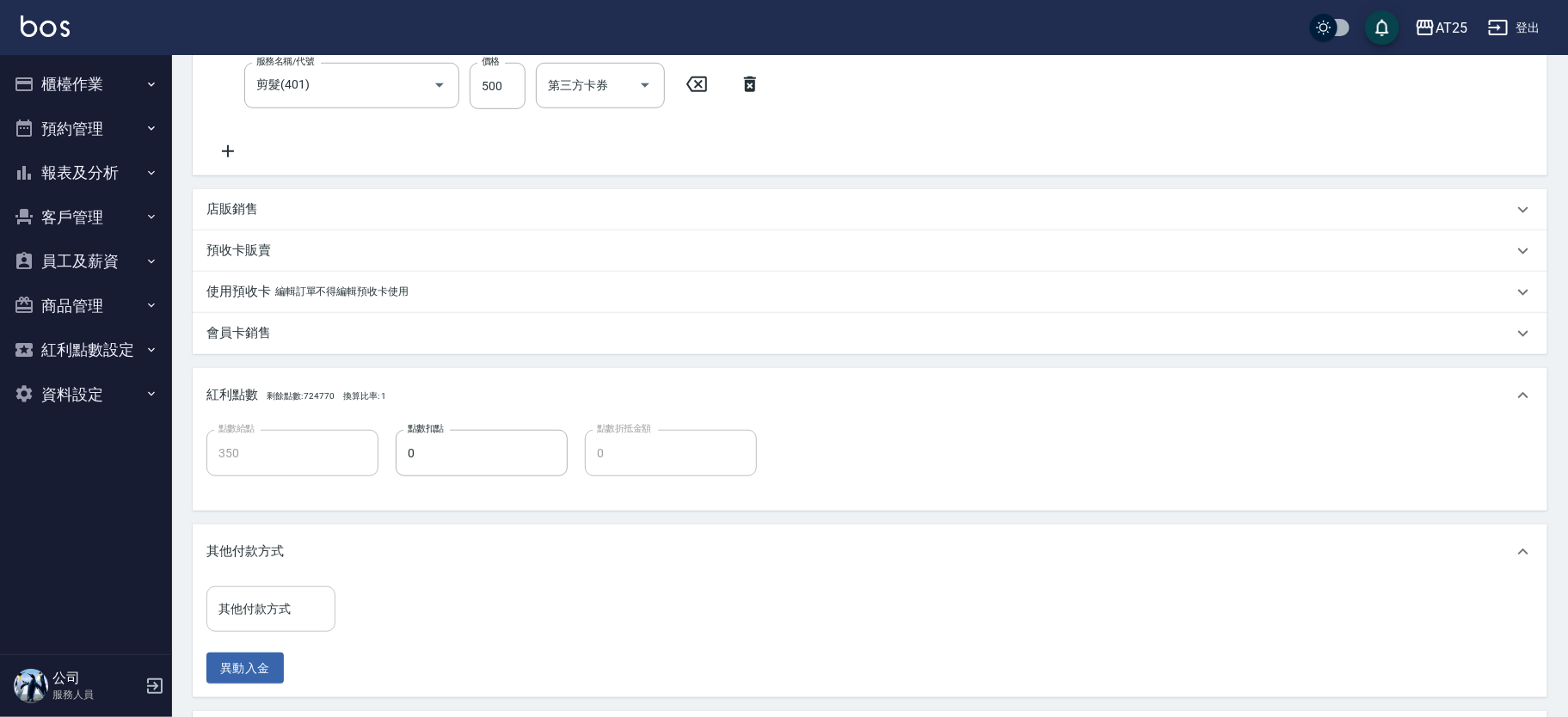
click at [272, 600] on div "其他付款方式 其他付款方式" at bounding box center [271, 609] width 129 height 46
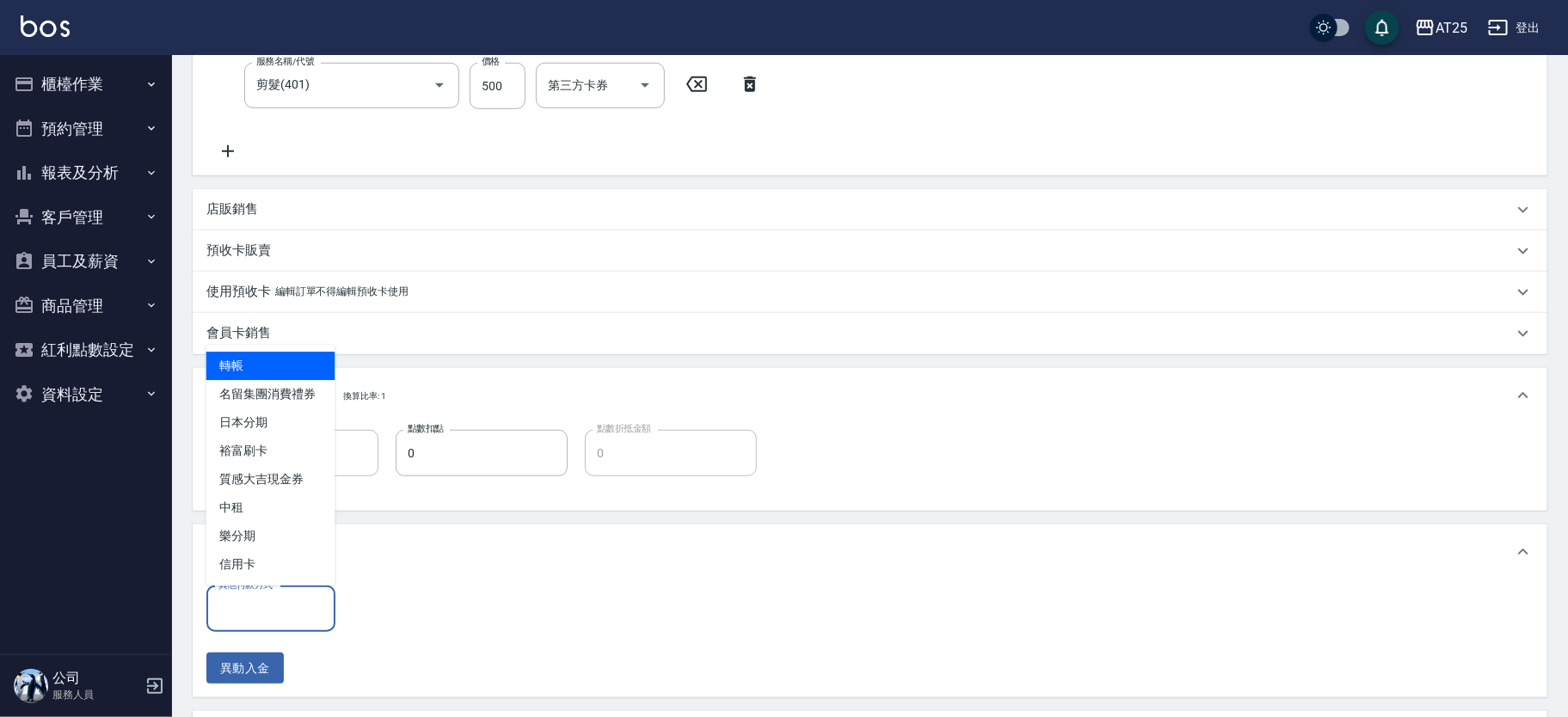
click at [303, 368] on span "轉帳" at bounding box center [271, 366] width 129 height 28
type input "轉帳"
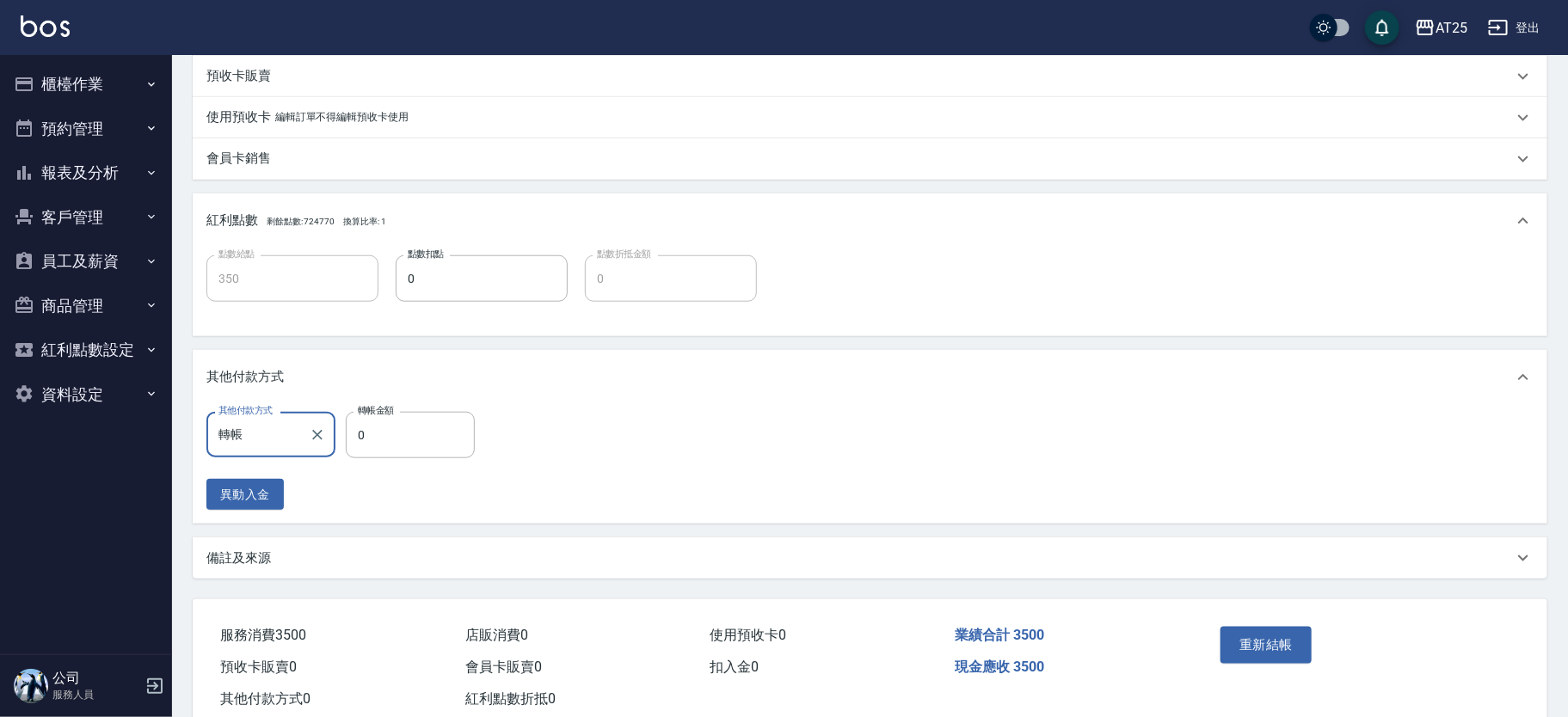
scroll to position [701, 0]
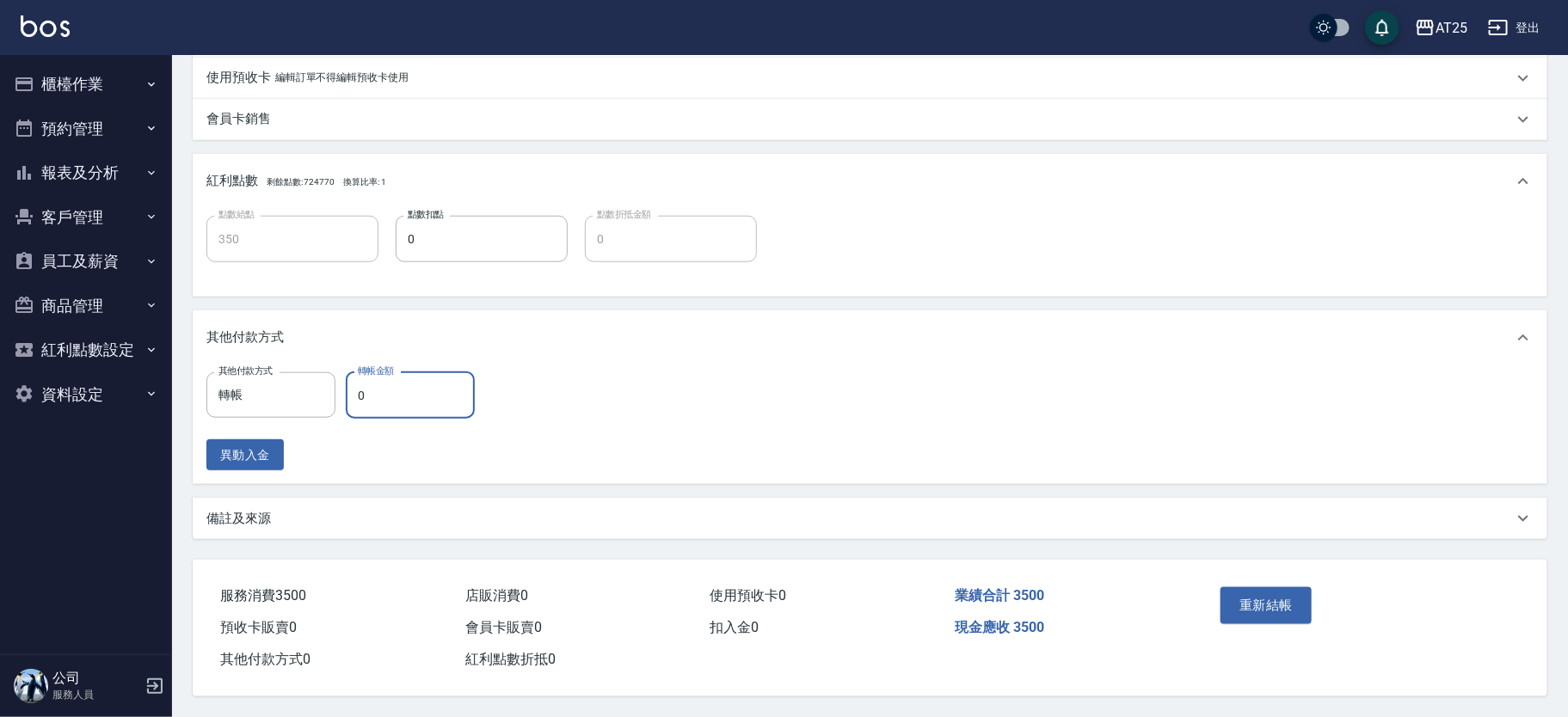
click at [422, 395] on input "0" at bounding box center [410, 395] width 129 height 47
type input "340"
type input "35"
type input "310"
type input "350"
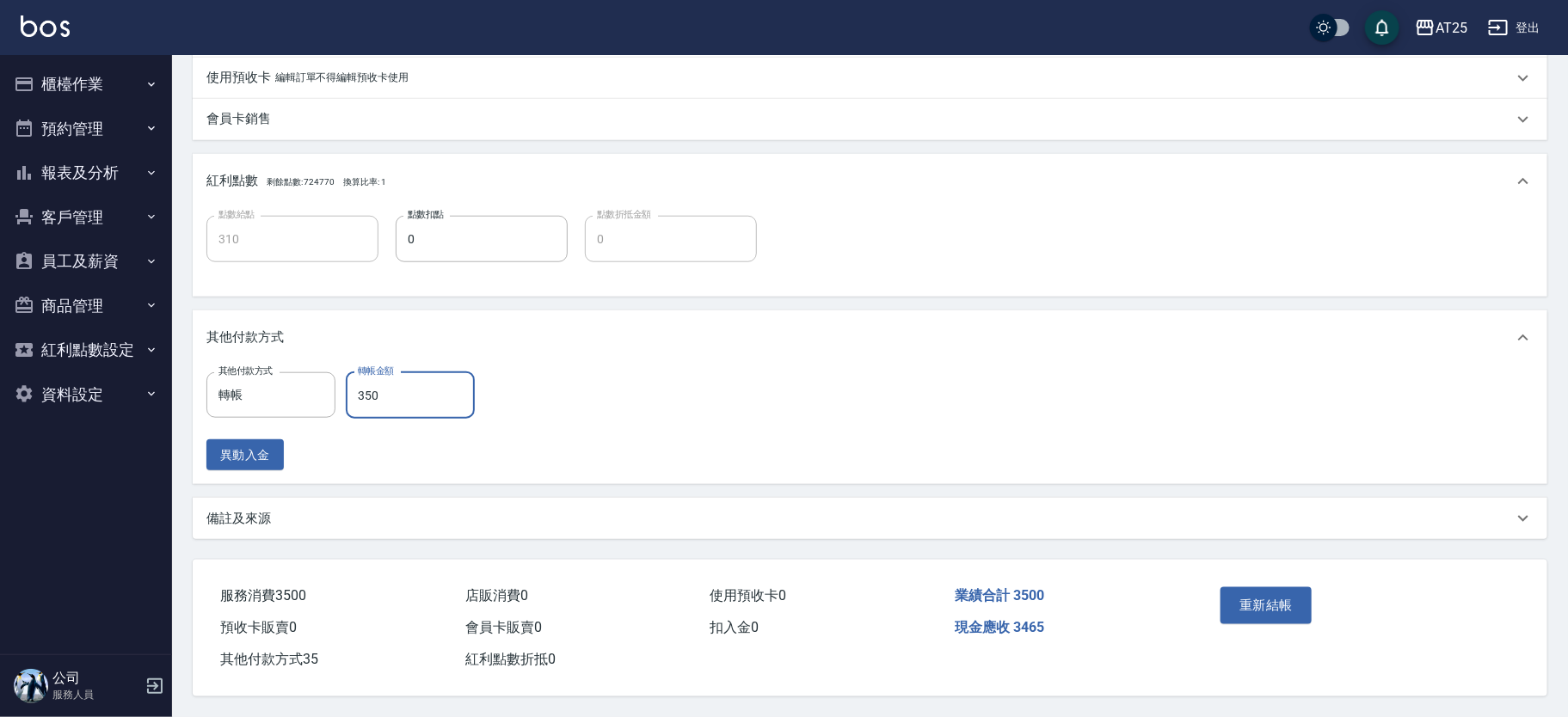
type input "0"
type input "3500"
click at [1252, 605] on button "重新結帳" at bounding box center [1266, 605] width 91 height 36
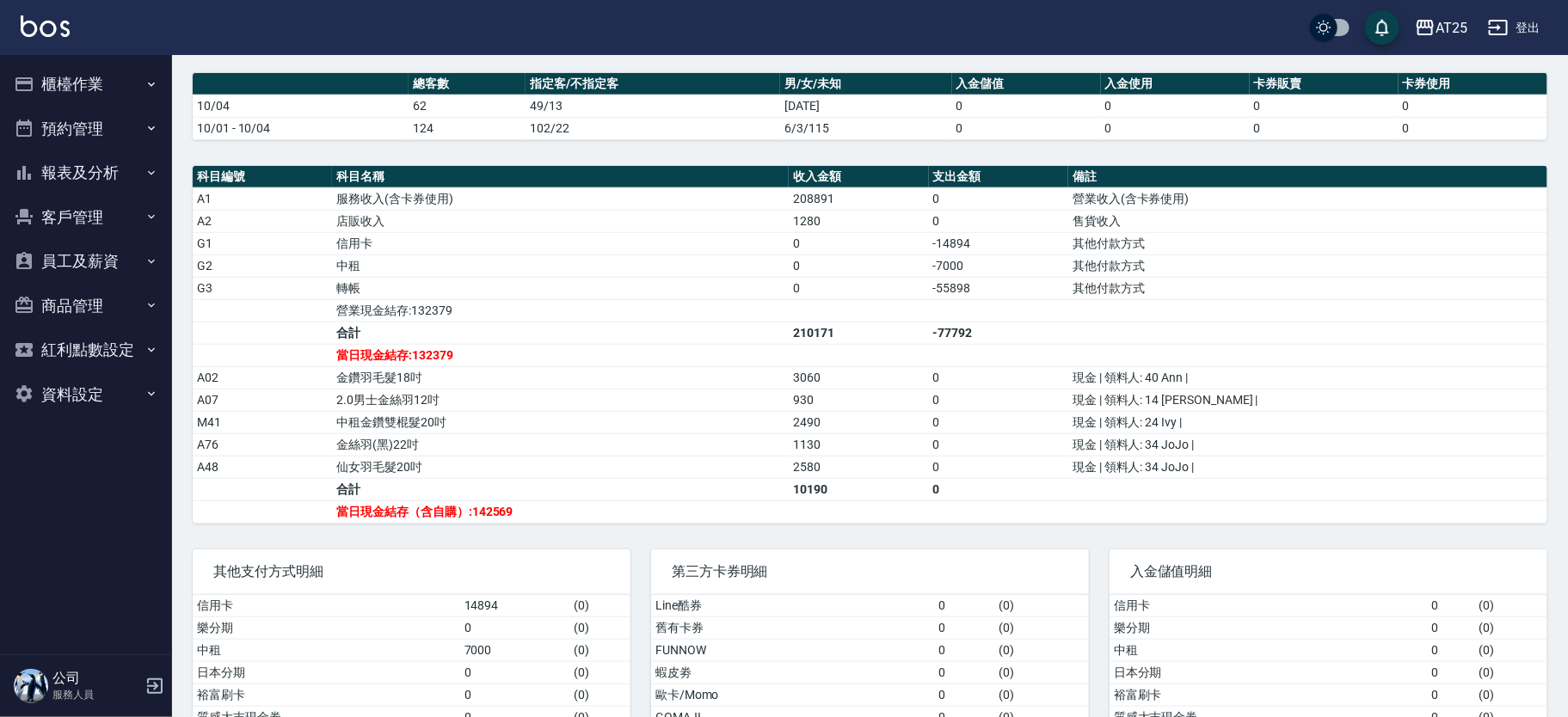
scroll to position [453, 0]
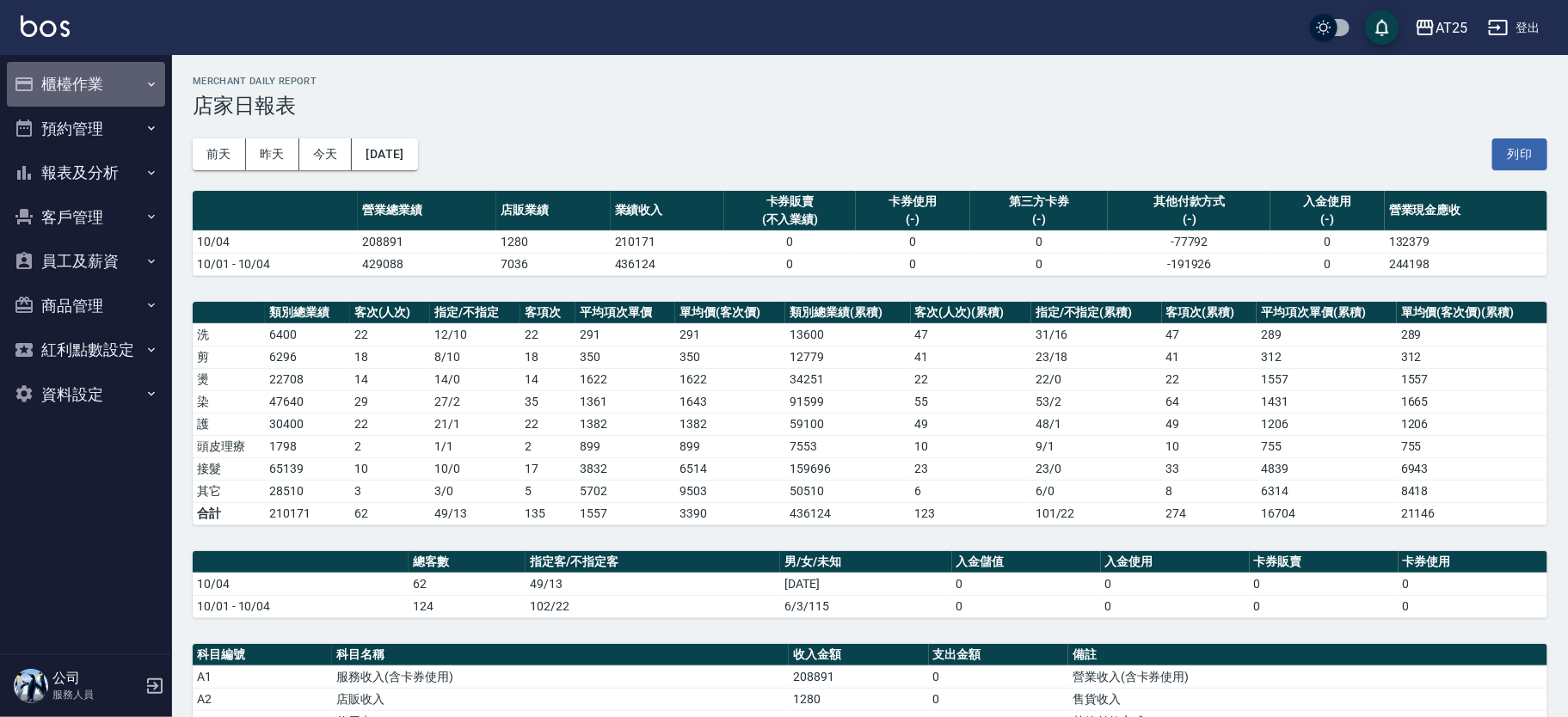
click at [109, 78] on button "櫃檯作業" at bounding box center [86, 84] width 158 height 45
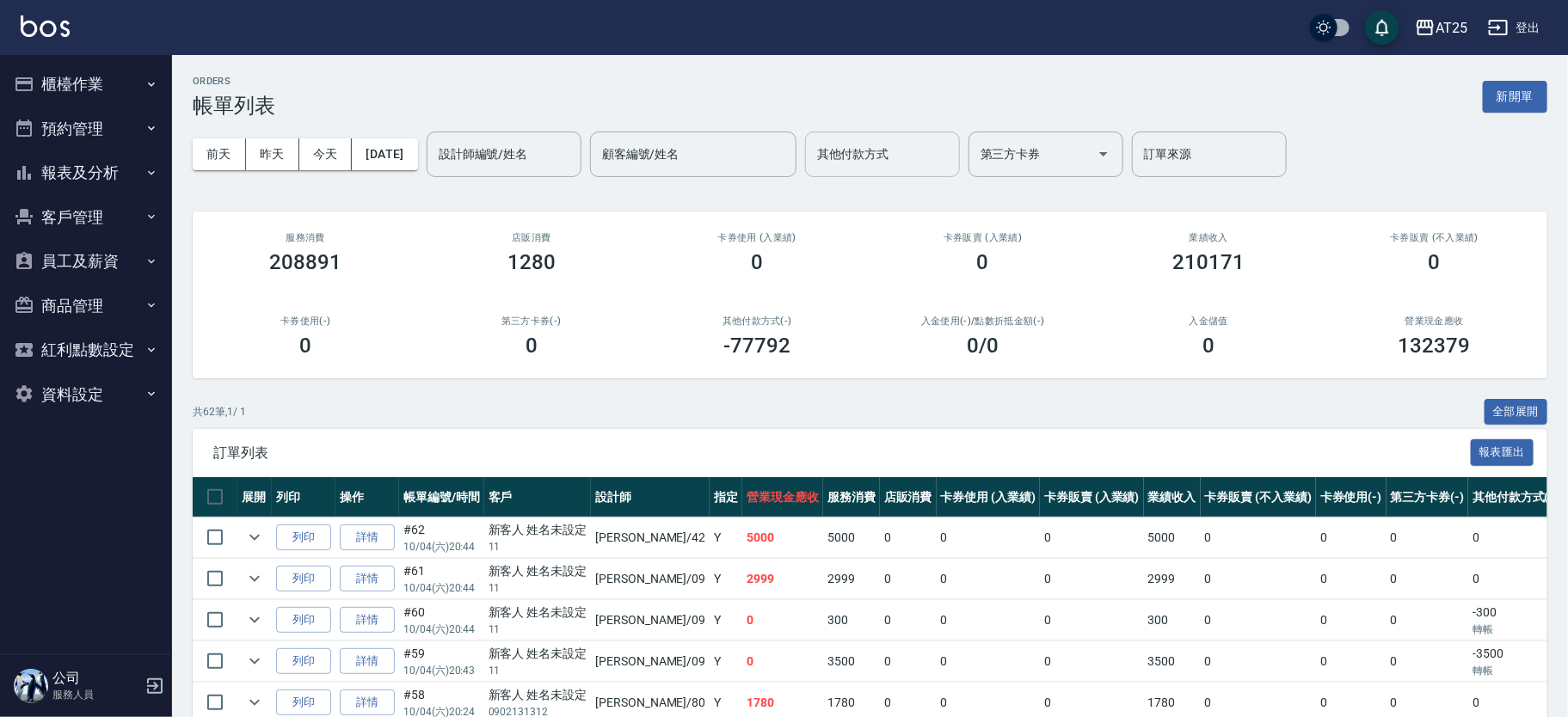
click at [931, 169] on div "其他付款方式" at bounding box center [882, 155] width 155 height 46
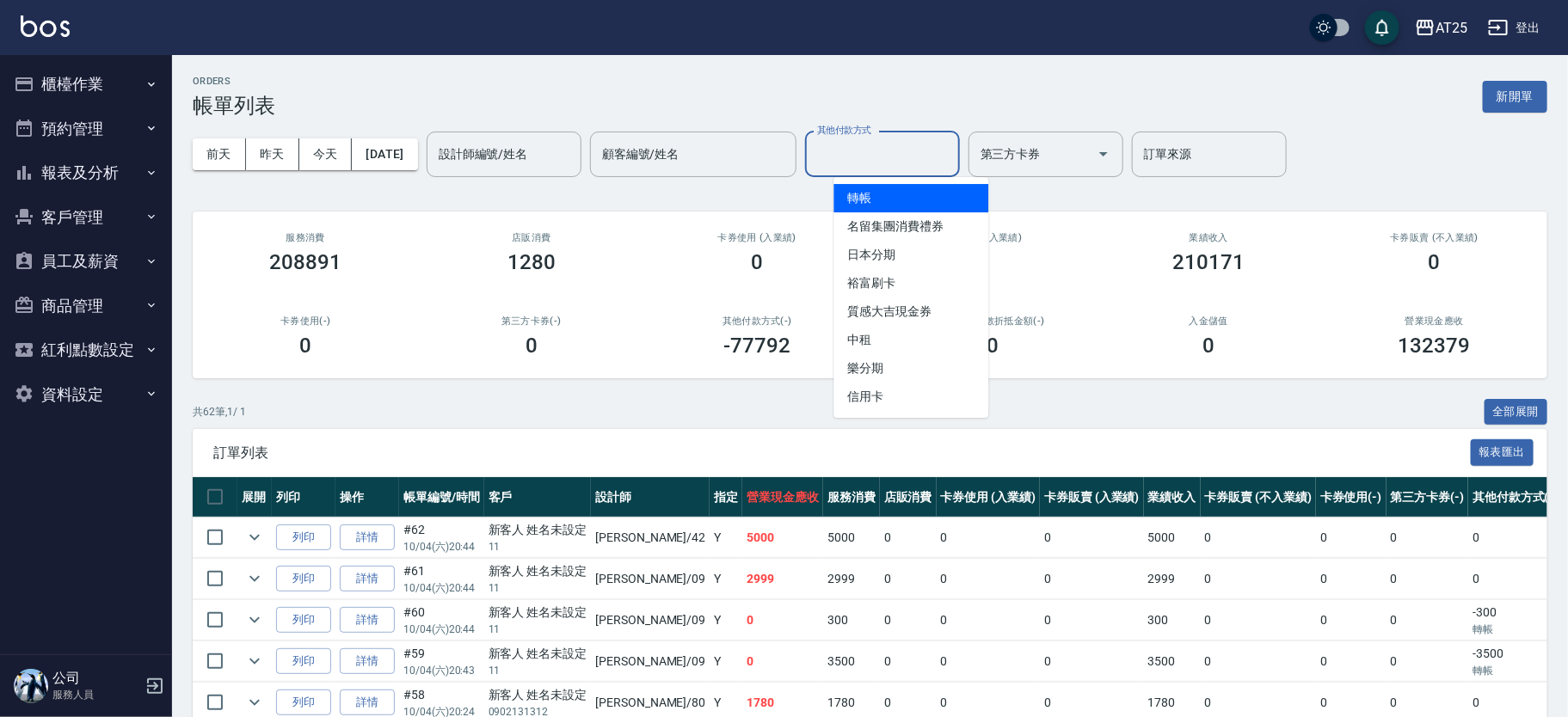
click at [916, 206] on span "轉帳" at bounding box center [910, 198] width 155 height 28
type input "轉帳"
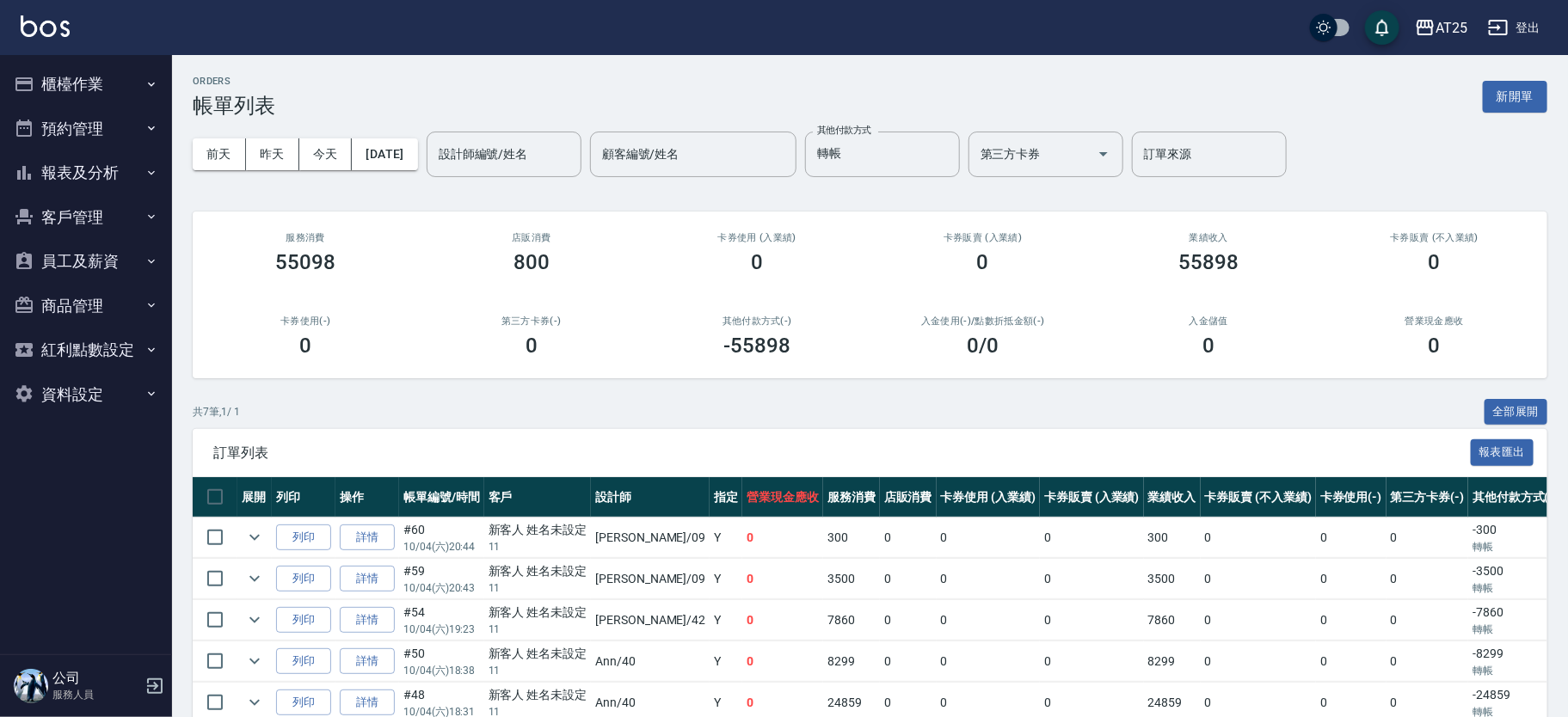
drag, startPoint x: 1565, startPoint y: 435, endPoint x: 1567, endPoint y: 471, distance: 36.1
click at [1567, 471] on div "ORDERS 帳單列表 新開單 [DATE] [DATE] [DATE] [DATE] 設計師編號/姓名 設計師編號/姓名 顧客編號/姓名 顧客編號/姓名 其…" at bounding box center [870, 464] width 1396 height 819
click at [954, 150] on button "Clear" at bounding box center [941, 154] width 24 height 24
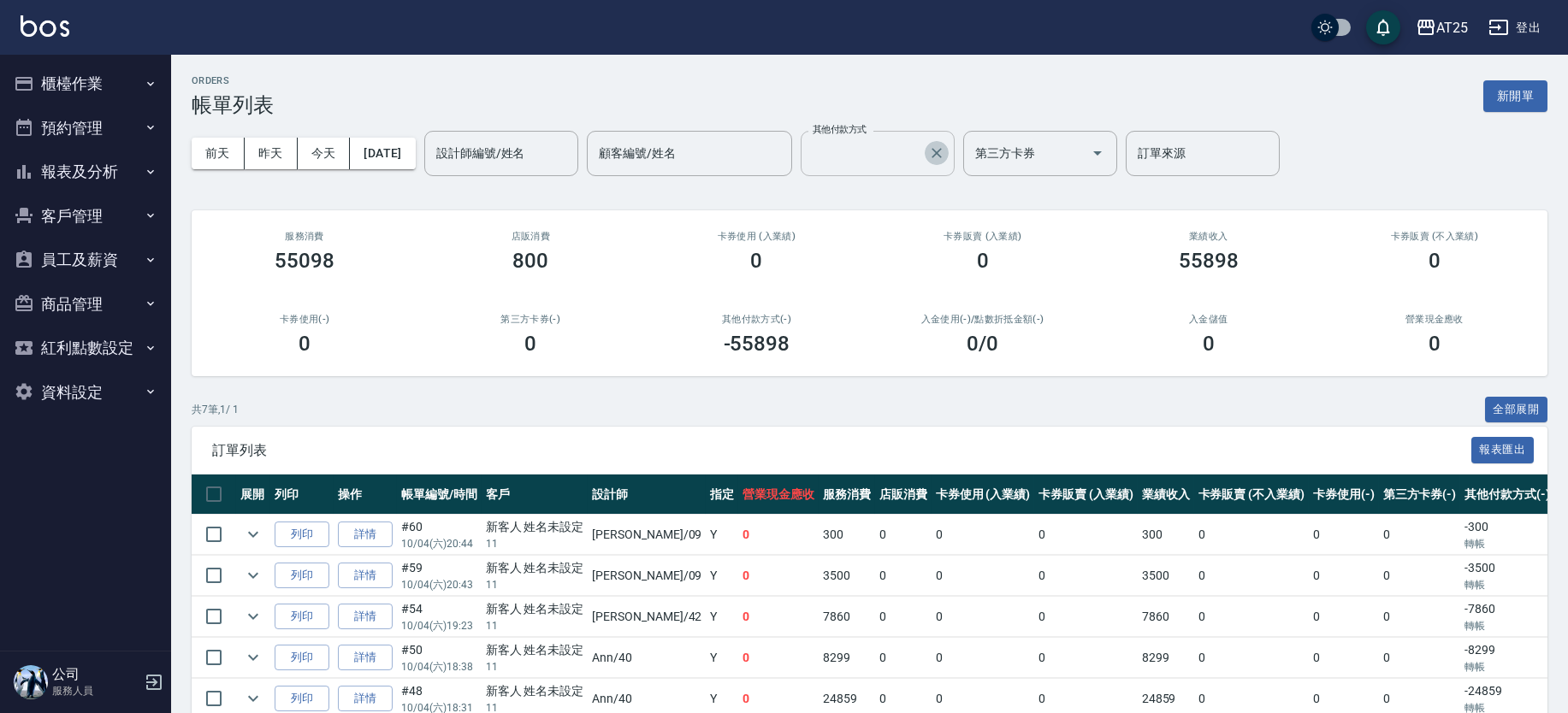
click at [898, 156] on input "其他付款方式" at bounding box center [865, 153] width 113 height 30
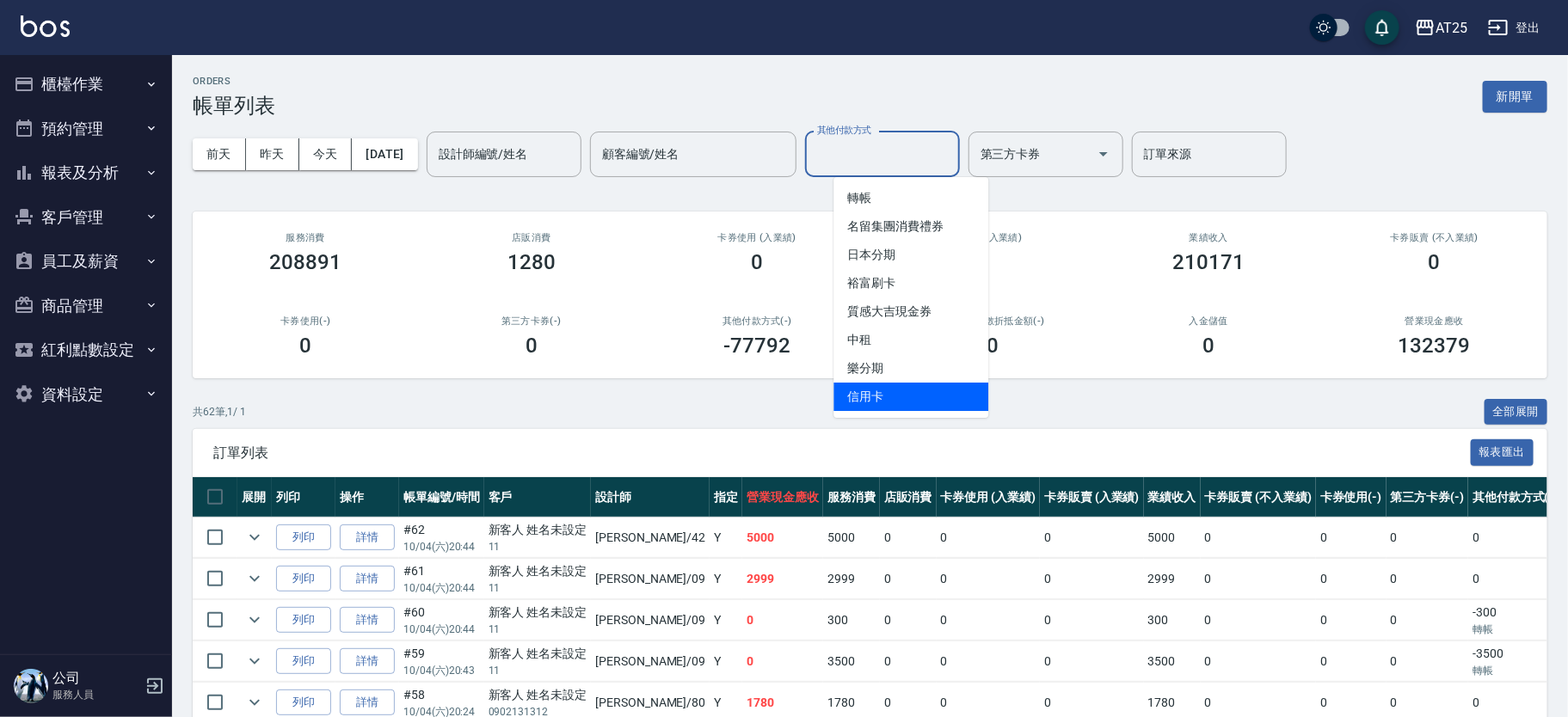
click at [928, 405] on span "信用卡" at bounding box center [910, 396] width 155 height 28
type input "信用卡"
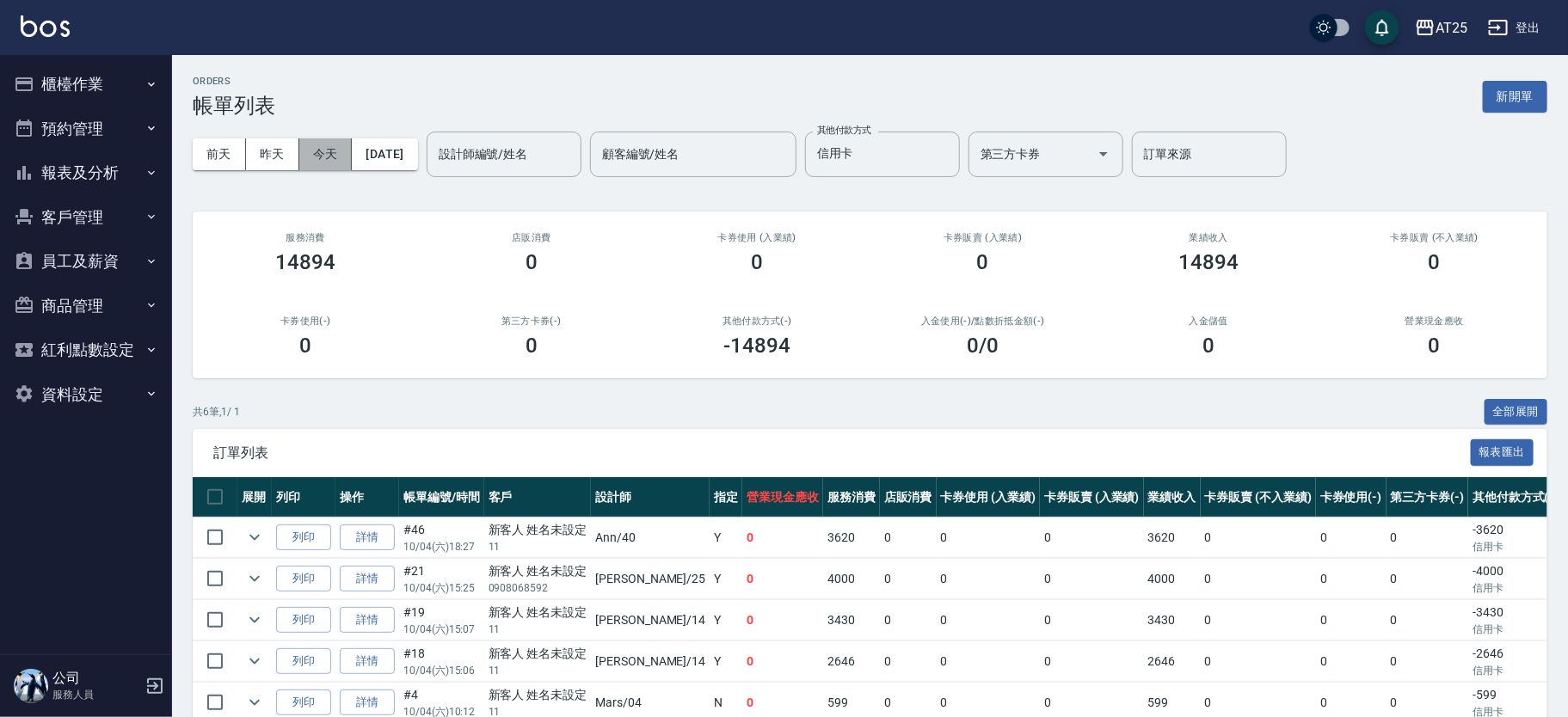
click at [342, 152] on button "今天" at bounding box center [326, 154] width 53 height 32
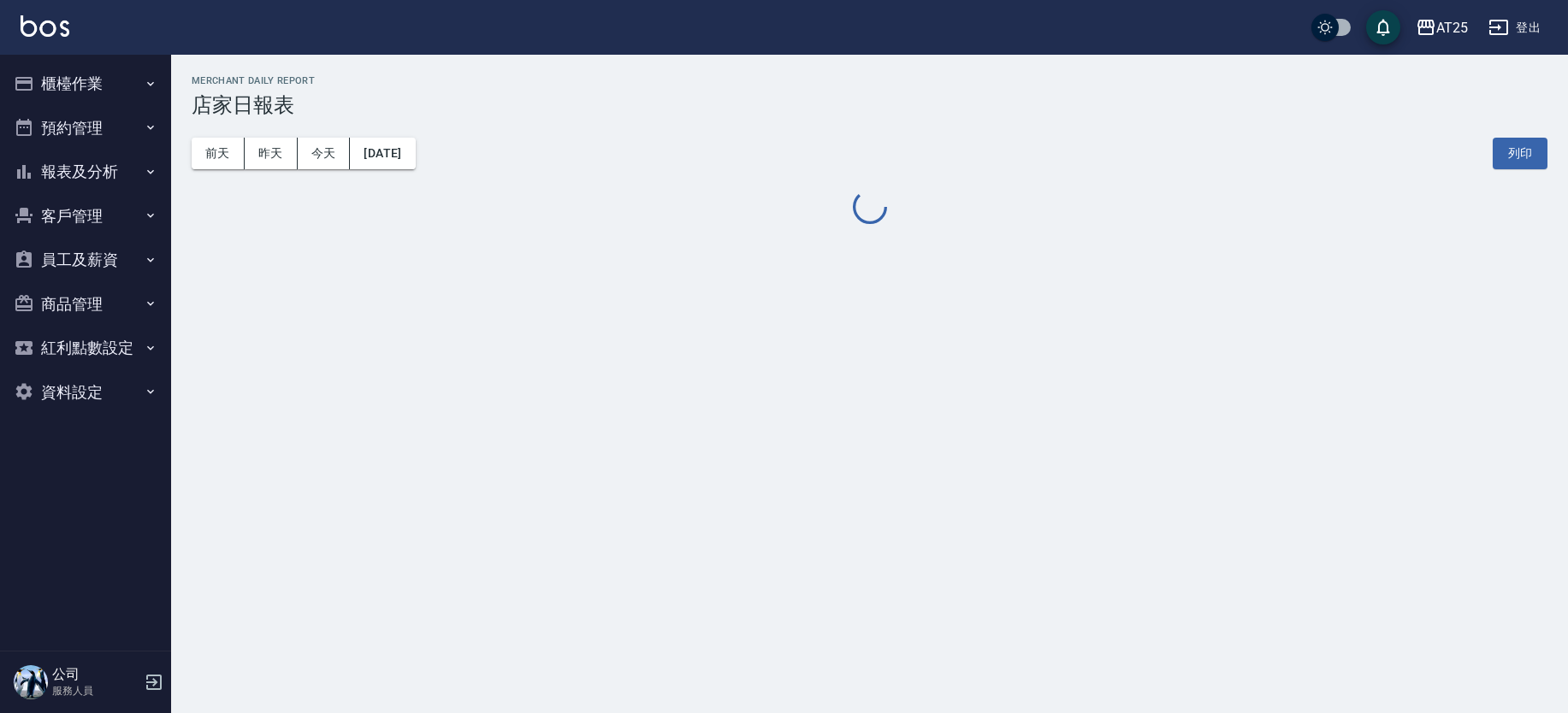
click at [76, 75] on button "櫃檯作業" at bounding box center [86, 84] width 157 height 45
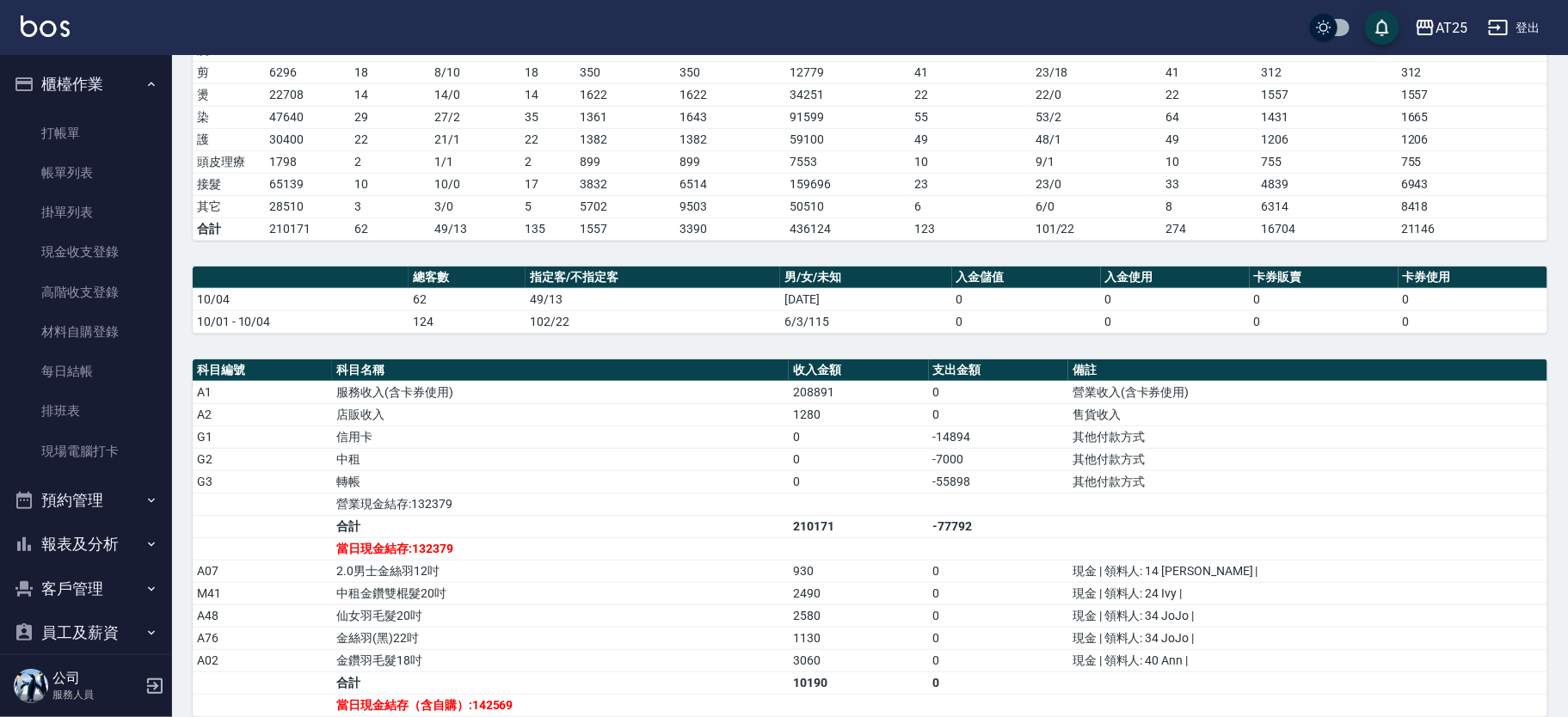
scroll to position [282, 0]
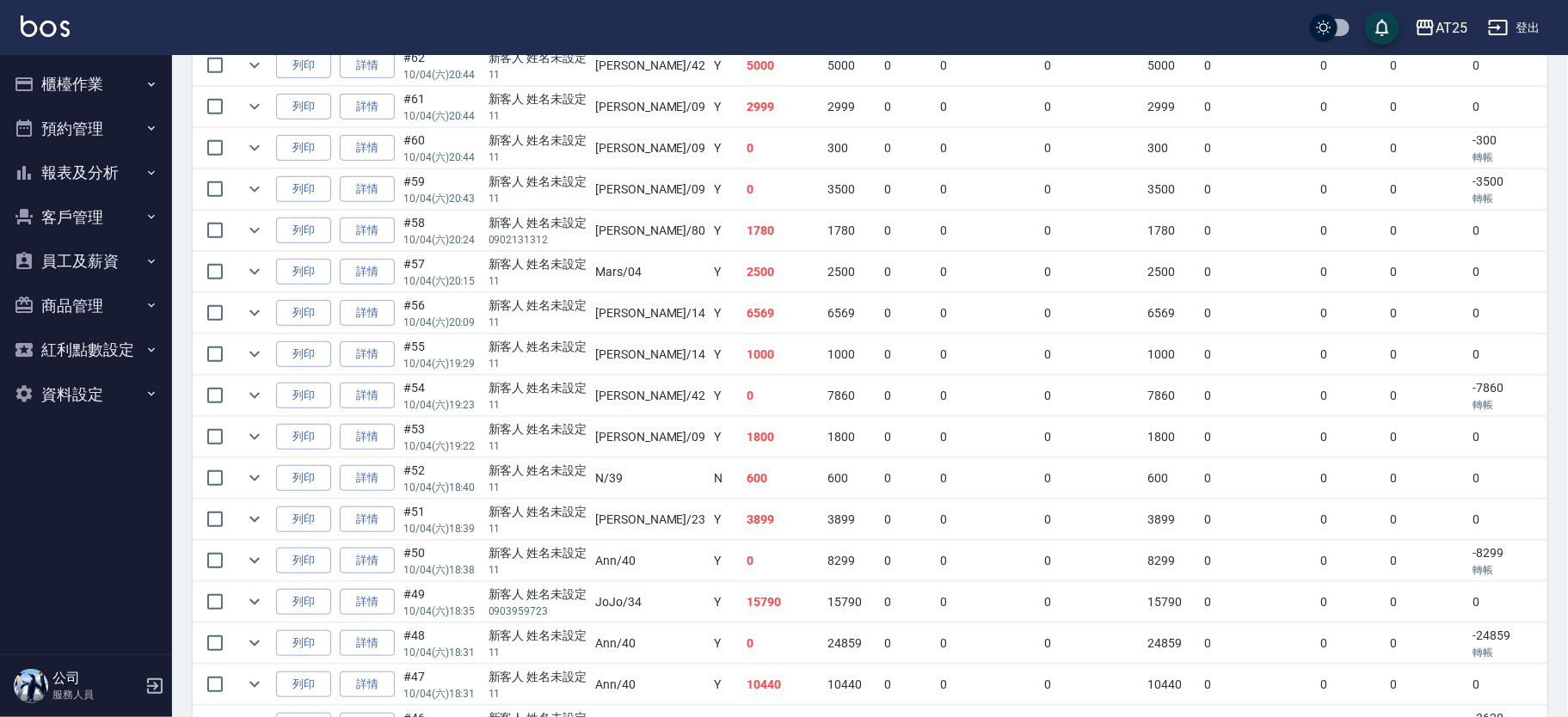
scroll to position [466, 0]
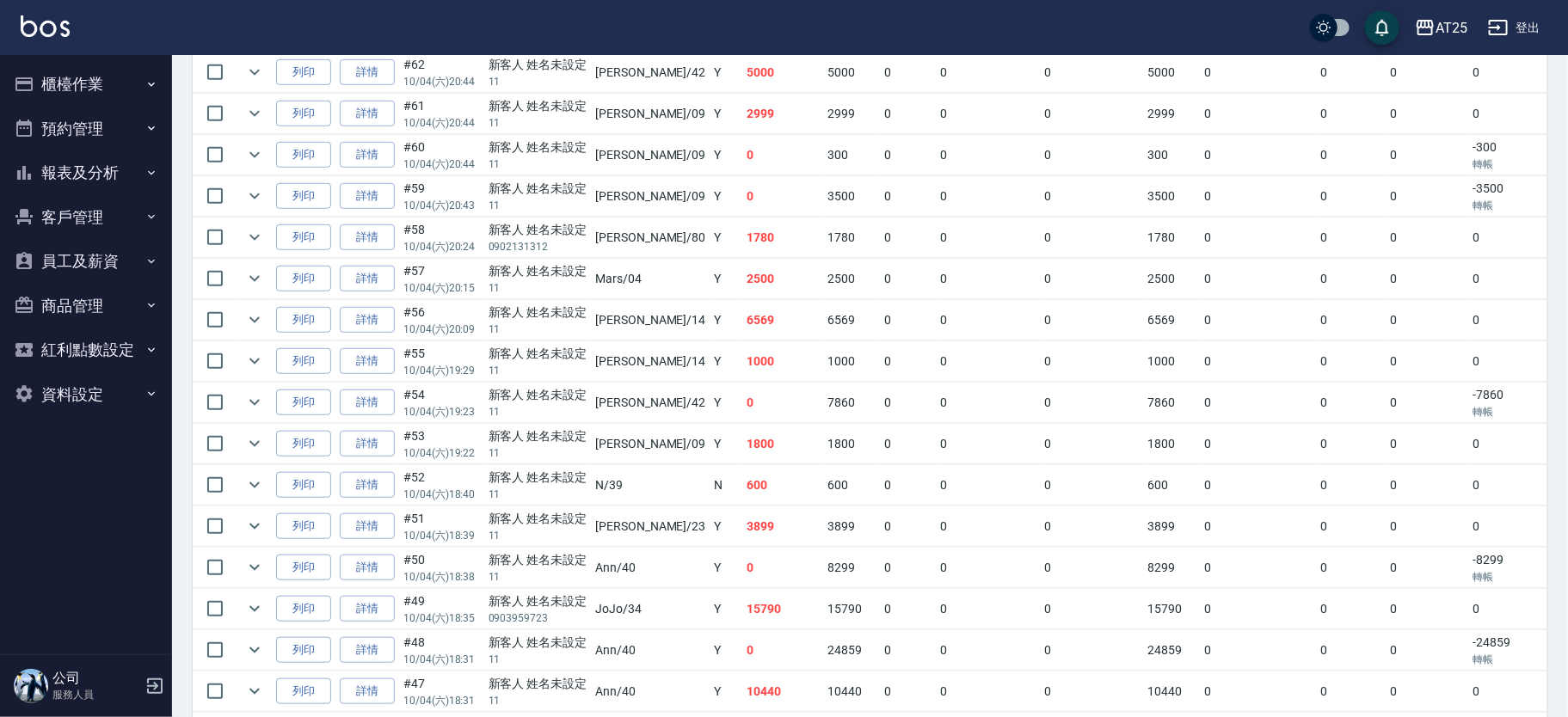
click at [105, 70] on button "櫃檯作業" at bounding box center [86, 84] width 158 height 45
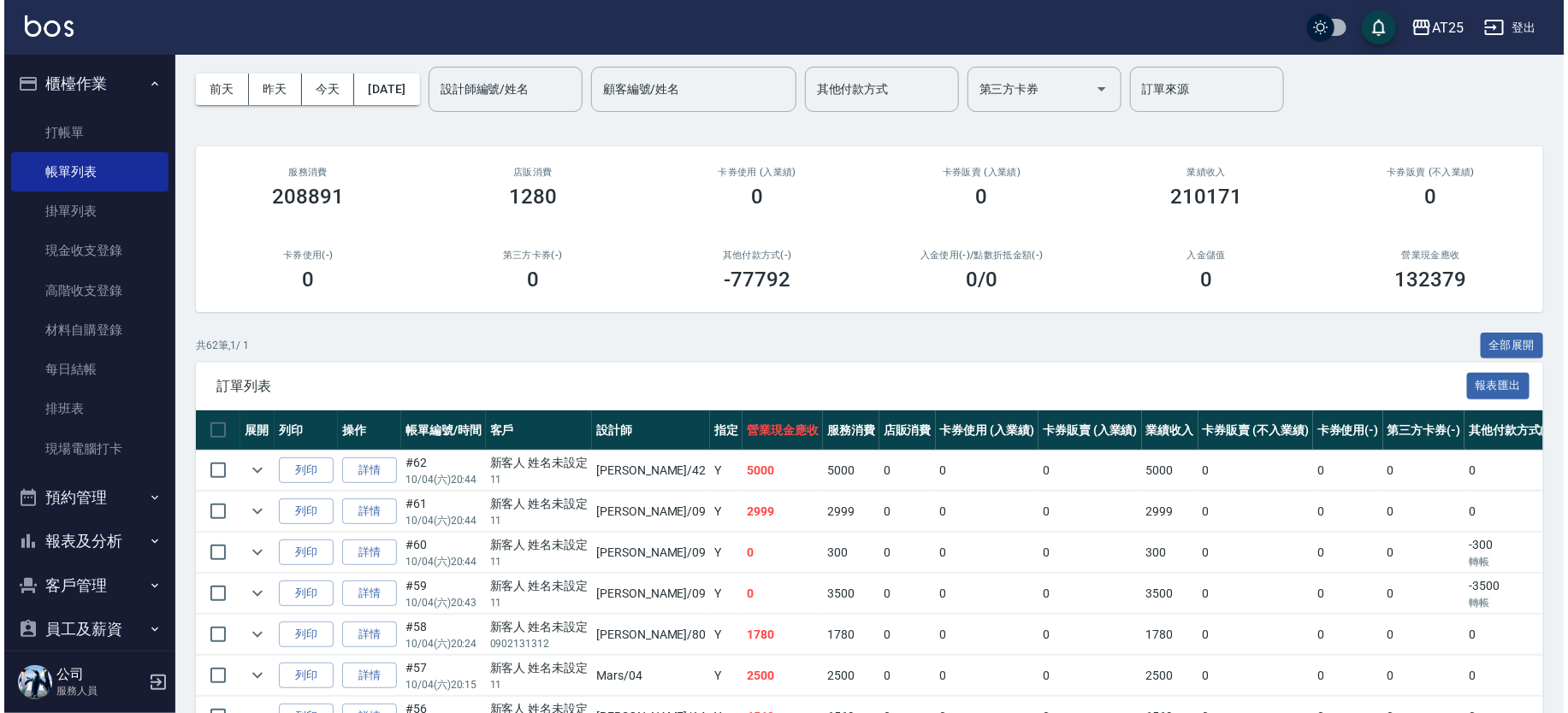
scroll to position [0, 0]
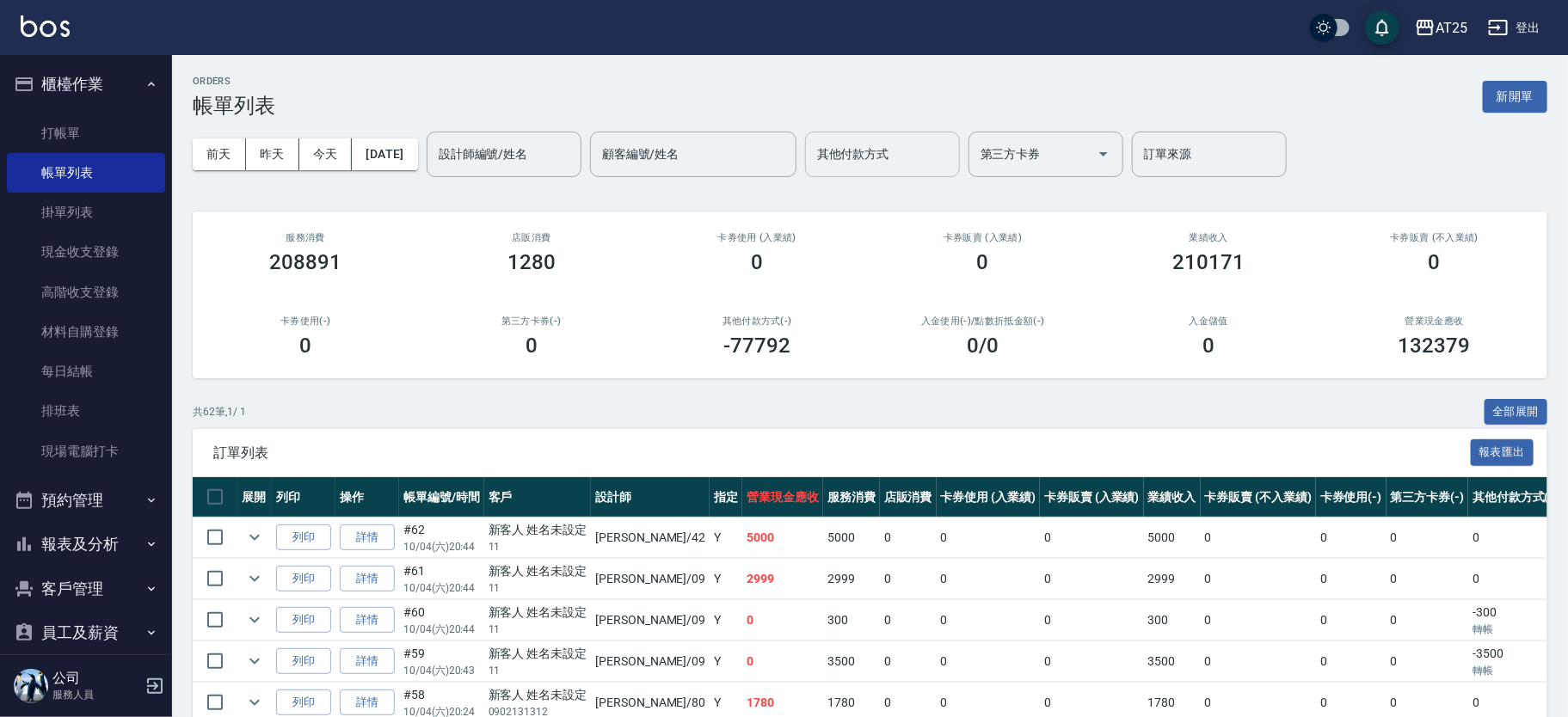
click at [950, 164] on input "其他付款方式" at bounding box center [882, 154] width 139 height 30
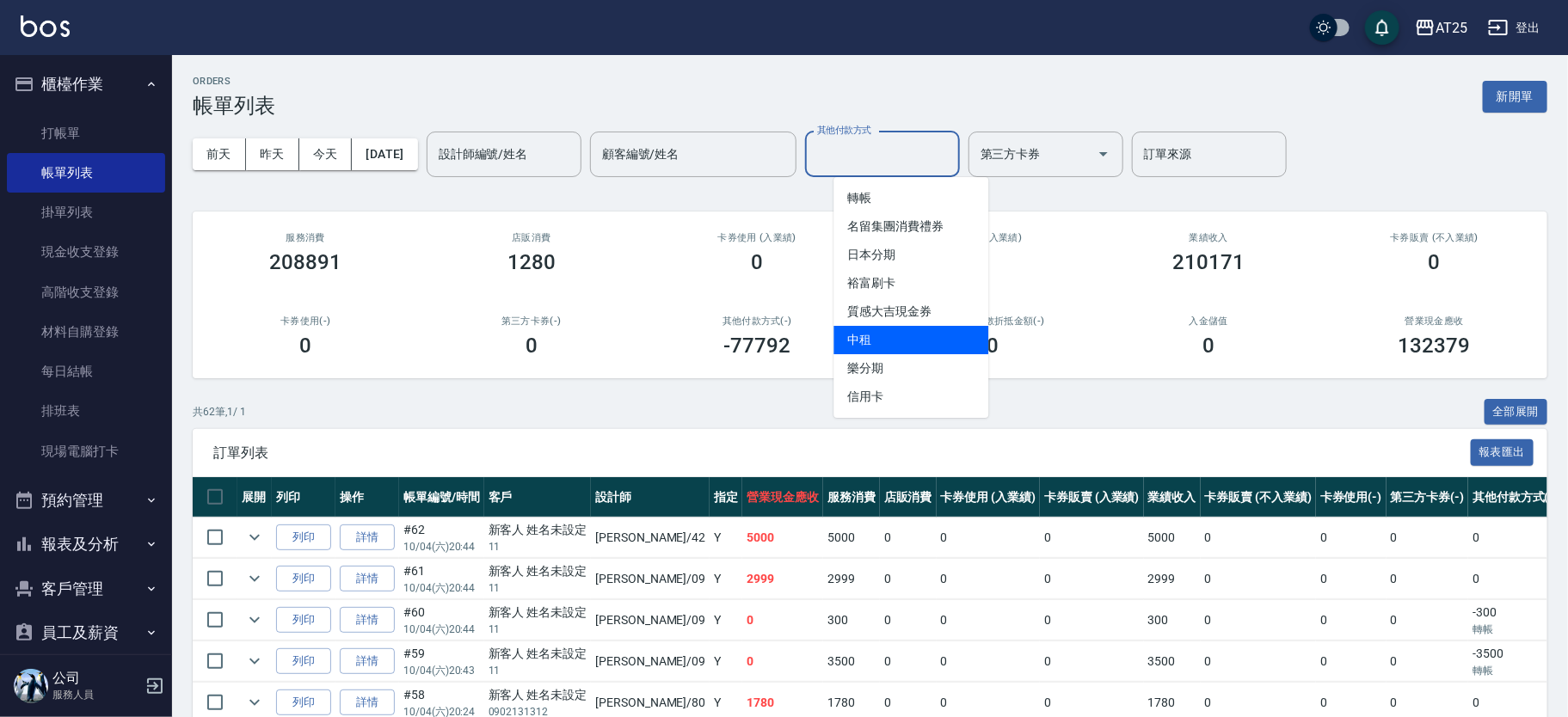
click at [927, 349] on span "中租" at bounding box center [910, 339] width 155 height 28
type input "中租"
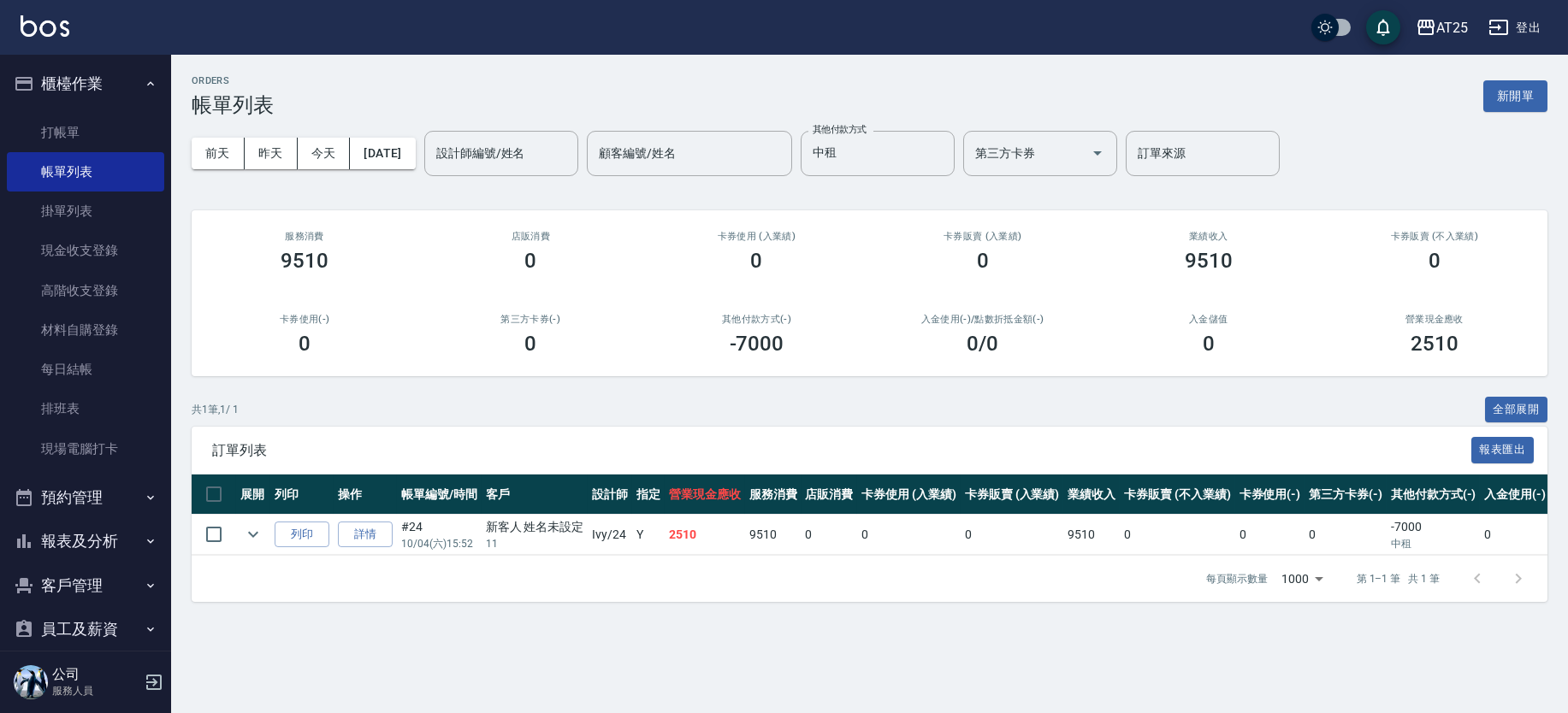
drag, startPoint x: 1566, startPoint y: 156, endPoint x: 1566, endPoint y: 175, distance: 19.0
click at [1559, 175] on div "ORDERS 帳單列表 新開單 前天 昨天 今天 2025/10/04 設計師編號/姓名 設計師編號/姓名 顧客編號/姓名 顧客編號/姓名 其他付款方式 中租…" at bounding box center [869, 338] width 1397 height 567
click at [124, 76] on button "櫃檯作業" at bounding box center [86, 84] width 157 height 45
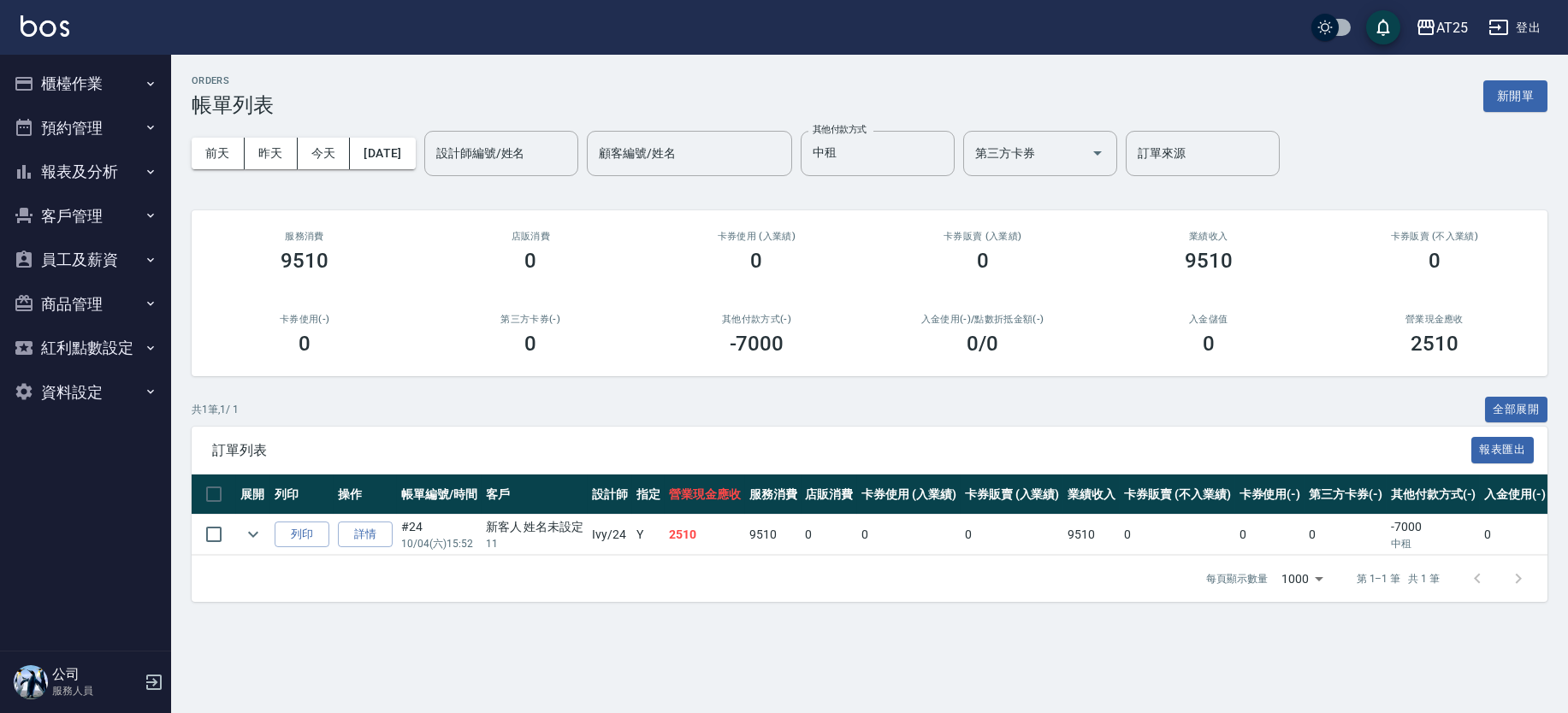
click at [121, 175] on button "報表及分析" at bounding box center [86, 172] width 157 height 45
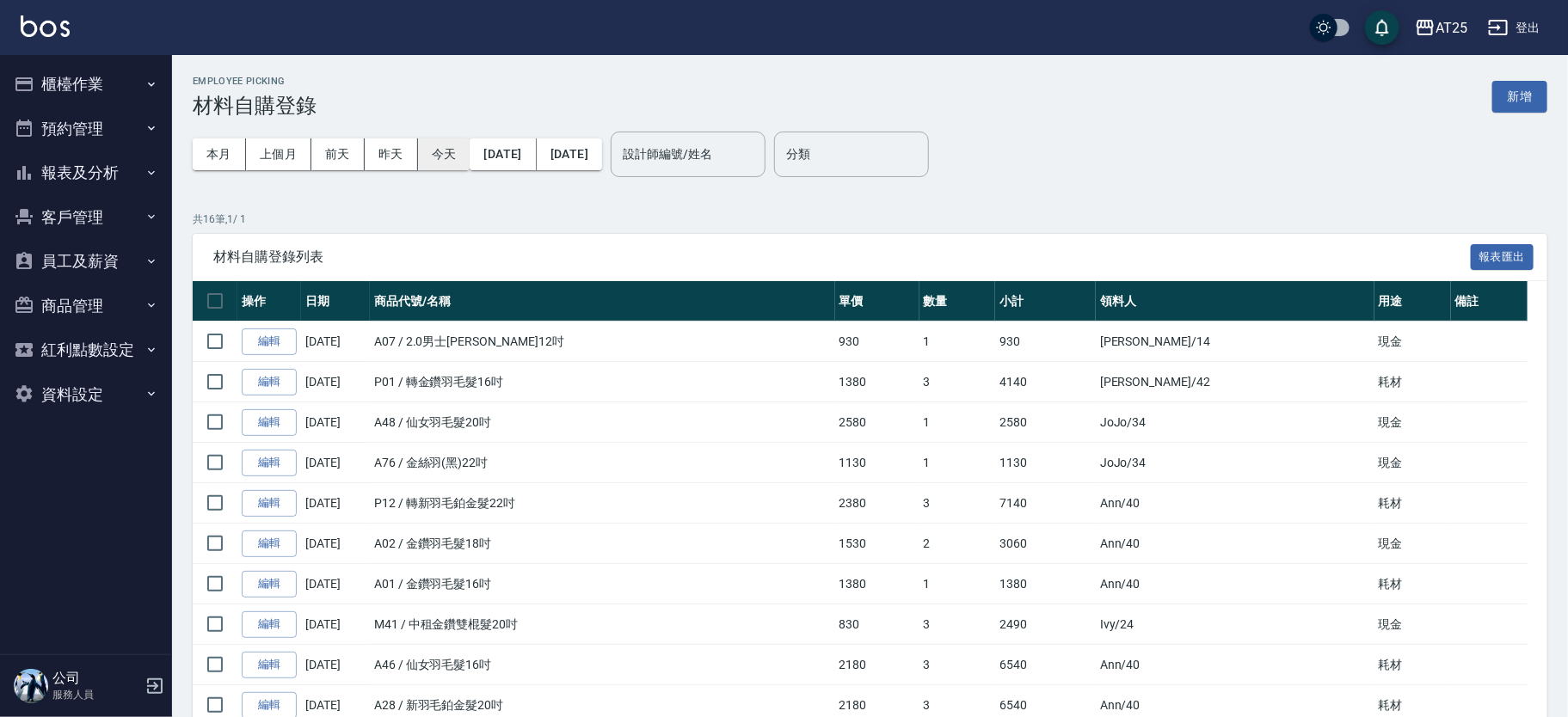
click at [443, 161] on button "今天" at bounding box center [444, 154] width 52 height 32
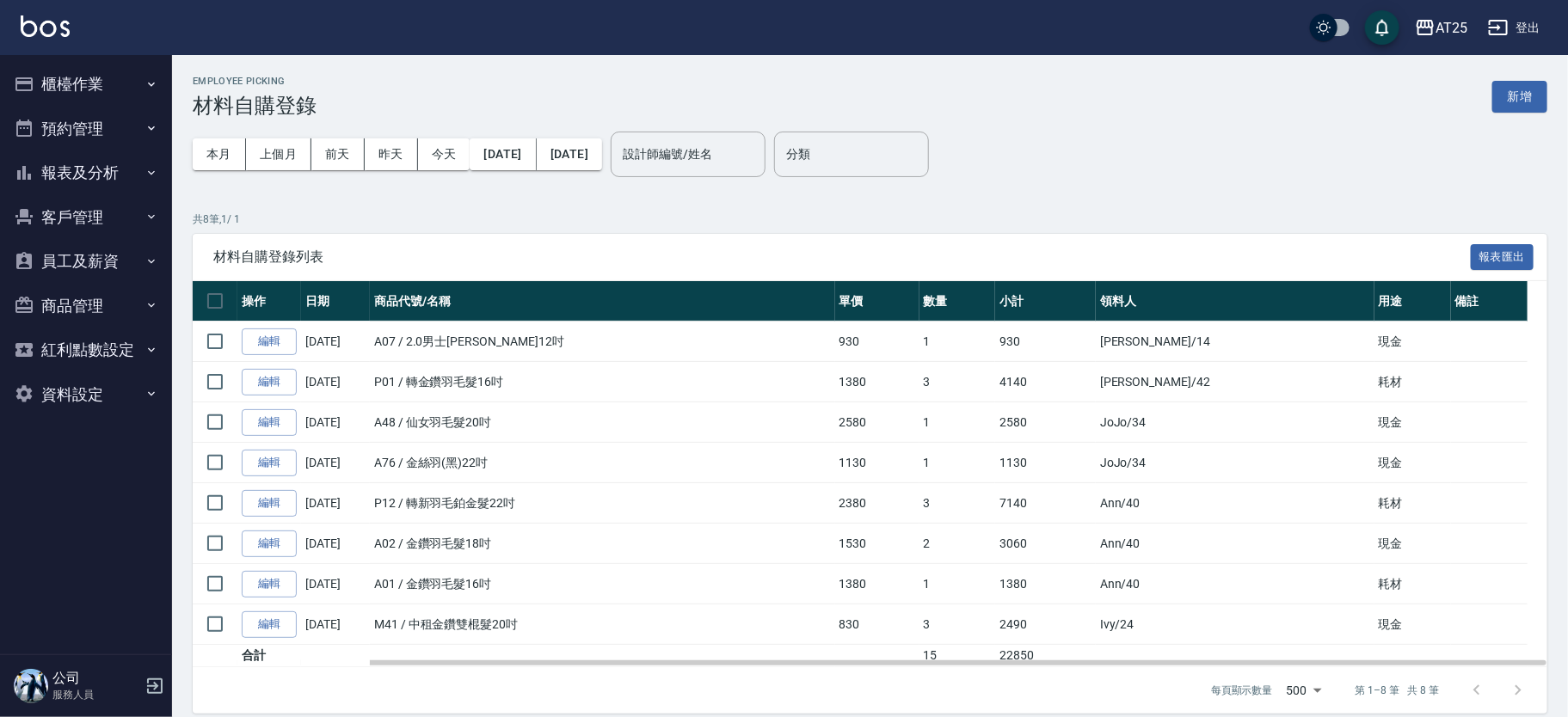
drag, startPoint x: 437, startPoint y: 617, endPoint x: 454, endPoint y: 592, distance: 30.2
click at [446, 614] on td "M41 / 中租金鑽雙棍髮20吋" at bounding box center [602, 625] width 466 height 40
drag, startPoint x: 454, startPoint y: 575, endPoint x: 470, endPoint y: 578, distance: 16.3
click at [466, 577] on td "A01 / 金鑽羽毛髮16吋" at bounding box center [602, 584] width 466 height 40
click at [473, 578] on td "A01 / 金鑽羽毛髮16吋" at bounding box center [602, 584] width 466 height 40
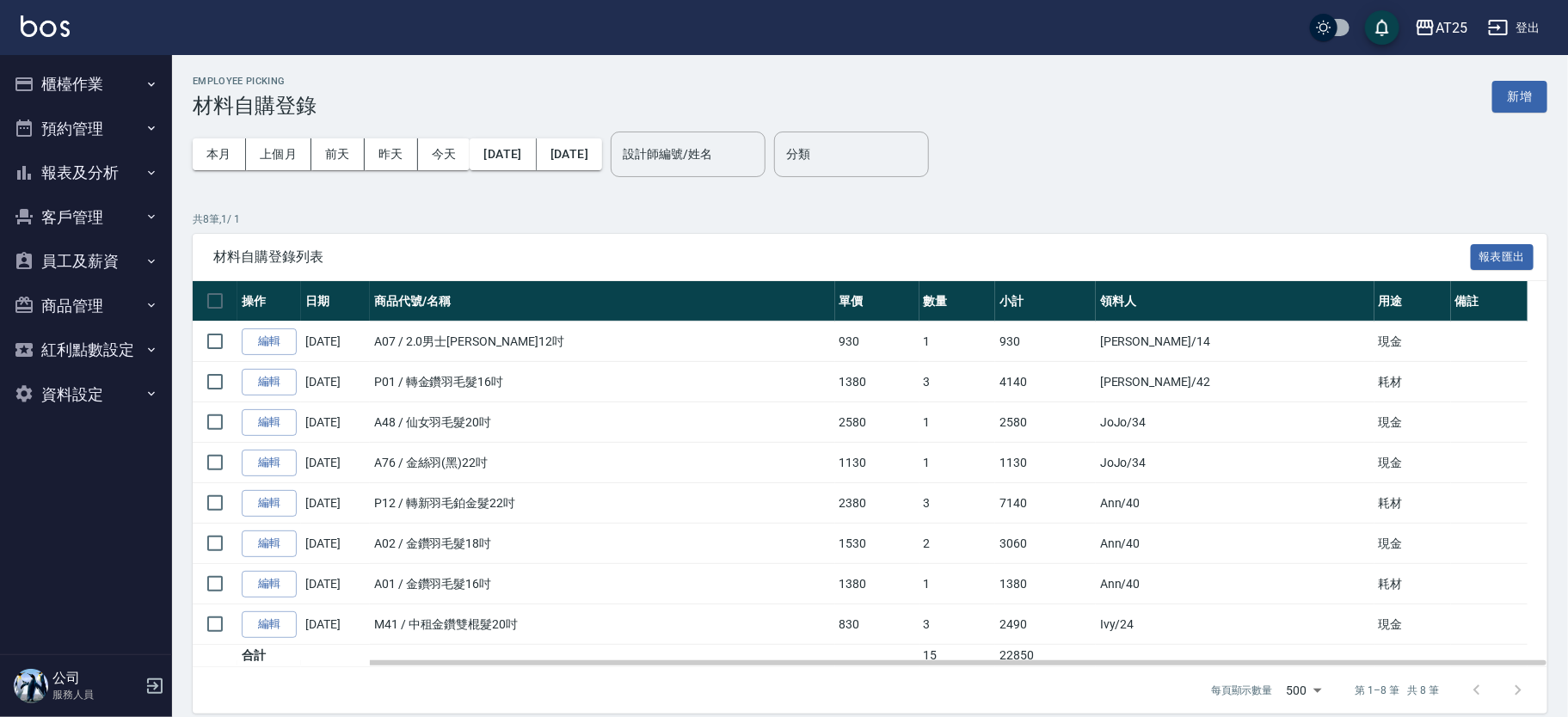
click at [461, 546] on td "A02 / 金鑽羽毛髮18吋" at bounding box center [602, 544] width 466 height 40
click at [211, 546] on input "checkbox" at bounding box center [214, 542] width 36 height 36
checkbox input "true"
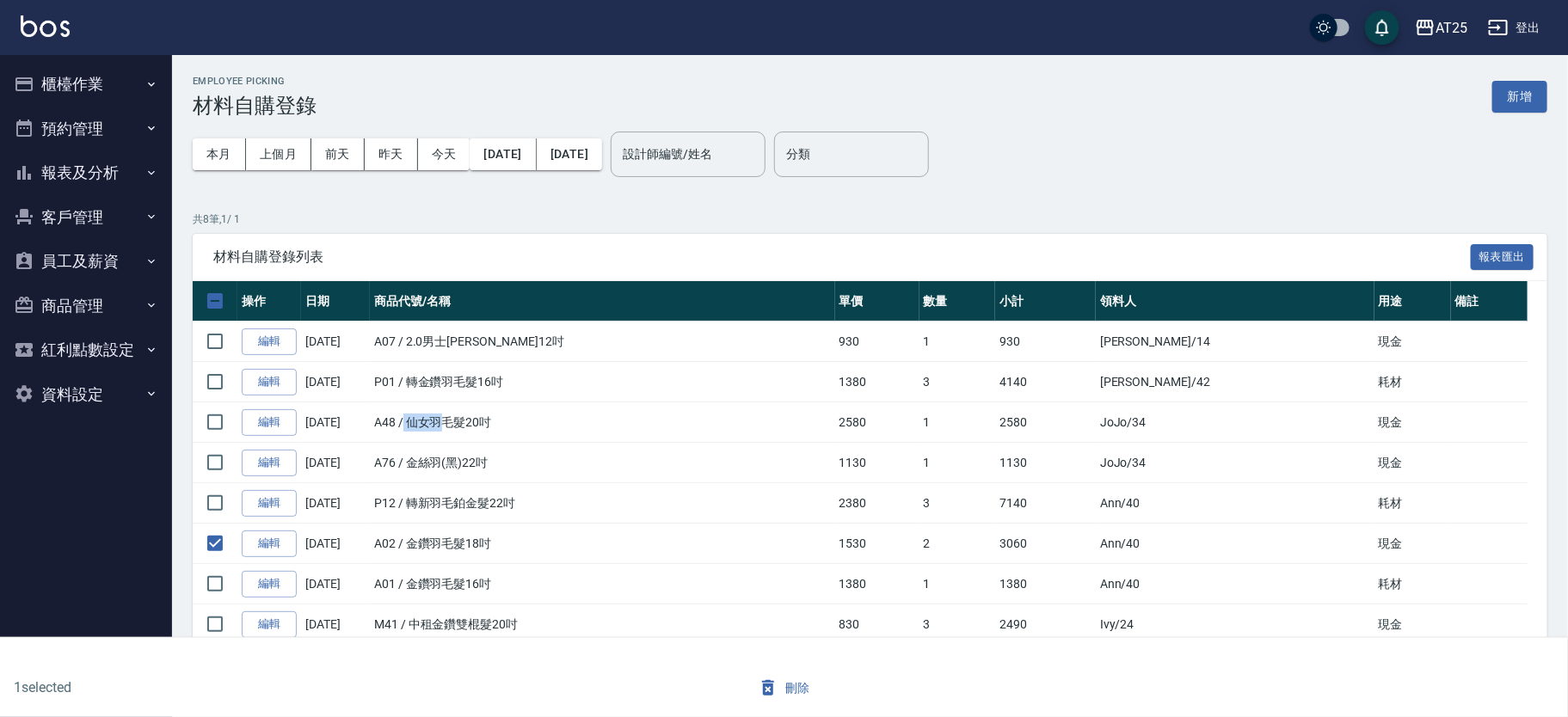
drag, startPoint x: 406, startPoint y: 414, endPoint x: 453, endPoint y: 426, distance: 48.5
click at [453, 426] on td "A48 / 仙女羽毛髮20吋" at bounding box center [602, 423] width 466 height 40
click at [211, 421] on input "checkbox" at bounding box center [214, 422] width 36 height 36
checkbox input "true"
click at [527, 455] on td "A76 / 金絲羽(黑)22吋" at bounding box center [602, 463] width 466 height 40
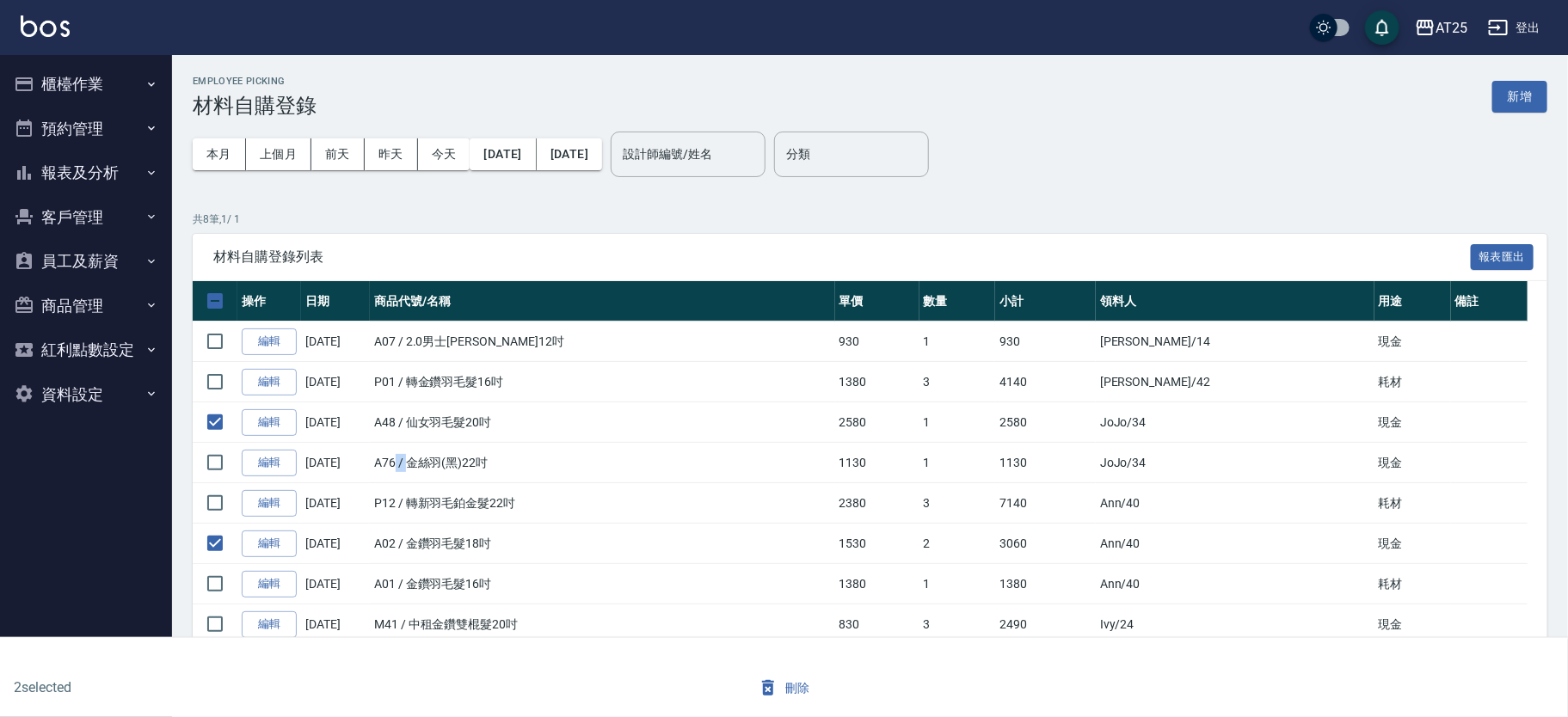
drag, startPoint x: 406, startPoint y: 457, endPoint x: 444, endPoint y: 466, distance: 39.1
click at [415, 460] on td "A76 / 金絲羽(黑)22吋" at bounding box center [602, 463] width 466 height 40
click at [504, 464] on td "A76 / 金絲羽(黑)22吋" at bounding box center [602, 463] width 466 height 40
click at [206, 456] on input "checkbox" at bounding box center [214, 462] width 36 height 36
checkbox input "true"
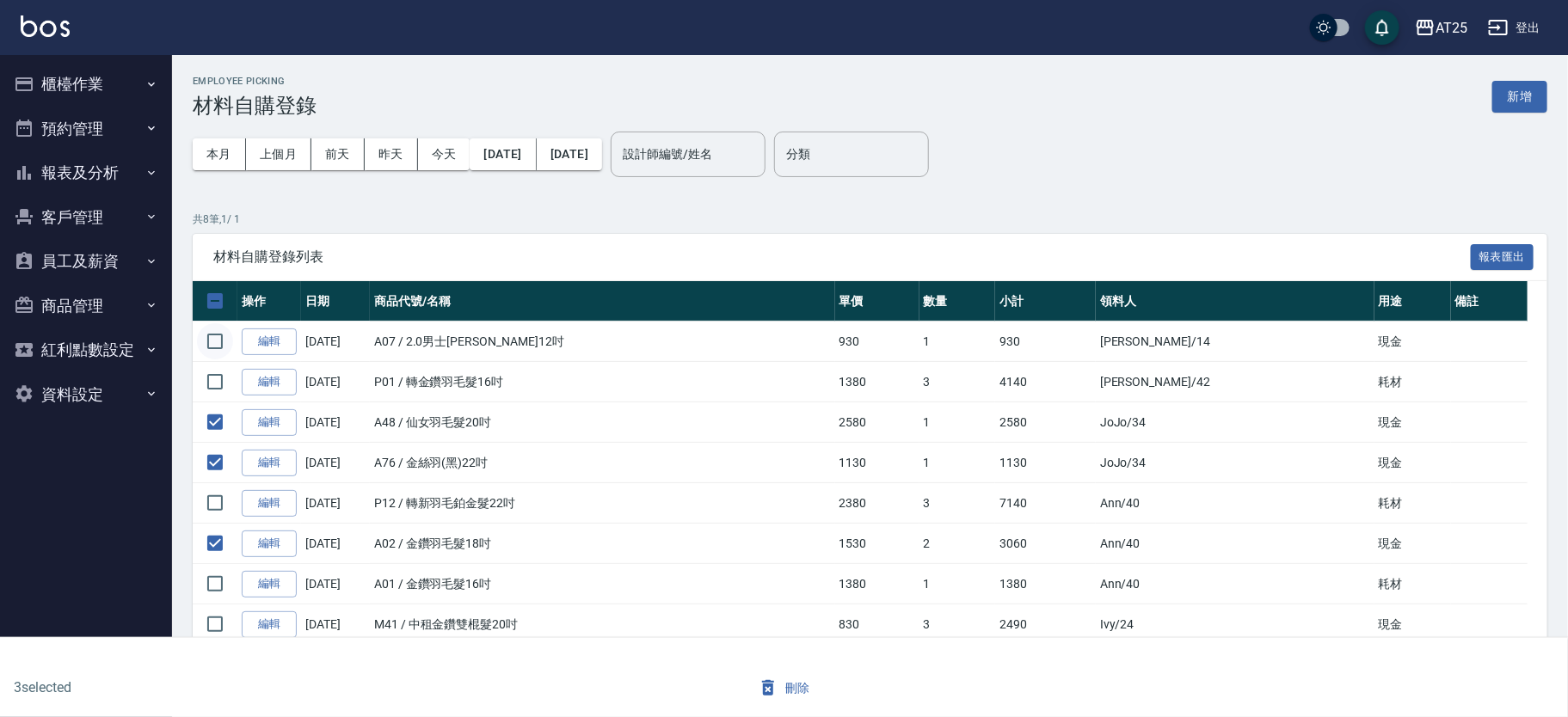
click at [214, 347] on input "checkbox" at bounding box center [214, 341] width 36 height 36
checkbox input "true"
drag, startPoint x: 409, startPoint y: 500, endPoint x: 494, endPoint y: 506, distance: 85.2
click at [494, 506] on td "P12 / 轉新羽毛鉑金髮22吋" at bounding box center [602, 503] width 466 height 40
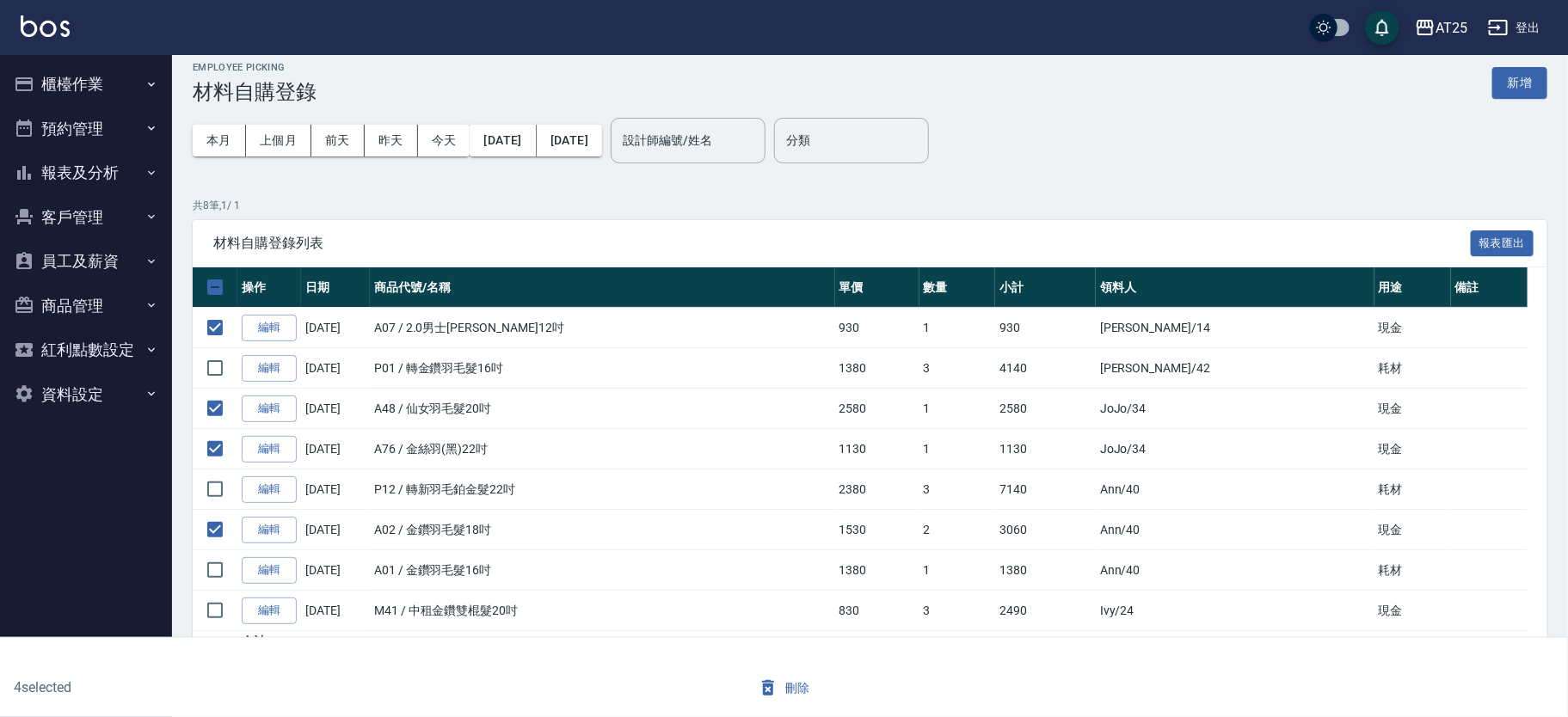
scroll to position [16, 0]
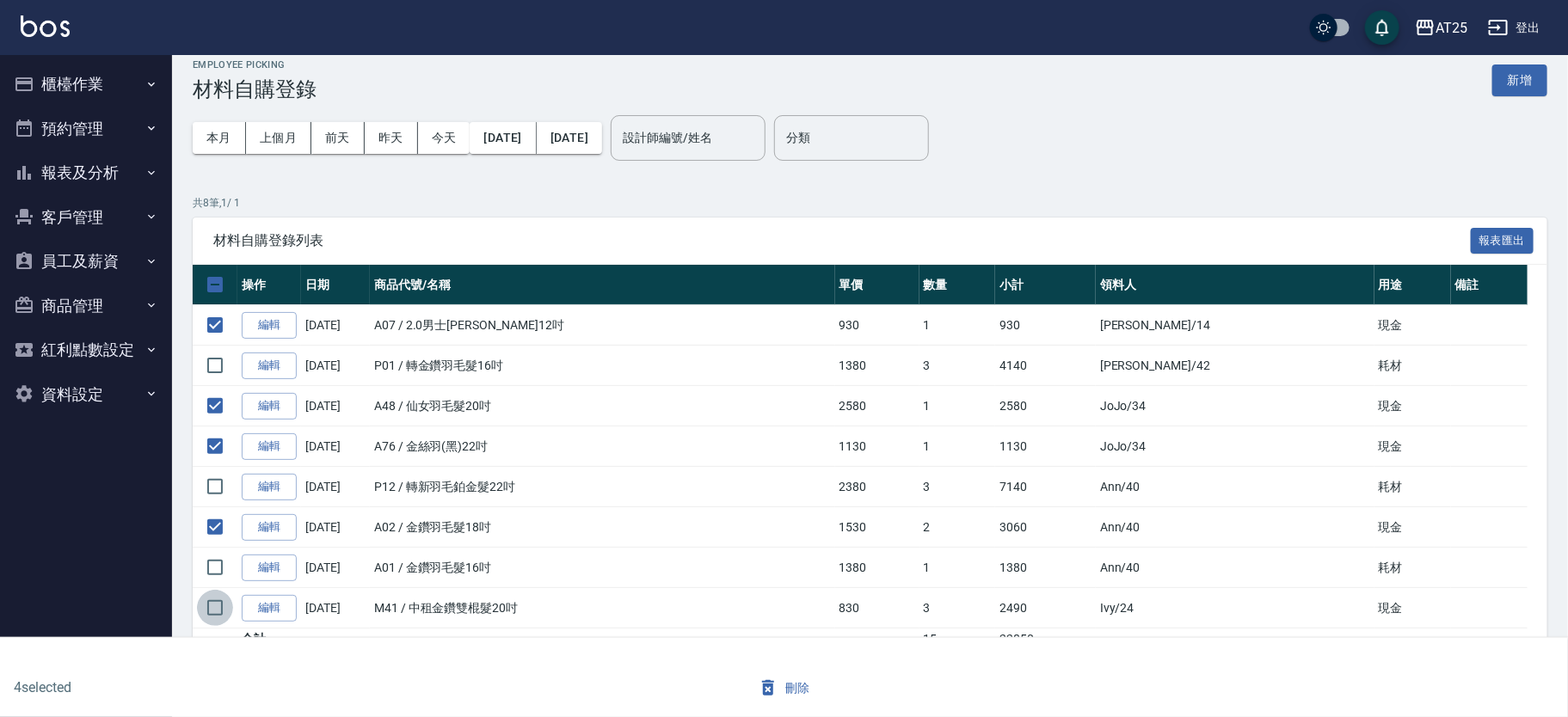
click at [224, 607] on input "checkbox" at bounding box center [214, 607] width 36 height 36
checkbox input "true"
drag, startPoint x: 485, startPoint y: 609, endPoint x: 685, endPoint y: 617, distance: 200.2
click at [669, 617] on td "M41 / 中租金鑽雙棍髮20吋" at bounding box center [602, 608] width 466 height 40
click at [957, 618] on td "3" at bounding box center [958, 608] width 77 height 40
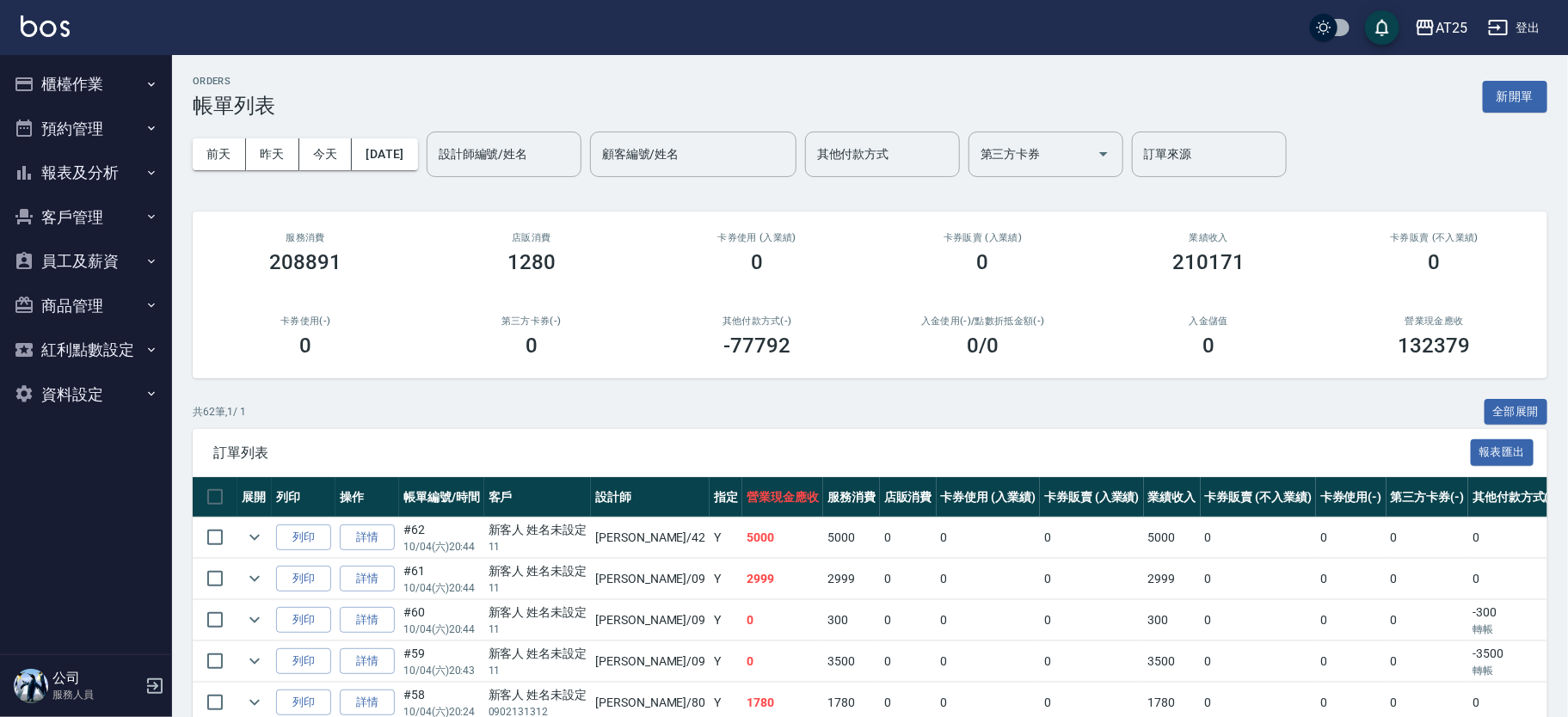
click at [121, 179] on button "報表及分析" at bounding box center [86, 173] width 158 height 45
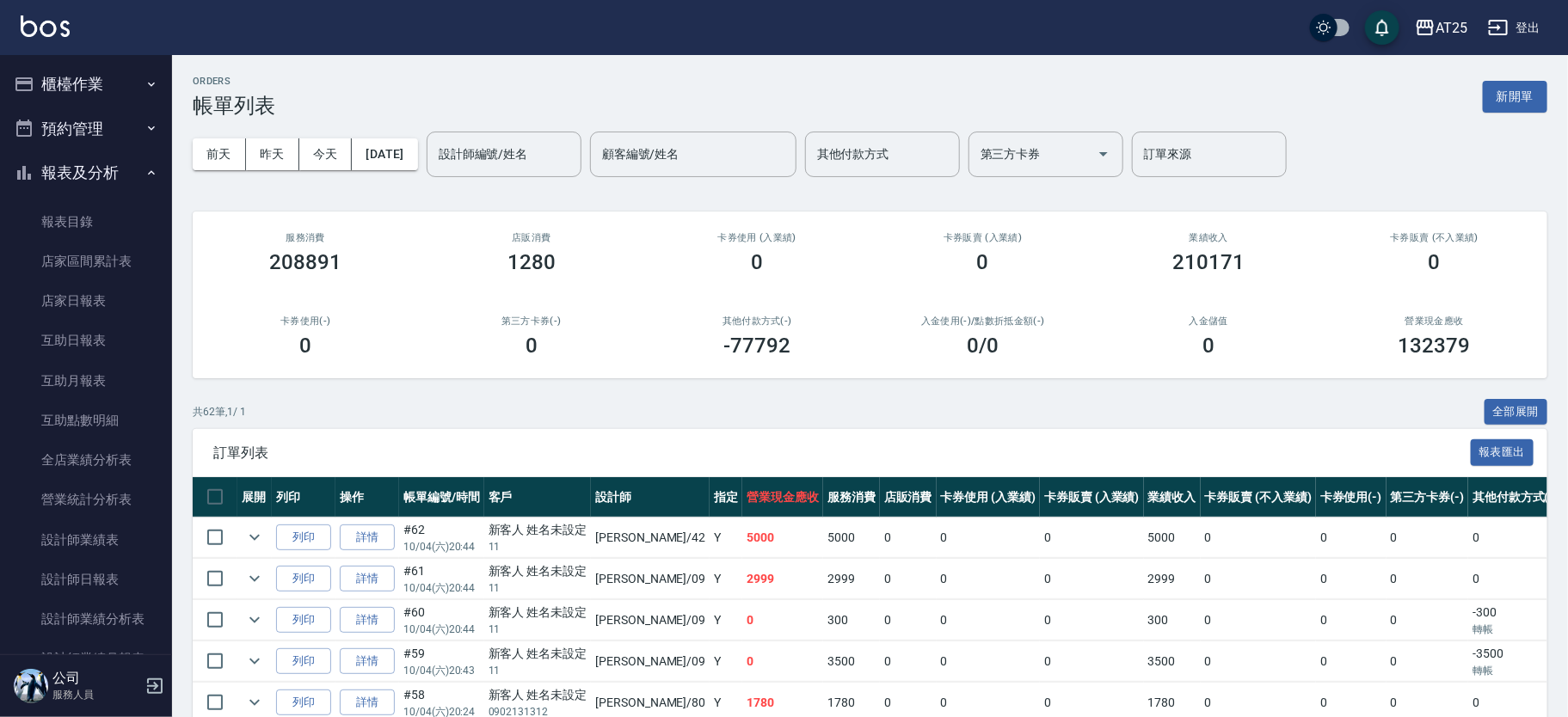
click at [117, 80] on button "櫃檯作業" at bounding box center [86, 84] width 158 height 45
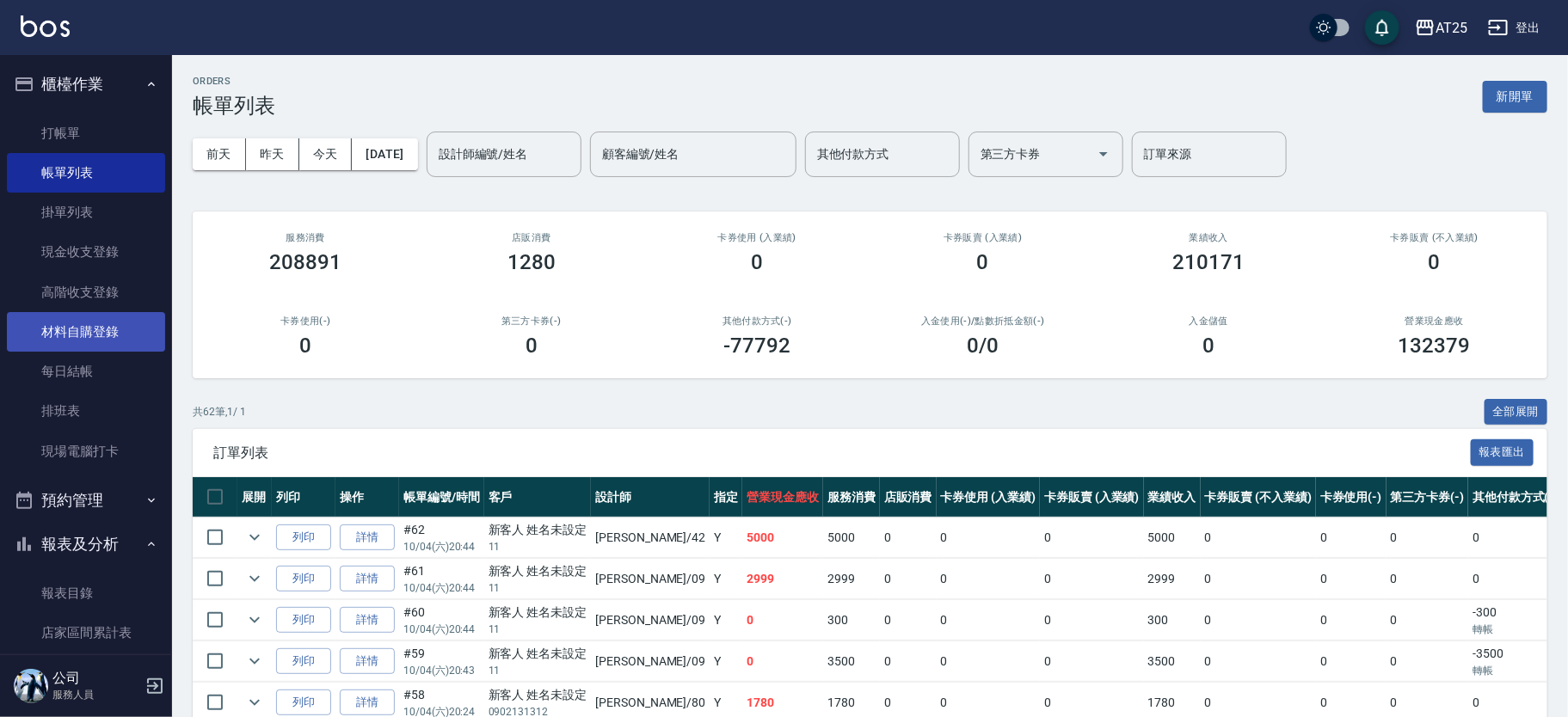
click at [135, 316] on link "材料自購登錄" at bounding box center [86, 331] width 158 height 39
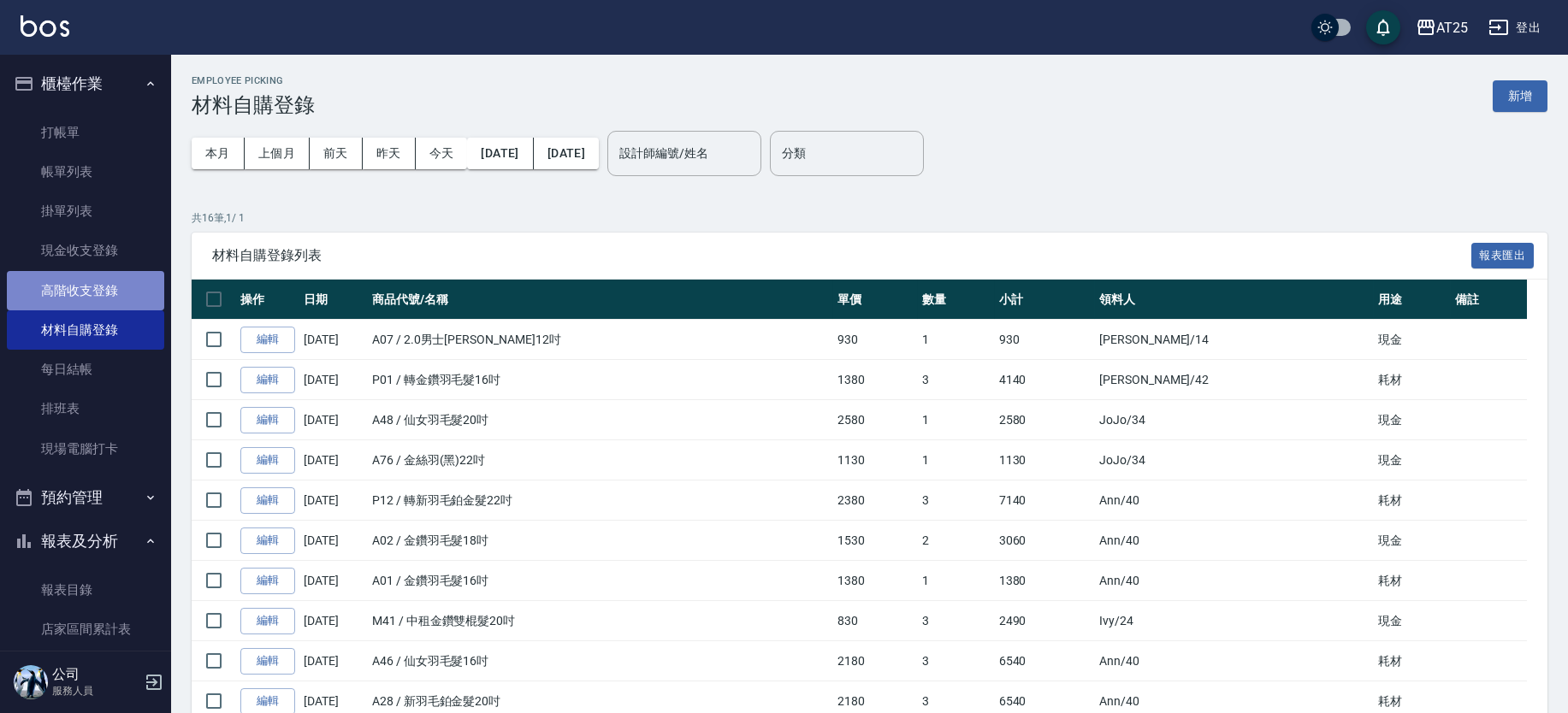
click at [136, 291] on link "高階收支登錄" at bounding box center [86, 290] width 157 height 39
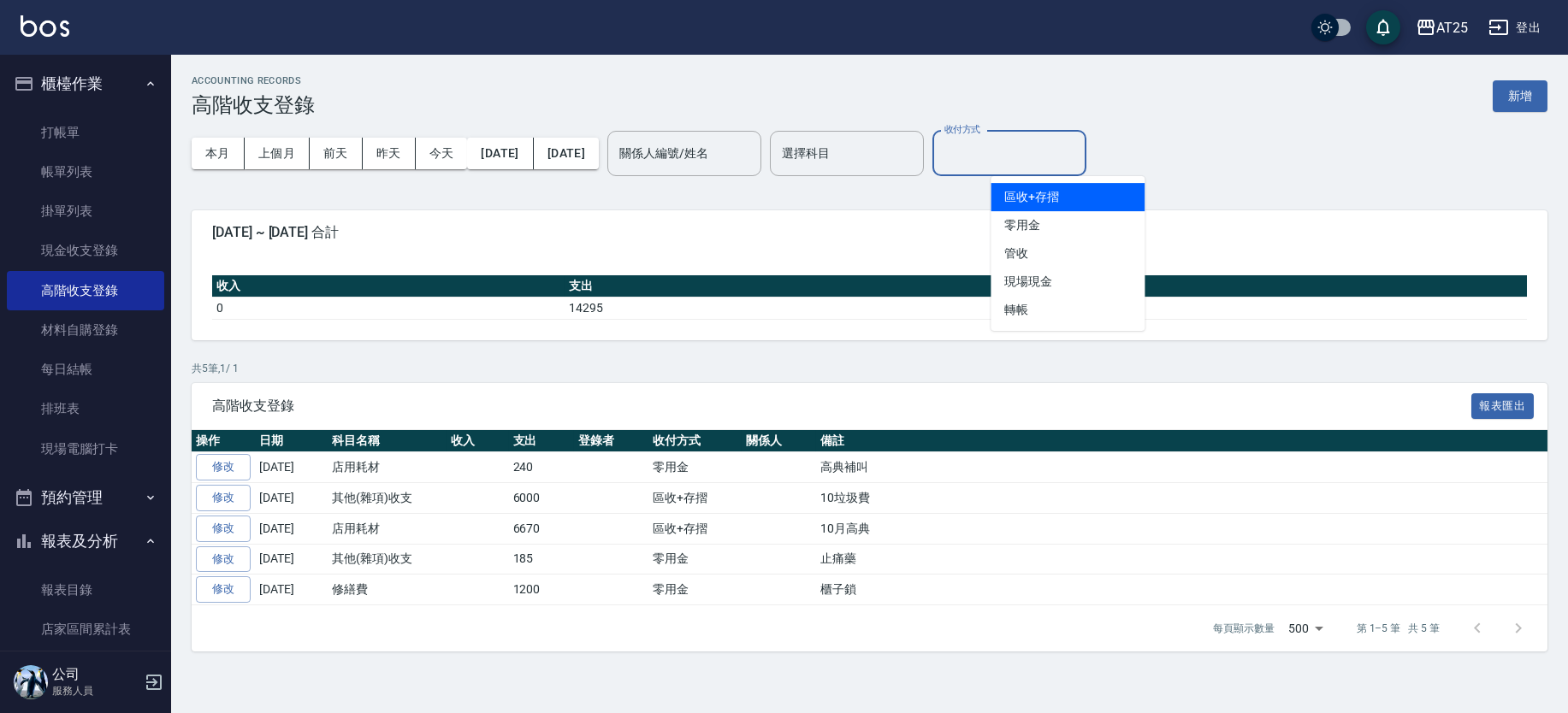
click at [1038, 137] on div "收付方式 收付方式" at bounding box center [1009, 154] width 154 height 45
click at [1071, 222] on li "零用金" at bounding box center [1067, 225] width 154 height 28
type input "零用金"
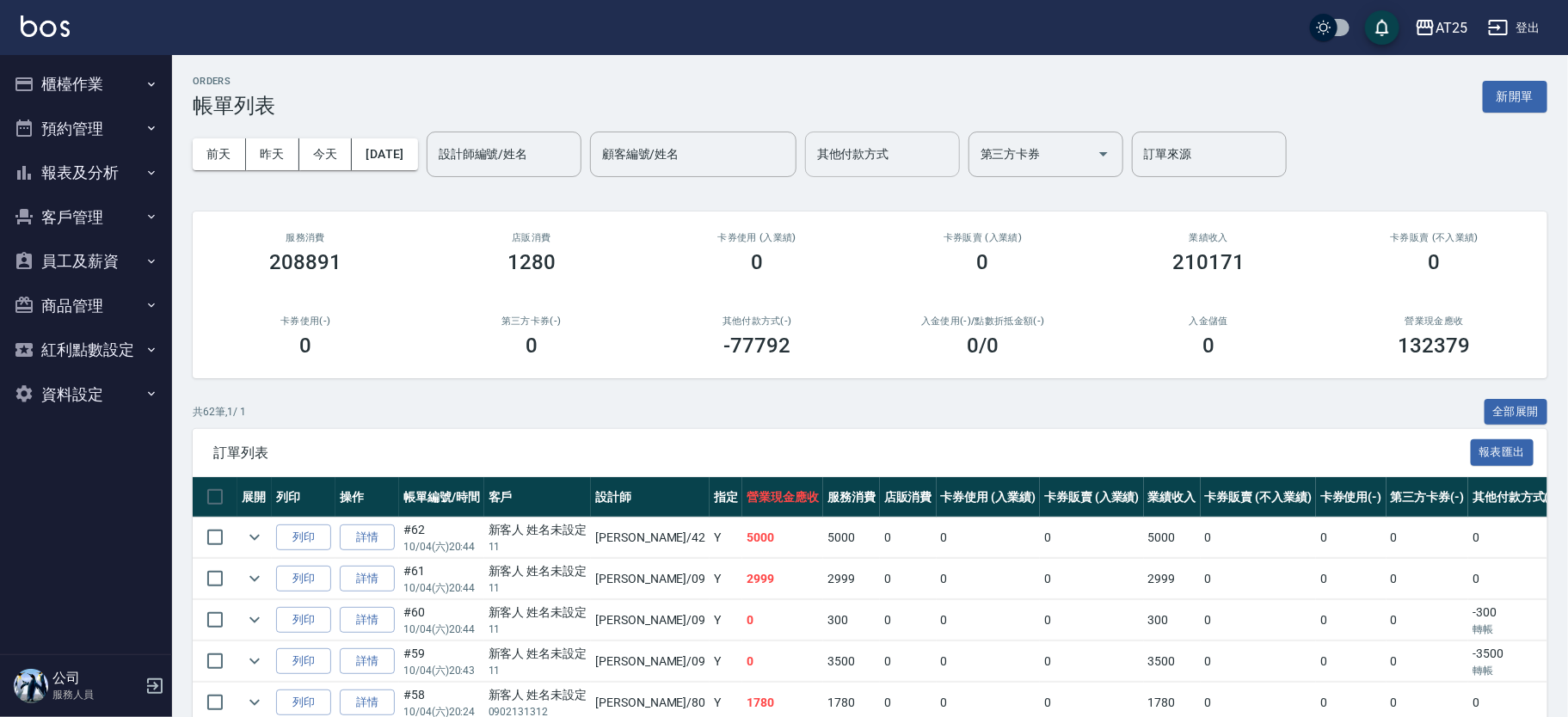
click at [903, 151] on div "其他付款方式 其他付款方式" at bounding box center [882, 155] width 155 height 46
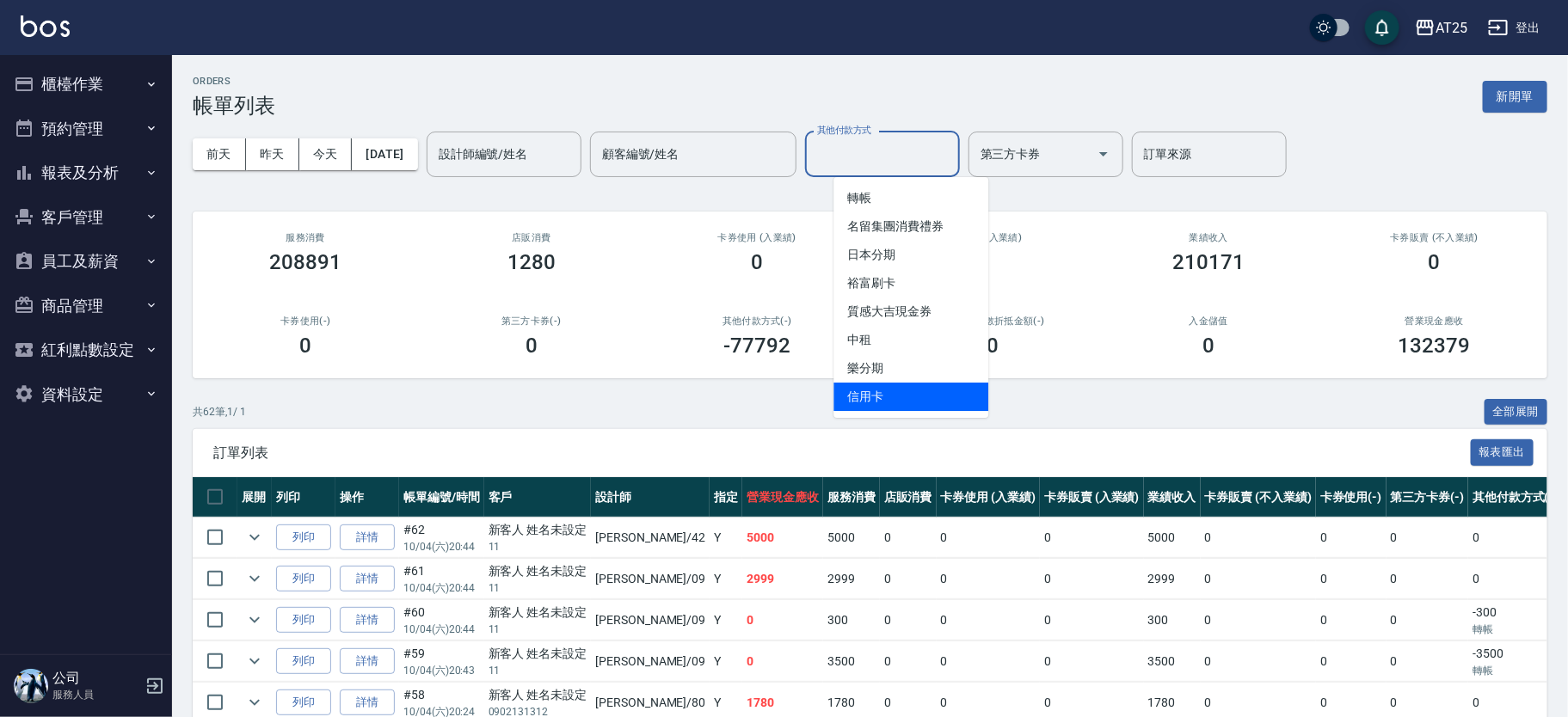
click at [908, 412] on ul "轉帳 名留集團消費禮券 日本分期 裕富刷卡 質感大吉現金券 中租 樂分期 信用卡" at bounding box center [910, 297] width 155 height 241
click at [913, 395] on span "信用卡" at bounding box center [910, 396] width 155 height 28
type input "信用卡"
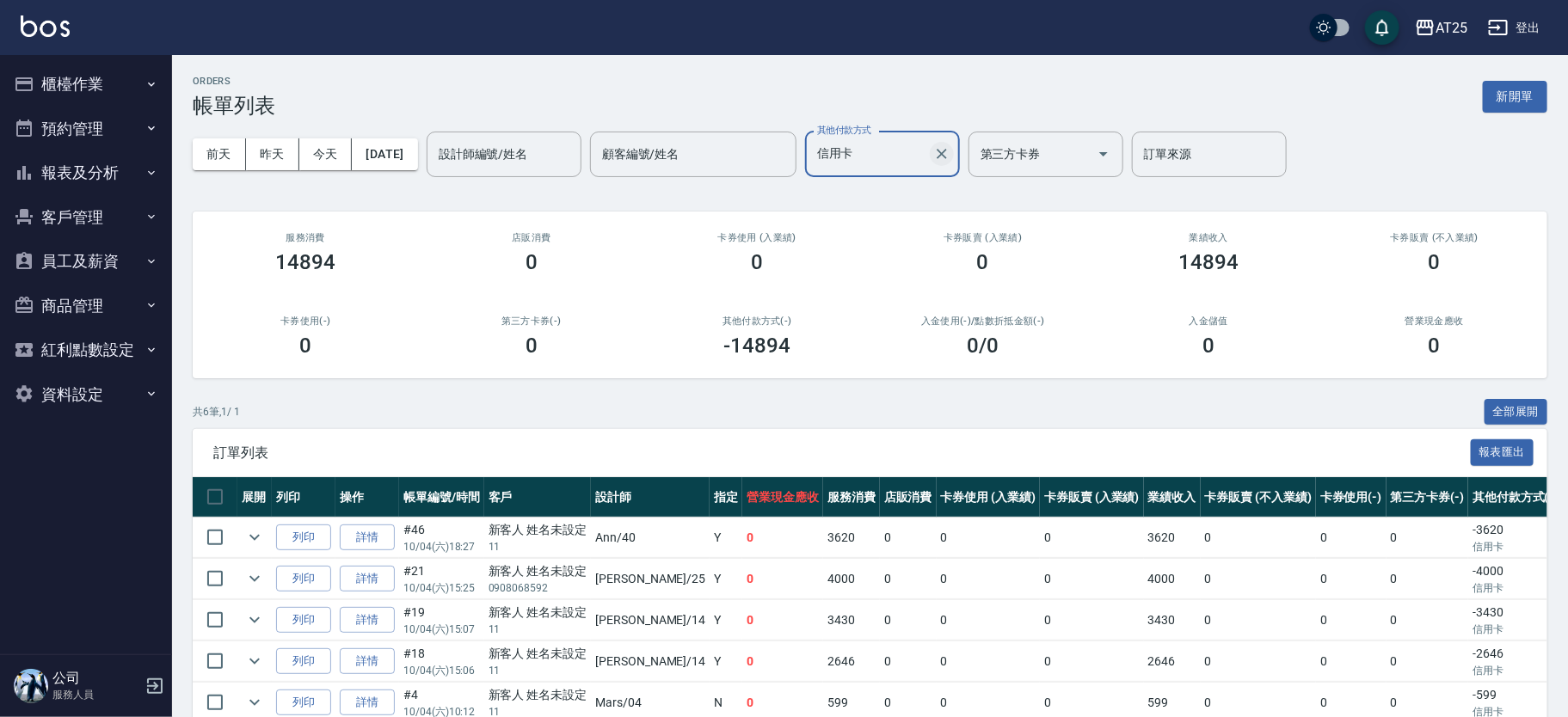
click at [954, 164] on button "Clear" at bounding box center [941, 154] width 24 height 24
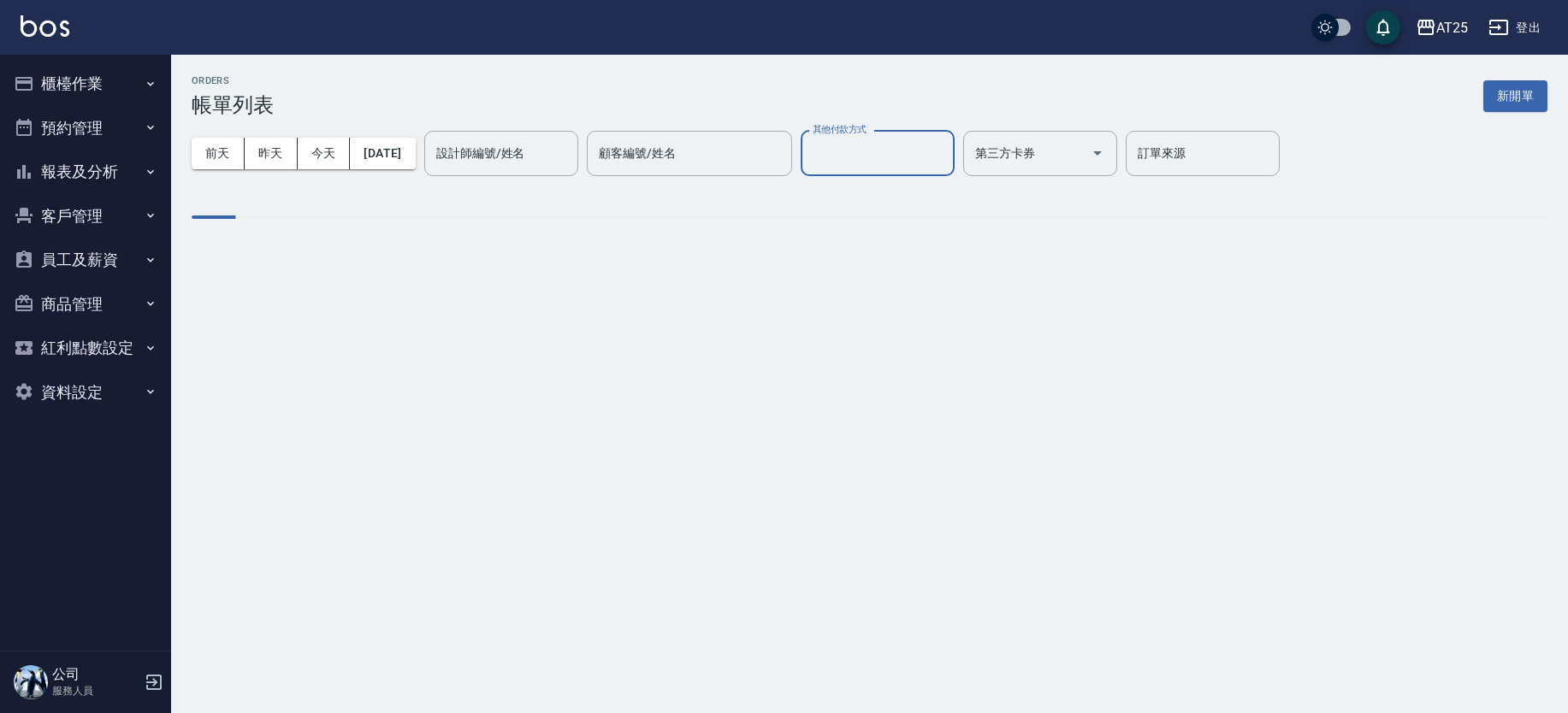
click at [900, 156] on input "其他付款方式" at bounding box center [877, 153] width 138 height 30
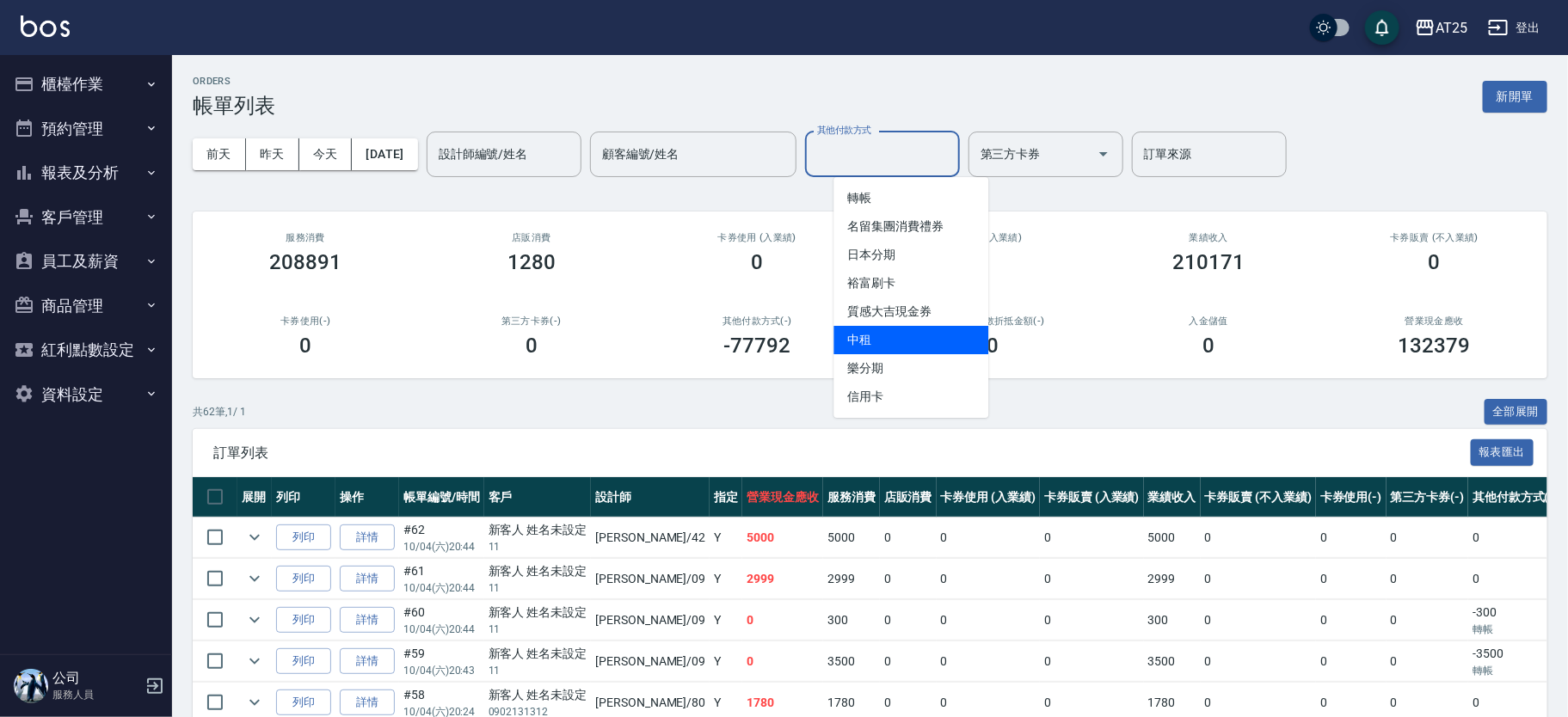
click at [910, 332] on span "中租" at bounding box center [910, 339] width 155 height 28
type input "中租"
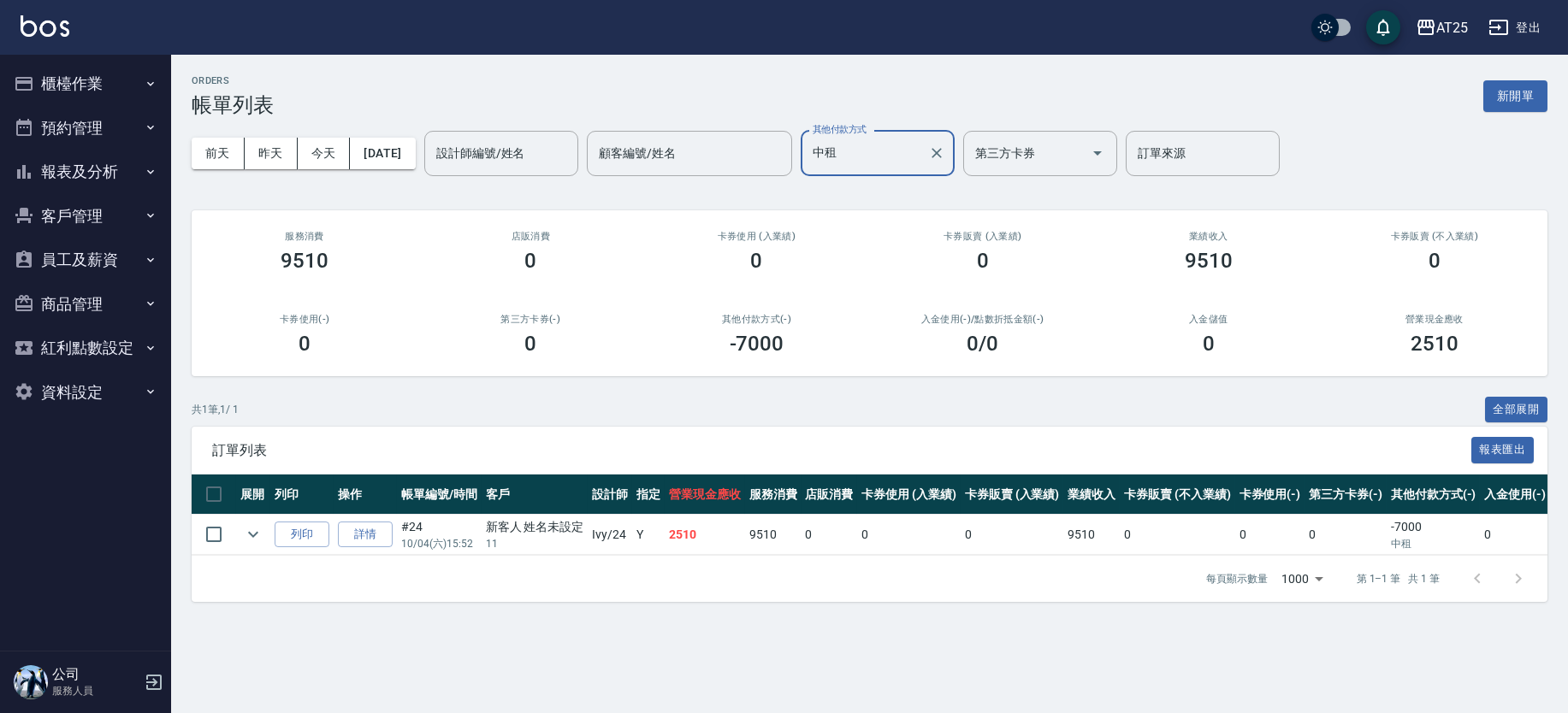
click at [137, 78] on button "櫃檯作業" at bounding box center [86, 84] width 157 height 45
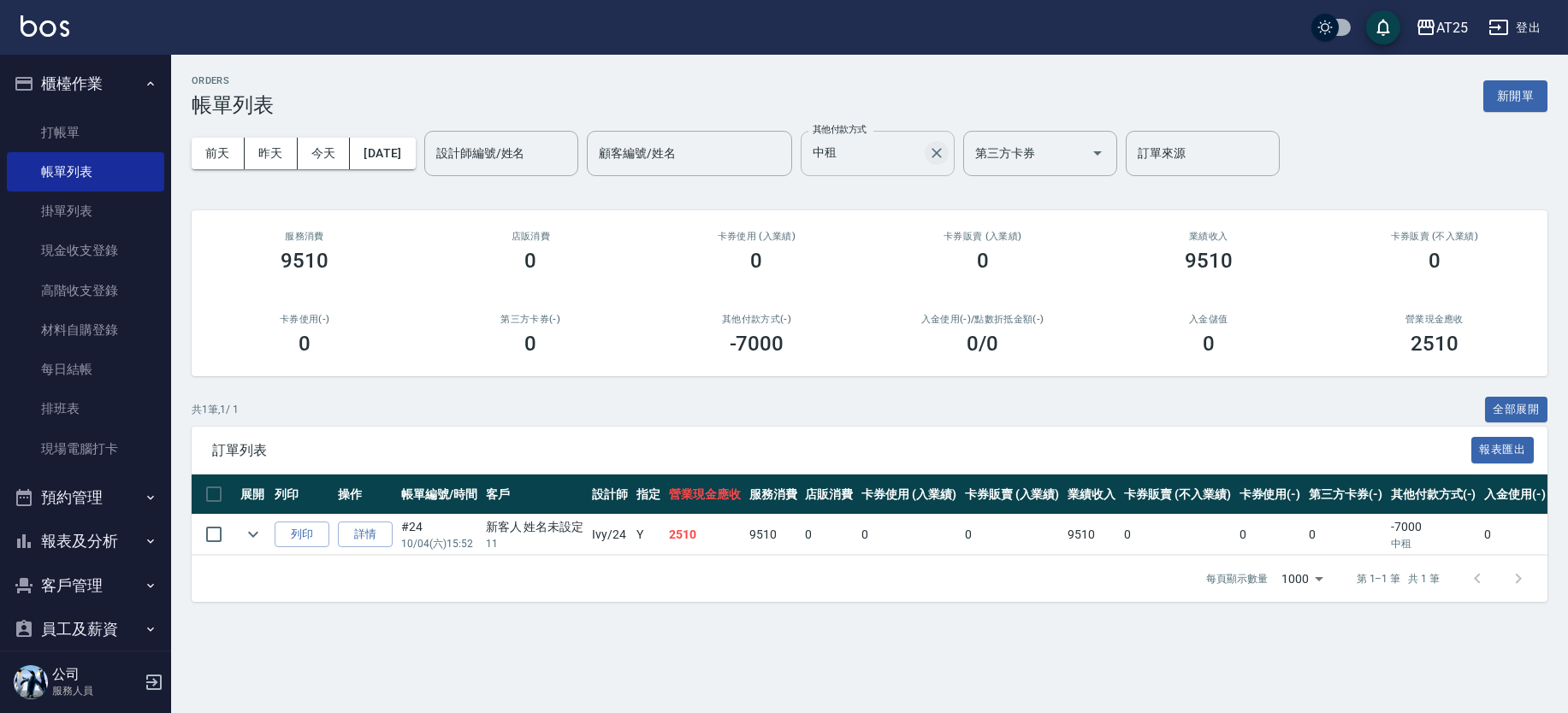
click at [942, 156] on icon "Clear" at bounding box center [936, 153] width 10 height 10
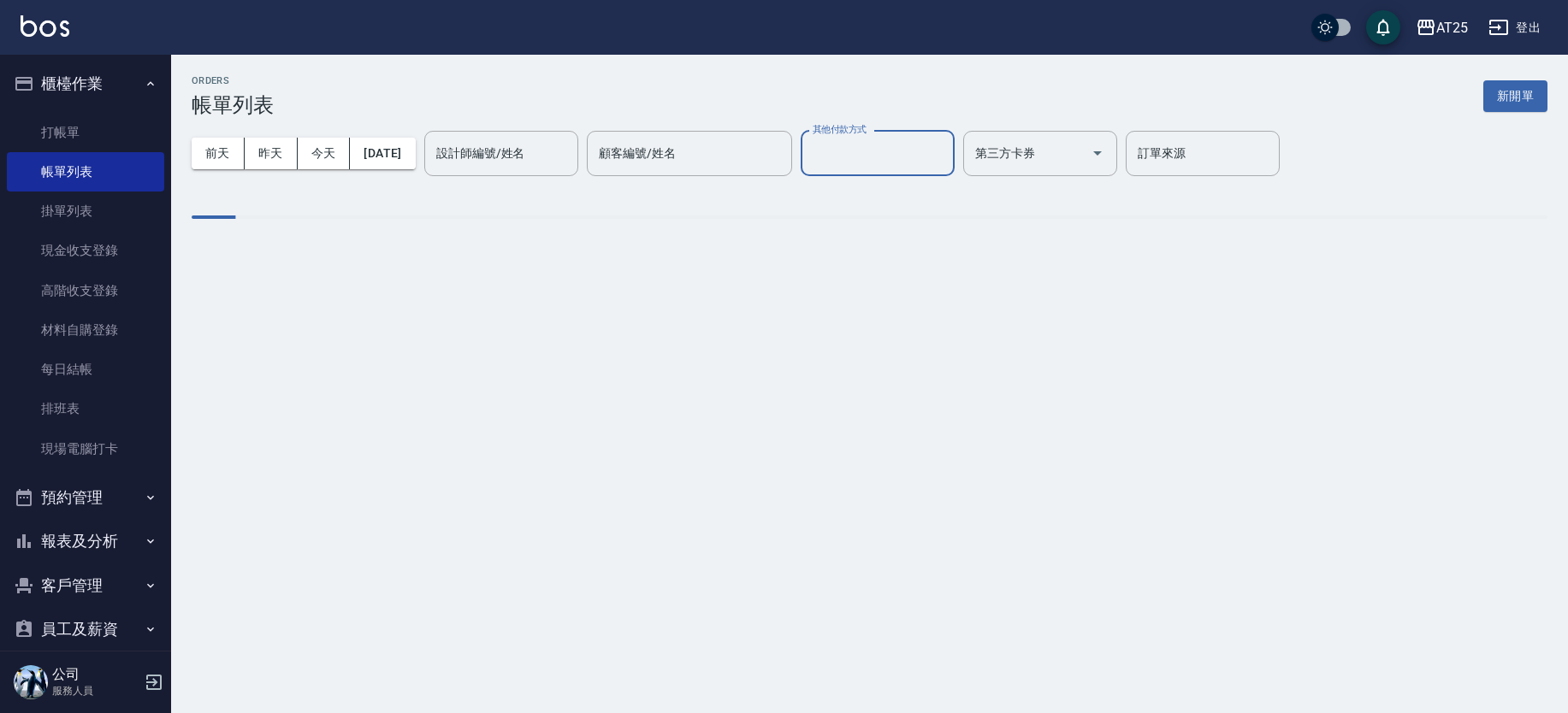
click at [879, 162] on input "其他付款方式" at bounding box center [877, 153] width 138 height 30
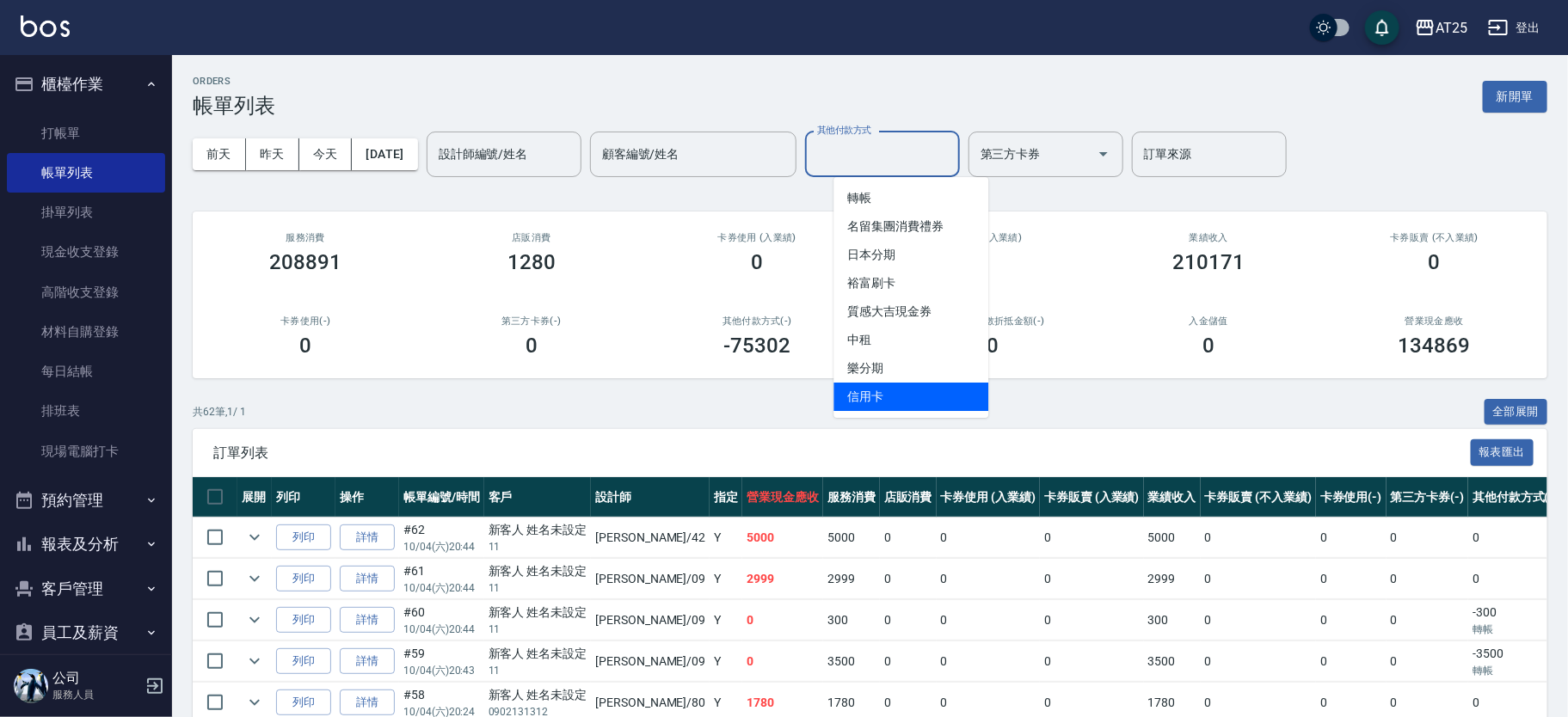
click at [910, 390] on span "信用卡" at bounding box center [910, 396] width 155 height 28
type input "信用卡"
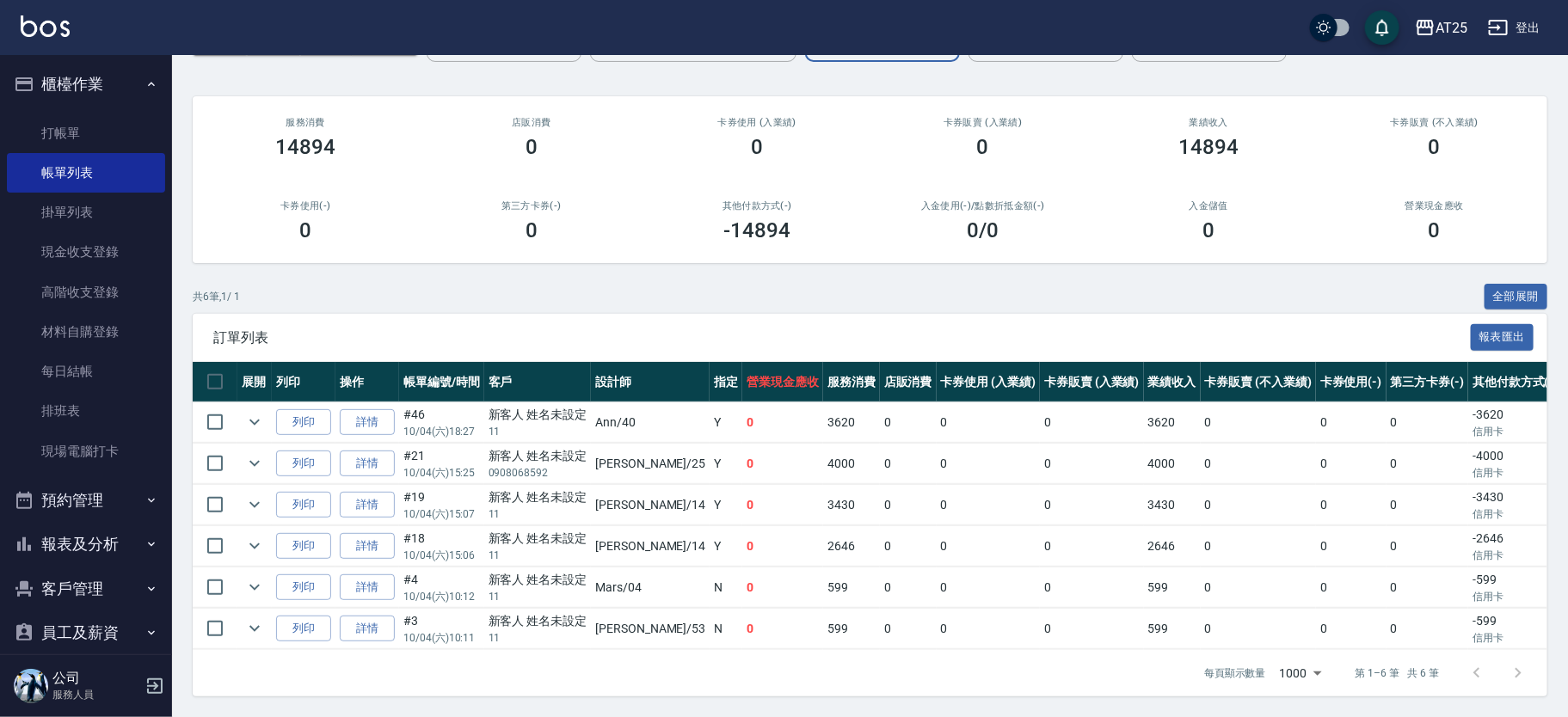
scroll to position [39, 0]
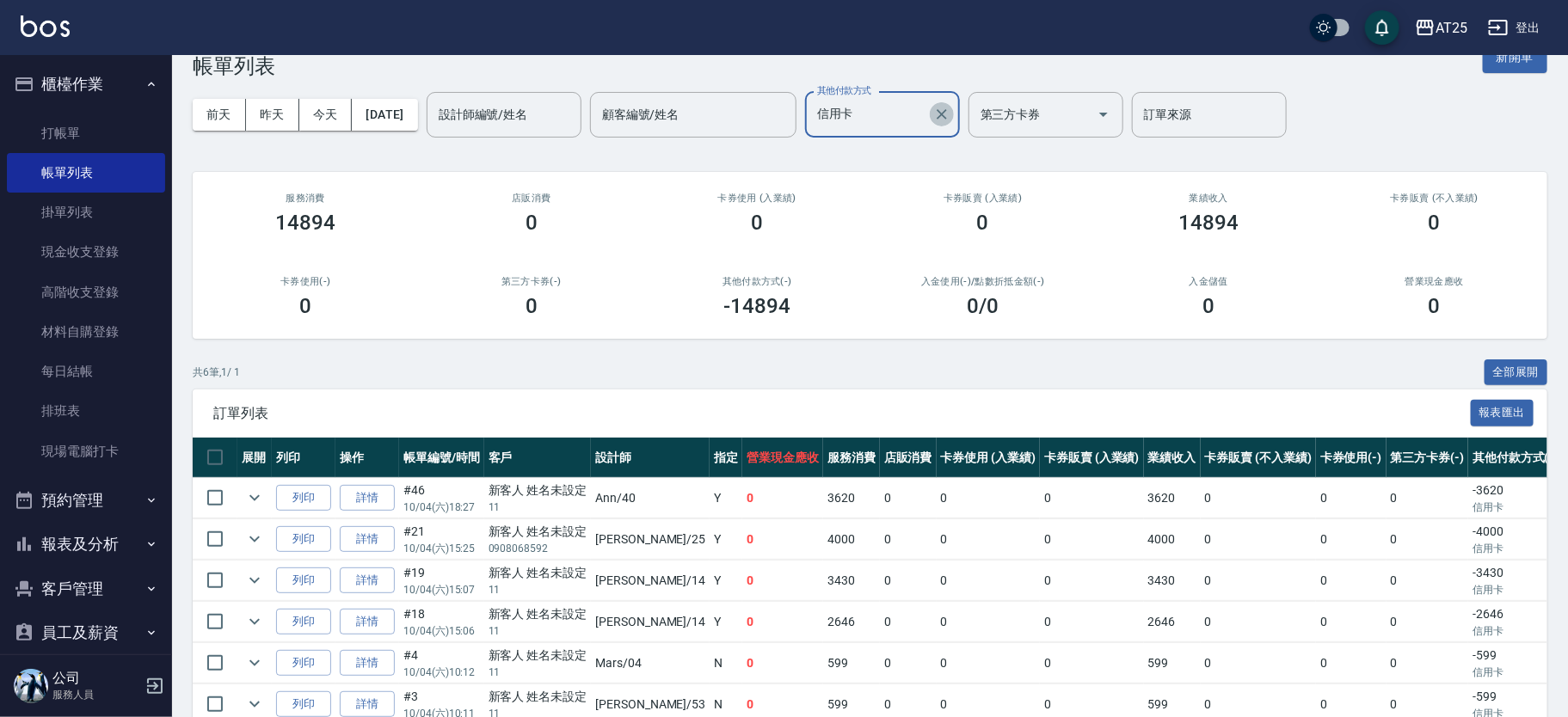
click at [954, 112] on button "Clear" at bounding box center [941, 114] width 24 height 24
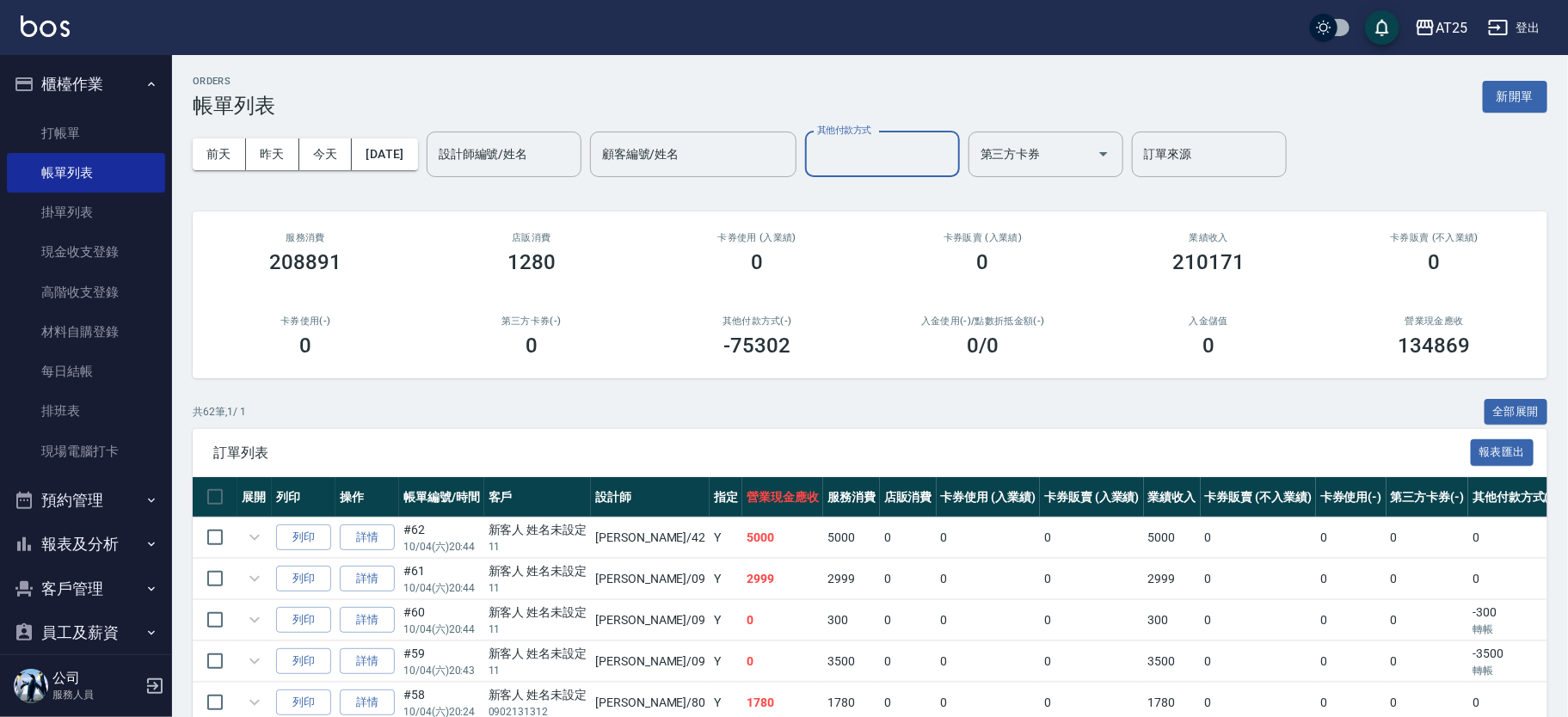
click at [898, 172] on div "其他付款方式" at bounding box center [882, 155] width 155 height 46
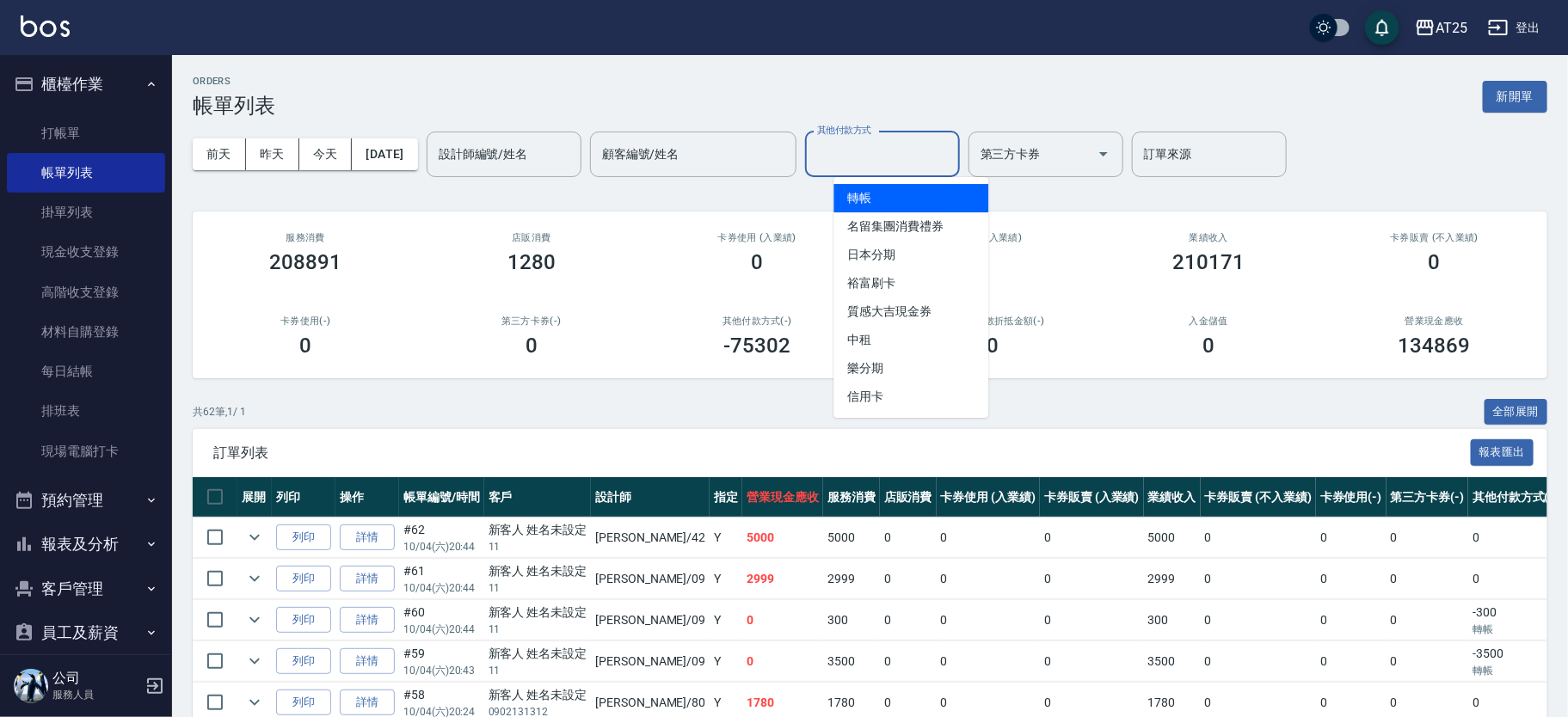
click at [895, 206] on span "轉帳" at bounding box center [910, 198] width 155 height 28
type input "轉帳"
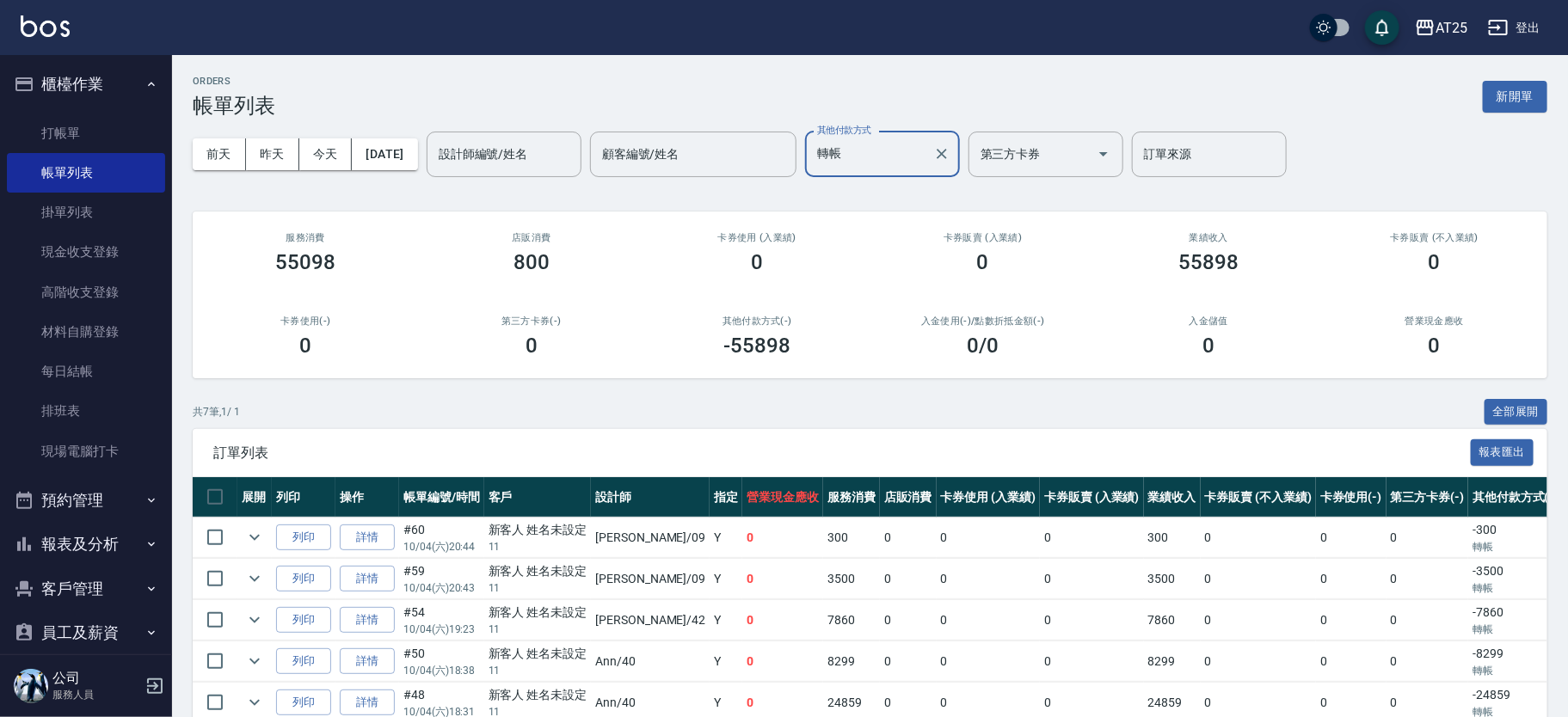
scroll to position [172, 0]
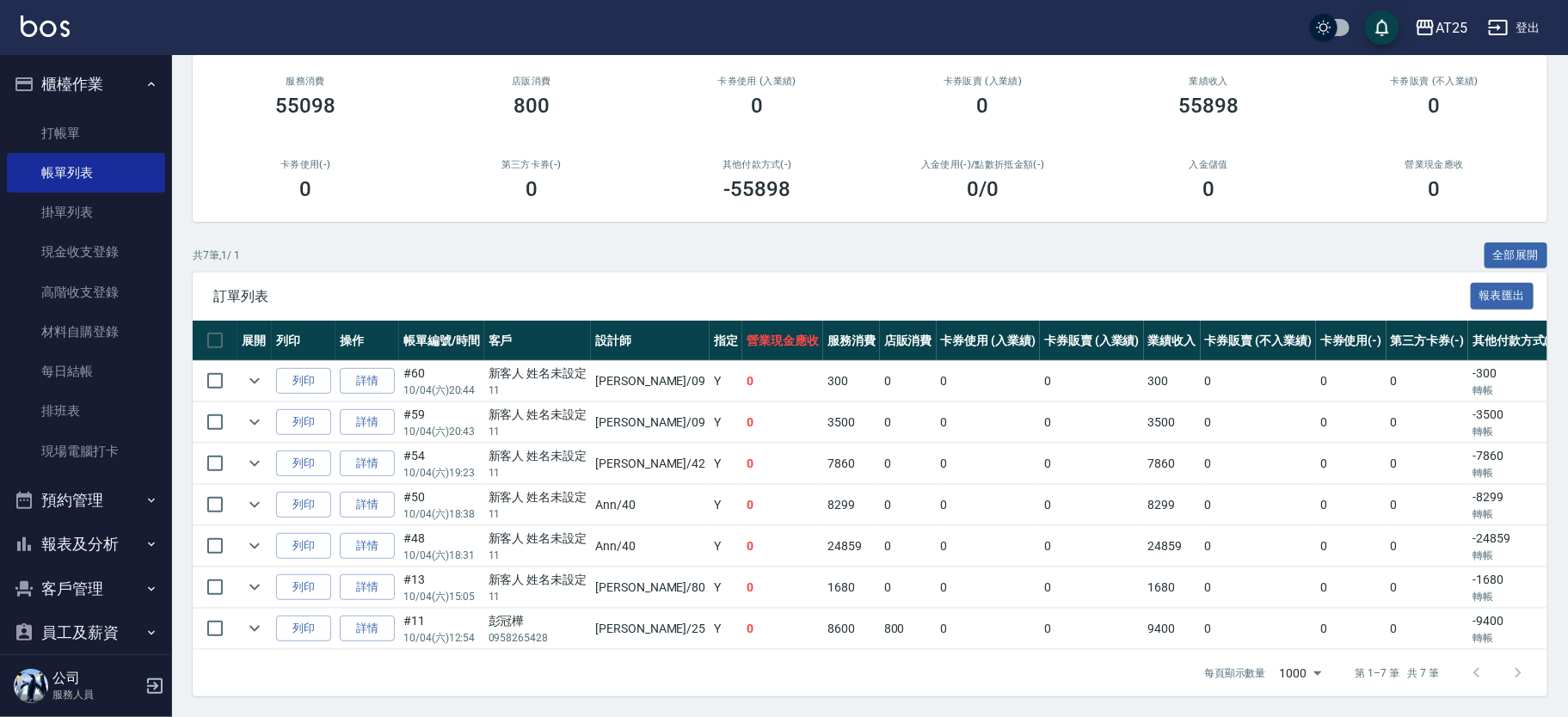
drag, startPoint x: 727, startPoint y: 492, endPoint x: 875, endPoint y: 508, distance: 148.9
click at [843, 505] on tr "列印 詳情 #50 10/04 (六) 18:38 新客人 姓名未設定 11 Ann /40 Y 0 8299 0 0 0 8299 0 0 0 -8299 …" at bounding box center [1004, 505] width 1624 height 40
click at [882, 525] on td at bounding box center [1133, 525] width 507 height 1
drag, startPoint x: 244, startPoint y: 524, endPoint x: 435, endPoint y: 521, distance: 191.0
click at [244, 536] on icon "expand row" at bounding box center [254, 546] width 21 height 21
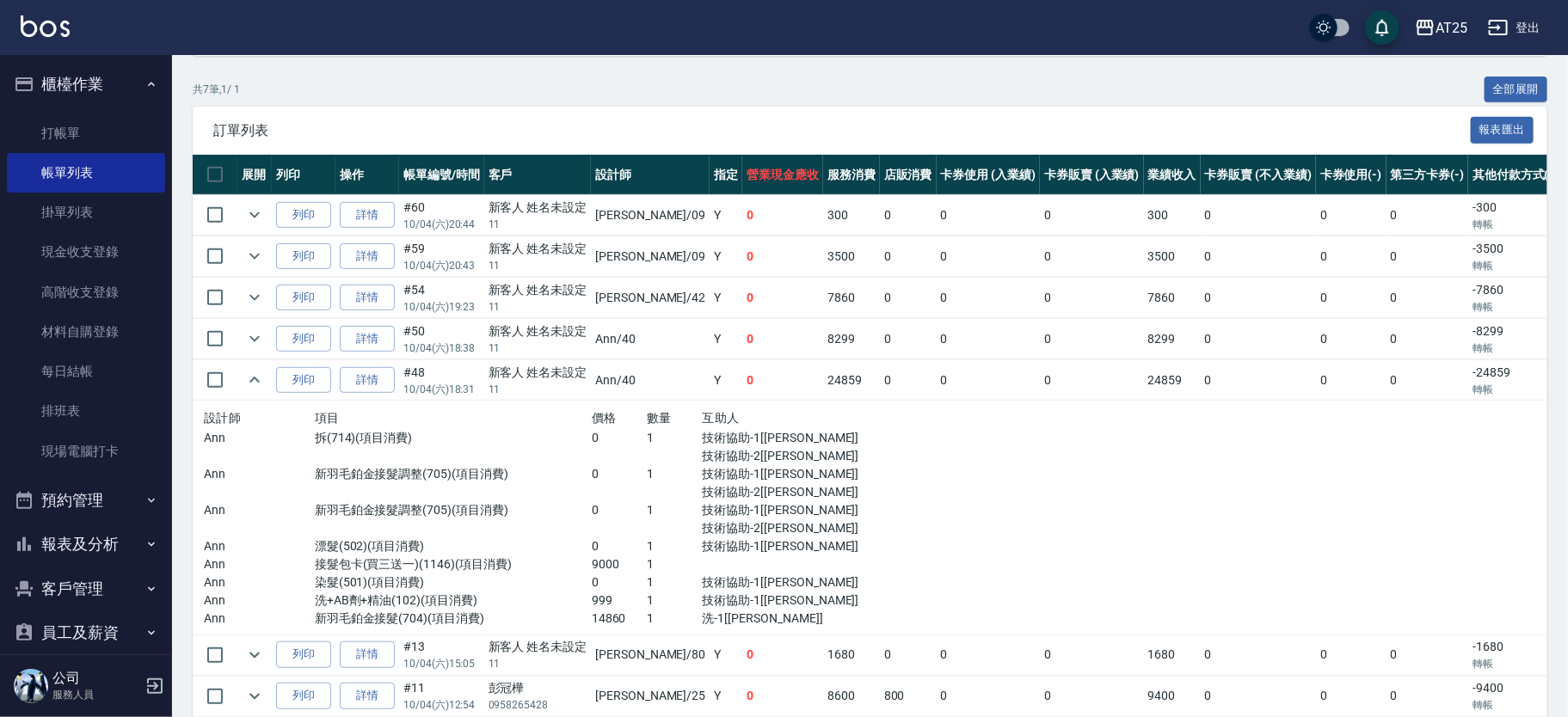
scroll to position [316, 0]
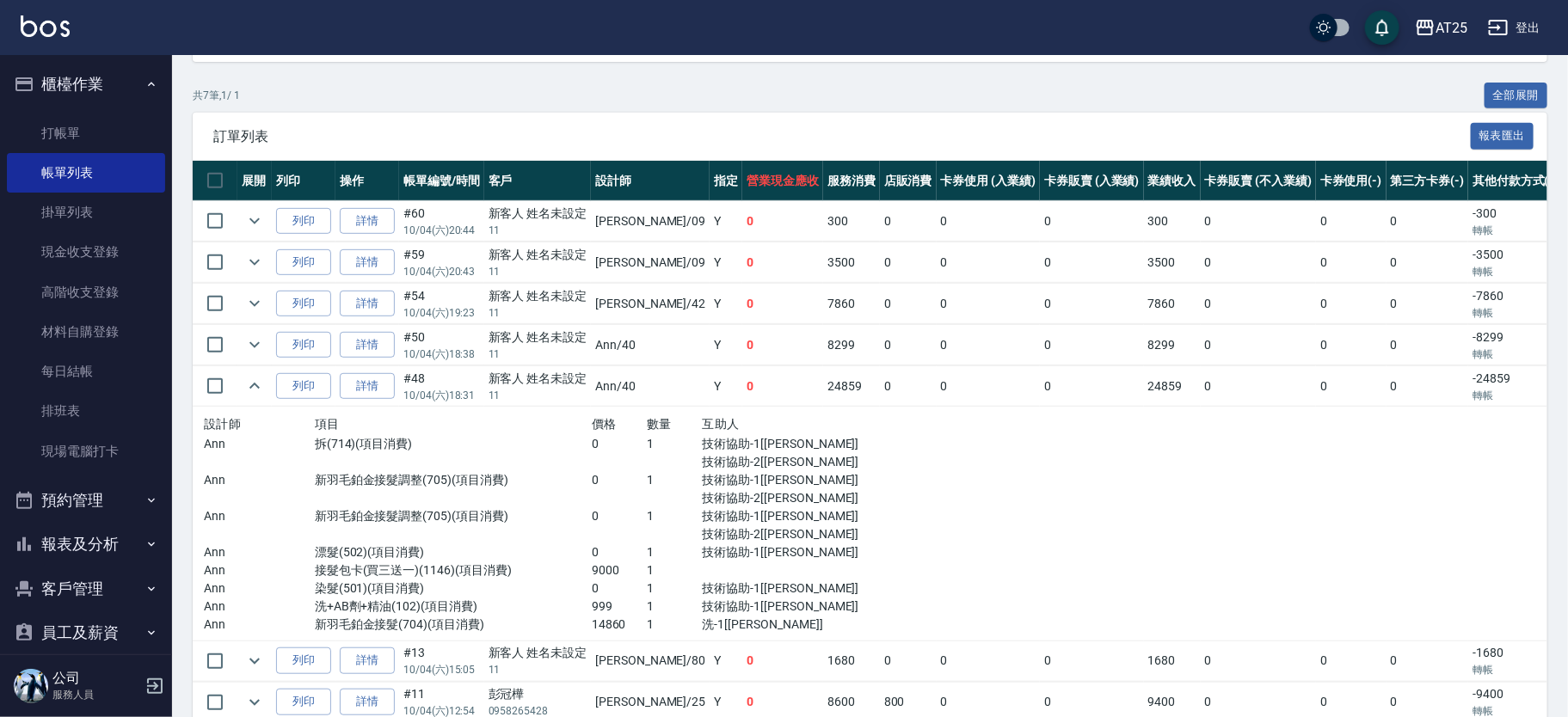
drag, startPoint x: 336, startPoint y: 507, endPoint x: 393, endPoint y: 506, distance: 57.0
click at [392, 508] on p "新羽毛鉑金接髮調整(705)(項目消費)" at bounding box center [453, 517] width 277 height 18
click at [393, 508] on p "新羽毛鉑金接髮調整(705)(項目消費)" at bounding box center [453, 517] width 277 height 18
drag, startPoint x: 381, startPoint y: 494, endPoint x: 394, endPoint y: 525, distance: 33.6
click at [389, 492] on div "新羽毛鉑金接髮調整(705)(項目消費)" at bounding box center [453, 488] width 277 height 36
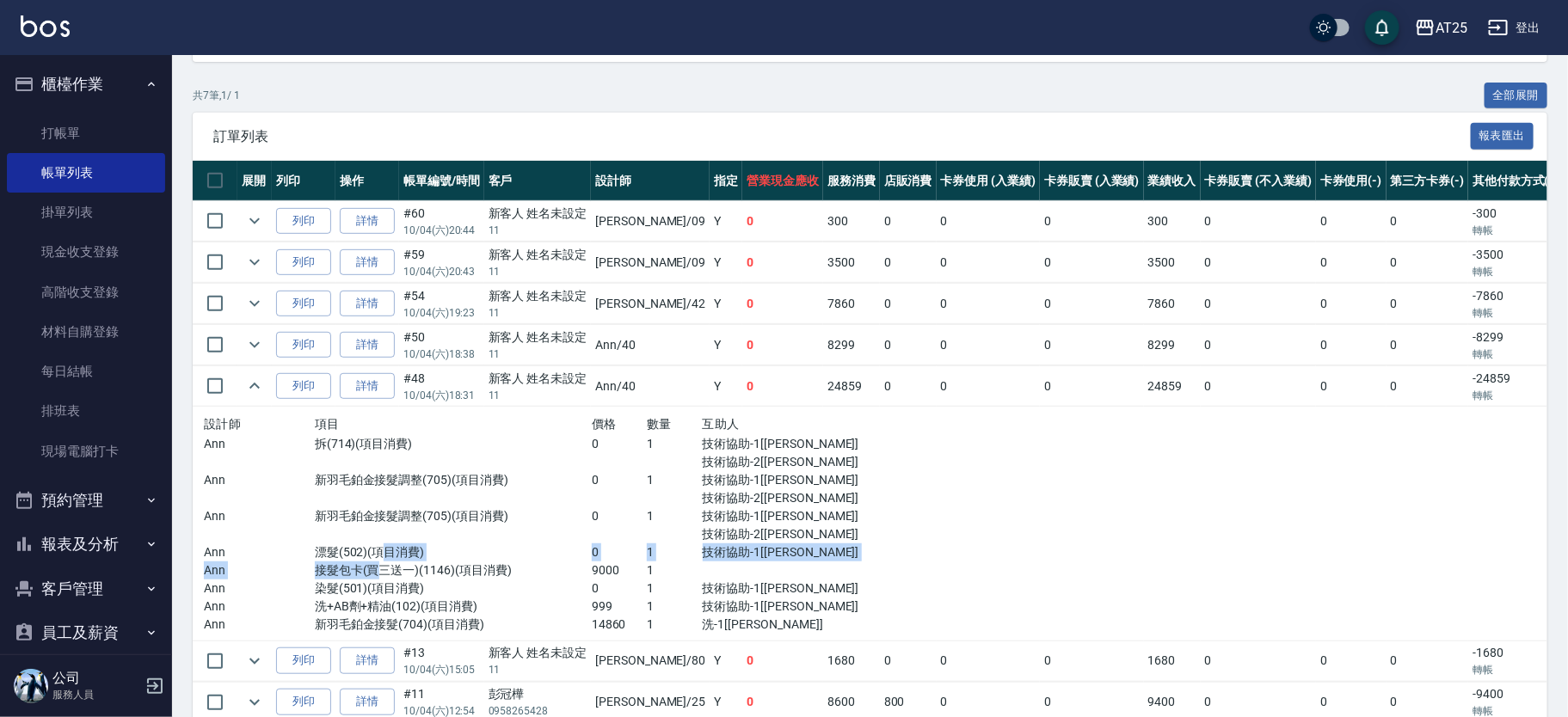
click at [368, 561] on div "設計師 項目 價格 數量 互助人 Ann 拆(714)(項目消費) 0 1 技術協助-1[游惠心] 技術協助-2[惠均] Ann 新羽毛鉑金接髮調整(705)…" at bounding box center [536, 523] width 665 height 220
click at [362, 565] on p "接髮包卡(買三送一)(1146)(項目消費)" at bounding box center [453, 571] width 277 height 18
drag, startPoint x: 347, startPoint y: 609, endPoint x: 397, endPoint y: 619, distance: 51.0
click at [363, 614] on div "設計師 項目 價格 數量 互助人 Ann 拆(714)(項目消費) 0 1 技術協助-1[游惠心] 技術協助-2[惠均] Ann 新羽毛鉑金接髮調整(705)…" at bounding box center [536, 523] width 665 height 220
click at [398, 619] on p "新羽毛鉑金接髮(704)(項目消費)" at bounding box center [453, 625] width 277 height 18
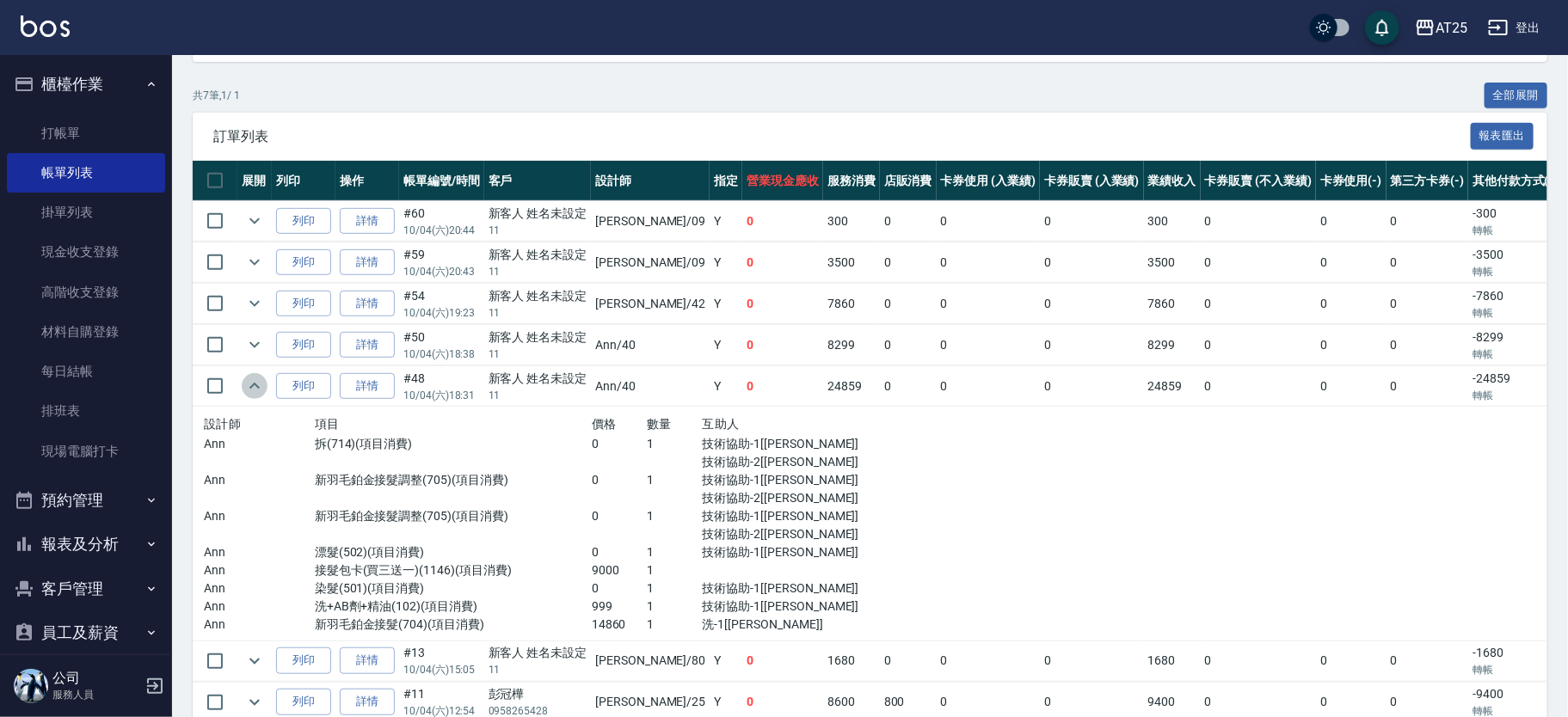
click at [250, 382] on icon "expand row" at bounding box center [254, 386] width 21 height 21
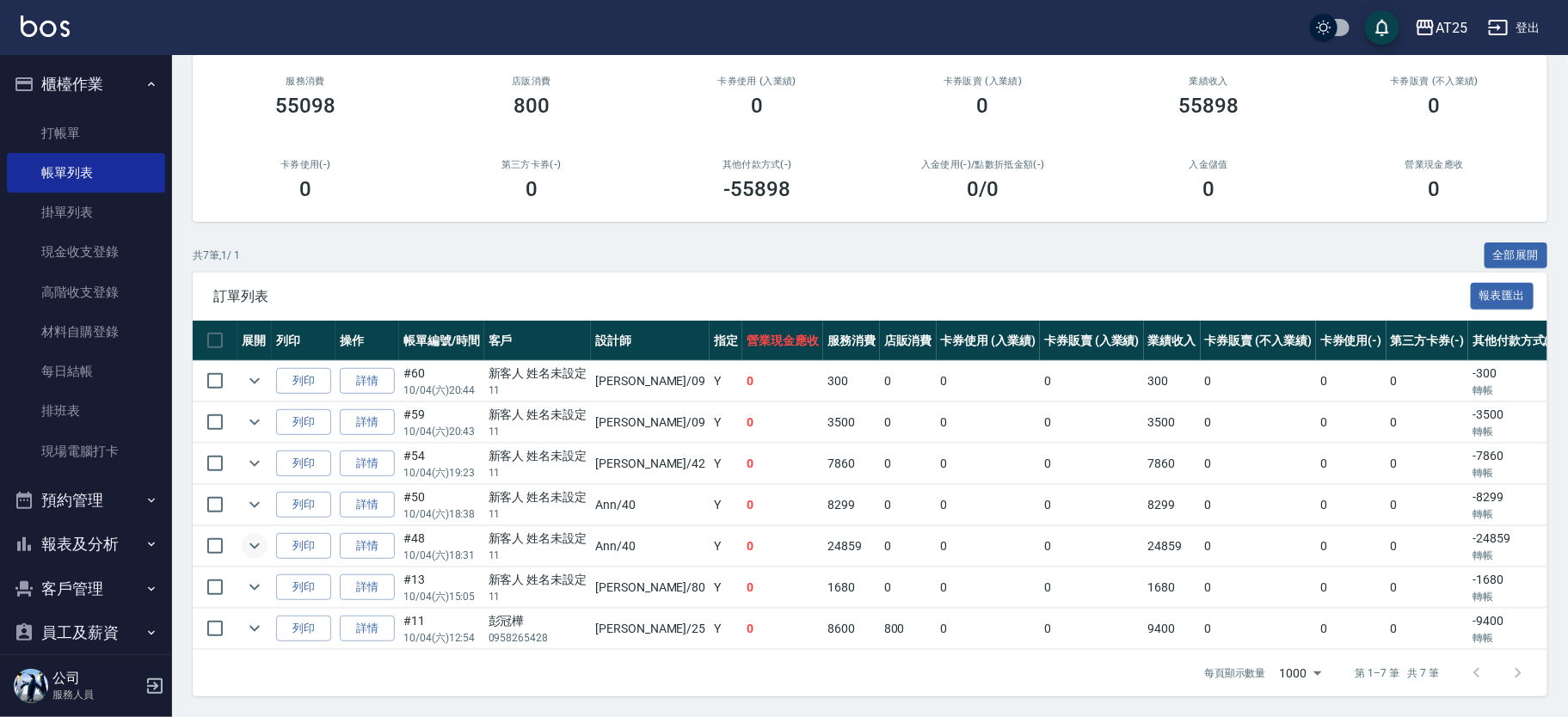
scroll to position [172, 0]
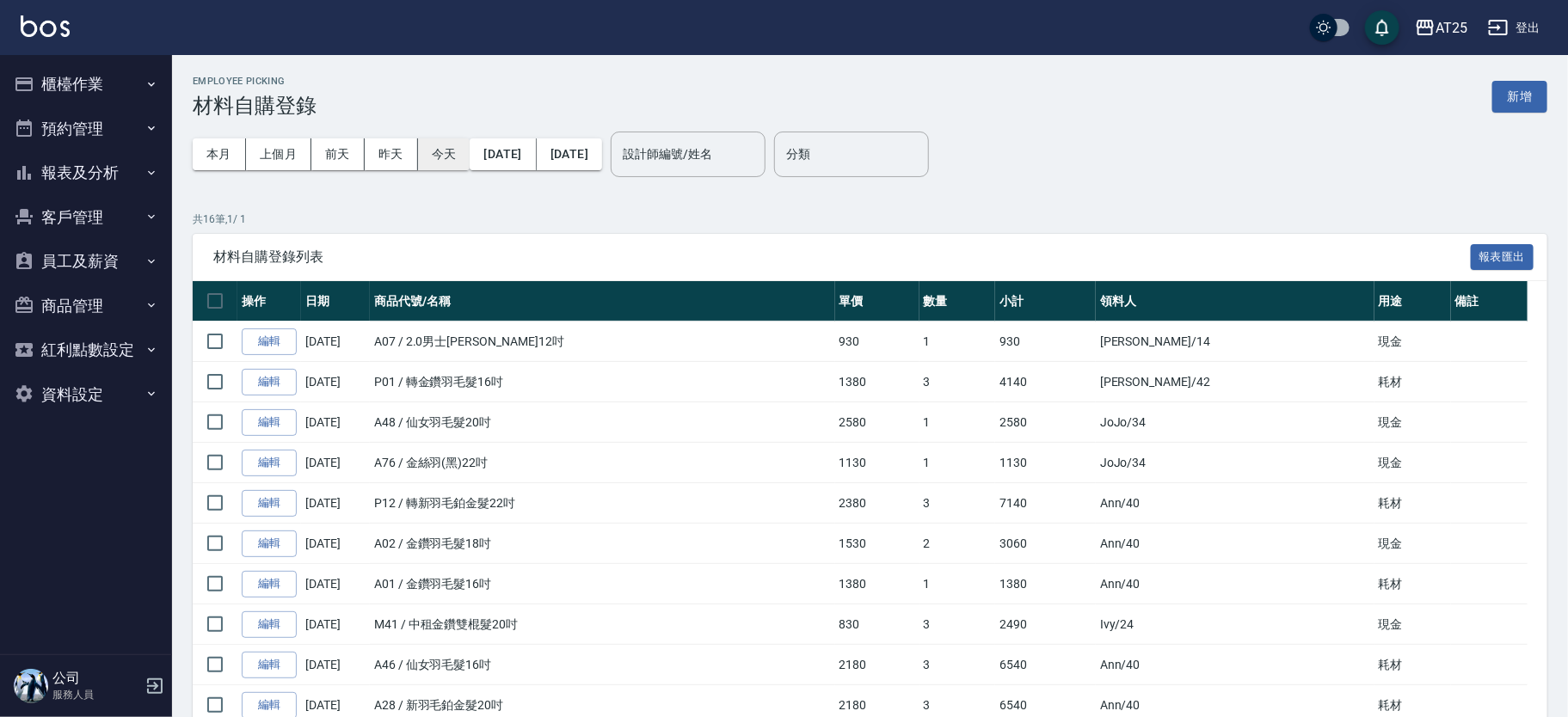
click at [465, 157] on button "今天" at bounding box center [444, 154] width 52 height 32
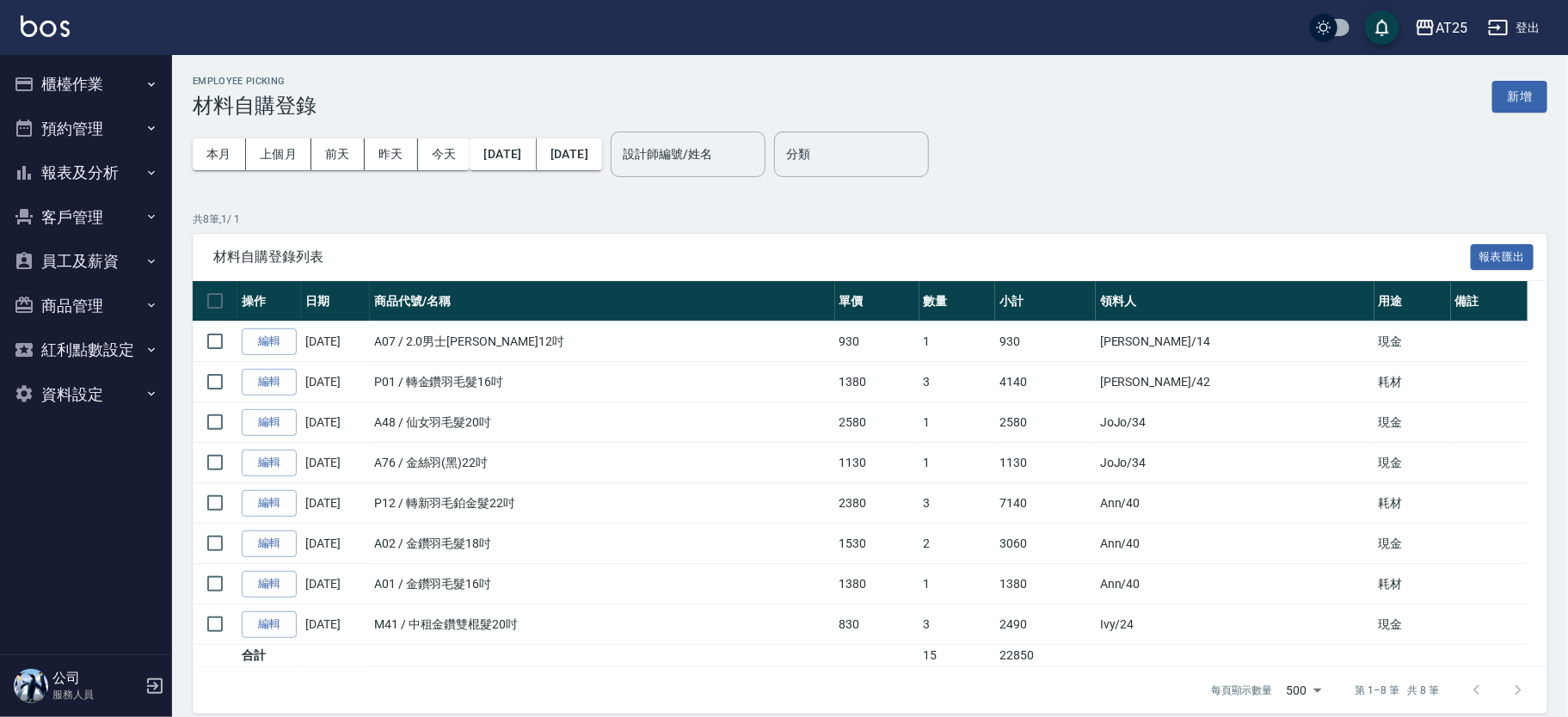
scroll to position [16, 0]
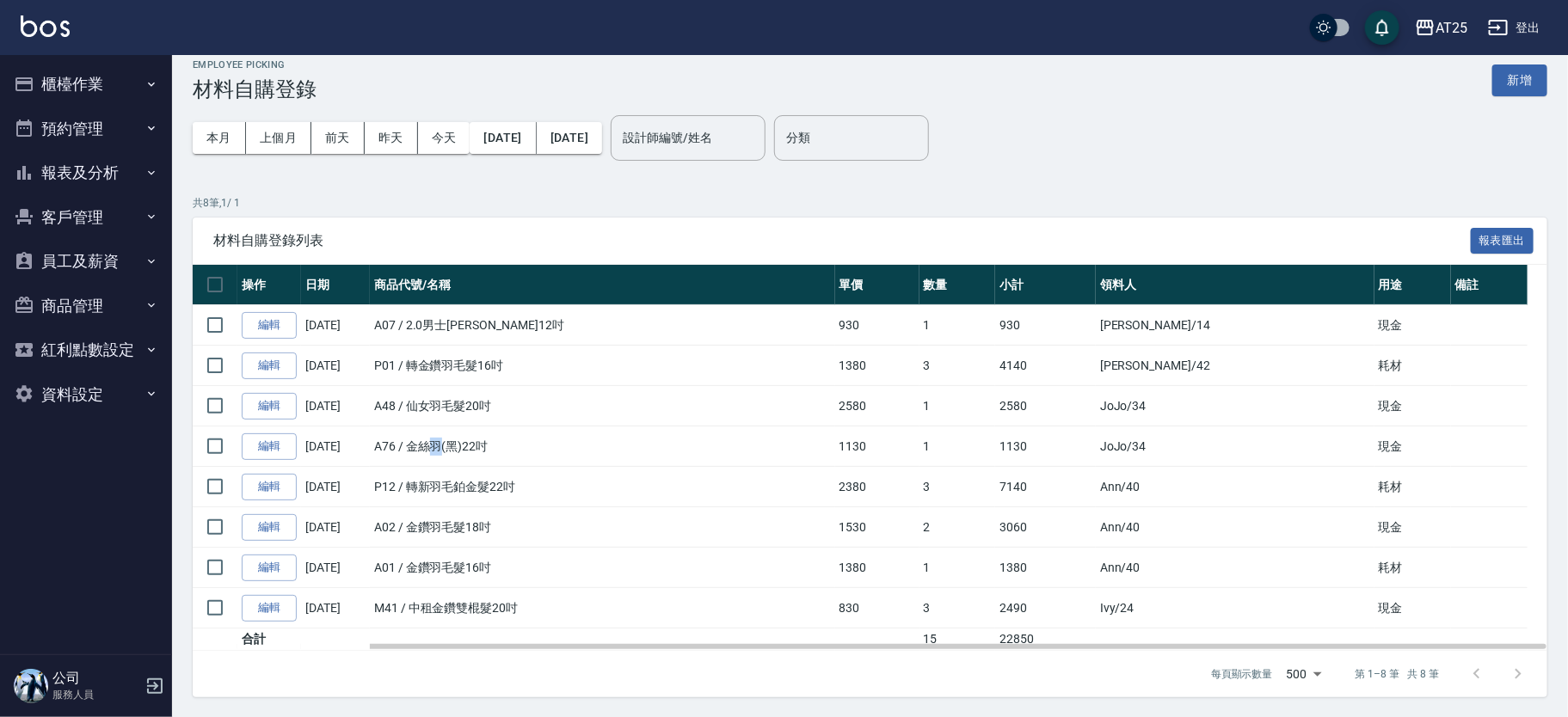
click at [440, 453] on td "A76 / 金絲羽(黑)22吋" at bounding box center [602, 446] width 466 height 40
click at [447, 497] on td "P12 / 轉新羽毛鉑金髮22吋" at bounding box center [602, 487] width 466 height 40
click at [410, 476] on td "P12 / 轉新羽毛鉑金髮22吋" at bounding box center [602, 487] width 466 height 40
click at [449, 496] on td "P12 / 轉新羽毛鉑金髮22吋" at bounding box center [602, 487] width 466 height 40
click at [254, 610] on link "編輯" at bounding box center [269, 608] width 55 height 27
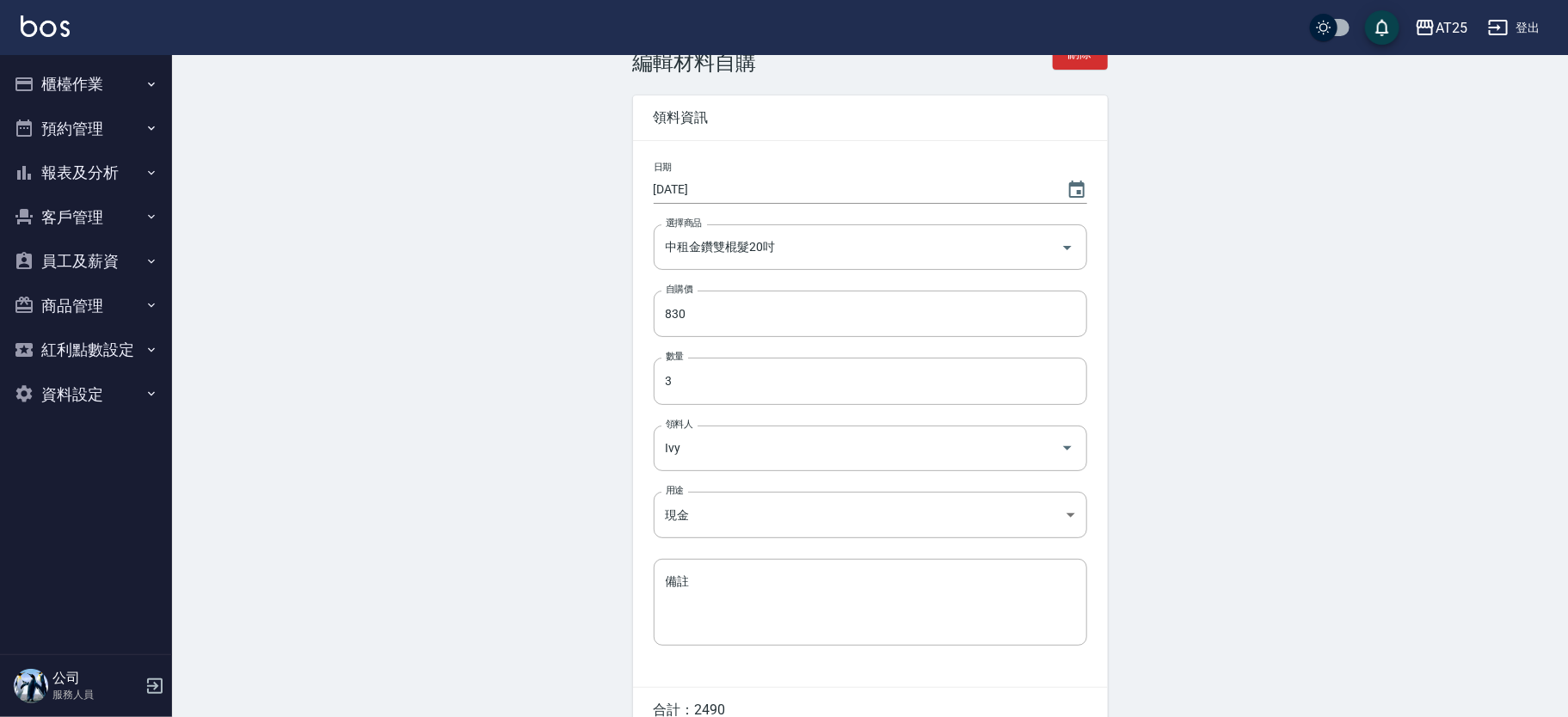
scroll to position [52, 0]
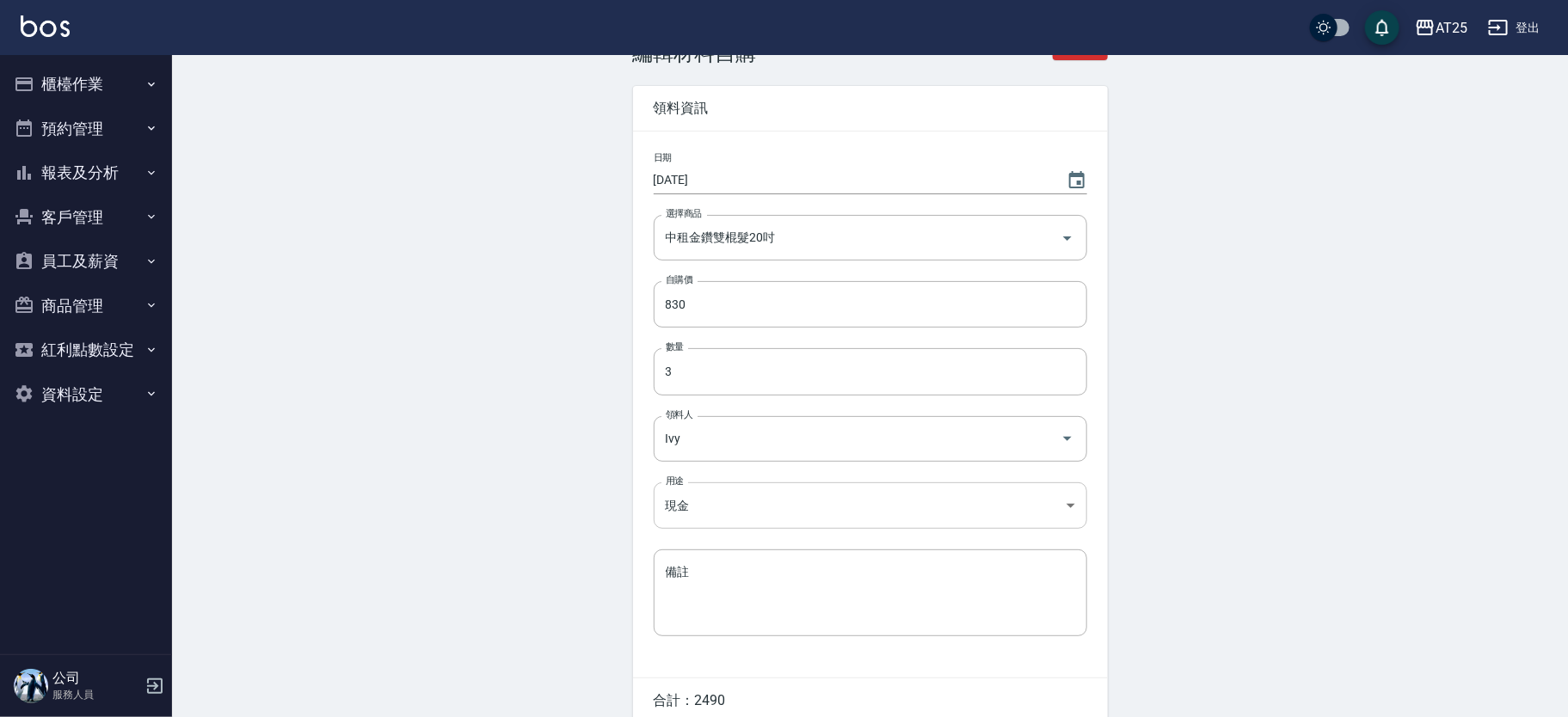
click at [660, 519] on body "AT25 登出 櫃檯作業 打帳單 帳單列表 掛單列表 現金收支登錄 高階收支登錄 材料自購登錄 每日結帳 排班表 現場電腦打卡 預約管理 預約管理 單日預約紀…" at bounding box center [784, 372] width 1568 height 849
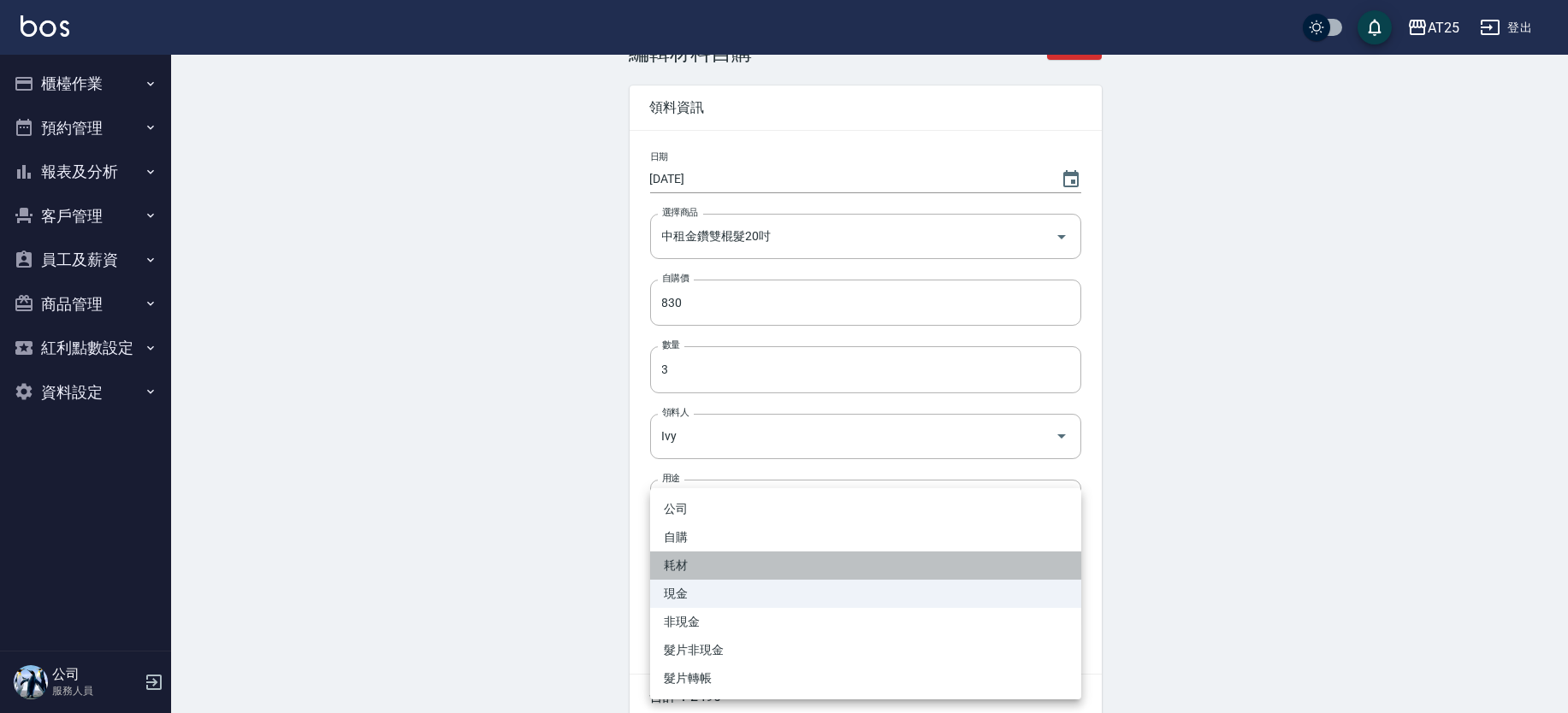
click at [683, 551] on li "耗材" at bounding box center [866, 565] width 431 height 28
type input "耗材"
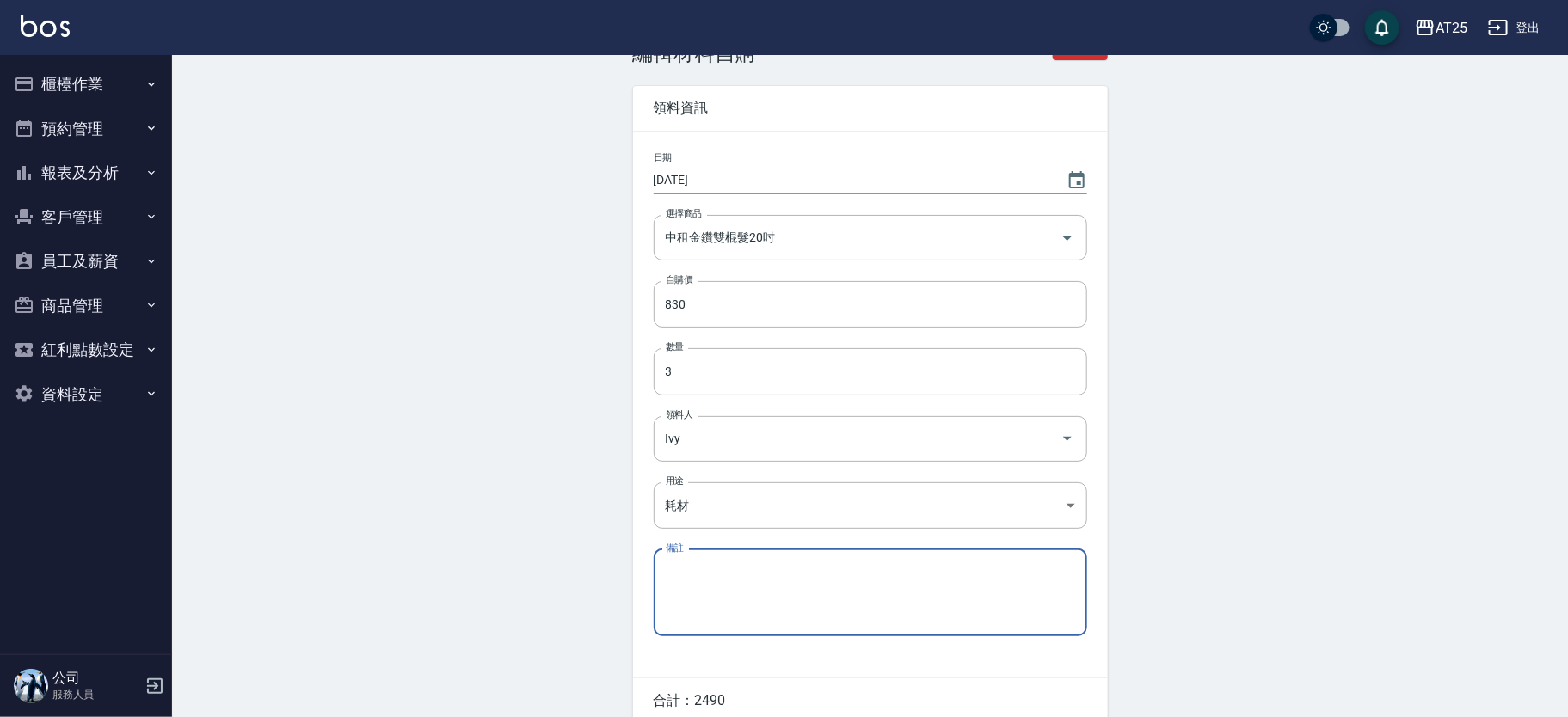
scroll to position [133, 0]
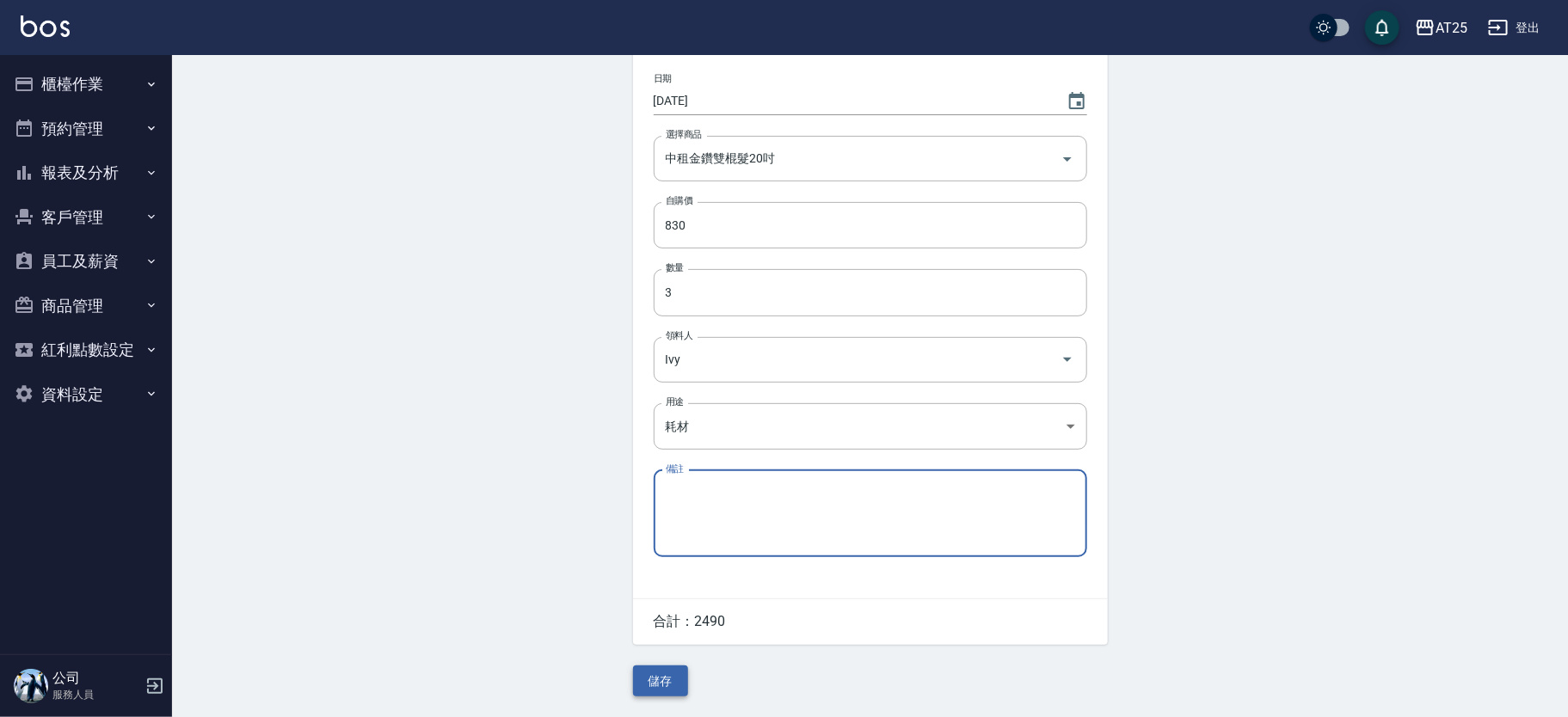
click at [671, 676] on button "儲存" at bounding box center [660, 681] width 55 height 32
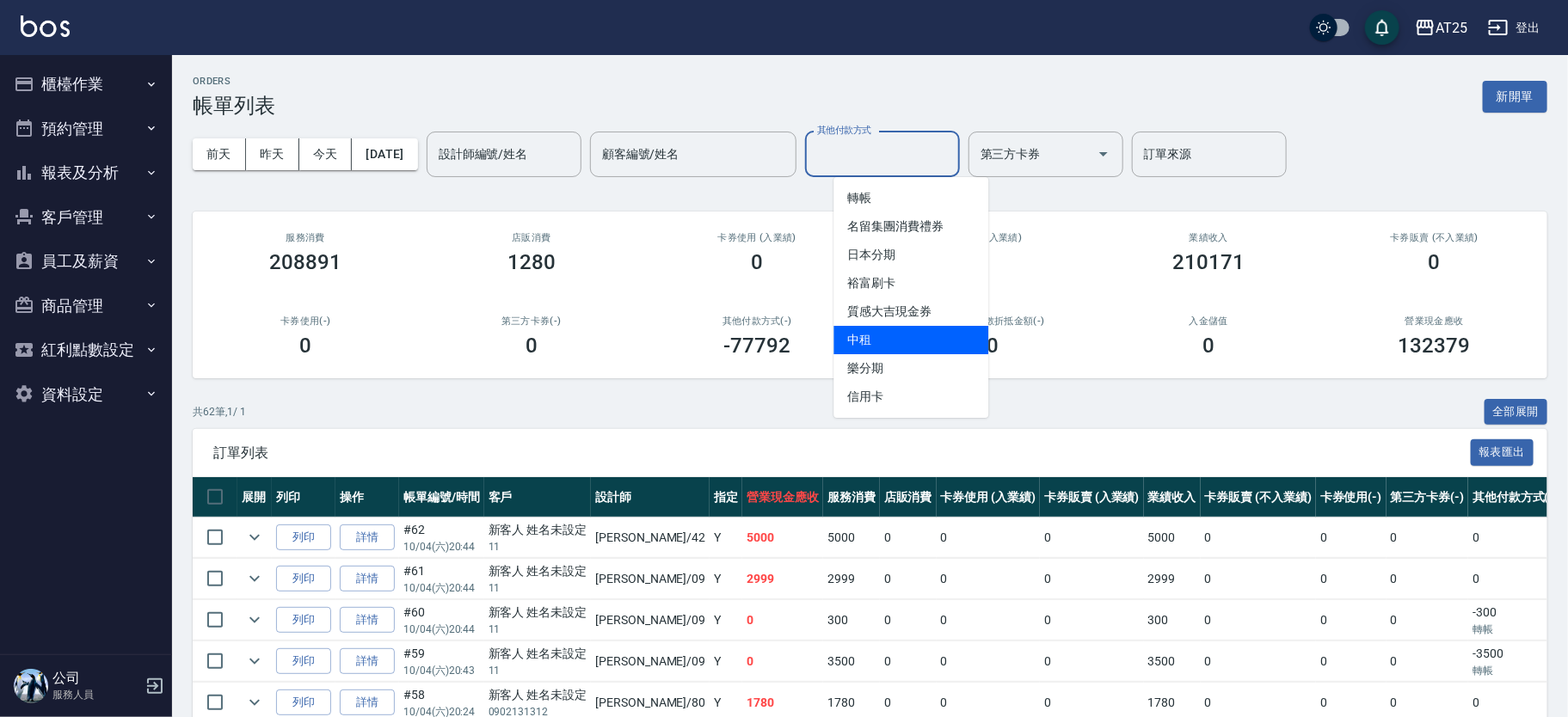
click at [916, 331] on span "中租" at bounding box center [910, 339] width 155 height 28
type input "中租"
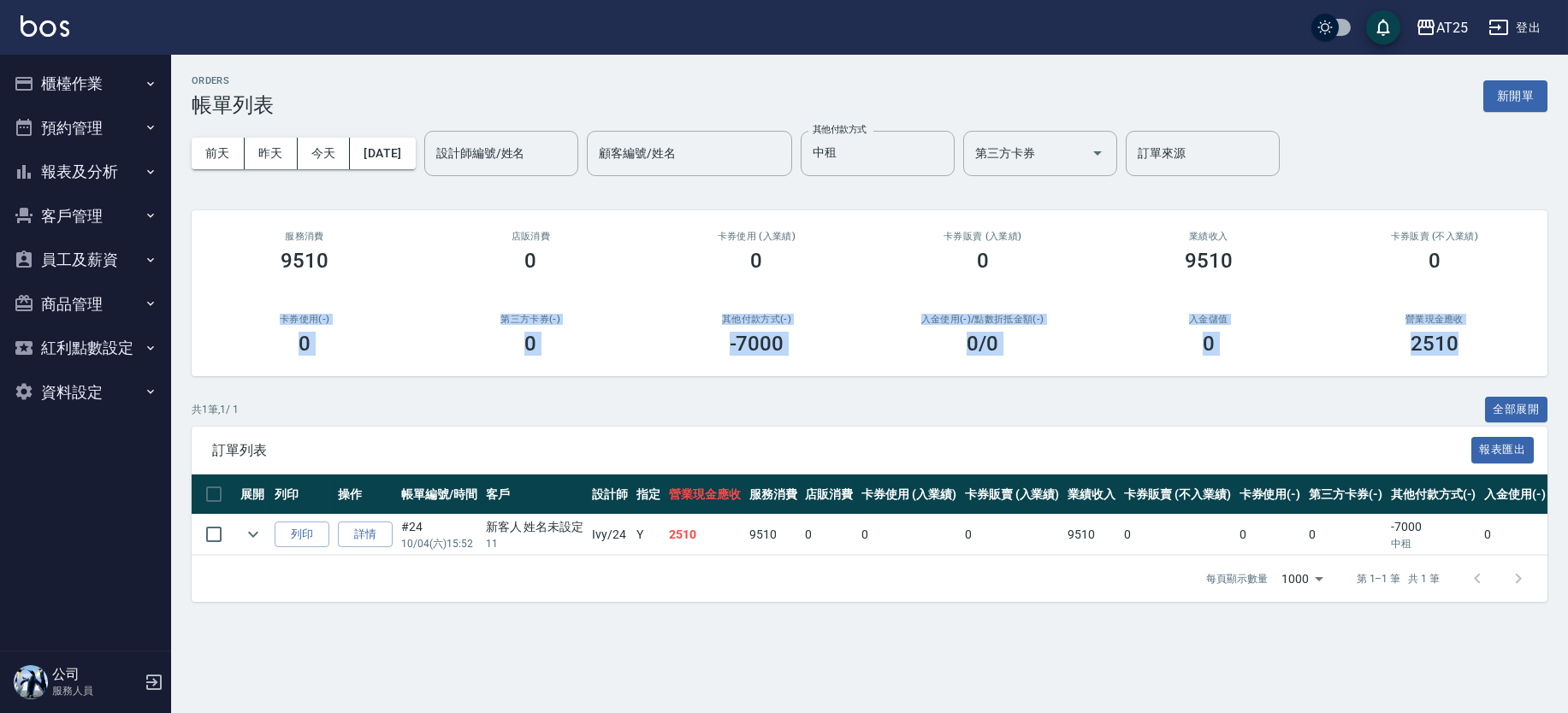
drag, startPoint x: 1566, startPoint y: 276, endPoint x: 1566, endPoint y: 358, distance: 82.0
click at [1559, 358] on div "ORDERS 帳單列表 新開單 前天 昨天 今天 2025/10/04 設計師編號/姓名 設計師編號/姓名 顧客編號/姓名 顧客編號/姓名 其他付款方式 中租…" at bounding box center [869, 338] width 1397 height 567
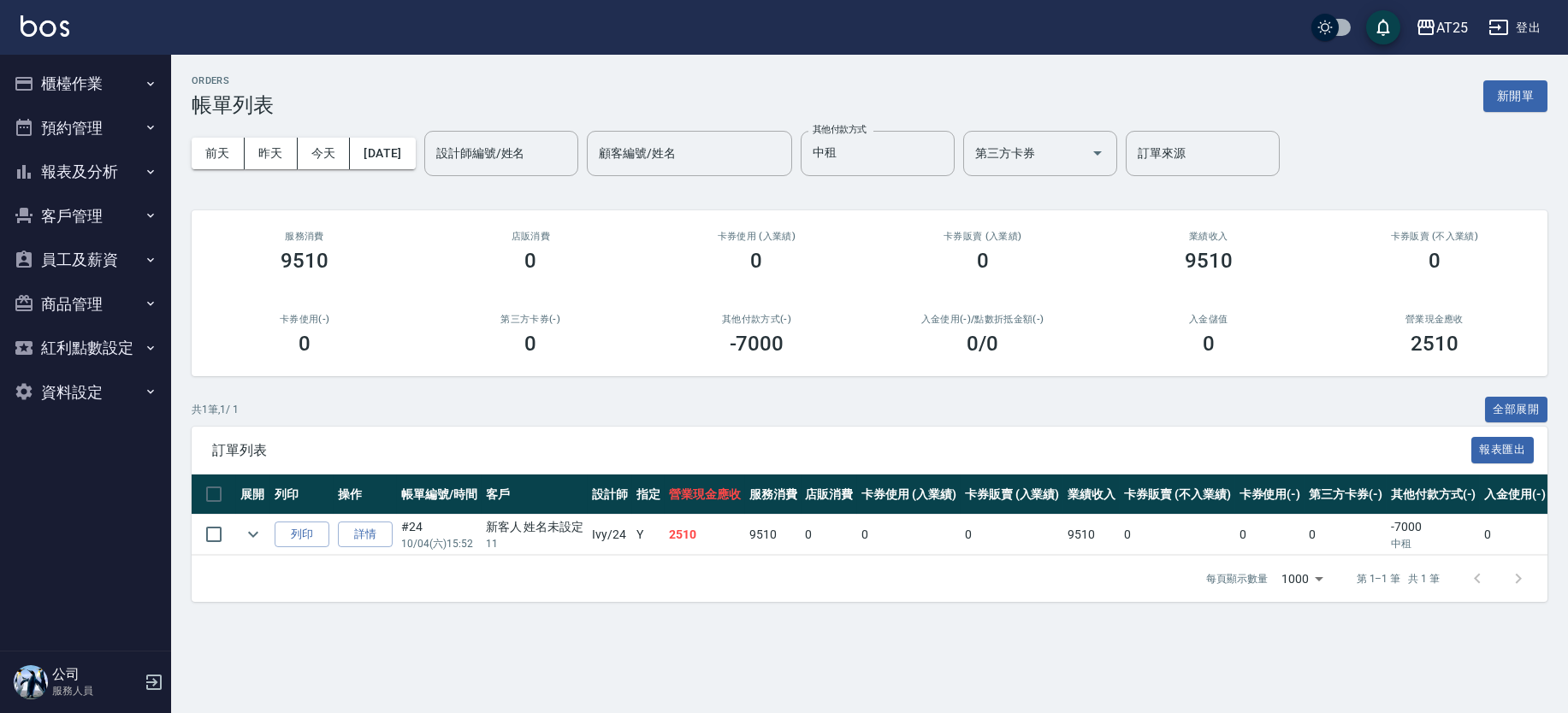
click at [1055, 430] on div "訂單列表 報表匯出" at bounding box center [870, 450] width 1356 height 47
click at [380, 536] on link "詳情" at bounding box center [365, 535] width 55 height 26
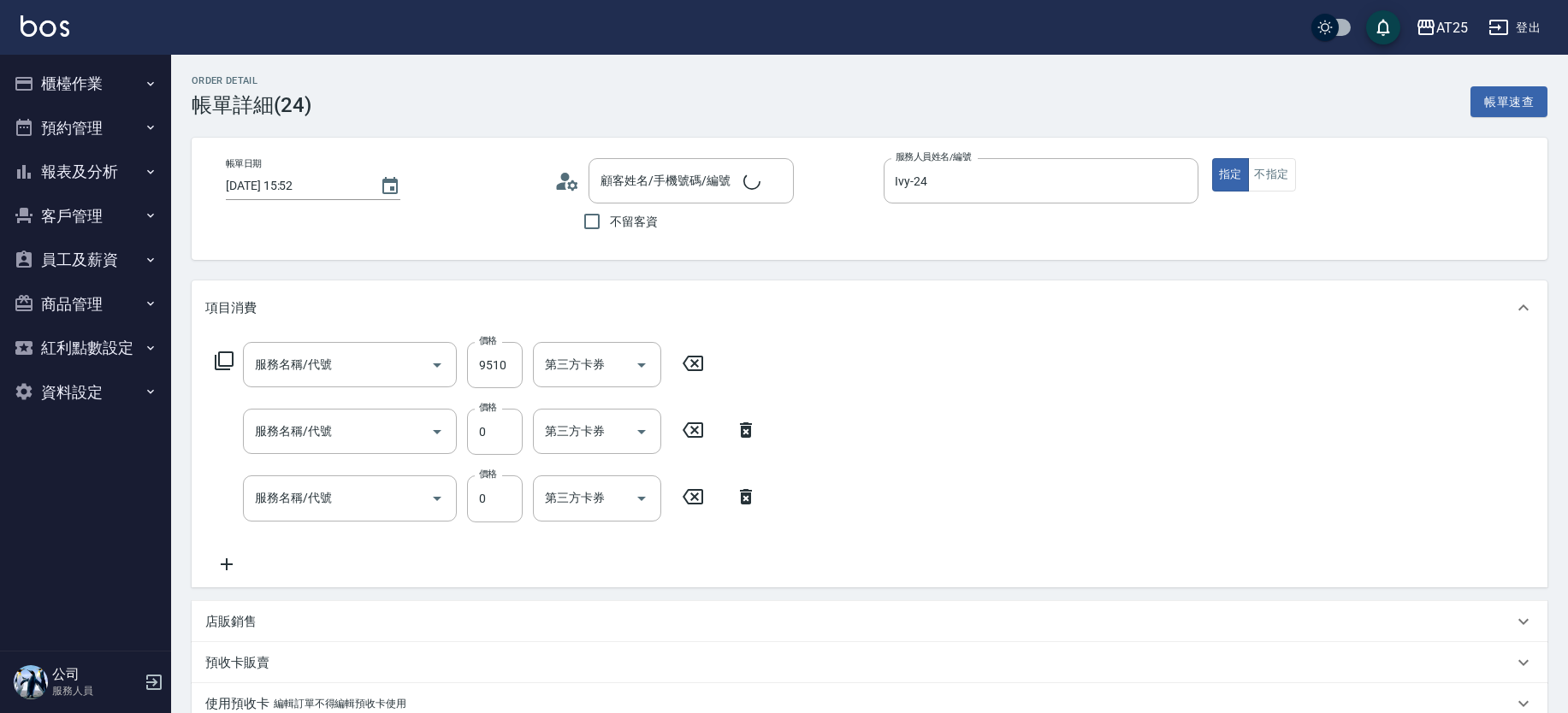
type input "2025/10/04 15:52"
type input "Ivy-24"
type input "250"
type input "新客人 姓名未設定/11/null"
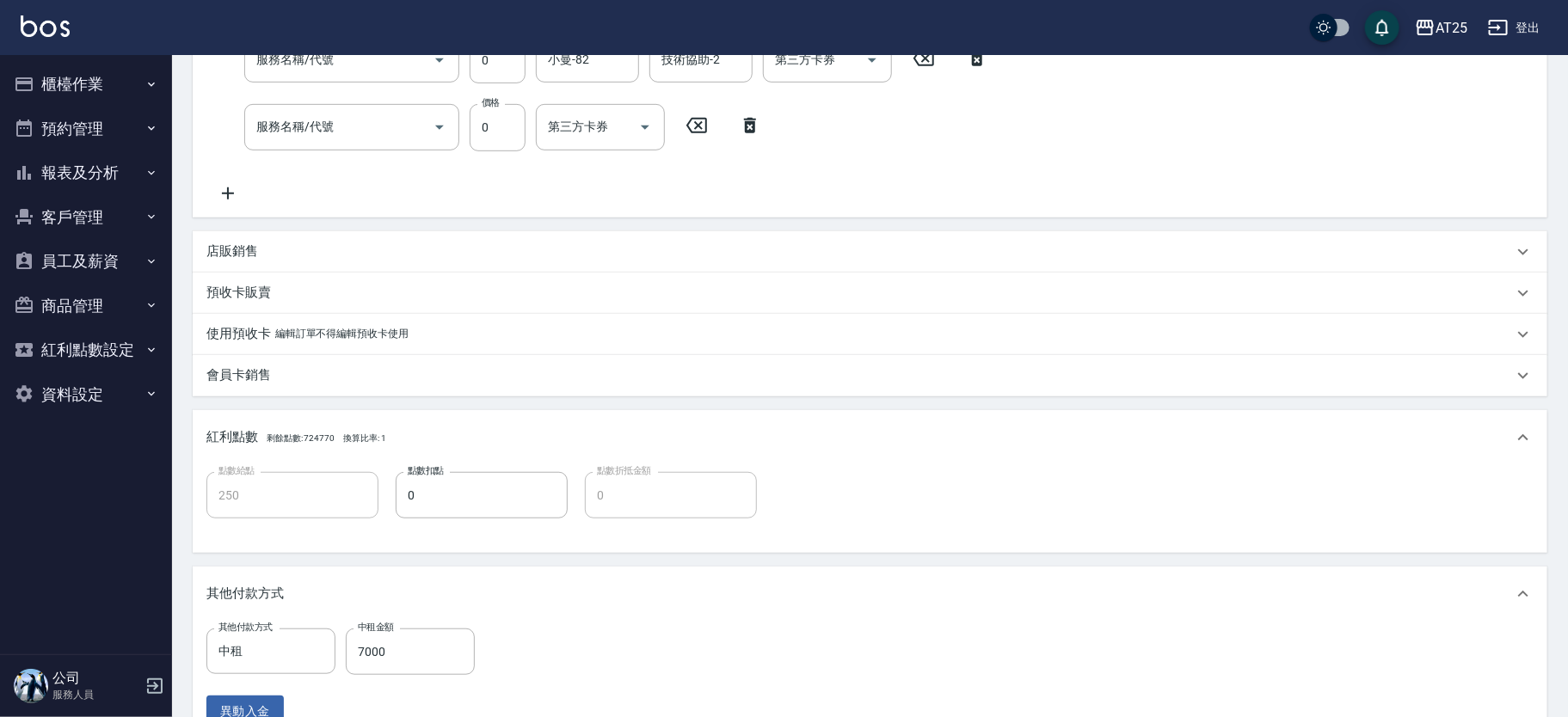
type input "中租金鑽雙棍髮(939)"
type input "中租燙髮(903)"
type input "中租染髮(905)"
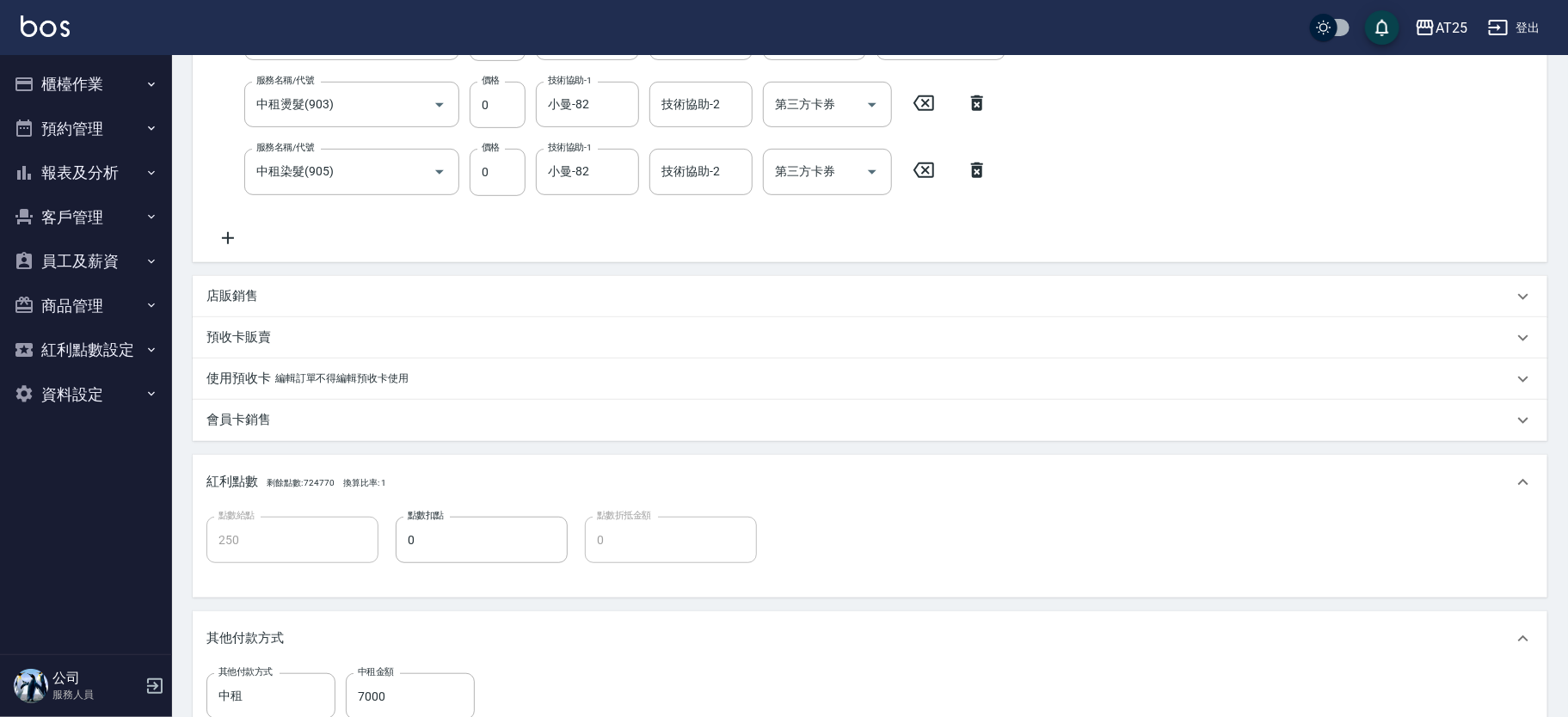
scroll to position [412, 0]
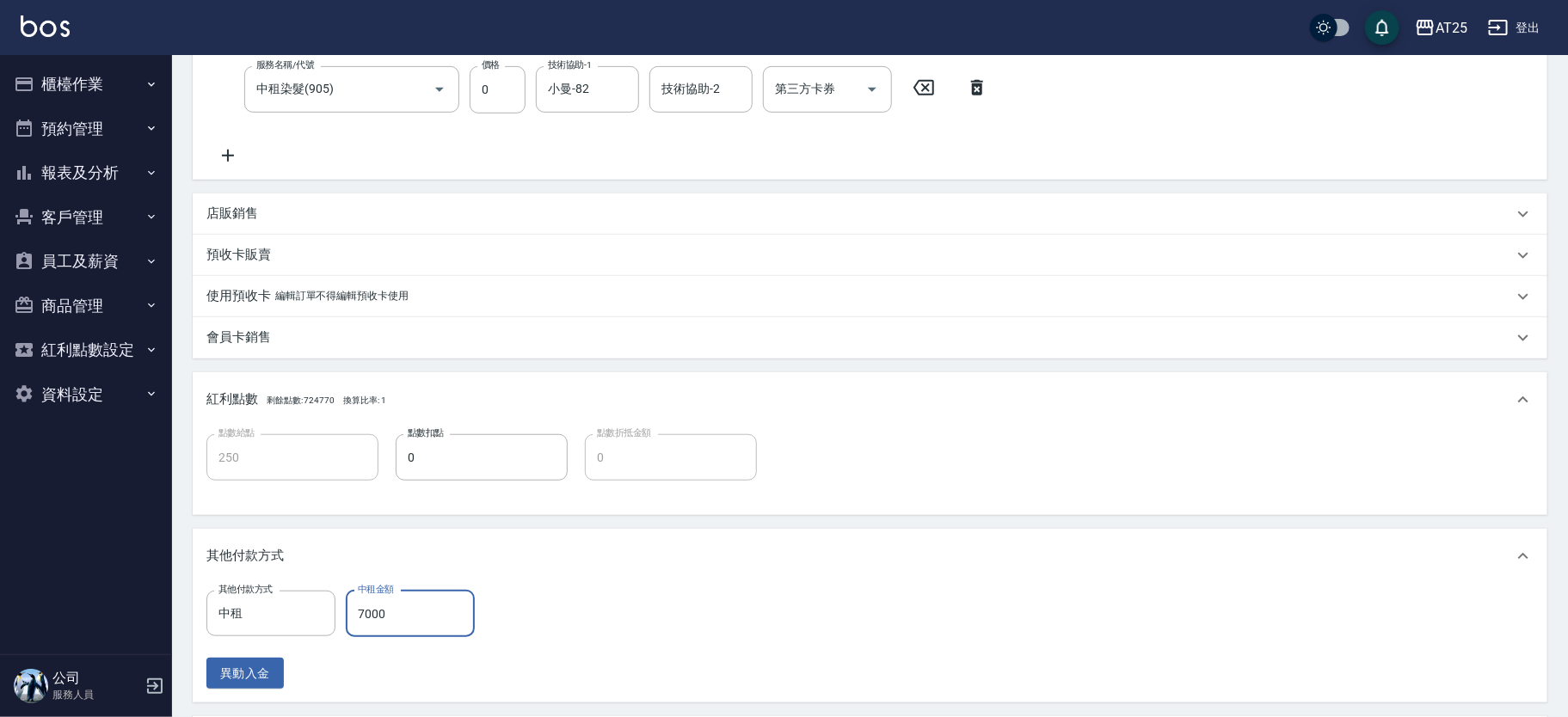
click at [426, 596] on input "7000" at bounding box center [410, 614] width 129 height 47
type input "0"
type input "950"
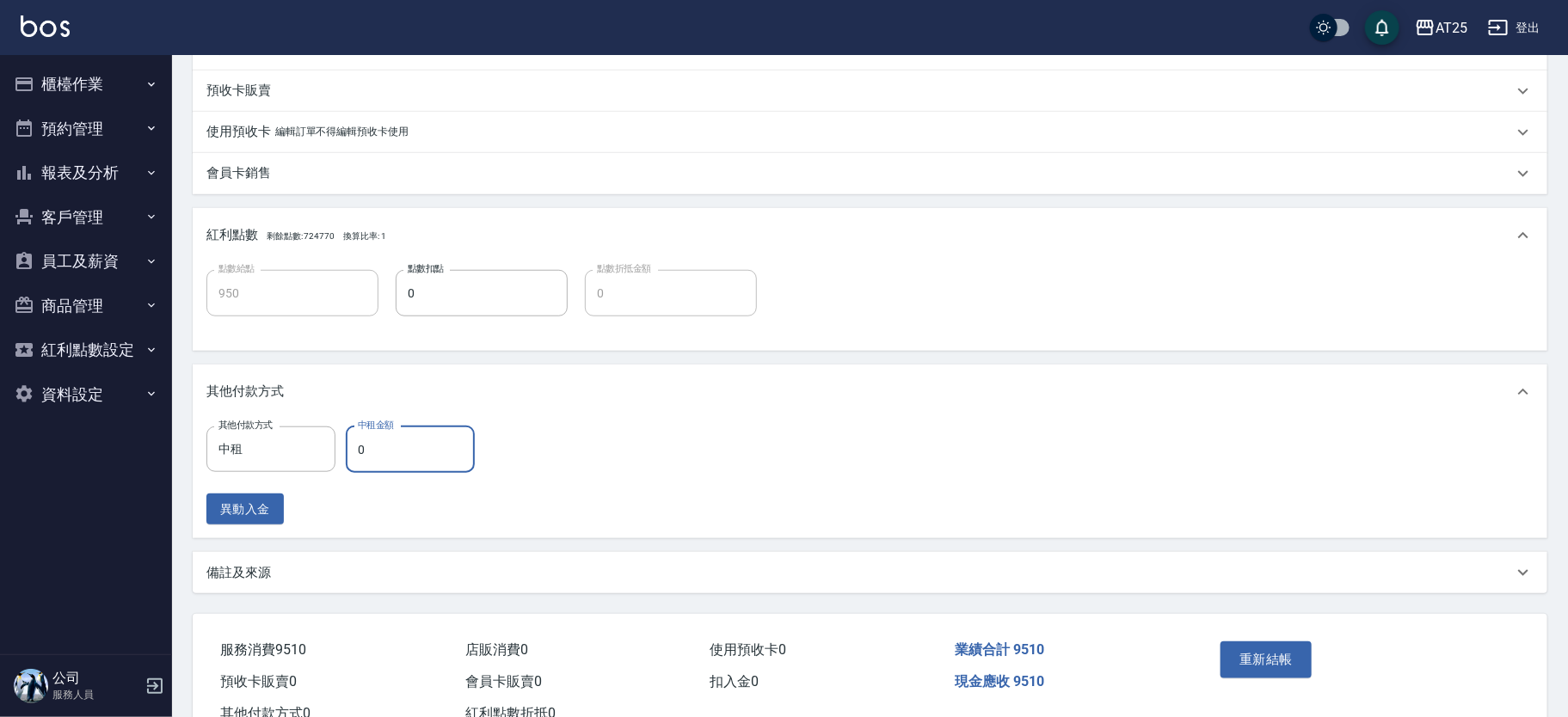
scroll to position [577, 0]
type input "4"
type input "940"
type input "45"
type input "900"
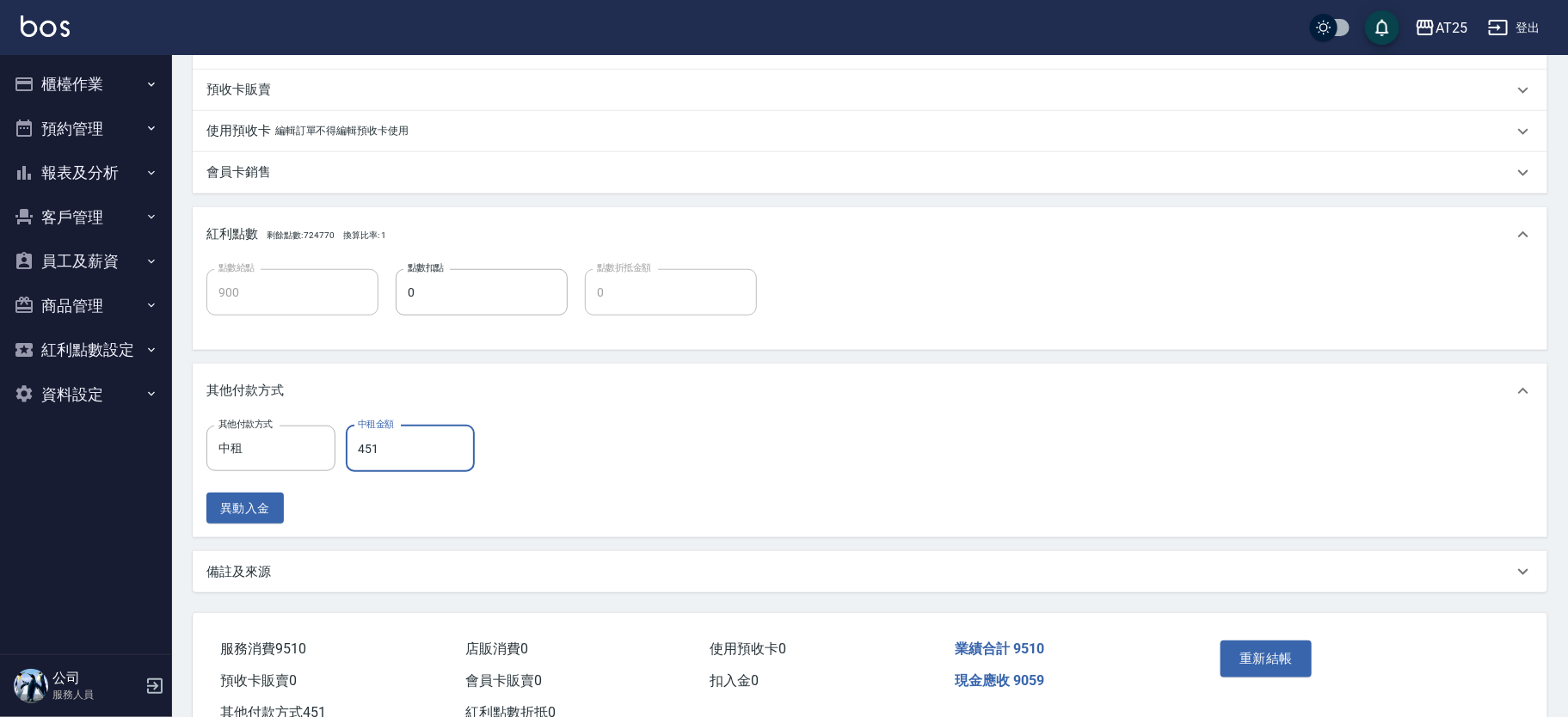
type input "4510"
type input "500"
type input "4510"
click at [1268, 652] on button "重新結帳" at bounding box center [1266, 658] width 91 height 36
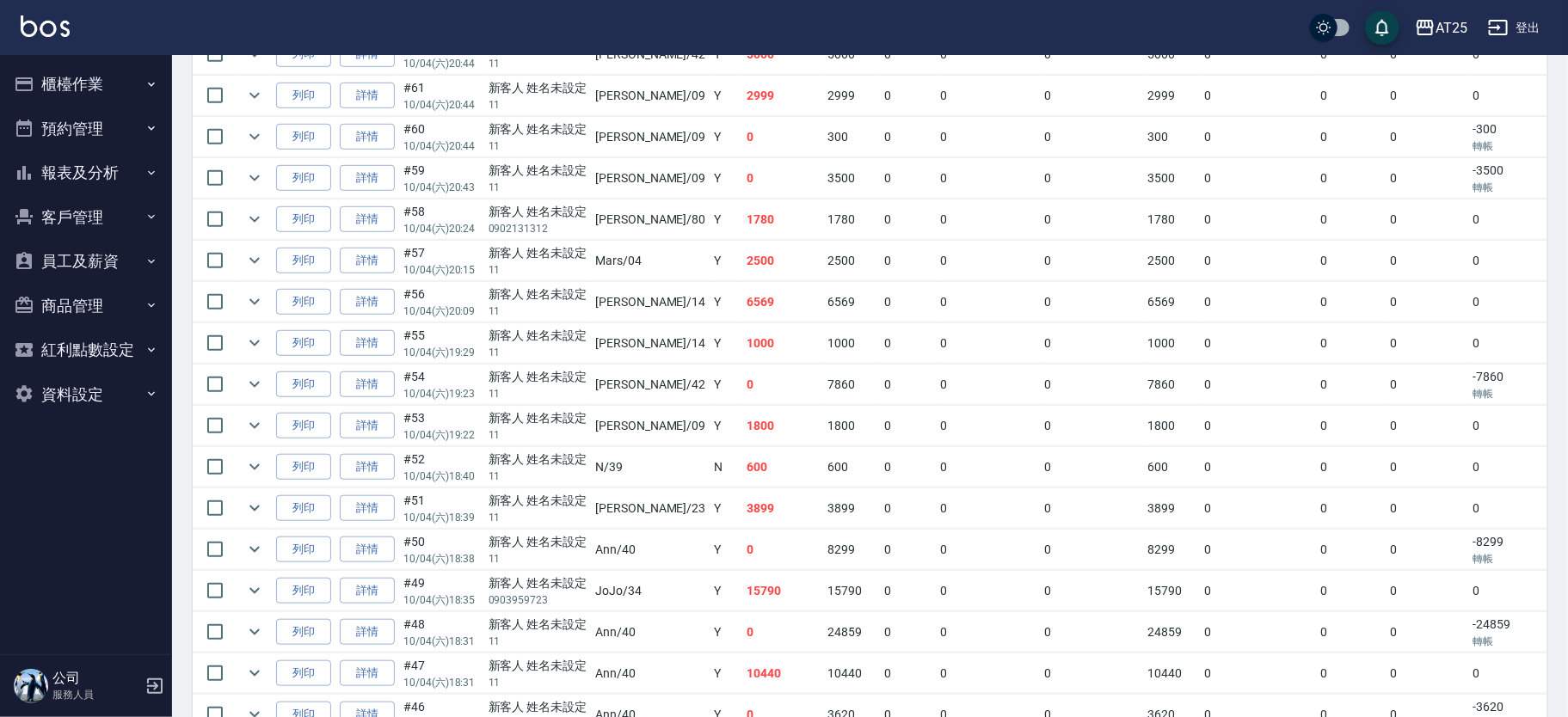
scroll to position [50, 0]
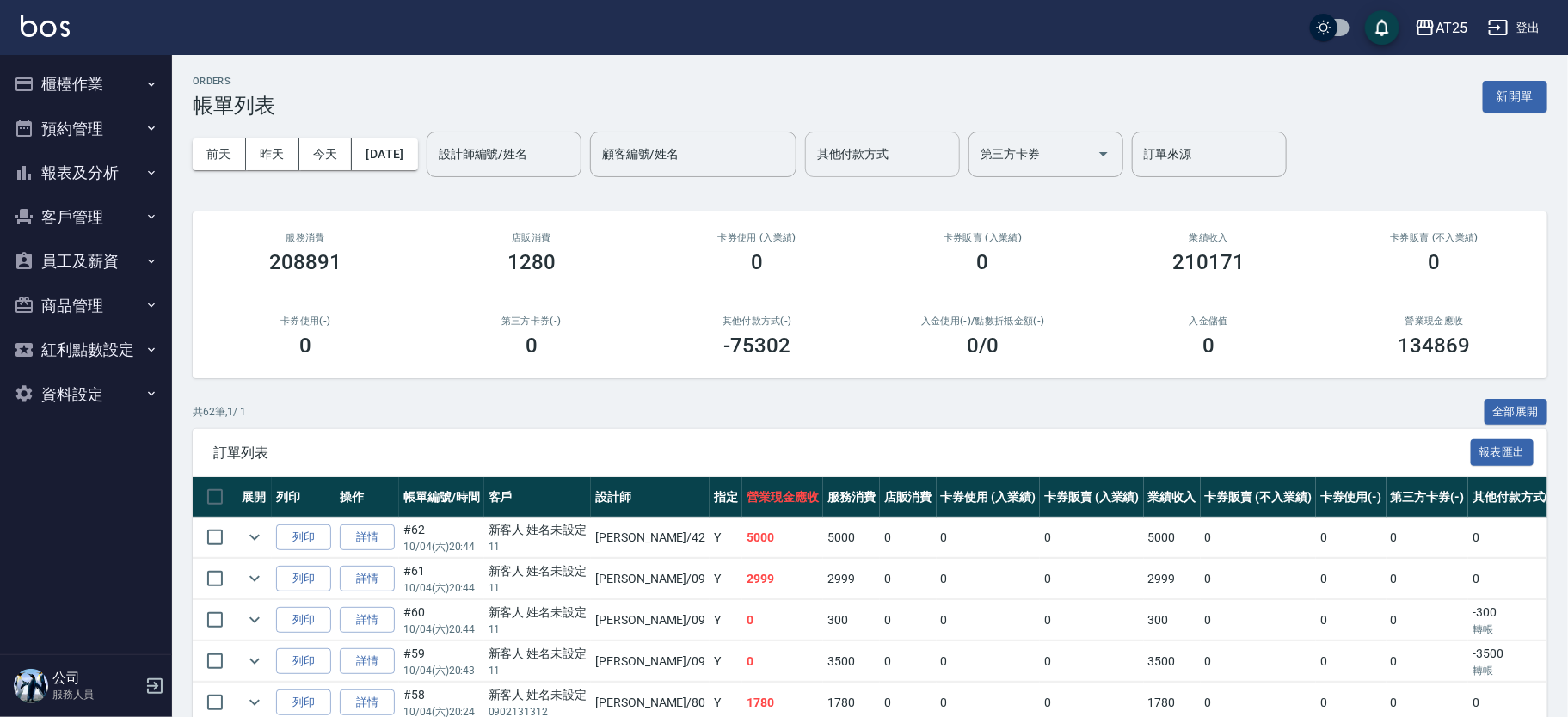
click at [938, 159] on input "其他付款方式" at bounding box center [882, 154] width 139 height 30
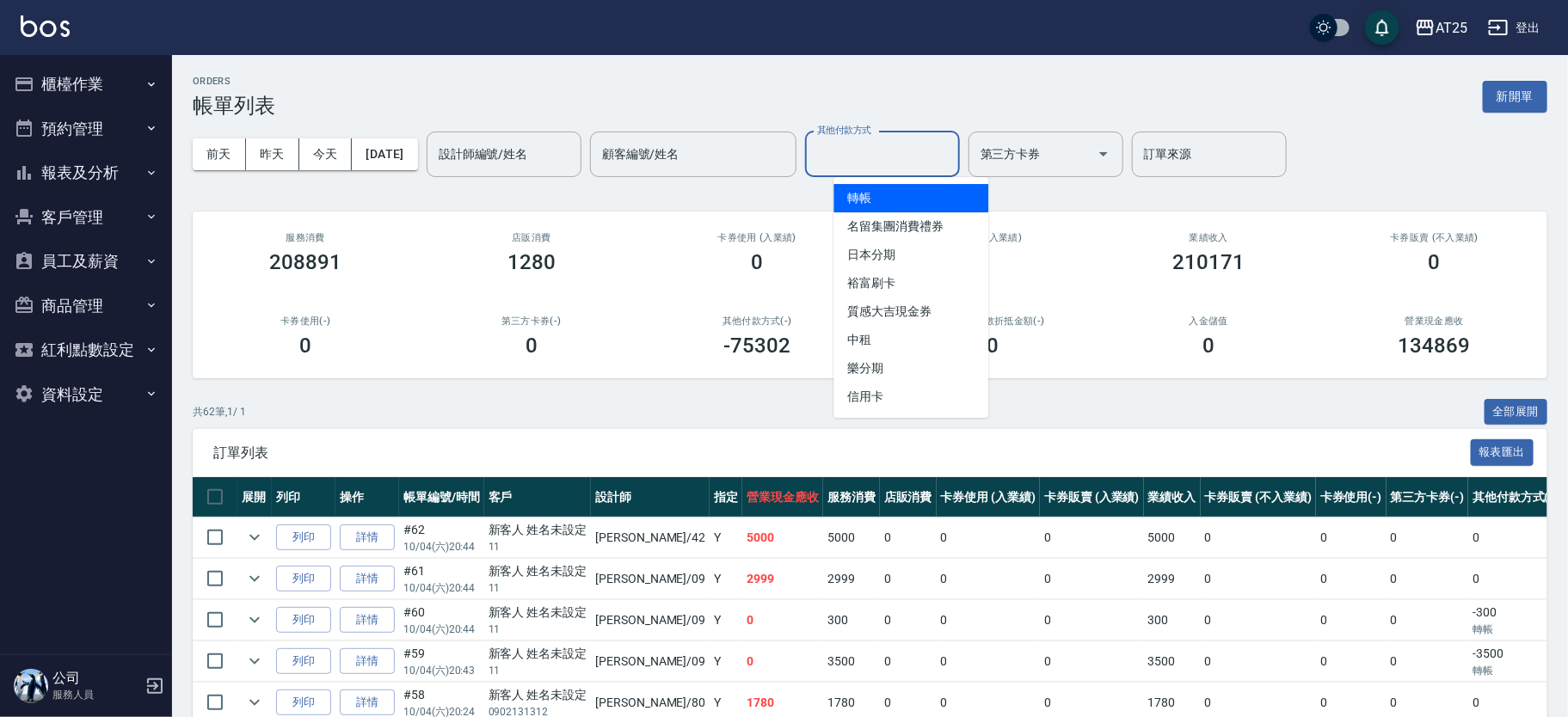
click at [887, 206] on span "轉帳" at bounding box center [910, 198] width 155 height 28
type input "轉帳"
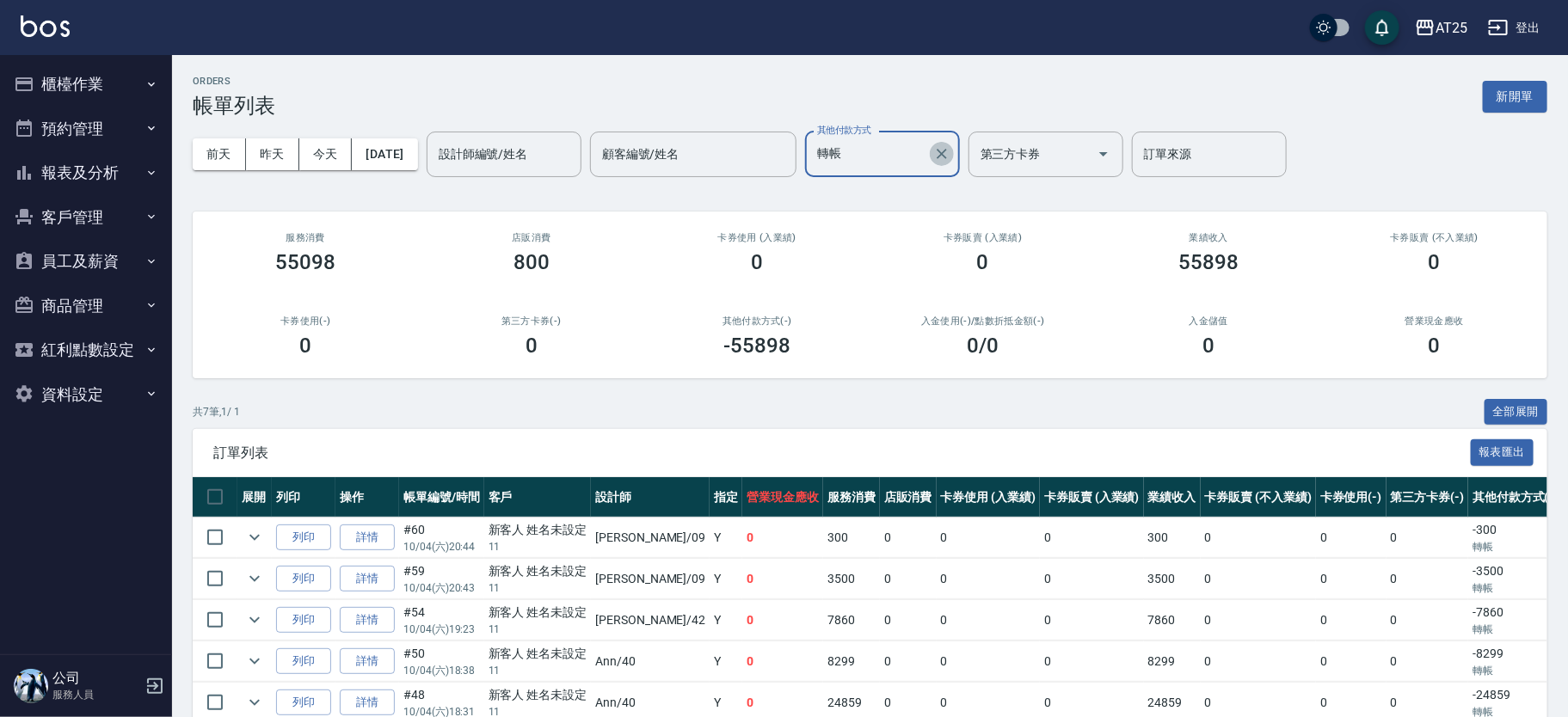
click at [954, 151] on button "Clear" at bounding box center [941, 154] width 24 height 24
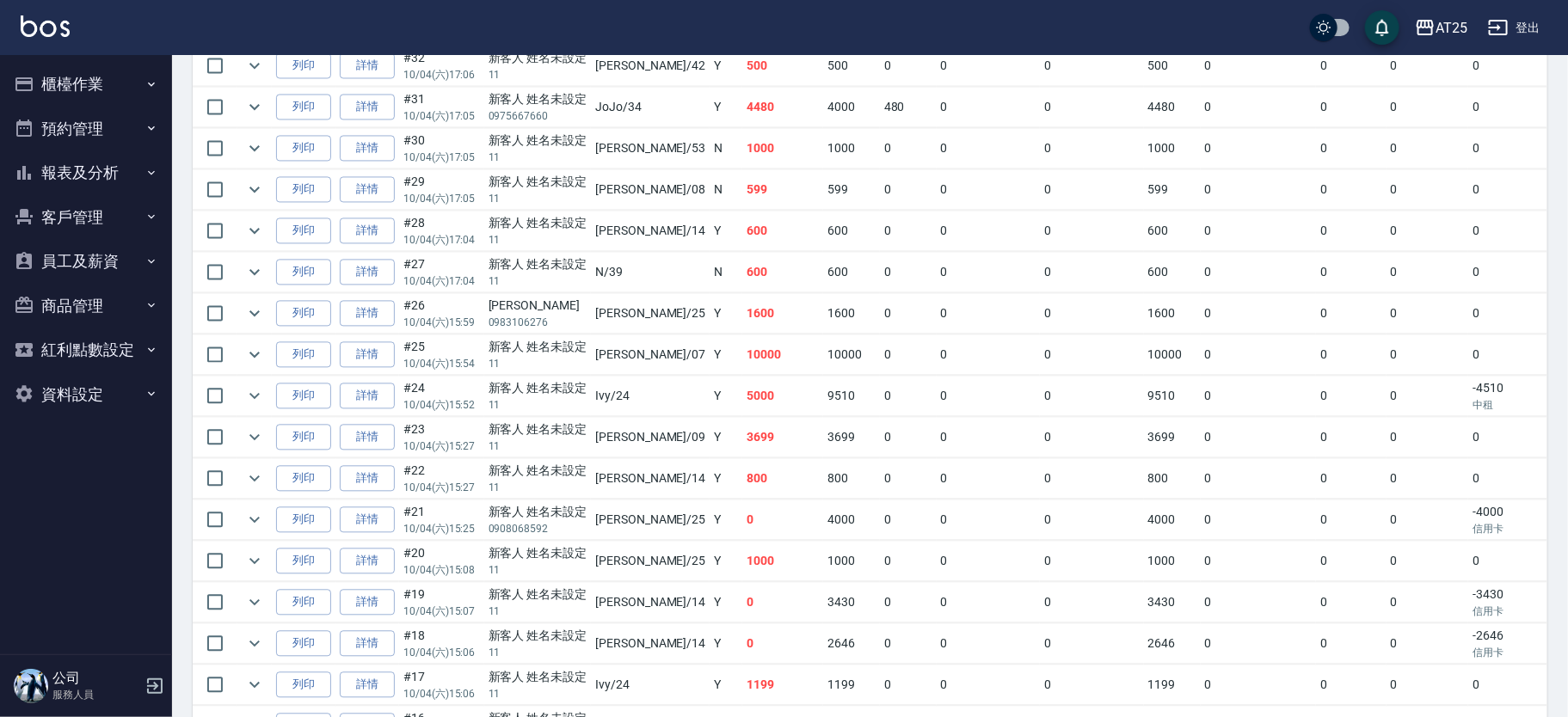
scroll to position [1696, 0]
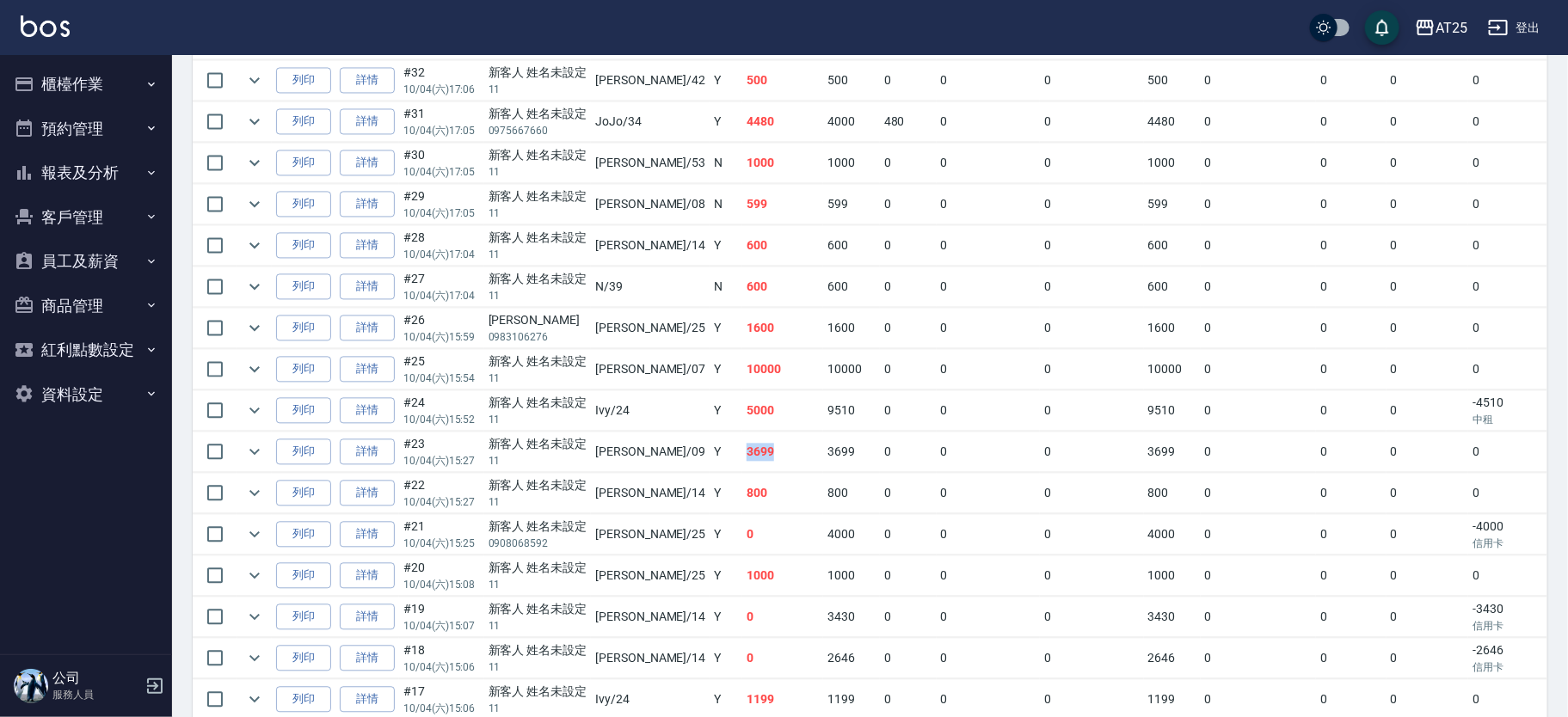
drag, startPoint x: 692, startPoint y: 454, endPoint x: 727, endPoint y: 448, distance: 35.5
click at [742, 448] on td "3699" at bounding box center [782, 452] width 81 height 40
drag, startPoint x: 691, startPoint y: 371, endPoint x: 765, endPoint y: 368, distance: 74.1
click at [765, 368] on tr "列印 詳情 #25 10/04 (六) 15:54 新客人 姓名未設定 11 Cooper /07 Y 10000 10000 0 0 0 10000 0 0…" at bounding box center [1004, 369] width 1624 height 40
click at [742, 287] on td "600" at bounding box center [782, 286] width 81 height 40
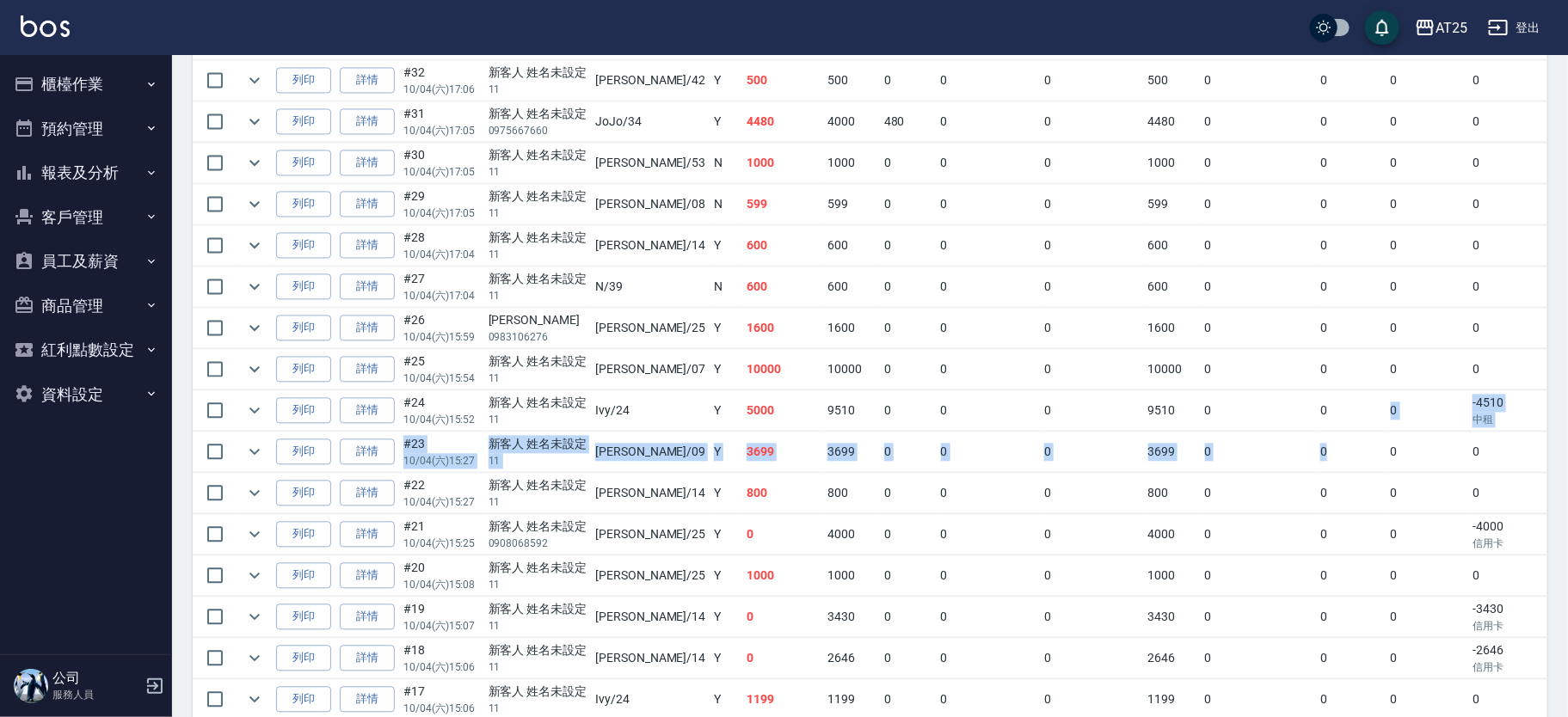
drag, startPoint x: 1287, startPoint y: 429, endPoint x: 1287, endPoint y: 411, distance: 18.0
click at [1287, 414] on tbody "列印 詳情 #62 10/04 (六) 20:44 新客人 姓名未設定 11 韓Han /42 Y 5000 5000 0 0 0 5000 0 0 0 0 …" at bounding box center [1004, 102] width 1624 height 2559
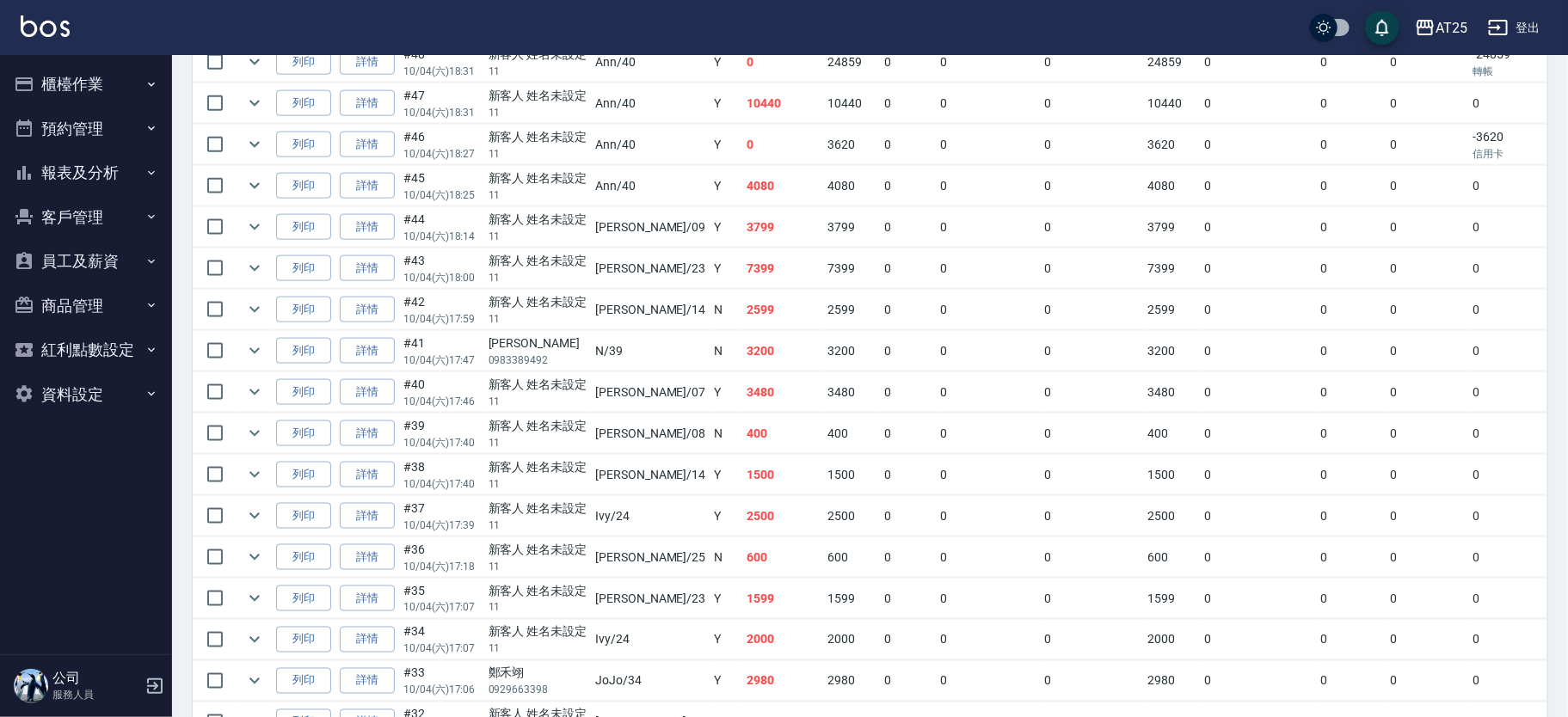
scroll to position [1092, 0]
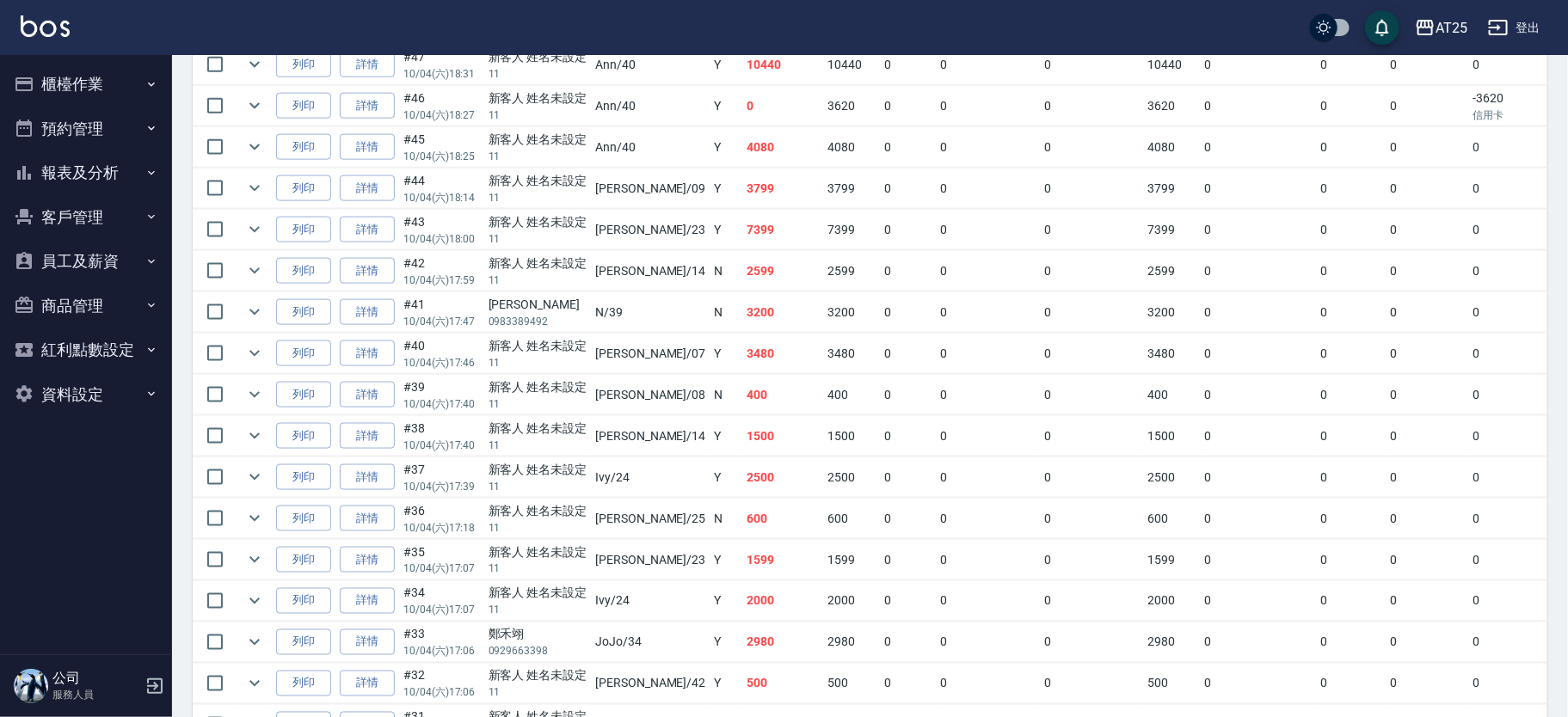
drag, startPoint x: 1406, startPoint y: 409, endPoint x: 1540, endPoint y: 421, distance: 134.5
click at [1406, 409] on td "0" at bounding box center [1428, 395] width 82 height 40
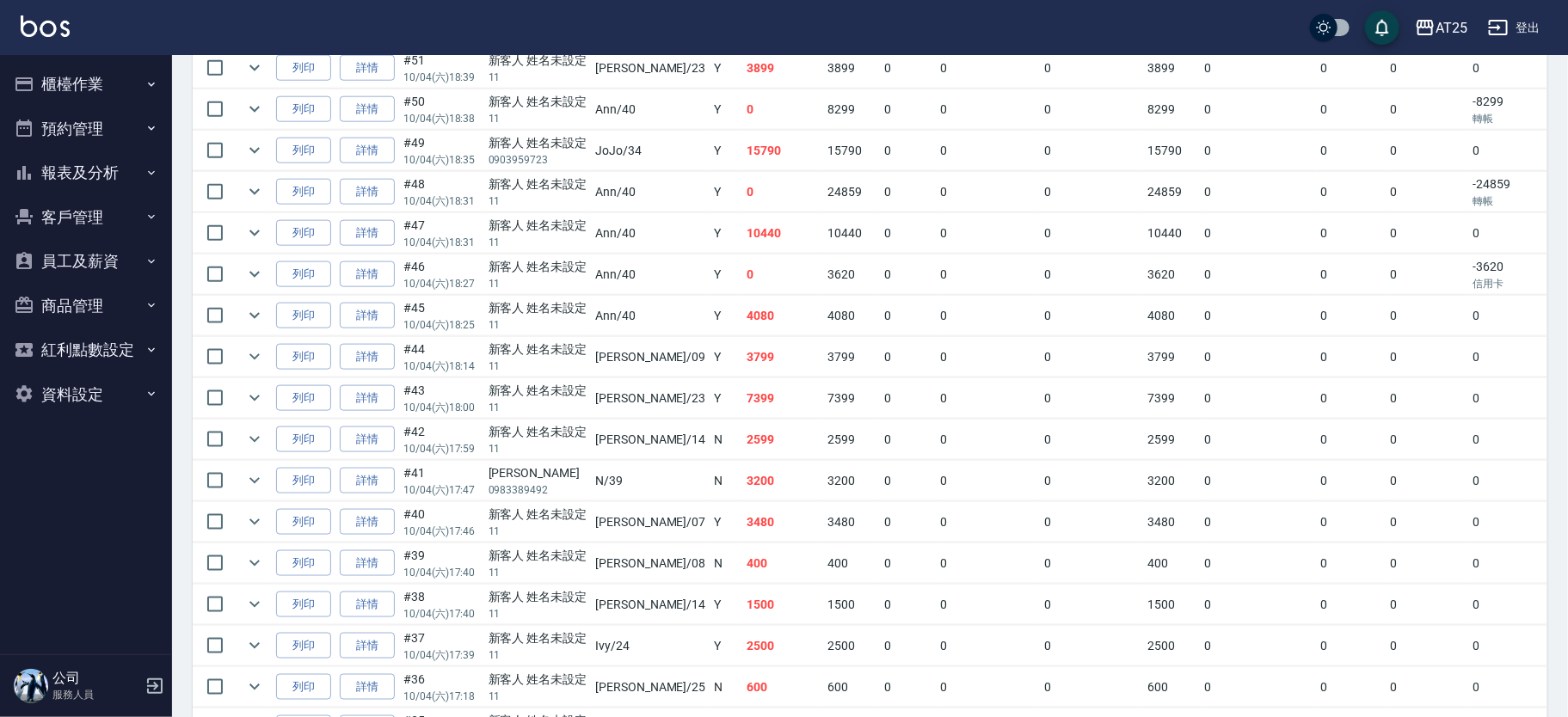
scroll to position [915, 0]
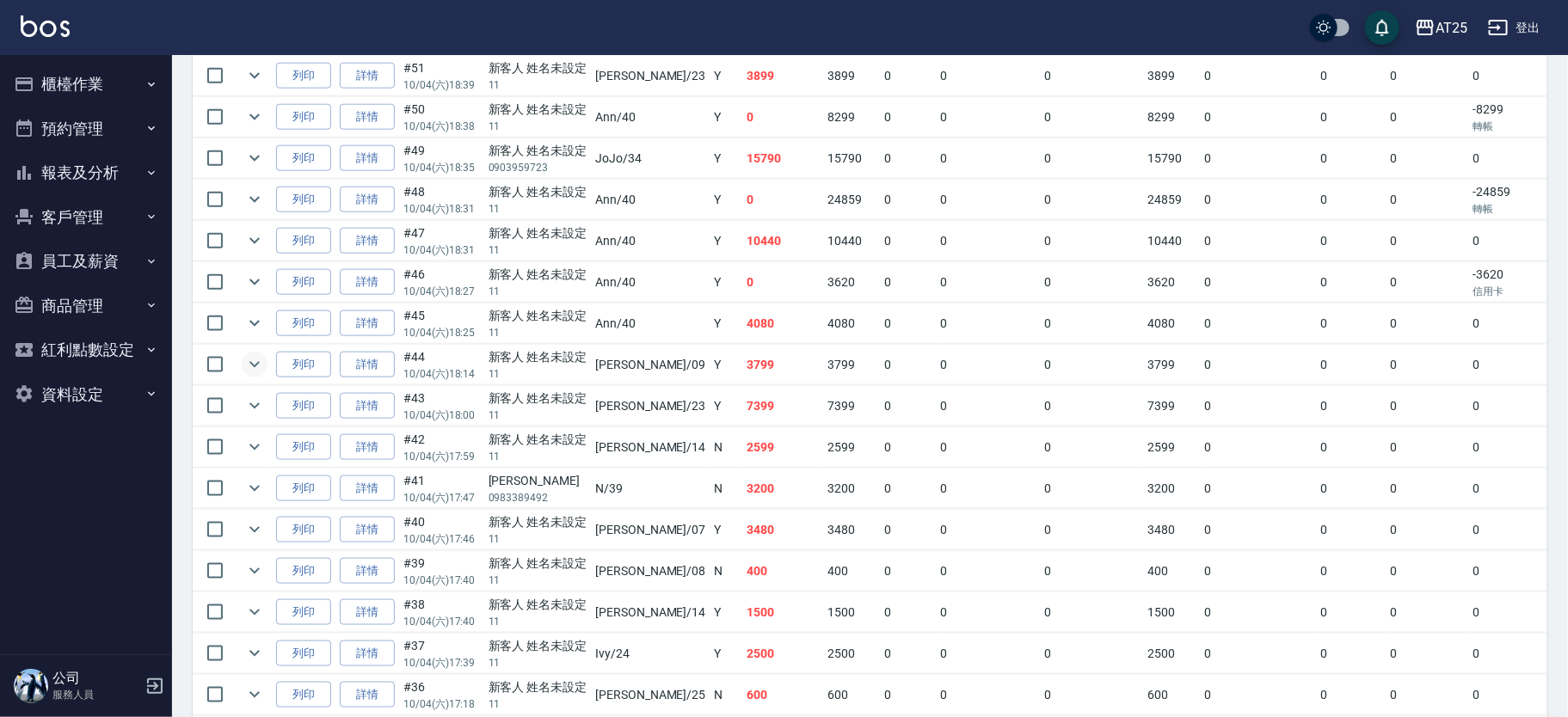
click at [251, 358] on icon "expand row" at bounding box center [254, 364] width 21 height 21
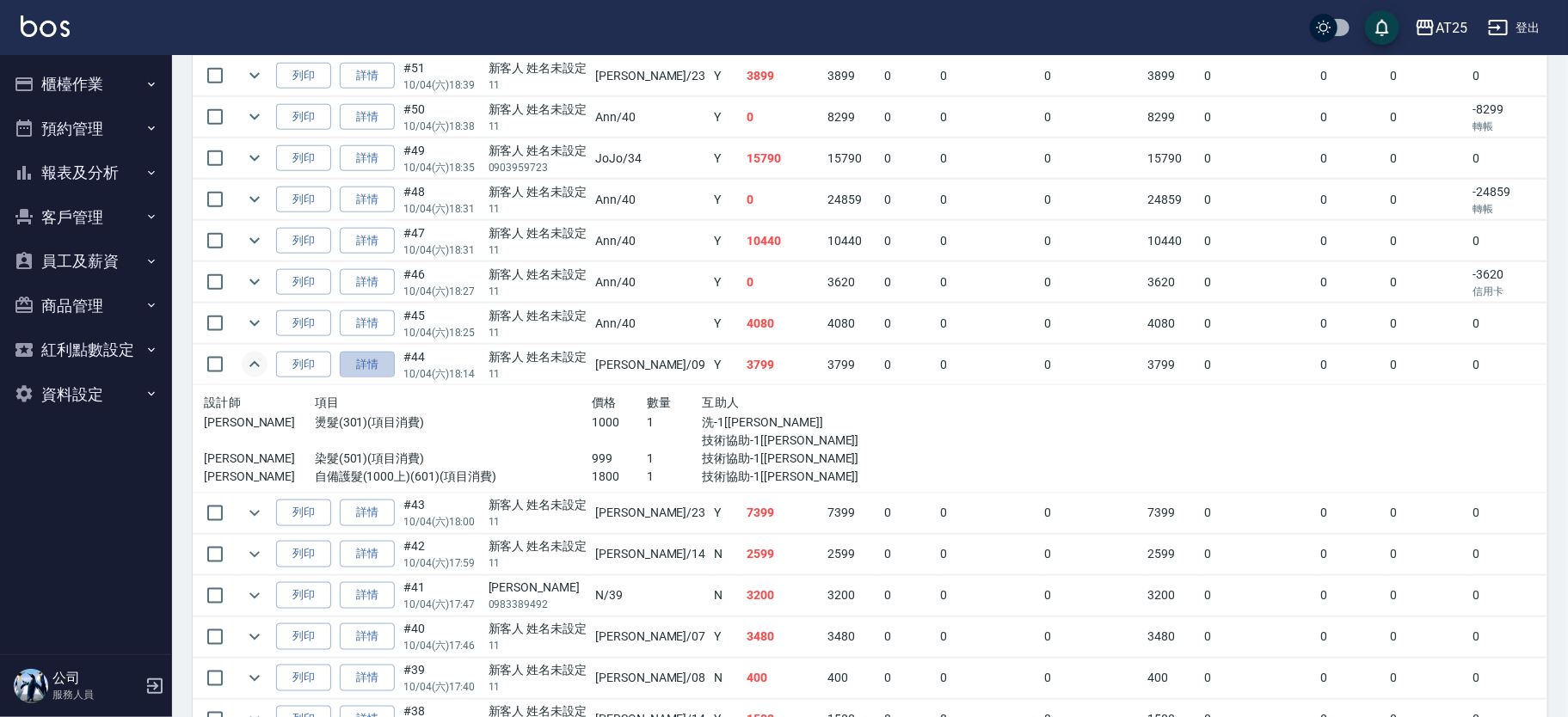
click at [380, 366] on link "詳情" at bounding box center [367, 365] width 55 height 27
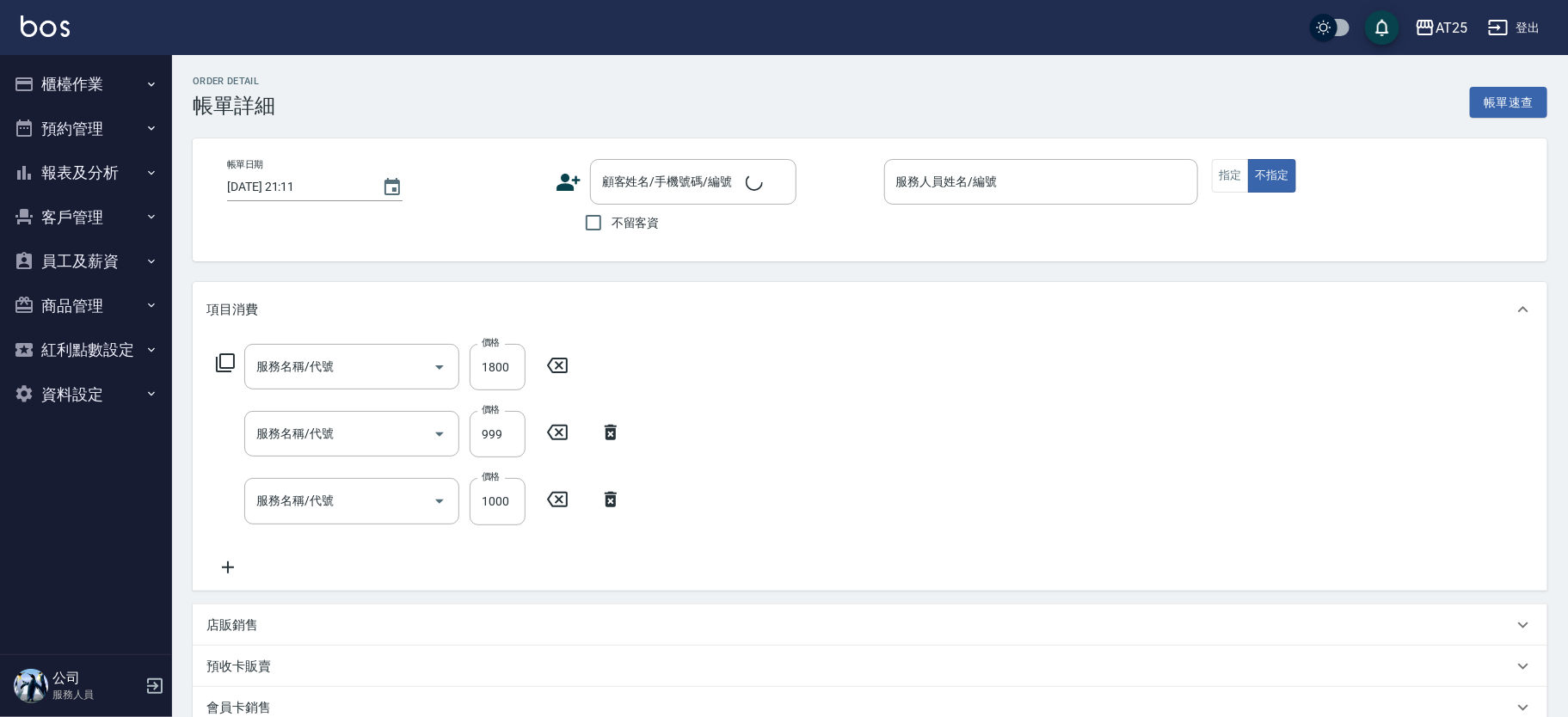
type input "2025/10/04 18:14"
type input "Kevin-09"
type input "370"
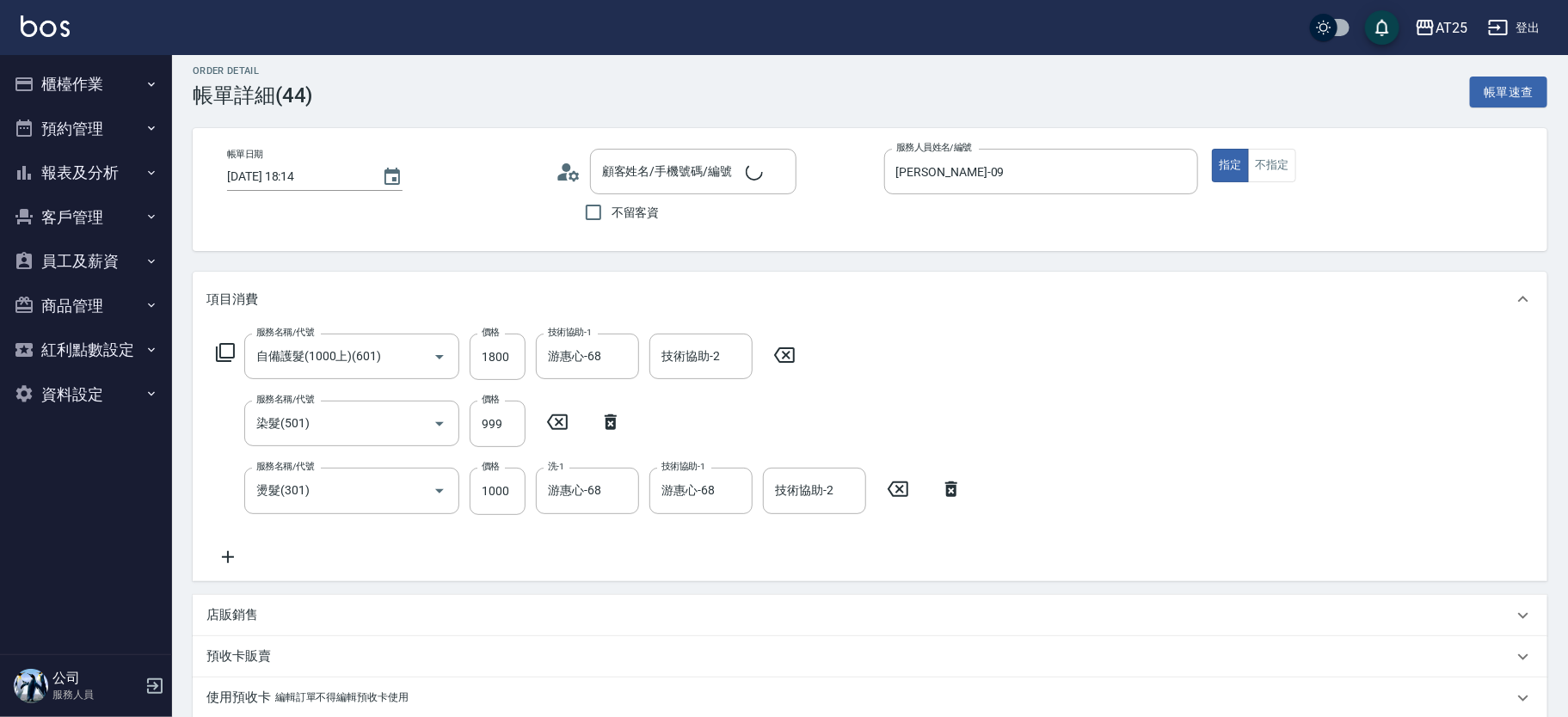
type input "自備護髮(1000上)(601)"
type input "染髮(501)"
type input "燙髮(301)"
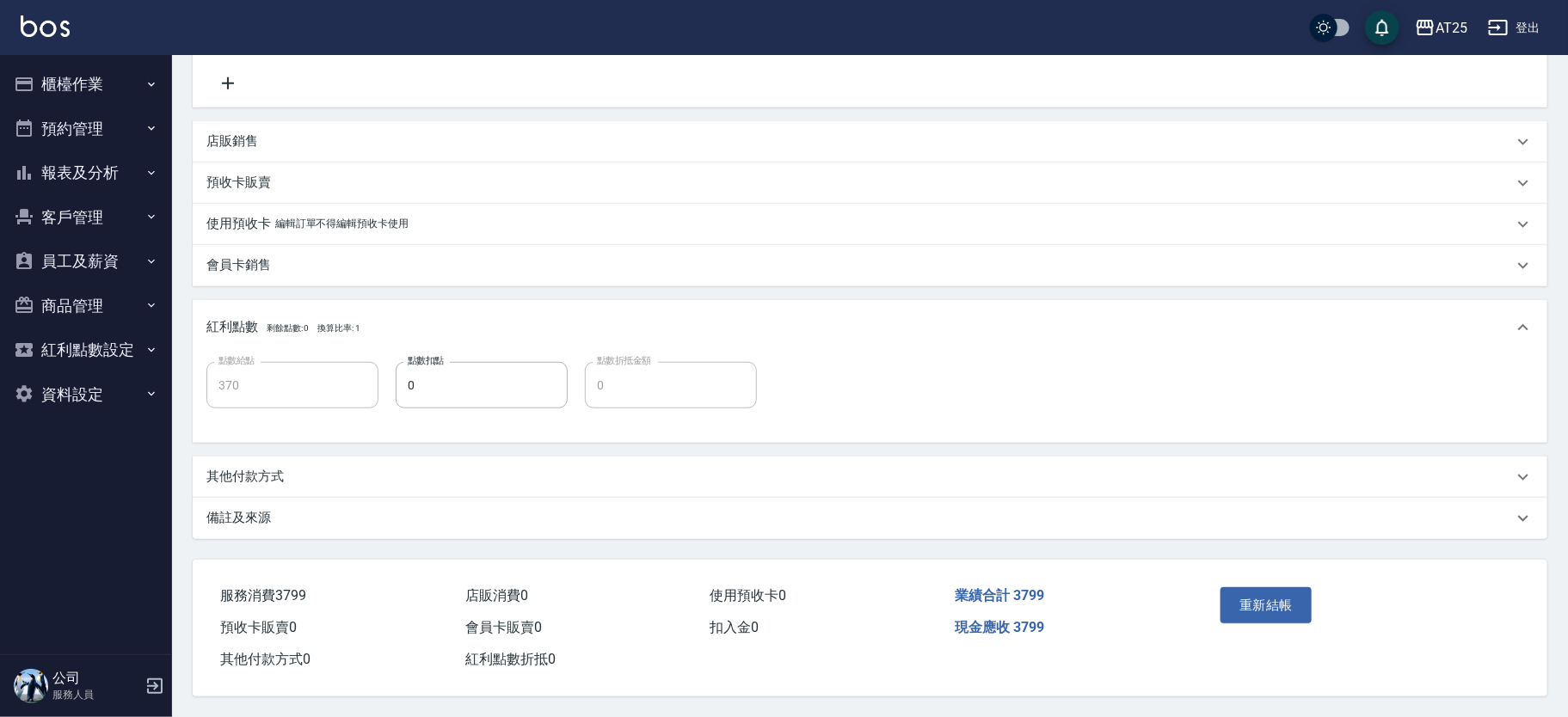
type input "新客人 姓名未設定/11/null"
click at [405, 482] on div "其他付款方式" at bounding box center [870, 476] width 1355 height 41
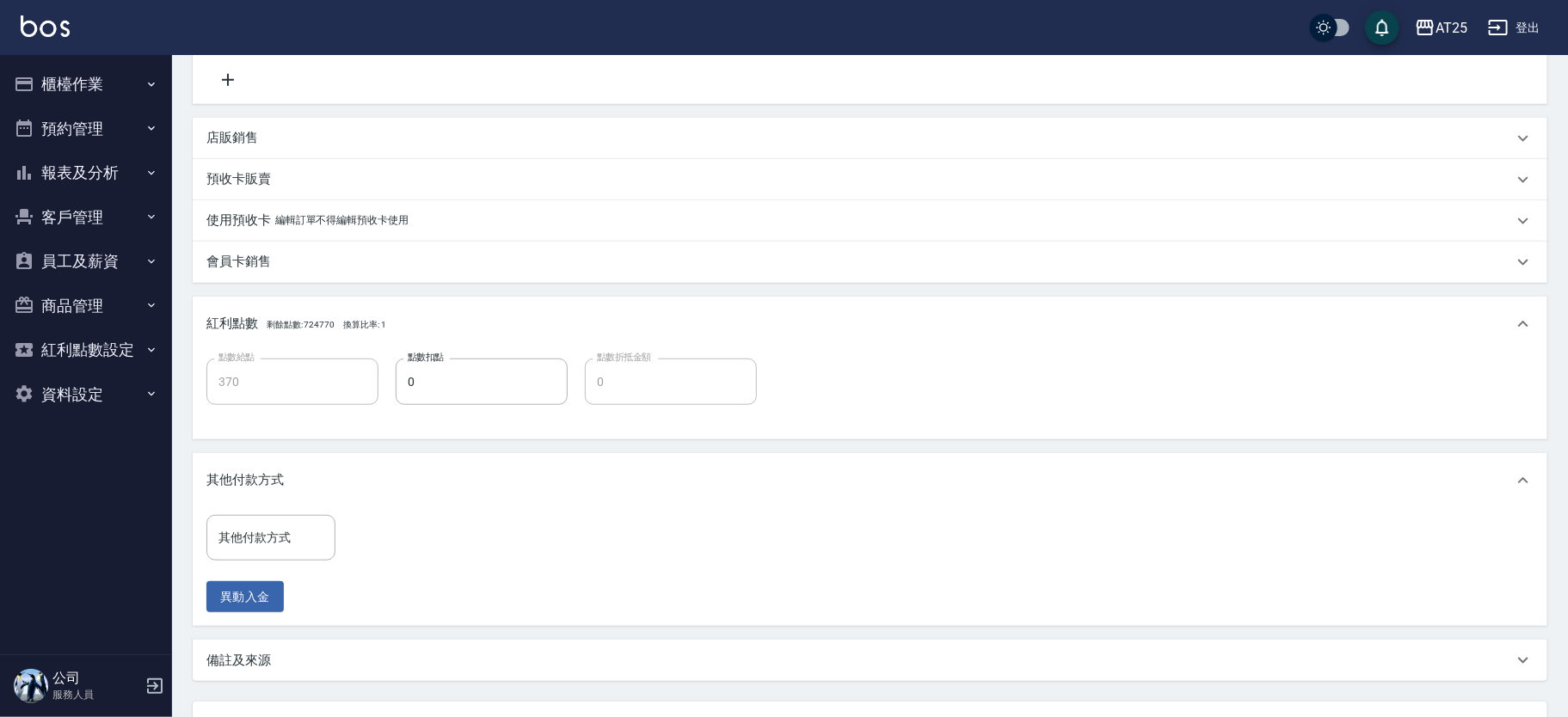
scroll to position [634, 0]
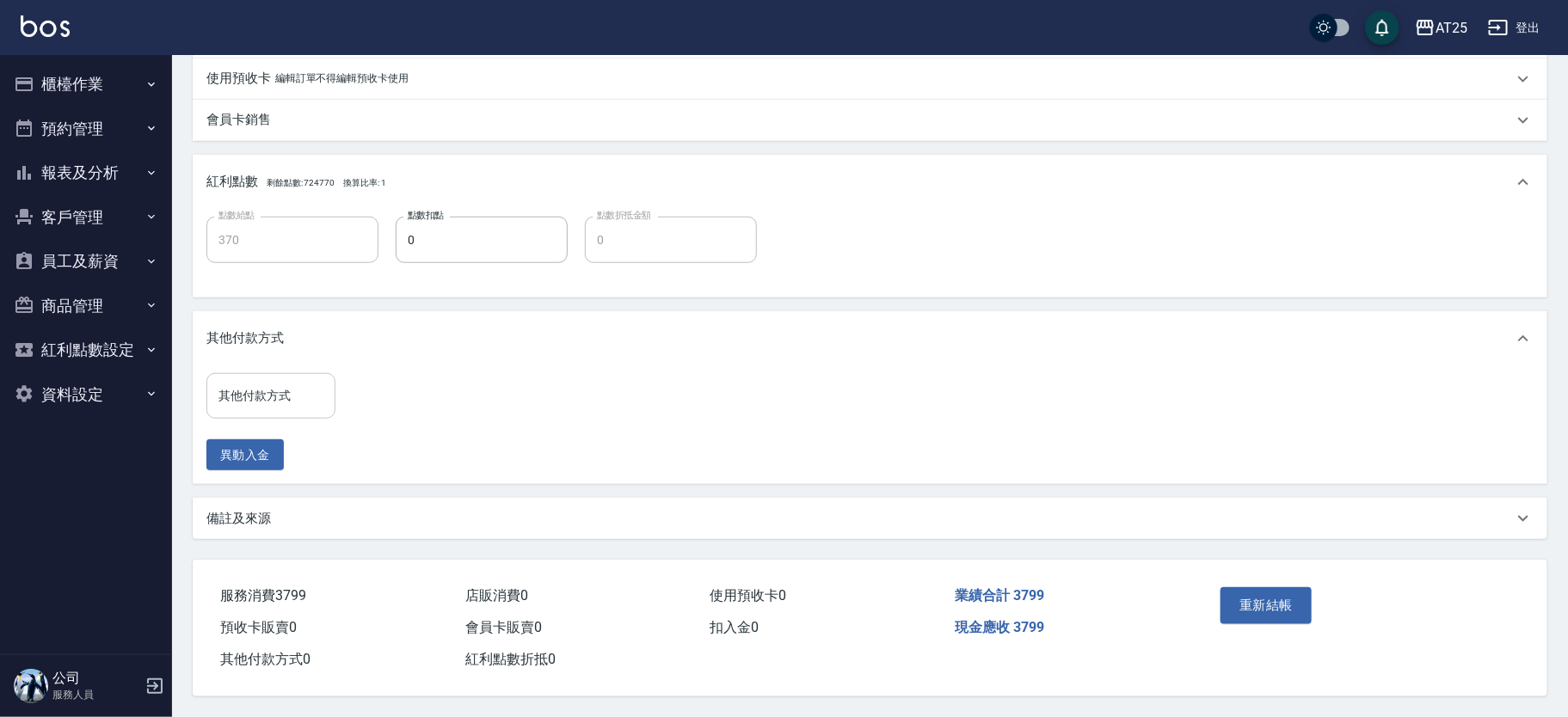
click at [286, 381] on input "其他付款方式" at bounding box center [271, 396] width 113 height 30
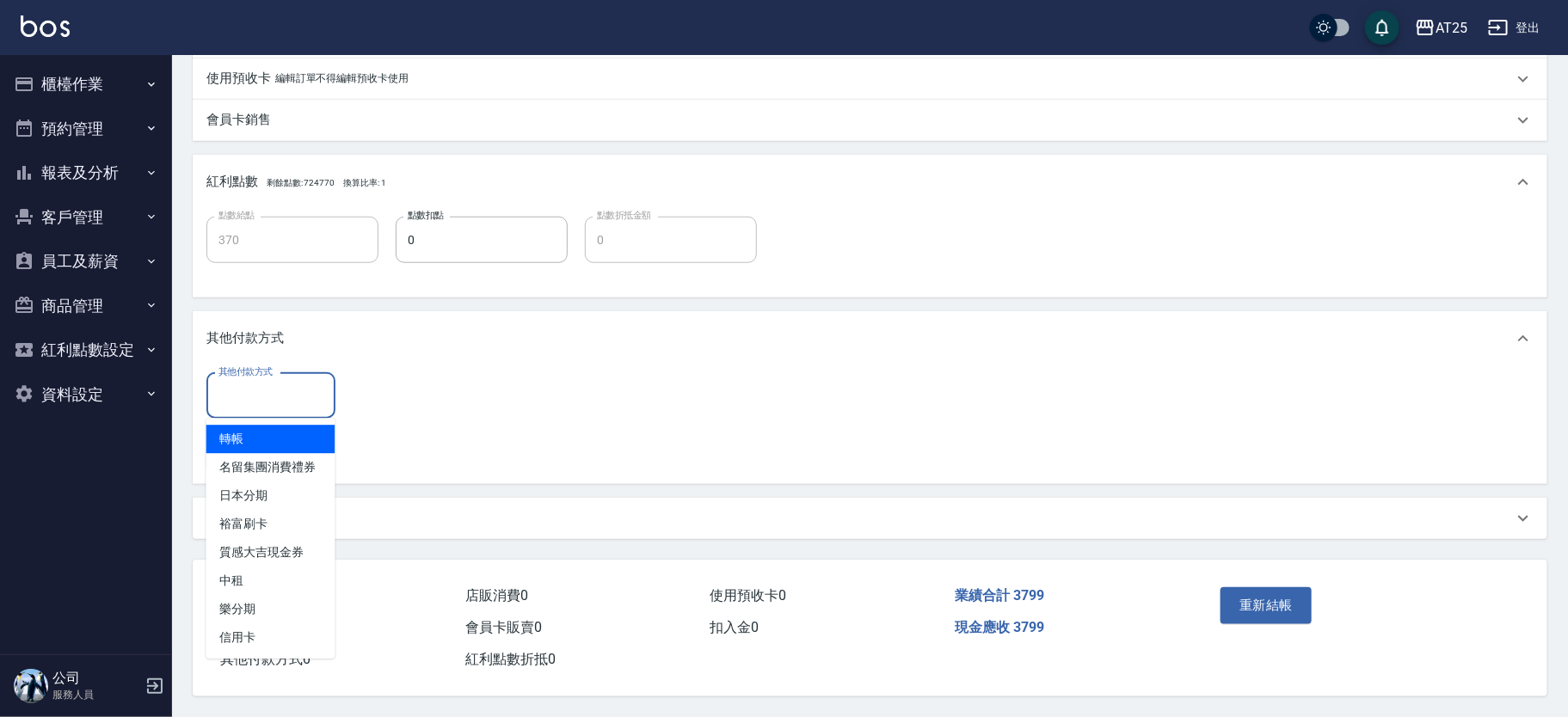
click at [311, 425] on span "轉帳" at bounding box center [271, 439] width 129 height 28
type input "轉帳"
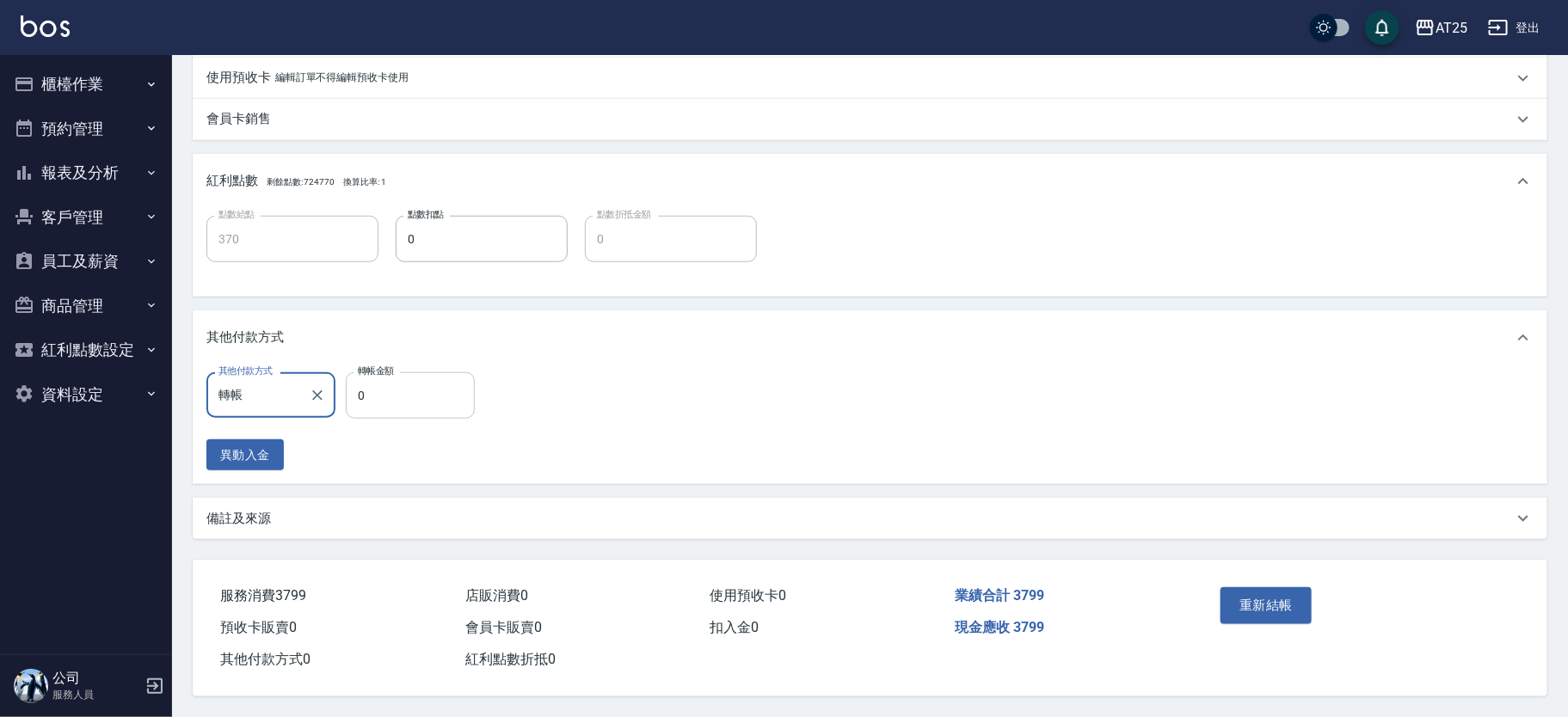
click at [446, 398] on input "0" at bounding box center [410, 395] width 129 height 47
type input "37"
type input "340"
type input "379"
type input "0"
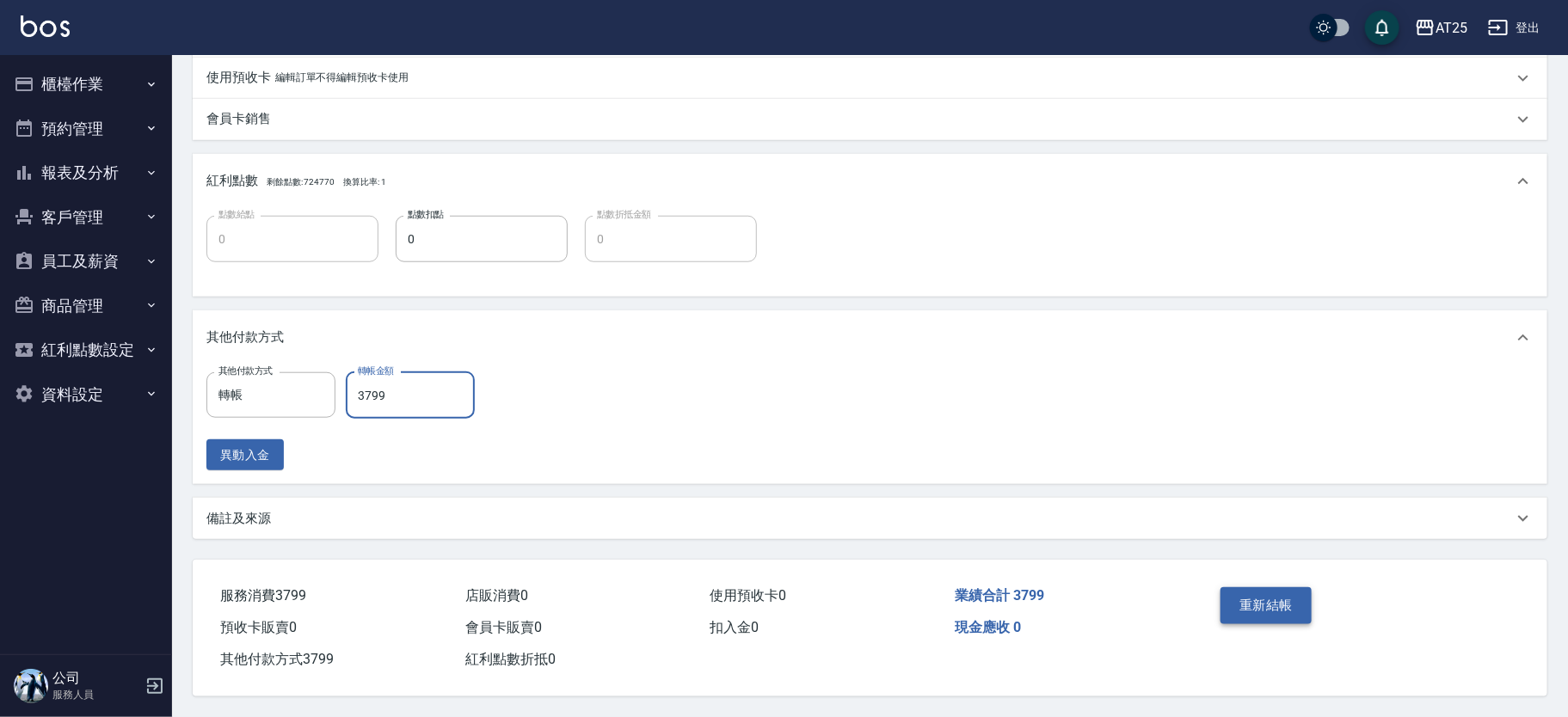
type input "3799"
click at [1296, 611] on button "重新結帳" at bounding box center [1266, 605] width 91 height 36
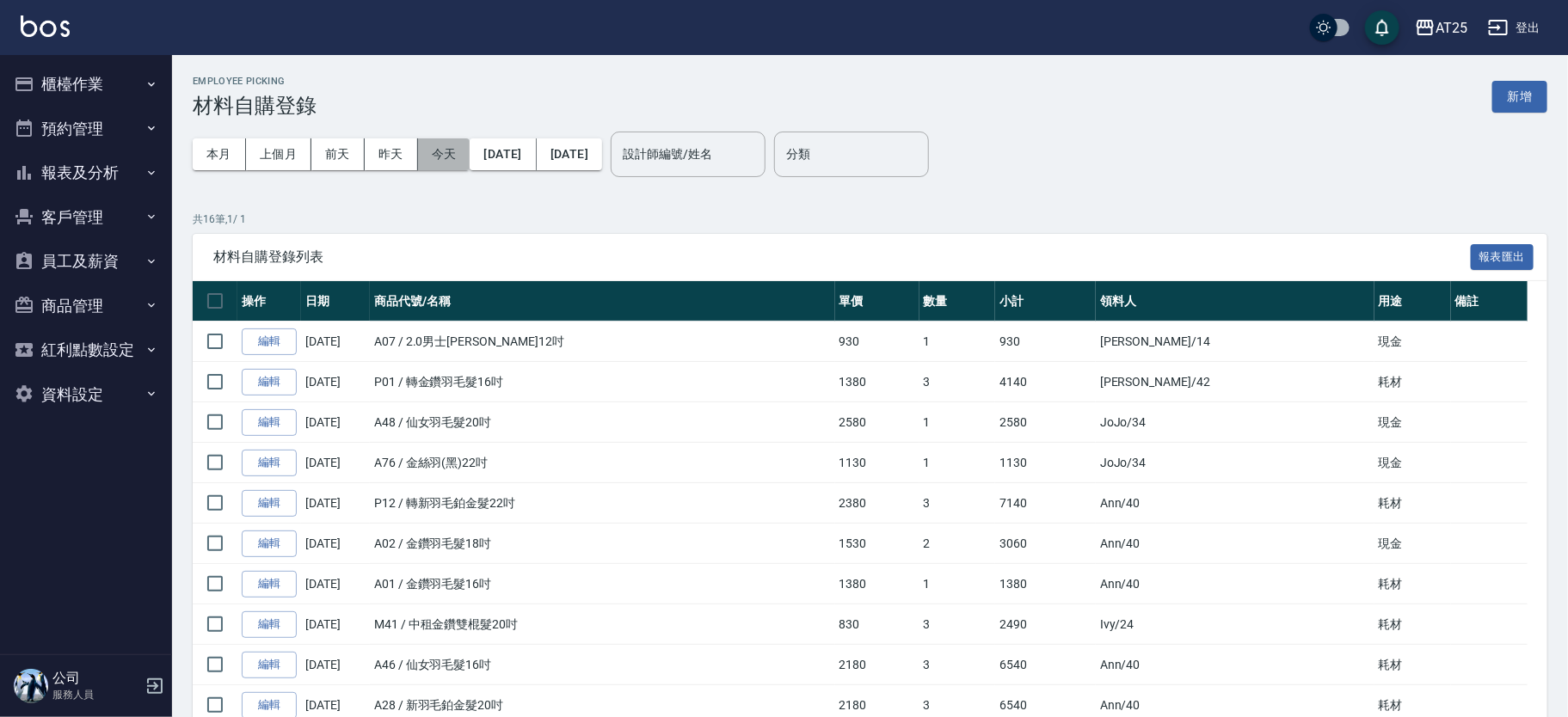
click at [440, 144] on button "今天" at bounding box center [444, 154] width 52 height 32
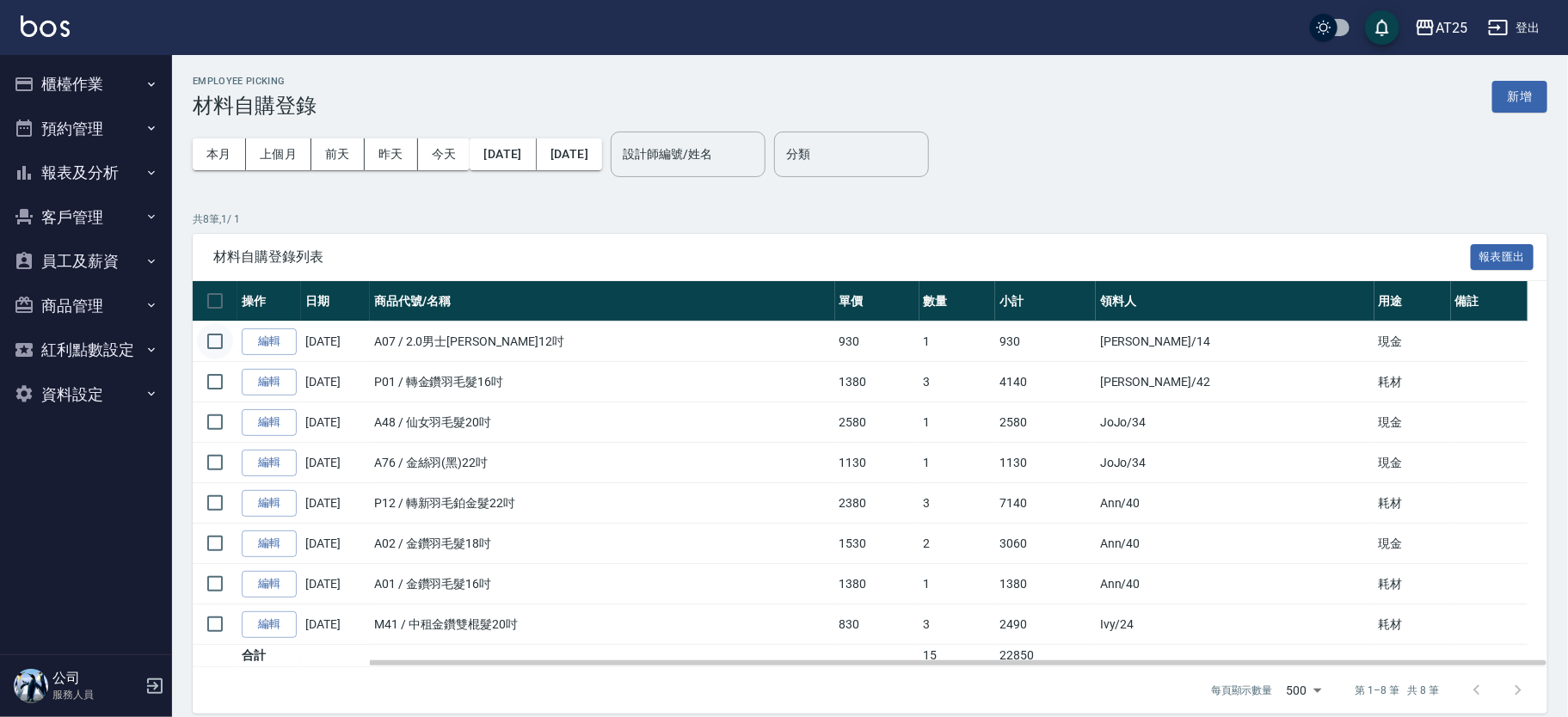
click at [215, 338] on input "checkbox" at bounding box center [214, 341] width 36 height 36
checkbox input "true"
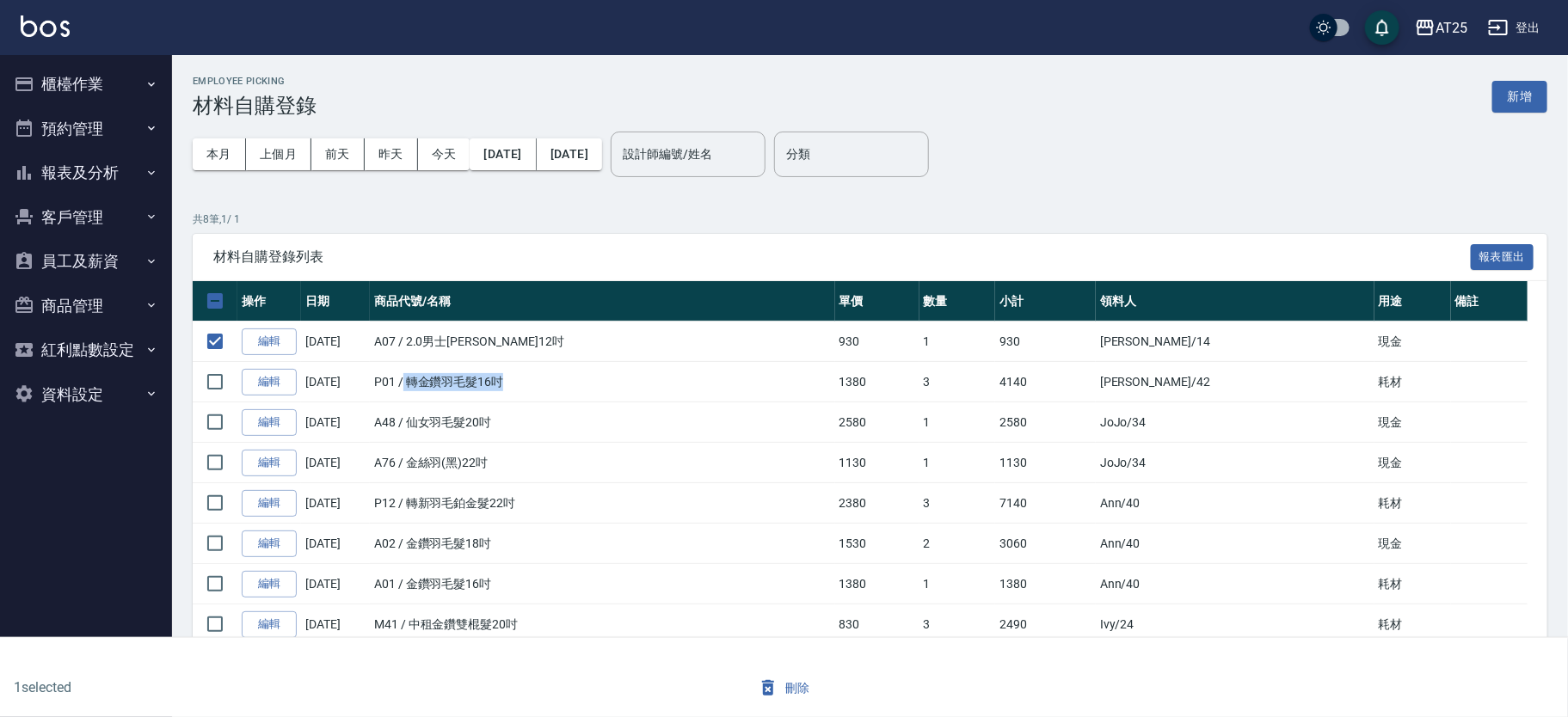
drag, startPoint x: 407, startPoint y: 395, endPoint x: 575, endPoint y: 394, distance: 168.0
click at [575, 394] on td "P01 / 轉金鑽羽毛髮16吋" at bounding box center [602, 382] width 466 height 40
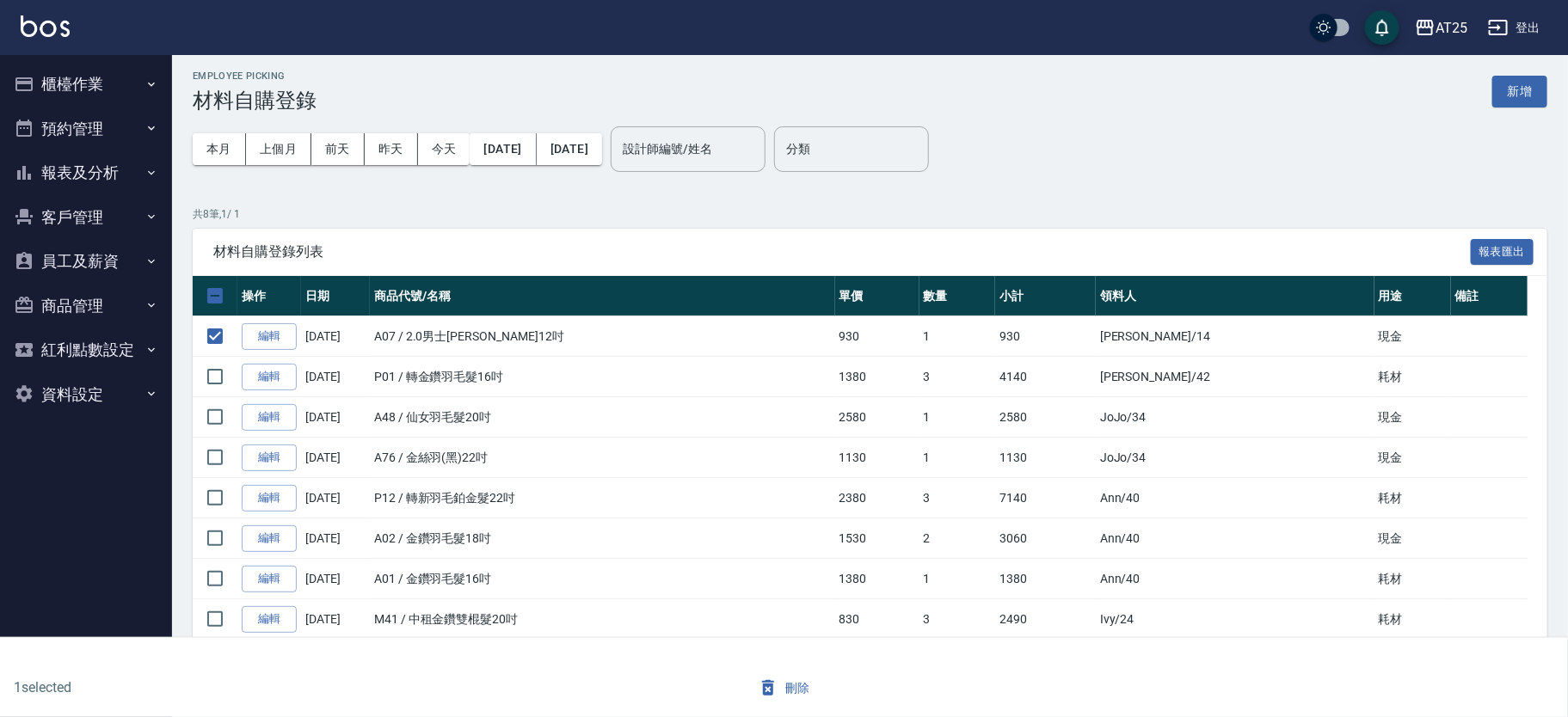
click at [506, 514] on td "P12 / 轉新羽毛鉑金髮22吋" at bounding box center [602, 498] width 466 height 40
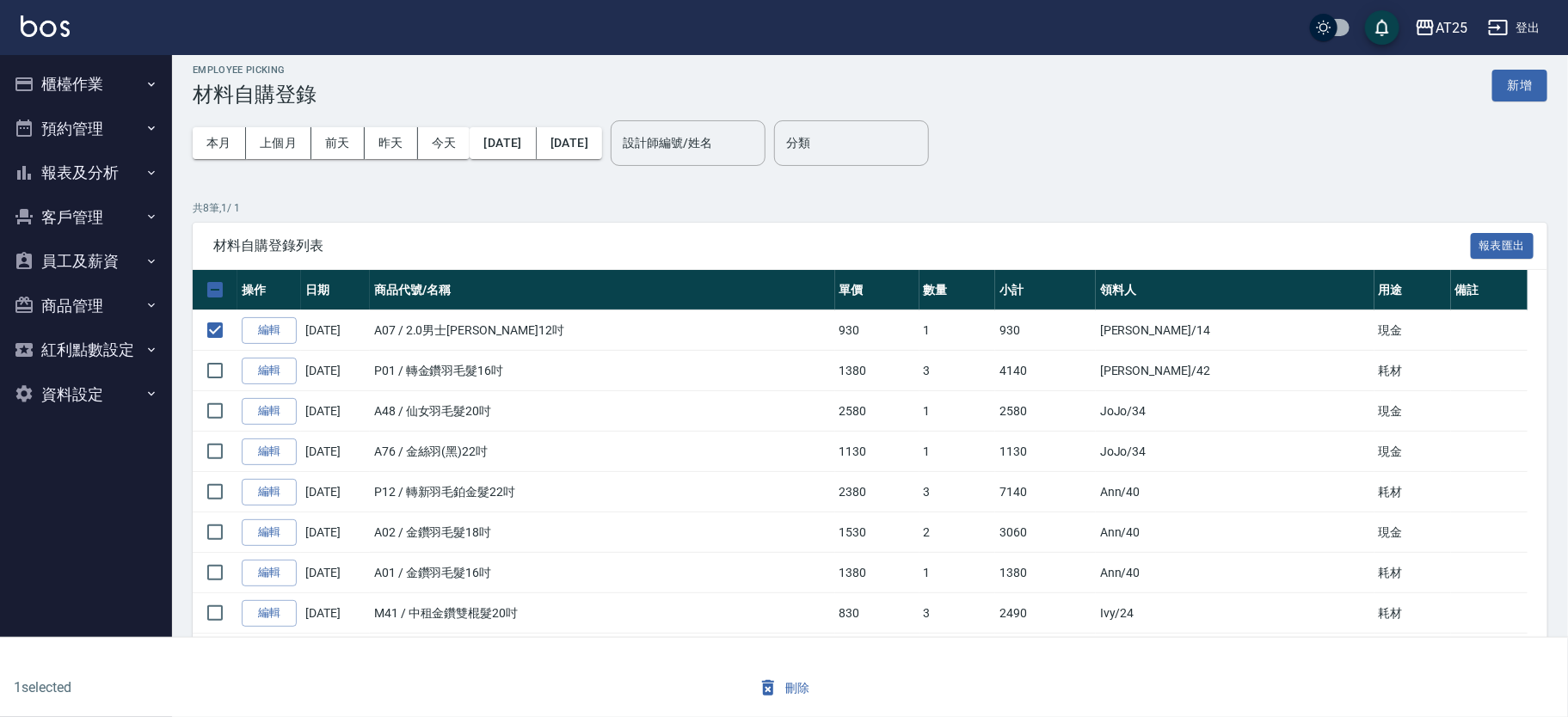
scroll to position [16, 0]
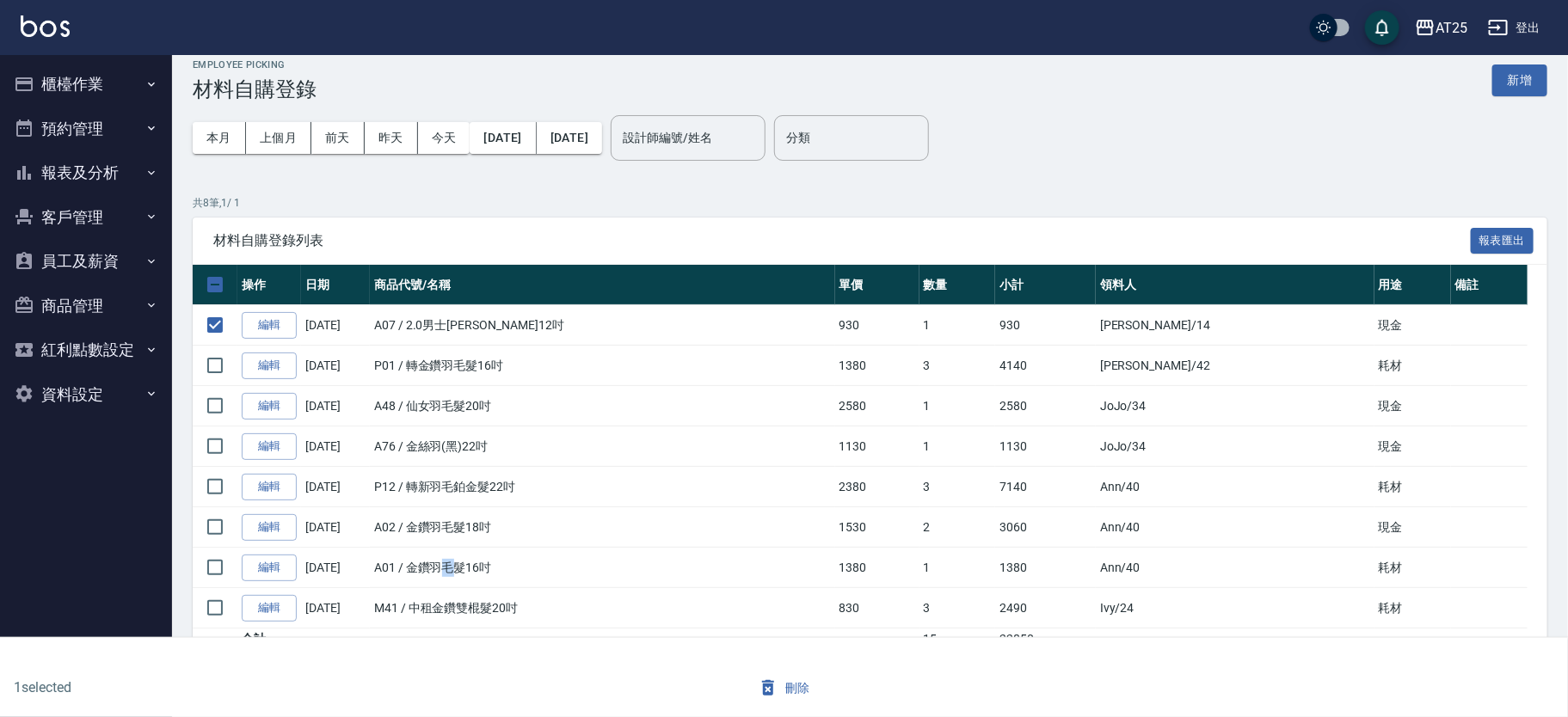
drag, startPoint x: 441, startPoint y: 565, endPoint x: 456, endPoint y: 566, distance: 15.0
click at [456, 566] on td "A01 / 金鑽羽毛髮16吋" at bounding box center [602, 568] width 466 height 40
click at [214, 565] on input "checkbox" at bounding box center [214, 567] width 36 height 36
checkbox input "true"
click at [223, 523] on input "checkbox" at bounding box center [214, 527] width 36 height 36
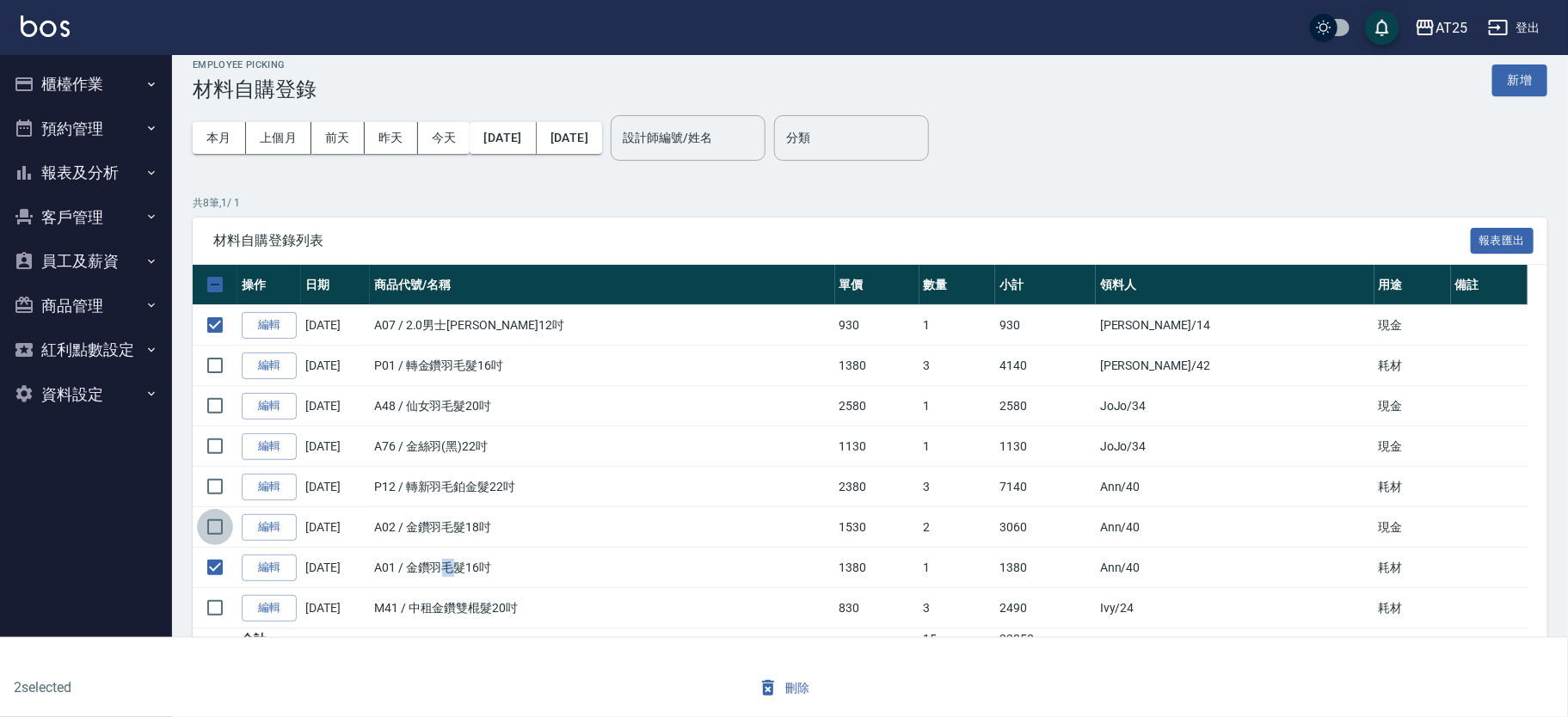
checkbox input "true"
click at [215, 604] on input "checkbox" at bounding box center [214, 607] width 36 height 36
checkbox input "true"
click at [596, 510] on td "A02 / 金鑽羽毛髮18吋" at bounding box center [602, 528] width 466 height 40
drag, startPoint x: 419, startPoint y: 486, endPoint x: 461, endPoint y: 488, distance: 42.0
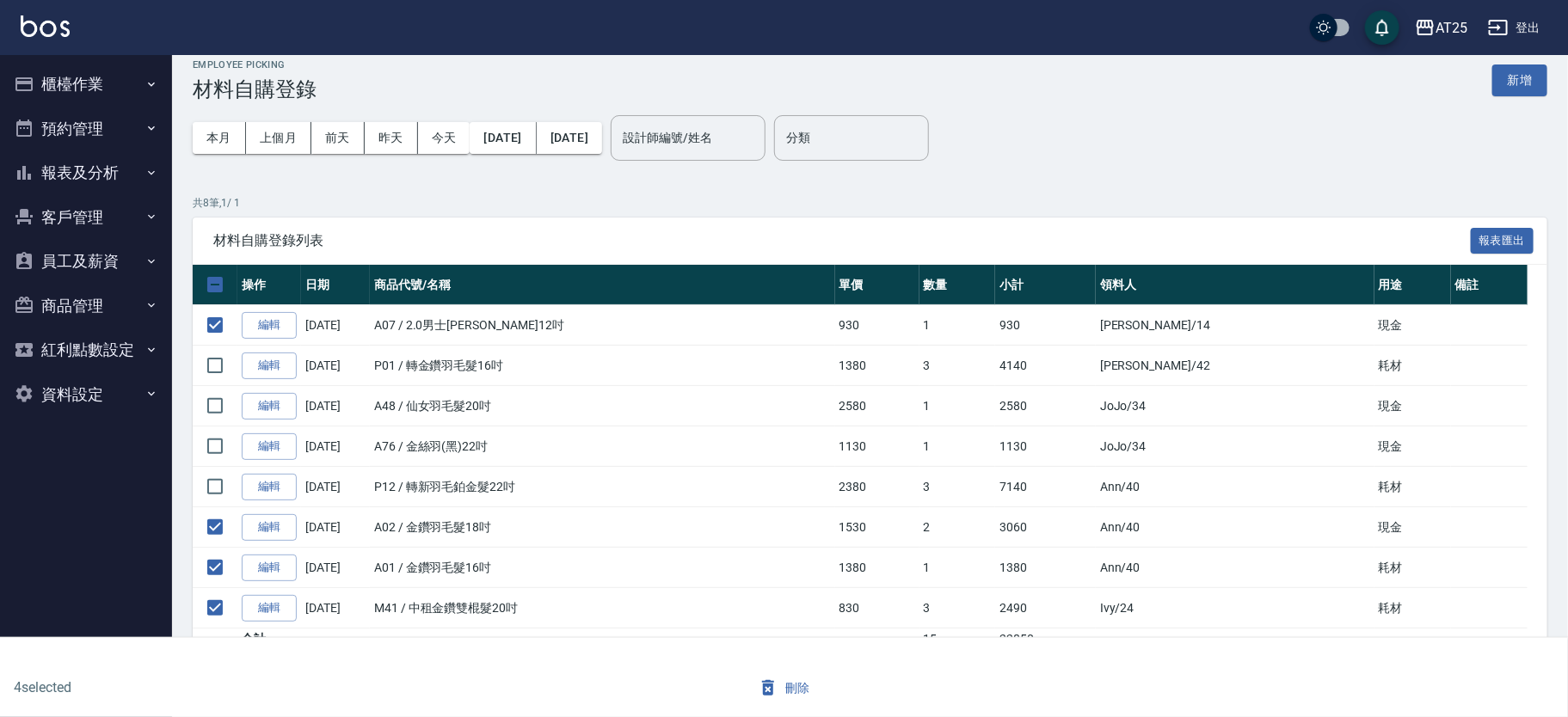
click at [459, 488] on td "P12 / 轉新羽毛鉑金髮22吋" at bounding box center [602, 487] width 466 height 40
click at [461, 488] on td "P12 / 轉新羽毛鉑金髮22吋" at bounding box center [602, 487] width 466 height 40
click at [214, 480] on input "checkbox" at bounding box center [214, 486] width 36 height 36
checkbox input "true"
click at [206, 401] on input "checkbox" at bounding box center [214, 405] width 36 height 36
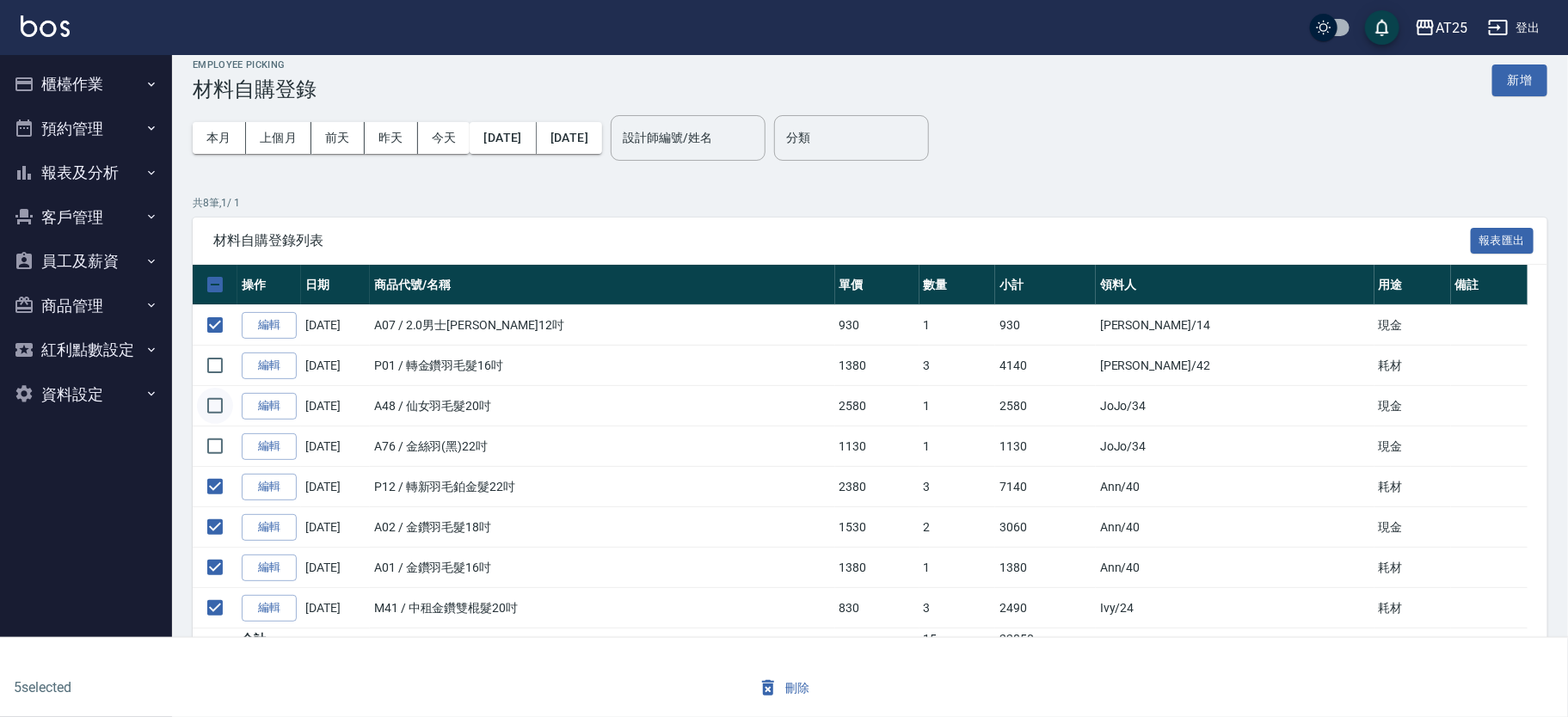
checkbox input "true"
click at [219, 448] on input "checkbox" at bounding box center [214, 445] width 36 height 36
checkbox input "true"
click at [214, 367] on input "checkbox" at bounding box center [214, 365] width 36 height 36
checkbox input "true"
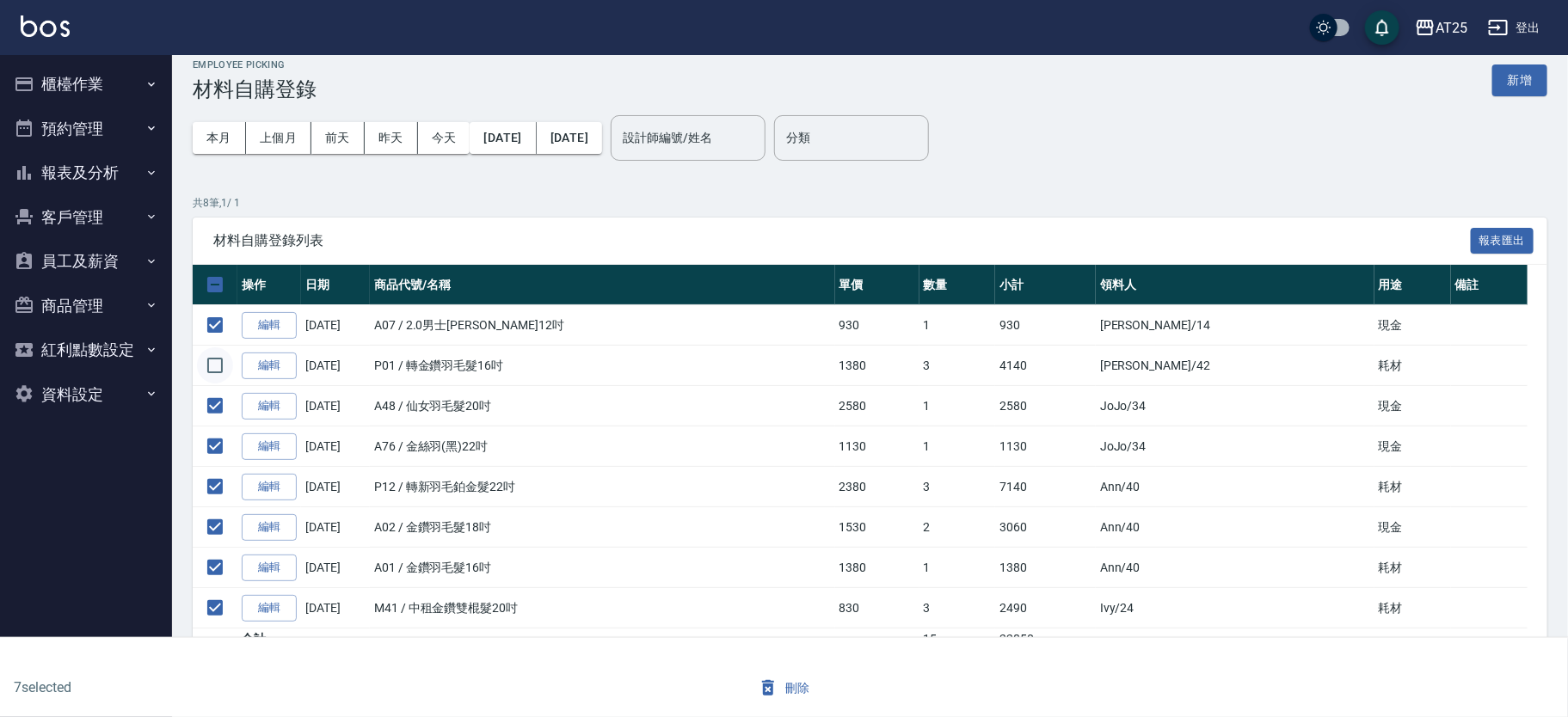
checkbox input "true"
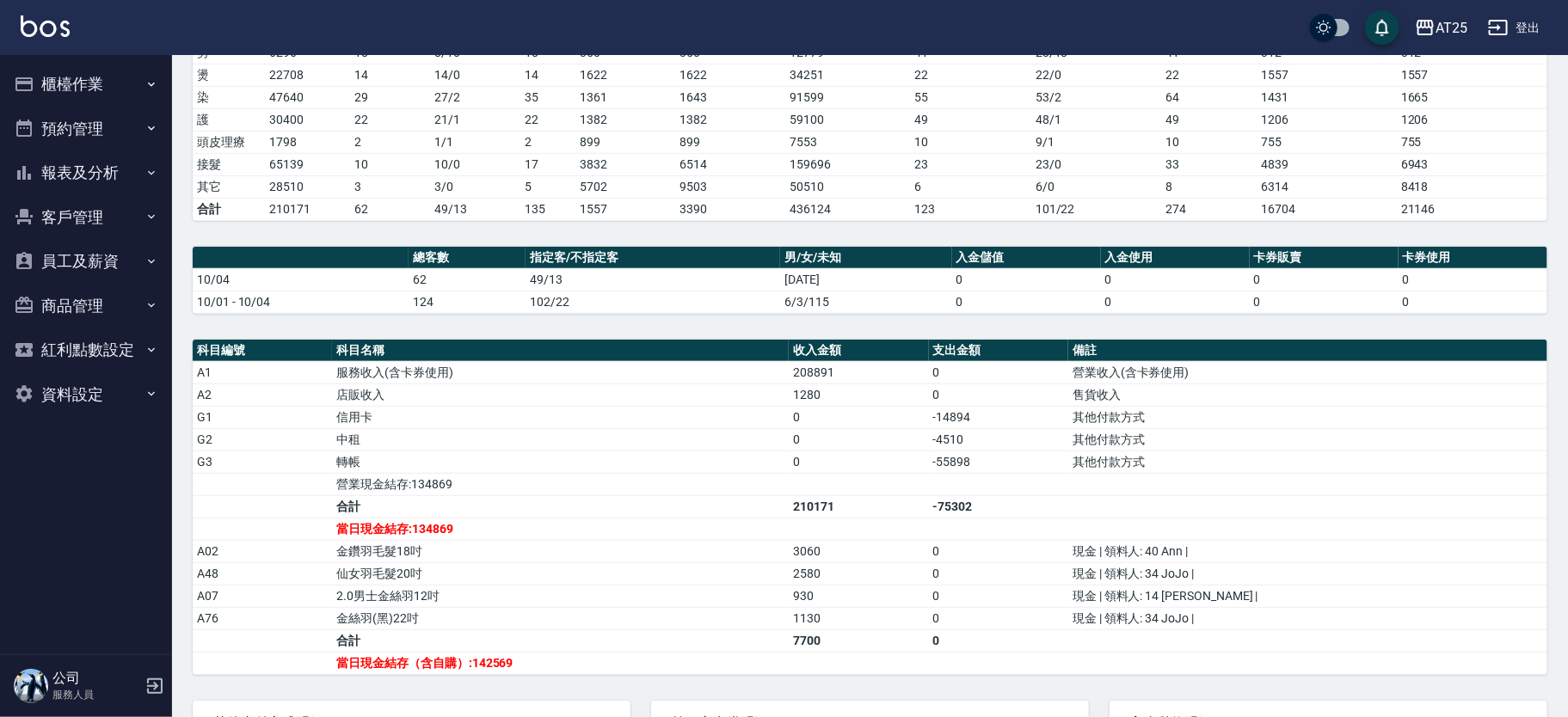
scroll to position [290, 0]
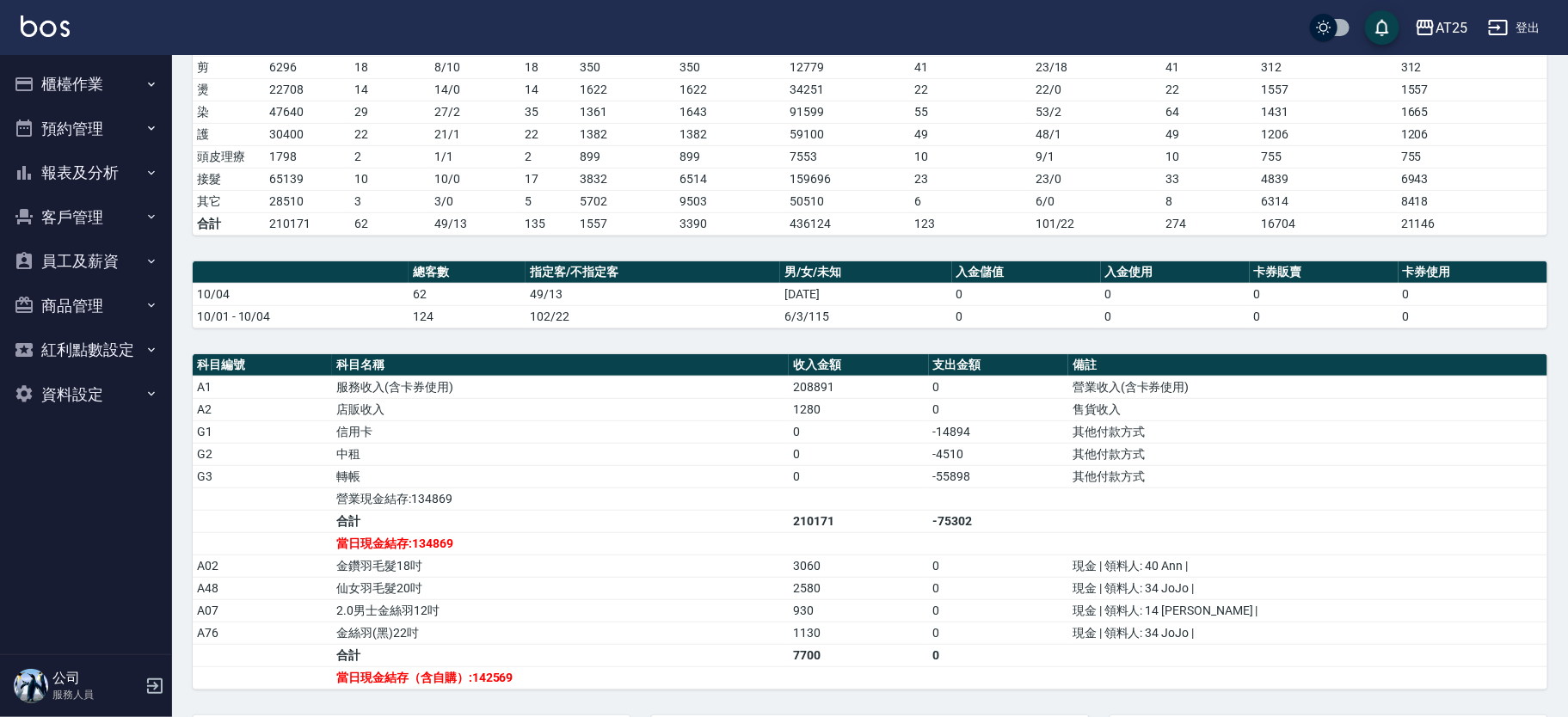
click at [1254, 410] on td "售貨收入" at bounding box center [1308, 409] width 479 height 22
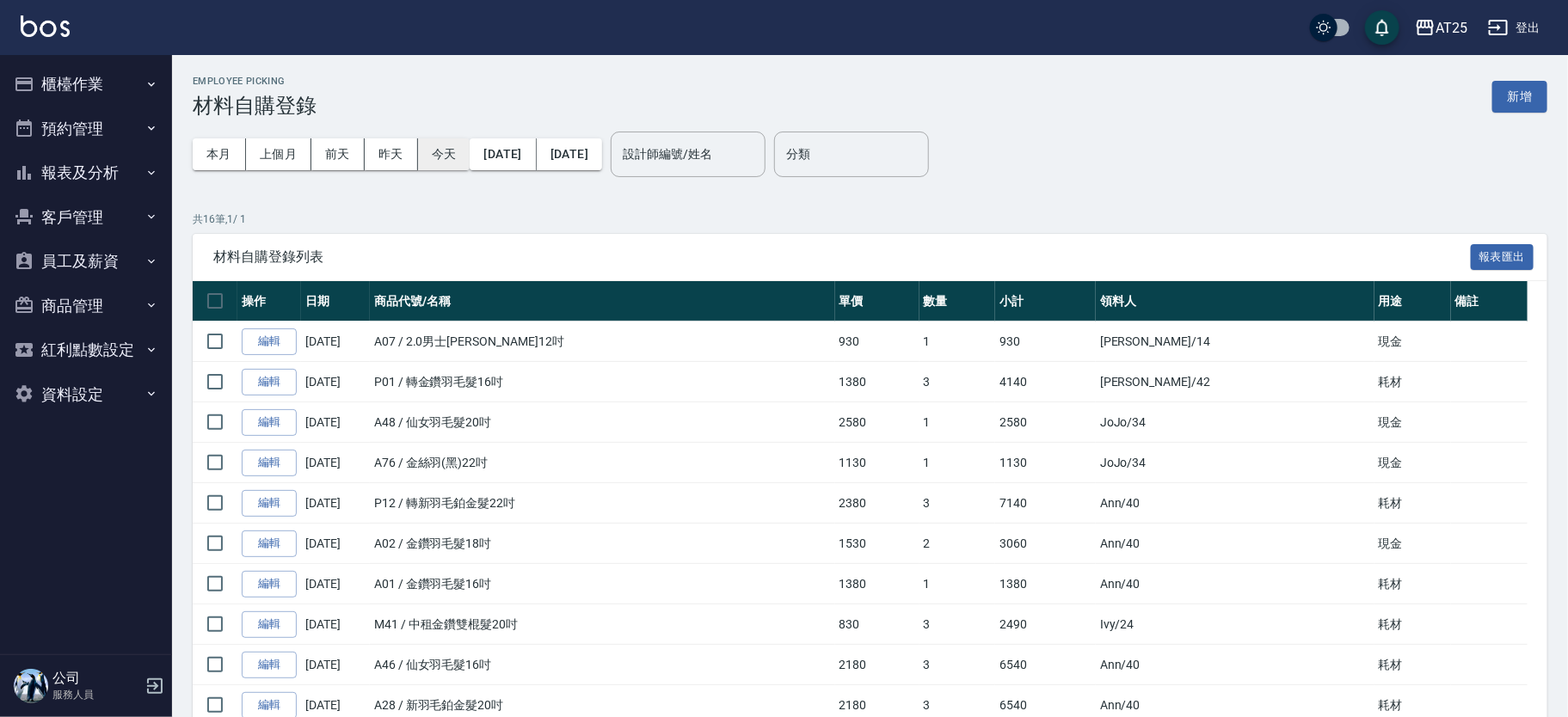
click at [453, 155] on button "今天" at bounding box center [444, 154] width 52 height 32
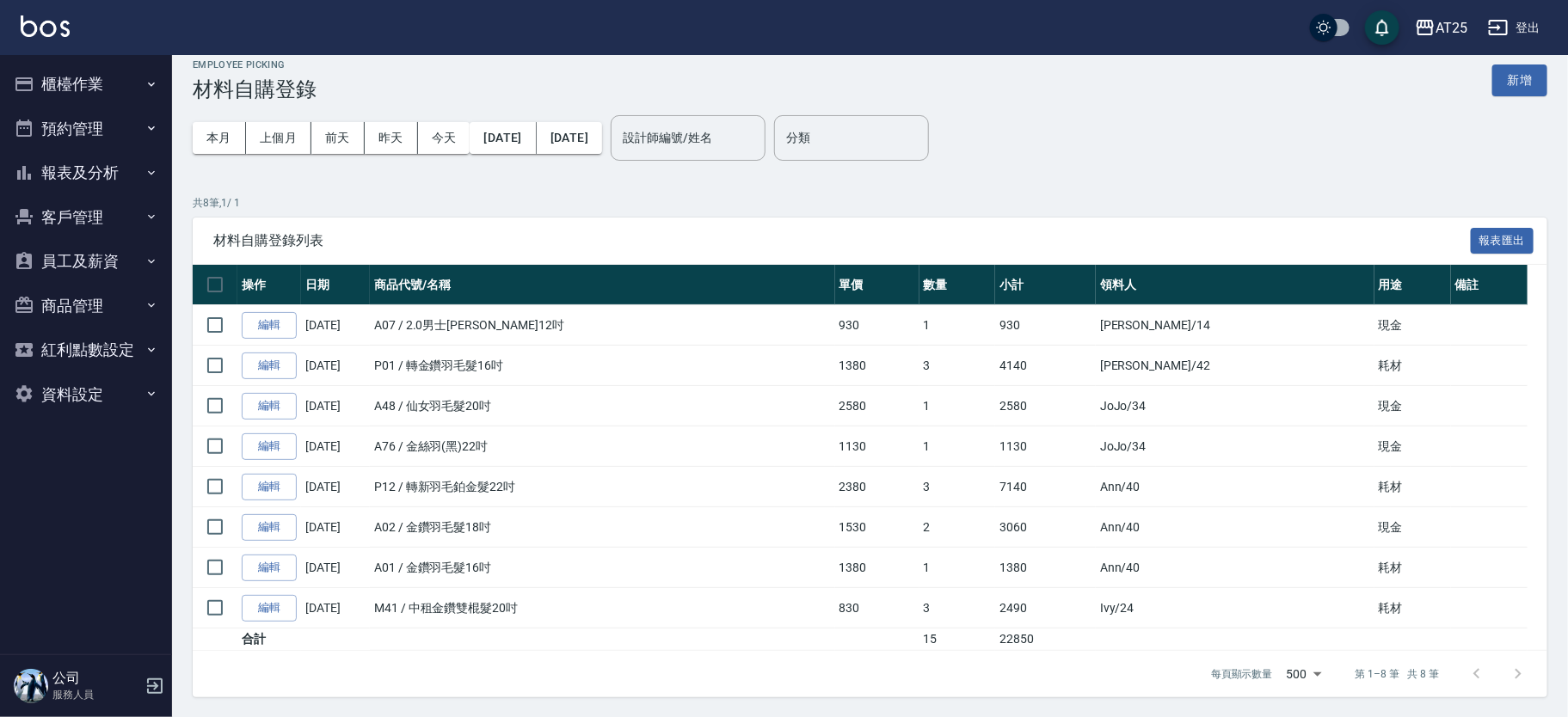
scroll to position [9, 0]
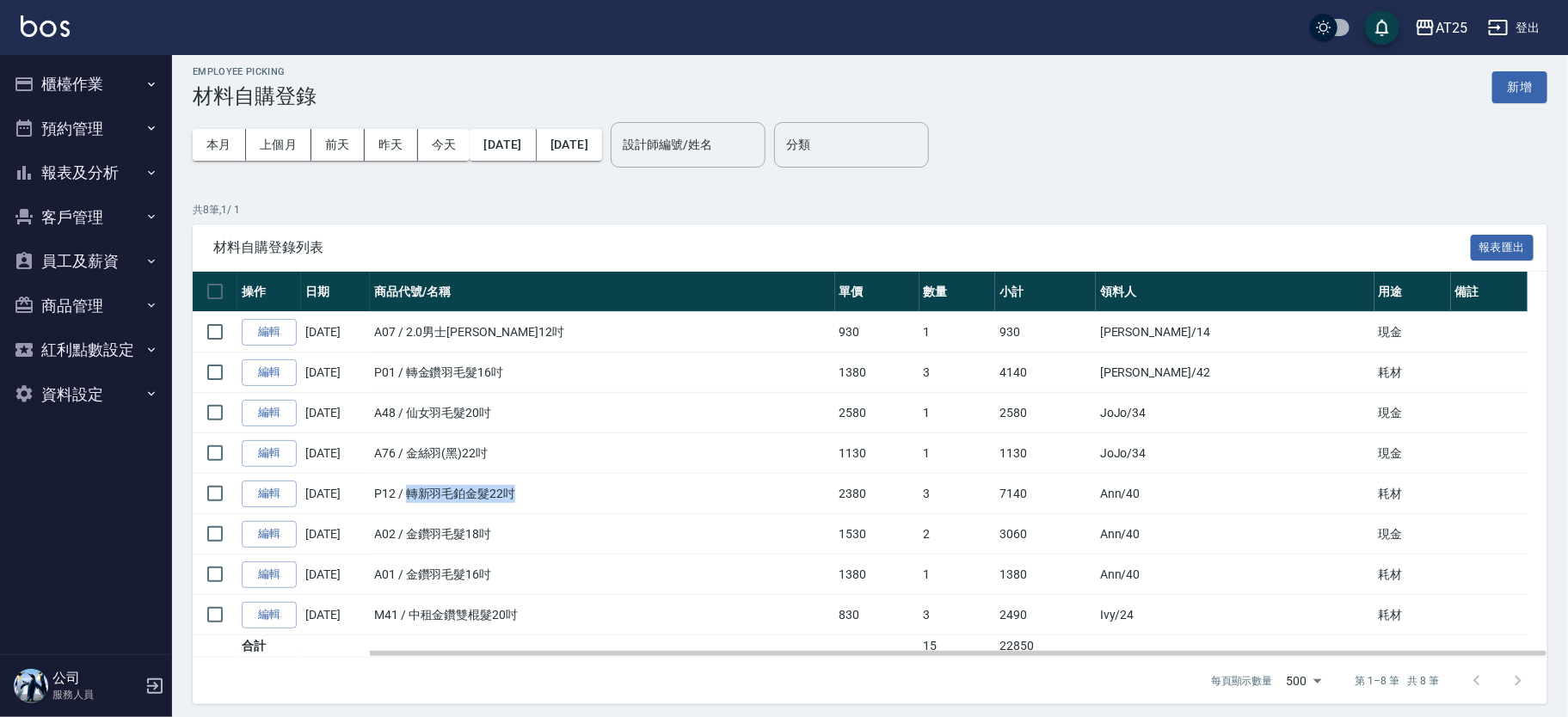
drag, startPoint x: 533, startPoint y: 498, endPoint x: 601, endPoint y: 504, distance: 68.3
click at [601, 504] on td "P12 / 轉新羽毛鉑金髮22吋" at bounding box center [602, 494] width 466 height 40
drag, startPoint x: 1431, startPoint y: 477, endPoint x: 817, endPoint y: 487, distance: 614.1
click at [817, 487] on tr "編輯 [DATE] P12 / 轉新羽毛鉑金髮22吋 2380 3 7140 Ann /40 耗材" at bounding box center [870, 494] width 1355 height 40
drag, startPoint x: 452, startPoint y: 375, endPoint x: 507, endPoint y: 372, distance: 55.1
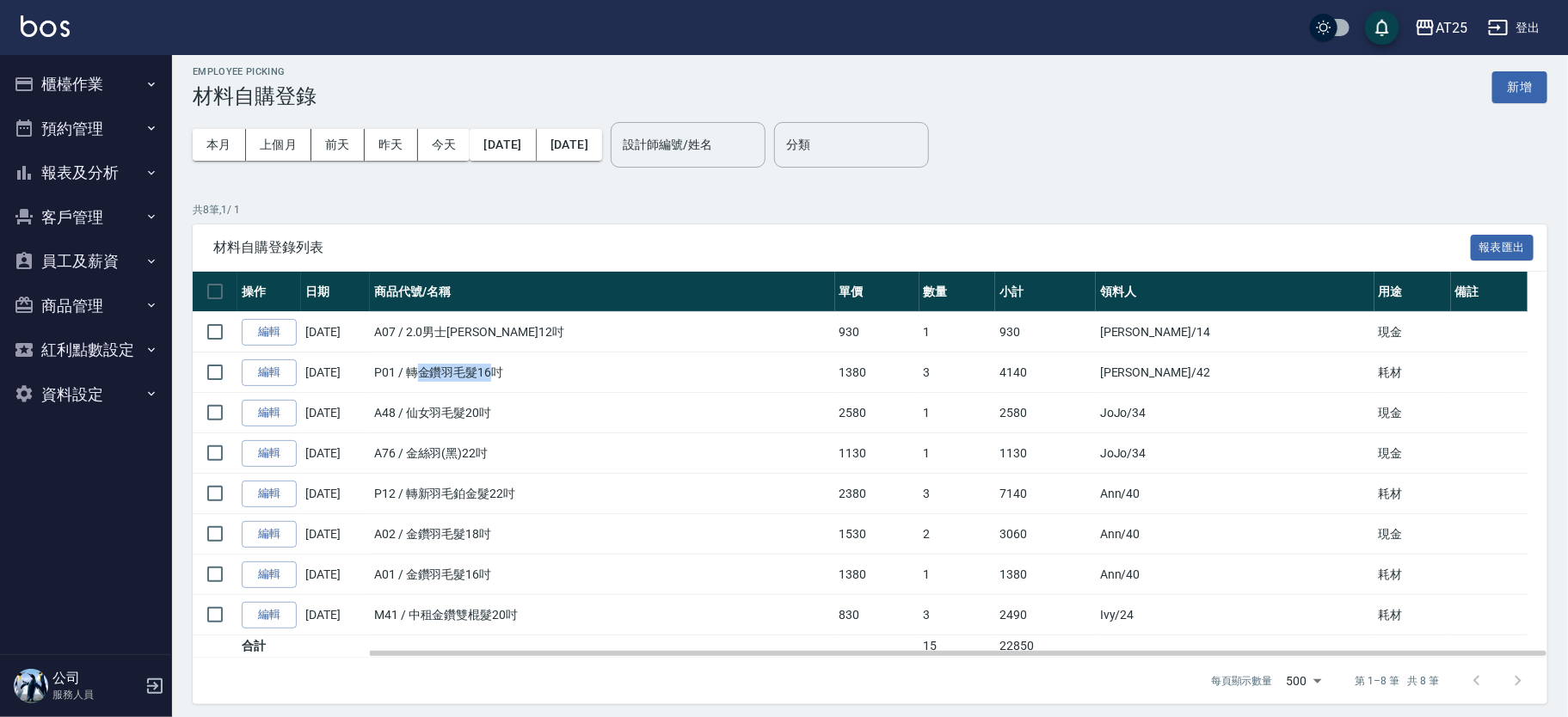
click at [507, 372] on td "P01 / 轉金鑽羽毛髮16吋" at bounding box center [602, 372] width 466 height 40
drag, startPoint x: 470, startPoint y: 498, endPoint x: 499, endPoint y: 498, distance: 29.0
click at [498, 498] on td "P12 / 轉新羽毛鉑金髮22吋" at bounding box center [602, 494] width 466 height 40
click at [223, 492] on input "checkbox" at bounding box center [214, 493] width 36 height 36
checkbox input "true"
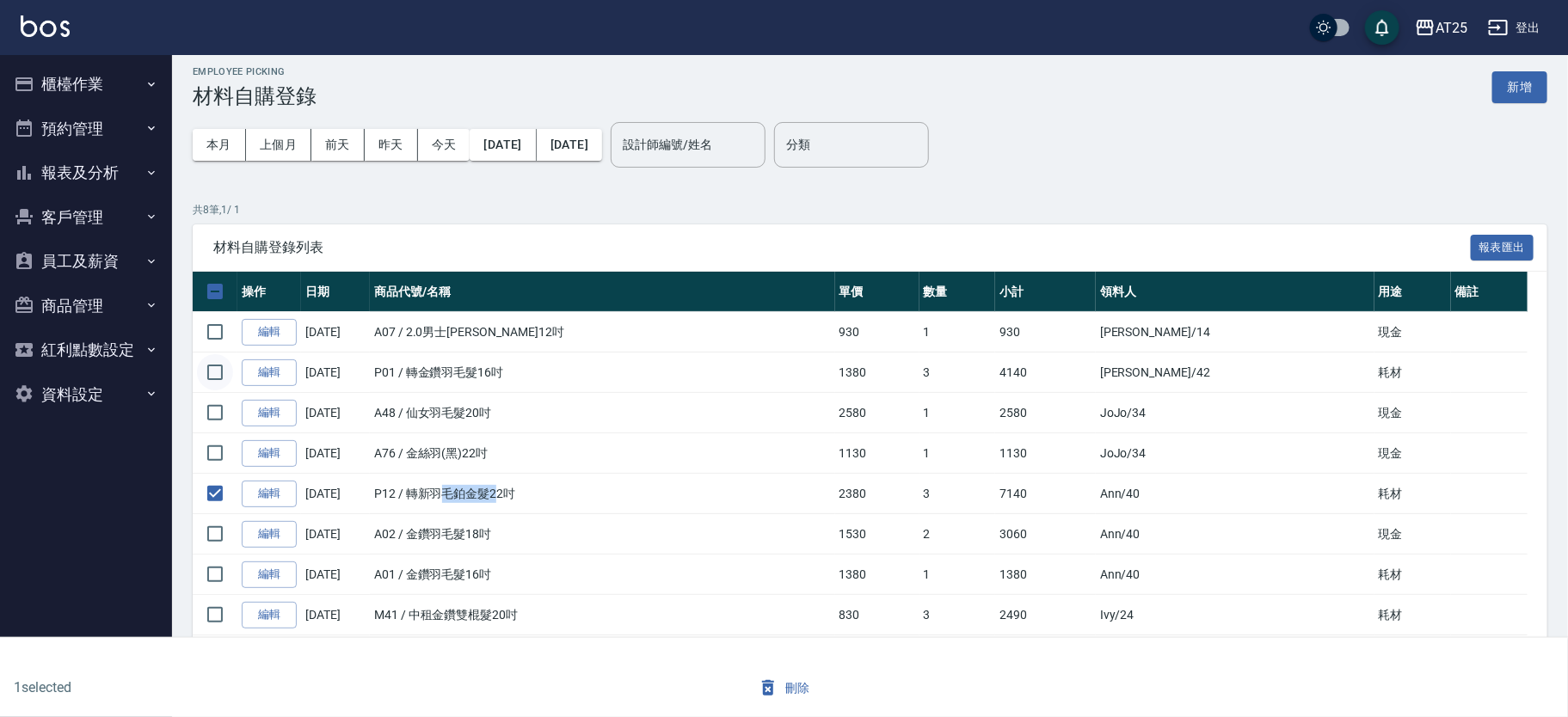
click at [215, 368] on input "checkbox" at bounding box center [214, 371] width 36 height 36
checkbox input "true"
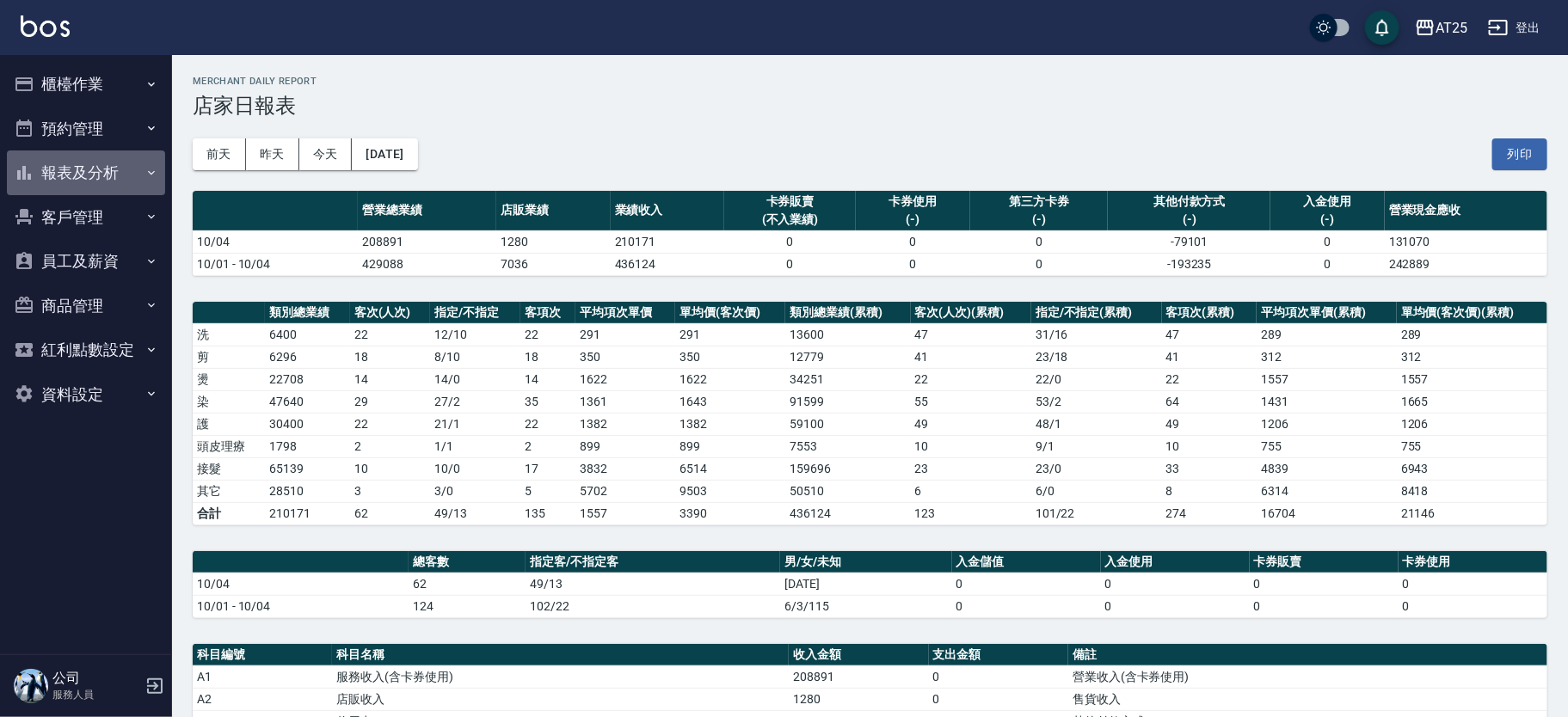
click at [105, 179] on button "報表及分析" at bounding box center [86, 173] width 158 height 45
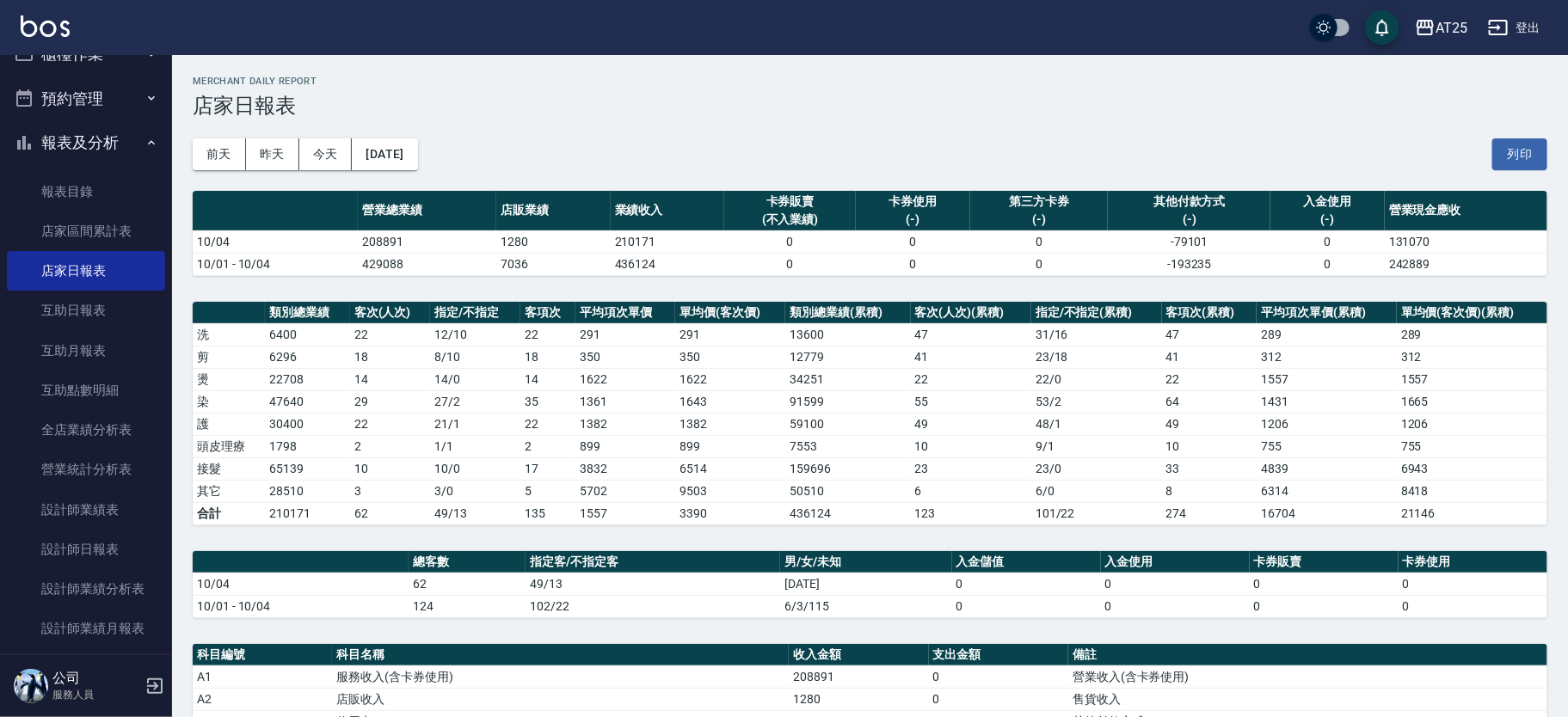
scroll to position [9, 0]
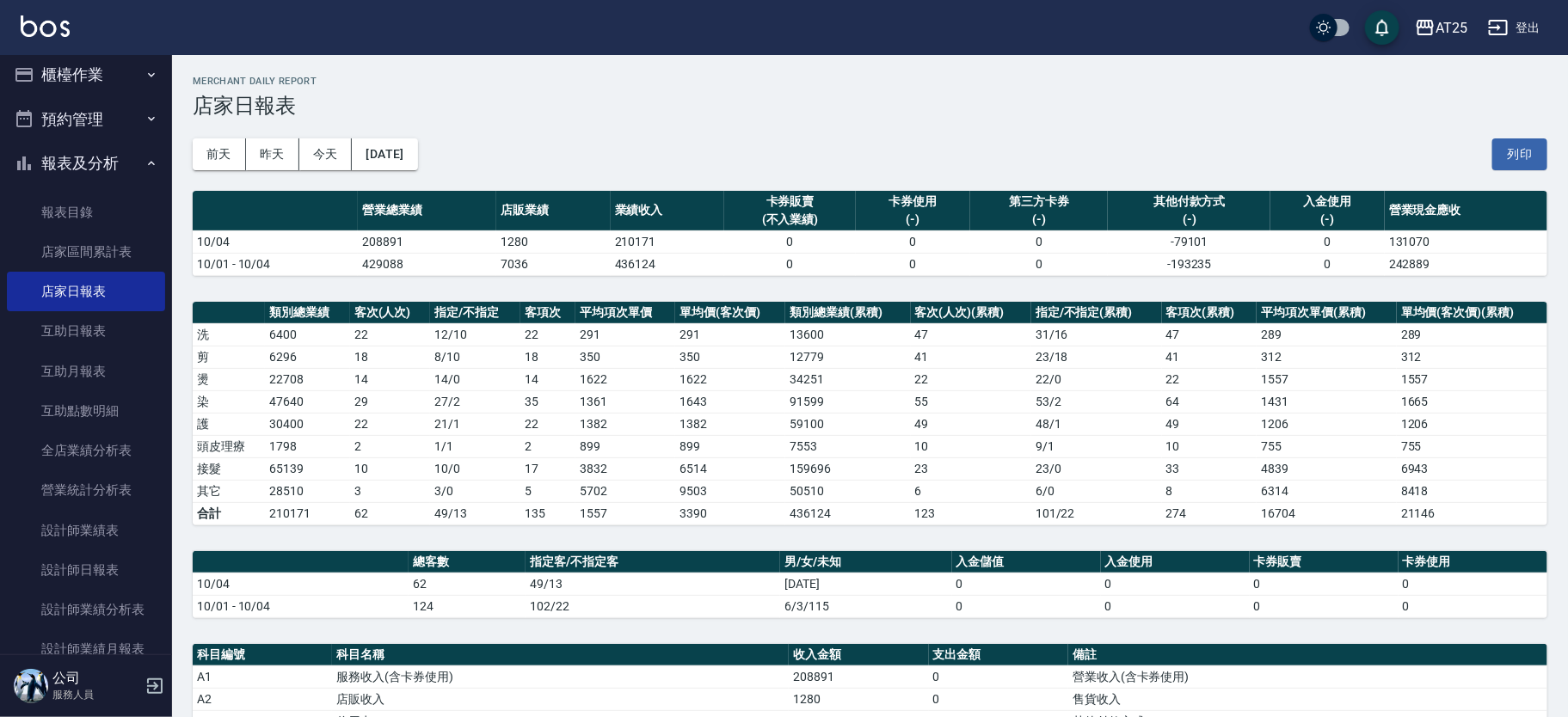
click at [94, 151] on button "報表及分析" at bounding box center [86, 163] width 158 height 45
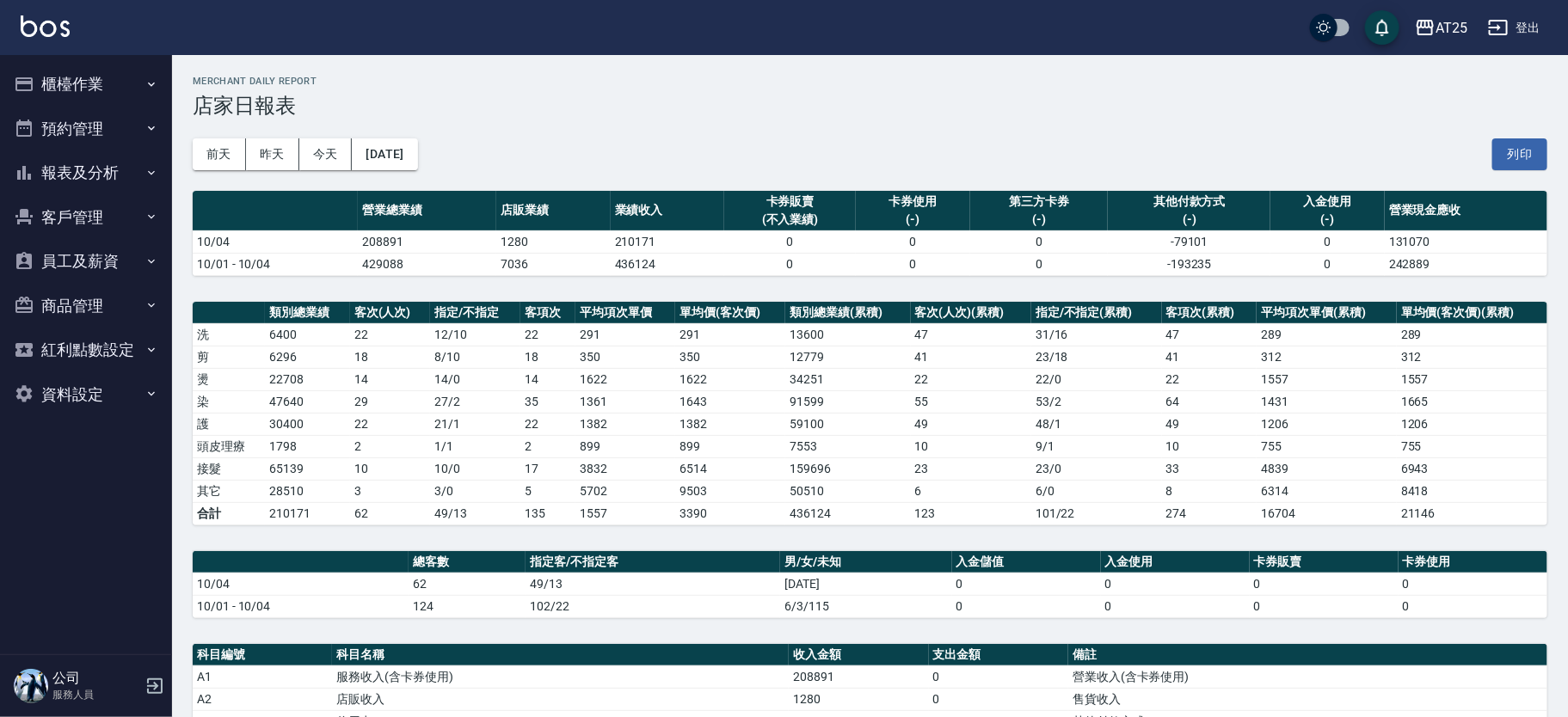
scroll to position [0, 0]
click at [105, 76] on button "櫃檯作業" at bounding box center [86, 84] width 158 height 45
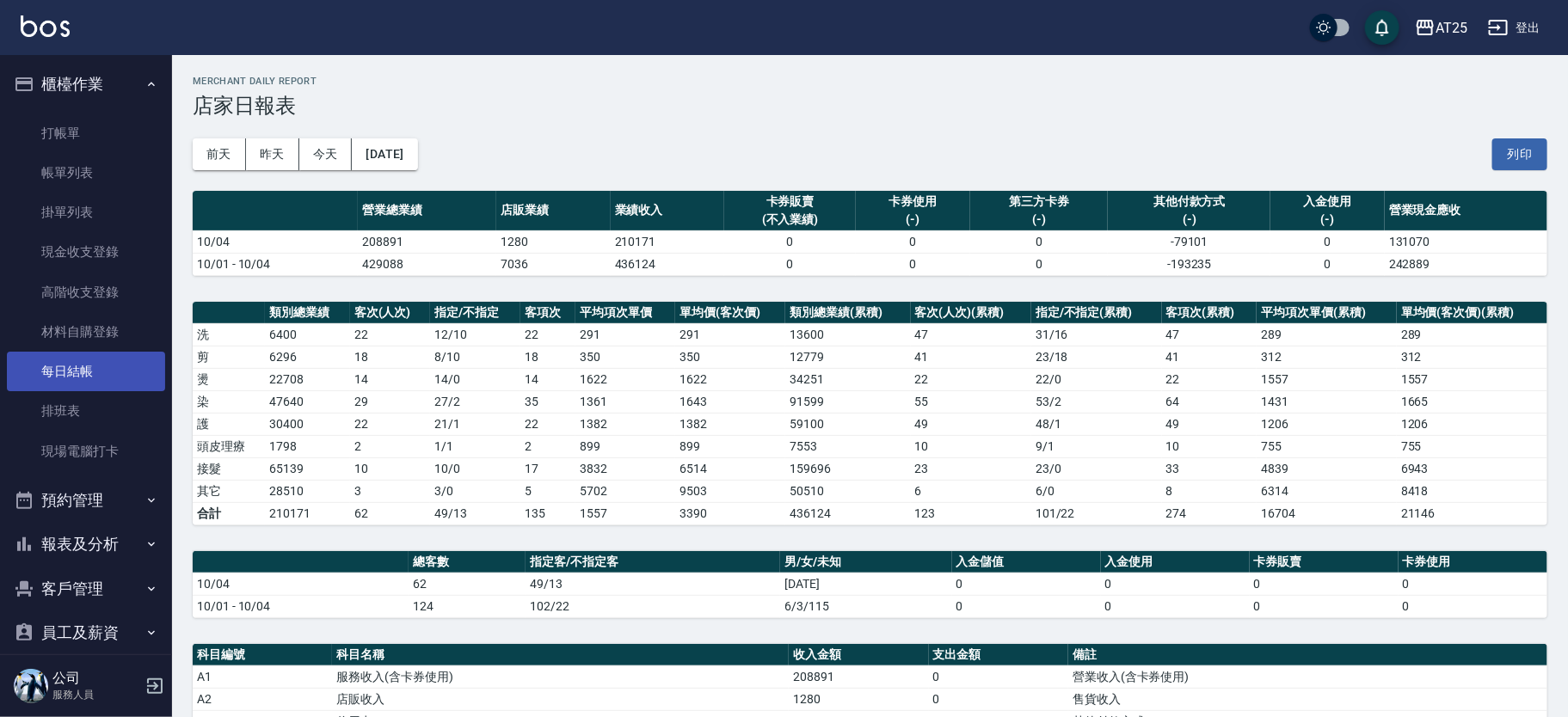
click at [102, 366] on link "每日結帳" at bounding box center [86, 371] width 158 height 39
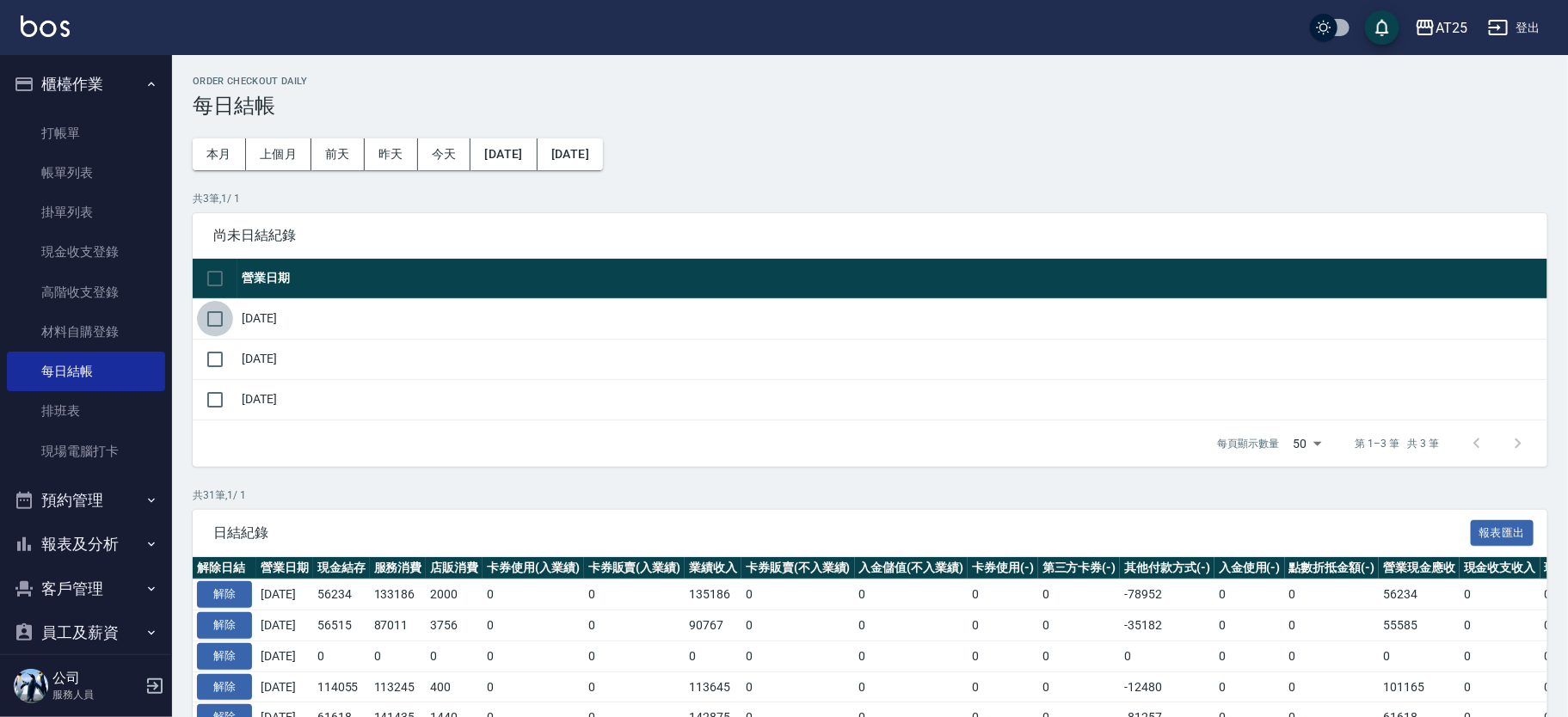
click at [212, 313] on input "checkbox" at bounding box center [214, 318] width 36 height 36
checkbox input "true"
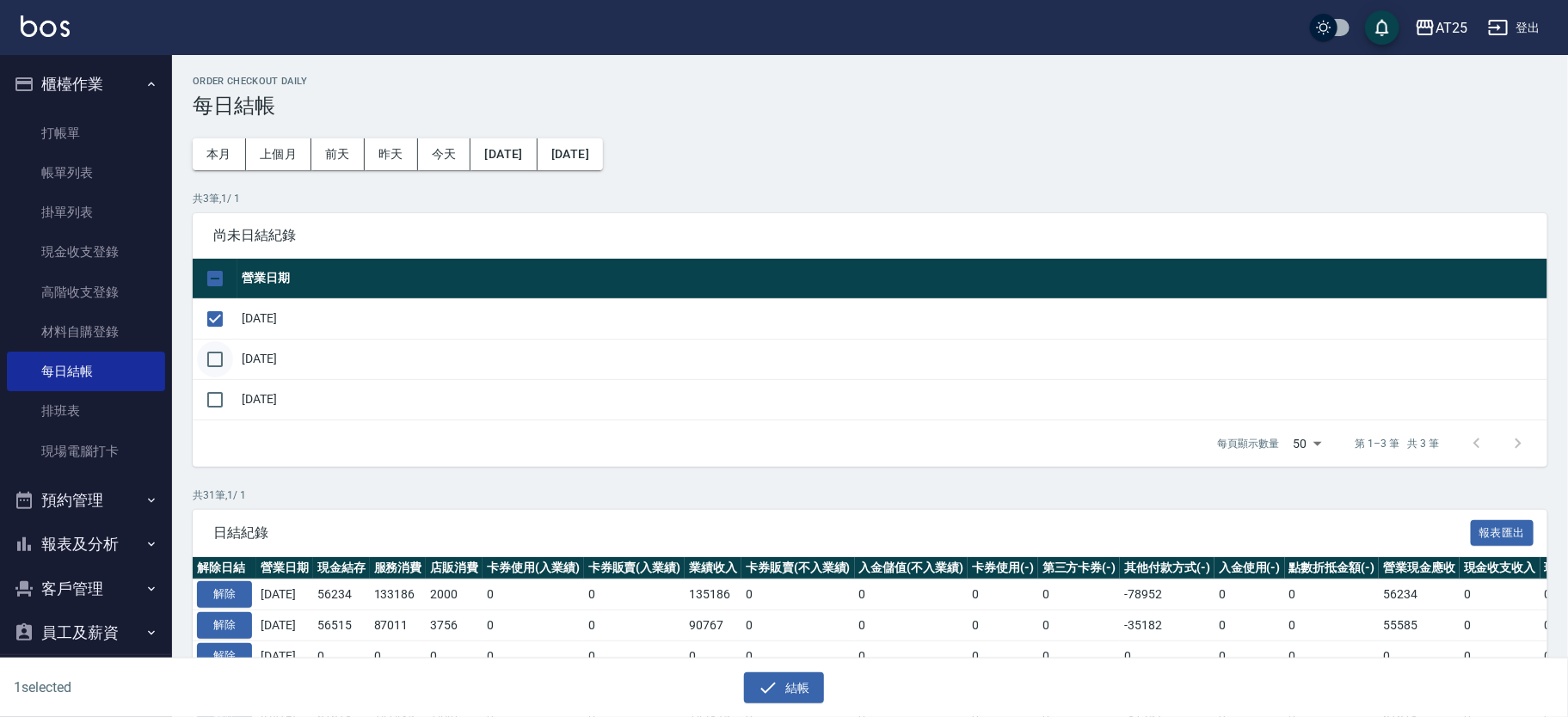
click at [217, 344] on input "checkbox" at bounding box center [214, 358] width 36 height 36
checkbox input "true"
drag, startPoint x: 221, startPoint y: 399, endPoint x: 628, endPoint y: 562, distance: 438.4
click at [224, 396] on input "checkbox" at bounding box center [214, 399] width 36 height 36
checkbox input "true"
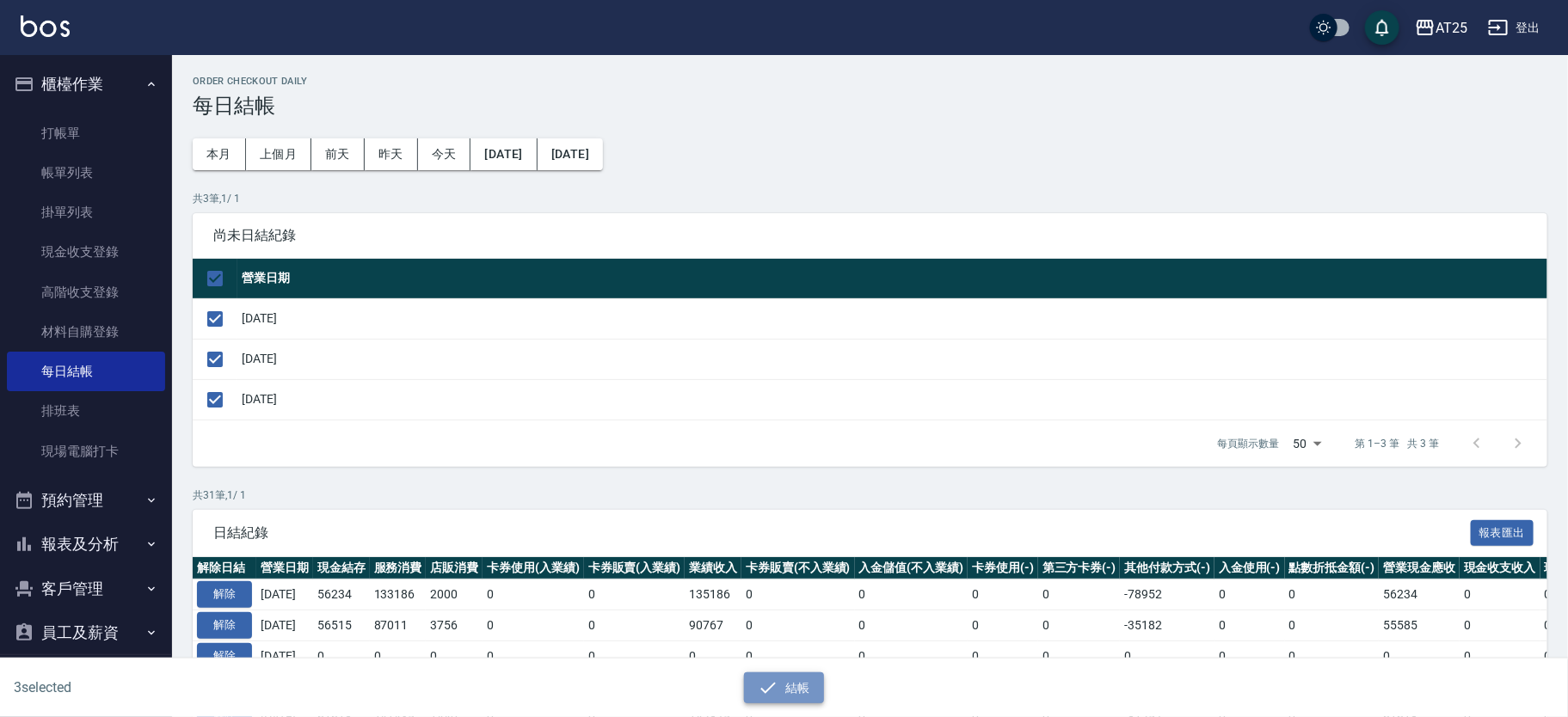
click at [769, 683] on icon "button" at bounding box center [768, 688] width 21 height 21
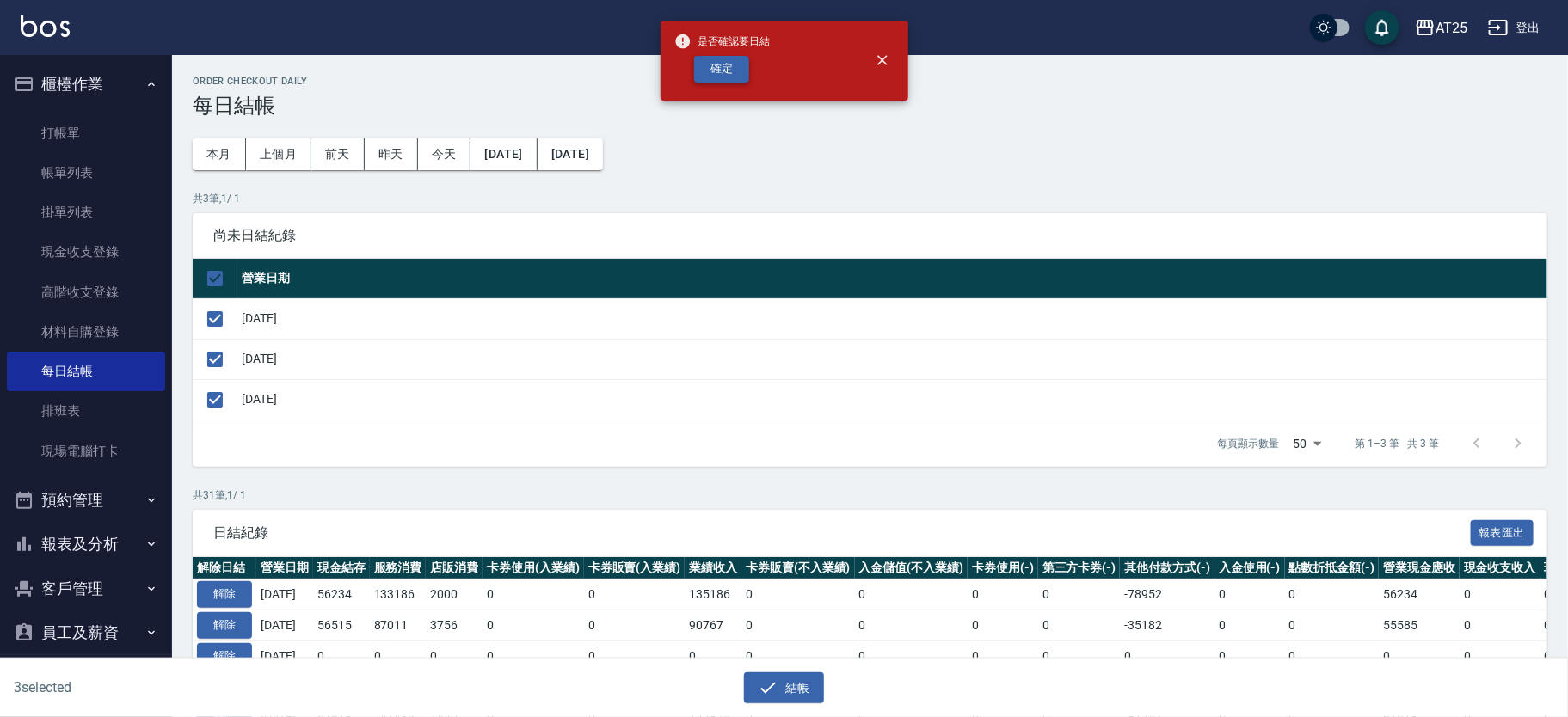
click at [721, 70] on button "確定" at bounding box center [722, 69] width 55 height 27
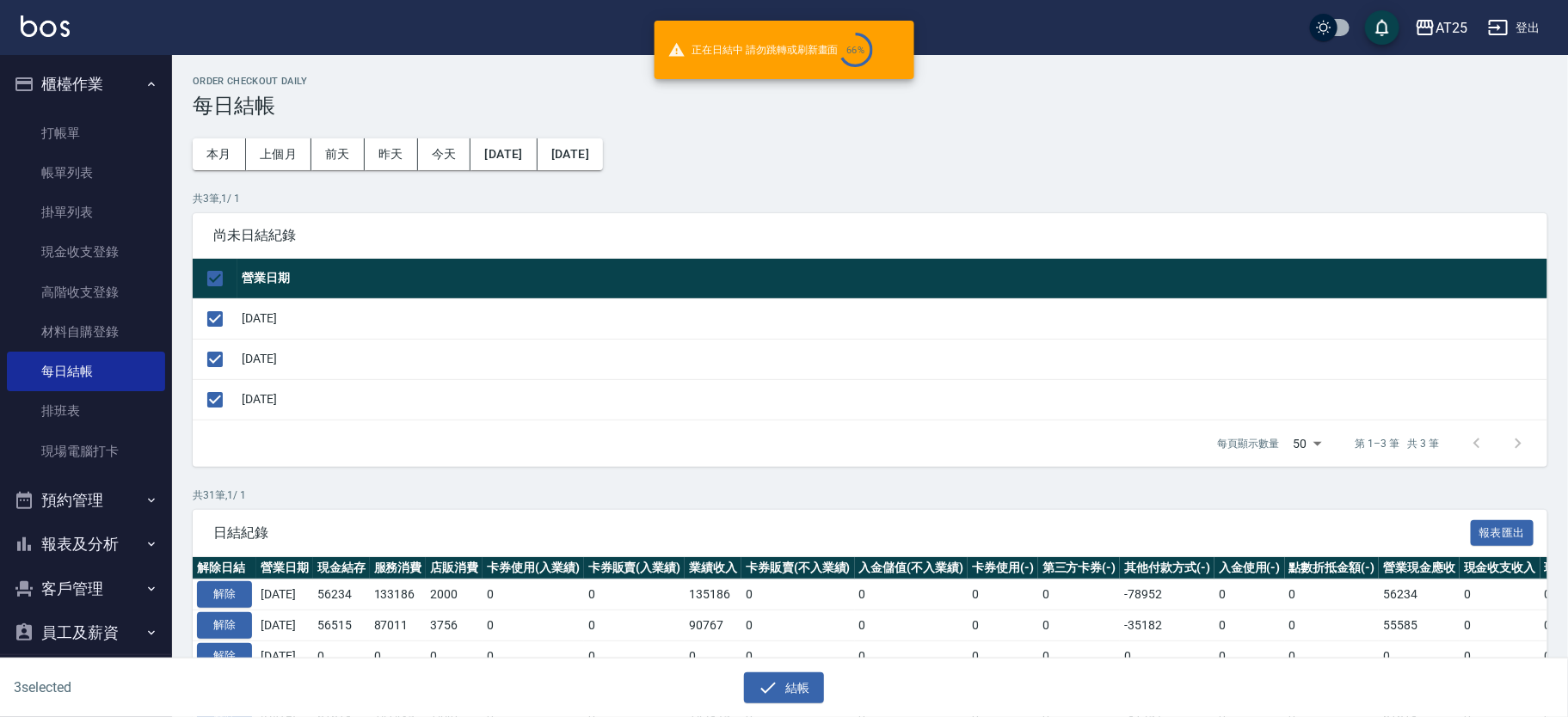
checkbox input "false"
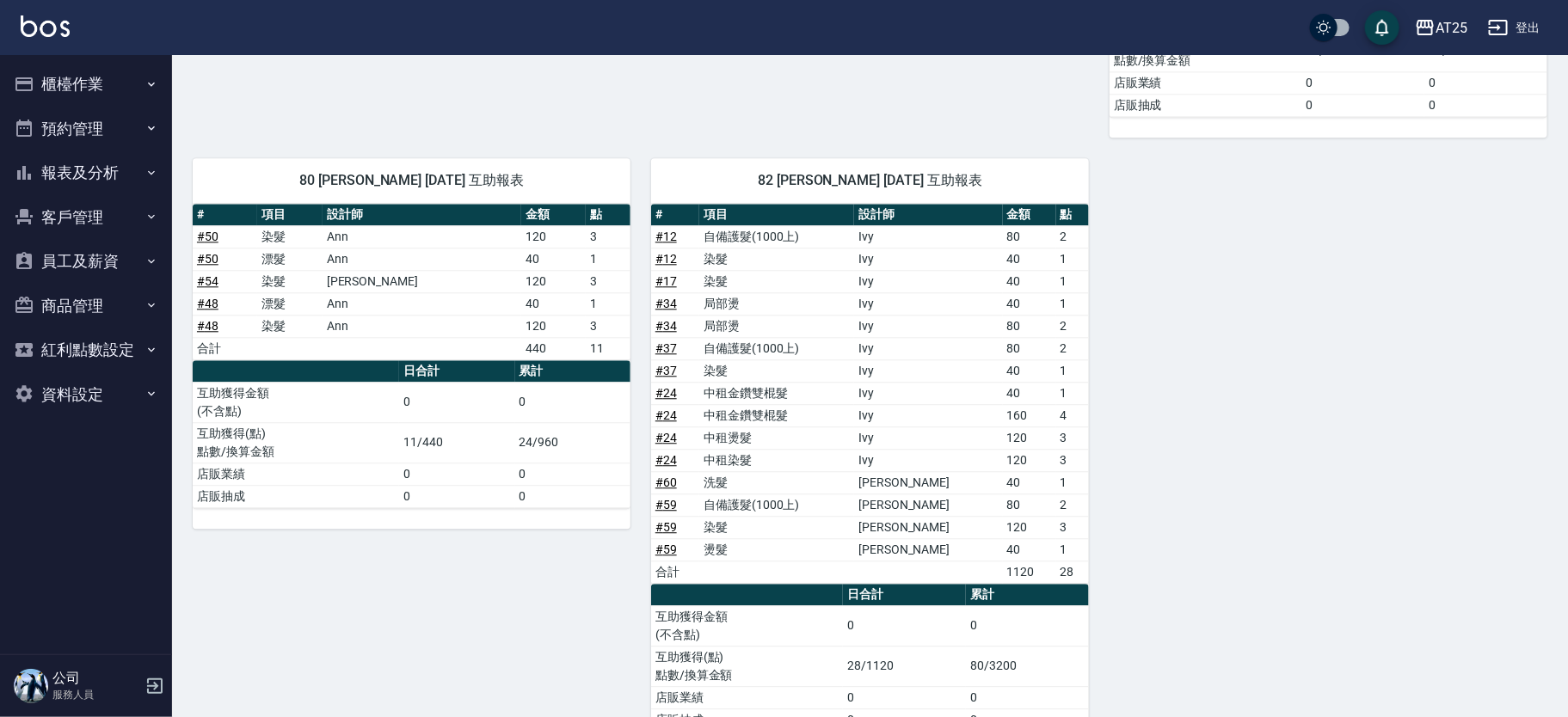
scroll to position [2059, 0]
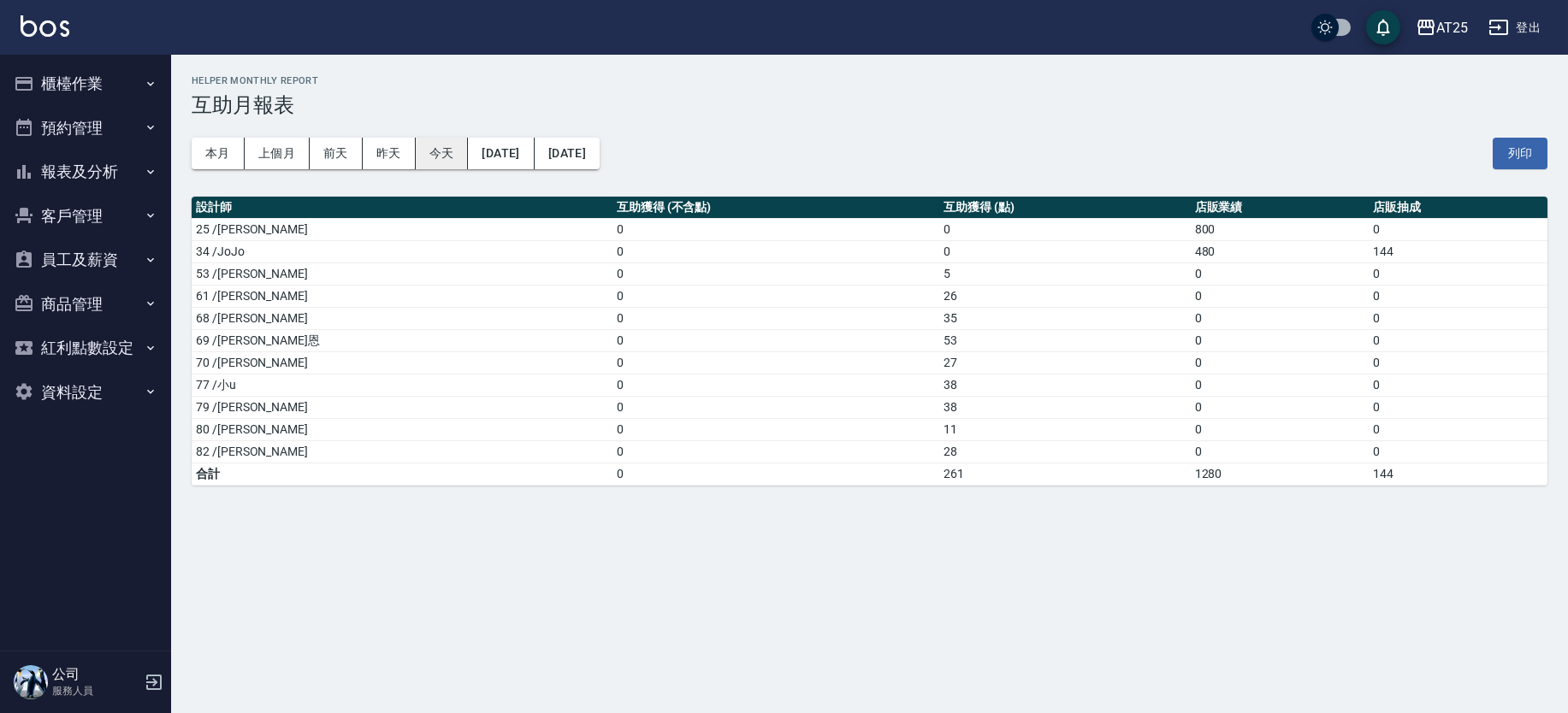
click at [441, 157] on button "今天" at bounding box center [442, 153] width 53 height 32
drag, startPoint x: 875, startPoint y: 340, endPoint x: 216, endPoint y: 341, distance: 659.0
click at [216, 341] on tbody "25 /[PERSON_NAME] 0 0 800 0 34 /JoJo 0 0 480 144 53 /[PERSON_NAME] 0 5 0 0 61 /…" at bounding box center [870, 351] width 1356 height 266
drag, startPoint x: 894, startPoint y: 380, endPoint x: 865, endPoint y: 407, distance: 39.6
click at [865, 407] on tbody "25 /[PERSON_NAME] 0 0 800 0 34 /JoJo 0 0 480 144 53 /[PERSON_NAME] 0 5 0 0 61 /…" at bounding box center [870, 351] width 1356 height 266
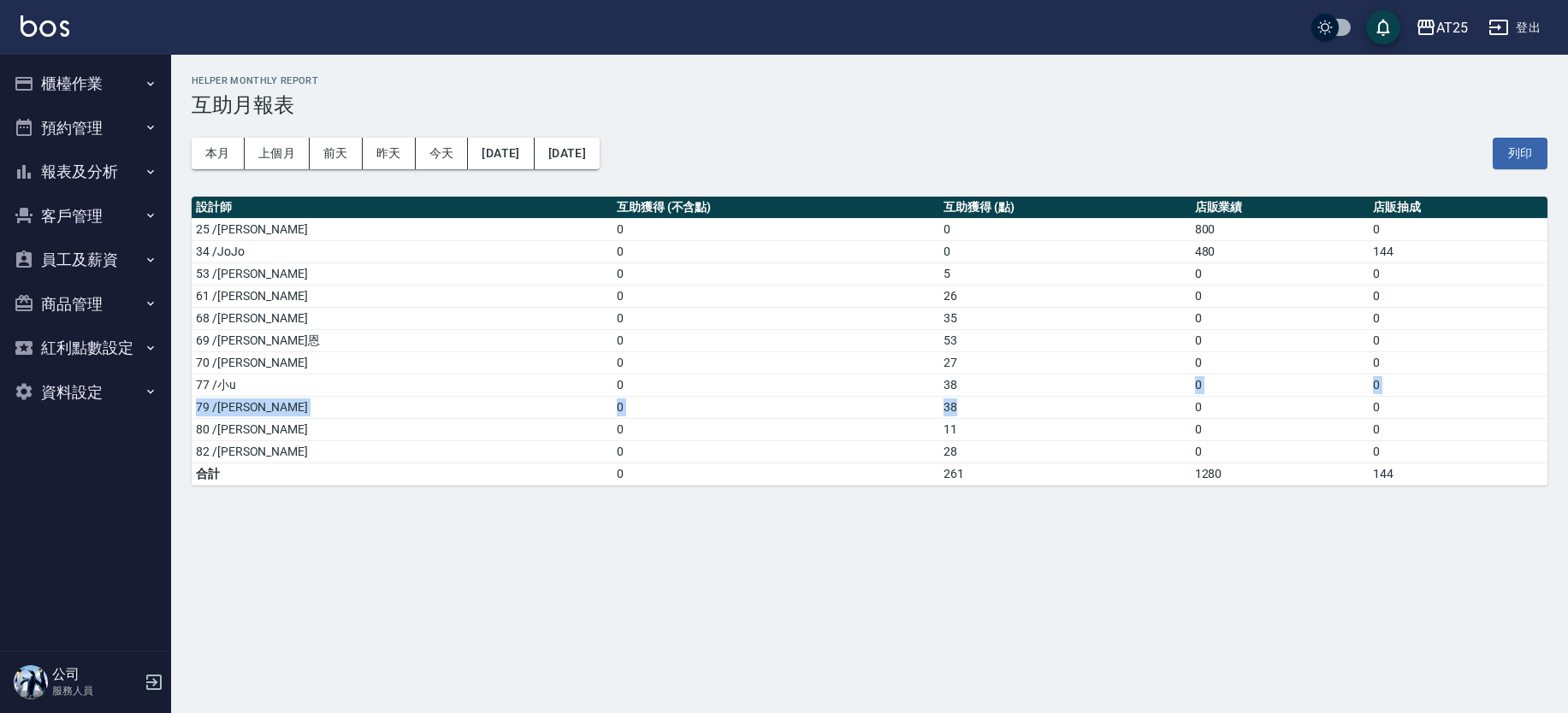
click at [939, 389] on td "38" at bounding box center [1065, 385] width 251 height 22
drag, startPoint x: 879, startPoint y: 319, endPoint x: 216, endPoint y: 317, distance: 663.0
click at [216, 317] on tr "68 /[PERSON_NAME]0 35 0 0" at bounding box center [870, 318] width 1356 height 22
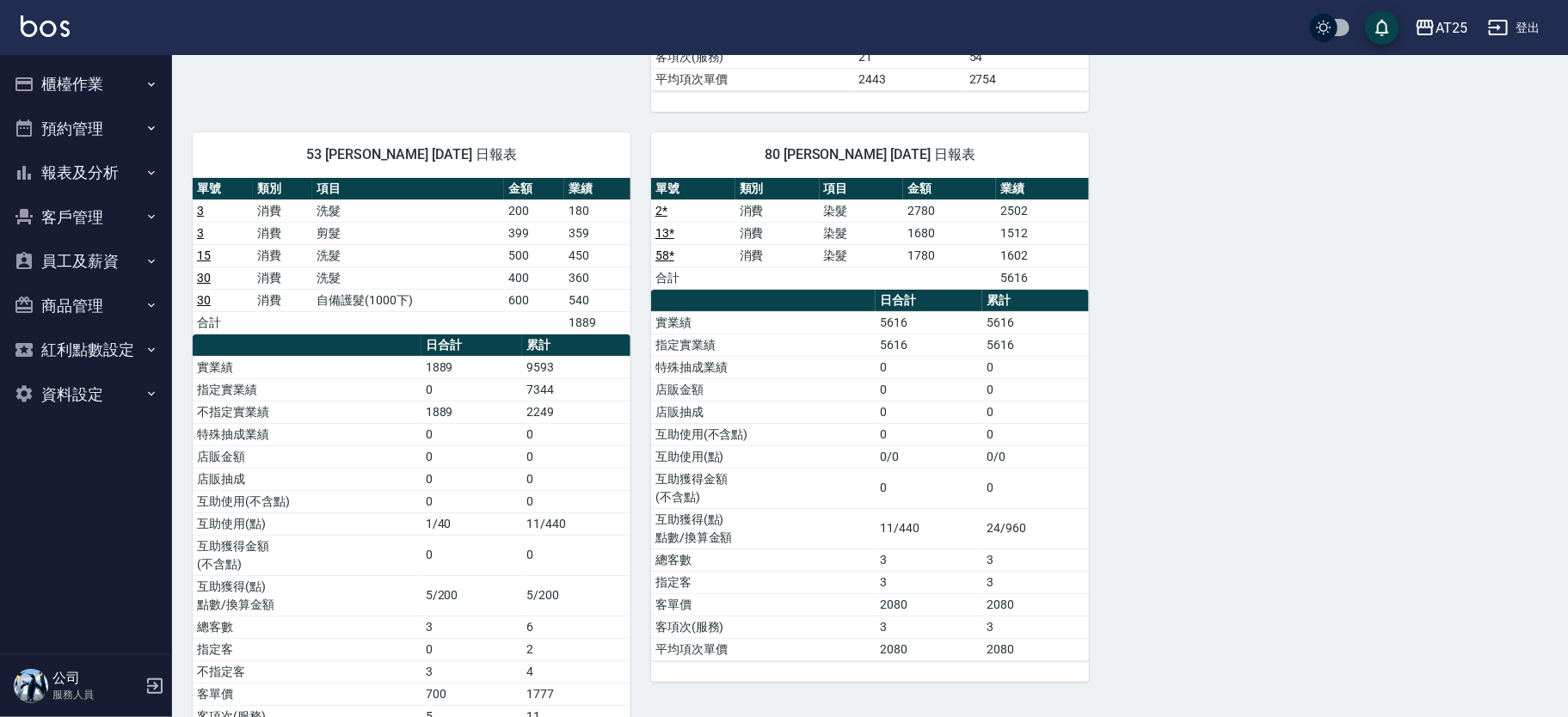
scroll to position [3246, 0]
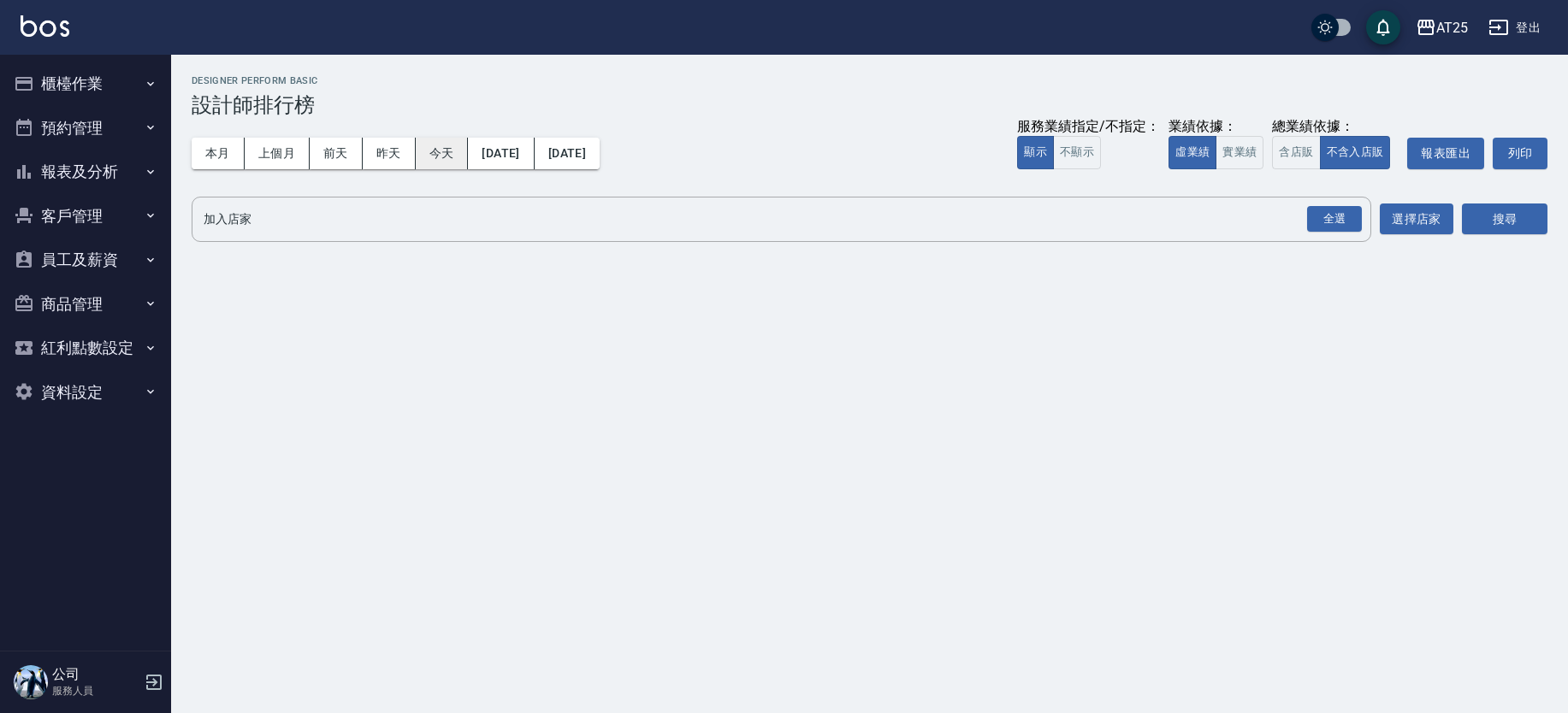
click at [445, 149] on button "今天" at bounding box center [442, 153] width 53 height 32
click at [1239, 157] on button "實業績" at bounding box center [1239, 152] width 48 height 34
click at [1336, 220] on div "全選" at bounding box center [1335, 219] width 55 height 26
click at [1529, 222] on button "搜尋" at bounding box center [1505, 220] width 86 height 32
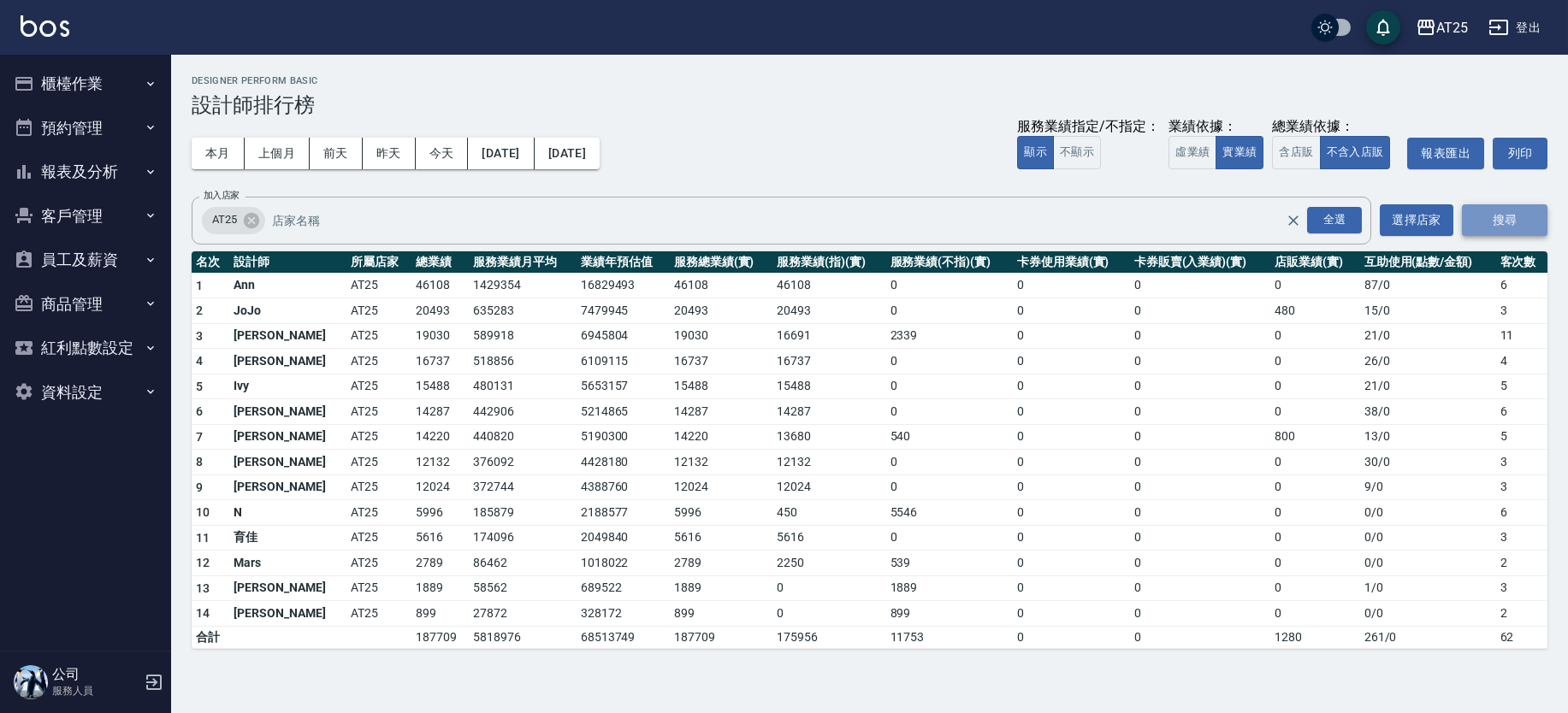
click at [1541, 233] on button "搜尋" at bounding box center [1505, 220] width 86 height 32
